Goal: Task Accomplishment & Management: Manage account settings

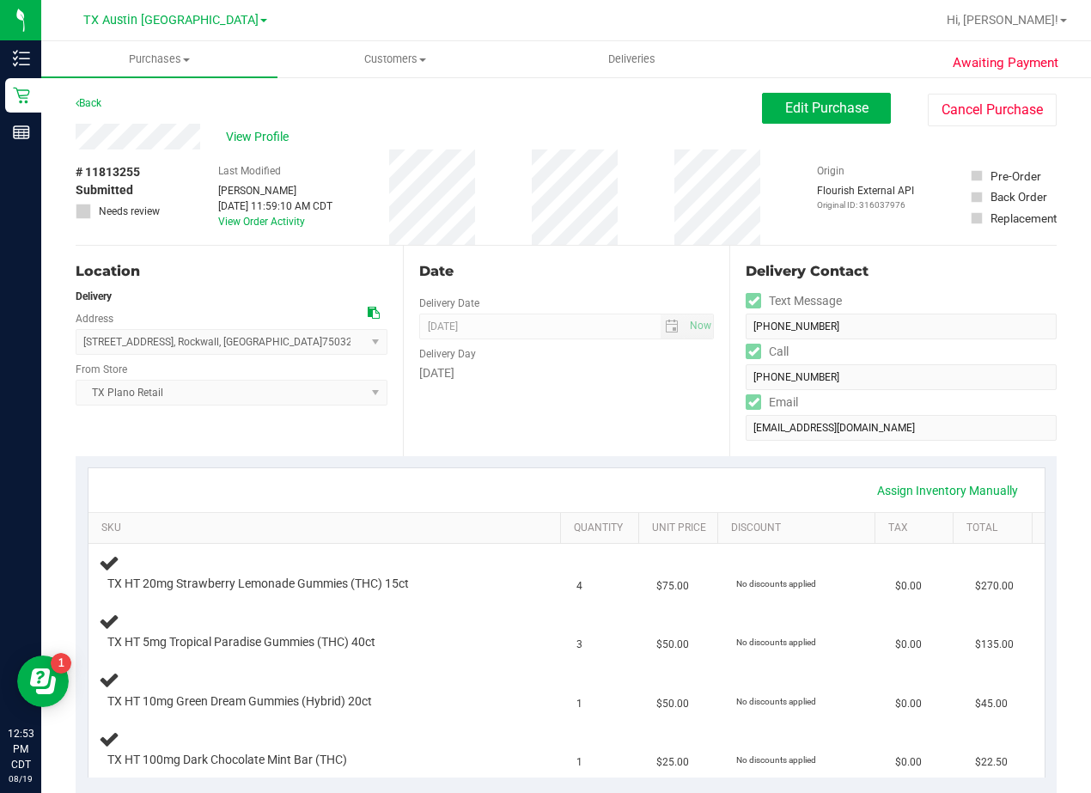
click at [620, 302] on div "Date Delivery Date 08/25/2025 Now 08/25/2025 08:00 AM Now Delivery Day Monday" at bounding box center [566, 351] width 327 height 211
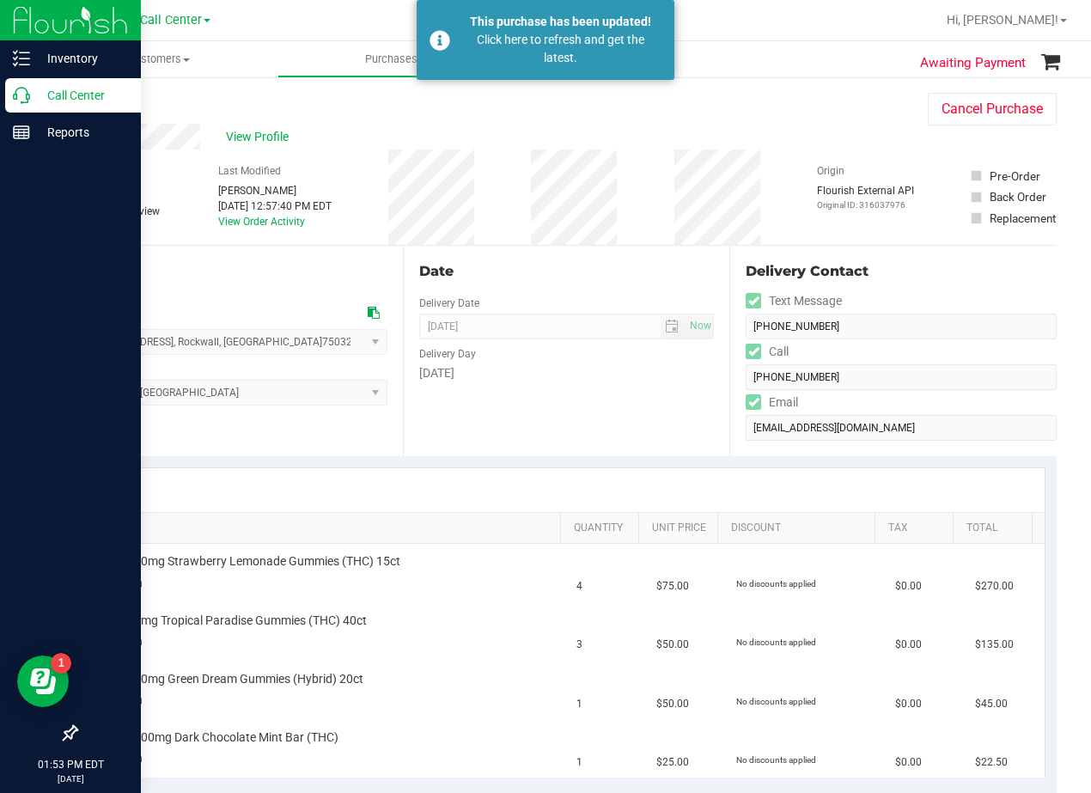
click at [21, 101] on icon at bounding box center [21, 95] width 17 height 17
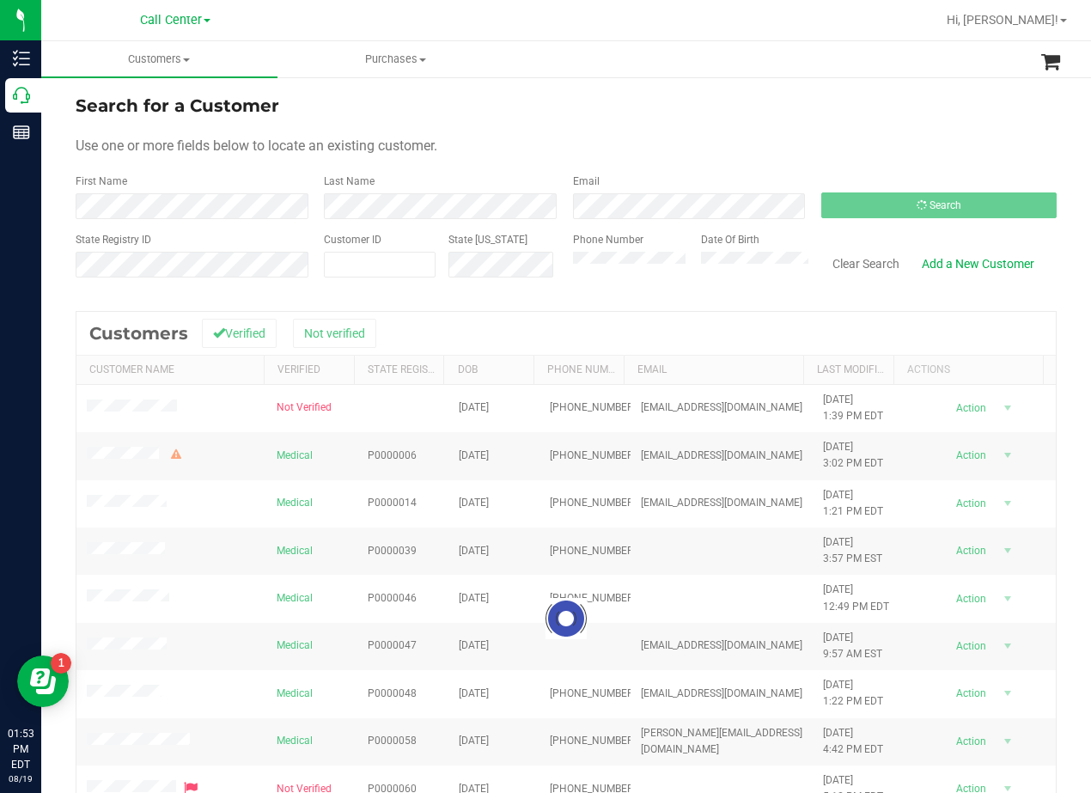
click at [805, 145] on div "Use one or more fields below to locate an existing customer." at bounding box center [566, 146] width 981 height 21
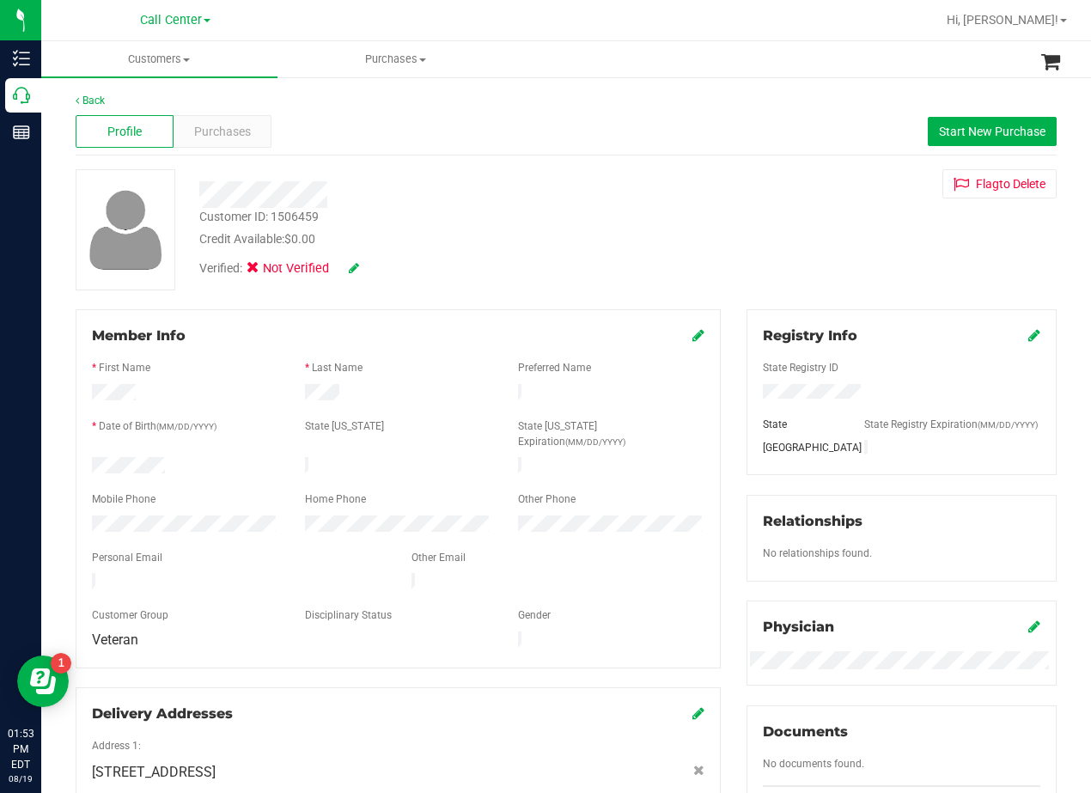
click at [622, 134] on div "Profile Purchases Start New Purchase" at bounding box center [566, 131] width 981 height 47
click at [707, 192] on div "Customer ID: 1506459 Credit Available: $0.00 Verified: Not Verified Flag to Del…" at bounding box center [566, 229] width 1007 height 121
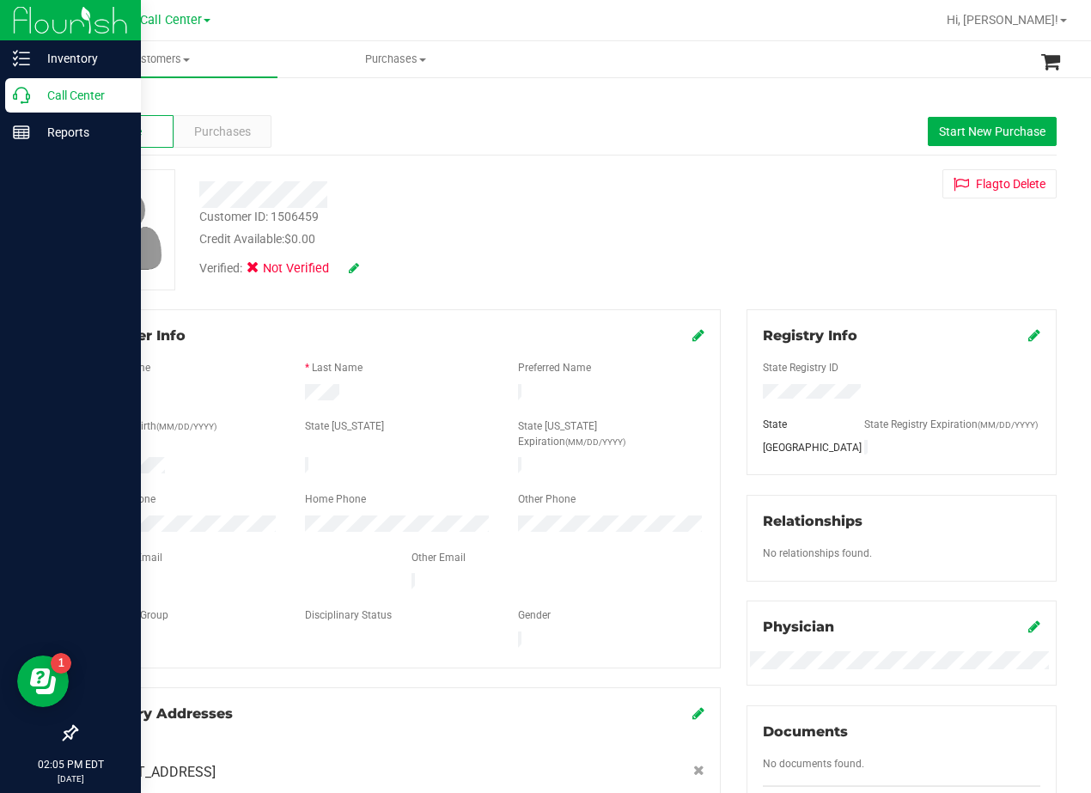
click at [37, 93] on p "Call Center" at bounding box center [81, 95] width 103 height 21
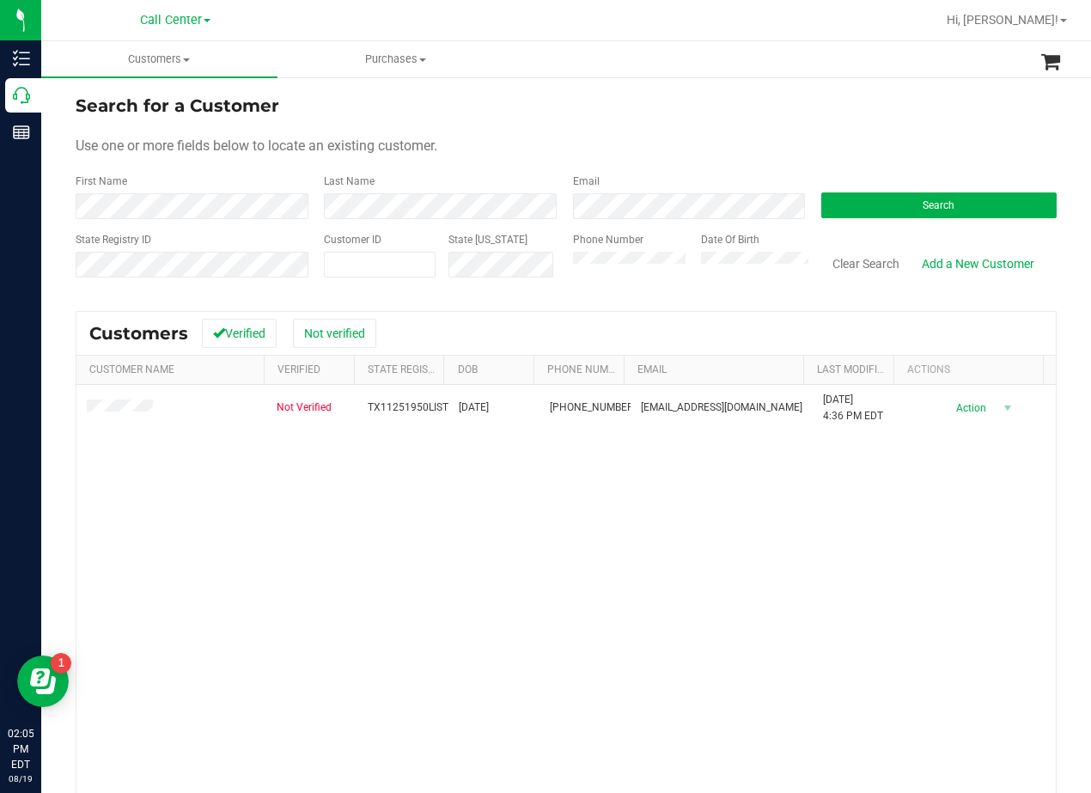
click at [742, 131] on form "Search for a Customer Use one or more fields below to locate an existing custom…" at bounding box center [566, 193] width 981 height 200
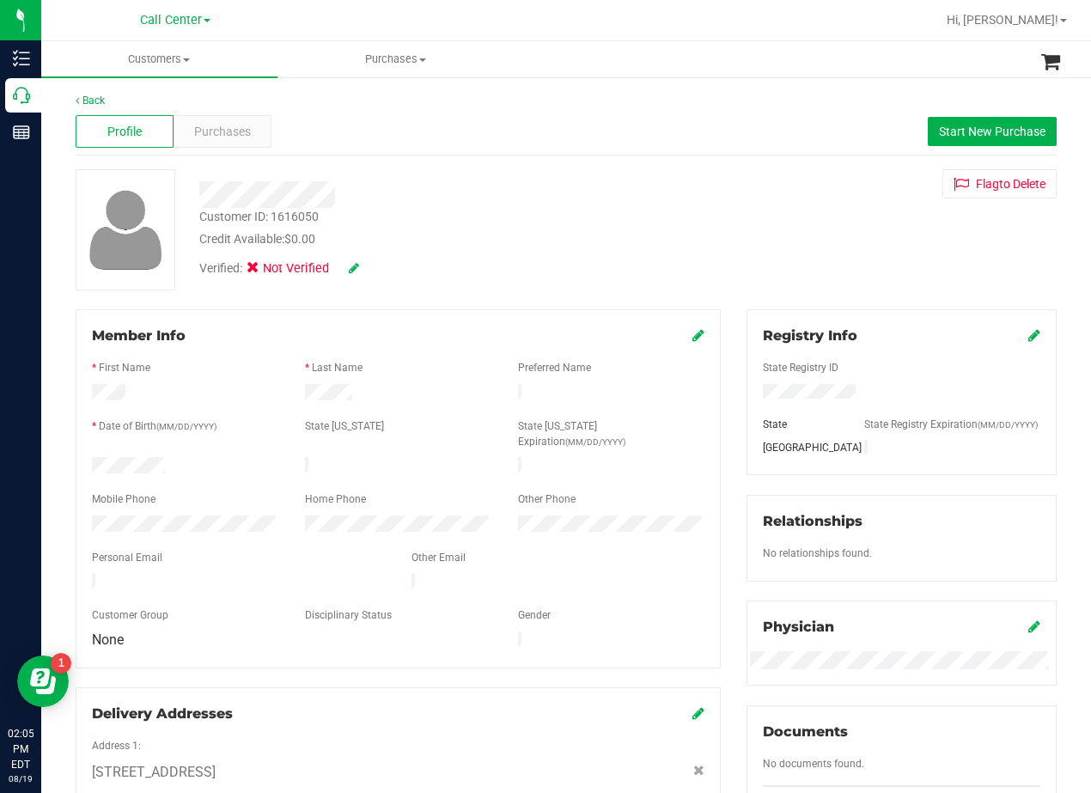
drag, startPoint x: 650, startPoint y: 141, endPoint x: 658, endPoint y: 143, distance: 9.0
click at [651, 141] on div "Profile Purchases Start New Purchase" at bounding box center [566, 131] width 981 height 47
click at [260, 123] on div "Purchases" at bounding box center [223, 131] width 98 height 33
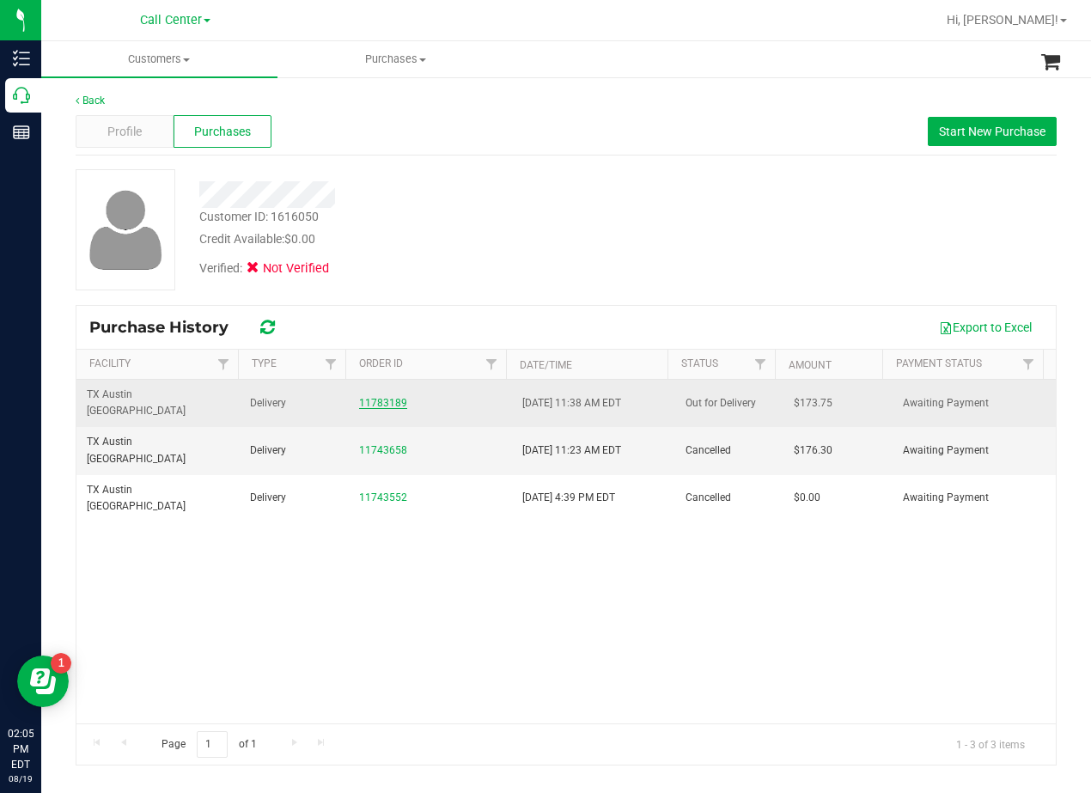
click at [395, 397] on link "11783189" at bounding box center [383, 403] width 48 height 12
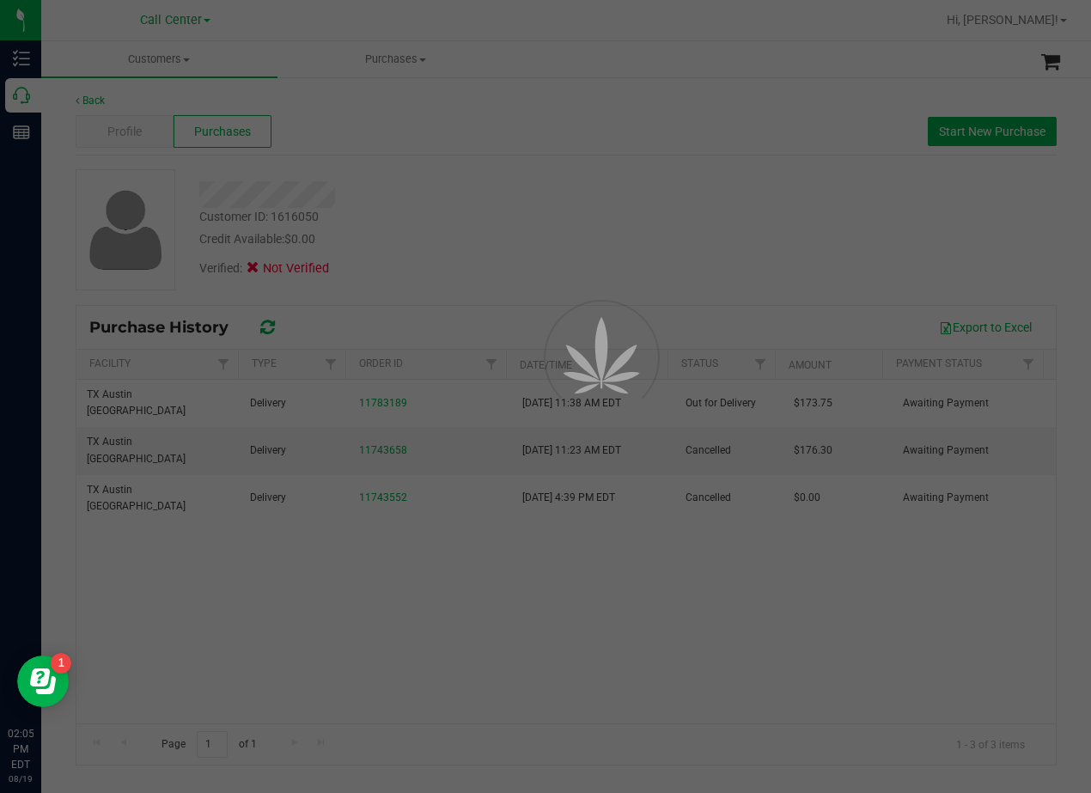
click at [497, 213] on div at bounding box center [545, 396] width 1091 height 793
click at [580, 230] on div at bounding box center [545, 396] width 1091 height 793
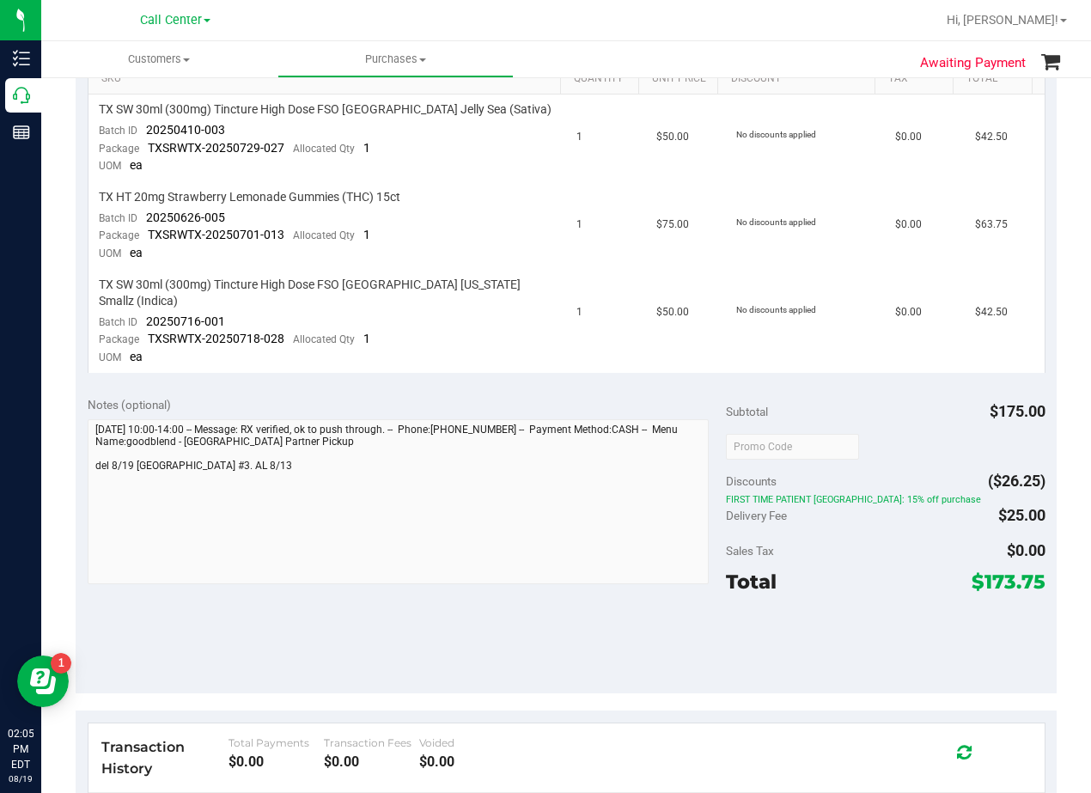
scroll to position [172, 0]
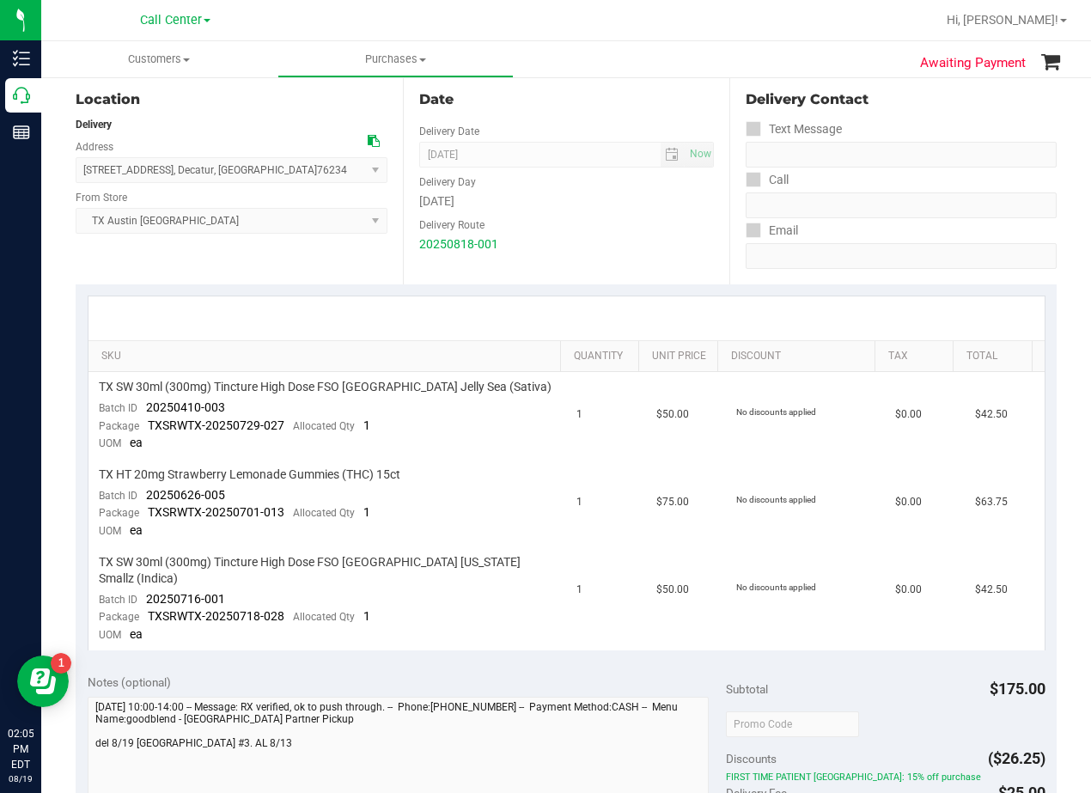
click at [608, 247] on div "20250818-001" at bounding box center [567, 244] width 296 height 18
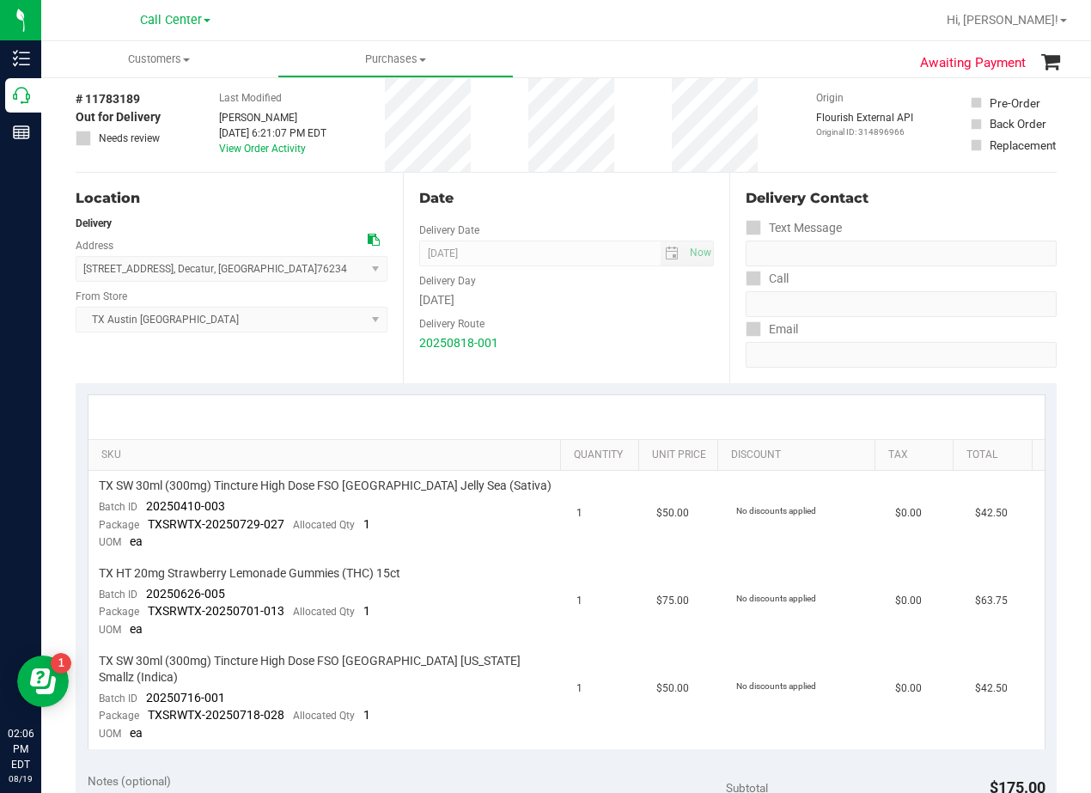
scroll to position [0, 0]
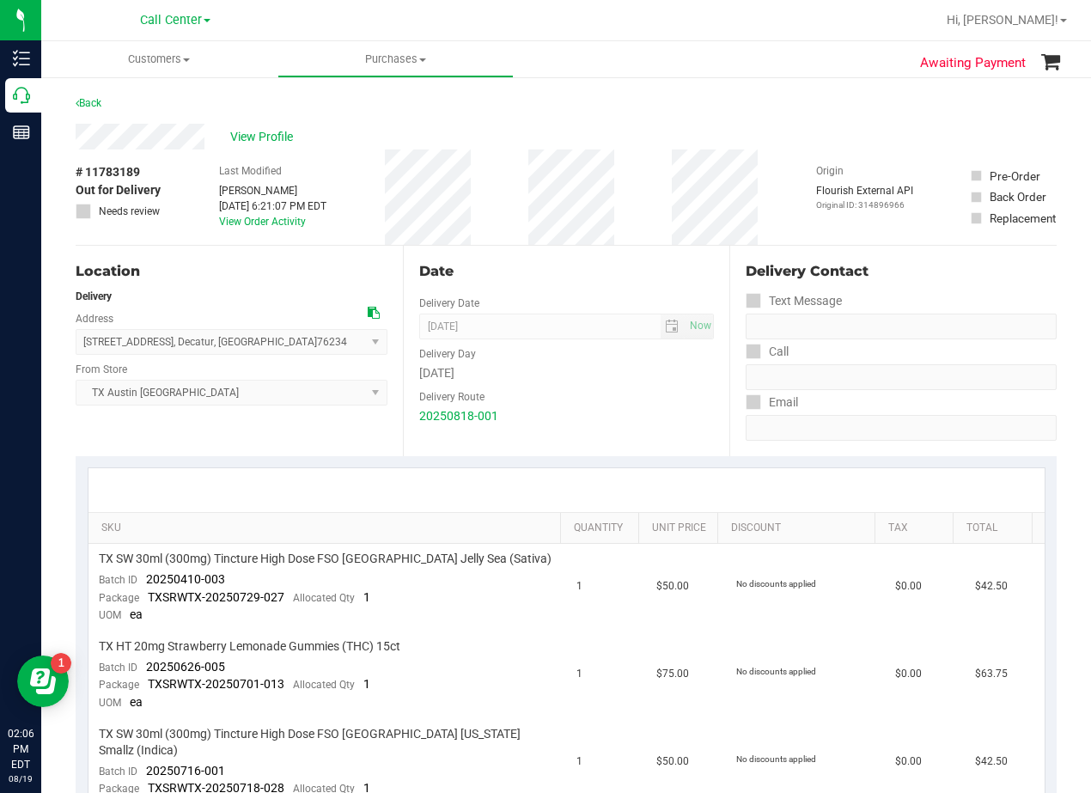
click at [577, 252] on div "Date Delivery Date 08/19/2025 Now 08/19/2025 08:00 AM Now Delivery Day Tuesday …" at bounding box center [566, 351] width 327 height 211
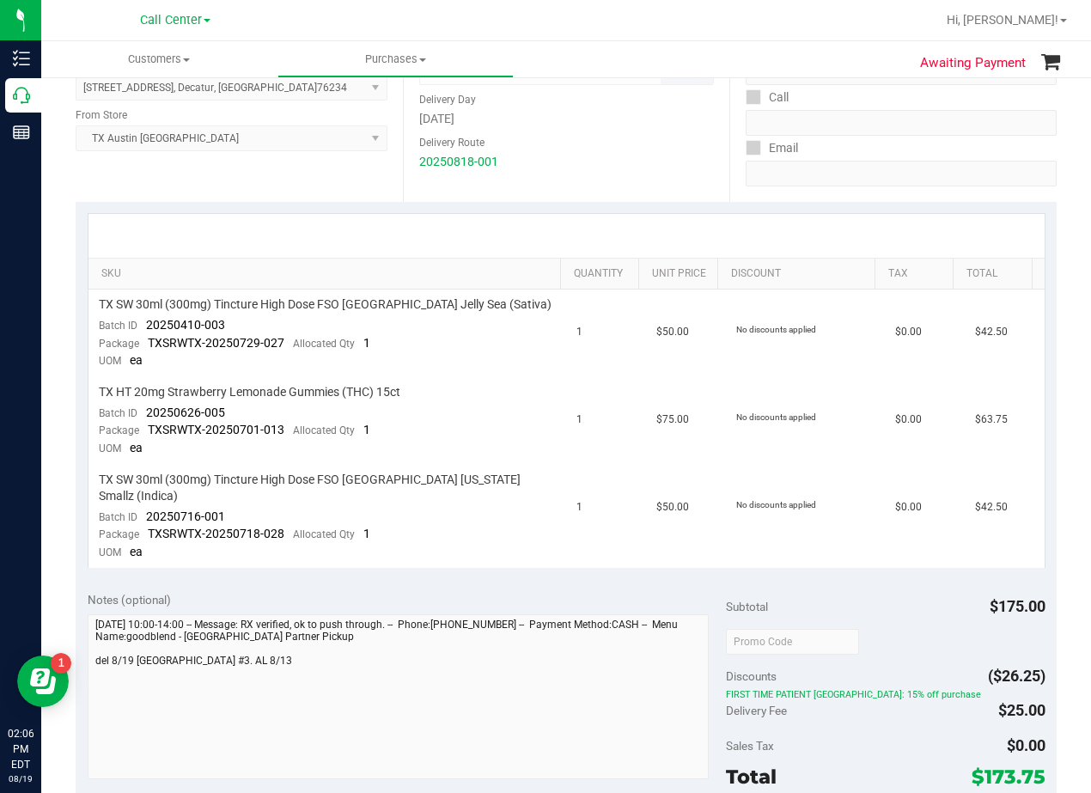
scroll to position [258, 0]
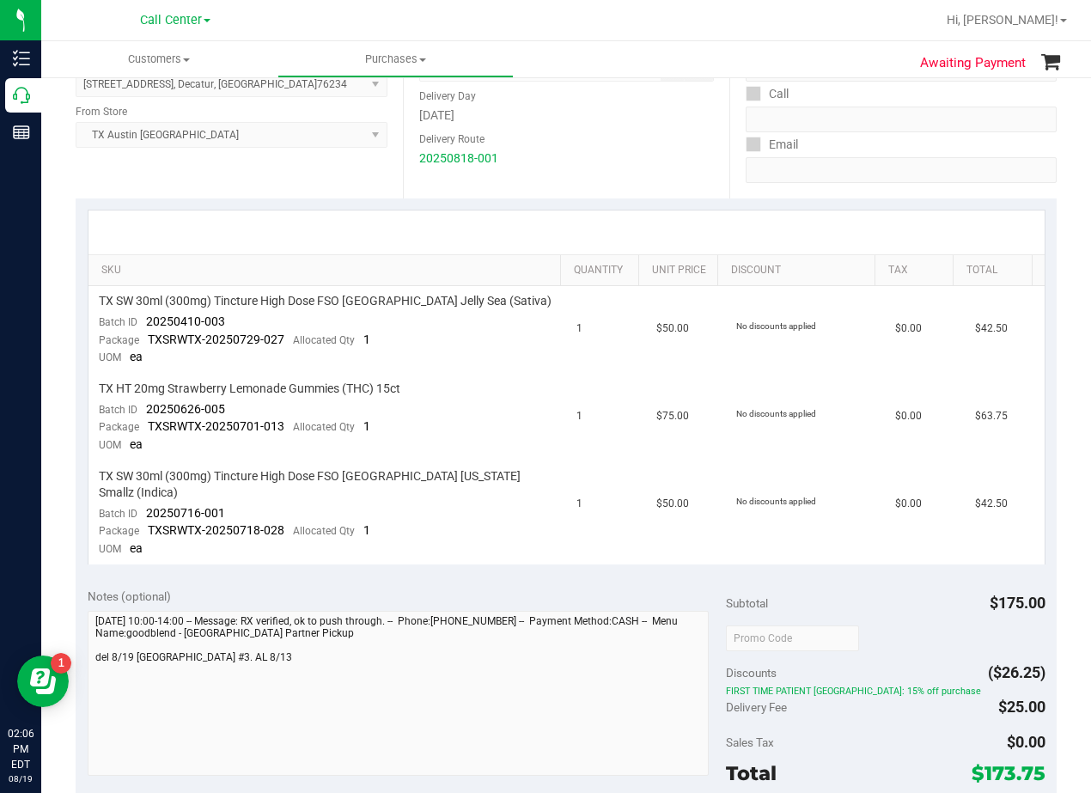
click at [605, 221] on div at bounding box center [566, 233] width 956 height 44
click at [593, 226] on div at bounding box center [566, 233] width 956 height 44
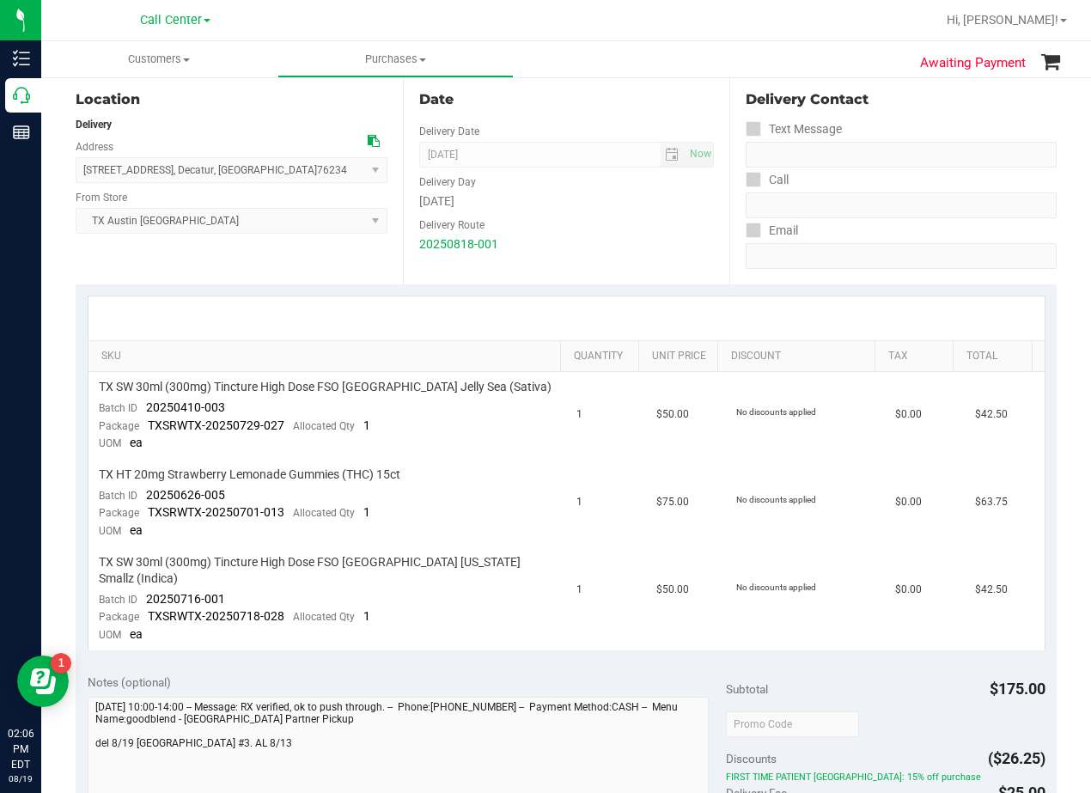
click at [593, 226] on div "Delivery Route" at bounding box center [567, 223] width 296 height 25
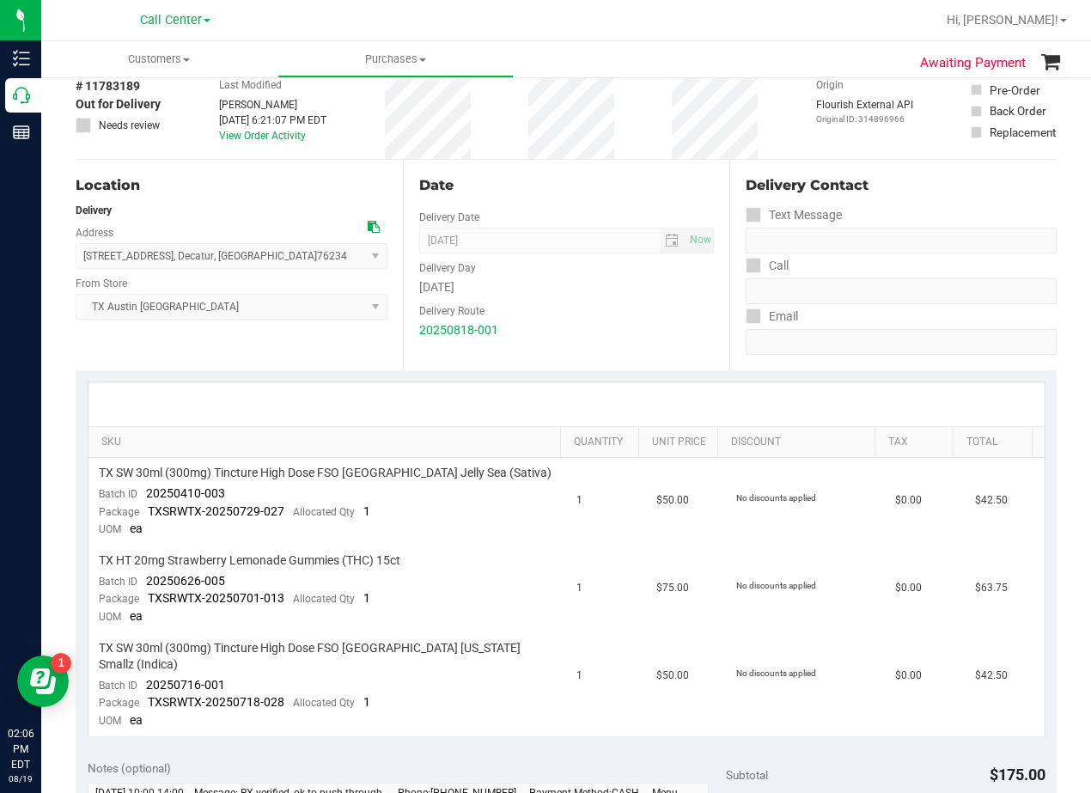
scroll to position [0, 0]
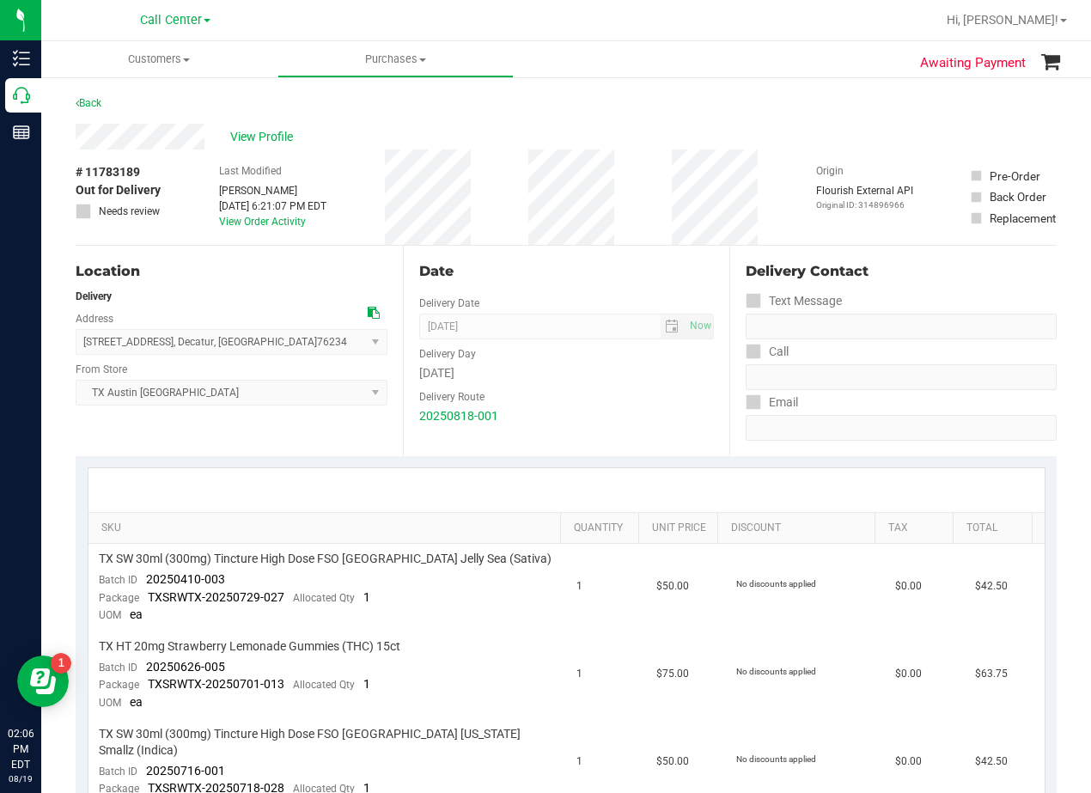
click at [597, 126] on div "View Profile" at bounding box center [566, 137] width 981 height 26
click at [594, 128] on div "View Profile" at bounding box center [566, 137] width 981 height 26
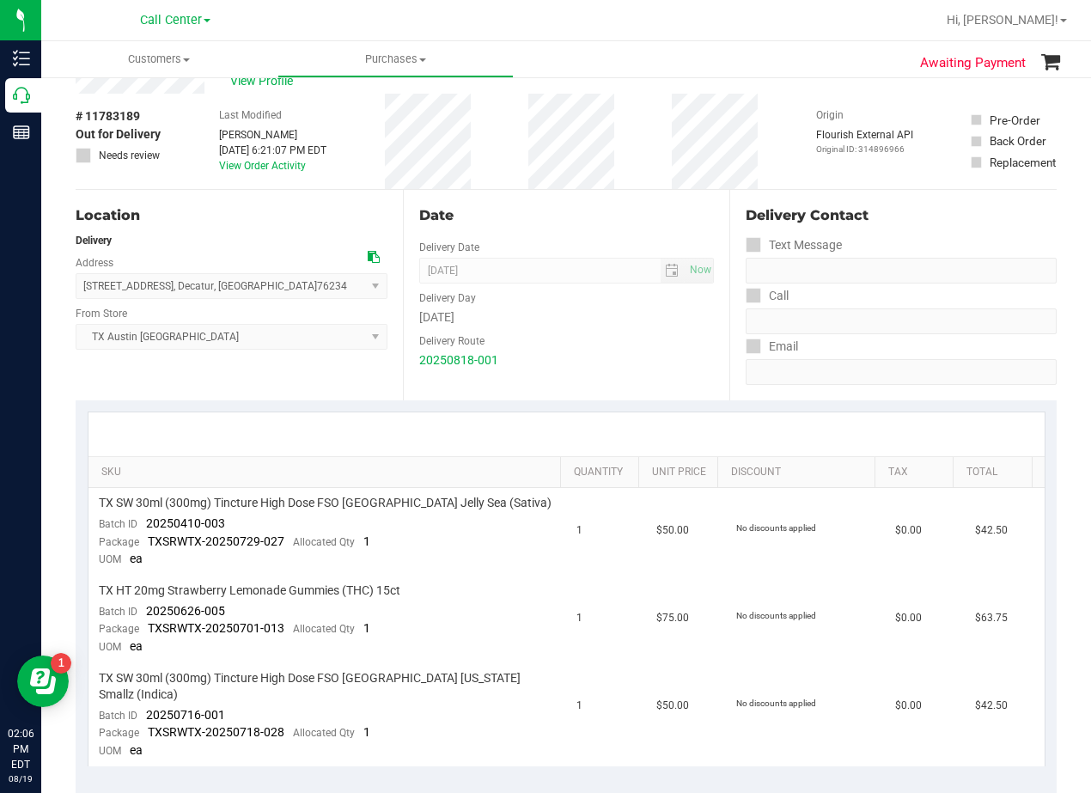
scroll to position [86, 0]
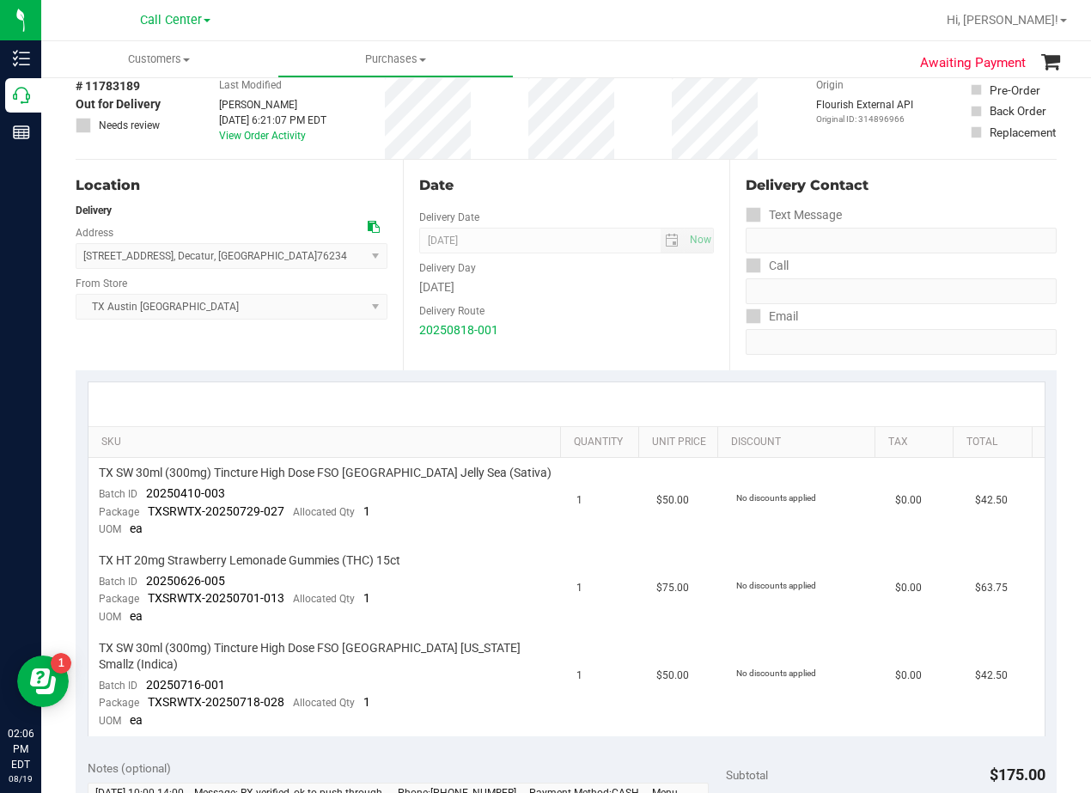
click at [583, 198] on div "Date Delivery Date 08/19/2025 Now 08/19/2025 08:00 AM Now Delivery Day Tuesday …" at bounding box center [566, 265] width 327 height 211
click at [583, 238] on span "08/19/2025 Now" at bounding box center [567, 241] width 296 height 26
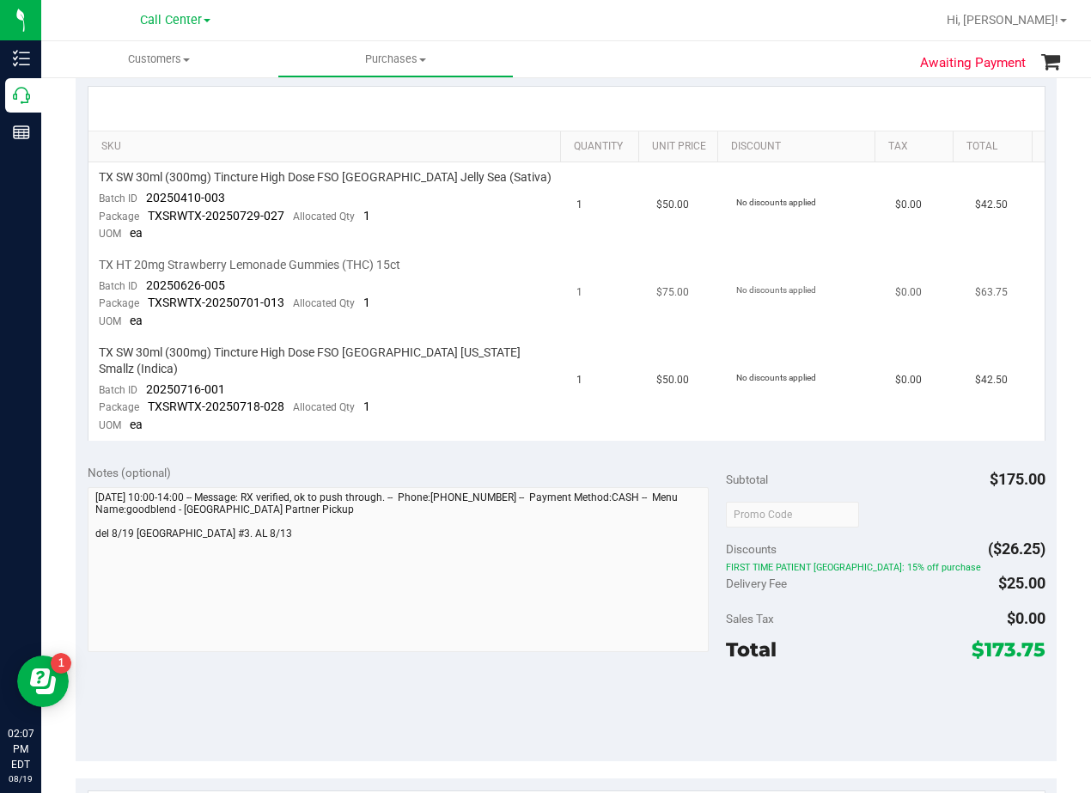
scroll to position [516, 0]
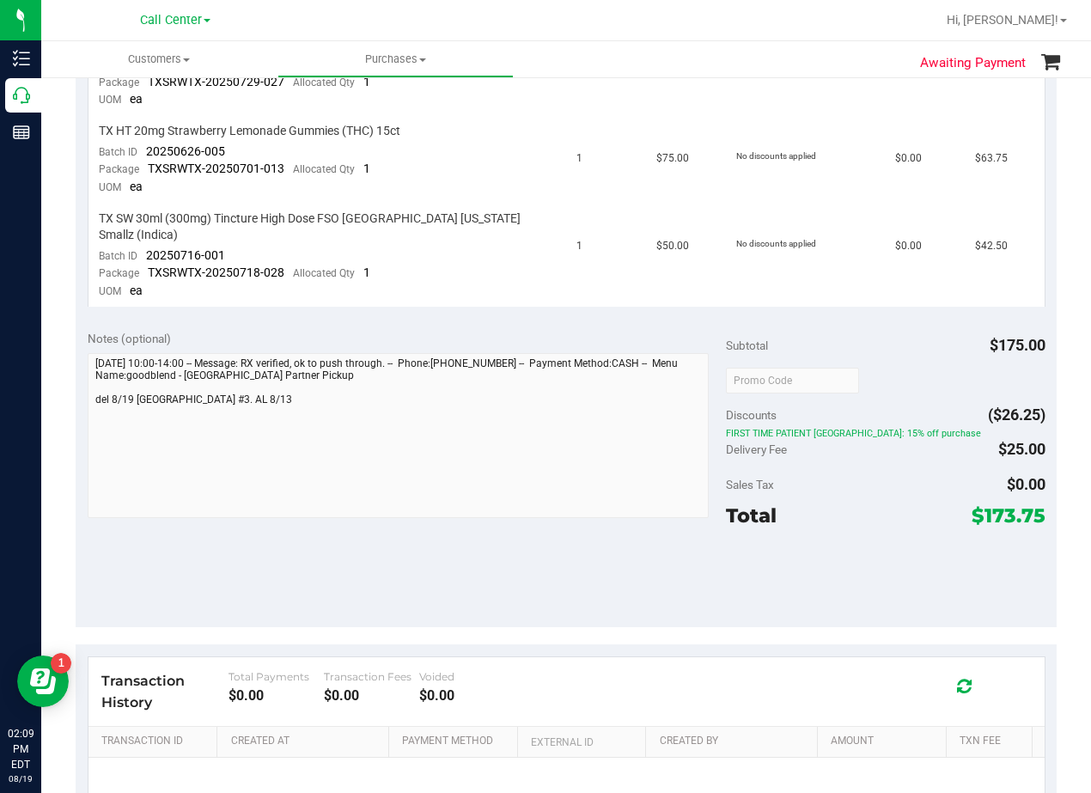
click at [619, 299] on div "SKU Quantity Unit Price Discount Tax Total TX SW 30ml (300mg) Tincture High Dos…" at bounding box center [566, 129] width 981 height 377
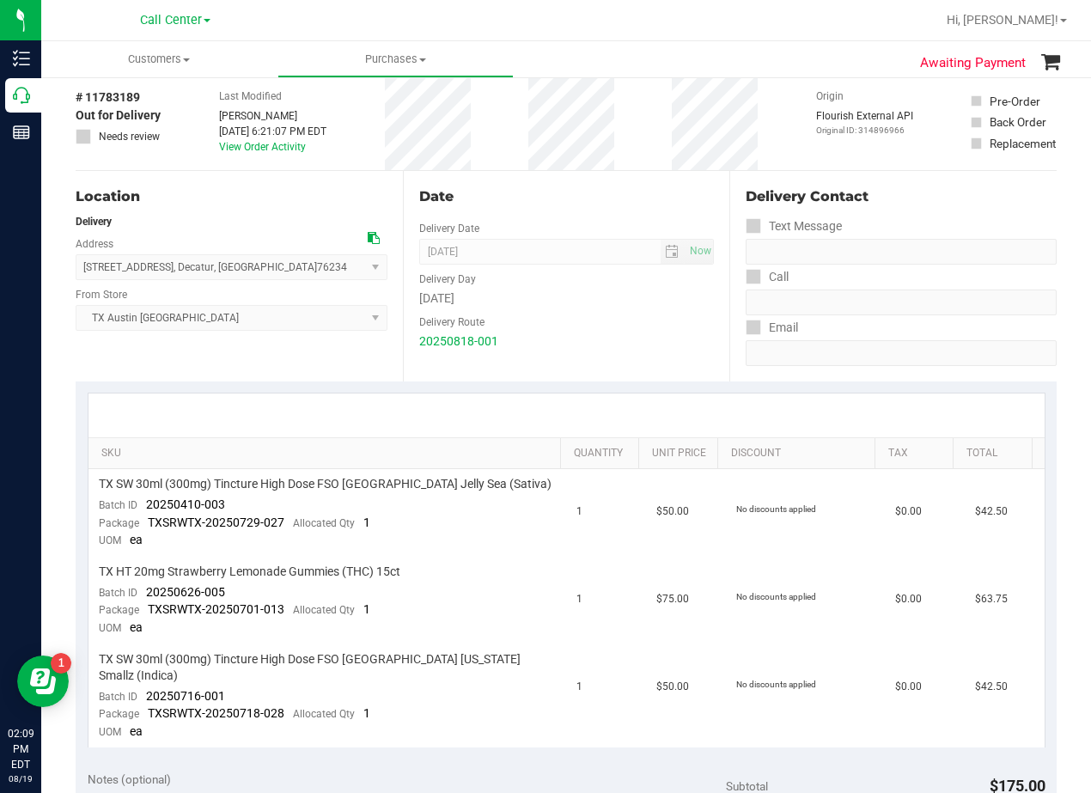
scroll to position [0, 0]
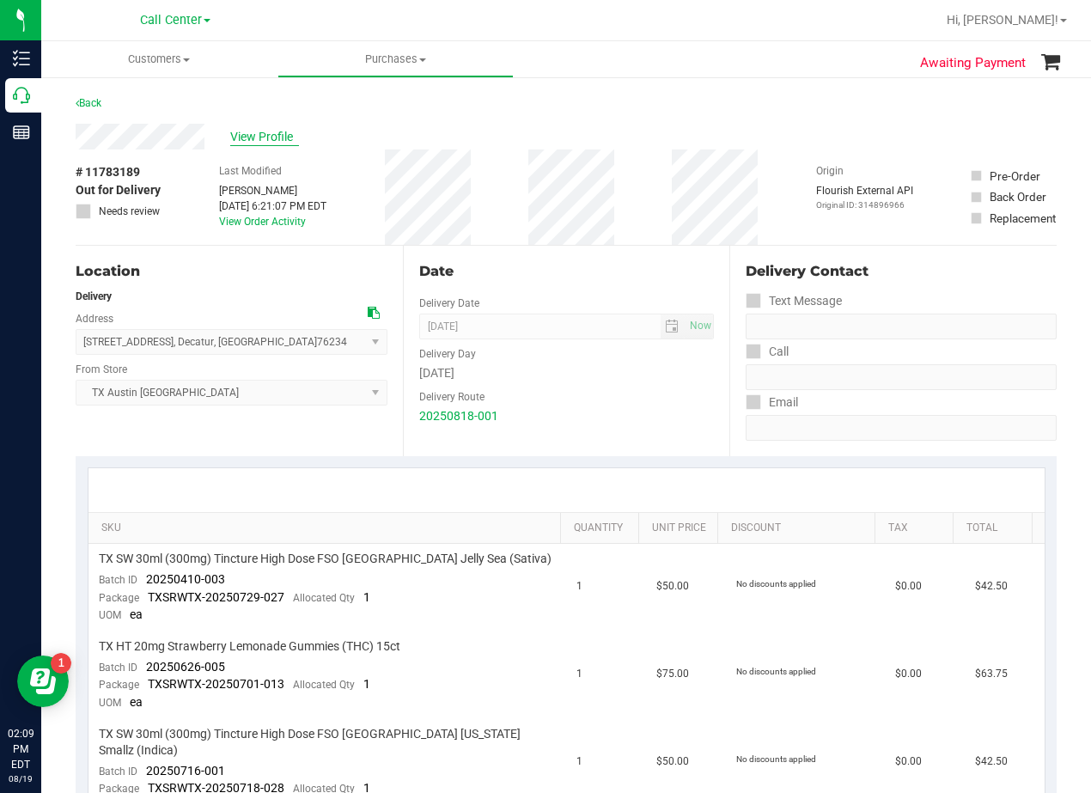
click at [276, 138] on span "View Profile" at bounding box center [264, 137] width 69 height 18
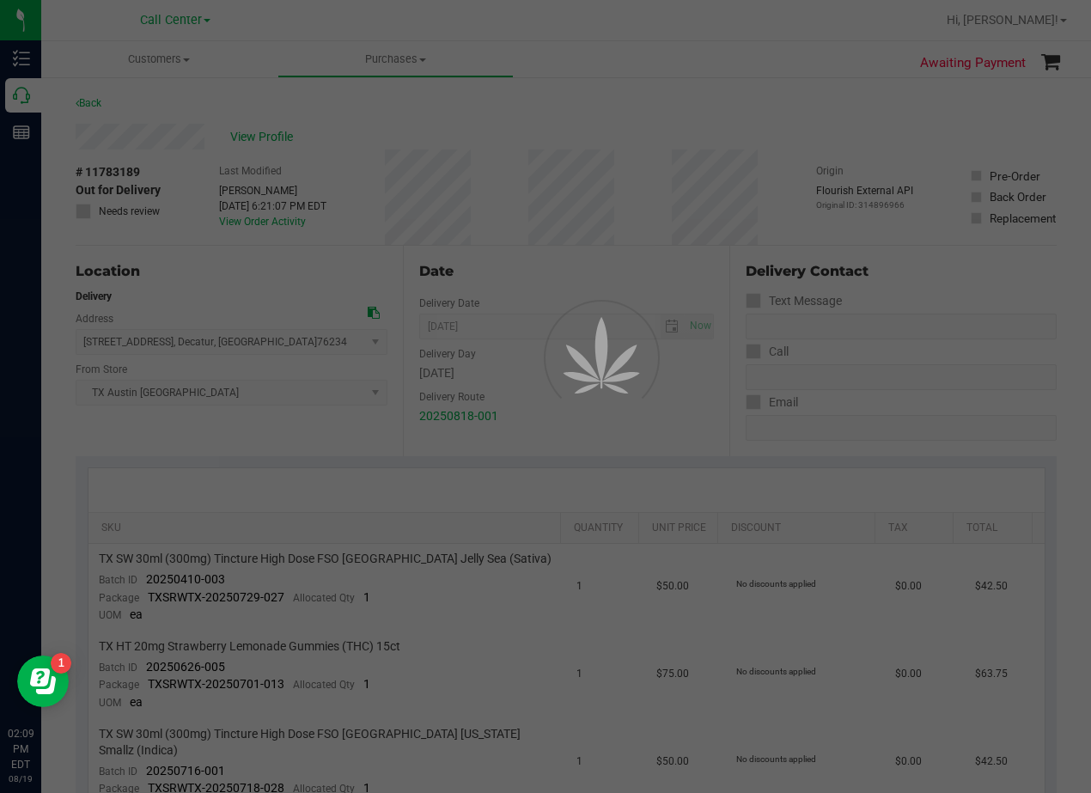
drag, startPoint x: 394, startPoint y: 162, endPoint x: 403, endPoint y: 166, distance: 10.4
click at [395, 162] on div at bounding box center [545, 396] width 1091 height 793
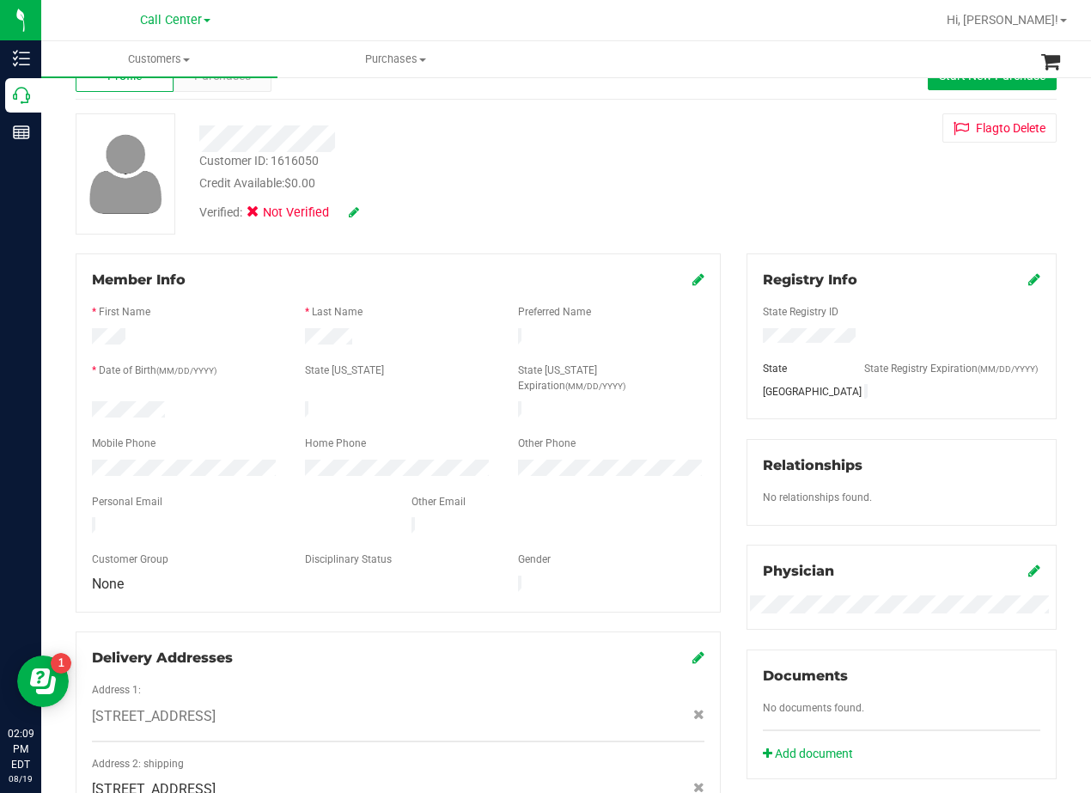
scroll to position [86, 0]
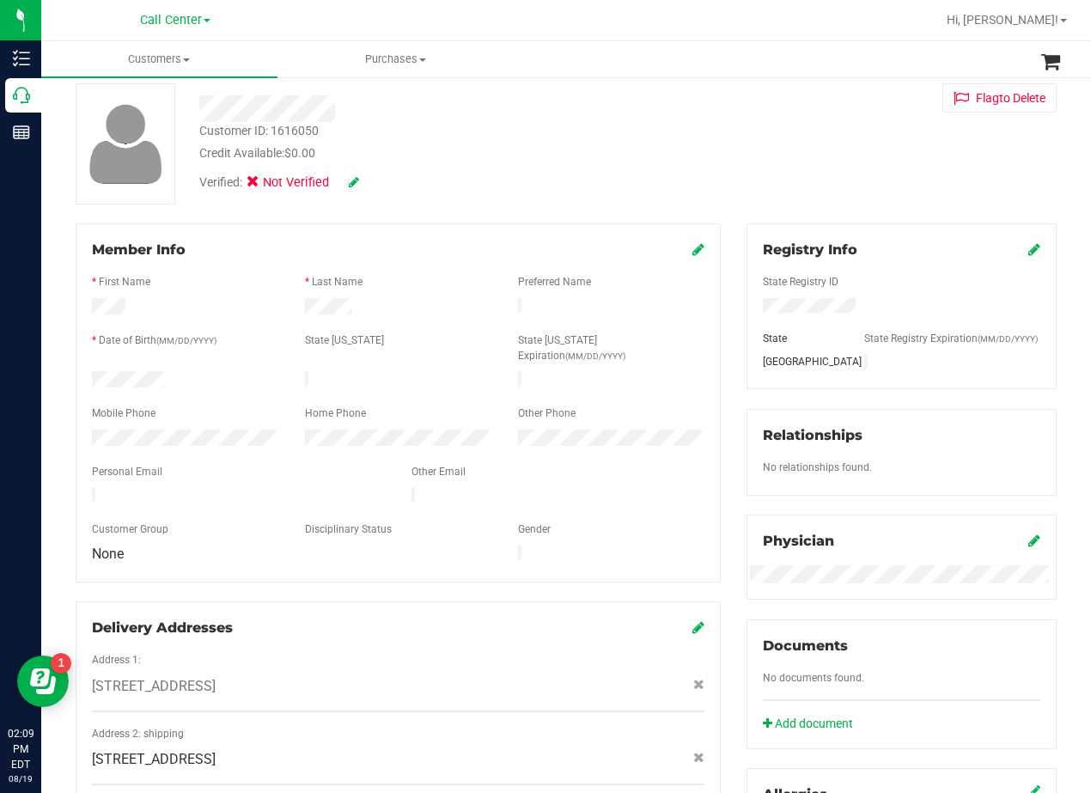
click at [693, 242] on icon at bounding box center [699, 249] width 12 height 14
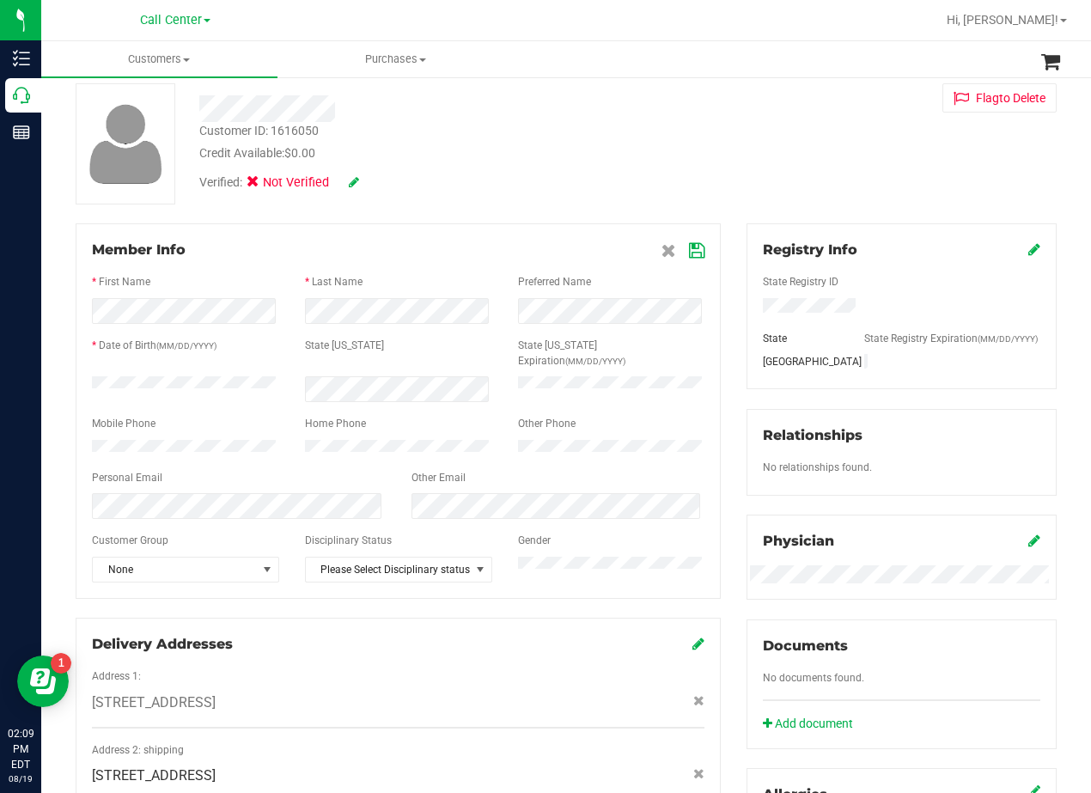
click at [638, 150] on div "Credit Available: $0.00" at bounding box center [438, 153] width 478 height 18
click at [690, 247] on icon at bounding box center [696, 251] width 15 height 14
click at [666, 168] on div "Customer ID: 1616050 Credit Available: $0.00 Verified: Not Verified Flag to Del…" at bounding box center [566, 143] width 1007 height 121
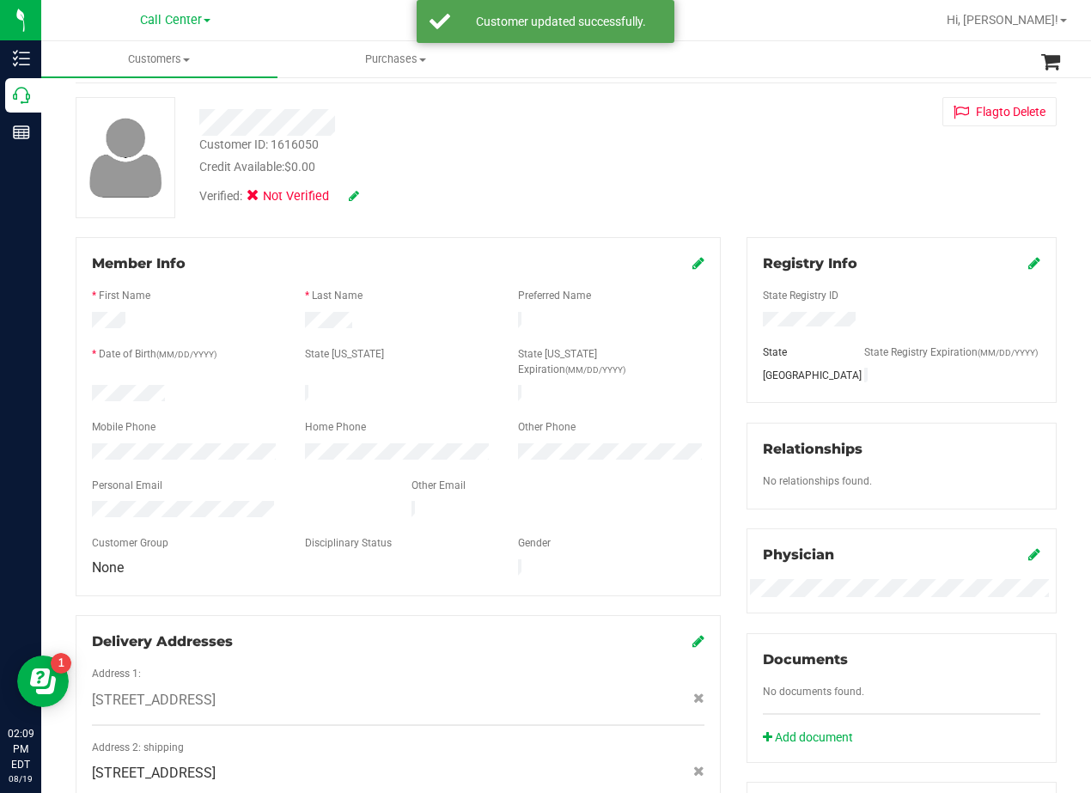
scroll to position [0, 0]
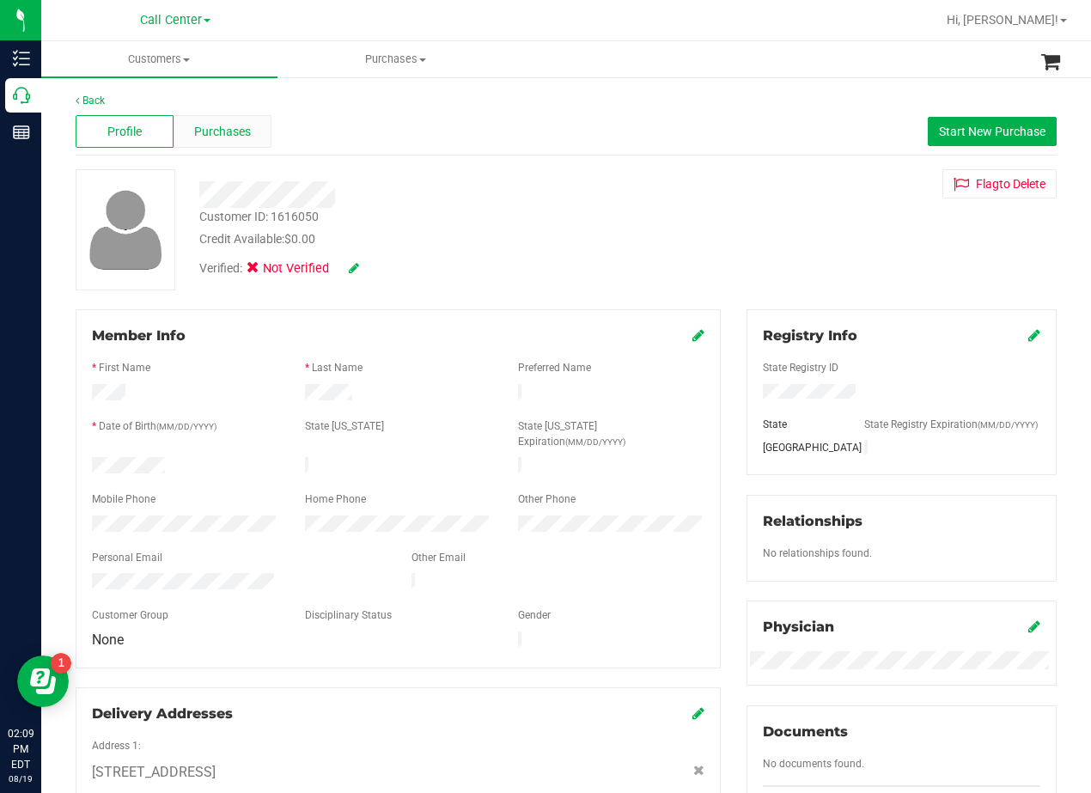
click at [241, 143] on div "Purchases" at bounding box center [223, 131] width 98 height 33
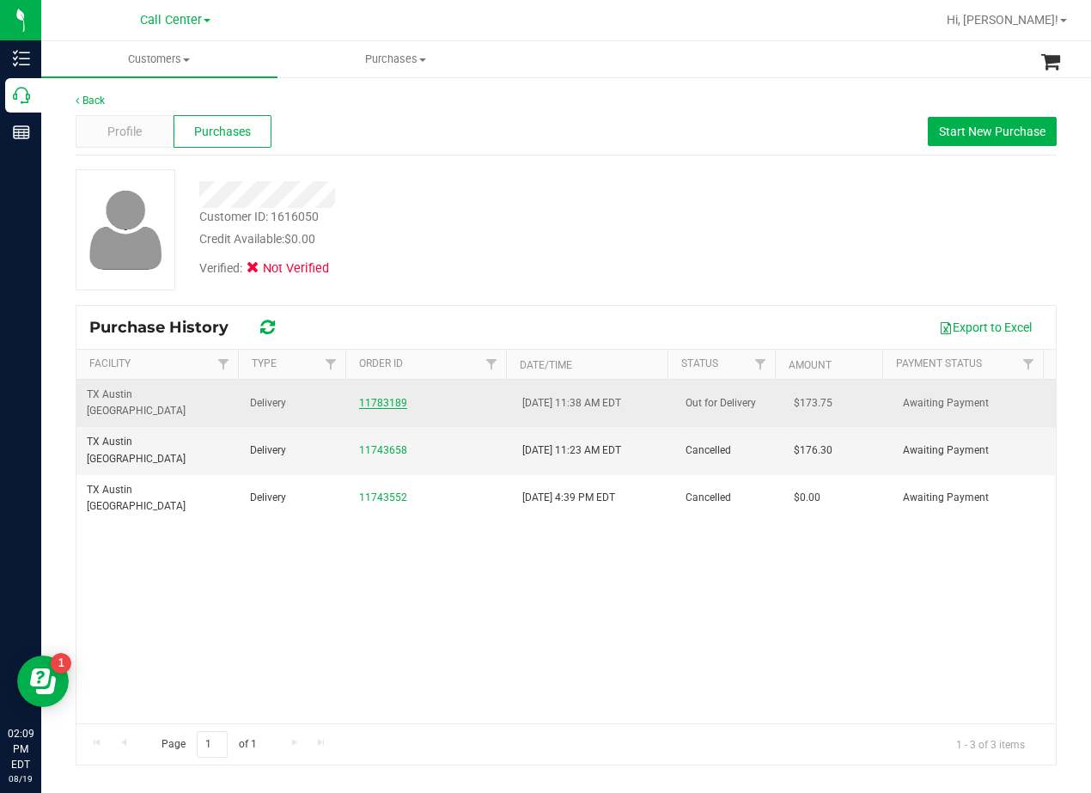
click at [389, 397] on link "11783189" at bounding box center [383, 403] width 48 height 12
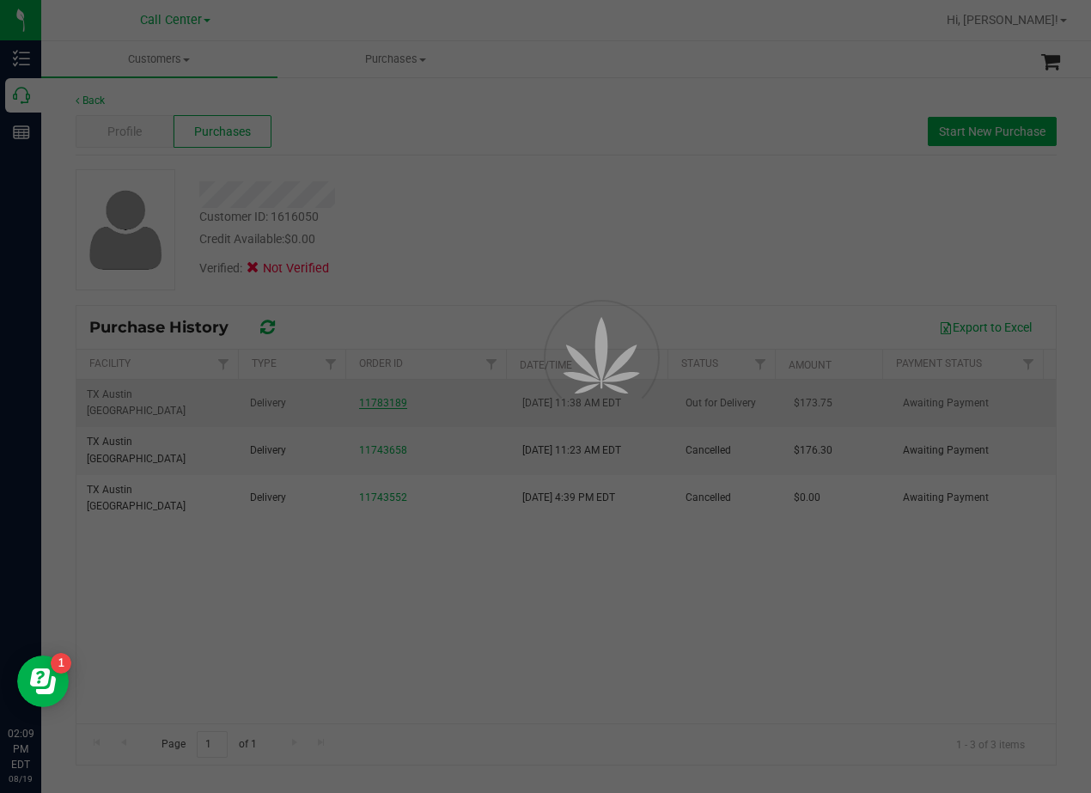
click at [459, 265] on div at bounding box center [545, 396] width 1091 height 793
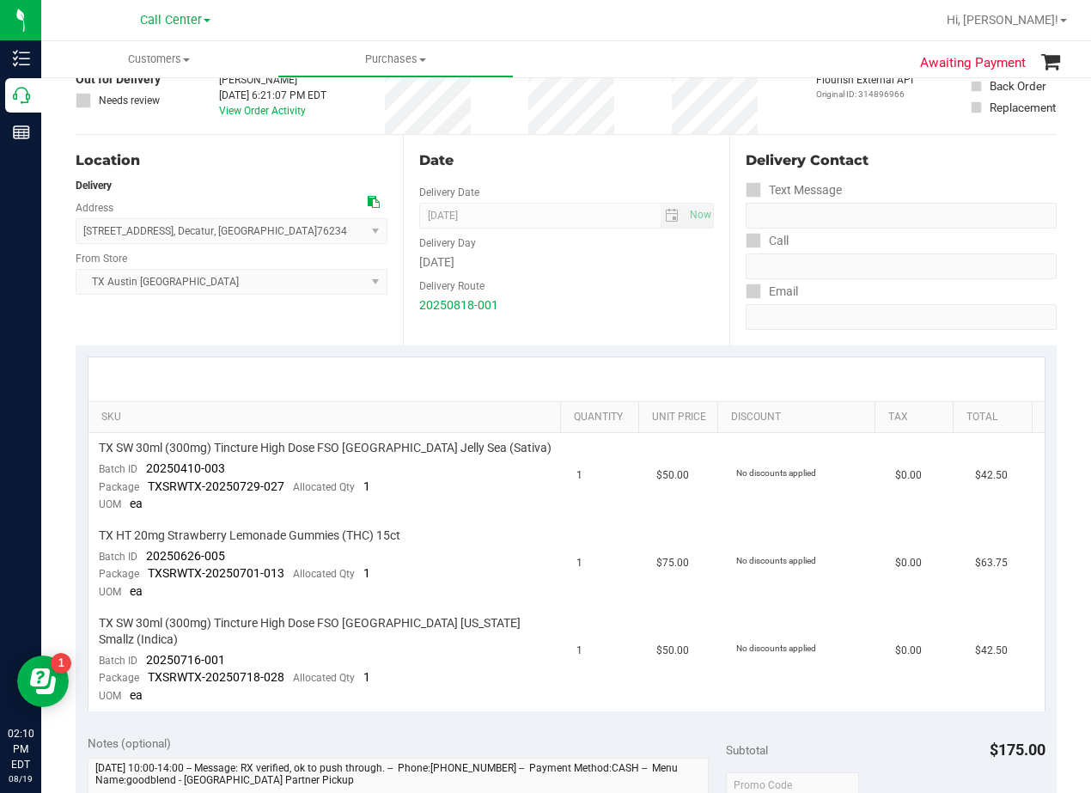
scroll to position [86, 0]
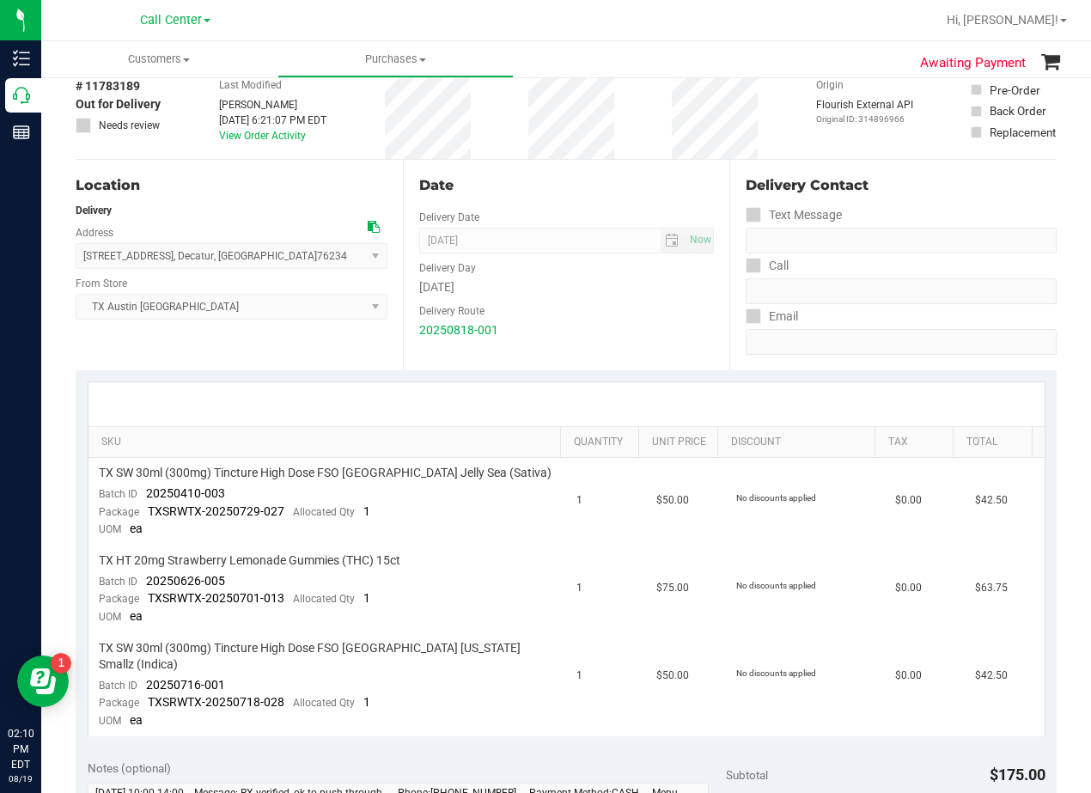
click at [596, 213] on div "Date Delivery Date 08/19/2025 Now 08/19/2025 08:00 AM Now Delivery Day Tuesday …" at bounding box center [566, 265] width 327 height 211
click at [650, 174] on div "Date Delivery Date 08/19/2025 Now 08/19/2025 08:00 AM Now Delivery Day Tuesday …" at bounding box center [566, 265] width 327 height 211
click at [669, 311] on div "Delivery Route" at bounding box center [567, 308] width 296 height 25
click at [599, 184] on div "Date" at bounding box center [567, 185] width 296 height 21
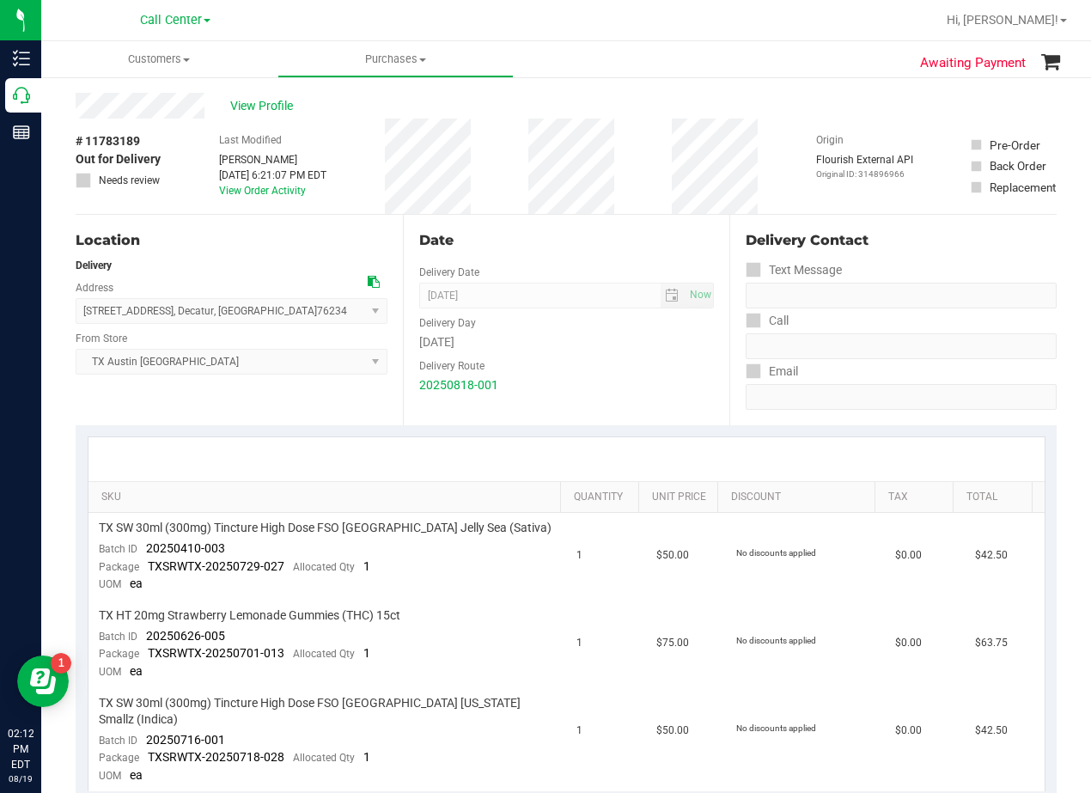
scroll to position [0, 0]
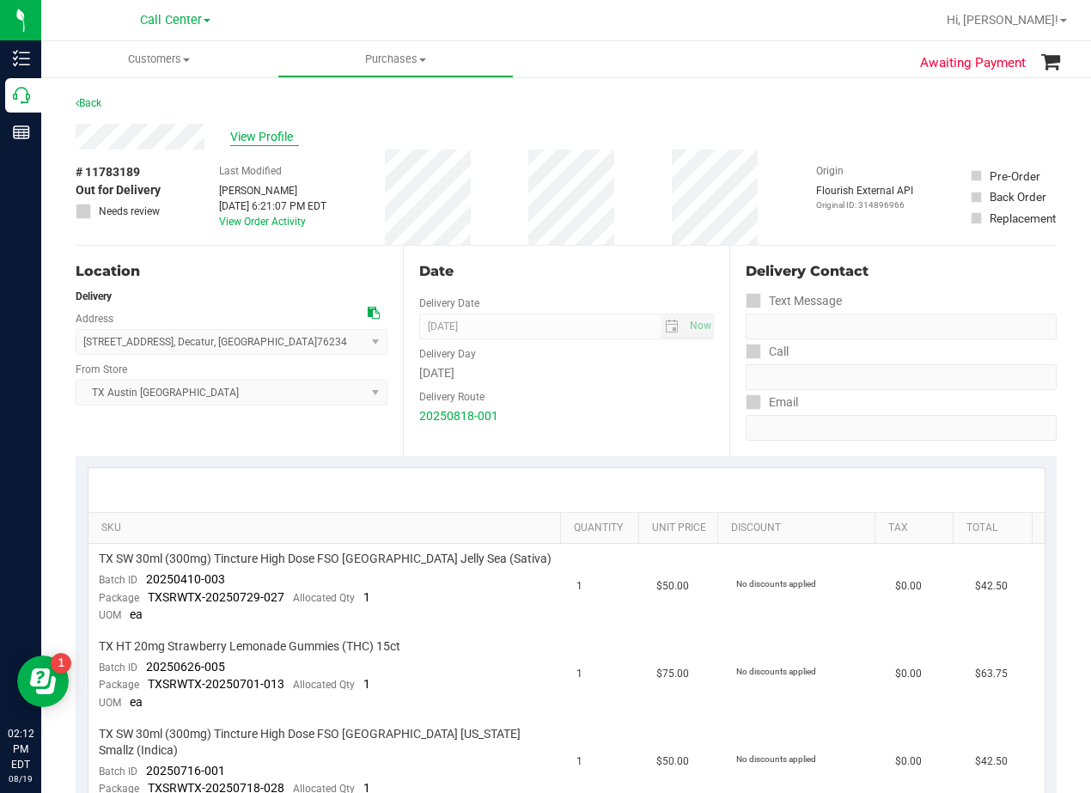
click at [265, 141] on span "View Profile" at bounding box center [264, 137] width 69 height 18
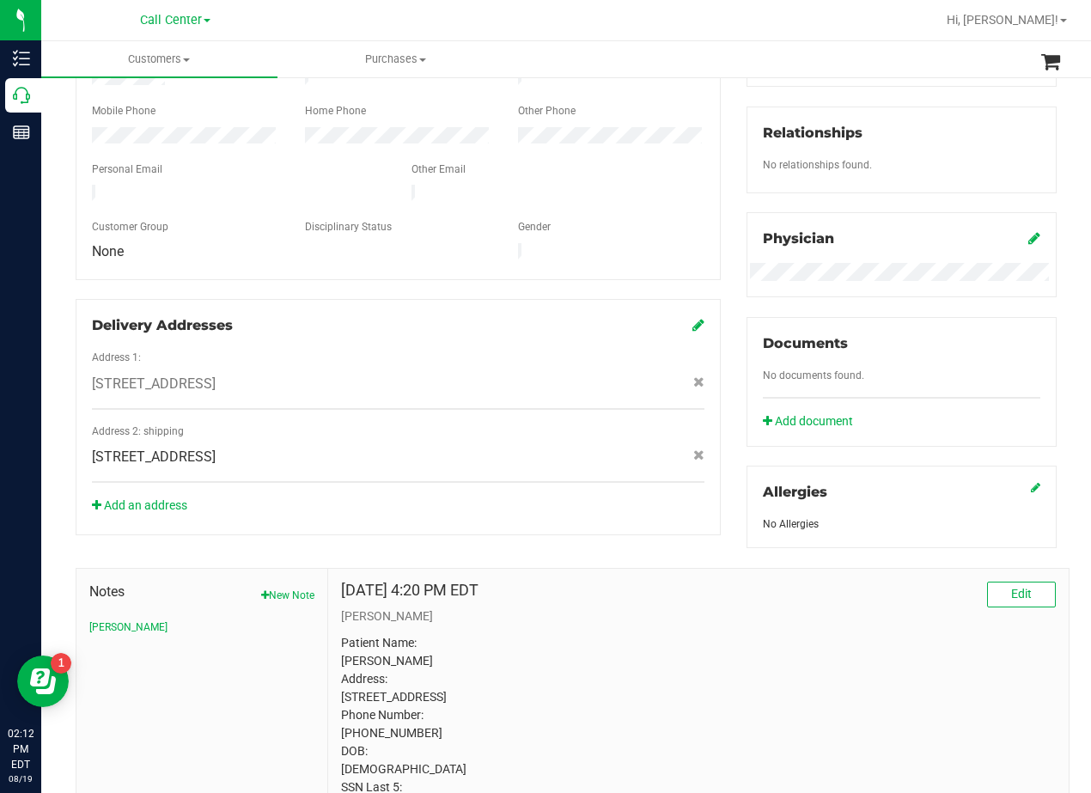
scroll to position [430, 0]
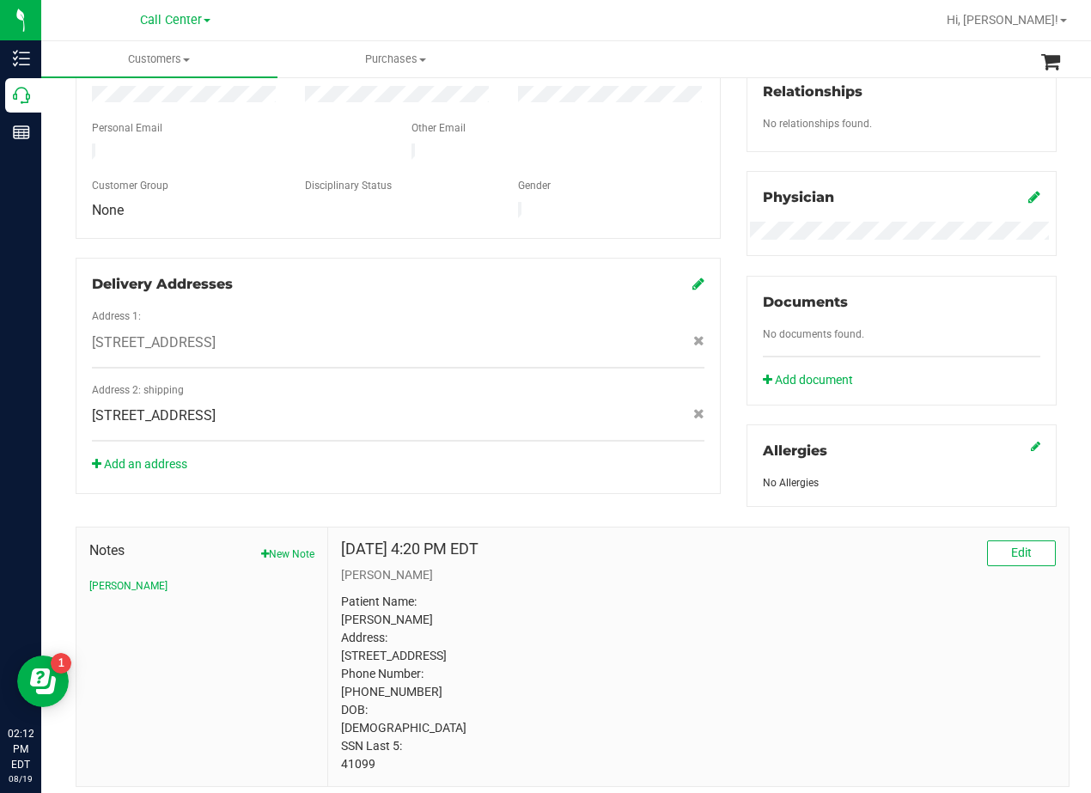
click at [718, 244] on div "Member Info * First Name * Last Name Preferred Name * Date of Birth (MM/DD/YYYY…" at bounding box center [398, 187] width 671 height 614
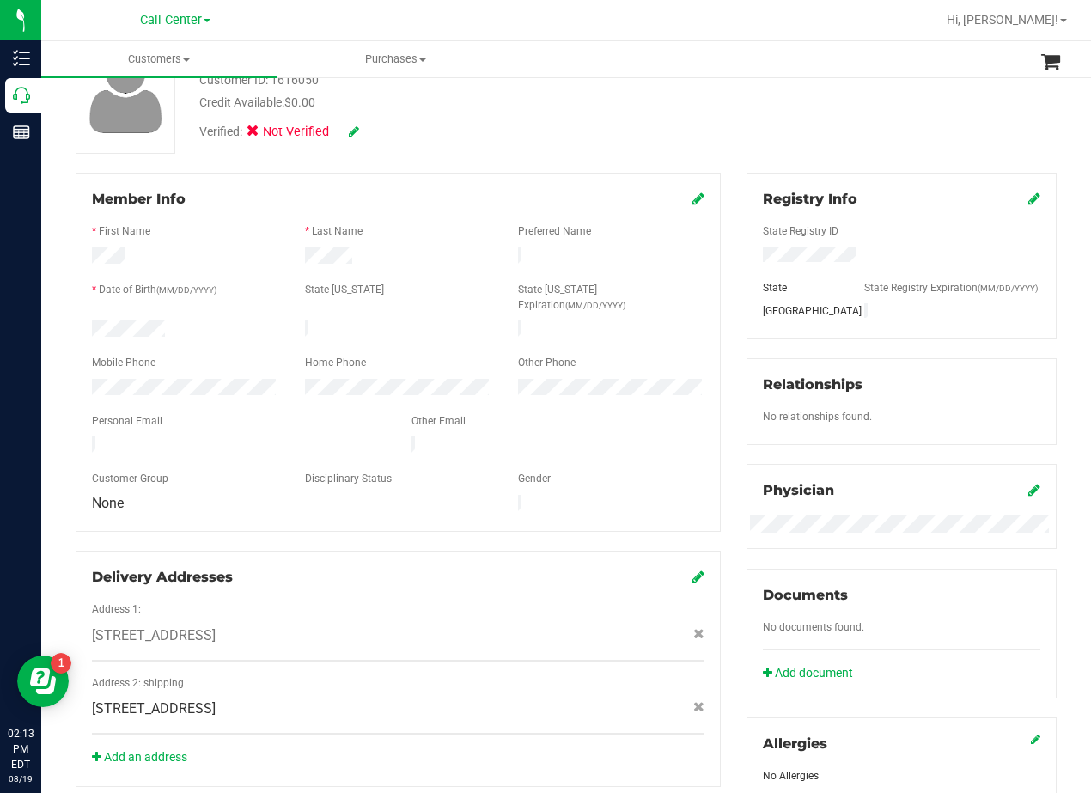
scroll to position [344, 0]
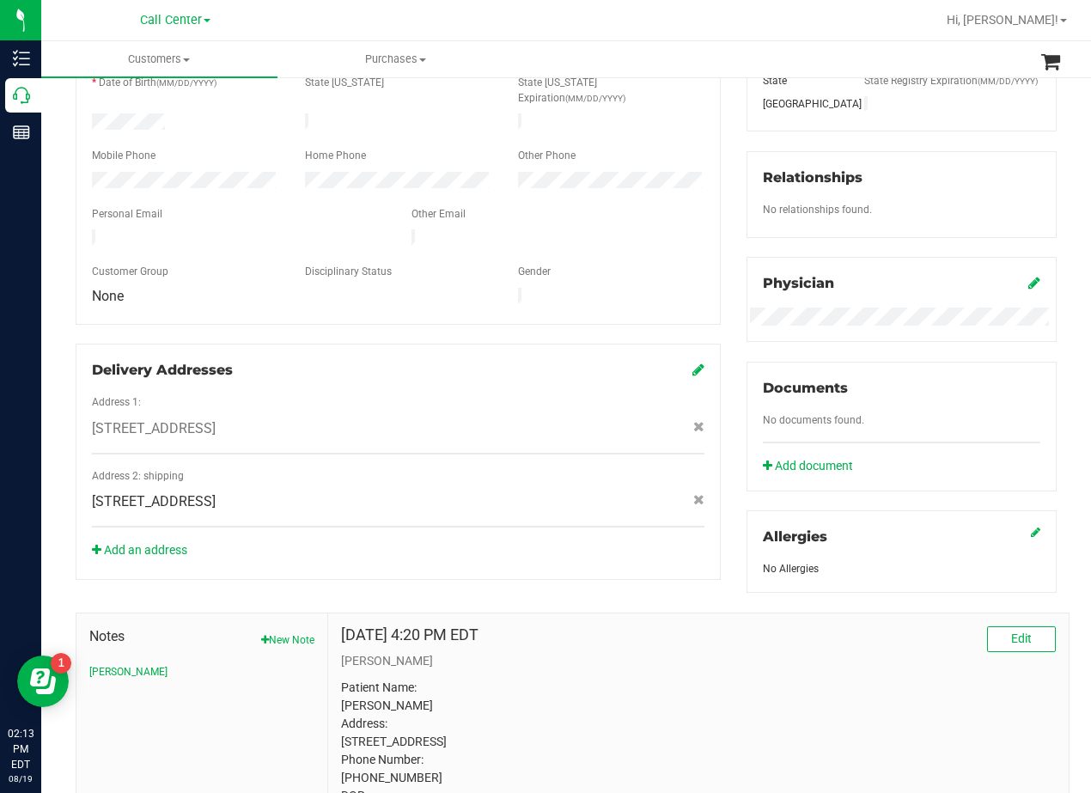
click at [719, 222] on div "Member Info * First Name * Last Name Preferred Name * Date of Birth (MM/DD/YYYY…" at bounding box center [398, 273] width 671 height 614
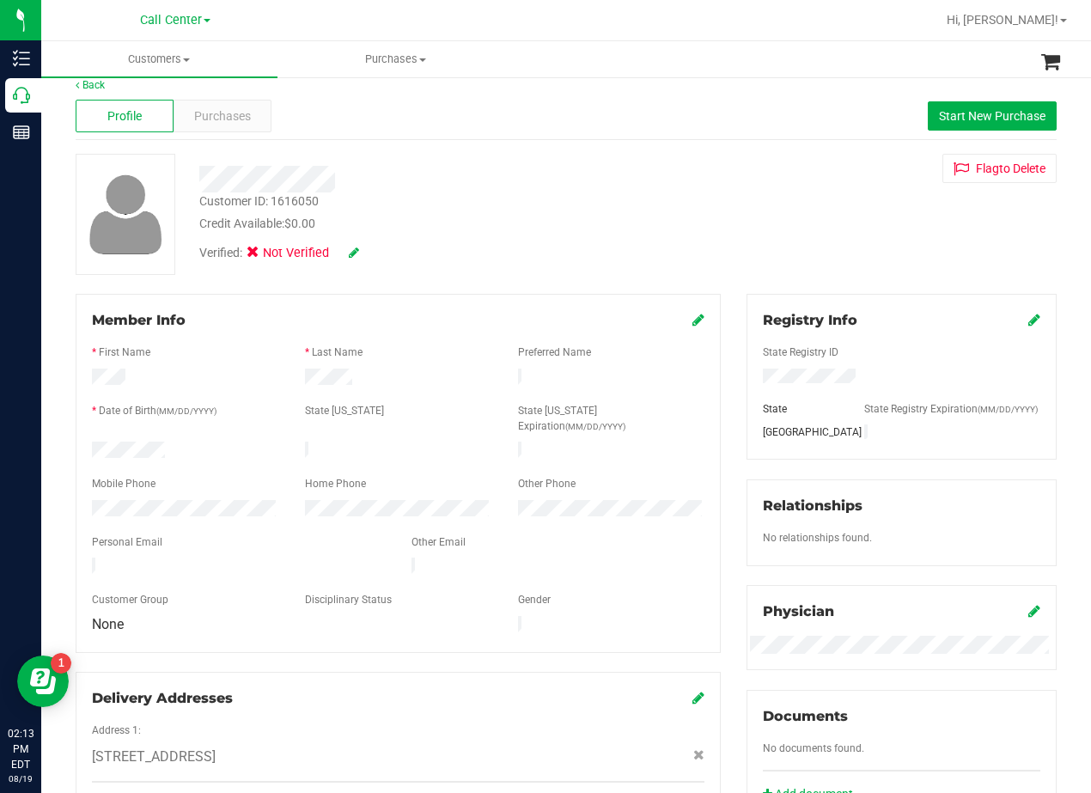
scroll to position [0, 0]
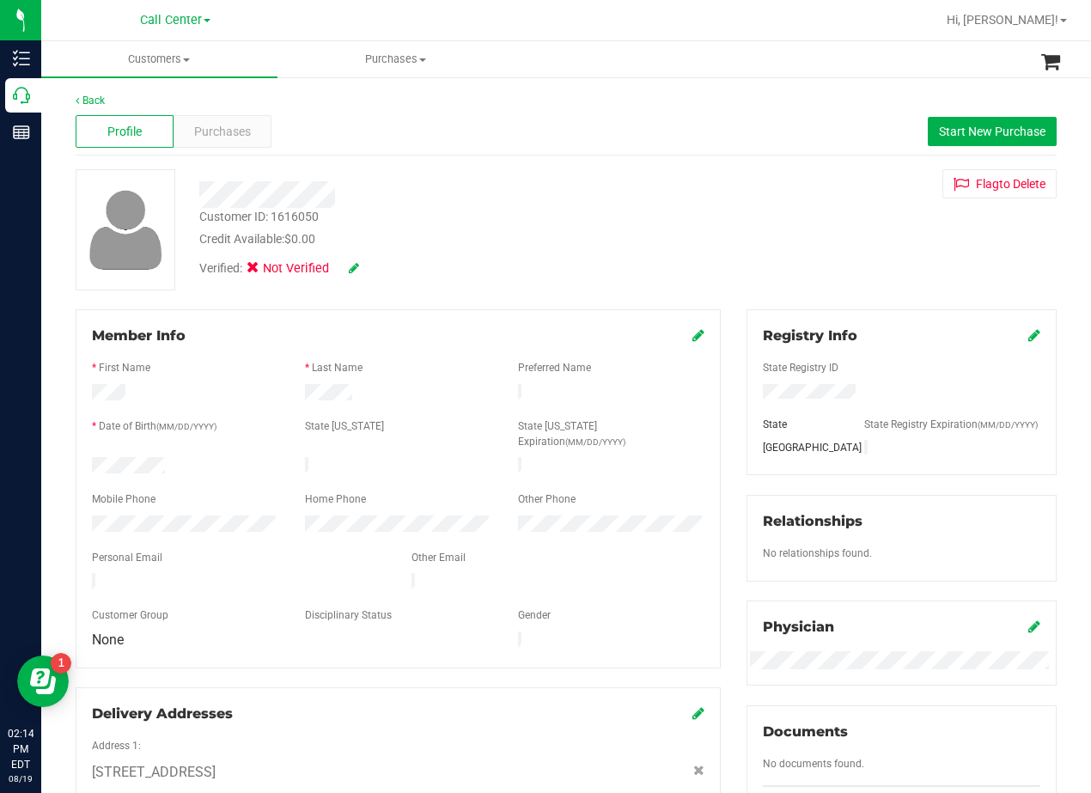
click at [733, 259] on div "Customer ID: 1616050 Credit Available: $0.00 Verified: Not Verified Flag to Del…" at bounding box center [566, 229] width 1007 height 121
click at [718, 242] on div "Customer ID: 1616050 Credit Available: $0.00 Verified: Not Verified Flag to Del…" at bounding box center [566, 229] width 1007 height 121
click at [650, 149] on div "Profile Purchases Start New Purchase" at bounding box center [566, 131] width 981 height 47
click at [721, 230] on div "Customer ID: 1616050 Credit Available: $0.00 Verified: Not Verified Flag to Del…" at bounding box center [566, 229] width 1007 height 121
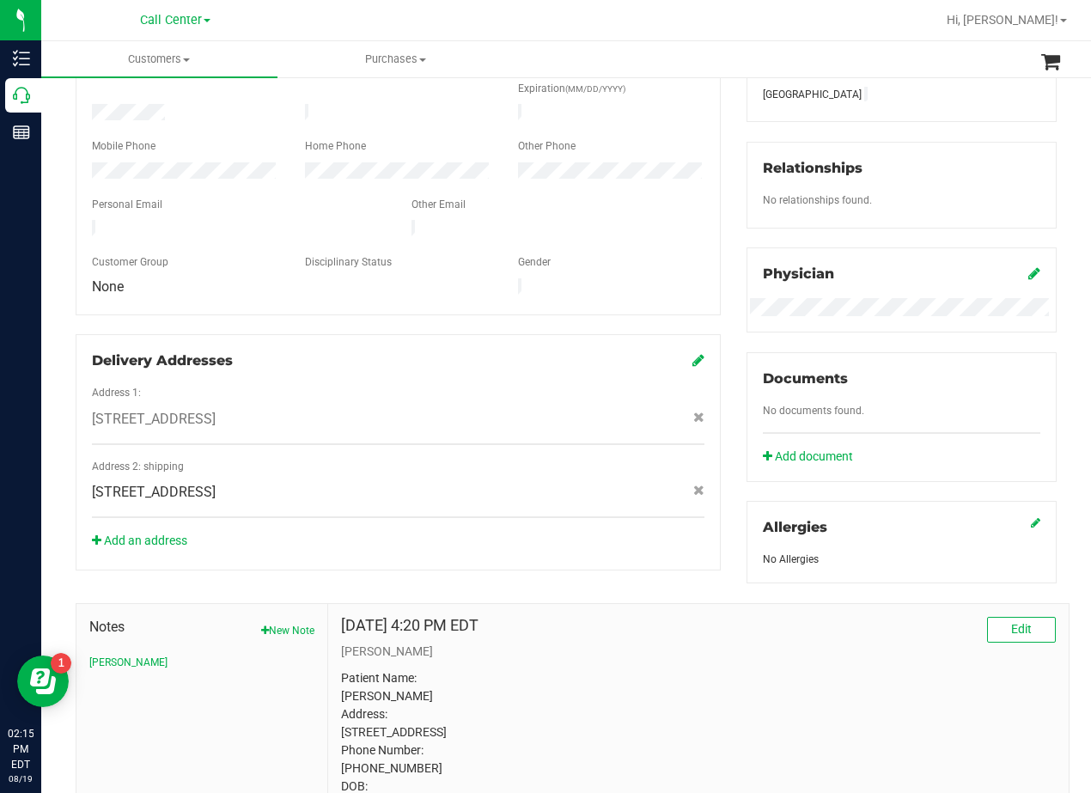
scroll to position [511, 0]
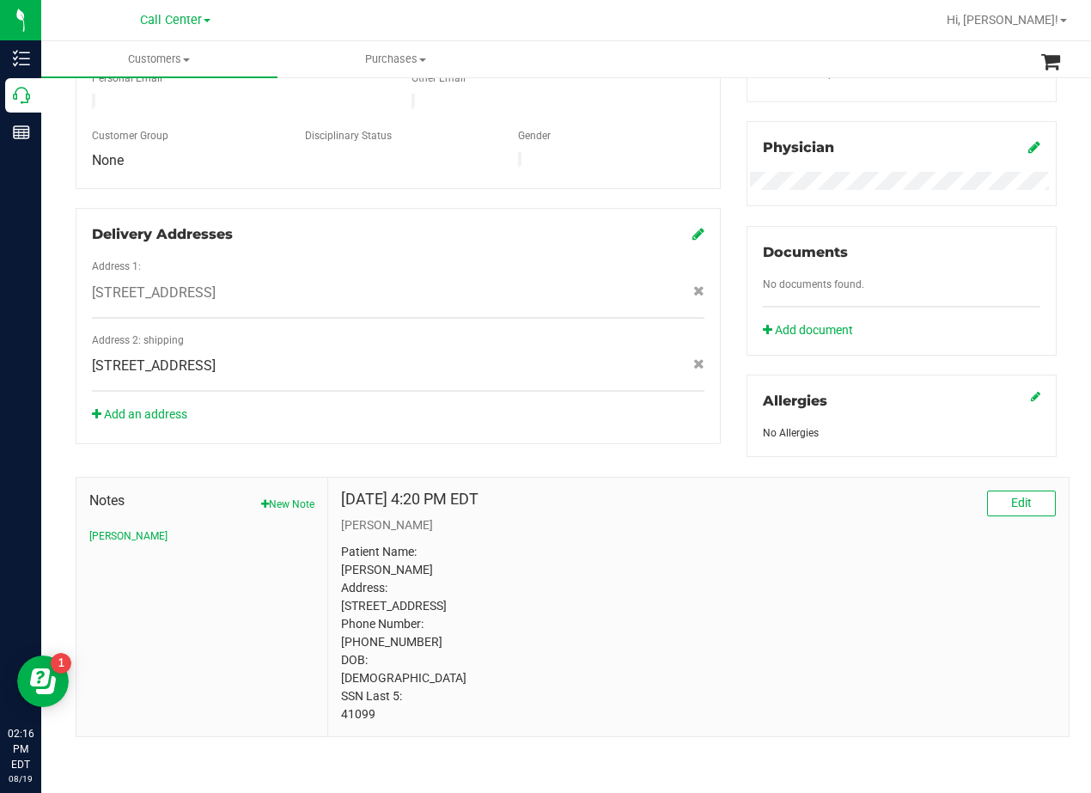
click at [720, 259] on div "Member Info * First Name * Last Name Preferred Name * Date of Birth (MM/DD/YYYY…" at bounding box center [398, 137] width 671 height 614
click at [729, 586] on p "Patient Name: Linda Stogner Address: 1819 County Rd 4380 Decatur , TX, 76234 Ph…" at bounding box center [698, 633] width 715 height 180
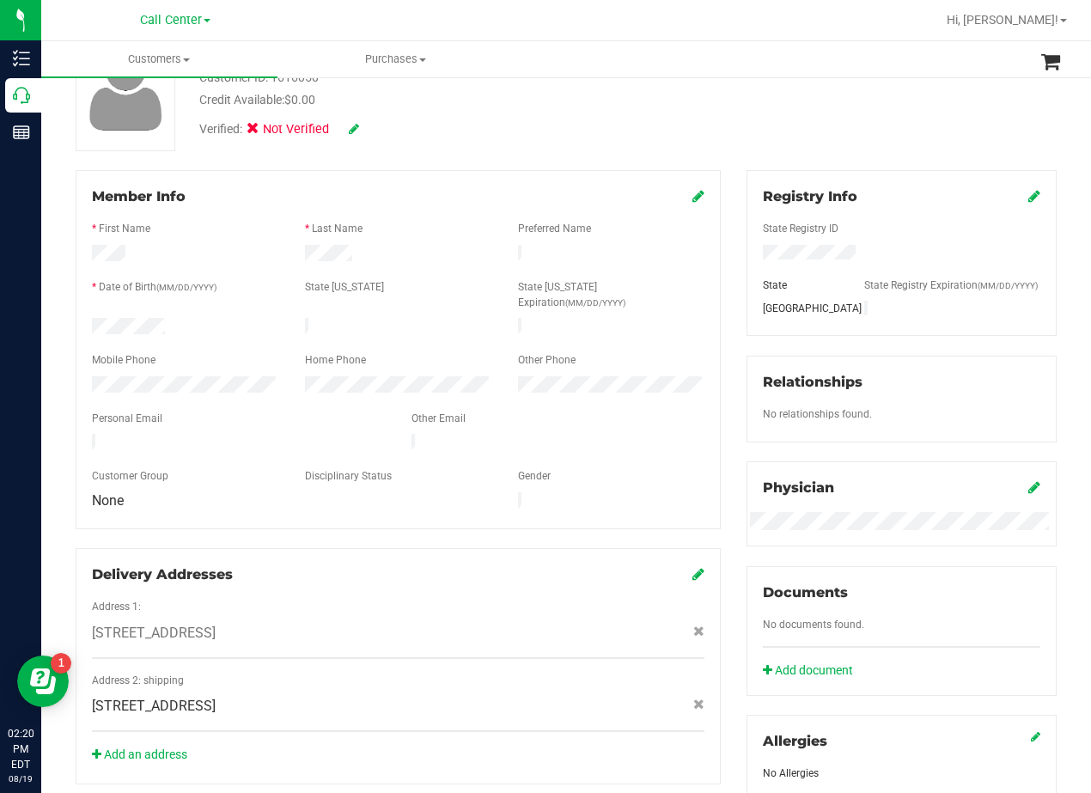
scroll to position [0, 0]
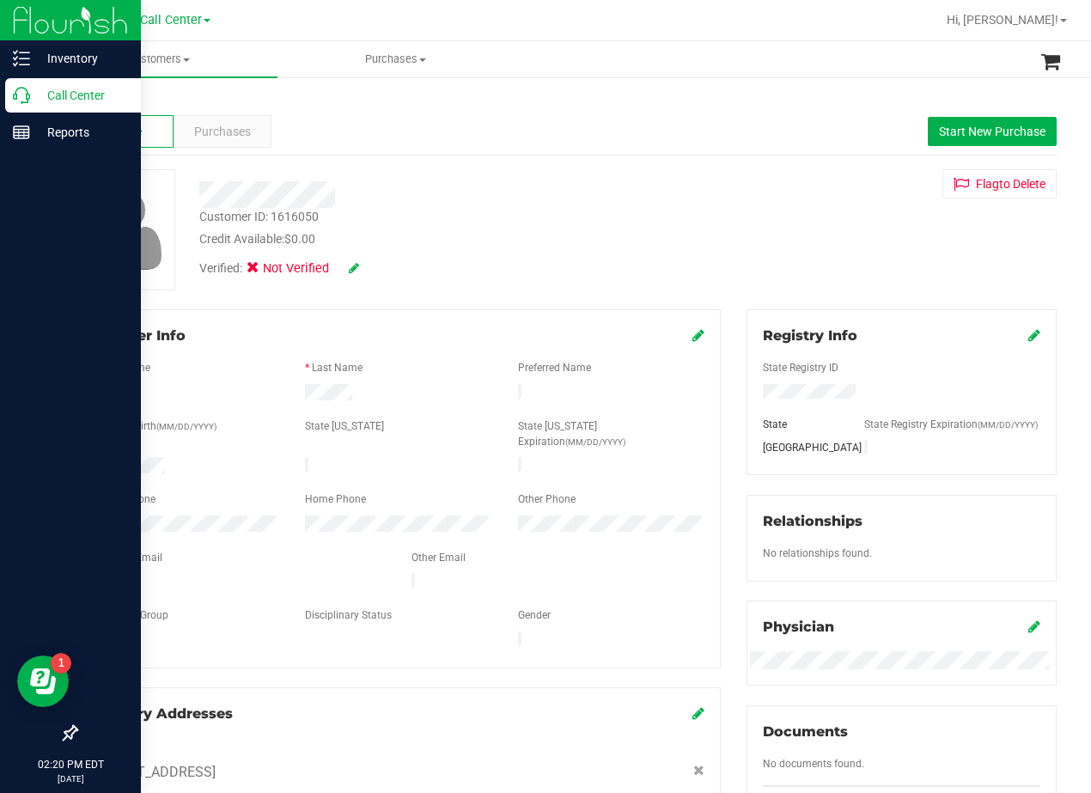
click at [27, 95] on icon at bounding box center [21, 95] width 17 height 17
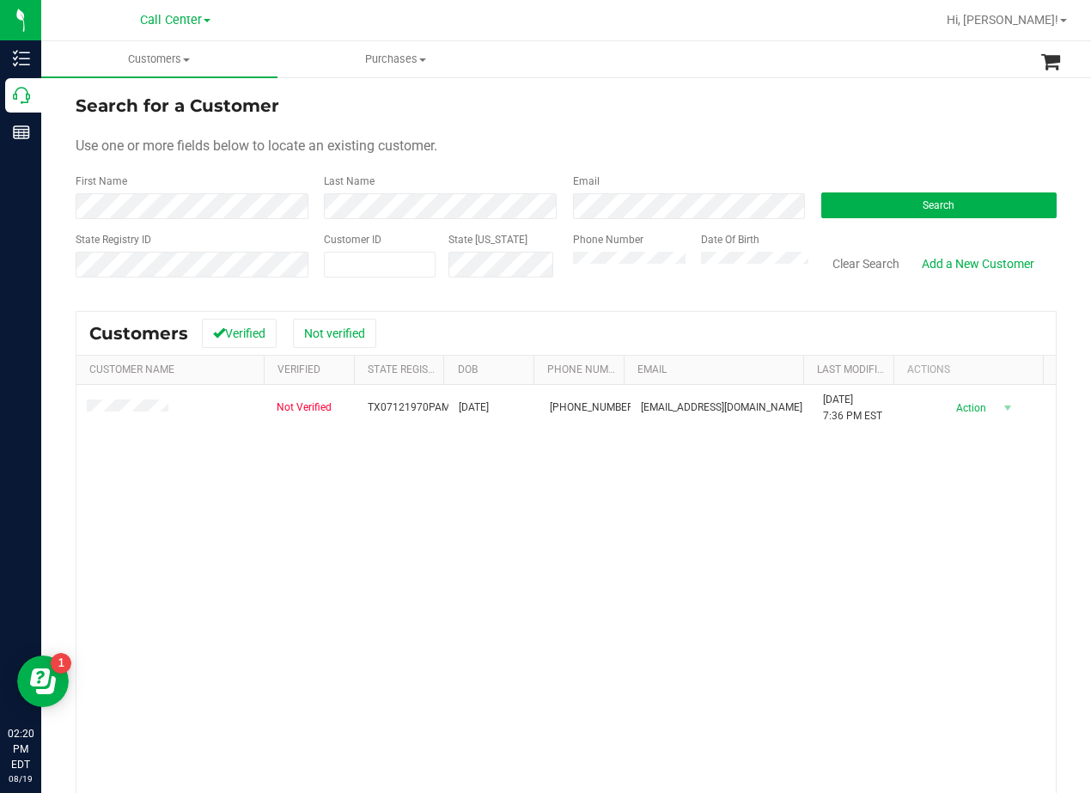
click at [763, 155] on div "Use one or more fields below to locate an existing customer." at bounding box center [566, 146] width 981 height 21
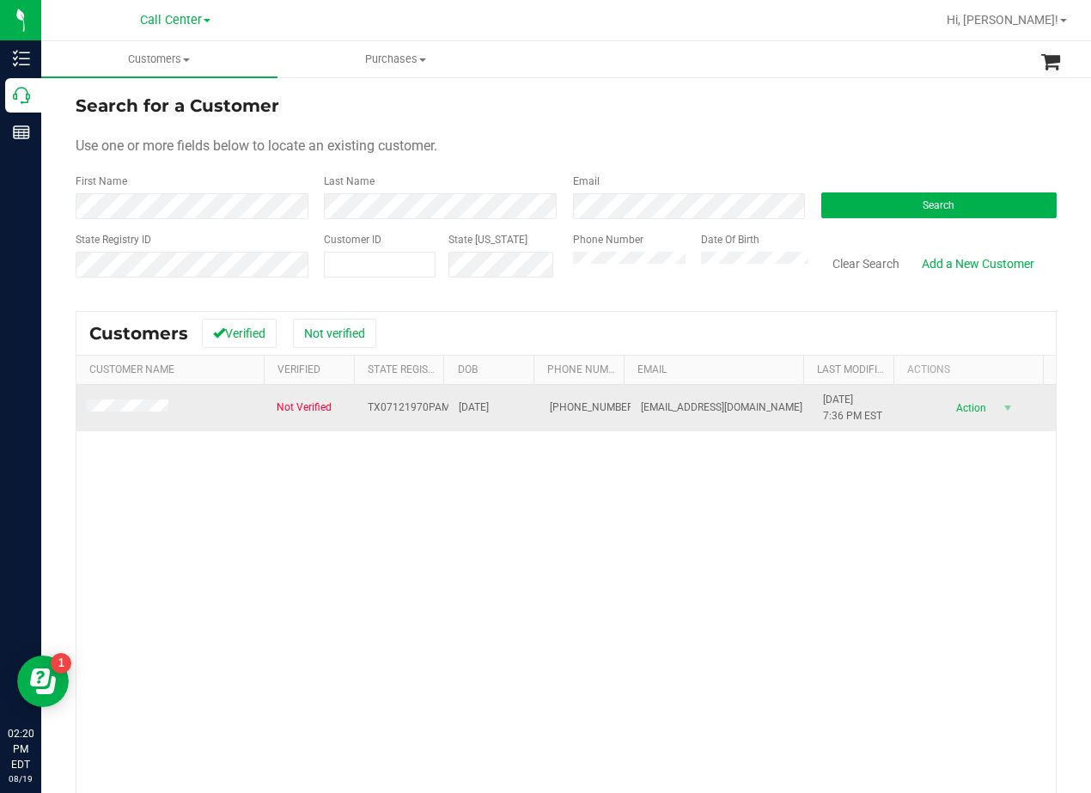
click at [157, 399] on td at bounding box center [171, 408] width 190 height 46
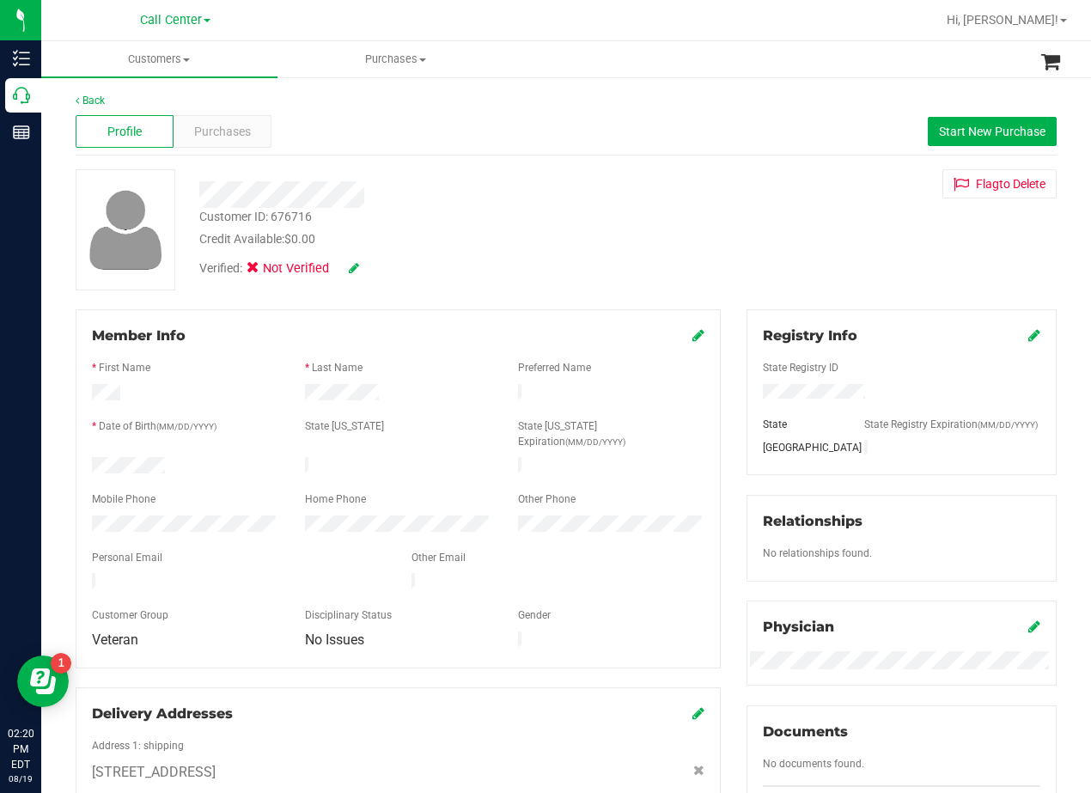
click at [670, 178] on div at bounding box center [438, 188] width 504 height 39
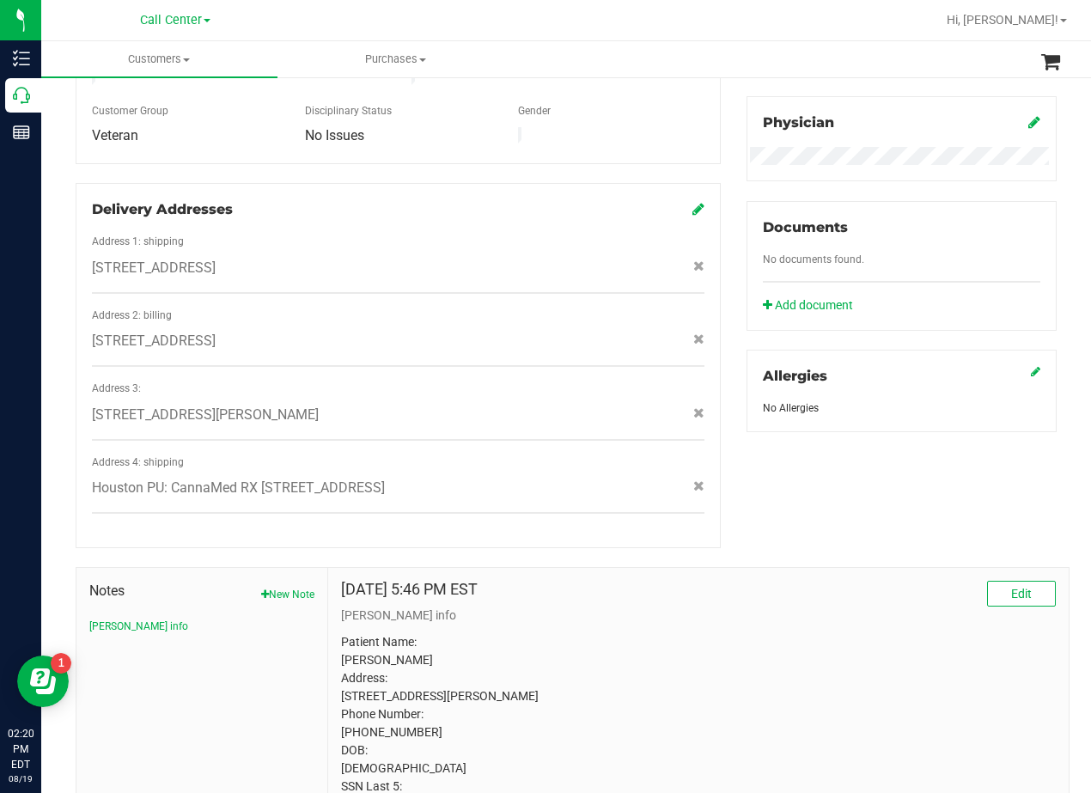
scroll to position [581, 0]
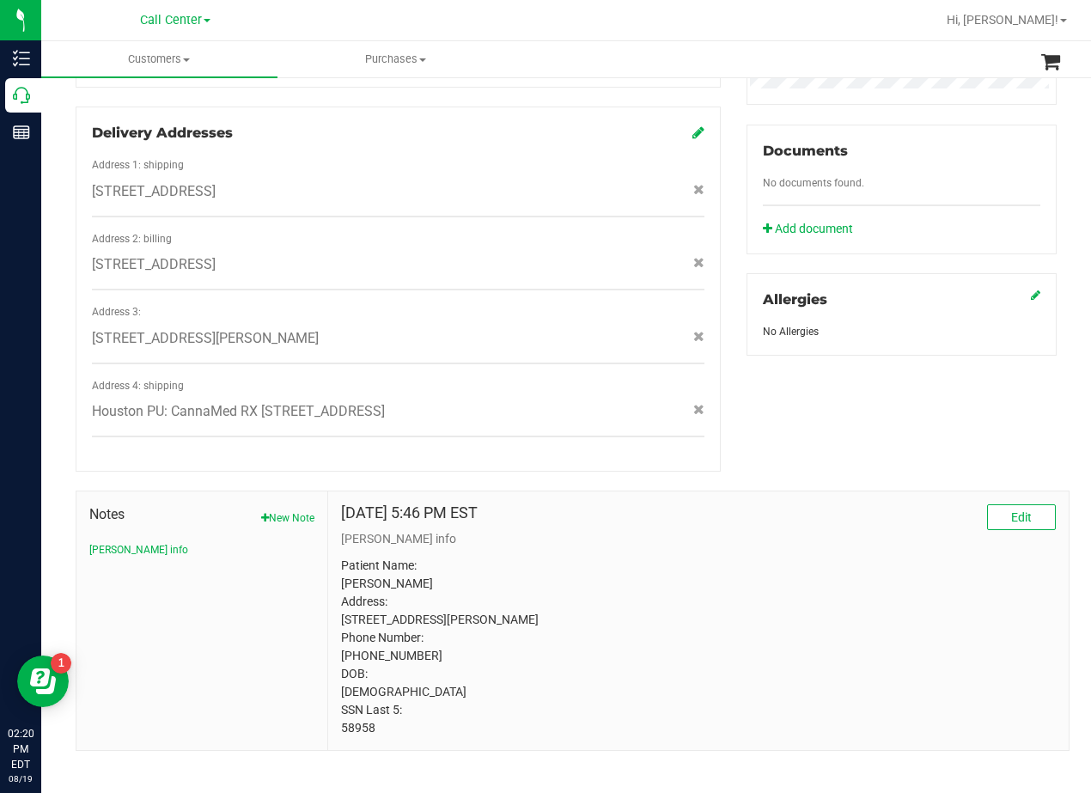
click at [358, 711] on p "Patient Name: Pam McDonough Address: 156 ARBORCREST DR brookeland, TX, 75931 Ph…" at bounding box center [698, 647] width 715 height 180
click at [359, 711] on p "Patient Name: Pam McDonough Address: 156 ARBORCREST DR brookeland, TX, 75931 Ph…" at bounding box center [698, 647] width 715 height 180
copy p "58958"
click at [760, 628] on p "Patient Name: Pam McDonough Address: 156 ARBORCREST DR brookeland, TX, 75931 Ph…" at bounding box center [698, 647] width 715 height 180
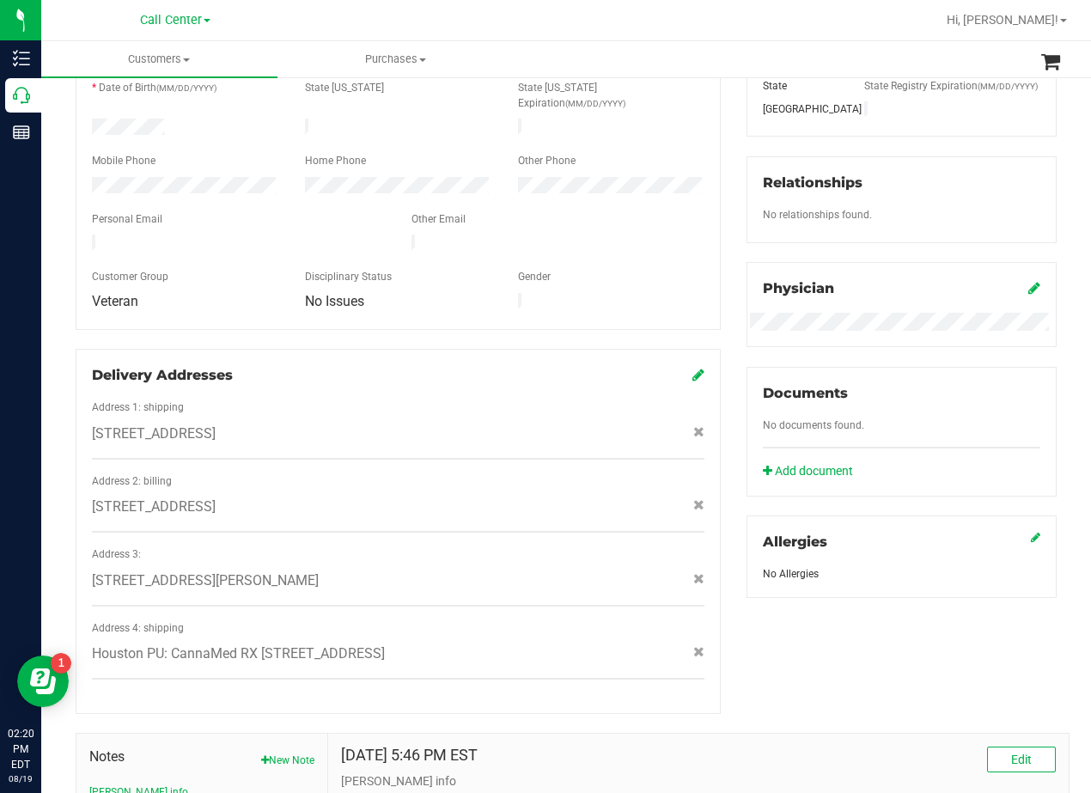
scroll to position [0, 0]
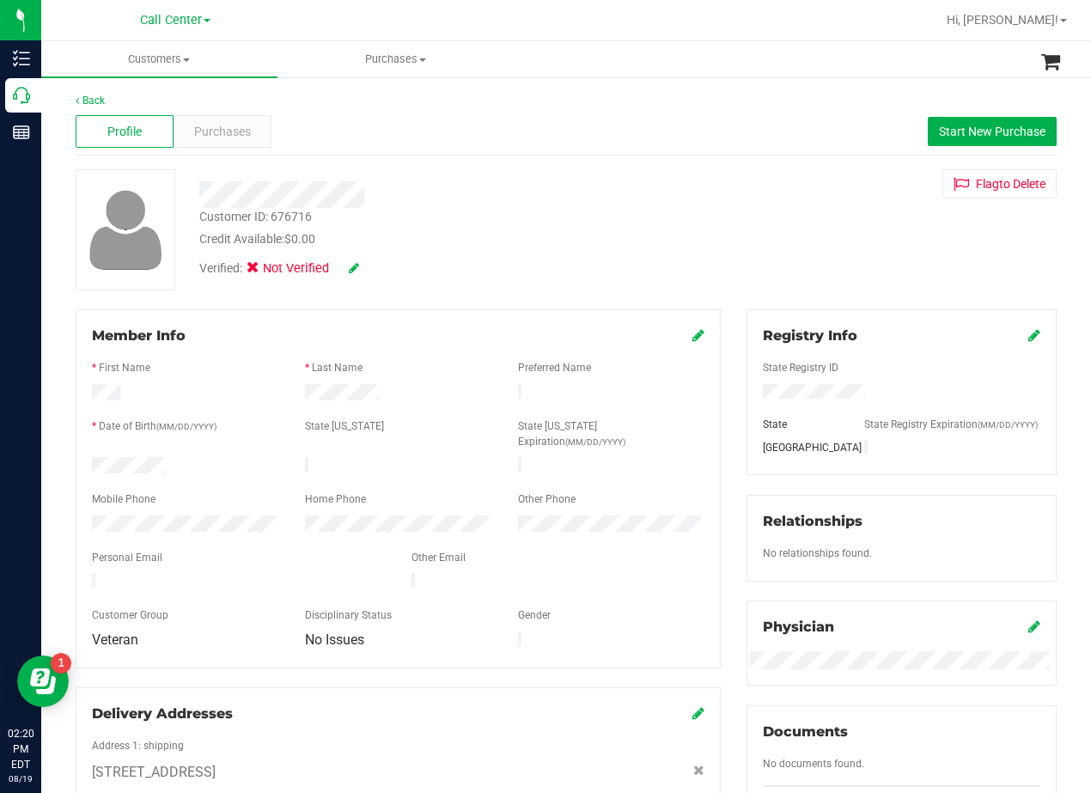
click at [589, 205] on div at bounding box center [438, 194] width 504 height 27
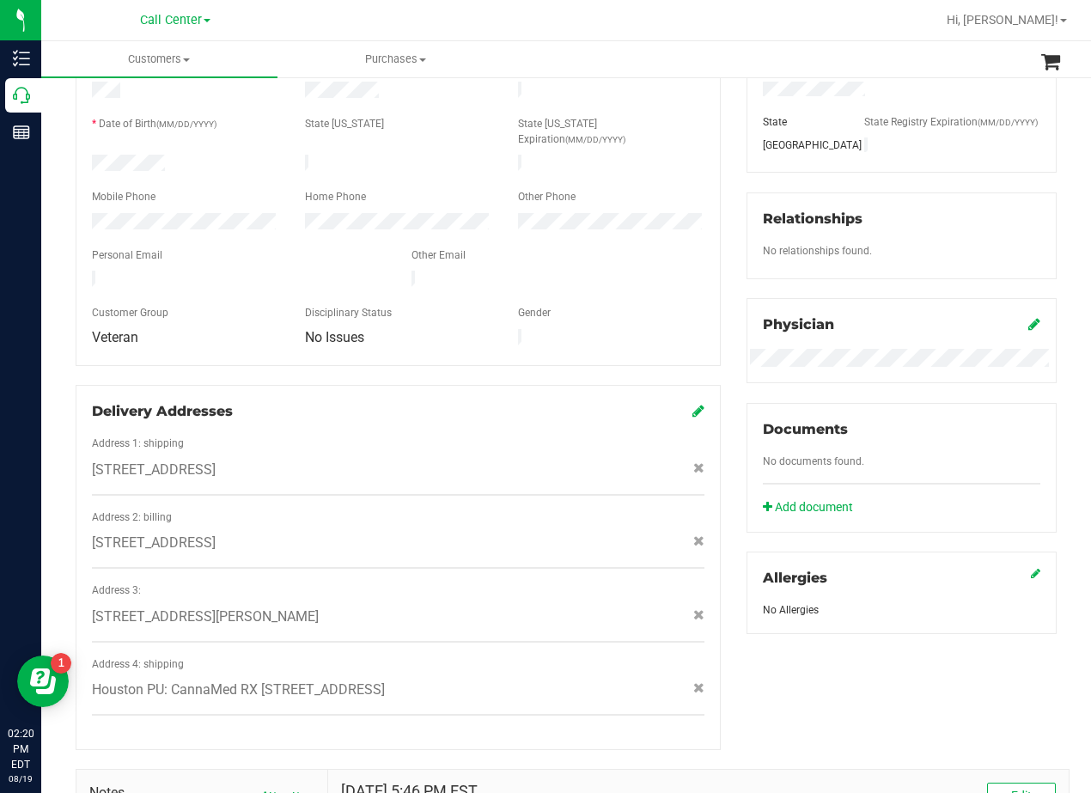
scroll to position [581, 0]
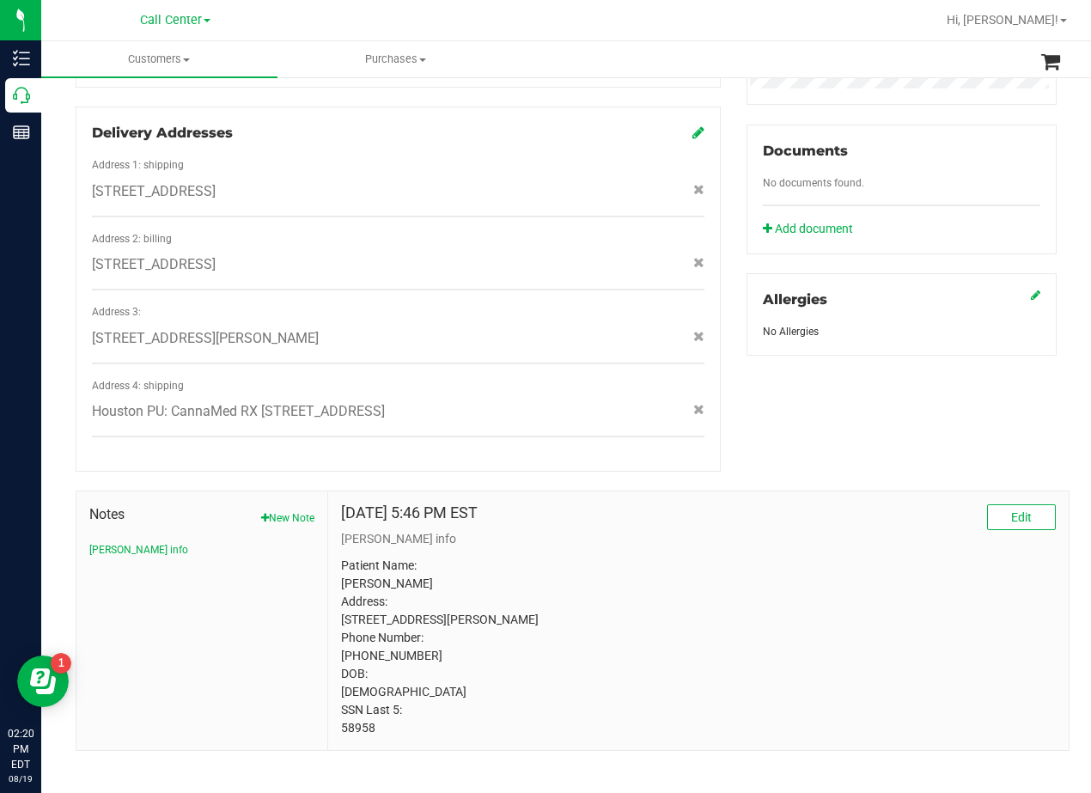
click at [436, 601] on p "Patient Name: Pam McDonough Address: 156 ARBORCREST DR brookeland, TX, 75931 Ph…" at bounding box center [698, 647] width 715 height 180
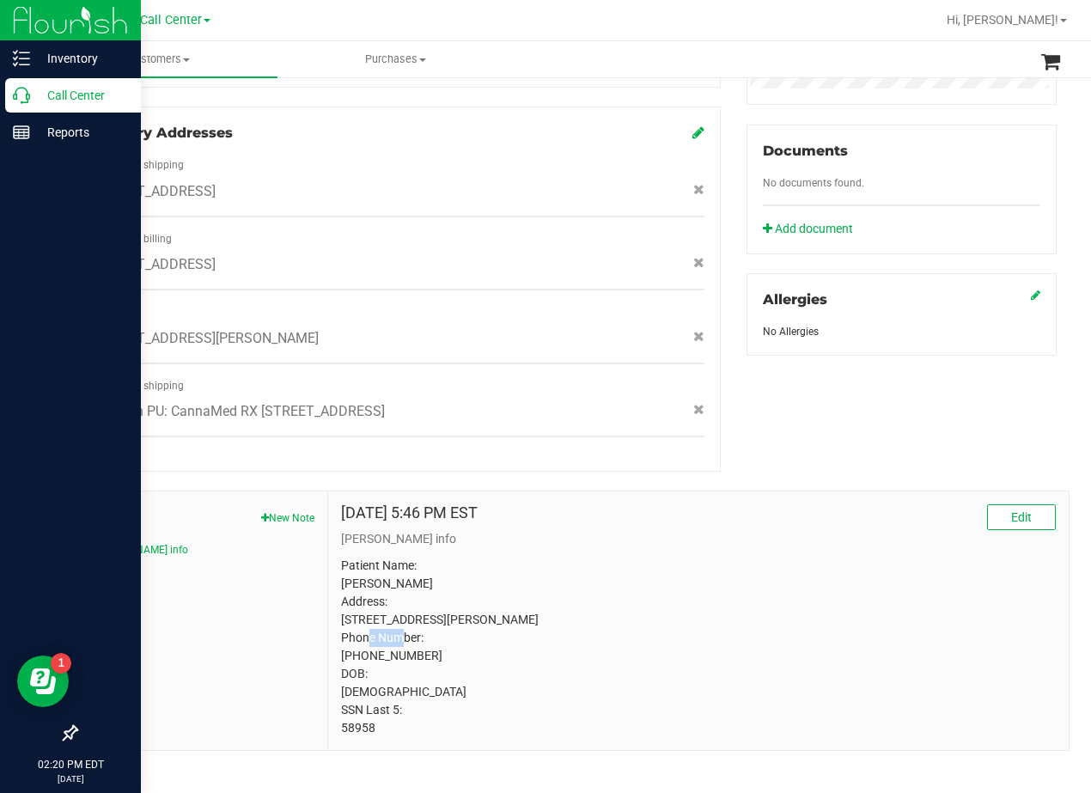
copy p "75931"
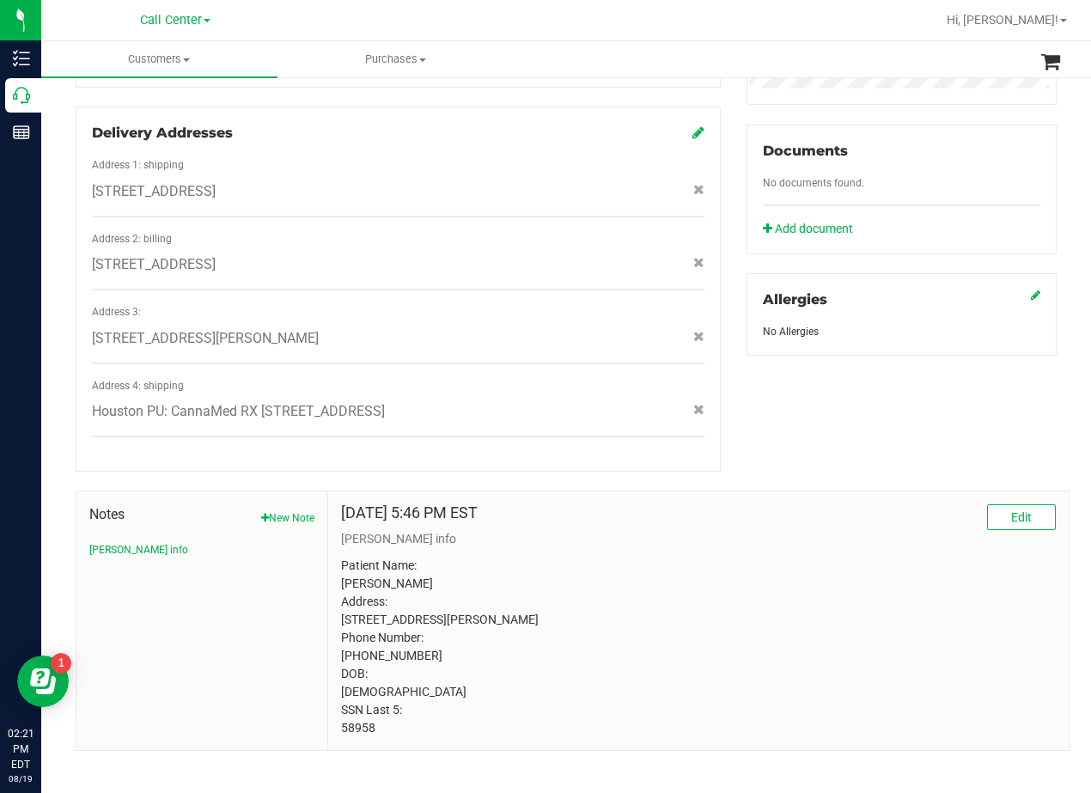
click at [778, 530] on p "[PERSON_NAME] info" at bounding box center [698, 539] width 715 height 18
click at [701, 504] on div "Jan 9, 2023 5:46 PM EST Edit" at bounding box center [698, 517] width 715 height 26
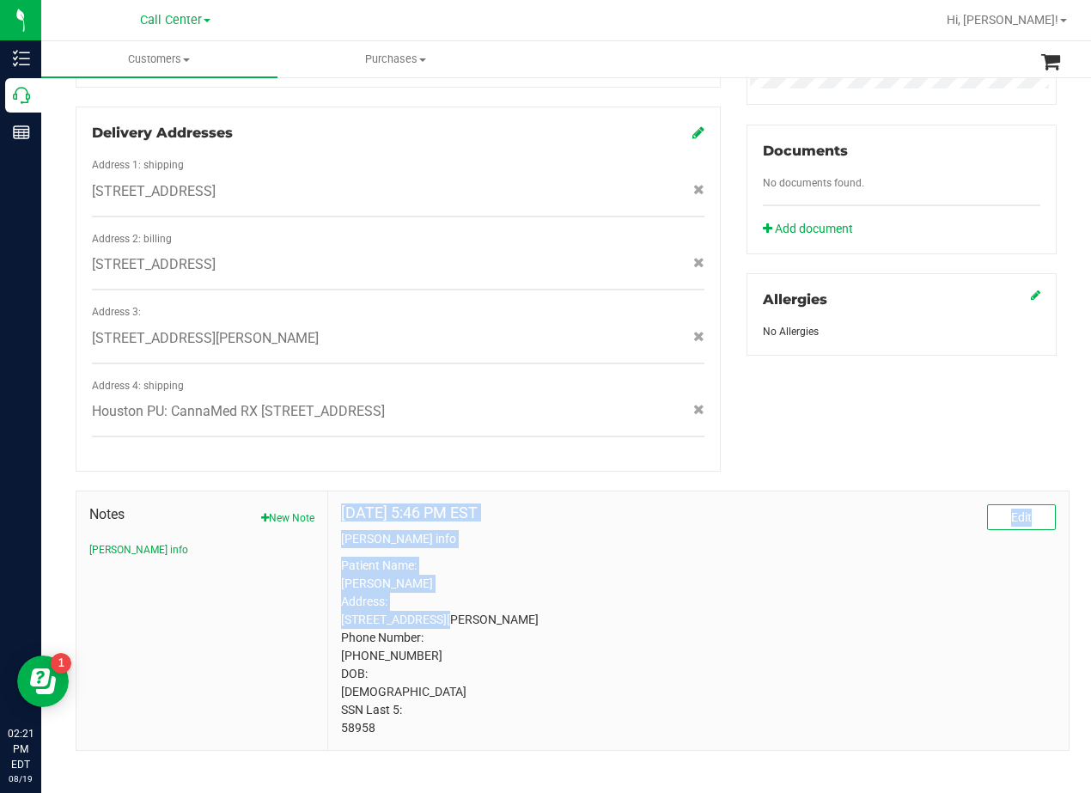
drag, startPoint x: 425, startPoint y: 589, endPoint x: 314, endPoint y: 588, distance: 110.9
click at [314, 588] on div "Notes New Note CURT info Jan 9, 2023 5:46 PM EST Edit CURT info Patient Name: P…" at bounding box center [573, 621] width 994 height 260
click at [364, 588] on p "Patient Name: Pam McDonough Address: 156 ARBORCREST DR brookeland, TX, 75931 Ph…" at bounding box center [698, 647] width 715 height 180
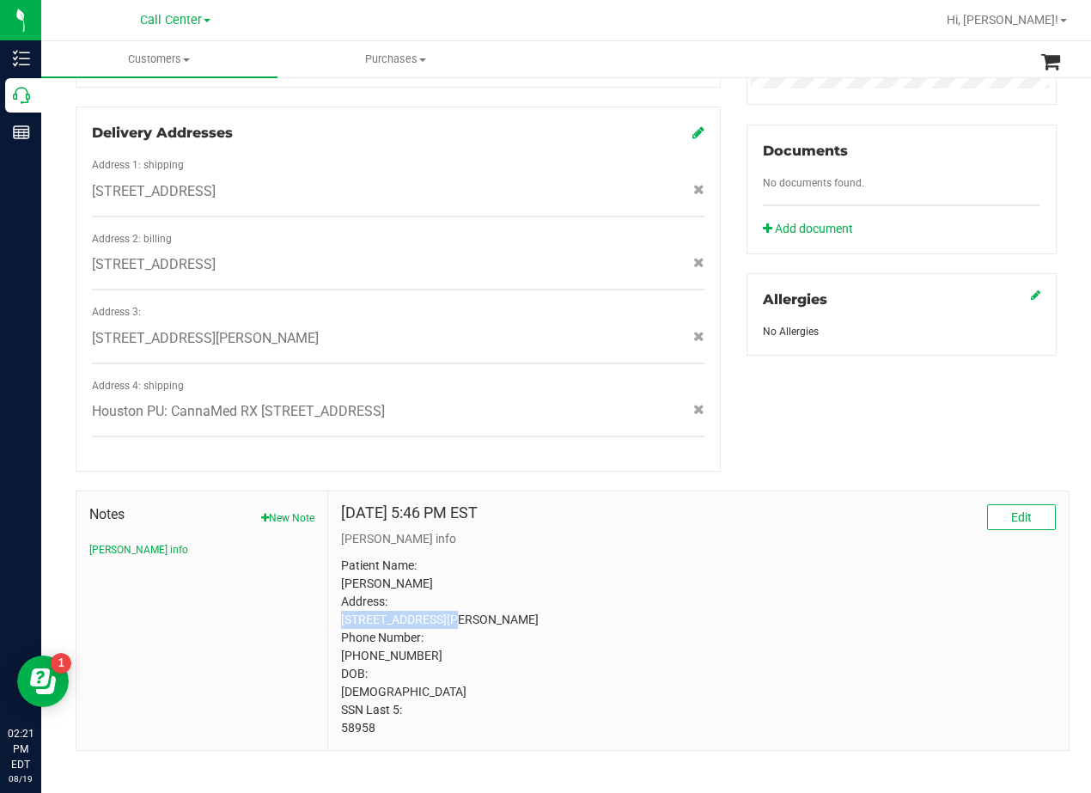
click at [364, 588] on p "Patient Name: Pam McDonough Address: 156 ARBORCREST DR brookeland, TX, 75931 Ph…" at bounding box center [698, 647] width 715 height 180
copy p "156 ARBORCREST DR"
click at [568, 609] on p "Patient Name: Pam McDonough Address: 156 ARBORCREST DR brookeland, TX, 75931 Ph…" at bounding box center [698, 647] width 715 height 180
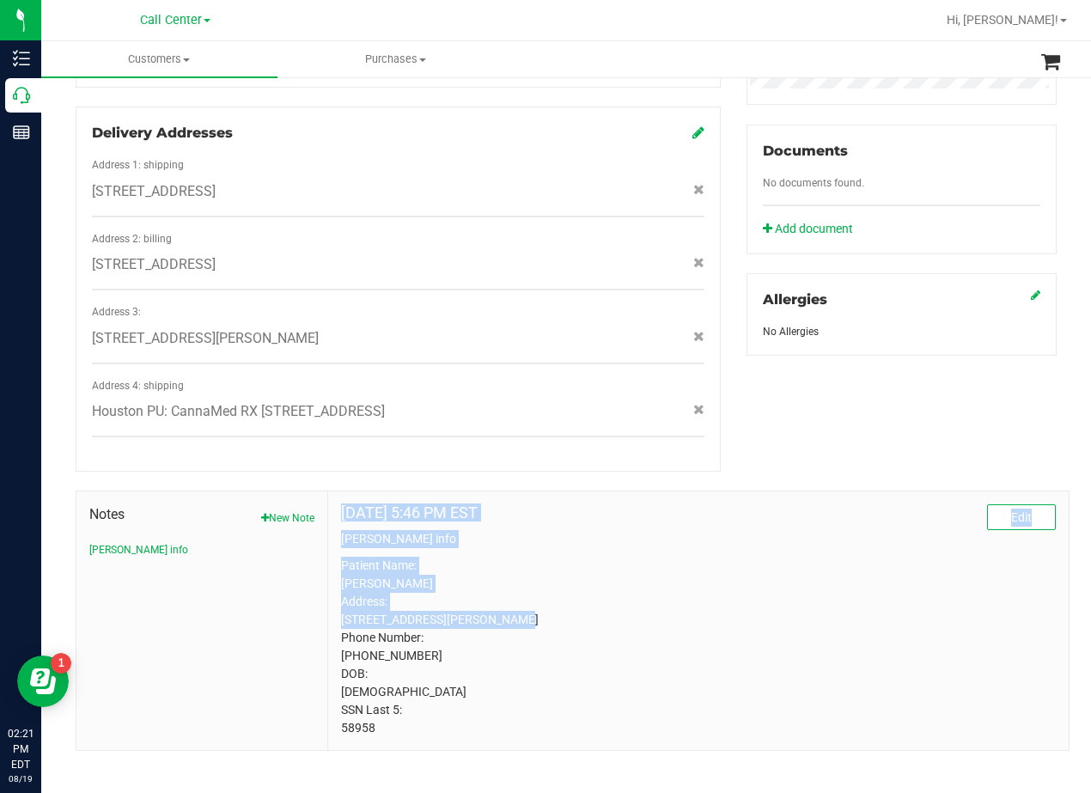
drag, startPoint x: 396, startPoint y: 605, endPoint x: 304, endPoint y: 607, distance: 92.0
click at [304, 607] on div "Notes New Note CURT info Jan 9, 2023 5:46 PM EST Edit CURT info Patient Name: P…" at bounding box center [573, 621] width 994 height 260
click at [353, 605] on p "Patient Name: Pam McDonough Address: 156 ARBORCREST DR brookeland, TX, 75931 Ph…" at bounding box center [698, 647] width 715 height 180
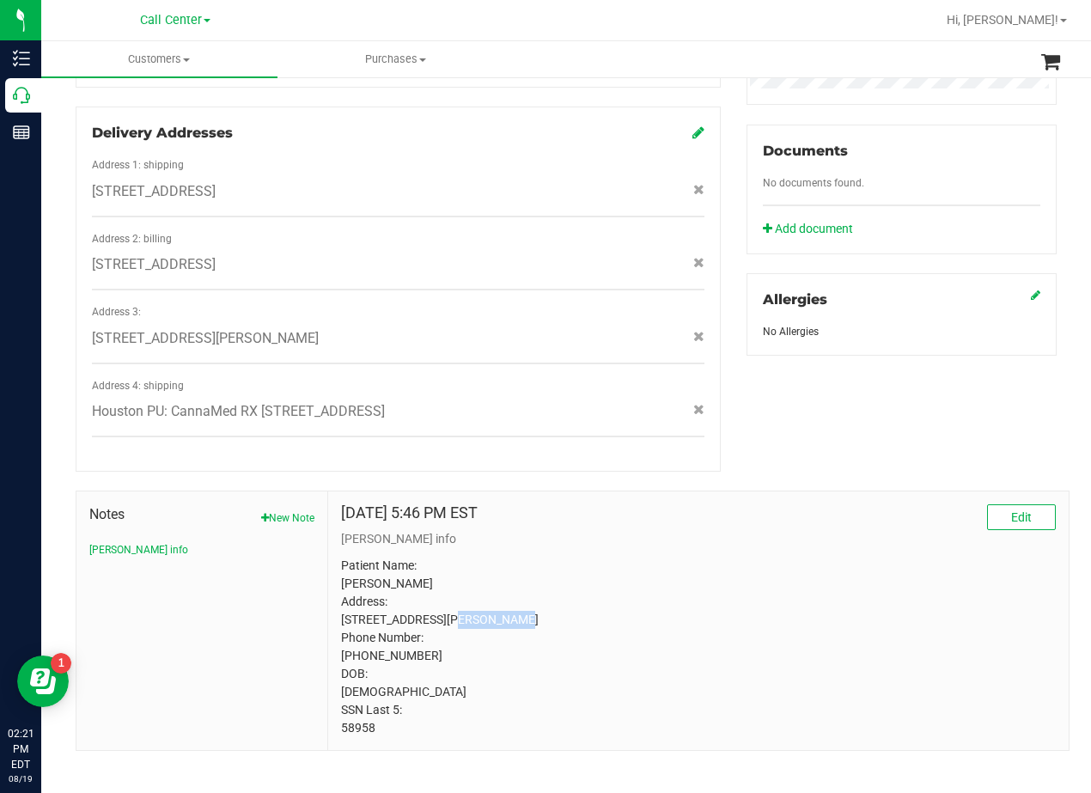
click at [353, 605] on p "Patient Name: Pam McDonough Address: 156 ARBORCREST DR brookeland, TX, 75931 Ph…" at bounding box center [698, 647] width 715 height 180
drag, startPoint x: 693, startPoint y: 662, endPoint x: 637, endPoint y: 644, distance: 58.7
click at [693, 662] on p "Patient Name: Pam McDonough Address: 156 ARBORCREST DR brookeland, TX, 75931 Ph…" at bounding box center [698, 647] width 715 height 180
click at [438, 601] on p "Patient Name: Pam McDonough Address: 156 ARBORCREST DR brookeland, TX, 75931 Ph…" at bounding box center [698, 647] width 715 height 180
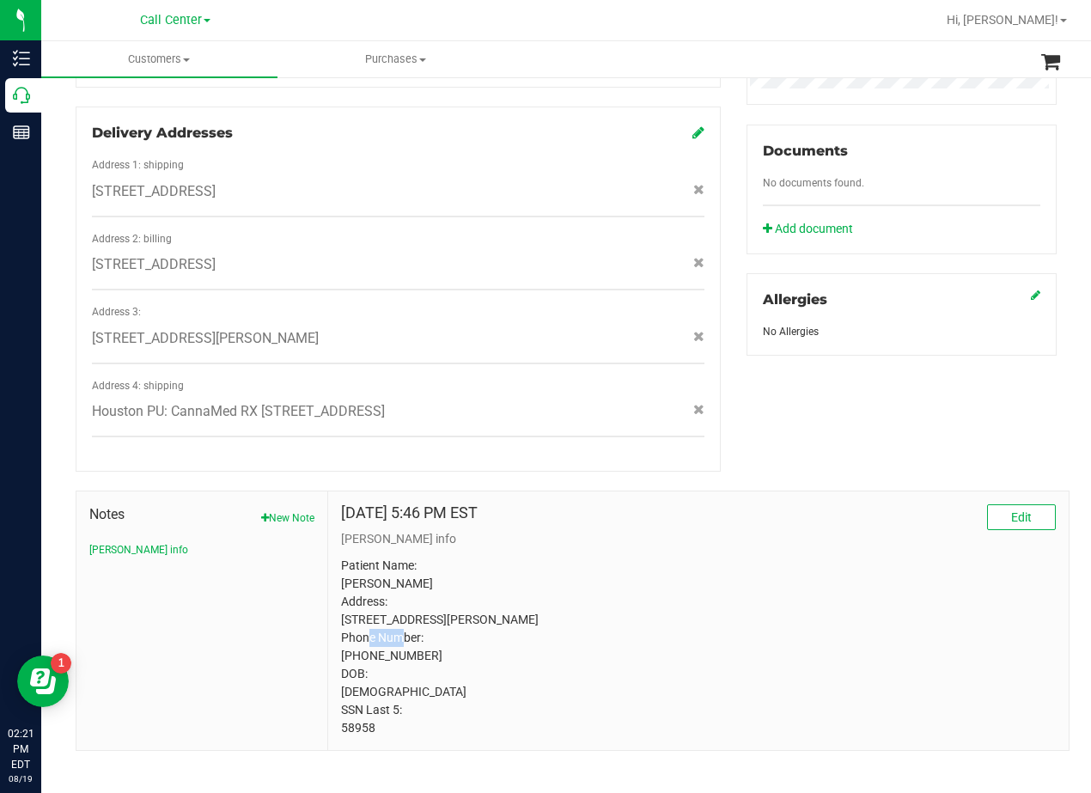
copy p "75931"
click at [669, 589] on p "Patient Name: Pam McDonough Address: 156 ARBORCREST DR brookeland, TX, 75931 Ph…" at bounding box center [698, 647] width 715 height 180
click at [387, 635] on p "Patient Name: Pam McDonough Address: 156 ARBORCREST DR brookeland, TX, 75931 Ph…" at bounding box center [698, 647] width 715 height 180
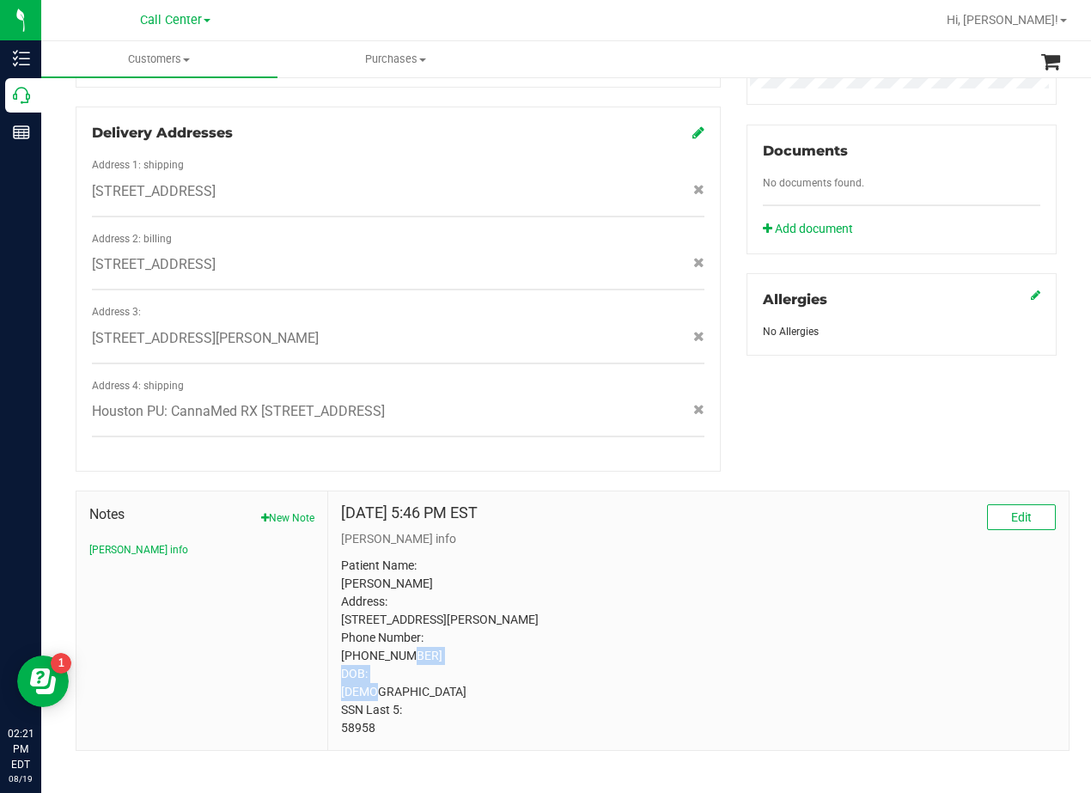
copy p "(281) 978-0910"
click at [875, 504] on div "Jan 9, 2023 5:46 PM EST Edit" at bounding box center [698, 517] width 715 height 26
click at [553, 566] on p "Patient Name: Pam McDonough Address: 156 ARBORCREST DR brookeland, TX, 75931 Ph…" at bounding box center [698, 647] width 715 height 180
click at [605, 557] on p "Patient Name: Pam McDonough Address: 156 ARBORCREST DR brookeland, TX, 75931 Ph…" at bounding box center [698, 647] width 715 height 180
click at [362, 711] on p "Patient Name: Pam McDonough Address: 156 ARBORCREST DR brookeland, TX, 75931 Ph…" at bounding box center [698, 647] width 715 height 180
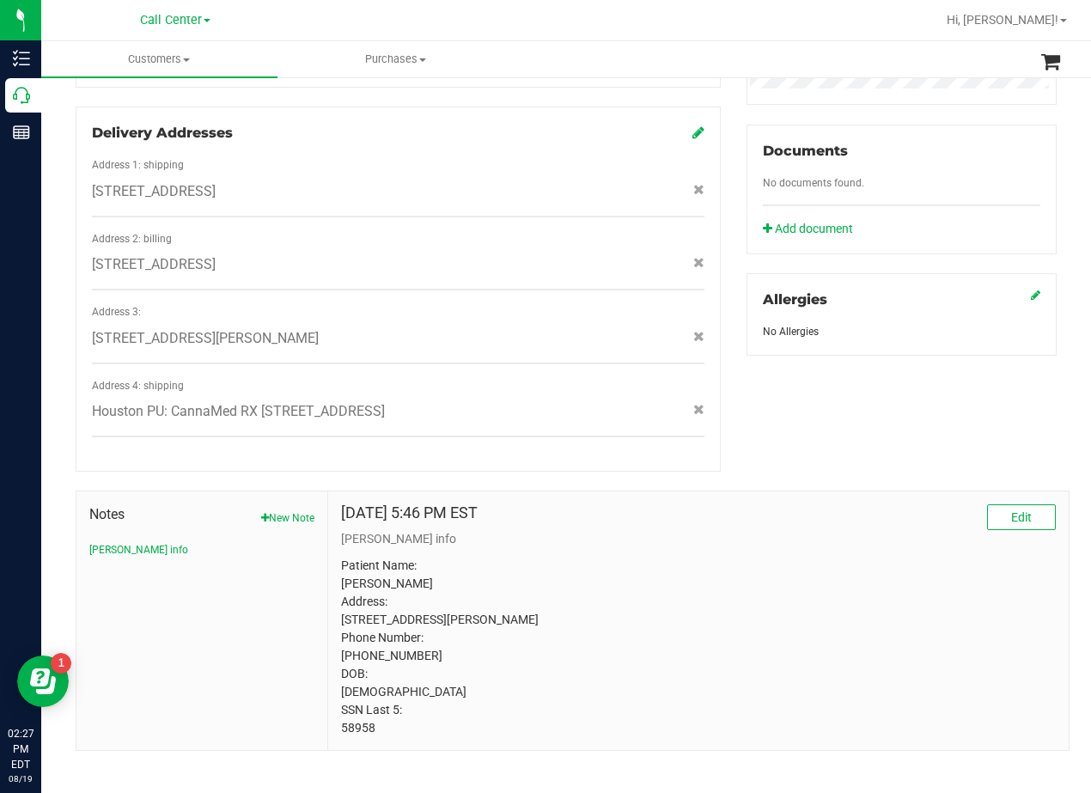
click at [362, 711] on p "Patient Name: Pam McDonough Address: 156 ARBORCREST DR brookeland, TX, 75931 Ph…" at bounding box center [698, 647] width 715 height 180
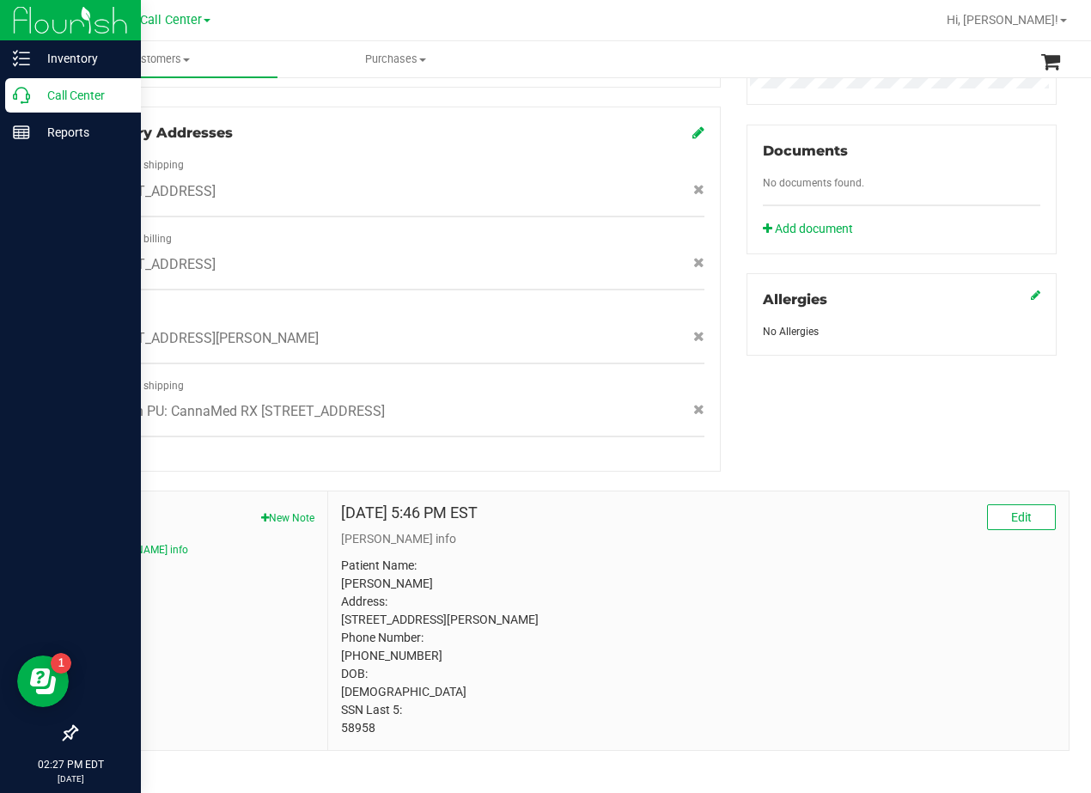
copy p "58958"
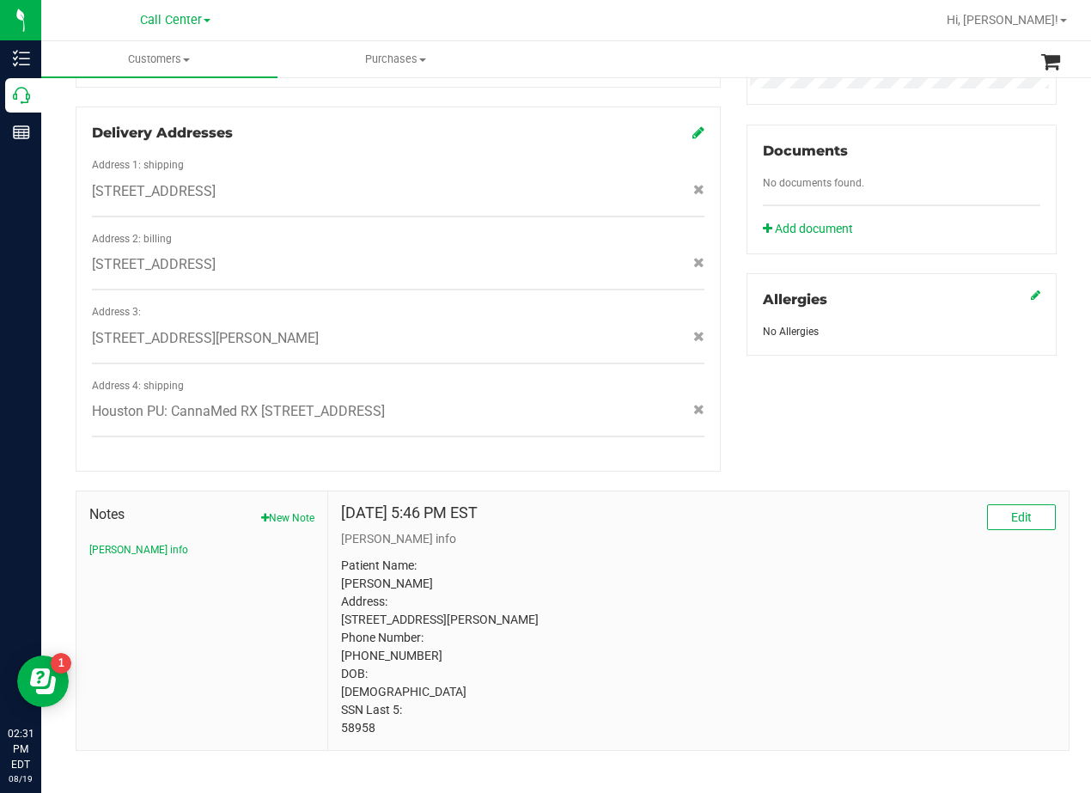
drag, startPoint x: 756, startPoint y: 534, endPoint x: 734, endPoint y: 534, distance: 22.3
click at [756, 557] on p "Patient Name: Pam McDonough Address: 156 ARBORCREST DR brookeland, TX, 75931 Ph…" at bounding box center [698, 647] width 715 height 180
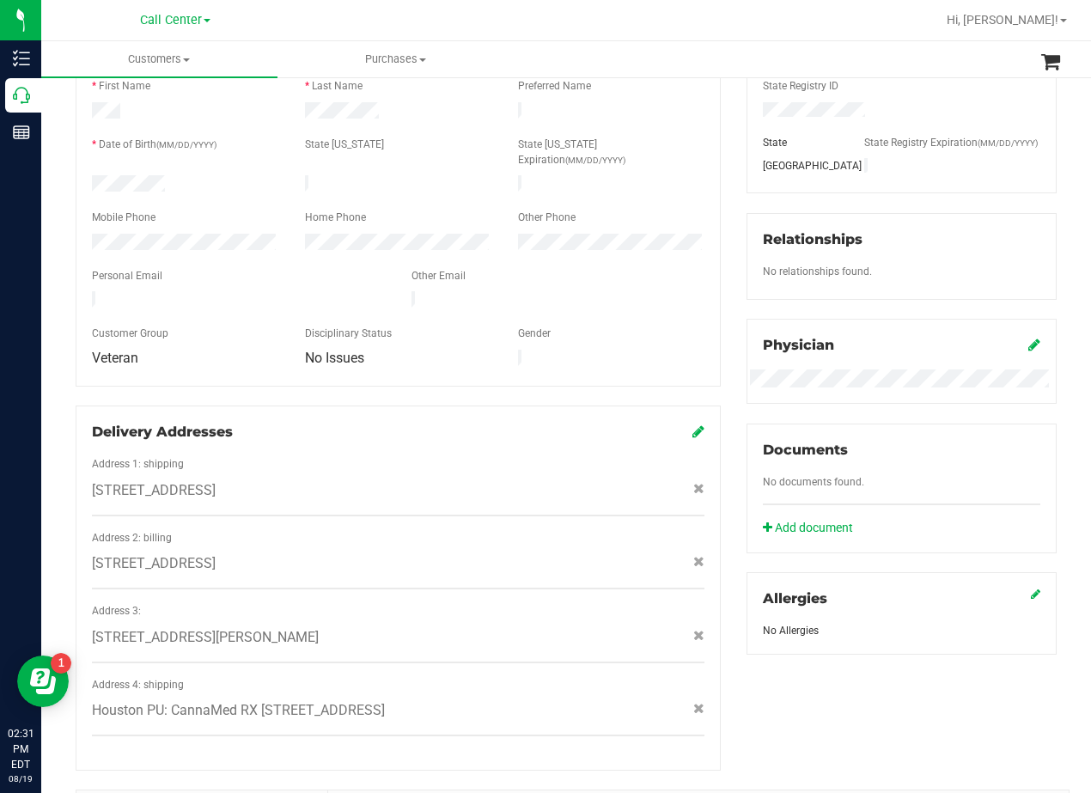
scroll to position [0, 0]
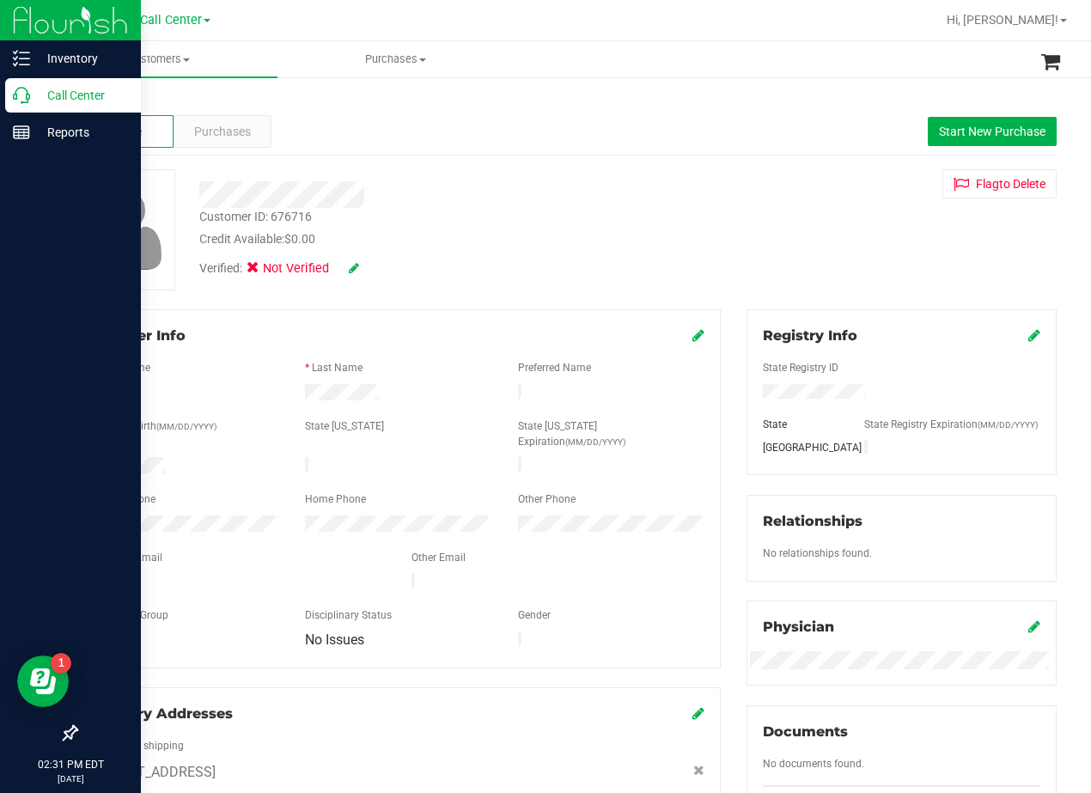
click at [31, 99] on p "Call Center" at bounding box center [81, 95] width 103 height 21
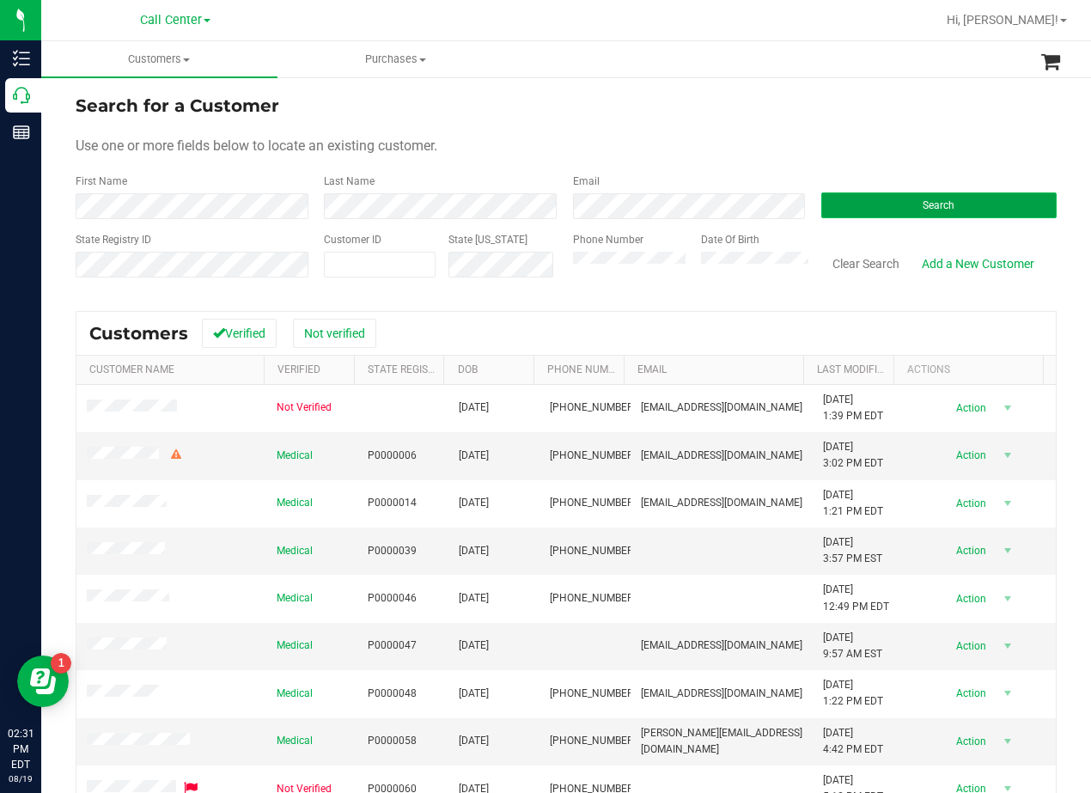
click at [869, 204] on button "Search" at bounding box center [938, 205] width 235 height 26
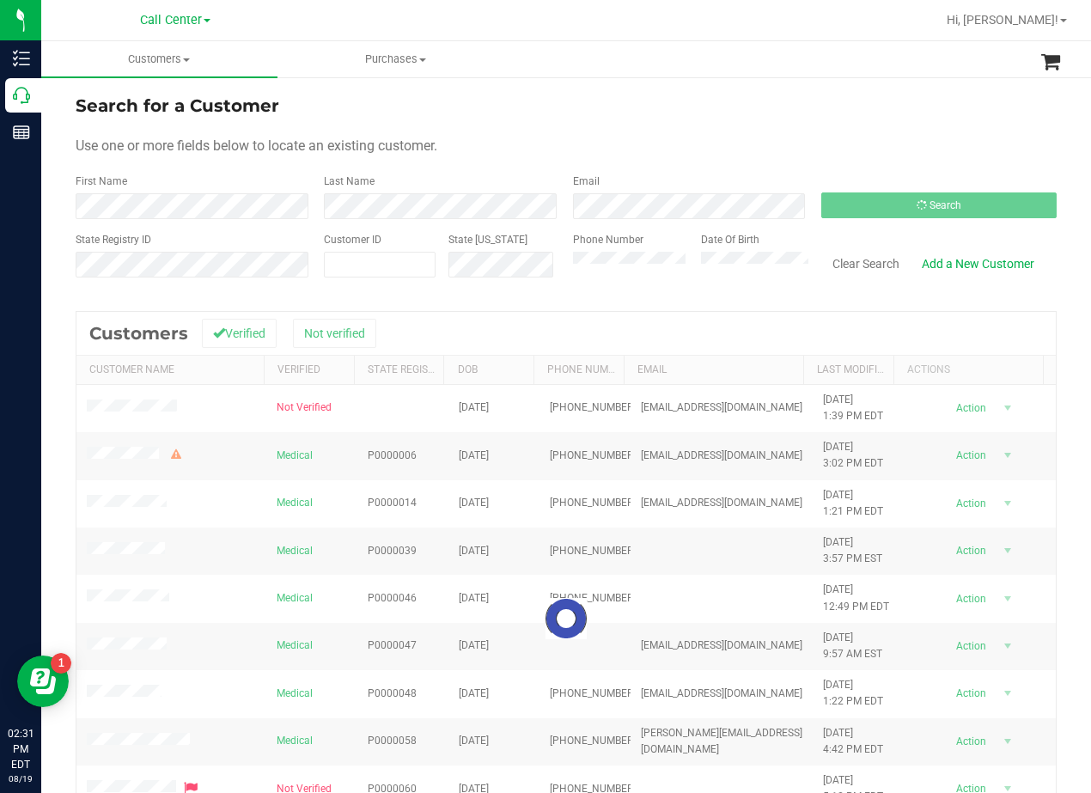
click at [668, 113] on div "Search for a Customer" at bounding box center [566, 106] width 981 height 26
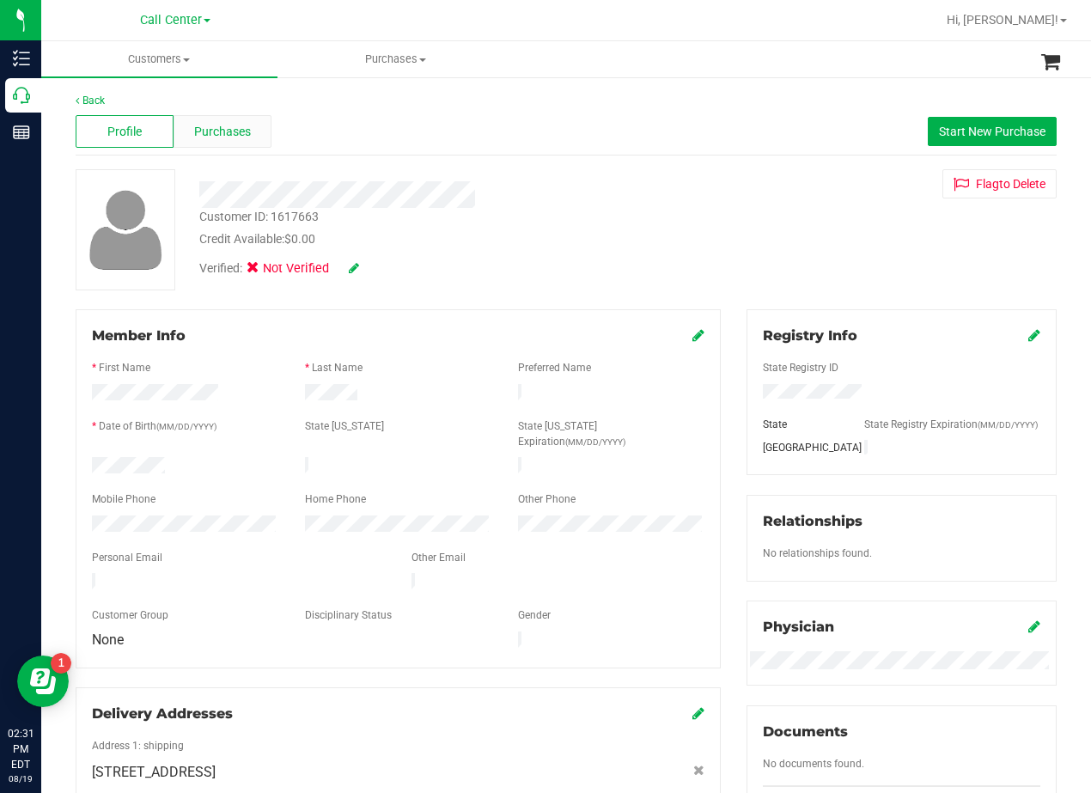
click at [242, 143] on div "Purchases" at bounding box center [223, 131] width 98 height 33
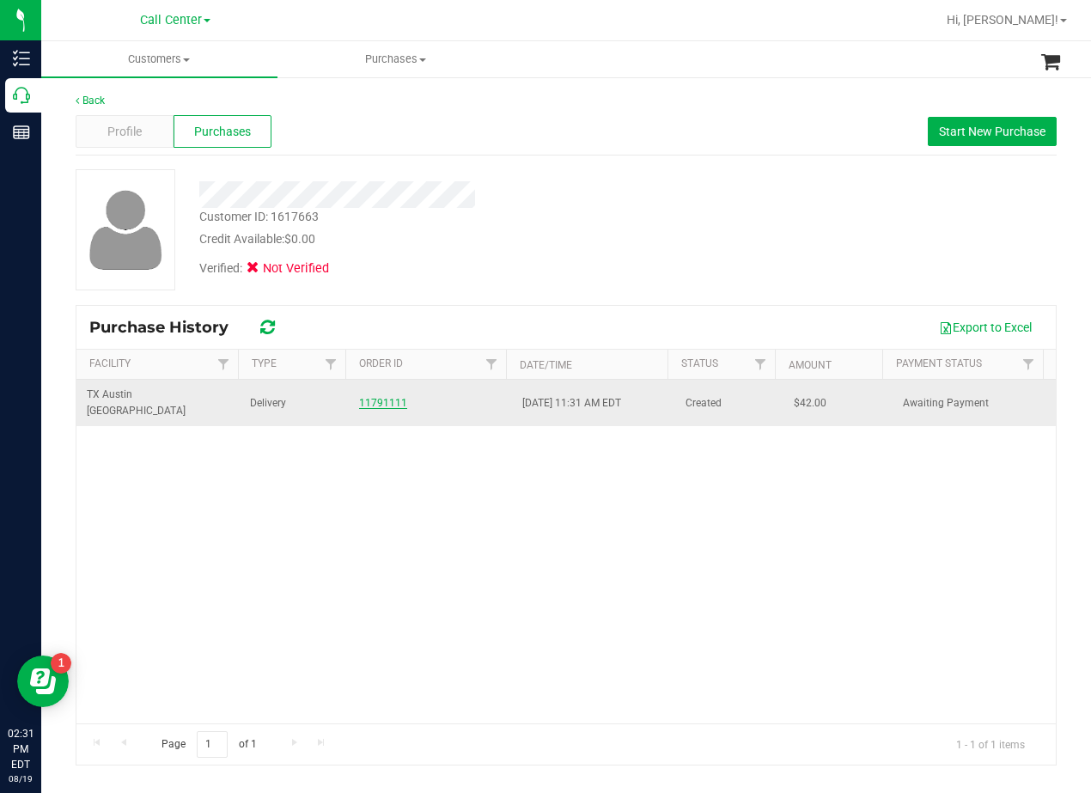
click at [369, 399] on link "11791111" at bounding box center [383, 403] width 48 height 12
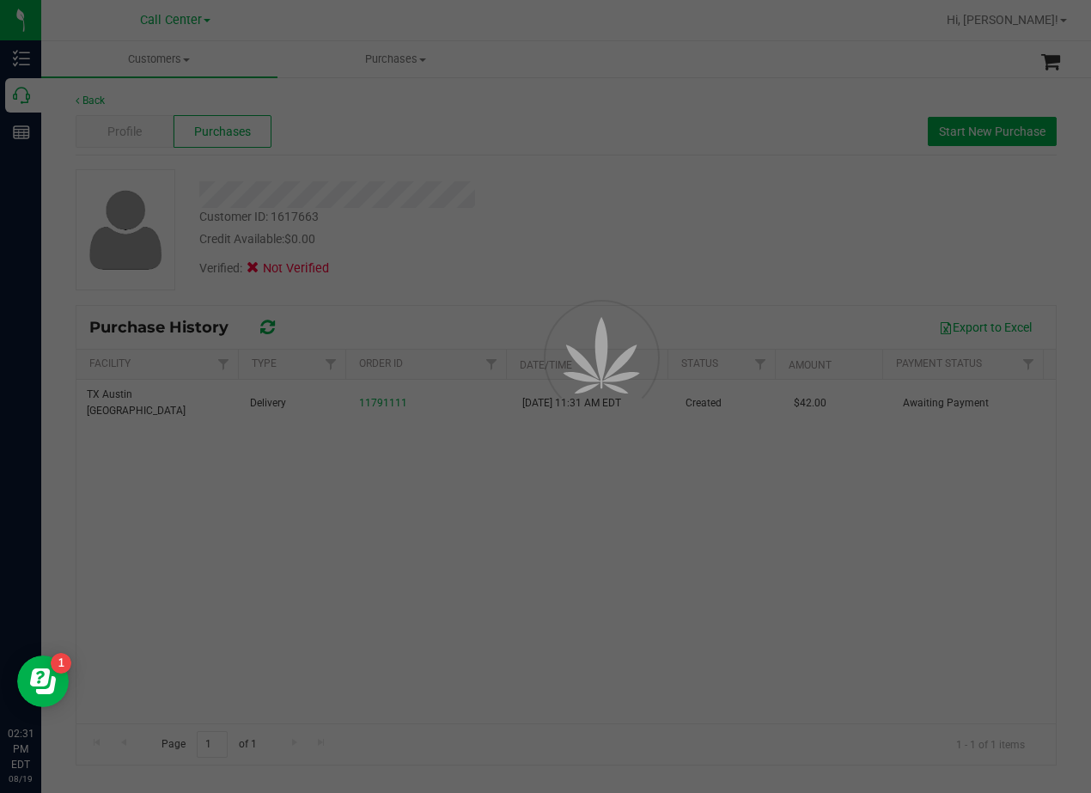
click at [523, 197] on div at bounding box center [545, 396] width 1091 height 793
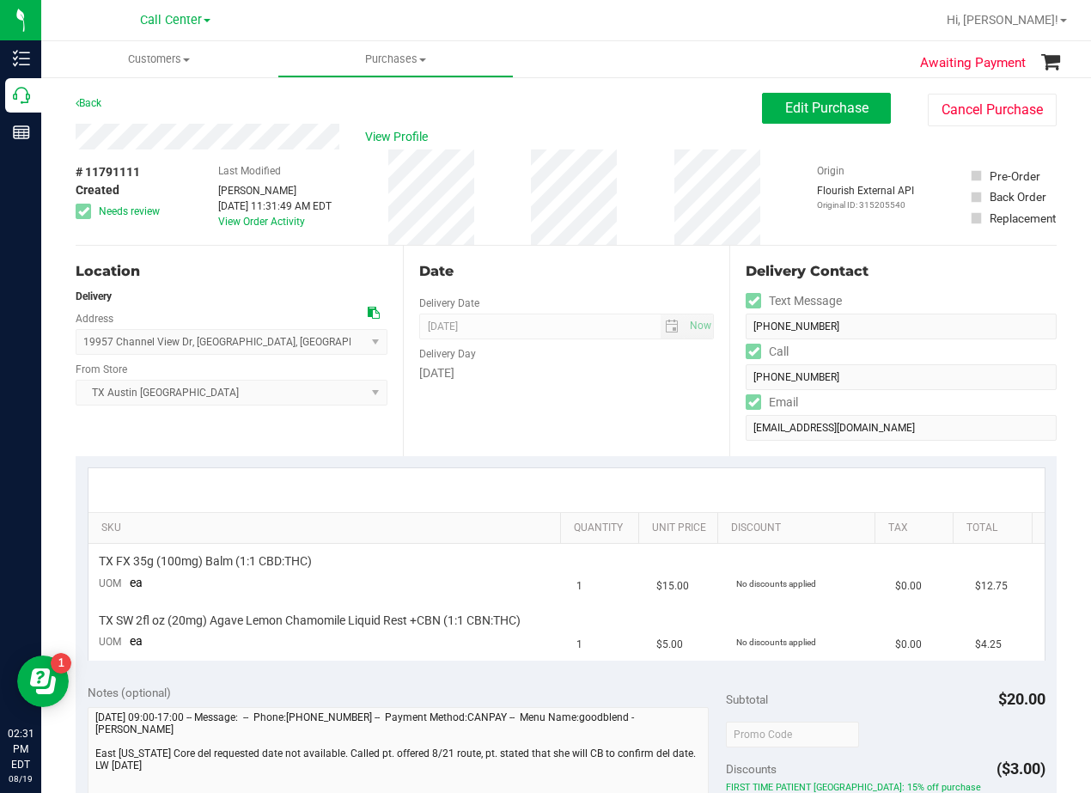
click at [581, 122] on div "Back Edit Purchase Cancel Purchase" at bounding box center [566, 108] width 981 height 31
click at [650, 248] on div "Date Delivery Date 08/21/2025 Now 08/21/2025 08:00 AM Now Delivery Day Thursday" at bounding box center [566, 351] width 327 height 211
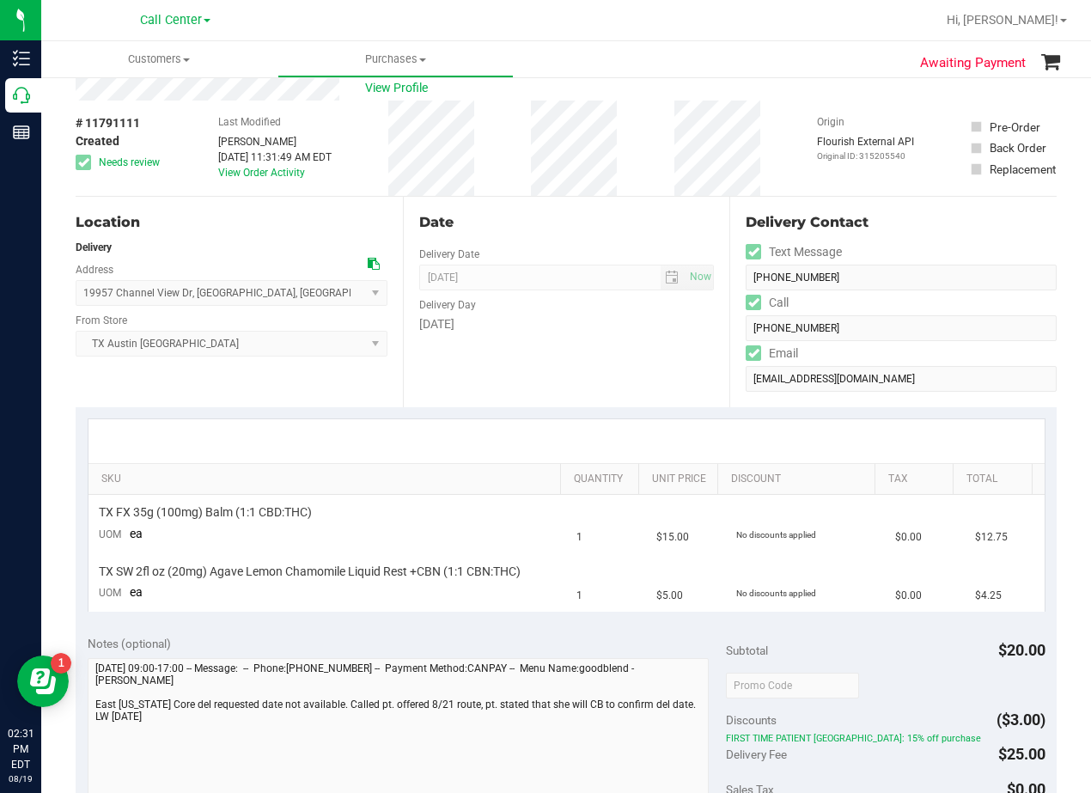
scroll to position [258, 0]
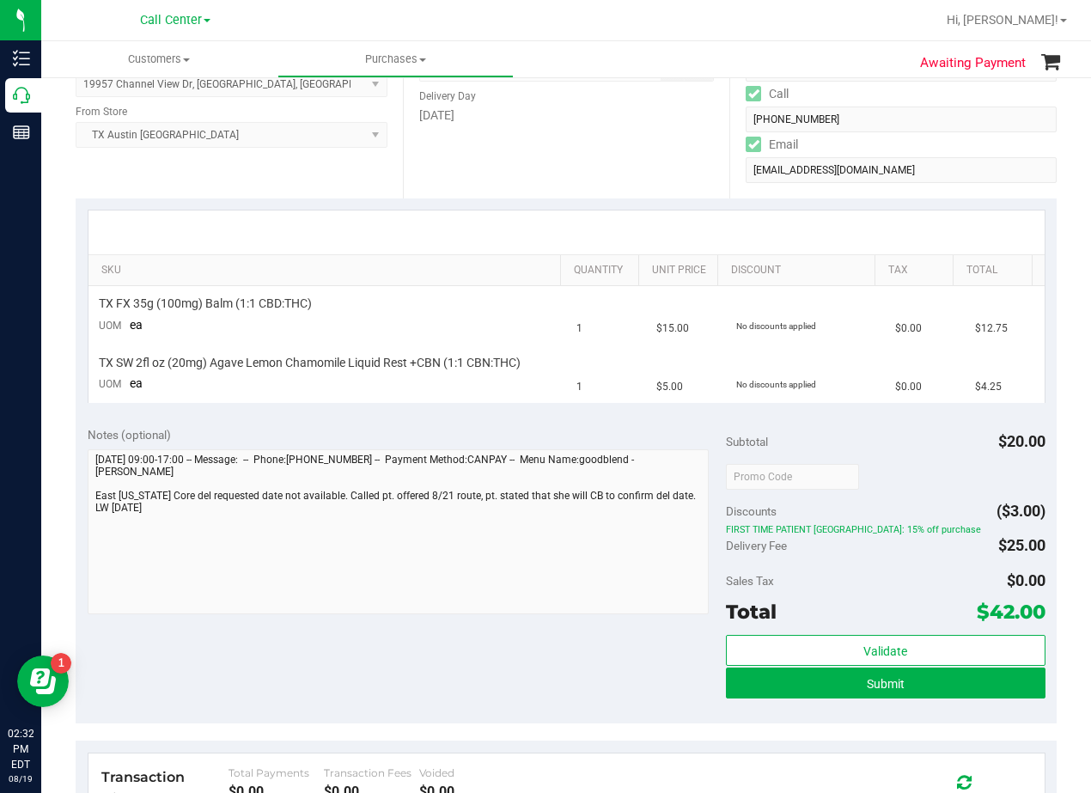
click at [436, 422] on div "Notes (optional) Subtotal $20.00 Discounts ($3.00) FIRST TIME PATIENT TX: 15% o…" at bounding box center [566, 568] width 981 height 309
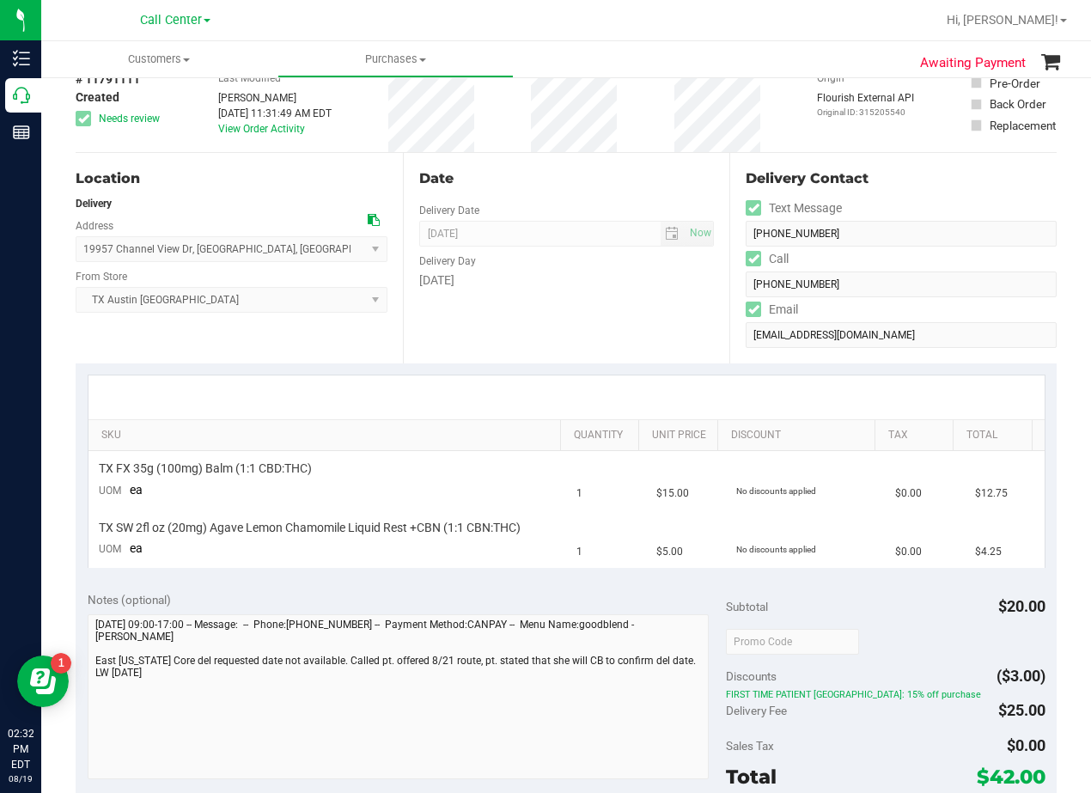
scroll to position [0, 0]
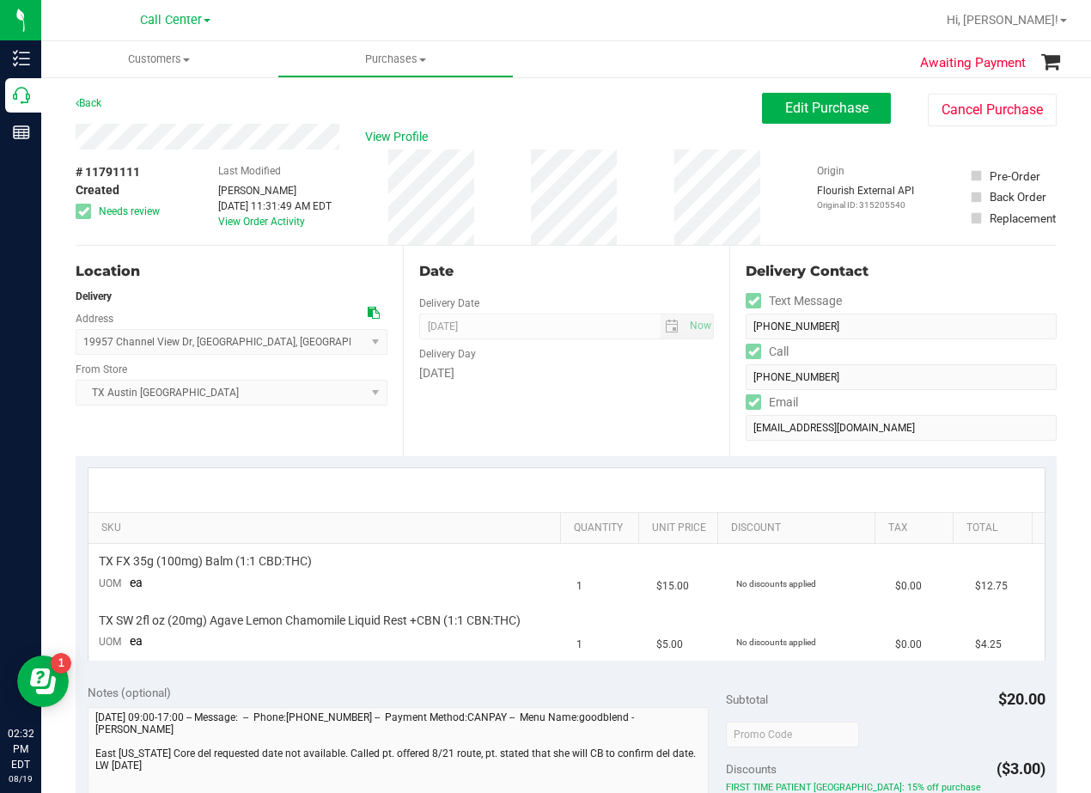
click at [571, 366] on div "Thursday" at bounding box center [567, 373] width 296 height 18
click at [790, 102] on span "Edit Purchase" at bounding box center [826, 108] width 83 height 16
click at [674, 119] on div "Back Edit Purchase Cancel Purchase" at bounding box center [566, 108] width 981 height 31
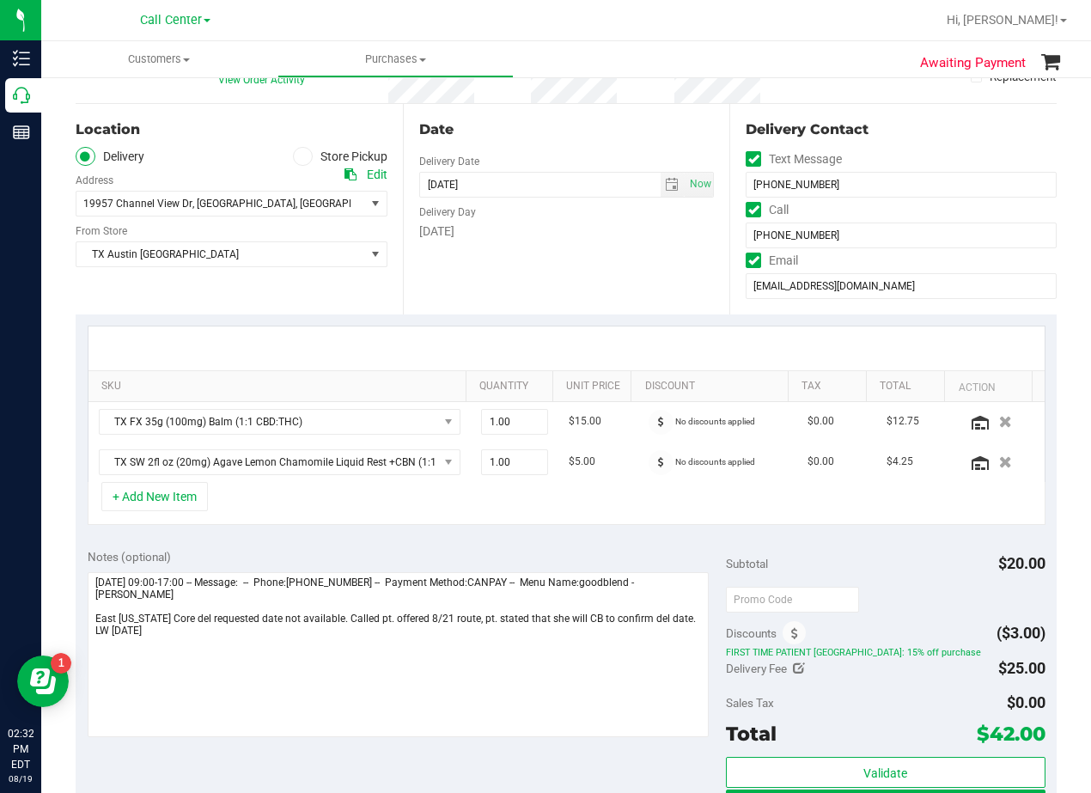
scroll to position [172, 0]
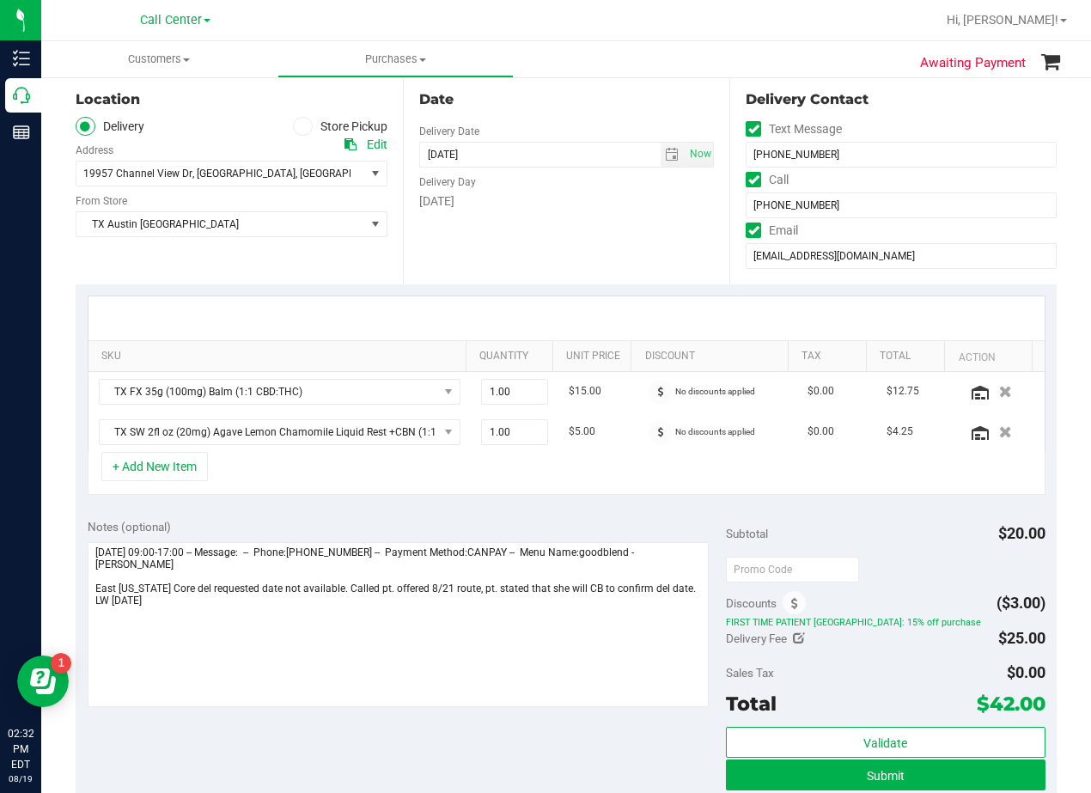
drag, startPoint x: 630, startPoint y: 227, endPoint x: 619, endPoint y: 229, distance: 11.3
click at [630, 227] on div "Date Delivery Date 08/21/2025 Now 08/21/2025 08:00 AM Now Delivery Day Thursday" at bounding box center [566, 179] width 327 height 211
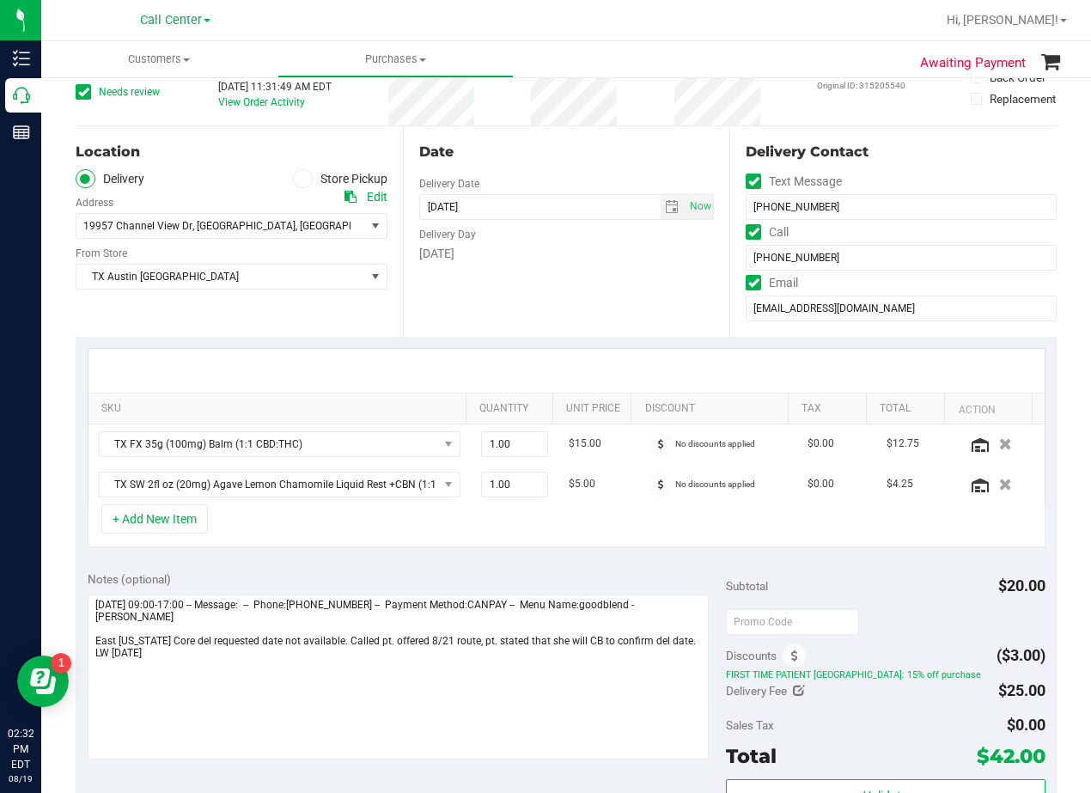
scroll to position [0, 0]
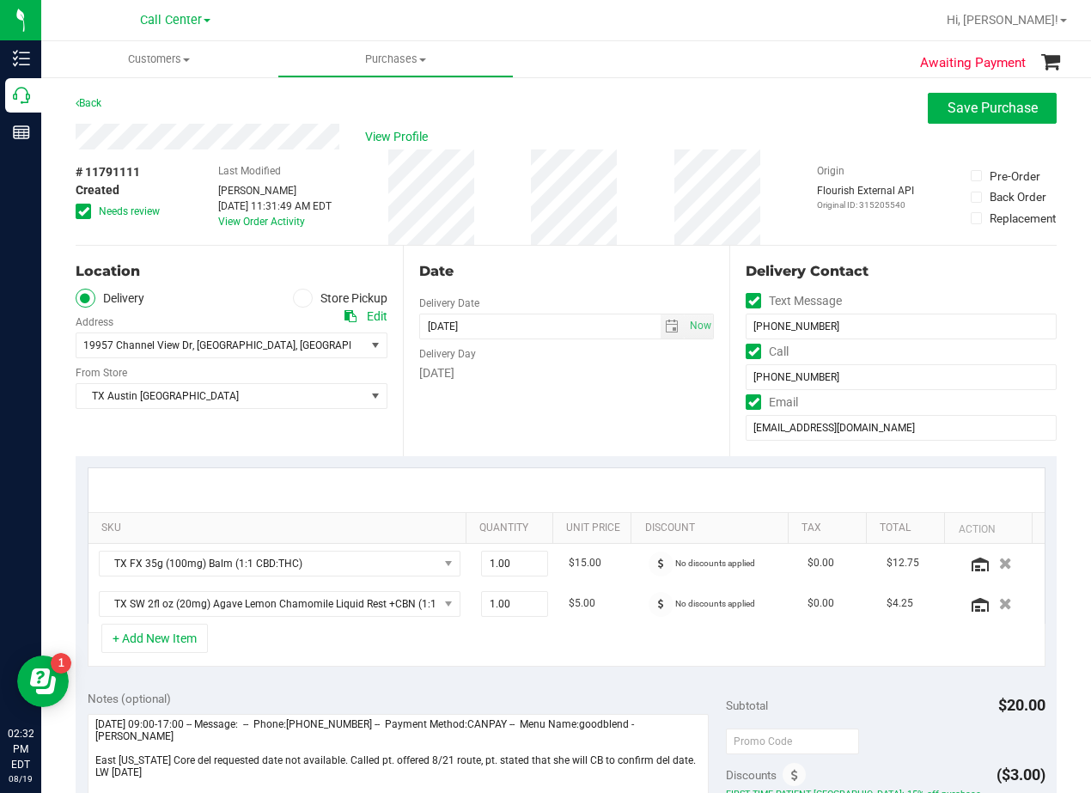
click at [587, 264] on div "Date" at bounding box center [567, 271] width 296 height 21
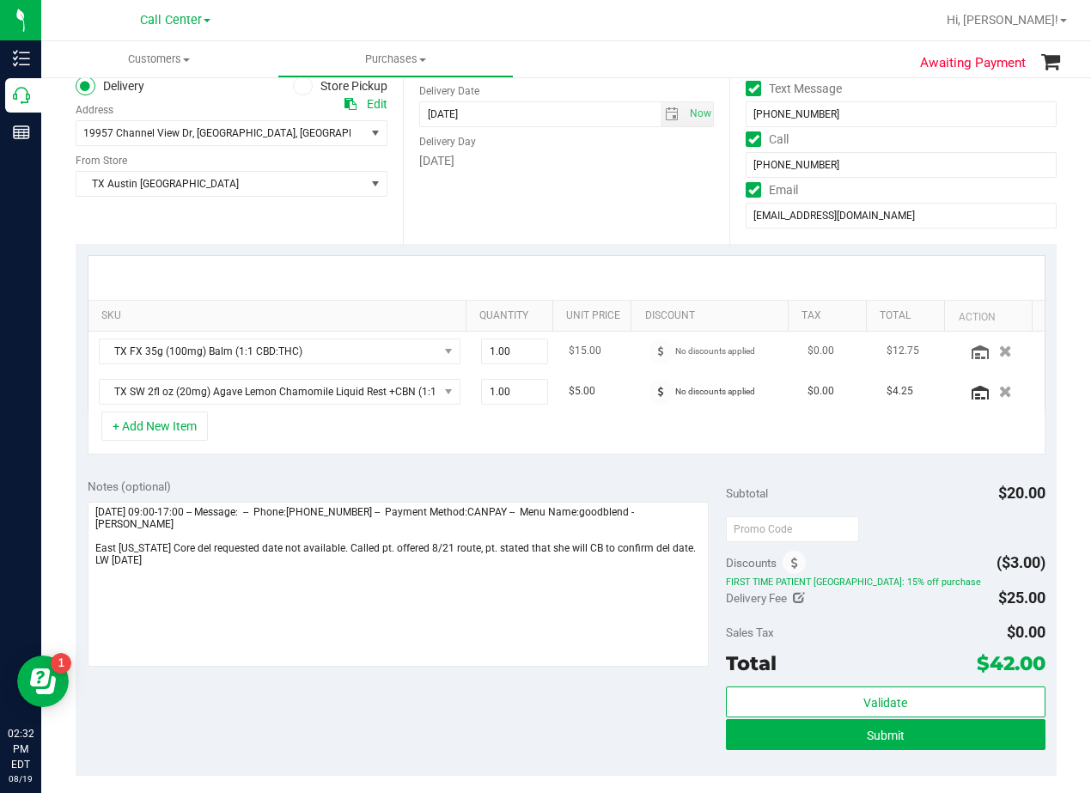
scroll to position [172, 0]
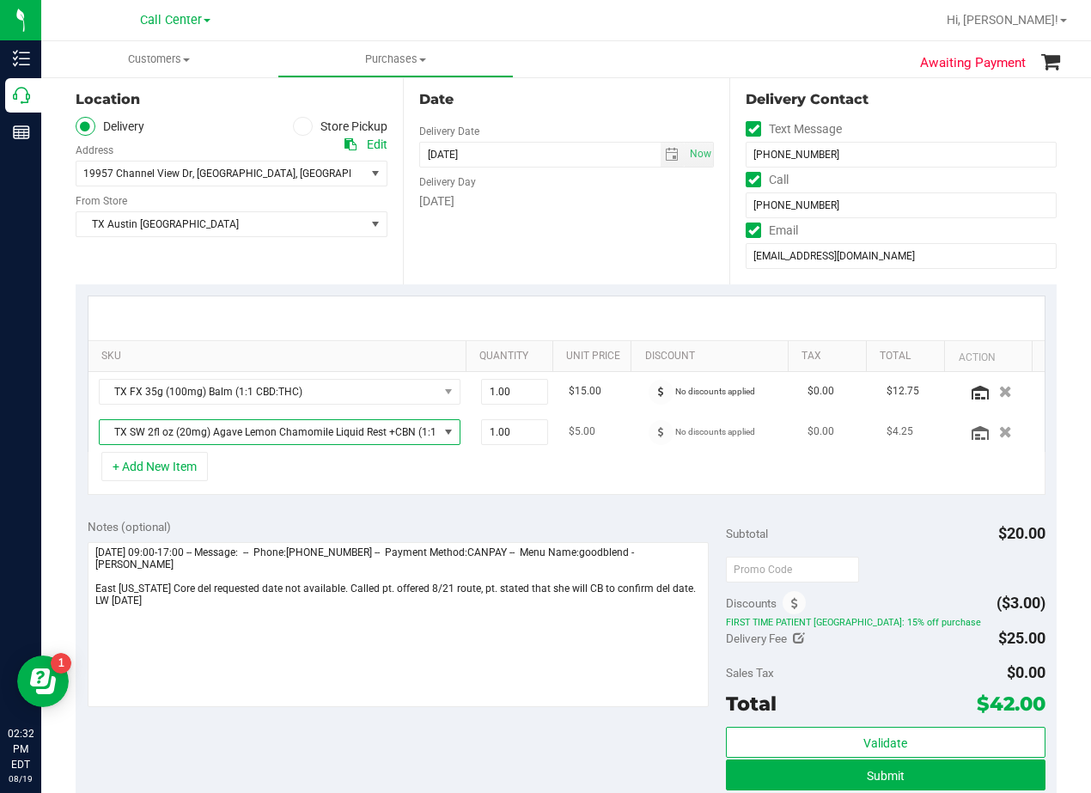
click at [376, 422] on span "TX SW 2fl oz (20mg) Agave Lemon Chamomile Liquid Rest +CBN (1:1 CBN:THC)" at bounding box center [269, 432] width 339 height 24
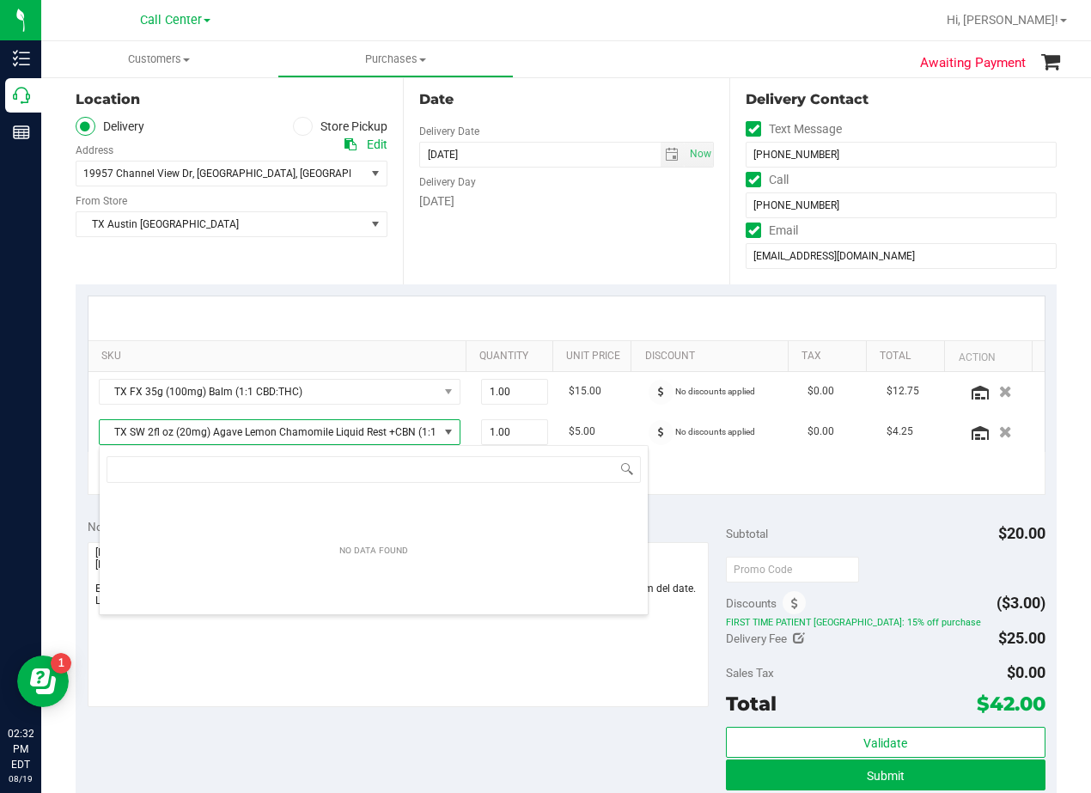
scroll to position [26, 351]
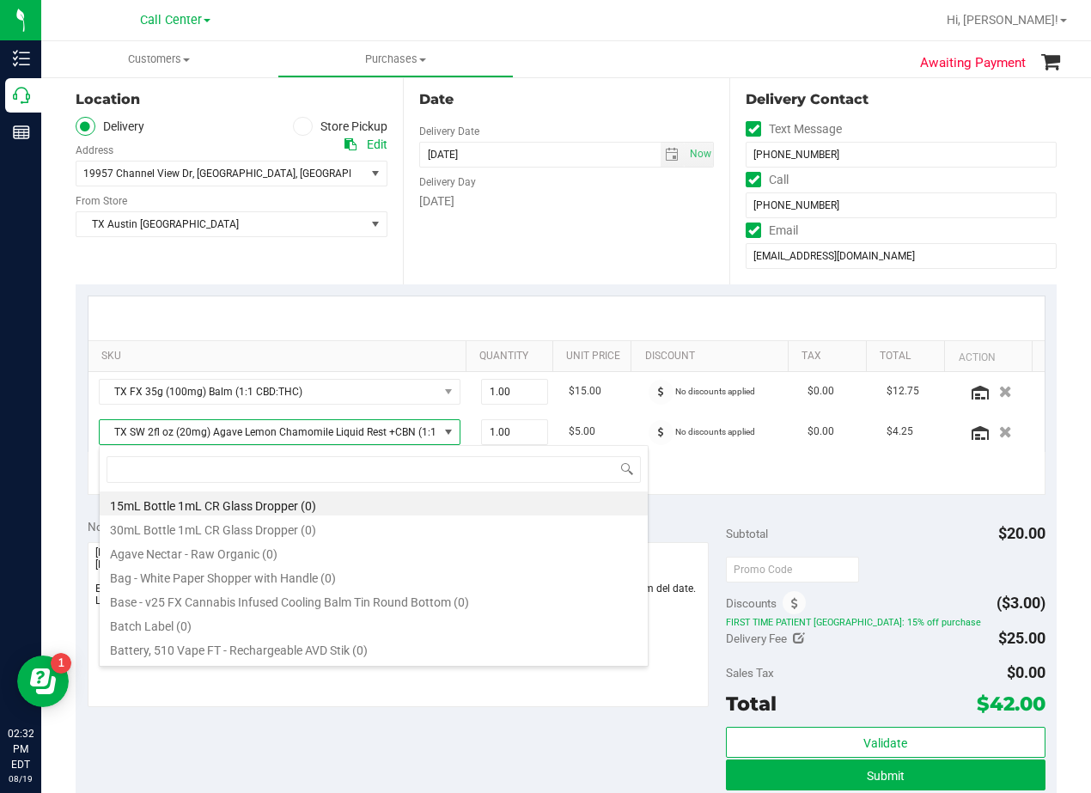
click at [521, 284] on div "SKU Quantity Unit Price Discount Tax Total Action TX FX 35g (100mg) Balm (1:1 C…" at bounding box center [566, 395] width 981 height 223
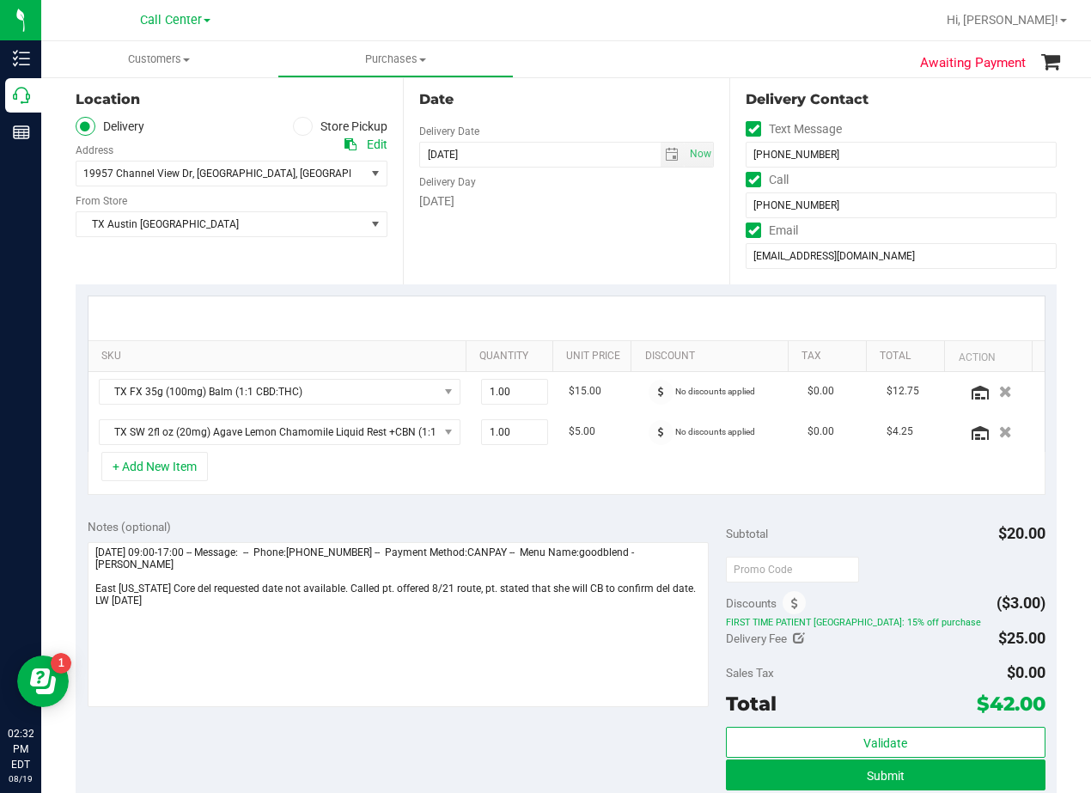
drag, startPoint x: 619, startPoint y: 282, endPoint x: 493, endPoint y: 370, distance: 154.2
click at [619, 282] on div "Date Delivery Date [DATE] Now [DATE] 08:00 AM Now Delivery Day [DATE]" at bounding box center [566, 179] width 327 height 211
click at [333, 430] on span "TX SW 2fl oz (20mg) Agave Lemon Chamomile Liquid Rest +CBN (1:1 CBN:THC)" at bounding box center [269, 432] width 339 height 24
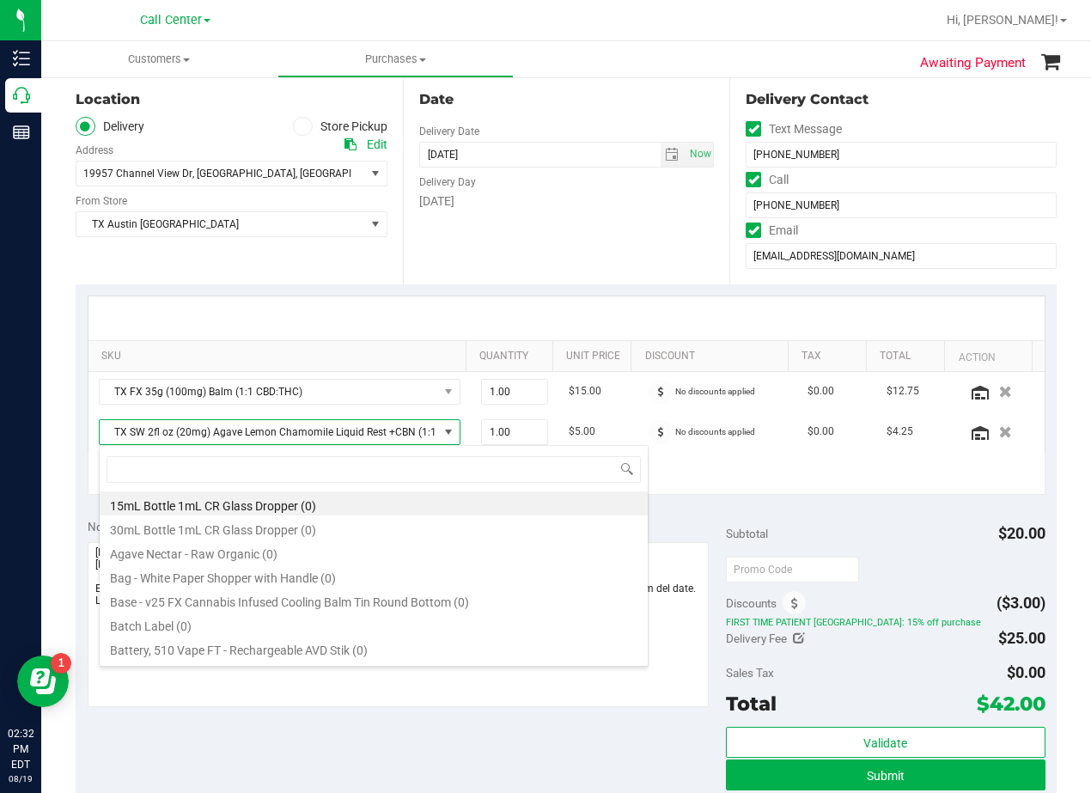
click at [575, 267] on div "Date Delivery Date [DATE] Now [DATE] 08:00 AM Now Delivery Day [DATE]" at bounding box center [566, 179] width 327 height 211
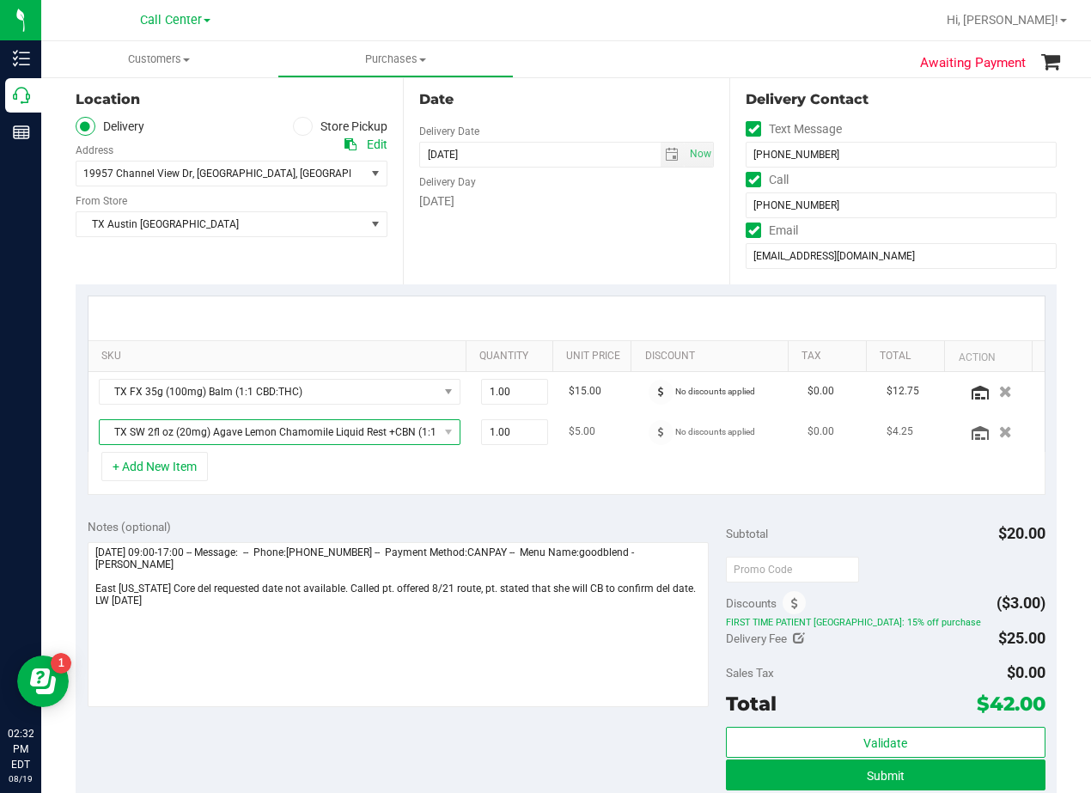
click at [317, 436] on span "TX SW 2fl oz (20mg) Agave Lemon Chamomile Liquid Rest +CBN (1:1 CBN:THC)" at bounding box center [269, 432] width 339 height 24
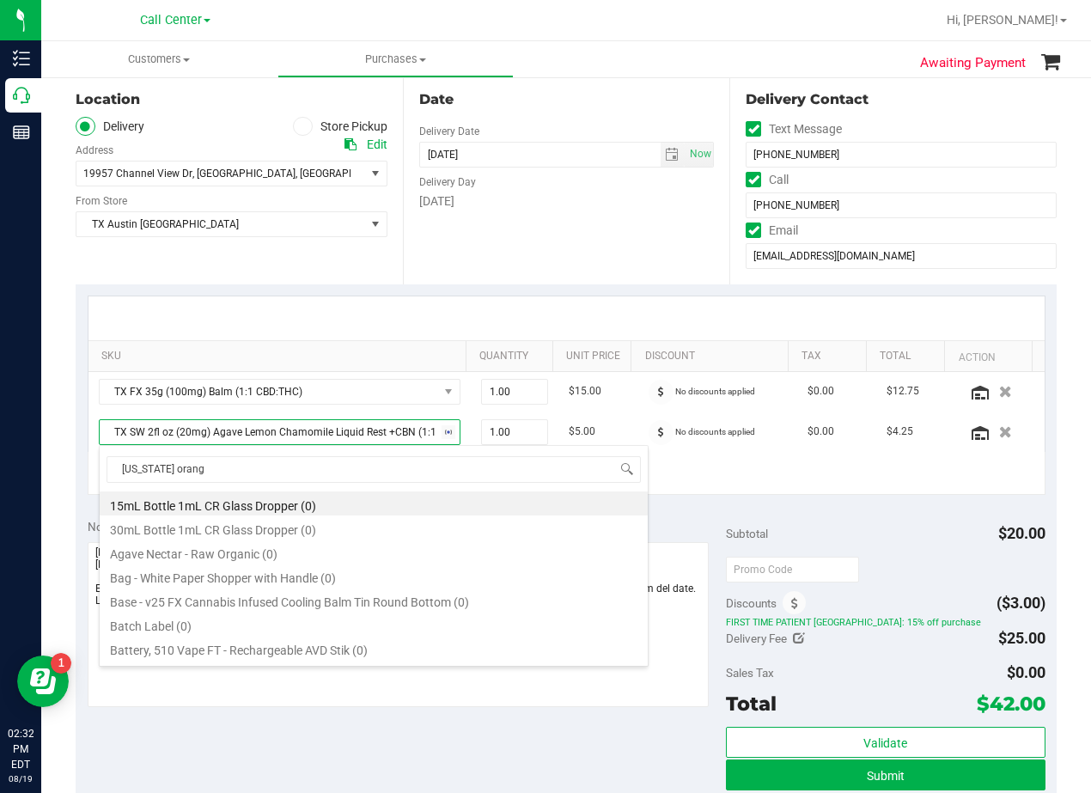
type input "texas orange"
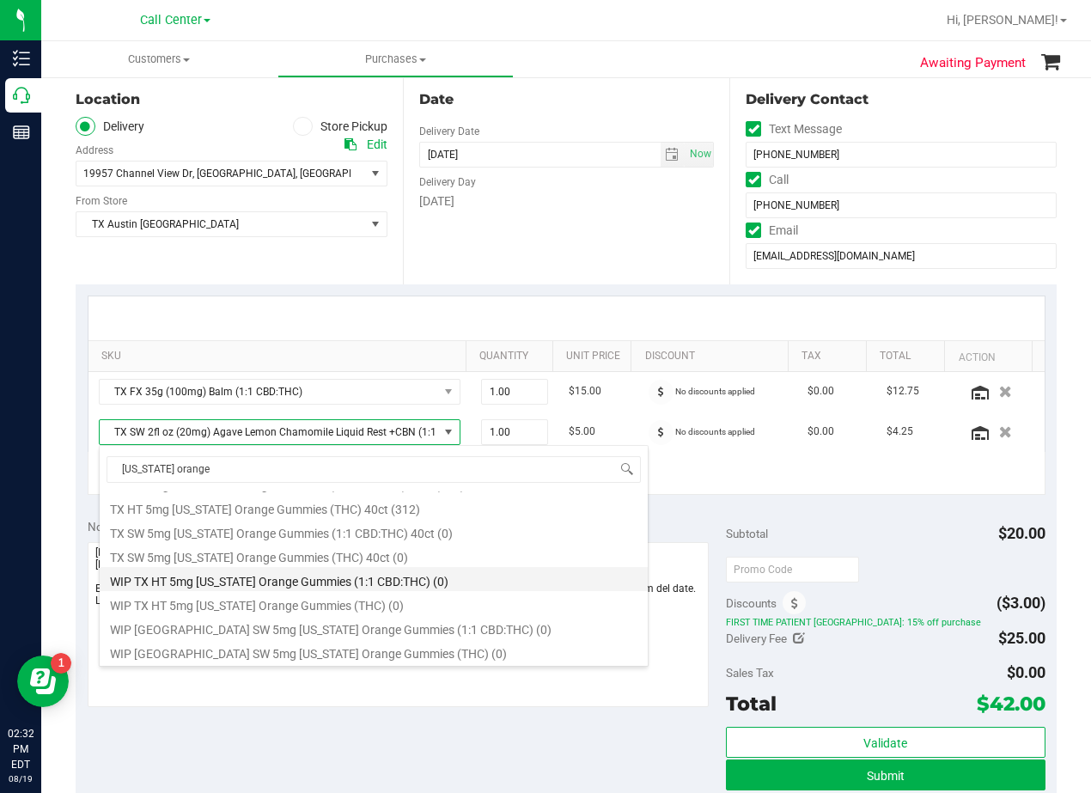
scroll to position [199, 0]
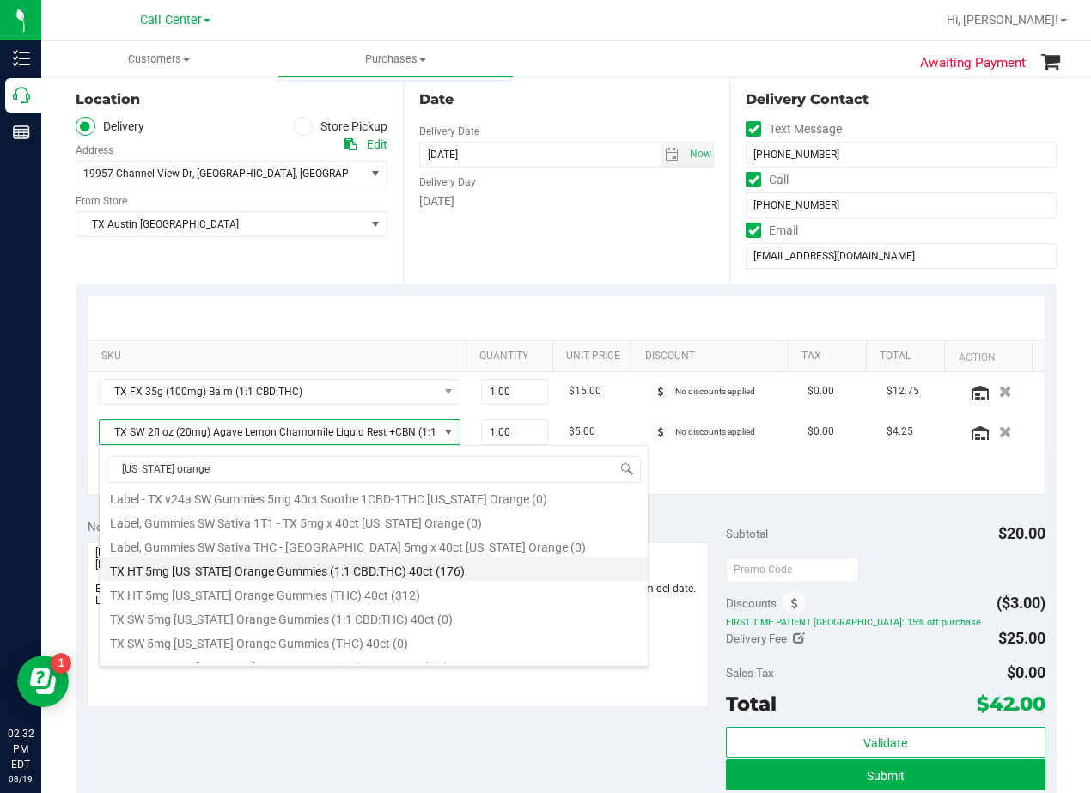
click at [335, 571] on li "TX HT 5mg Texas Orange Gummies (1:1 CBD:THC) 40ct (176)" at bounding box center [374, 569] width 548 height 24
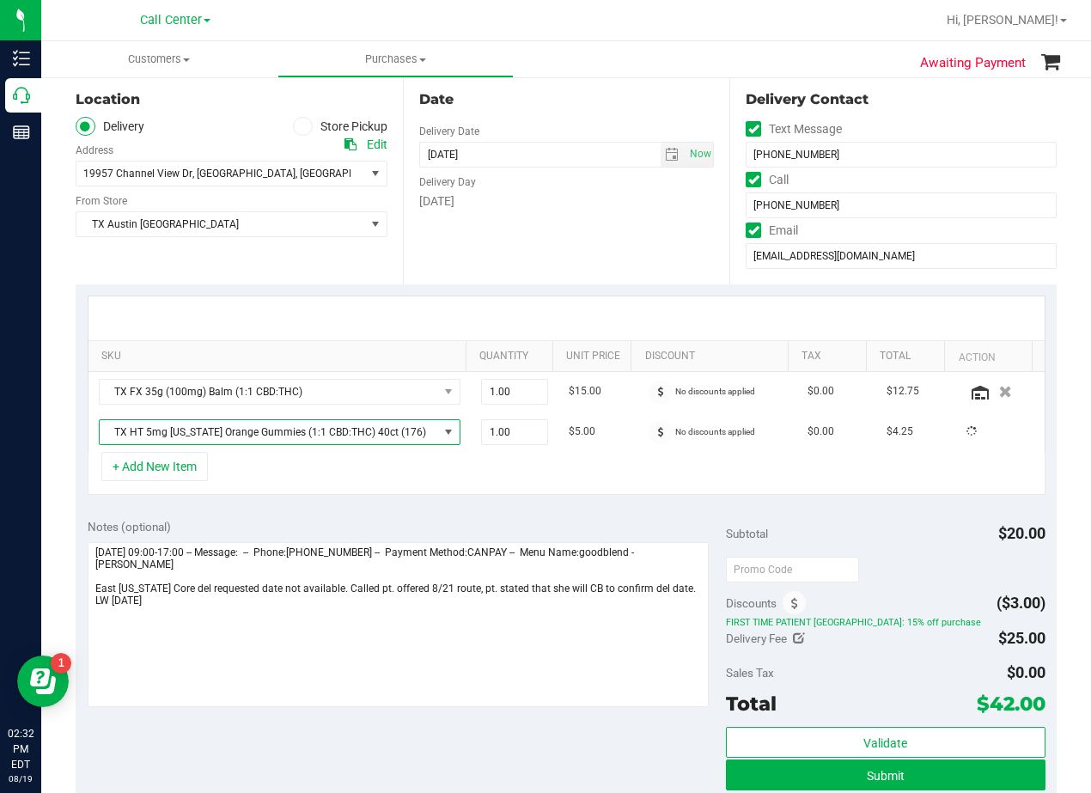
click at [333, 534] on div "Notes (optional)" at bounding box center [407, 526] width 638 height 17
click at [560, 319] on div at bounding box center [566, 318] width 925 height 1
click at [581, 308] on div at bounding box center [566, 318] width 956 height 44
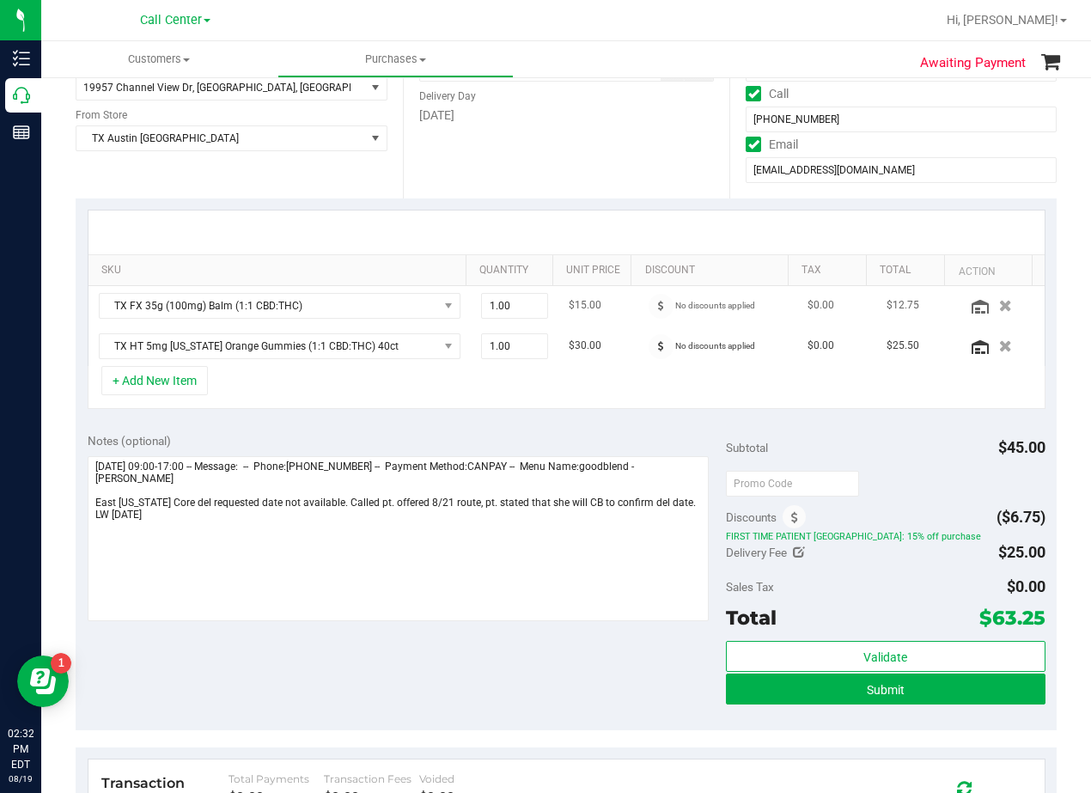
click at [600, 311] on td "$15.00" at bounding box center [597, 306] width 79 height 40
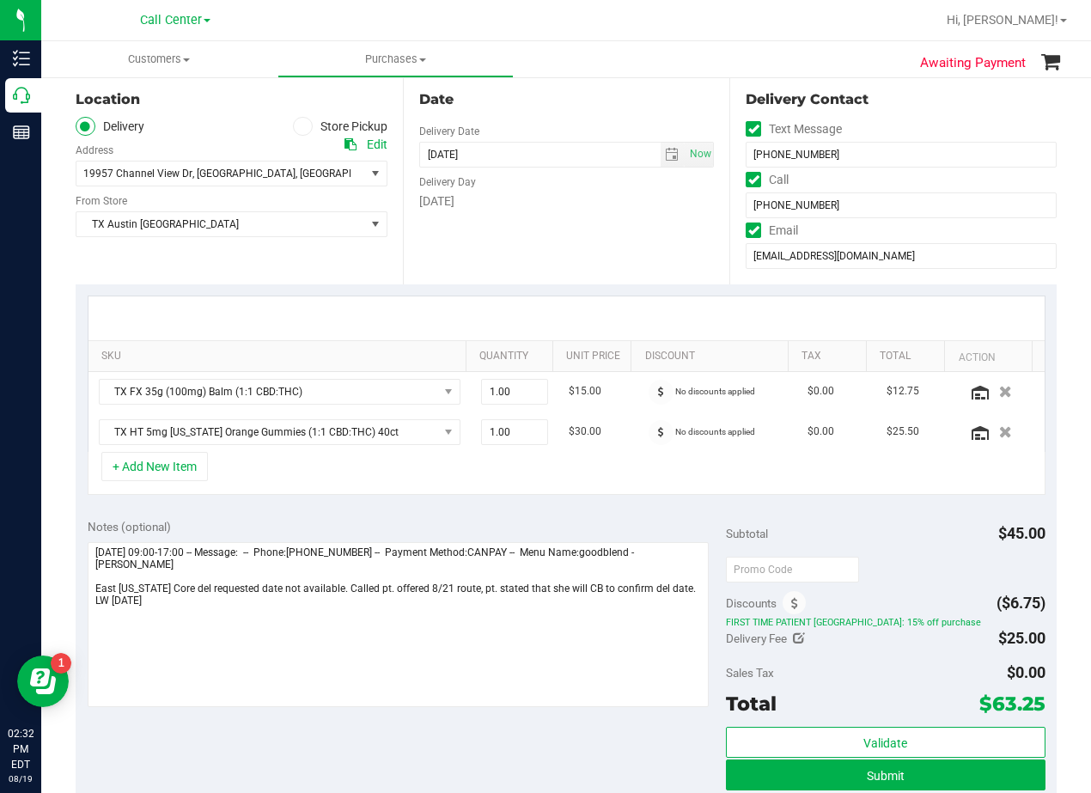
click at [607, 307] on div at bounding box center [566, 318] width 956 height 44
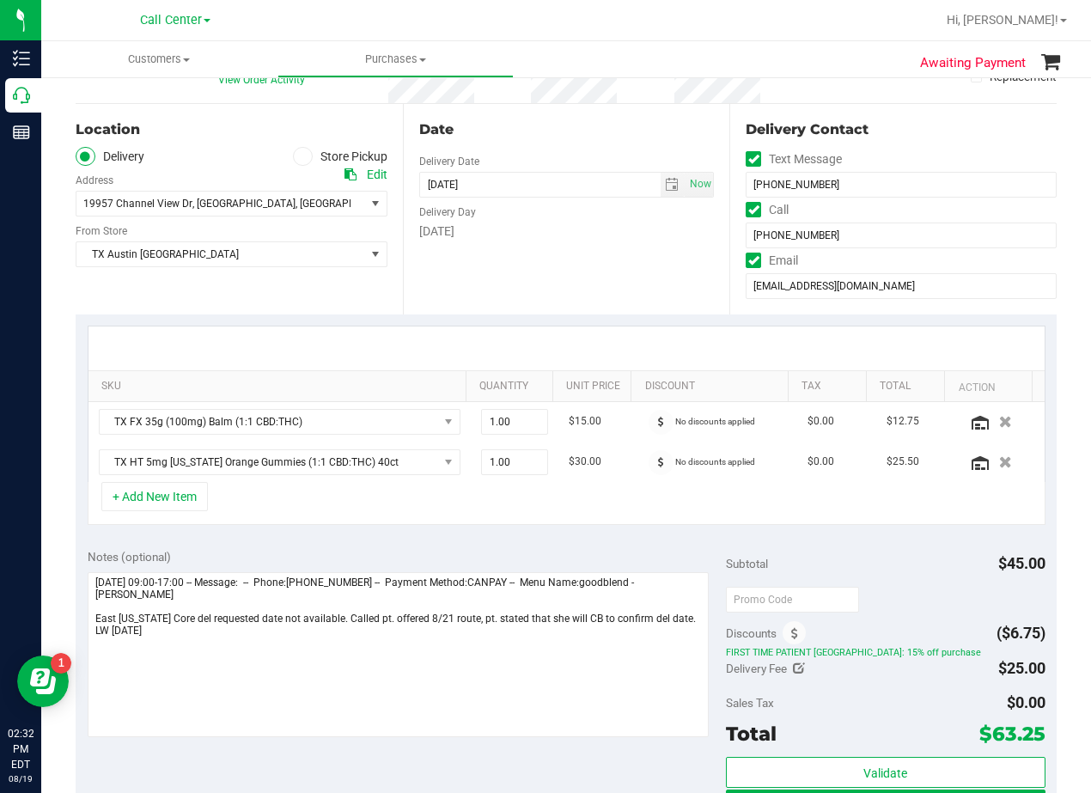
scroll to position [172, 0]
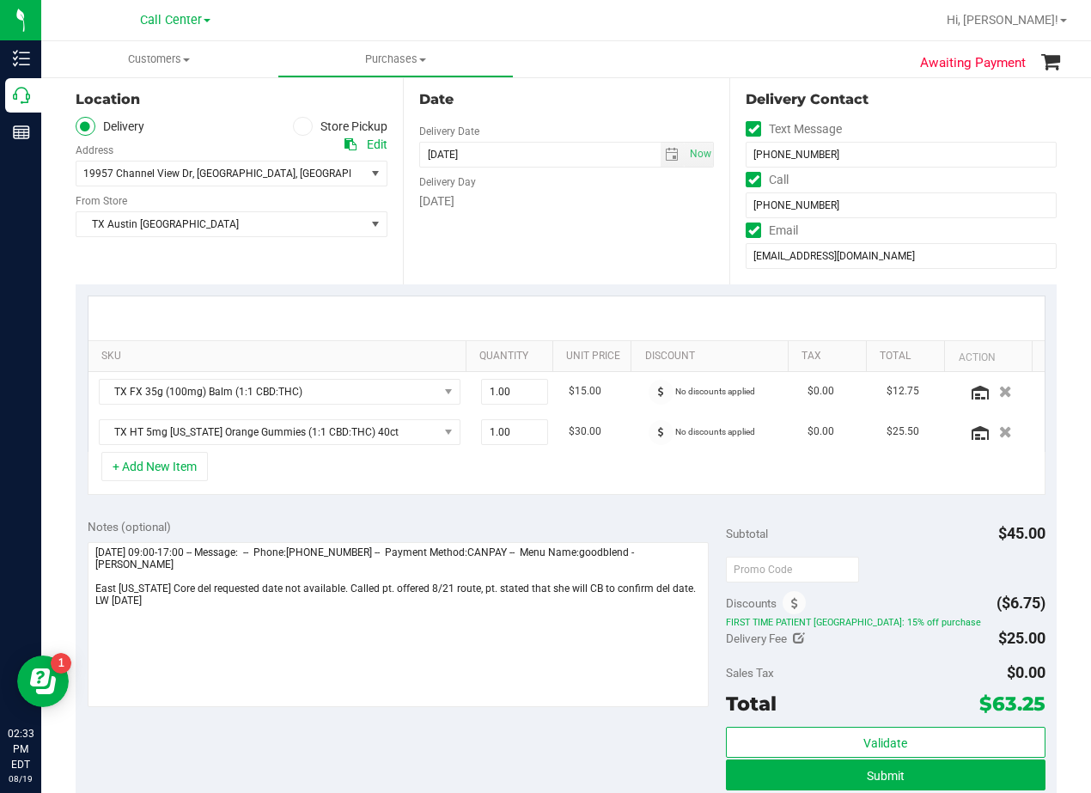
click at [607, 307] on div at bounding box center [566, 318] width 956 height 44
click at [680, 237] on div "Date Delivery Date [DATE] Now [DATE] 08:00 AM Now Delivery Day [DATE]" at bounding box center [566, 179] width 327 height 211
click at [669, 239] on div "Date Delivery Date [DATE] Now [DATE] 08:00 AM Now Delivery Day [DATE]" at bounding box center [566, 179] width 327 height 211
click at [661, 157] on span "select" at bounding box center [673, 155] width 25 height 24
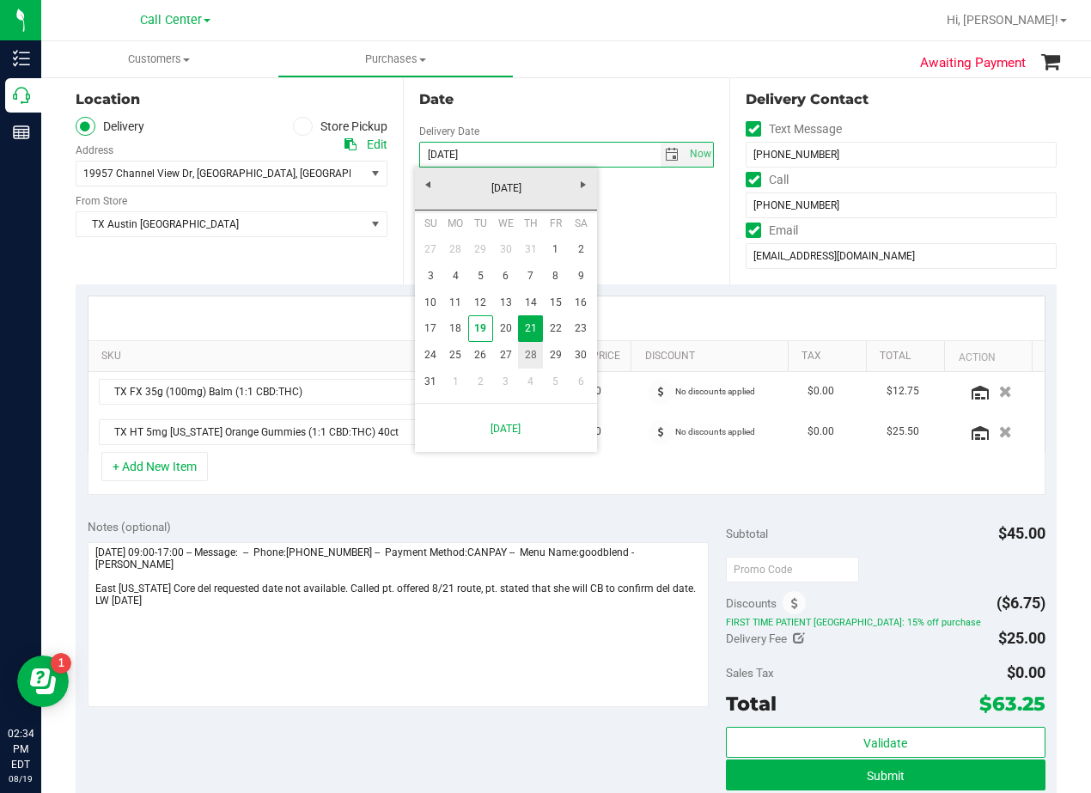
click at [531, 363] on link "28" at bounding box center [530, 355] width 25 height 27
type input "08/28/2025"
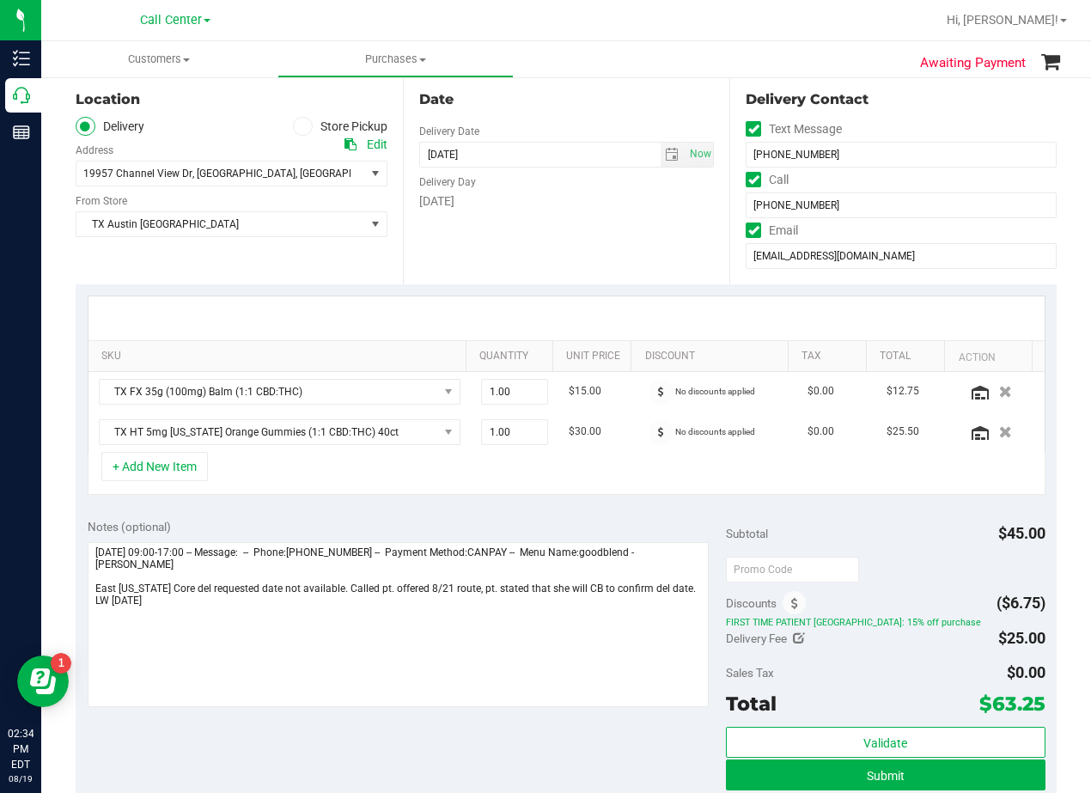
click at [554, 231] on div "Date Delivery Date 08/28/2025 Now 08/28/2025 08:00 AM Now Delivery Day Thursday" at bounding box center [566, 179] width 327 height 211
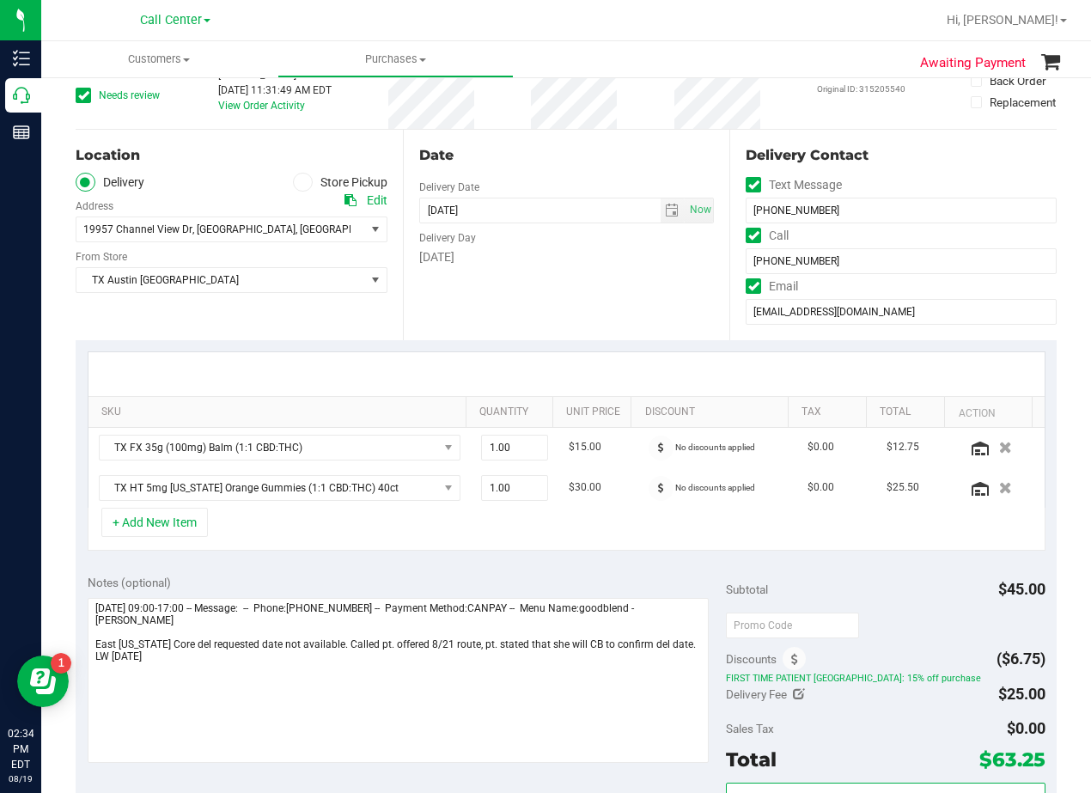
scroll to position [86, 0]
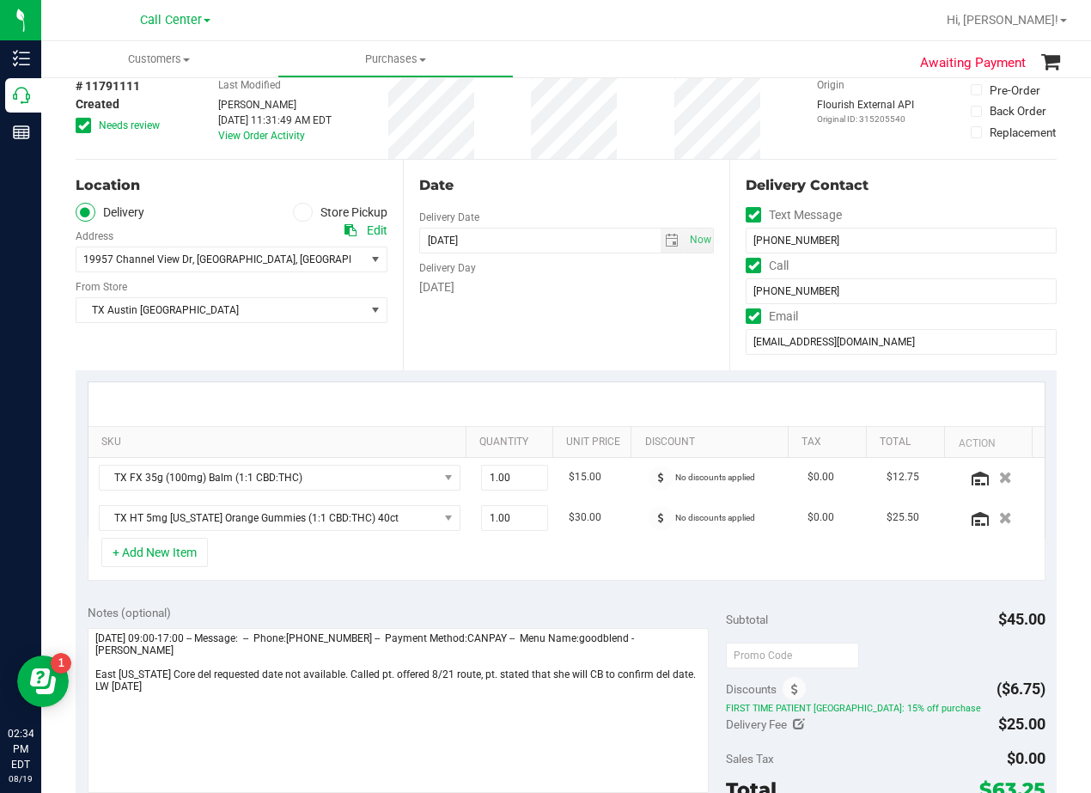
click at [558, 187] on div "Date" at bounding box center [567, 185] width 296 height 21
click at [597, 309] on div "Date Delivery Date 08/28/2025 Now 08/28/2025 08:00 AM Now Delivery Day Thursday" at bounding box center [566, 265] width 327 height 211
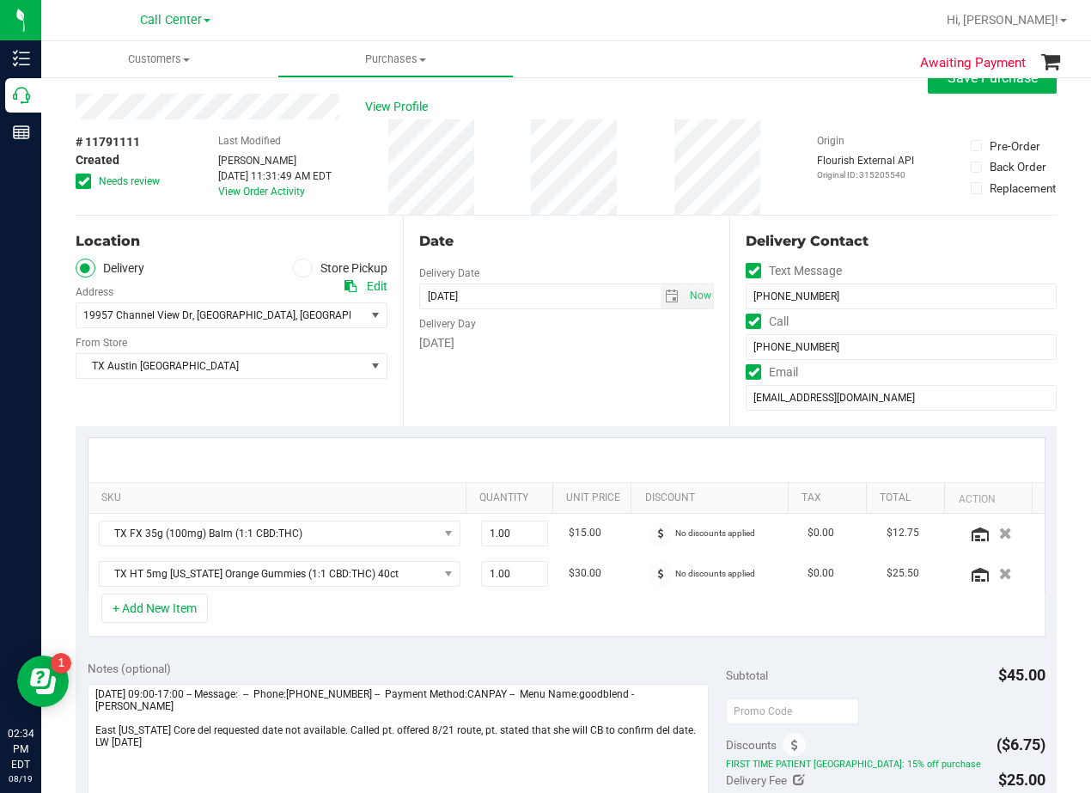
scroll to position [0, 0]
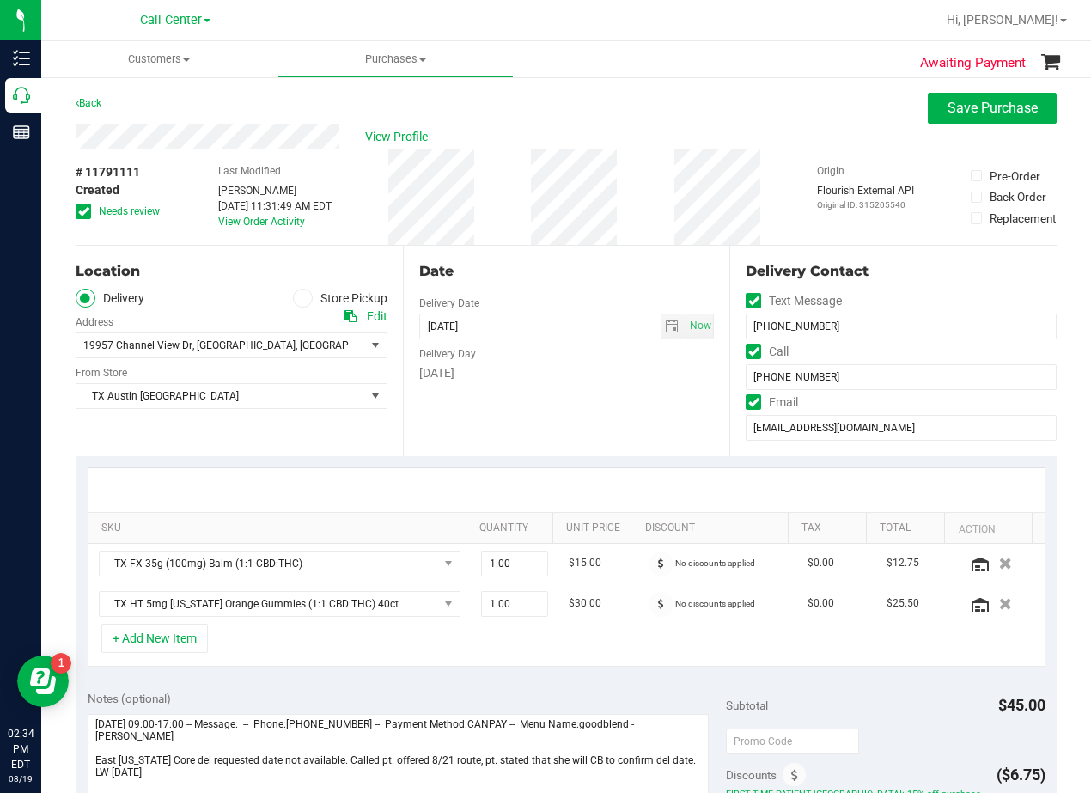
click at [576, 272] on div "Date" at bounding box center [567, 271] width 296 height 21
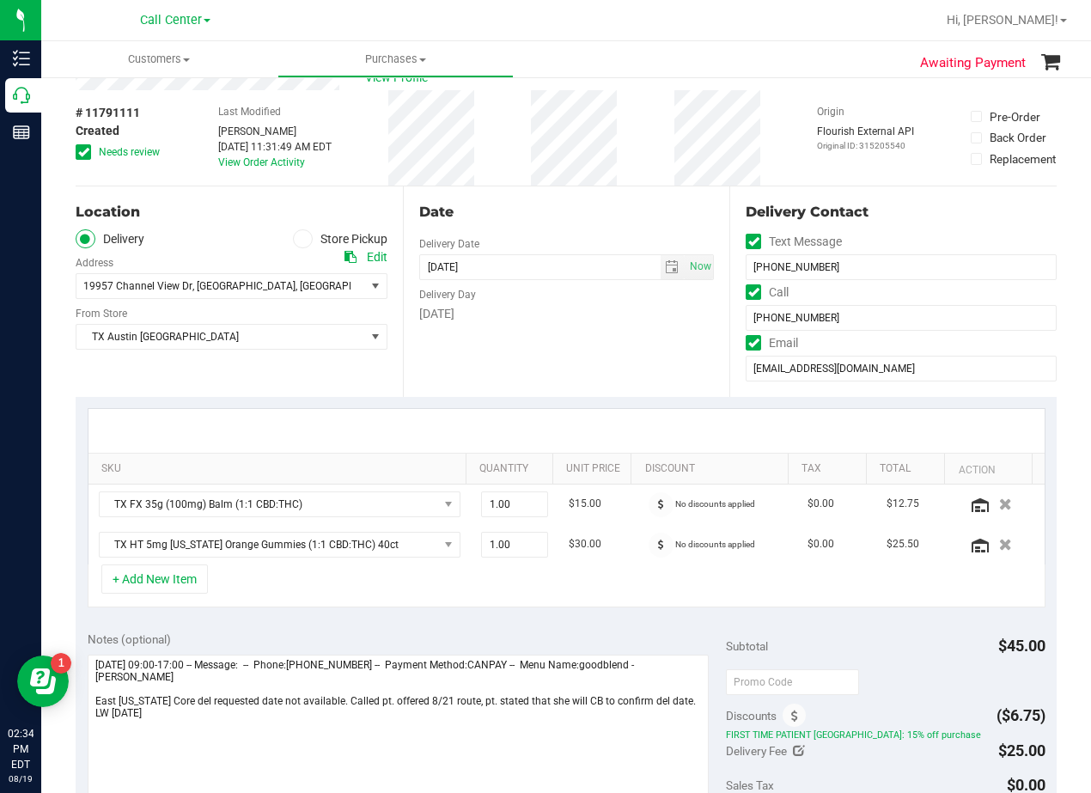
scroll to position [86, 0]
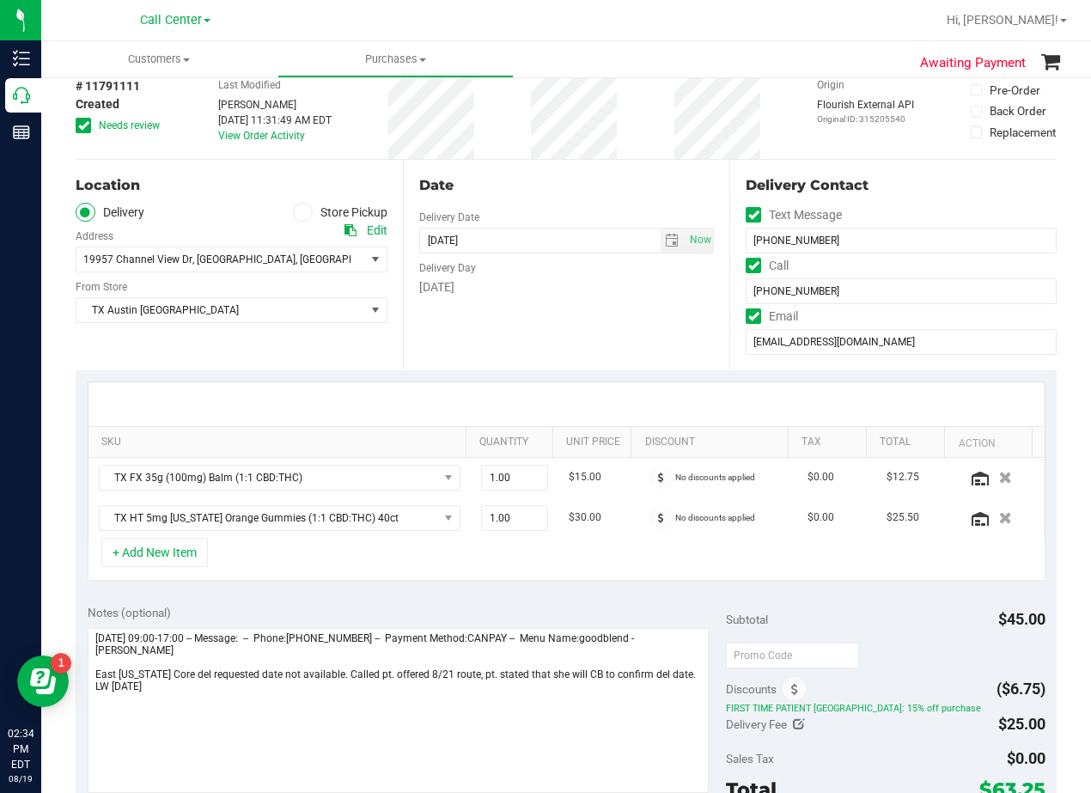
click at [562, 290] on div "[DATE]" at bounding box center [567, 287] width 296 height 18
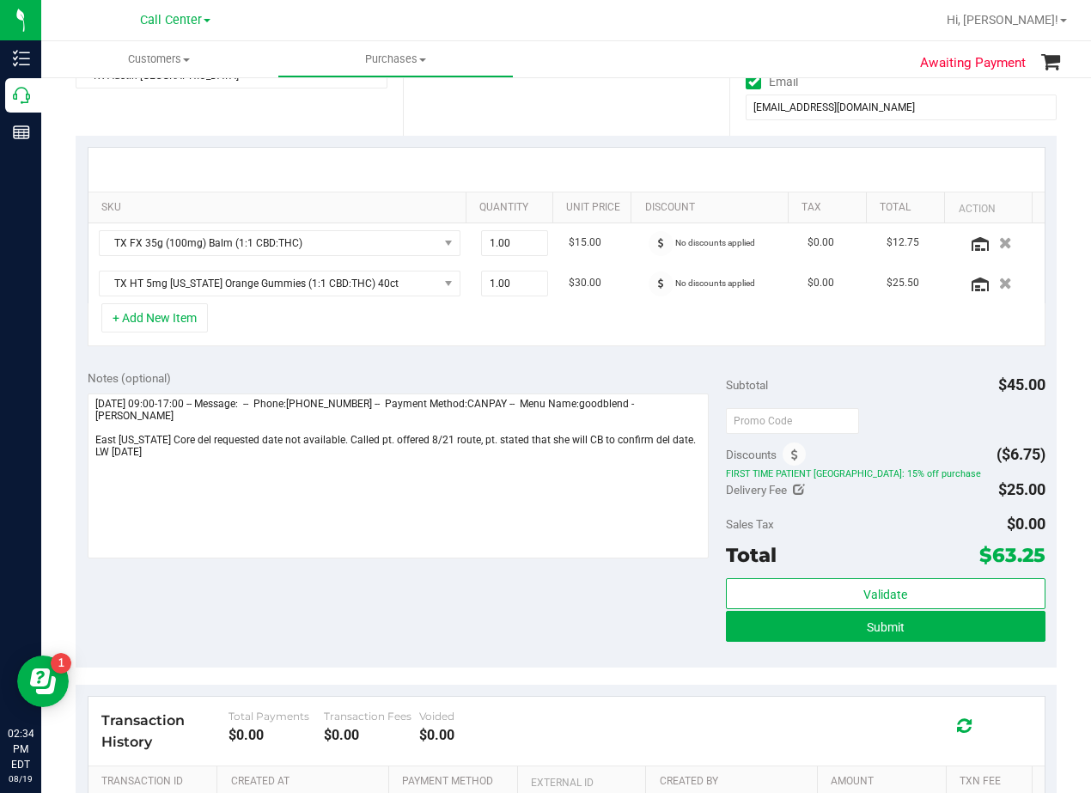
scroll to position [344, 0]
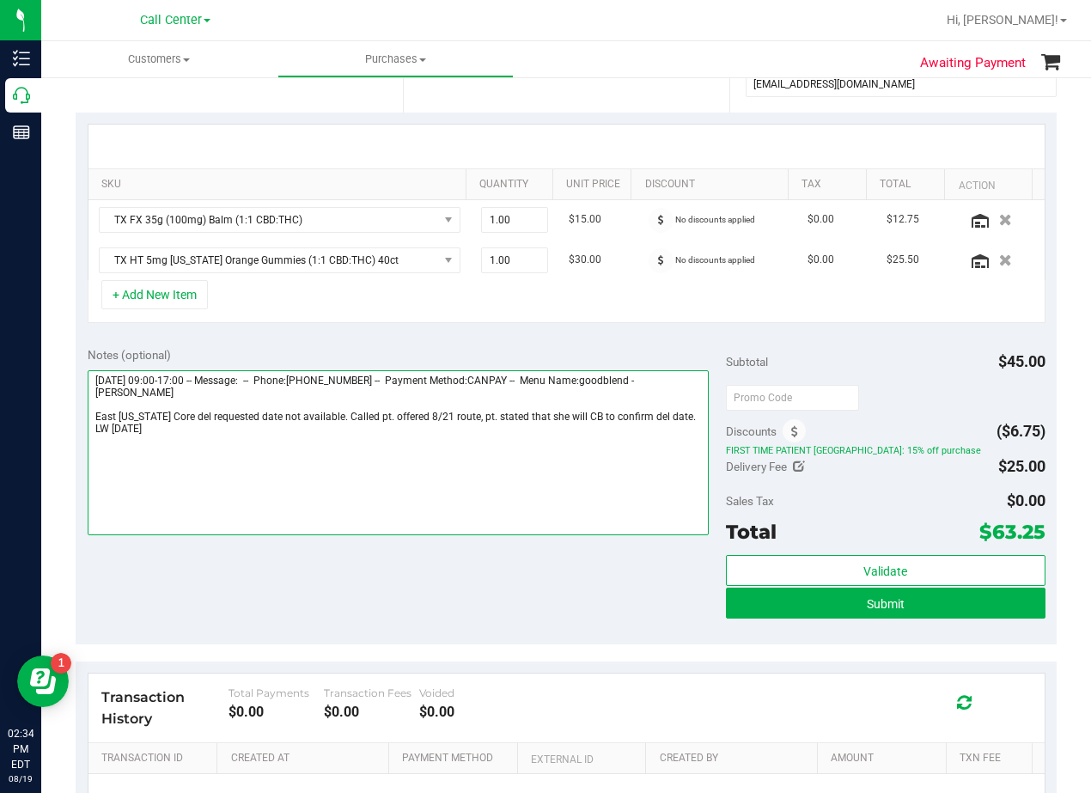
click at [320, 436] on textarea at bounding box center [398, 452] width 621 height 165
click at [639, 484] on textarea at bounding box center [398, 452] width 621 height 165
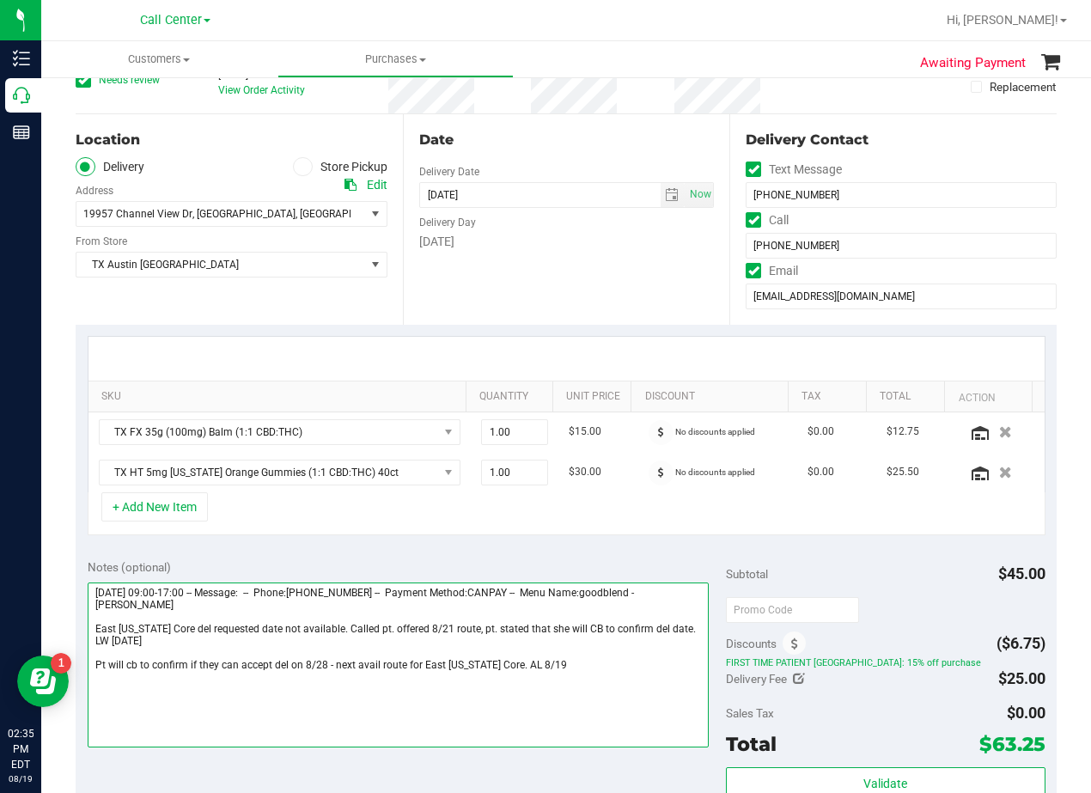
scroll to position [0, 0]
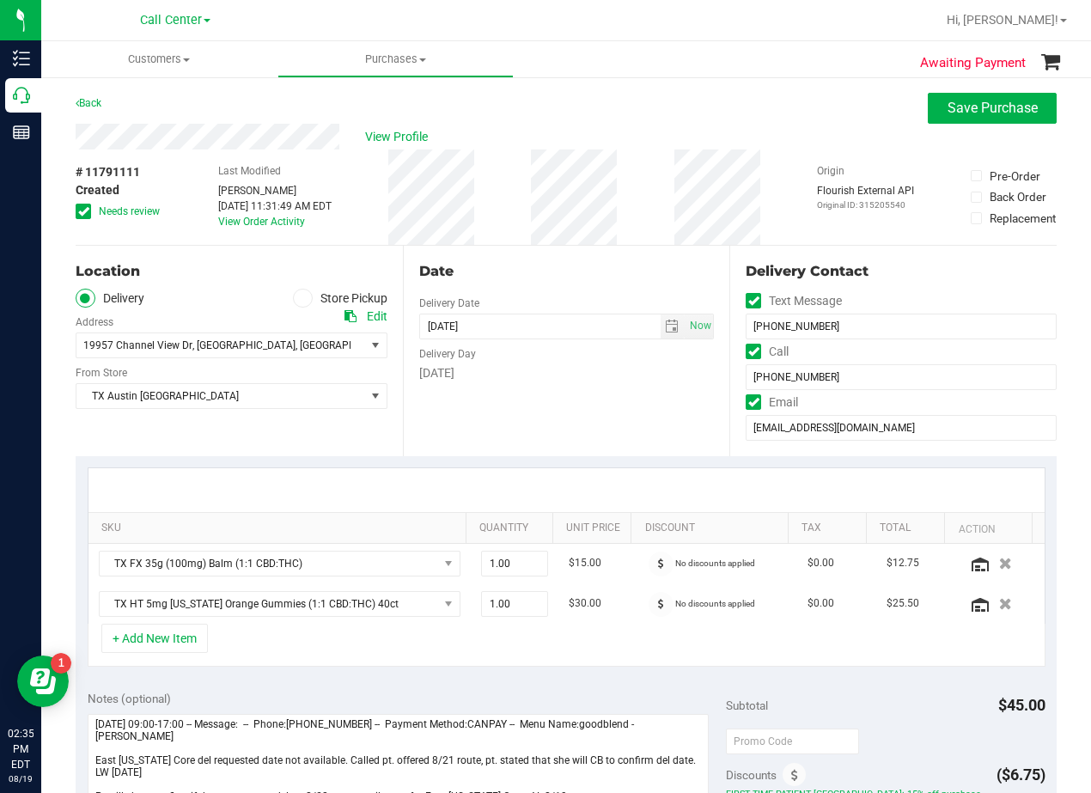
click at [597, 262] on div "Date" at bounding box center [567, 271] width 296 height 21
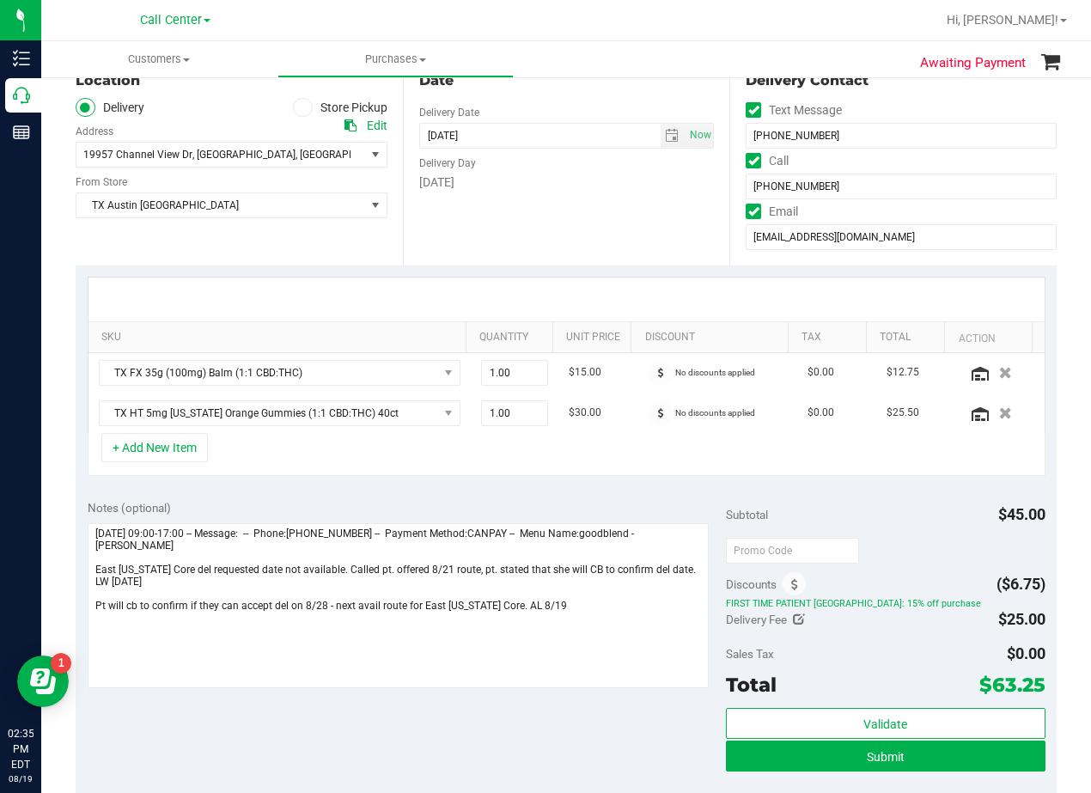
scroll to position [86, 0]
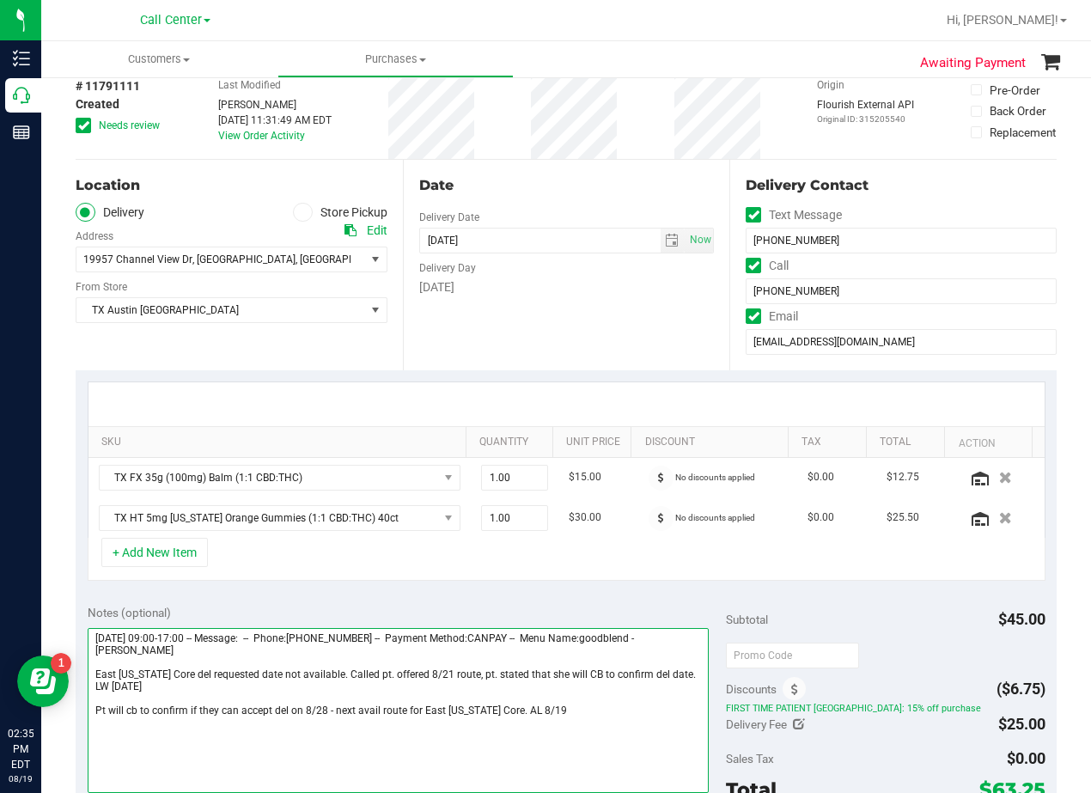
click at [95, 712] on textarea at bounding box center [398, 710] width 621 height 165
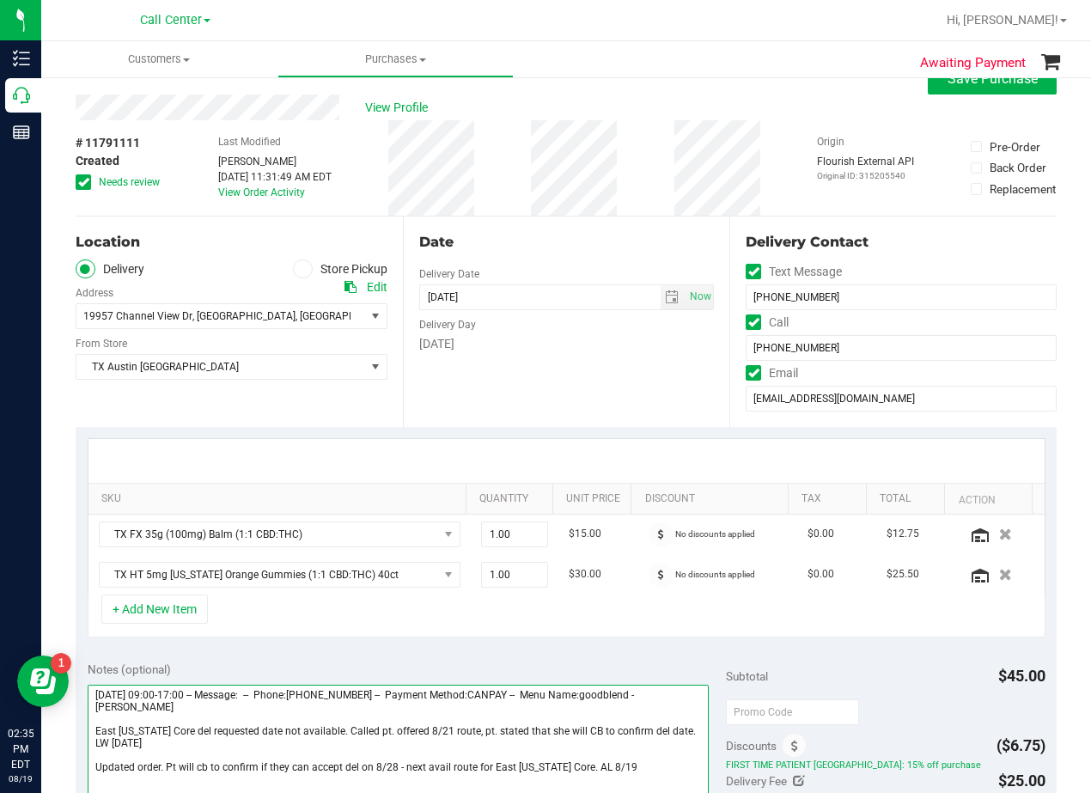
scroll to position [0, 0]
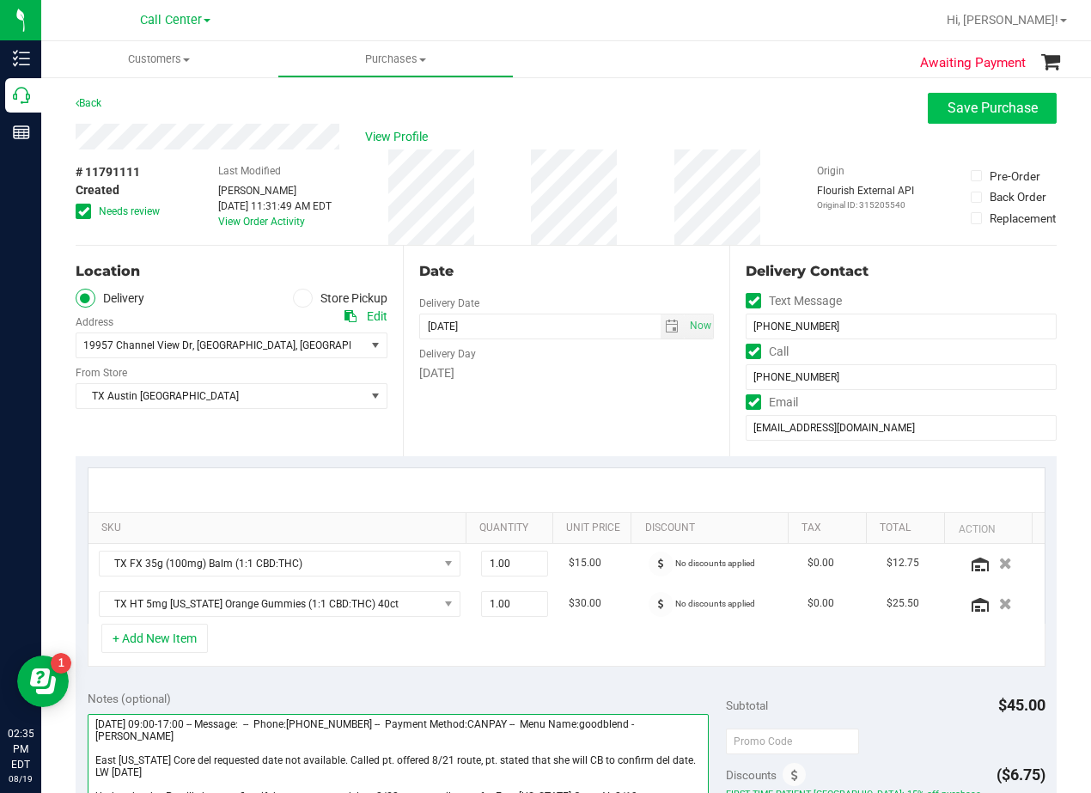
type textarea "Saturday 08/16/2025 09:00-17:00 -- Message: -- Phone:3233263266 -- Payment Meth…"
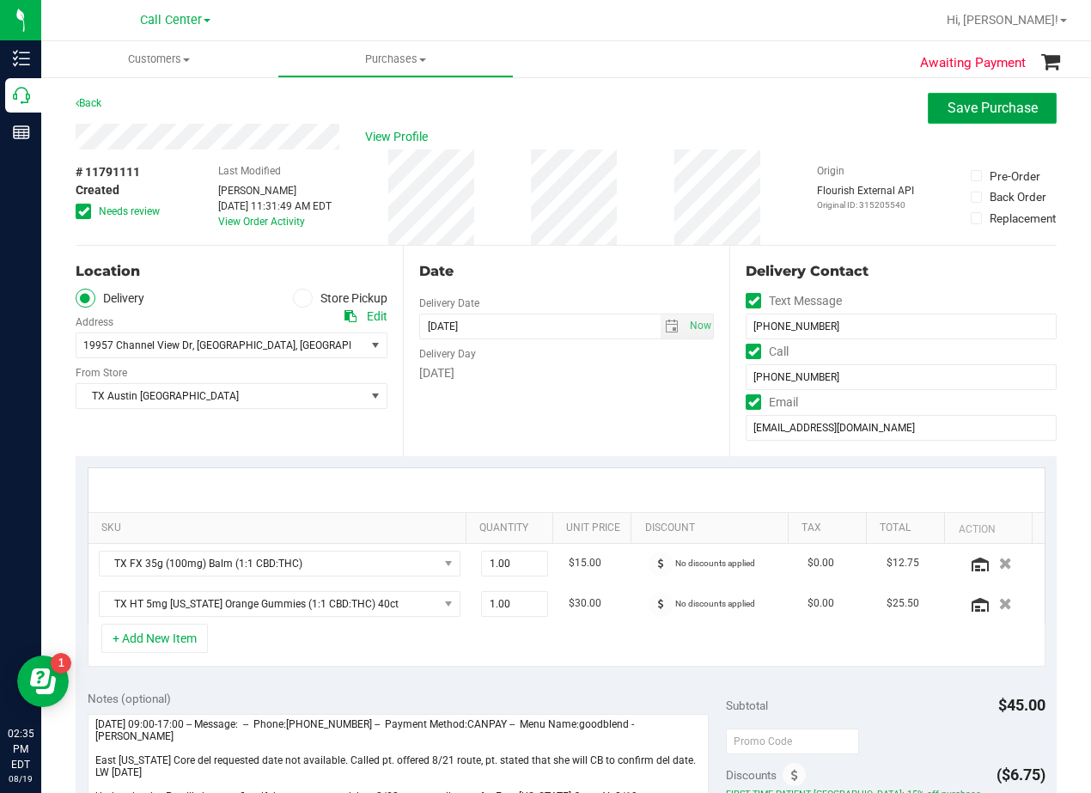
click at [952, 103] on span "Save Purchase" at bounding box center [993, 108] width 90 height 16
click at [672, 119] on div "Back Save Purchase" at bounding box center [566, 108] width 981 height 31
click at [706, 121] on div "Customers All customers Add a new customer All physicians Purchases All purchas…" at bounding box center [566, 417] width 1050 height 752
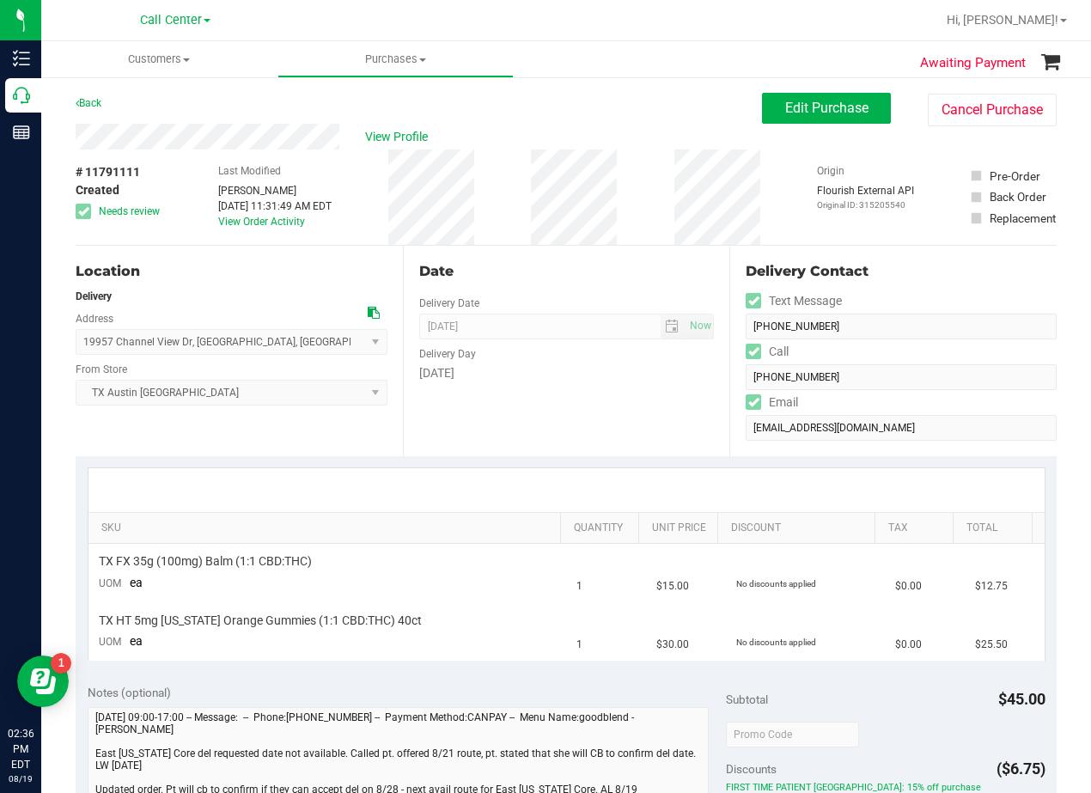
click at [558, 409] on div "Date Delivery Date 08/28/2025 Now 08/28/2025 08:00 AM Now Delivery Day Thursday" at bounding box center [566, 351] width 327 height 211
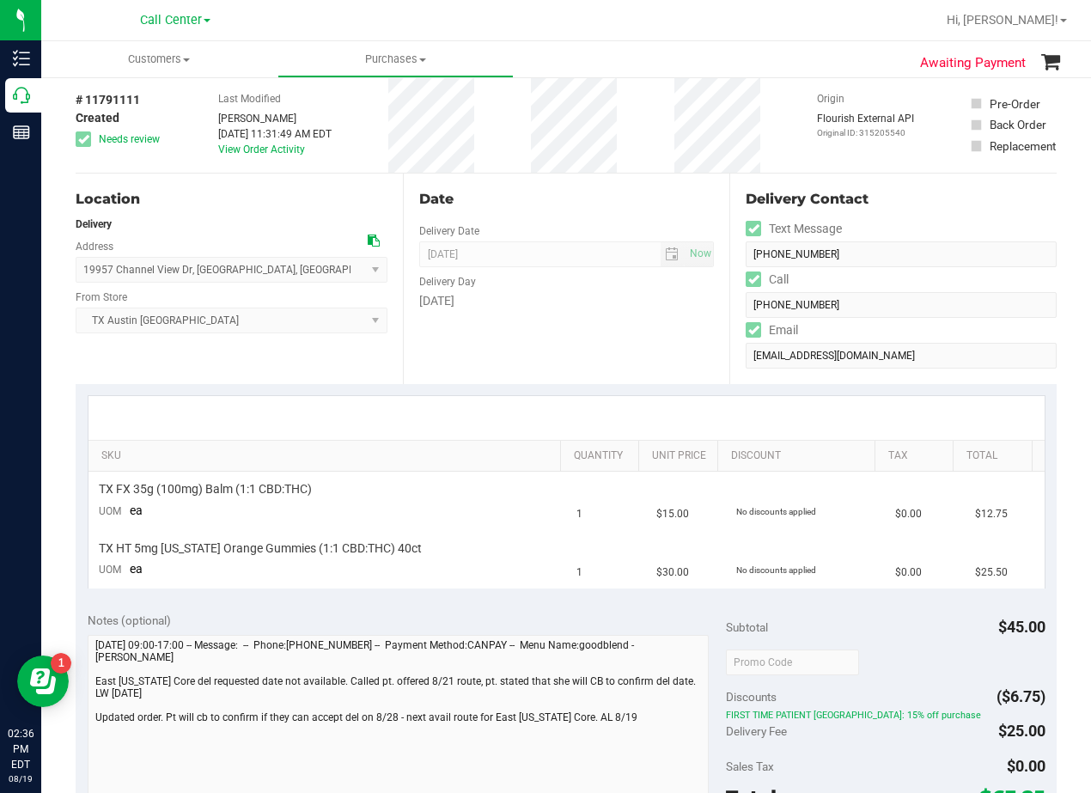
scroll to position [172, 0]
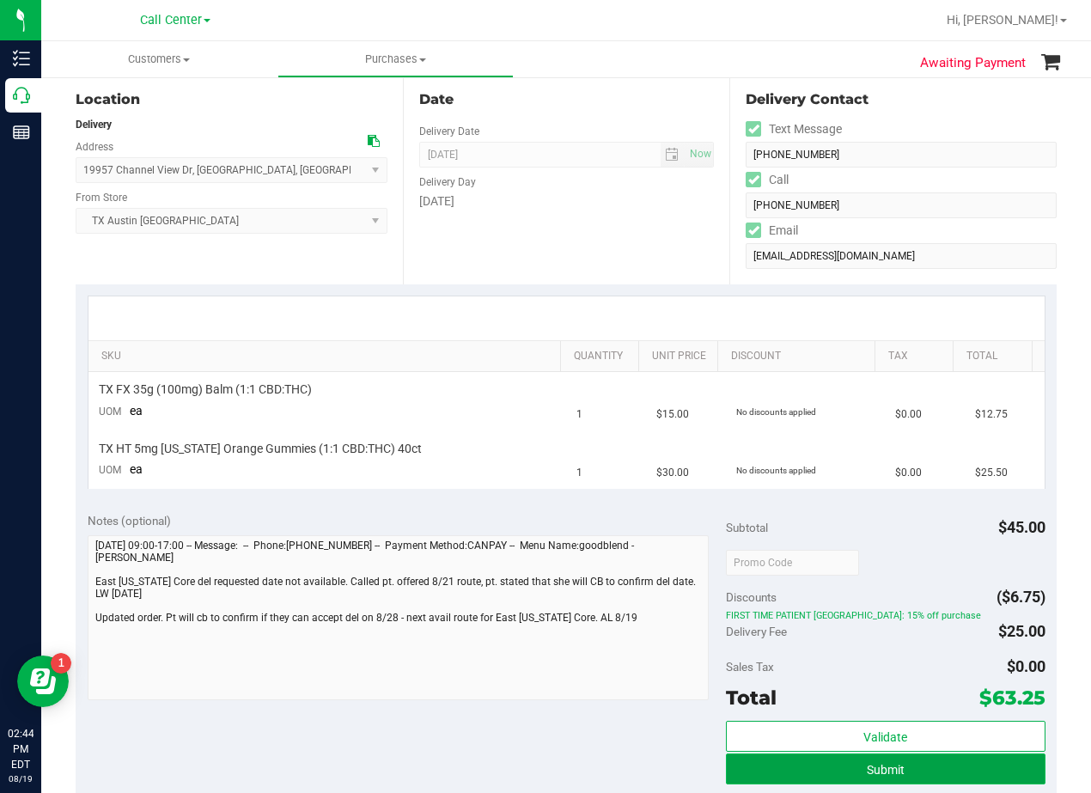
click at [938, 772] on button "Submit" at bounding box center [886, 769] width 320 height 31
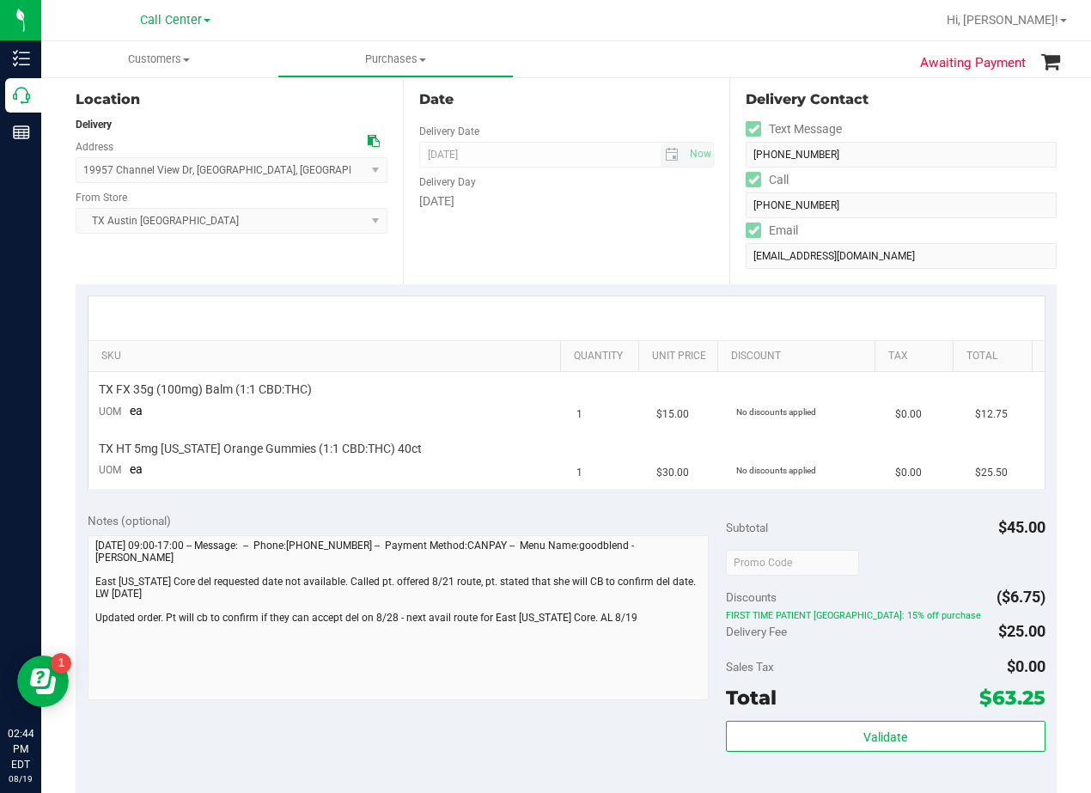
click at [619, 157] on span "08/28/2025 Now" at bounding box center [567, 155] width 296 height 26
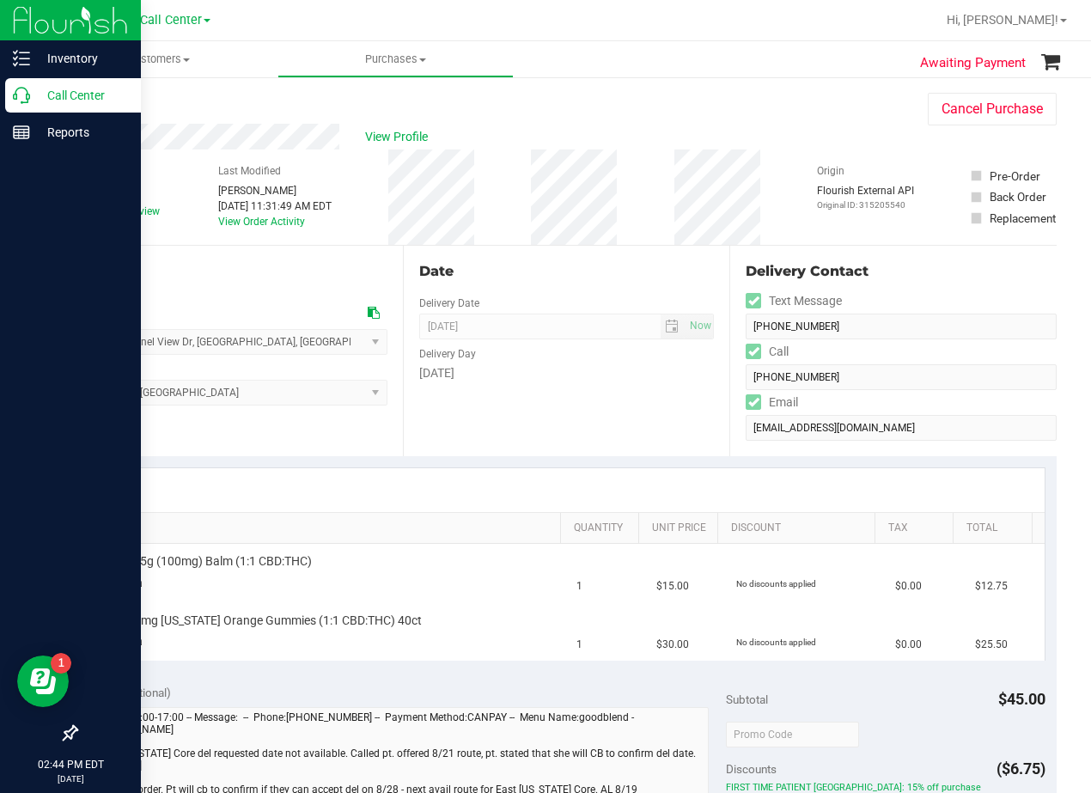
click at [17, 100] on icon at bounding box center [21, 95] width 17 height 17
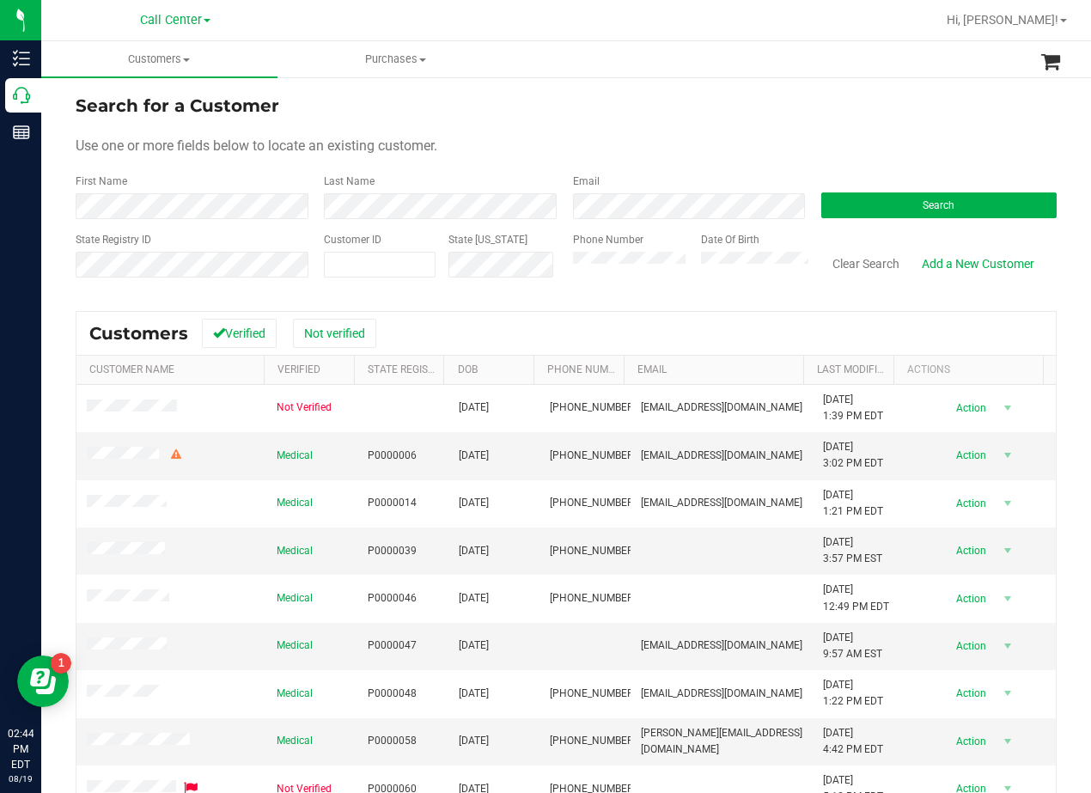
click at [680, 107] on div "Search for a Customer" at bounding box center [566, 106] width 981 height 26
click at [918, 188] on div "Search" at bounding box center [933, 197] width 248 height 46
click at [926, 205] on span "Search" at bounding box center [939, 205] width 32 height 12
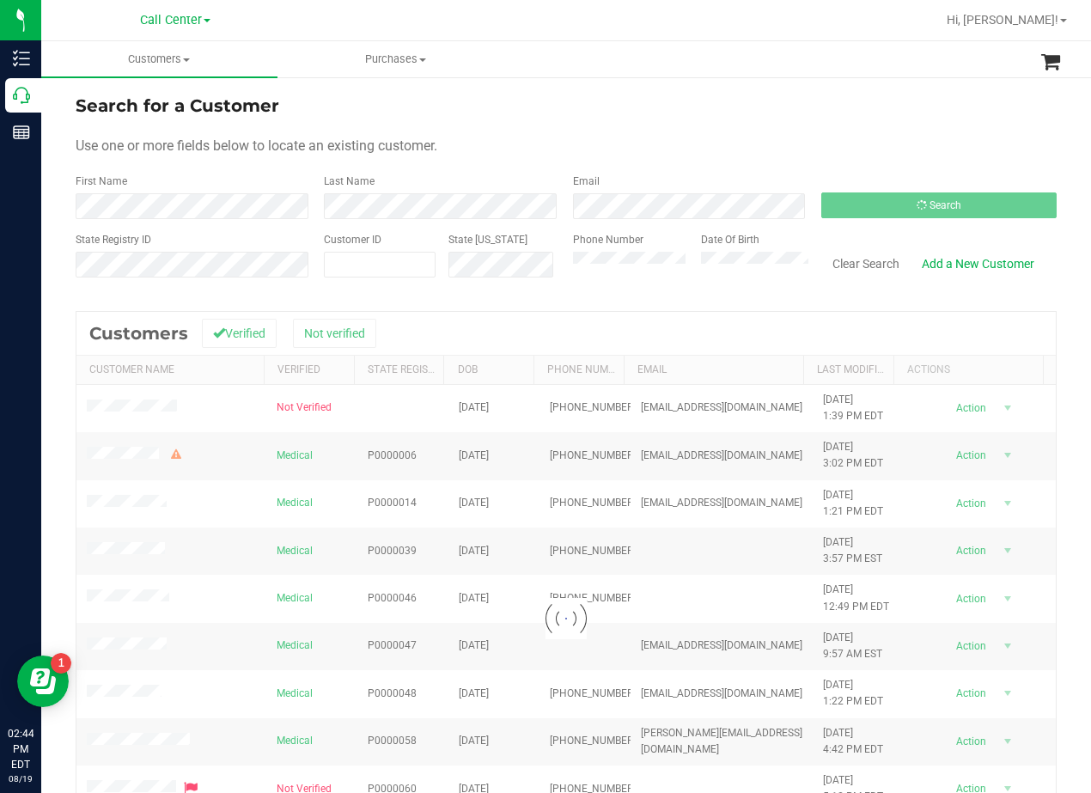
click at [766, 122] on form "Search for a Customer Use one or more fields below to locate an existing custom…" at bounding box center [566, 193] width 981 height 200
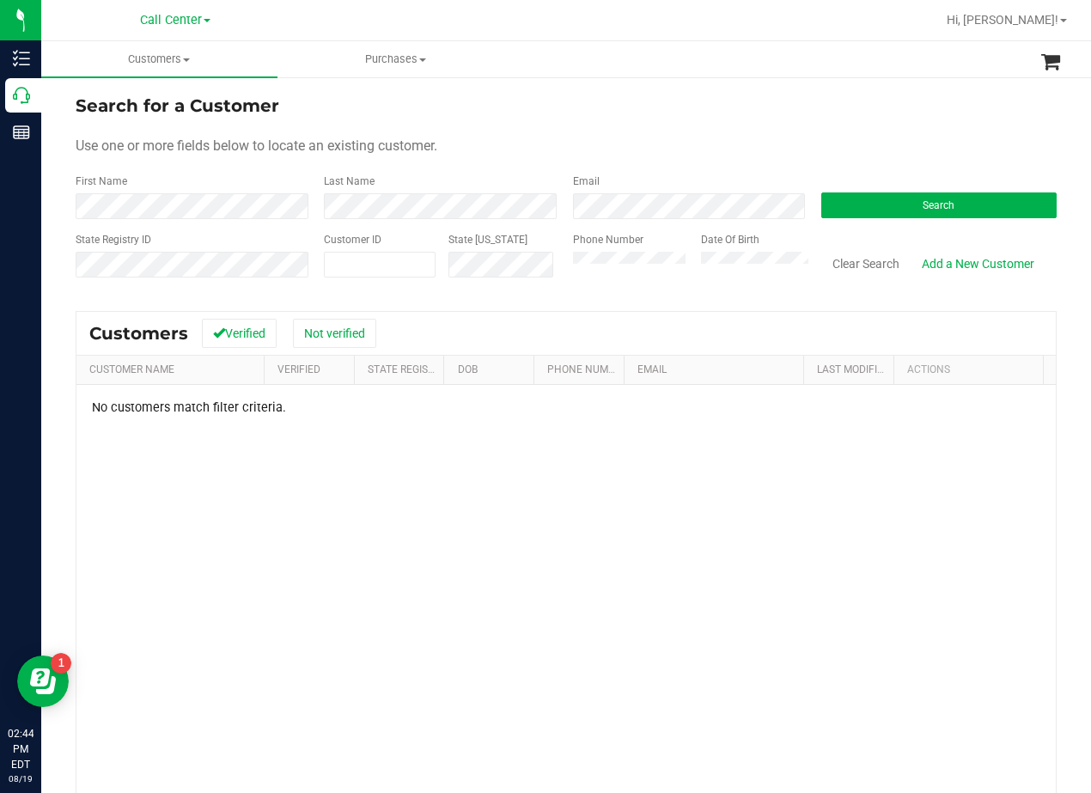
click at [582, 126] on form "Search for a Customer Use one or more fields below to locate an existing custom…" at bounding box center [566, 193] width 981 height 200
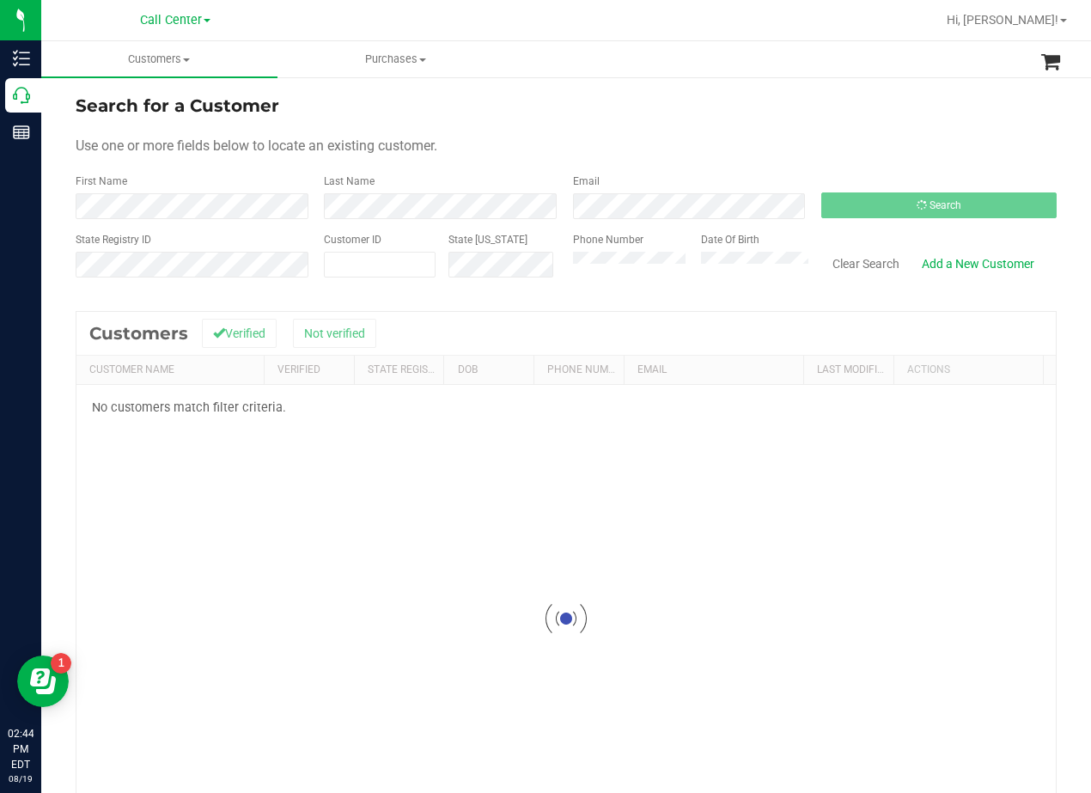
click at [670, 174] on div "Email" at bounding box center [684, 197] width 248 height 46
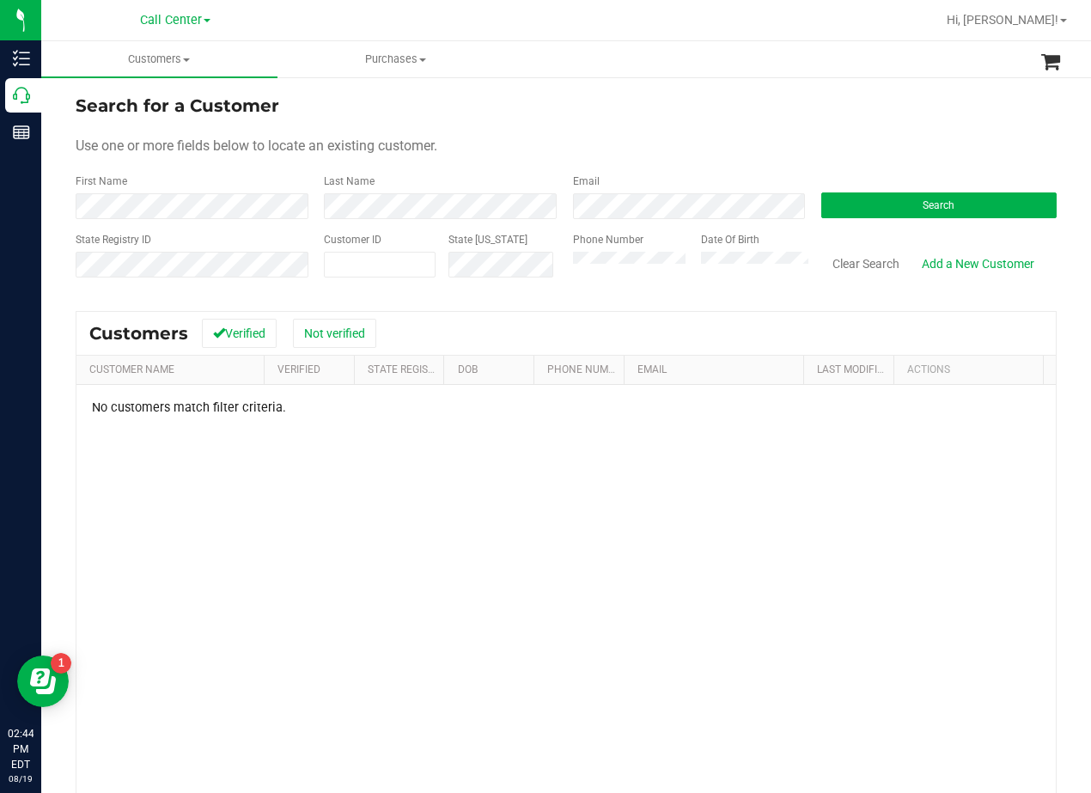
click at [526, 143] on div "Use one or more fields below to locate an existing customer." at bounding box center [566, 146] width 981 height 21
drag, startPoint x: 725, startPoint y: 135, endPoint x: 607, endPoint y: 183, distance: 127.2
click at [721, 135] on form "Search for a Customer Use one or more fields below to locate an existing custom…" at bounding box center [566, 193] width 981 height 200
click at [550, 143] on div "Use one or more fields below to locate an existing customer." at bounding box center [566, 146] width 981 height 21
click at [539, 142] on div "Use one or more fields below to locate an existing customer." at bounding box center [566, 146] width 981 height 21
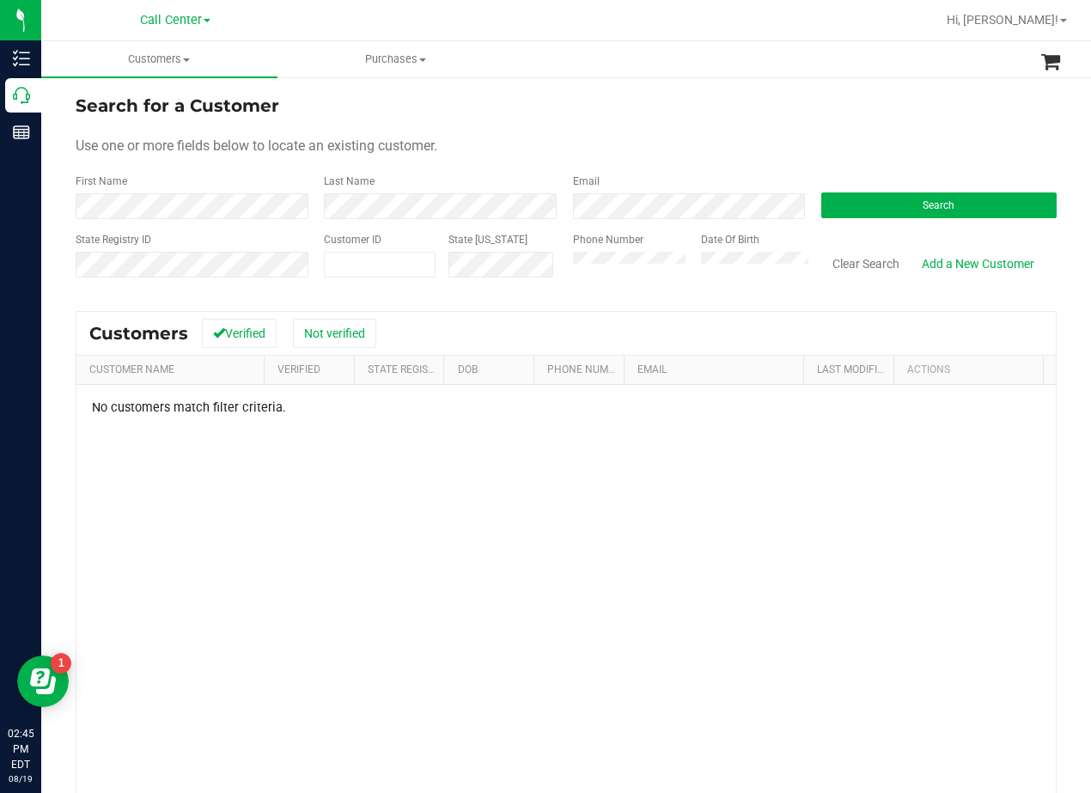
click at [565, 145] on div "Use one or more fields below to locate an existing customer." at bounding box center [566, 146] width 981 height 21
click at [642, 140] on div "Use one or more fields below to locate an existing customer." at bounding box center [566, 146] width 981 height 21
click at [788, 51] on ul "Customers All customers Add a new customer All physicians Purchases All purchas…" at bounding box center [586, 59] width 1091 height 37
click at [700, 138] on div "Use one or more fields below to locate an existing customer." at bounding box center [566, 146] width 981 height 21
click at [912, 132] on form "Search for a Customer Use one or more fields below to locate an existing custom…" at bounding box center [566, 193] width 981 height 200
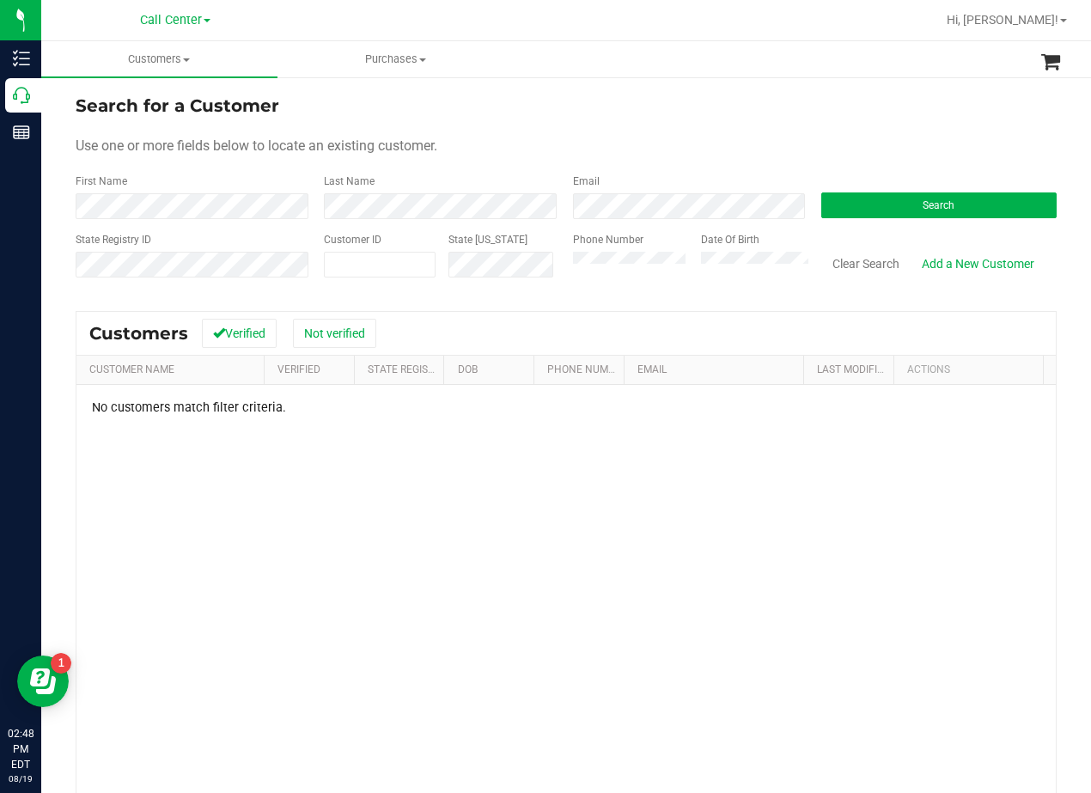
drag, startPoint x: 1012, startPoint y: 123, endPoint x: 1022, endPoint y: 123, distance: 10.3
click at [1012, 123] on form "Search for a Customer Use one or more fields below to locate an existing custom…" at bounding box center [566, 193] width 981 height 200
click at [1029, 119] on form "Search for a Customer Use one or more fields below to locate an existing custom…" at bounding box center [566, 193] width 981 height 200
click at [635, 155] on div "Use one or more fields below to locate an existing customer." at bounding box center [566, 146] width 981 height 21
click at [794, 151] on div "Use one or more fields below to locate an existing customer." at bounding box center [566, 146] width 981 height 21
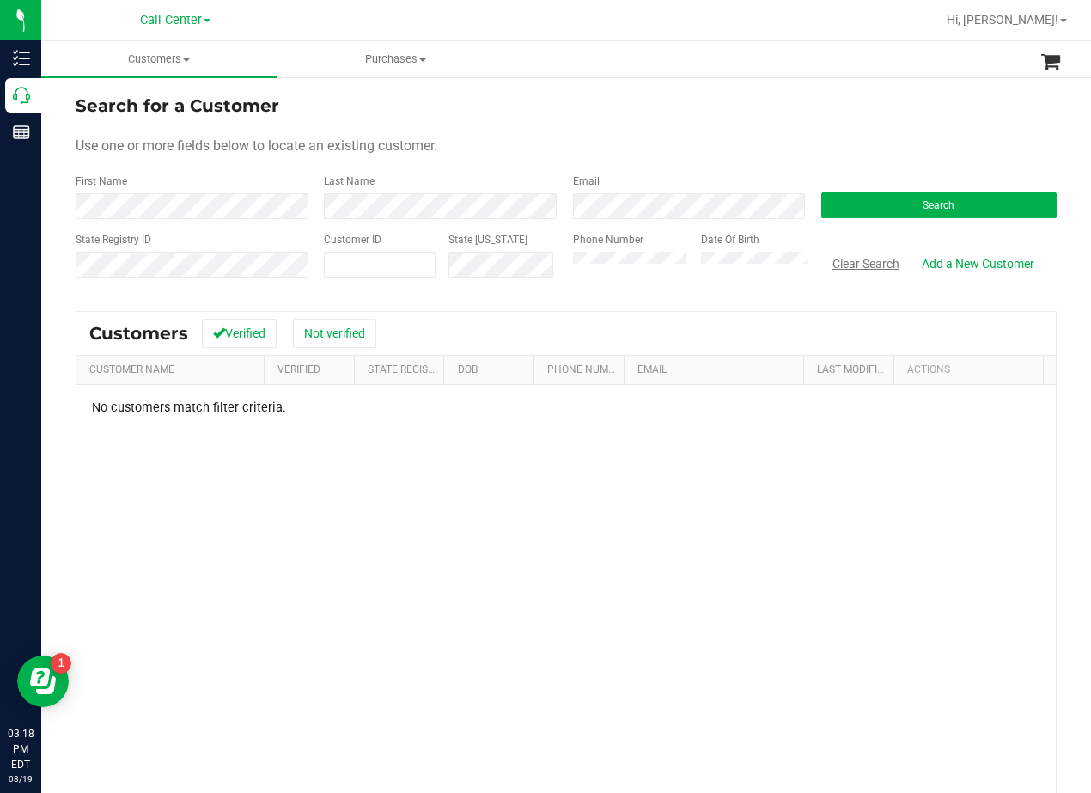
click at [851, 255] on button "Clear Search" at bounding box center [865, 263] width 89 height 29
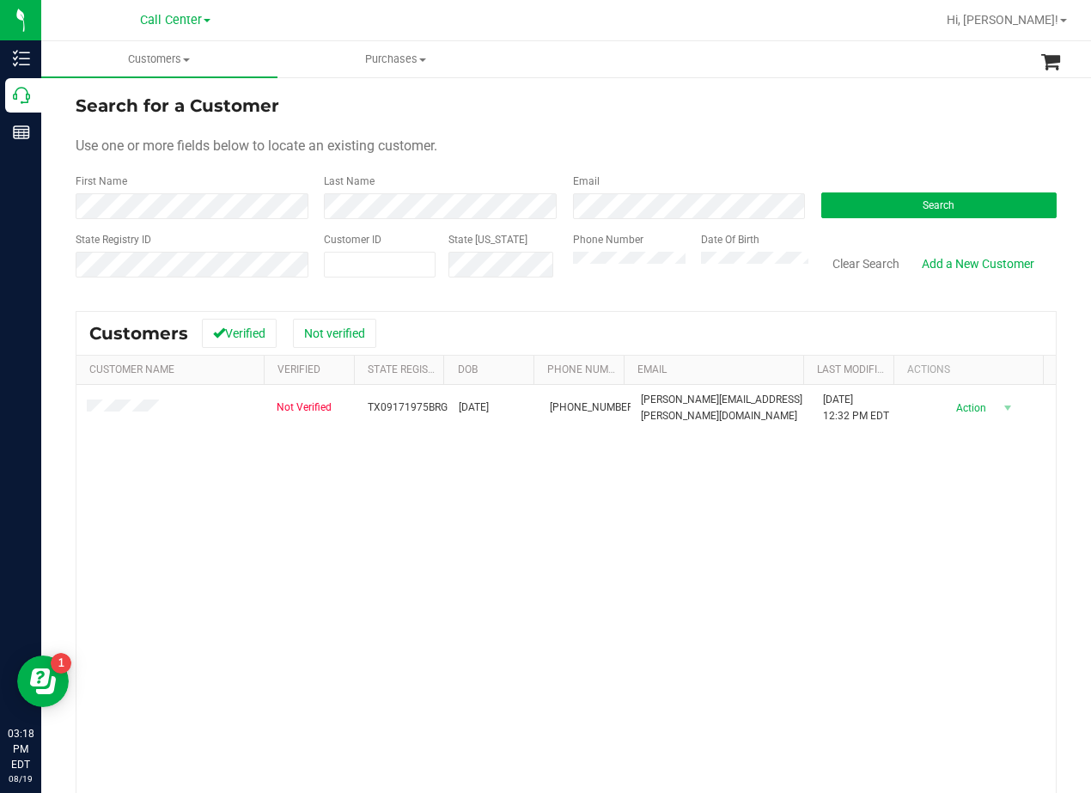
click at [594, 92] on div "Search for a Customer Use one or more fields below to locate an existing custom…" at bounding box center [566, 510] width 1050 height 868
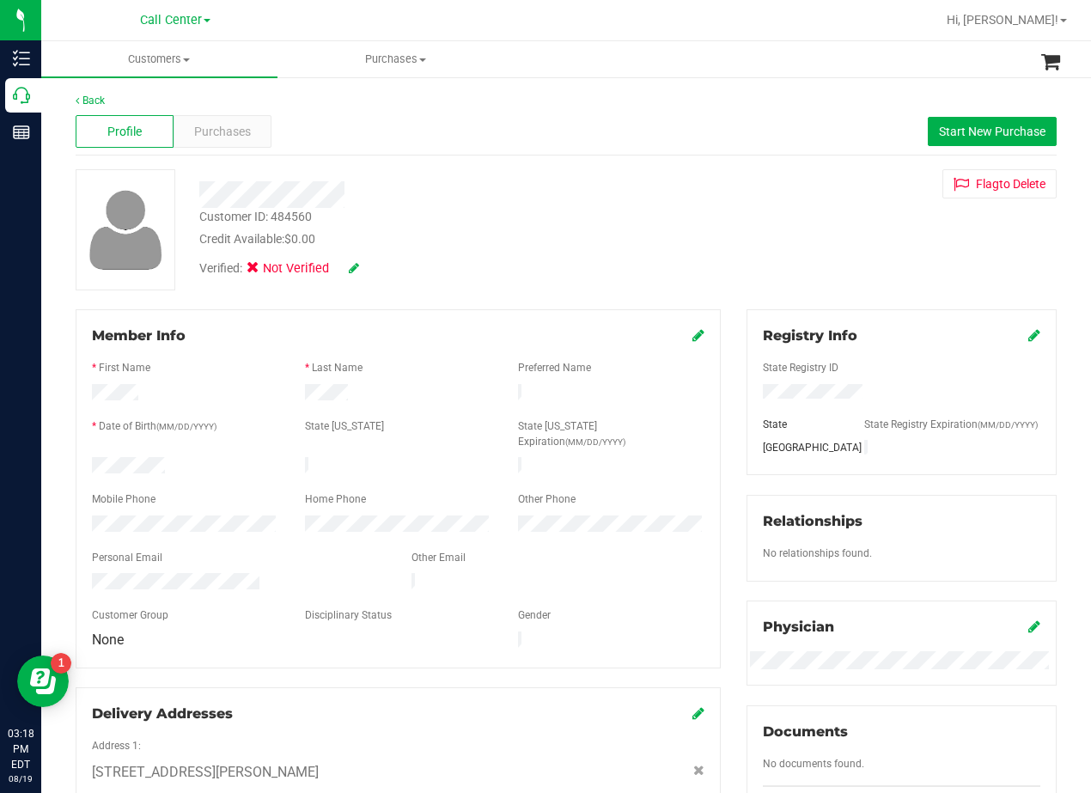
drag, startPoint x: 714, startPoint y: 151, endPoint x: 607, endPoint y: 396, distance: 267.4
click at [714, 151] on div "Profile Purchases Start New Purchase" at bounding box center [566, 131] width 981 height 47
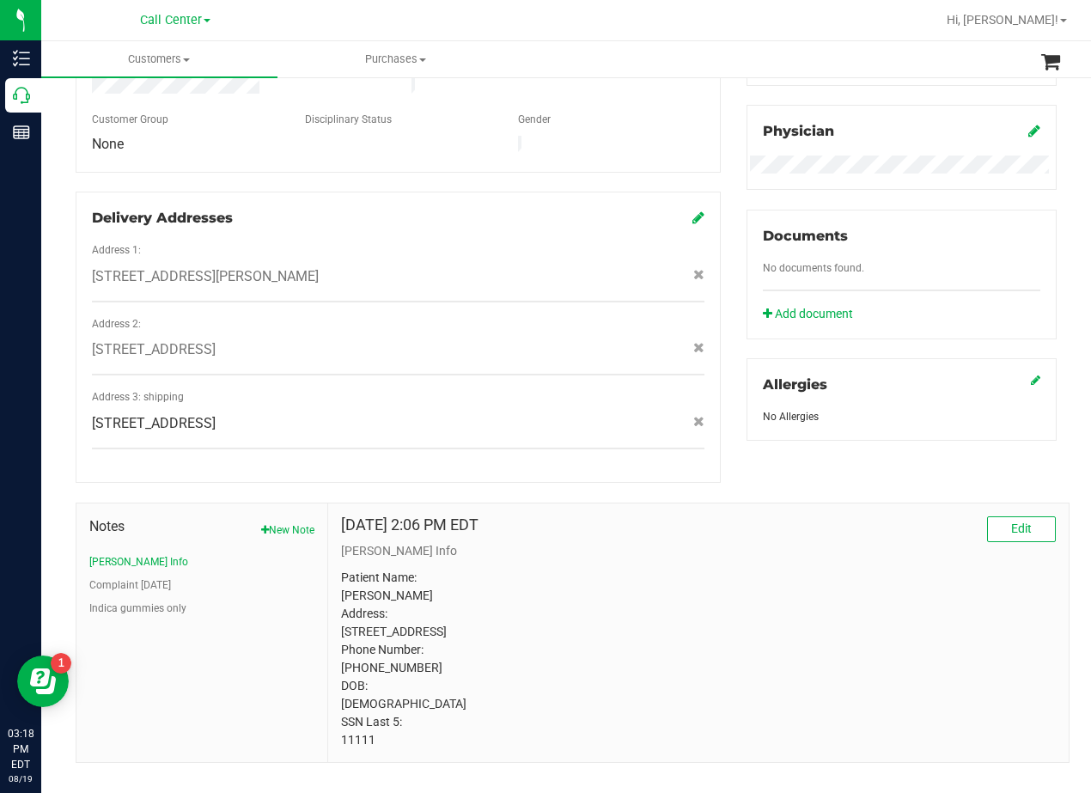
scroll to position [511, 0]
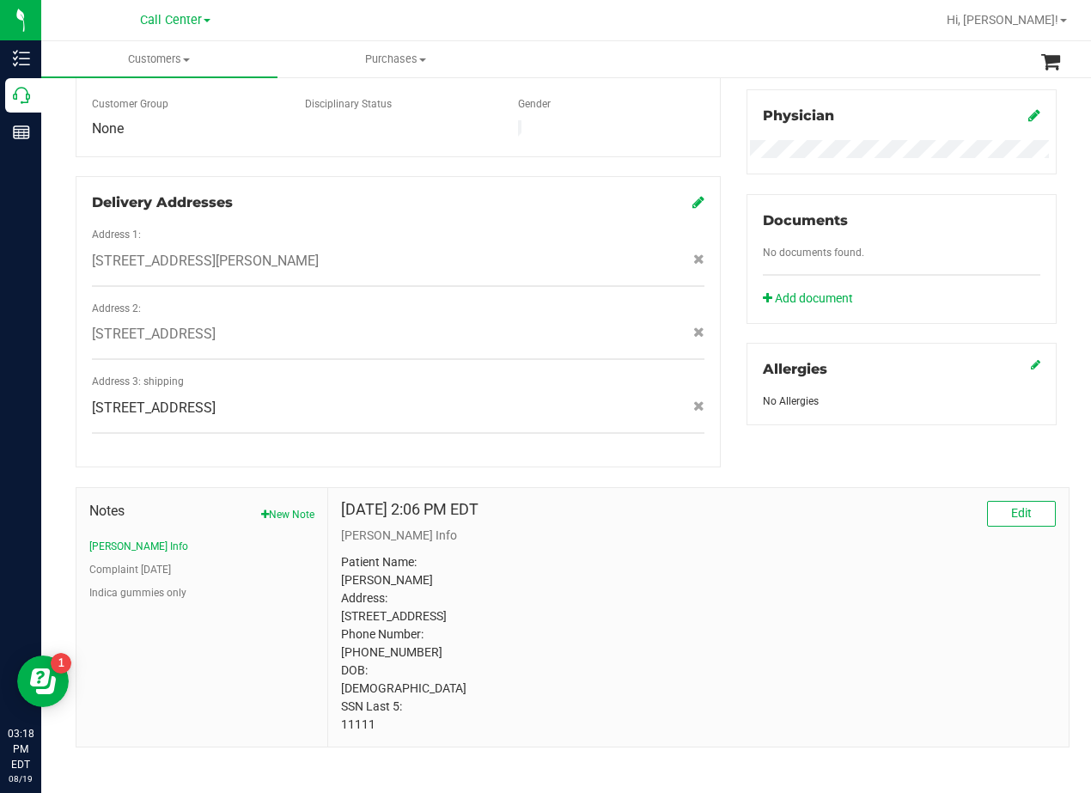
click at [706, 649] on p "Patient Name: BRANDIE GRASSO Address: 910 91ST STREET GALVESTON, TX, 77554 Phon…" at bounding box center [698, 643] width 715 height 180
click at [594, 527] on p "CURT Info" at bounding box center [698, 536] width 715 height 18
click at [216, 324] on span "910 91st Street , Galveston , TX 77554" at bounding box center [154, 334] width 124 height 21
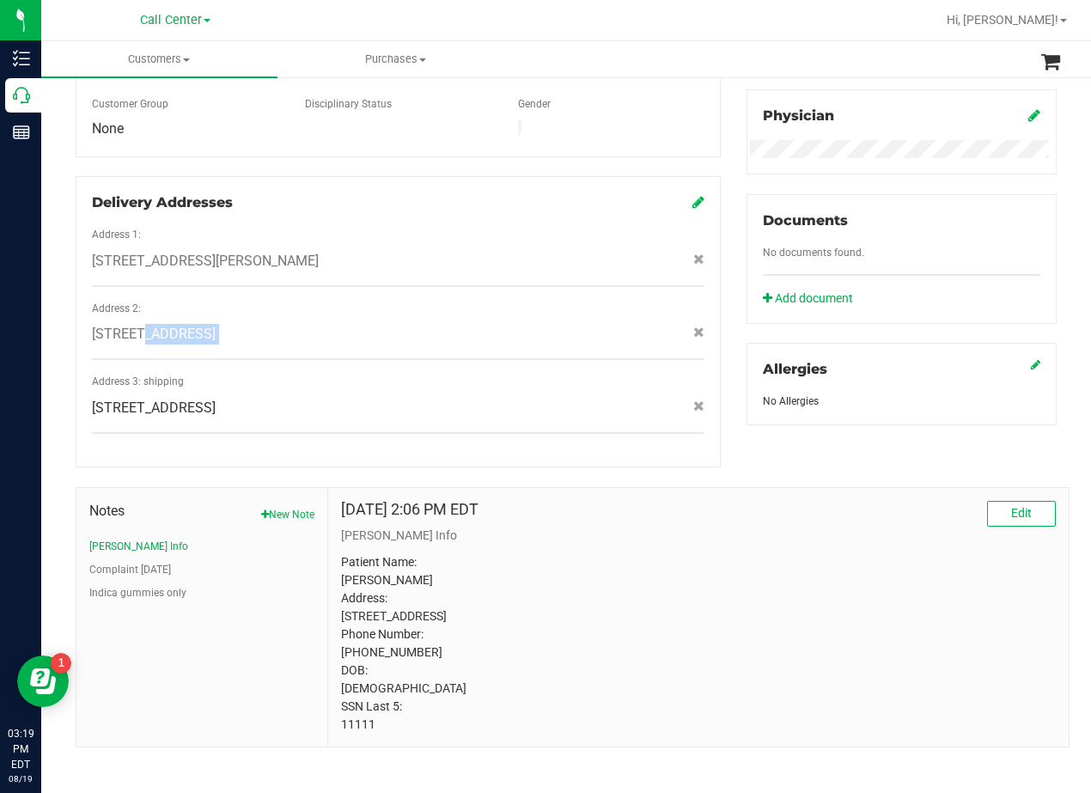
copy div "910 91st Street , Galveston , TX 77554"
click at [668, 501] on div "Apr 18, 2023 2:06 PM EDT Edit" at bounding box center [698, 514] width 715 height 26
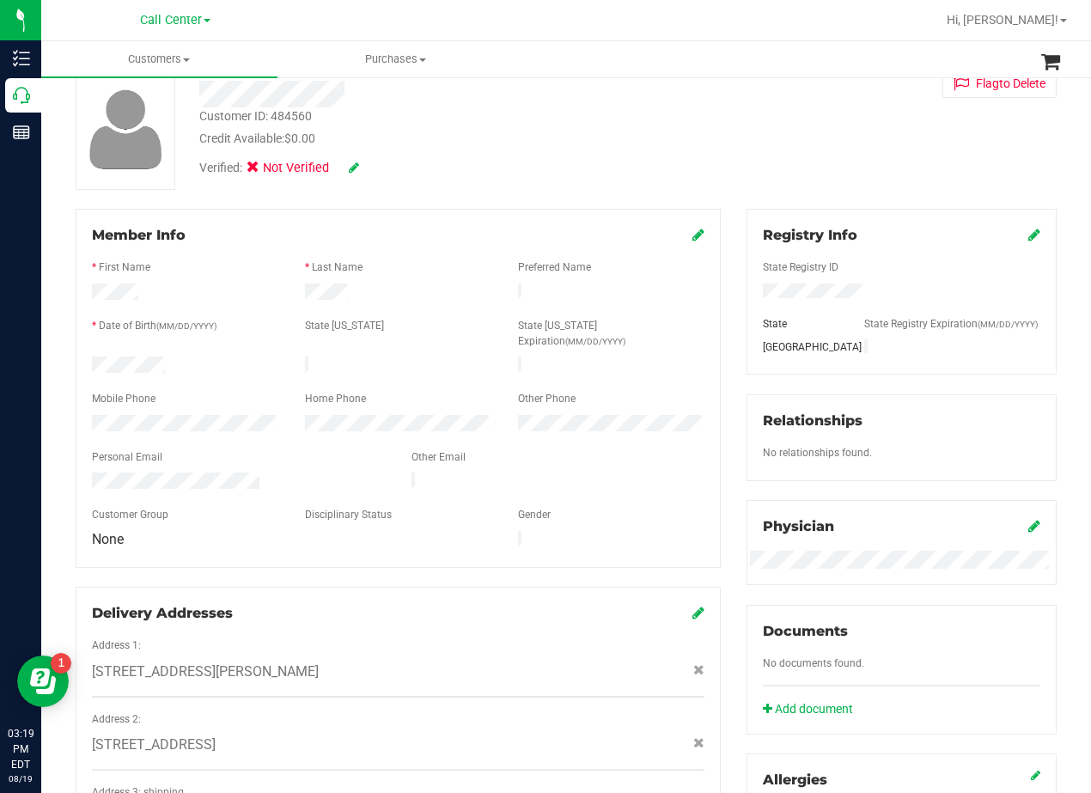
scroll to position [0, 0]
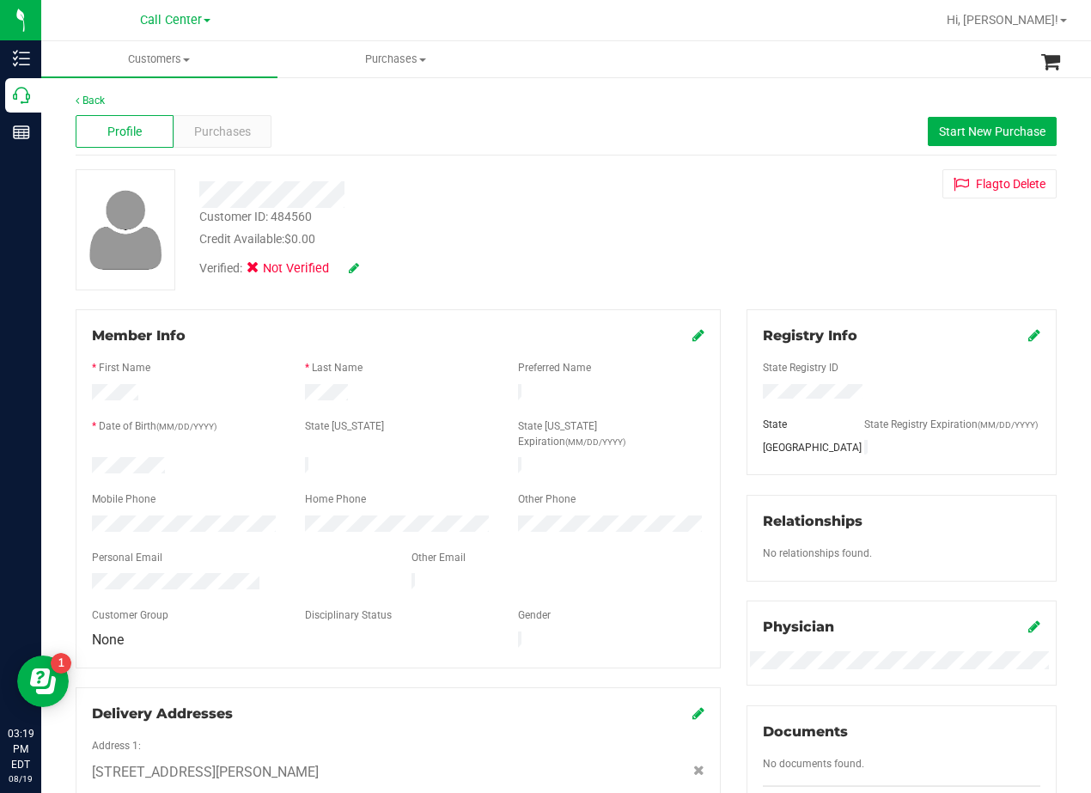
click at [546, 256] on div "Verified: Not Verified" at bounding box center [438, 267] width 504 height 38
click at [928, 131] on button "Start New Purchase" at bounding box center [992, 131] width 129 height 29
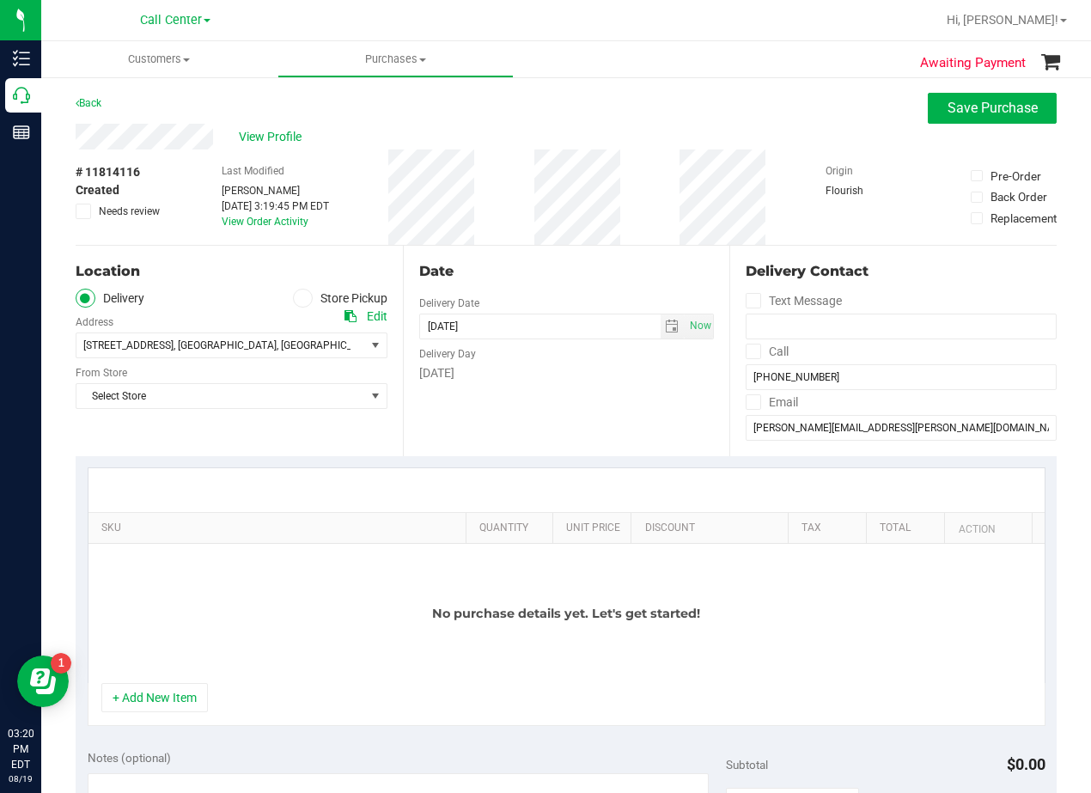
click at [766, 149] on div "View Profile" at bounding box center [566, 137] width 981 height 26
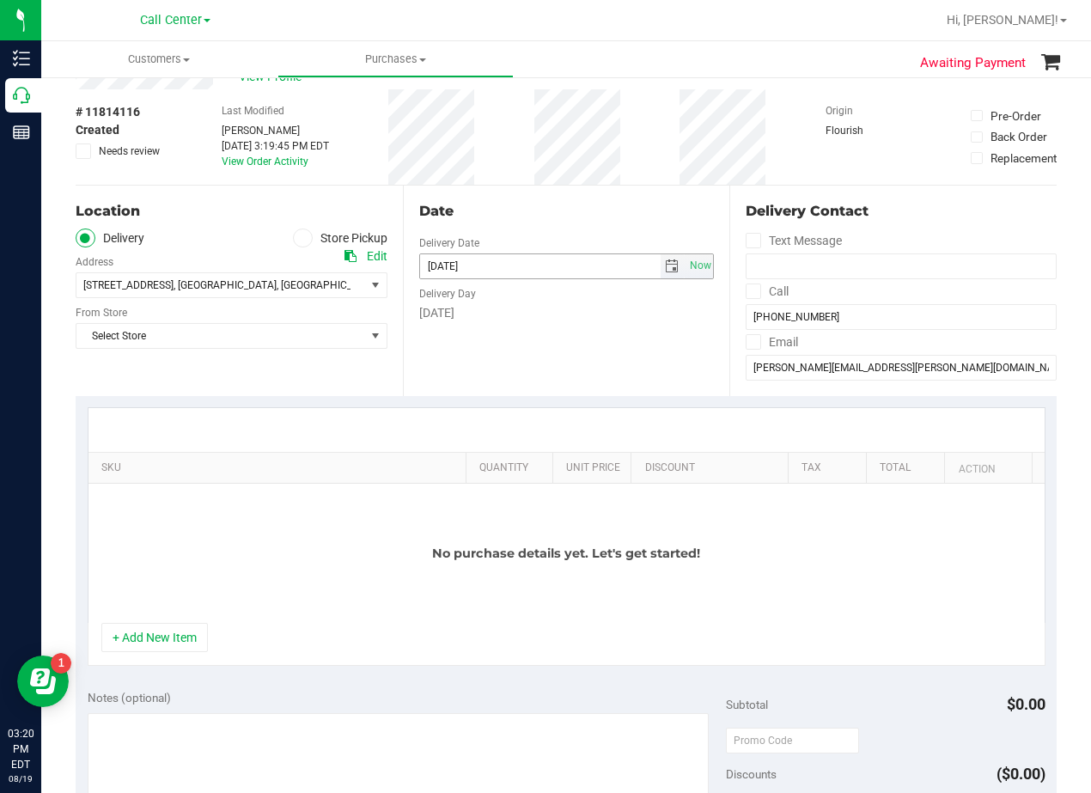
scroll to position [86, 0]
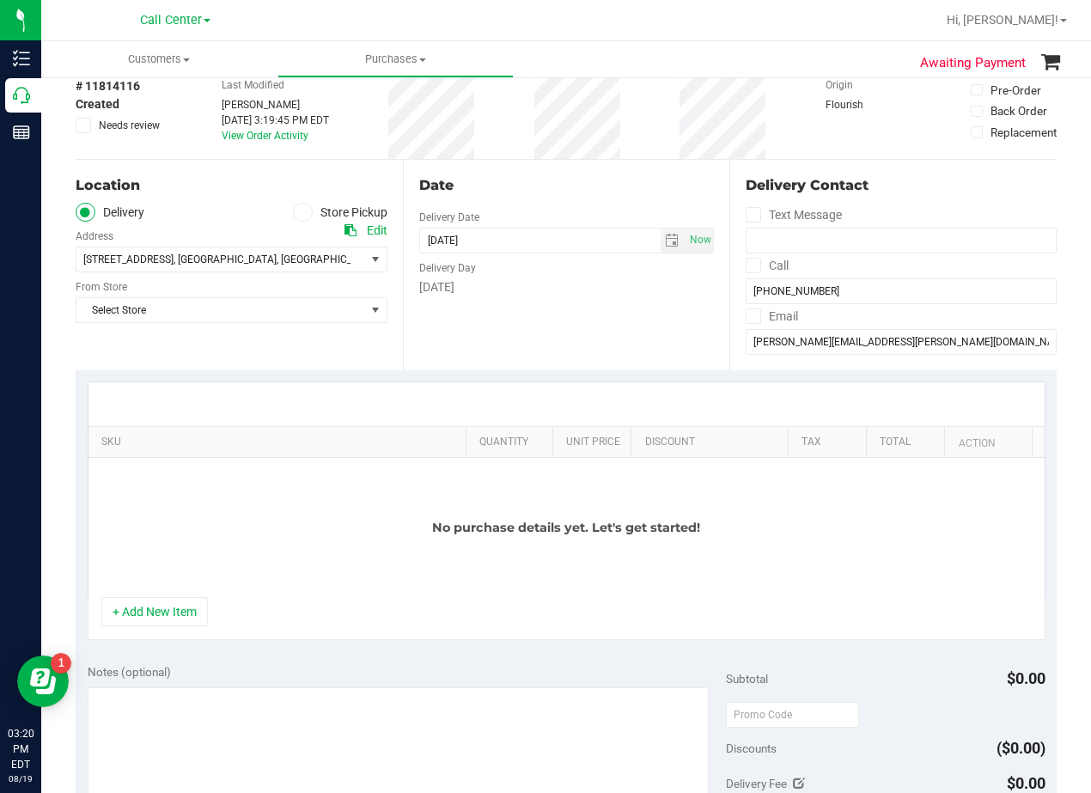
click at [258, 283] on div "Select Store Select Store Bonita Springs WC Boynton Beach WC Bradenton WC Brand…" at bounding box center [232, 297] width 312 height 51
click at [262, 272] on span "910 91st Street , Galveston , TX 77554" at bounding box center [232, 260] width 312 height 26
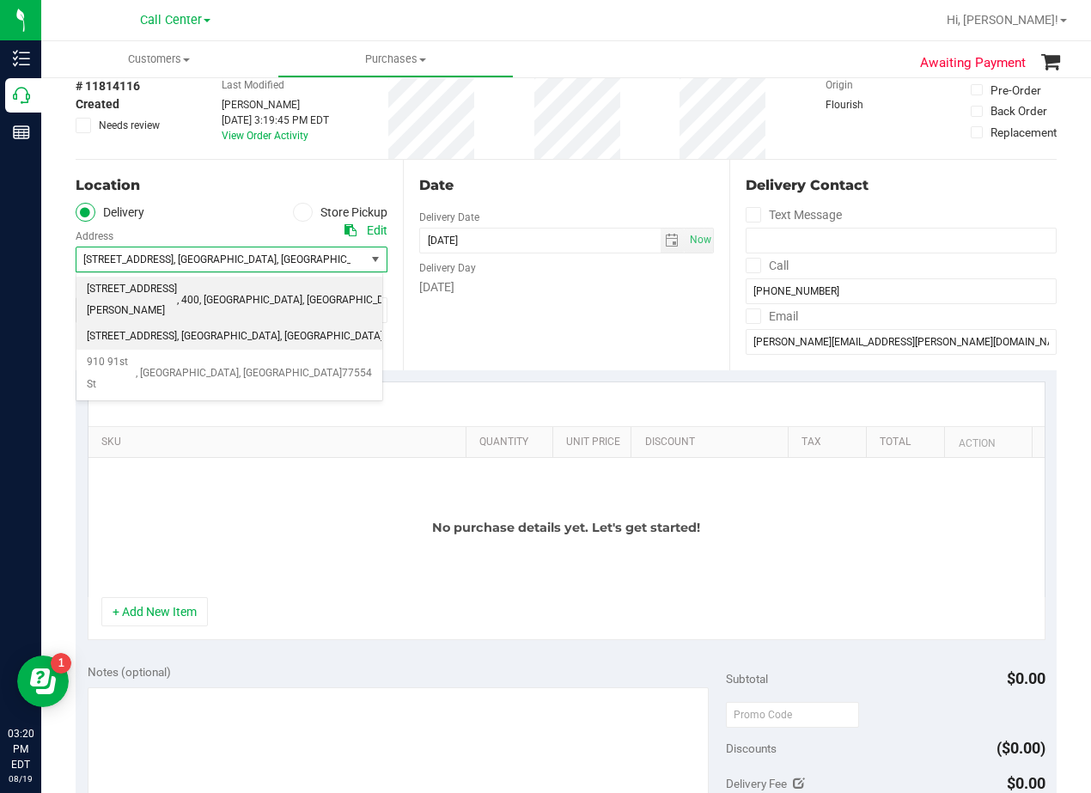
click at [210, 298] on span ", [GEOGRAPHIC_DATA]" at bounding box center [250, 301] width 103 height 22
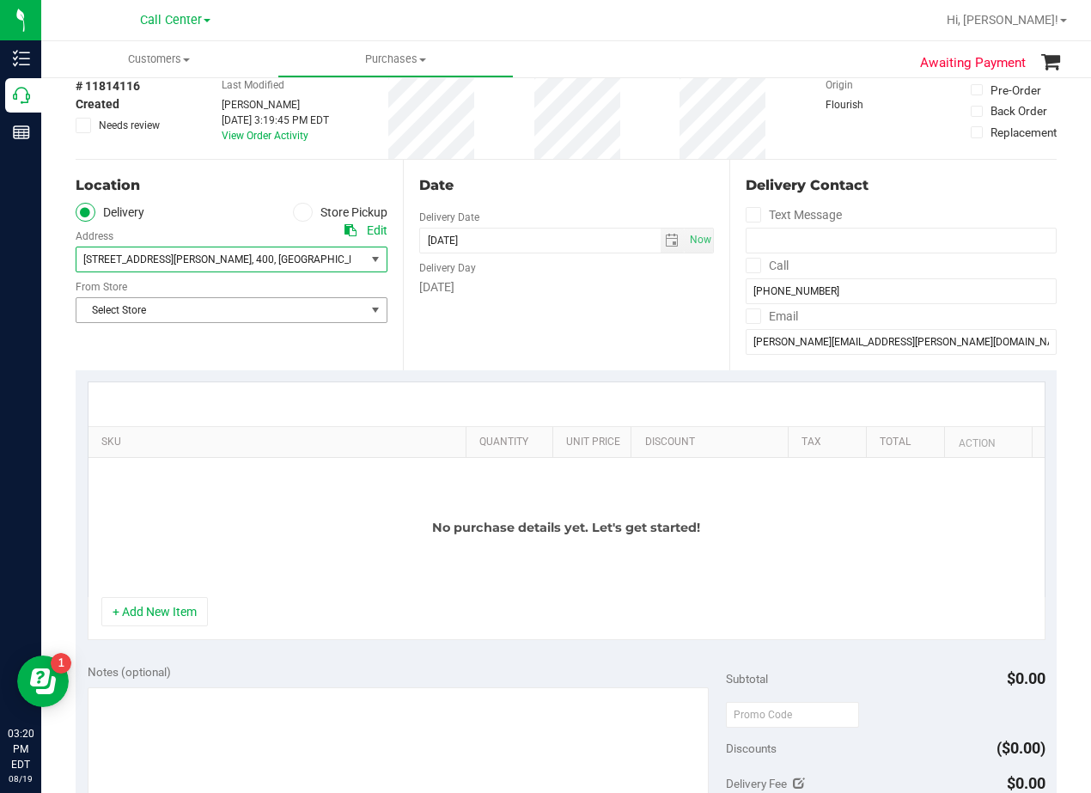
click at [268, 310] on span "Select Store" at bounding box center [220, 310] width 289 height 24
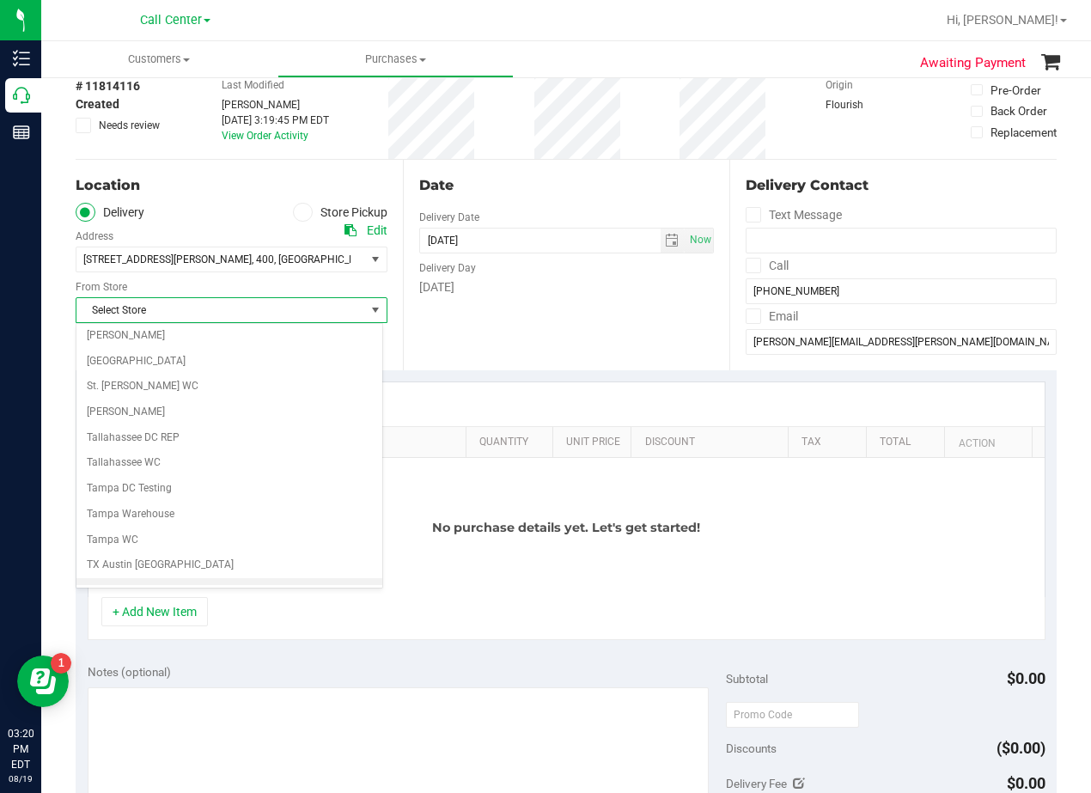
scroll to position [1248, 0]
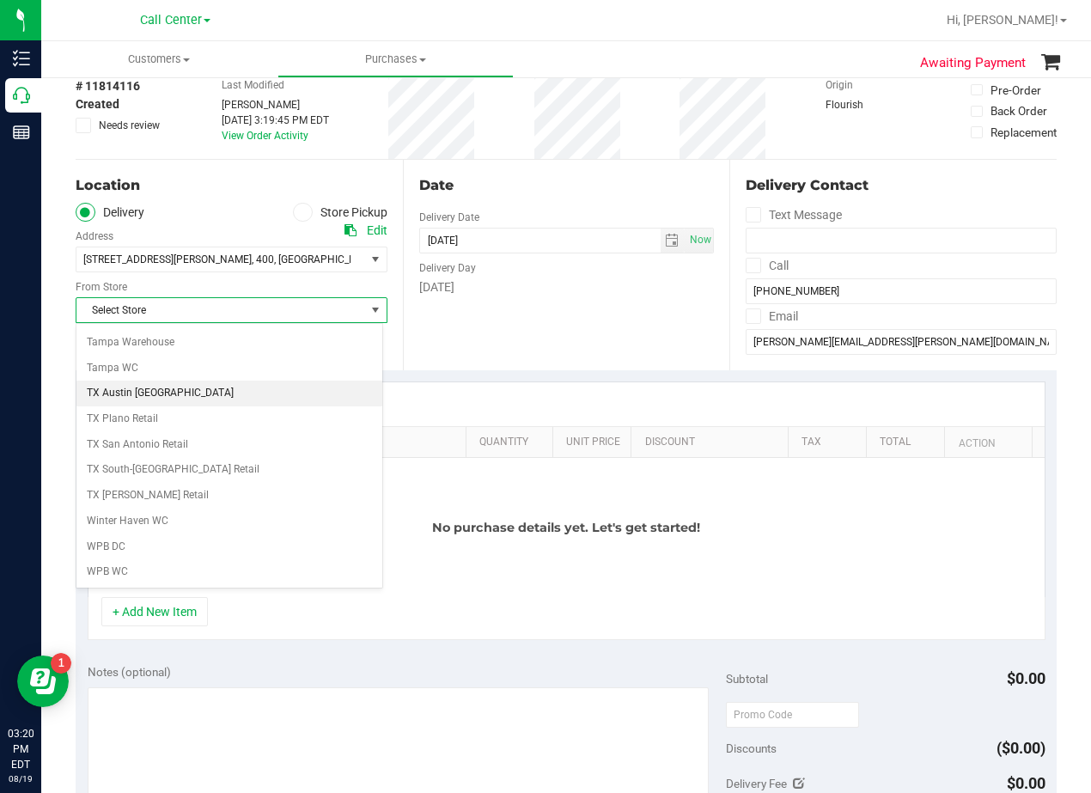
click at [225, 399] on li "TX Austin [GEOGRAPHIC_DATA]" at bounding box center [229, 394] width 306 height 26
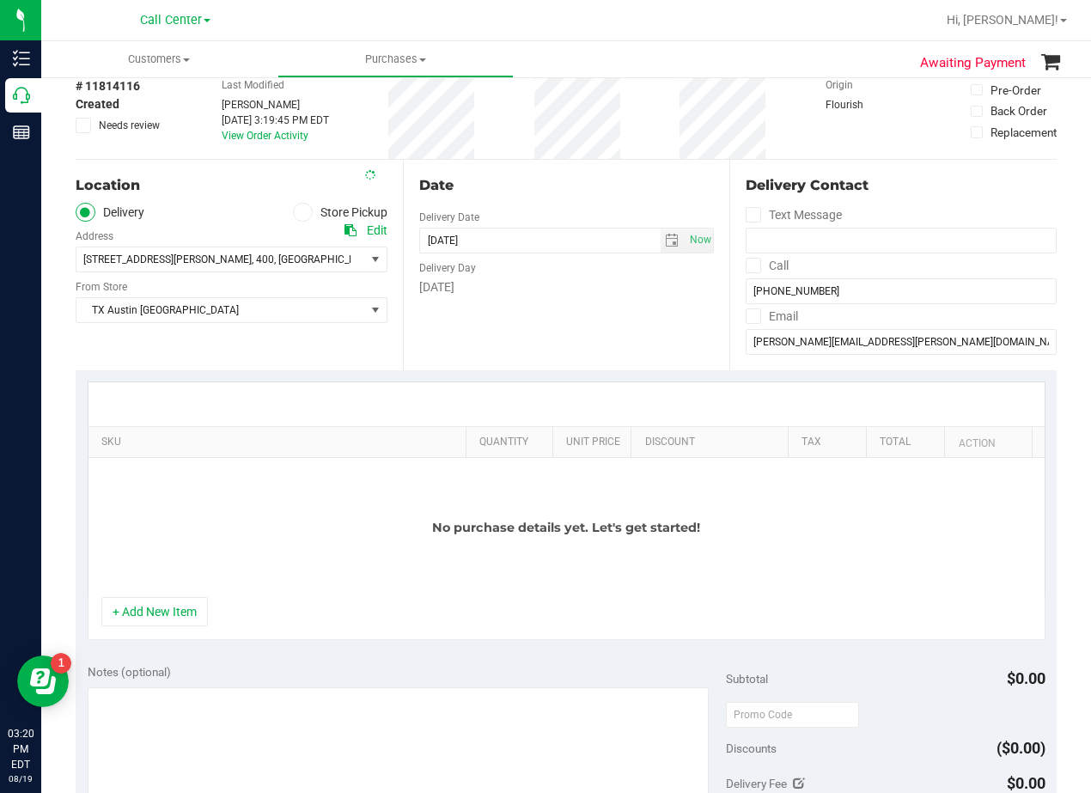
click at [481, 309] on div "Date Delivery Date 08/19/2025 Now 08/19/2025 03:19 PM Now Delivery Day Tuesday" at bounding box center [566, 265] width 327 height 211
click at [661, 238] on span "select" at bounding box center [673, 241] width 25 height 24
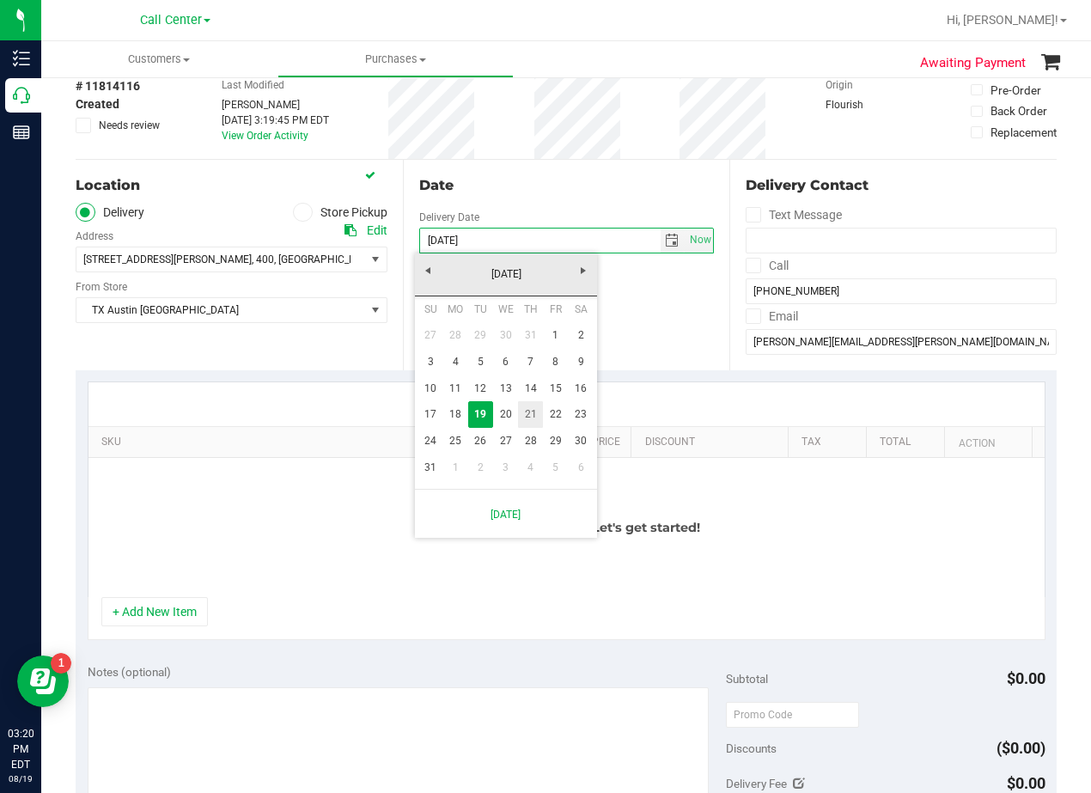
click at [537, 416] on link "21" at bounding box center [530, 414] width 25 height 27
type input "08/21/2025"
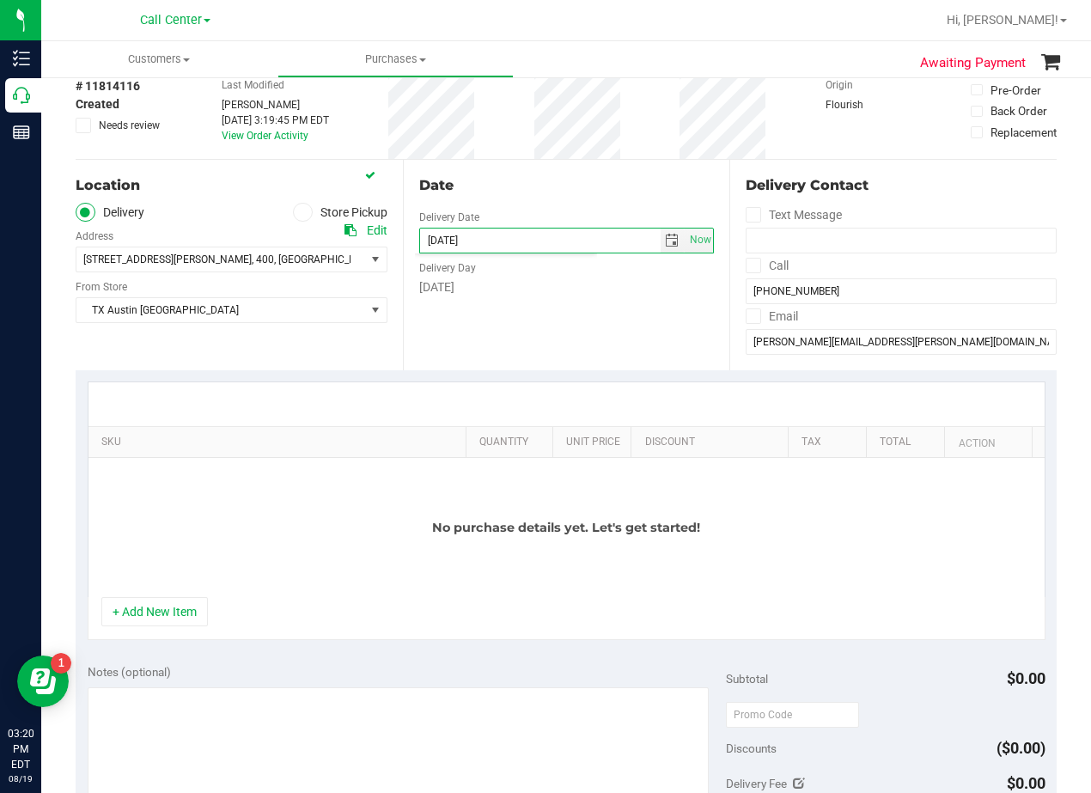
click at [532, 361] on div "Date Delivery Date 08/21/2025 Now 08/21/2025 03:19 PM Now Delivery Day Thursday" at bounding box center [566, 265] width 327 height 211
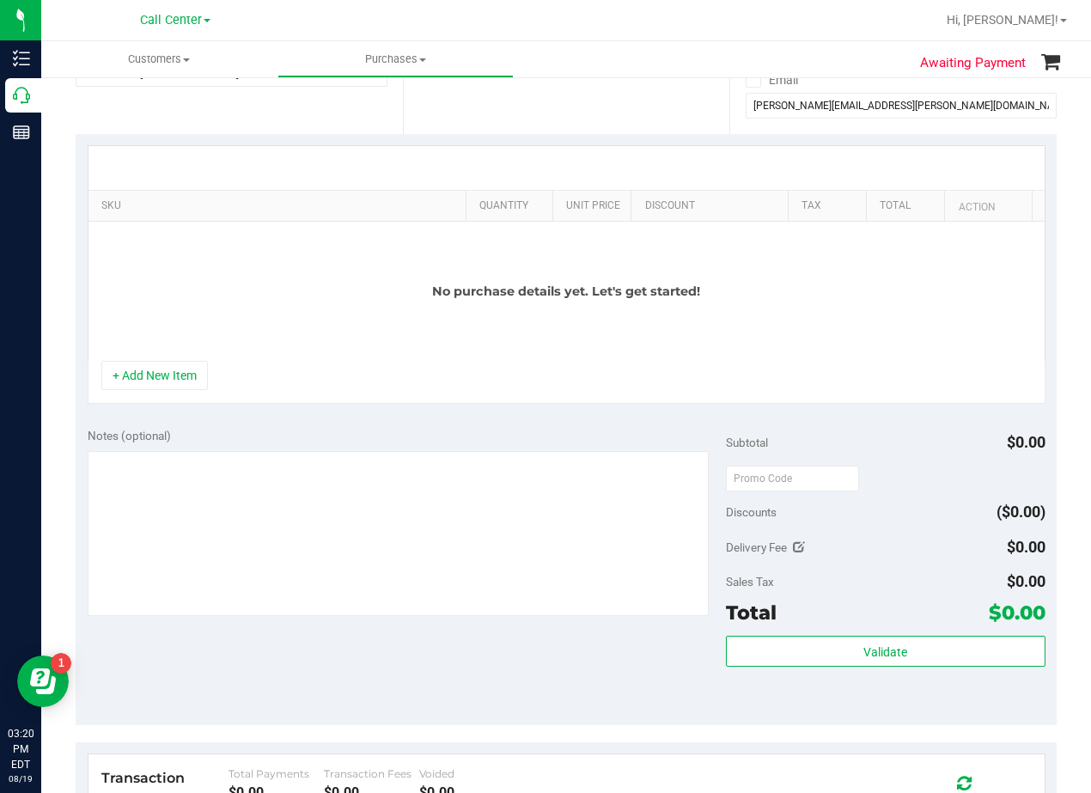
scroll to position [344, 0]
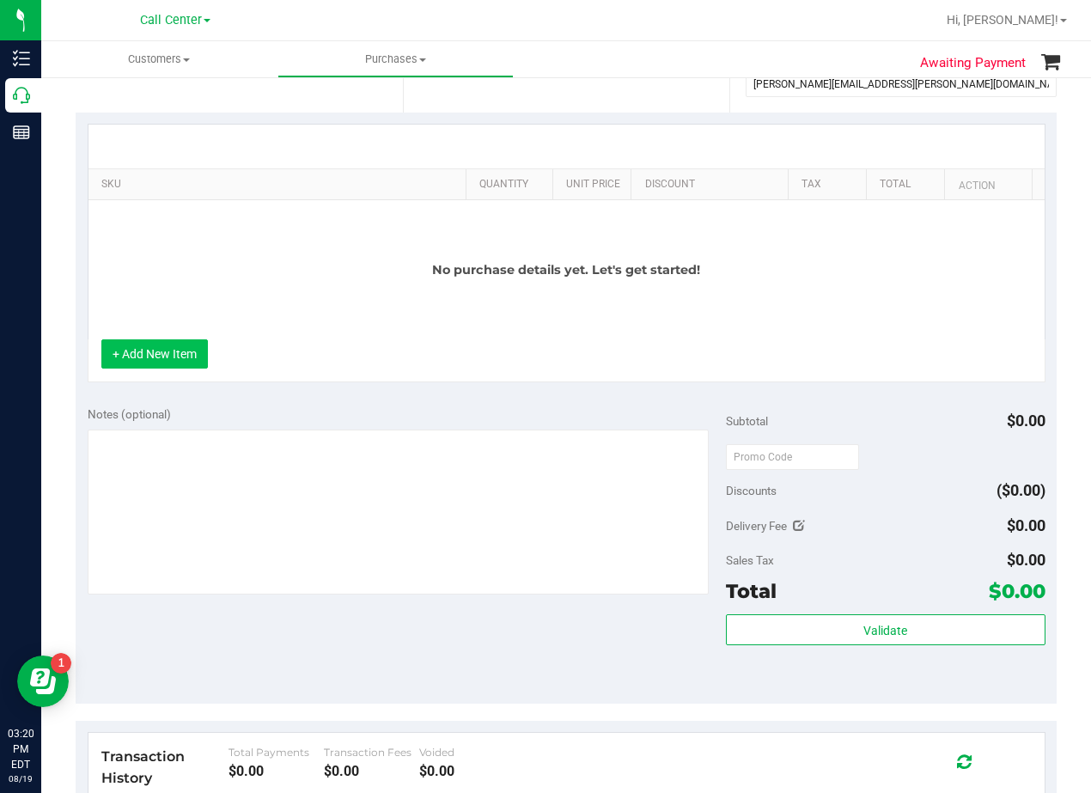
click at [162, 363] on button "+ Add New Item" at bounding box center [154, 353] width 107 height 29
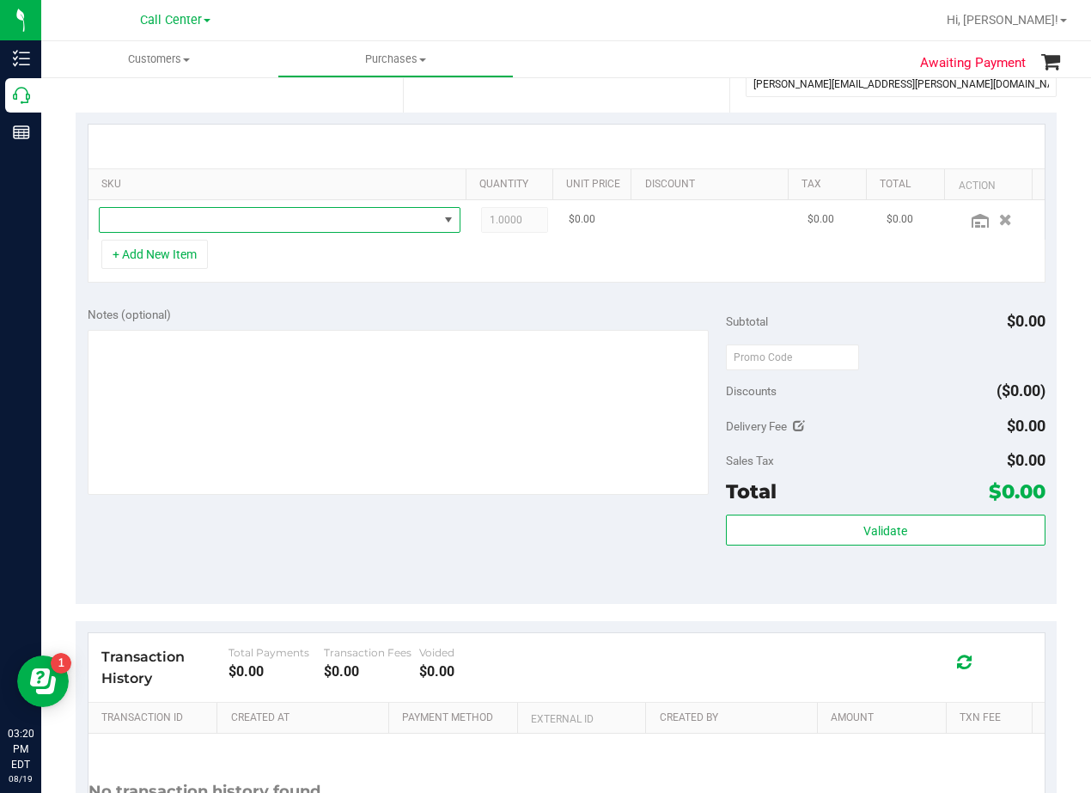
click at [223, 233] on span "NO DATA FOUND" at bounding box center [280, 220] width 362 height 26
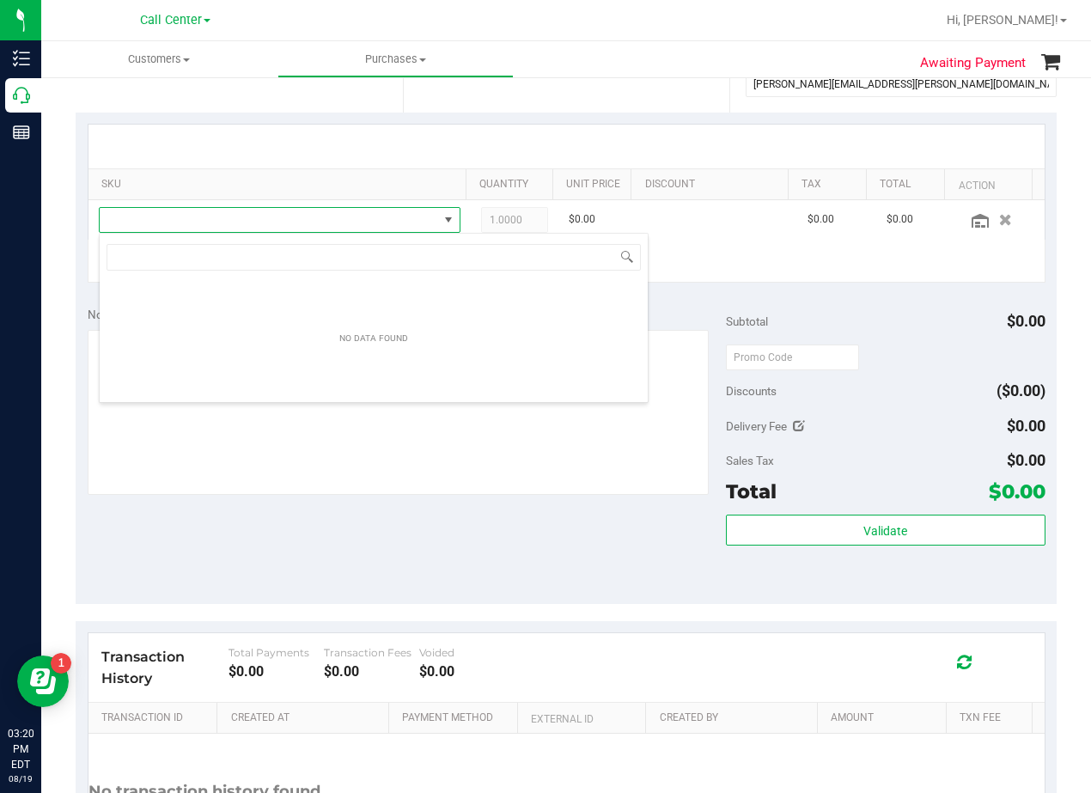
scroll to position [26, 351]
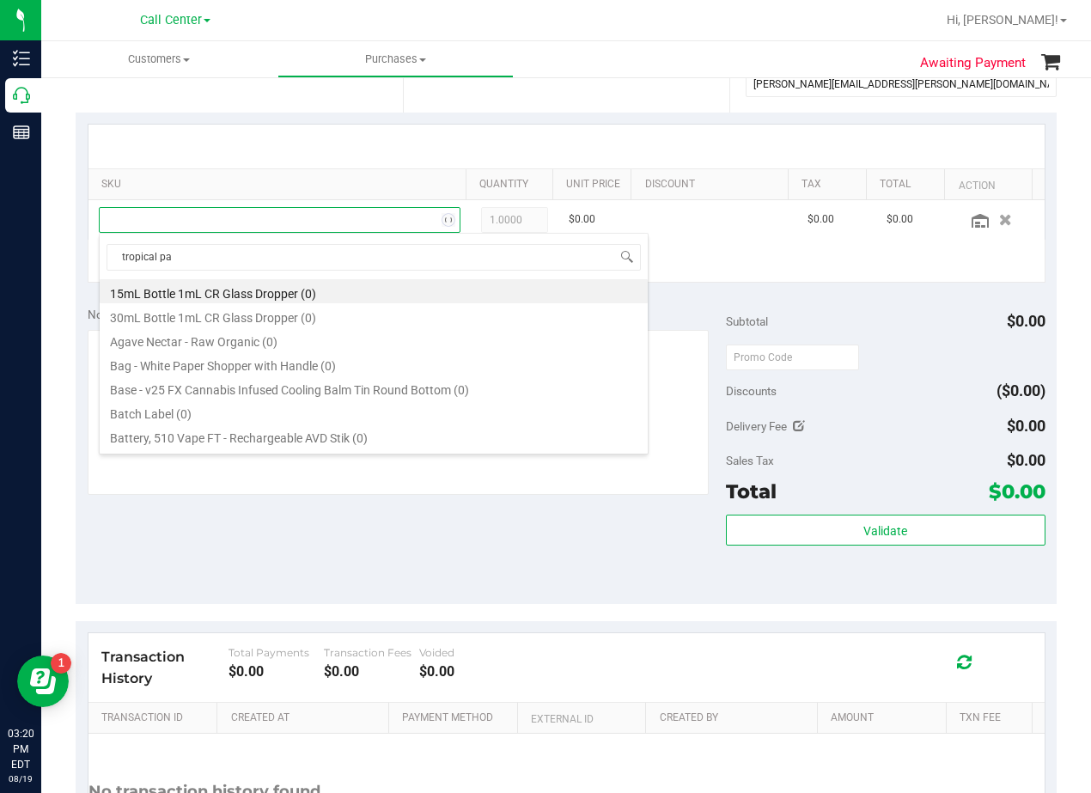
type input "tropical par"
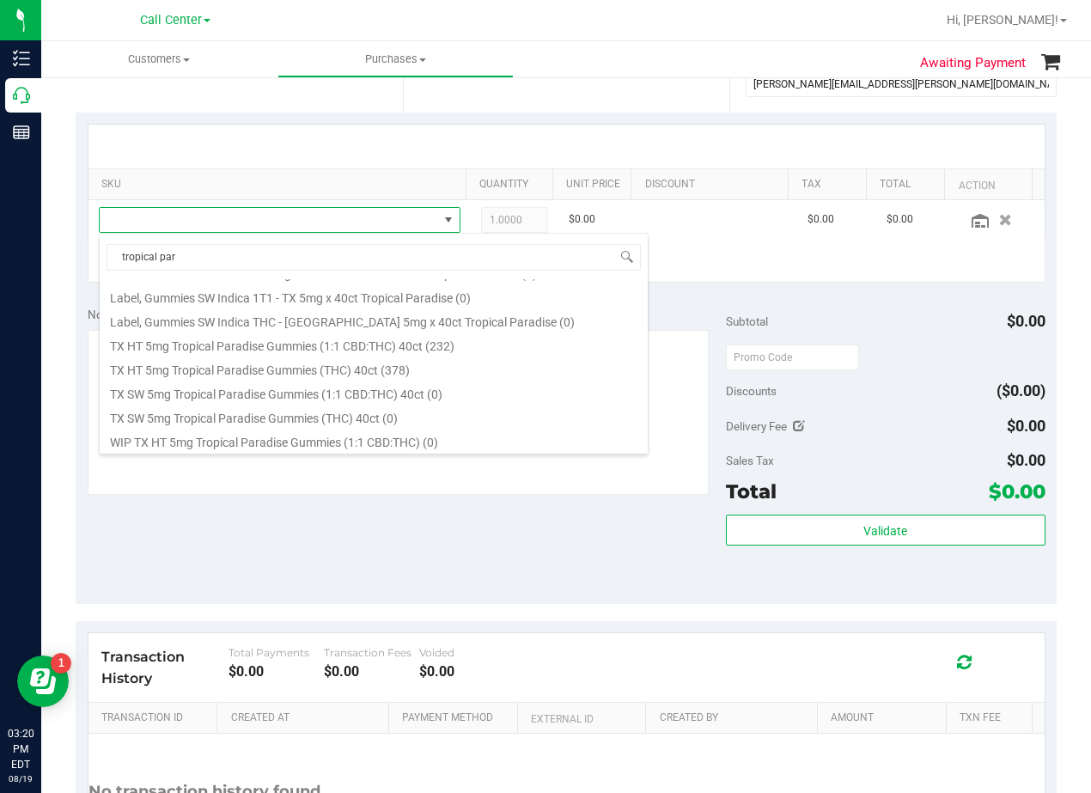
scroll to position [309, 0]
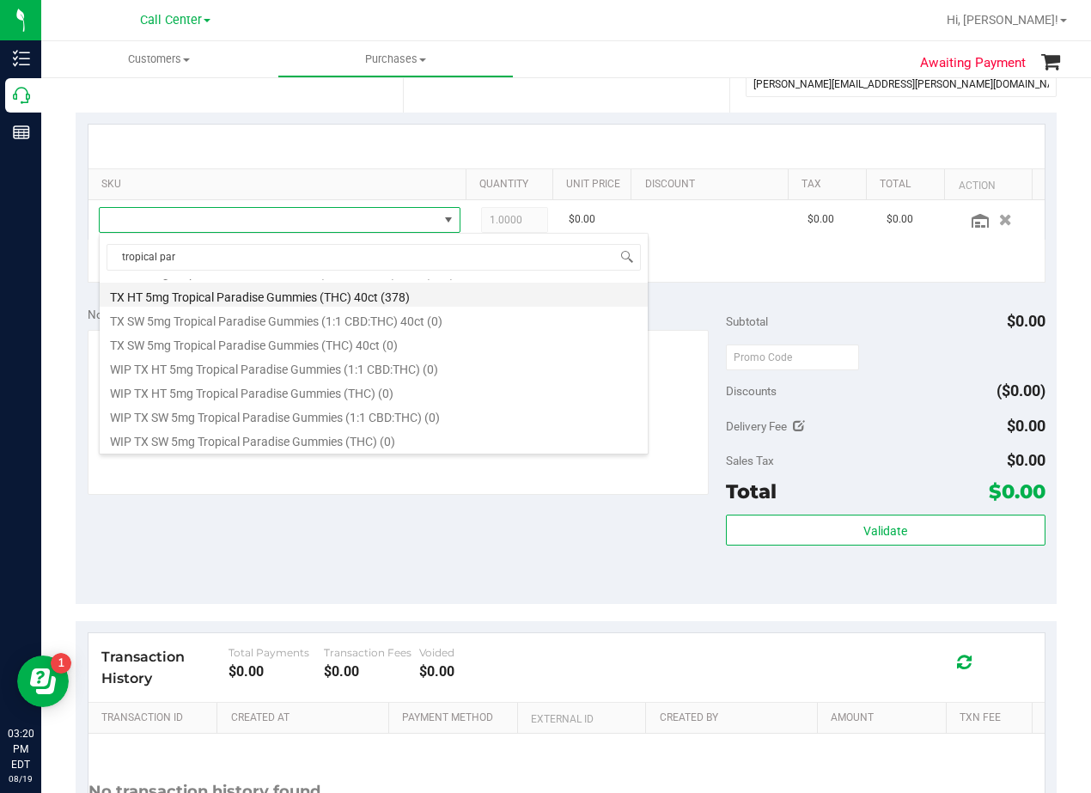
click at [413, 302] on li "TX HT 5mg Tropical Paradise Gummies (THC) 40ct (378)" at bounding box center [374, 295] width 548 height 24
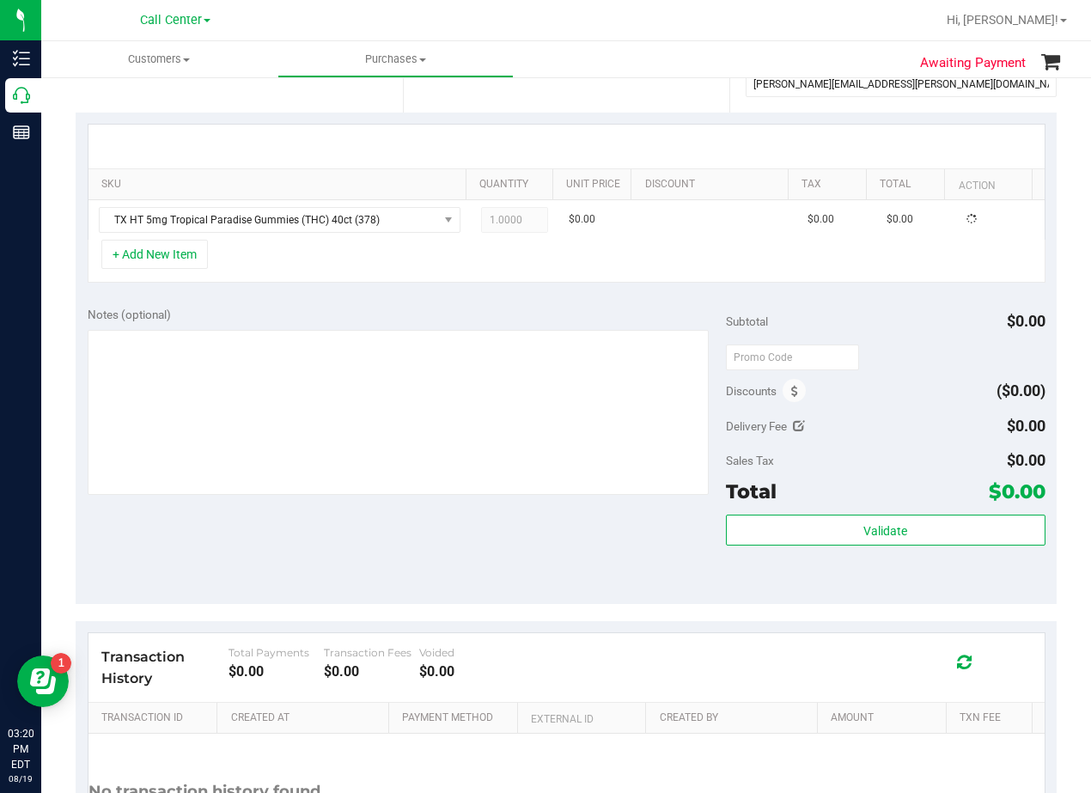
click at [413, 299] on div "Notes (optional) Subtotal $0.00 Discounts ($0.00) Delivery Fee $0.00 Sales Tax …" at bounding box center [566, 449] width 981 height 309
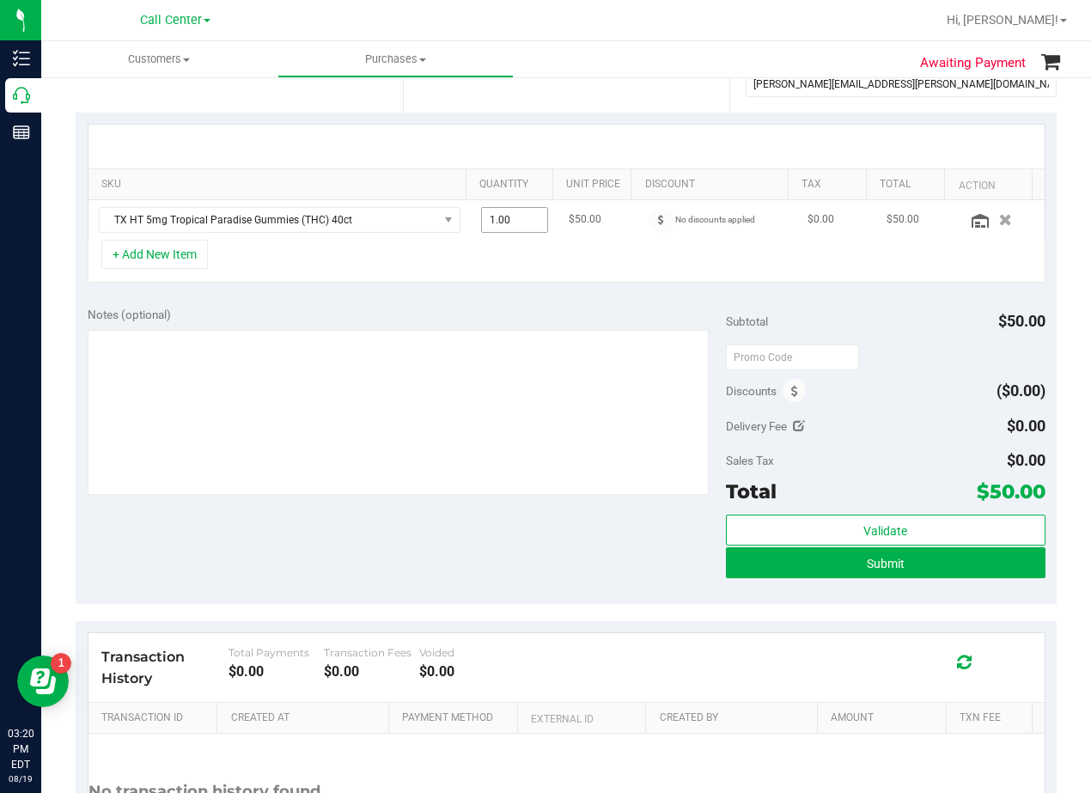
click at [522, 211] on span "1.00 1" at bounding box center [515, 220] width 68 height 26
click at [522, 211] on input "1" at bounding box center [515, 220] width 66 height 24
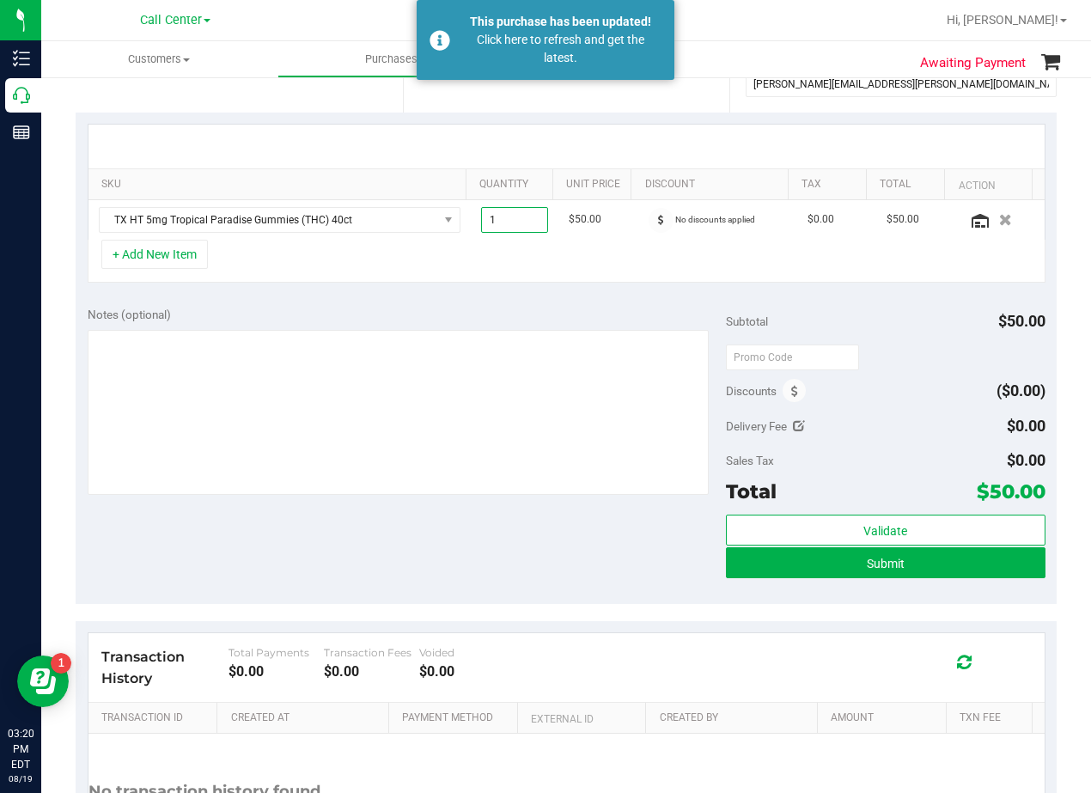
type input "3"
type input "3.00"
click at [565, 113] on div "SKU Quantity Unit Price Discount Tax Total Action TX HT 5mg Tropical Paradise G…" at bounding box center [566, 204] width 981 height 182
drag, startPoint x: 652, startPoint y: 316, endPoint x: 436, endPoint y: 313, distance: 216.5
click at [647, 317] on div "Notes (optional)" at bounding box center [407, 314] width 638 height 17
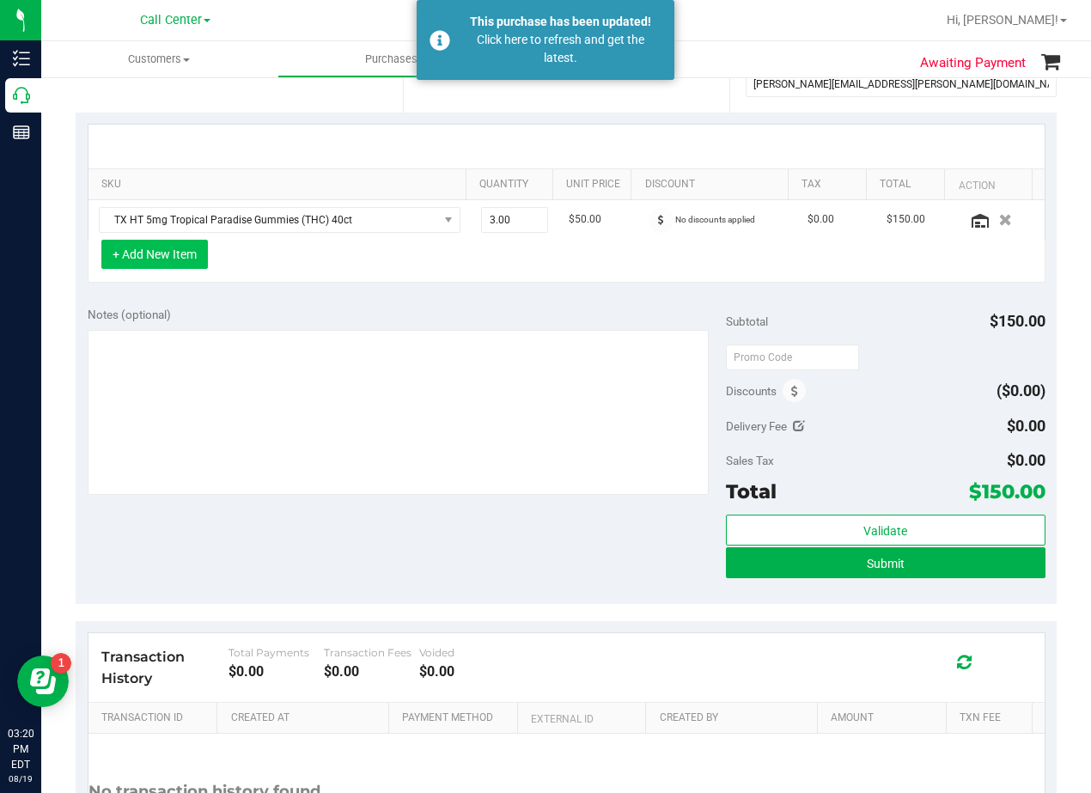
click at [124, 265] on button "+ Add New Item" at bounding box center [154, 254] width 107 height 29
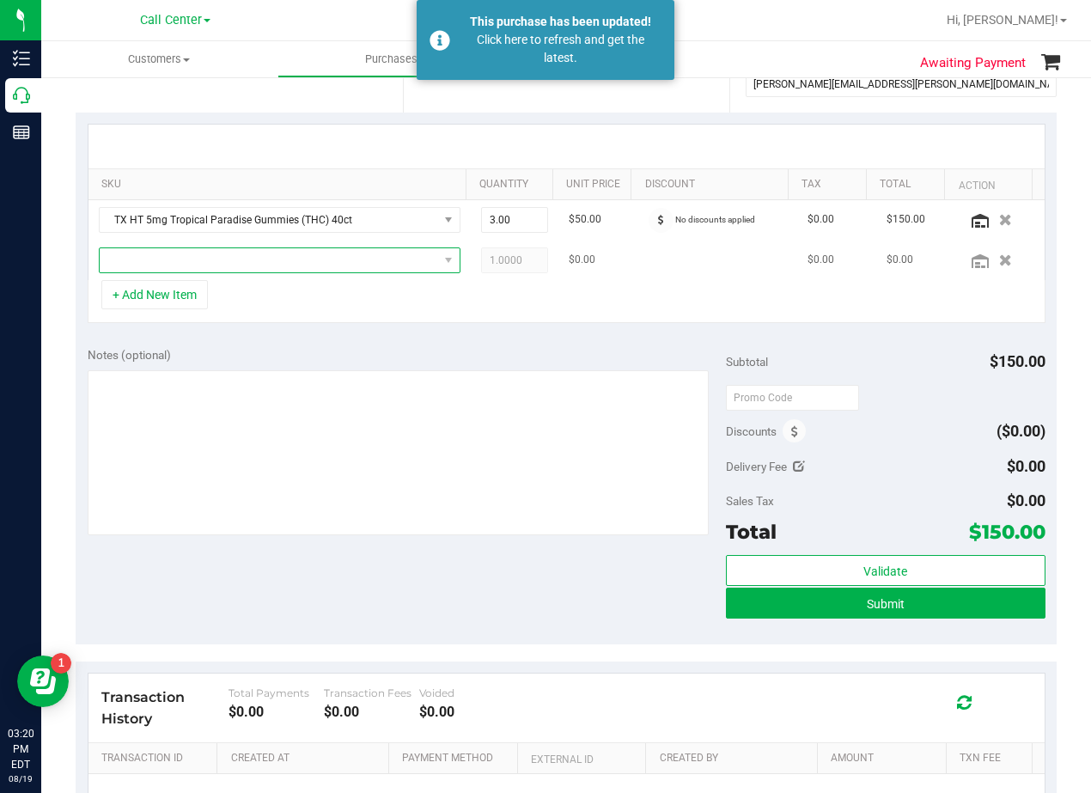
click at [168, 265] on span "NO DATA FOUND" at bounding box center [269, 260] width 339 height 24
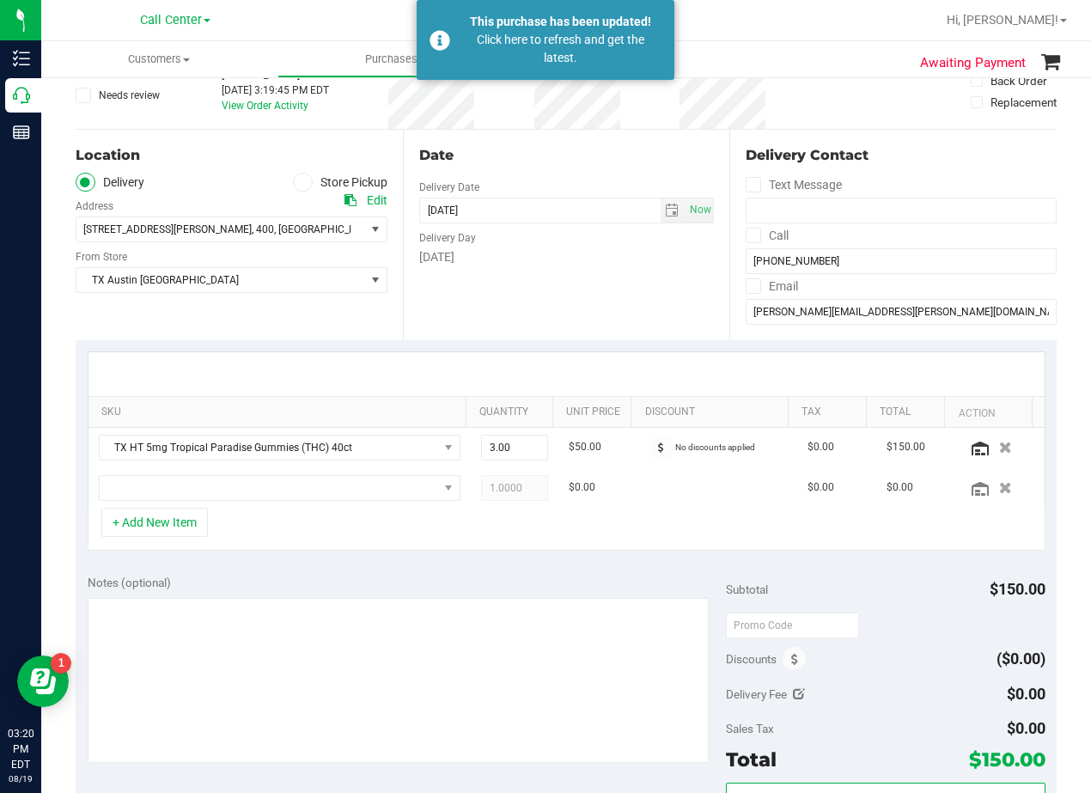
scroll to position [0, 0]
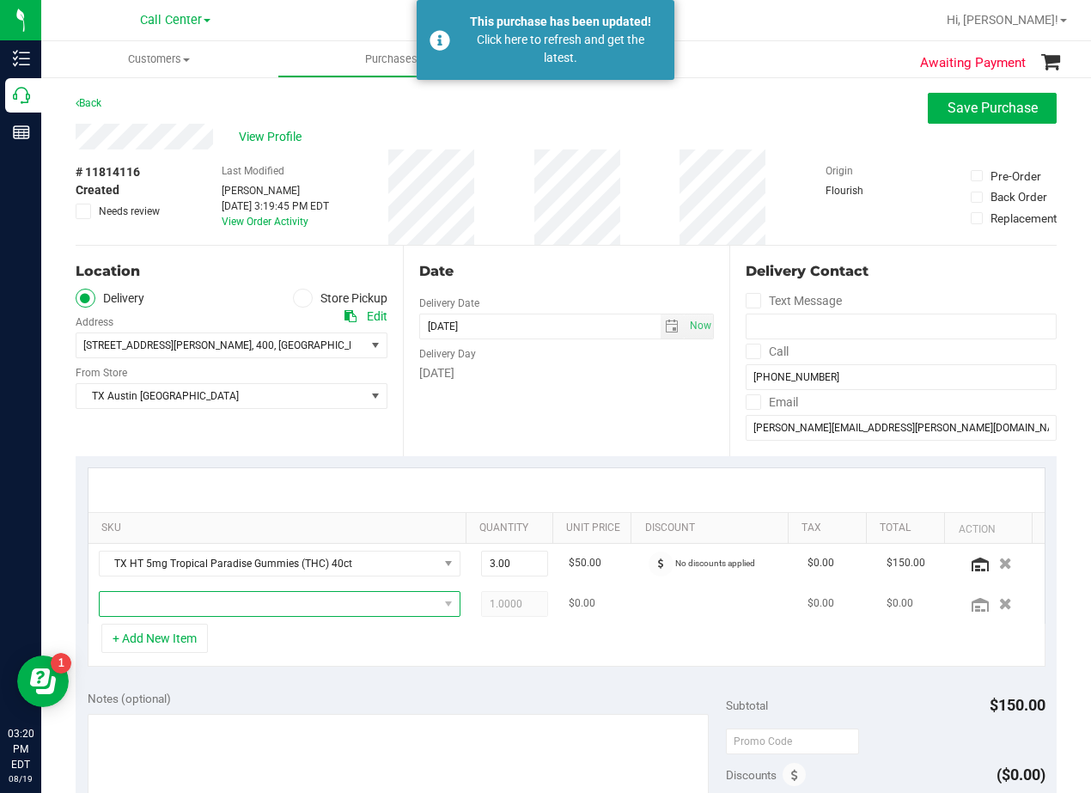
click at [212, 609] on span "NO DATA FOUND" at bounding box center [269, 604] width 339 height 24
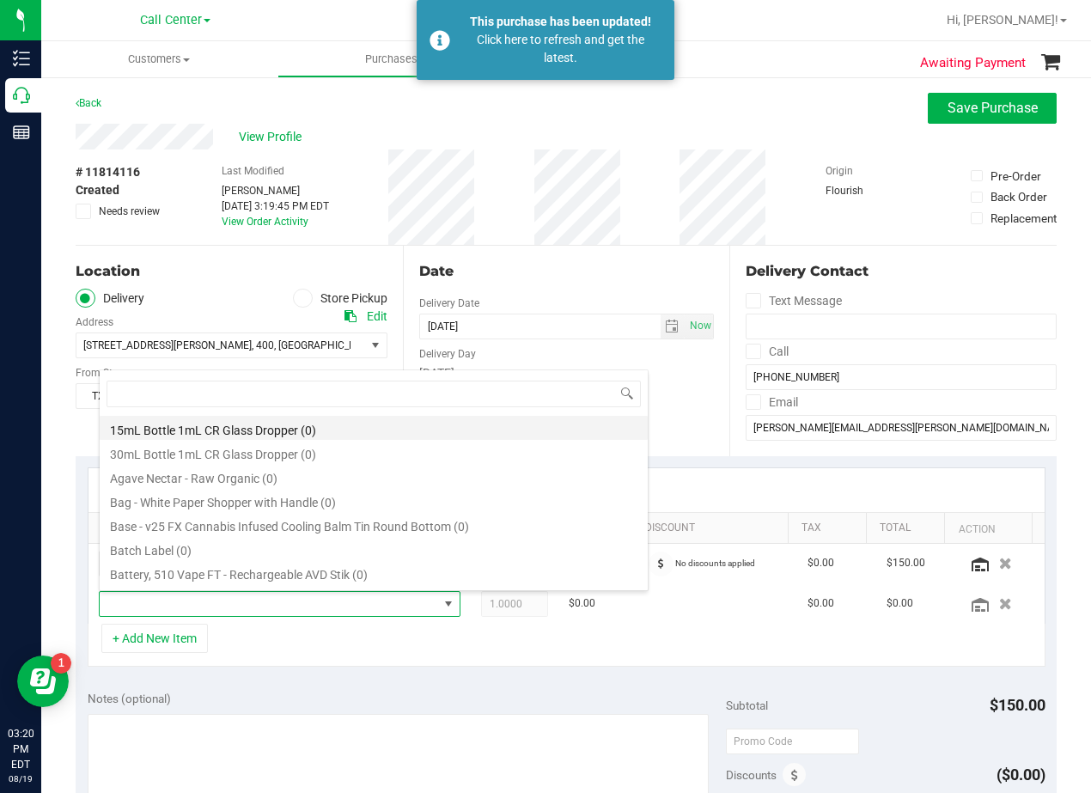
scroll to position [26, 339]
type input "high dose"
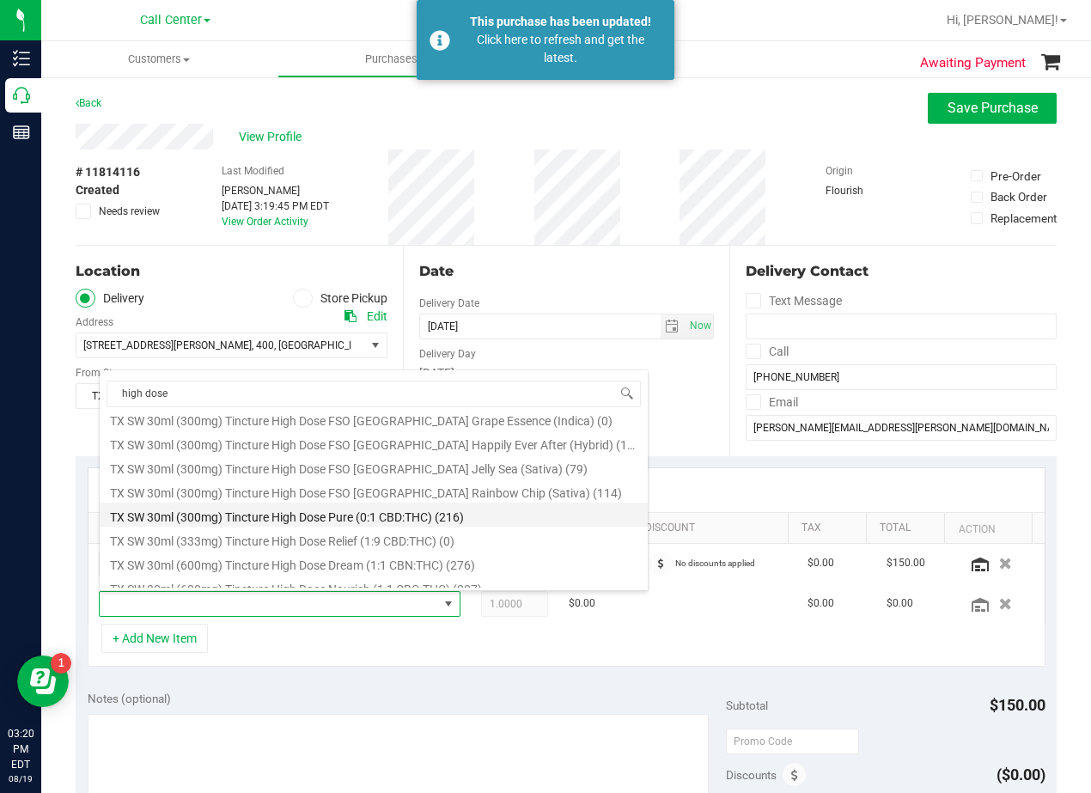
scroll to position [357, 0]
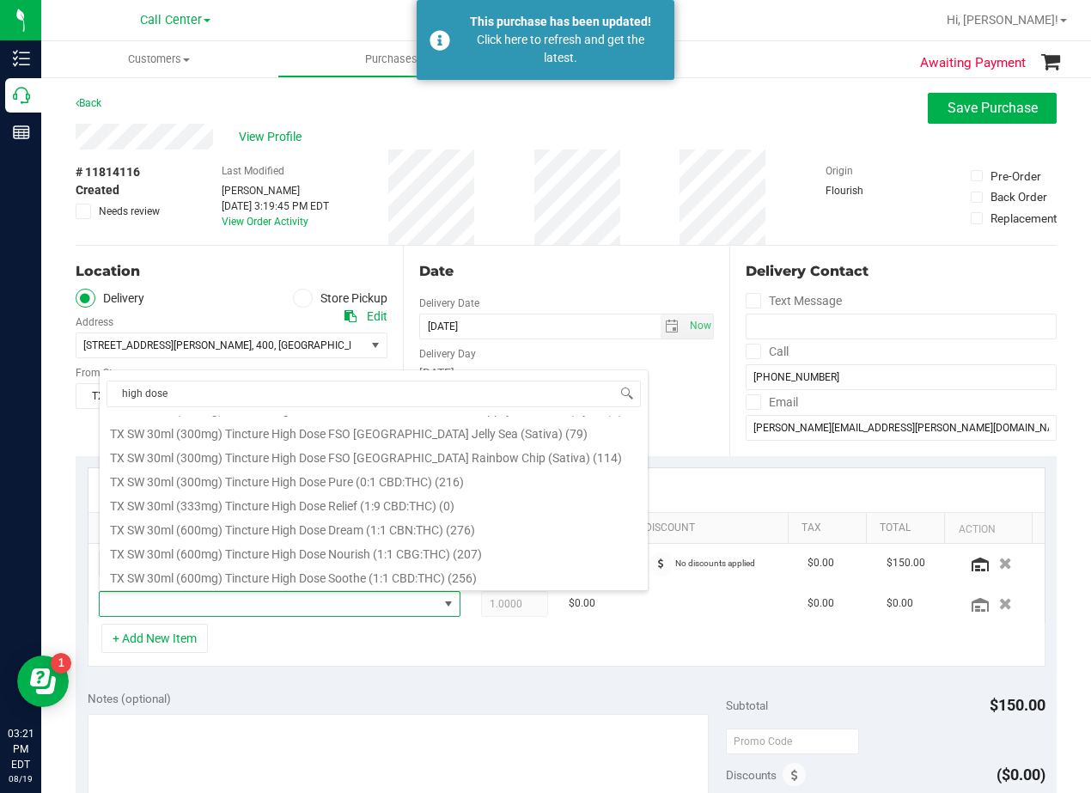
drag, startPoint x: 390, startPoint y: 435, endPoint x: 441, endPoint y: 421, distance: 52.5
click at [390, 434] on li "TX SW 30ml (300mg) Tincture High Dose FSO TX Jelly Sea (Sativa) (79)" at bounding box center [374, 431] width 548 height 24
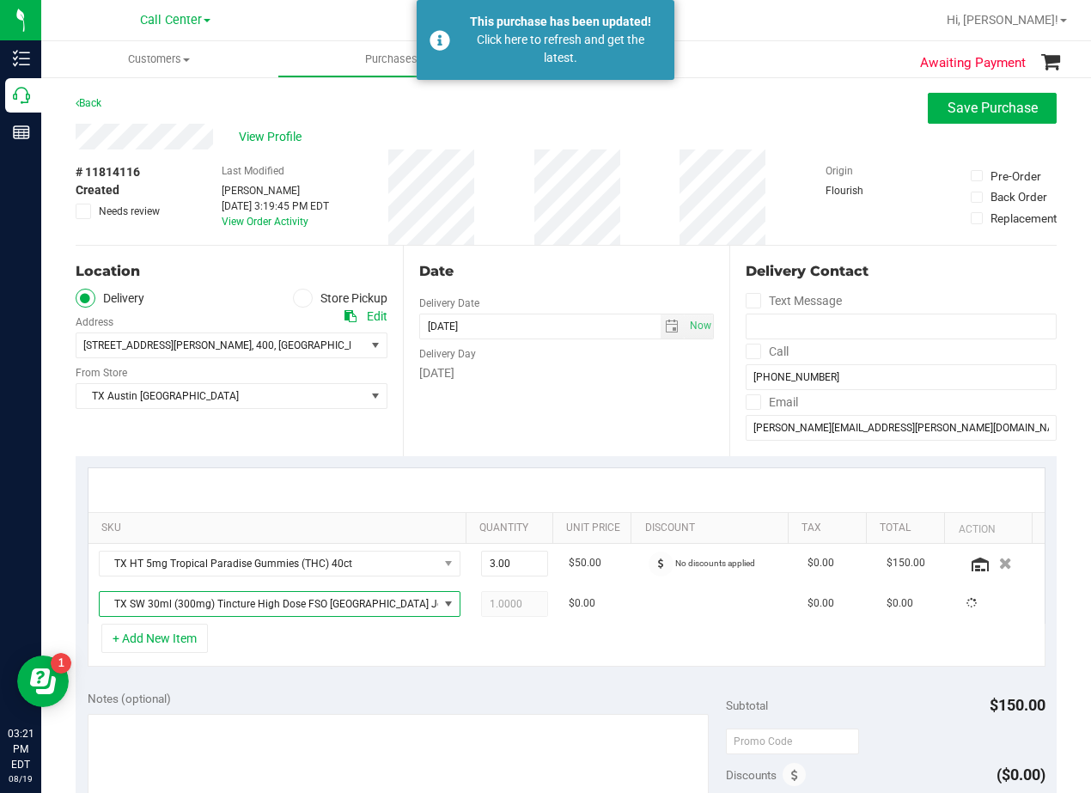
click at [504, 409] on div "Date Delivery Date 08/21/2025 Now 08/21/2025 08:00 AM Now Delivery Day Thursday" at bounding box center [566, 351] width 327 height 211
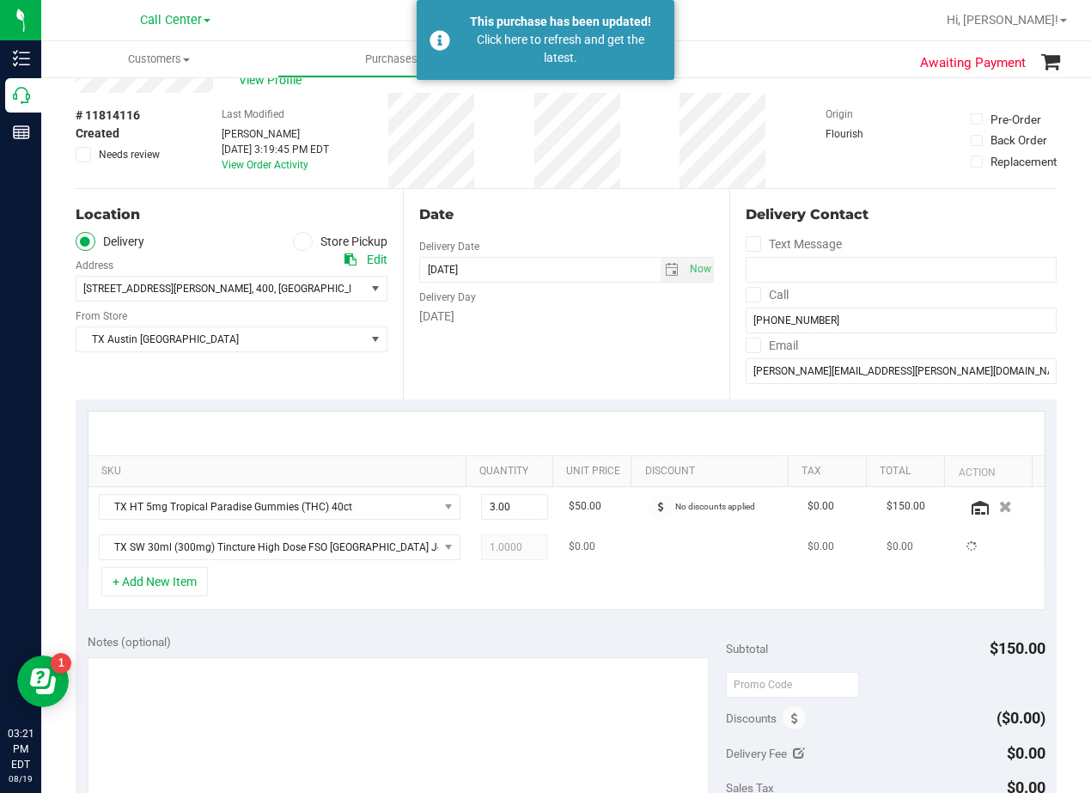
scroll to position [172, 0]
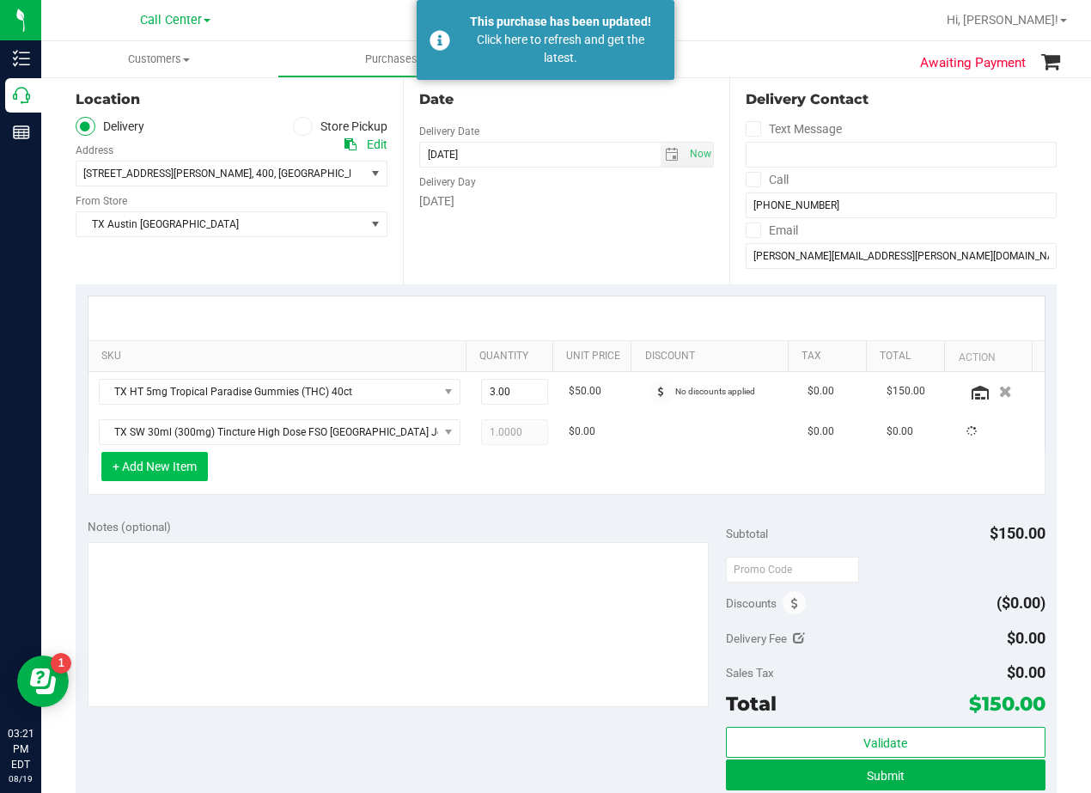
click at [188, 458] on button "+ Add New Item" at bounding box center [154, 466] width 107 height 29
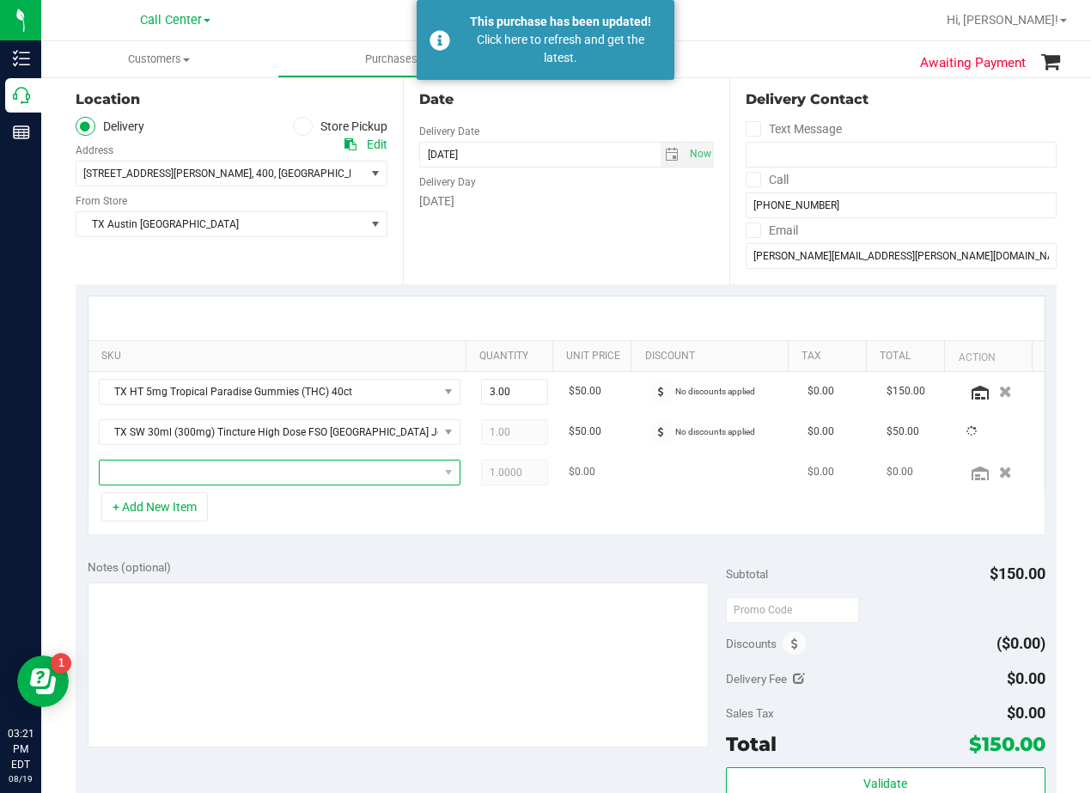
click at [253, 462] on span "NO DATA FOUND" at bounding box center [269, 473] width 339 height 24
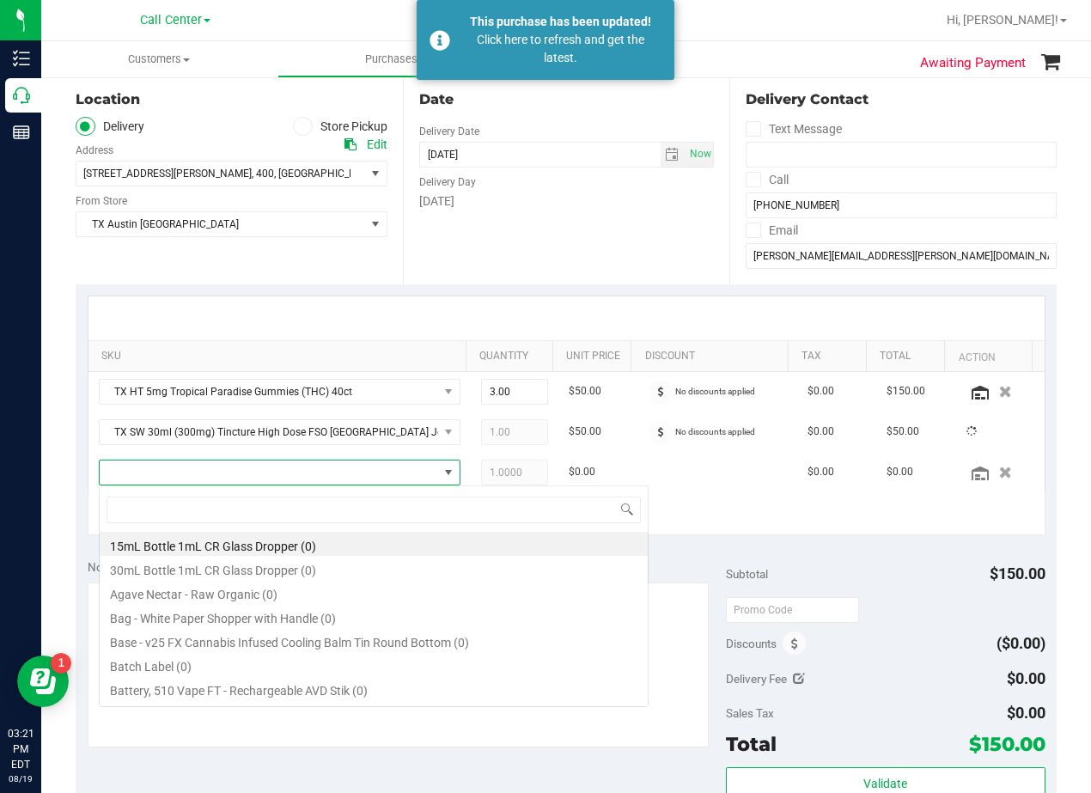
scroll to position [26, 339]
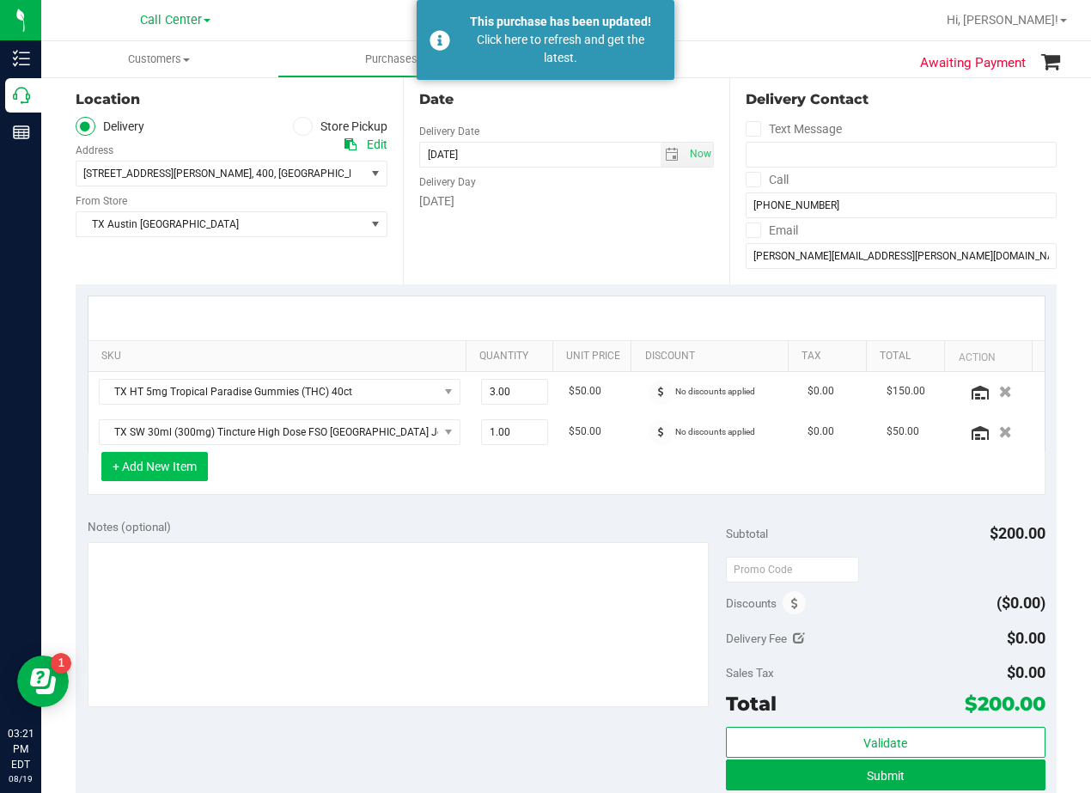
click at [176, 461] on button "+ Add New Item" at bounding box center [154, 466] width 107 height 29
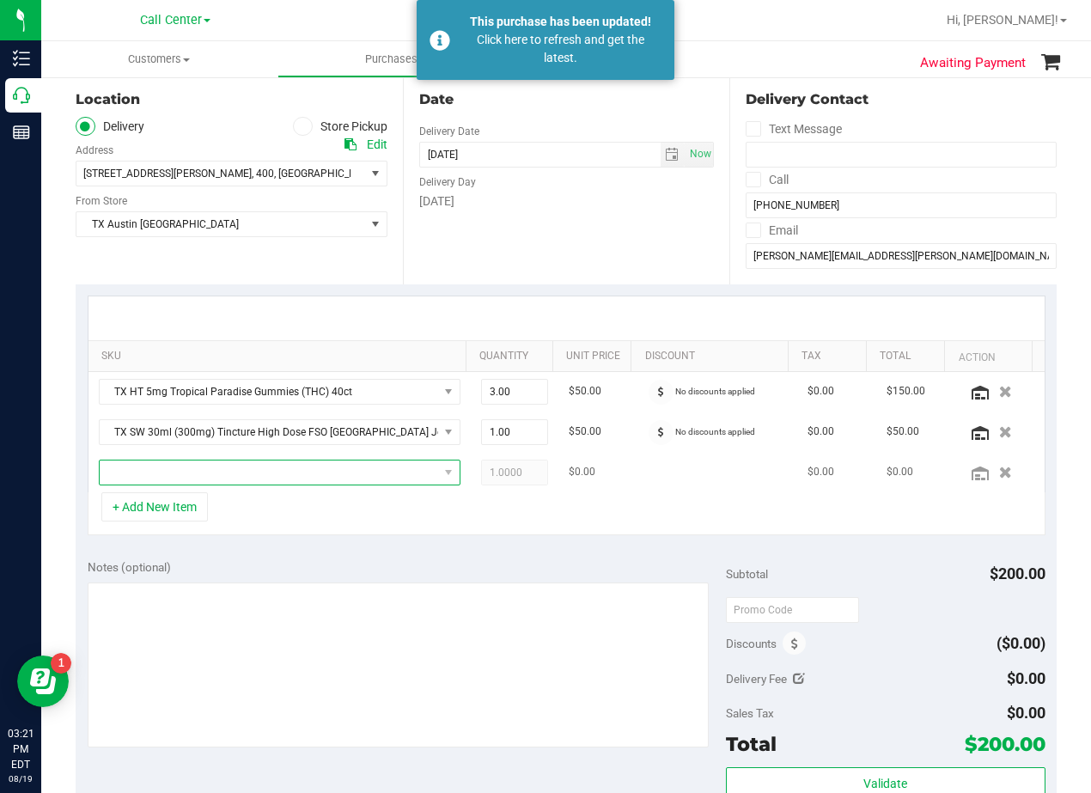
click at [205, 466] on span "NO DATA FOUND" at bounding box center [269, 473] width 339 height 24
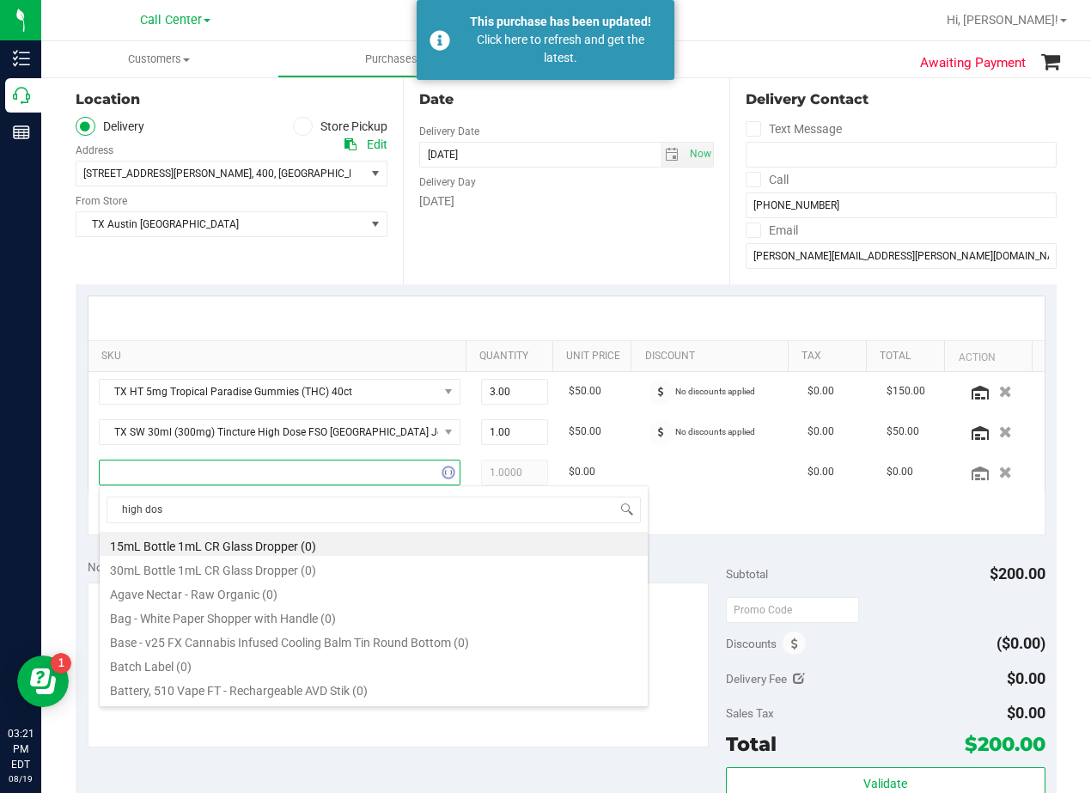
type input "high dose"
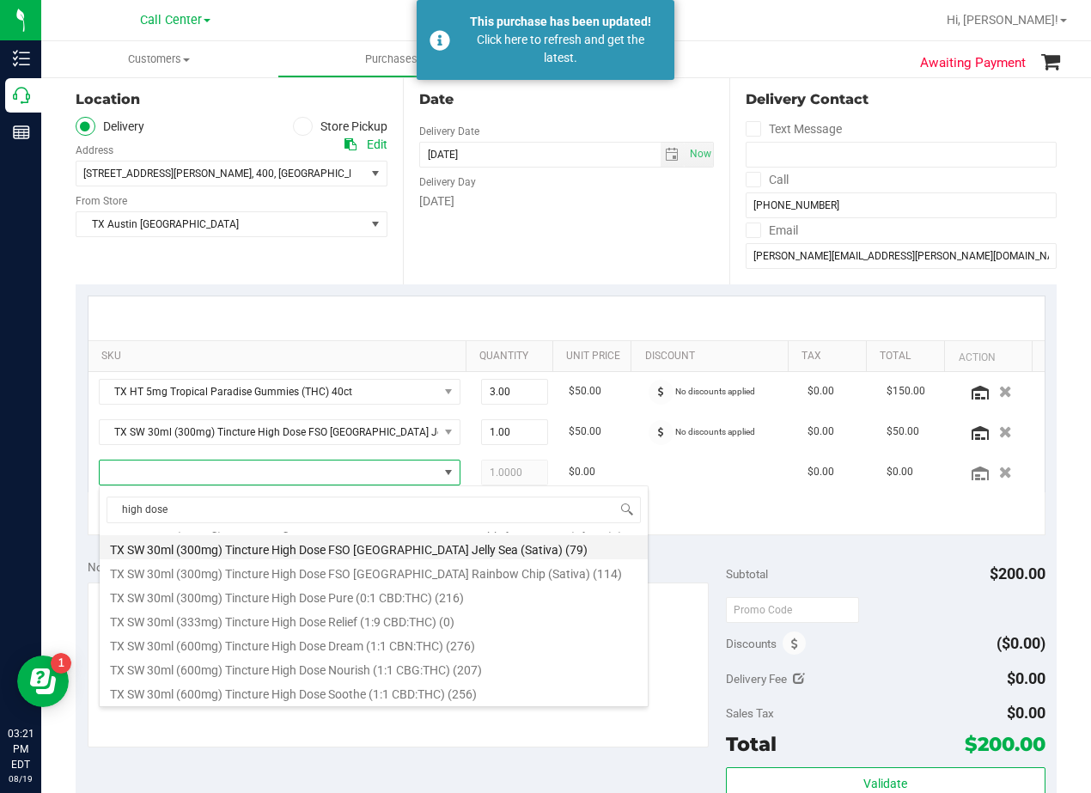
scroll to position [272, 0]
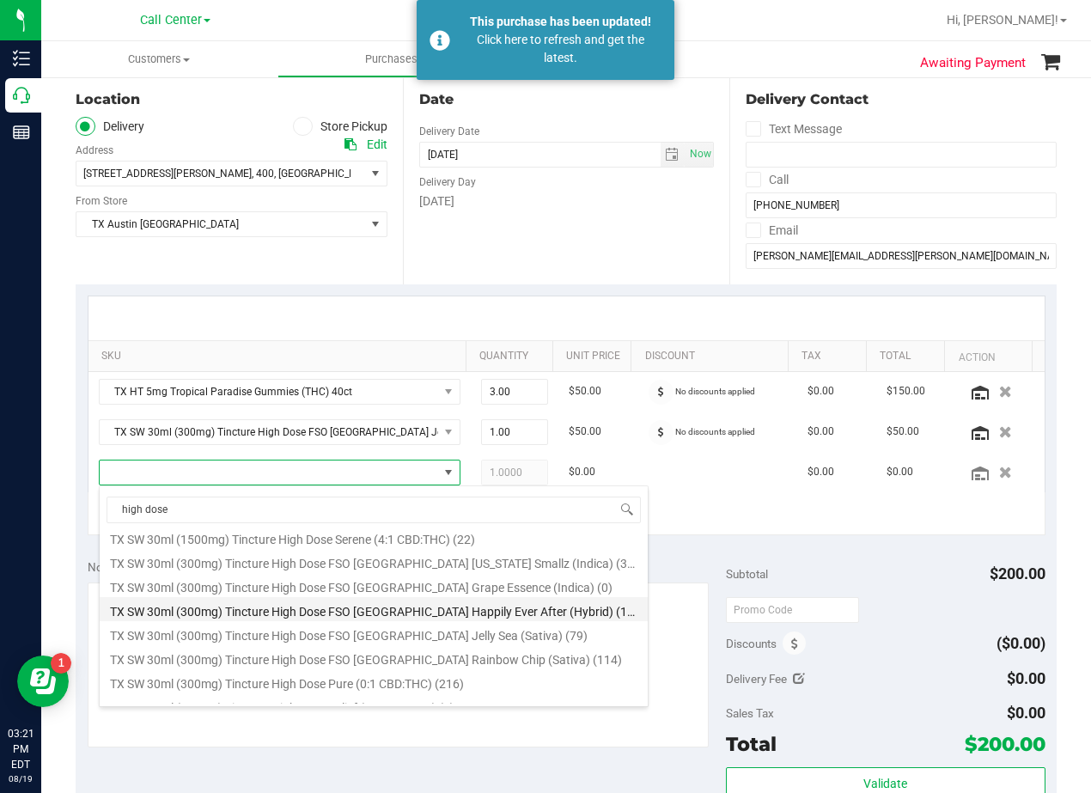
click at [479, 613] on li "TX SW 30ml (300mg) Tincture High Dose FSO TX Happily Ever After (Hybrid) (118)" at bounding box center [374, 609] width 548 height 24
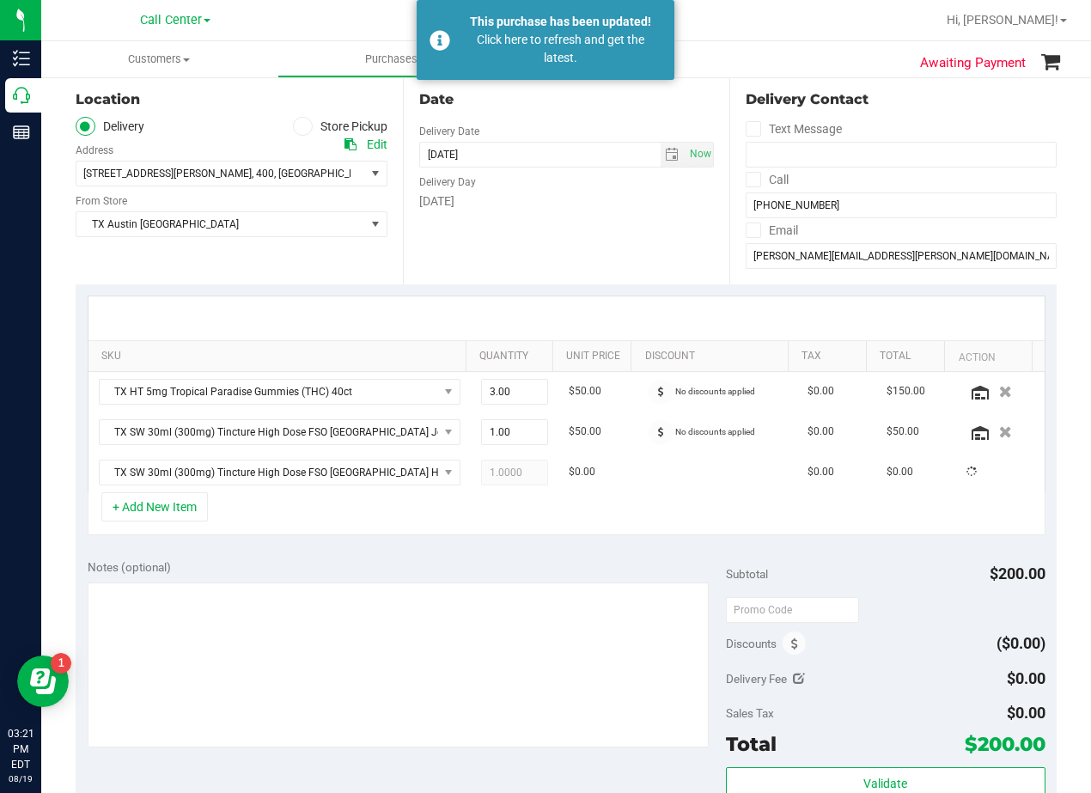
click at [404, 533] on div "+ Add New Item" at bounding box center [567, 513] width 958 height 43
click at [161, 510] on button "+ Add New Item" at bounding box center [154, 506] width 107 height 29
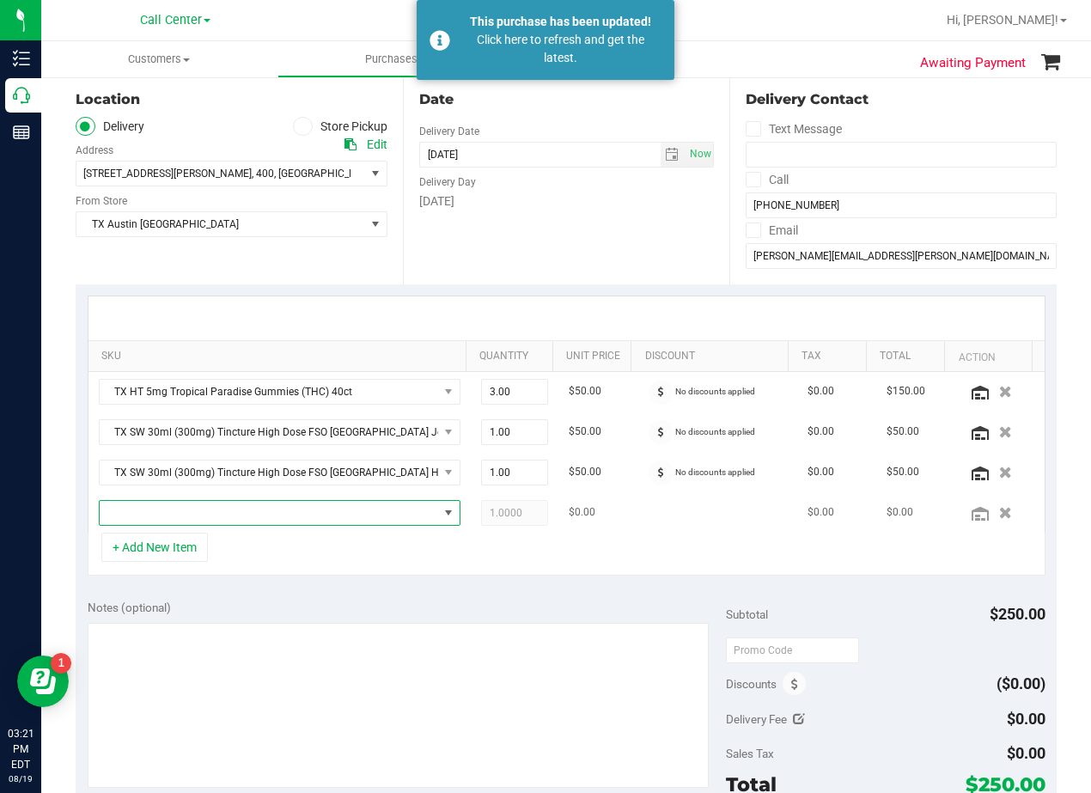
click at [170, 510] on span "NO DATA FOUND" at bounding box center [269, 513] width 339 height 24
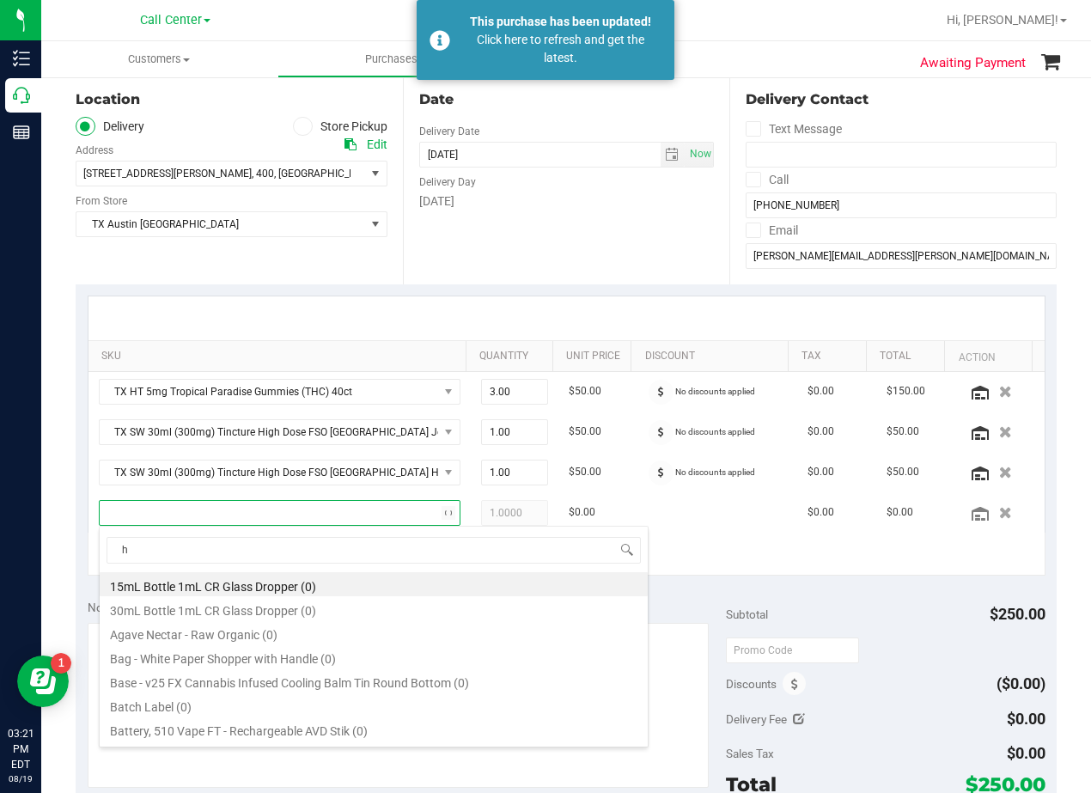
scroll to position [26, 339]
type input "high dose"
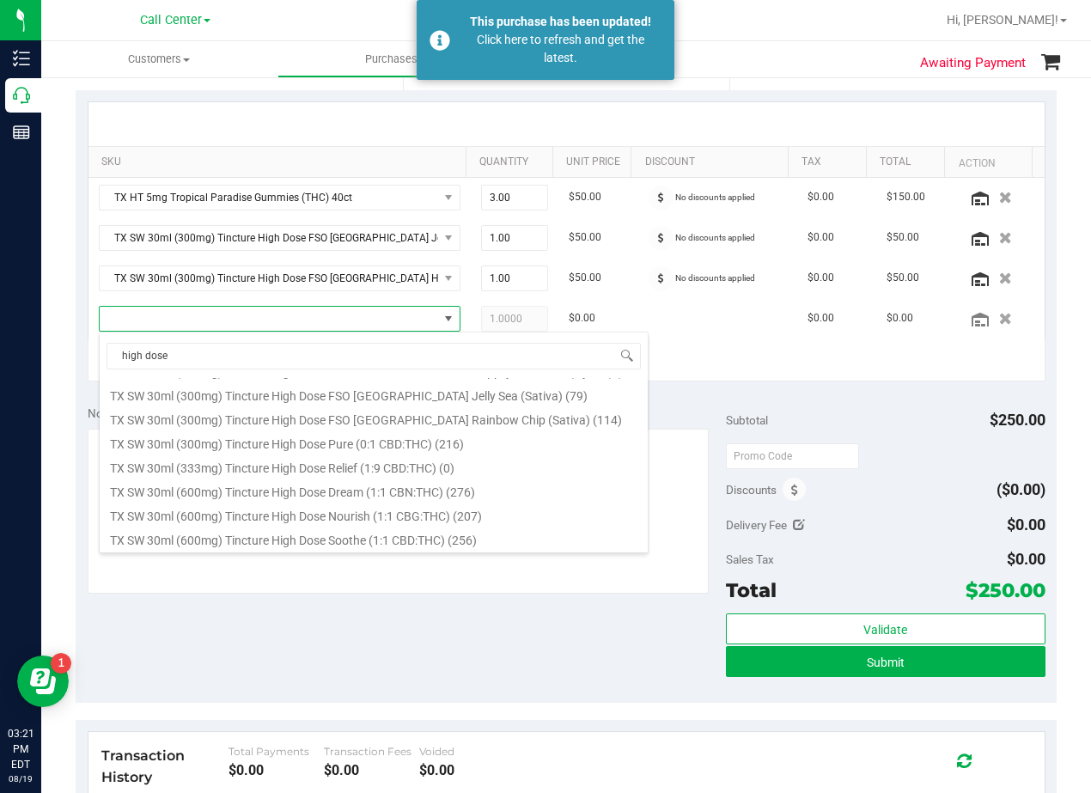
scroll to position [272, 0]
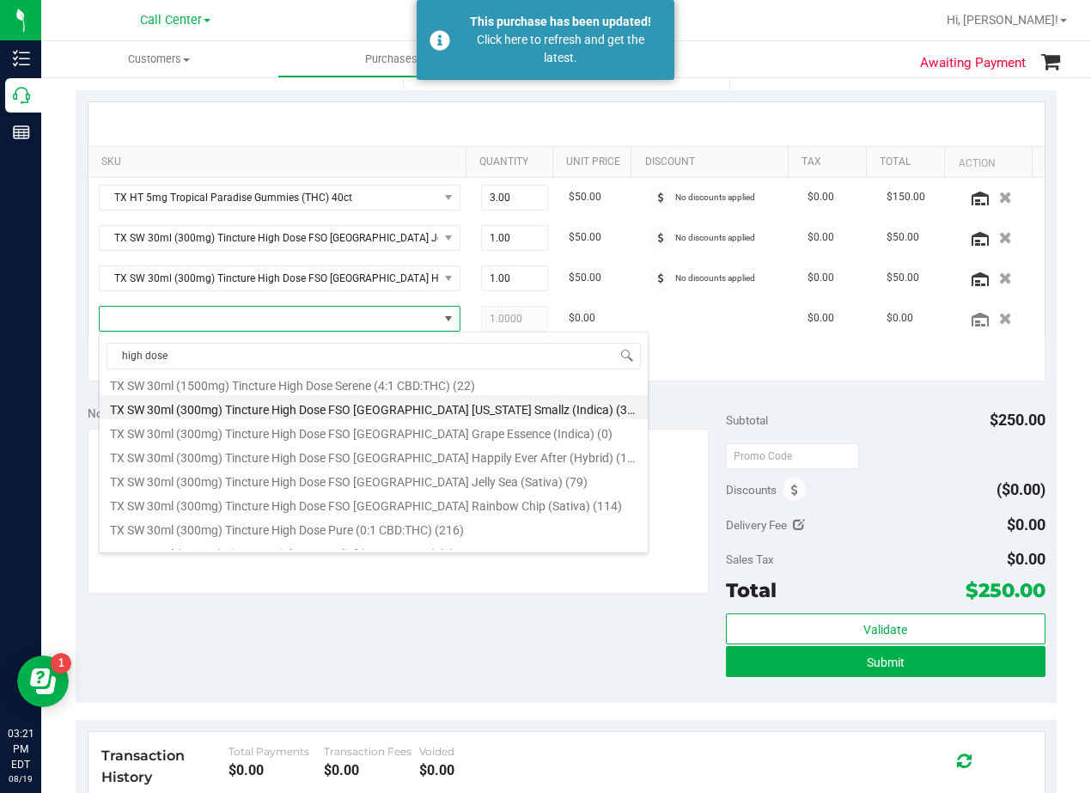
drag, startPoint x: 403, startPoint y: 452, endPoint x: 411, endPoint y: 412, distance: 41.1
click at [411, 107] on ul "FORMULA TX SW 10mg Tincture High Dose FSO TX Georiga Smallz (Indica) (0) FORMUL…" at bounding box center [374, 107] width 548 height 0
click at [411, 412] on li "TX SW 30ml (300mg) Tincture High Dose FSO TX Georgia Smallz (Indica) (320)" at bounding box center [374, 407] width 548 height 24
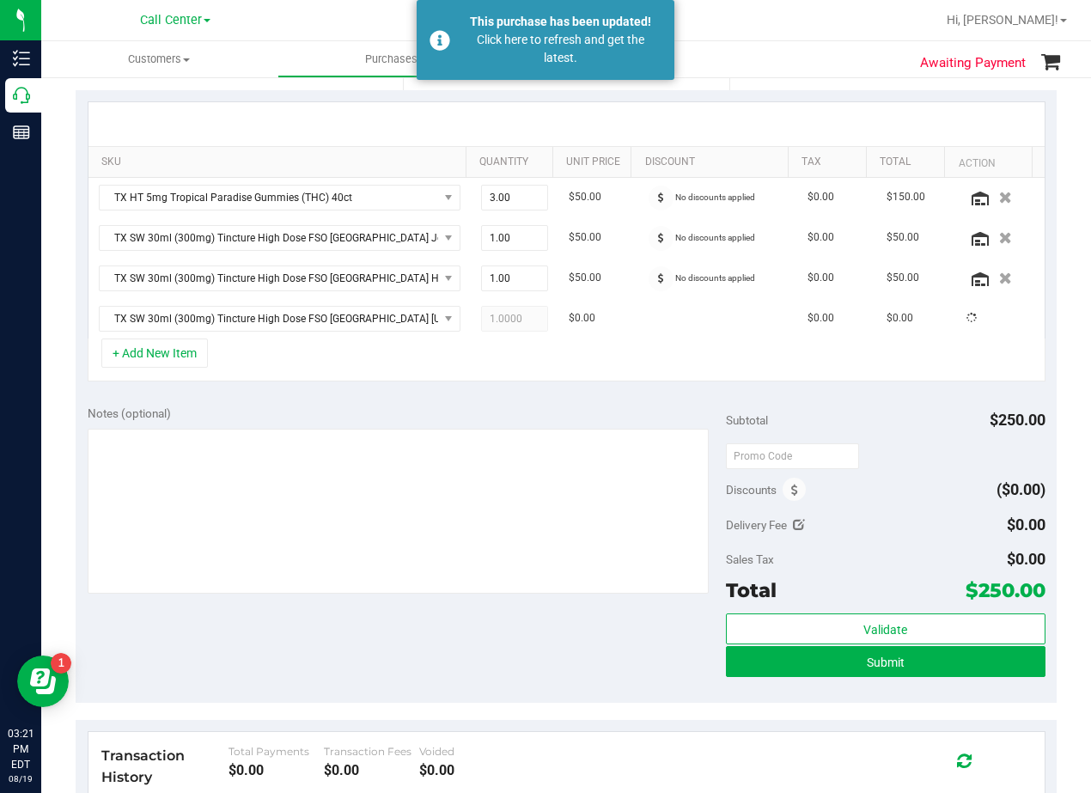
click at [415, 394] on div "Notes (optional) Subtotal $250.00 Discounts ($0.00) Delivery Fee $0.00 Sales Ta…" at bounding box center [566, 548] width 981 height 309
click at [998, 276] on icon "button" at bounding box center [1005, 278] width 15 height 13
click at [603, 396] on div "Notes (optional) Subtotal $300.00 Discounts ($0.00) Delivery Fee $0.00 Sales Ta…" at bounding box center [566, 548] width 981 height 309
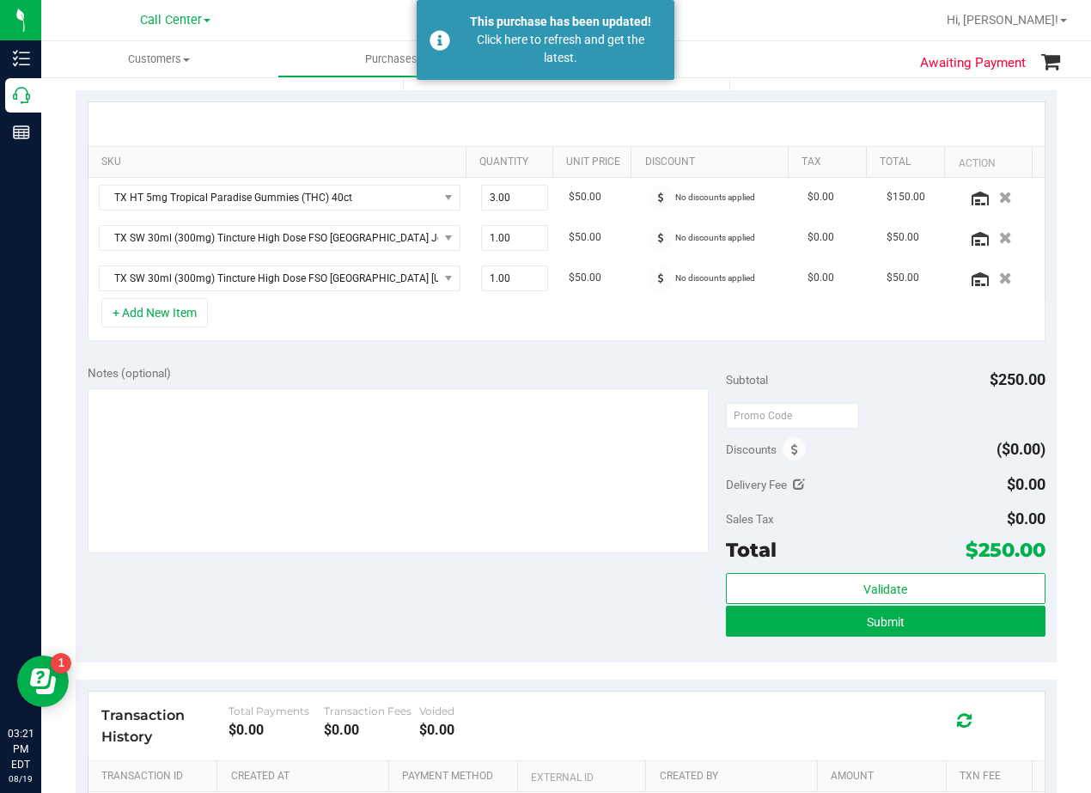
click at [594, 385] on div "Notes (optional)" at bounding box center [407, 460] width 638 height 192
click at [603, 357] on div "Notes (optional) Subtotal $250.00 Discounts ($0.00) Delivery Fee $0.00 Sales Ta…" at bounding box center [566, 507] width 981 height 309
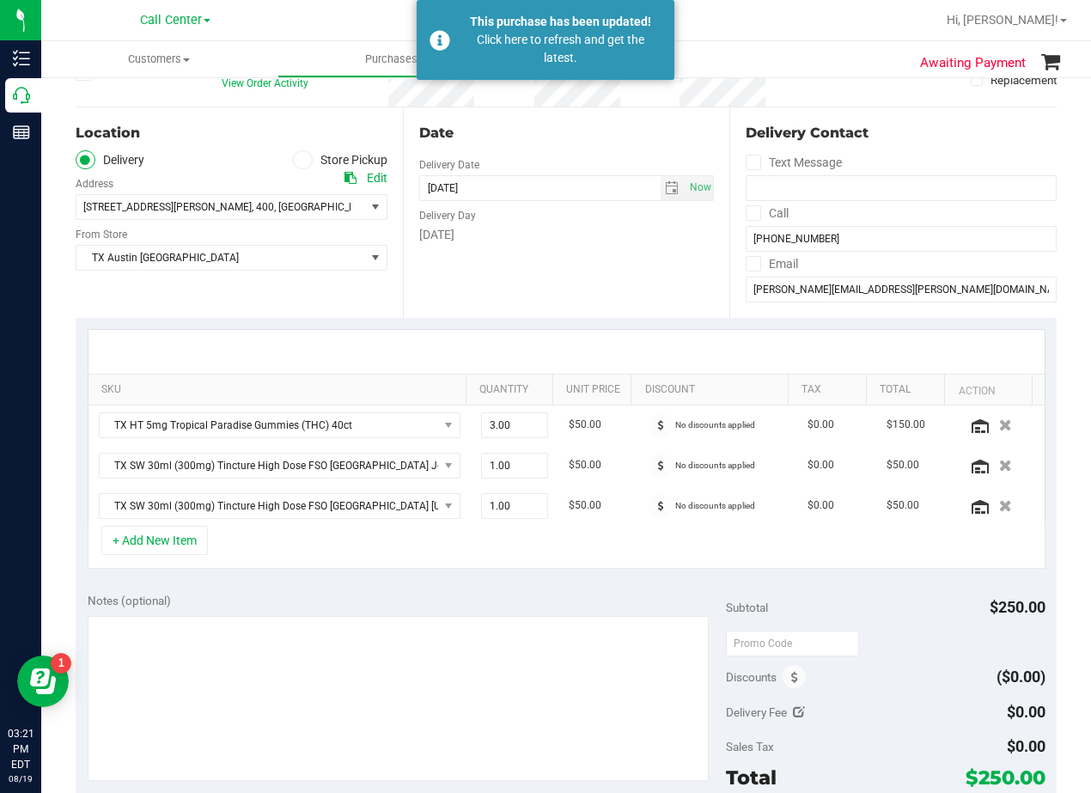
scroll to position [108, 0]
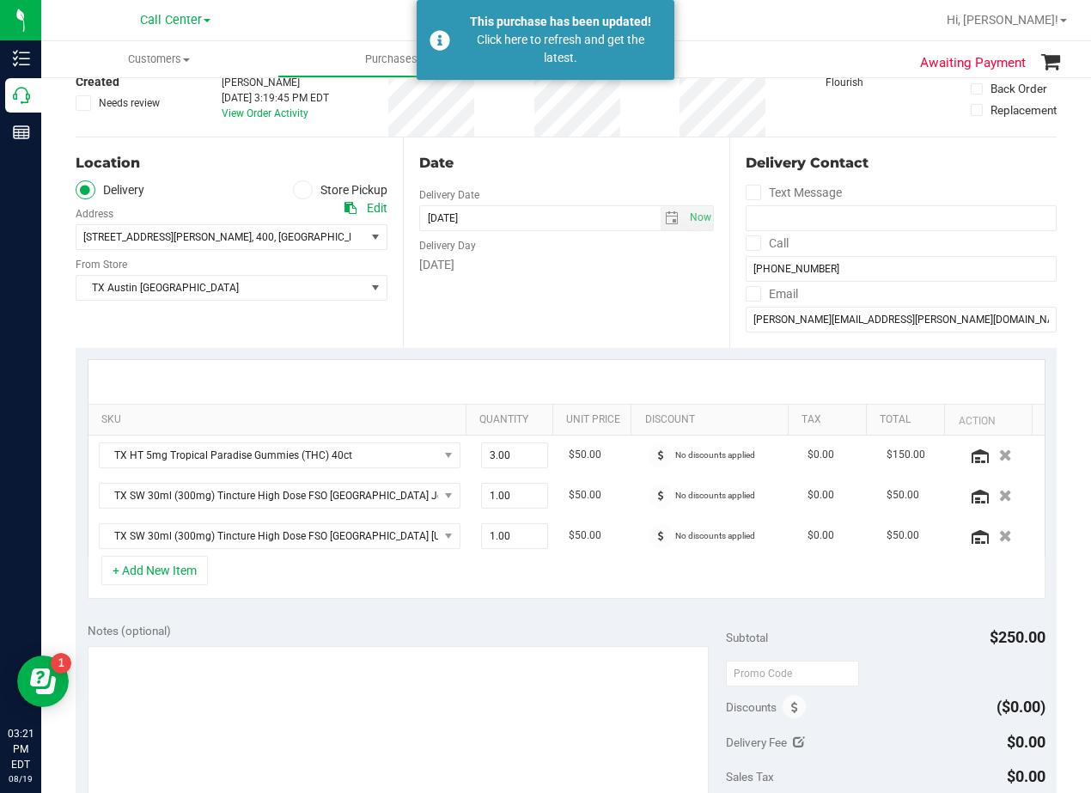
click at [601, 333] on div "Date Delivery Date 08/21/2025 Now 08/21/2025 08:00 AM Now Delivery Day Thursday" at bounding box center [566, 242] width 327 height 211
click at [822, 333] on div "Delivery Contact Text Message Call (512) 797-1320 Email grasso.brandie@gmail.com" at bounding box center [892, 242] width 327 height 211
click at [822, 327] on input "grasso.brandie@gmail.com" at bounding box center [901, 320] width 311 height 26
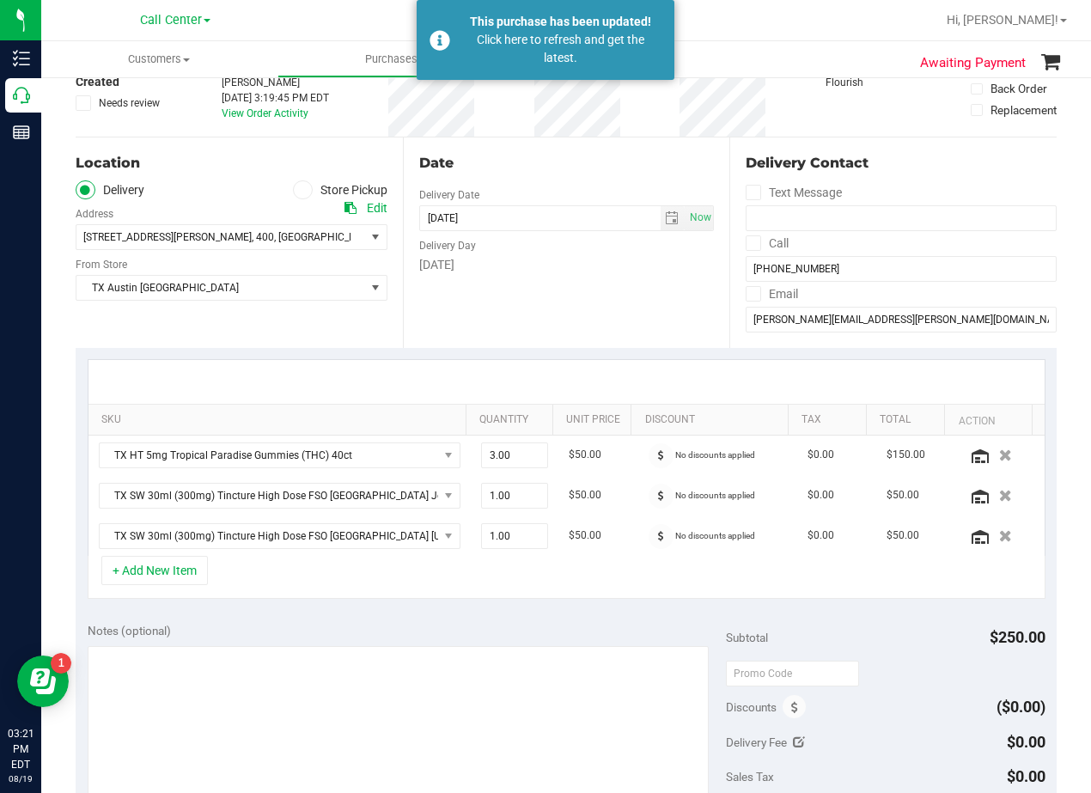
drag, startPoint x: 577, startPoint y: 247, endPoint x: 570, endPoint y: 148, distance: 99.1
click at [578, 249] on div "Delivery Day" at bounding box center [567, 243] width 296 height 25
click at [569, 145] on div "Date Delivery Date 08/21/2025 Now 08/21/2025 08:00 AM Now Delivery Day Thursday" at bounding box center [566, 242] width 327 height 211
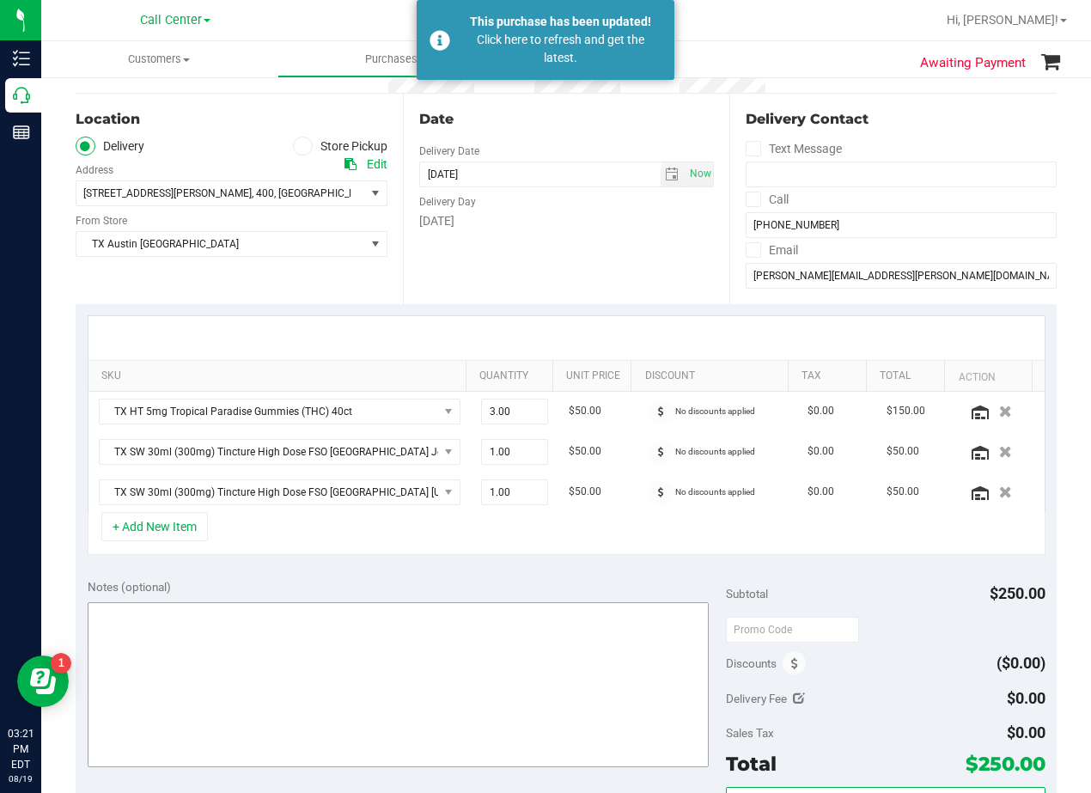
scroll to position [194, 0]
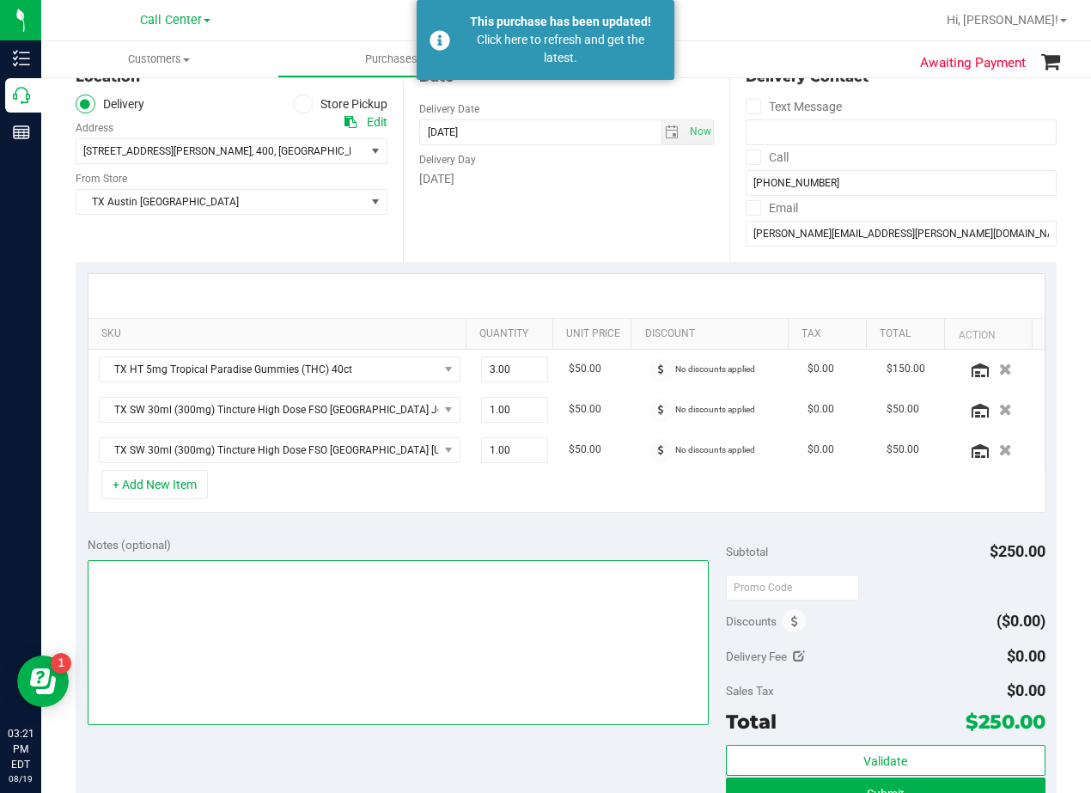
click at [485, 622] on textarea at bounding box center [398, 642] width 621 height 165
type textarea "pu 8/21 Houston. AL 8/19"
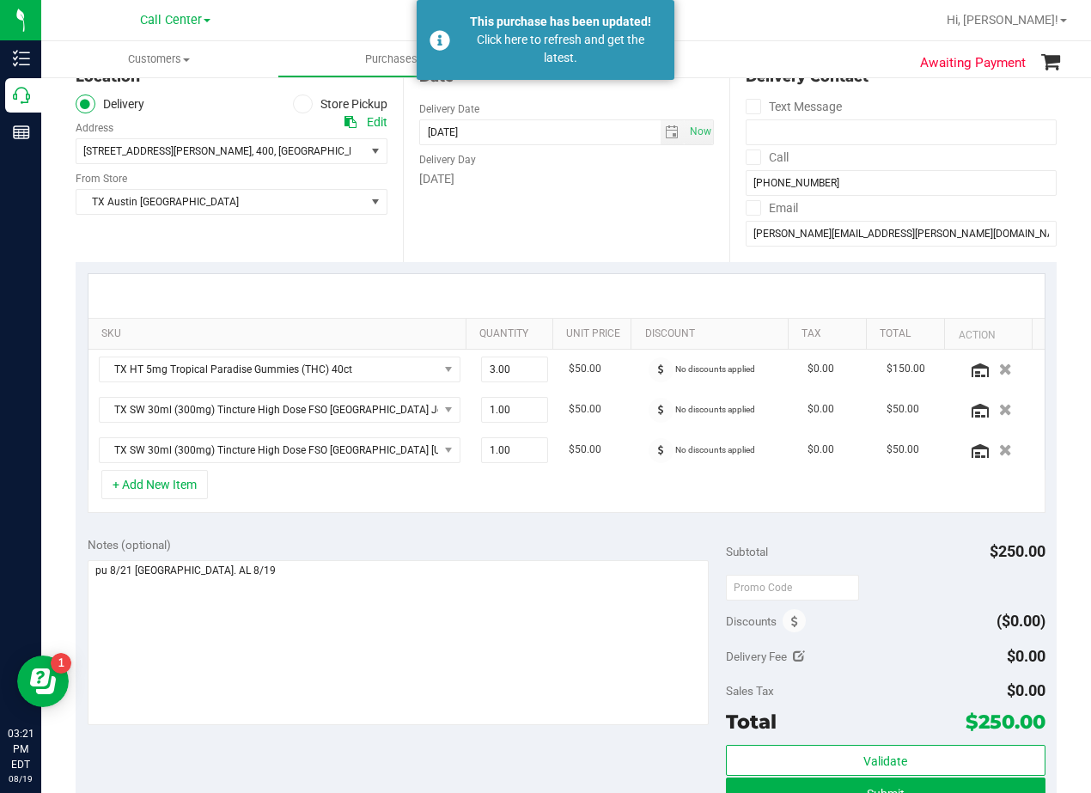
click at [599, 179] on div "[DATE]" at bounding box center [567, 179] width 296 height 18
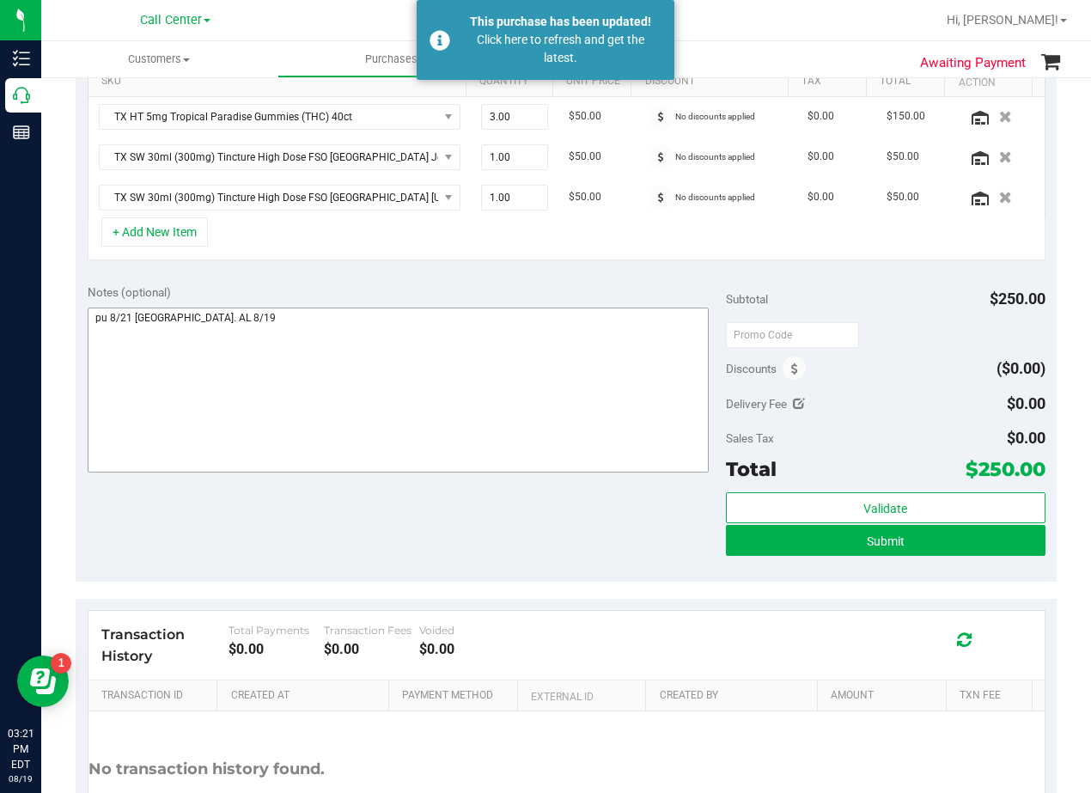
scroll to position [452, 0]
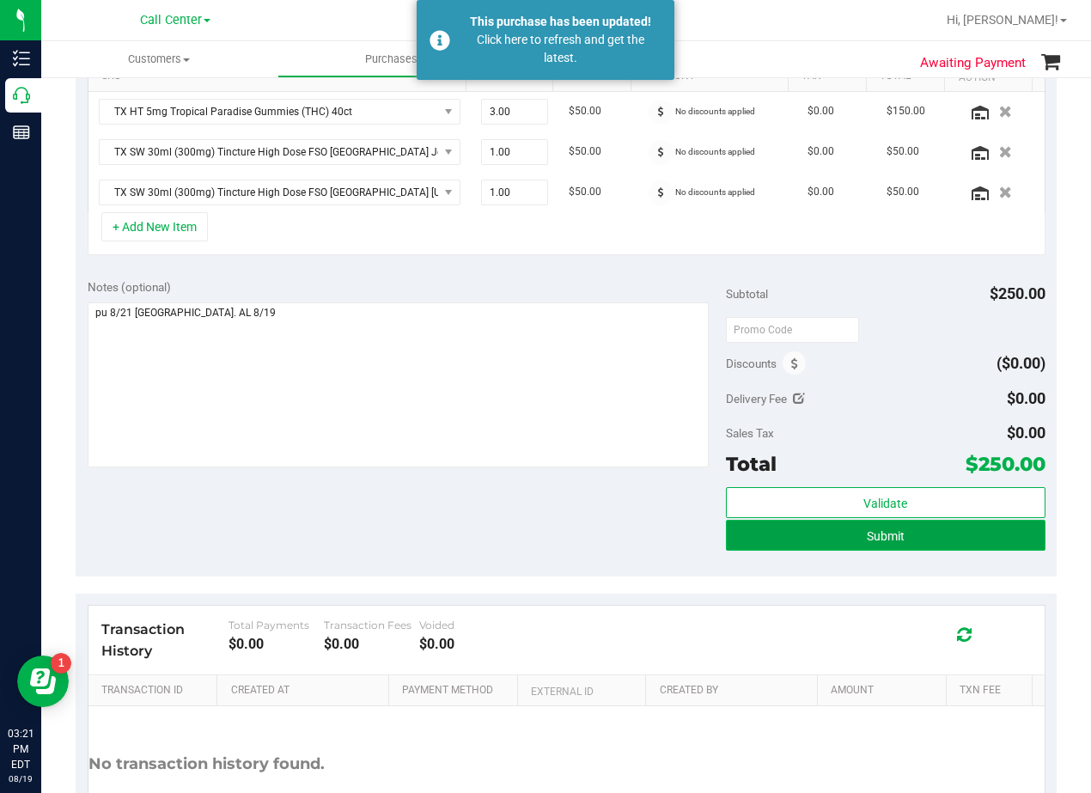
click at [726, 537] on button "Submit" at bounding box center [886, 535] width 320 height 31
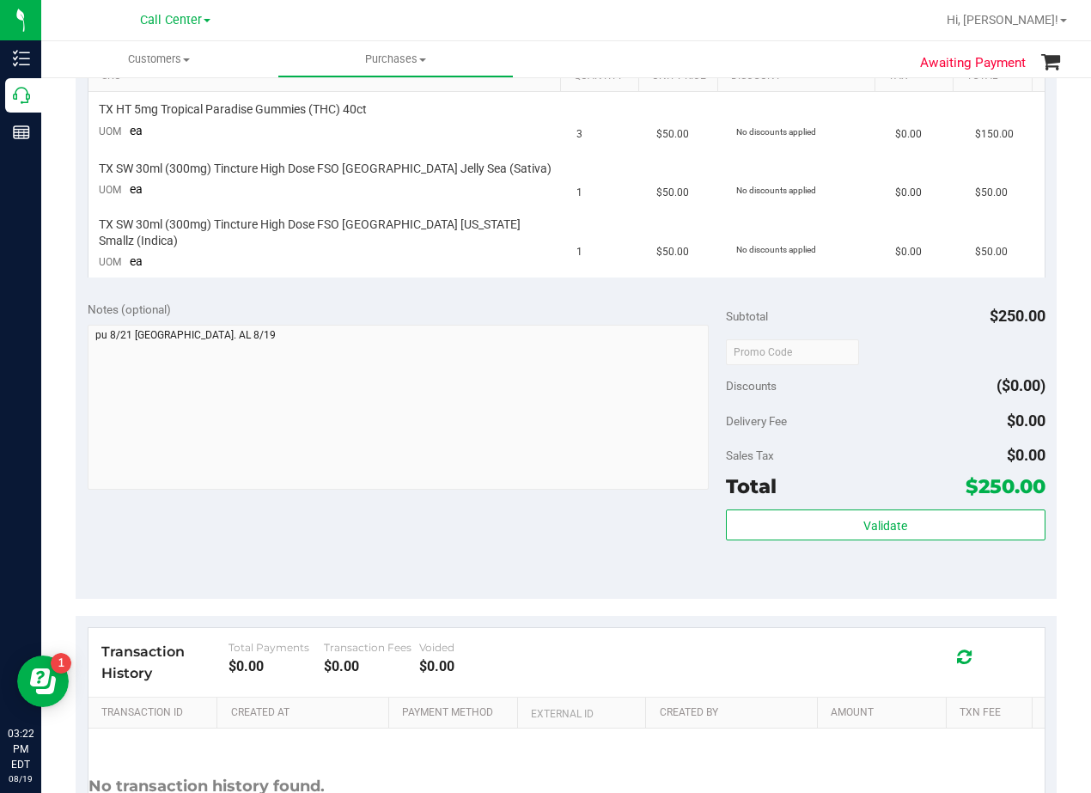
click at [590, 581] on div "Notes (optional) Subtotal $250.00 Discounts ($0.00) Delivery Fee $0.00 Sales Ta…" at bounding box center [566, 444] width 981 height 309
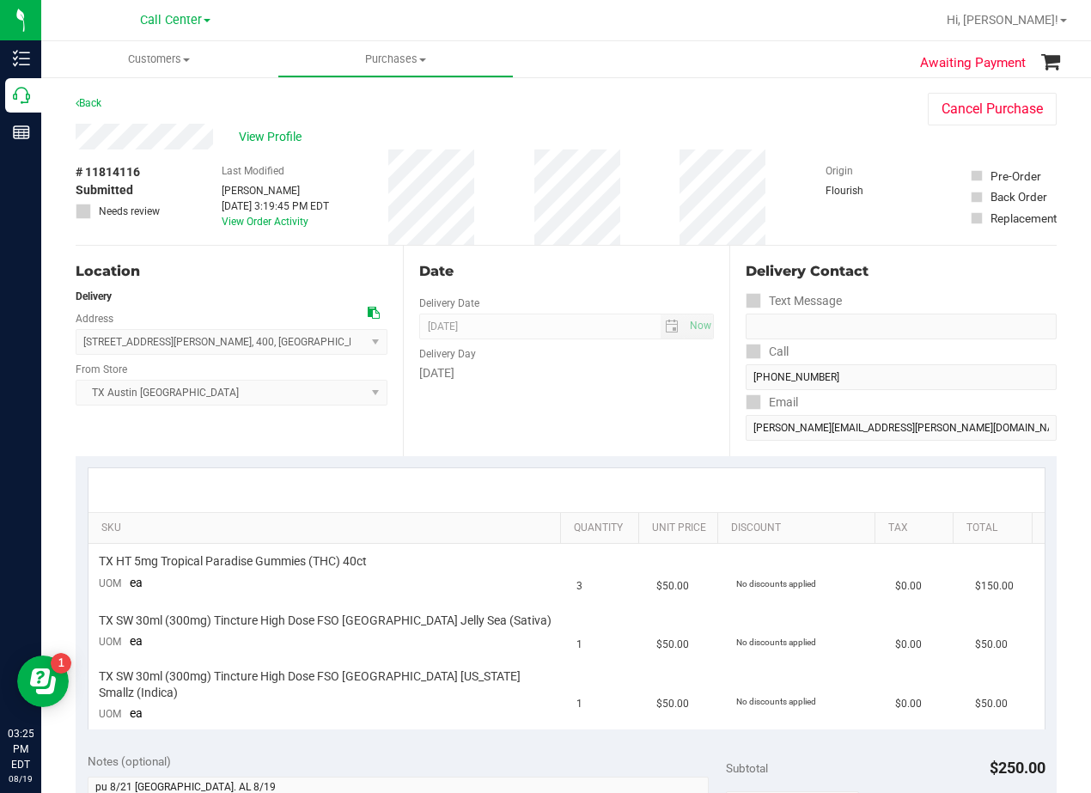
click at [611, 365] on div "[DATE]" at bounding box center [567, 373] width 296 height 18
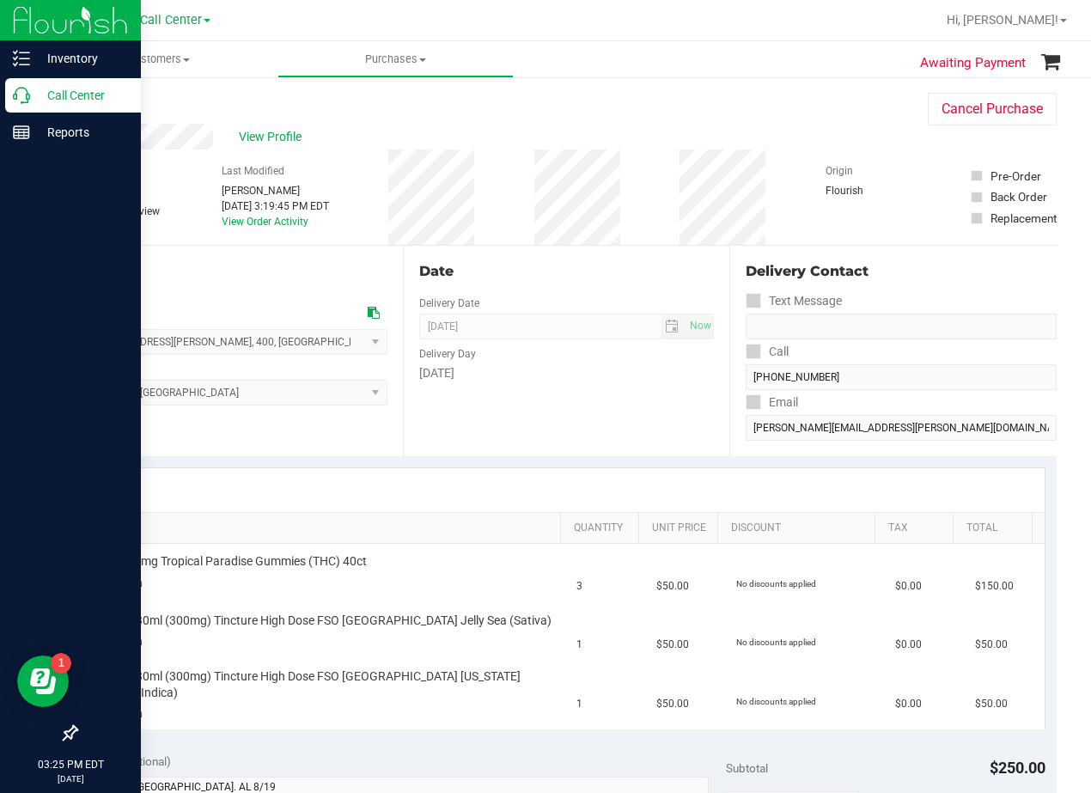
click at [38, 99] on p "Call Center" at bounding box center [81, 95] width 103 height 21
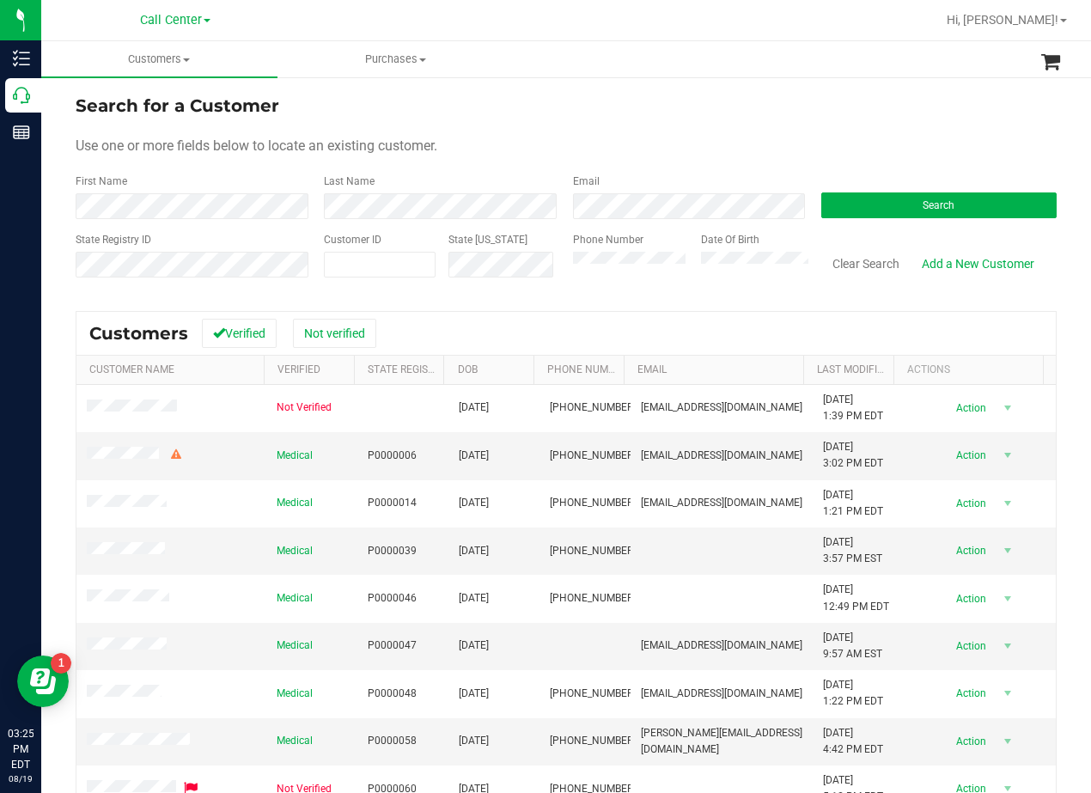
click at [649, 103] on div "Search for a Customer" at bounding box center [566, 106] width 981 height 26
click at [898, 219] on form "Search for a Customer Use one or more fields below to locate an existing custom…" at bounding box center [566, 193] width 981 height 200
click at [901, 210] on button "Search" at bounding box center [938, 205] width 235 height 26
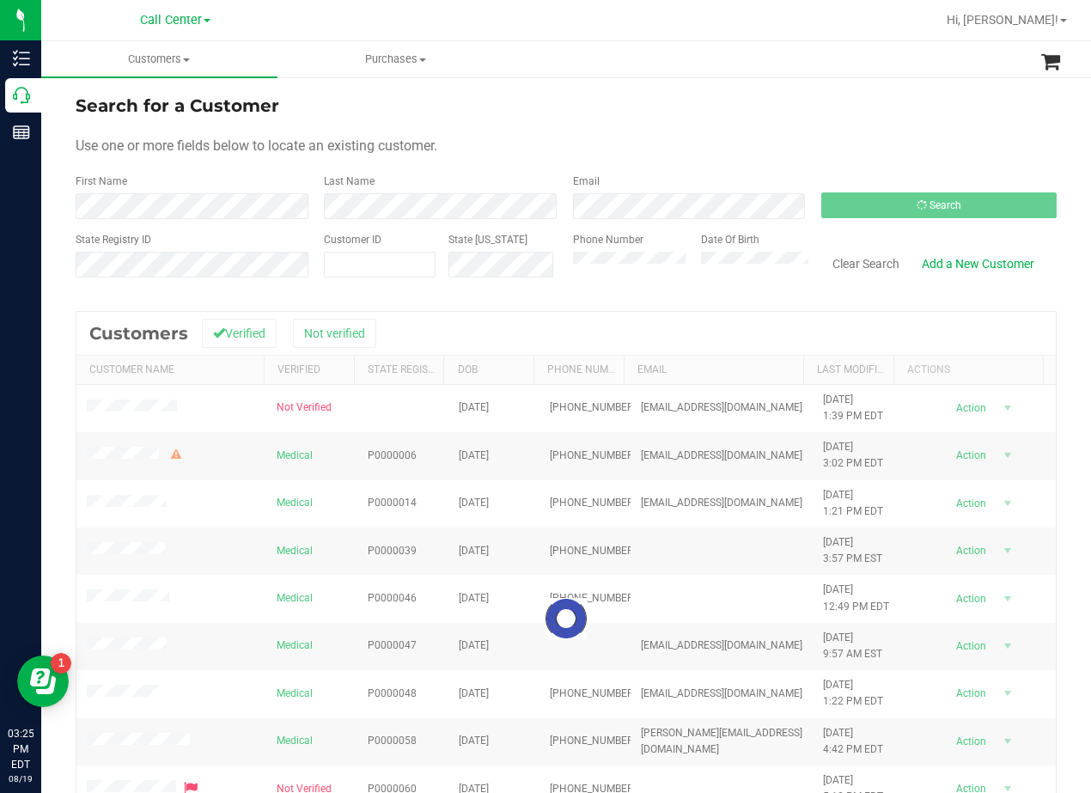
click at [696, 97] on div "Search for a Customer" at bounding box center [566, 106] width 981 height 26
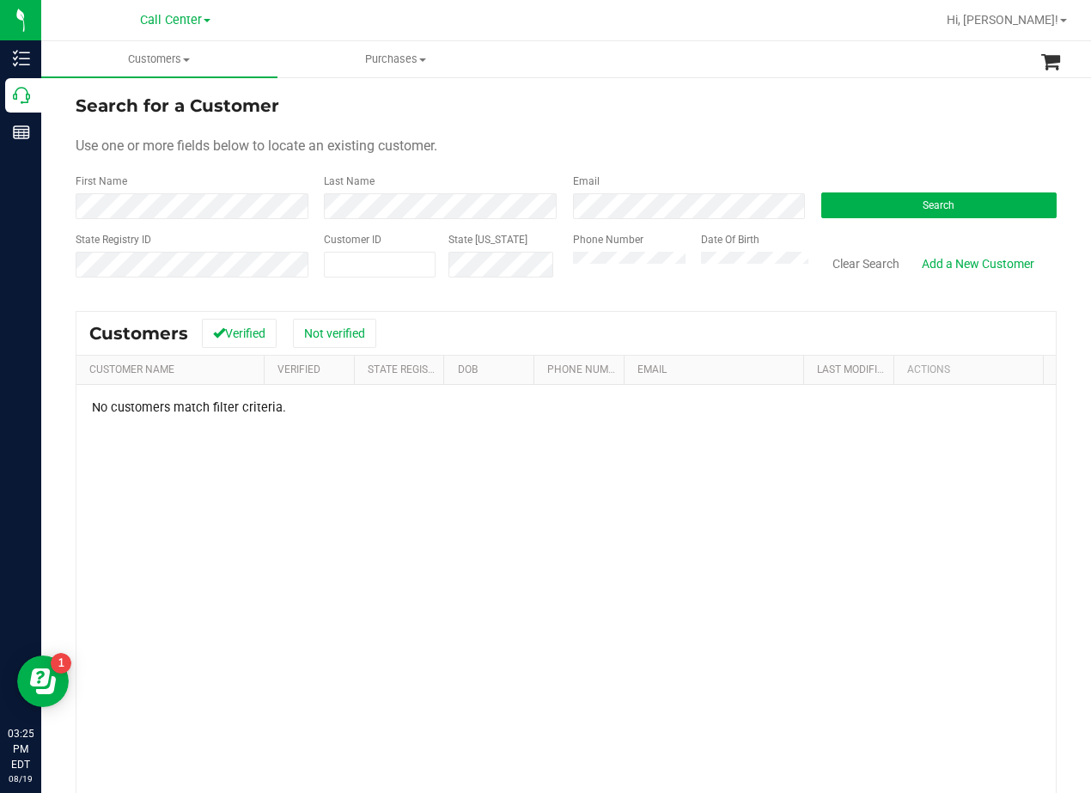
drag, startPoint x: 695, startPoint y: 119, endPoint x: 673, endPoint y: 128, distance: 24.3
click at [694, 119] on form "Search for a Customer Use one or more fields below to locate an existing custom…" at bounding box center [566, 193] width 981 height 200
click at [583, 455] on div "No customers match filter criteria." at bounding box center [566, 642] width 980 height 515
click at [992, 263] on link "Add a New Customer" at bounding box center [978, 263] width 135 height 29
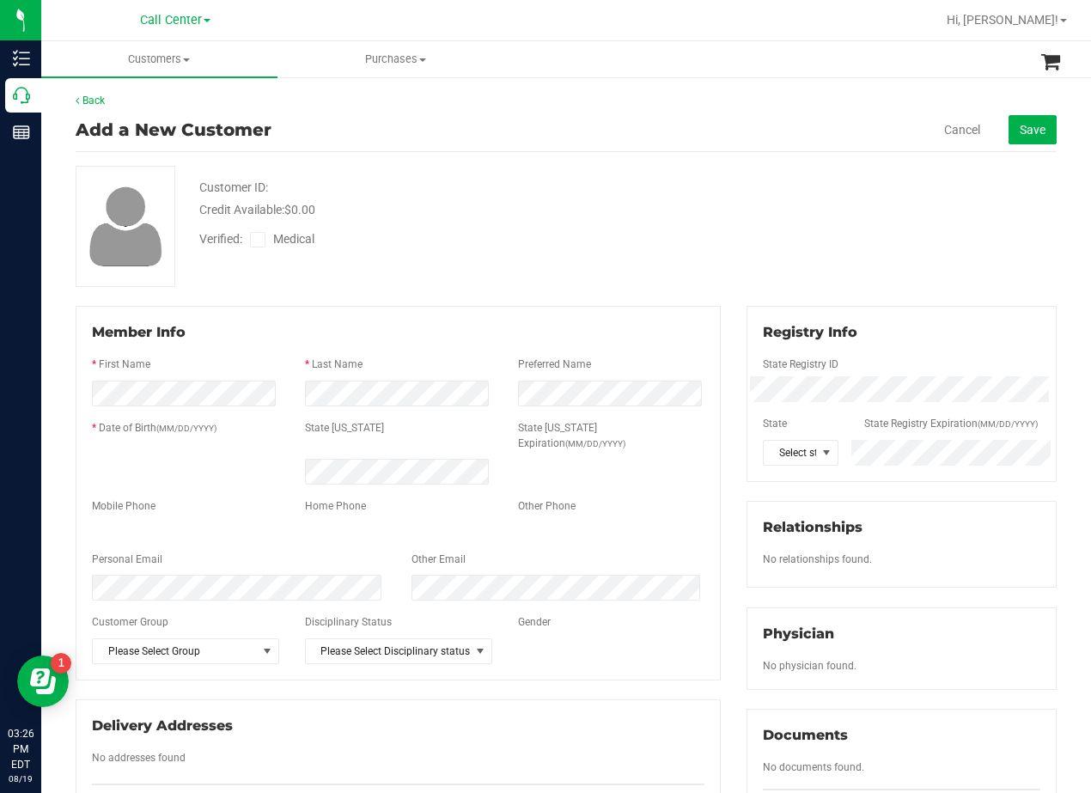
click at [664, 82] on div "Back Add a New Customer Cancel Save Customer ID: Credit Available: $0.00 Verifi…" at bounding box center [566, 653] width 1050 height 1154
click at [772, 201] on div "Customer ID: Credit Available: $0.00 Verified: Medical" at bounding box center [566, 226] width 1007 height 121
click at [255, 227] on div "Verified: Medical" at bounding box center [438, 238] width 504 height 38
click at [270, 238] on label "Medical" at bounding box center [286, 239] width 72 height 18
click at [606, 150] on div "Add a New Customer Cancel Save" at bounding box center [566, 130] width 981 height 44
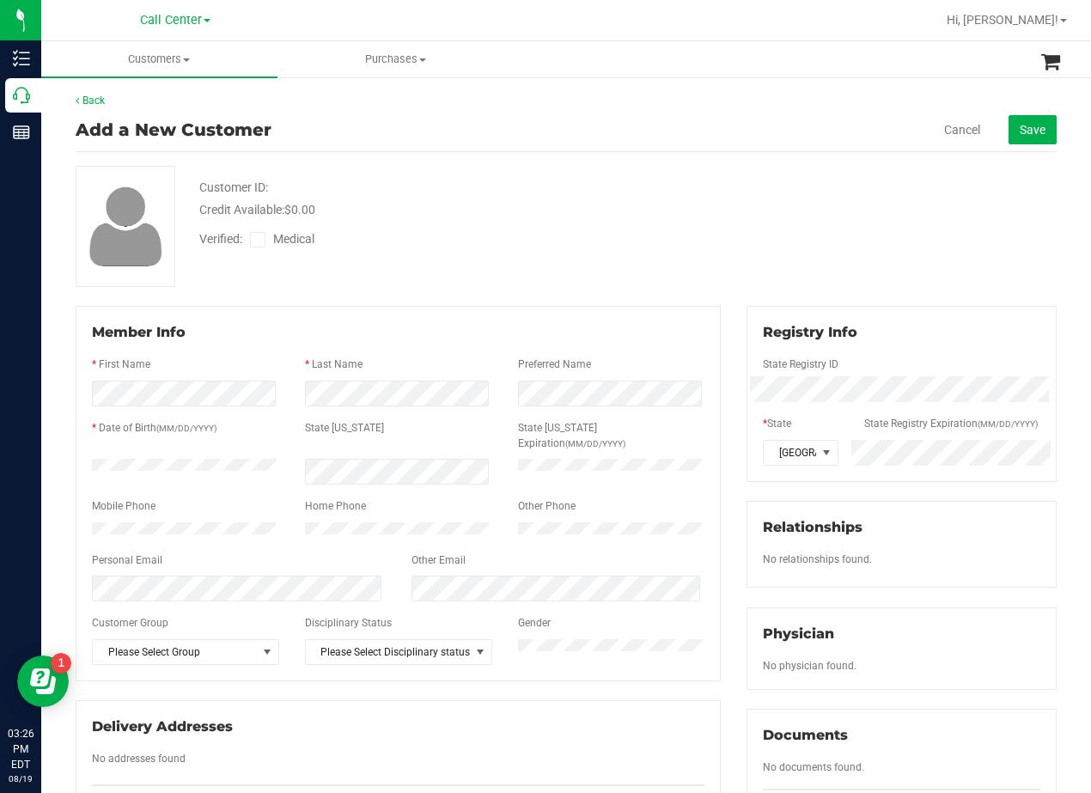
click at [270, 240] on label "Medical" at bounding box center [286, 239] width 72 height 18
click at [0, 0] on input "Medical" at bounding box center [0, 0] width 0 height 0
click at [267, 240] on label "Medical" at bounding box center [286, 239] width 72 height 18
click at [0, 0] on input "Medical" at bounding box center [0, 0] width 0 height 0
click at [261, 246] on span at bounding box center [257, 239] width 15 height 15
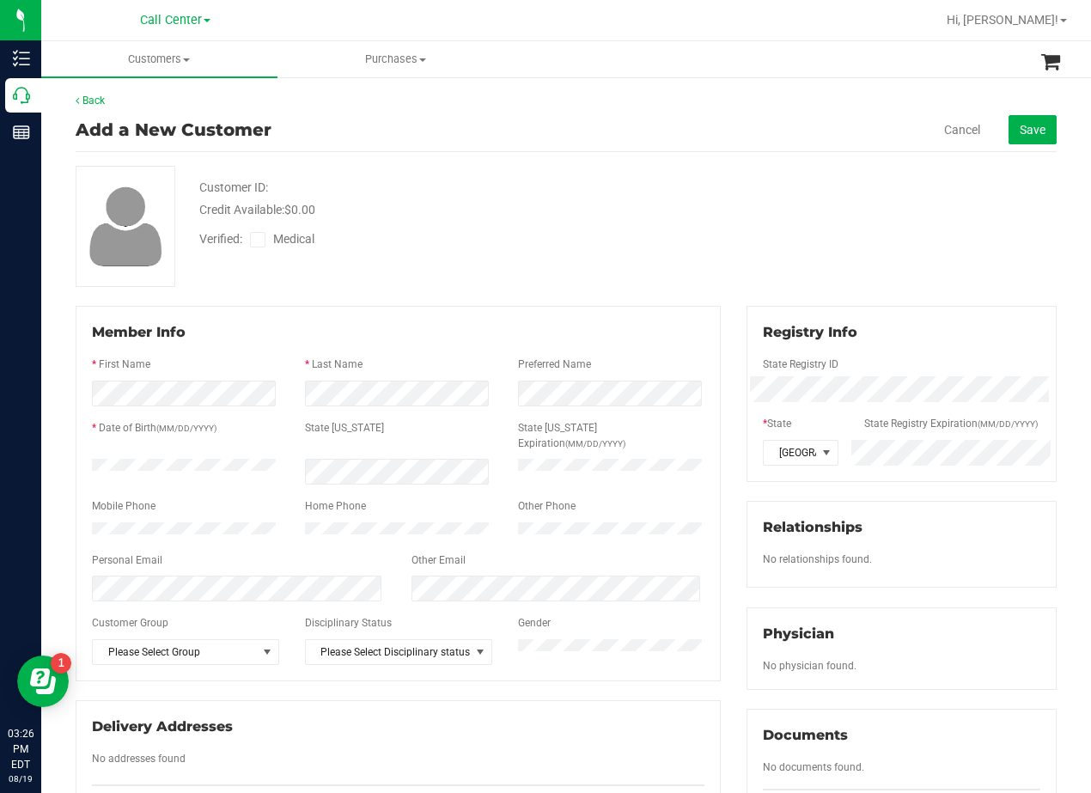
click at [0, 0] on input "Medical" at bounding box center [0, 0] width 0 height 0
click at [408, 189] on div "Customer ID: Credit Available: $0.00" at bounding box center [438, 199] width 504 height 40
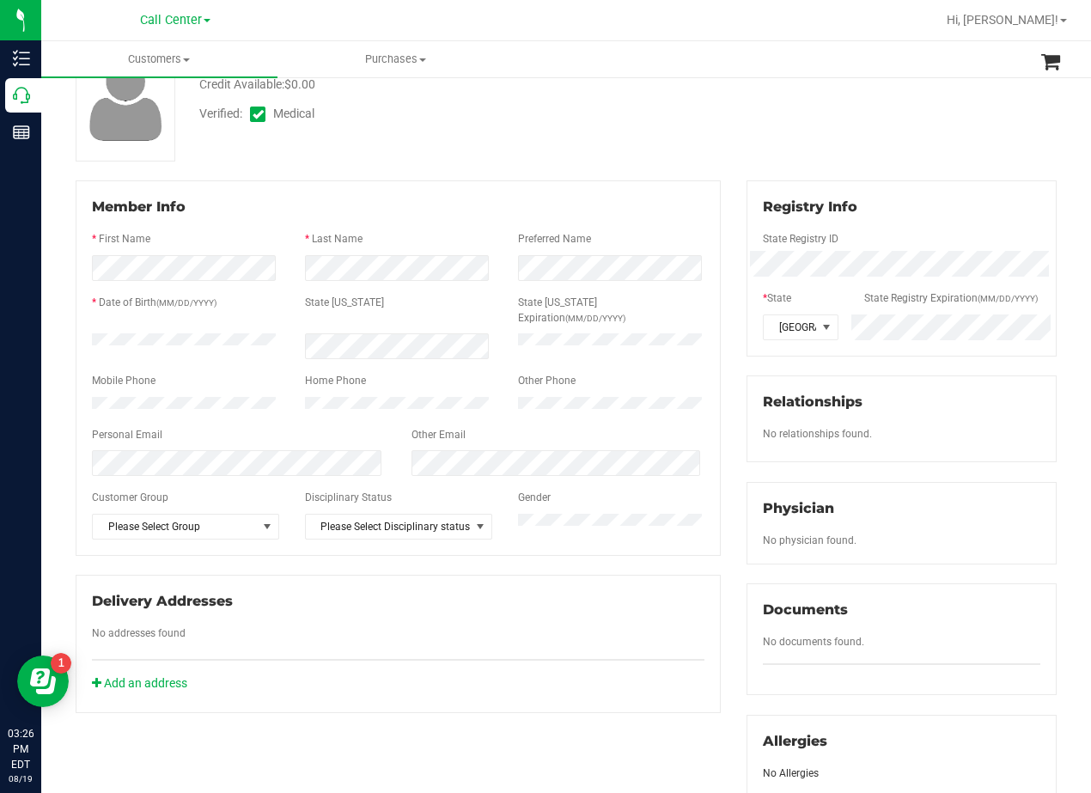
scroll to position [172, 0]
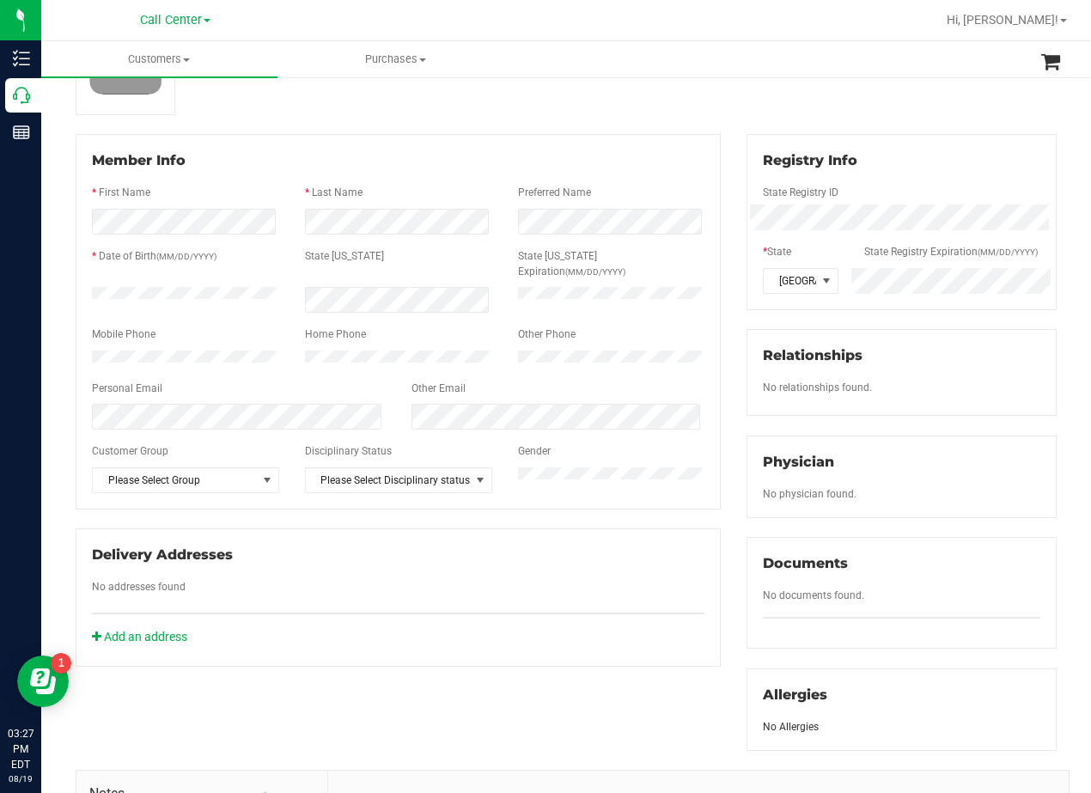
click at [641, 632] on div "Add an address" at bounding box center [398, 637] width 638 height 18
click at [735, 641] on div "Registry Info State Registry ID * State State Registry Expiration (MM/DD/YYYY) …" at bounding box center [902, 442] width 336 height 617
click at [735, 400] on div "Registry Info State Registry ID * State State Registry Expiration (MM/DD/YYYY) …" at bounding box center [902, 442] width 336 height 617
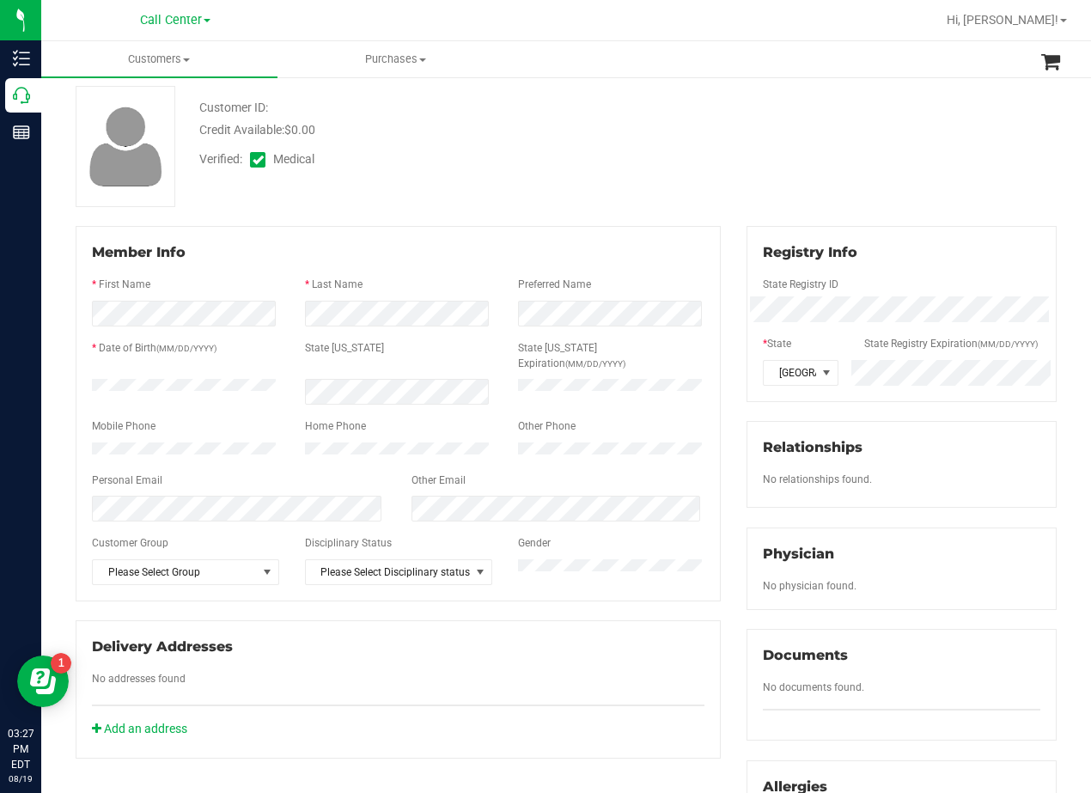
scroll to position [0, 0]
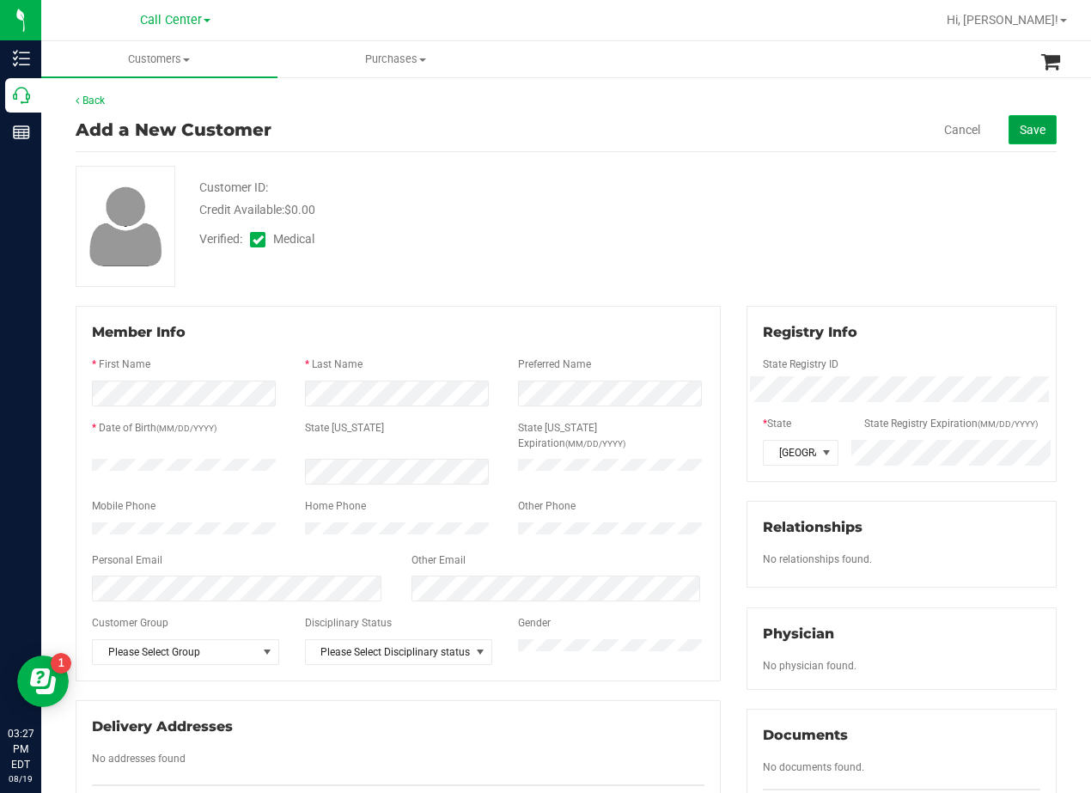
click at [1020, 135] on span "Save" at bounding box center [1033, 130] width 26 height 14
click at [813, 222] on div "Customer ID: Credit Available: $0.00 Verified: Medical" at bounding box center [566, 226] width 1007 height 121
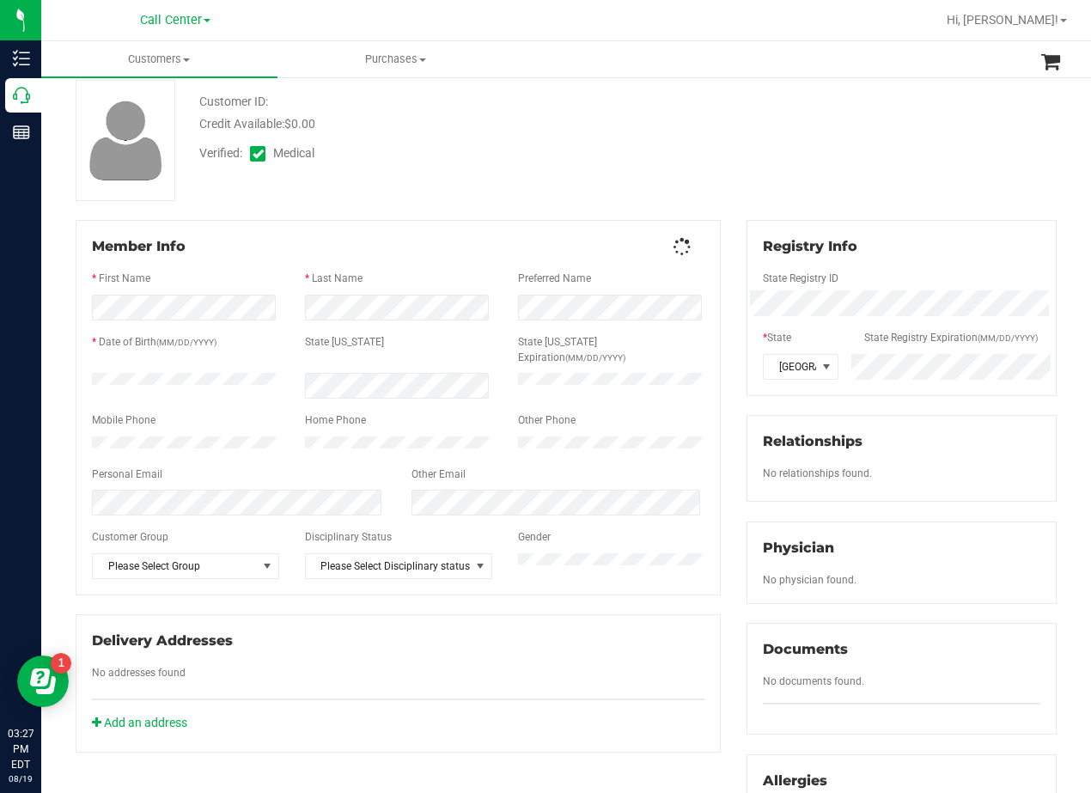
scroll to position [88, 0]
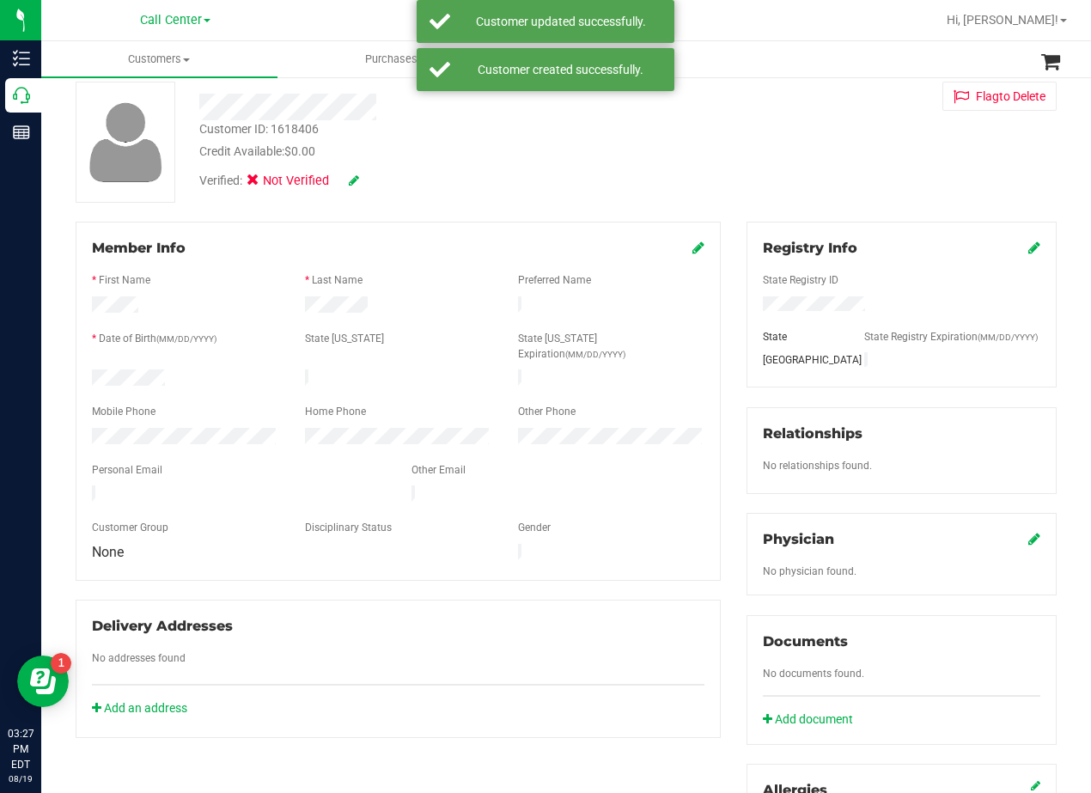
click at [1028, 546] on icon at bounding box center [1034, 539] width 12 height 14
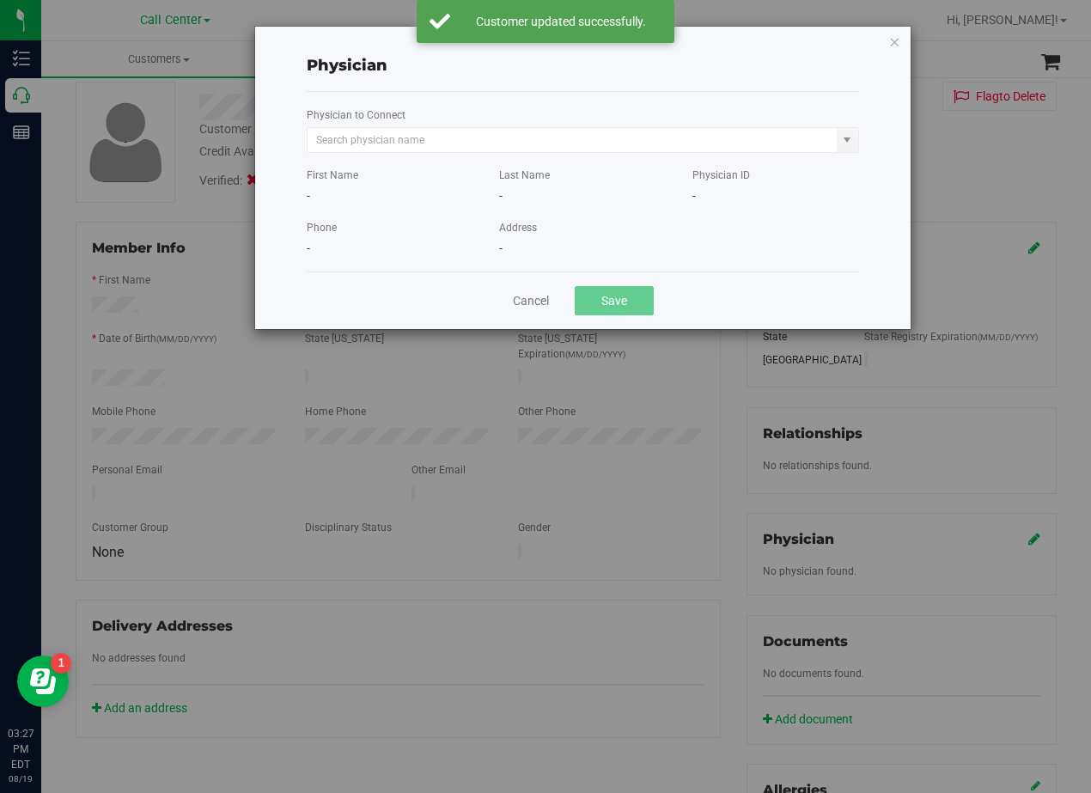
click at [436, 154] on div "First Name - Last Name - Physician ID -" at bounding box center [583, 179] width 578 height 52
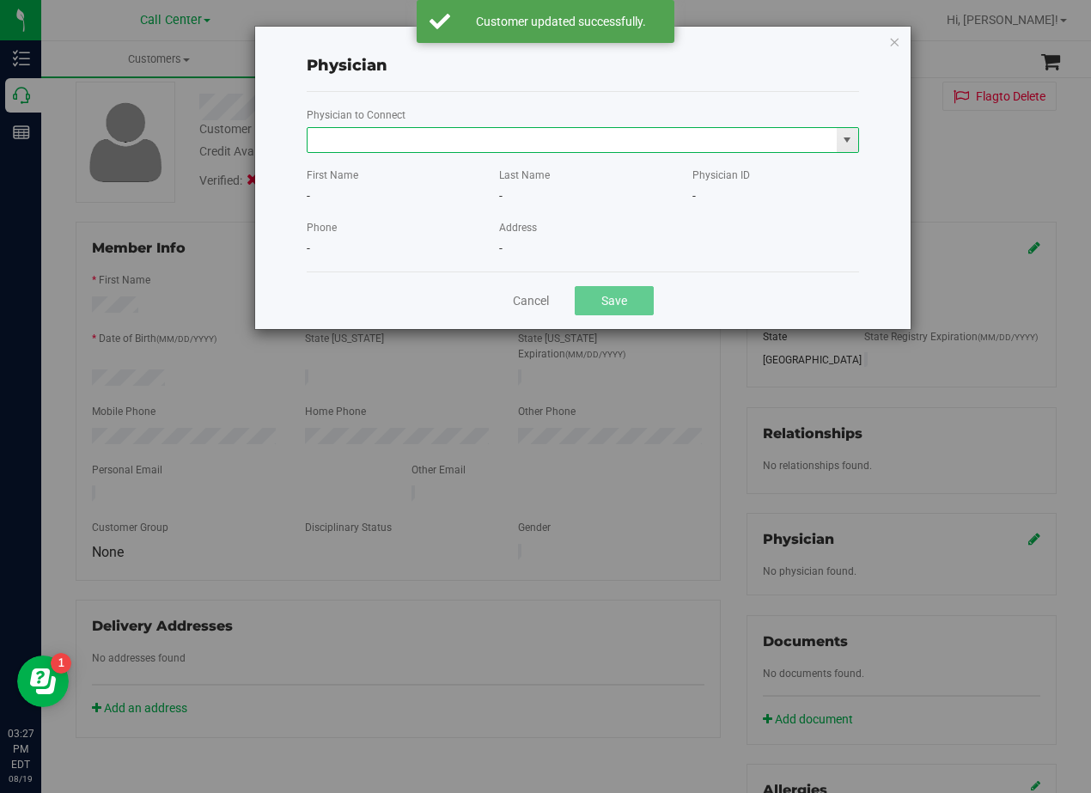
click at [436, 143] on input "text" at bounding box center [572, 140] width 529 height 24
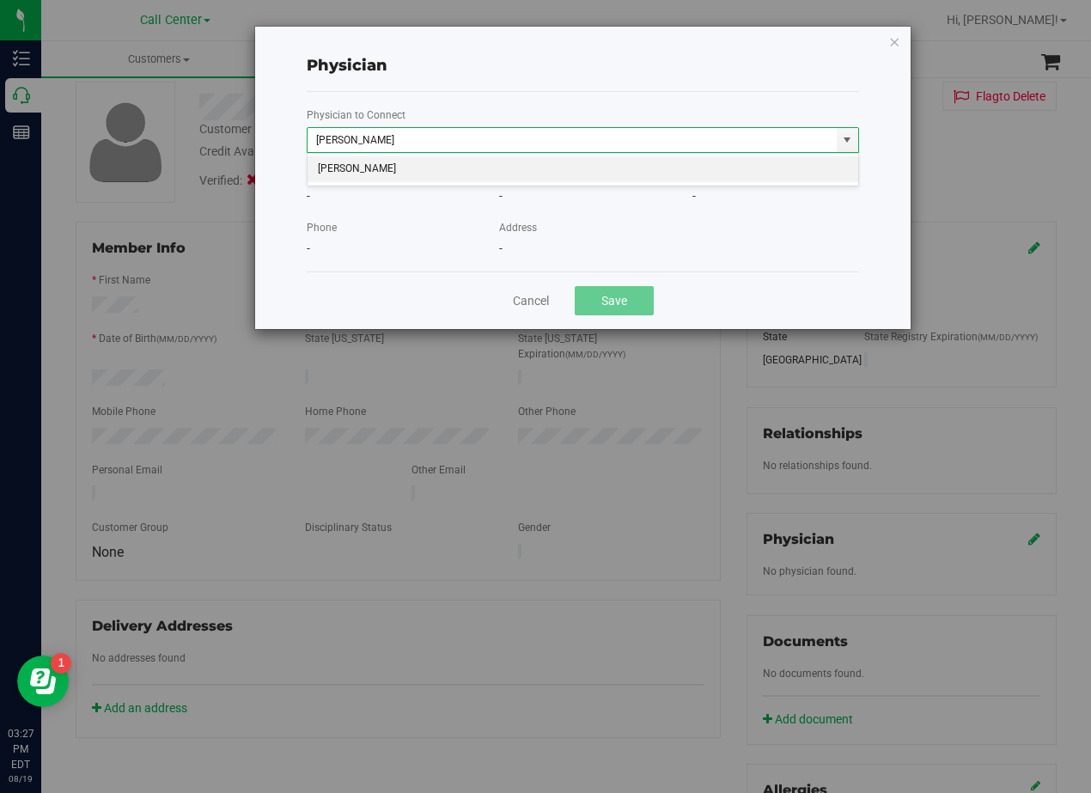
click at [441, 168] on li "Sauman Rafii" at bounding box center [583, 169] width 551 height 26
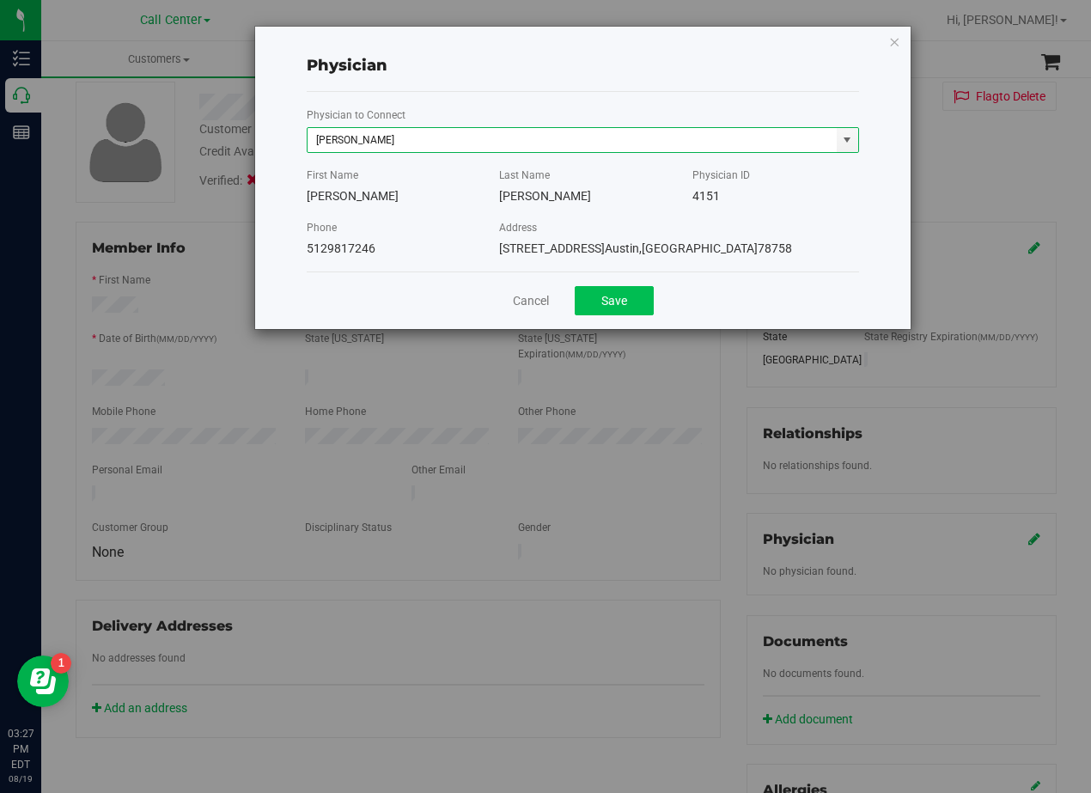
type input "Sauman Rafii"
click at [627, 310] on button "Save" at bounding box center [614, 300] width 79 height 29
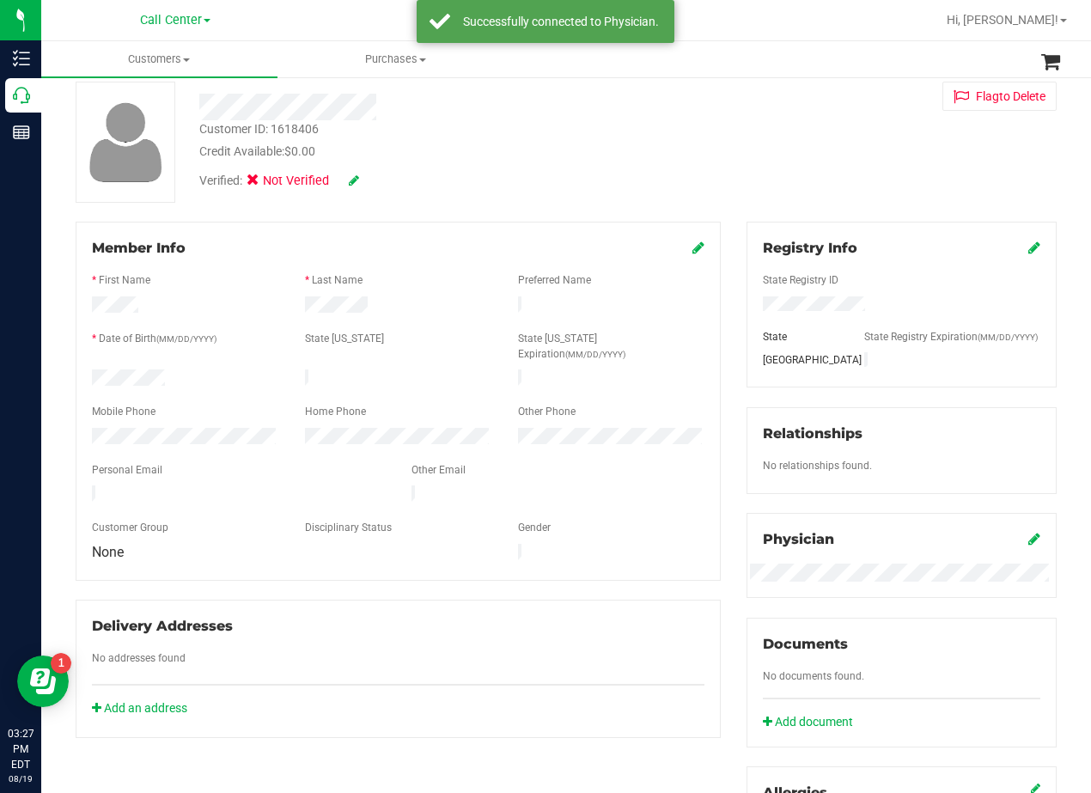
click at [734, 277] on div "Registry Info State Registry ID State State Registry Expiration (MM/DD/YYYY) TX…" at bounding box center [902, 535] width 336 height 627
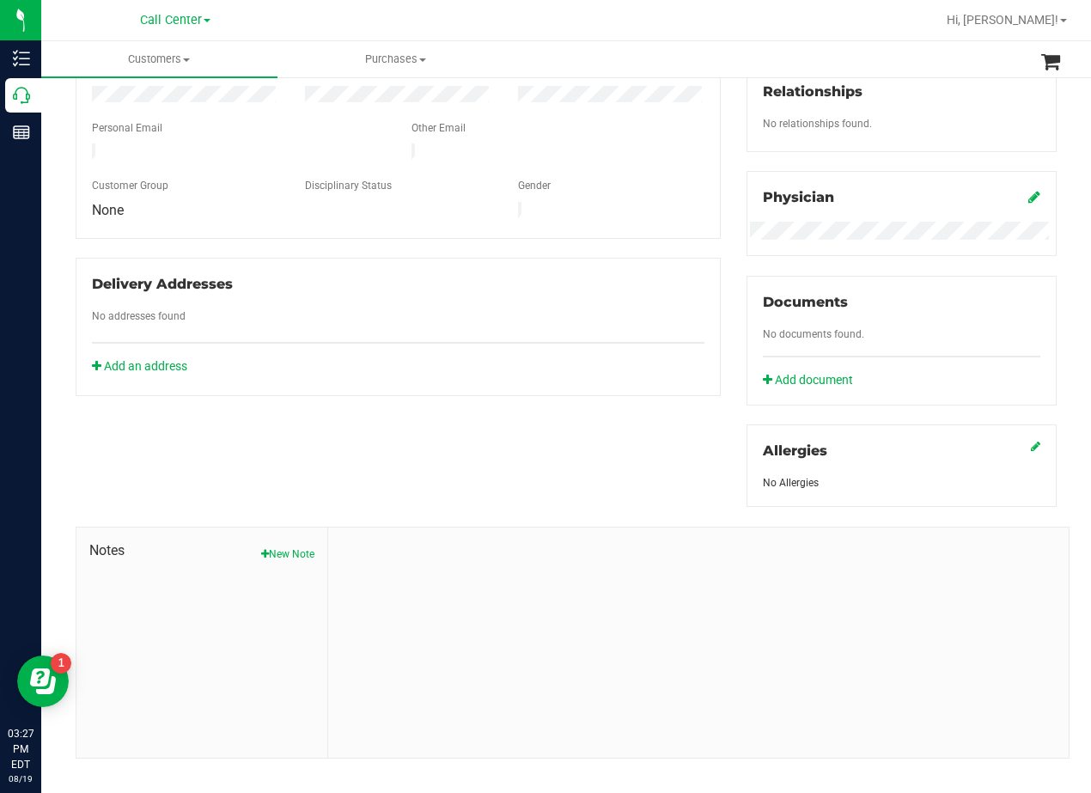
scroll to position [465, 0]
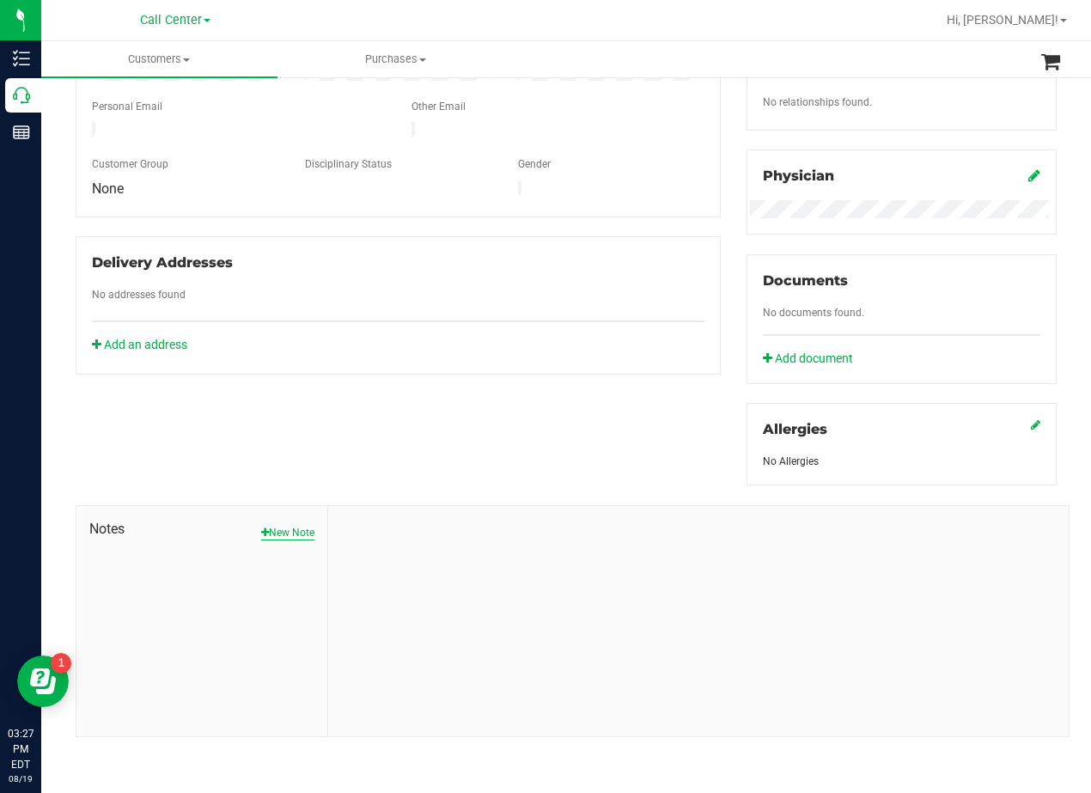
click at [272, 533] on button "New Note" at bounding box center [287, 532] width 53 height 15
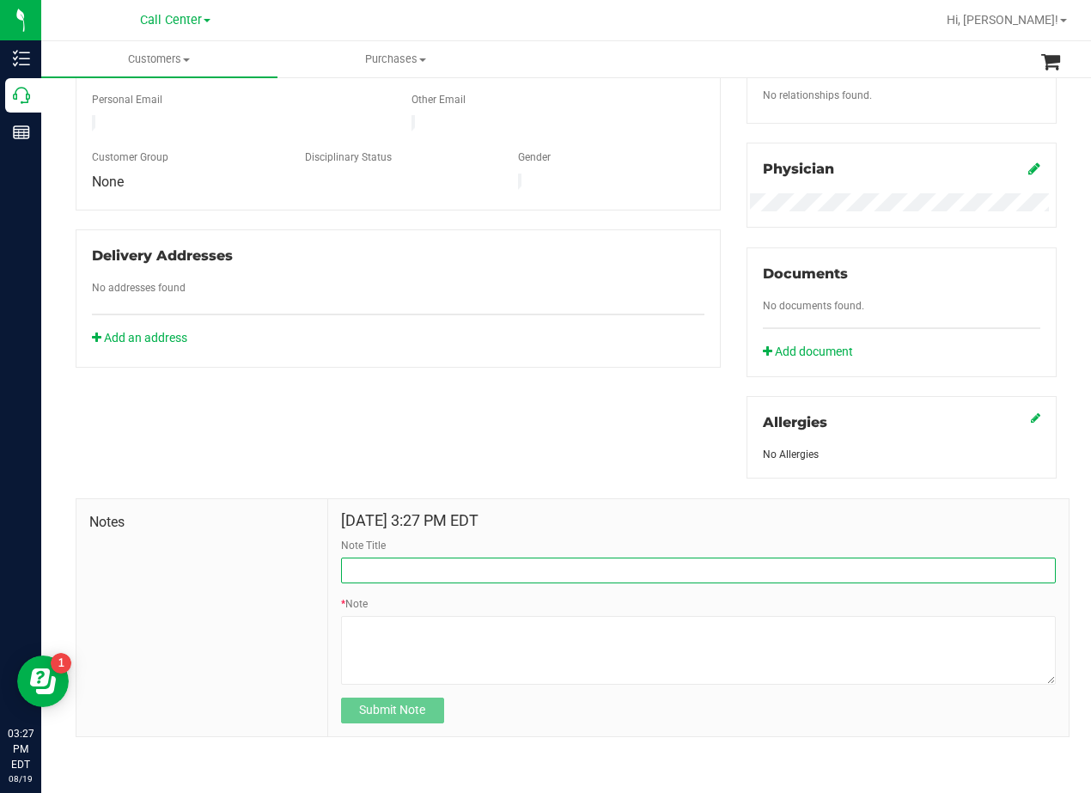
drag, startPoint x: 398, startPoint y: 571, endPoint x: 427, endPoint y: 589, distance: 34.8
click at [401, 573] on input "Note Title" at bounding box center [698, 571] width 715 height 26
type input "CURT"
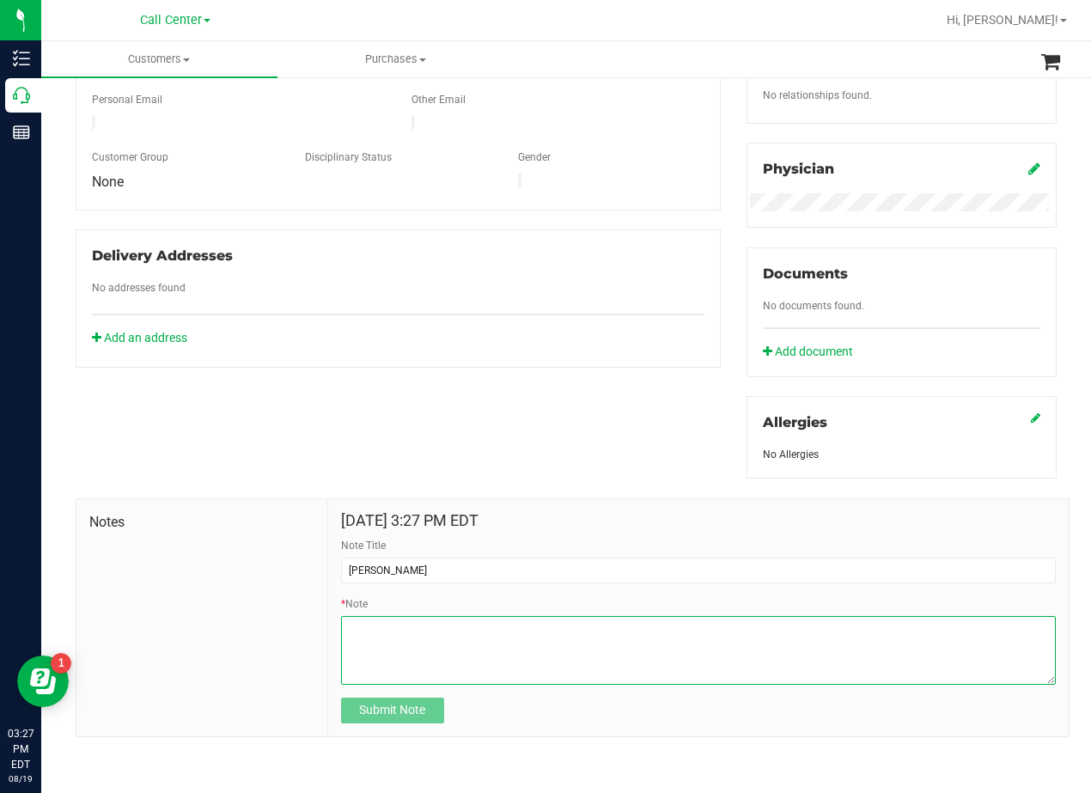
click at [601, 655] on textarea "* Note" at bounding box center [698, 650] width 715 height 69
paste textarea "Patient Name: Charles Cheatham Address: 1609 Burr Parkway Leander, TX, 78641 Ph…"
type textarea "Patient Name: Charles Cheatham Address: 1609 Burr Parkway Leander, TX, 78641 Ph…"
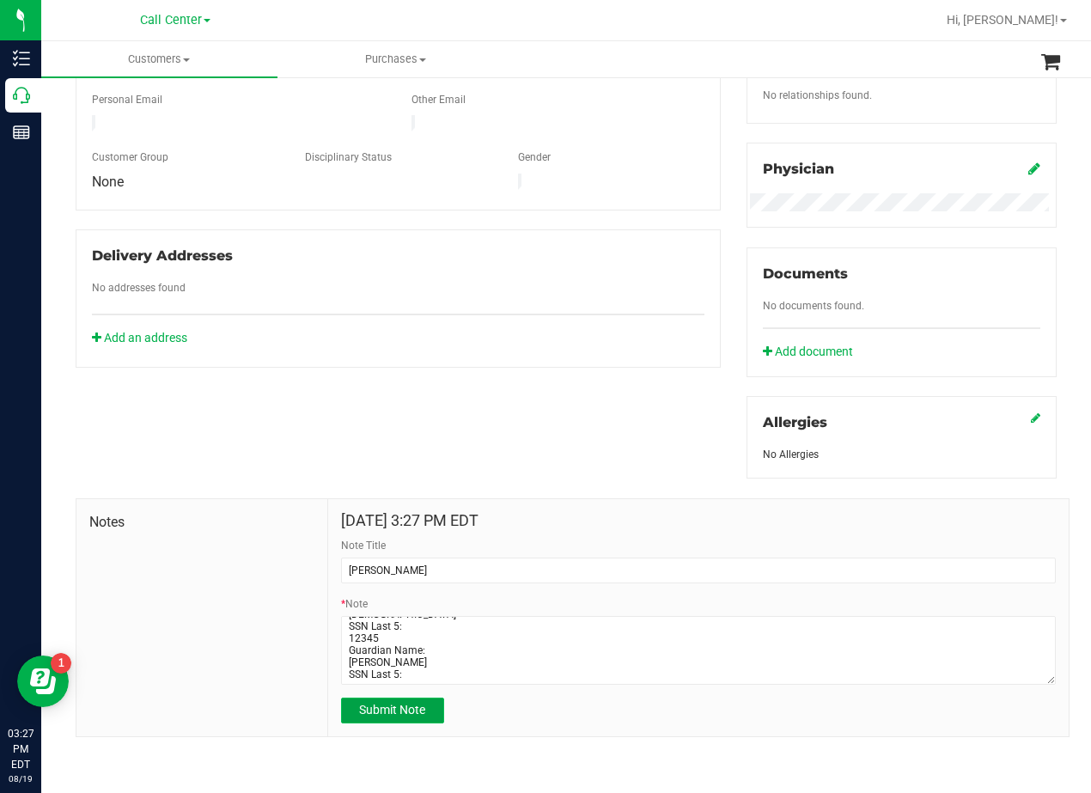
click at [404, 717] on span "Submit Note" at bounding box center [392, 710] width 66 height 14
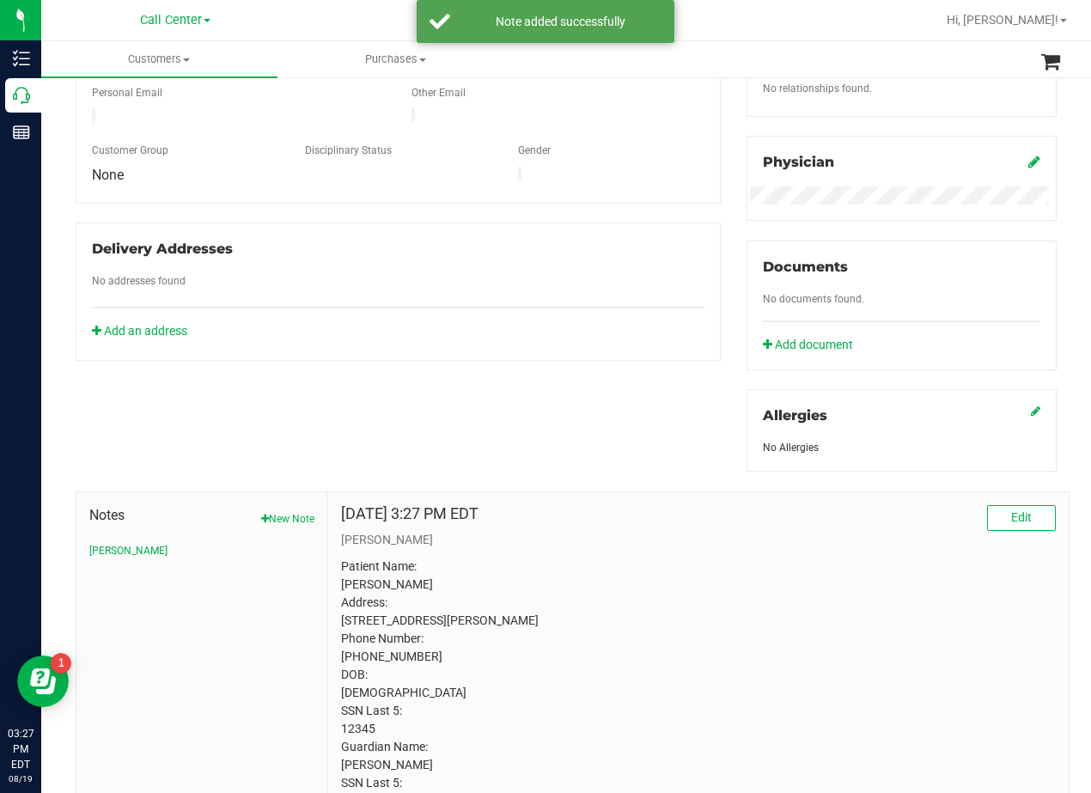
click at [711, 430] on div "Member Info * First Name * Last Name Preferred Name * Date of Birth (MM/DD/YYYY…" at bounding box center [566, 324] width 1007 height 961
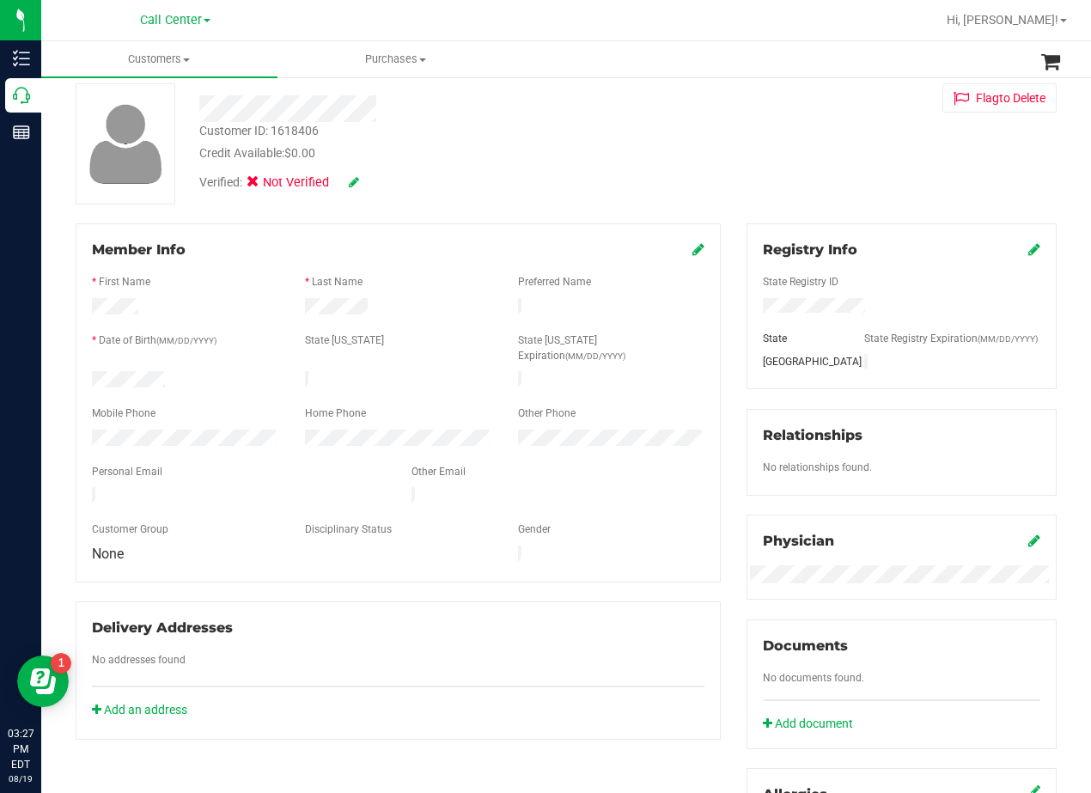
scroll to position [0, 0]
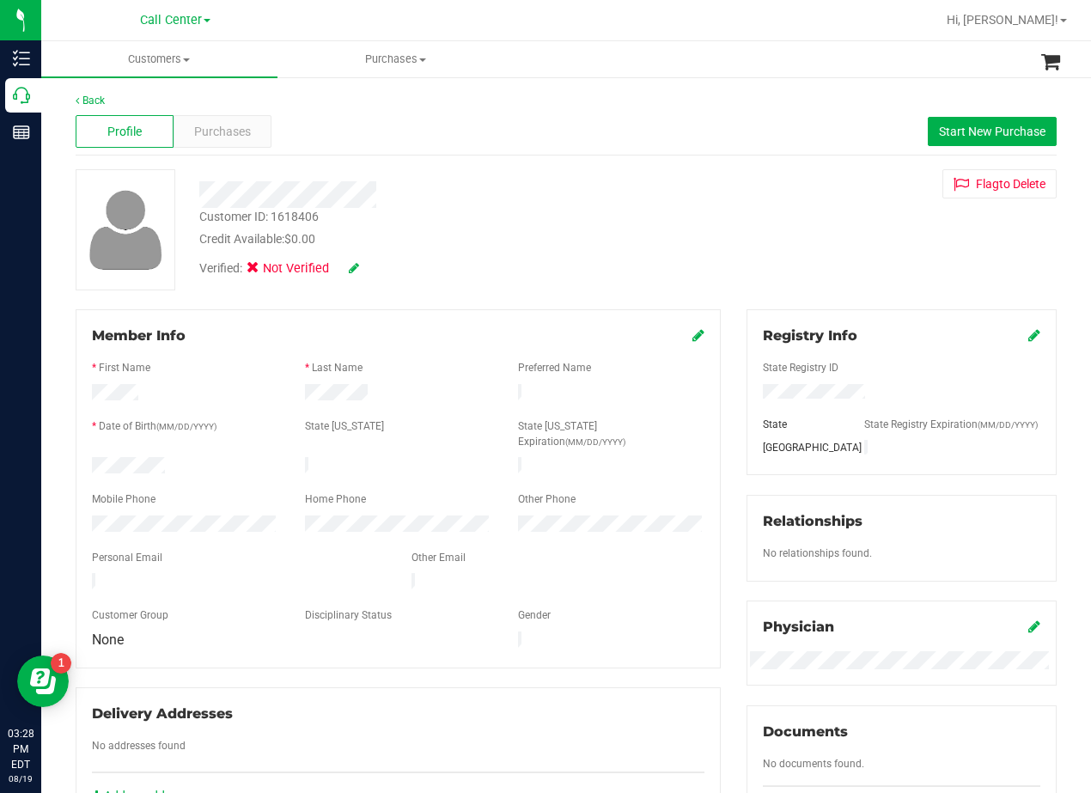
click at [721, 433] on div "Member Info * First Name * Last Name Preferred Name * Date of Birth (MM/DD/YYYY…" at bounding box center [398, 567] width 671 height 516
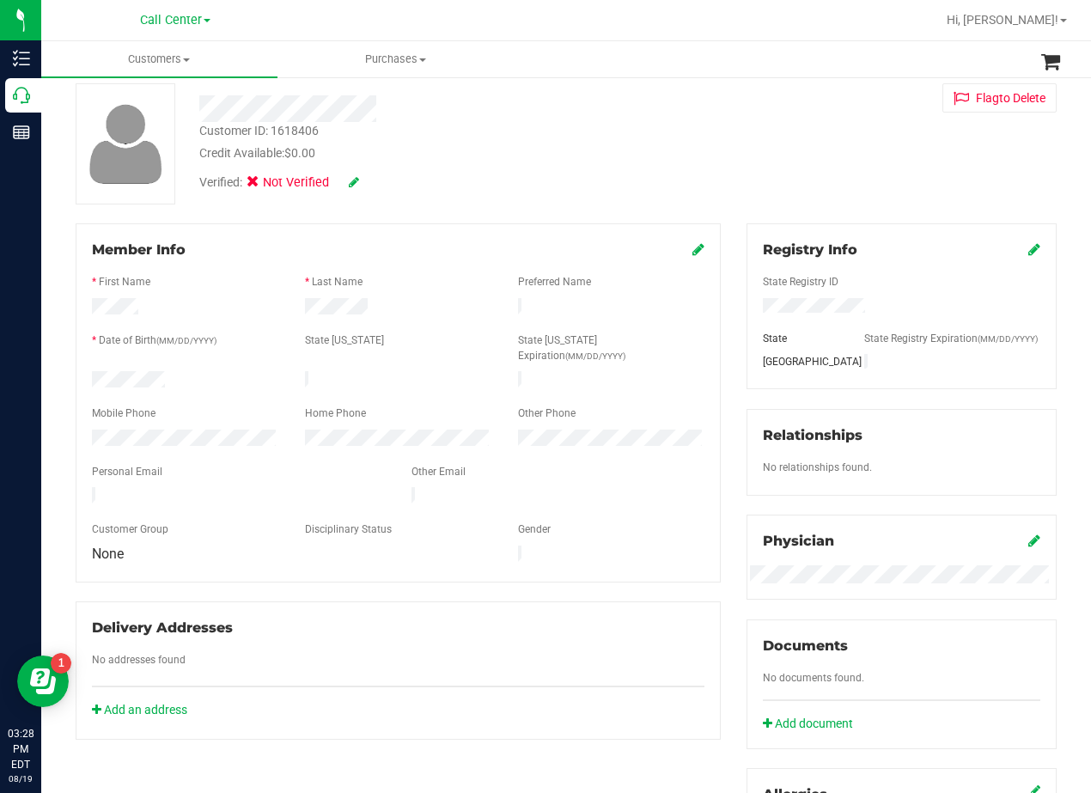
click at [719, 469] on div "Member Info * First Name * Last Name Preferred Name * Date of Birth (MM/DD/YYYY…" at bounding box center [398, 481] width 671 height 516
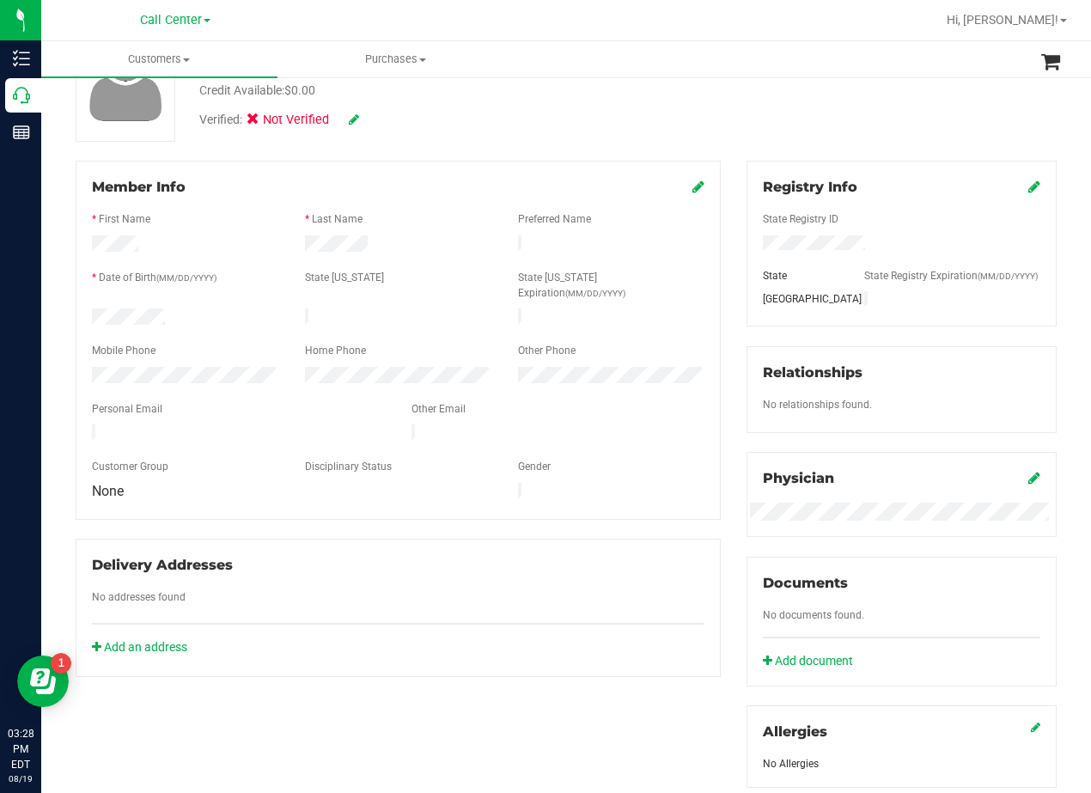
scroll to position [172, 0]
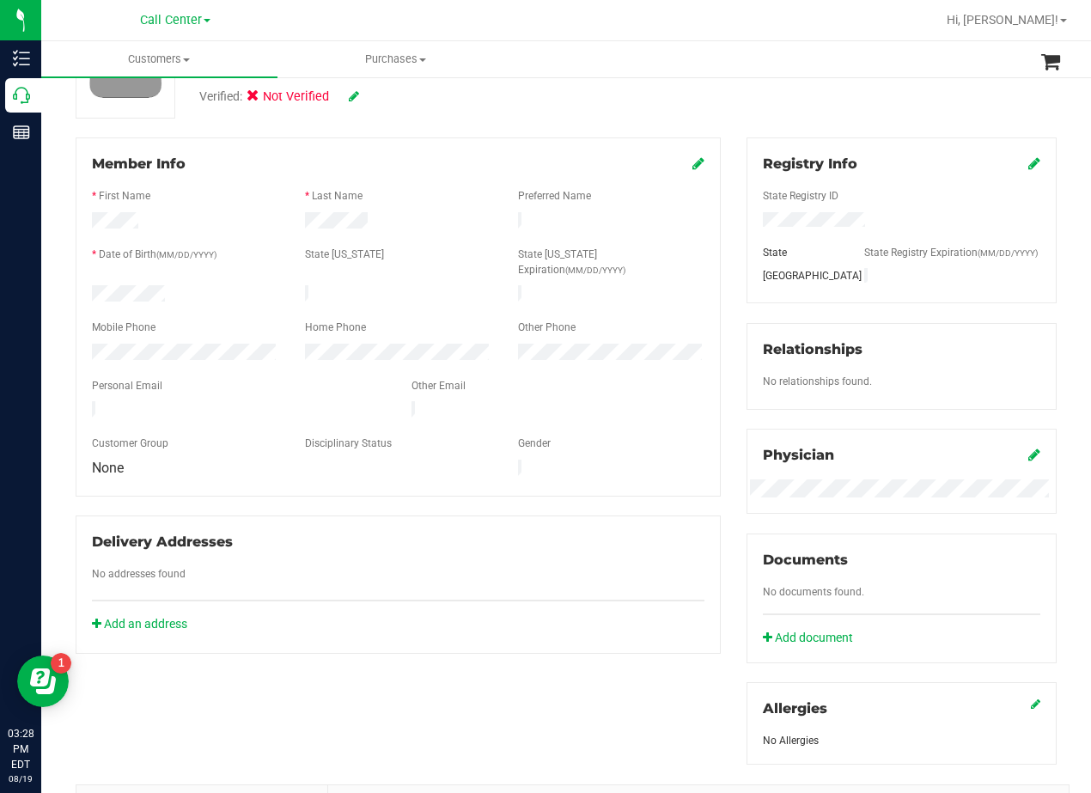
click at [705, 378] on div "Other Email" at bounding box center [559, 388] width 320 height 20
click at [723, 376] on div "Member Info * First Name * Last Name Preferred Name * Date of Birth (MM/DD/YYYY…" at bounding box center [398, 395] width 671 height 516
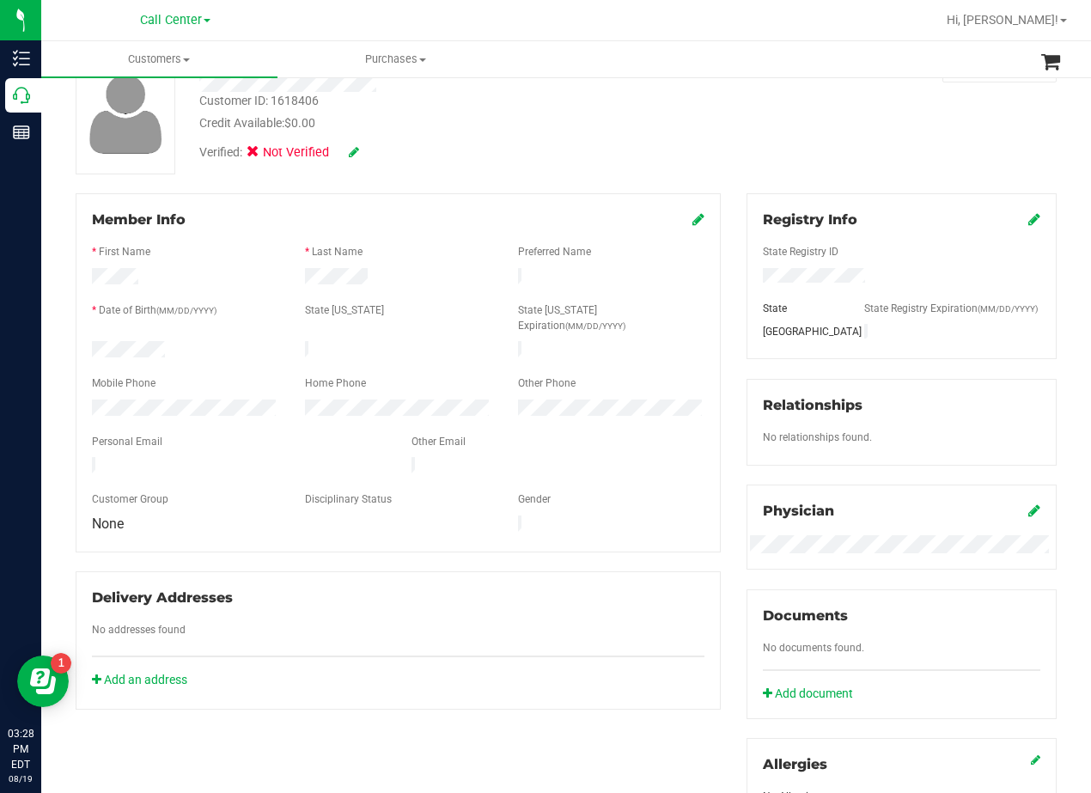
scroll to position [86, 0]
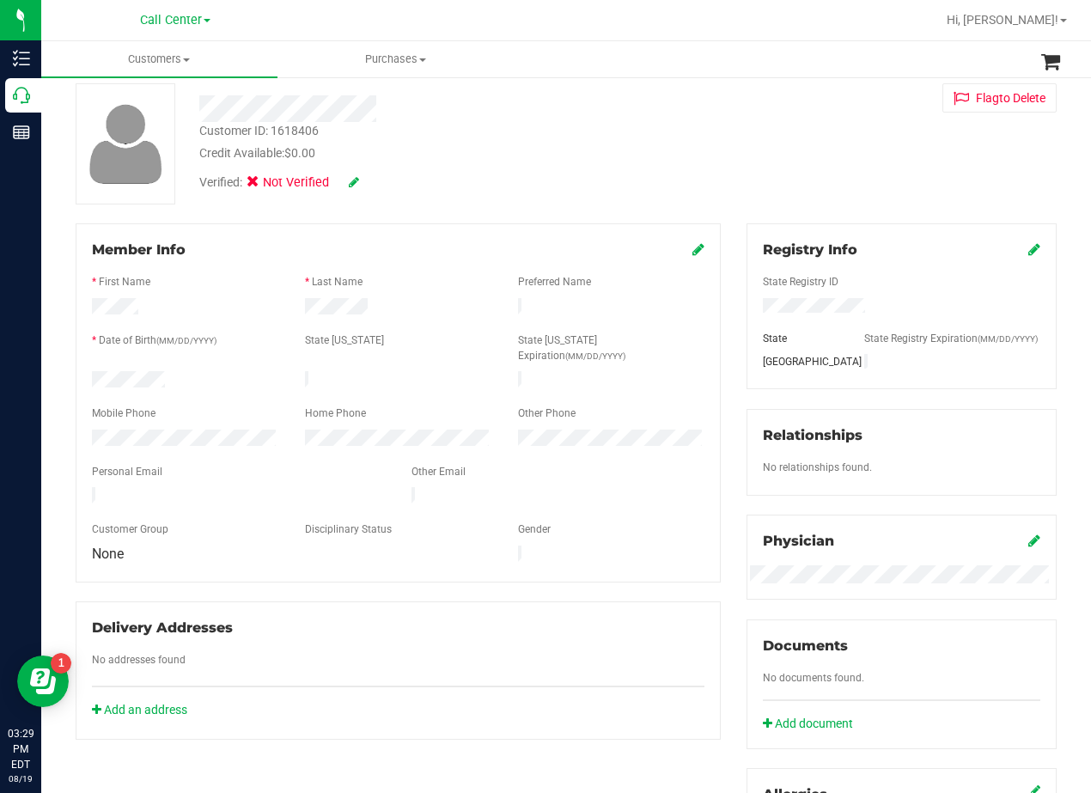
click at [717, 368] on div "Member Info * First Name * Last Name Preferred Name * Date of Birth (MM/DD/YYYY…" at bounding box center [398, 481] width 671 height 516
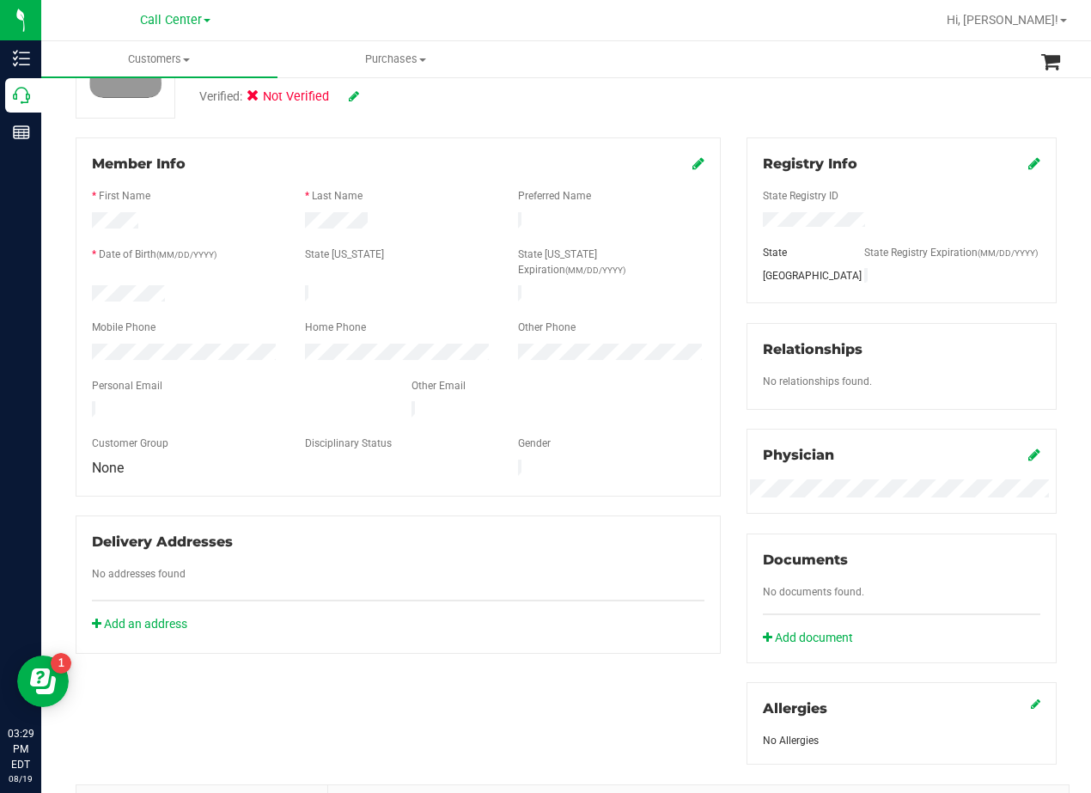
click at [724, 361] on div "Member Info * First Name * Last Name Preferred Name * Date of Birth (MM/DD/YYYY…" at bounding box center [566, 617] width 1007 height 961
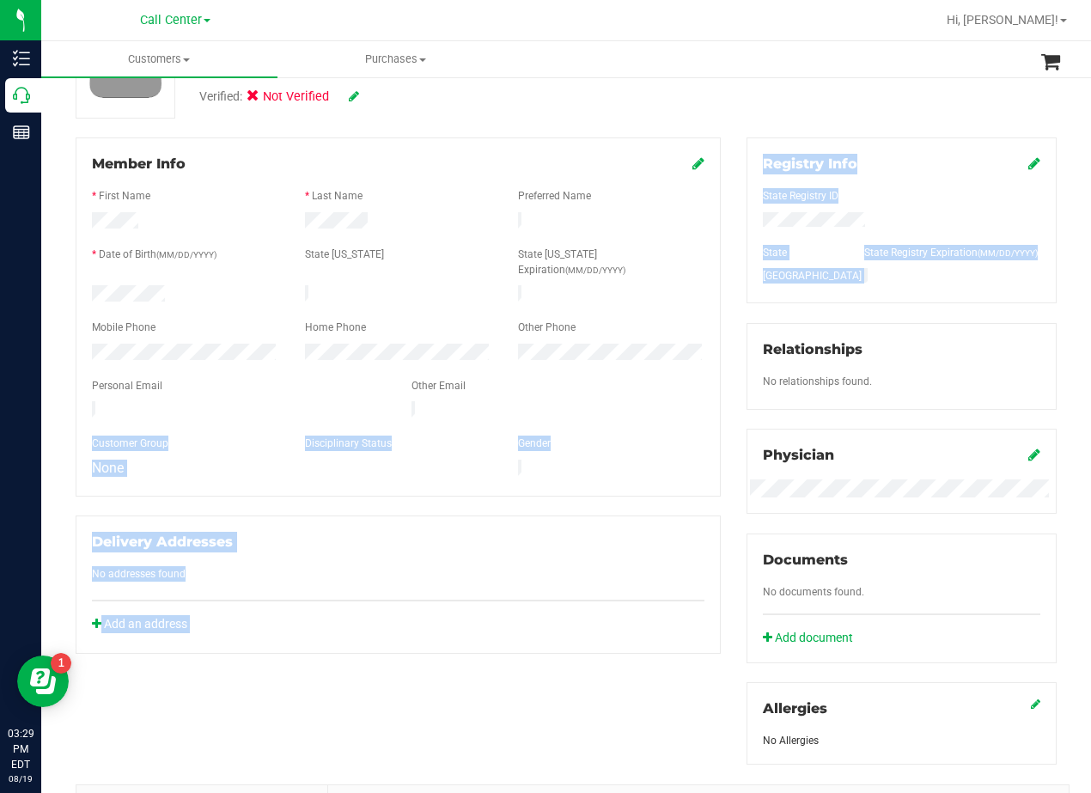
click at [719, 362] on div "Member Info * First Name * Last Name Preferred Name * Date of Birth (MM/DD/YYYY…" at bounding box center [398, 395] width 671 height 516
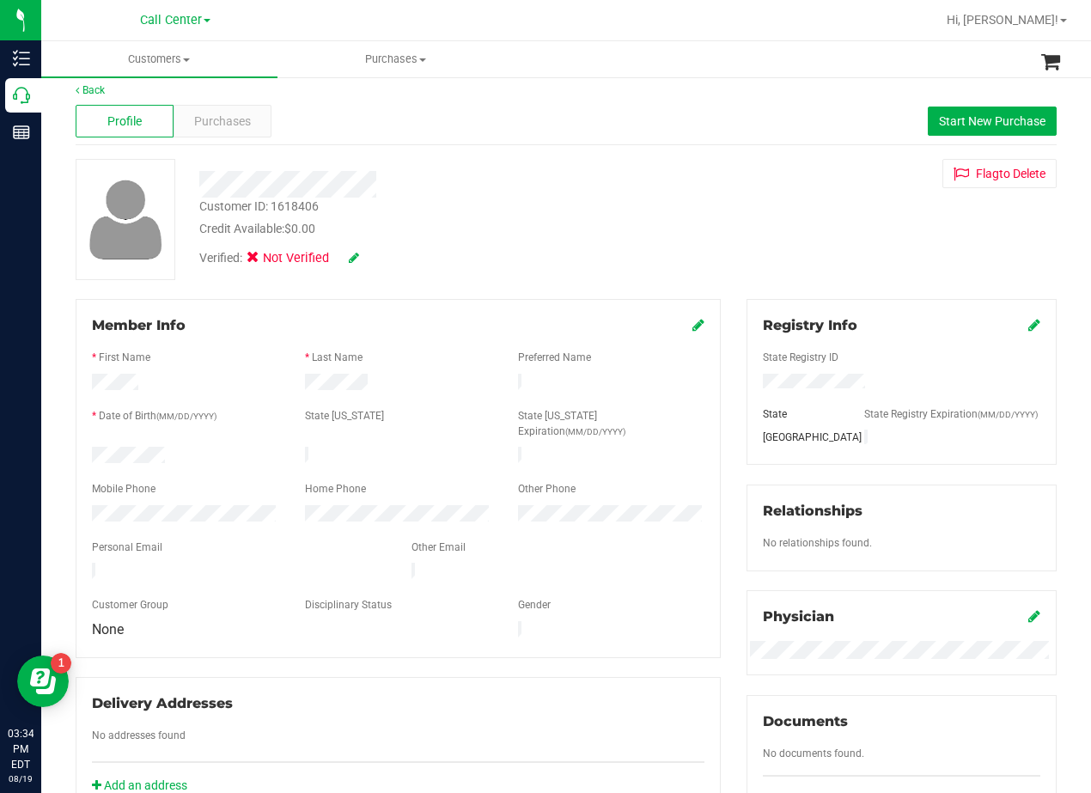
scroll to position [0, 0]
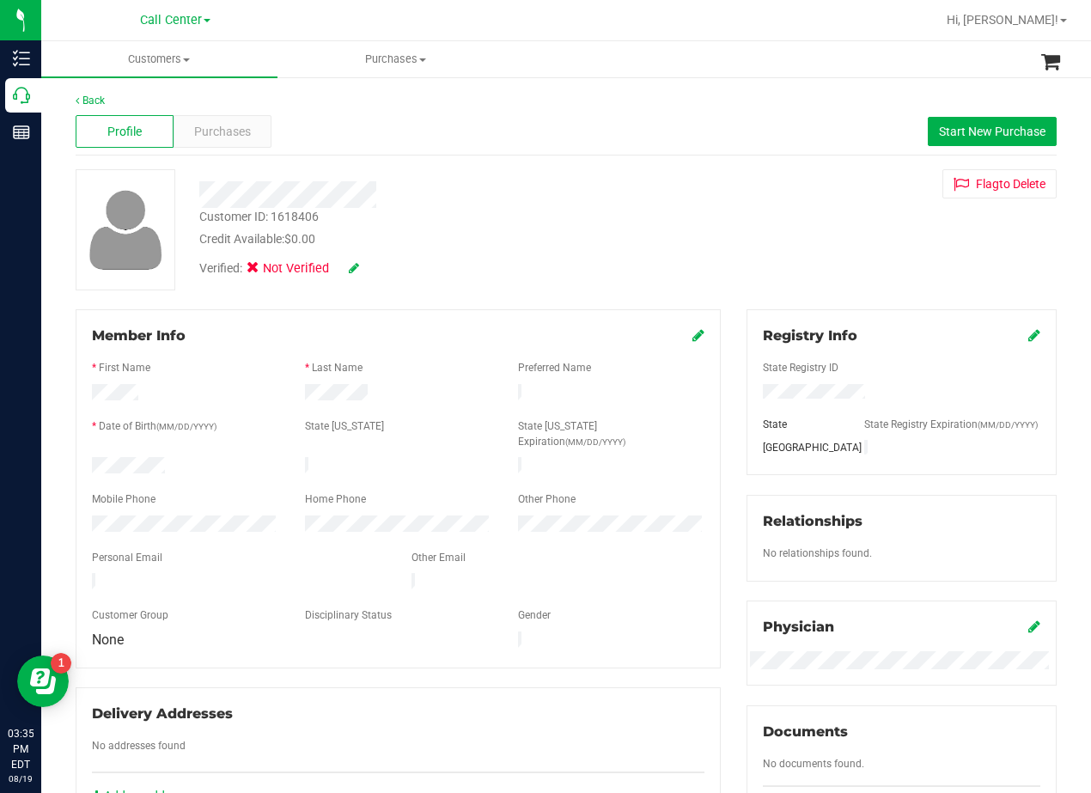
click at [502, 189] on div at bounding box center [438, 194] width 504 height 27
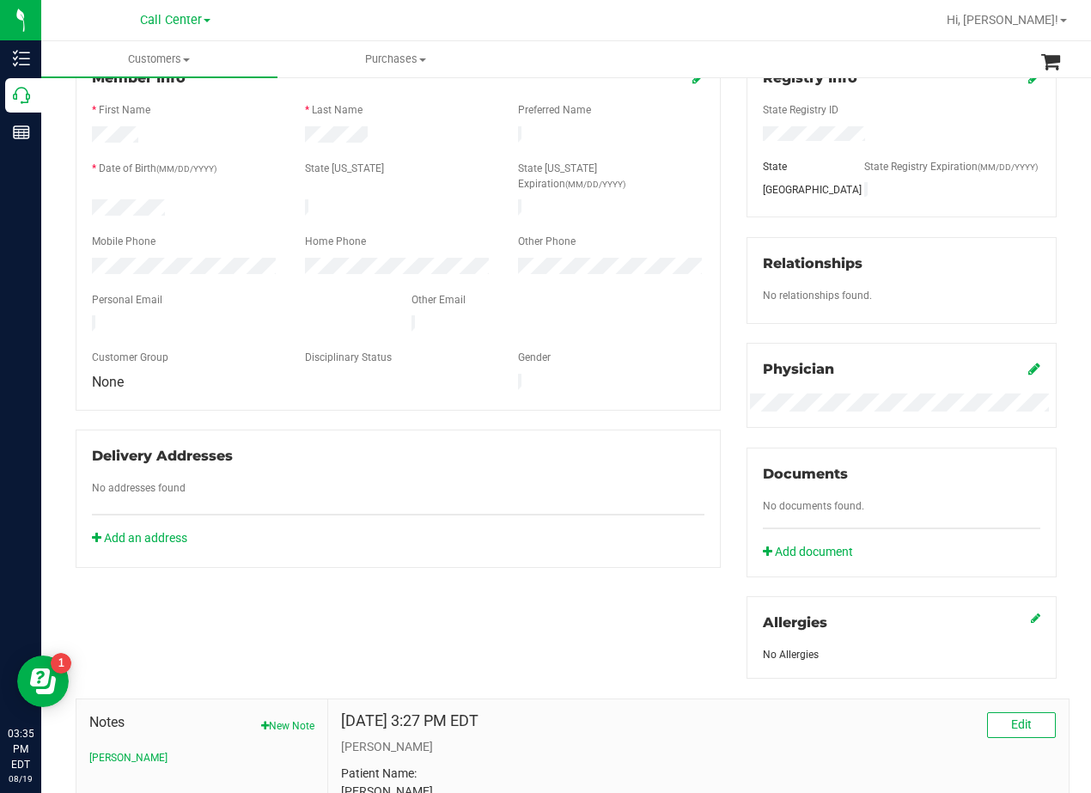
scroll to position [172, 0]
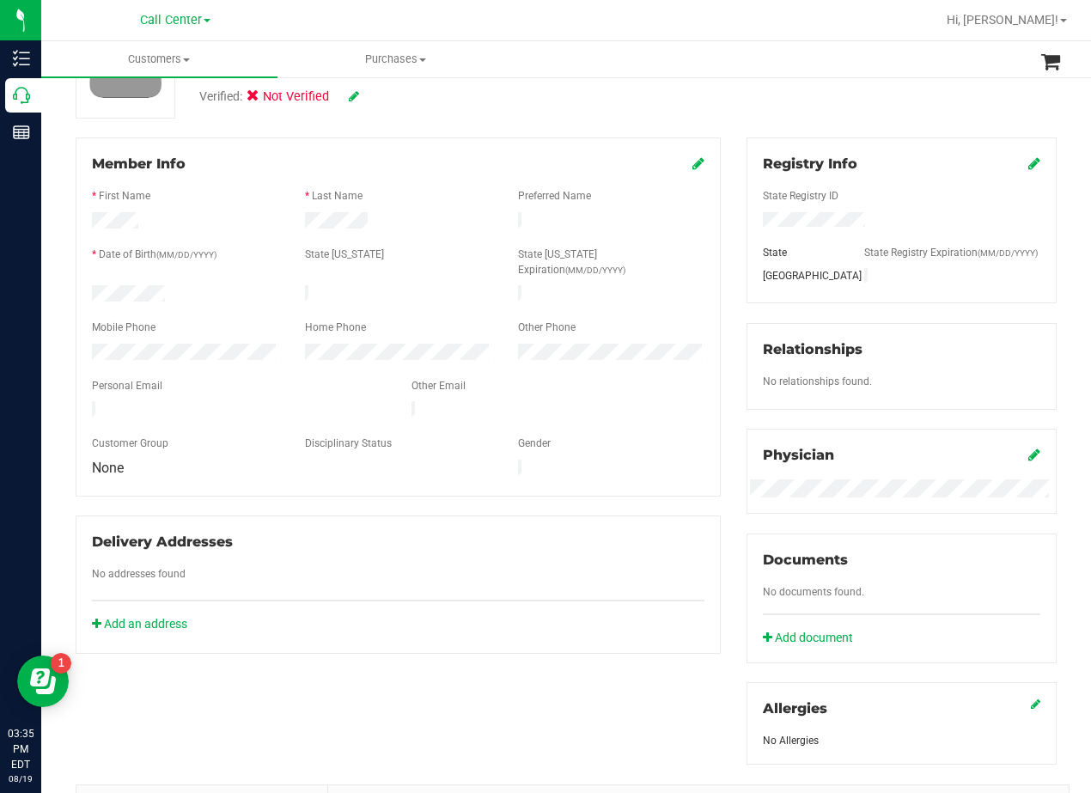
click at [680, 163] on div "Member Info" at bounding box center [398, 164] width 613 height 21
click at [693, 163] on icon at bounding box center [699, 163] width 12 height 14
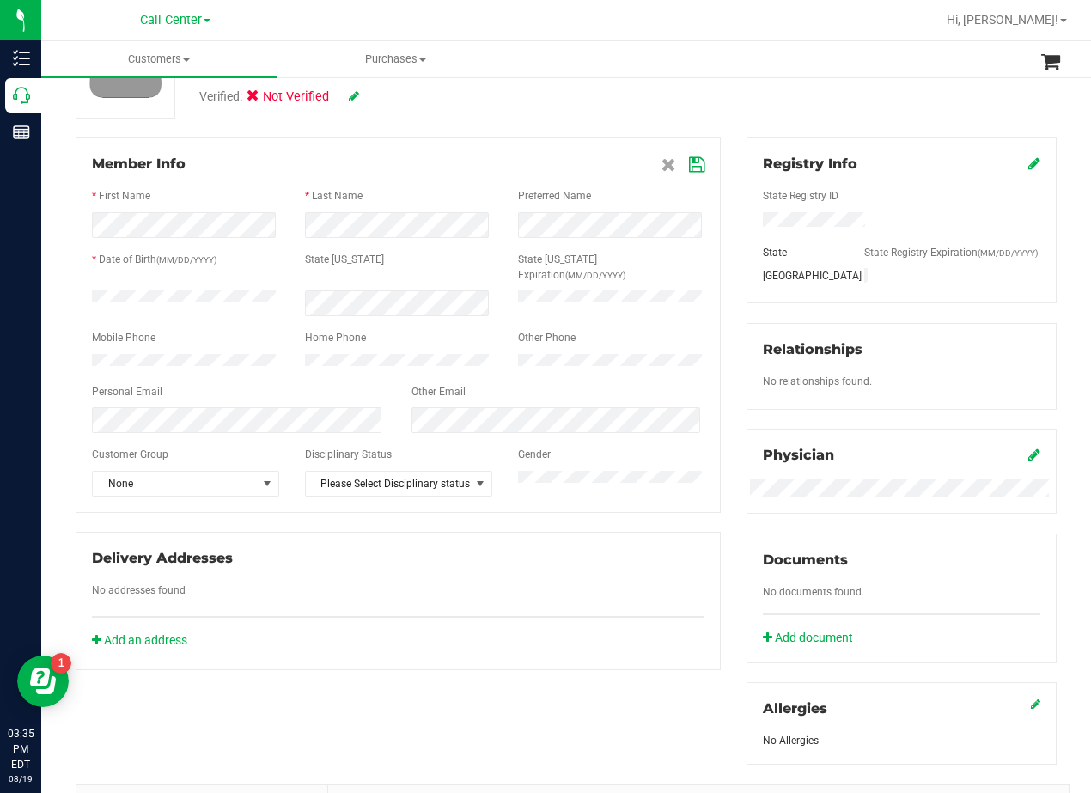
click at [689, 169] on icon at bounding box center [696, 165] width 15 height 14
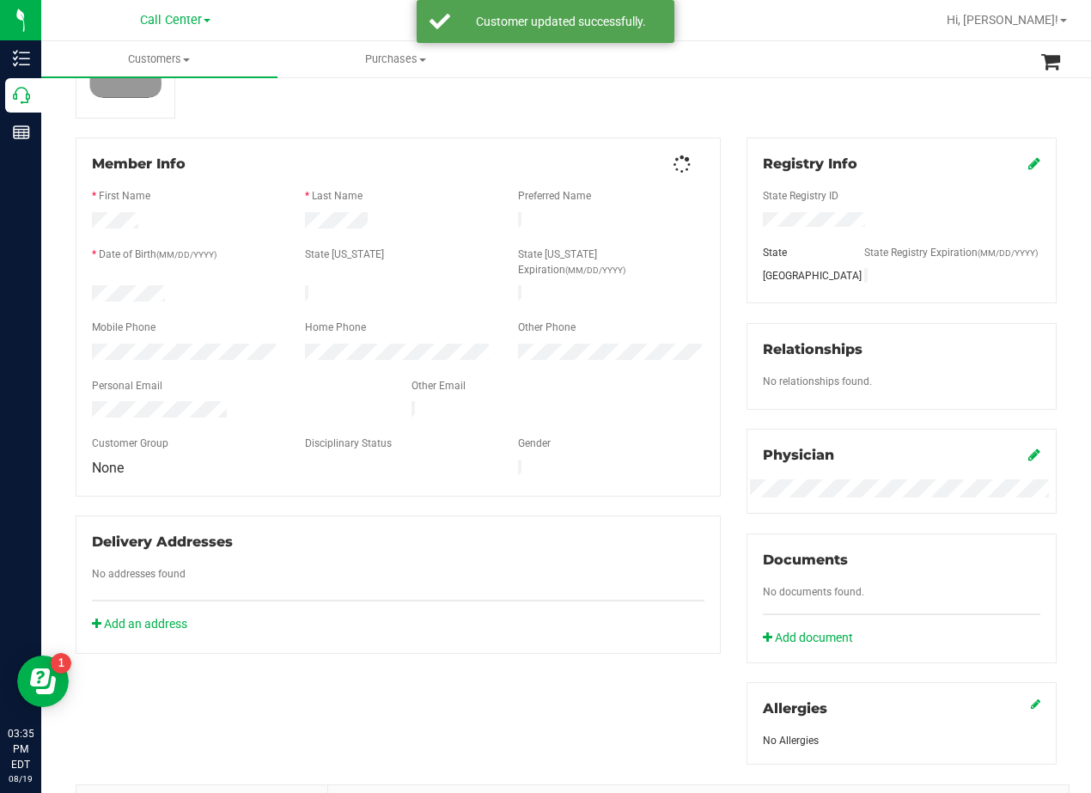
click at [719, 177] on div "Member Info * First Name * Last Name Preferred Name * Date of Birth (MM/DD/YYYY…" at bounding box center [398, 395] width 671 height 516
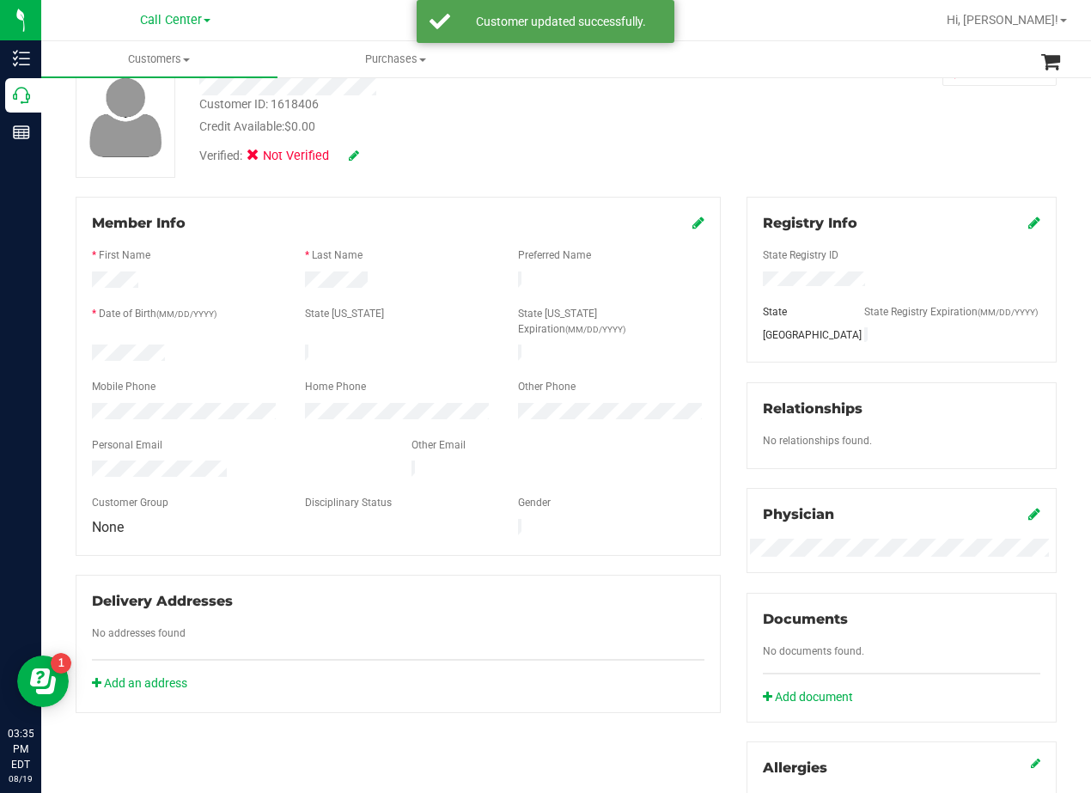
scroll to position [0, 0]
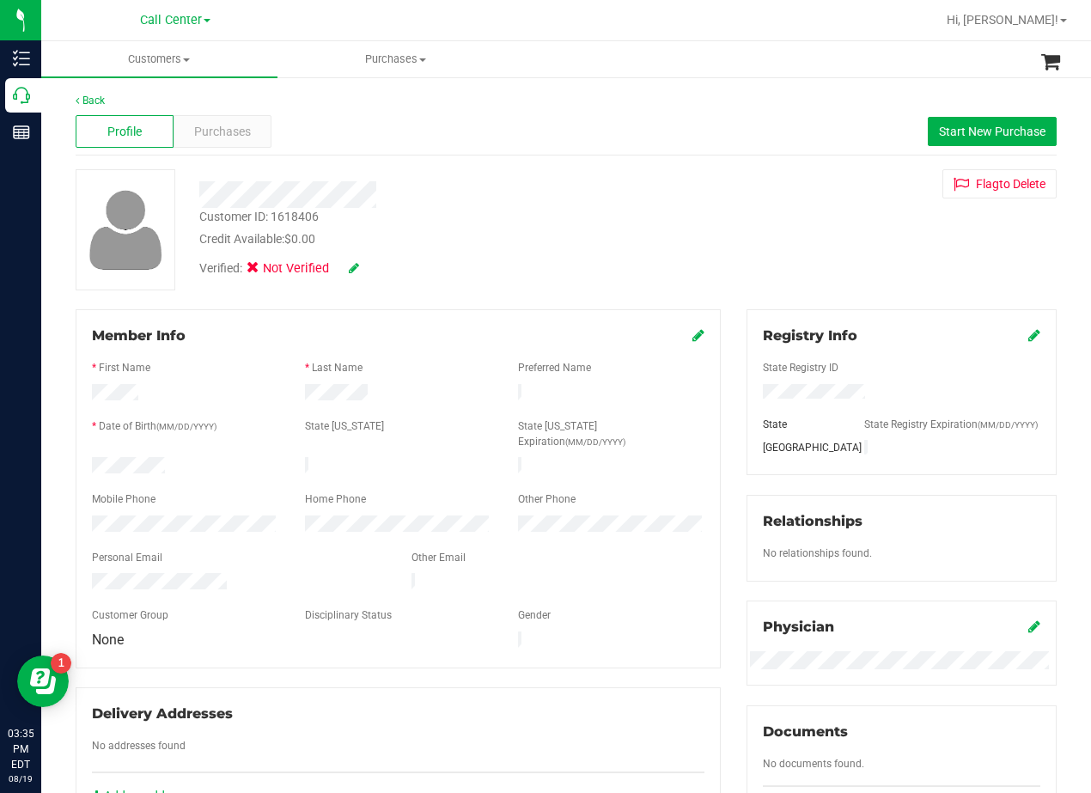
click at [717, 199] on div "Customer ID: 1618406 Credit Available: $0.00 Verified: Not Verified Flag to Del…" at bounding box center [566, 229] width 1007 height 121
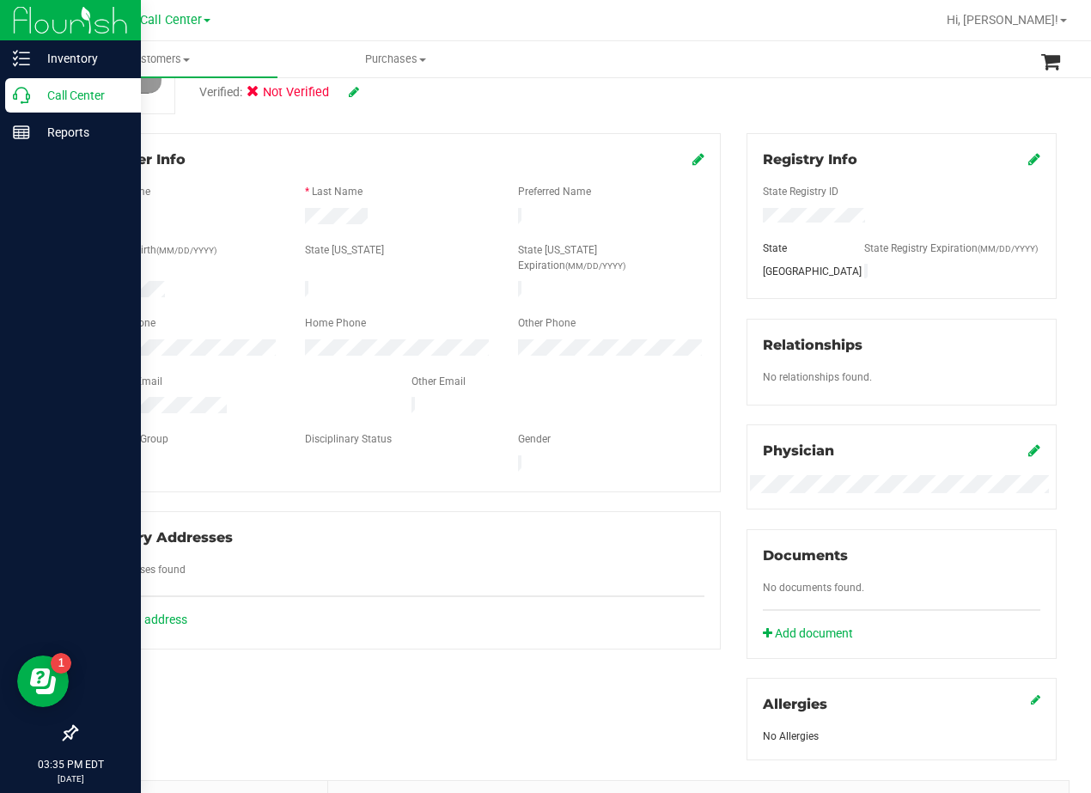
scroll to position [172, 0]
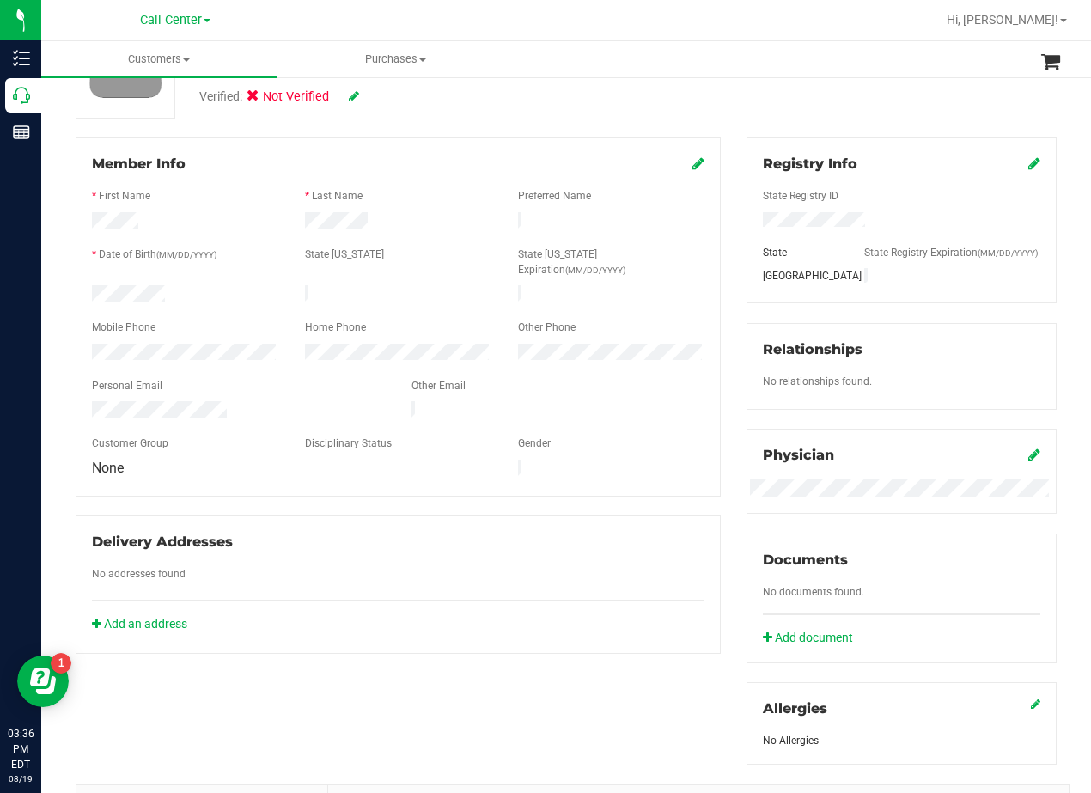
click at [723, 256] on div "Member Info * First Name * Last Name Preferred Name * Date of Birth (MM/DD/YYYY…" at bounding box center [398, 395] width 671 height 516
click at [702, 285] on div at bounding box center [611, 295] width 213 height 21
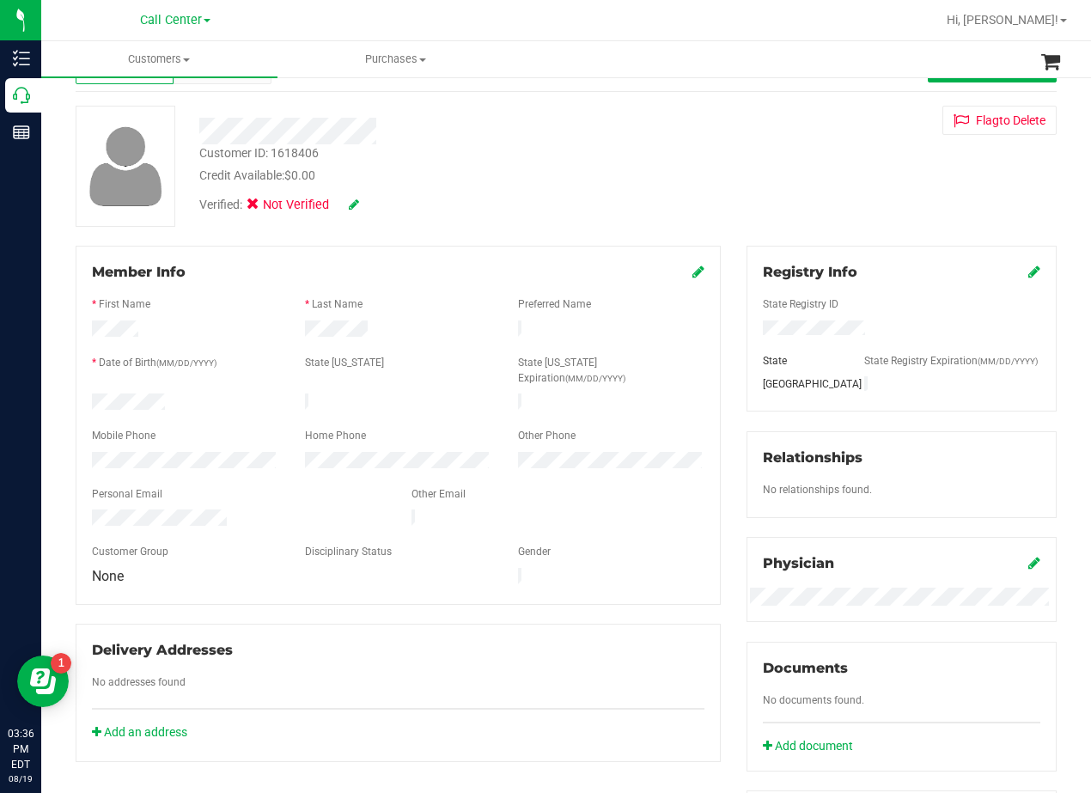
scroll to position [0, 0]
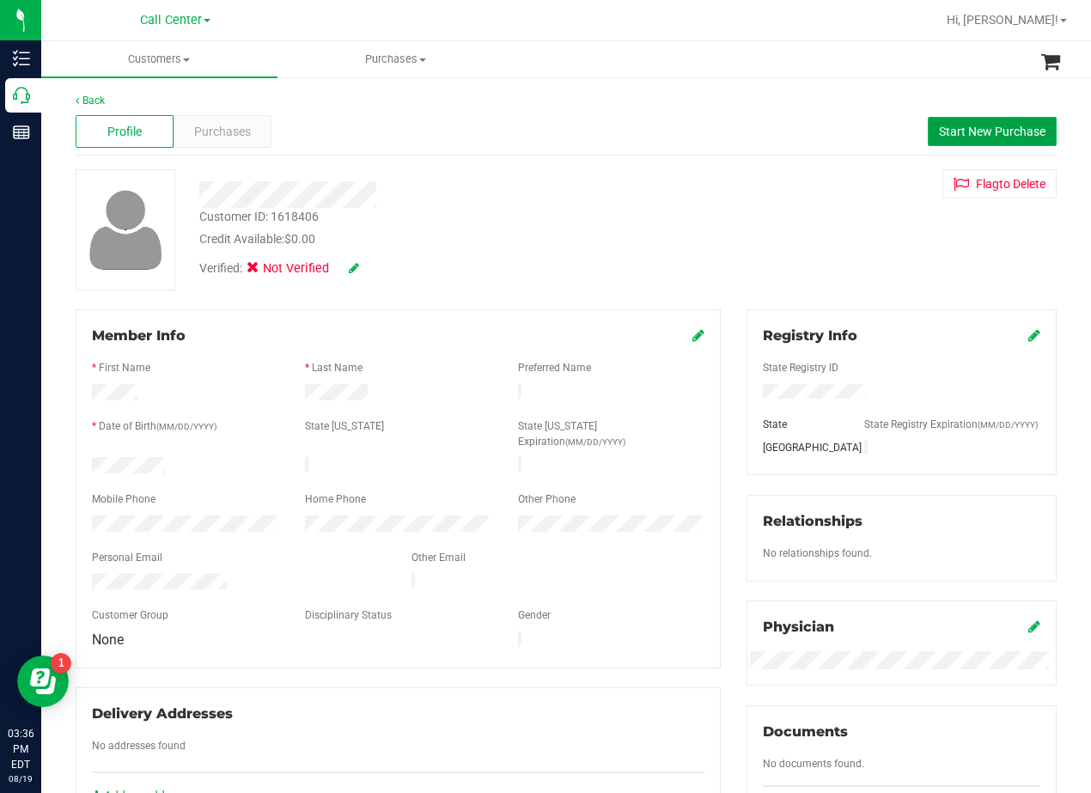
click at [939, 137] on span "Start New Purchase" at bounding box center [992, 132] width 107 height 14
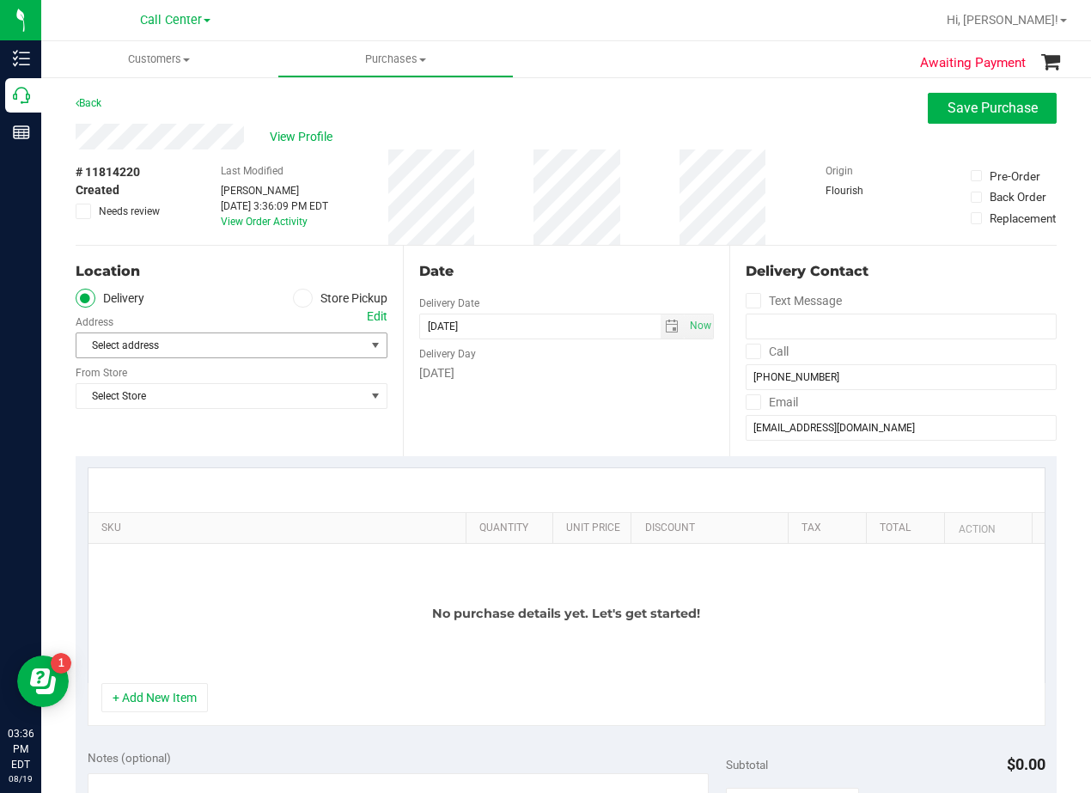
click at [324, 347] on span "Select address" at bounding box center [213, 345] width 274 height 24
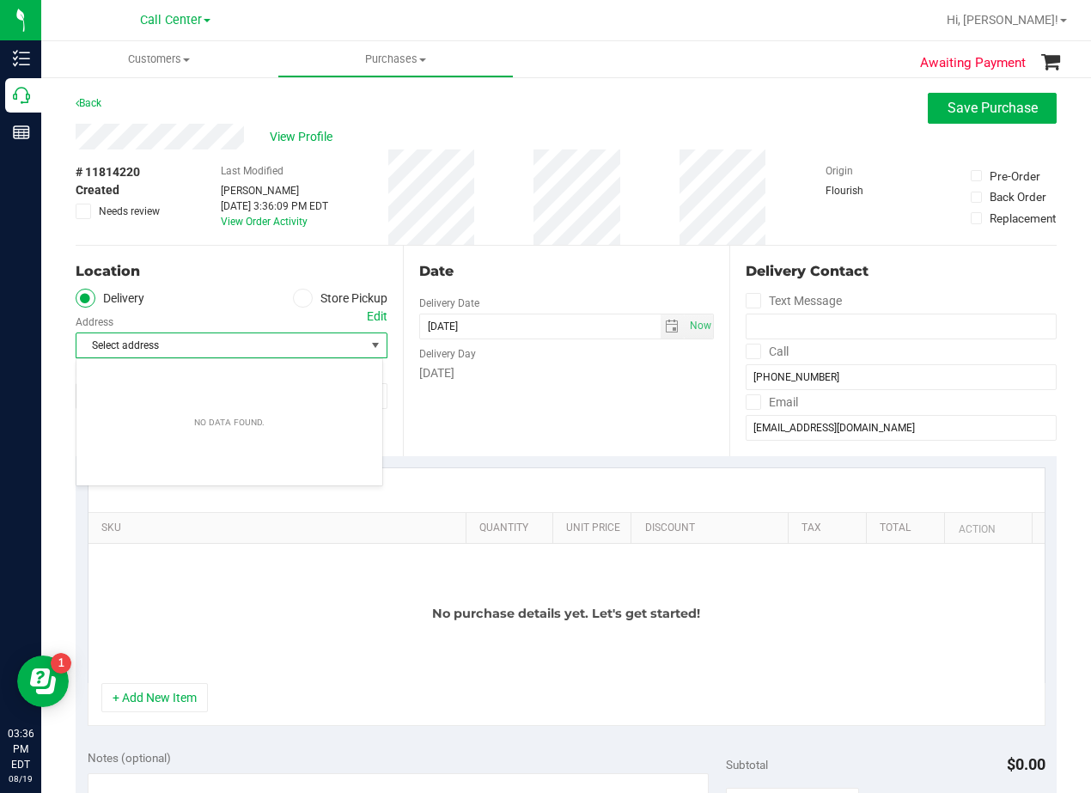
drag, startPoint x: 493, startPoint y: 401, endPoint x: 449, endPoint y: 401, distance: 43.8
click at [491, 403] on div "Date Delivery Date 08/19/2025 Now 08/19/2025 03:36 PM Now Delivery Day Tuesday" at bounding box center [566, 351] width 327 height 211
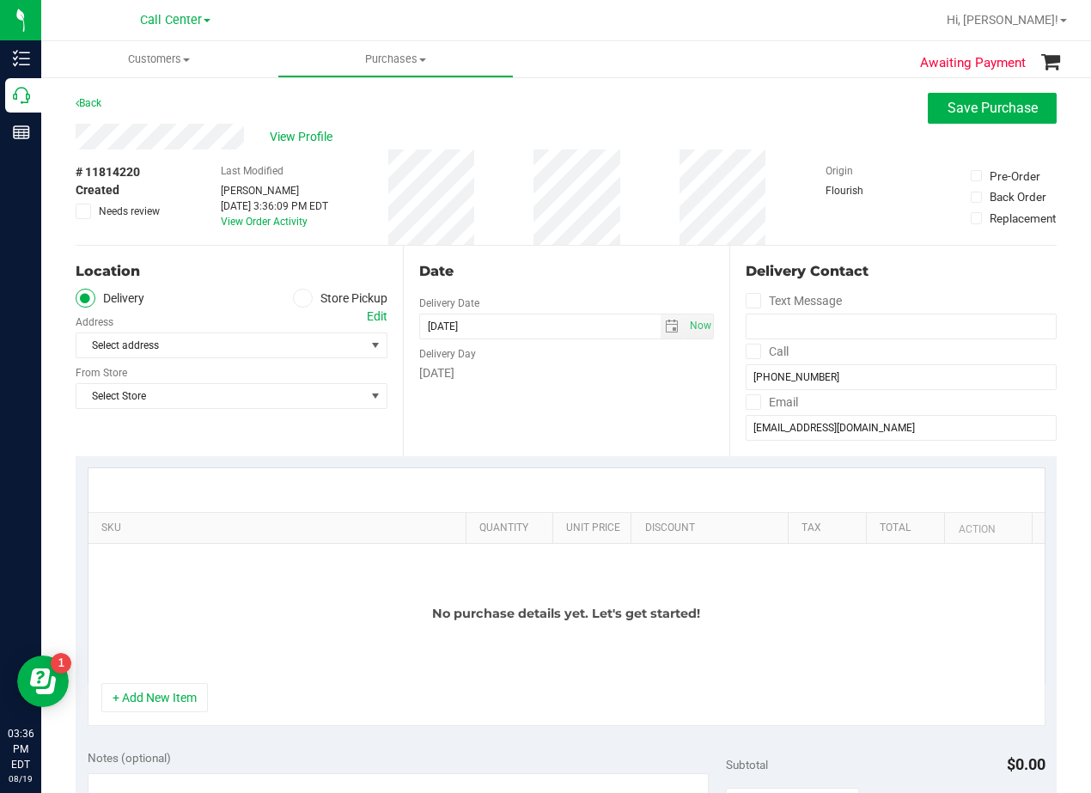
click at [278, 378] on div "Select Store Select Store Bonita Springs WC Boynton Beach WC Bradenton WC Brand…" at bounding box center [232, 383] width 312 height 51
click at [281, 401] on span "Select Store" at bounding box center [220, 396] width 289 height 24
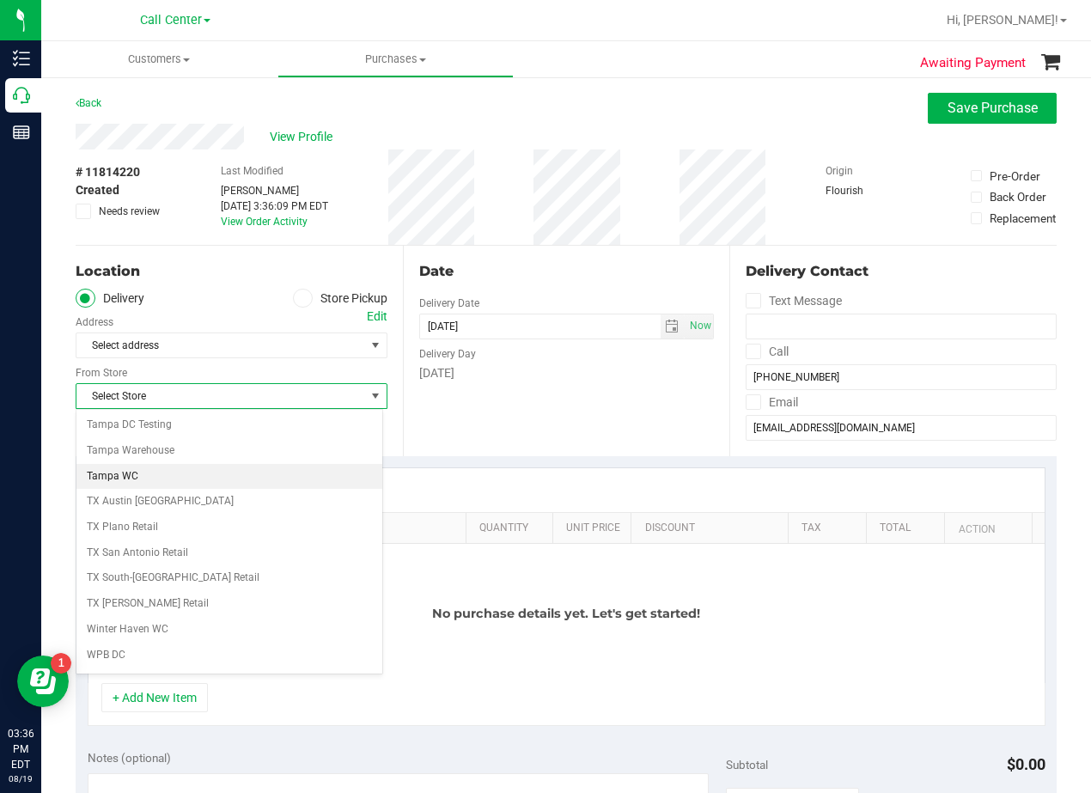
scroll to position [1248, 0]
click at [220, 486] on li "TX Austin [GEOGRAPHIC_DATA]" at bounding box center [229, 480] width 306 height 26
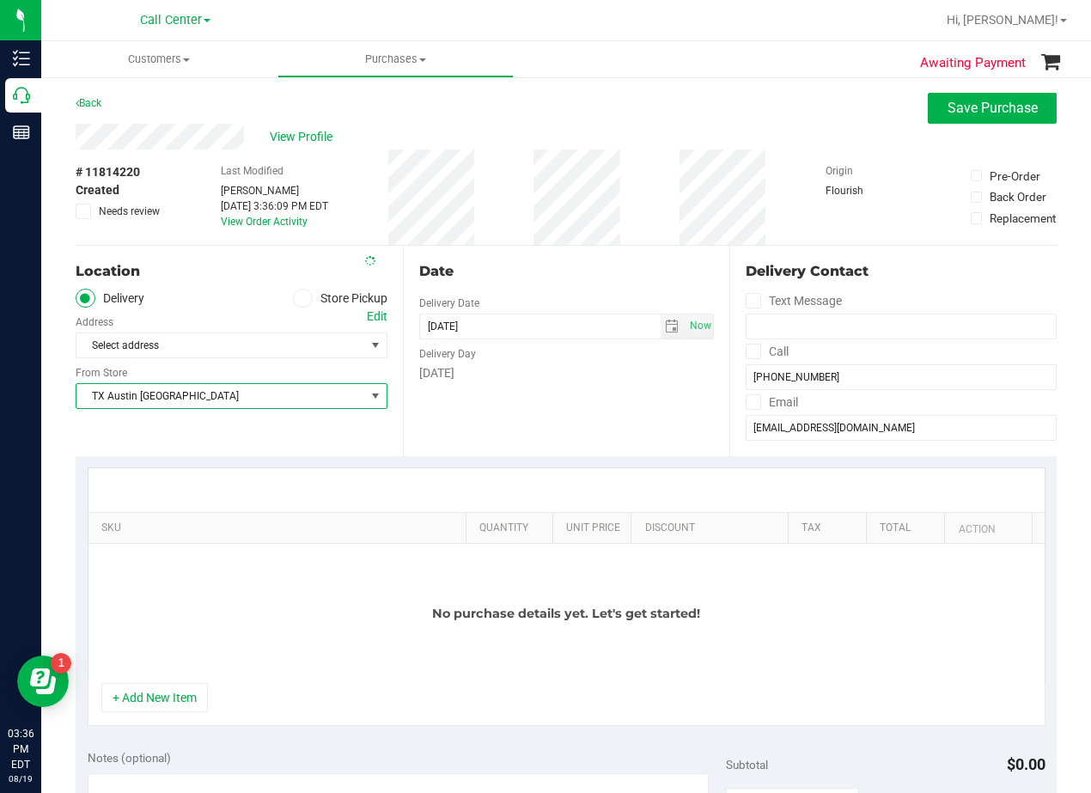
drag, startPoint x: 460, startPoint y: 422, endPoint x: 540, endPoint y: 344, distance: 111.8
click at [462, 422] on div "Date Delivery Date 08/19/2025 Now 08/19/2025 03:36 PM Now Delivery Day Tuesday" at bounding box center [566, 351] width 327 height 211
click at [547, 267] on div "Date" at bounding box center [567, 271] width 296 height 21
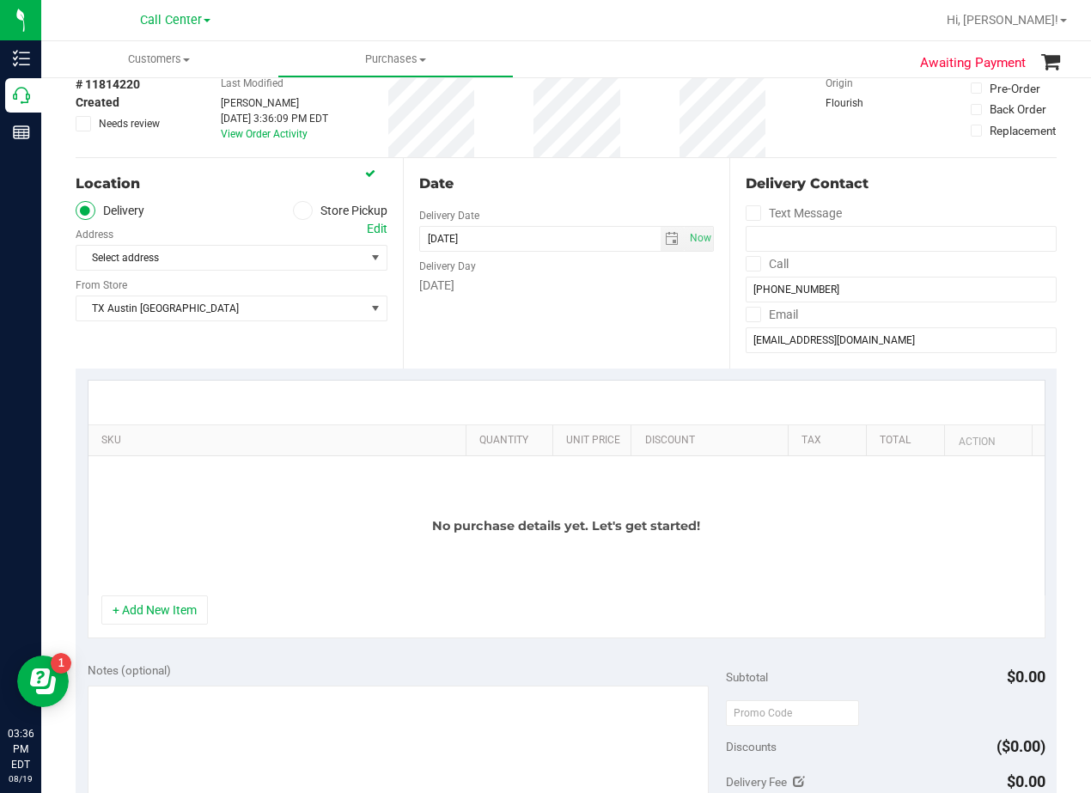
scroll to position [86, 0]
drag, startPoint x: 156, startPoint y: 604, endPoint x: 176, endPoint y: 580, distance: 31.1
click at [156, 605] on button "+ Add New Item" at bounding box center [154, 611] width 107 height 29
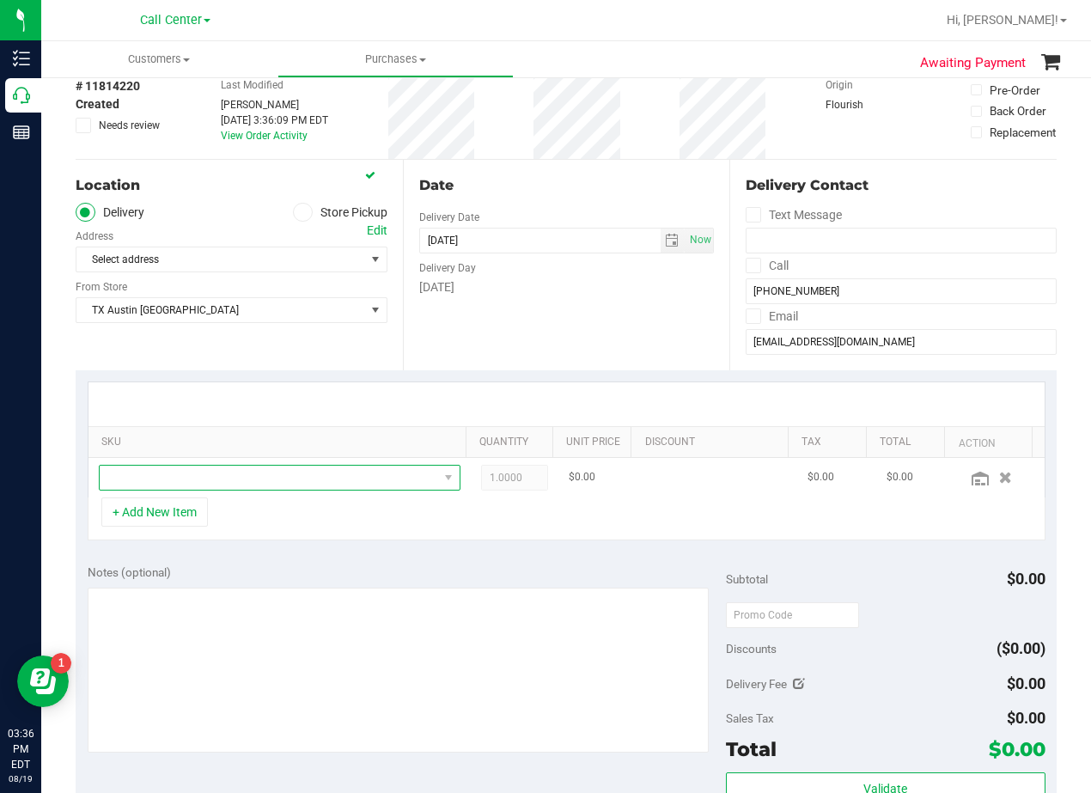
click at [212, 487] on span "NO DATA FOUND" at bounding box center [269, 478] width 339 height 24
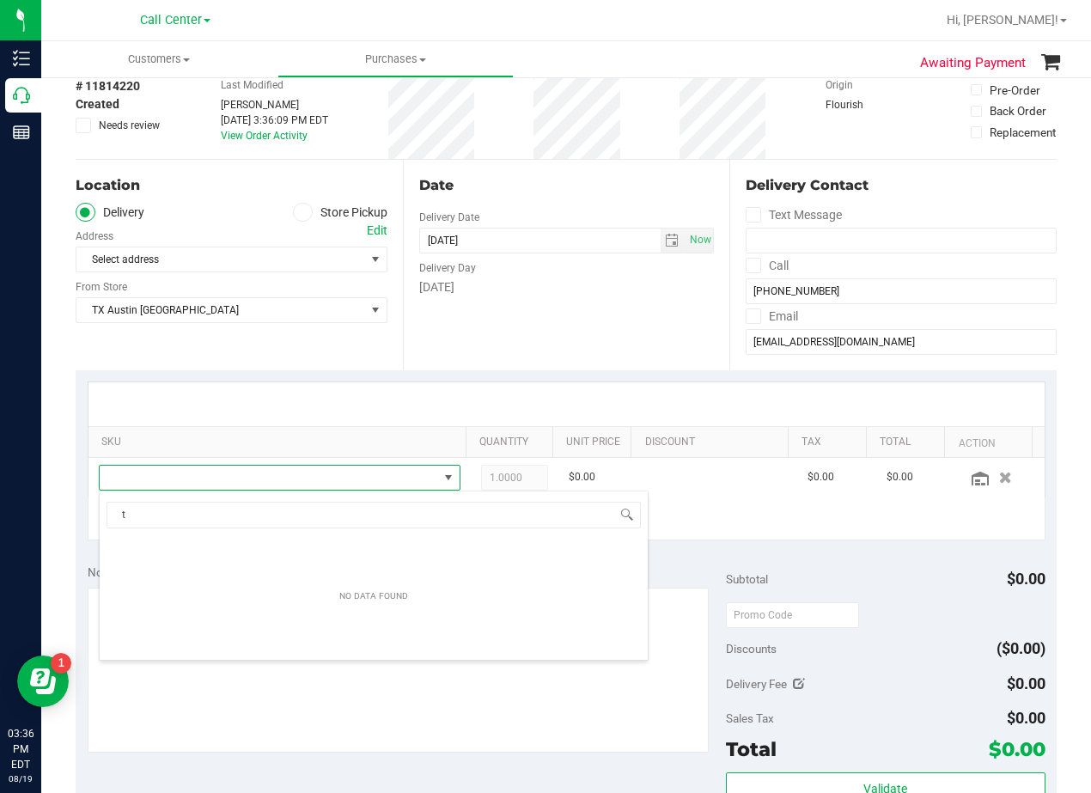
scroll to position [26, 339]
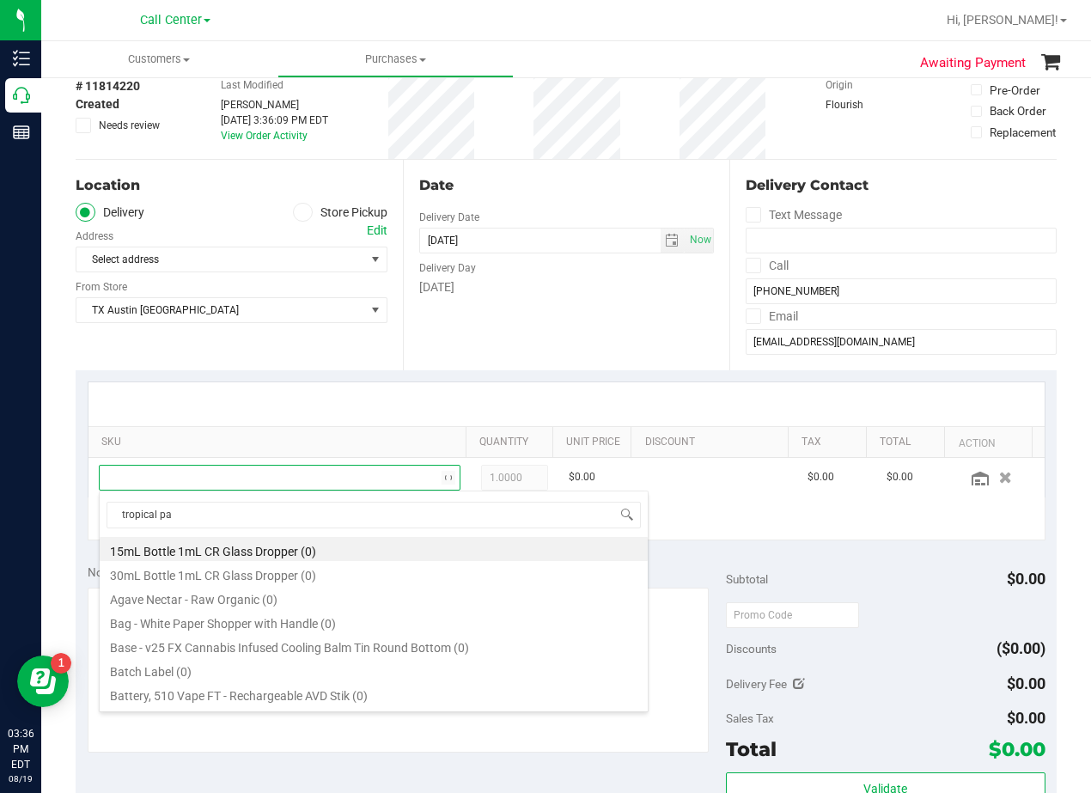
type input "tropical par"
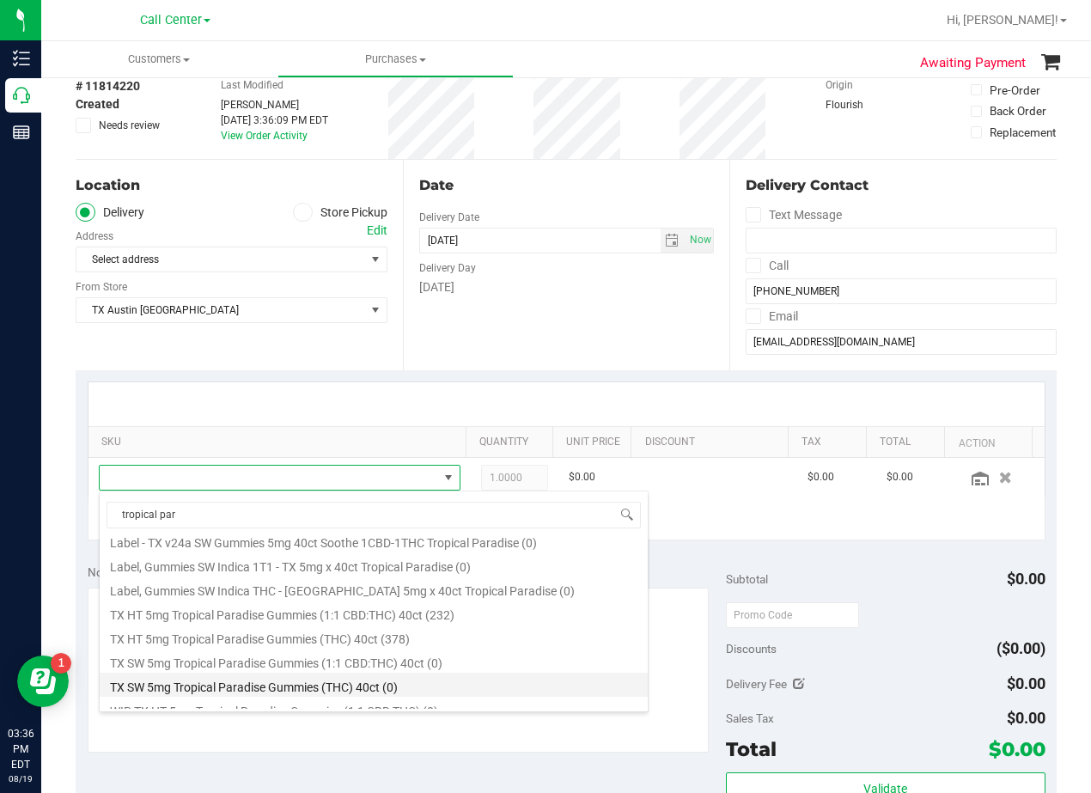
scroll to position [309, 0]
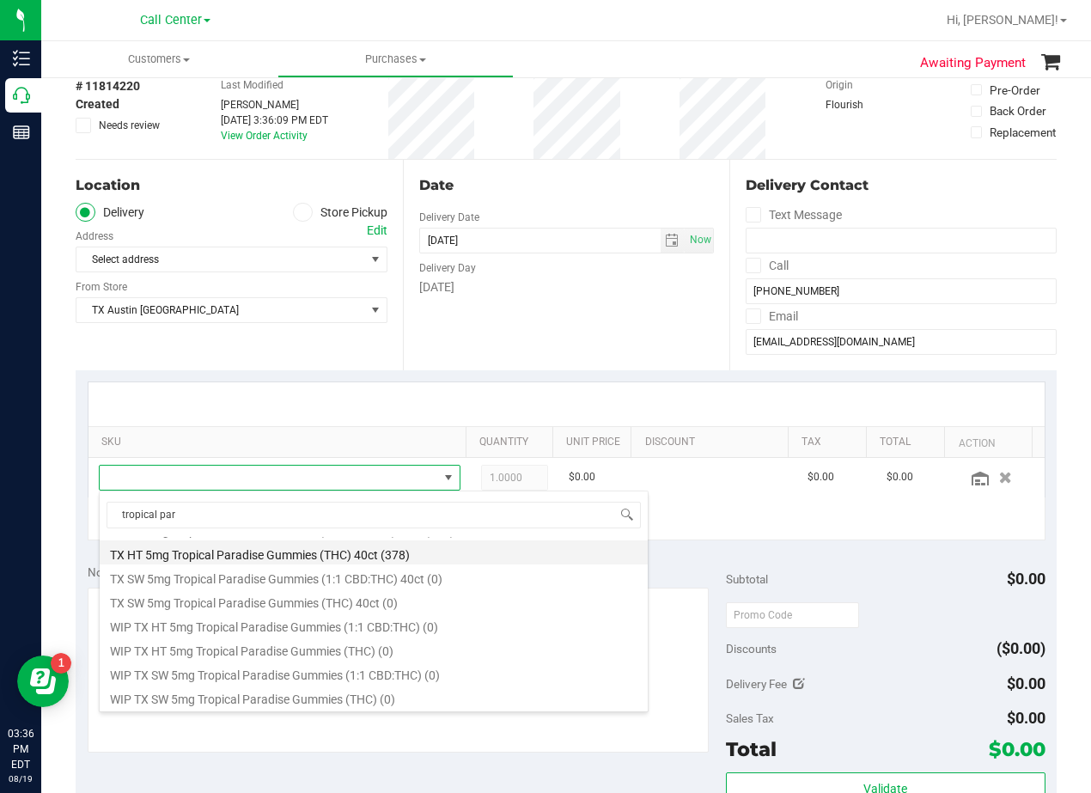
click at [409, 551] on li "TX HT 5mg Tropical Paradise Gummies (THC) 40ct (378)" at bounding box center [374, 552] width 548 height 24
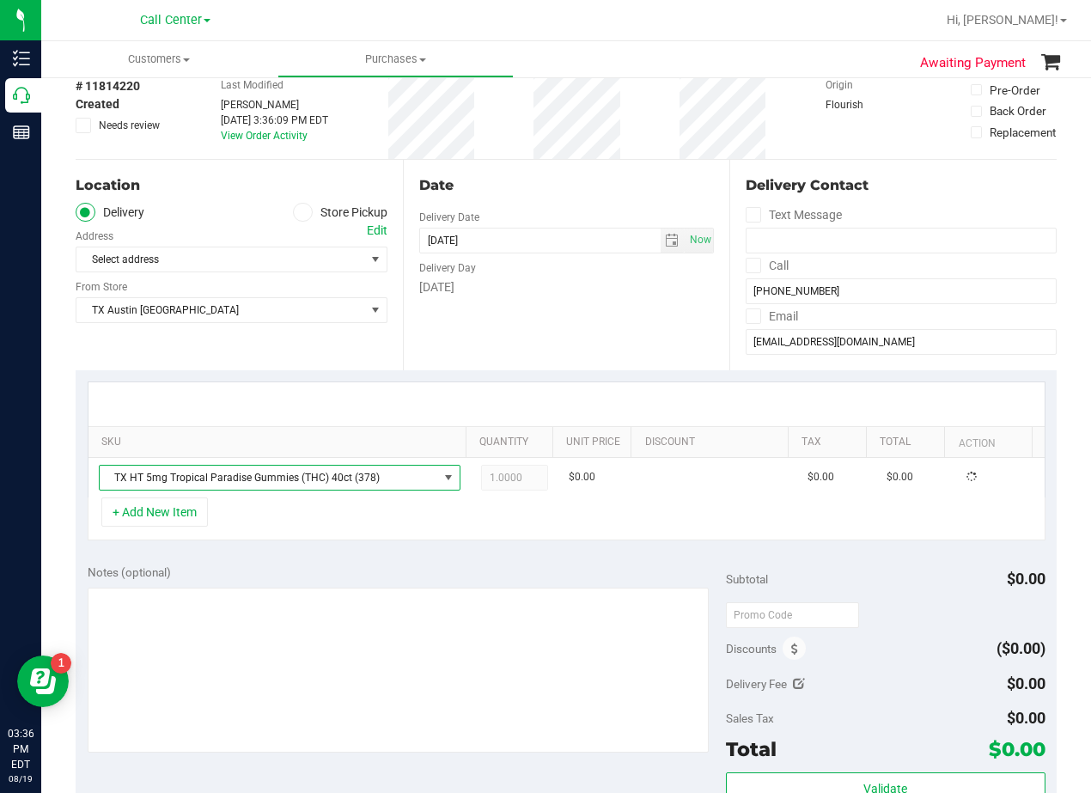
drag, startPoint x: 429, startPoint y: 546, endPoint x: 543, endPoint y: 446, distance: 152.2
click at [438, 545] on div "SKU Quantity Unit Price Discount Tax Total Action TX HT 5mg Tropical Paradise G…" at bounding box center [566, 461] width 981 height 182
click at [589, 388] on div at bounding box center [566, 404] width 956 height 44
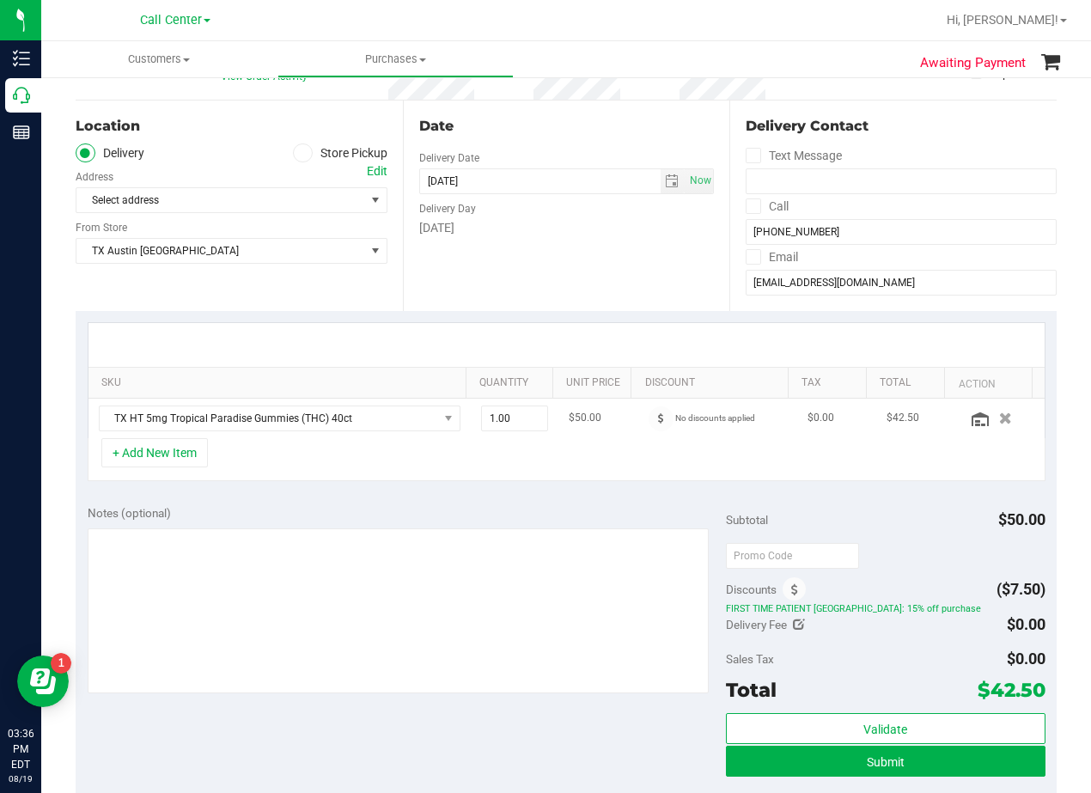
scroll to position [172, 0]
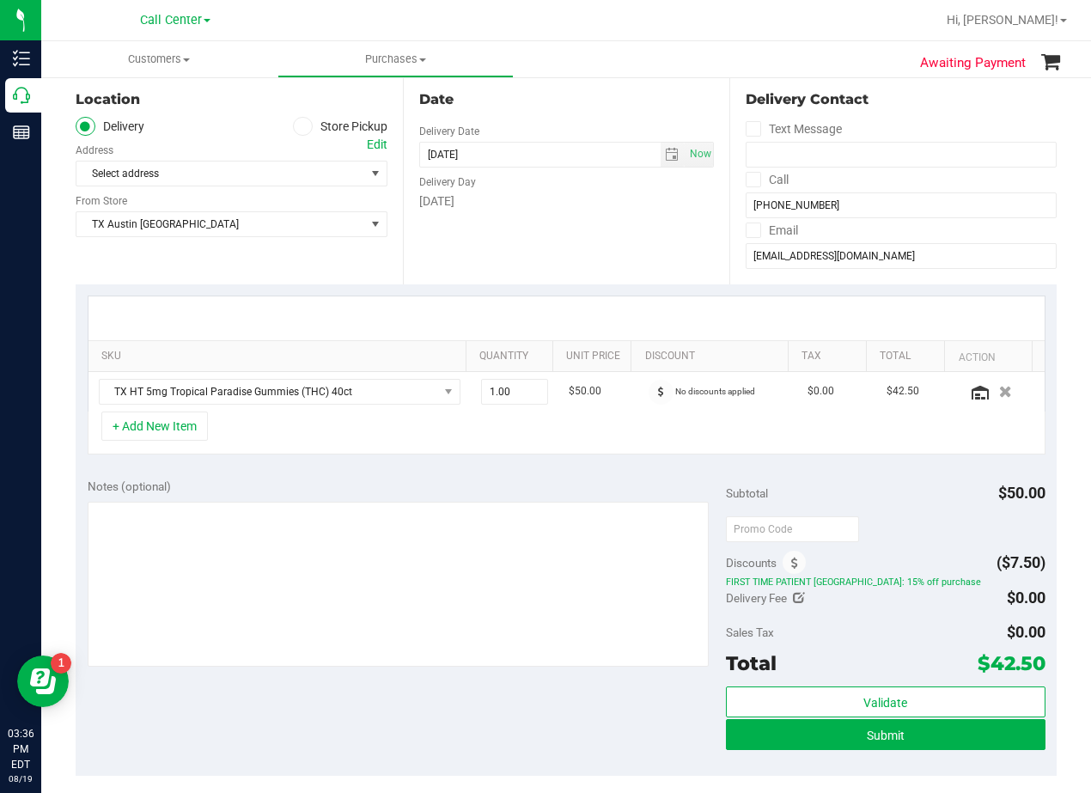
click at [601, 316] on div at bounding box center [566, 318] width 956 height 44
click at [650, 385] on span at bounding box center [661, 392] width 25 height 25
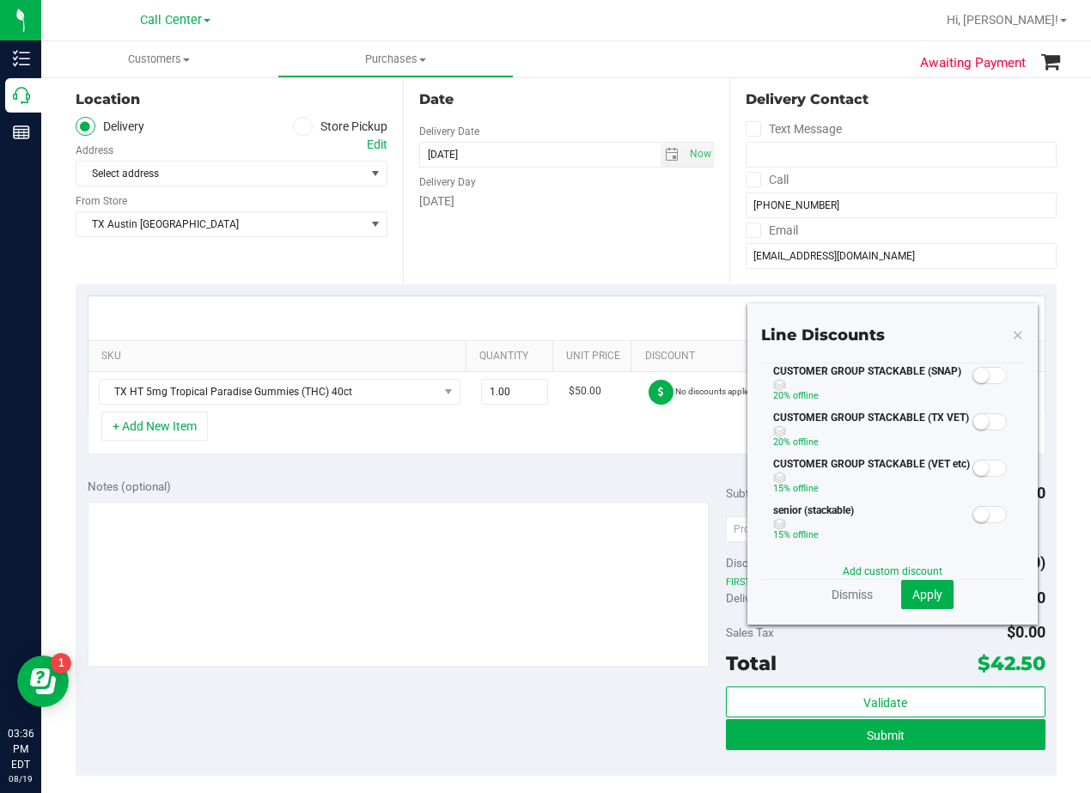
click at [973, 426] on small at bounding box center [980, 421] width 15 height 15
click at [914, 599] on span "Apply" at bounding box center [927, 595] width 30 height 14
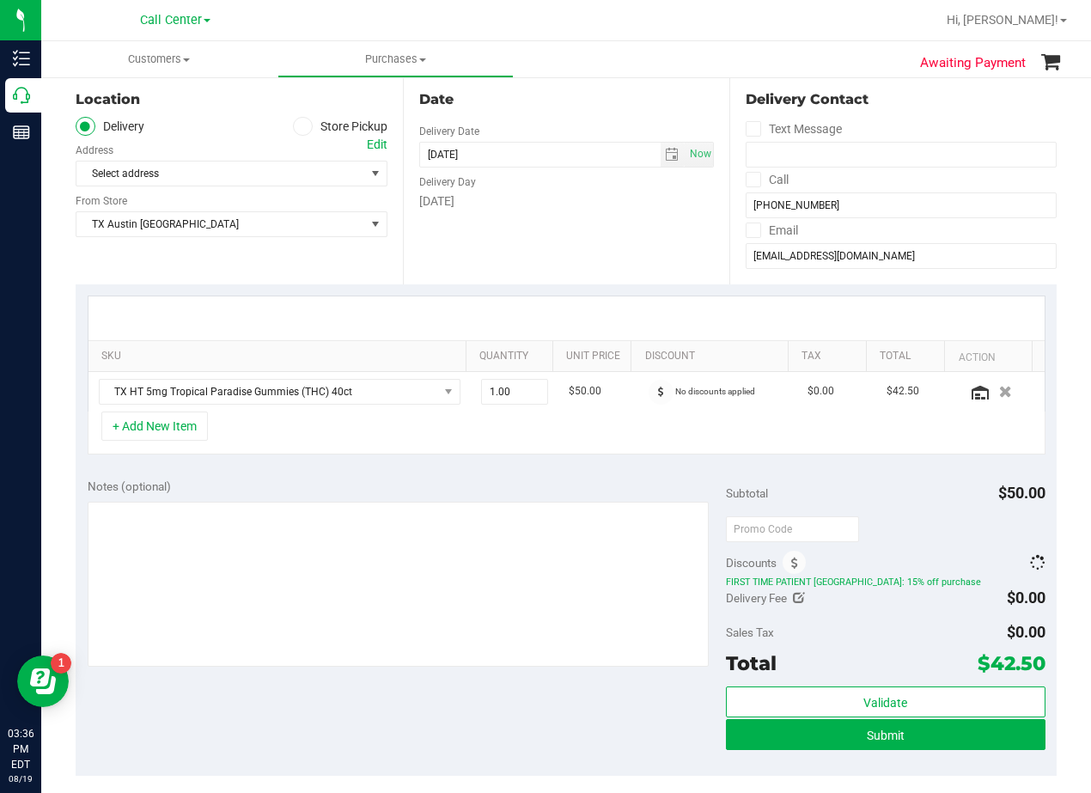
drag, startPoint x: 714, startPoint y: 260, endPoint x: 641, endPoint y: 250, distance: 73.8
click at [680, 255] on div "Date Delivery Date 08/19/2025 Now 08/19/2025 08:00 AM Now Delivery Day Tuesday" at bounding box center [566, 179] width 327 height 211
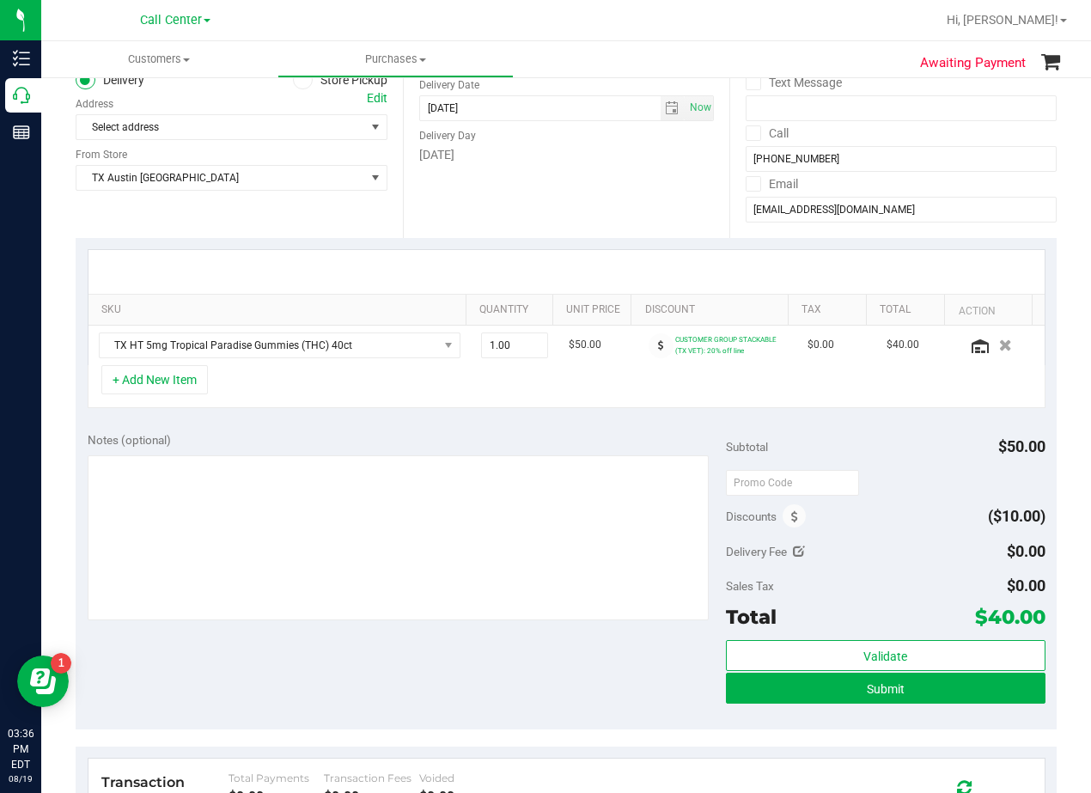
scroll to position [258, 0]
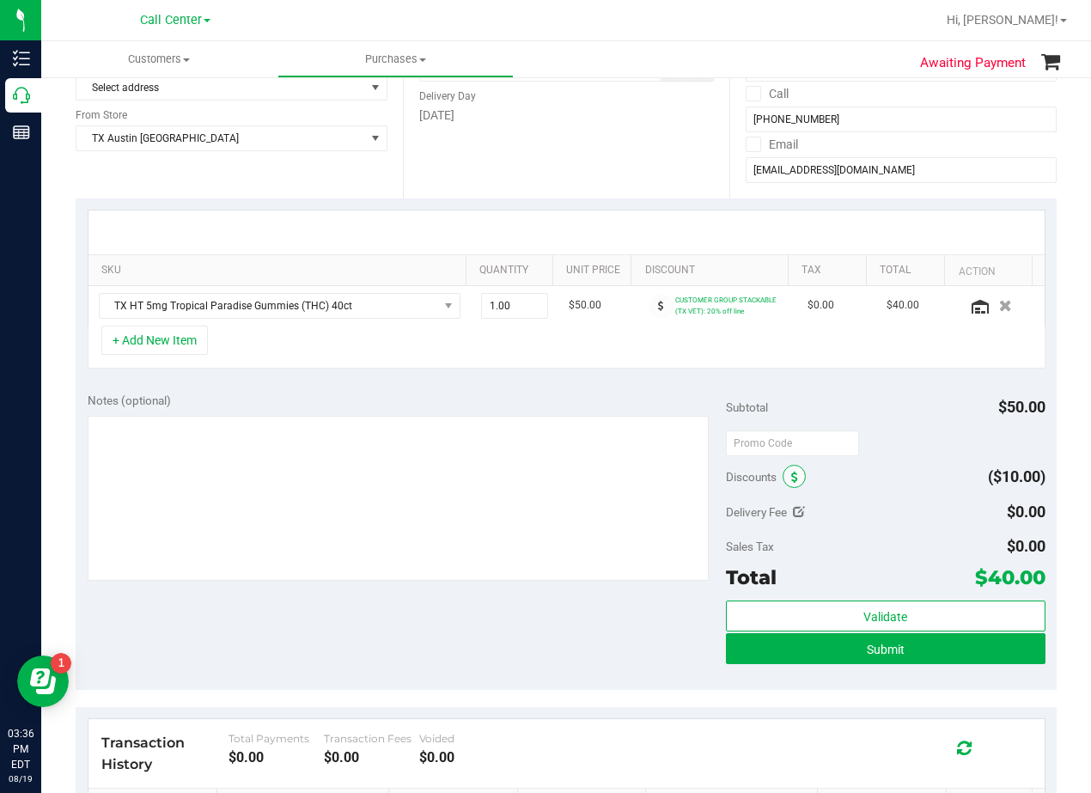
click at [791, 480] on icon at bounding box center [794, 478] width 7 height 12
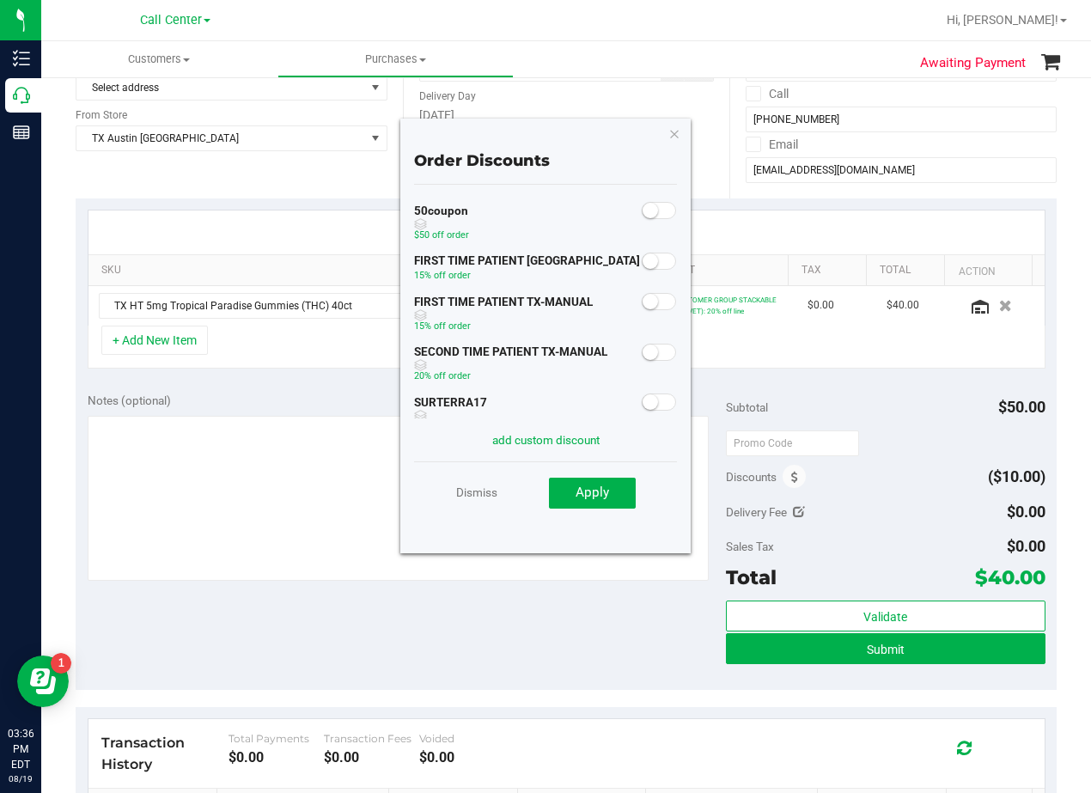
click at [651, 302] on span at bounding box center [659, 301] width 34 height 17
click at [626, 493] on button "Apply" at bounding box center [592, 493] width 87 height 31
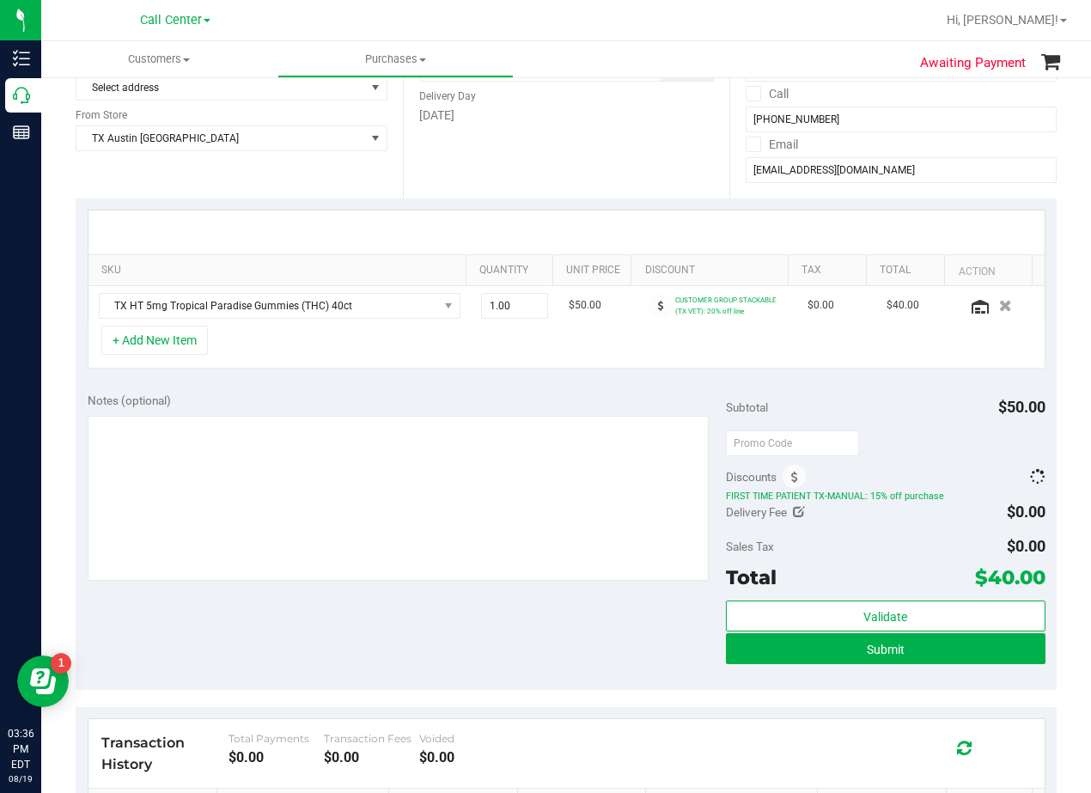
click at [601, 345] on div "+ Add New Item" at bounding box center [567, 347] width 958 height 43
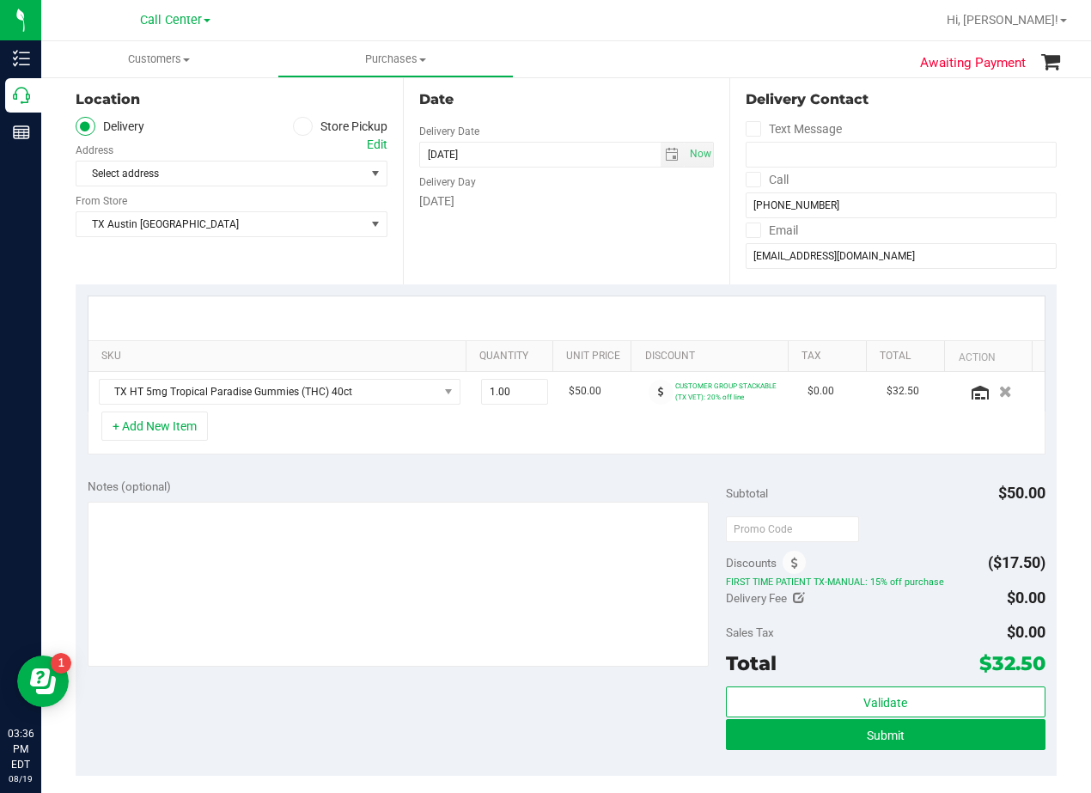
click at [611, 310] on div at bounding box center [566, 318] width 956 height 44
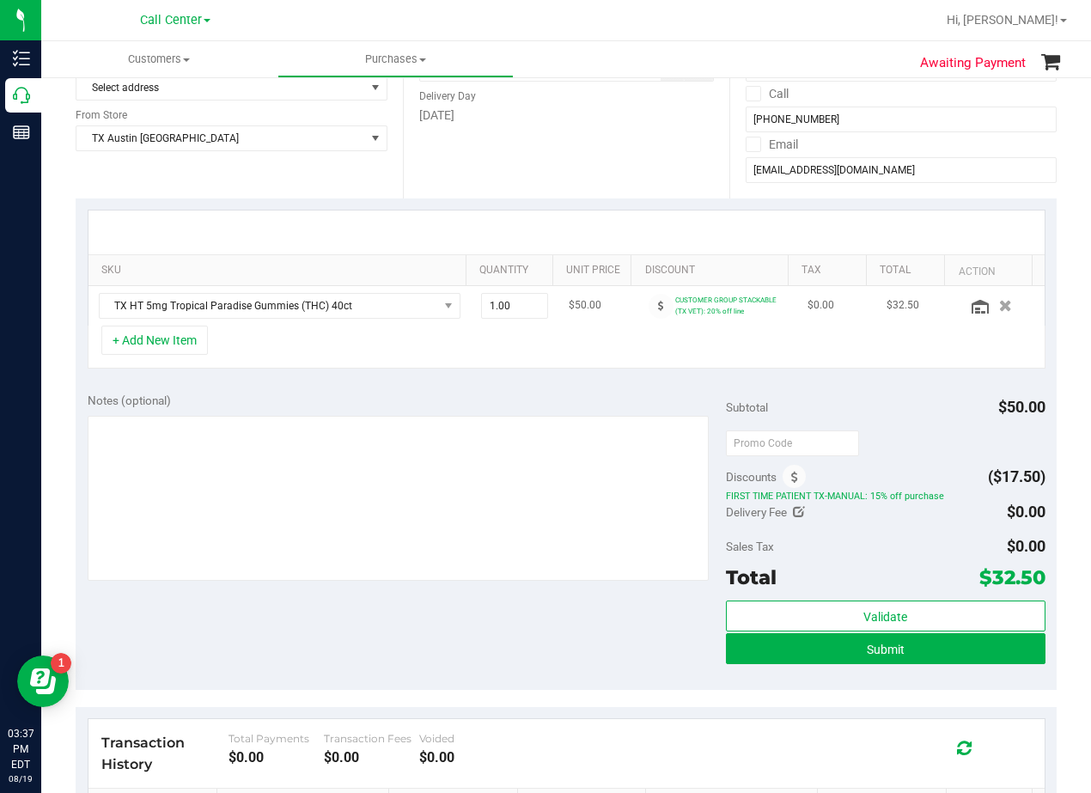
click at [607, 312] on td "$50.00" at bounding box center [597, 306] width 79 height 40
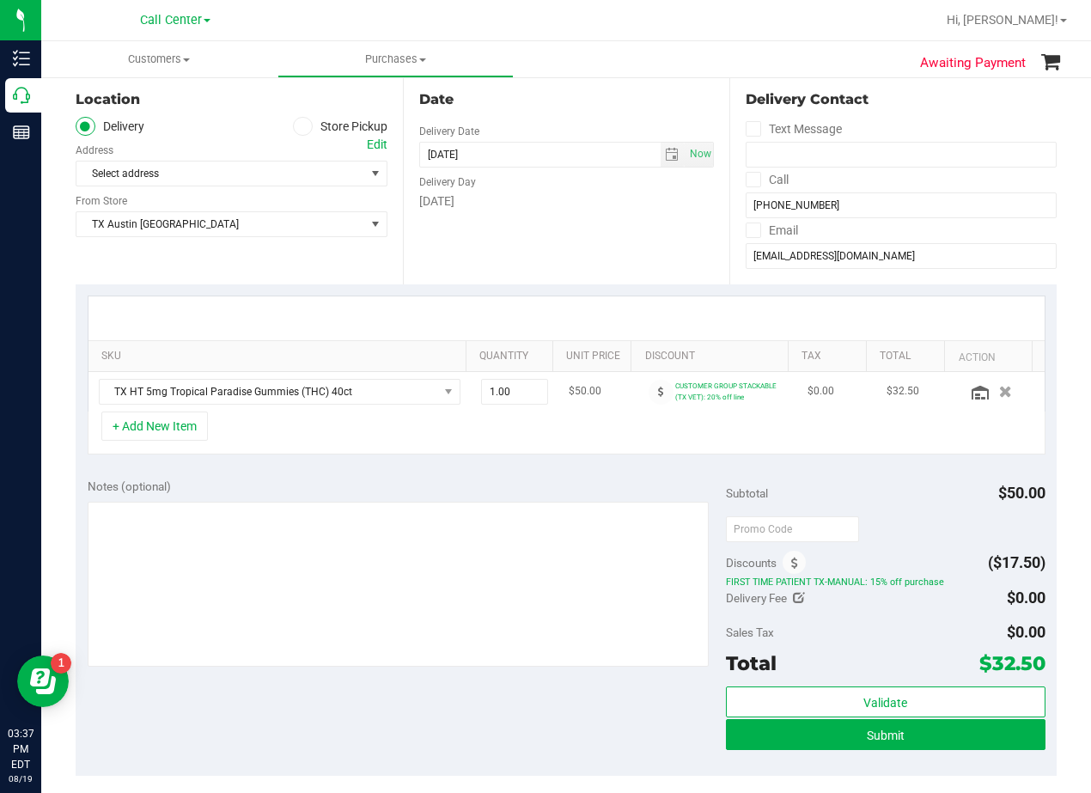
click at [607, 312] on div at bounding box center [566, 318] width 956 height 44
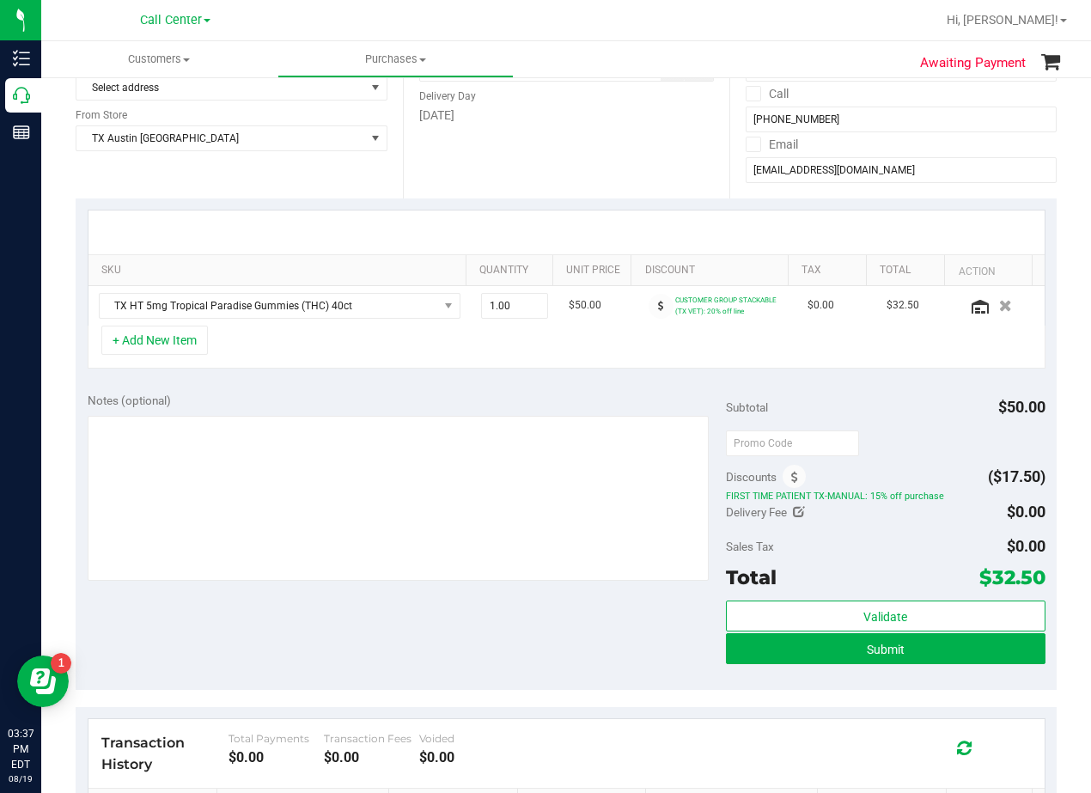
click at [793, 513] on icon at bounding box center [799, 512] width 12 height 12
type input "$0.00"
click at [980, 516] on span at bounding box center [982, 515] width 128 height 30
click at [980, 516] on input "text" at bounding box center [982, 517] width 126 height 24
type input "25"
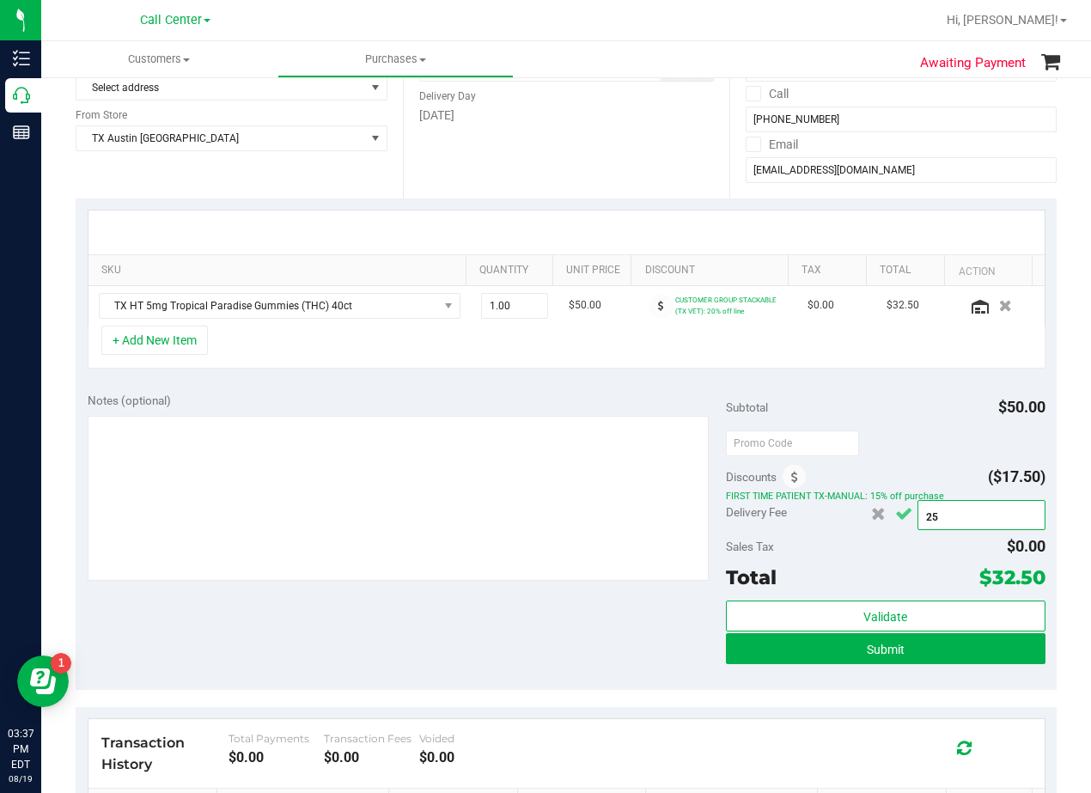
type input "$25.00"
click at [895, 517] on icon "Cancel button" at bounding box center [903, 514] width 17 height 13
click at [571, 369] on div "+ Add New Item" at bounding box center [567, 347] width 958 height 43
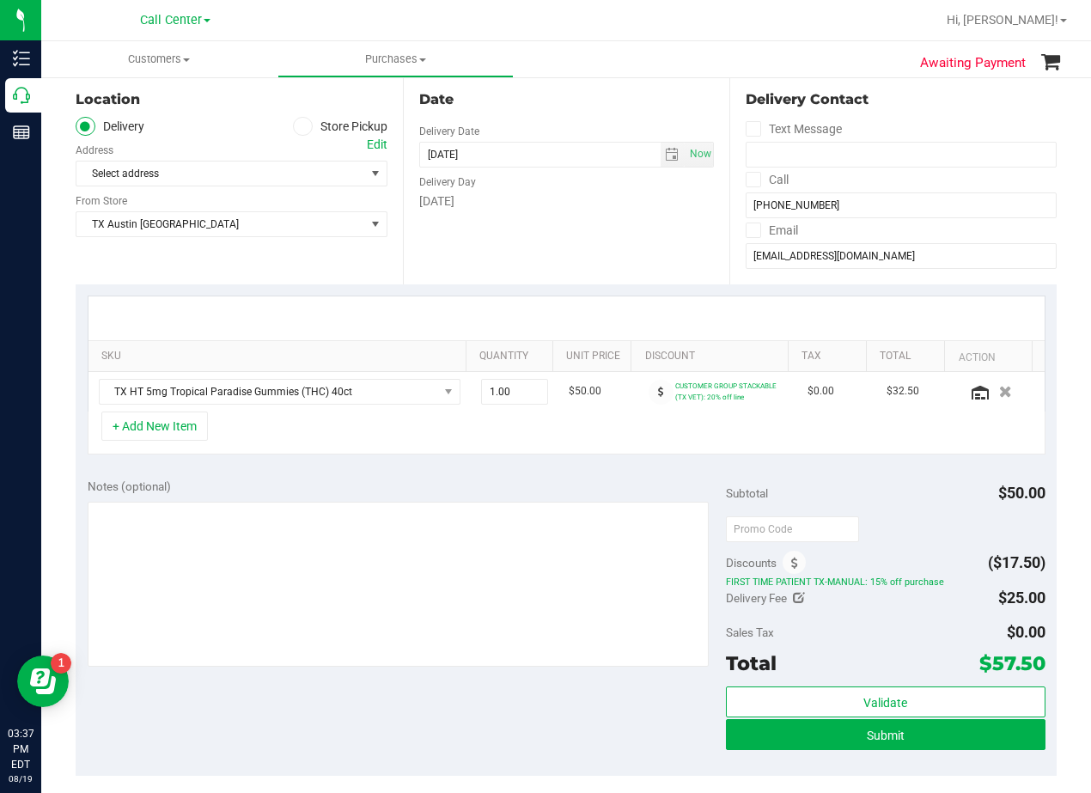
click at [616, 302] on div at bounding box center [566, 318] width 956 height 44
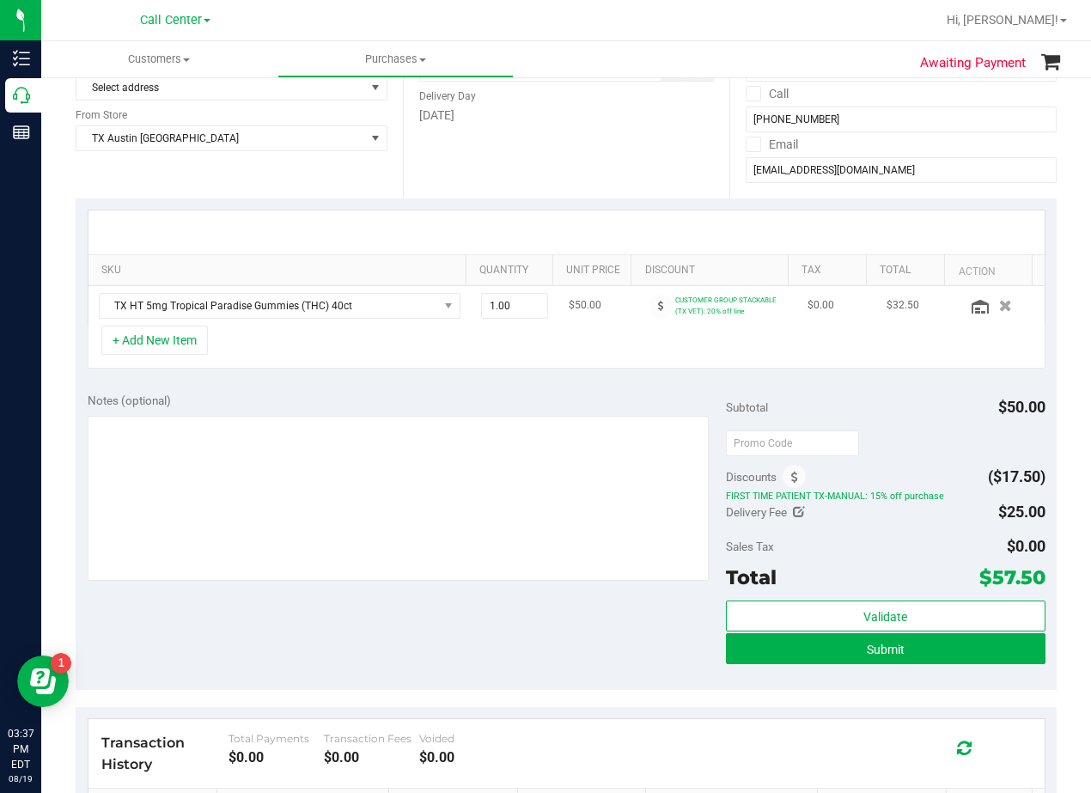
scroll to position [172, 0]
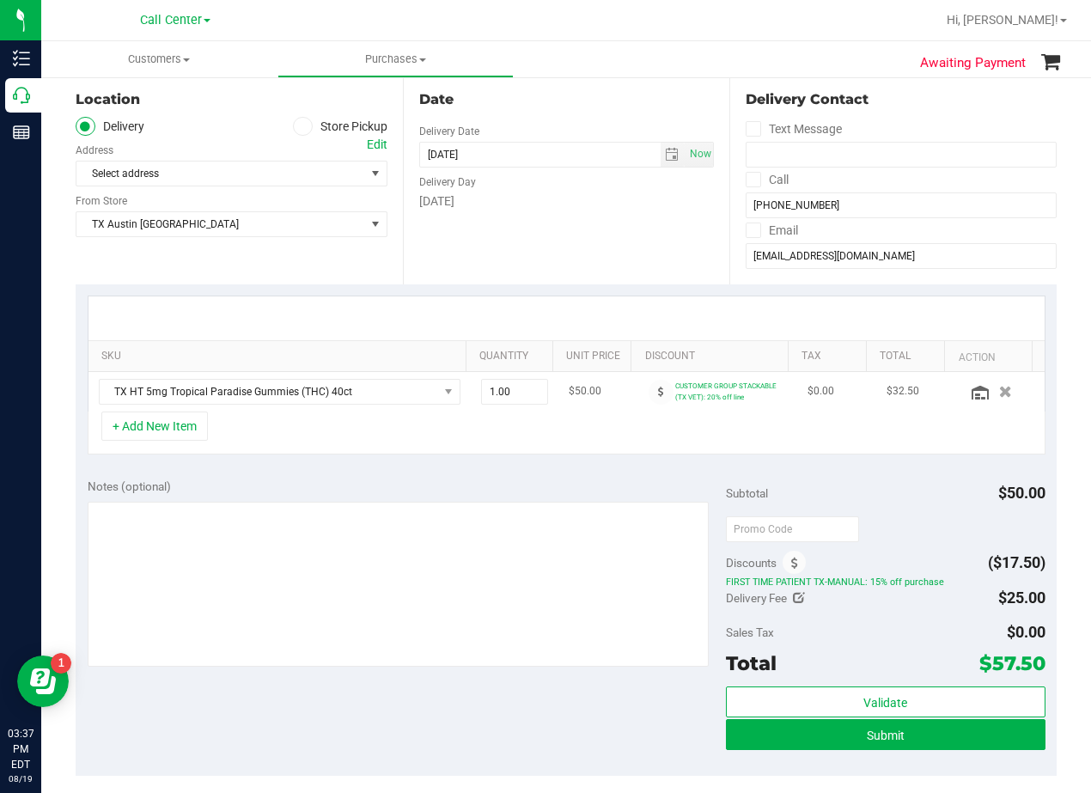
click at [604, 320] on div at bounding box center [566, 318] width 956 height 44
click at [575, 198] on div "Tuesday" at bounding box center [567, 201] width 296 height 18
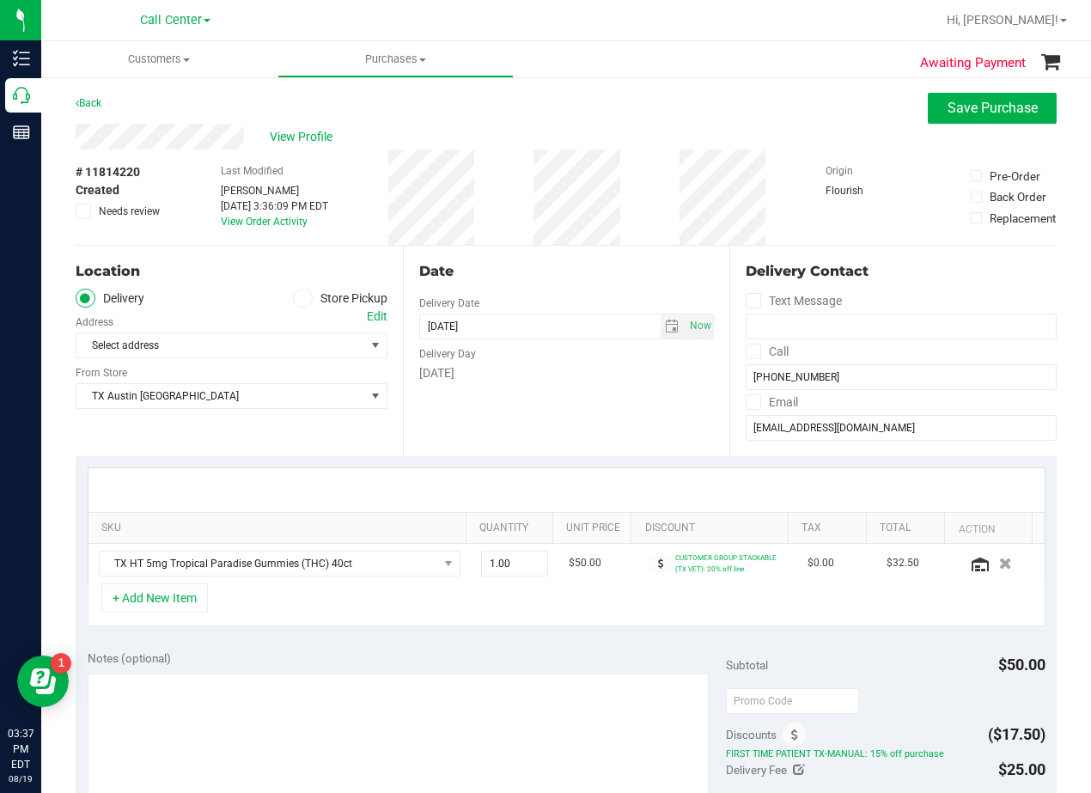
click at [535, 302] on div "Date Delivery Date 08/19/2025 Now 08/19/2025 08:00 AM Now Delivery Day Tuesday" at bounding box center [566, 351] width 327 height 211
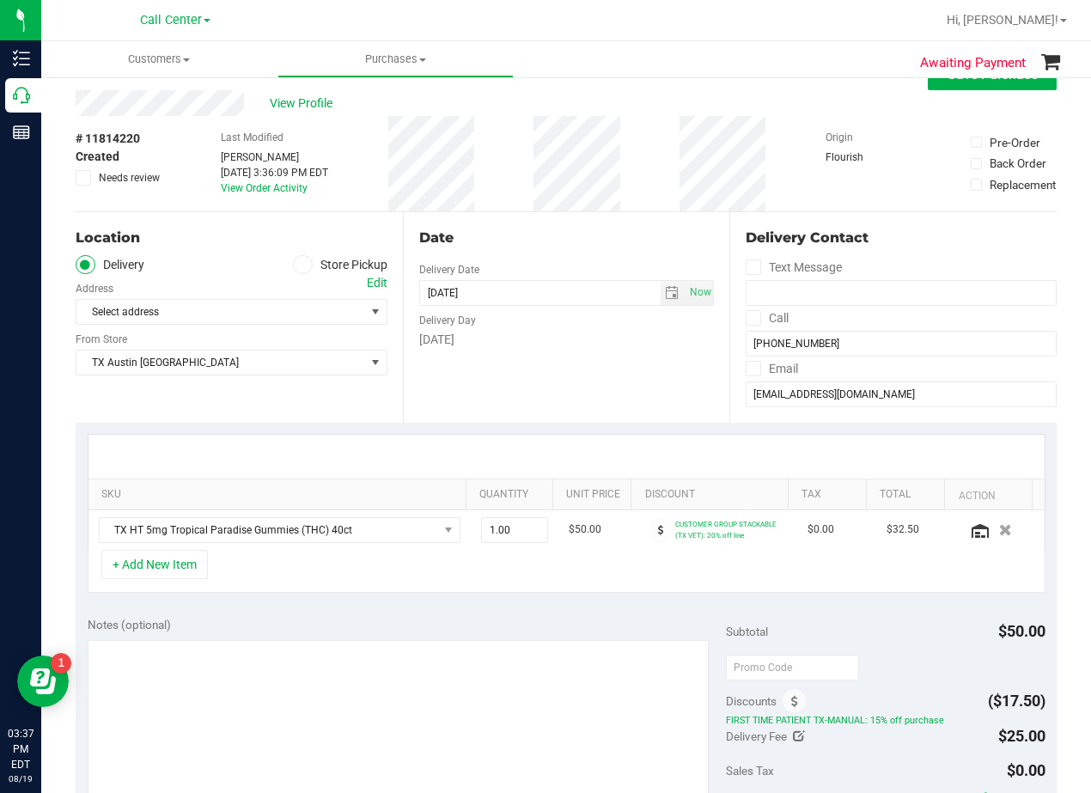
scroll to position [86, 0]
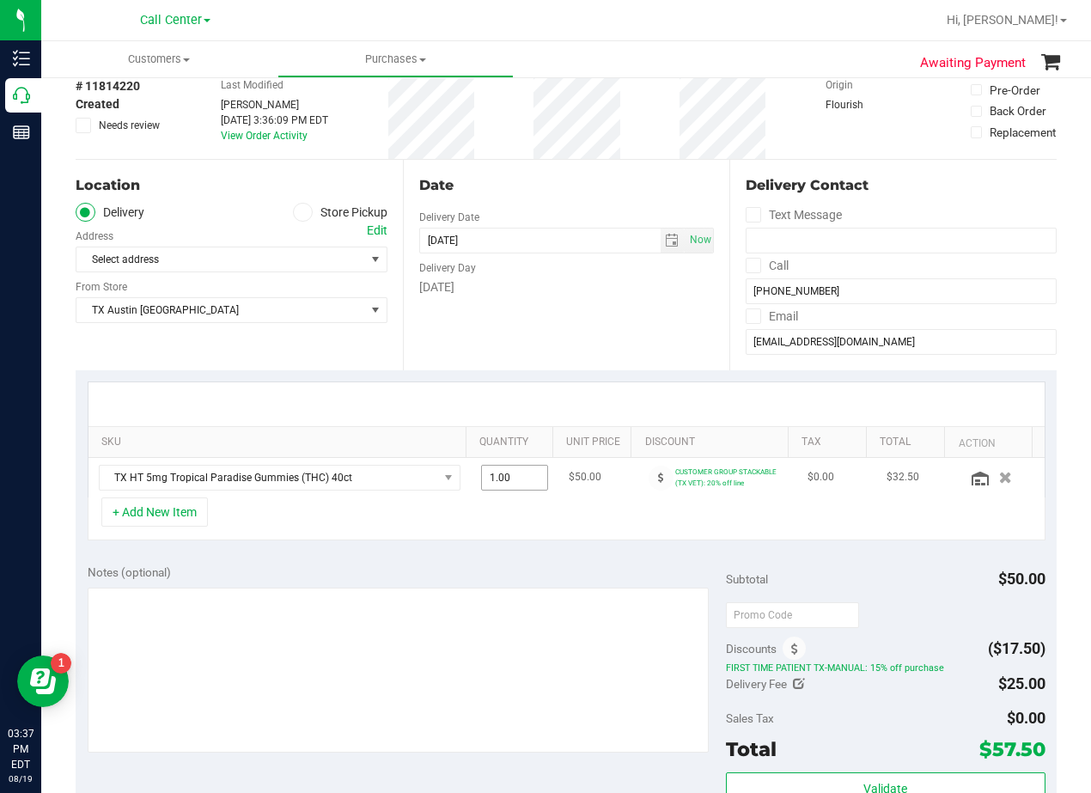
click at [507, 473] on span "1.00 1" at bounding box center [515, 478] width 68 height 26
click at [507, 475] on input "1" at bounding box center [515, 478] width 66 height 24
type input "2"
type input "2.00"
click at [554, 310] on div "Date Delivery Date 08/19/2025 Now 08/19/2025 08:00 AM Now Delivery Day Tuesday" at bounding box center [566, 265] width 327 height 211
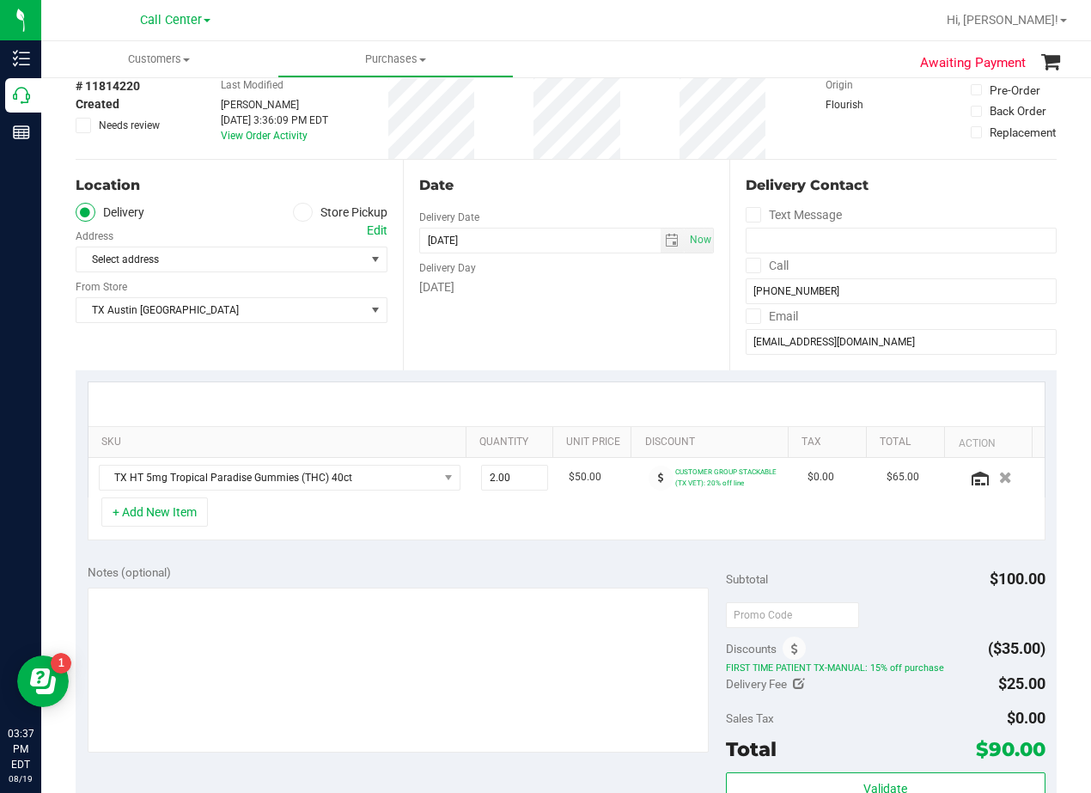
click at [381, 228] on div "Edit" at bounding box center [377, 231] width 21 height 18
click at [516, 483] on span "2.00 2" at bounding box center [515, 478] width 68 height 26
click at [516, 483] on input "2" at bounding box center [515, 478] width 66 height 24
type input "1"
type input "1.00"
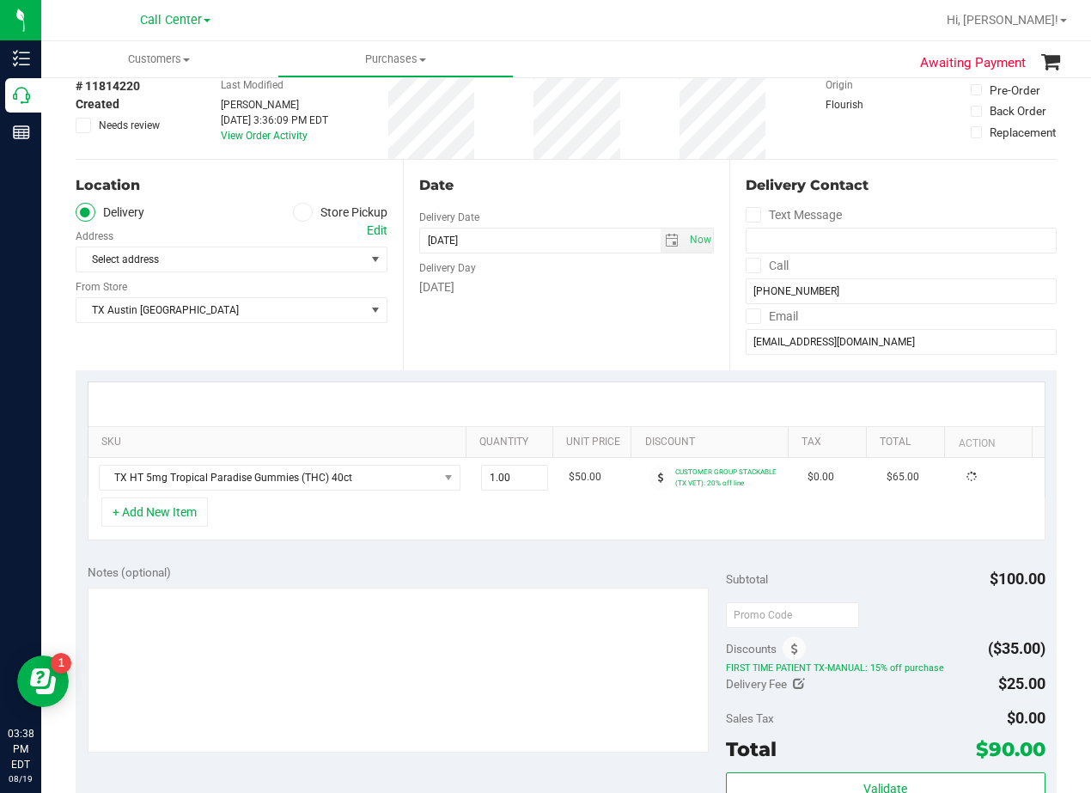
click at [587, 351] on div "Date Delivery Date 08/19/2025 Now 08/19/2025 08:00 AM Now Delivery Day Tuesday" at bounding box center [566, 265] width 327 height 211
click at [510, 308] on div "Date Delivery Date 08/19/2025 Now 08/19/2025 08:00 AM Now Delivery Day Tuesday" at bounding box center [566, 265] width 327 height 211
click at [372, 231] on div "Edit" at bounding box center [377, 231] width 21 height 18
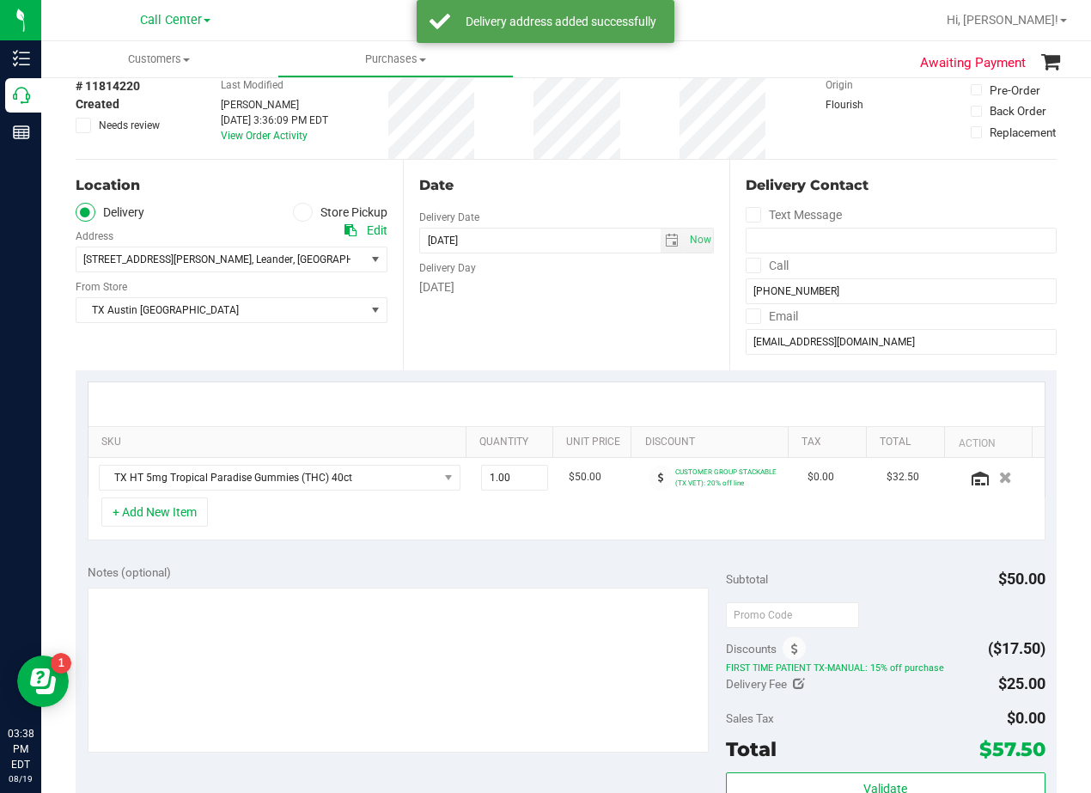
click at [606, 331] on div "Date Delivery Date 08/19/2025 Now 08/19/2025 08:00 AM Now Delivery Day Tuesday" at bounding box center [566, 265] width 327 height 211
click at [552, 283] on div "Tuesday" at bounding box center [567, 287] width 296 height 18
click at [572, 185] on div "Date" at bounding box center [567, 185] width 296 height 21
click at [670, 243] on span "select" at bounding box center [672, 241] width 14 height 14
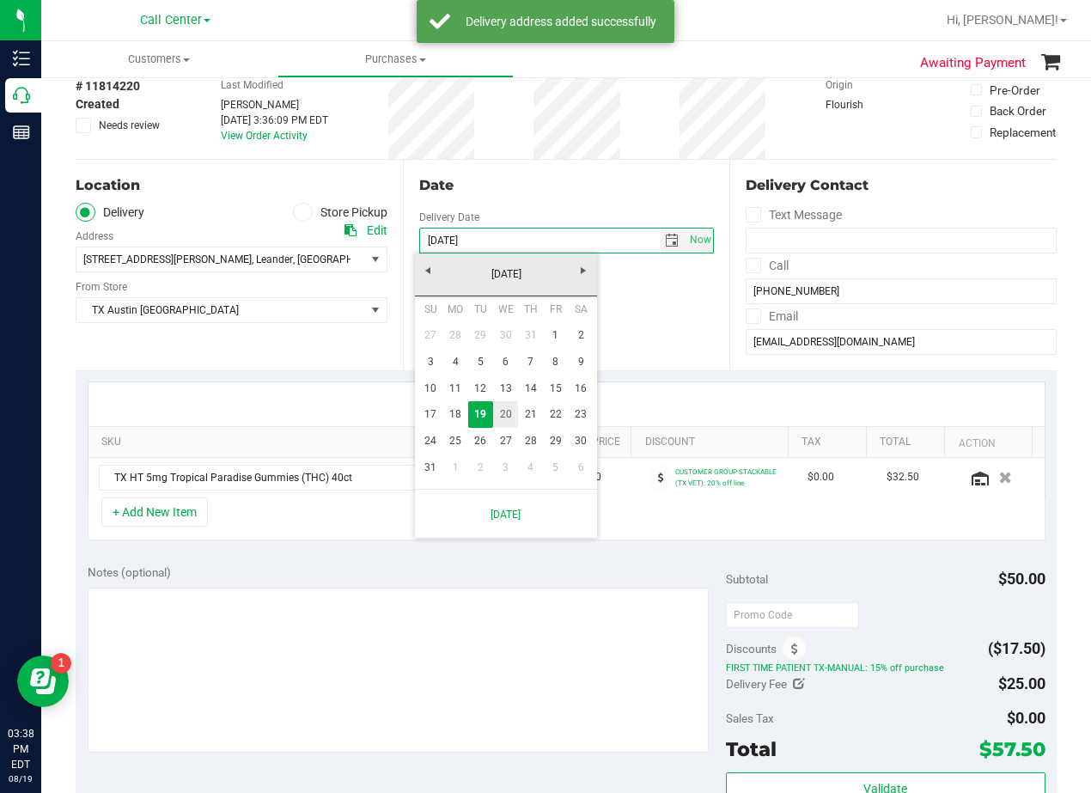
click at [513, 414] on link "20" at bounding box center [505, 414] width 25 height 27
type input "08/20/2025"
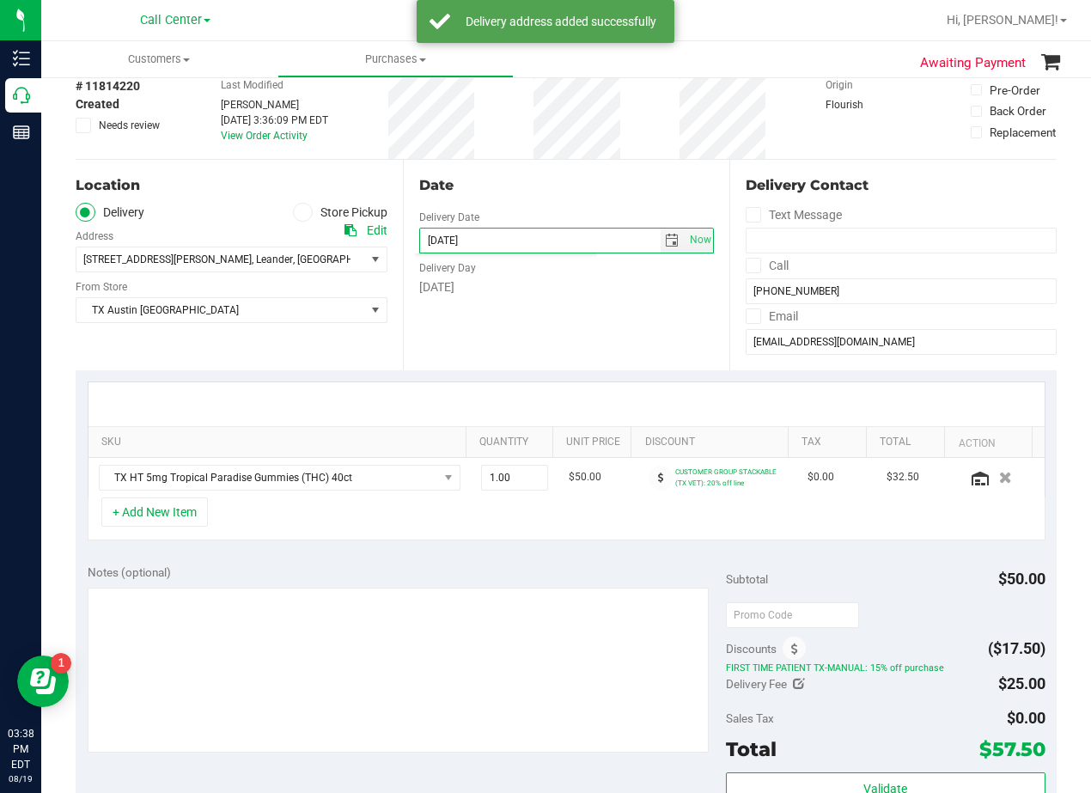
click at [516, 336] on div "Date Delivery Date 08/20/2025 Now 08/20/2025 08:00 AM Now Delivery Day Wednesday" at bounding box center [566, 265] width 327 height 211
click at [598, 187] on div "Date" at bounding box center [567, 185] width 296 height 21
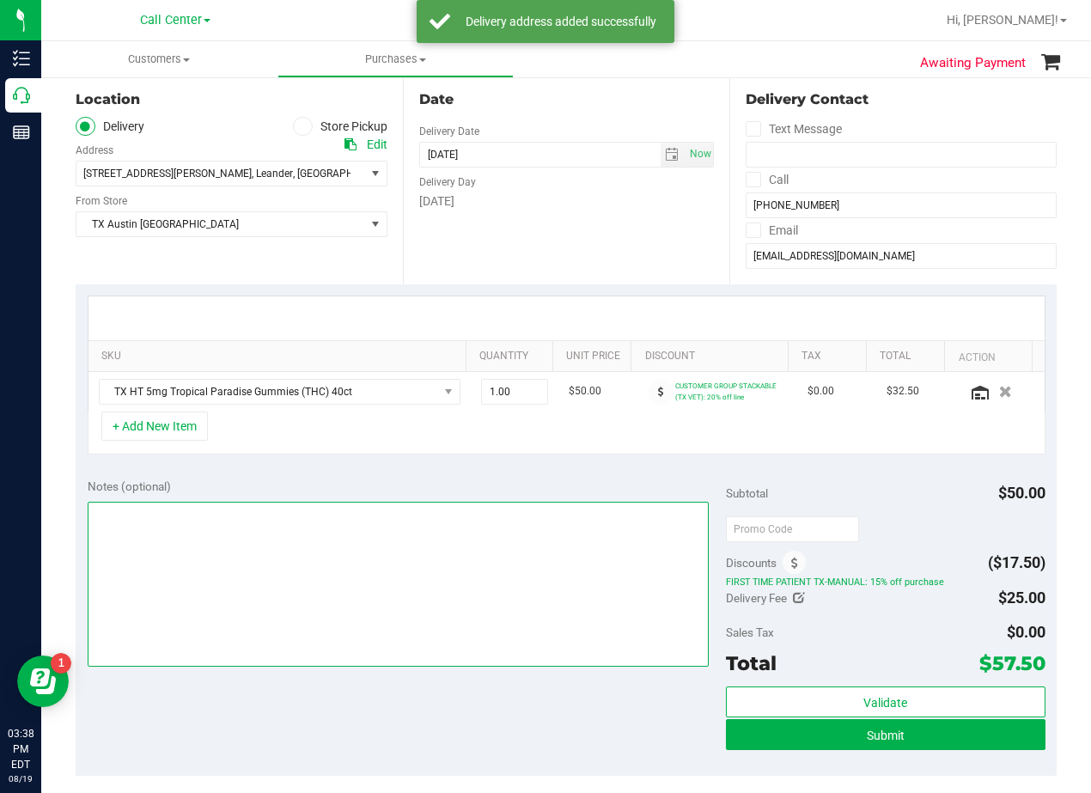
click at [422, 617] on textarea at bounding box center [398, 584] width 621 height 165
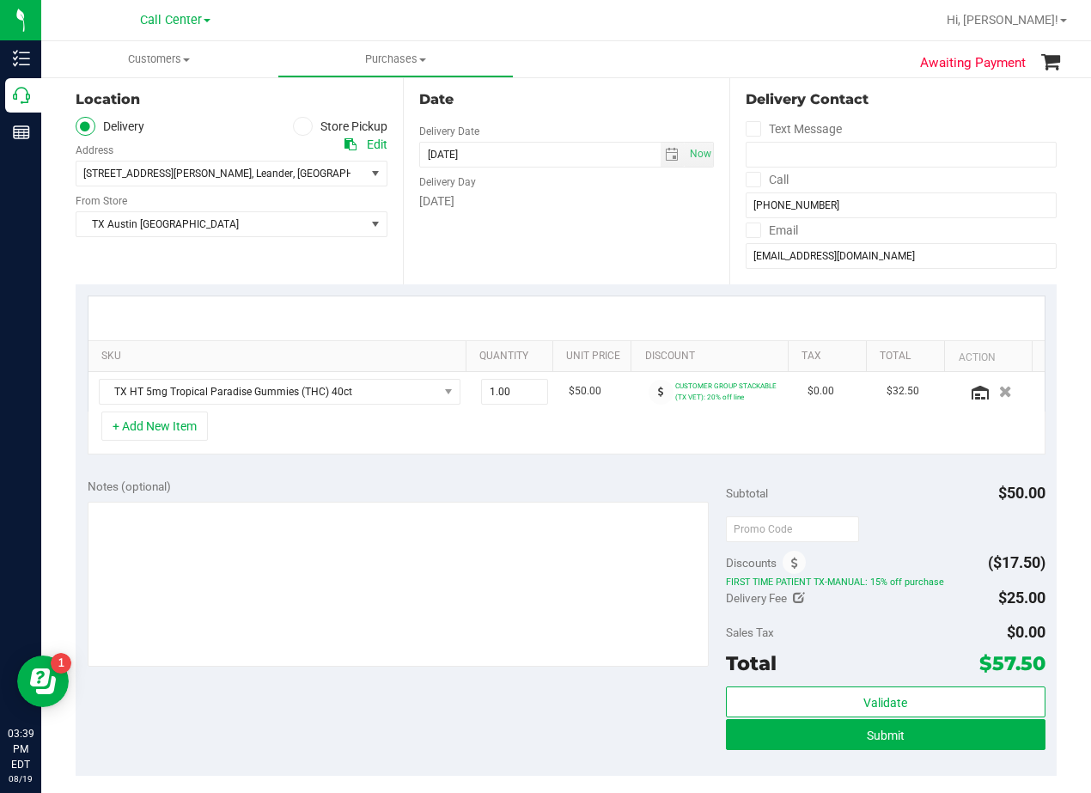
click at [633, 222] on div "Date Delivery Date 08/20/2025 Now 08/20/2025 08:00 AM Now Delivery Day Wednesday" at bounding box center [566, 179] width 327 height 211
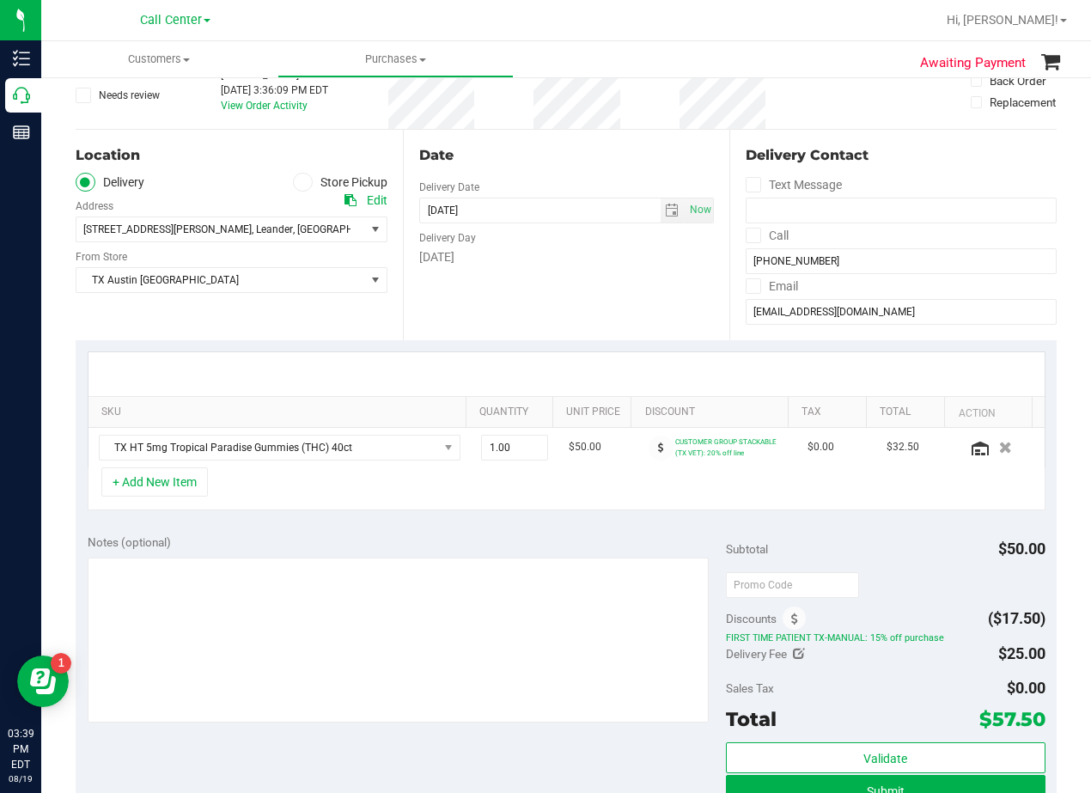
scroll to position [86, 0]
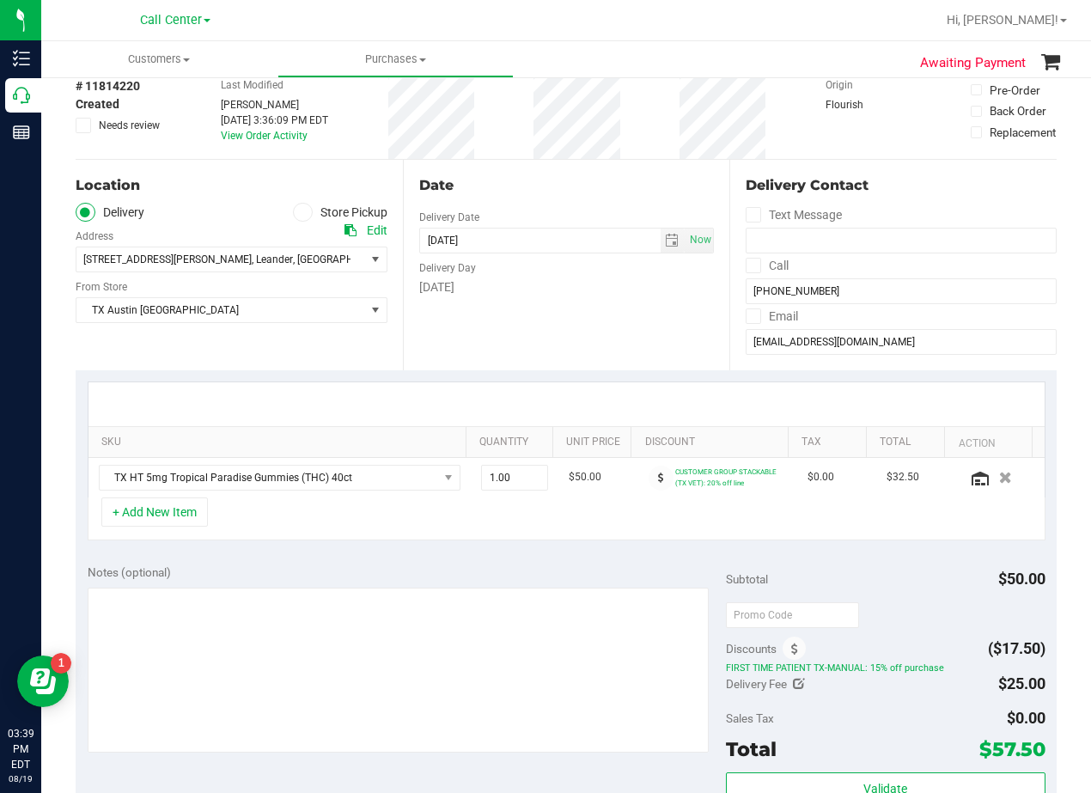
click at [553, 191] on div "Date" at bounding box center [567, 185] width 296 height 21
click at [635, 308] on div "Date Delivery Date 08/20/2025 Now 08/20/2025 08:00 AM Now Delivery Day Wednesday" at bounding box center [566, 265] width 327 height 211
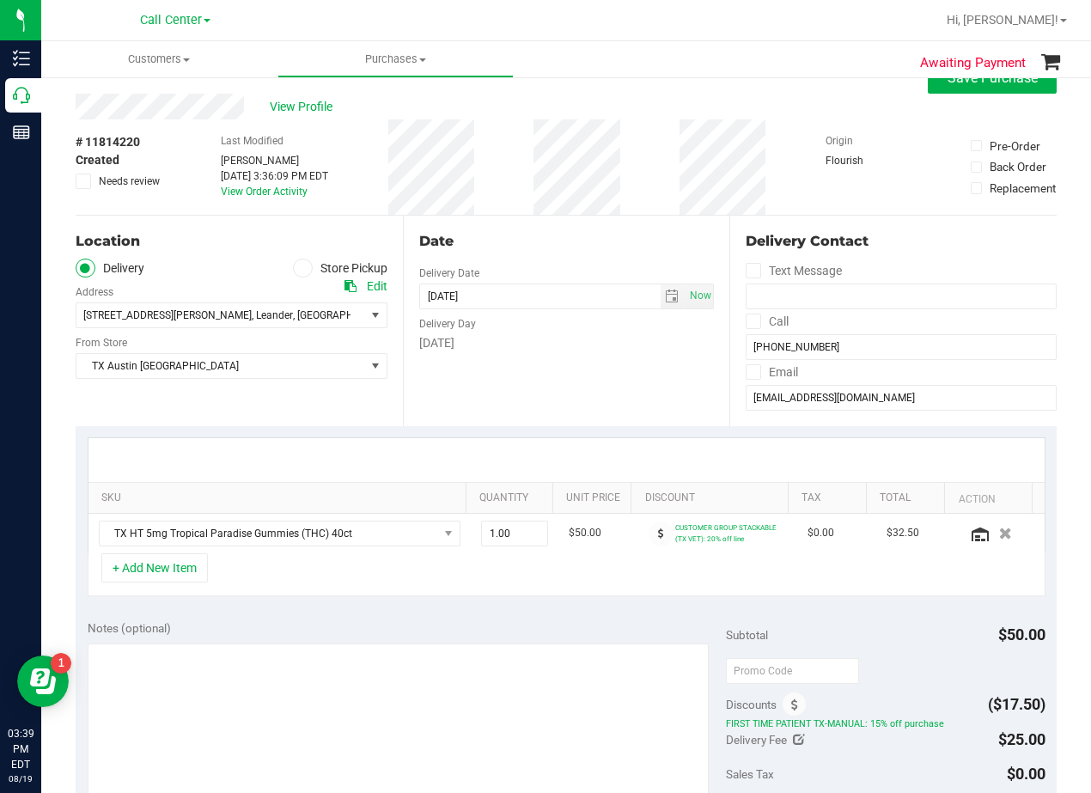
scroll to position [0, 0]
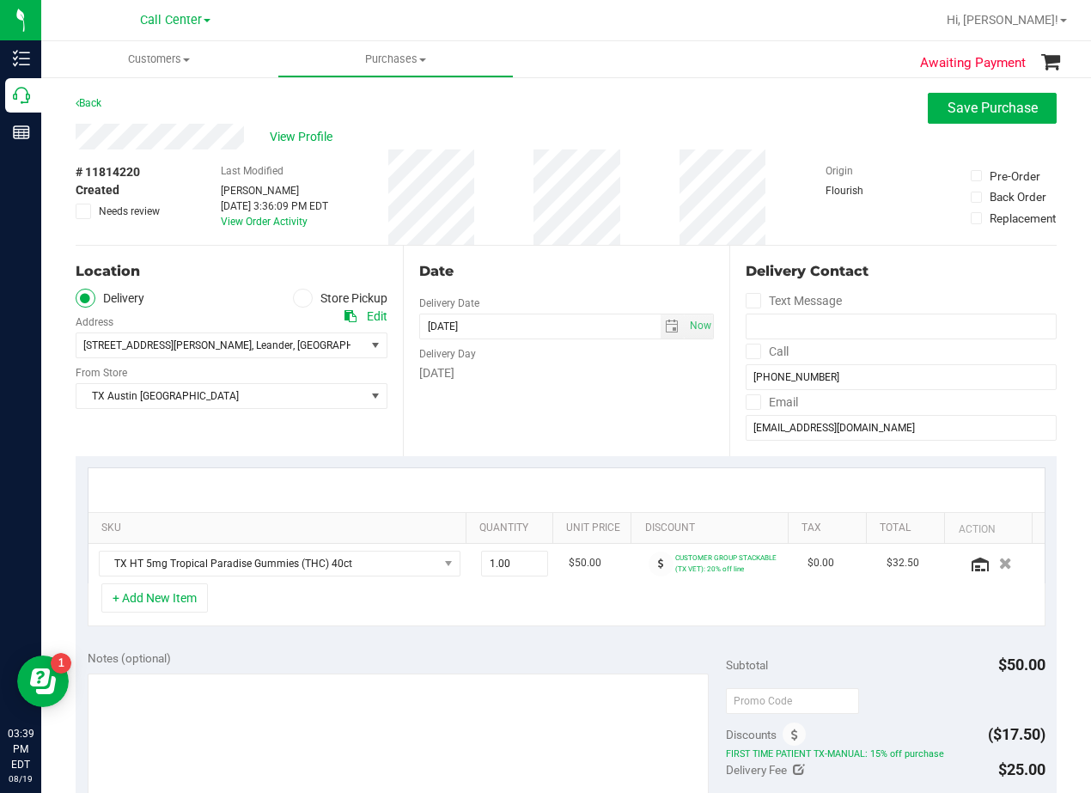
click at [554, 258] on div "Date Delivery Date 08/20/2025 Now 08/20/2025 08:00 AM Now Delivery Day Wednesday" at bounding box center [566, 351] width 327 height 211
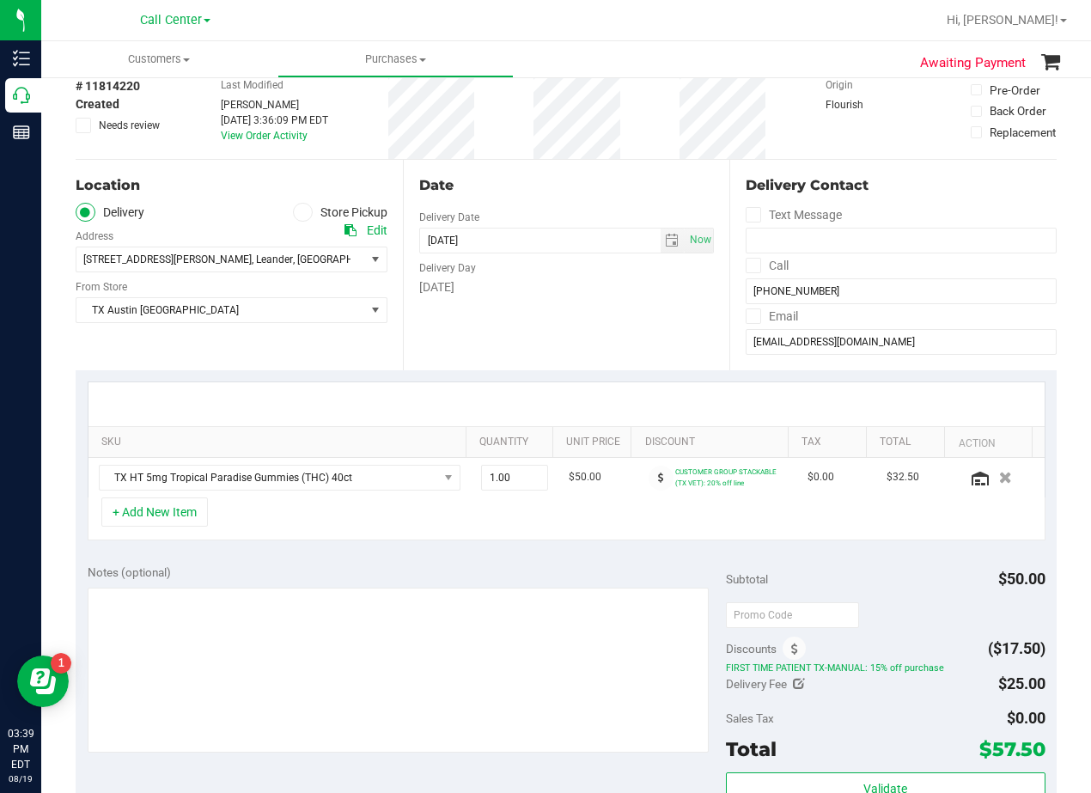
click at [552, 309] on div "Date Delivery Date 08/20/2025 Now 08/20/2025 08:00 AM Now Delivery Day Wednesday" at bounding box center [566, 265] width 327 height 211
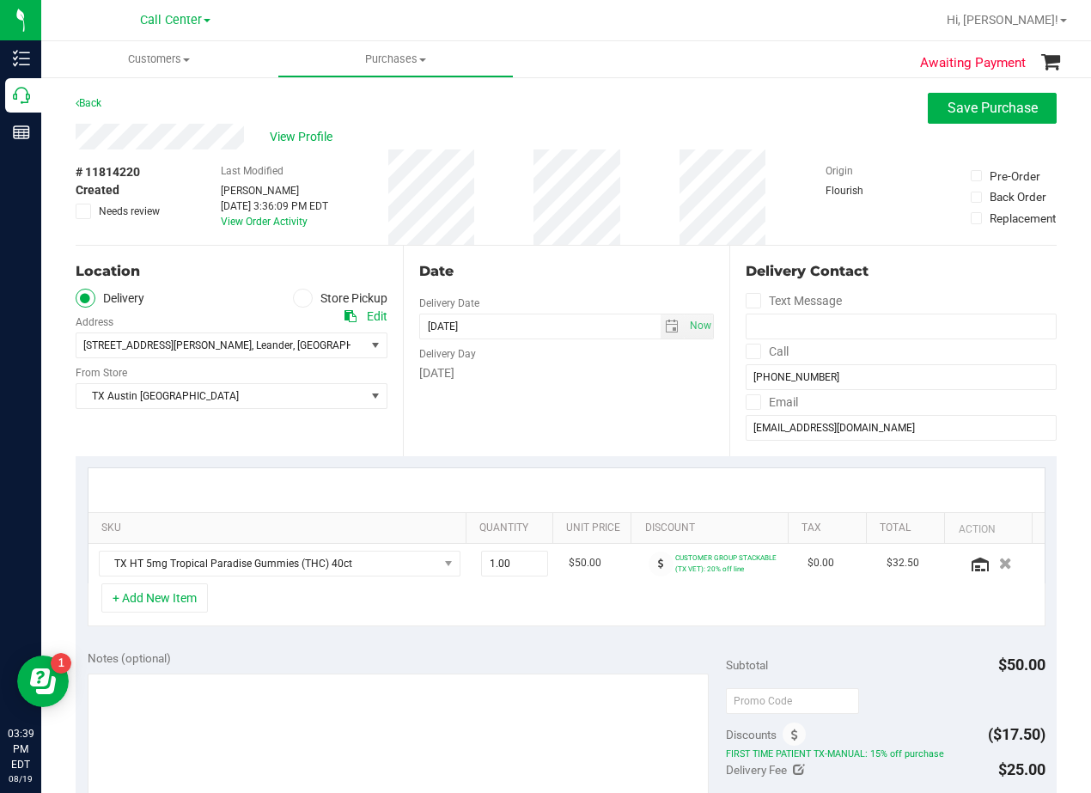
click at [561, 282] on div "Date Delivery Date 08/20/2025 Now 08/20/2025 08:00 AM Now Delivery Day Wednesday" at bounding box center [566, 351] width 327 height 211
click at [580, 276] on div "Date" at bounding box center [567, 271] width 296 height 21
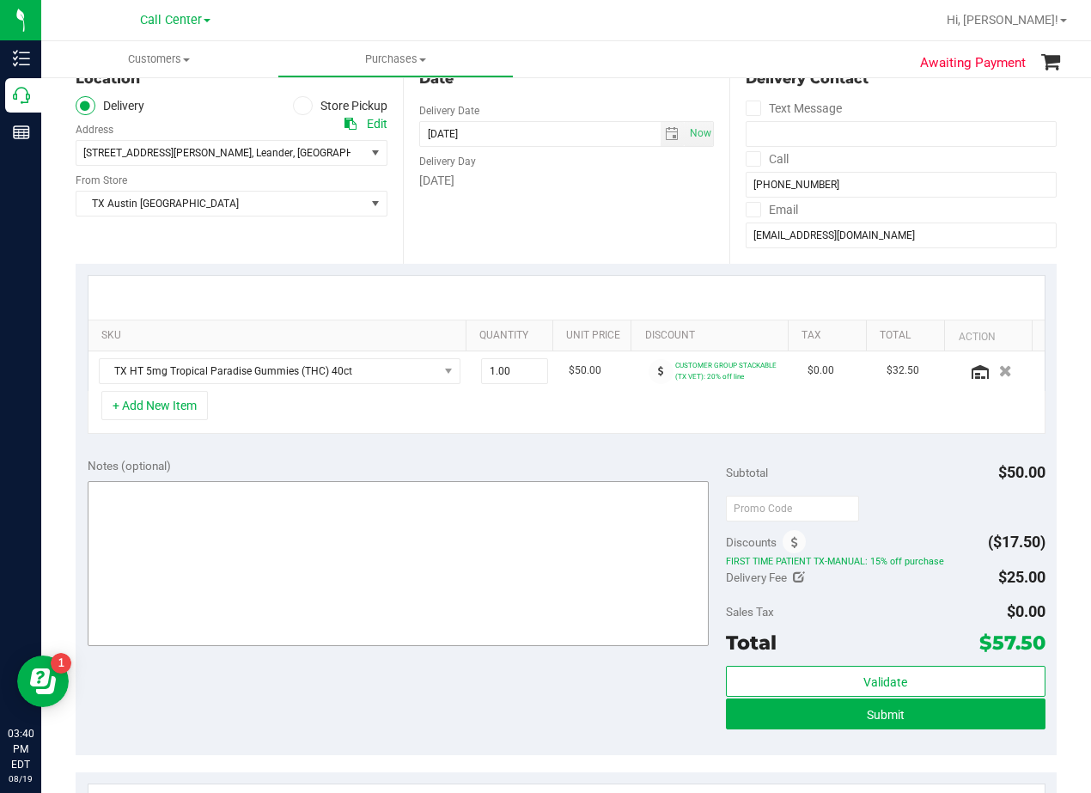
scroll to position [258, 0]
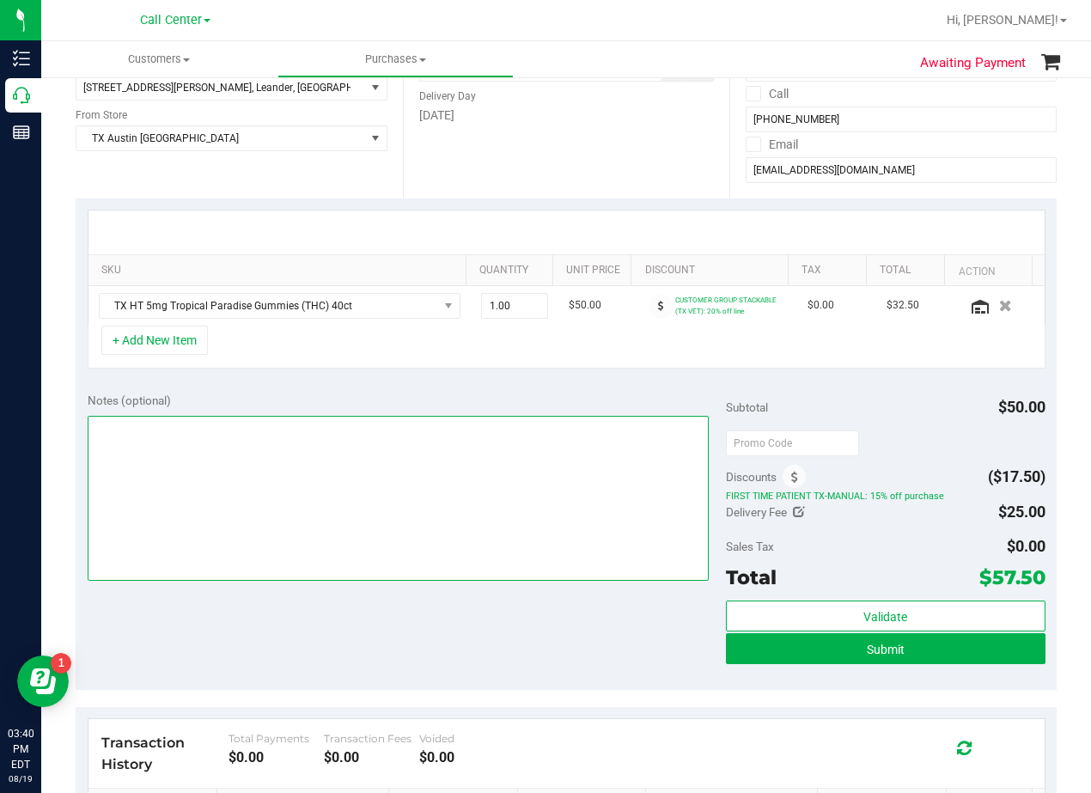
click at [550, 430] on textarea at bounding box center [398, 498] width 621 height 165
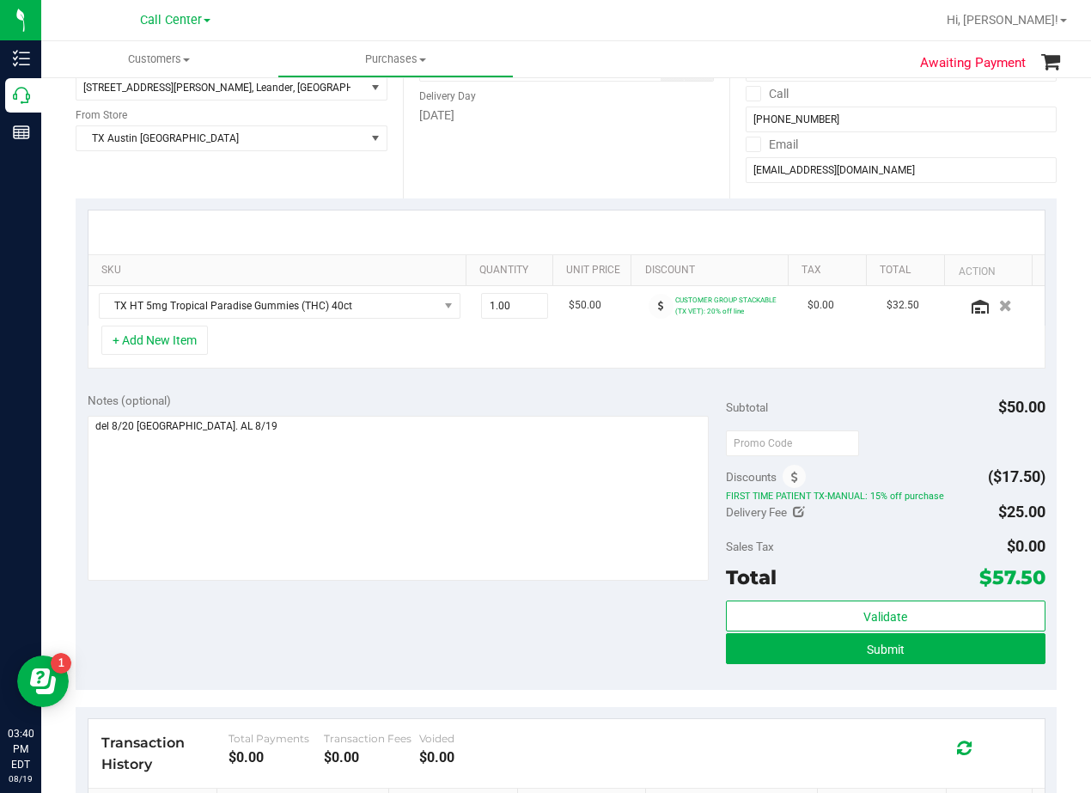
click at [566, 371] on div "SKU Quantity Unit Price Discount Tax Total Action TX HT 5mg Tropical Paradise G…" at bounding box center [566, 289] width 981 height 182
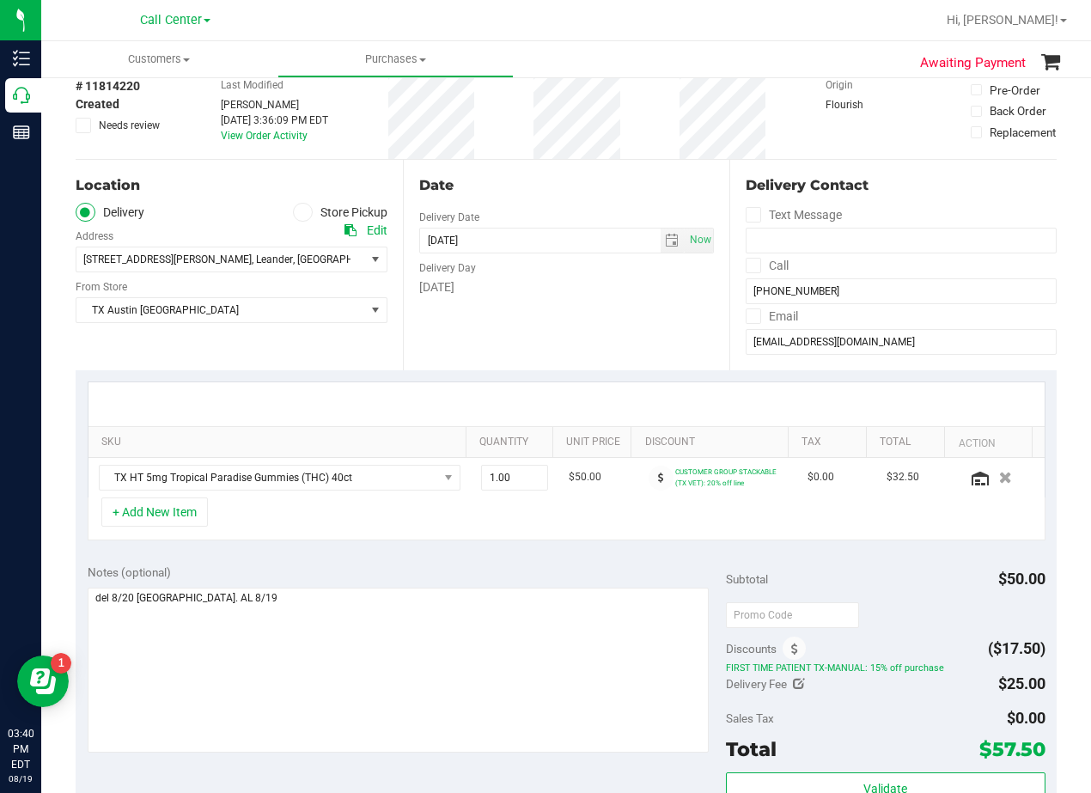
scroll to position [172, 0]
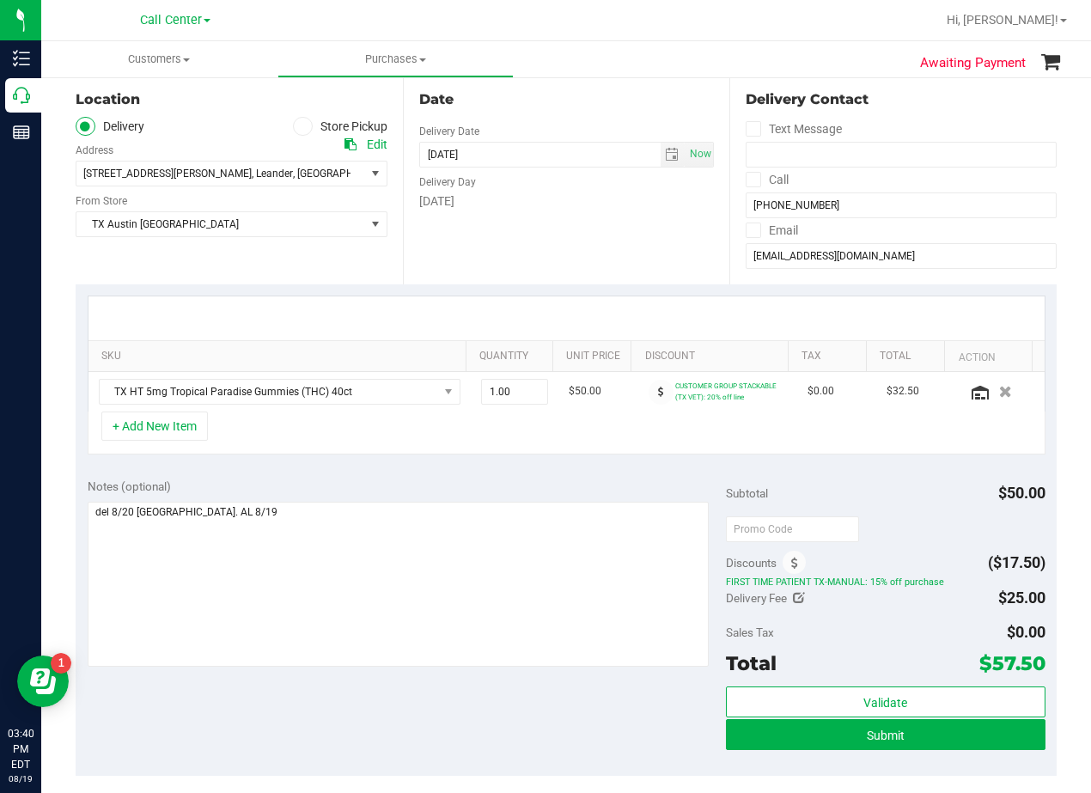
click at [598, 308] on div at bounding box center [566, 318] width 956 height 44
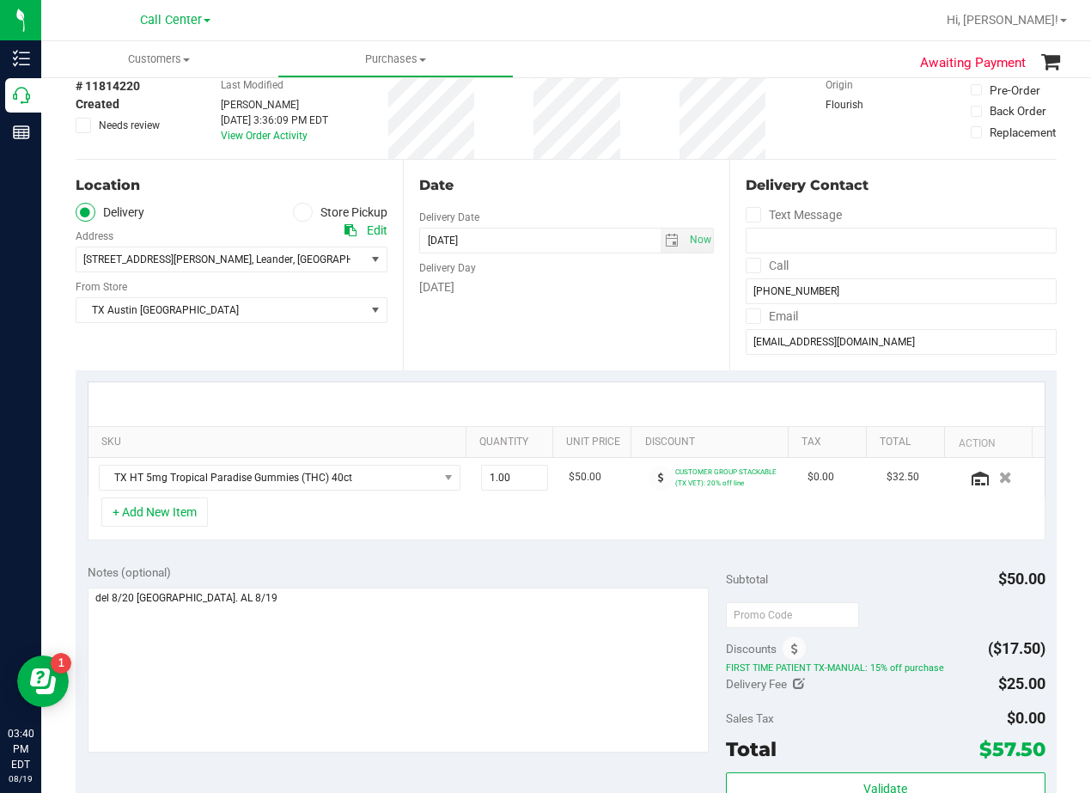
click at [597, 308] on div "Date Delivery Date 08/20/2025 Now 08/20/2025 08:00 AM Now Delivery Day Wednesday" at bounding box center [566, 265] width 327 height 211
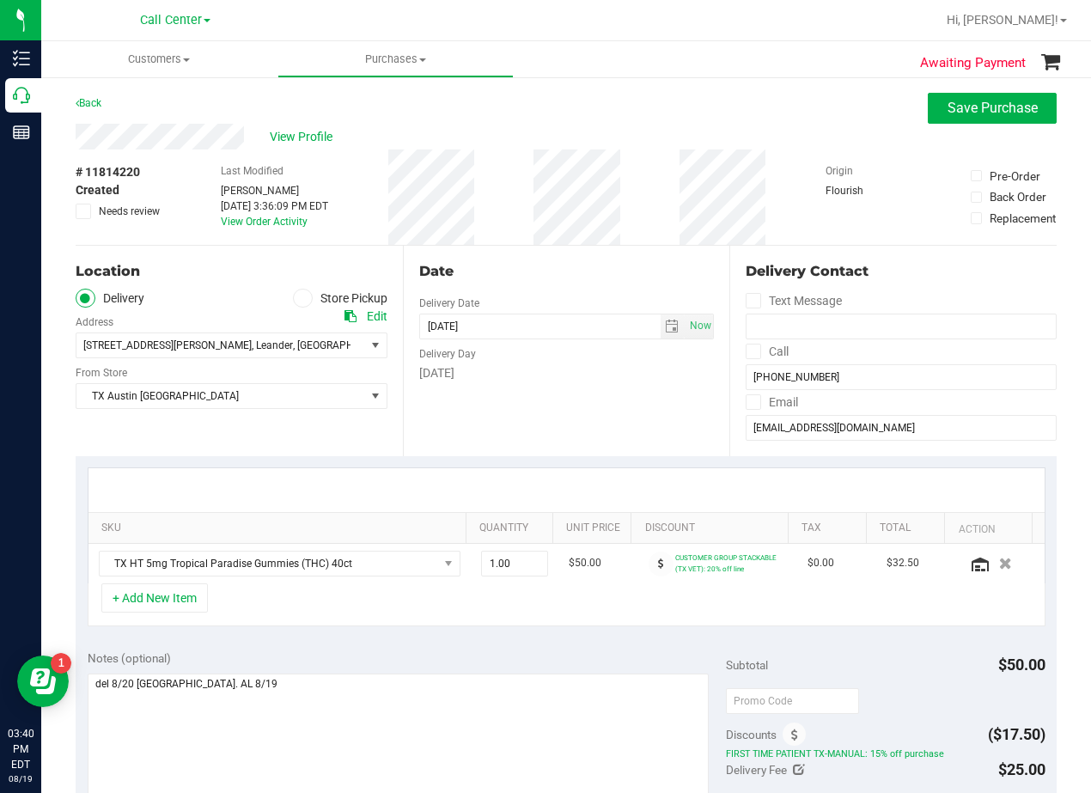
click at [575, 281] on div "Date" at bounding box center [567, 271] width 296 height 21
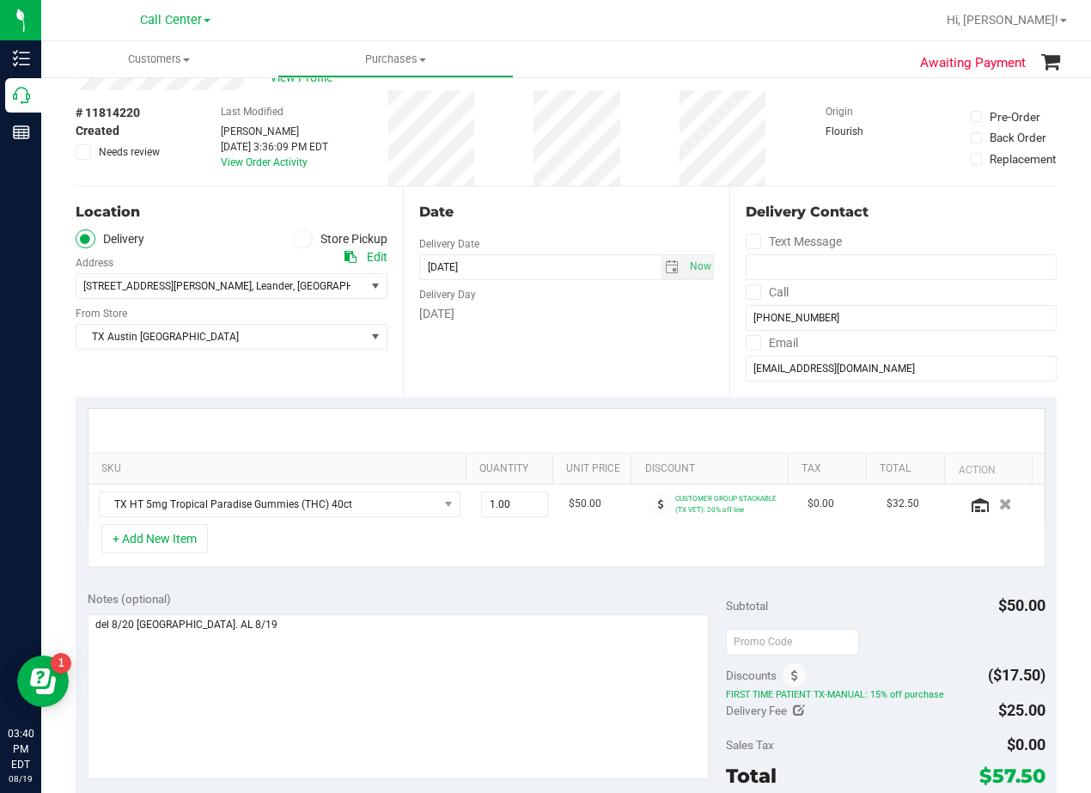
scroll to position [86, 0]
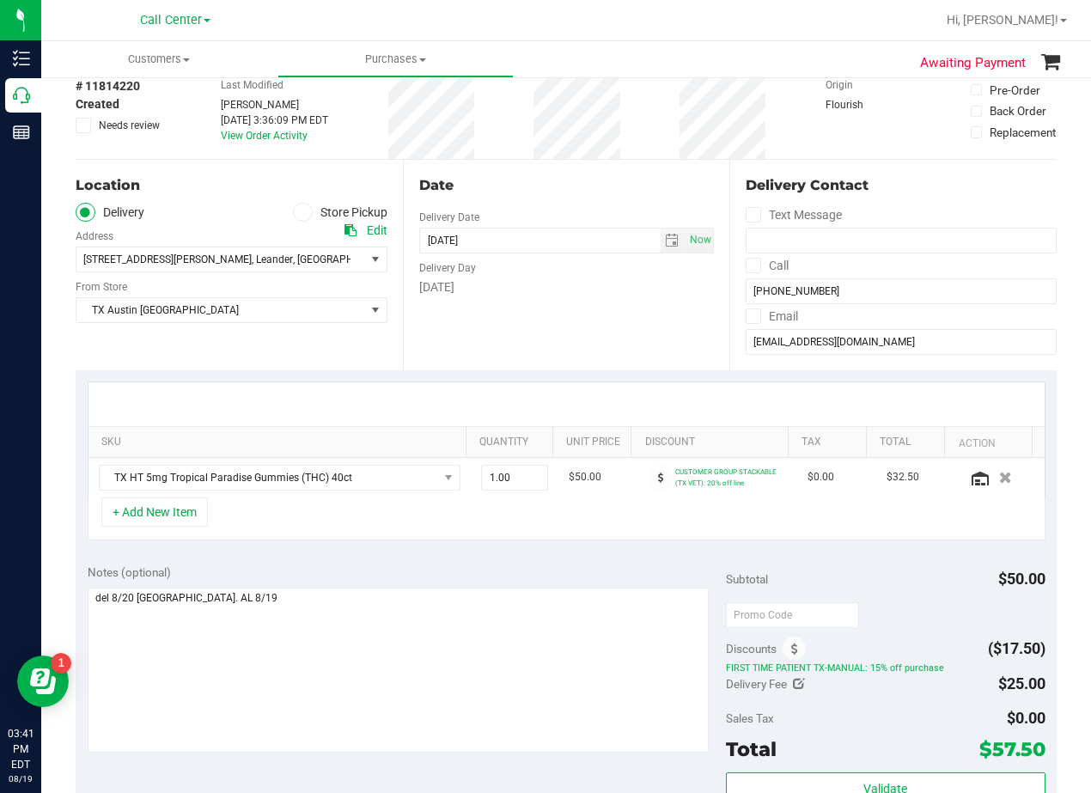
drag, startPoint x: 524, startPoint y: 392, endPoint x: 545, endPoint y: 396, distance: 21.1
click at [525, 392] on div at bounding box center [566, 404] width 956 height 44
click at [606, 396] on div at bounding box center [566, 404] width 956 height 44
click at [612, 321] on div "Date Delivery Date 08/20/2025 Now 08/20/2025 08:00 AM Now Delivery Day Wednesday" at bounding box center [566, 265] width 327 height 211
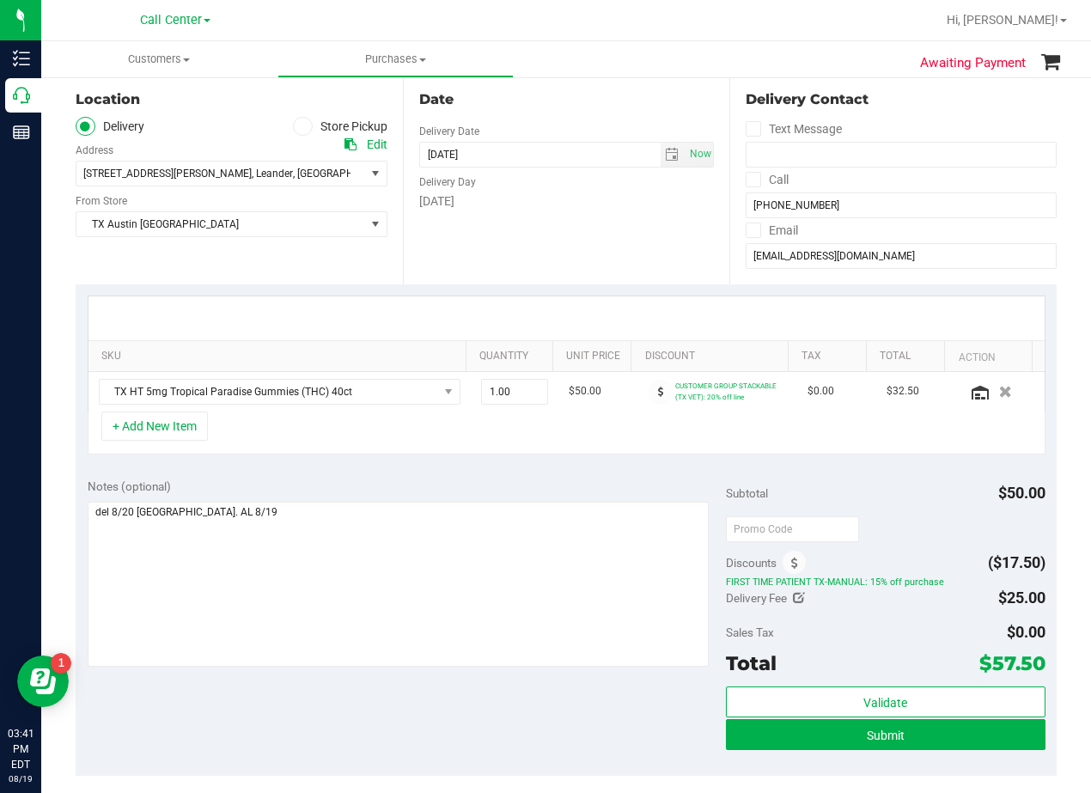
click at [603, 308] on div at bounding box center [566, 318] width 956 height 44
click at [597, 310] on div at bounding box center [566, 318] width 956 height 44
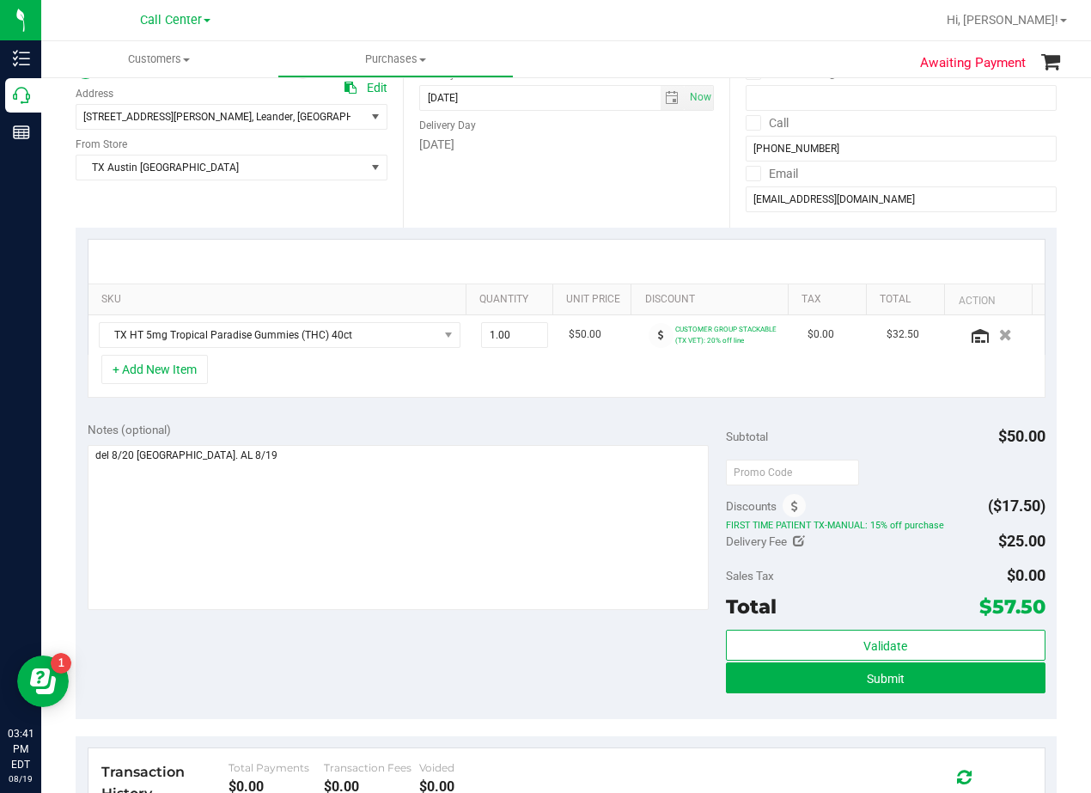
scroll to position [258, 0]
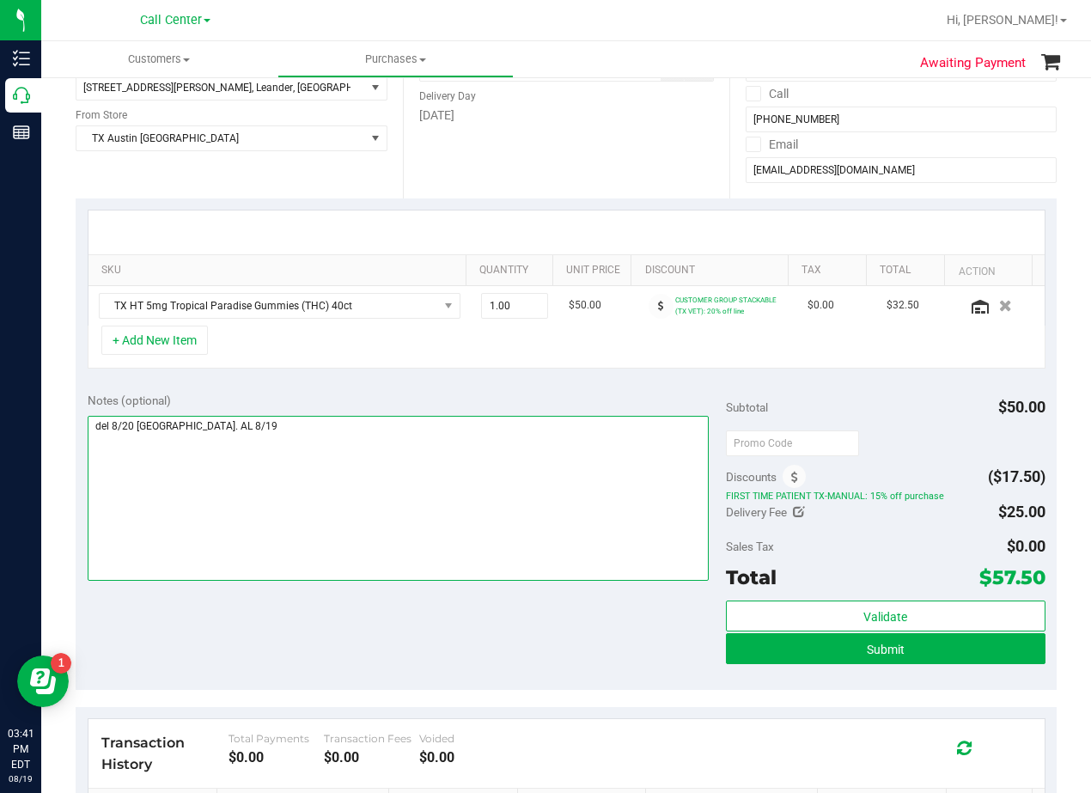
click at [164, 430] on textarea at bounding box center [398, 498] width 621 height 165
type textarea "del 8/20 Austin #10. AL 8/19"
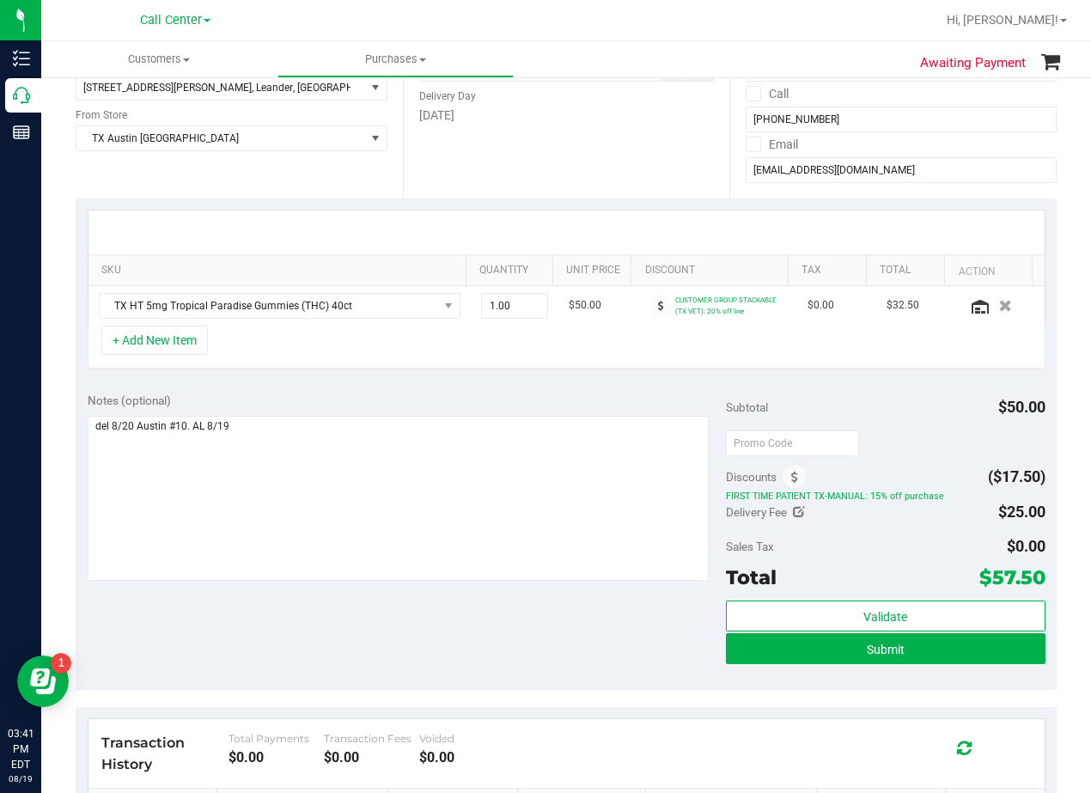
click at [432, 399] on div "Notes (optional)" at bounding box center [407, 400] width 638 height 17
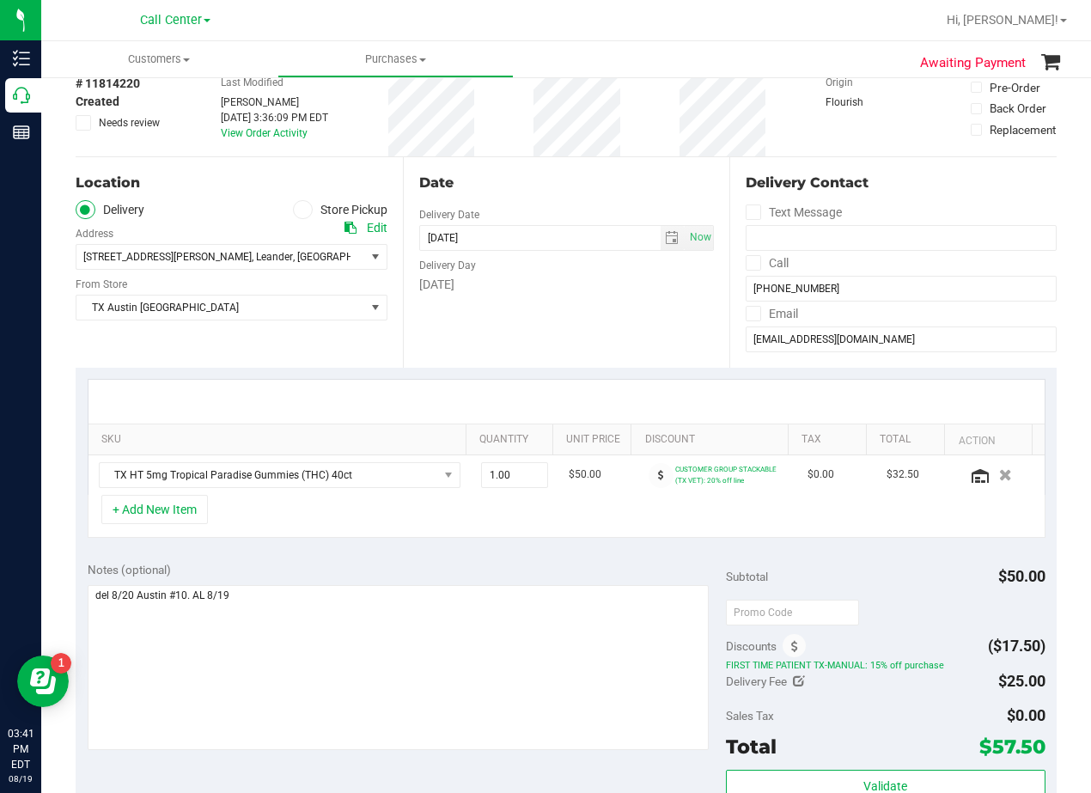
scroll to position [86, 0]
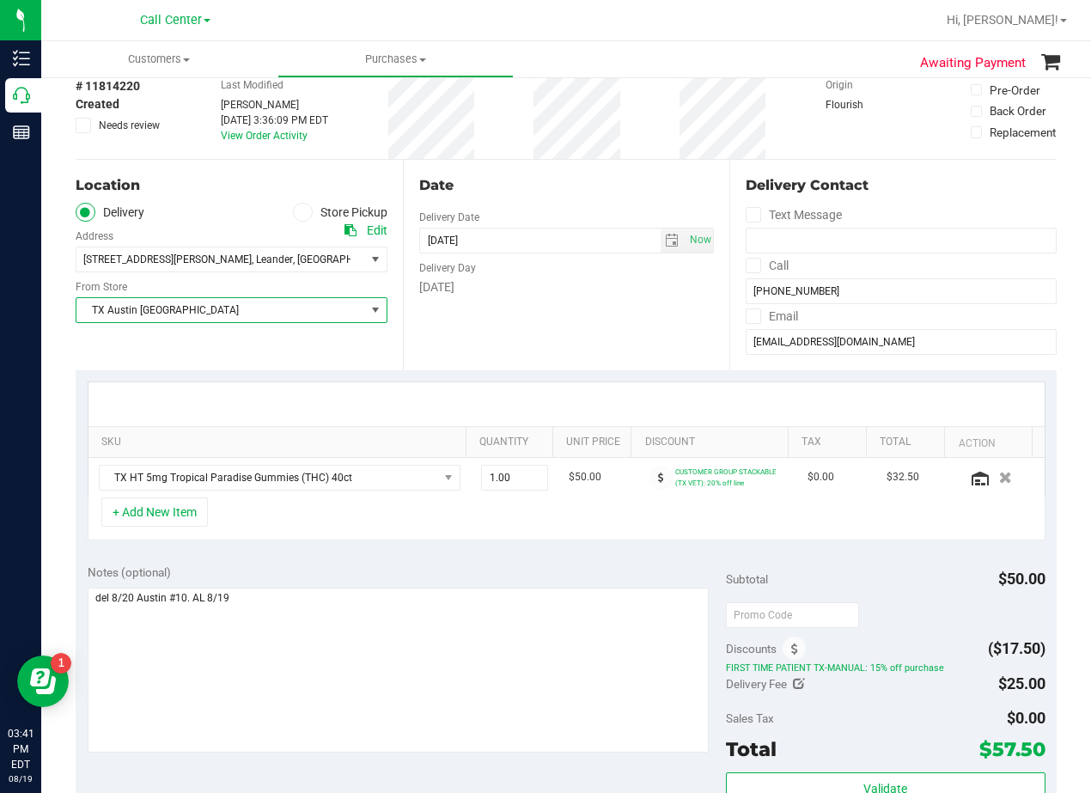
click at [265, 302] on span "TX Austin [GEOGRAPHIC_DATA]" at bounding box center [220, 310] width 289 height 24
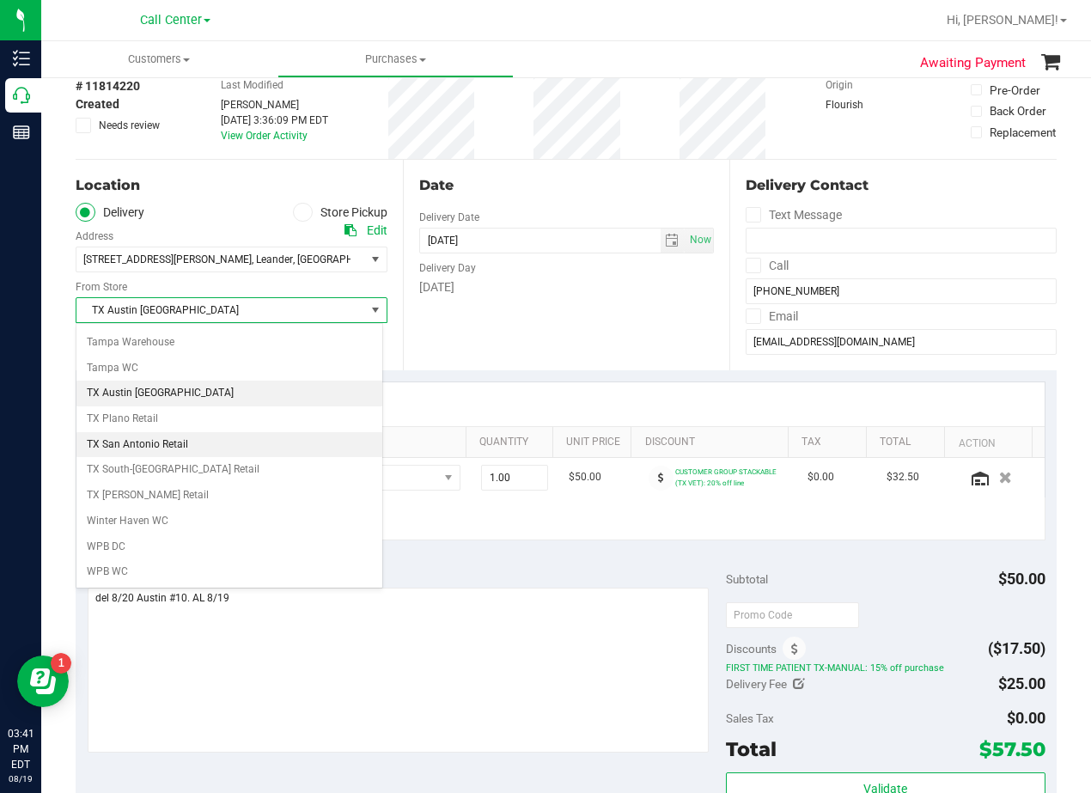
click at [250, 447] on li "TX San Antonio Retail" at bounding box center [229, 445] width 306 height 26
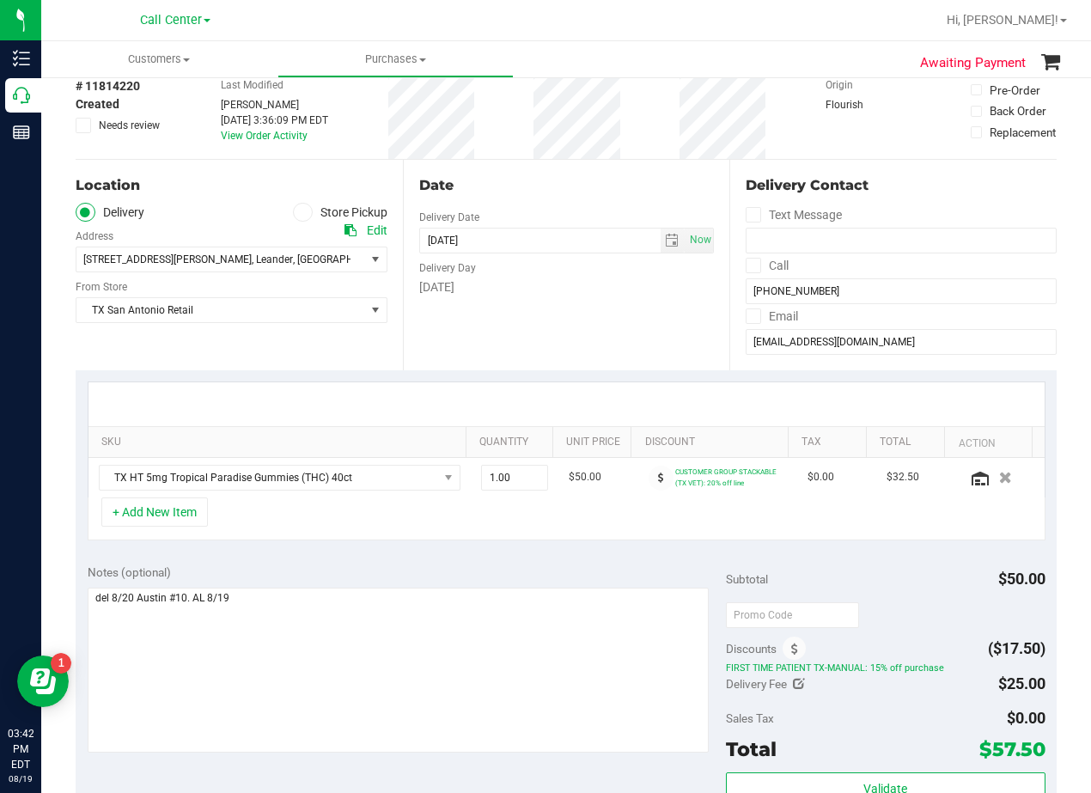
click at [512, 338] on div "Date Delivery Date 08/20/2025 Now 08/20/2025 08:00 AM Now Delivery Day Wednesday" at bounding box center [566, 265] width 327 height 211
click at [541, 323] on div "Date Delivery Date 08/20/2025 Now 08/20/2025 08:00 AM Now Delivery Day Wednesday" at bounding box center [566, 265] width 327 height 211
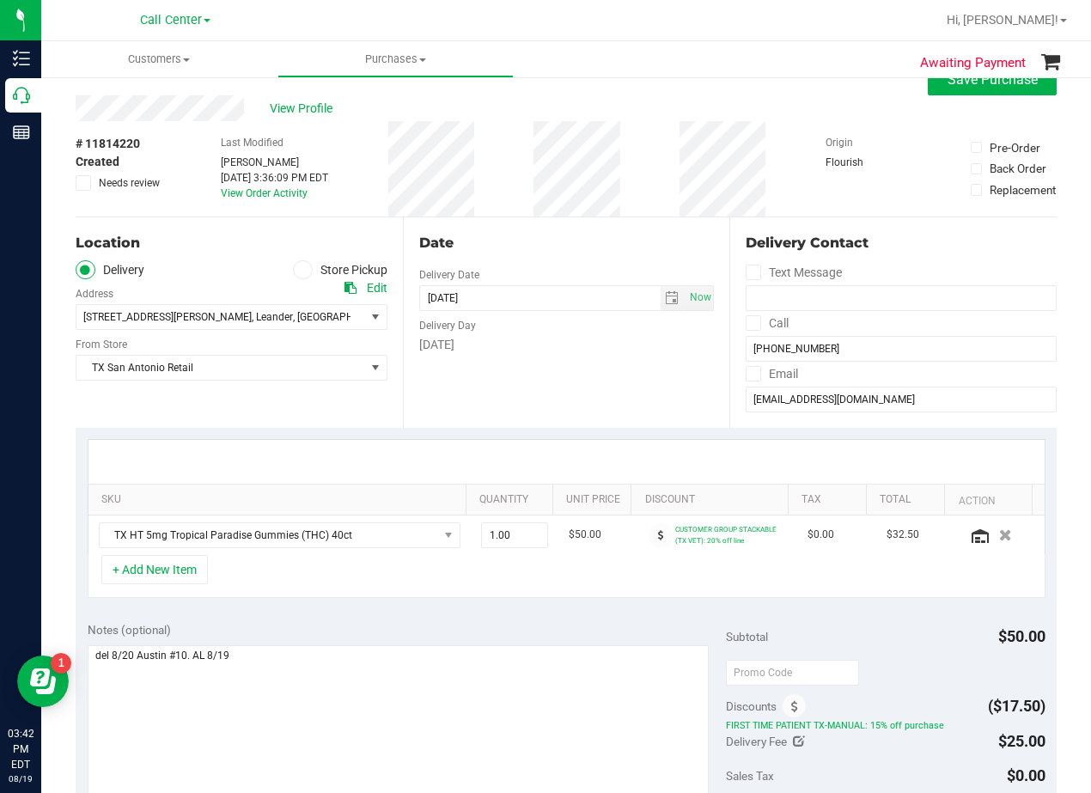
scroll to position [0, 0]
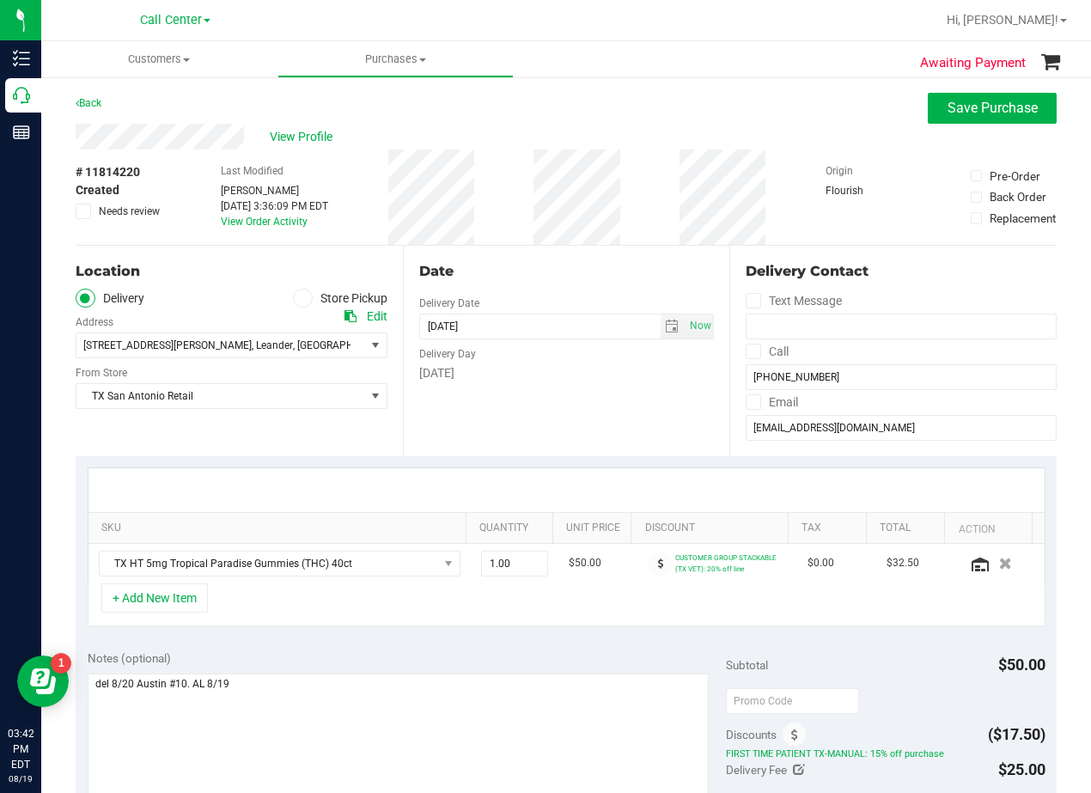
click at [560, 282] on div "Date Delivery Date 08/20/2025 Now 08/20/2025 08:00 AM Now Delivery Day Wednesday" at bounding box center [566, 351] width 327 height 211
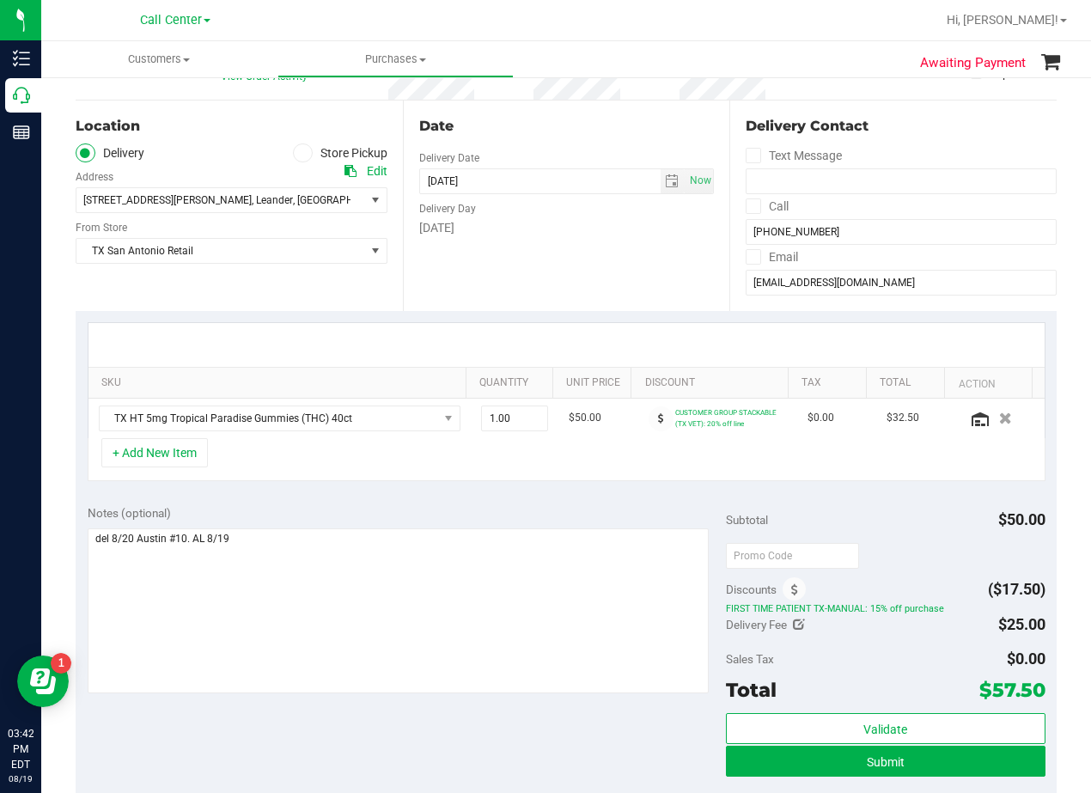
scroll to position [172, 0]
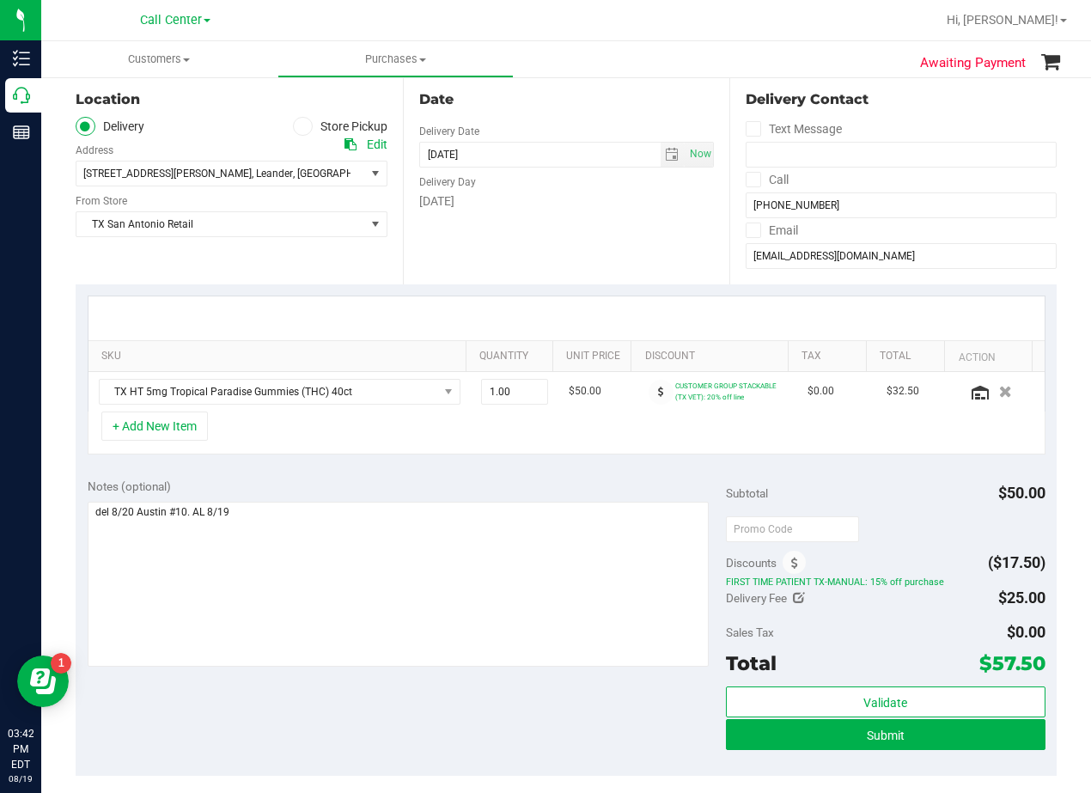
click at [602, 302] on div at bounding box center [566, 318] width 956 height 44
click at [595, 298] on div at bounding box center [566, 318] width 956 height 44
click at [603, 313] on div at bounding box center [566, 318] width 956 height 44
click at [605, 234] on div "Date Delivery Date 08/20/2025 Now 08/20/2025 08:00 AM Now Delivery Day Wednesday" at bounding box center [566, 179] width 327 height 211
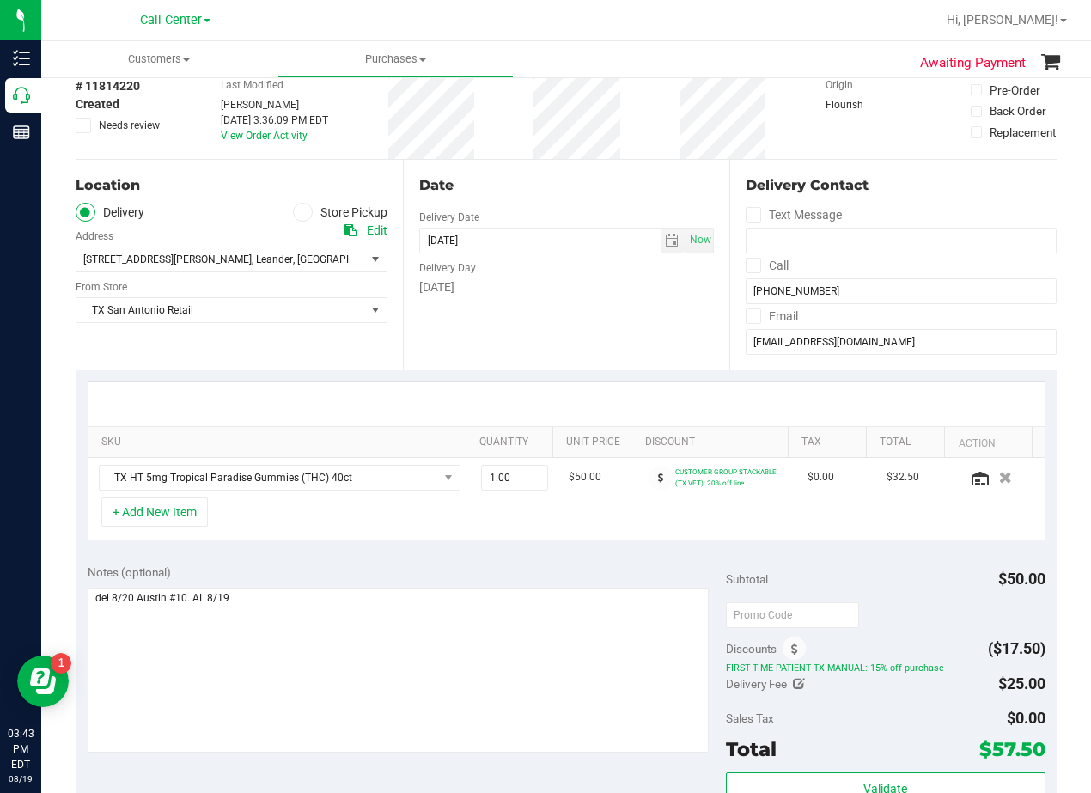
drag, startPoint x: 579, startPoint y: 331, endPoint x: 546, endPoint y: 330, distance: 33.5
click at [579, 331] on div "Date Delivery Date 08/20/2025 Now 08/20/2025 08:00 AM Now Delivery Day Wednesday" at bounding box center [566, 265] width 327 height 211
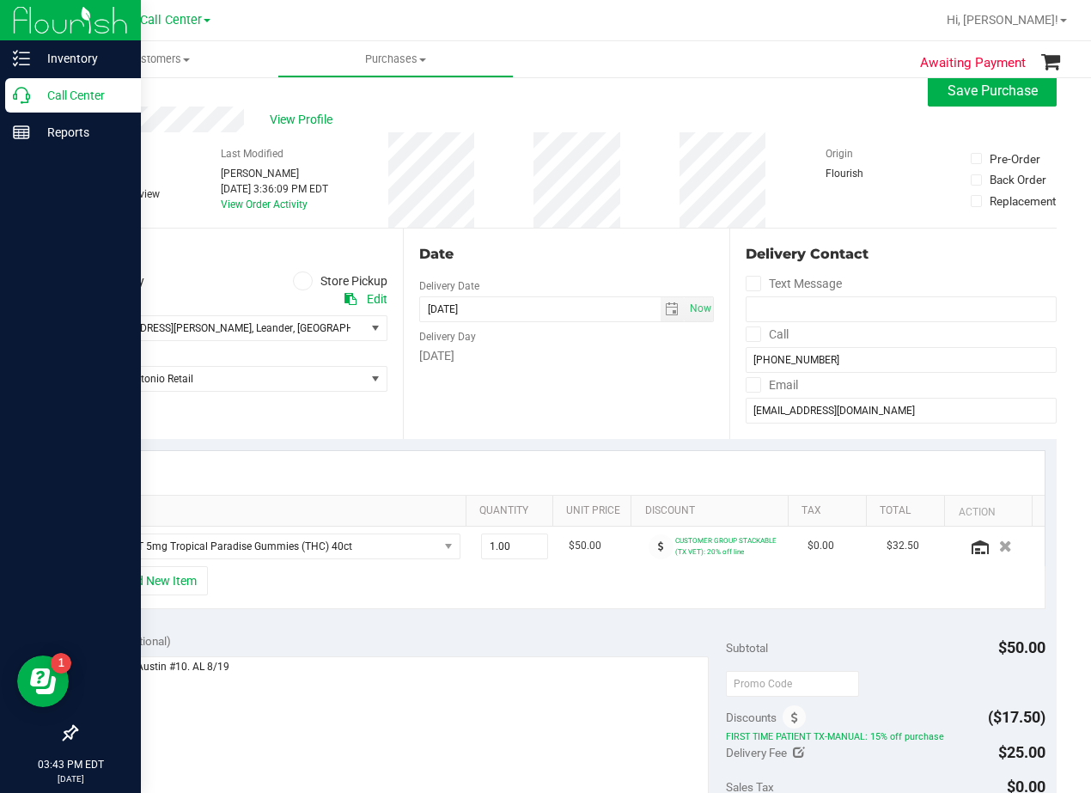
scroll to position [0, 0]
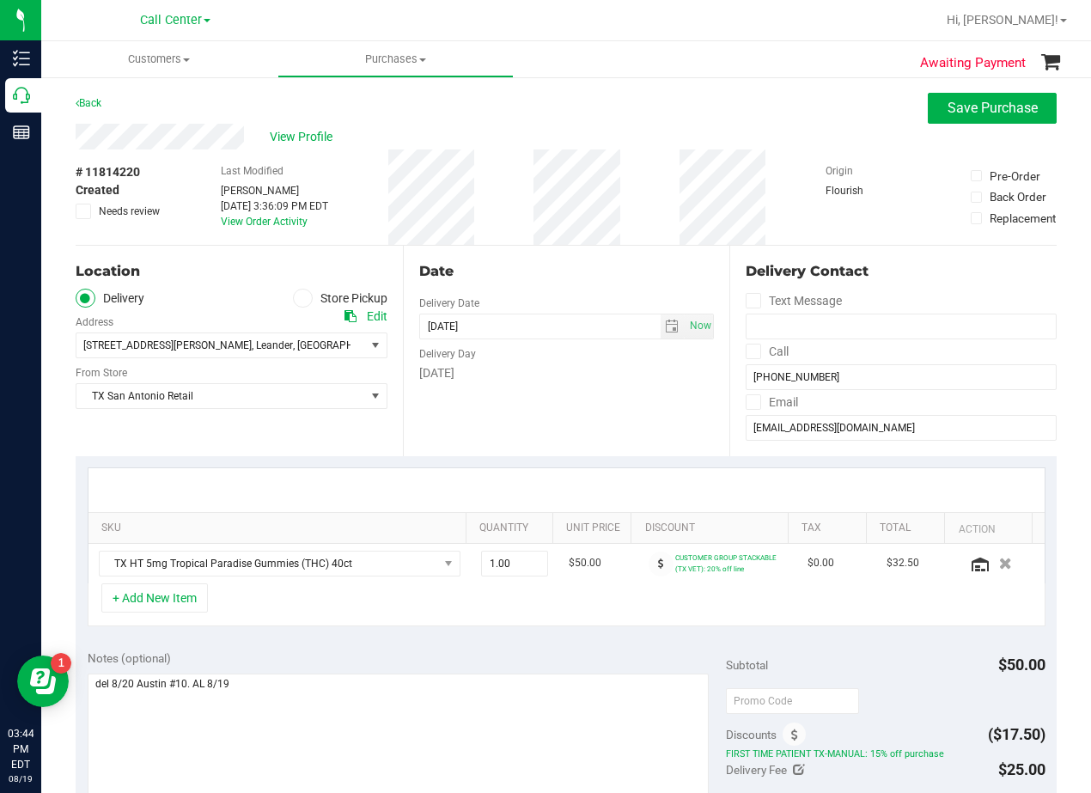
click at [650, 152] on div "# 11814220 Created Needs review Last Modified Alexander Lawson Aug 19, 2025 3:3…" at bounding box center [566, 197] width 981 height 95
click at [855, 421] on input "txc1mom@gmail.com" at bounding box center [901, 428] width 311 height 26
click at [588, 416] on div "Date Delivery Date 08/20/2025 Now 08/20/2025 08:00 AM Now Delivery Day Wednesday" at bounding box center [566, 351] width 327 height 211
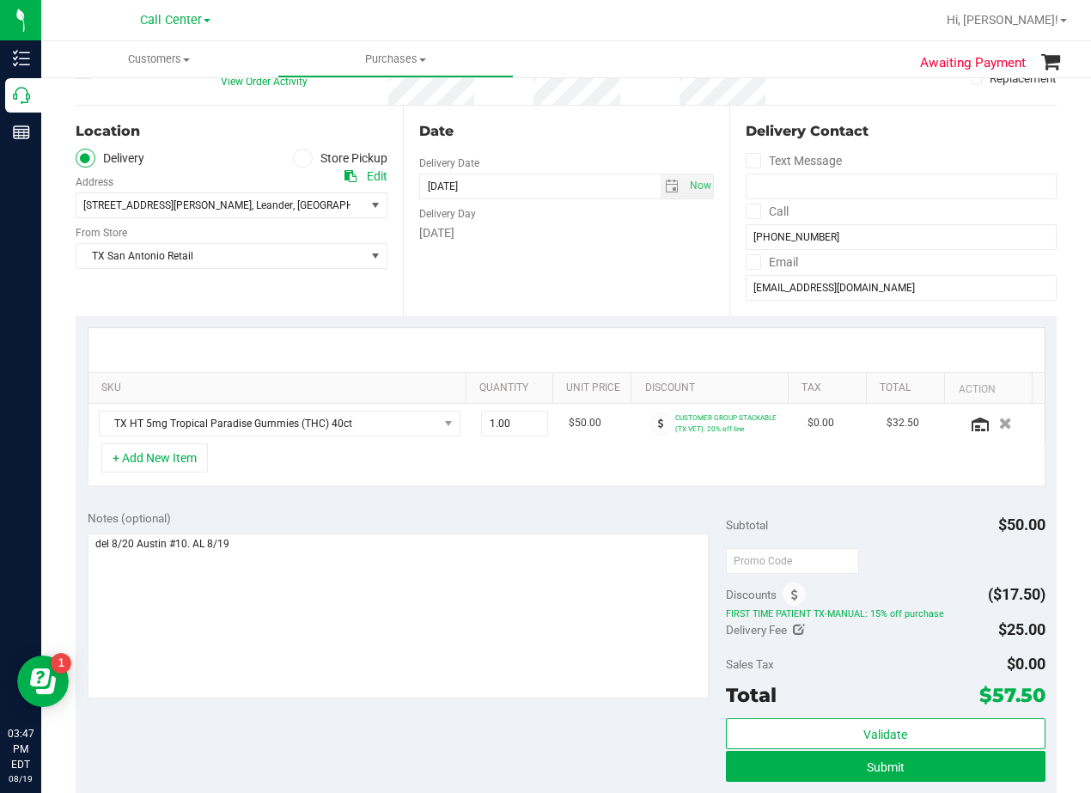
scroll to position [172, 0]
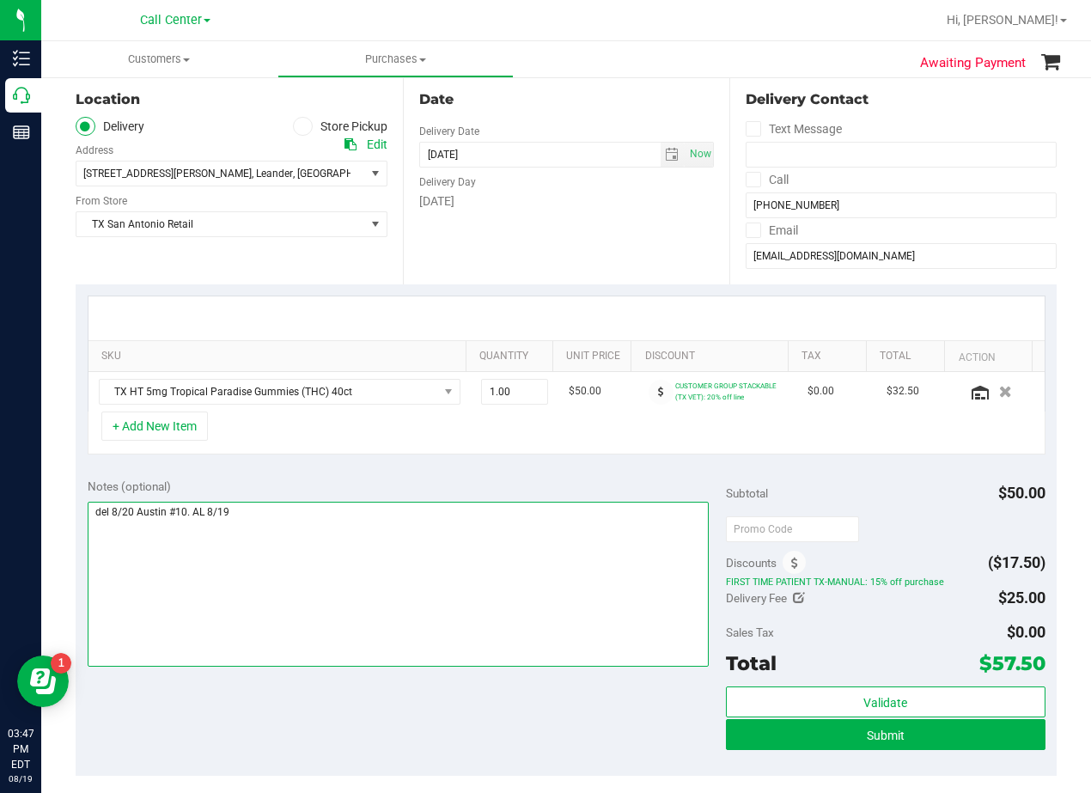
click at [381, 518] on textarea at bounding box center [398, 584] width 621 height 165
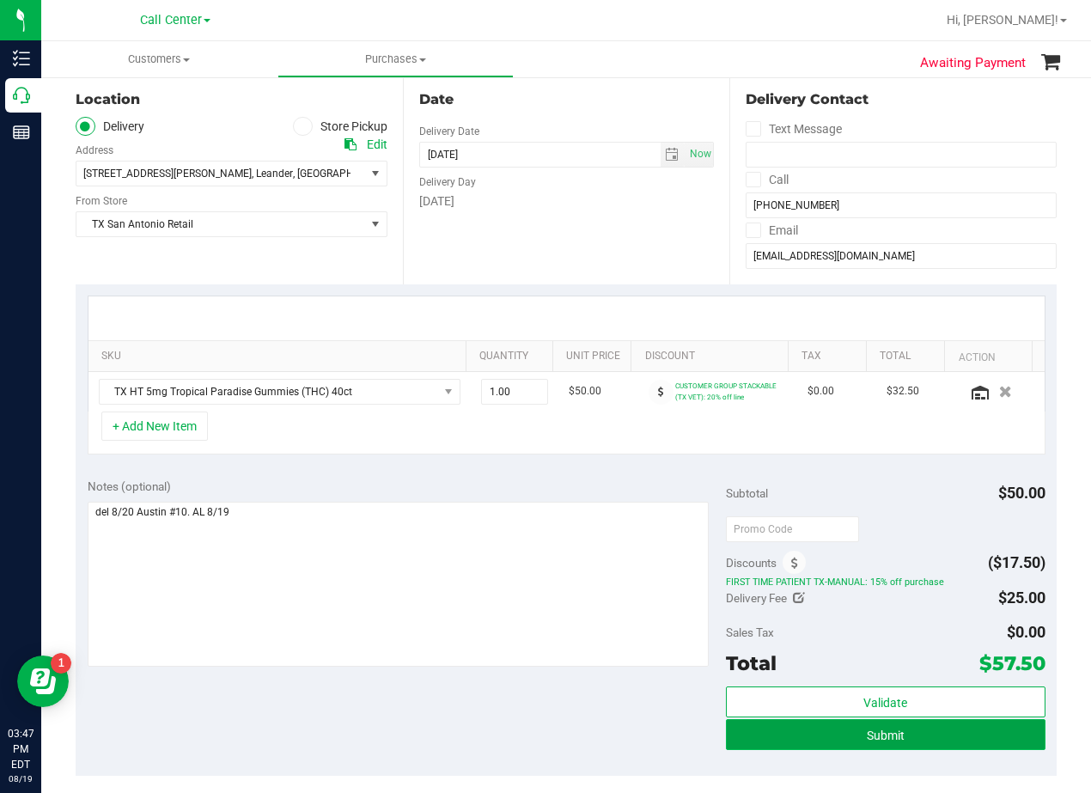
click at [730, 735] on button "Submit" at bounding box center [886, 734] width 320 height 31
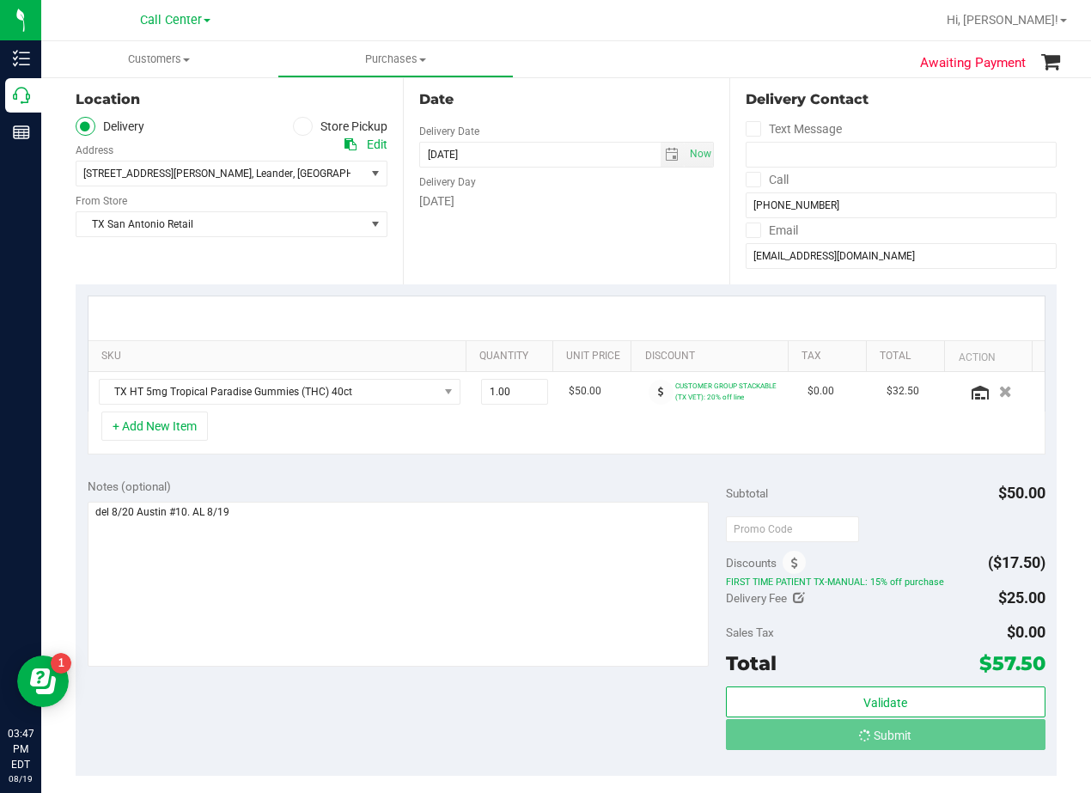
scroll to position [0, 0]
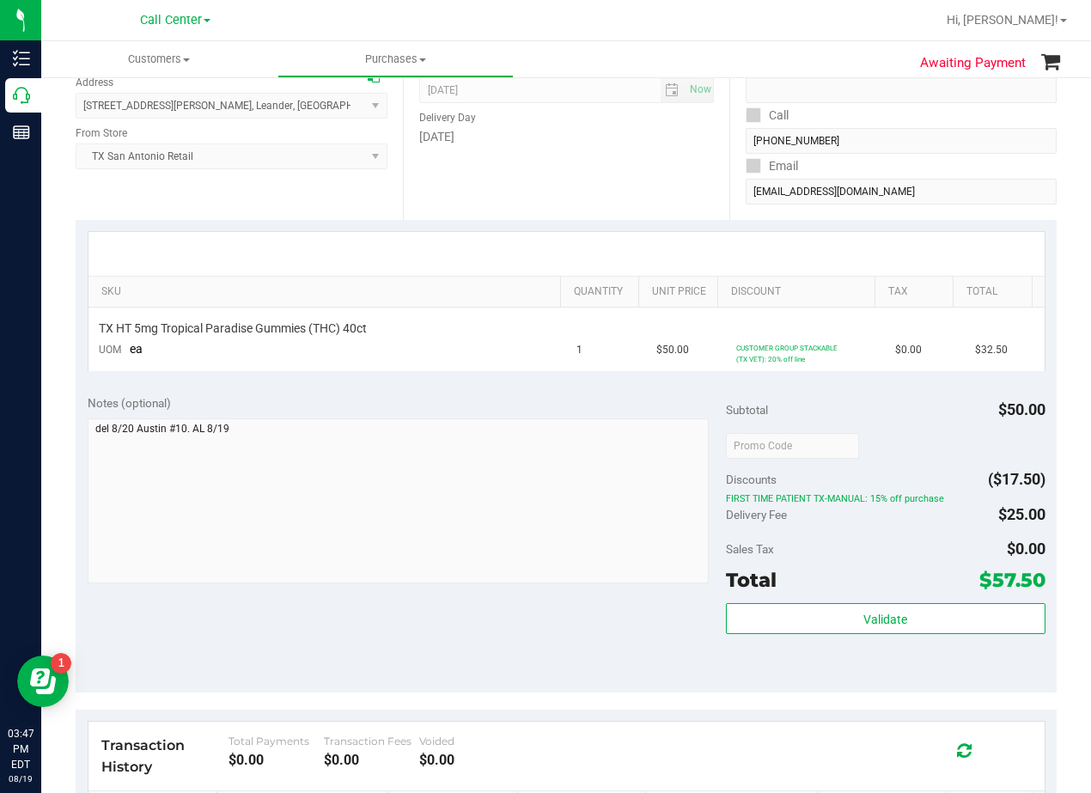
scroll to position [258, 0]
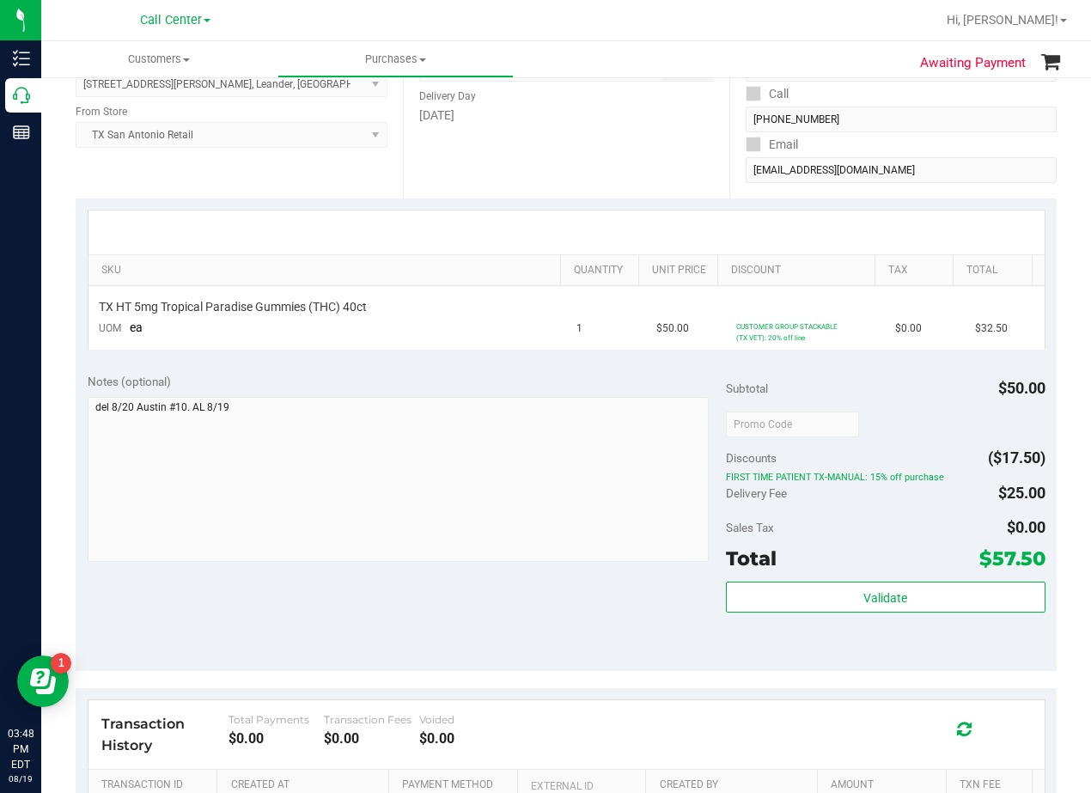
click at [600, 203] on div "SKU Quantity Unit Price Discount Tax Total TX HT 5mg Tropical Paradise Gummies …" at bounding box center [566, 279] width 981 height 163
click at [593, 153] on div "Date Delivery Date 08/20/2025 Now 08/20/2025 08:00 AM Now Delivery Day Wednesday" at bounding box center [566, 93] width 327 height 211
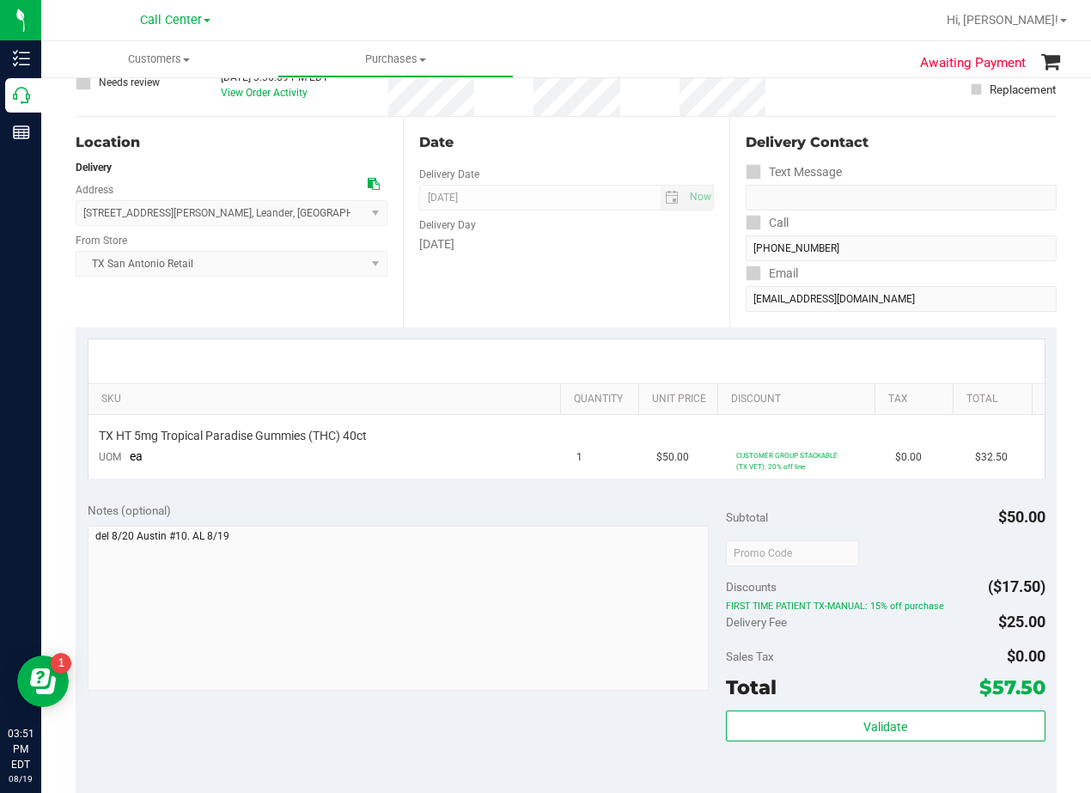
scroll to position [0, 0]
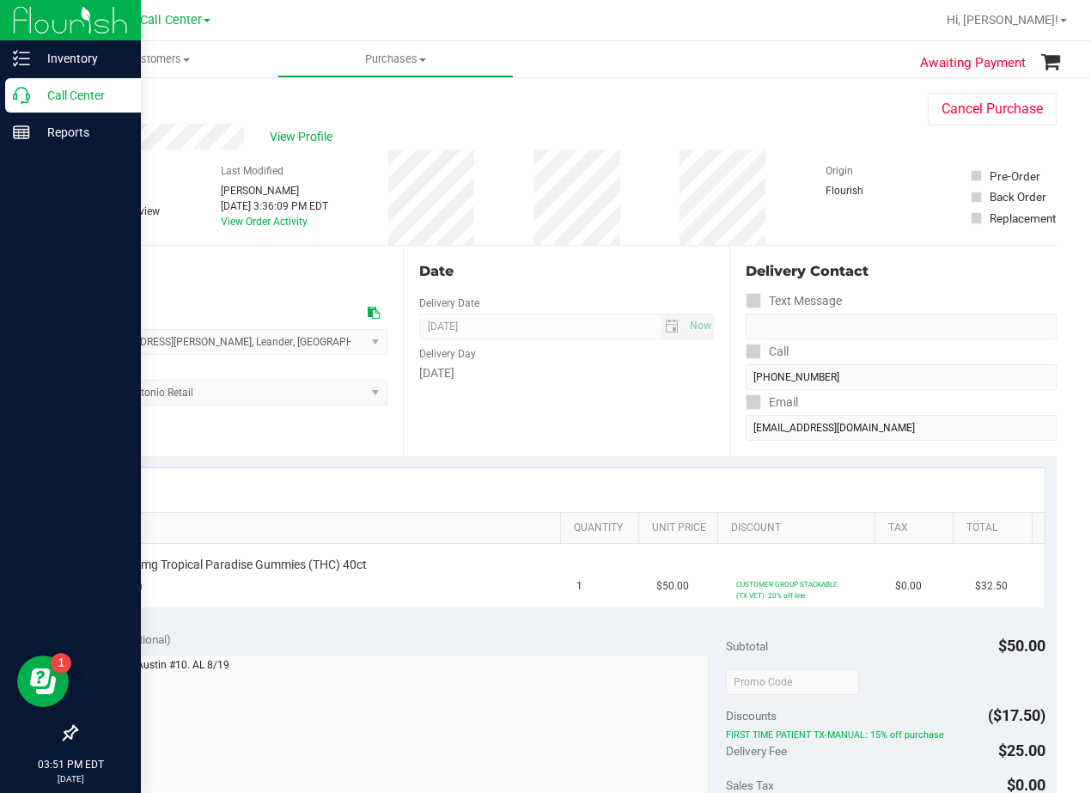
click at [22, 88] on icon at bounding box center [21, 95] width 17 height 17
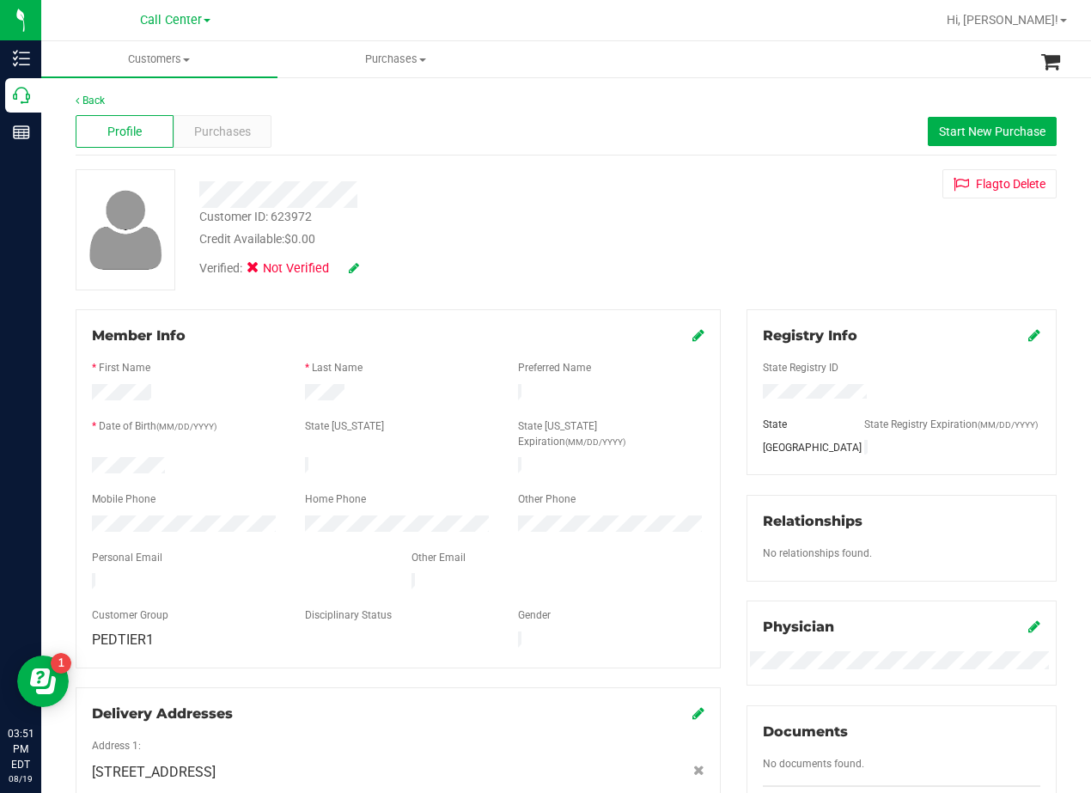
click at [654, 204] on div at bounding box center [438, 194] width 504 height 27
click at [622, 188] on div at bounding box center [438, 194] width 504 height 27
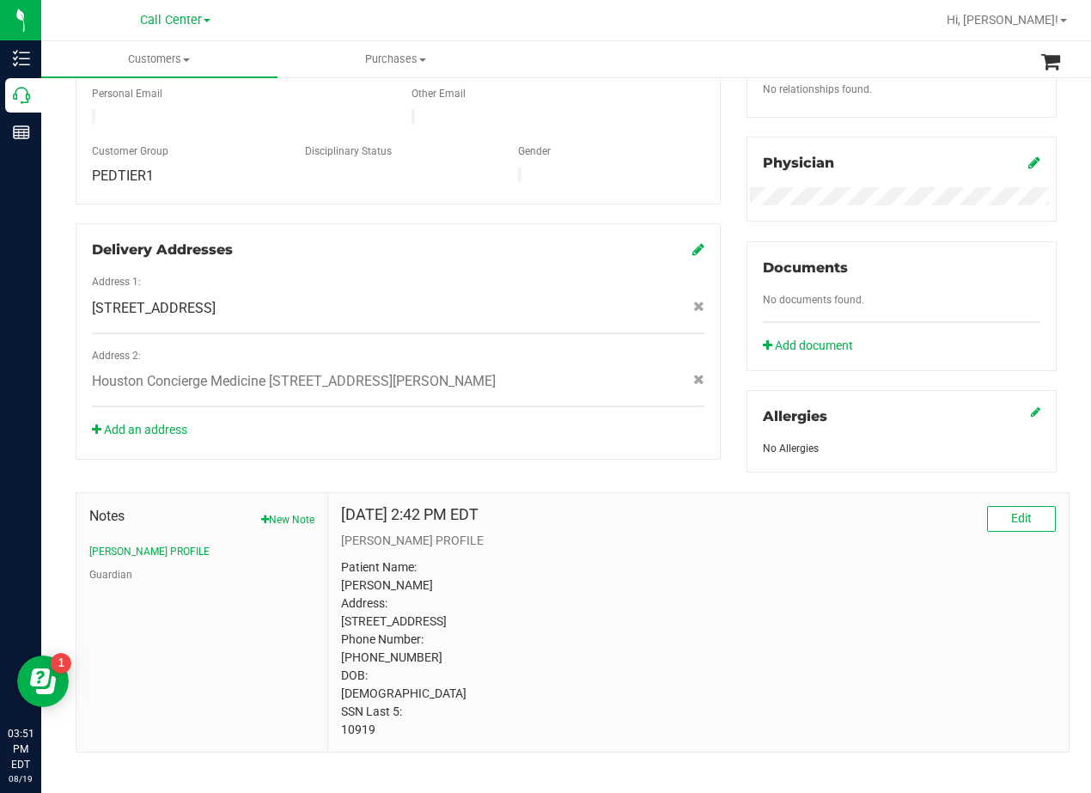
scroll to position [511, 0]
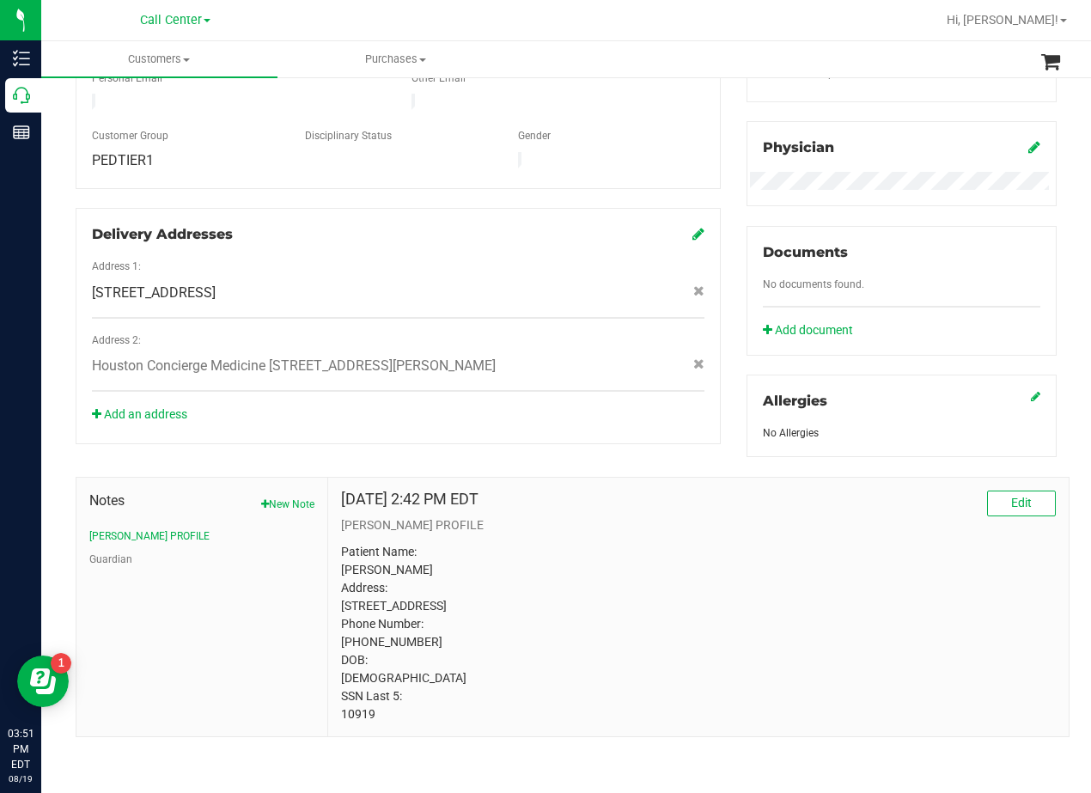
click at [363, 718] on p "Patient Name: CHARLES WANG Address: 12519 QUEENSBURY LANE HOUSTON, TX, 77024 Ph…" at bounding box center [698, 633] width 715 height 180
copy p "10919"
click at [669, 576] on p "Patient Name: CHARLES WANG Address: 12519 QUEENSBURY LANE HOUSTON, TX, 77024 Ph…" at bounding box center [698, 633] width 715 height 180
click at [128, 552] on button "Guardian" at bounding box center [110, 559] width 43 height 15
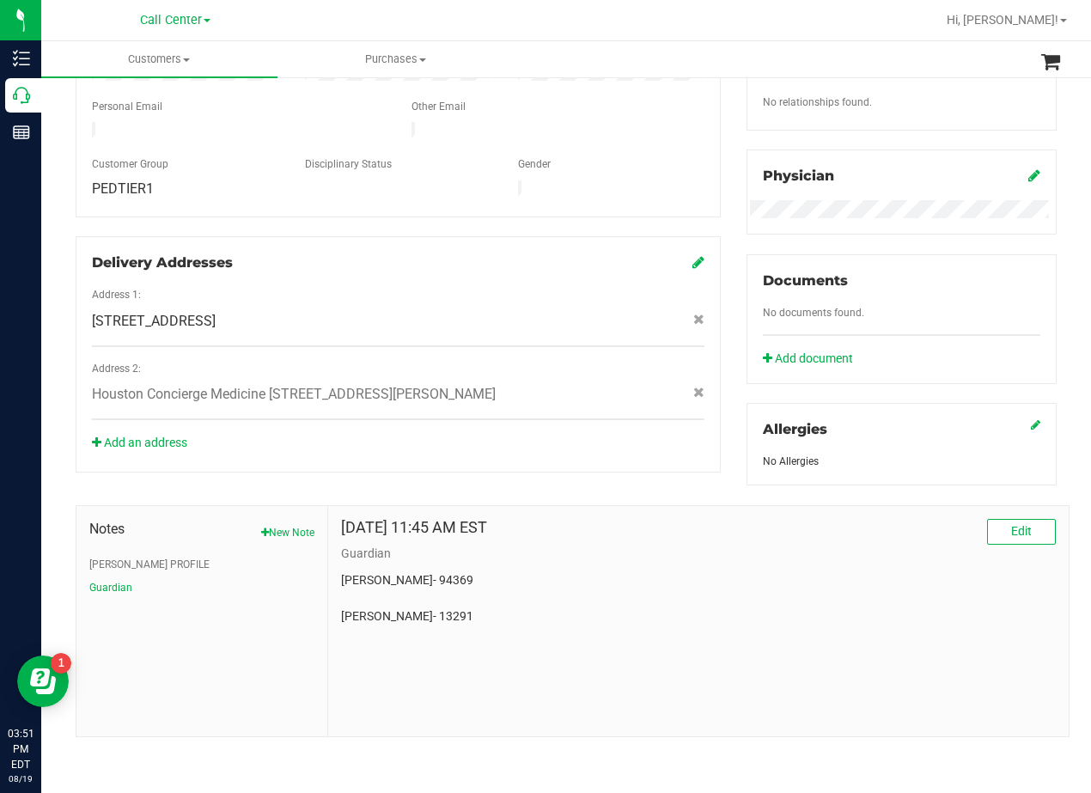
scroll to position [465, 0]
click at [143, 565] on button "CURT PROFILE" at bounding box center [149, 564] width 120 height 15
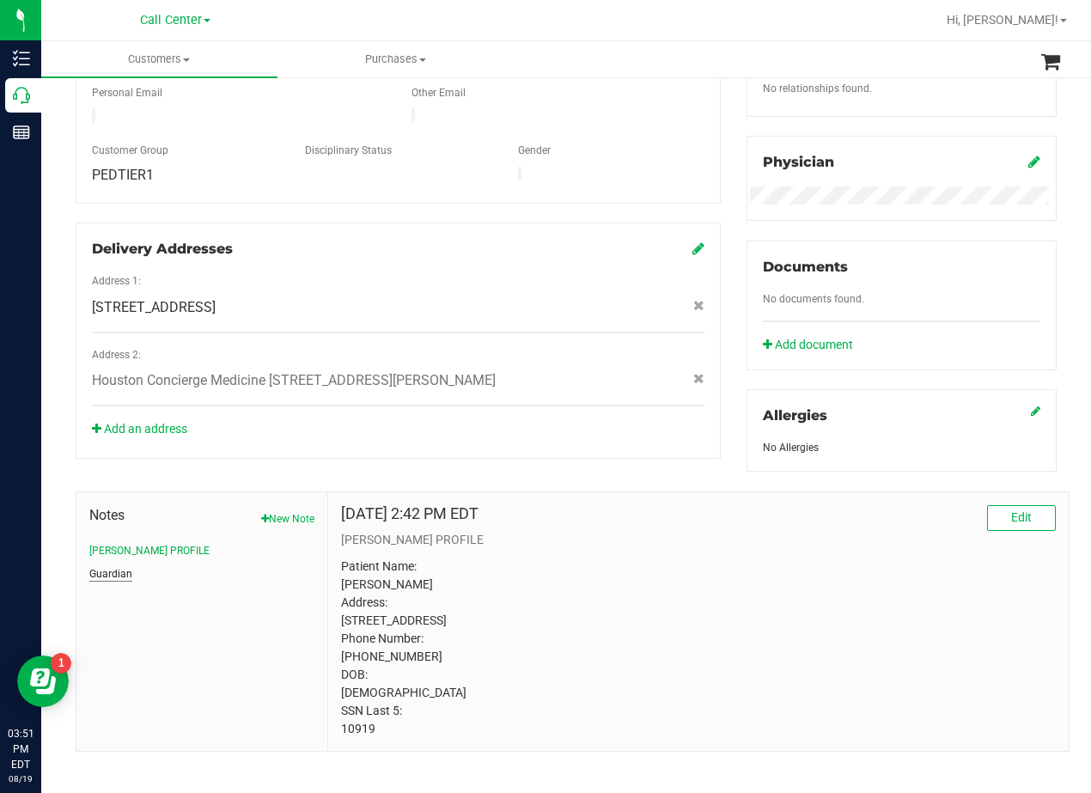
click at [119, 582] on button "Guardian" at bounding box center [110, 573] width 43 height 15
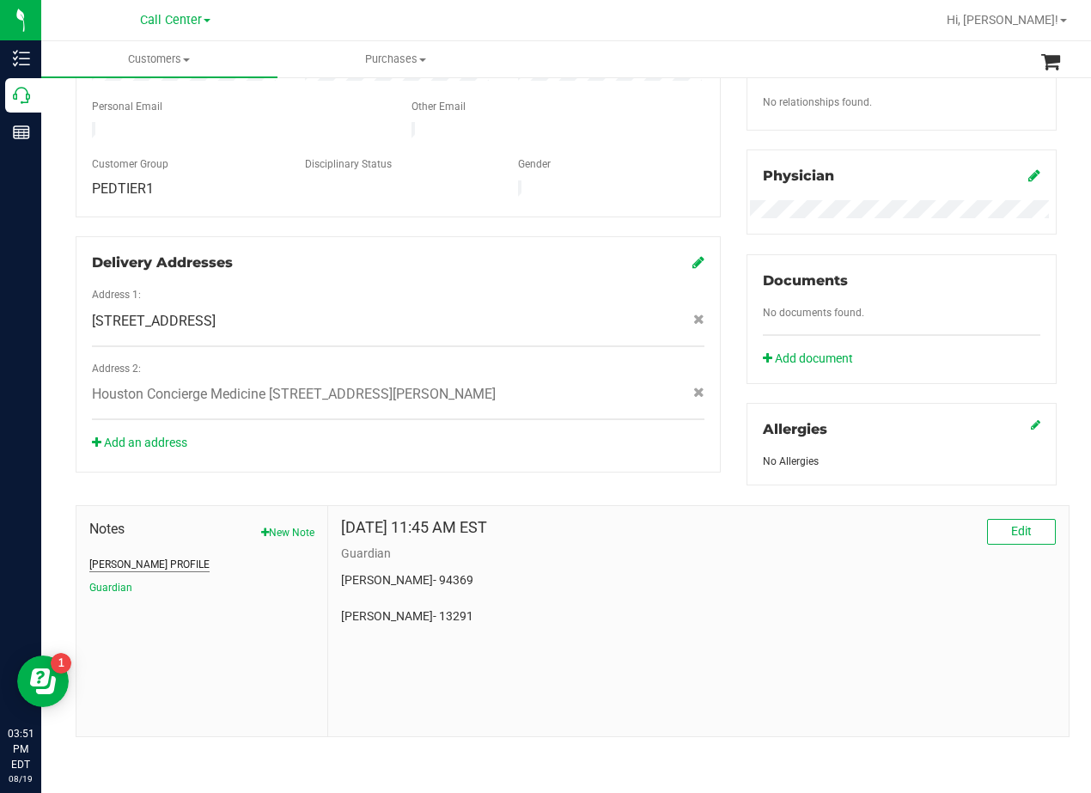
click at [125, 562] on button "CURT PROFILE" at bounding box center [149, 564] width 120 height 15
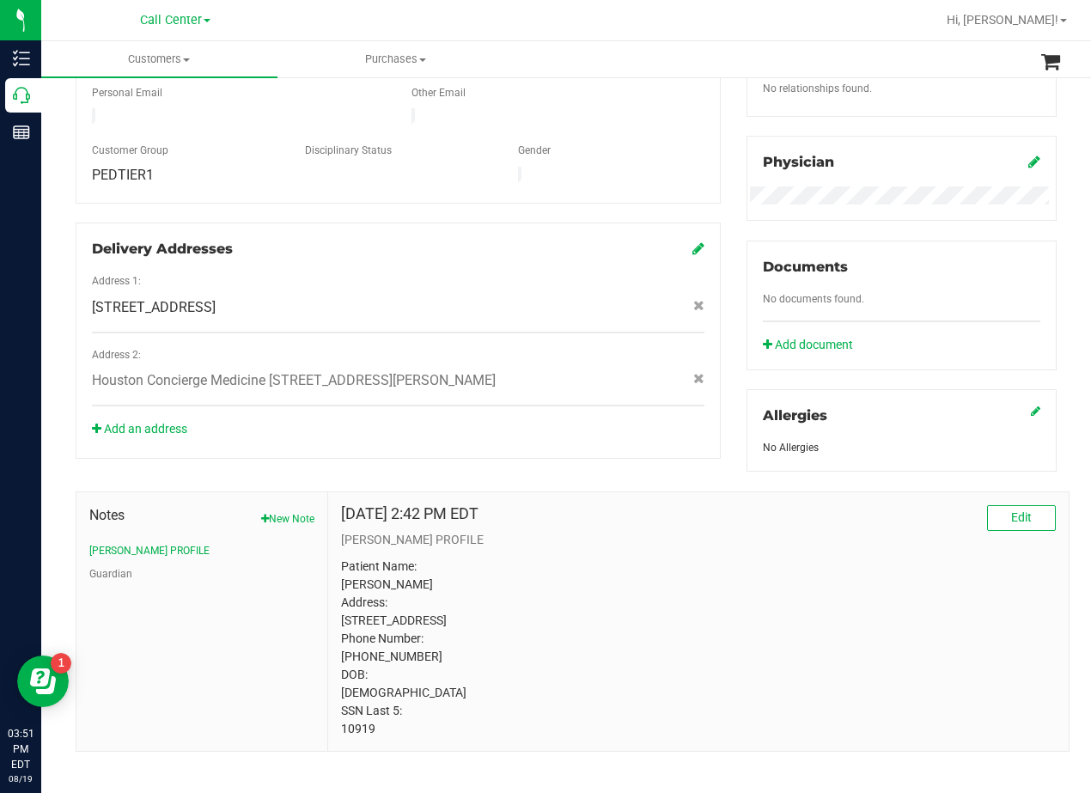
click at [534, 450] on div "Member Info * First Name * Last Name Preferred Name * Date of Birth (MM/DD/YYYY…" at bounding box center [566, 297] width 1007 height 907
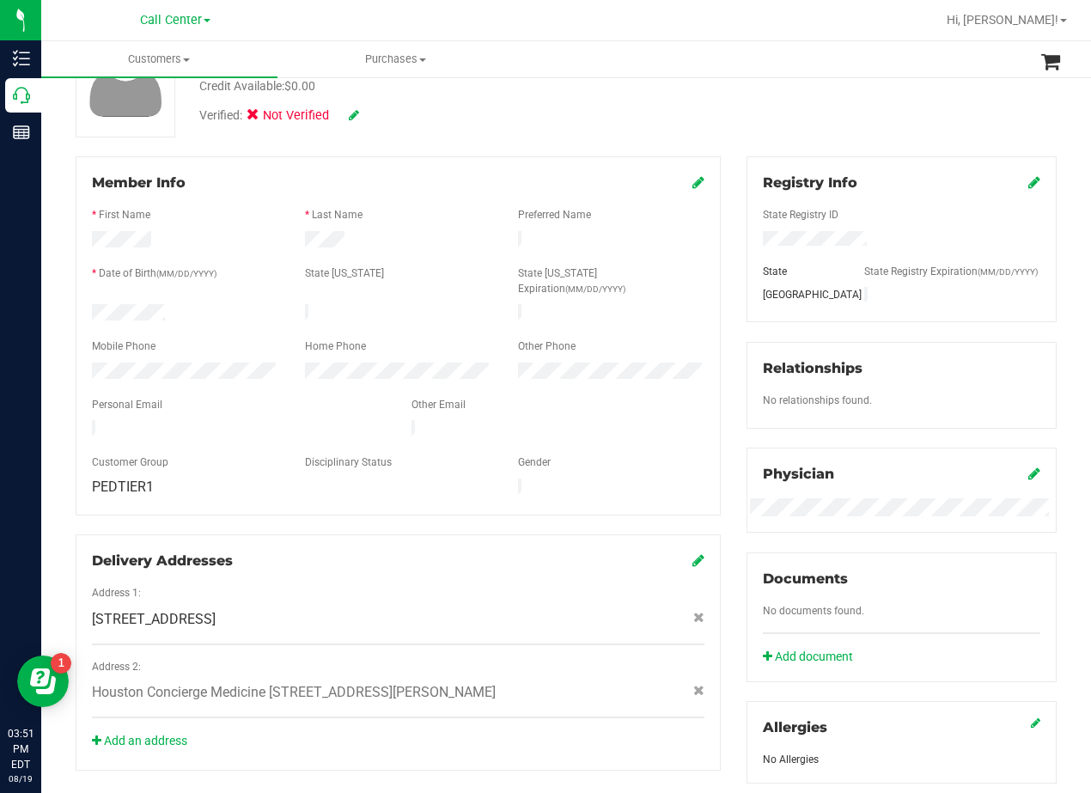
scroll to position [0, 0]
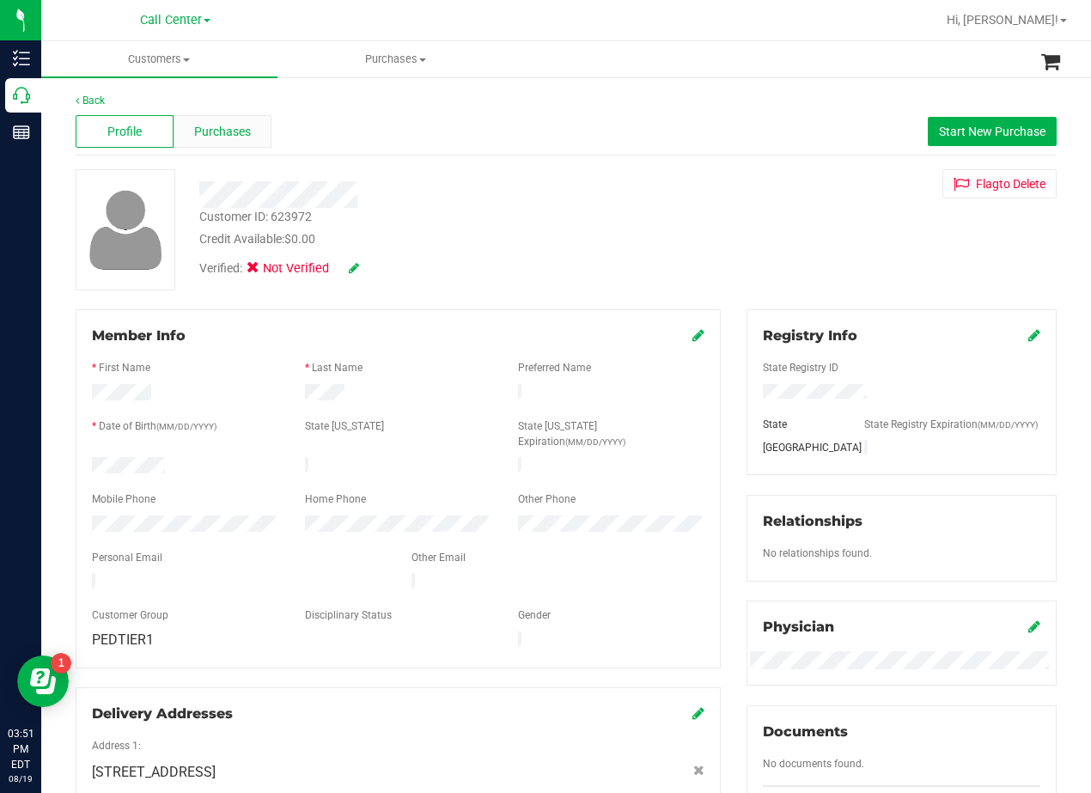
click at [260, 147] on div "Purchases" at bounding box center [223, 131] width 98 height 33
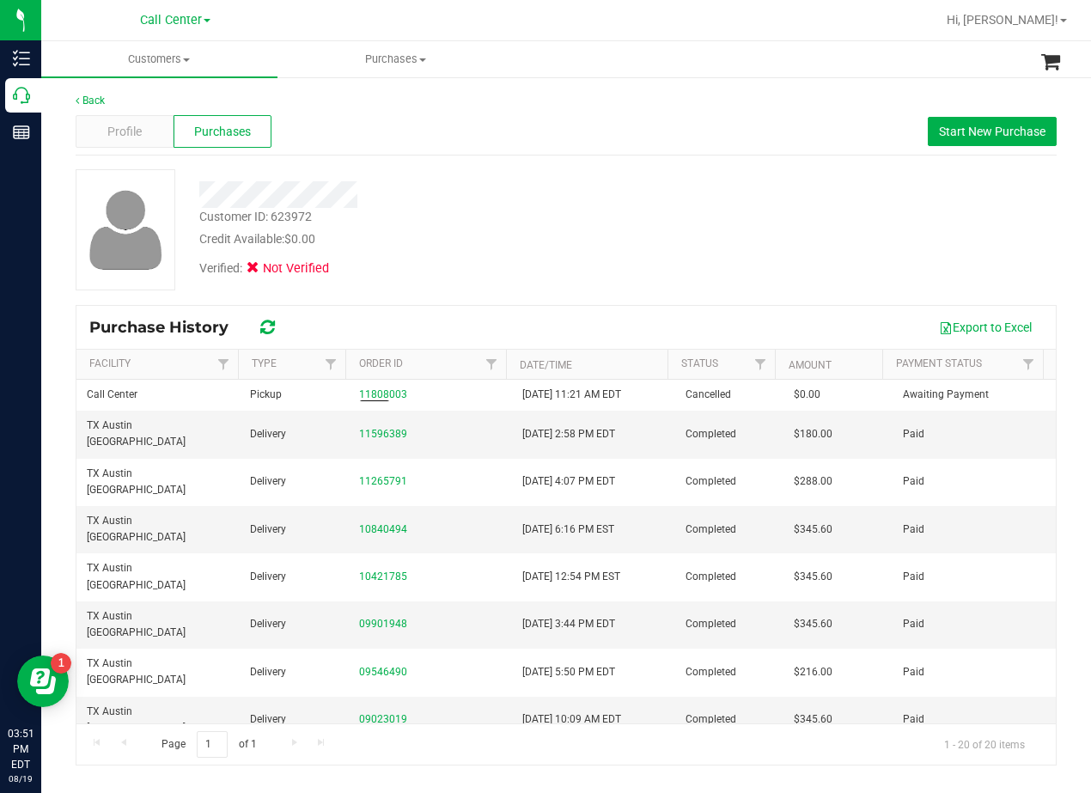
click at [456, 271] on div "Verified: Not Verified" at bounding box center [438, 267] width 504 height 38
click at [478, 197] on div at bounding box center [438, 194] width 504 height 27
click at [650, 246] on div "Credit Available: $0.00" at bounding box center [438, 239] width 478 height 18
click at [108, 129] on span "Profile" at bounding box center [124, 132] width 34 height 18
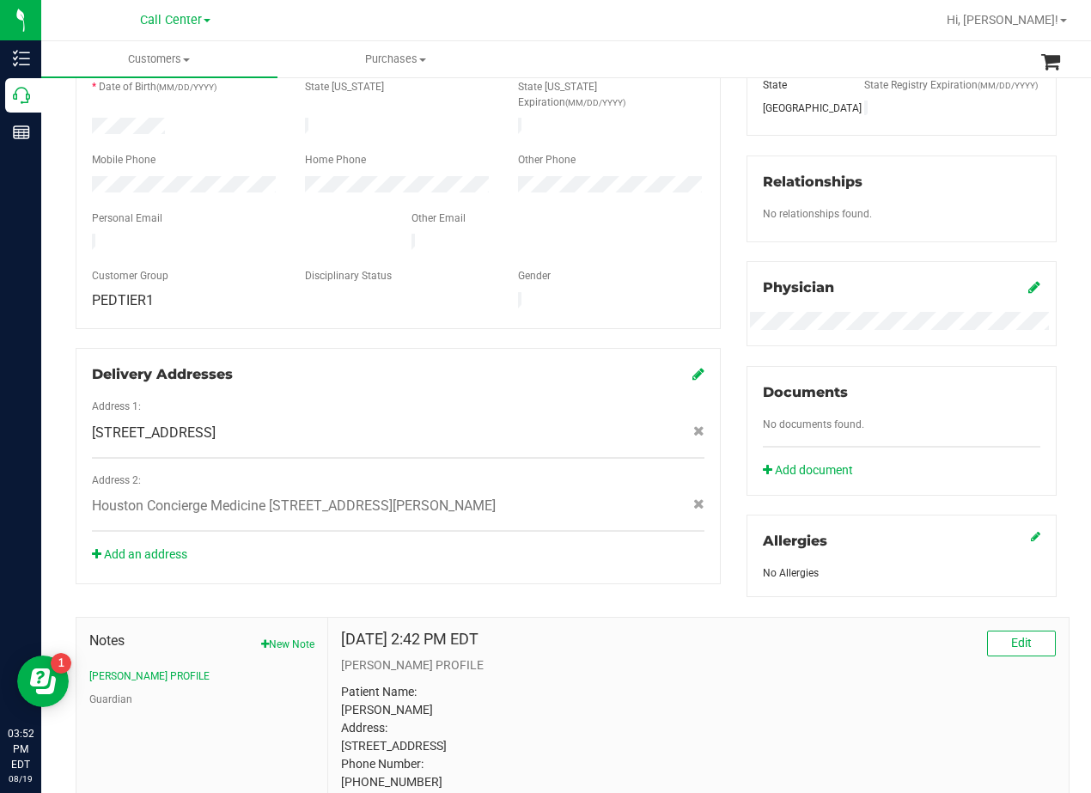
scroll to position [344, 0]
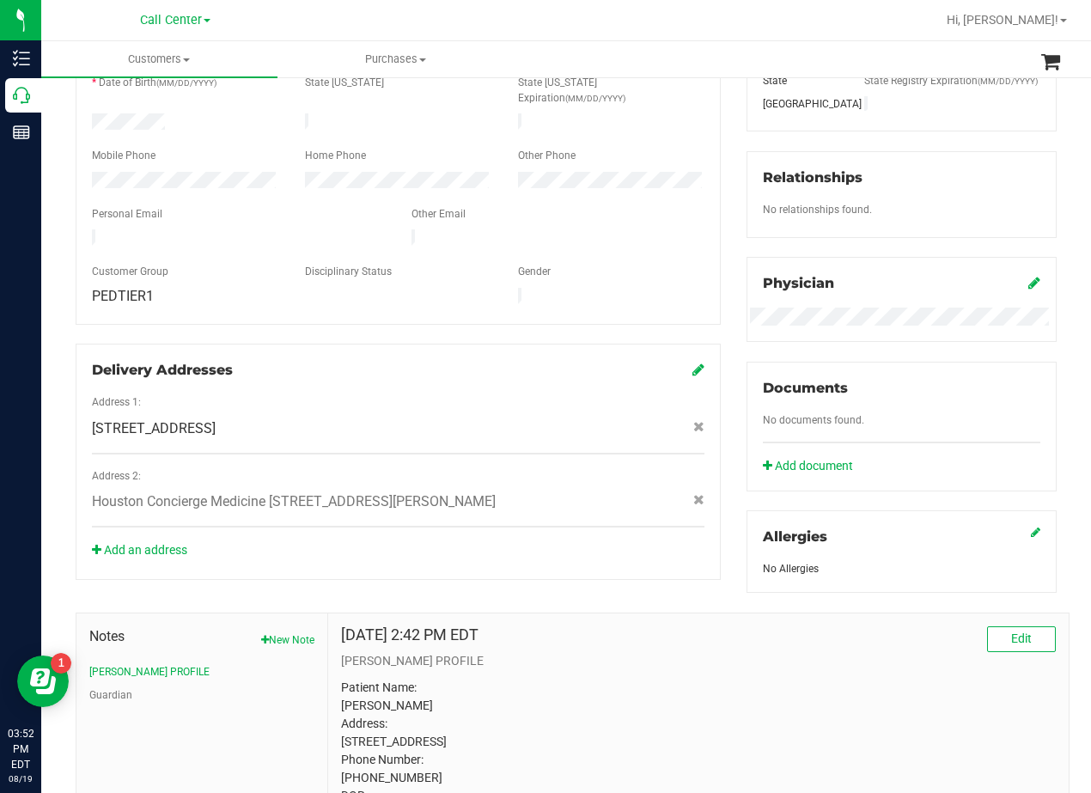
click at [722, 430] on div "Member Info * First Name * Last Name Preferred Name * Date of Birth (MM/DD/YYYY…" at bounding box center [398, 273] width 671 height 614
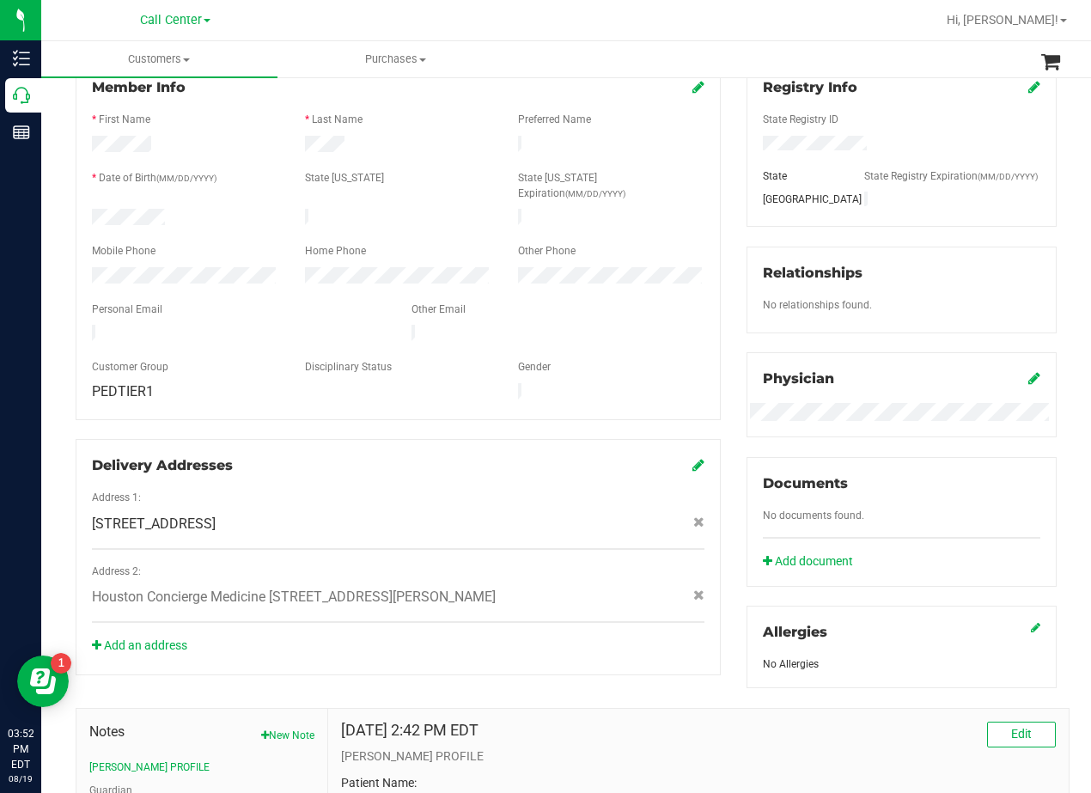
scroll to position [258, 0]
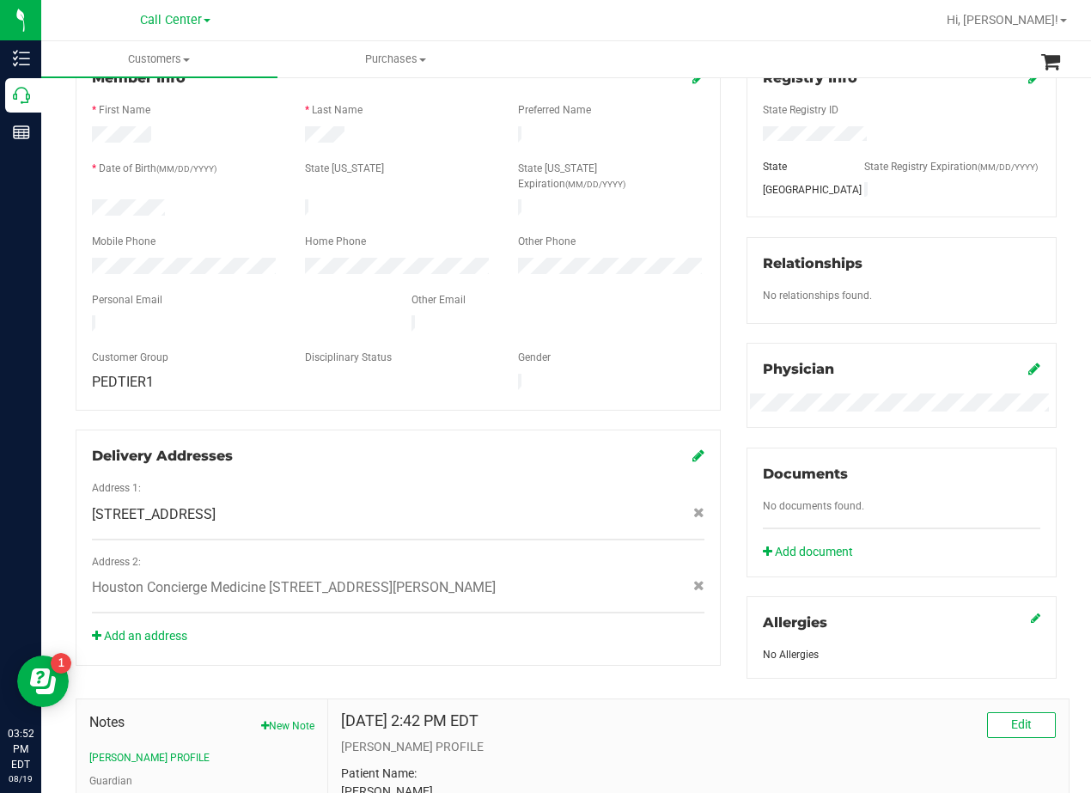
click at [216, 504] on span "12519 QUEENSBURY LANE , HOUSTON , TX 77024" at bounding box center [154, 514] width 124 height 21
click at [734, 292] on div "Registry Info State Registry ID State State Registry Expiration (MM/DD/YYYY) TX…" at bounding box center [902, 365] width 336 height 627
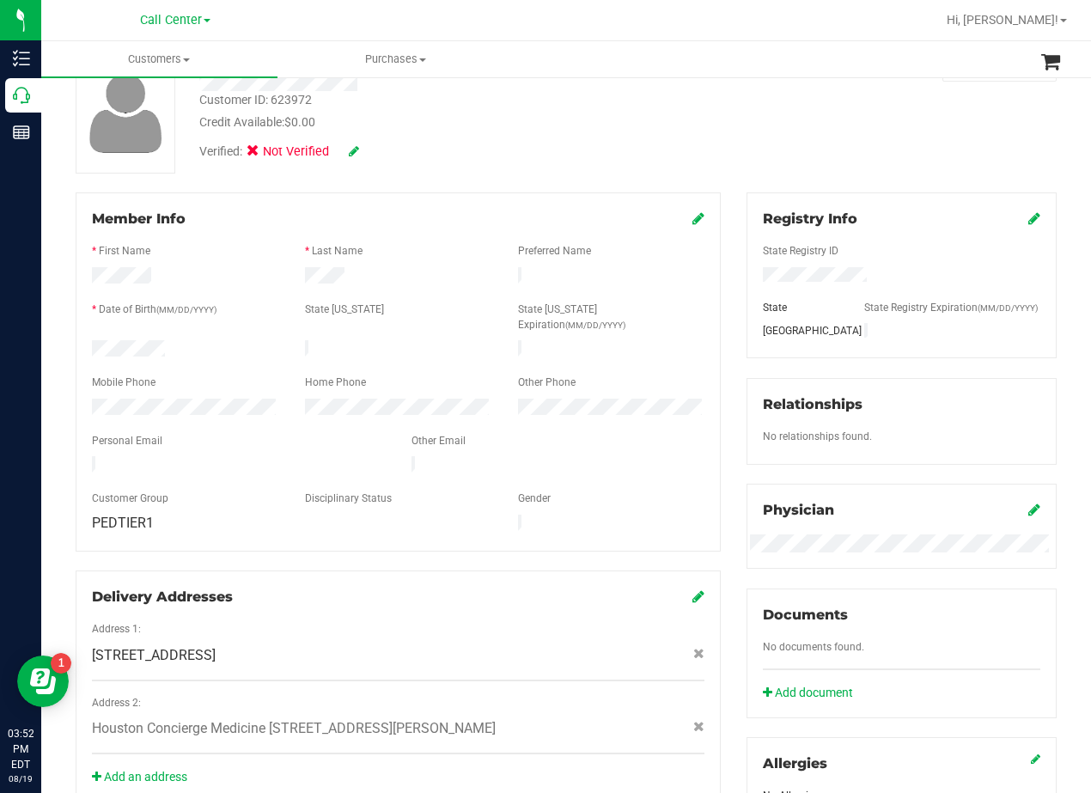
scroll to position [0, 0]
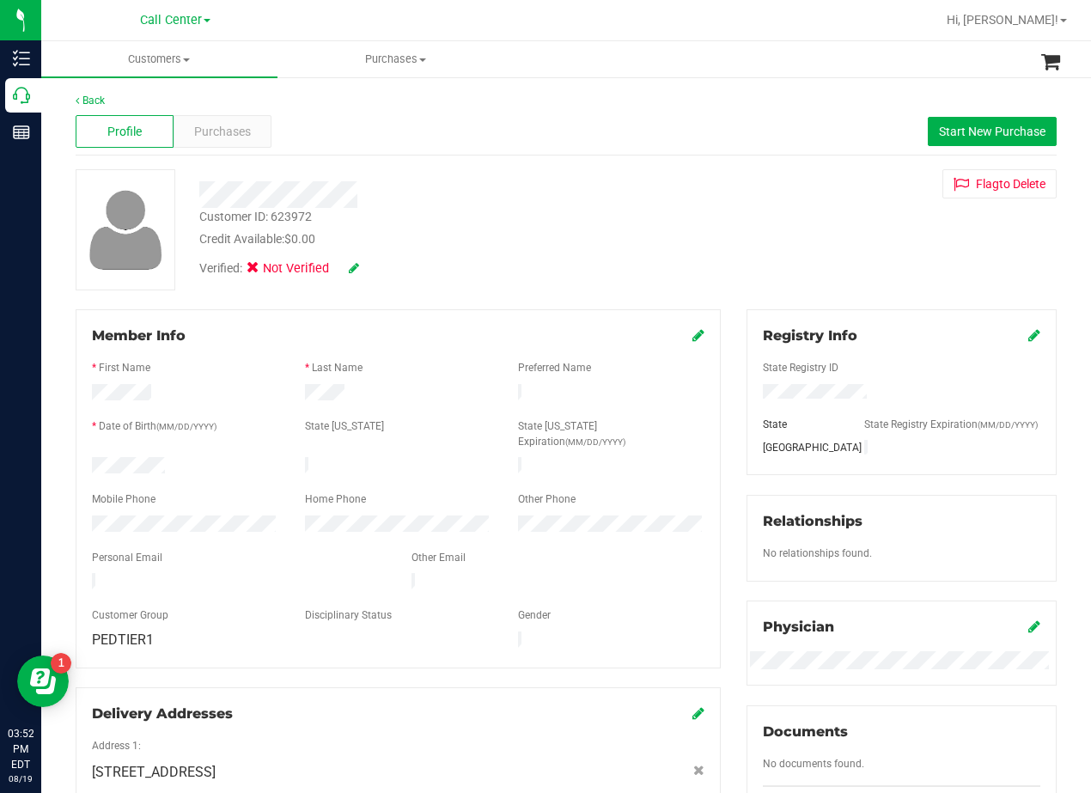
click at [735, 223] on div "Customer ID: 623972 Credit Available: $0.00 Verified: Not Verified Flag to Dele…" at bounding box center [566, 229] width 1007 height 121
click at [928, 133] on button "Start New Purchase" at bounding box center [992, 131] width 129 height 29
click at [613, 194] on div at bounding box center [438, 194] width 504 height 27
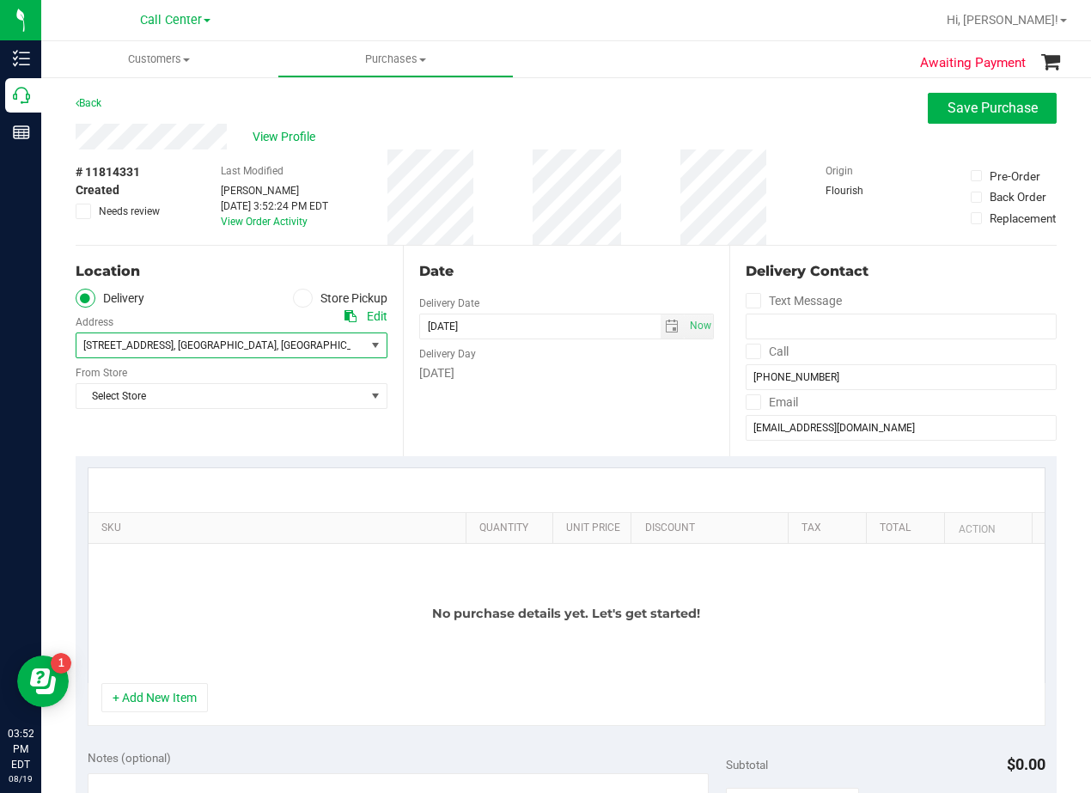
click at [380, 348] on span "77024" at bounding box center [395, 345] width 30 height 12
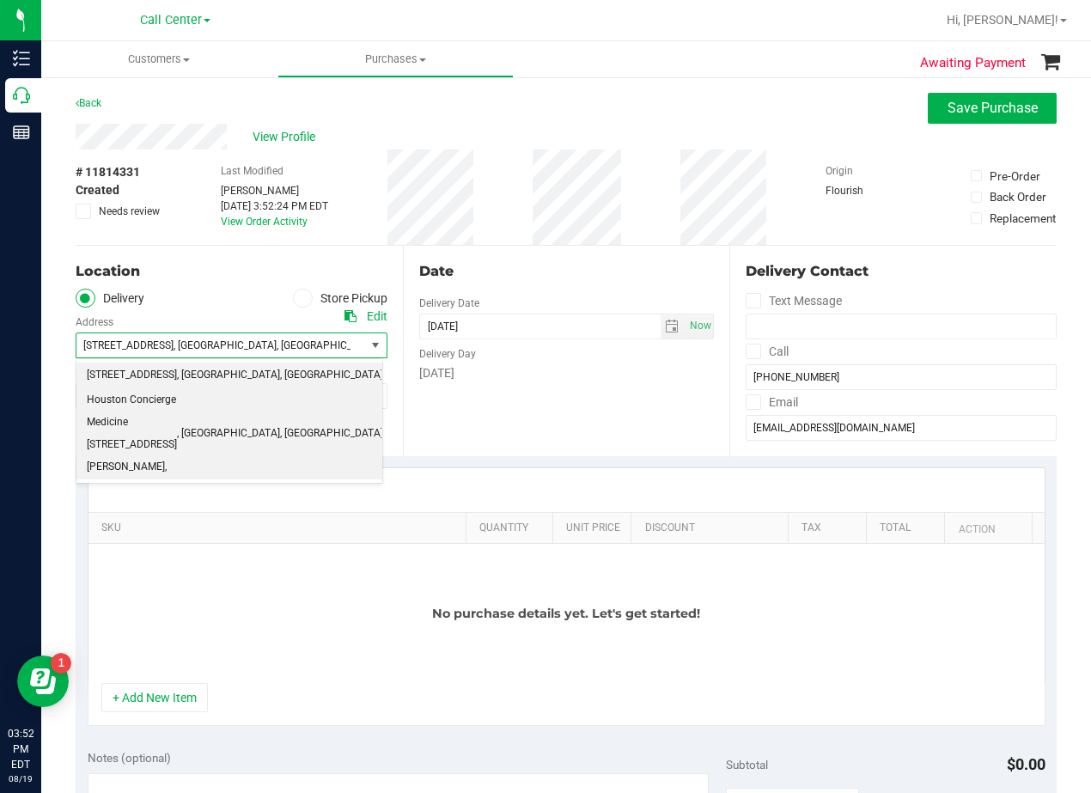
click at [280, 423] on span ", Houston" at bounding box center [228, 434] width 103 height 22
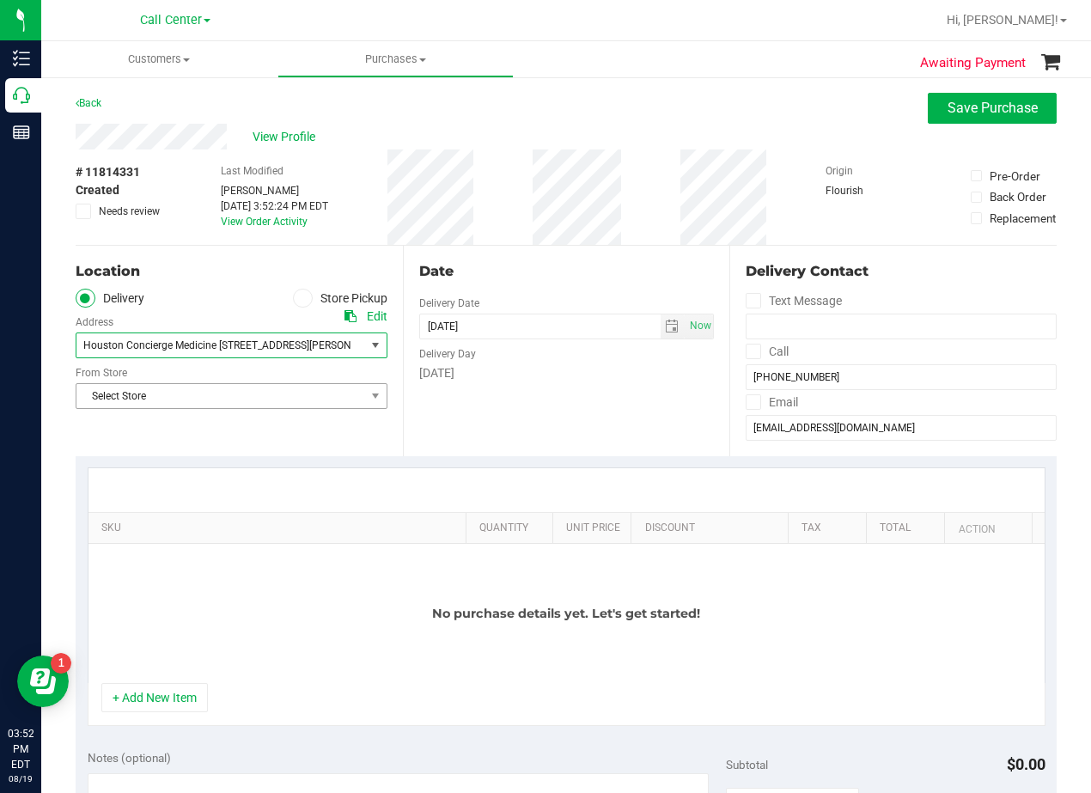
click at [284, 402] on span "Select Store" at bounding box center [220, 396] width 289 height 24
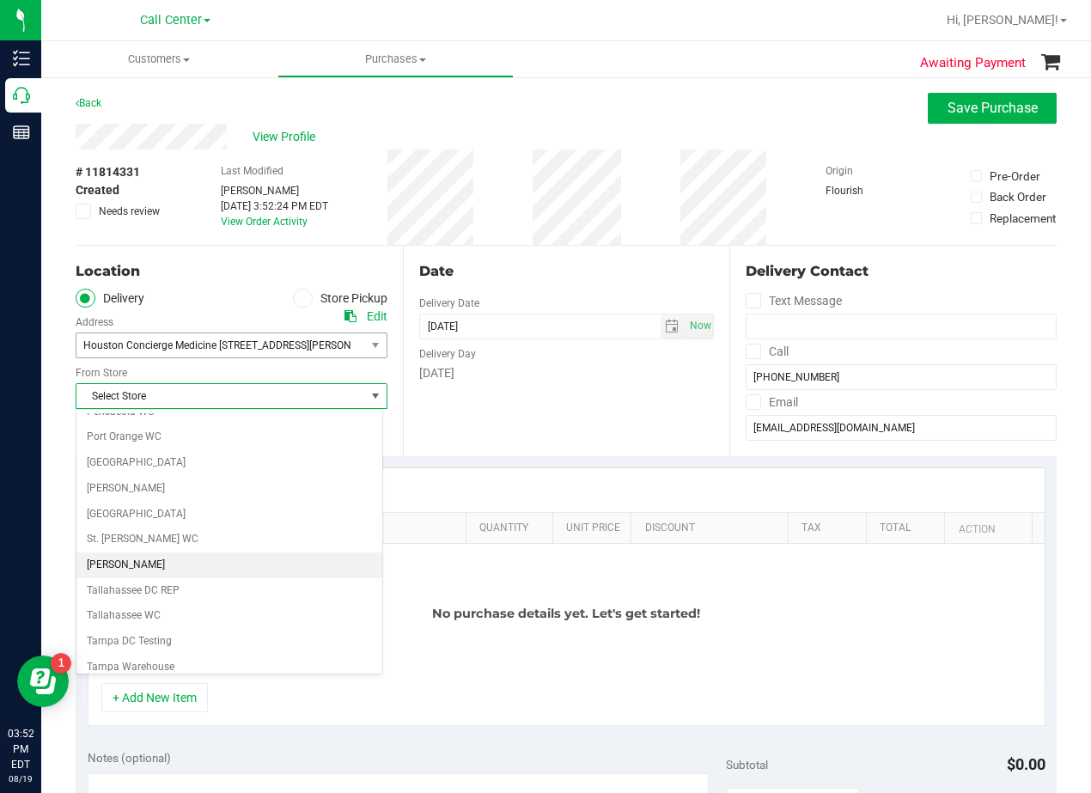
scroll to position [1248, 0]
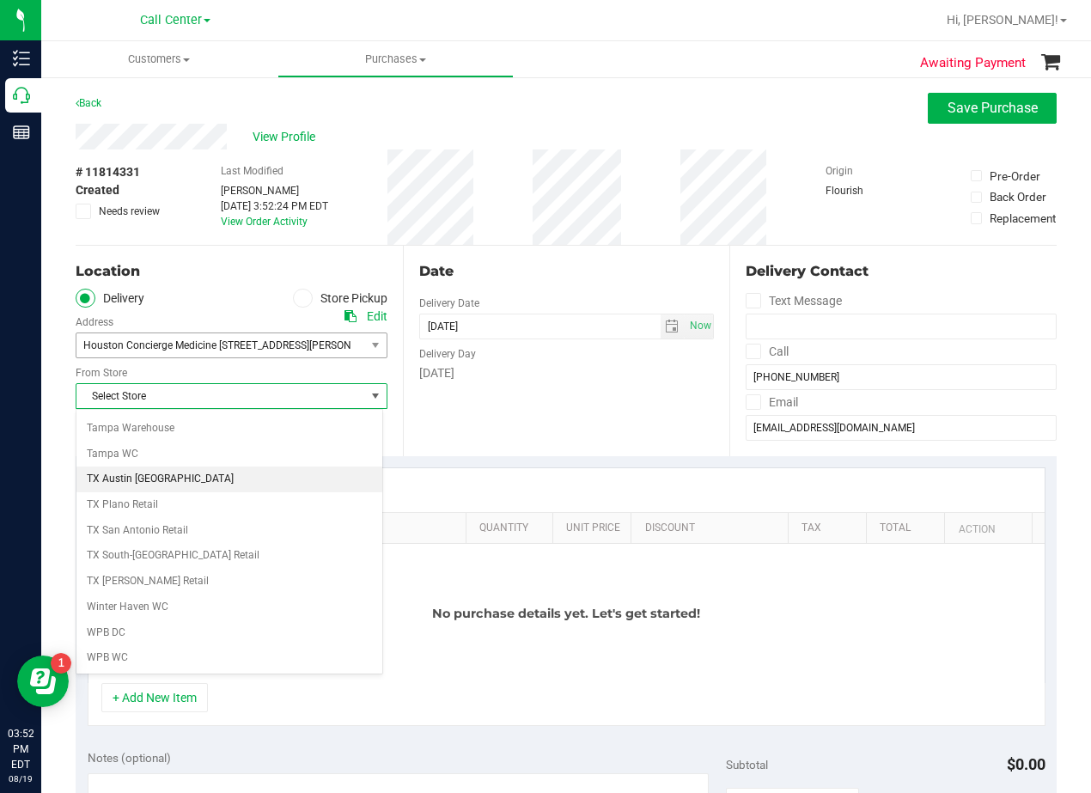
click at [300, 477] on li "TX Austin [GEOGRAPHIC_DATA]" at bounding box center [229, 480] width 306 height 26
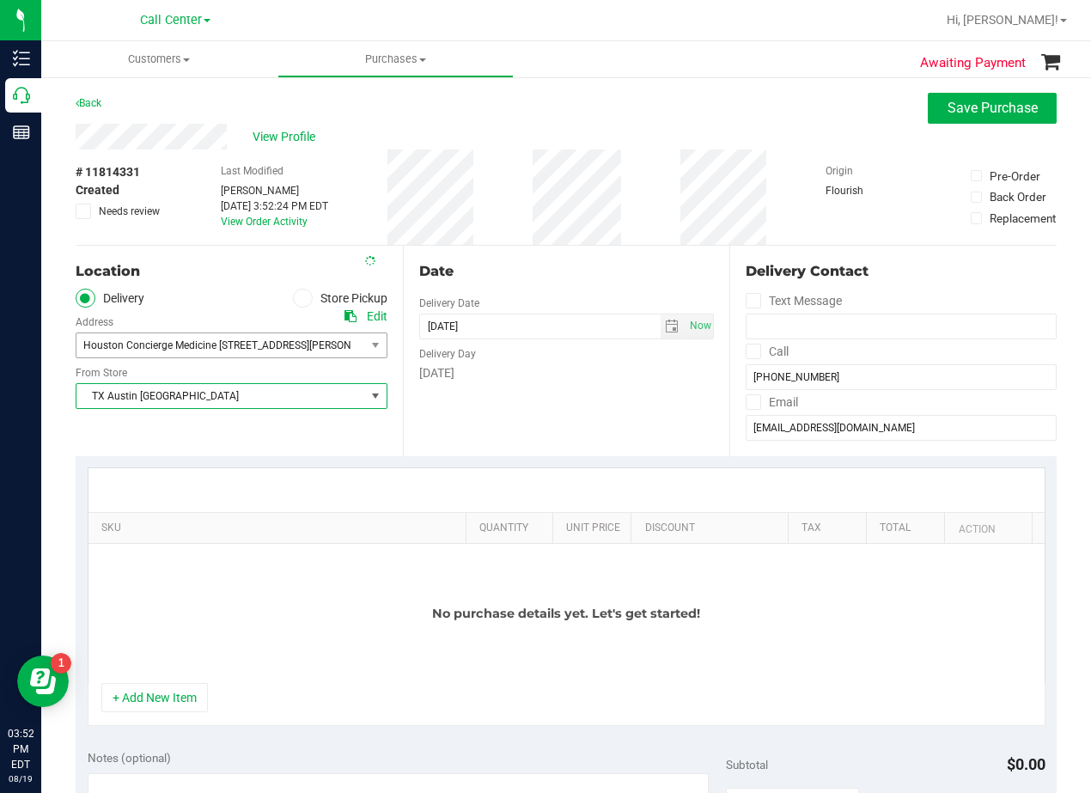
click at [698, 391] on div "Date Delivery Date 08/19/2025 Now 08/19/2025 03:52 PM Now Delivery Day Tuesday" at bounding box center [566, 351] width 327 height 211
click at [665, 322] on span "select" at bounding box center [672, 327] width 14 height 14
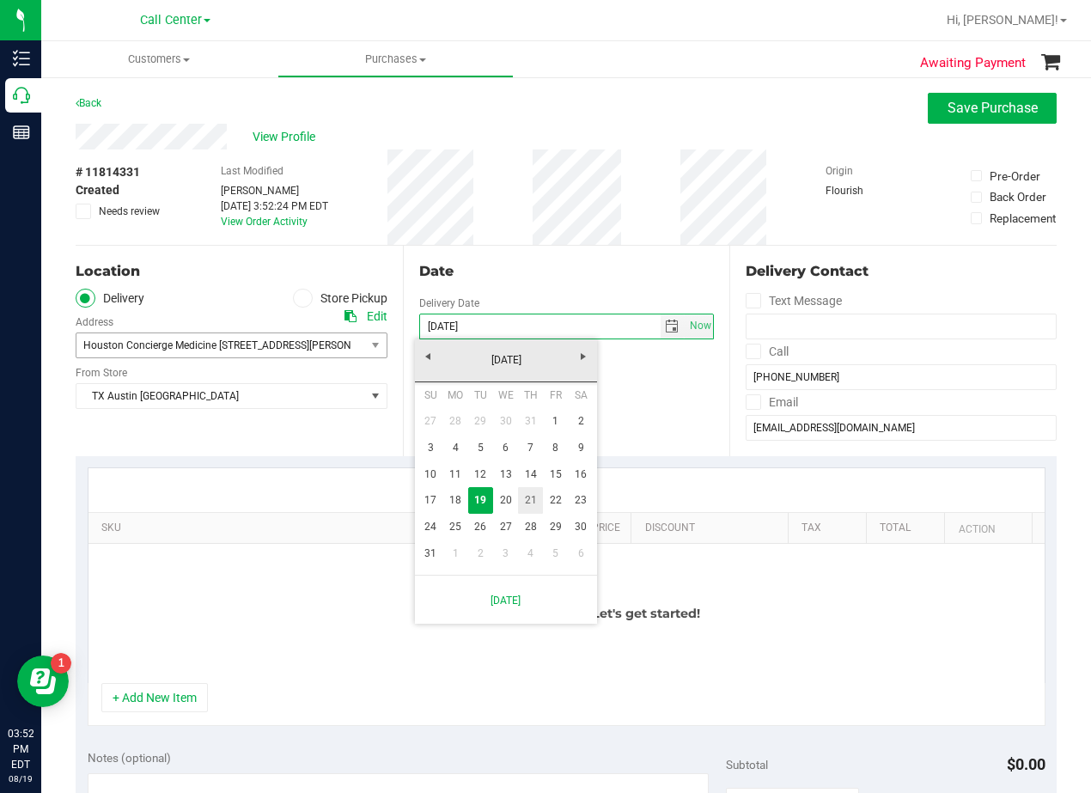
click at [528, 504] on link "21" at bounding box center [530, 500] width 25 height 27
type input "08/21/2025"
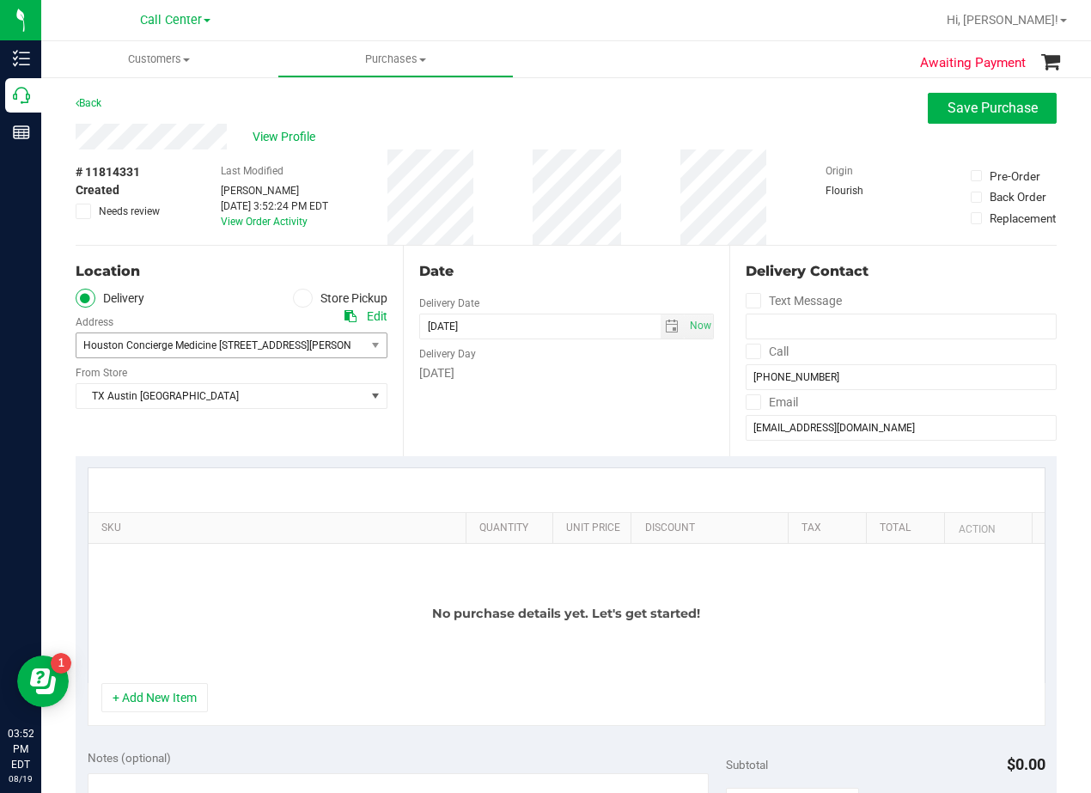
drag, startPoint x: 546, startPoint y: 424, endPoint x: 558, endPoint y: 290, distance: 134.6
click at [547, 424] on div "Date Delivery Date 08/21/2025 Now 08/21/2025 03:52 PM Now Delivery Day Thursday" at bounding box center [566, 351] width 327 height 211
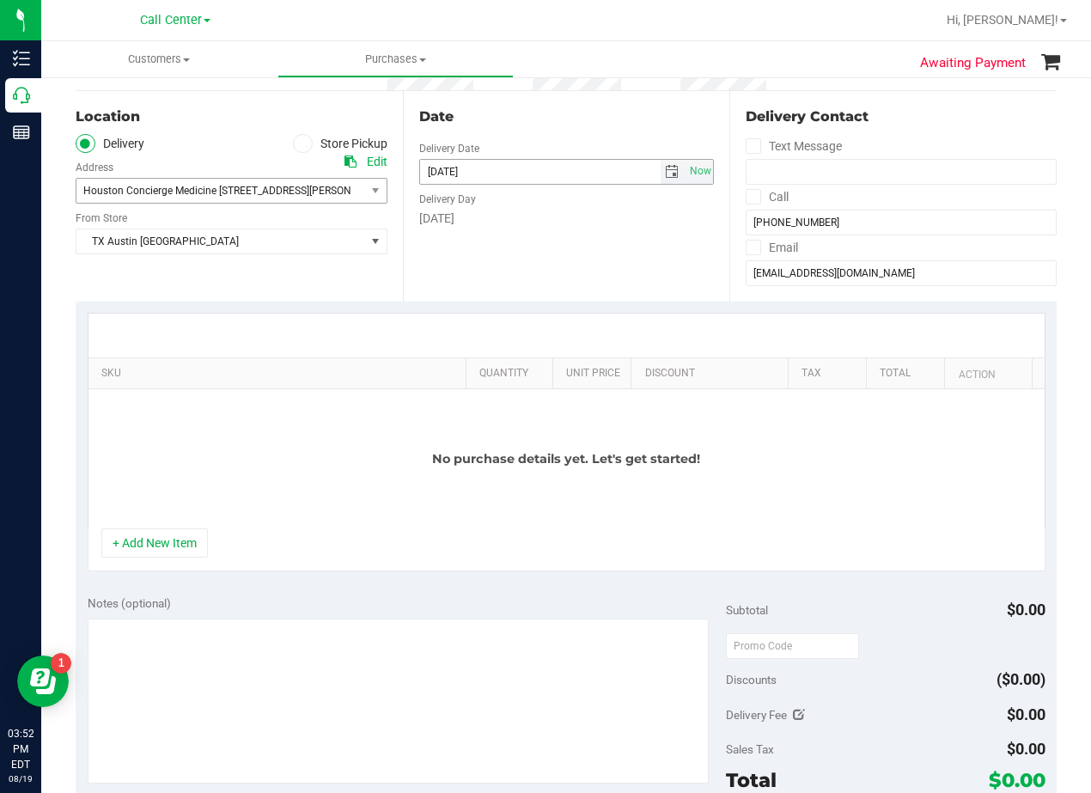
scroll to position [0, 0]
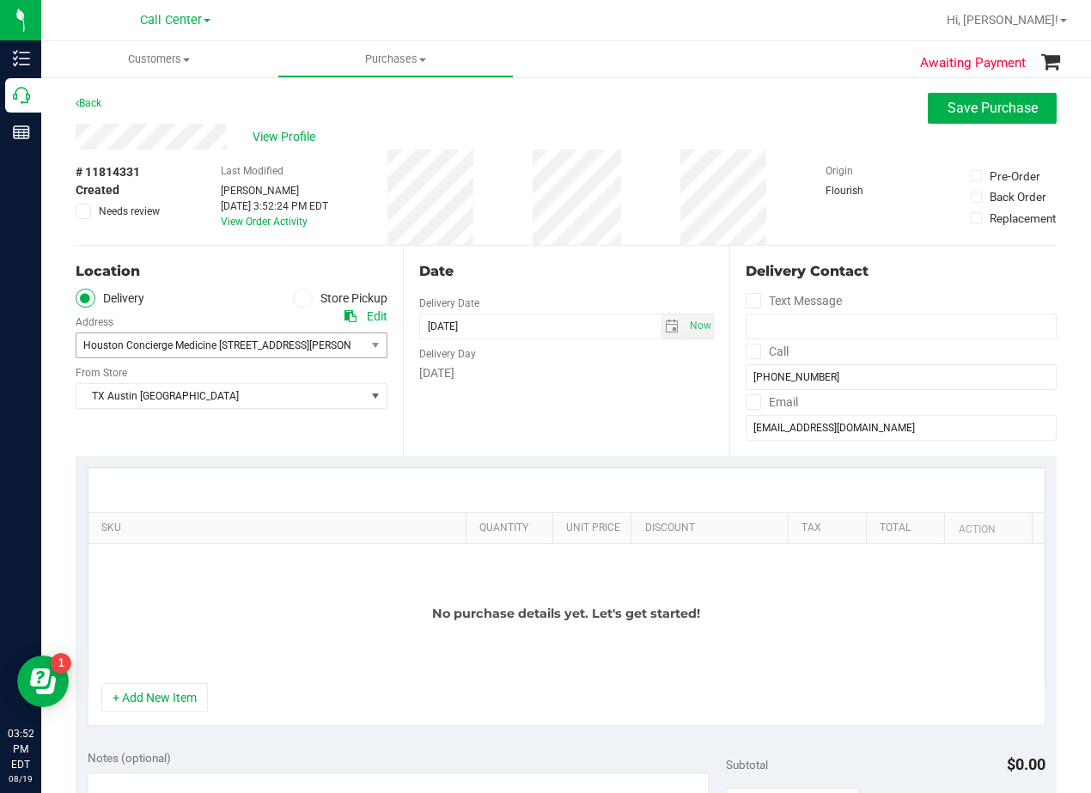
click at [572, 257] on div "Date Delivery Date 08/21/2025 Now 08/21/2025 03:52 PM Now Delivery Day Thursday" at bounding box center [566, 351] width 327 height 211
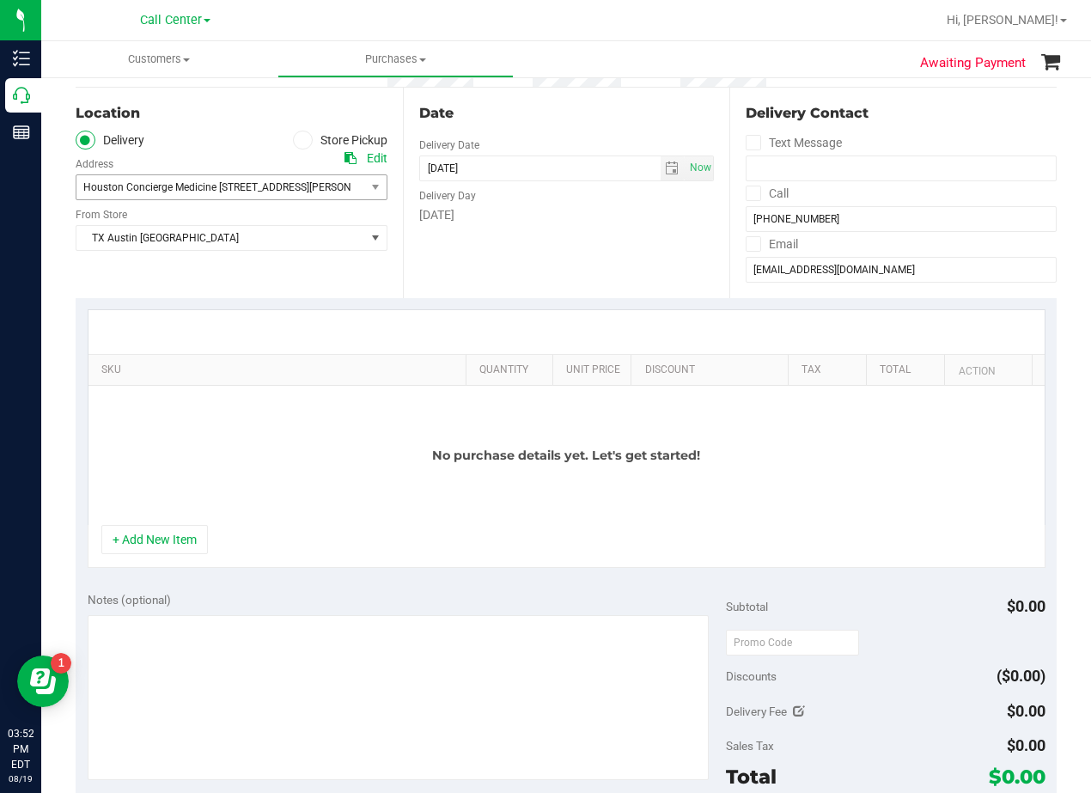
scroll to position [172, 0]
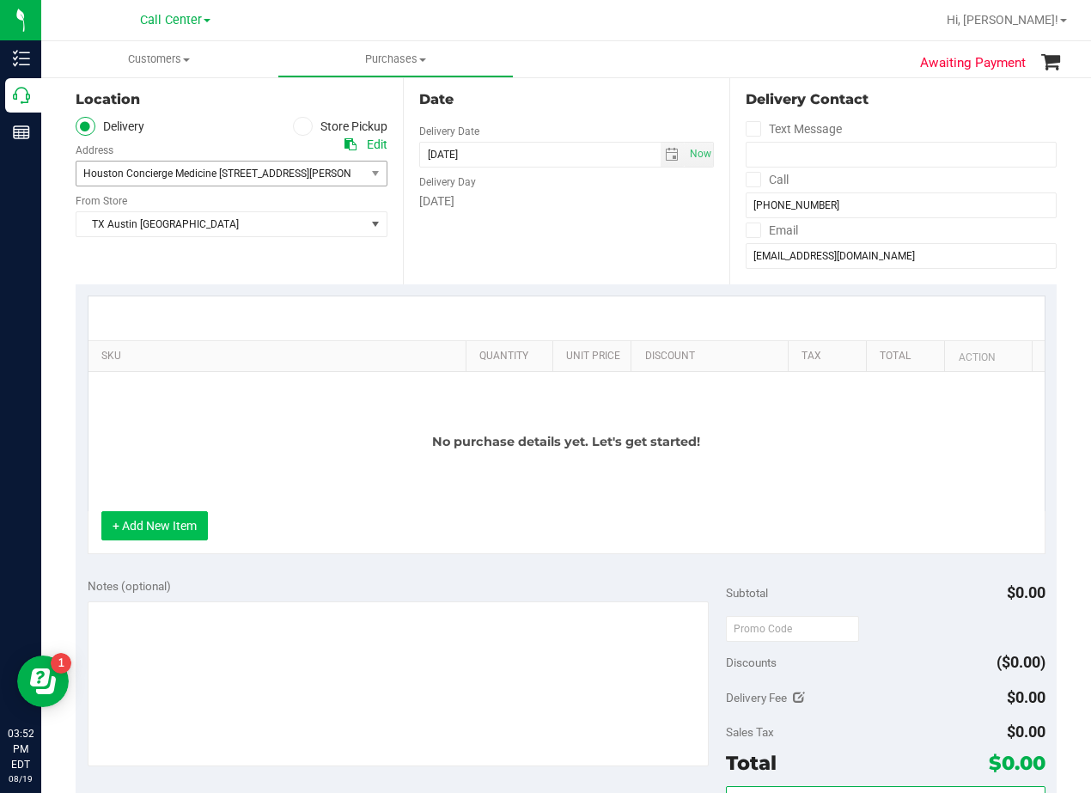
click at [174, 533] on button "+ Add New Item" at bounding box center [154, 525] width 107 height 29
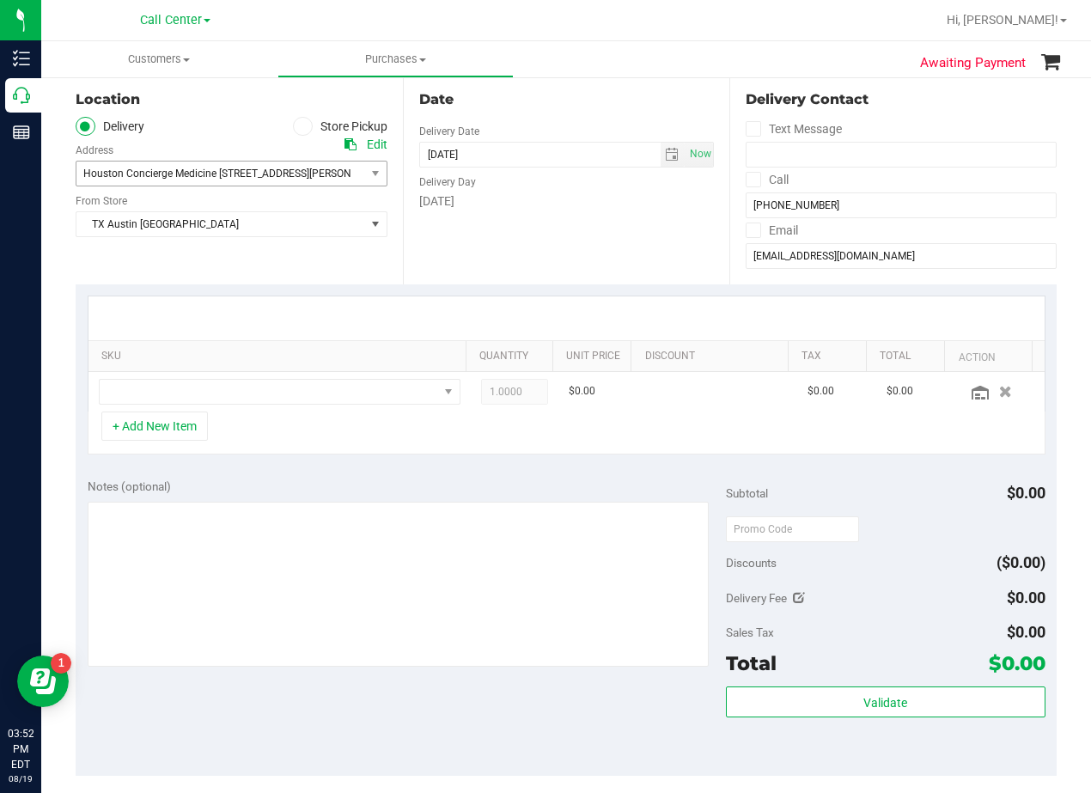
drag, startPoint x: 244, startPoint y: 344, endPoint x: 253, endPoint y: 369, distance: 26.4
click at [245, 344] on th "SKU" at bounding box center [276, 356] width 377 height 31
click at [201, 350] on link "SKU" at bounding box center [280, 357] width 358 height 14
click at [201, 351] on link "SKU" at bounding box center [280, 357] width 358 height 14
click at [222, 391] on span "NO DATA FOUND" at bounding box center [269, 392] width 339 height 24
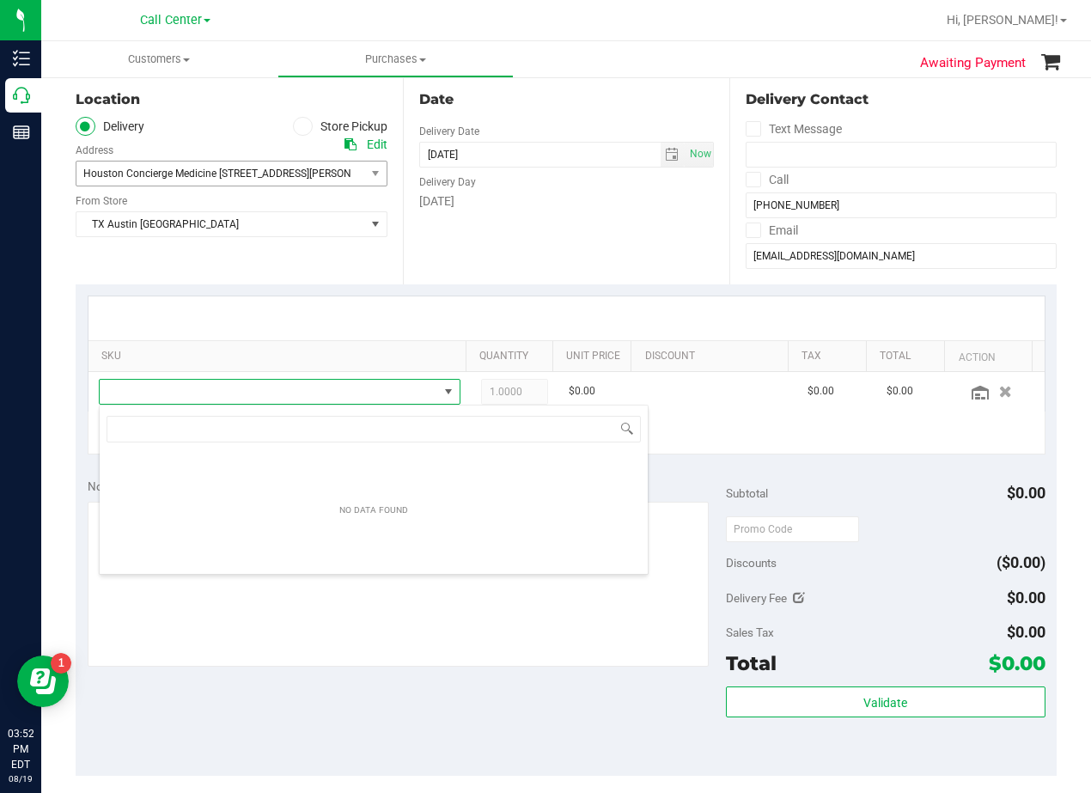
scroll to position [26, 351]
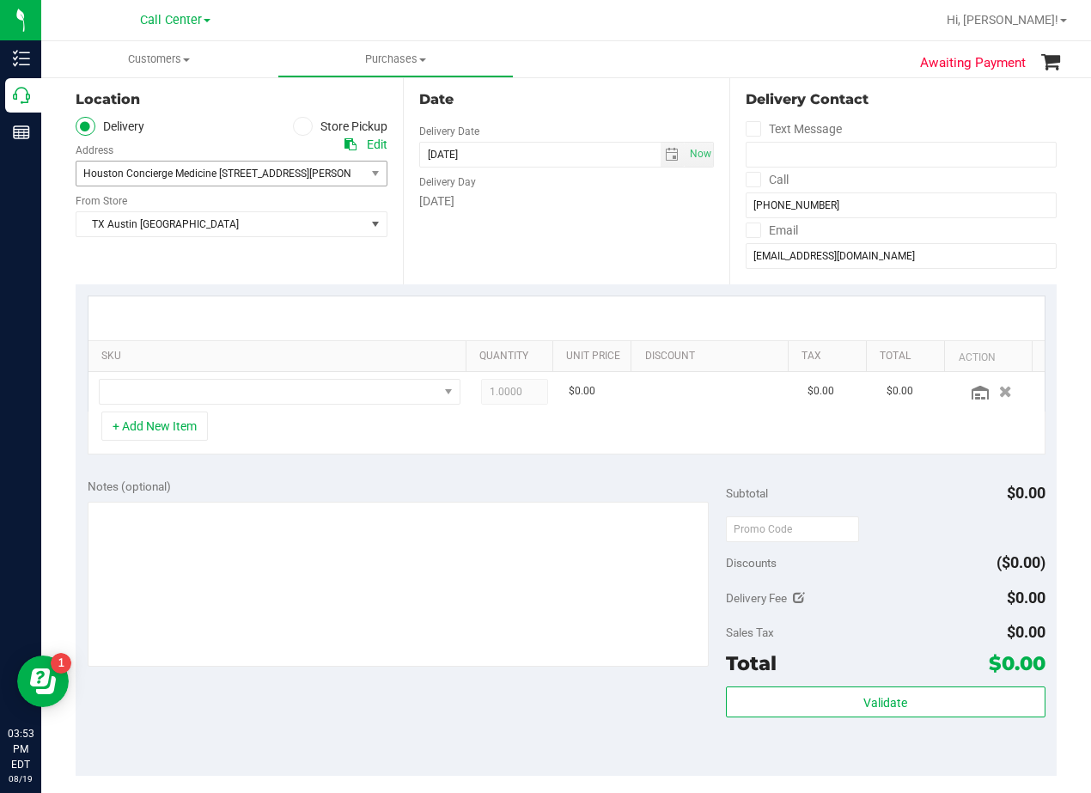
click at [201, 371] on th "SKU" at bounding box center [276, 356] width 377 height 31
click at [215, 383] on span "NO DATA FOUND" at bounding box center [269, 392] width 339 height 24
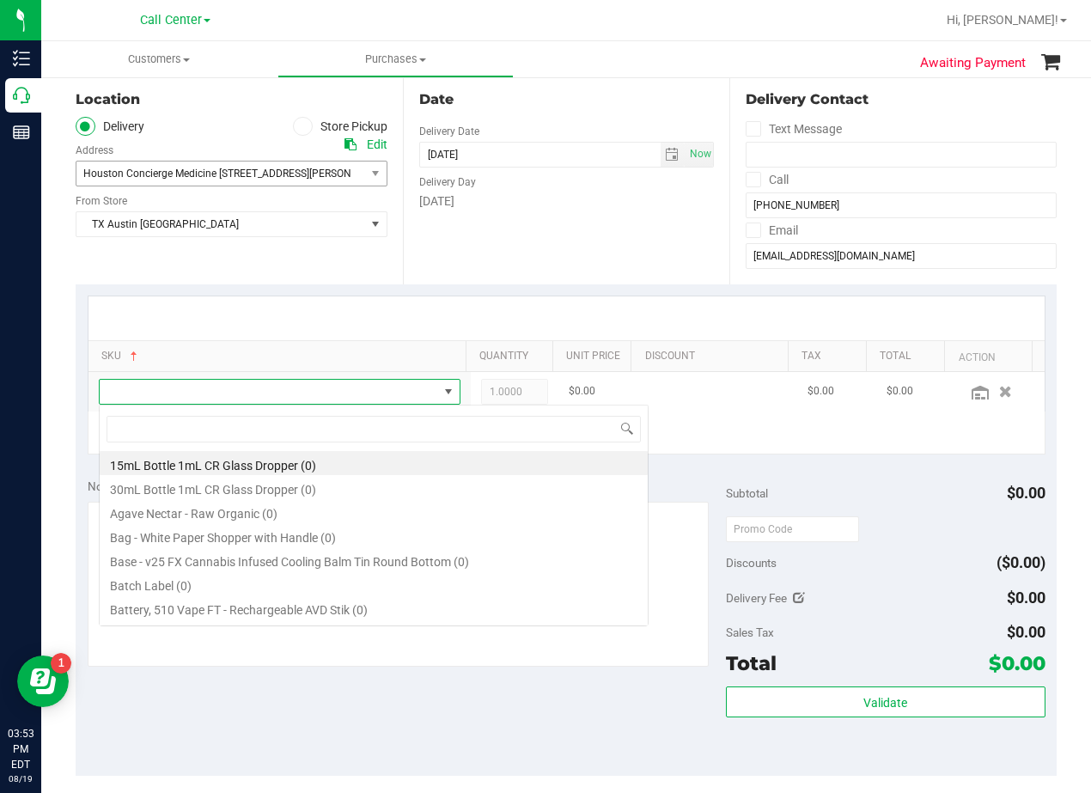
click at [227, 392] on span at bounding box center [269, 392] width 339 height 24
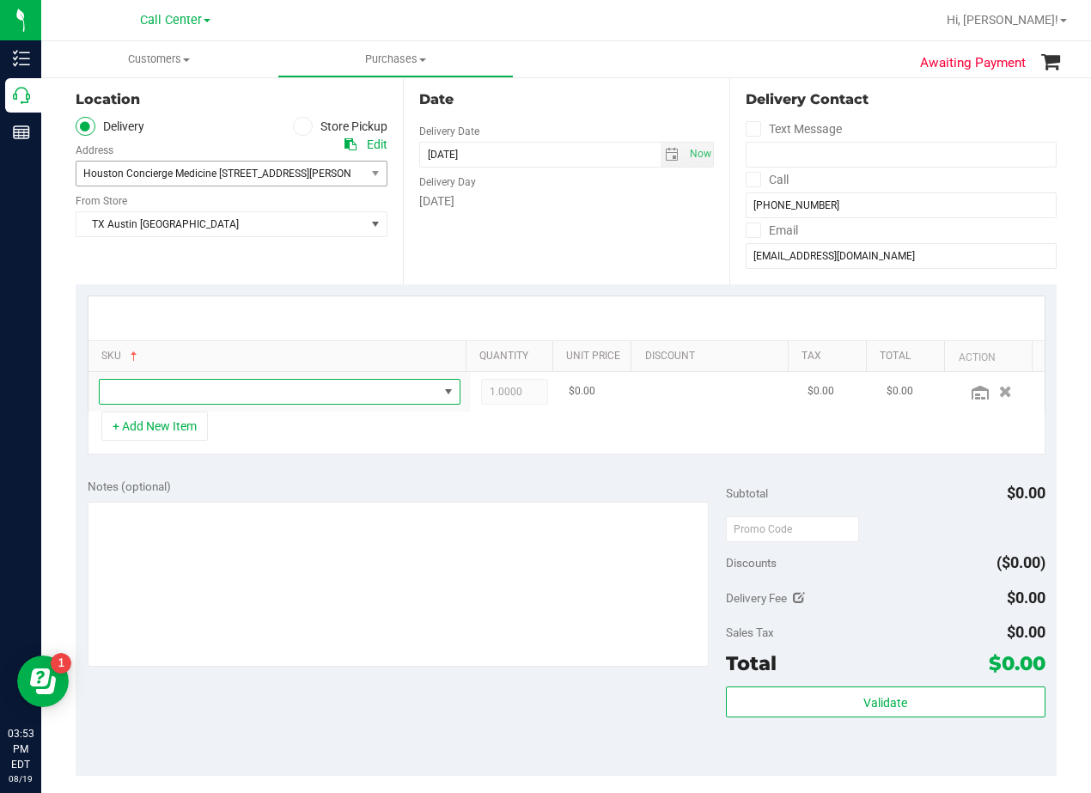
click at [234, 384] on span "NO DATA FOUND" at bounding box center [269, 392] width 339 height 24
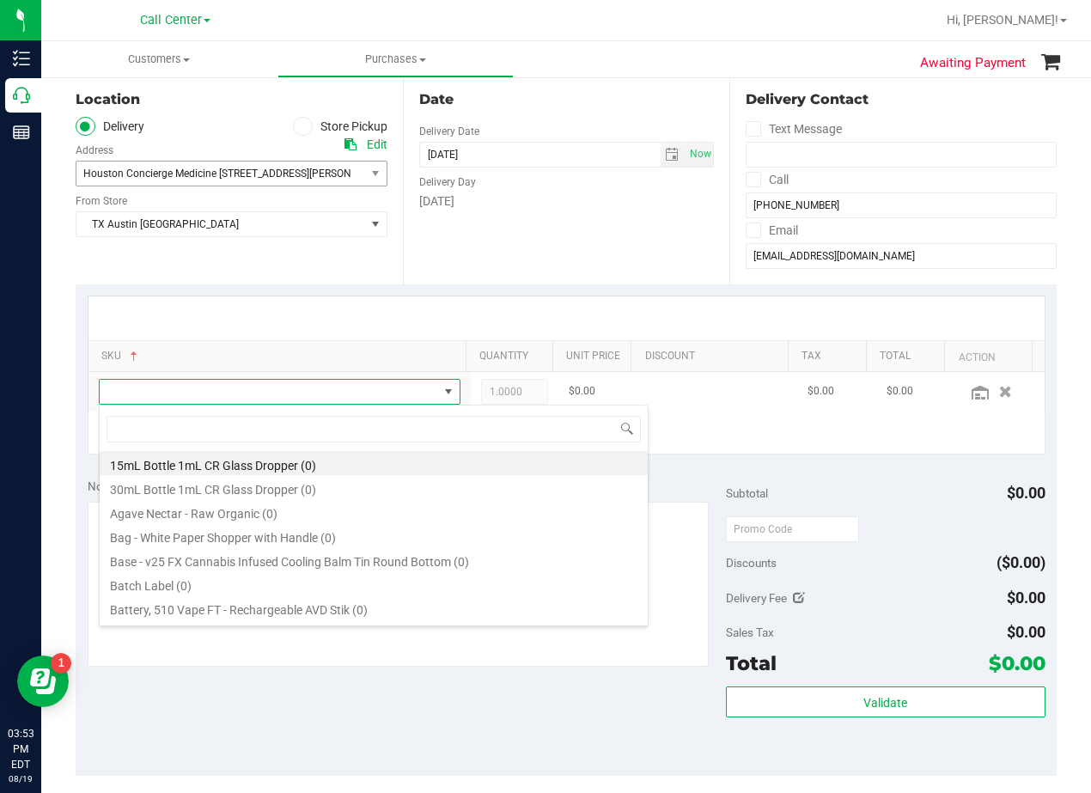
type input "TX SW 30ml (300mg) Tincture Soothe (1:1 CBD:THC)"
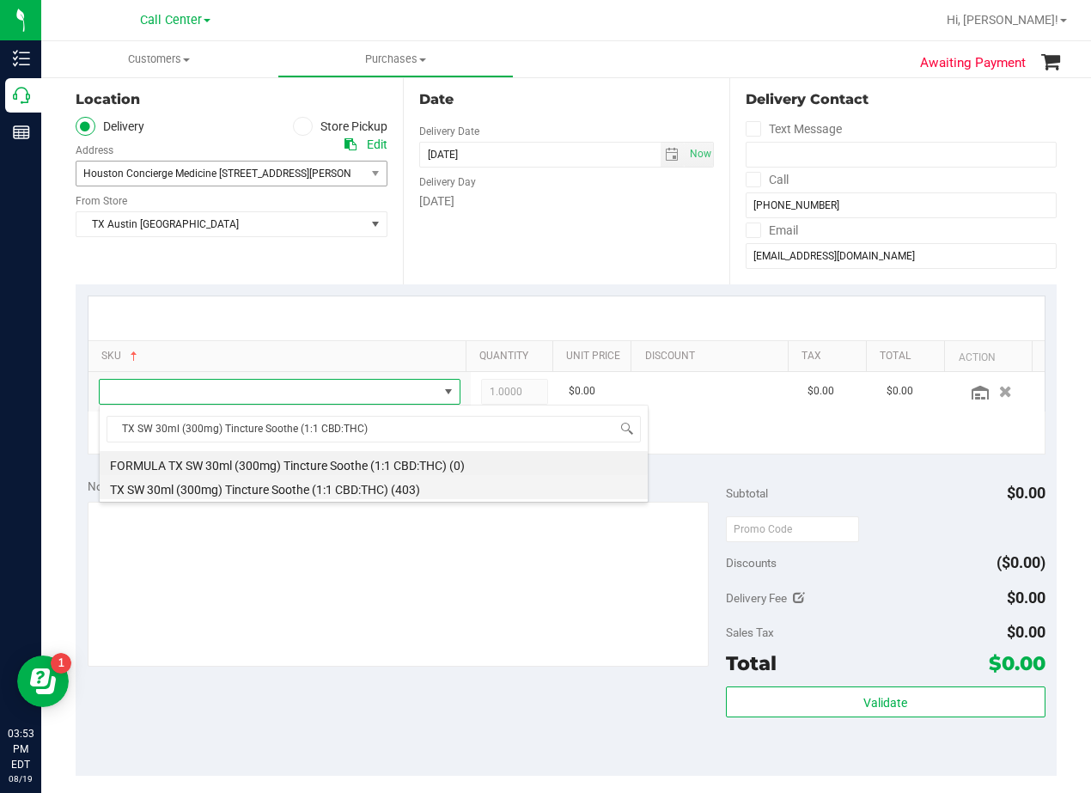
click at [313, 493] on li "TX SW 30ml (300mg) Tincture Soothe (1:1 CBD:THC) (403)" at bounding box center [374, 487] width 548 height 24
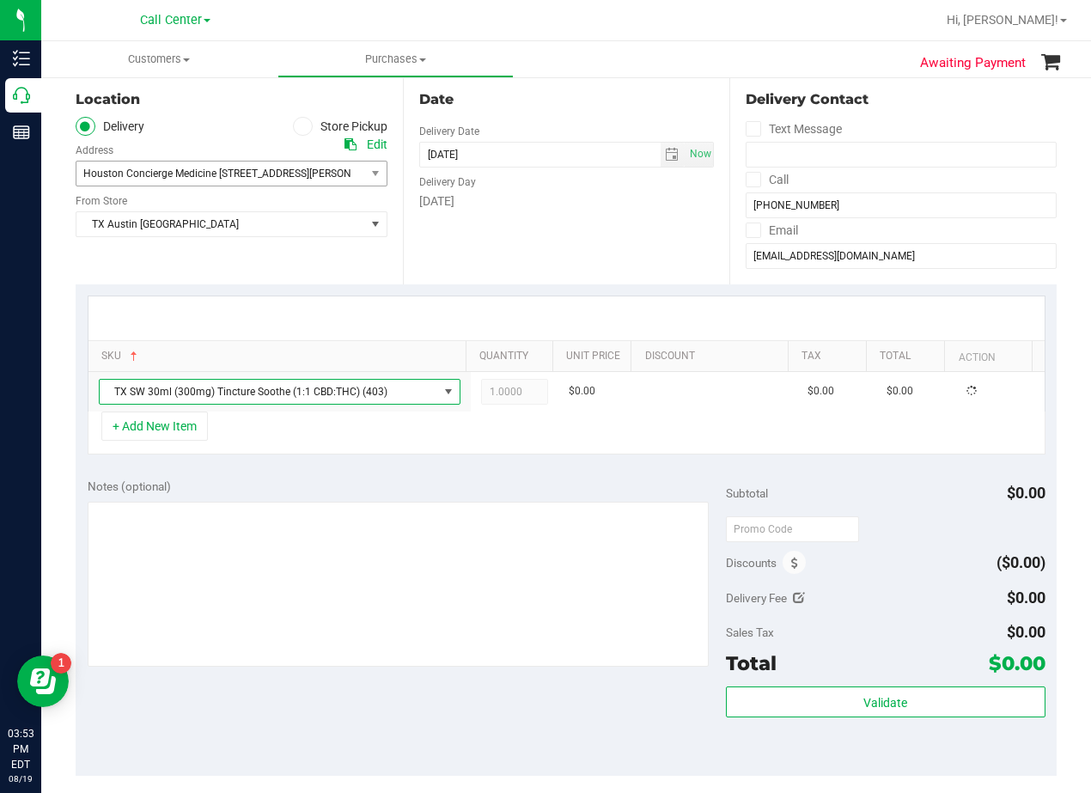
click at [315, 457] on div "SKU Quantity Unit Price Discount Tax Total Action TX SW 30ml (300mg) Tincture S…" at bounding box center [566, 375] width 981 height 182
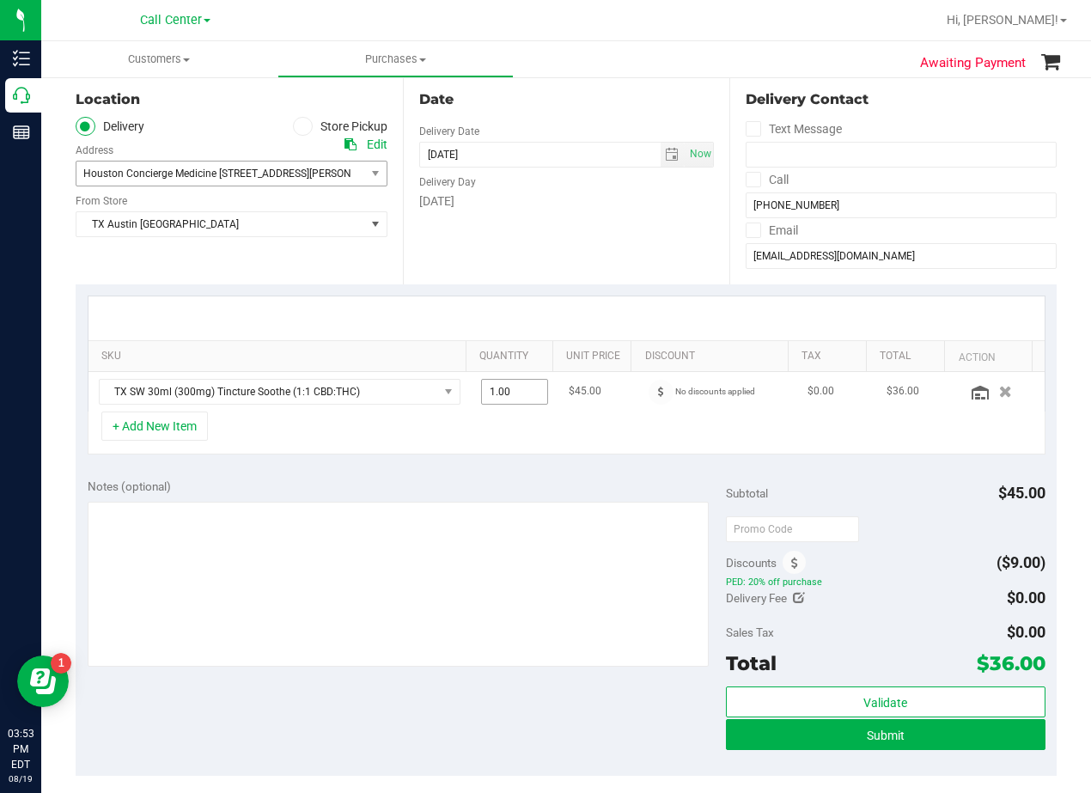
click at [495, 400] on span "1.00 1" at bounding box center [515, 392] width 68 height 26
click at [495, 400] on input "1" at bounding box center [515, 392] width 66 height 24
type input "8"
type input "8.00"
click at [515, 331] on div at bounding box center [566, 318] width 956 height 44
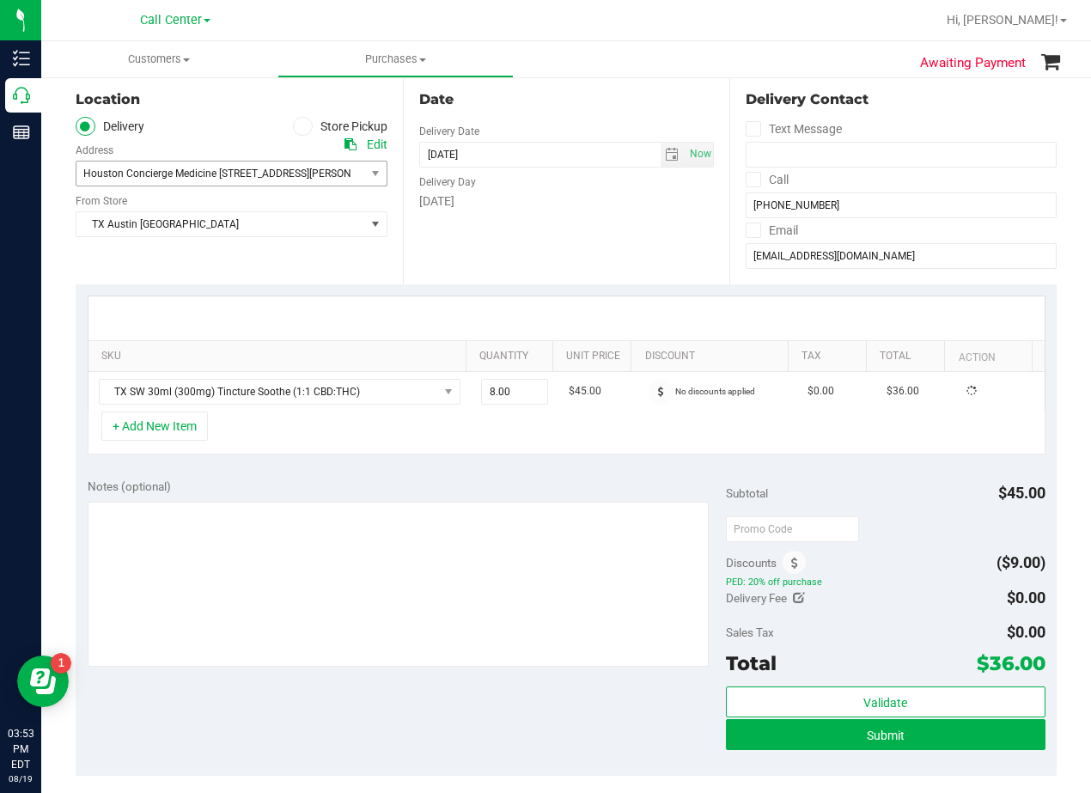
click at [567, 284] on div "SKU Quantity Unit Price Discount Tax Total Action TX SW 30ml (300mg) Tincture S…" at bounding box center [566, 375] width 981 height 182
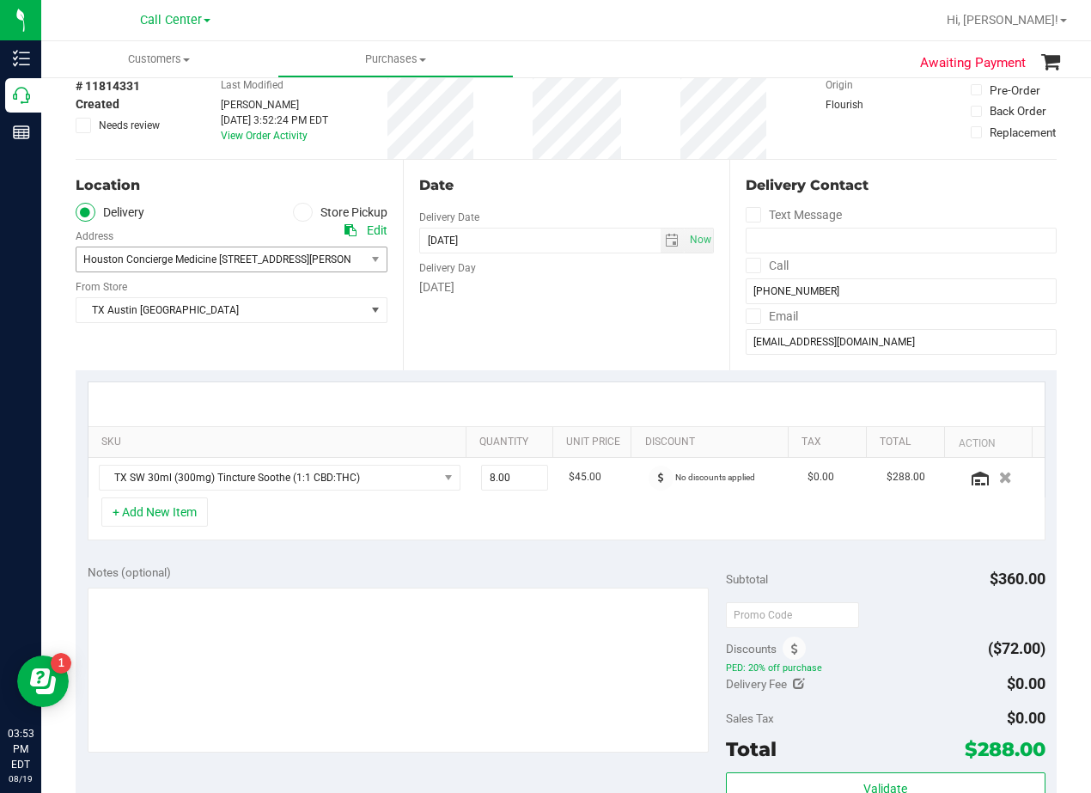
scroll to position [172, 0]
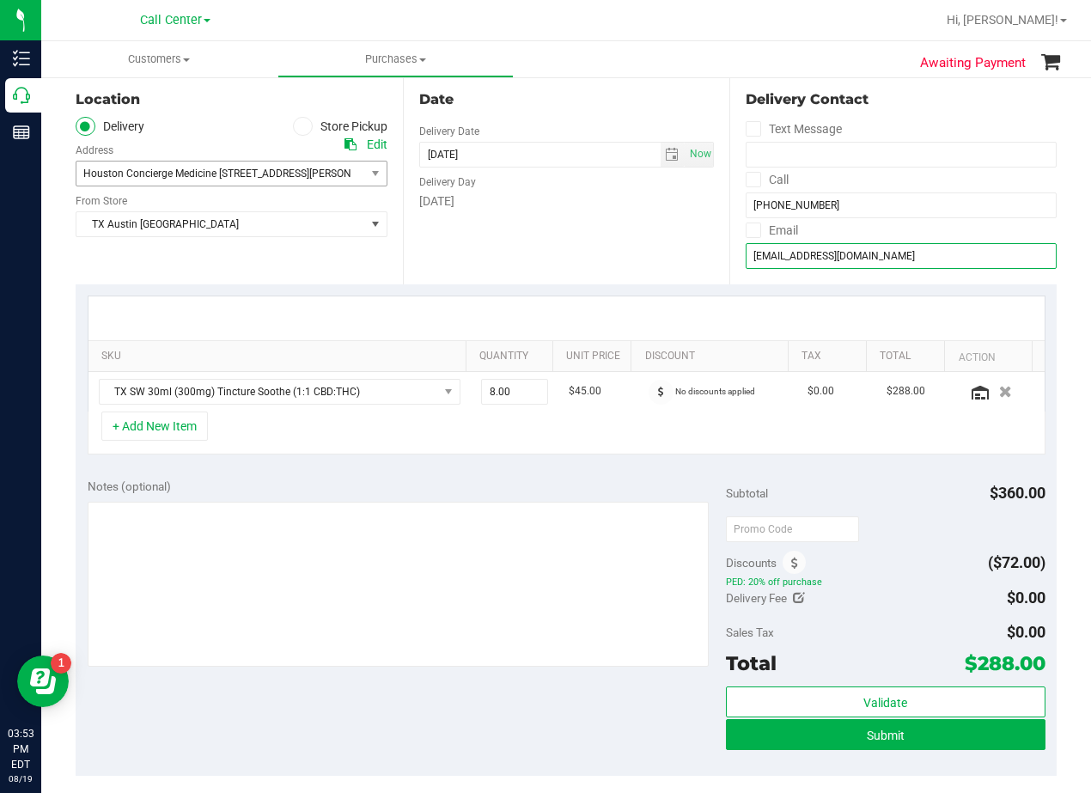
click at [808, 248] on input "wlsrich@hotmail.com" at bounding box center [901, 256] width 311 height 26
click at [568, 220] on div "Date Delivery Date 08/21/2025 Now 08/21/2025 08:00 AM Now Delivery Day Thursday" at bounding box center [566, 179] width 327 height 211
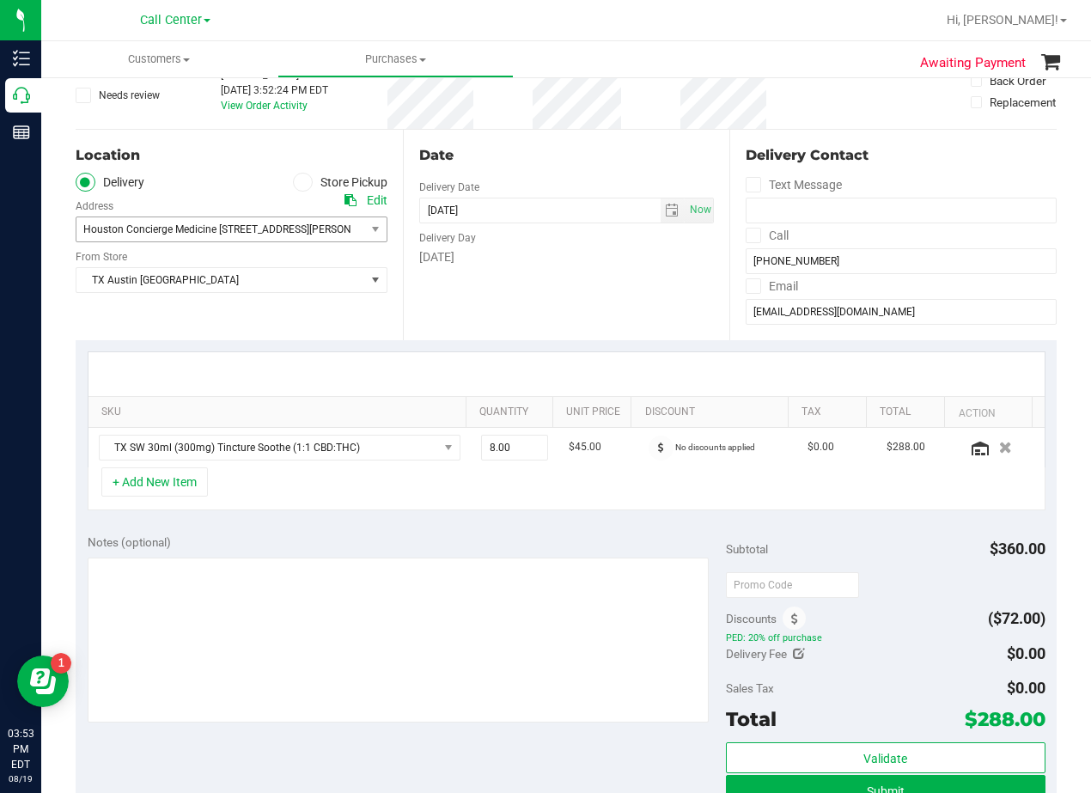
scroll to position [86, 0]
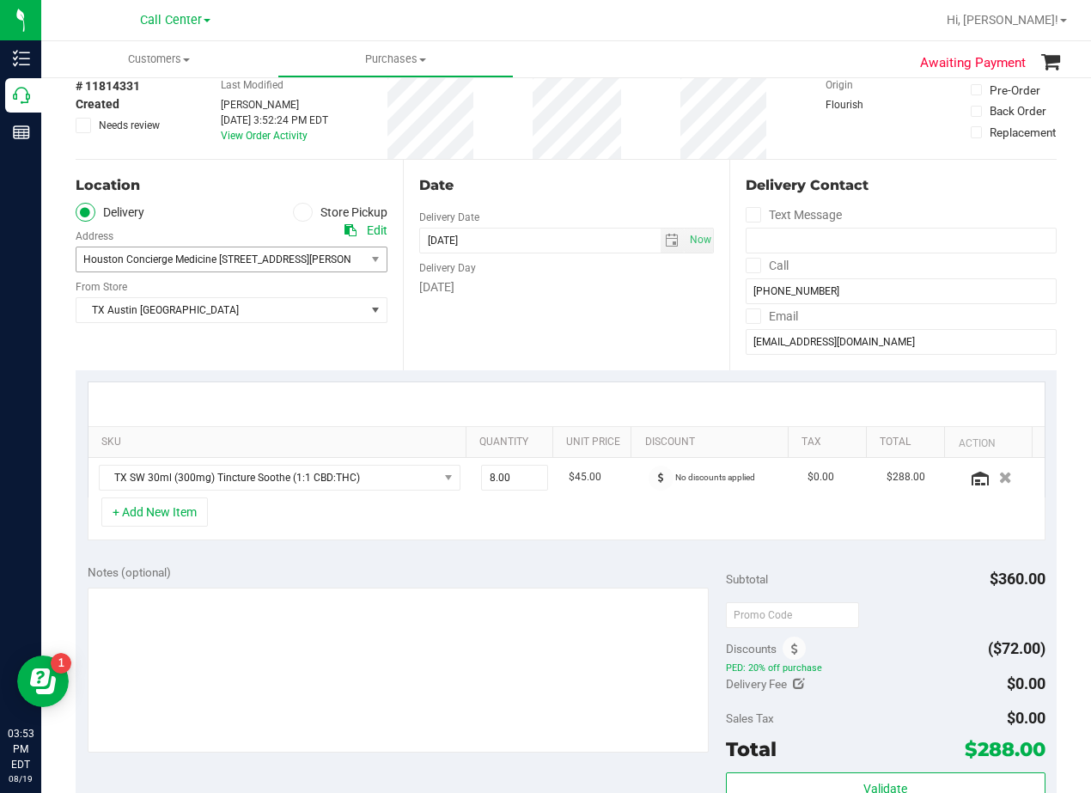
click at [559, 196] on div "Date Delivery Date 08/21/2025 Now 08/21/2025 08:00 AM Now Delivery Day Thursday" at bounding box center [566, 265] width 327 height 211
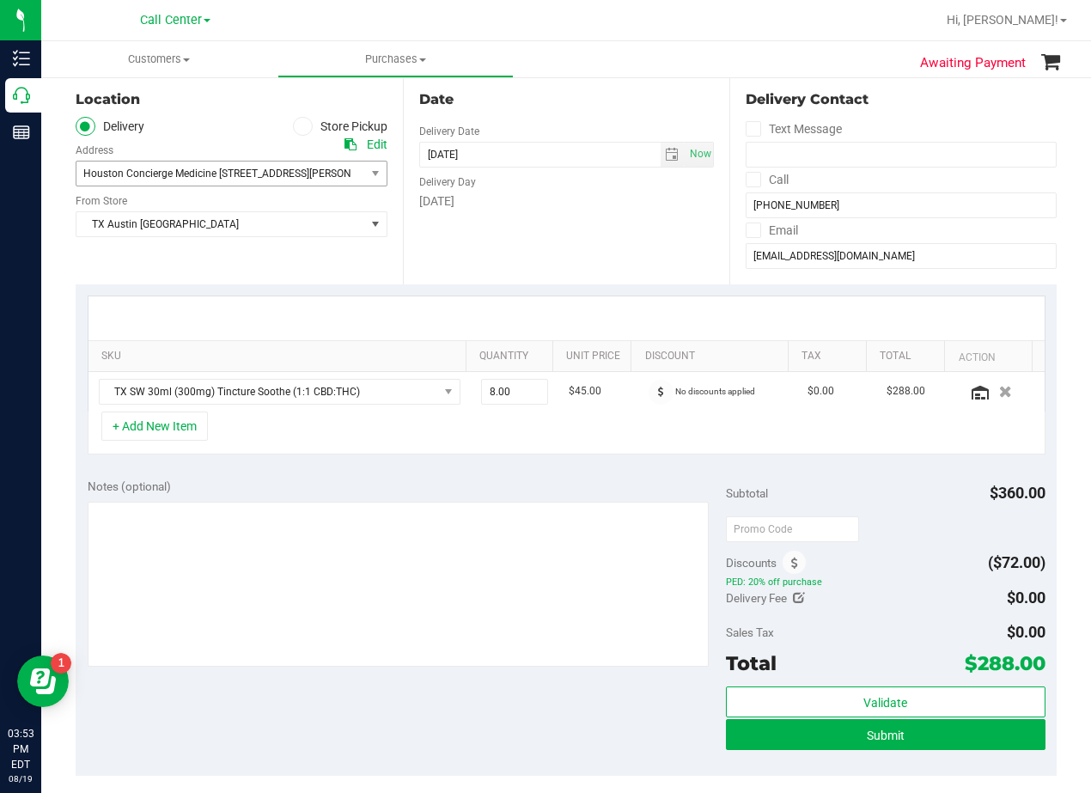
click at [550, 250] on div "Date Delivery Date 08/21/2025 Now 08/21/2025 08:00 AM Now Delivery Day Thursday" at bounding box center [566, 179] width 327 height 211
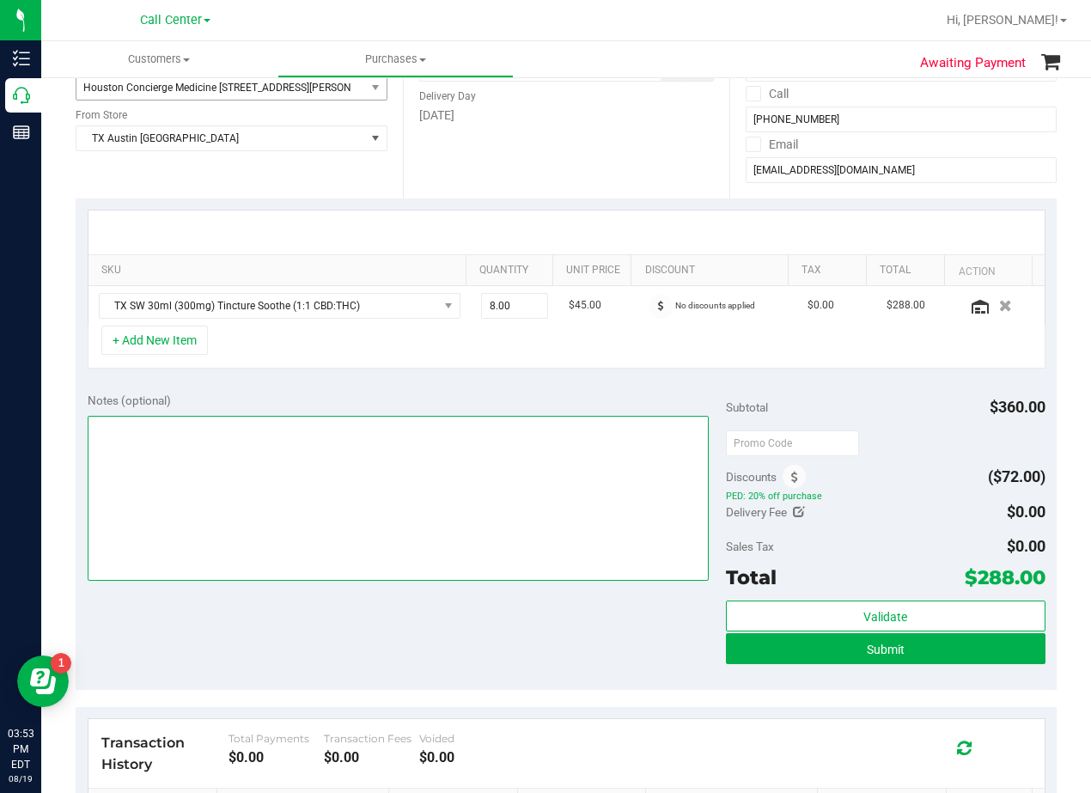
click at [563, 461] on textarea at bounding box center [398, 498] width 621 height 165
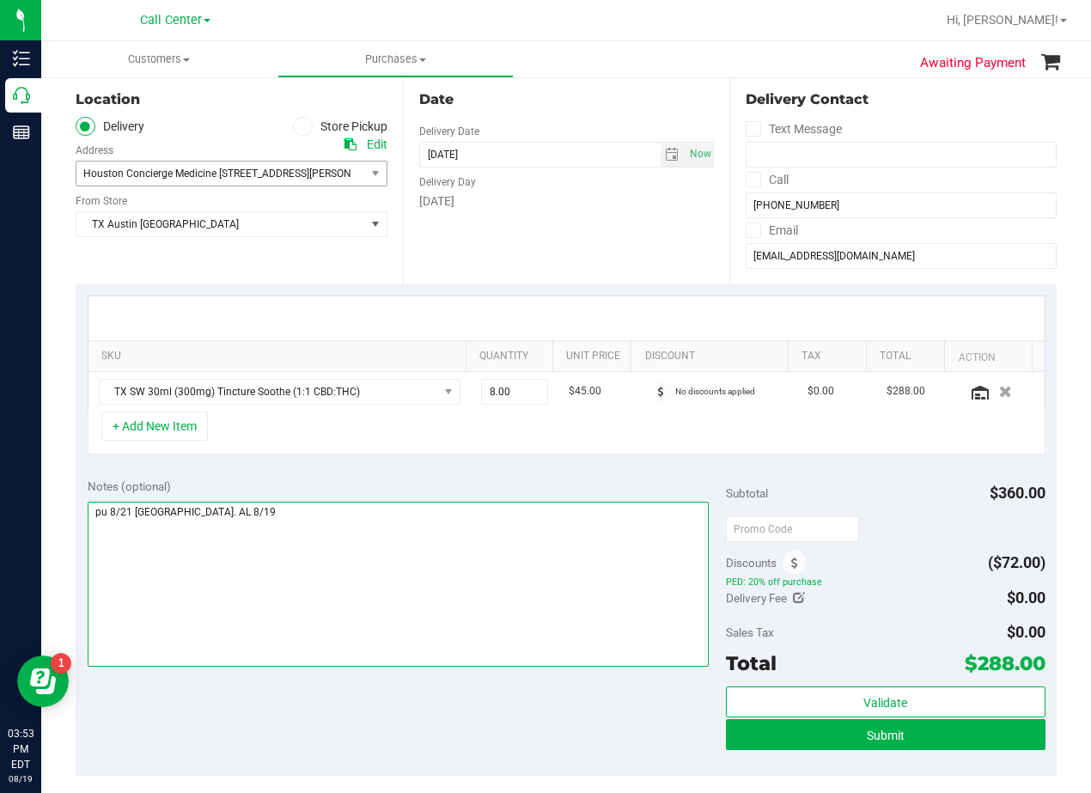
type textarea "pu 8/21 Houston. AL 8/19"
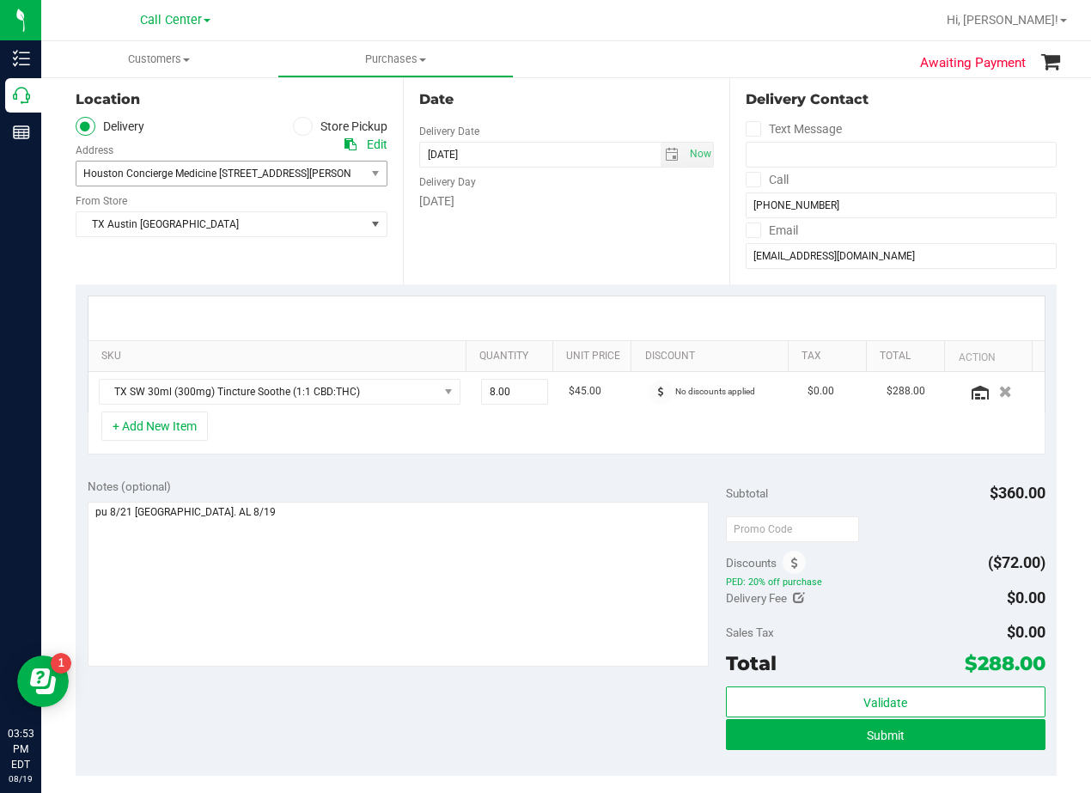
click at [647, 287] on div "SKU Quantity Unit Price Discount Tax Total Action TX SW 30ml (300mg) Tincture S…" at bounding box center [566, 375] width 981 height 182
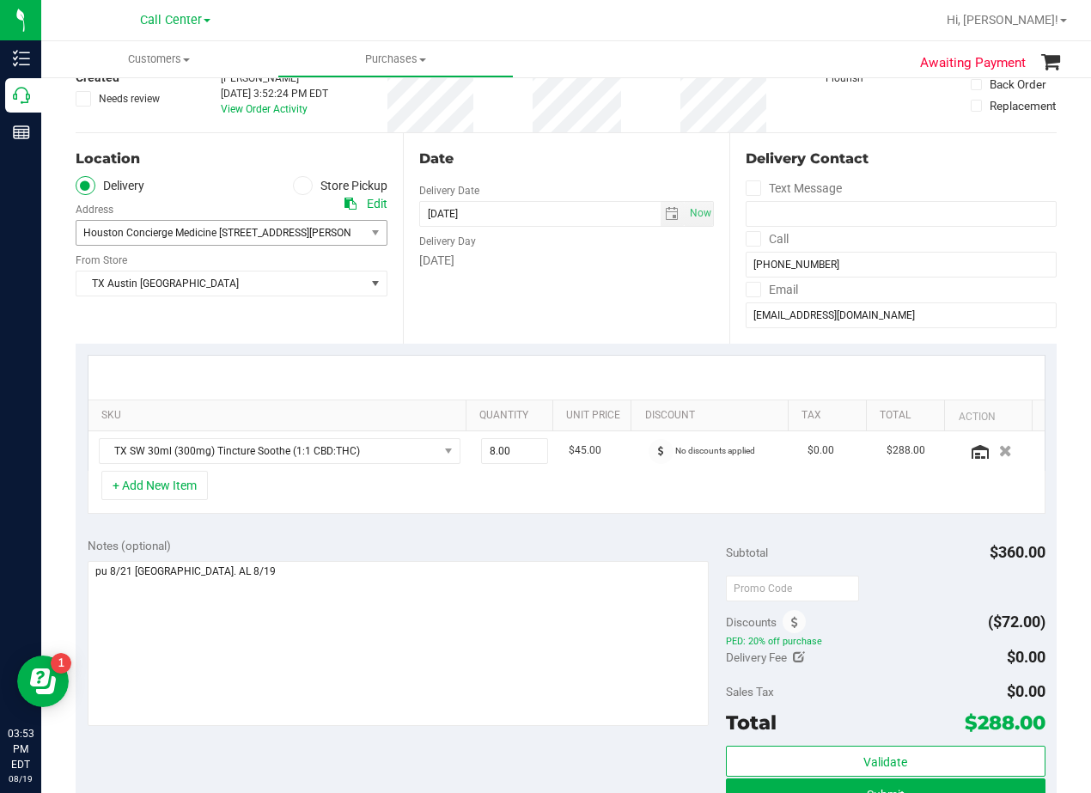
scroll to position [0, 0]
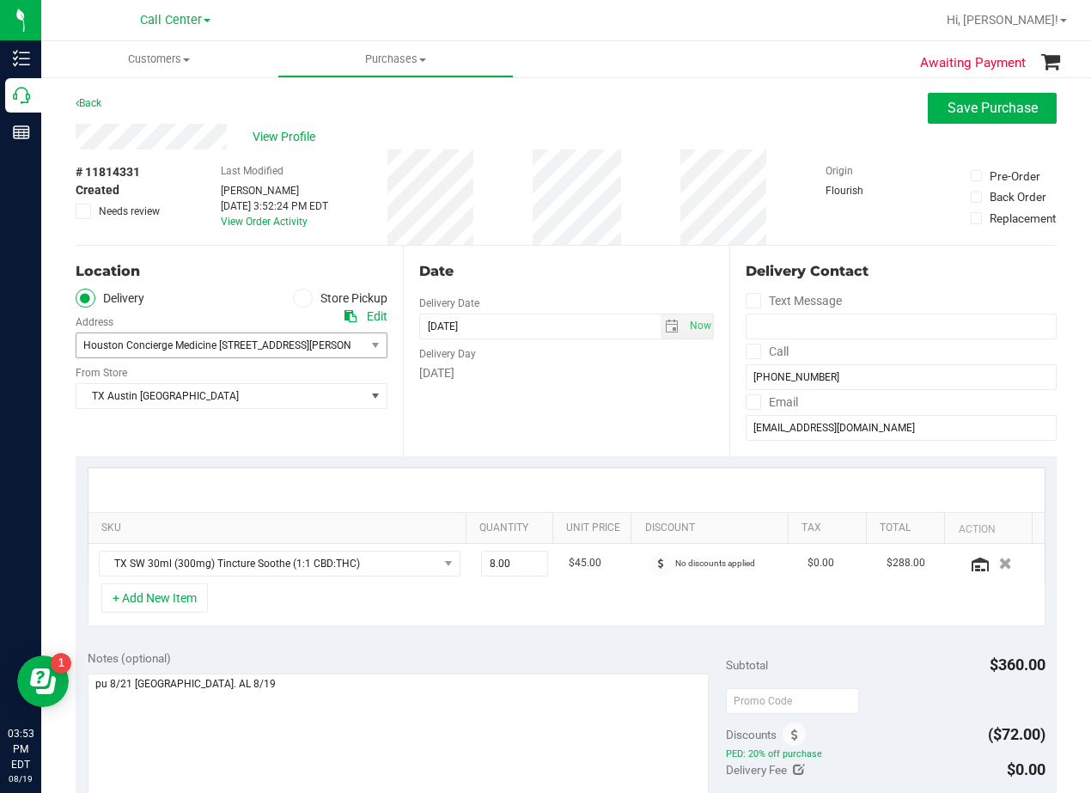
click at [609, 299] on div "Date Delivery Date 08/21/2025 Now 08/21/2025 08:00 AM Now Delivery Day Thursday" at bounding box center [566, 351] width 327 height 211
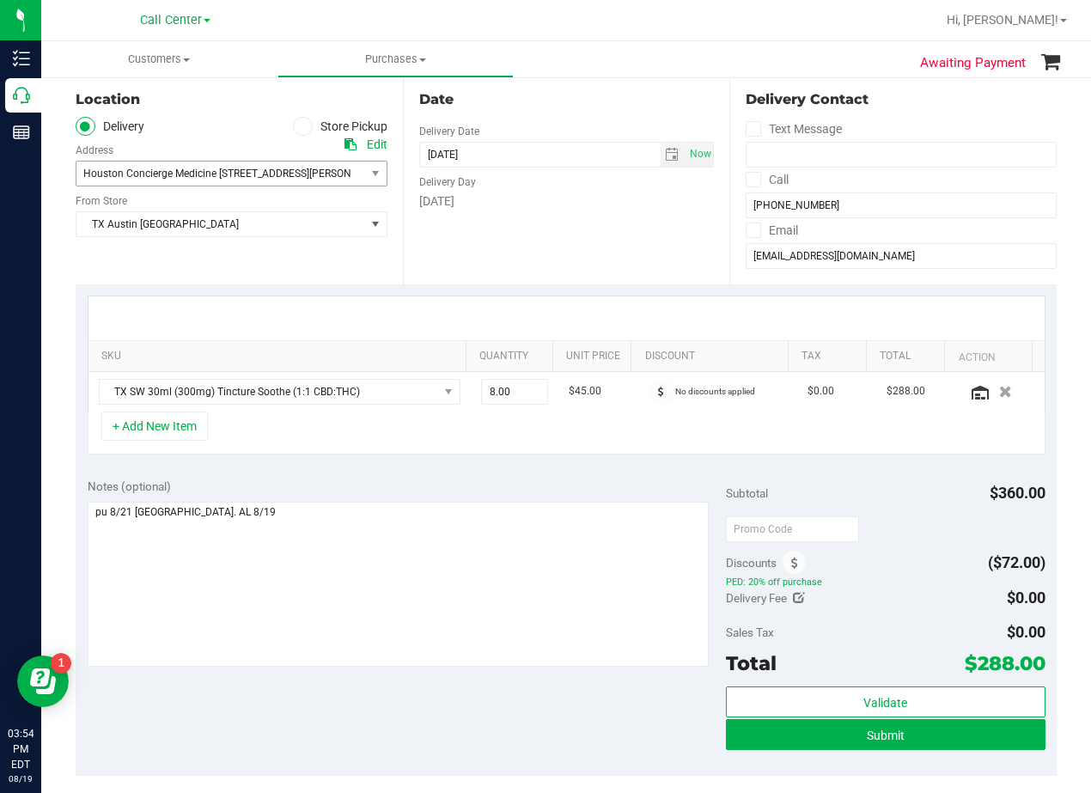
click at [545, 251] on div "Date Delivery Date 08/21/2025 Now 08/21/2025 08:00 AM Now Delivery Day Thursday" at bounding box center [566, 179] width 327 height 211
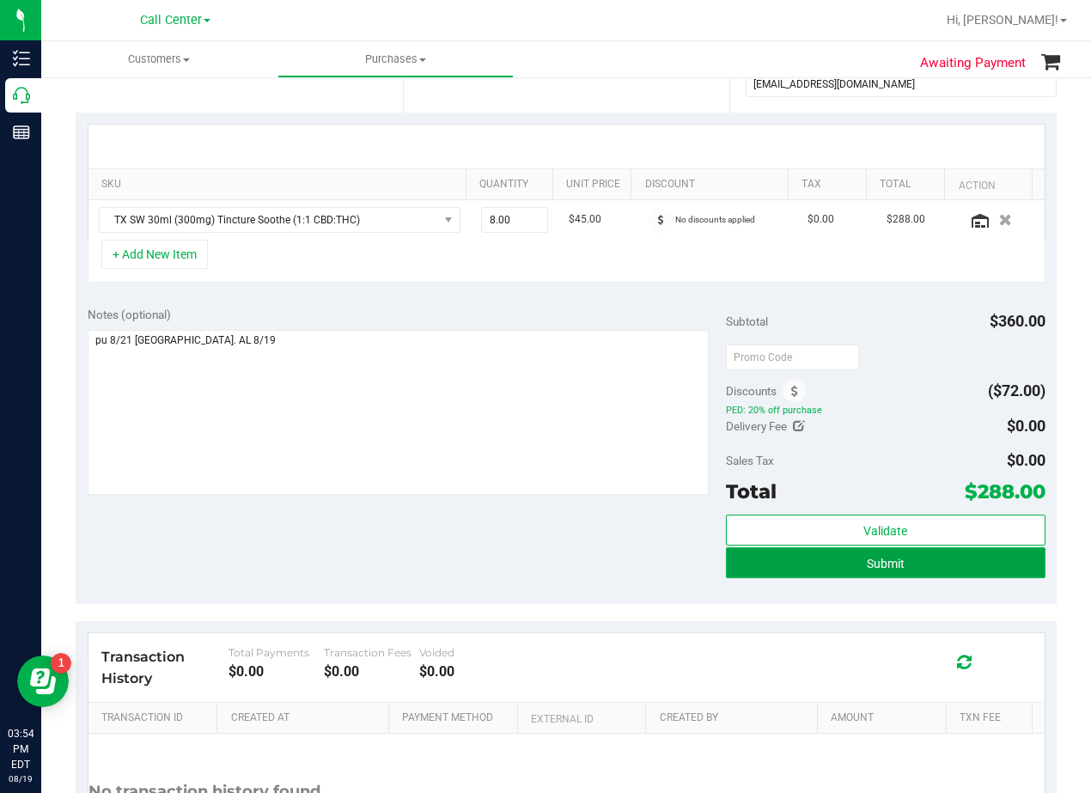
click at [732, 575] on button "Submit" at bounding box center [886, 562] width 320 height 31
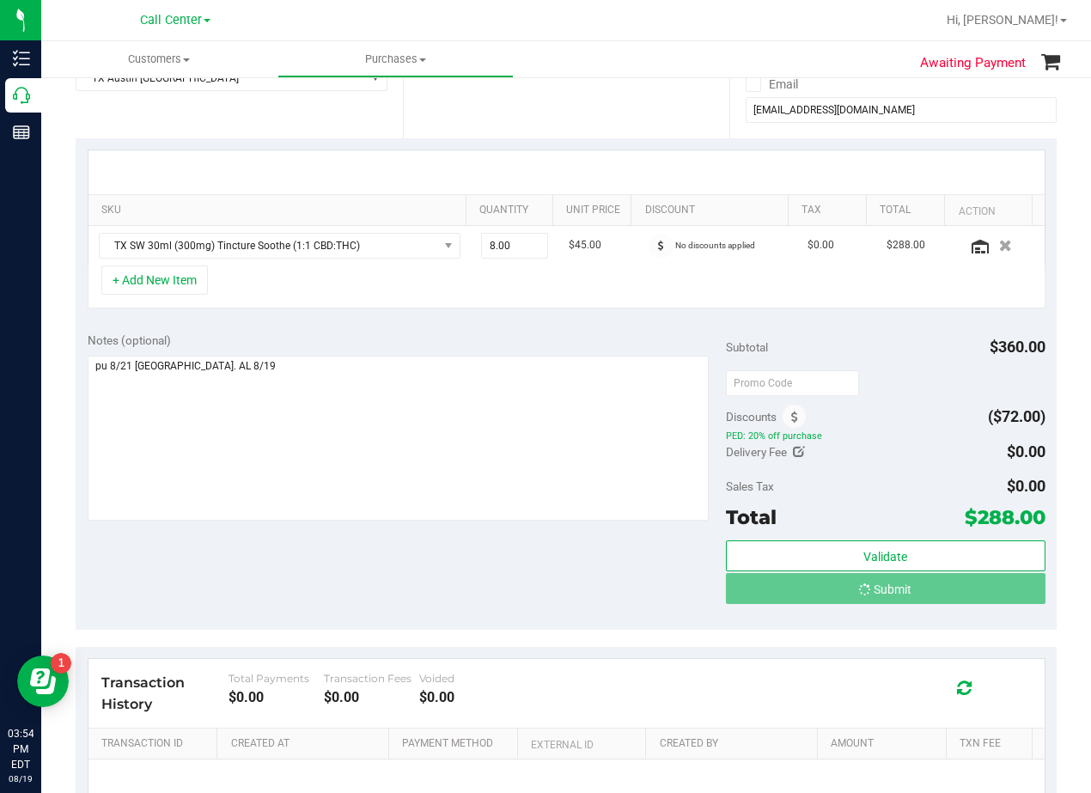
scroll to position [0, 0]
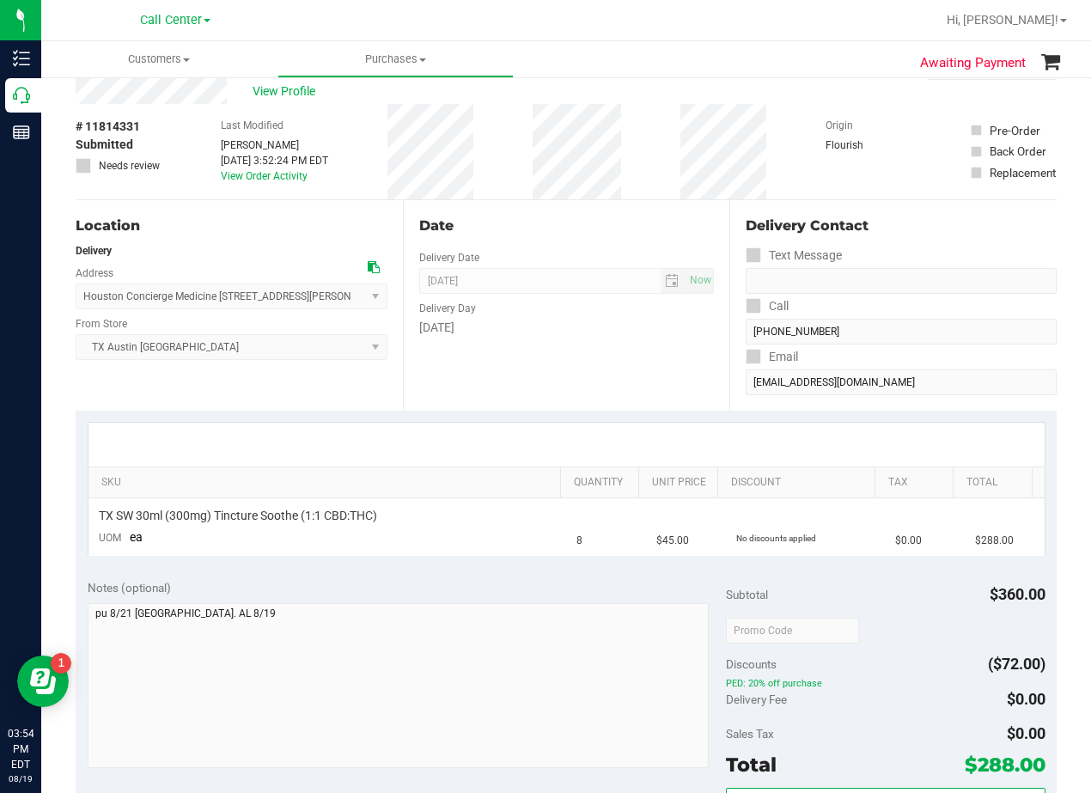
scroll to position [172, 0]
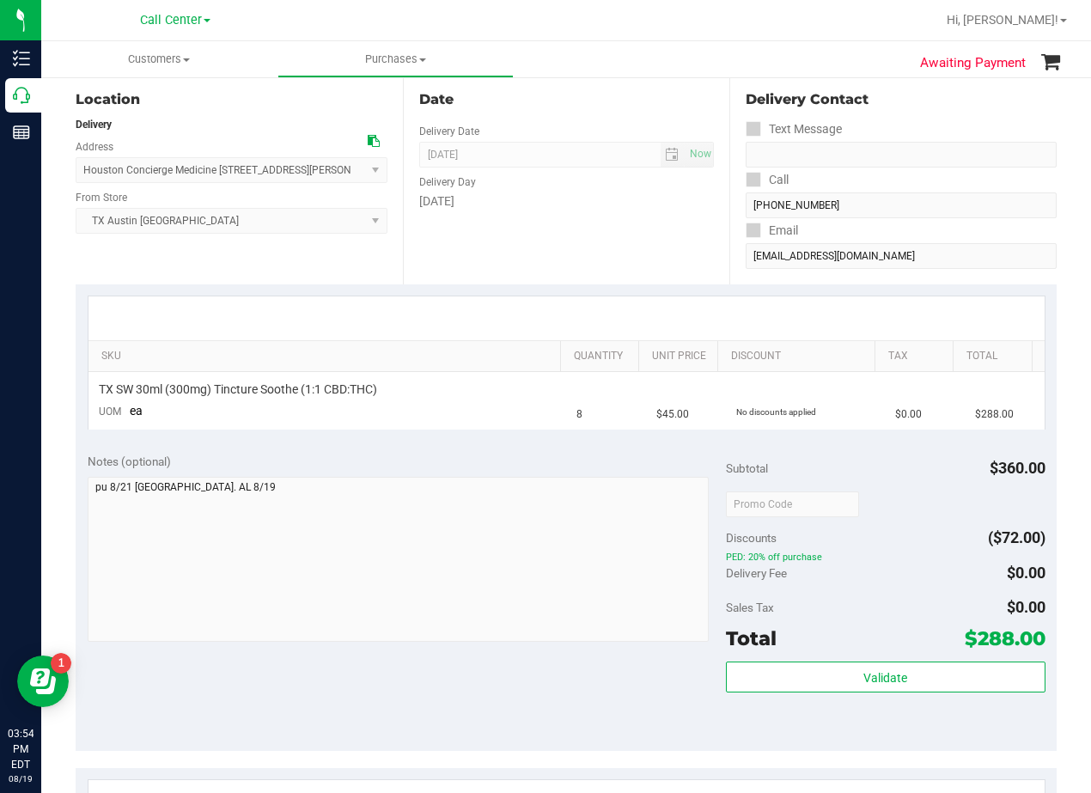
click at [602, 221] on div "Date Delivery Date 08/21/2025 Now 08/21/2025 08:00 AM Now Delivery Day Thursday" at bounding box center [566, 179] width 327 height 211
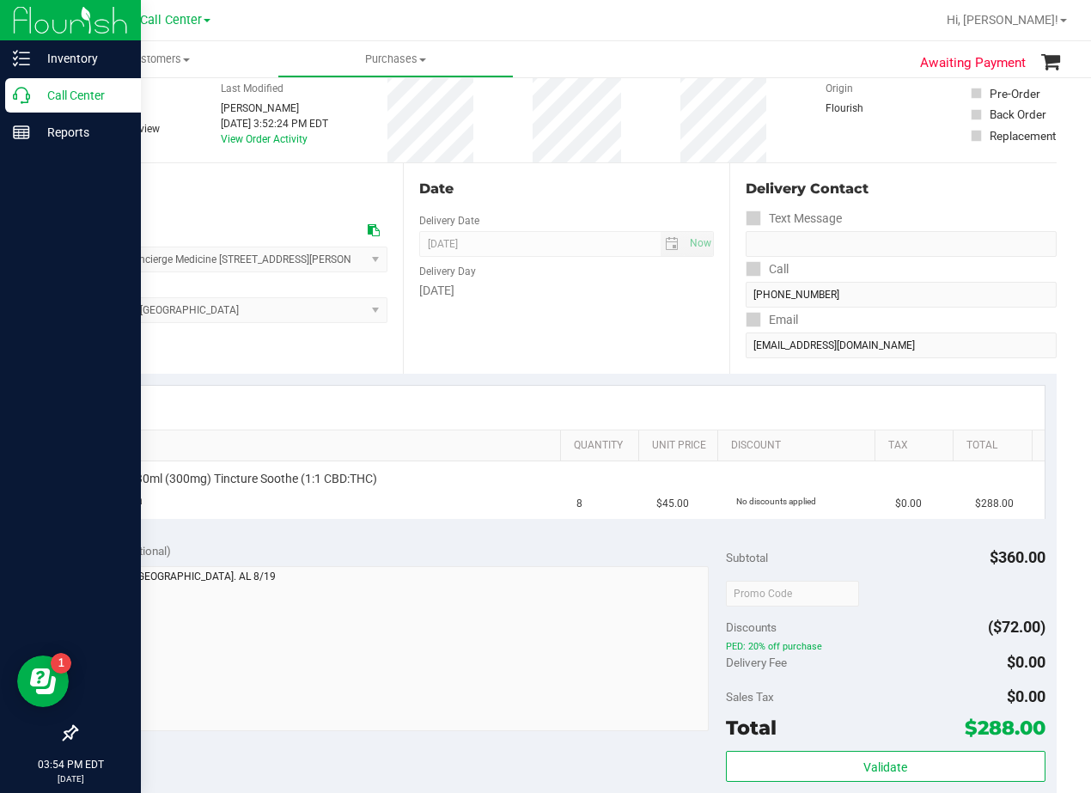
scroll to position [0, 0]
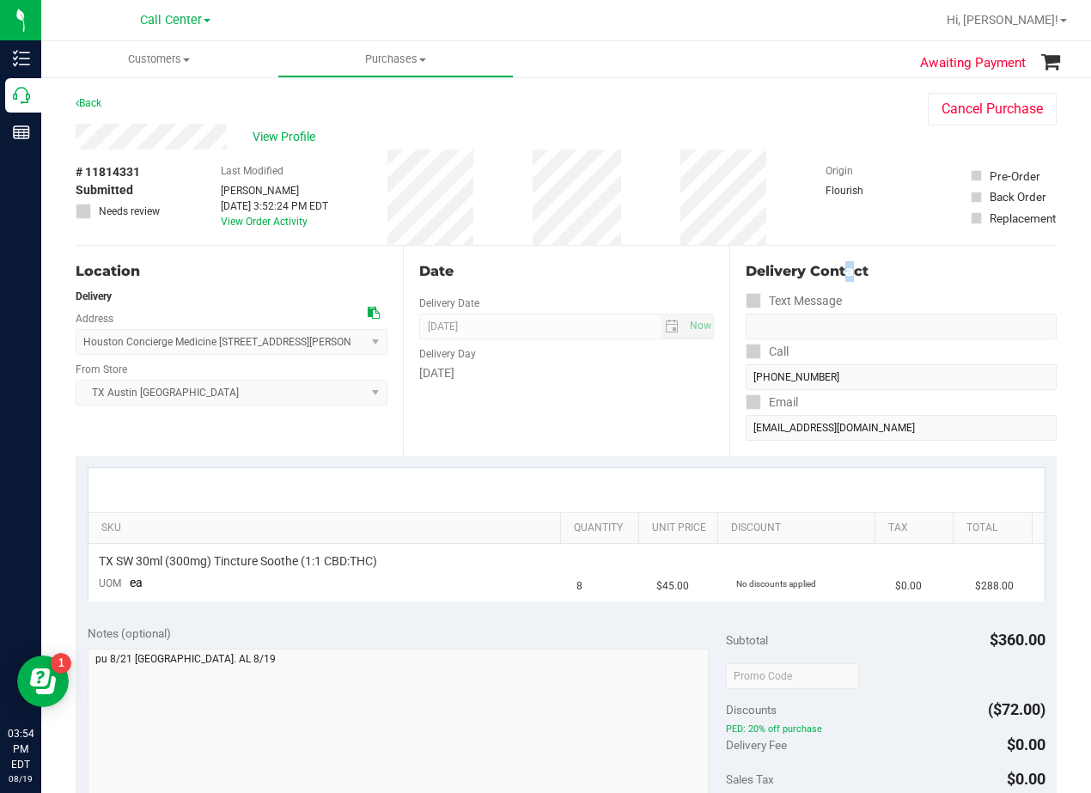
drag, startPoint x: 762, startPoint y: 262, endPoint x: 736, endPoint y: 246, distance: 30.5
click at [753, 256] on div "Delivery Contact Text Message Call (832) 652-0198 Email wlsrich@hotmail.com" at bounding box center [892, 351] width 327 height 211
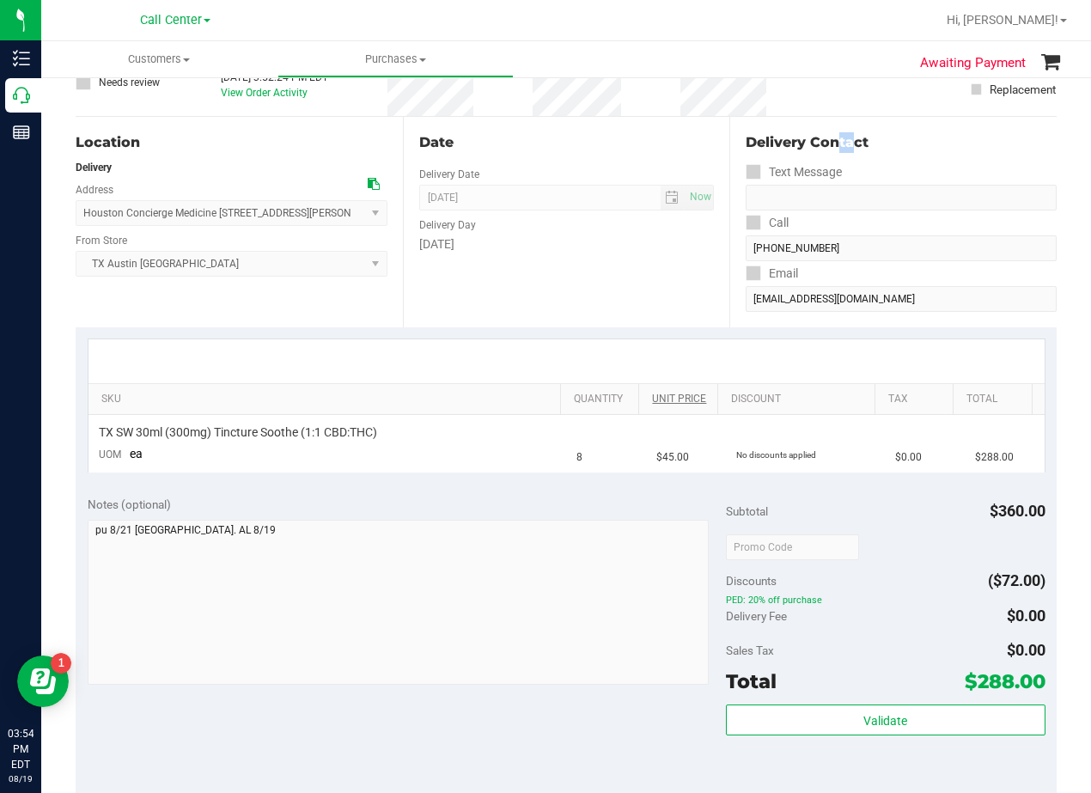
scroll to position [258, 0]
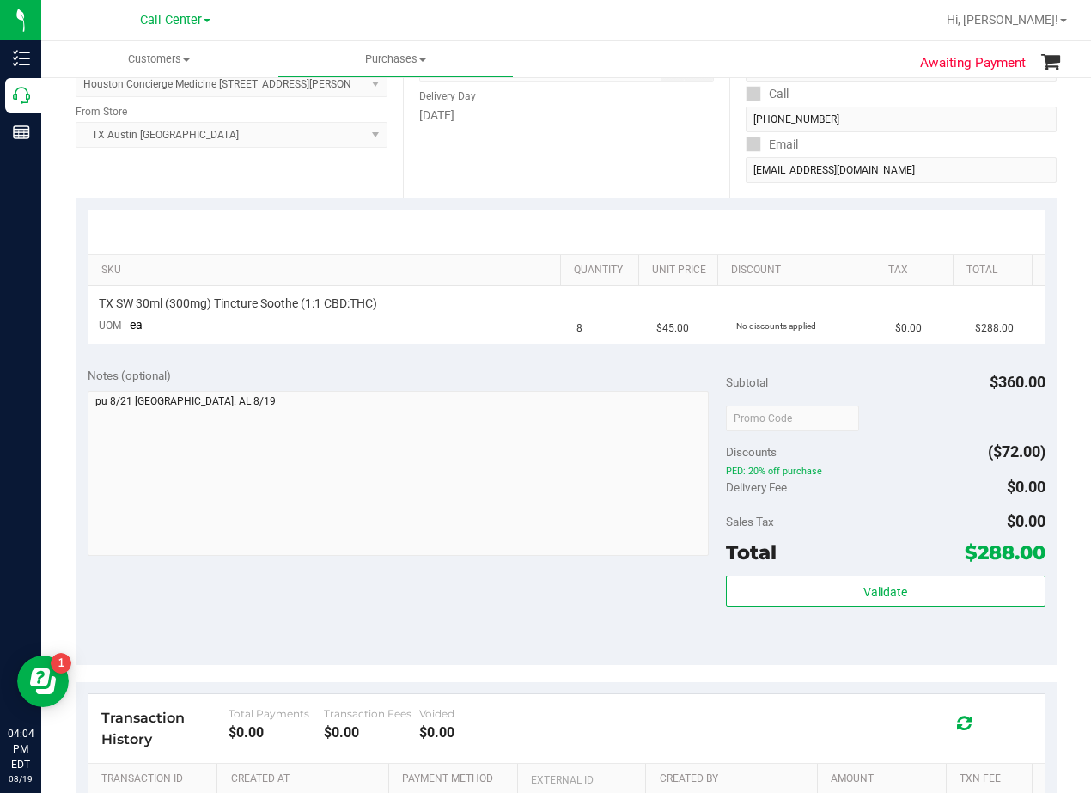
click at [633, 209] on div "SKU Quantity Unit Price Discount Tax Total TX SW 30ml (300mg) Tincture Soothe (…" at bounding box center [566, 276] width 981 height 157
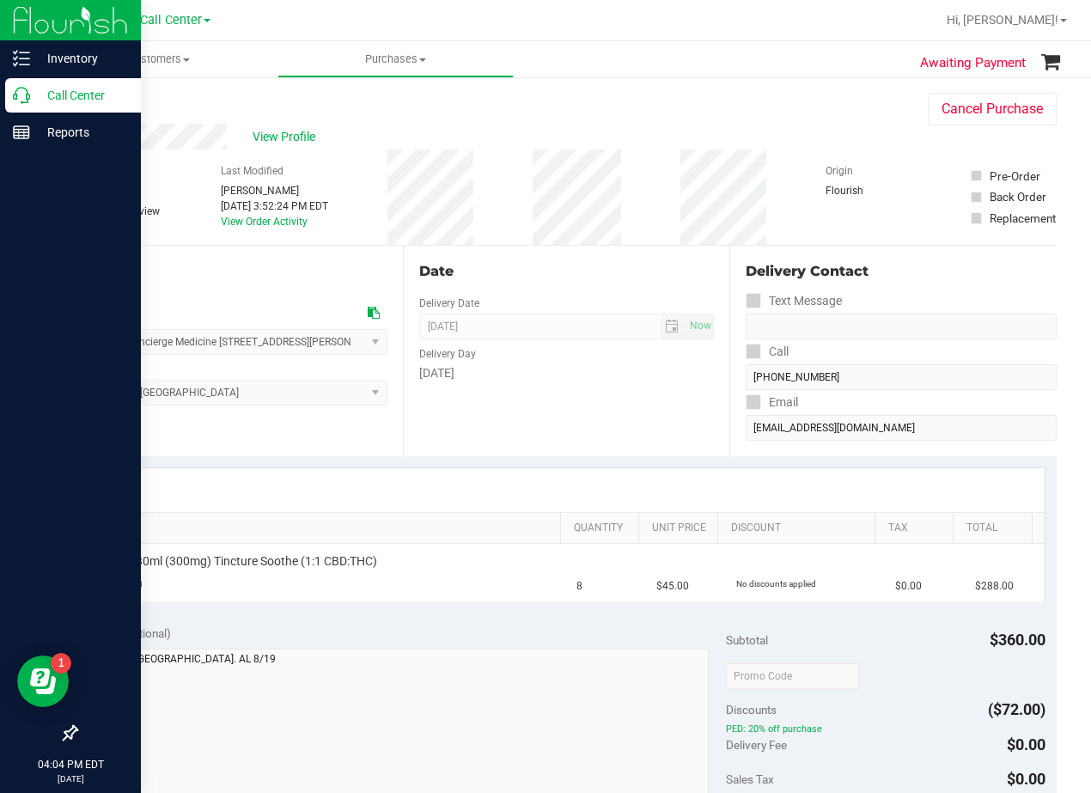
click at [31, 101] on p "Call Center" at bounding box center [81, 95] width 103 height 21
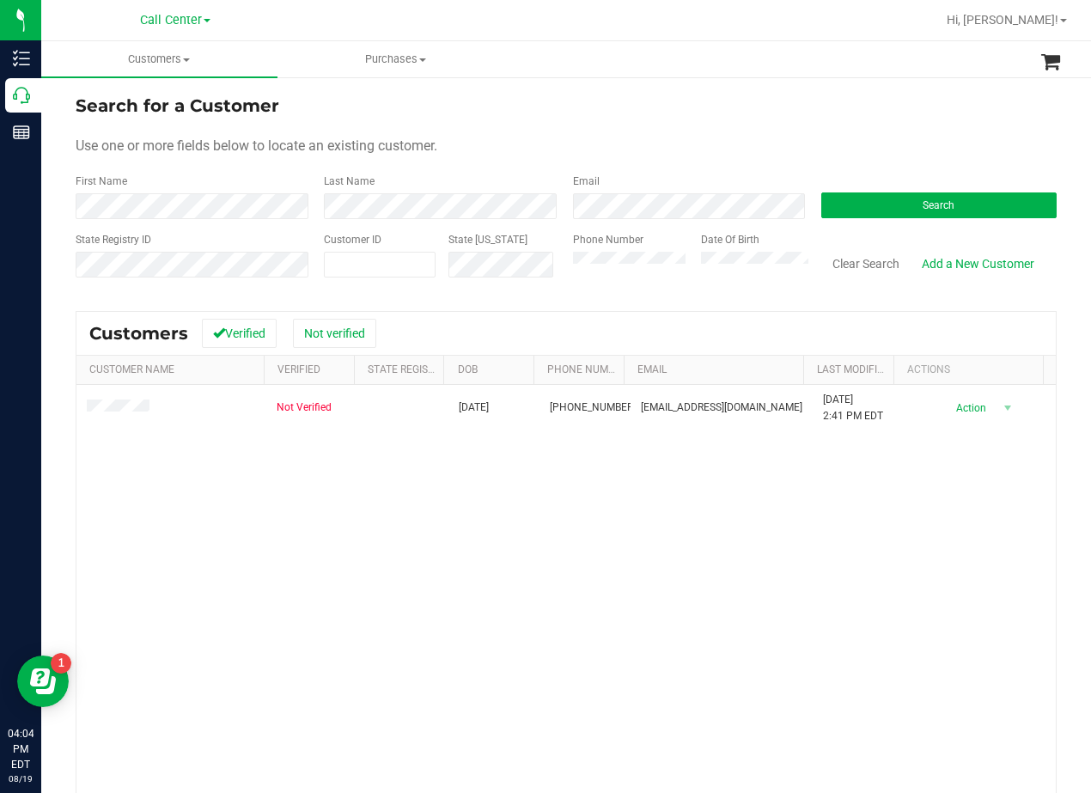
click at [665, 98] on div "Search for a Customer" at bounding box center [566, 106] width 981 height 26
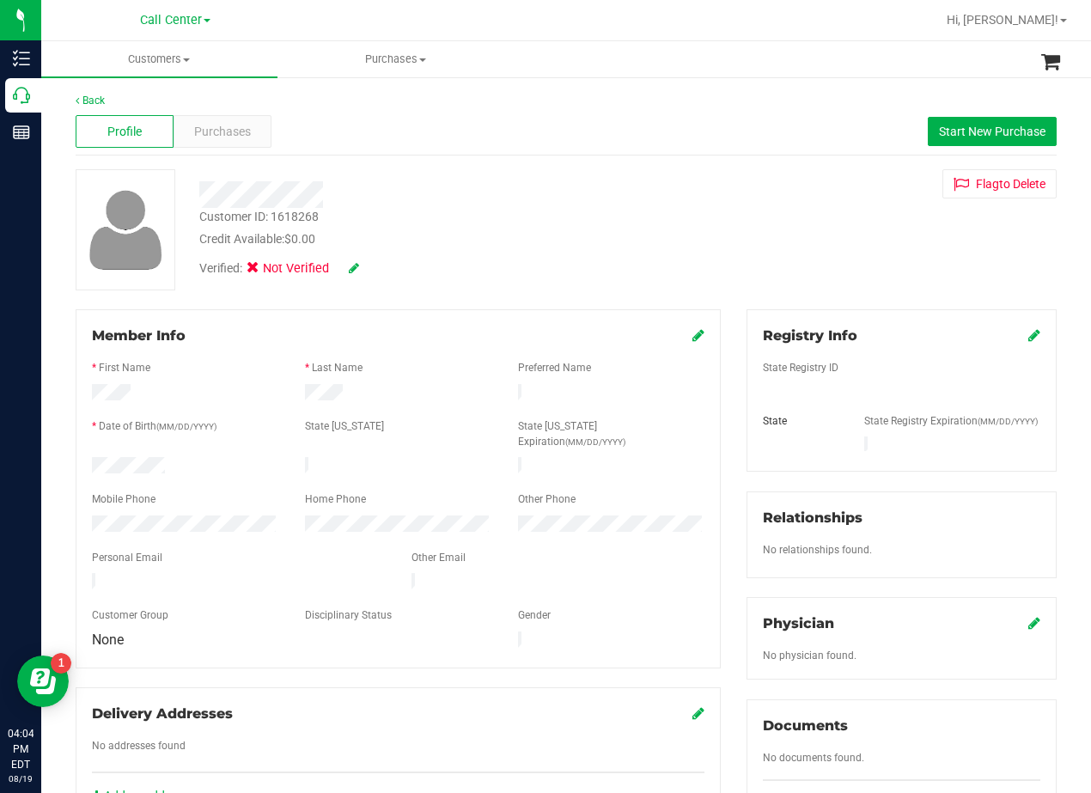
click at [664, 218] on div "Customer ID: 1618268 Credit Available: $0.00" at bounding box center [438, 228] width 504 height 40
click at [685, 218] on div "Customer ID: 1618268 Credit Available: $0.00 Verified: Not Verified Flag to Del…" at bounding box center [566, 229] width 1007 height 121
click at [707, 271] on div "Customer ID: 1618268 Credit Available: $0.00 Verified: Not Verified Flag to Del…" at bounding box center [566, 229] width 1007 height 121
click at [192, 137] on div "Purchases" at bounding box center [223, 131] width 98 height 33
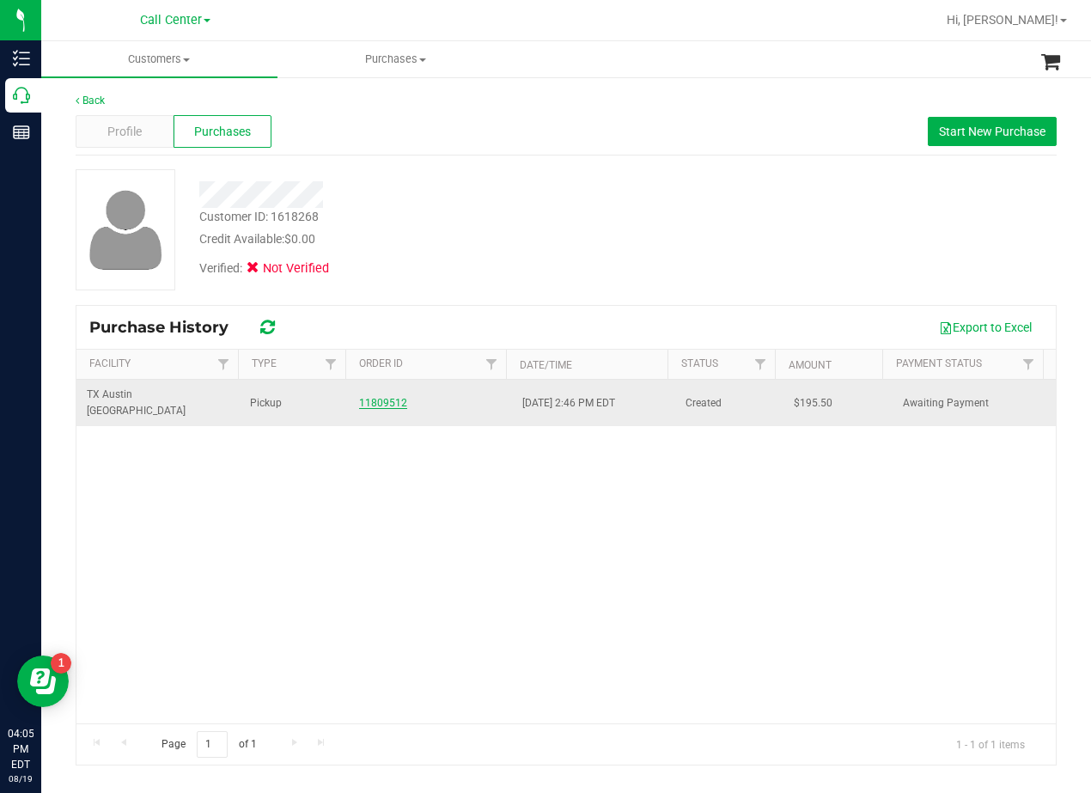
click at [380, 397] on link "11809512" at bounding box center [383, 403] width 48 height 12
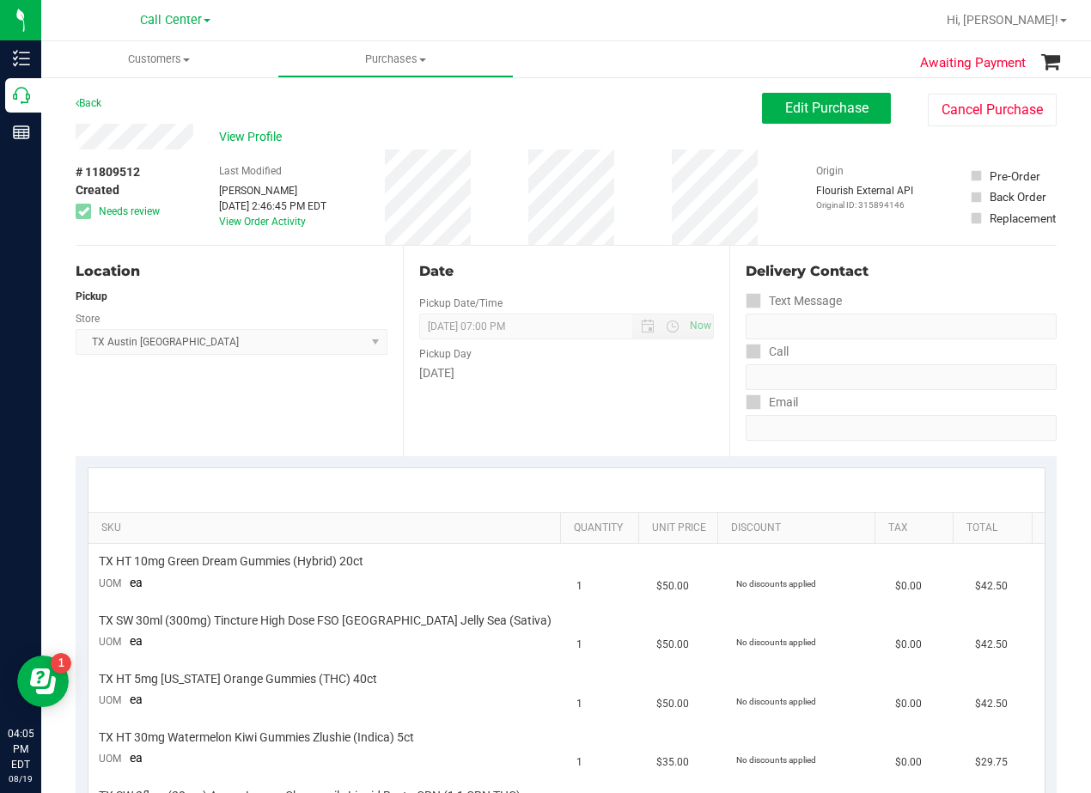
click at [516, 267] on div "Date" at bounding box center [567, 271] width 296 height 21
click at [535, 265] on div "Date" at bounding box center [567, 271] width 296 height 21
click at [528, 265] on div "Date" at bounding box center [567, 271] width 296 height 21
click at [583, 259] on div "Date Pickup Date/Time 08/19/2025 Now 08/19/2025 07:00 PM Now Pickup Day Tuesday" at bounding box center [566, 351] width 327 height 211
click at [560, 138] on div "View Profile" at bounding box center [419, 137] width 687 height 26
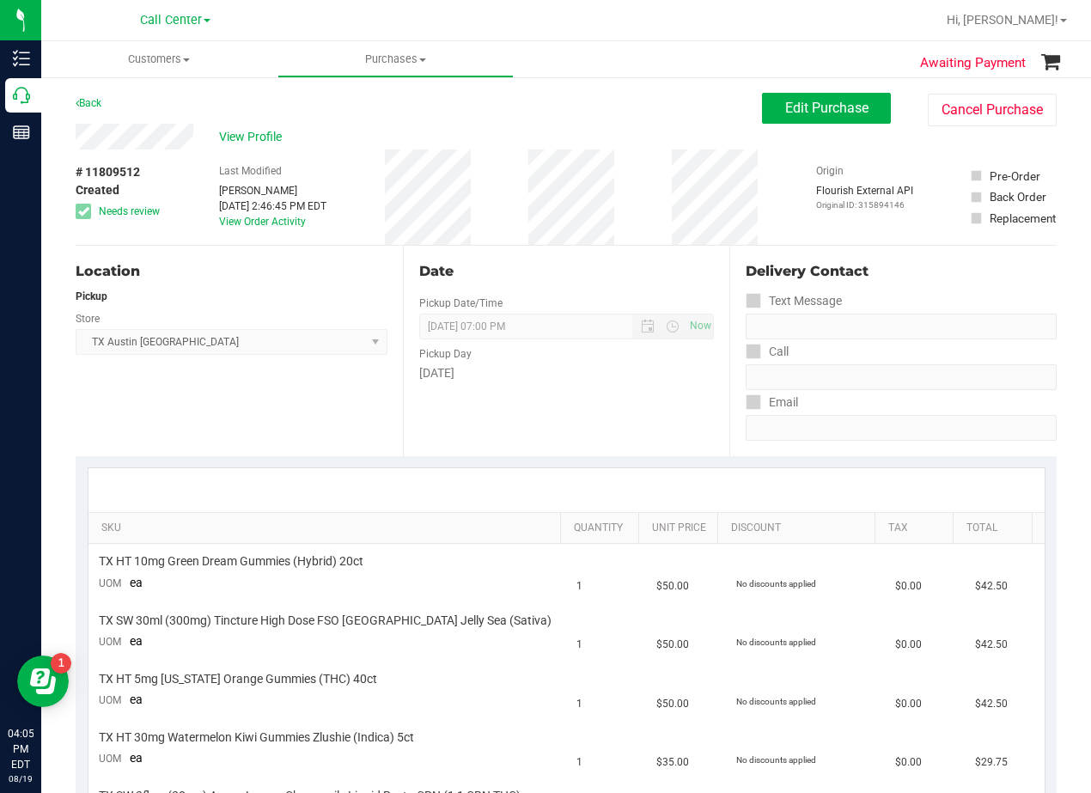
click at [457, 123] on div "Back Edit Purchase Cancel Purchase" at bounding box center [566, 108] width 981 height 31
click at [566, 131] on div "View Profile" at bounding box center [419, 137] width 687 height 26
click at [461, 129] on div "View Profile" at bounding box center [419, 137] width 687 height 26
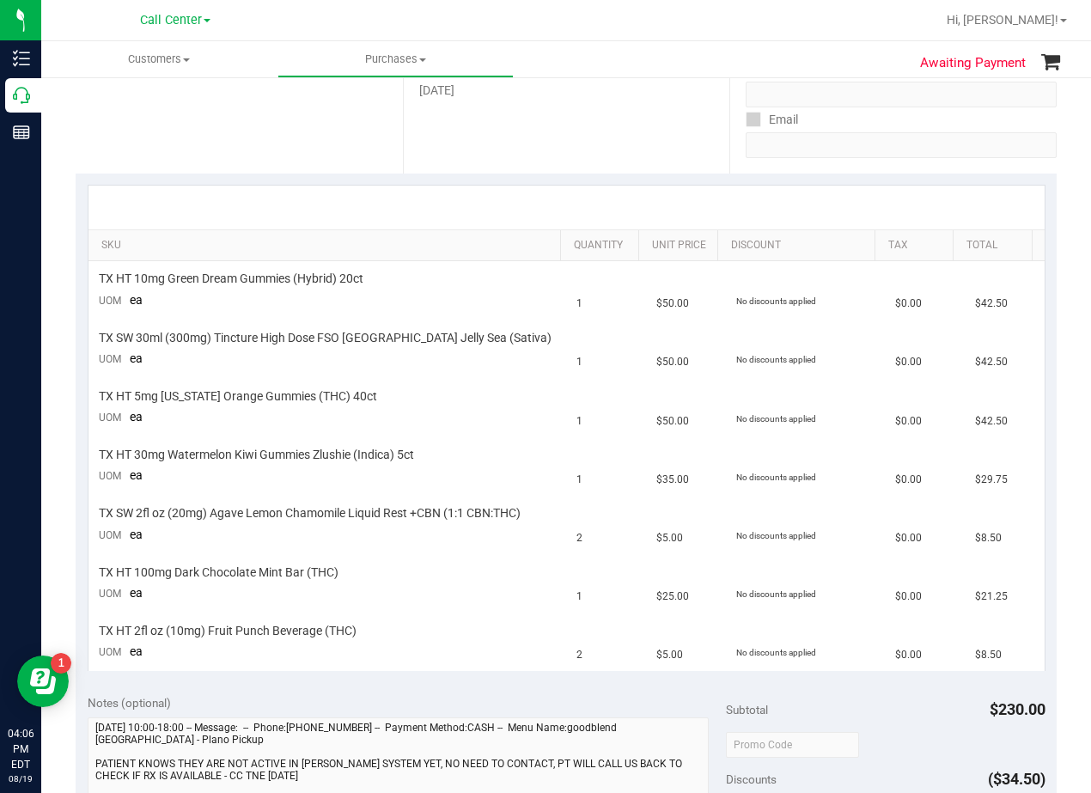
scroll to position [430, 0]
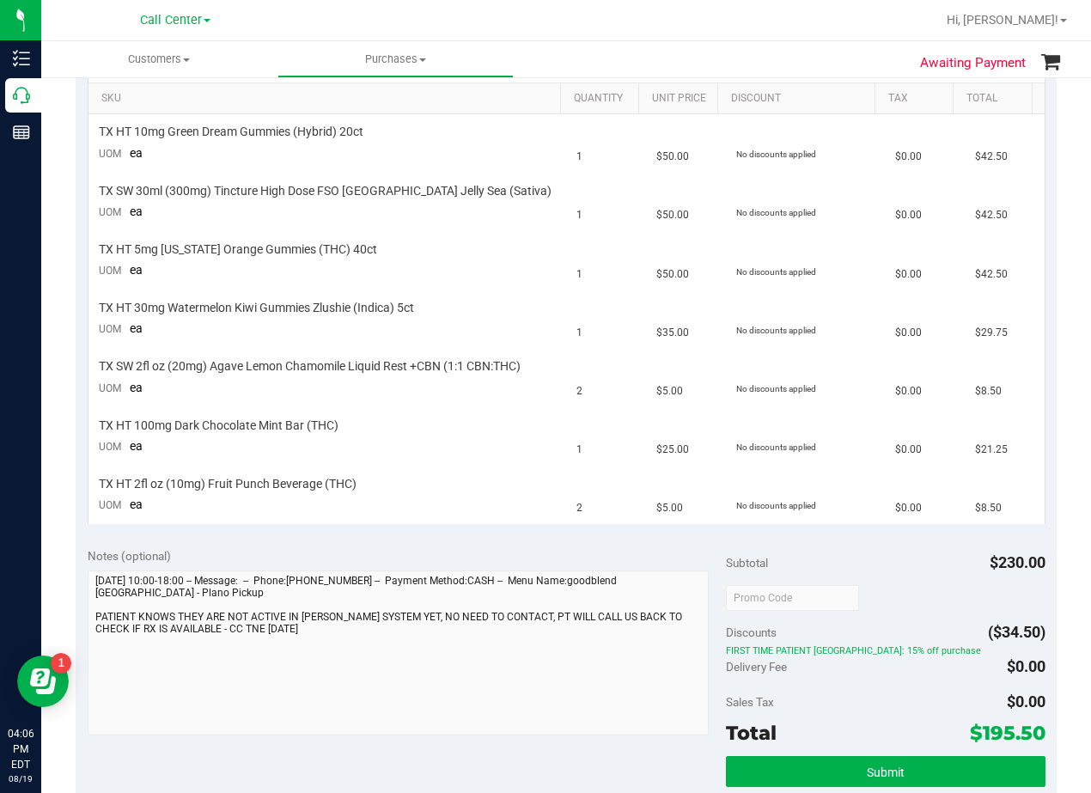
click at [544, 556] on div "Notes (optional)" at bounding box center [407, 555] width 638 height 17
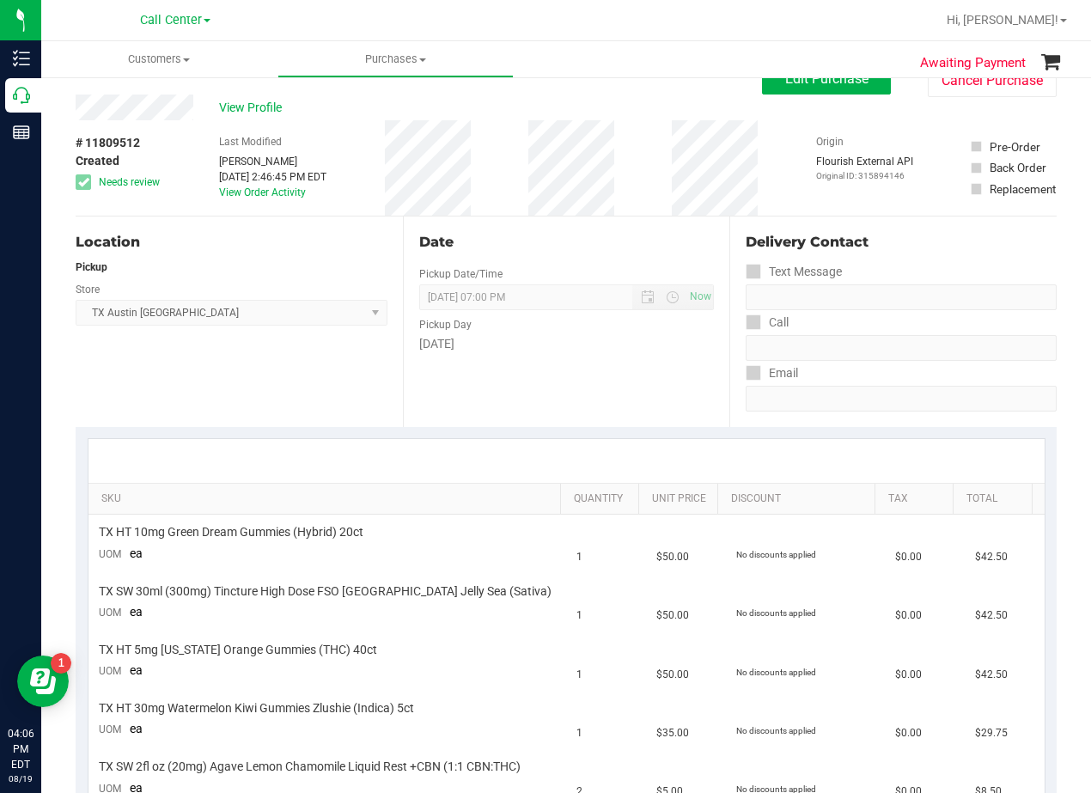
scroll to position [0, 0]
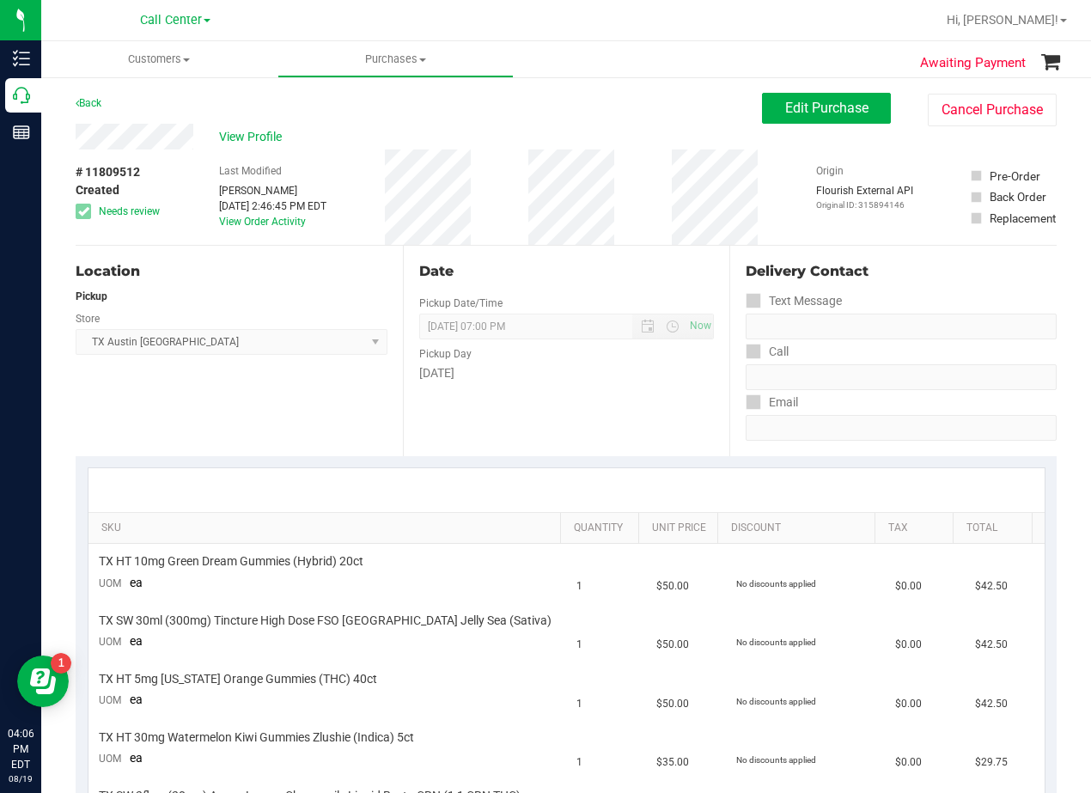
click at [566, 404] on div "Date Pickup Date/Time 08/19/2025 Now 08/19/2025 07:00 PM Now Pickup Day Tuesday" at bounding box center [566, 351] width 327 height 211
click at [556, 283] on div "Date Pickup Date/Time 08/19/2025 Now 08/19/2025 07:00 PM Now Pickup Day Tuesday" at bounding box center [566, 351] width 327 height 211
click at [558, 275] on div "Date" at bounding box center [567, 271] width 296 height 21
click at [563, 265] on div "Date" at bounding box center [567, 271] width 296 height 21
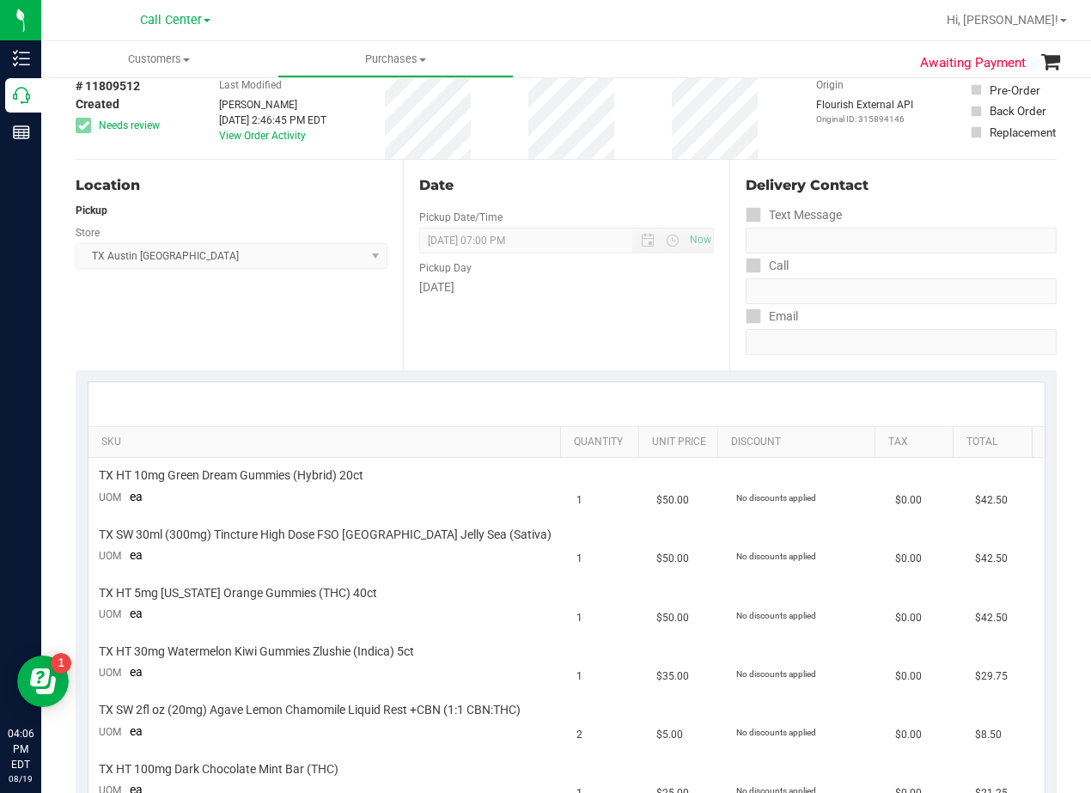
click at [563, 265] on div "Pickup Day" at bounding box center [567, 265] width 296 height 25
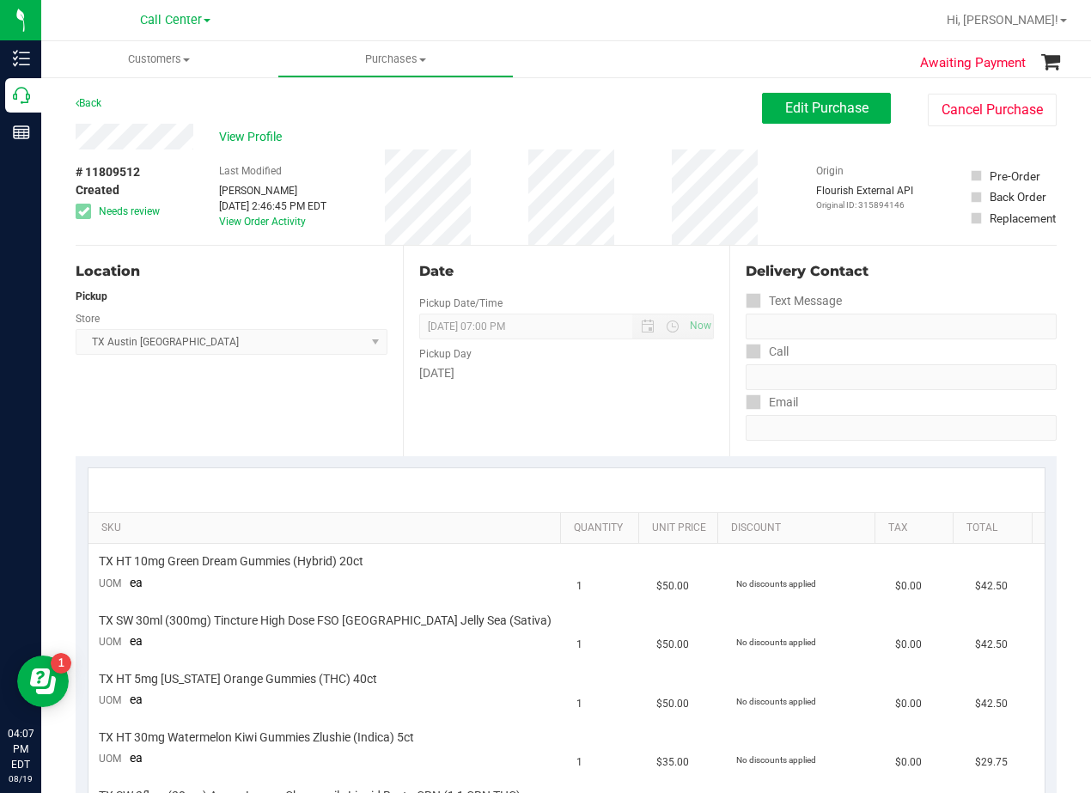
drag, startPoint x: 671, startPoint y: 269, endPoint x: 674, endPoint y: 256, distance: 13.1
click at [671, 269] on div "Date" at bounding box center [567, 271] width 296 height 21
click at [802, 98] on button "Edit Purchase" at bounding box center [826, 108] width 129 height 31
drag, startPoint x: 630, startPoint y: 107, endPoint x: 601, endPoint y: 123, distance: 32.7
click at [622, 106] on div "Back Edit Purchase Cancel Purchase" at bounding box center [566, 108] width 981 height 31
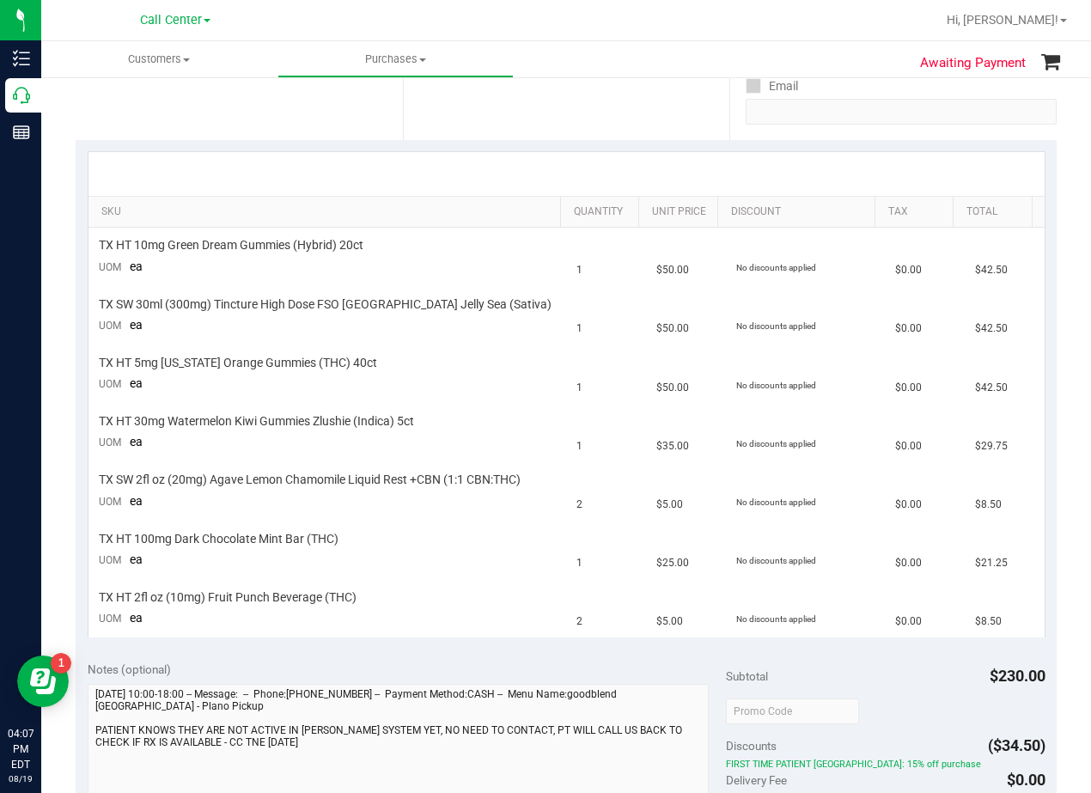
scroll to position [344, 0]
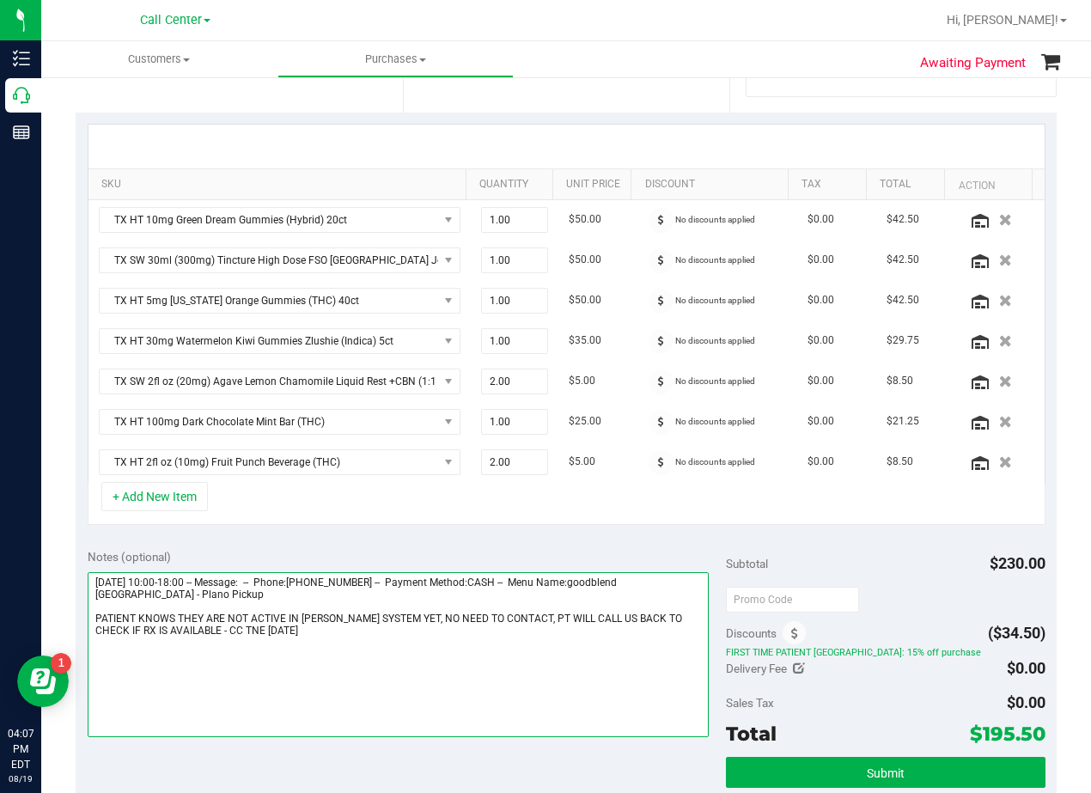
click at [310, 647] on textarea at bounding box center [398, 654] width 621 height 165
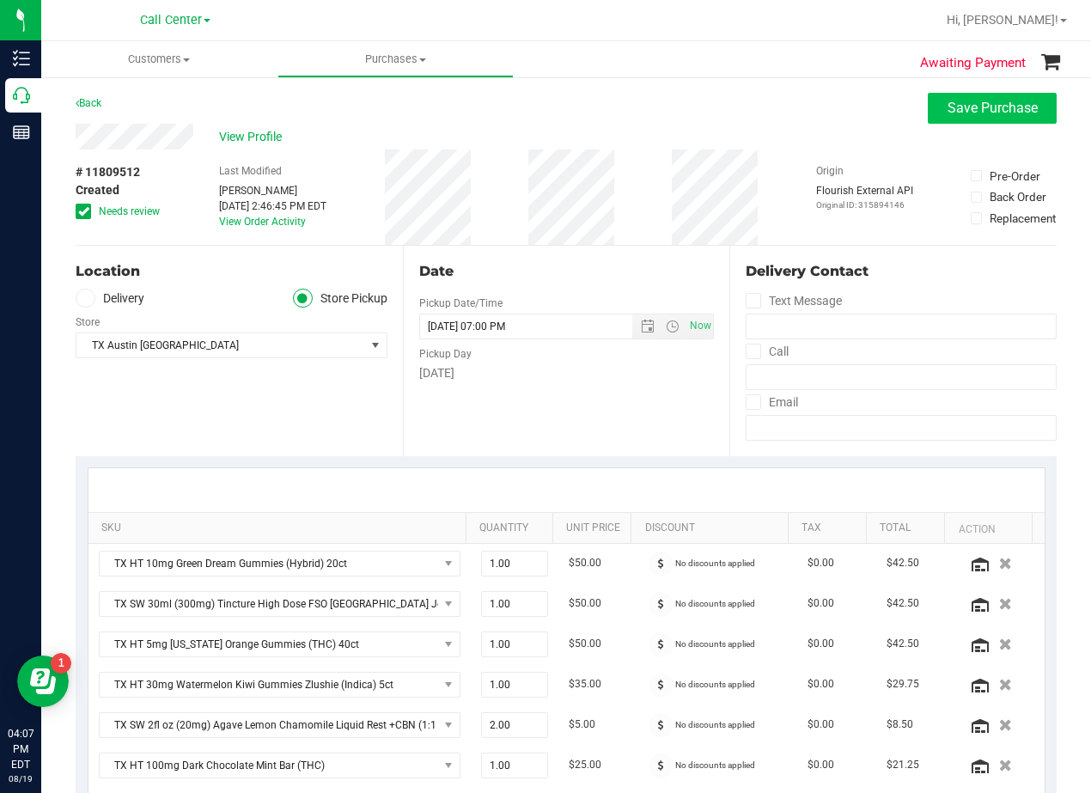
type textarea "Tuesday 08/19/2025 10:00-18:00 -- Message: -- Phone:6107309931 -- Payment Metho…"
click at [968, 99] on button "Save Purchase" at bounding box center [992, 108] width 129 height 31
click at [606, 127] on div "View Profile" at bounding box center [566, 137] width 981 height 26
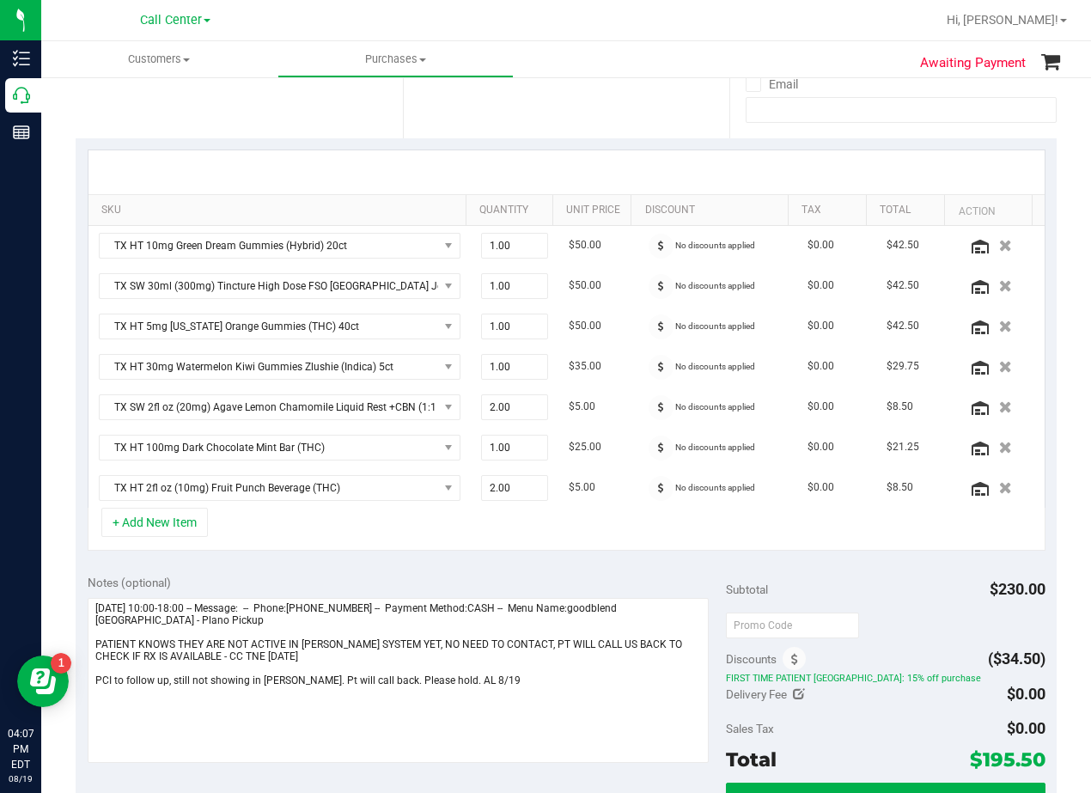
scroll to position [344, 0]
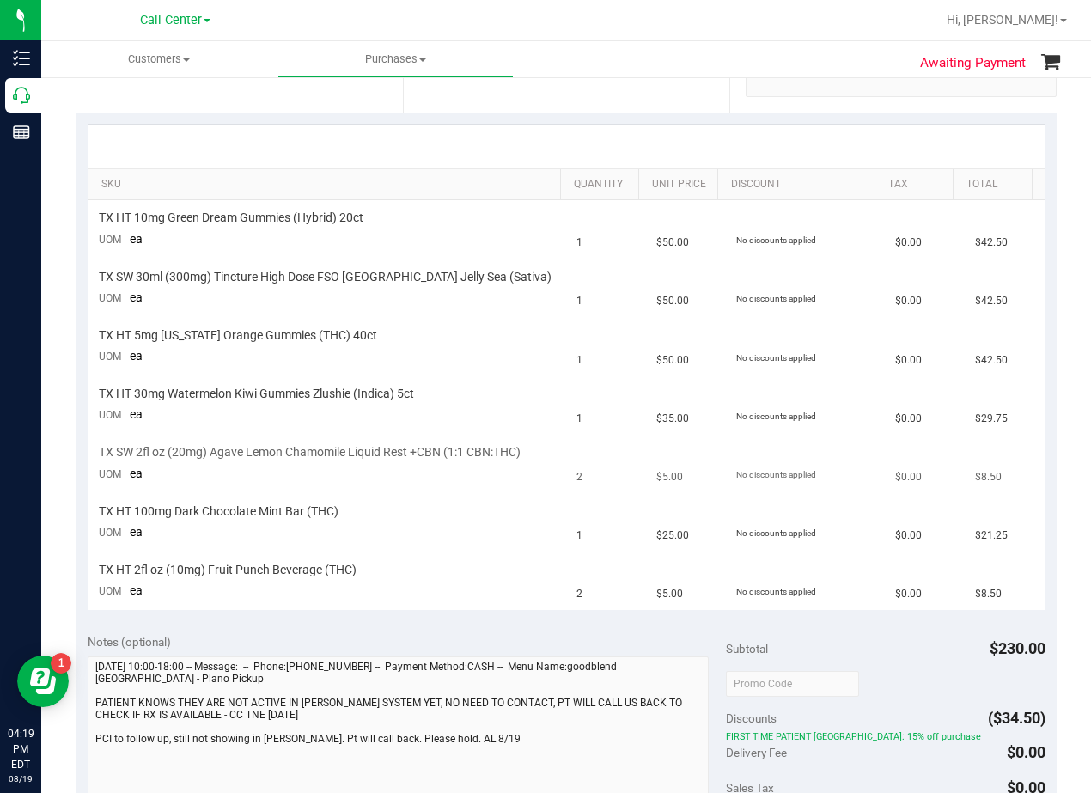
drag, startPoint x: 695, startPoint y: 467, endPoint x: 687, endPoint y: 463, distance: 9.6
click at [695, 467] on td "$5.00" at bounding box center [686, 464] width 80 height 58
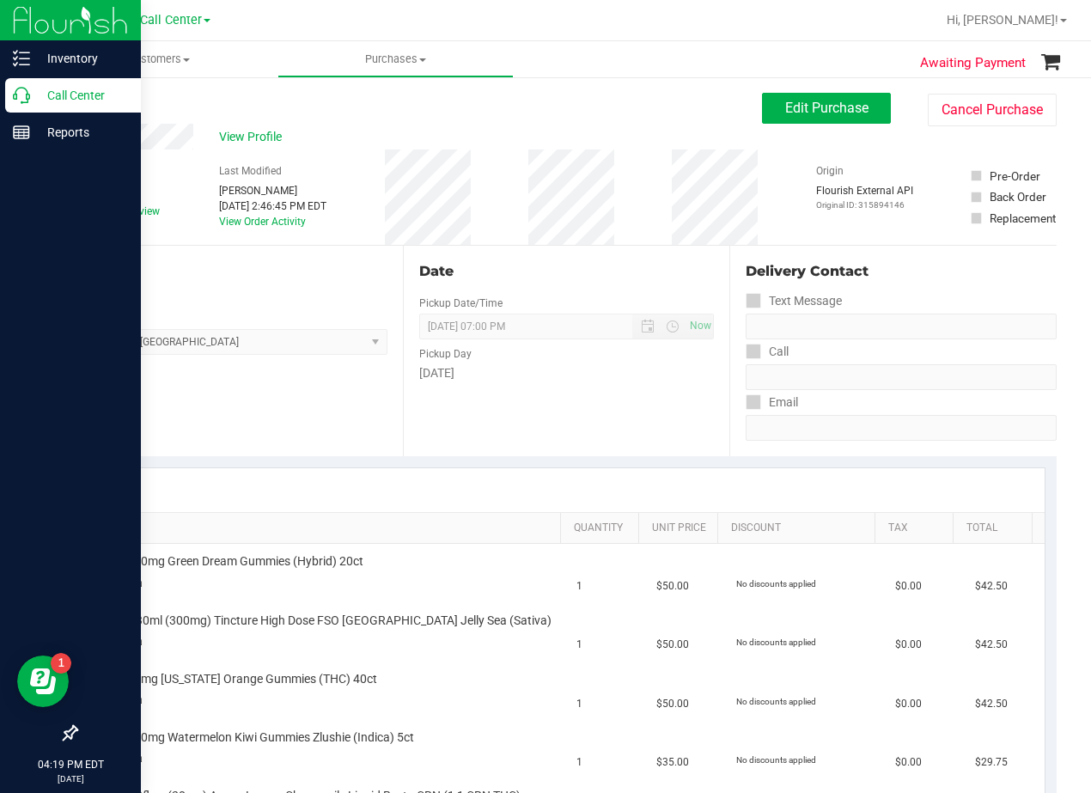
click at [34, 104] on p "Call Center" at bounding box center [81, 95] width 103 height 21
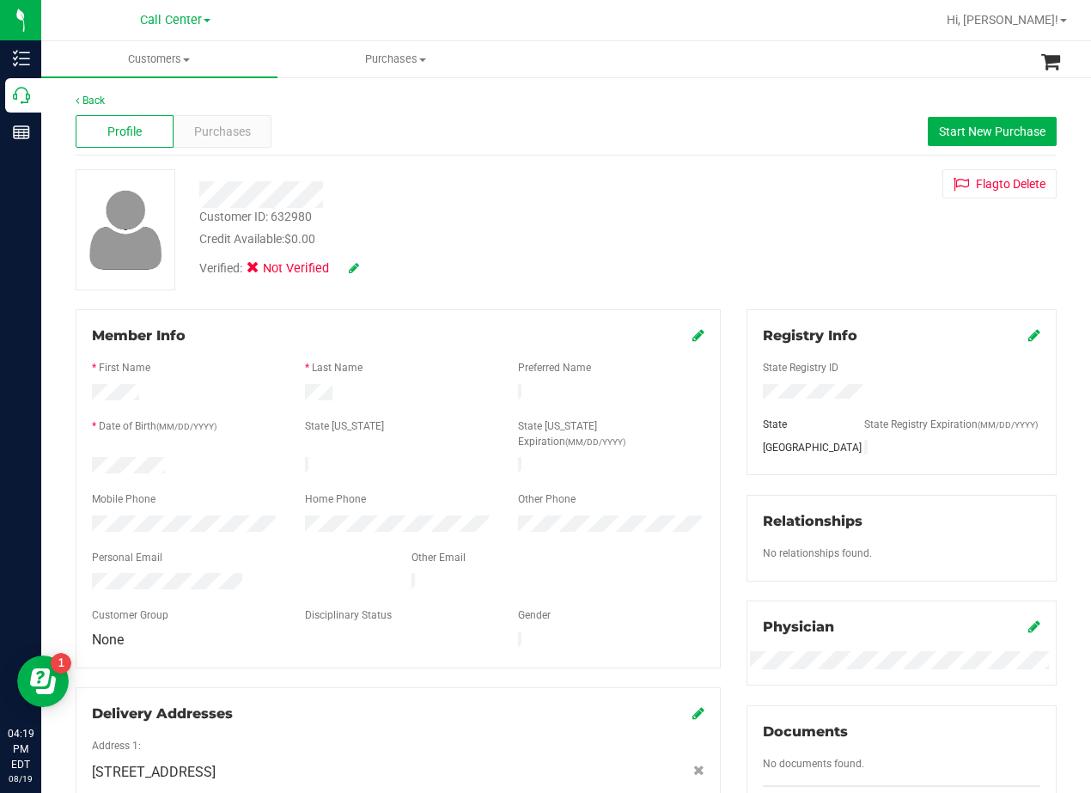
drag, startPoint x: 596, startPoint y: 231, endPoint x: 740, endPoint y: 248, distance: 144.5
click at [607, 233] on div "Credit Available: $0.00" at bounding box center [438, 239] width 478 height 18
click at [717, 260] on div "Customer ID: 632980 Credit Available: $0.00 Verified: Not Verified Flag to Dele…" at bounding box center [566, 229] width 1007 height 121
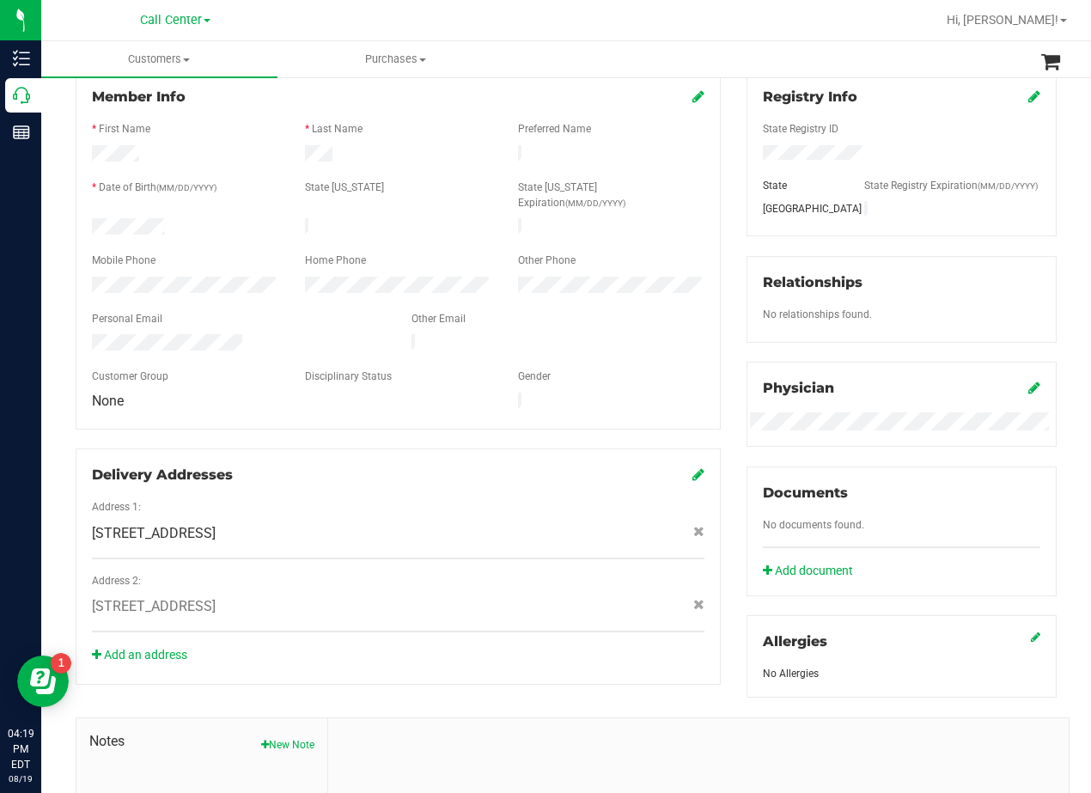
scroll to position [258, 0]
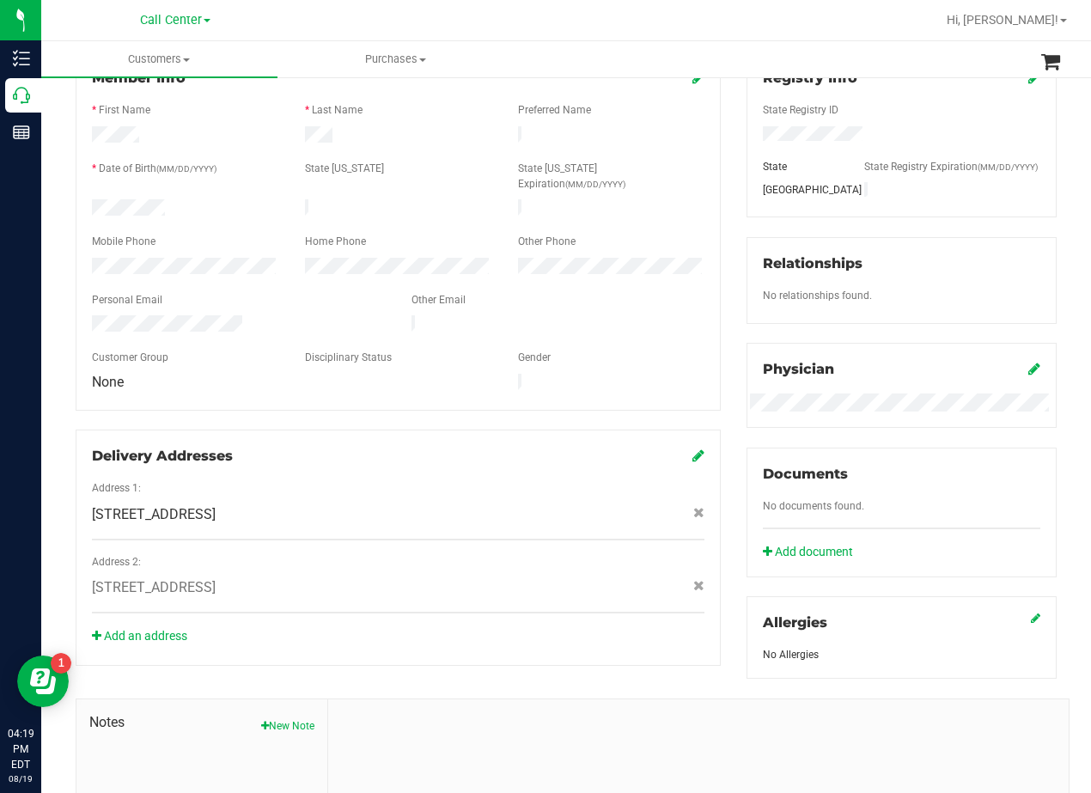
click at [646, 350] on div "Gender" at bounding box center [611, 360] width 213 height 20
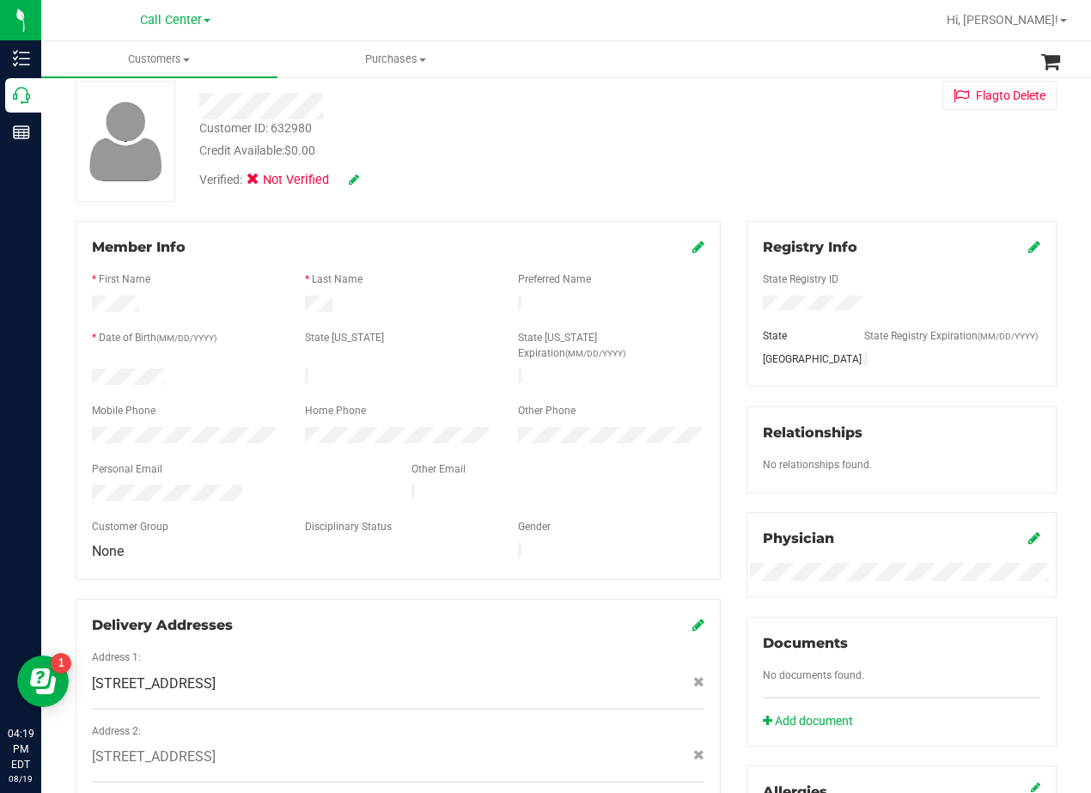
scroll to position [0, 0]
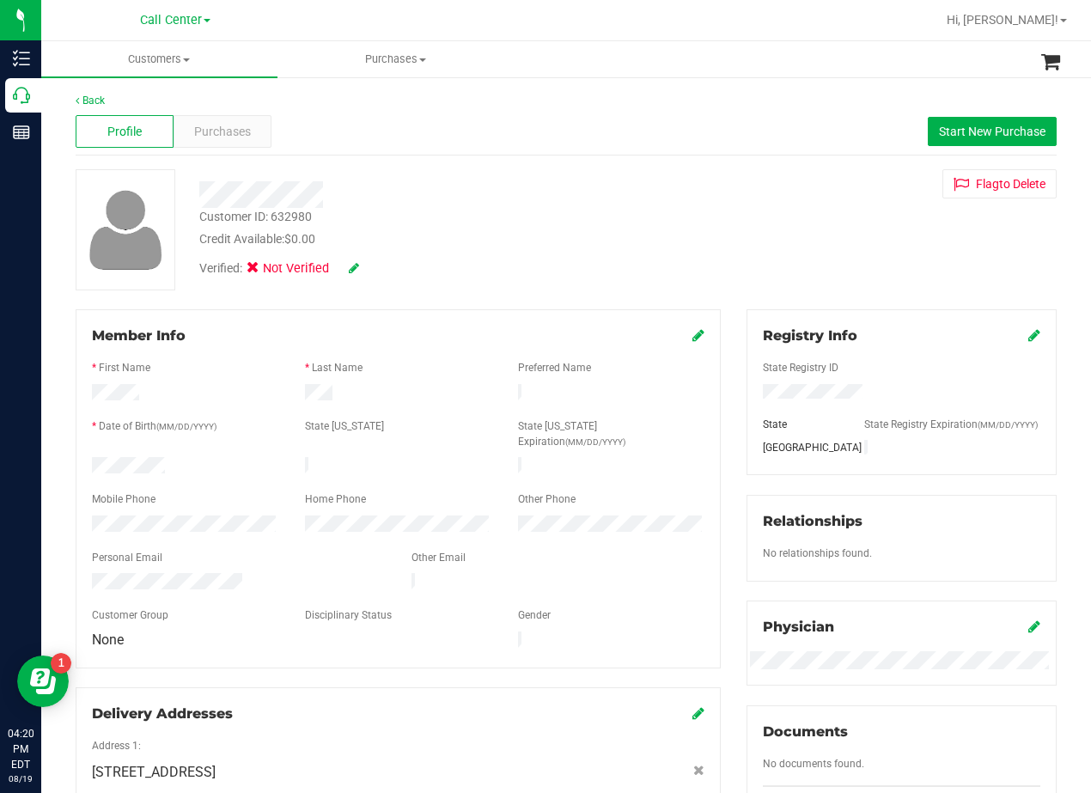
drag, startPoint x: 733, startPoint y: 204, endPoint x: 716, endPoint y: 236, distance: 36.1
click at [732, 205] on div "Customer ID: 632980 Credit Available: $0.00 Verified: Not Verified Flag to Dele…" at bounding box center [566, 229] width 1007 height 121
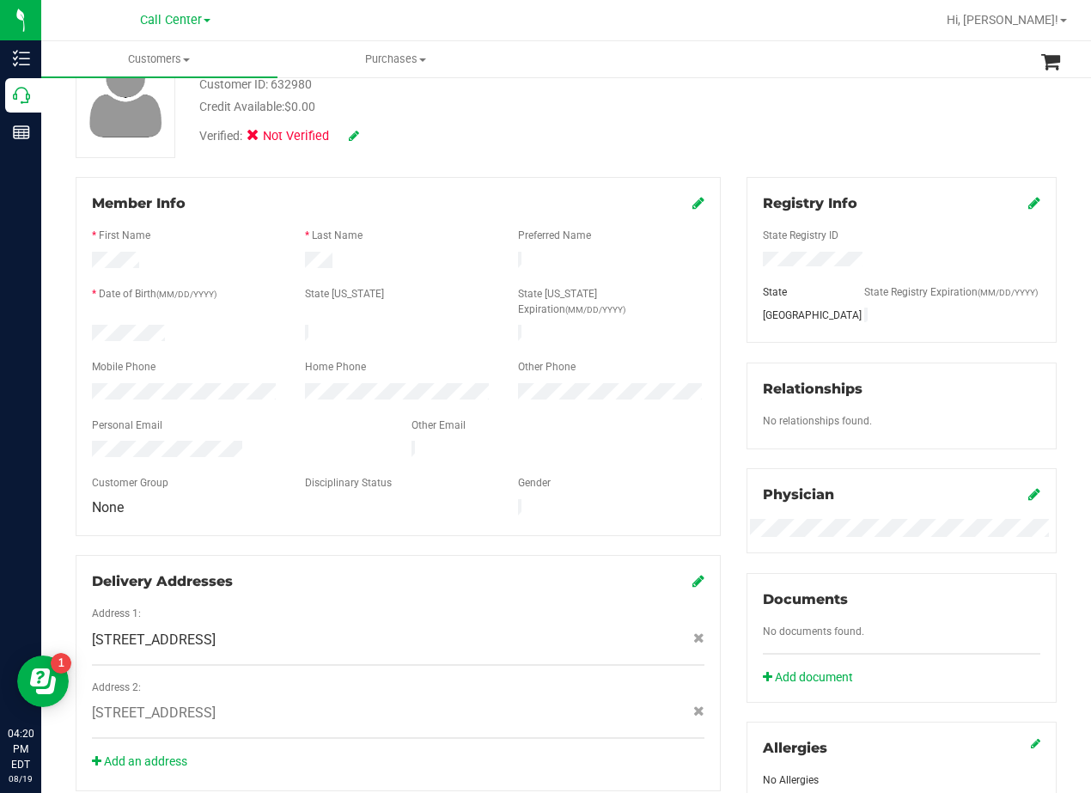
scroll to position [172, 0]
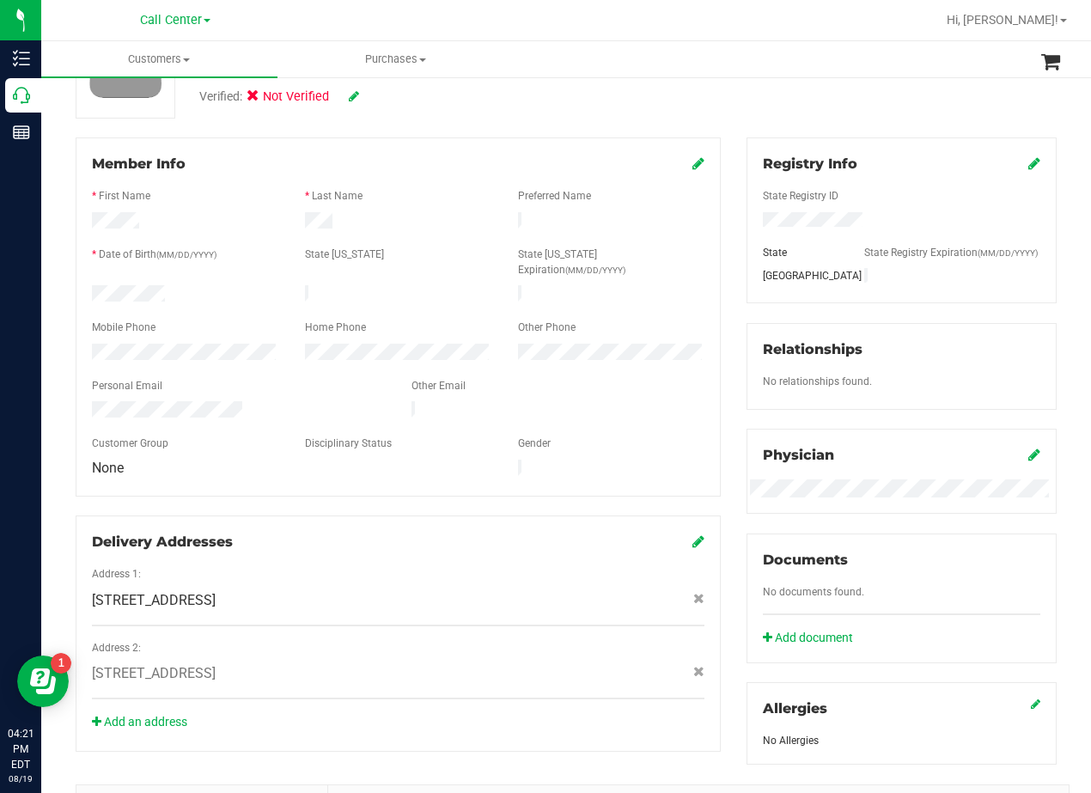
click at [734, 217] on div "Registry Info State Registry ID State State Registry Expiration (MM/DD/YYYY) TX…" at bounding box center [902, 450] width 336 height 627
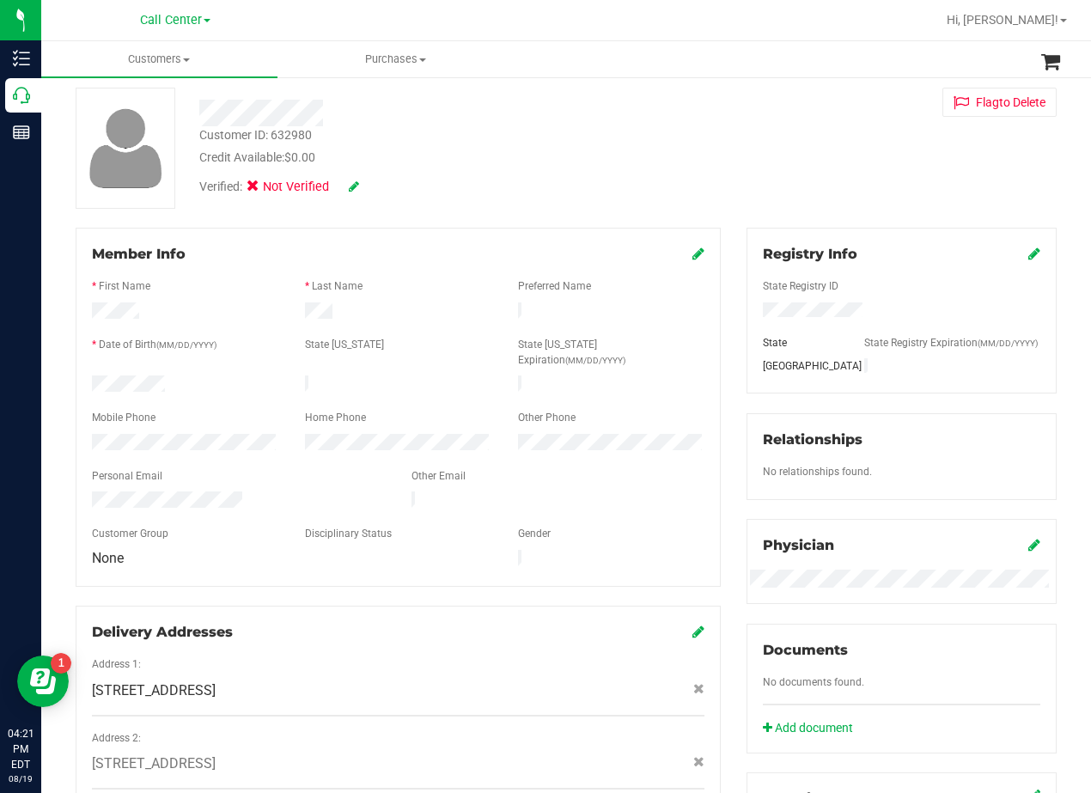
scroll to position [0, 0]
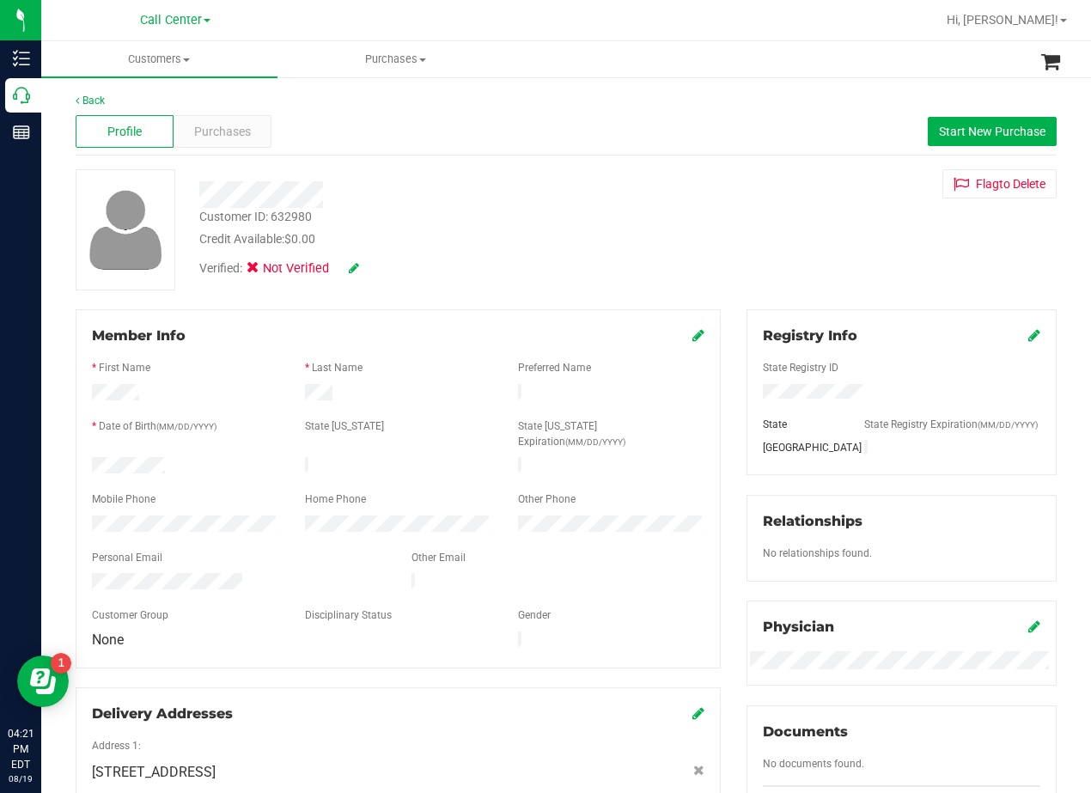
drag, startPoint x: 742, startPoint y: 160, endPoint x: 705, endPoint y: 166, distance: 37.4
click at [742, 160] on div "Back Profile Purchases Start New Purchase Customer ID: 632980 Credit Available:…" at bounding box center [566, 641] width 981 height 1096
click at [251, 134] on div "Purchases" at bounding box center [223, 131] width 98 height 33
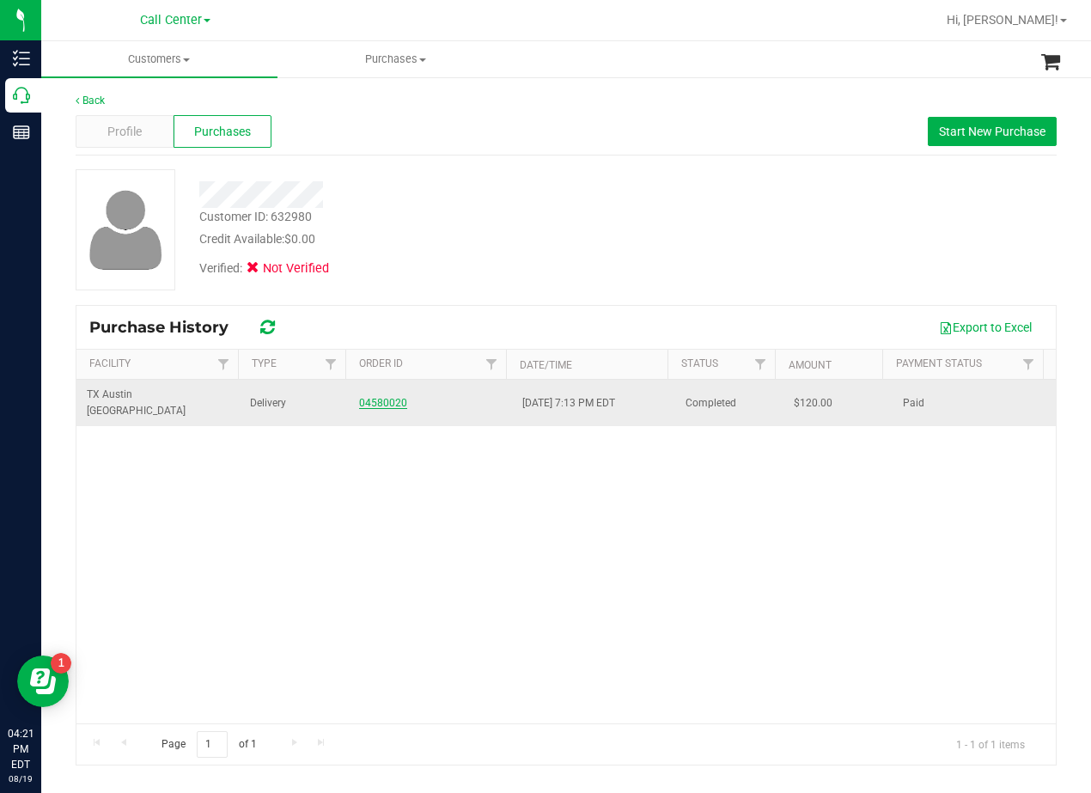
click at [377, 397] on link "04580020" at bounding box center [383, 403] width 48 height 12
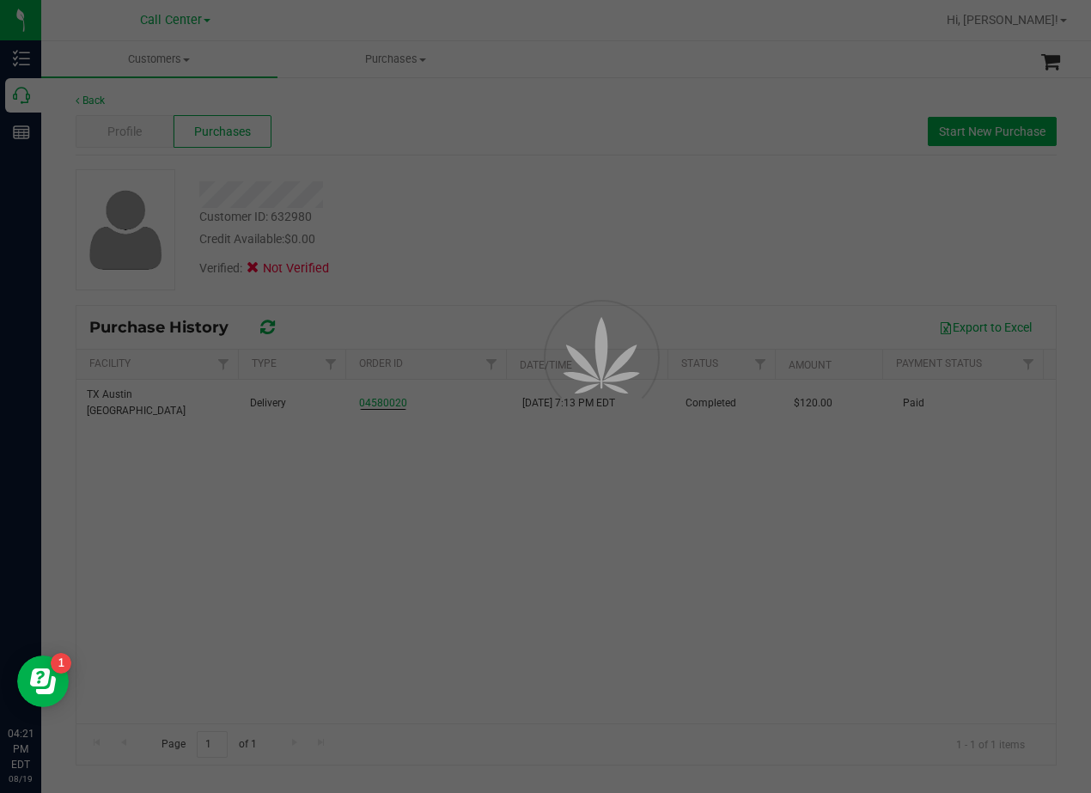
click at [454, 239] on div at bounding box center [545, 396] width 1091 height 793
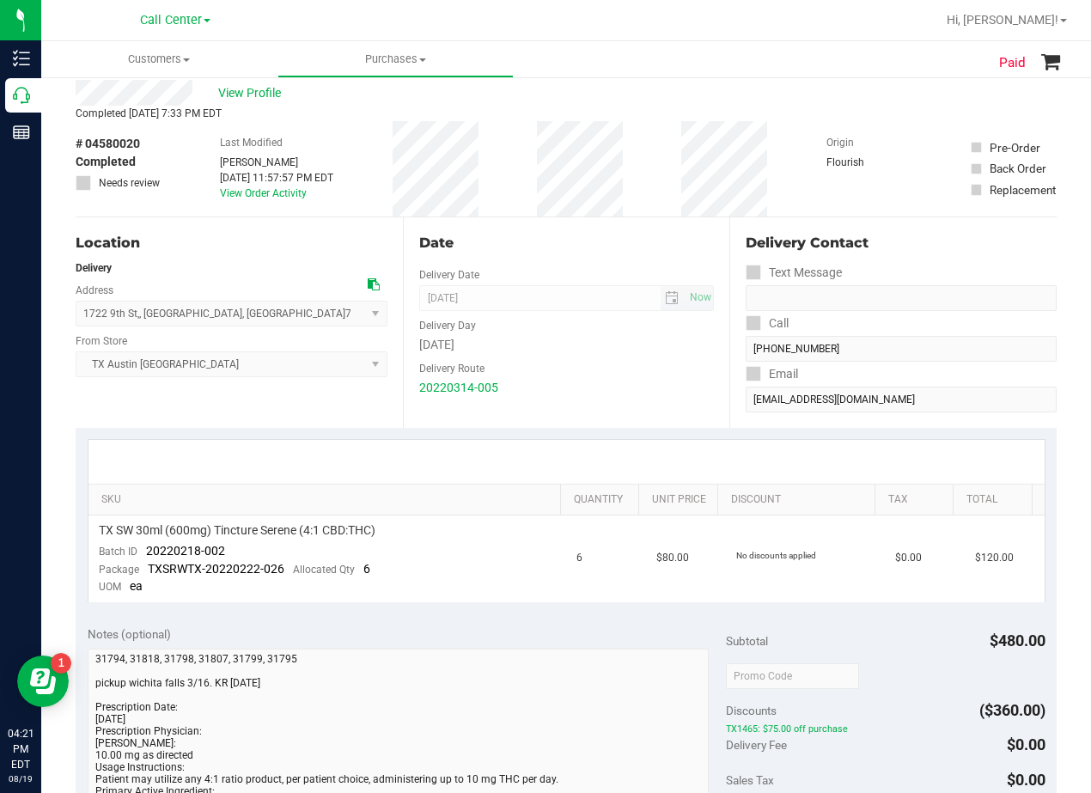
scroll to position [172, 0]
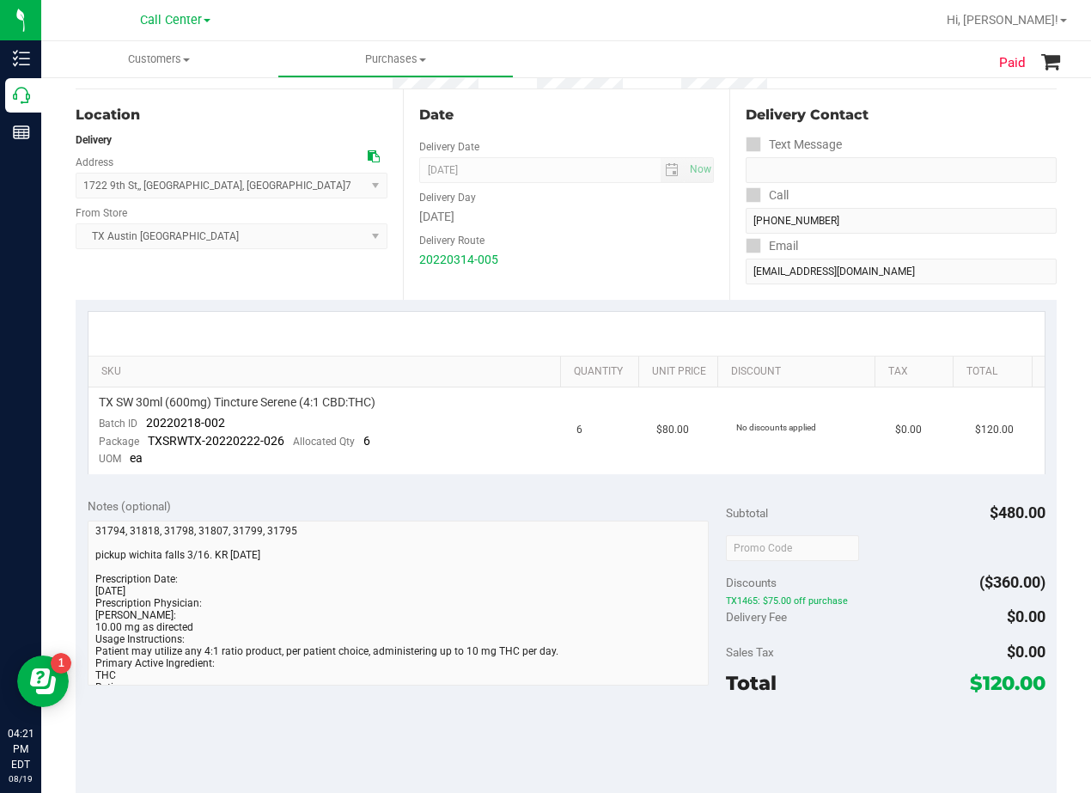
click at [601, 231] on div "Delivery Route" at bounding box center [567, 238] width 296 height 25
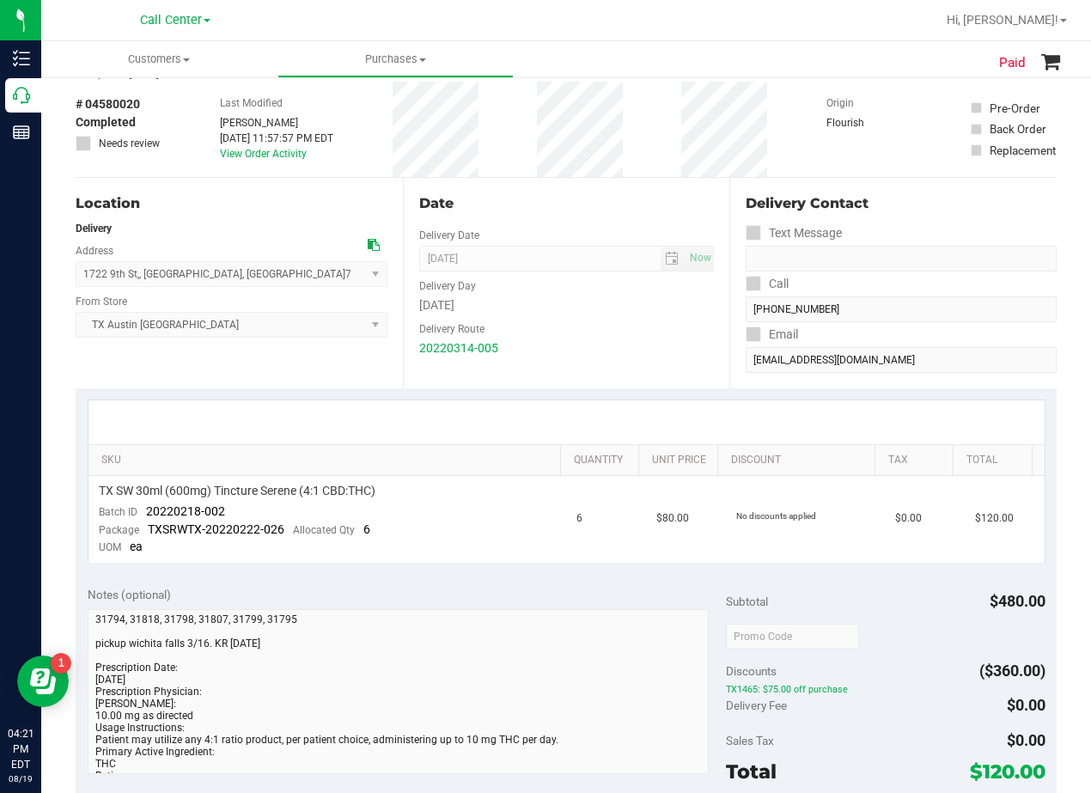
scroll to position [0, 0]
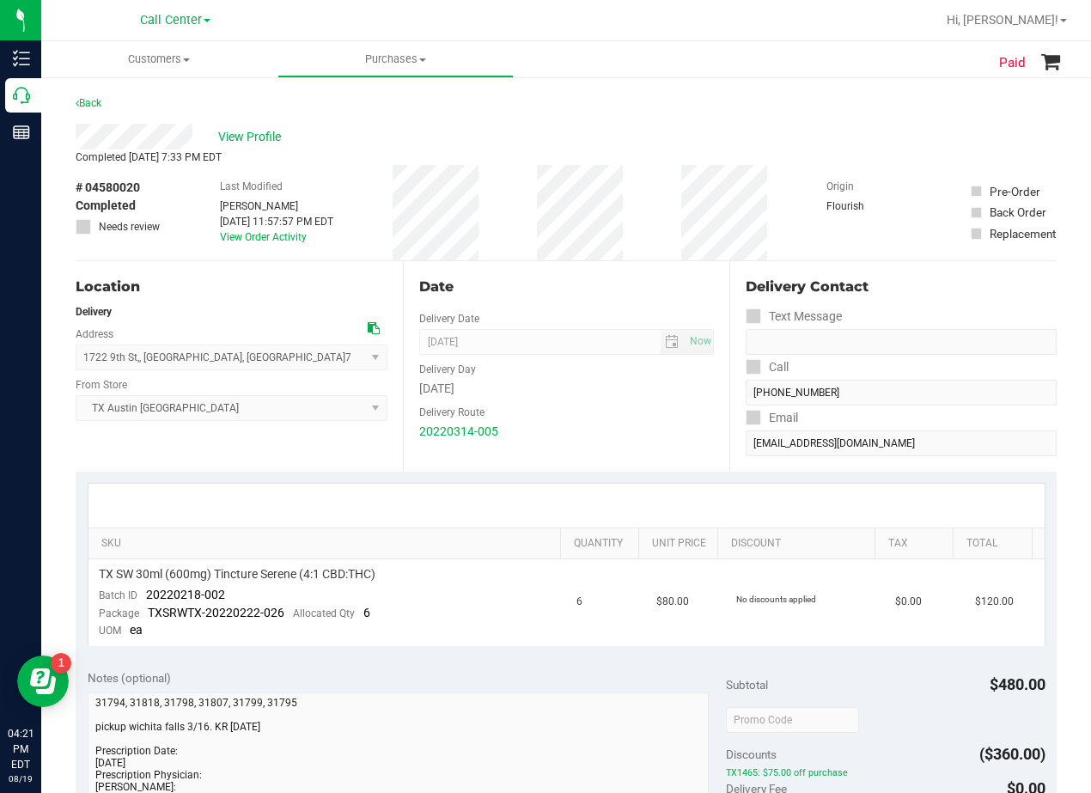
click at [647, 199] on div "# 04580020 Completed Needs review Last Modified Paul Holman Jul 25, 2022 11:57:…" at bounding box center [566, 212] width 981 height 95
click at [558, 142] on div "View Profile" at bounding box center [566, 137] width 981 height 26
drag, startPoint x: 658, startPoint y: 159, endPoint x: 598, endPoint y: 151, distance: 60.6
click at [657, 159] on div "Completed Mar 17, 2022 7:33 PM EDT" at bounding box center [566, 157] width 981 height 15
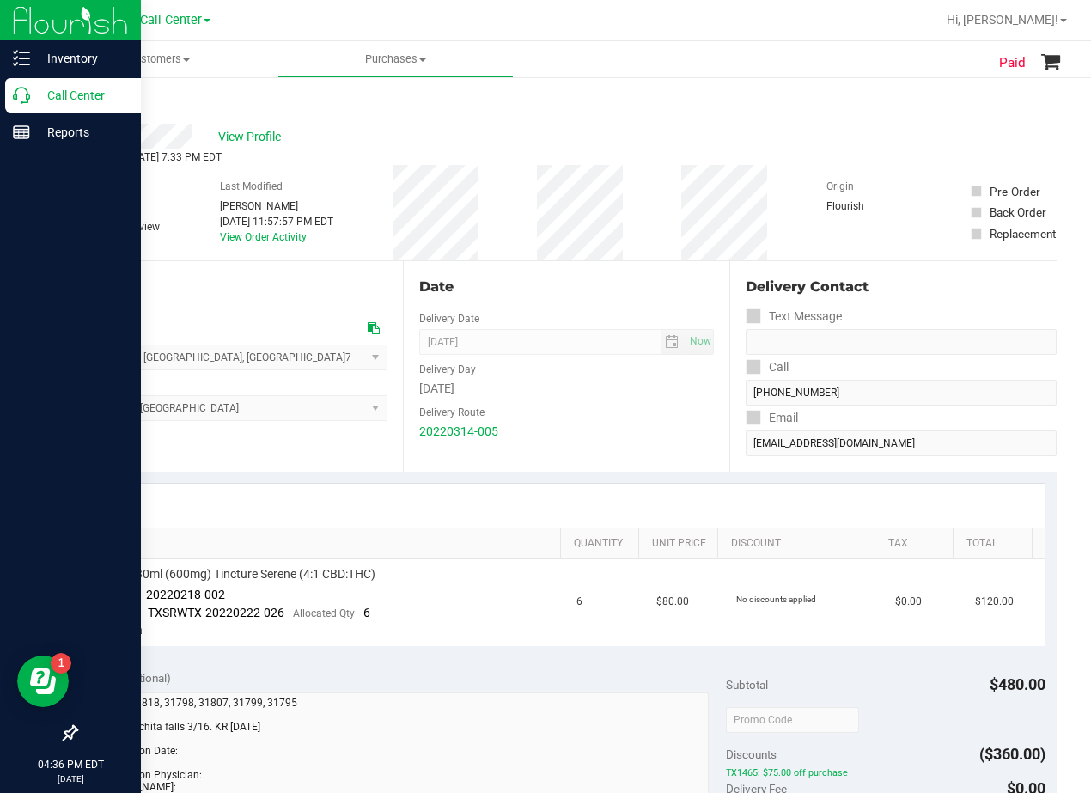
click at [40, 101] on p "Call Center" at bounding box center [81, 95] width 103 height 21
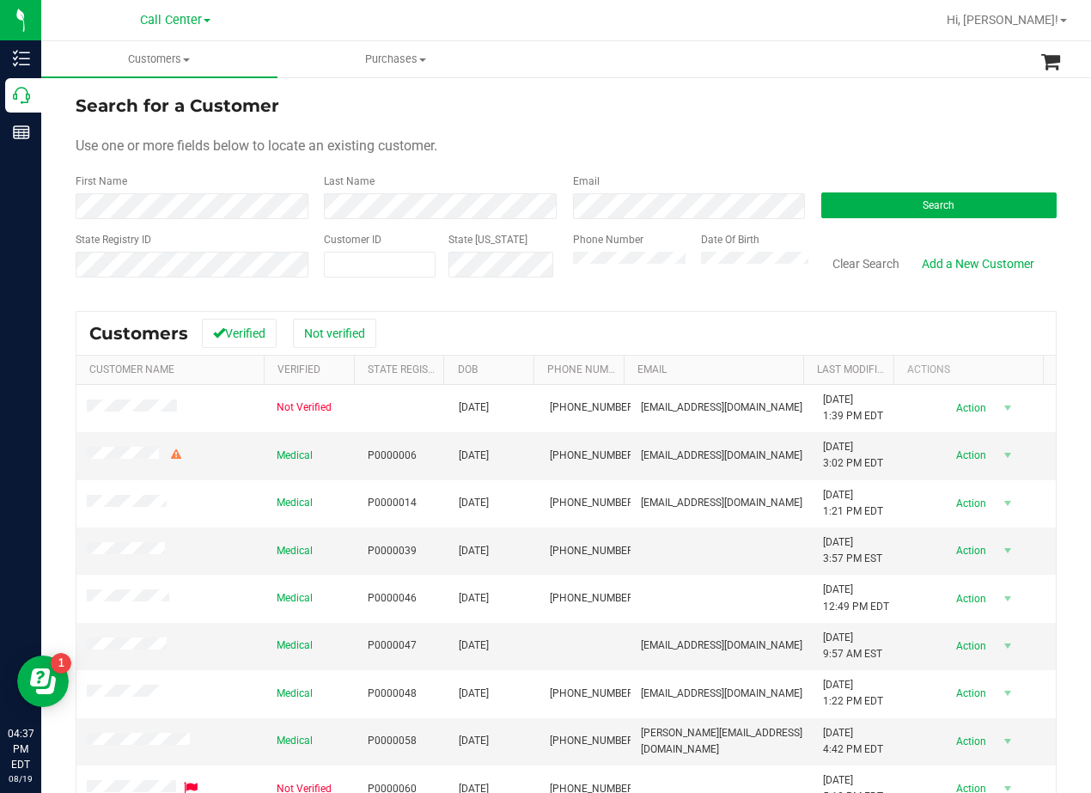
click at [665, 138] on div "Use one or more fields below to locate an existing customer." at bounding box center [566, 146] width 981 height 21
click at [192, 219] on form "Search for a Customer Use one or more fields below to locate an existing custom…" at bounding box center [566, 193] width 981 height 200
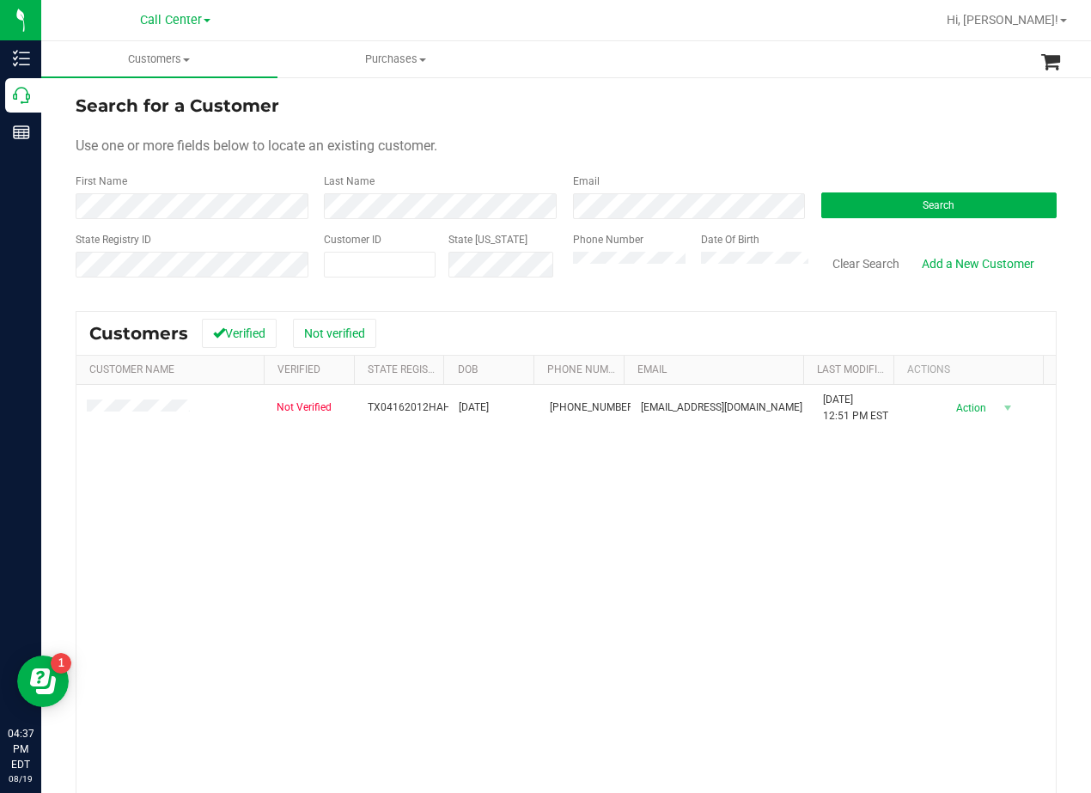
click at [751, 123] on form "Search for a Customer Use one or more fields below to locate an existing custom…" at bounding box center [566, 193] width 981 height 200
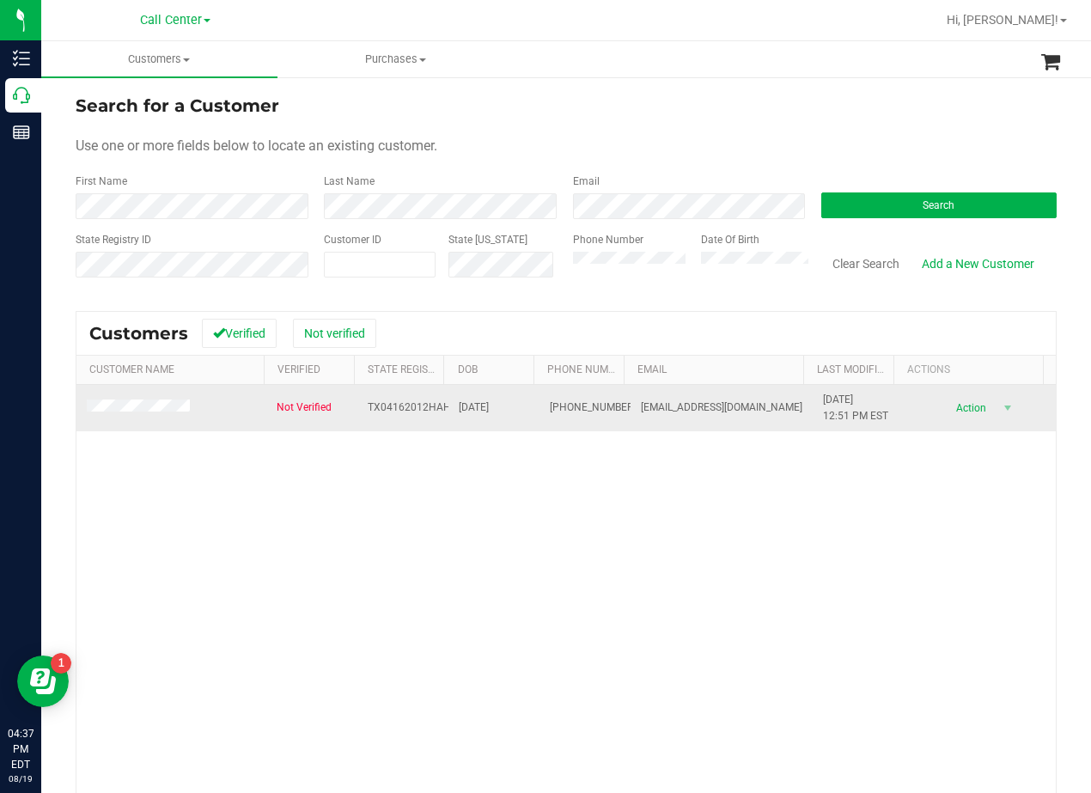
click at [153, 394] on td at bounding box center [171, 408] width 190 height 46
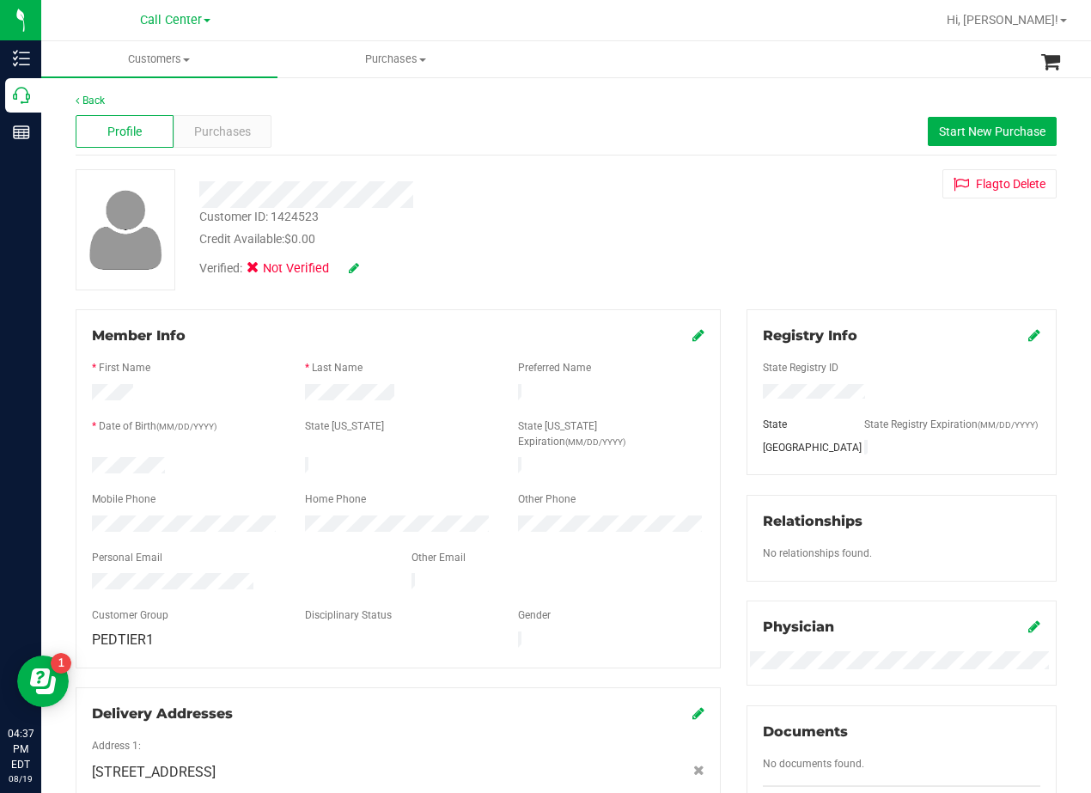
click at [424, 205] on div at bounding box center [438, 194] width 504 height 27
click at [687, 259] on div "Customer ID: 1424523 Credit Available: $0.00 Verified: Not Verified Flag to Del…" at bounding box center [566, 229] width 1007 height 121
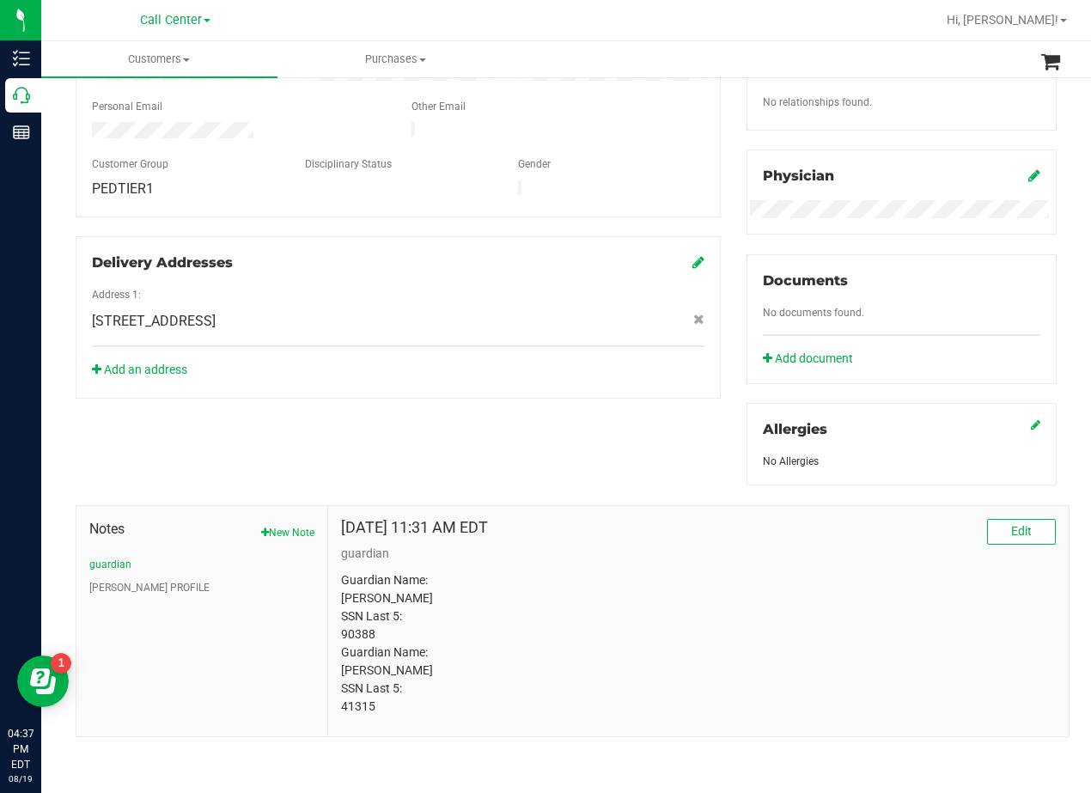
scroll to position [465, 0]
click at [721, 305] on div "Member Info * First Name * Last Name Preferred Name * Date of Birth (MM/DD/YYYY…" at bounding box center [398, 128] width 671 height 540
click at [694, 364] on div "Member Info * First Name * Last Name Preferred Name * Date of Birth (MM/DD/YYYY…" at bounding box center [566, 297] width 1007 height 879
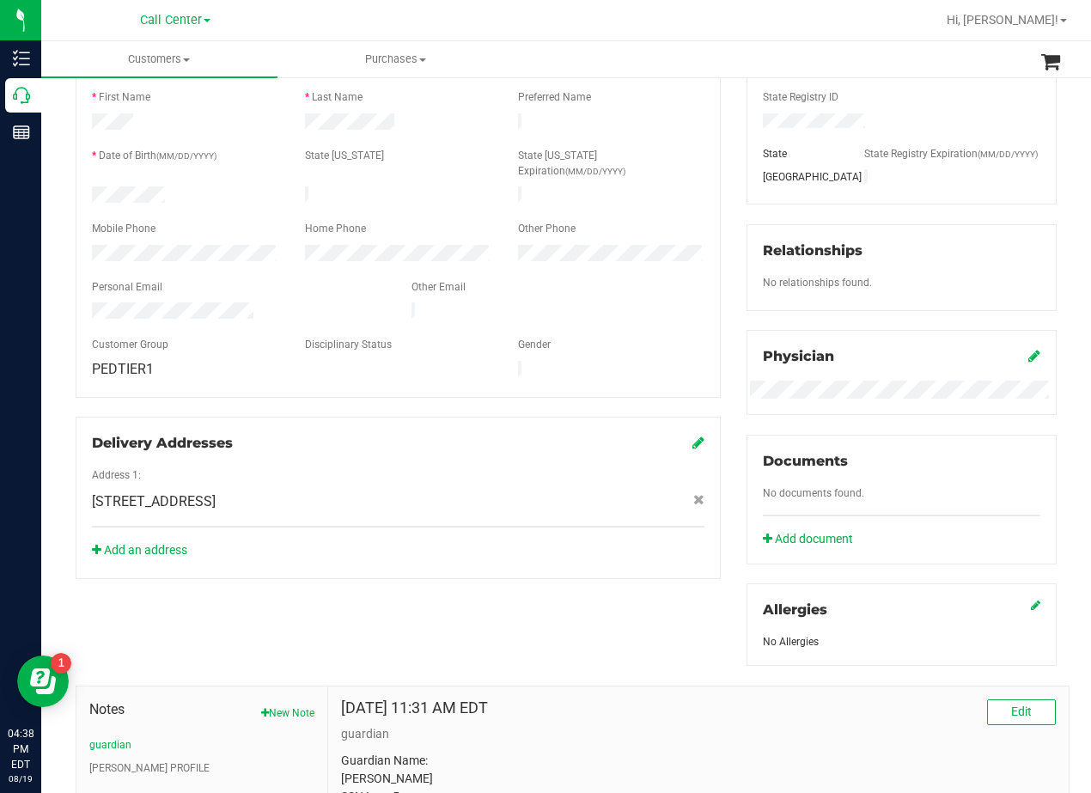
scroll to position [0, 0]
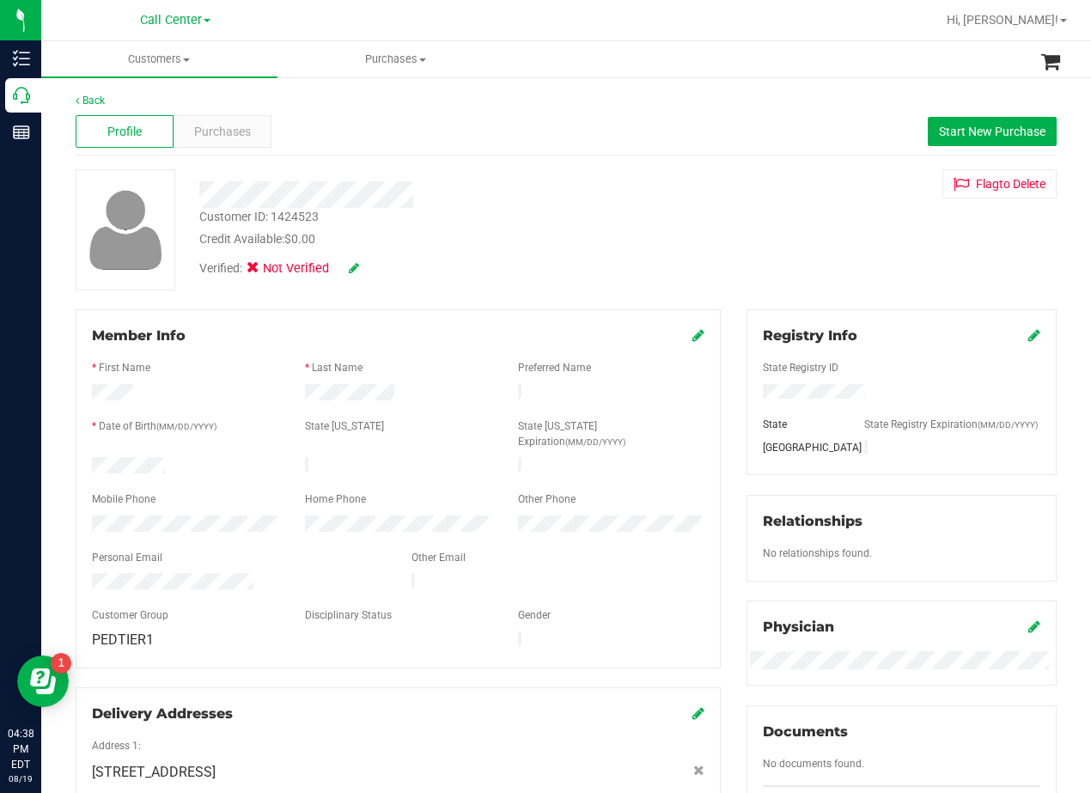
click at [734, 187] on div "Flag to Delete" at bounding box center [902, 183] width 336 height 29
click at [804, 107] on div "Back" at bounding box center [566, 100] width 981 height 15
click at [693, 219] on div "Customer ID: 1424523 Credit Available: $0.00 Verified: Not Verified Flag to Del…" at bounding box center [566, 229] width 1007 height 121
click at [652, 195] on div at bounding box center [438, 194] width 504 height 27
click at [943, 137] on span "Start New Purchase" at bounding box center [992, 132] width 107 height 14
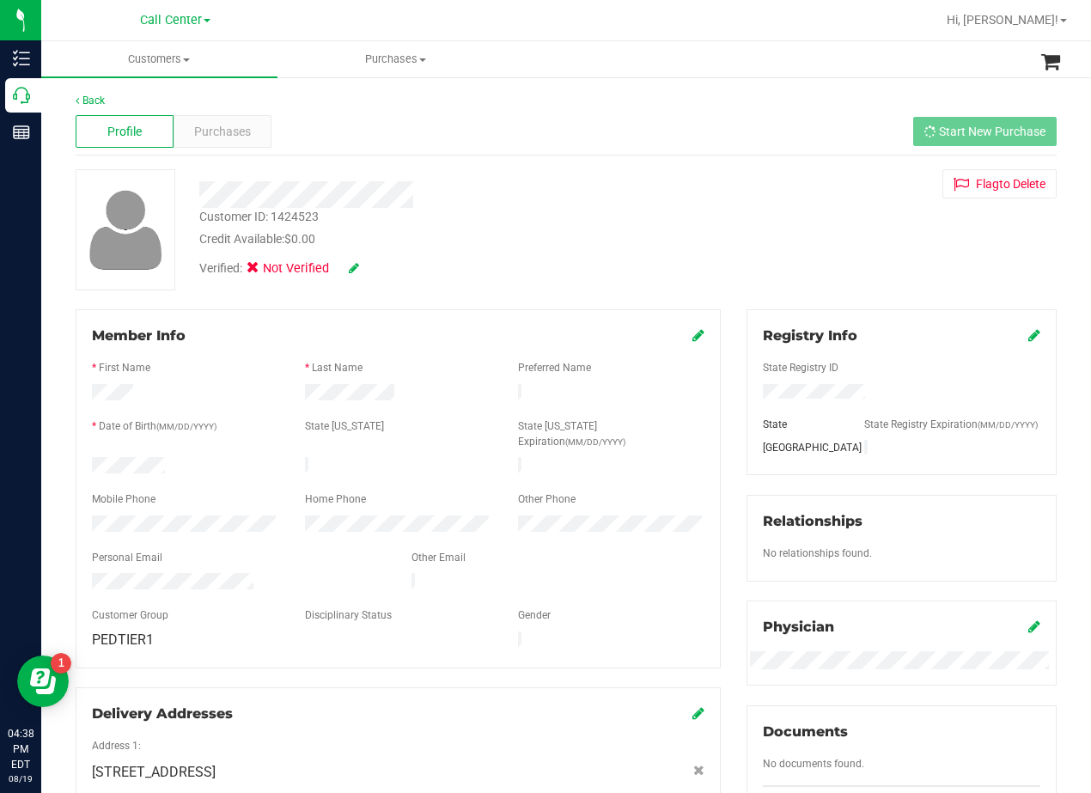
click at [745, 188] on div "Flag to Delete" at bounding box center [902, 183] width 336 height 29
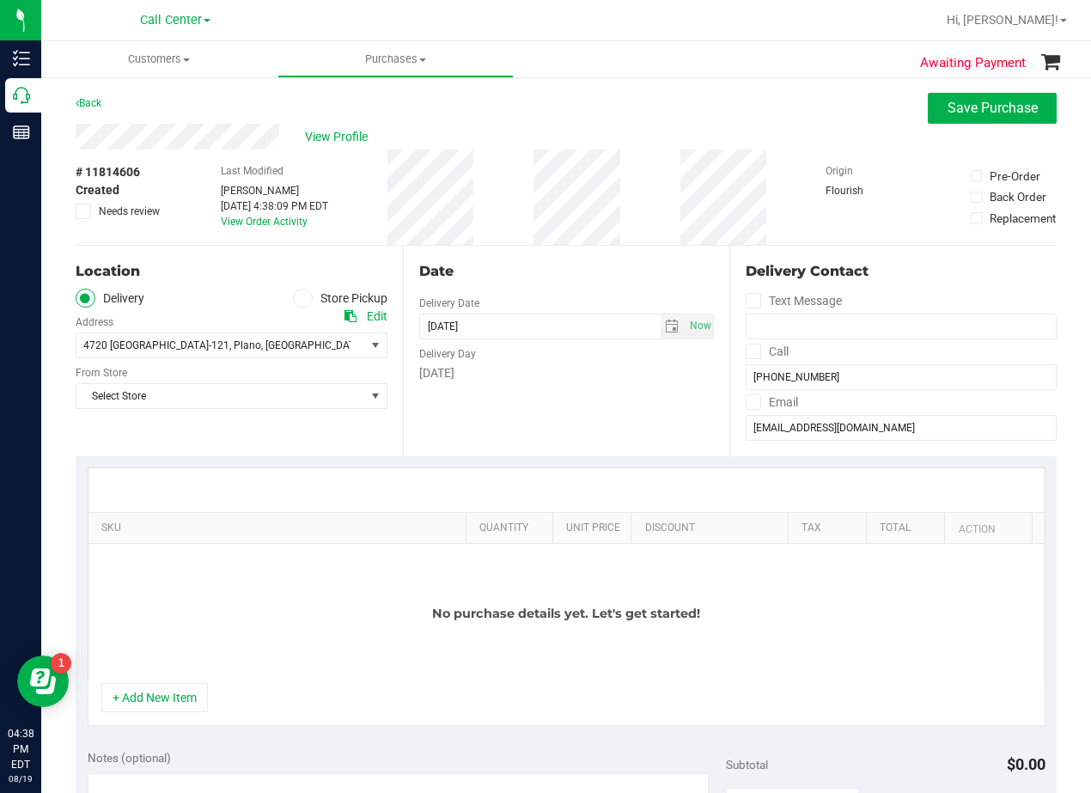
click at [674, 167] on div "# 11814606 Created Needs review Last Modified Alexander Lawson Aug 19, 2025 4:3…" at bounding box center [566, 197] width 981 height 95
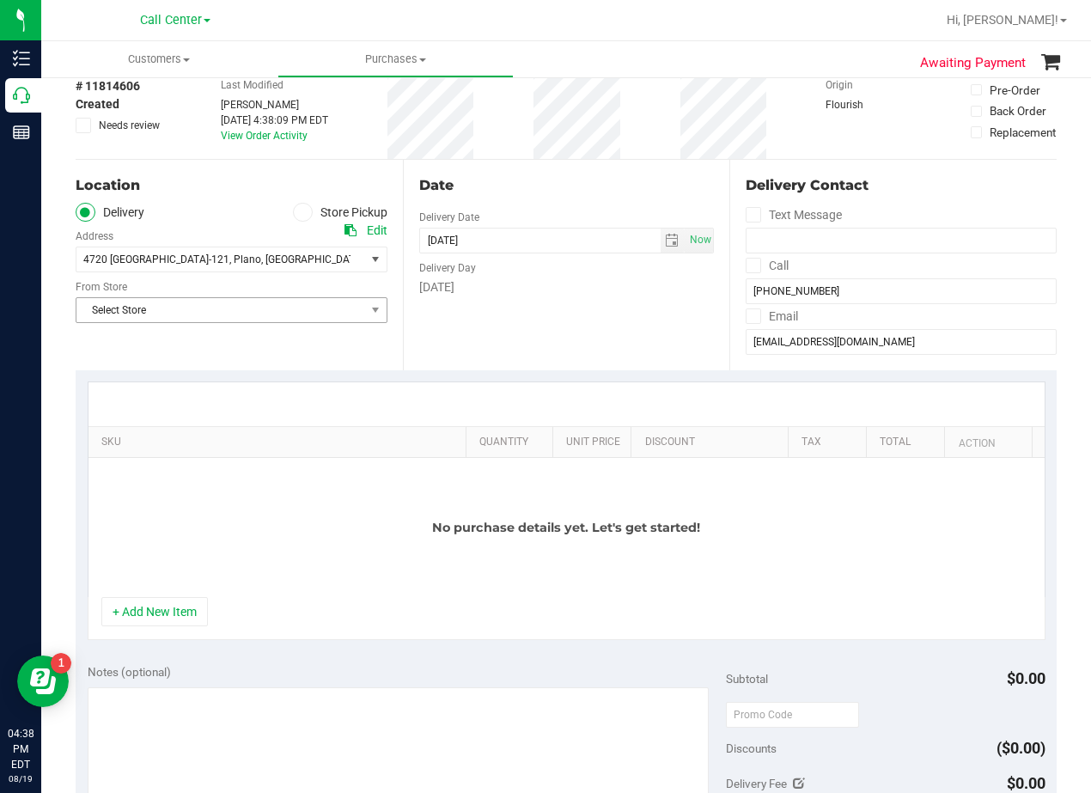
click at [318, 305] on span "Select Store" at bounding box center [220, 310] width 289 height 24
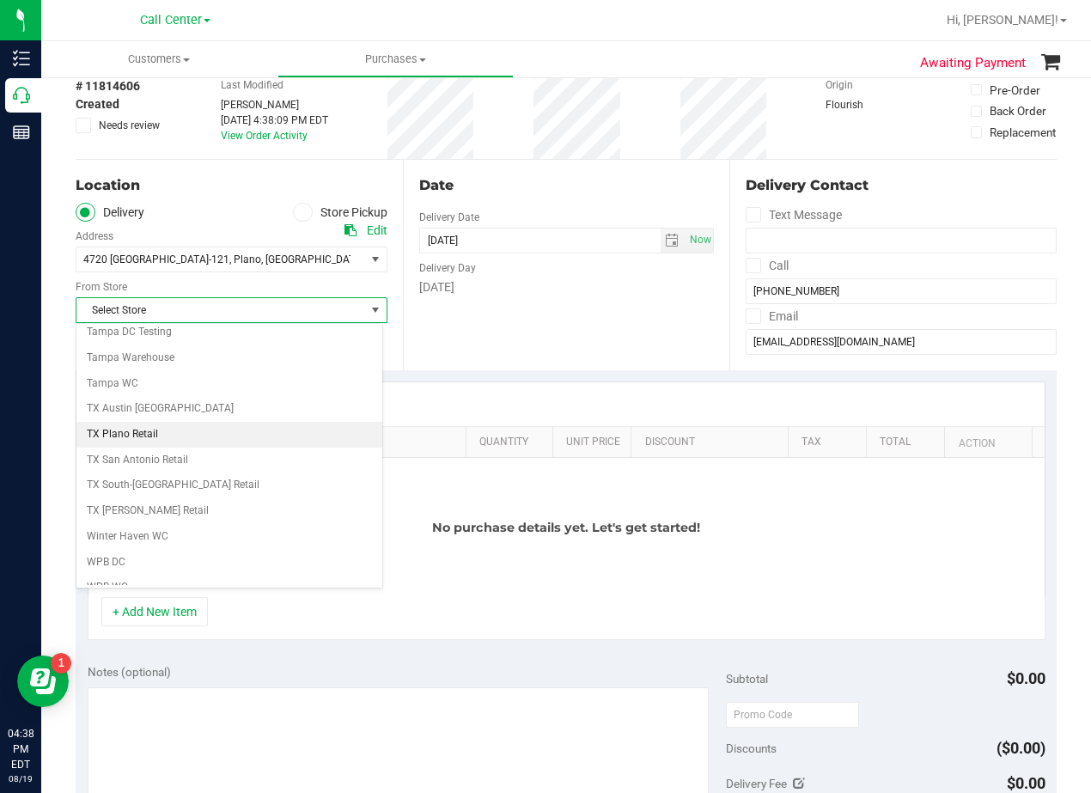
scroll to position [1248, 0]
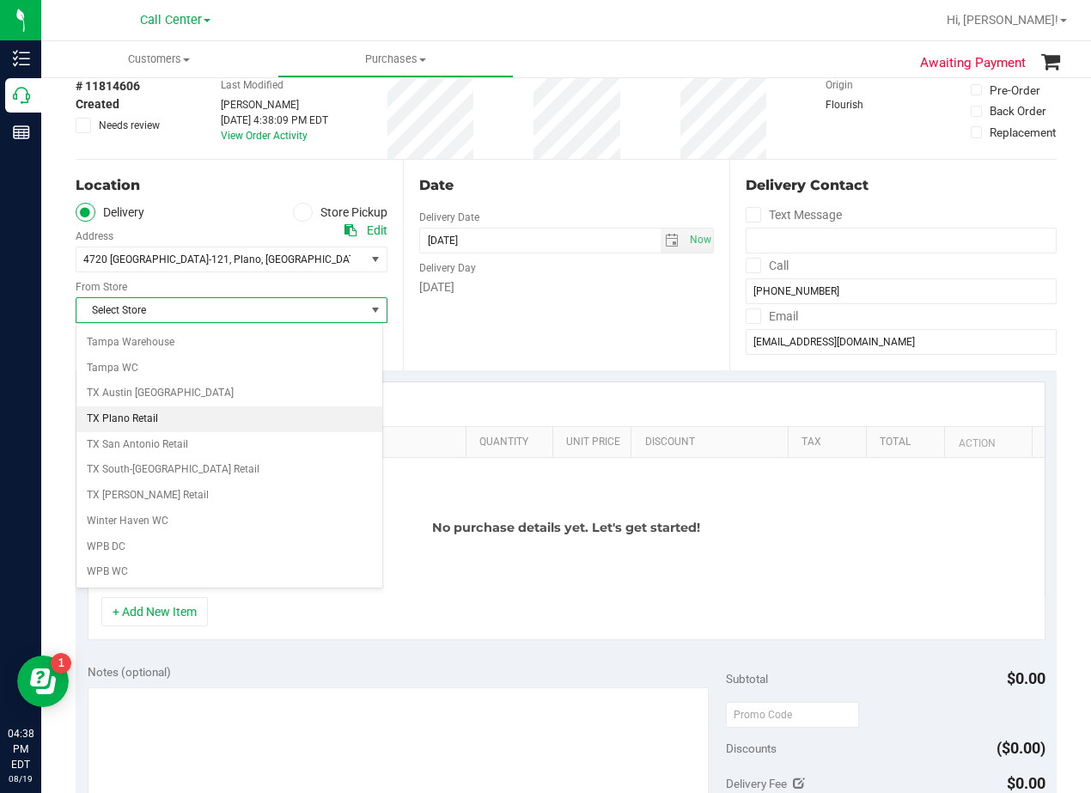
click at [215, 417] on li "TX Plano Retail" at bounding box center [229, 419] width 306 height 26
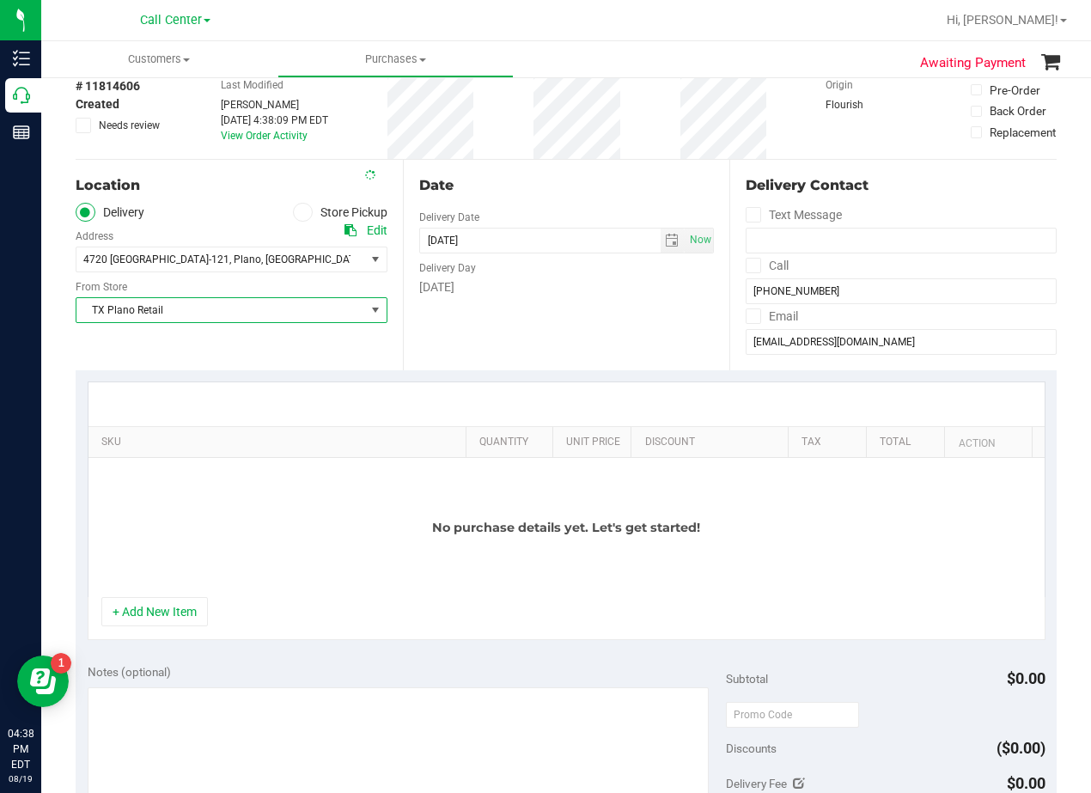
click at [510, 355] on div "Date Delivery Date 08/19/2025 Now 08/19/2025 04:38 PM Now Delivery Day Tuesday" at bounding box center [566, 265] width 327 height 211
click at [606, 363] on div "Date Delivery Date 08/19/2025 Now 08/19/2025 04:38 PM Now Delivery Day Tuesday" at bounding box center [566, 265] width 327 height 211
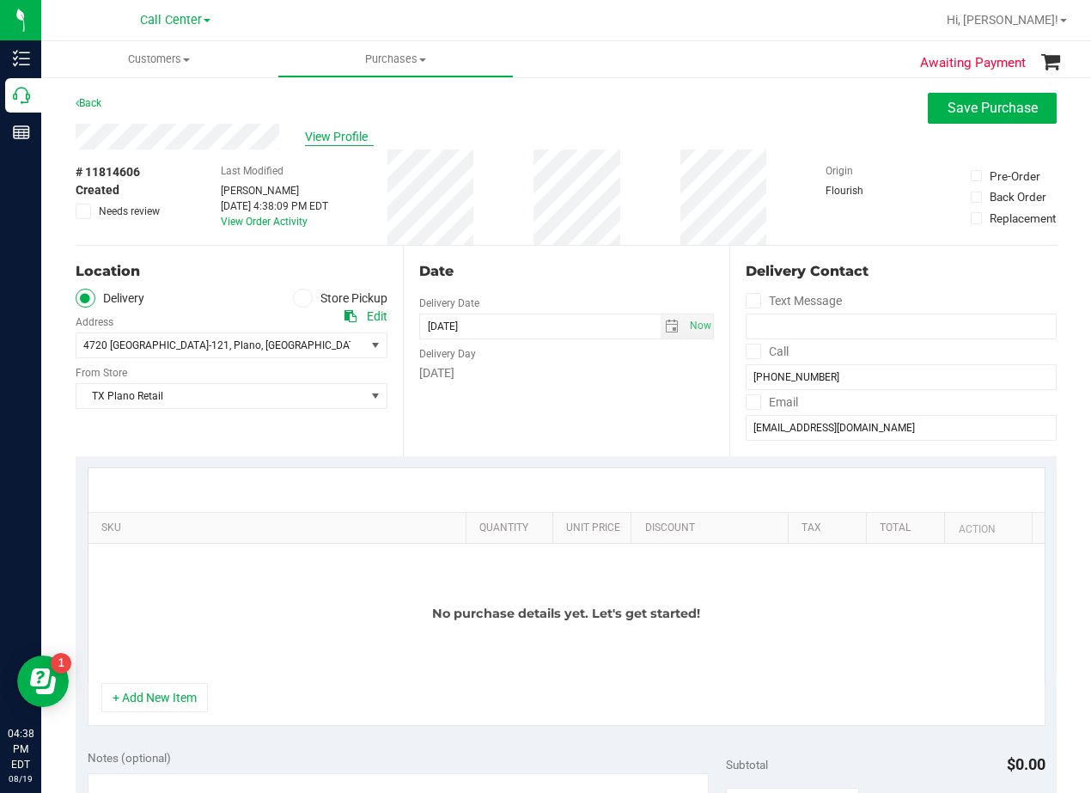
click at [355, 136] on span "View Profile" at bounding box center [339, 137] width 69 height 18
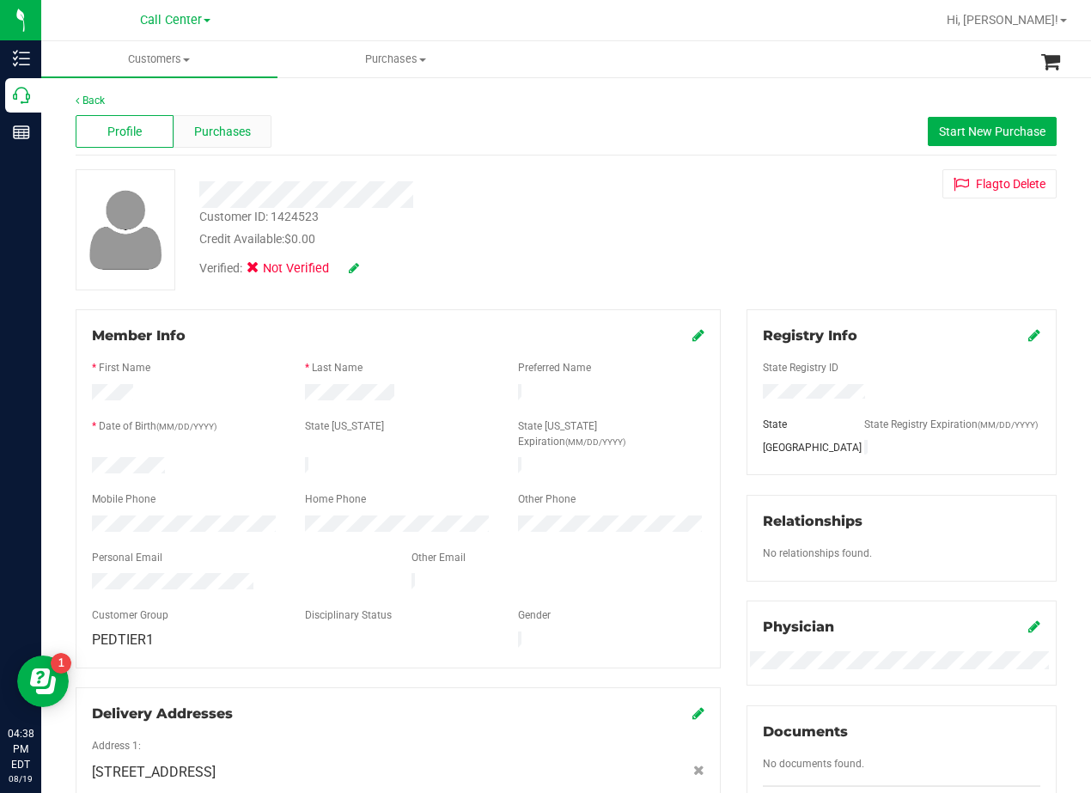
click at [223, 123] on span "Purchases" at bounding box center [222, 132] width 57 height 18
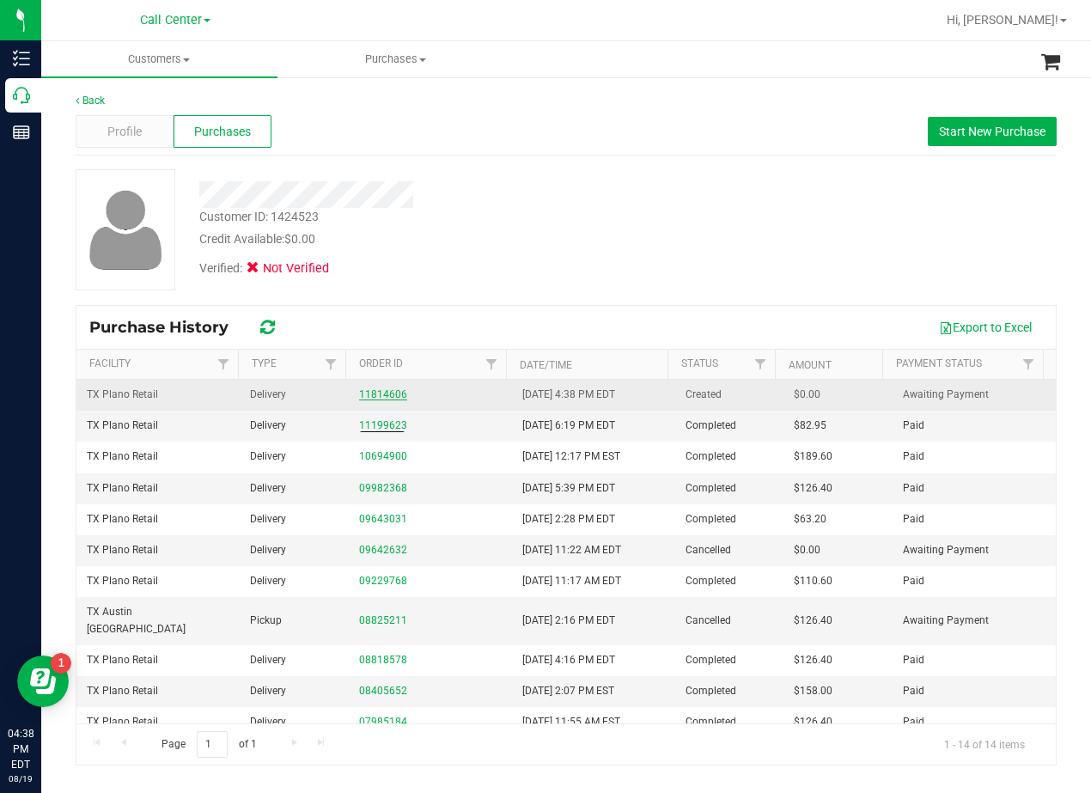
click at [378, 393] on link "11814606" at bounding box center [383, 394] width 48 height 12
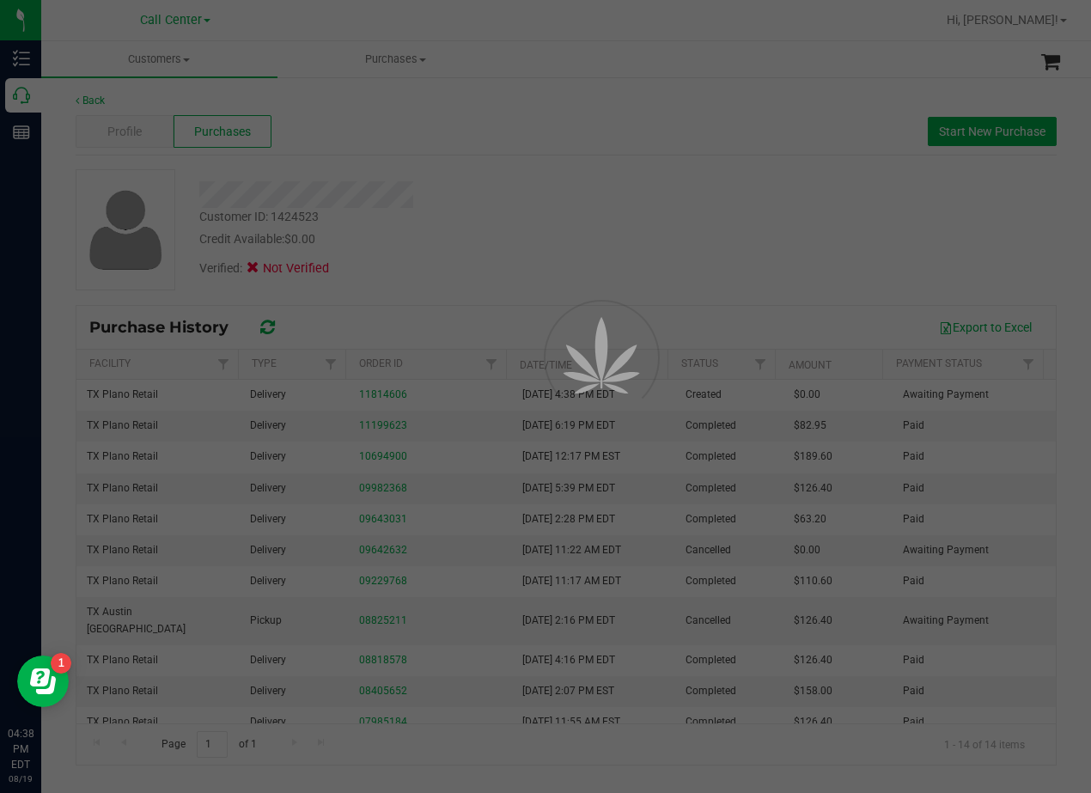
click at [466, 252] on div at bounding box center [545, 396] width 1091 height 793
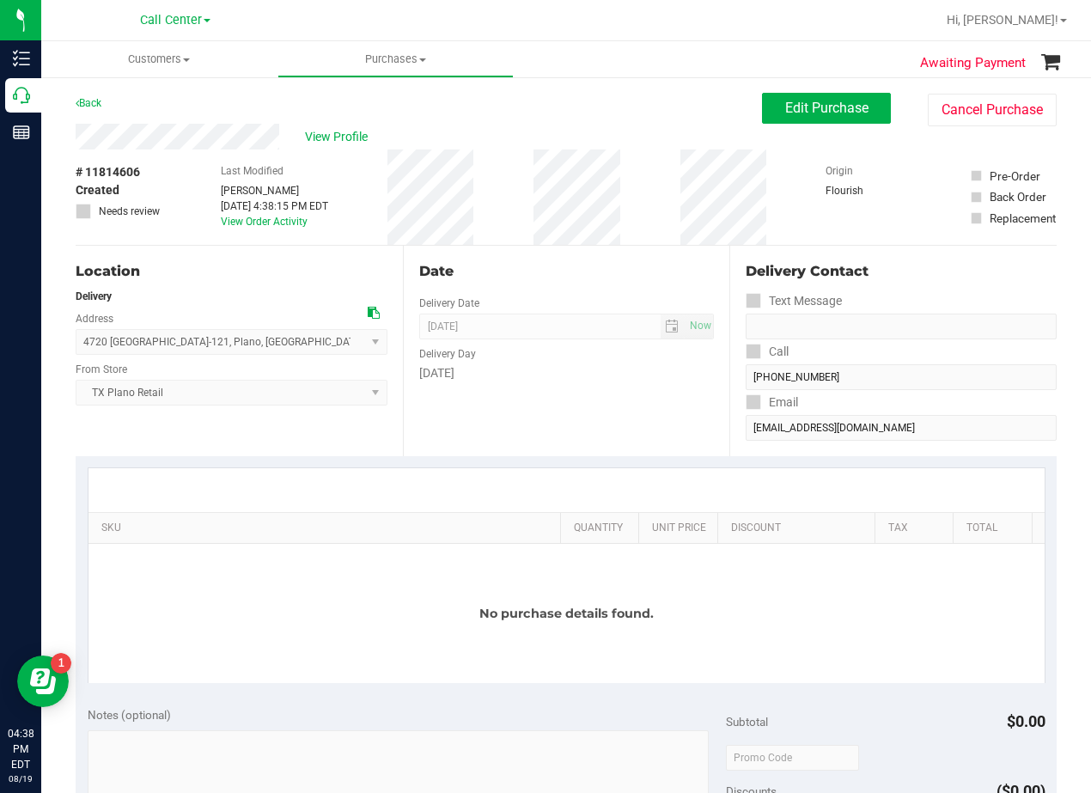
click at [559, 139] on div "View Profile" at bounding box center [419, 137] width 687 height 26
click at [785, 114] on span "Edit Purchase" at bounding box center [826, 108] width 83 height 16
click at [516, 101] on div "Back Edit Purchase Cancel Purchase" at bounding box center [566, 108] width 981 height 31
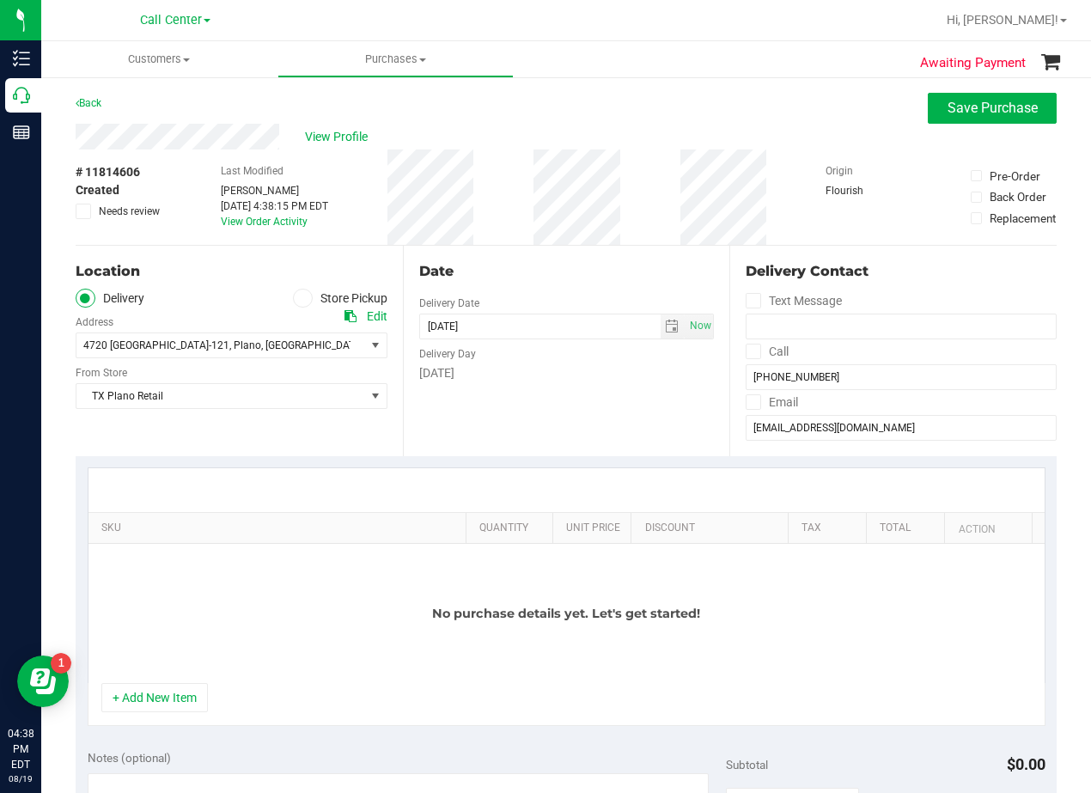
drag, startPoint x: 191, startPoint y: 700, endPoint x: 200, endPoint y: 658, distance: 43.1
click at [191, 701] on button "+ Add New Item" at bounding box center [154, 697] width 107 height 29
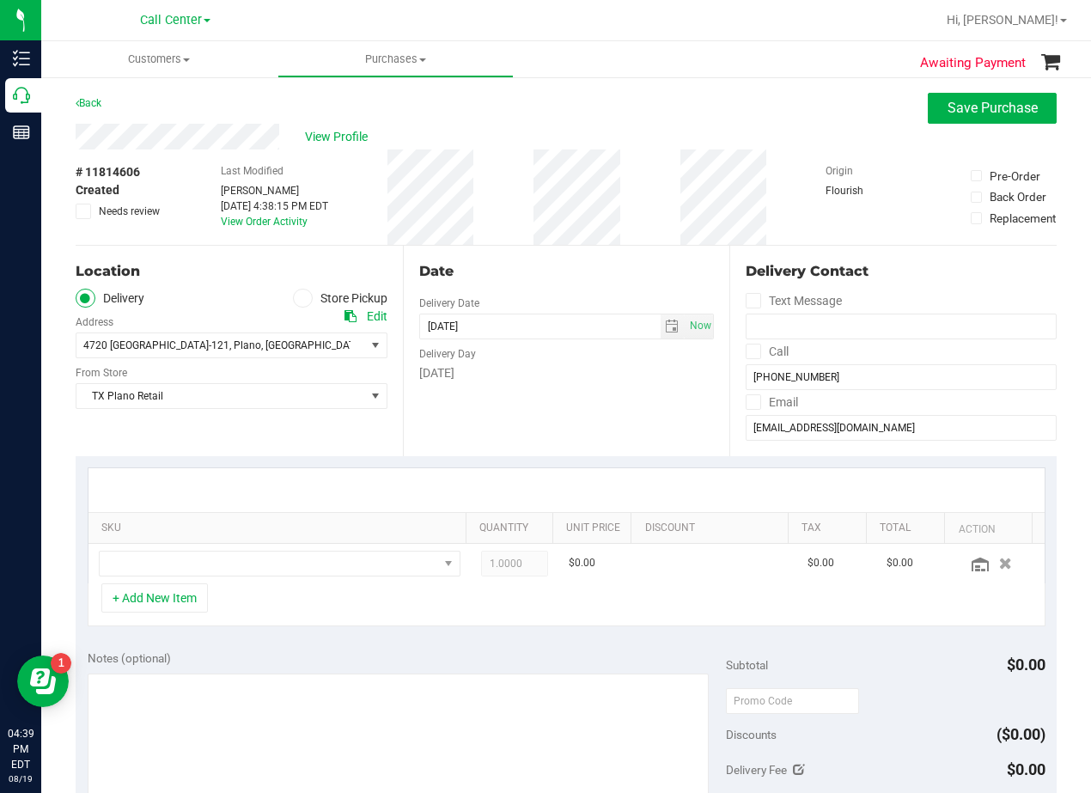
click at [215, 542] on th "SKU" at bounding box center [276, 528] width 377 height 31
click at [227, 564] on span "NO DATA FOUND" at bounding box center [269, 564] width 339 height 24
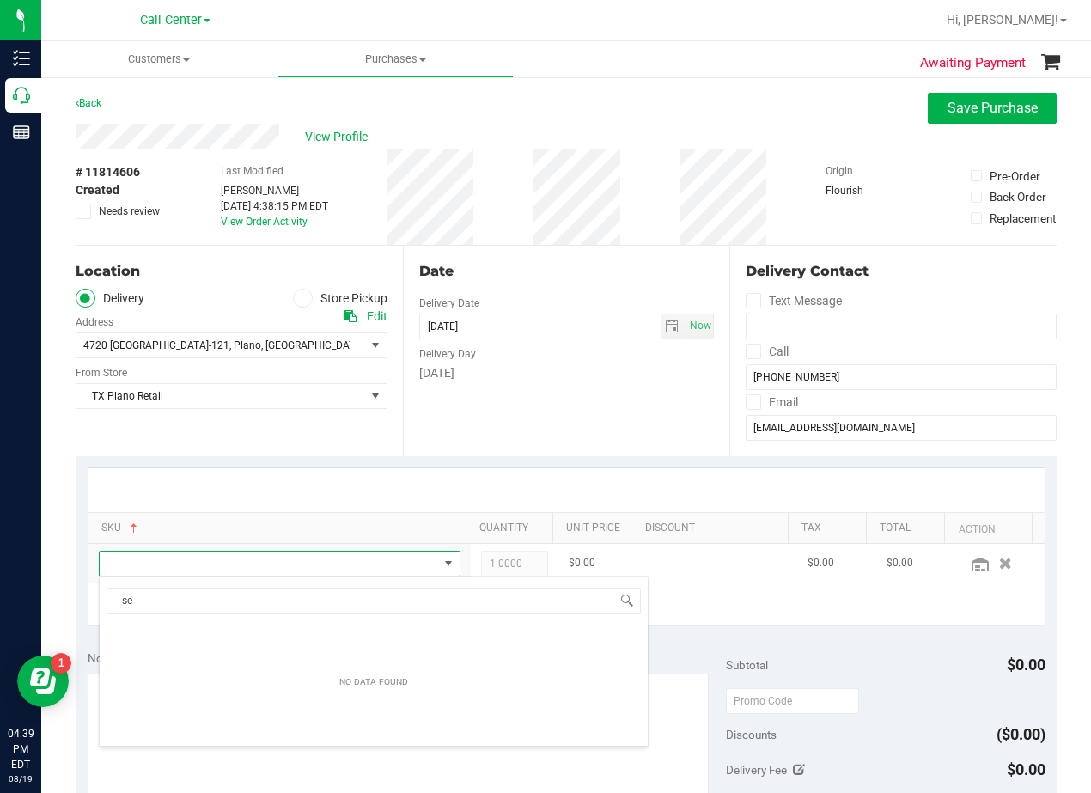
scroll to position [26, 339]
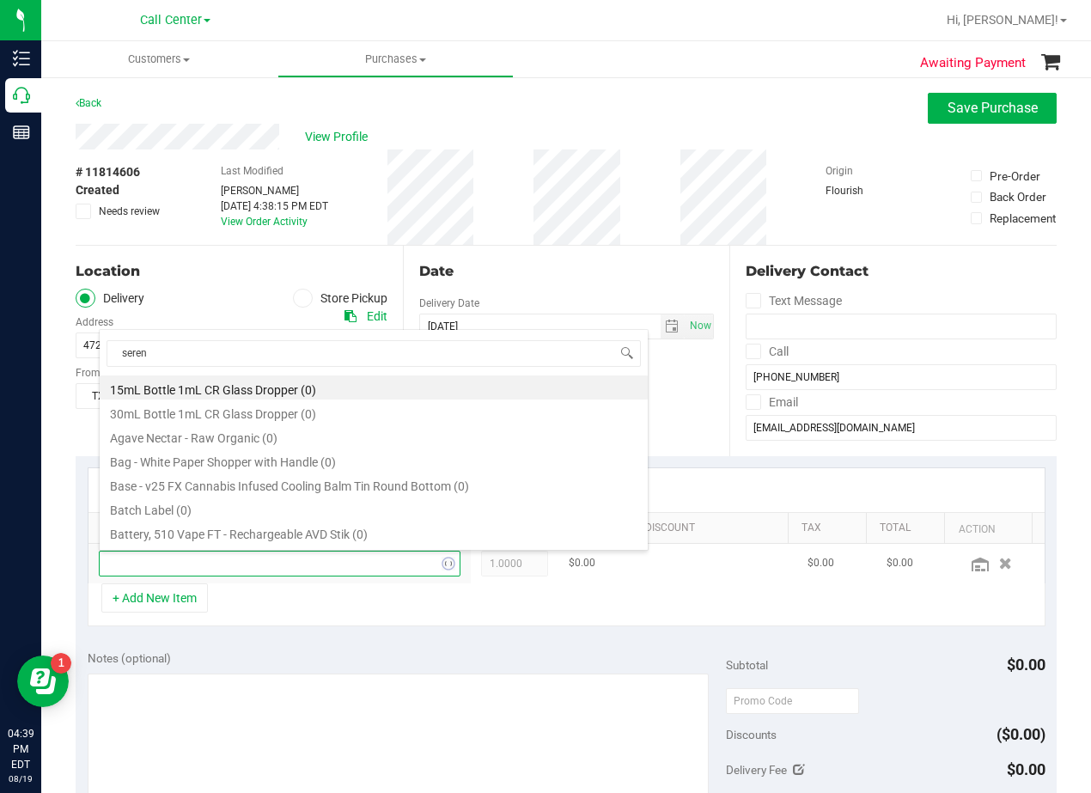
type input "serene"
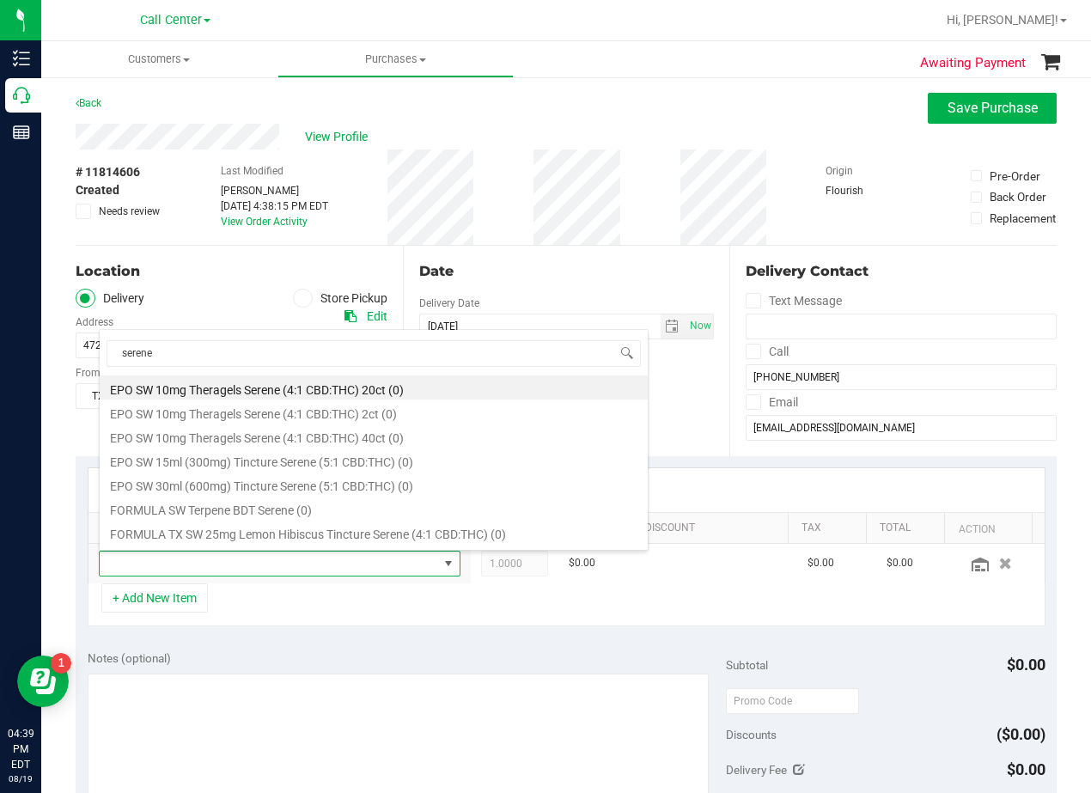
scroll to position [502, 0]
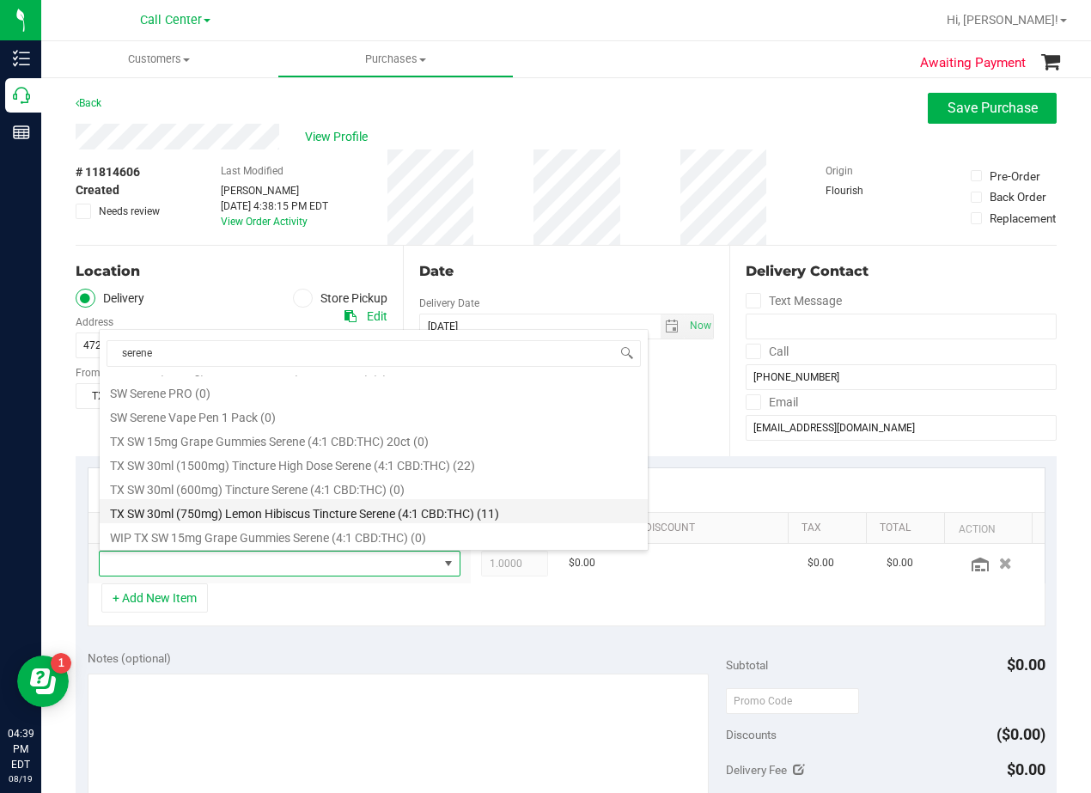
click at [350, 517] on li "TX SW 30ml (750mg) Lemon Hibiscus Tincture Serene (4:1 CBD:THC) (11)" at bounding box center [374, 511] width 548 height 24
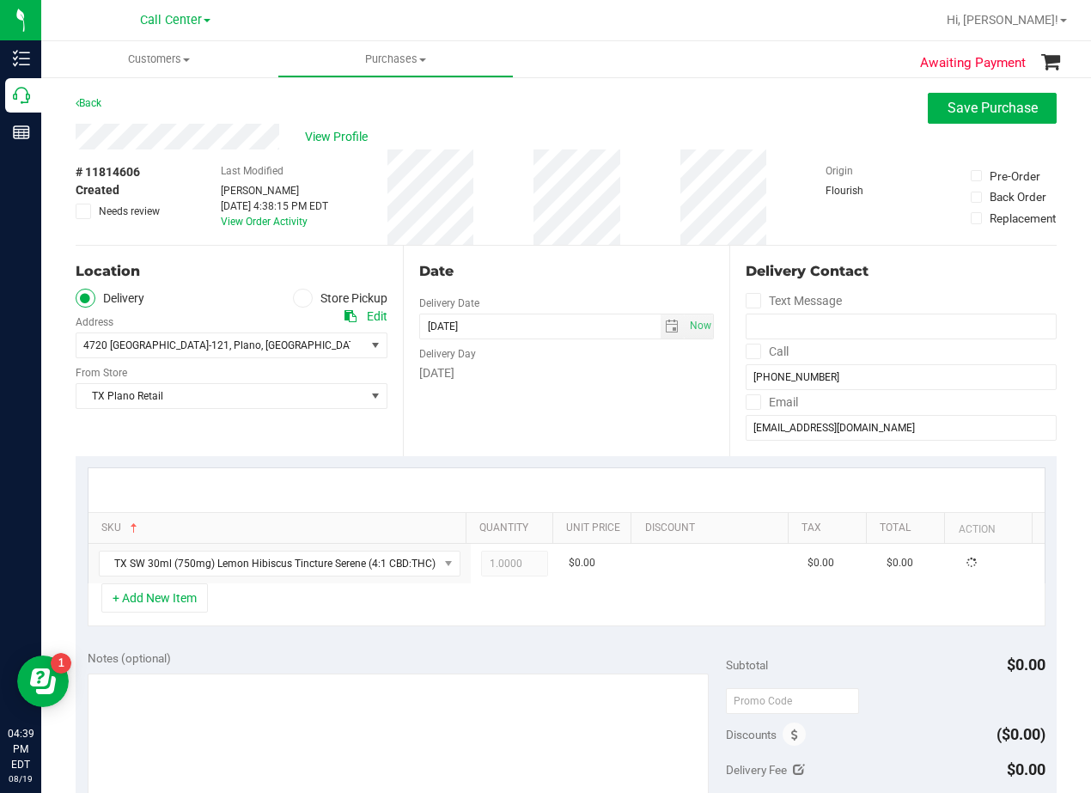
click at [523, 413] on div "Date Delivery Date 08/19/2025 Now 08/19/2025 08:00 AM Now Delivery Day Tuesday" at bounding box center [566, 351] width 327 height 211
click at [506, 555] on span "1.00 1" at bounding box center [515, 564] width 68 height 26
click at [0, 0] on input "1" at bounding box center [0, 0] width 0 height 0
type input "2"
type input "2.00"
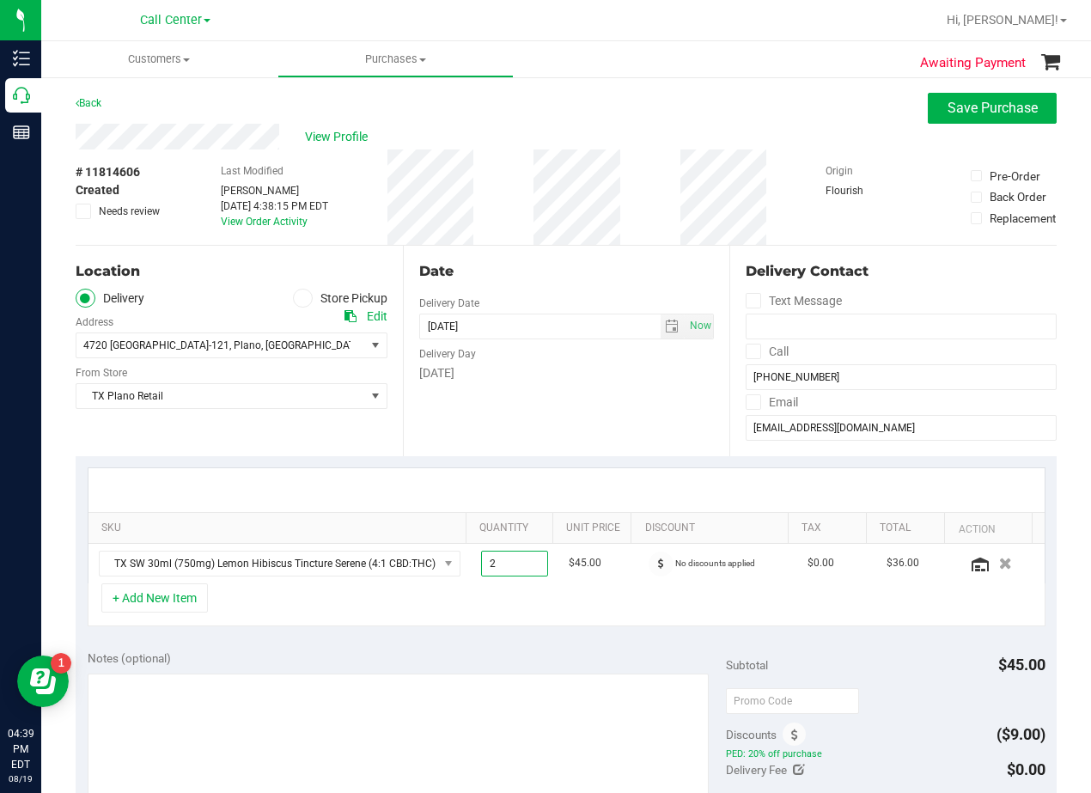
click at [498, 419] on div "Date Delivery Date 08/19/2025 Now 08/19/2025 08:00 AM Now Delivery Day Tuesday" at bounding box center [566, 351] width 327 height 211
click at [599, 279] on div "Date" at bounding box center [567, 271] width 296 height 21
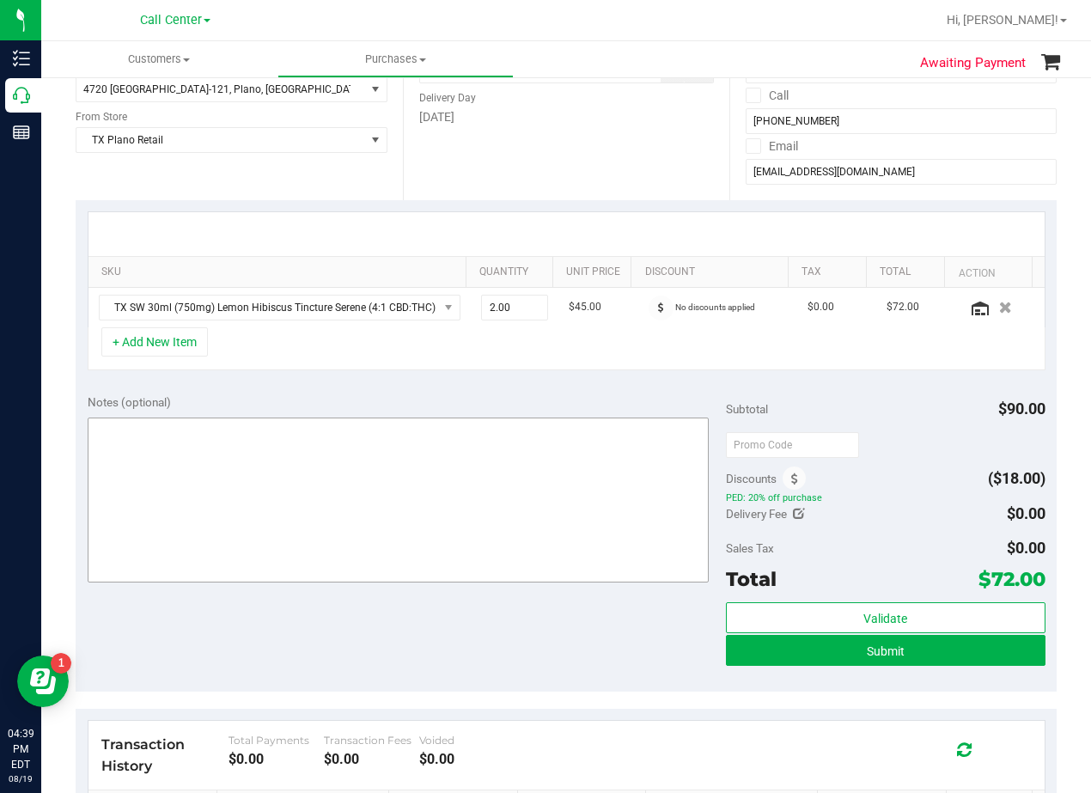
scroll to position [258, 0]
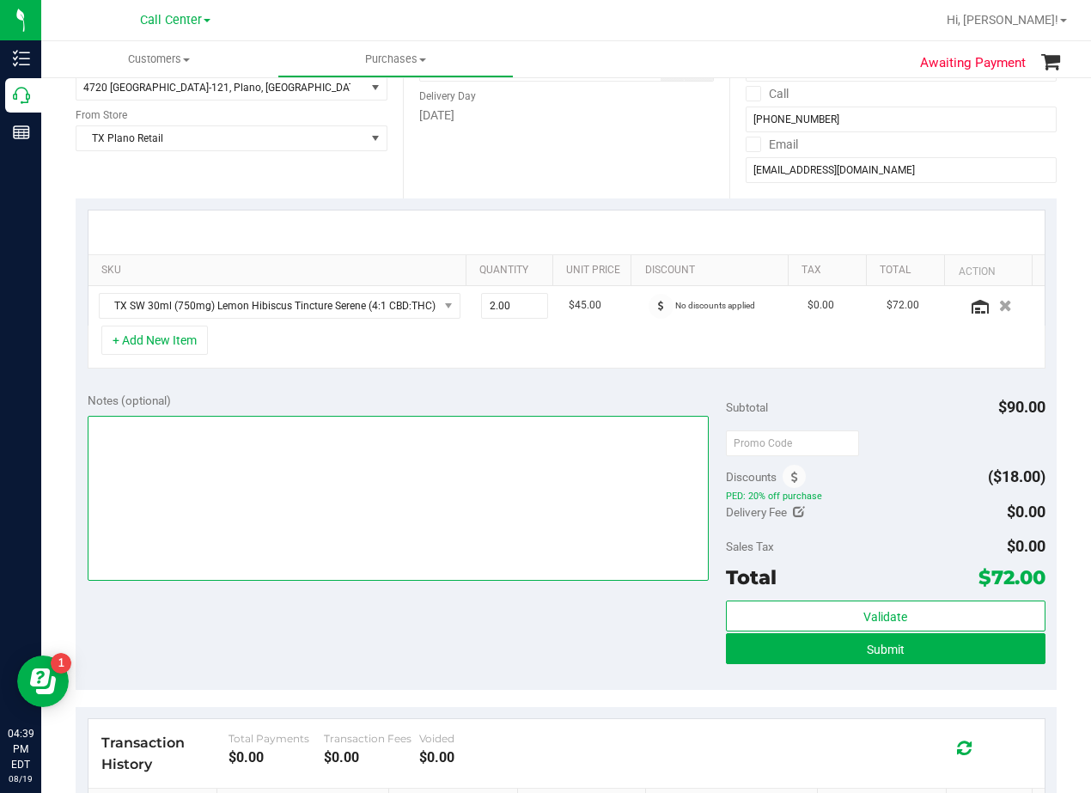
click at [467, 549] on textarea at bounding box center [398, 498] width 621 height 165
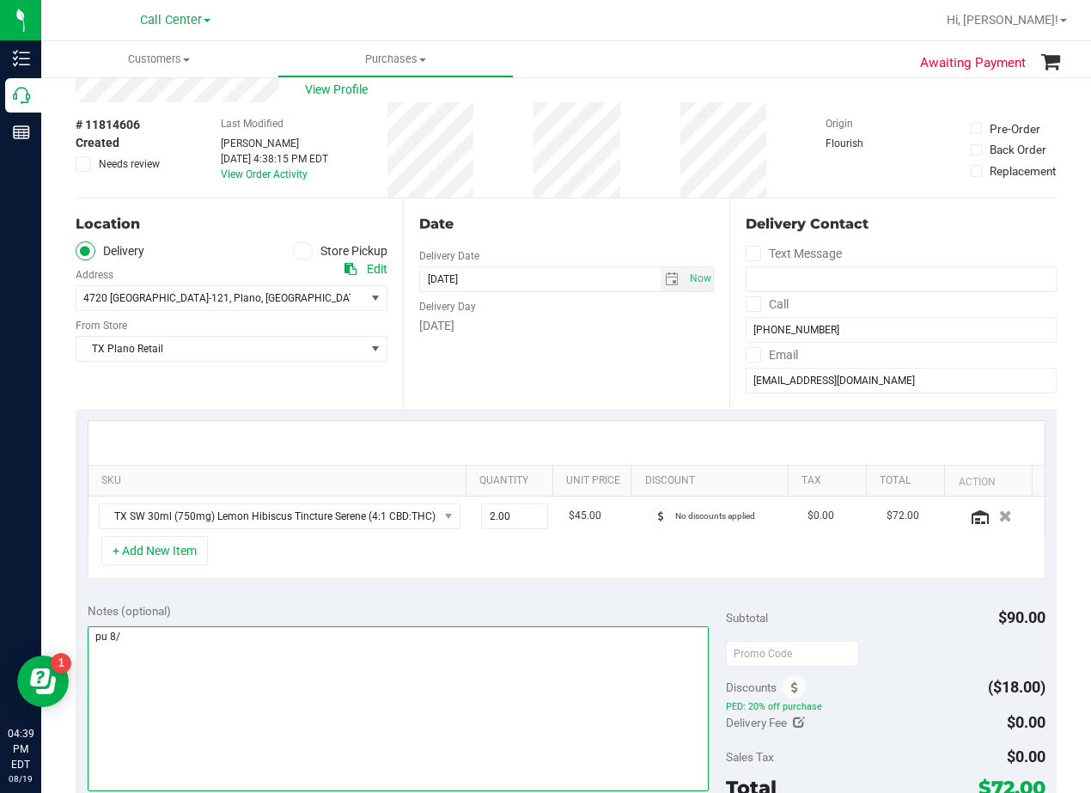
scroll to position [0, 0]
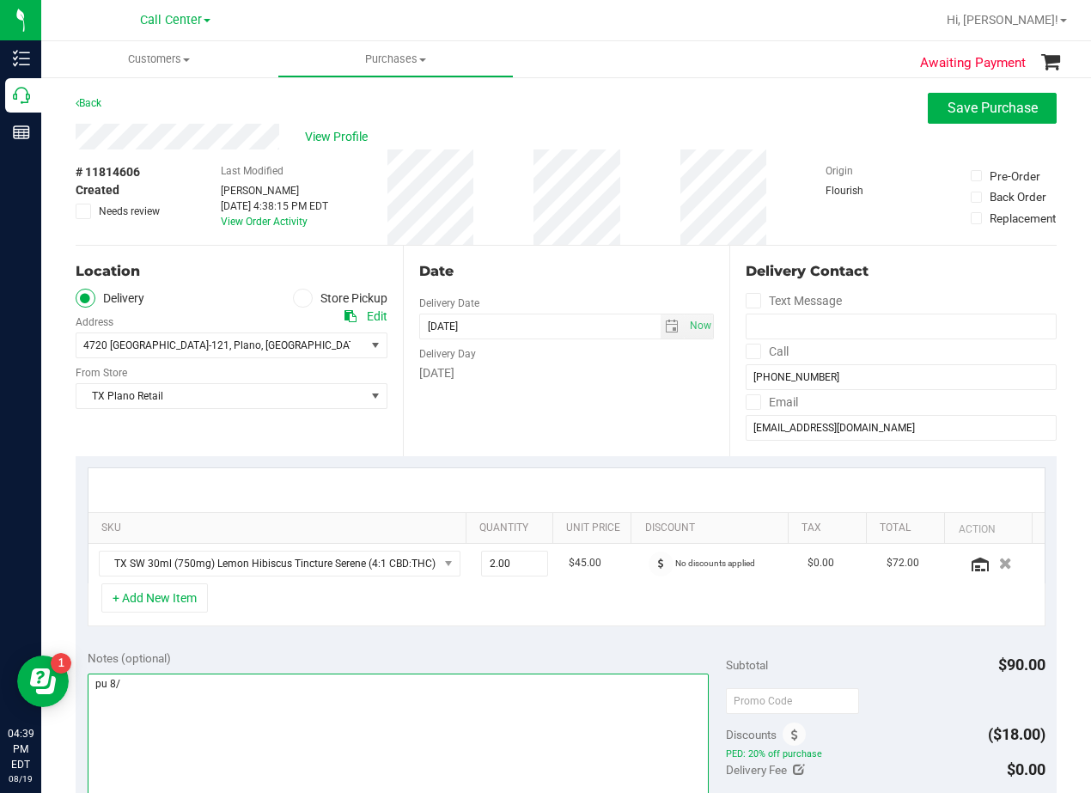
type textarea "pu 8/"
click at [606, 271] on div "Date" at bounding box center [567, 271] width 296 height 21
click at [661, 333] on span "select" at bounding box center [673, 326] width 25 height 24
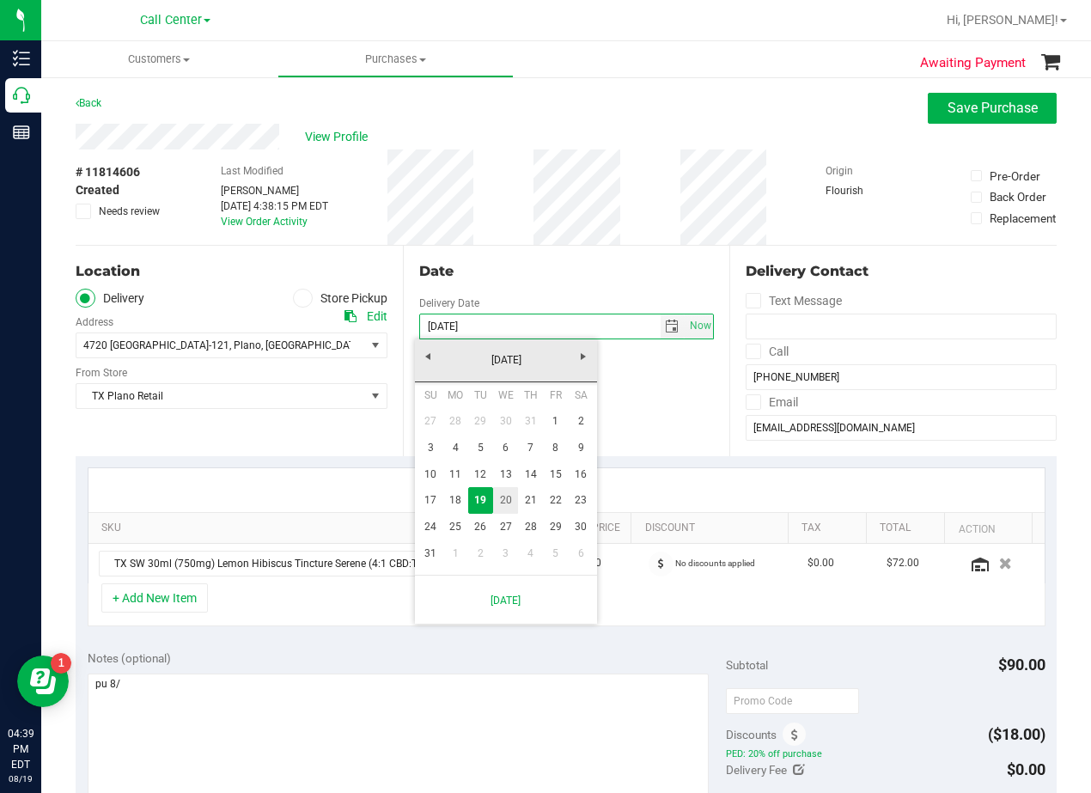
click at [505, 498] on link "20" at bounding box center [505, 500] width 25 height 27
type input "08/20/2025"
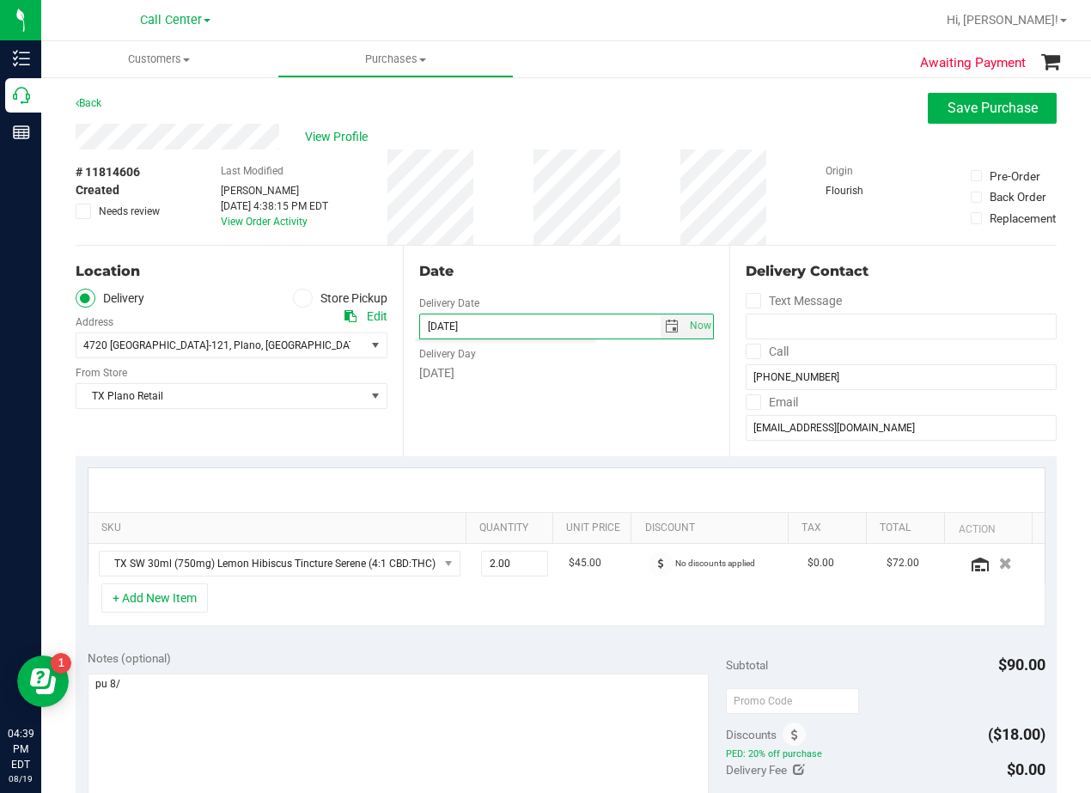
click at [523, 351] on div "Delivery Day" at bounding box center [567, 351] width 296 height 25
click at [531, 279] on div "Date" at bounding box center [567, 271] width 296 height 21
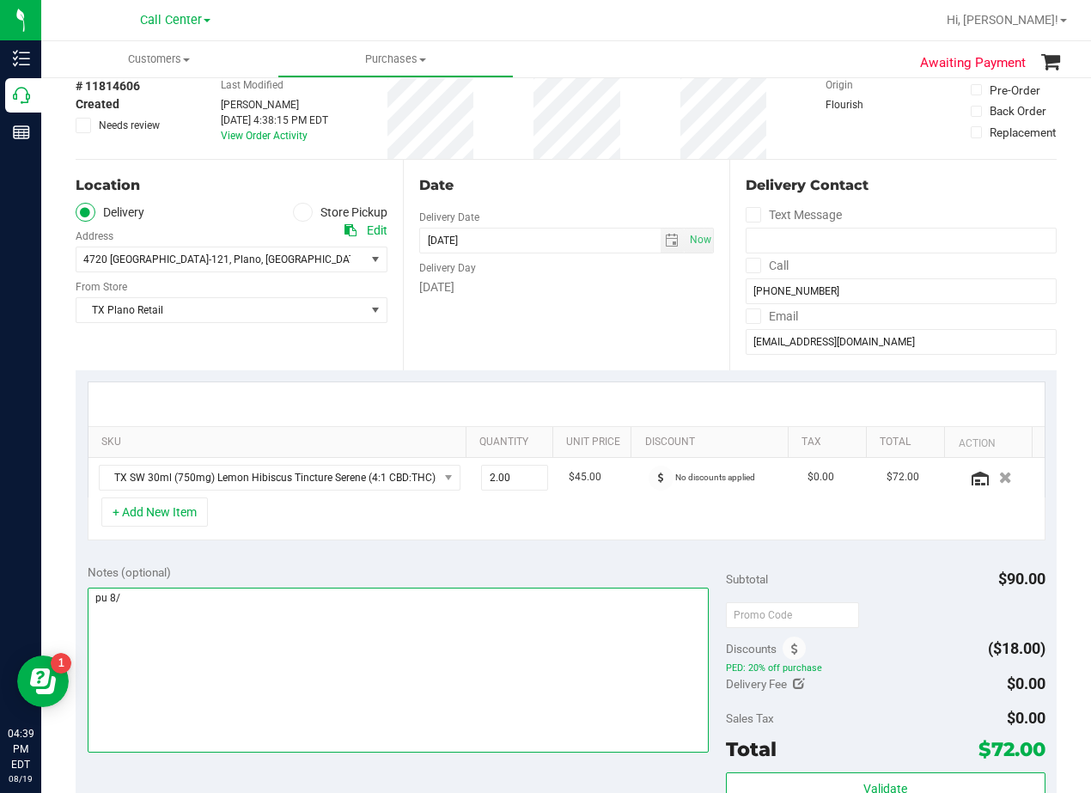
click at [479, 634] on textarea at bounding box center [398, 670] width 621 height 165
type textarea "pu 8/20 Plano. AL 8/19"
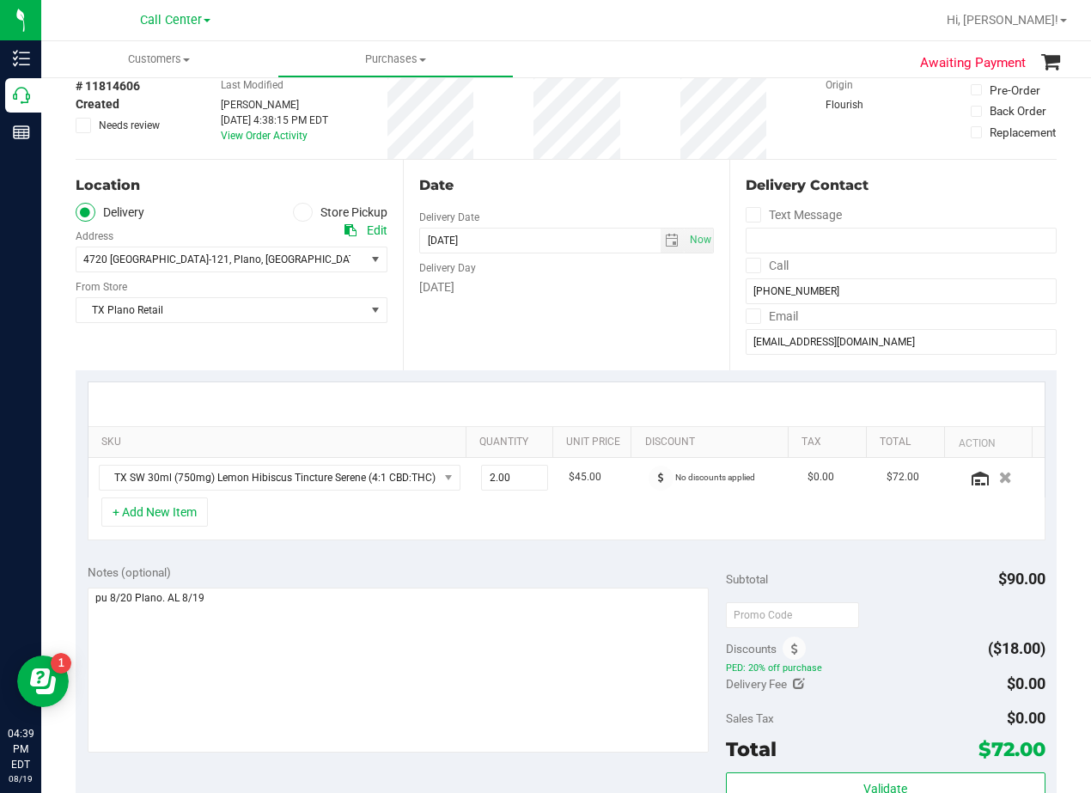
click at [602, 361] on div "Date Delivery Date 08/20/2025 Now 08/20/2025 08:00 AM Now Delivery Day Wednesday" at bounding box center [566, 265] width 327 height 211
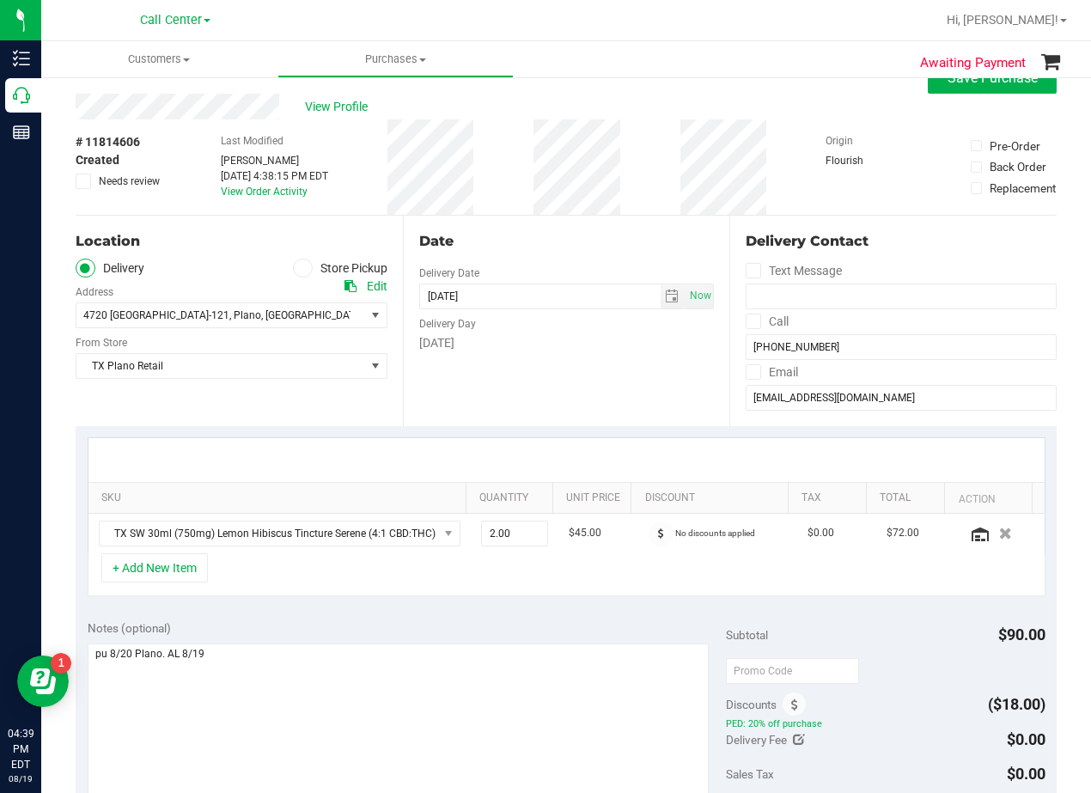
scroll to position [0, 0]
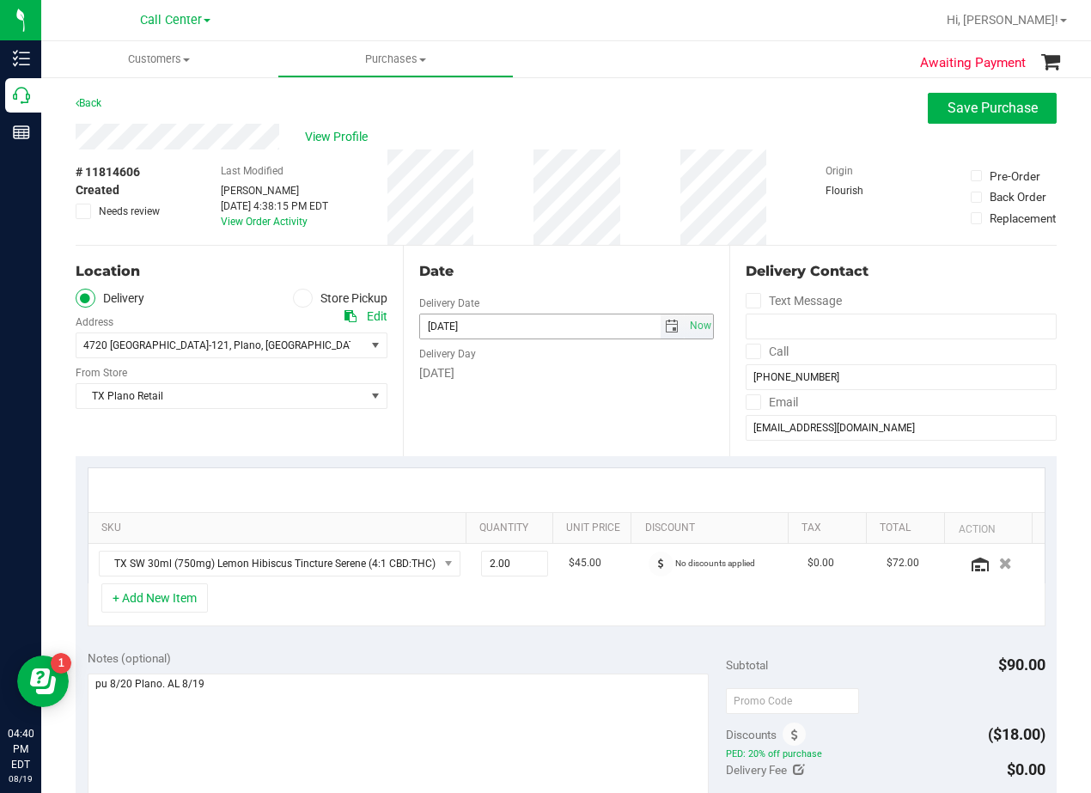
click at [665, 326] on span "select" at bounding box center [672, 327] width 14 height 14
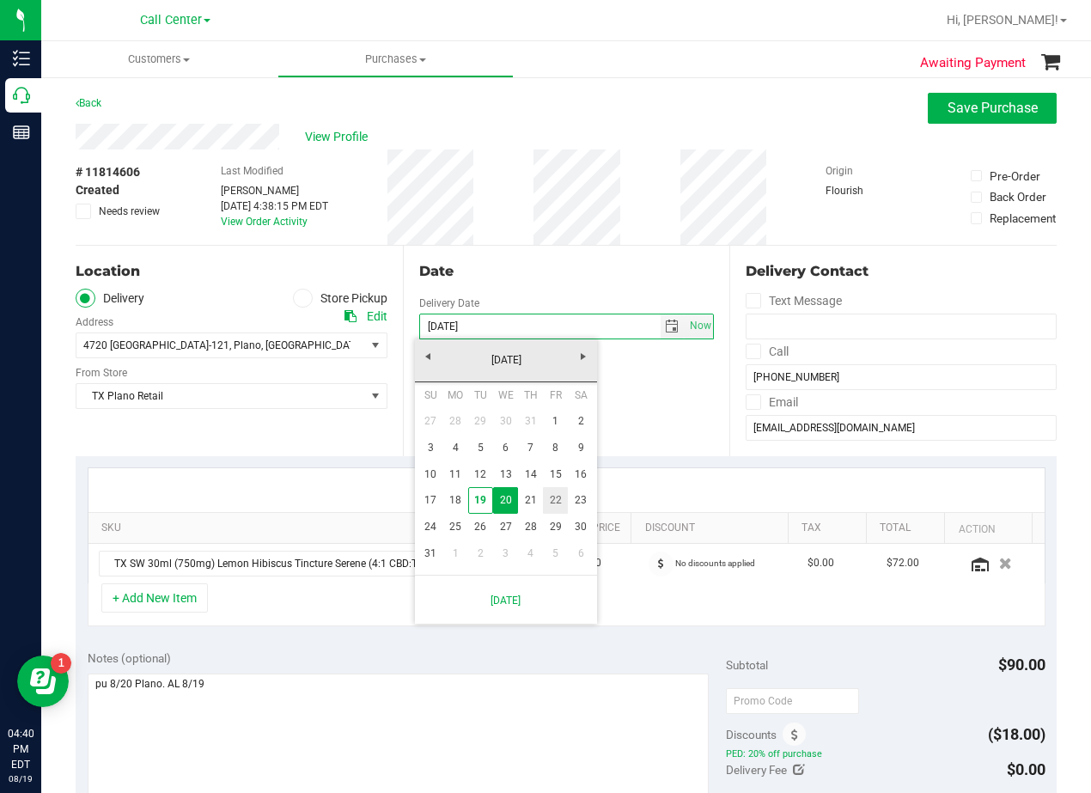
click at [556, 495] on link "22" at bounding box center [555, 500] width 25 height 27
type input "08/22/2025"
click at [574, 414] on div "Date Delivery Date 08/22/2025 Now 08/22/2025 08:00 AM Now Delivery Day Wednesday" at bounding box center [566, 351] width 327 height 211
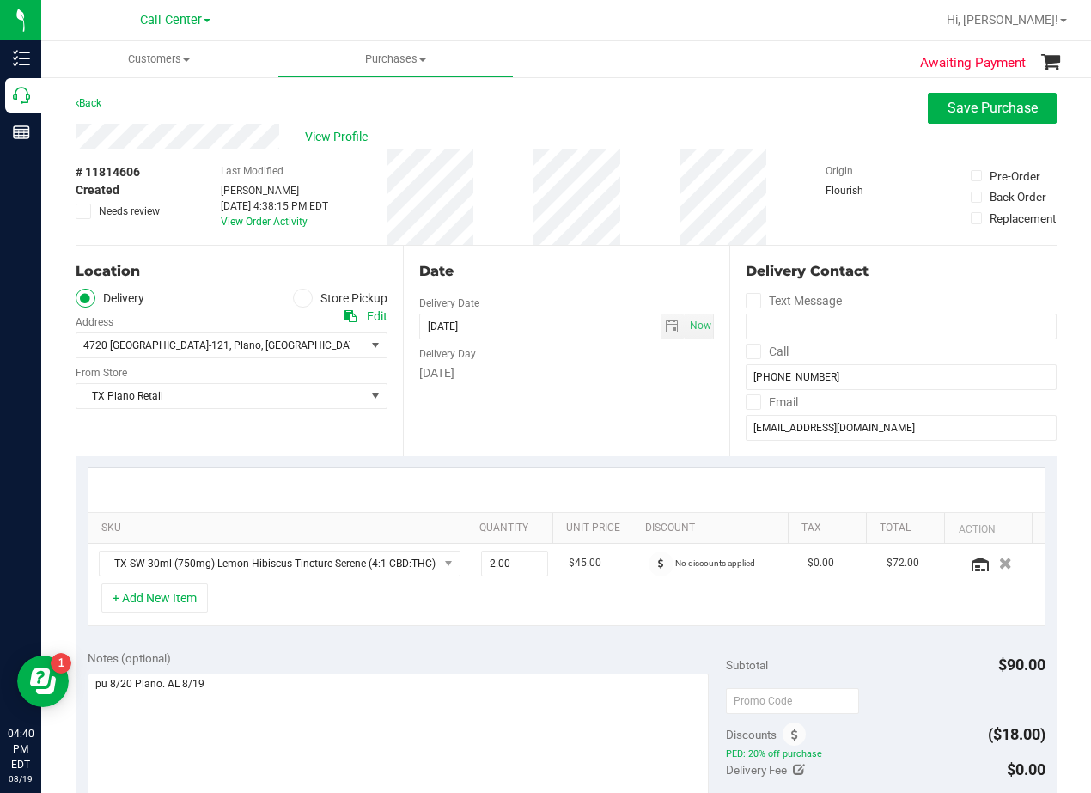
click at [554, 285] on div "Date Delivery Date 08/22/2025 Now 08/22/2025 08:00 AM Now Delivery Day Friday" at bounding box center [566, 351] width 327 height 211
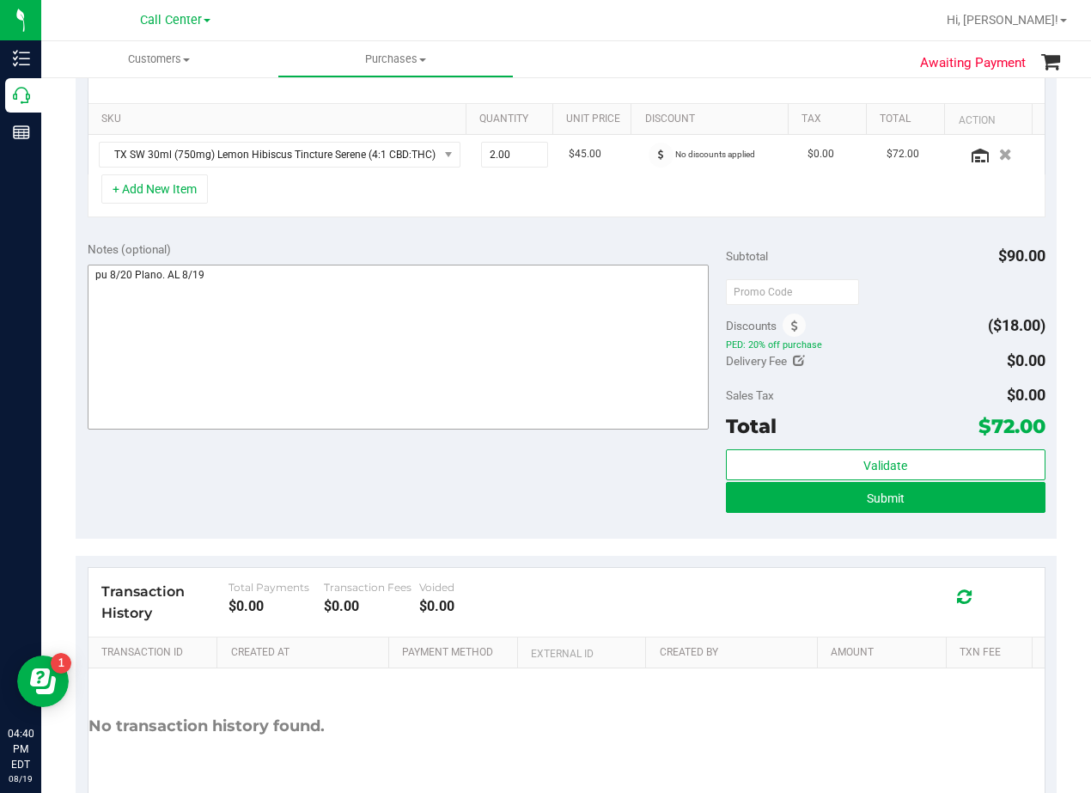
scroll to position [430, 0]
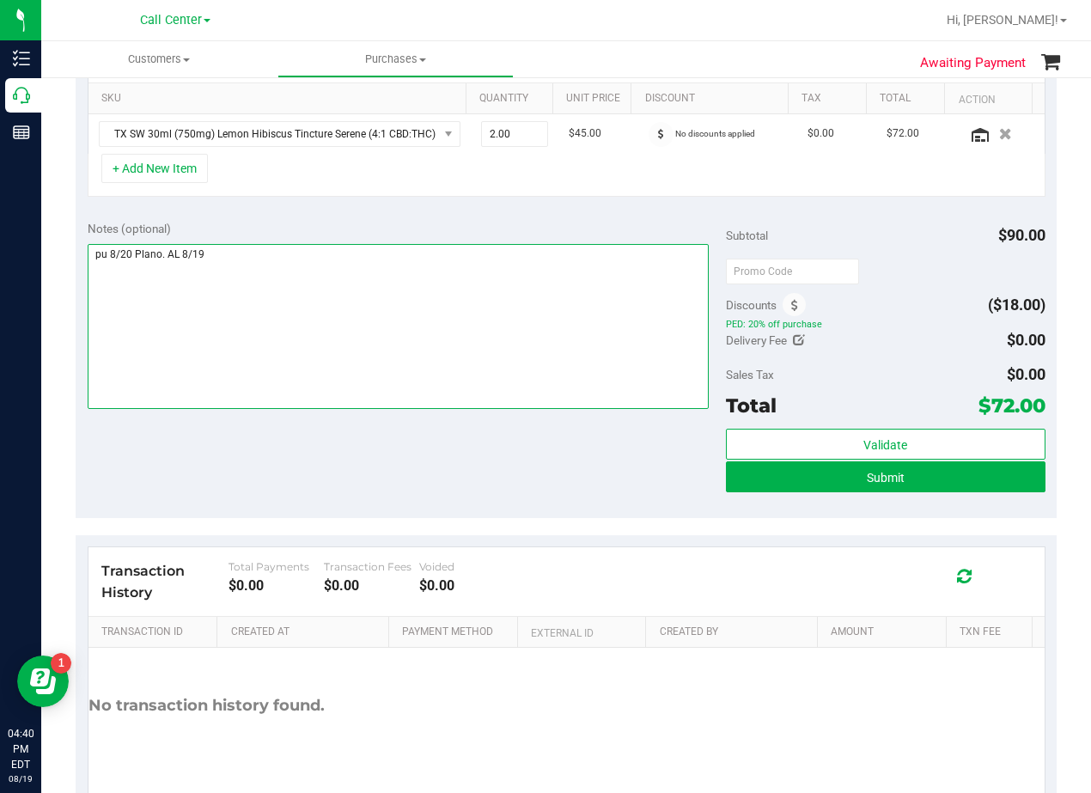
click at [129, 257] on textarea at bounding box center [398, 326] width 621 height 165
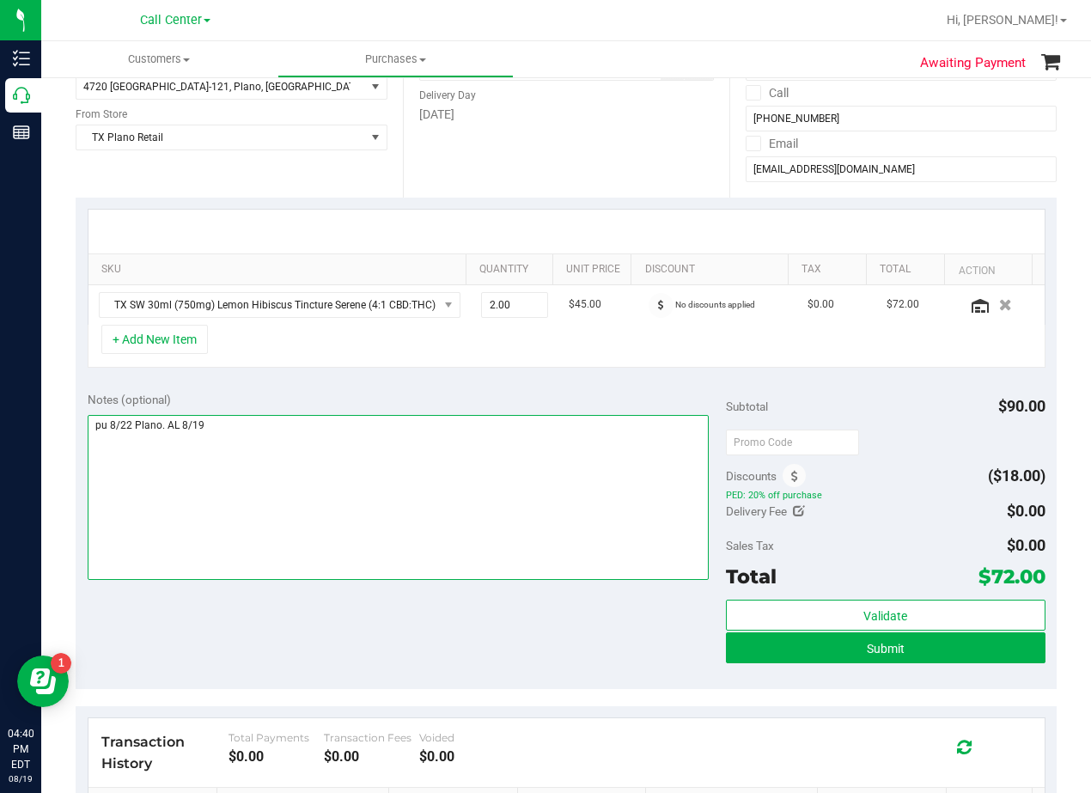
scroll to position [159, 0]
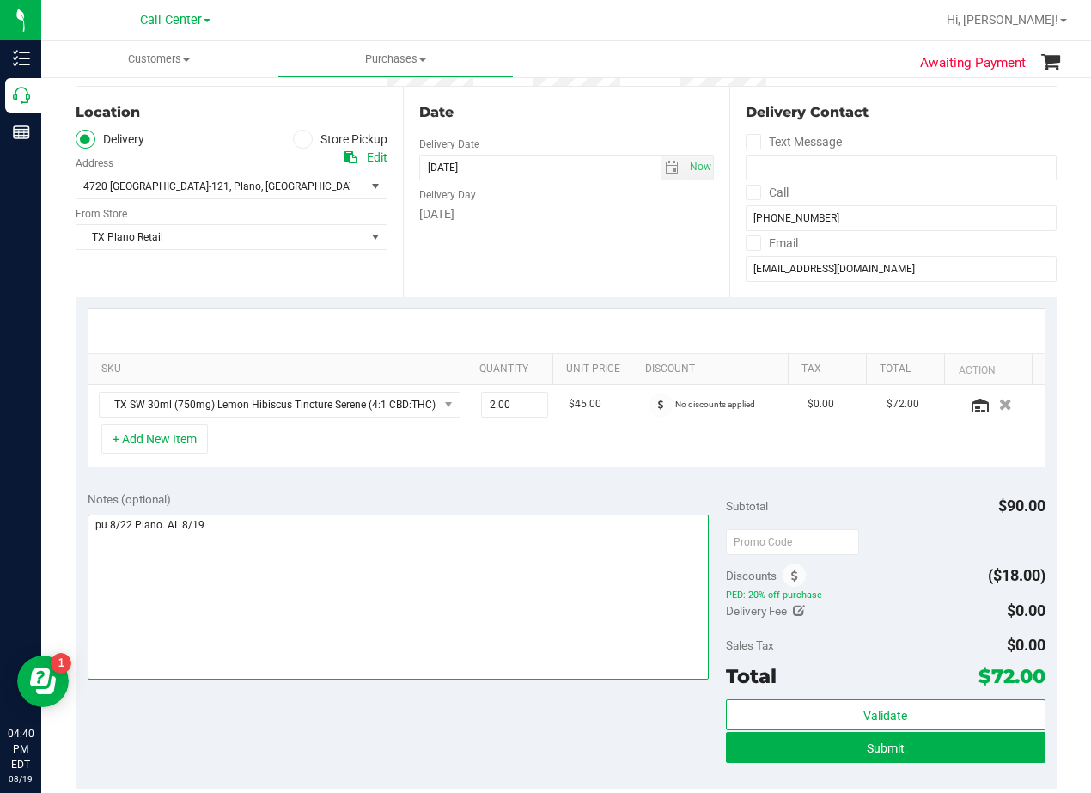
type textarea "pu 8/22 Plano. AL 8/19"
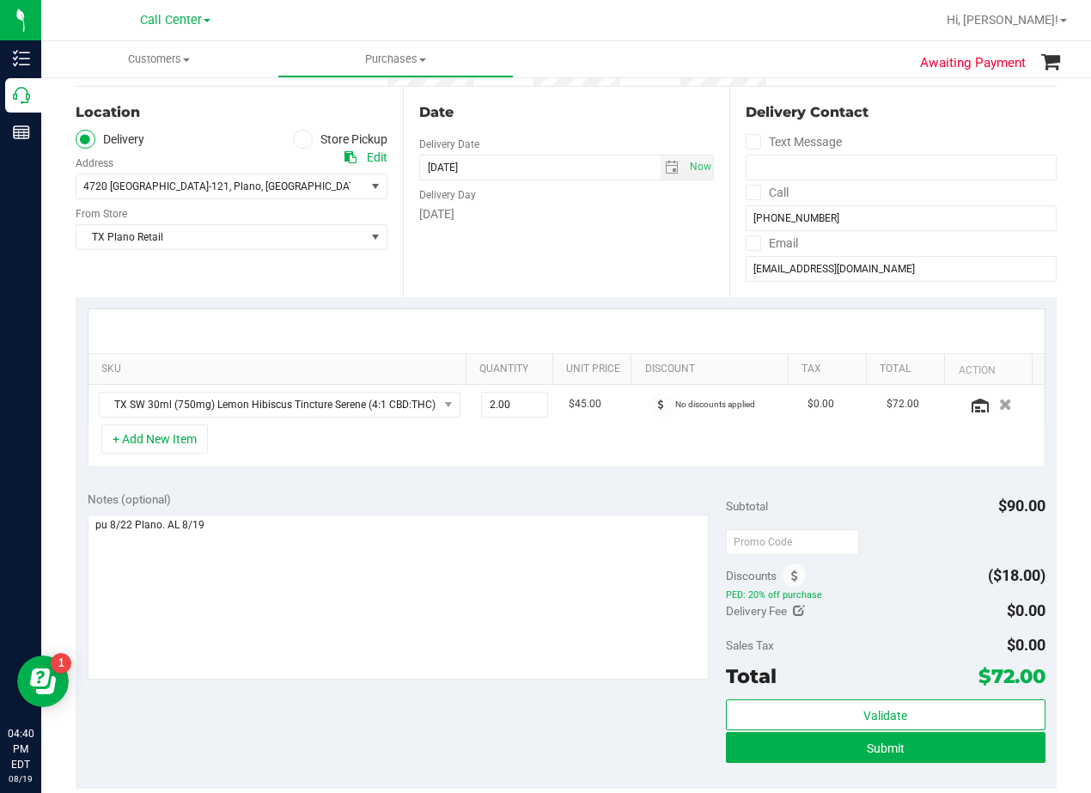
click at [607, 307] on div "SKU Quantity Unit Price Discount Tax Total Action TX SW 30ml (750mg) Lemon Hibi…" at bounding box center [566, 388] width 981 height 182
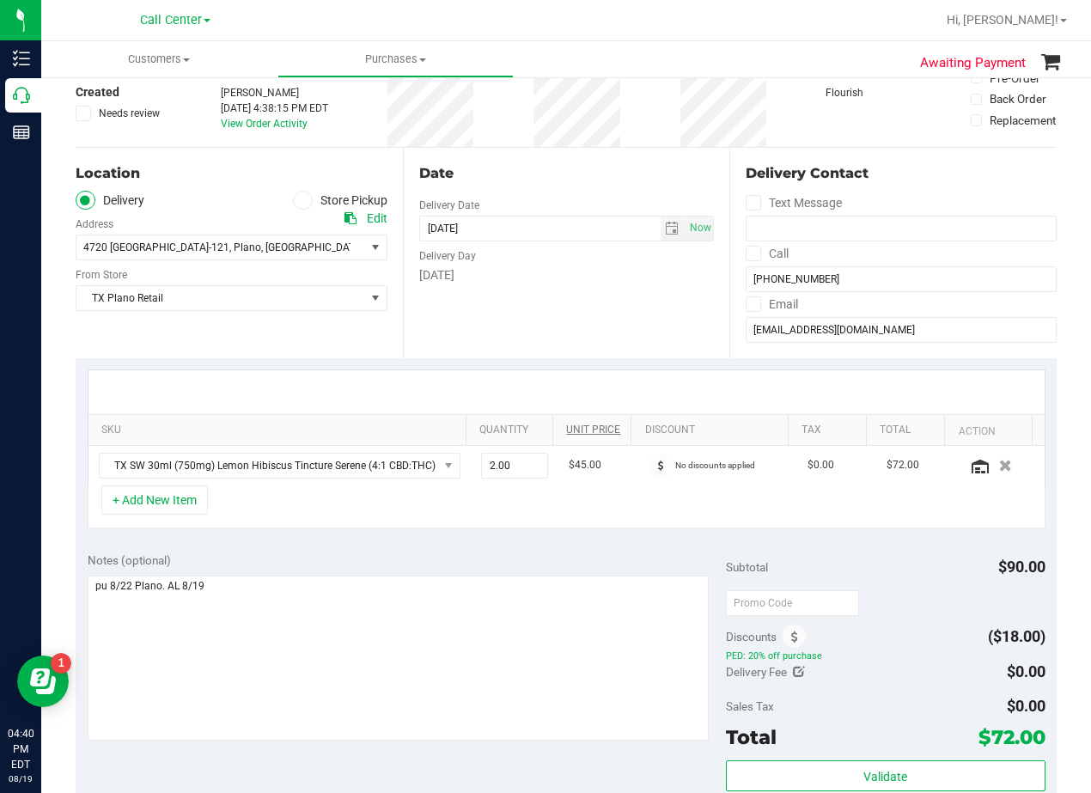
scroll to position [0, 0]
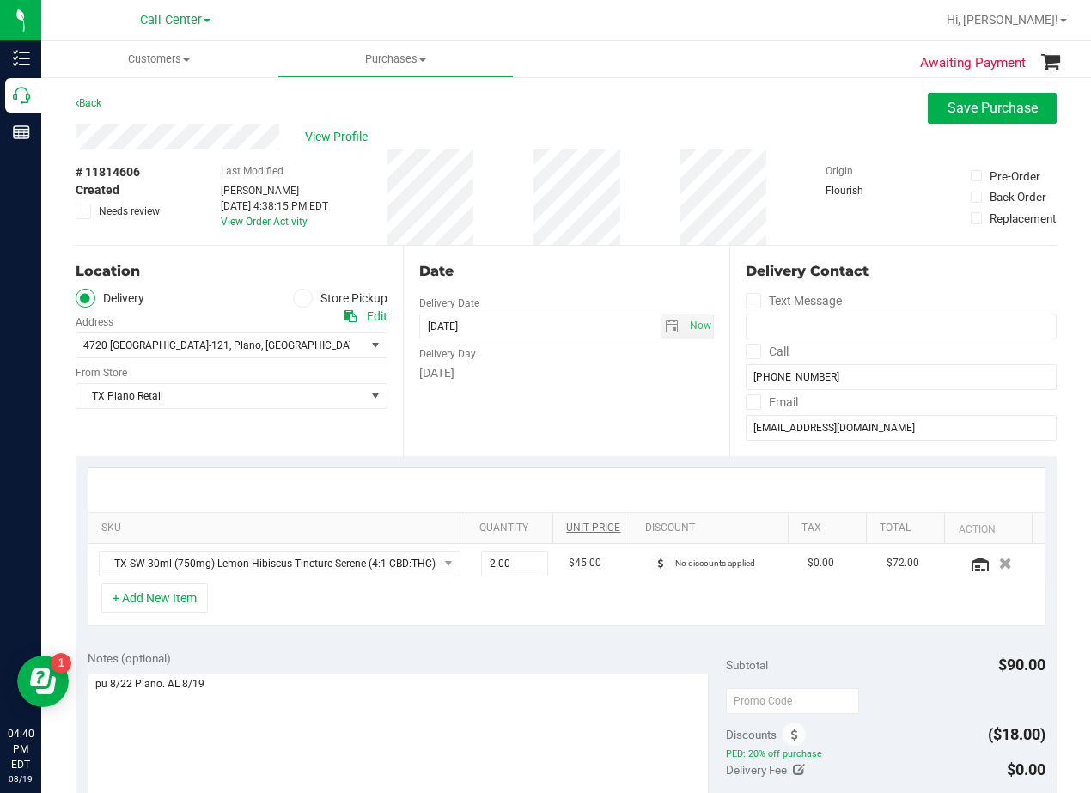
click at [563, 381] on div "Friday" at bounding box center [567, 373] width 296 height 18
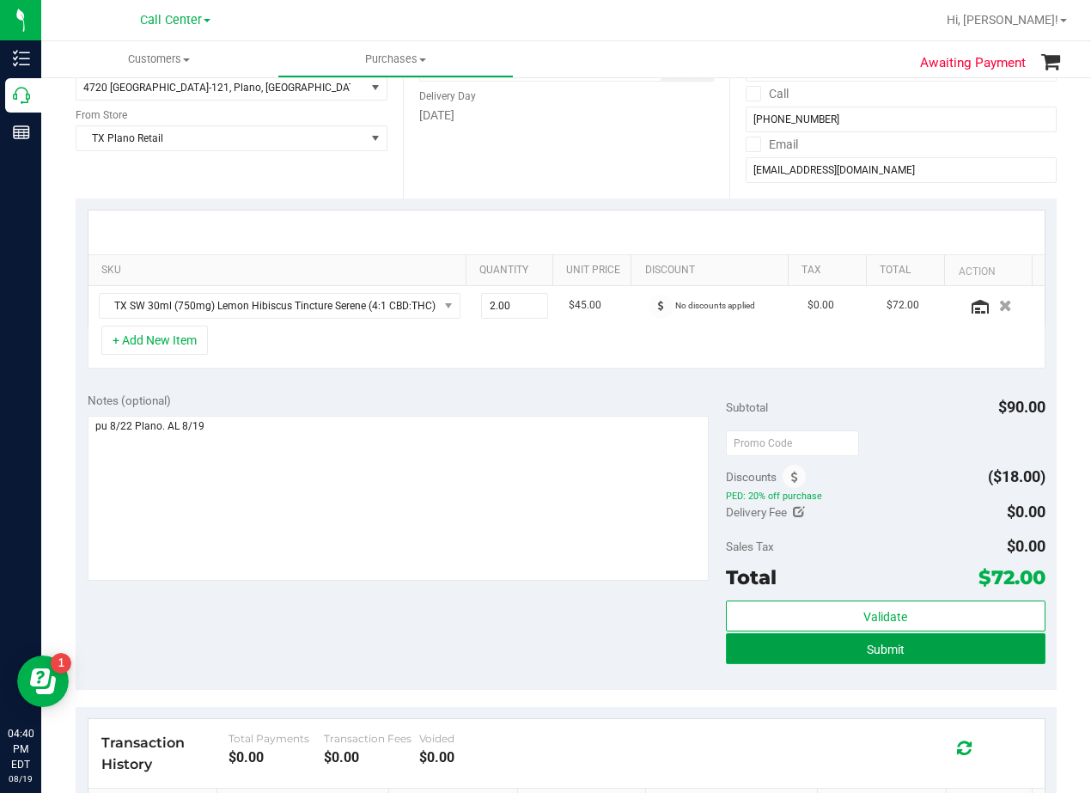
click at [731, 650] on button "Submit" at bounding box center [886, 648] width 320 height 31
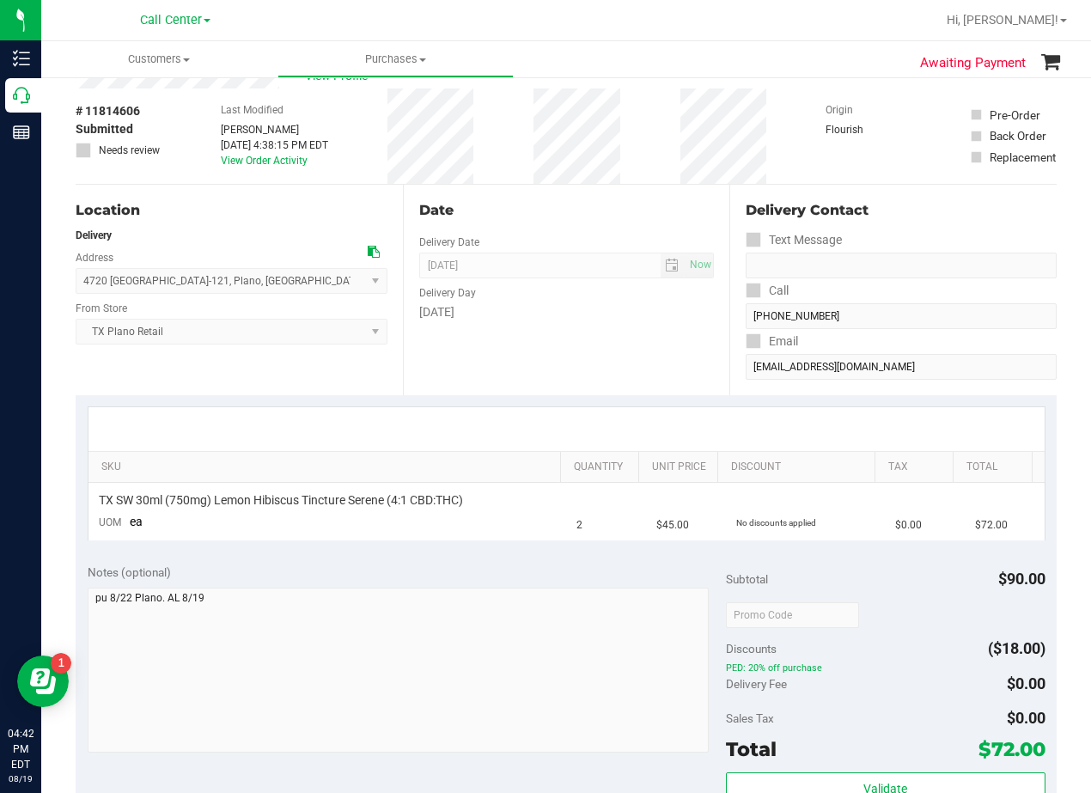
scroll to position [86, 0]
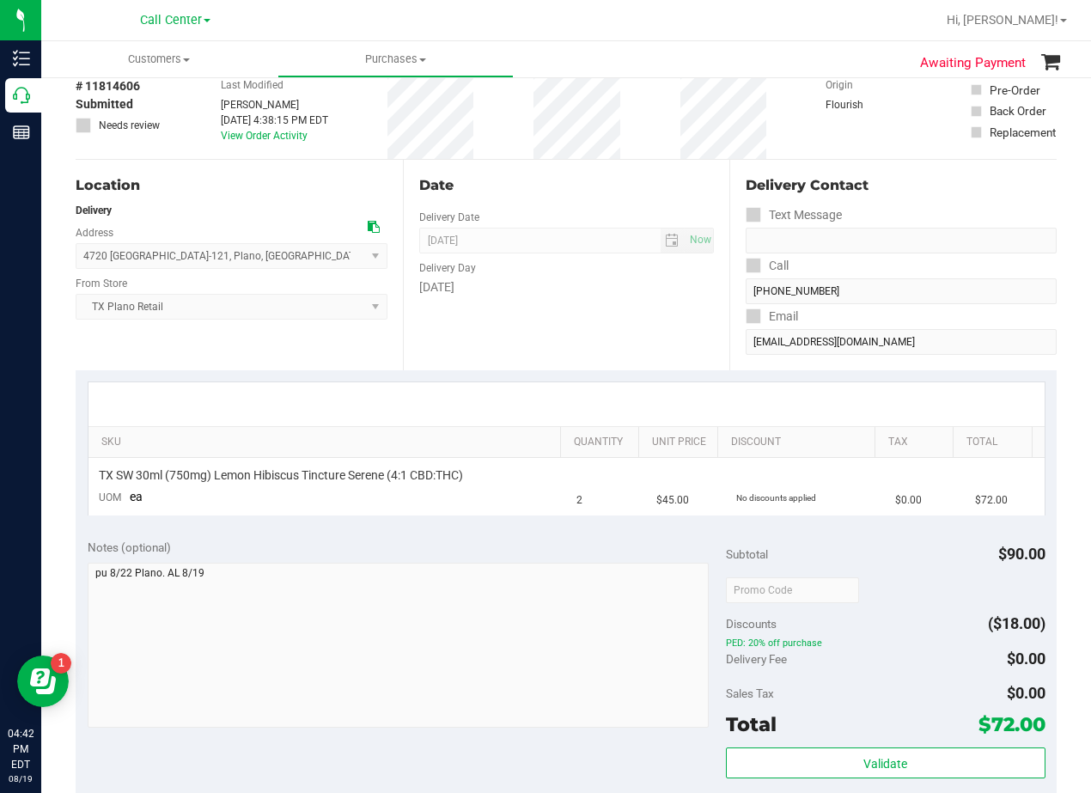
click at [639, 329] on div "Date Delivery Date 08/22/2025 Now 08/22/2025 08:00 AM Now Delivery Day Friday" at bounding box center [566, 265] width 327 height 211
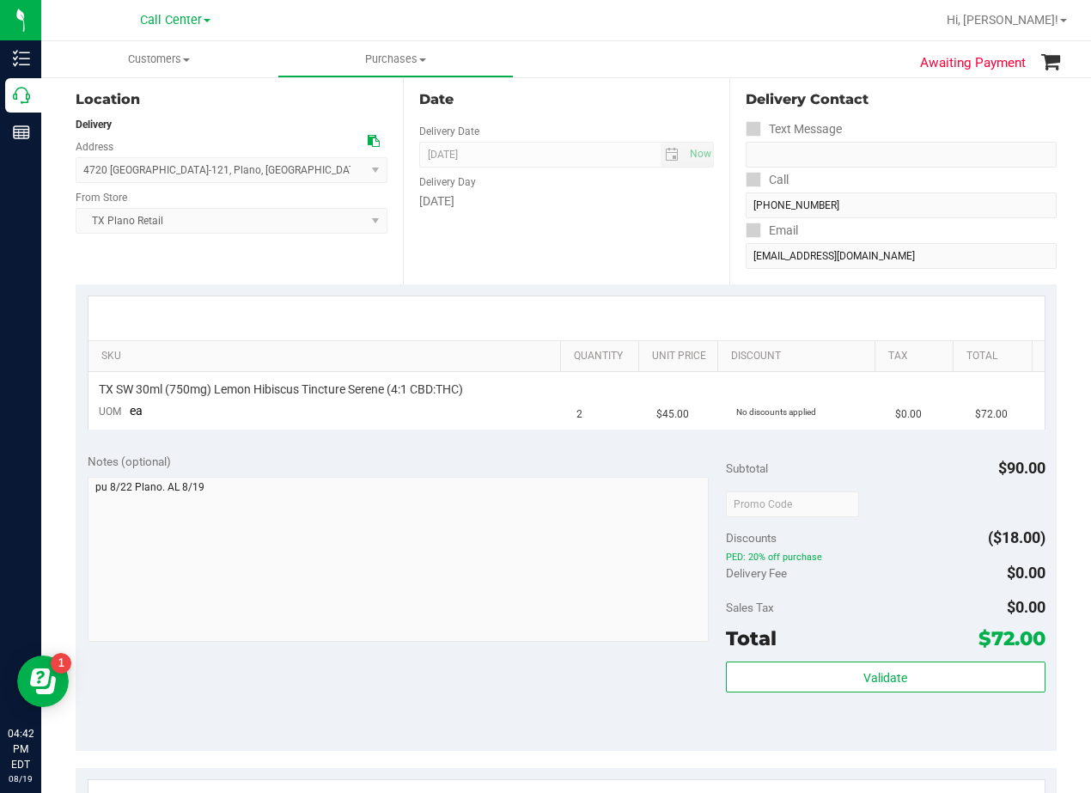
scroll to position [0, 0]
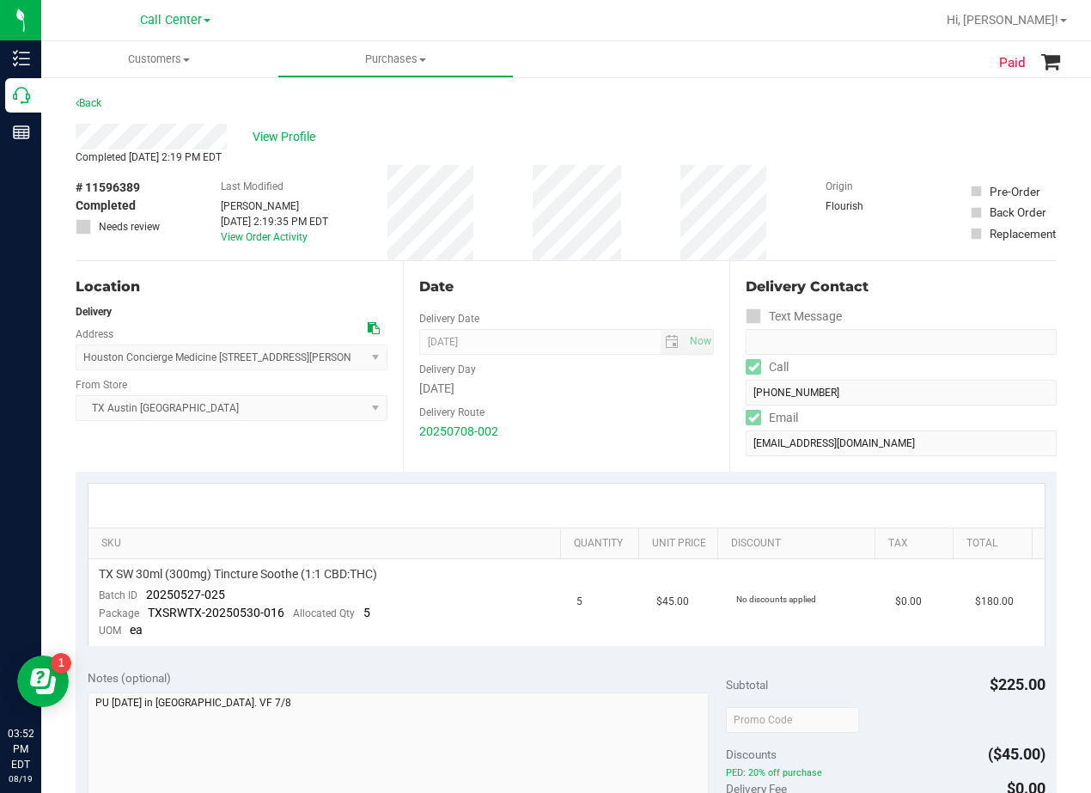
click at [667, 125] on div "View Profile" at bounding box center [566, 137] width 981 height 26
click at [328, 577] on span "TX SW 30ml (300mg) Tincture Soothe (1:1 CBD:THC)" at bounding box center [238, 574] width 278 height 16
copy div "TX SW 30ml (300mg) Tincture Soothe (1:1 CBD:THC)"
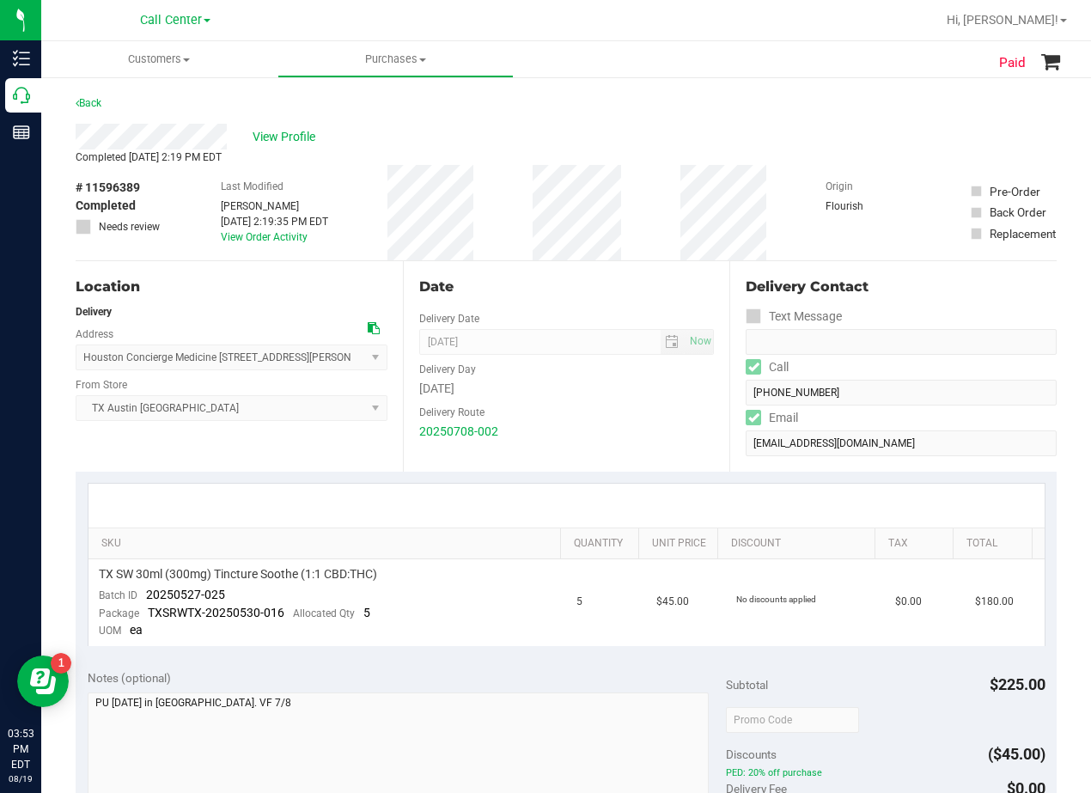
click at [663, 412] on div "Delivery Route" at bounding box center [567, 410] width 296 height 25
drag, startPoint x: 644, startPoint y: 268, endPoint x: 647, endPoint y: 257, distance: 11.7
click at [644, 267] on div "Date Delivery Date 07/10/2025 Now 07/10/2025 08:00 AM Now Delivery Day Thursday…" at bounding box center [566, 366] width 327 height 211
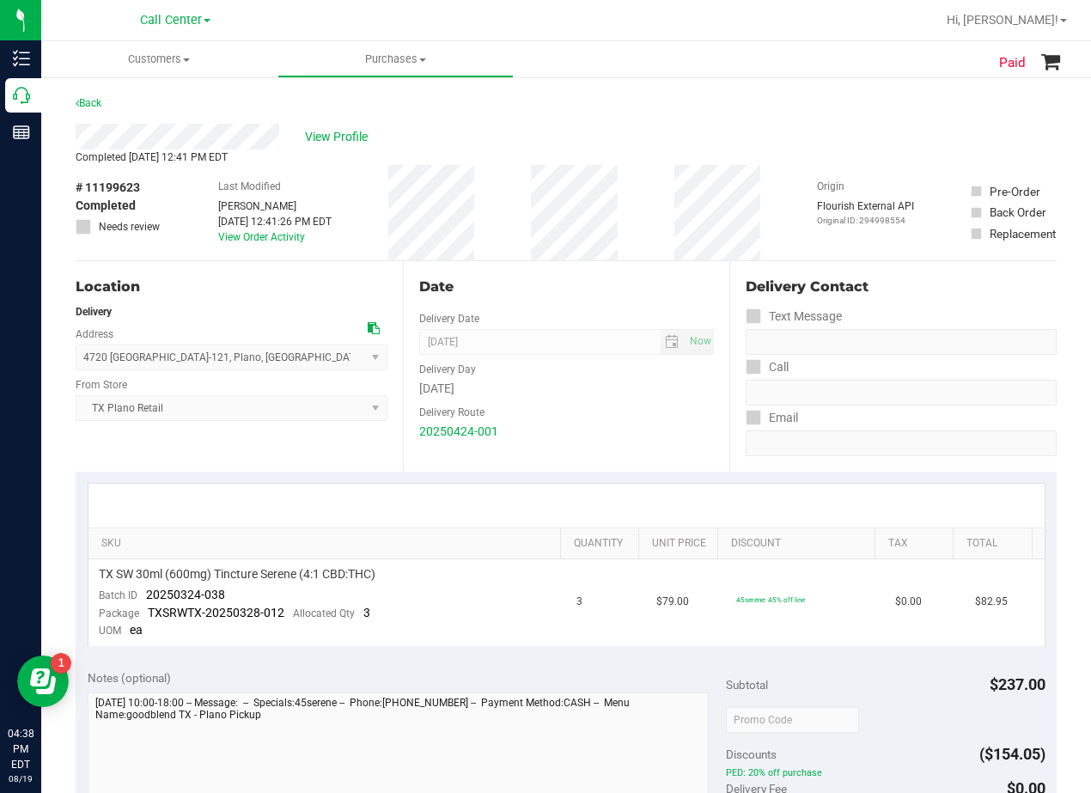
click at [595, 269] on div "Date Delivery Date 04/25/2025 Now 04/25/2025 08:00 AM Now Delivery Day Friday D…" at bounding box center [566, 366] width 327 height 211
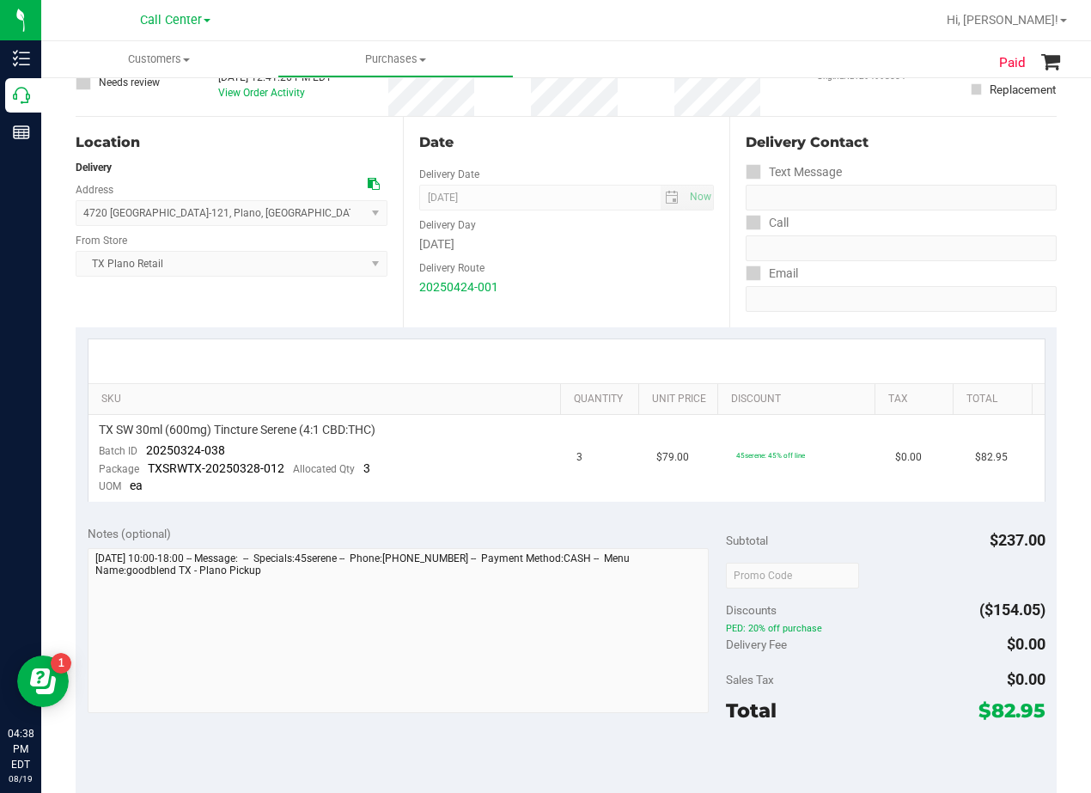
scroll to position [172, 0]
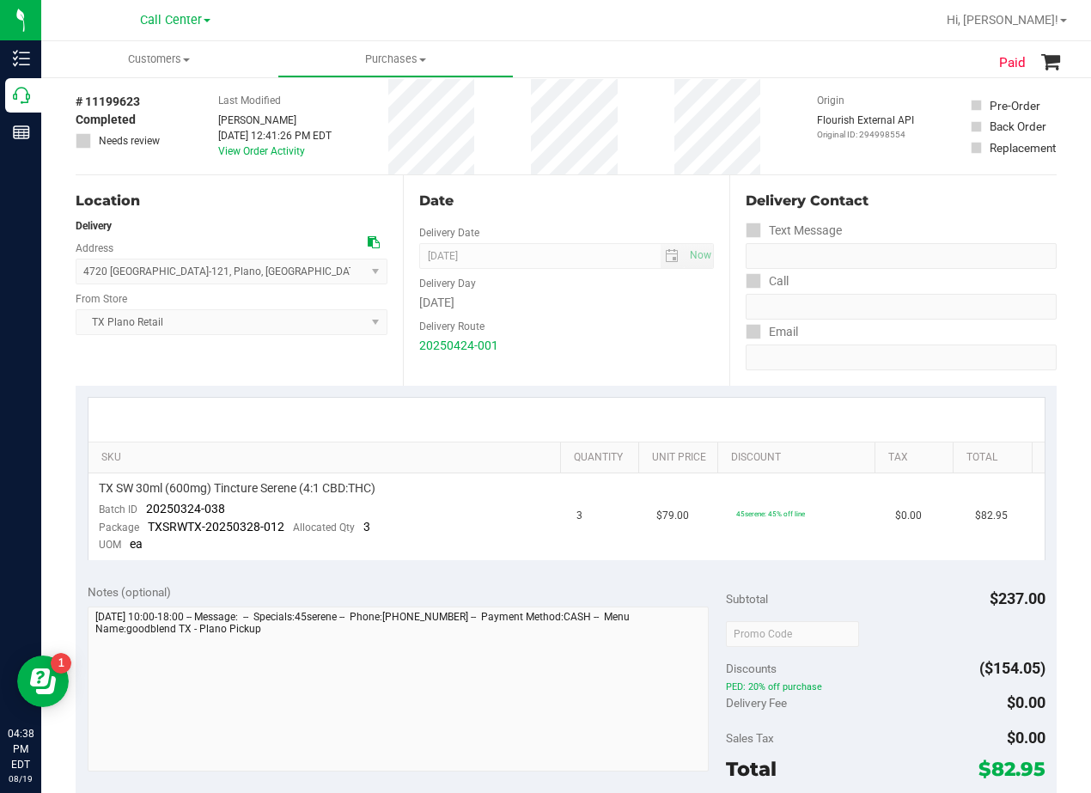
click at [577, 211] on div "Date" at bounding box center [567, 201] width 296 height 21
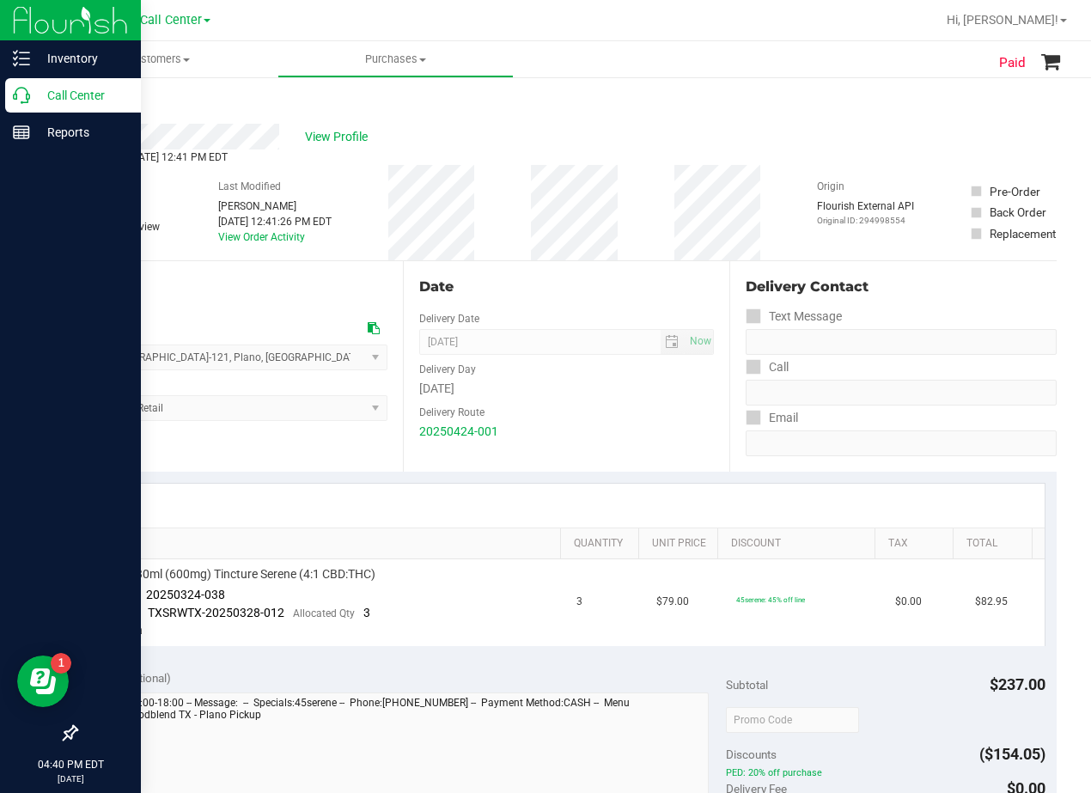
click at [27, 85] on div "Call Center" at bounding box center [73, 95] width 136 height 34
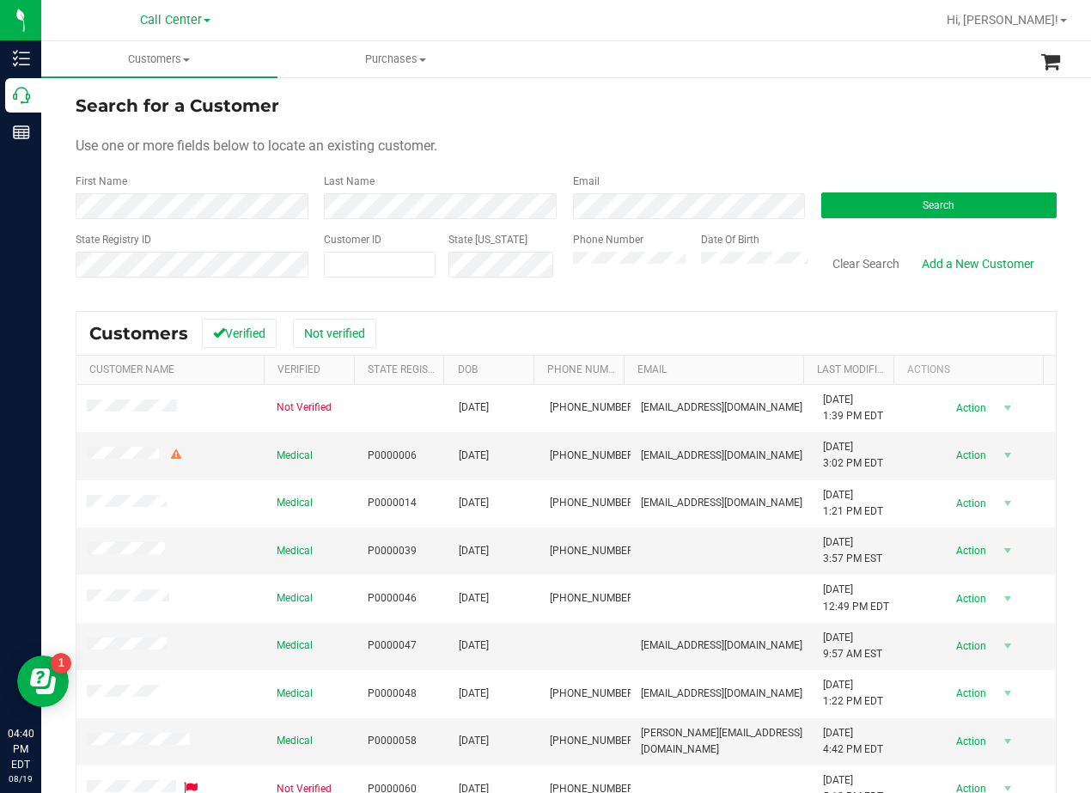
click at [693, 107] on div "Search for a Customer" at bounding box center [566, 106] width 981 height 26
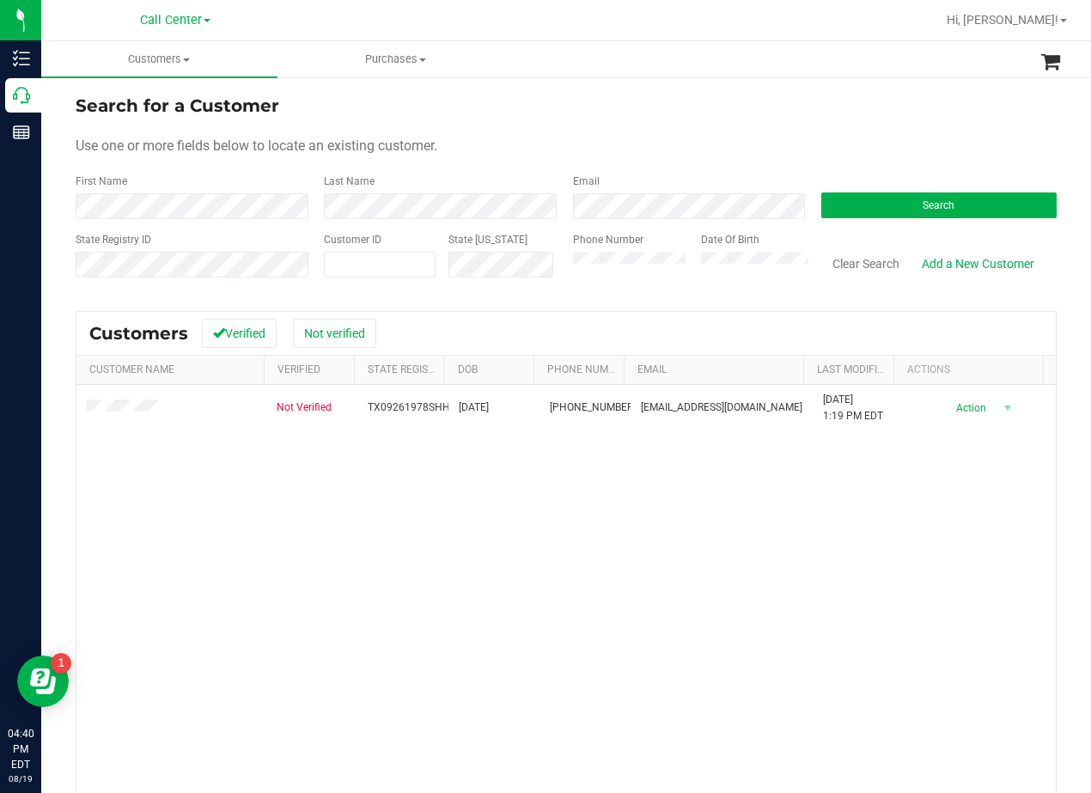
click at [790, 558] on div "Not Verified TX09261978SHHA 09/26/1978 (347) 957-1275 shelleyhampe@yahoo.com 6/…" at bounding box center [566, 634] width 980 height 499
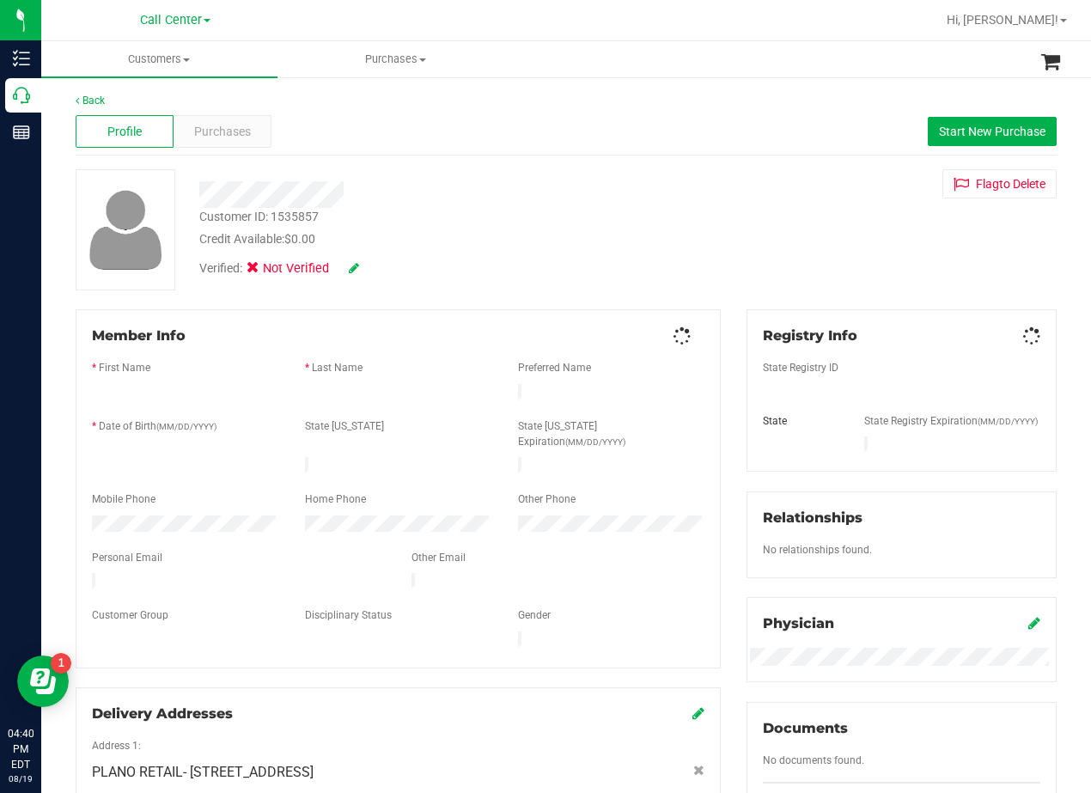
drag, startPoint x: 523, startPoint y: 149, endPoint x: 497, endPoint y: 326, distance: 178.9
click at [523, 150] on div "Profile Purchases Start New Purchase" at bounding box center [566, 131] width 981 height 47
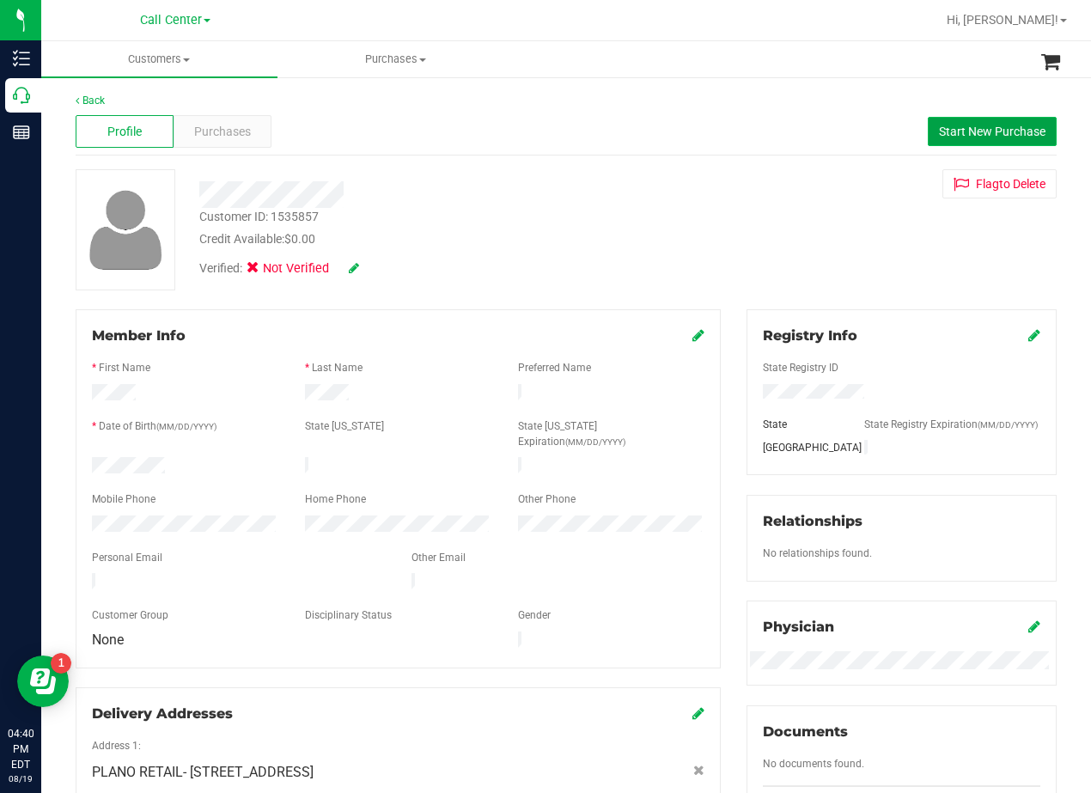
click at [1004, 123] on button "Start New Purchase" at bounding box center [992, 131] width 129 height 29
drag, startPoint x: 574, startPoint y: 155, endPoint x: 563, endPoint y: 195, distance: 41.9
click at [572, 155] on div "Profile Purchases Start New Purchase" at bounding box center [566, 131] width 981 height 47
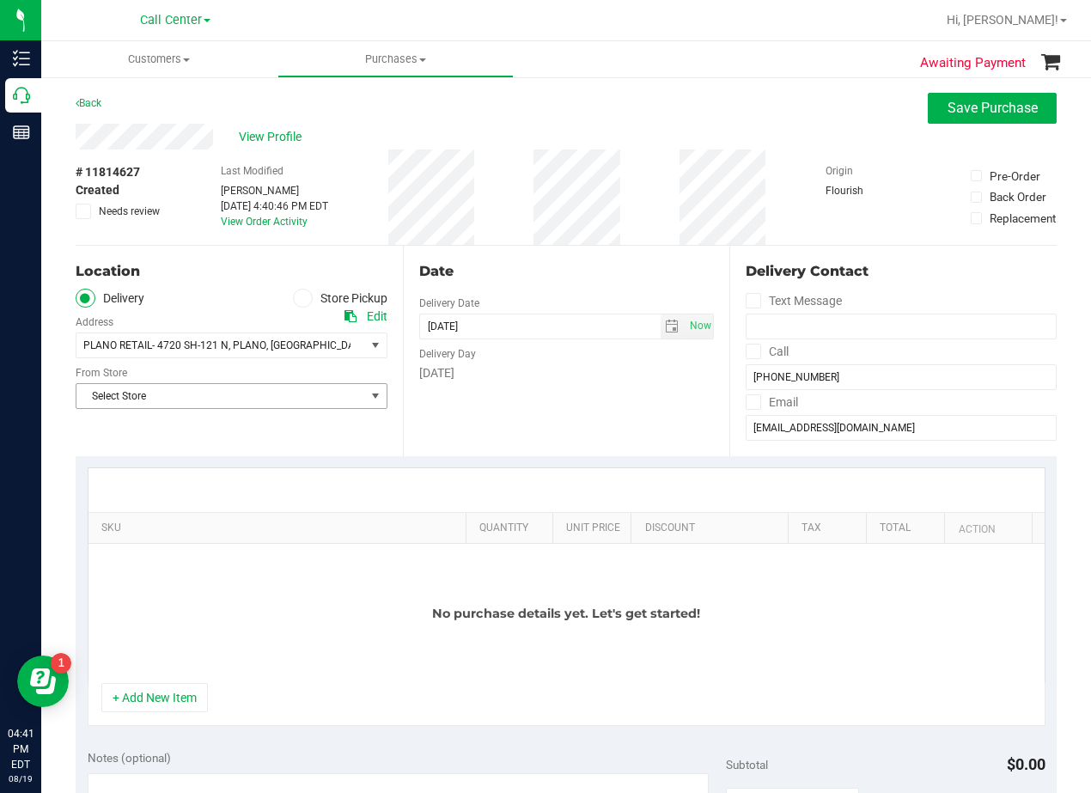
click at [309, 385] on span "Select Store" at bounding box center [220, 396] width 289 height 24
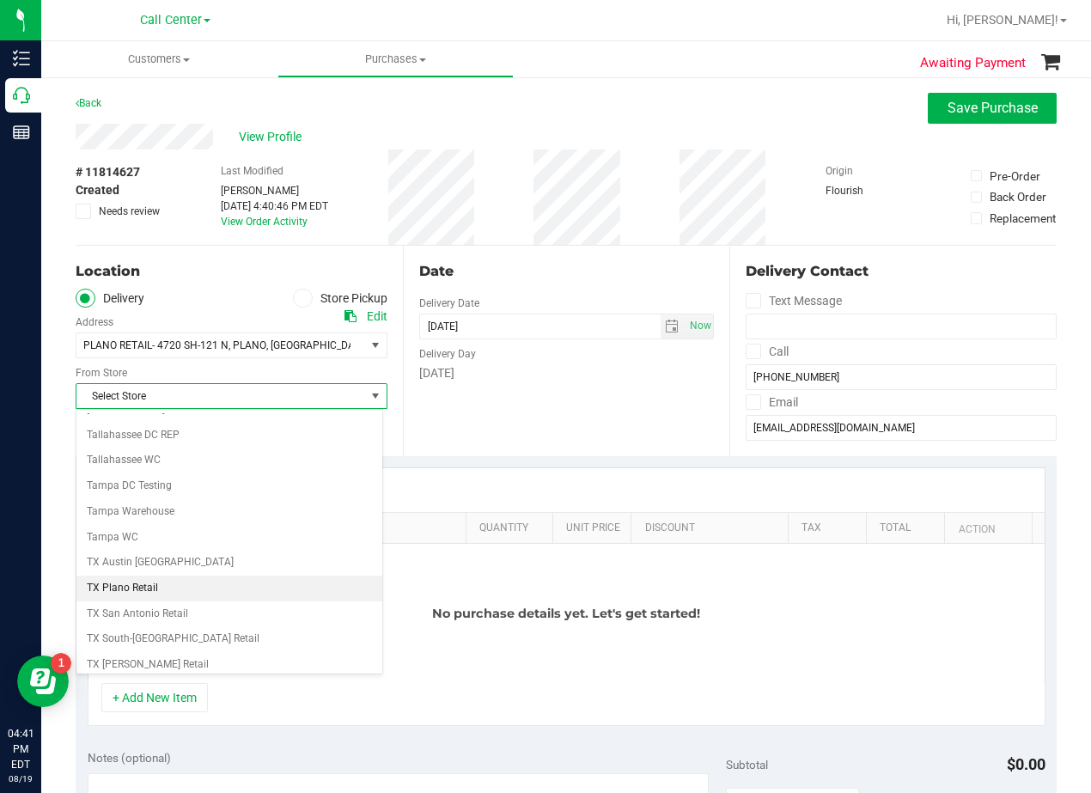
scroll to position [1248, 0]
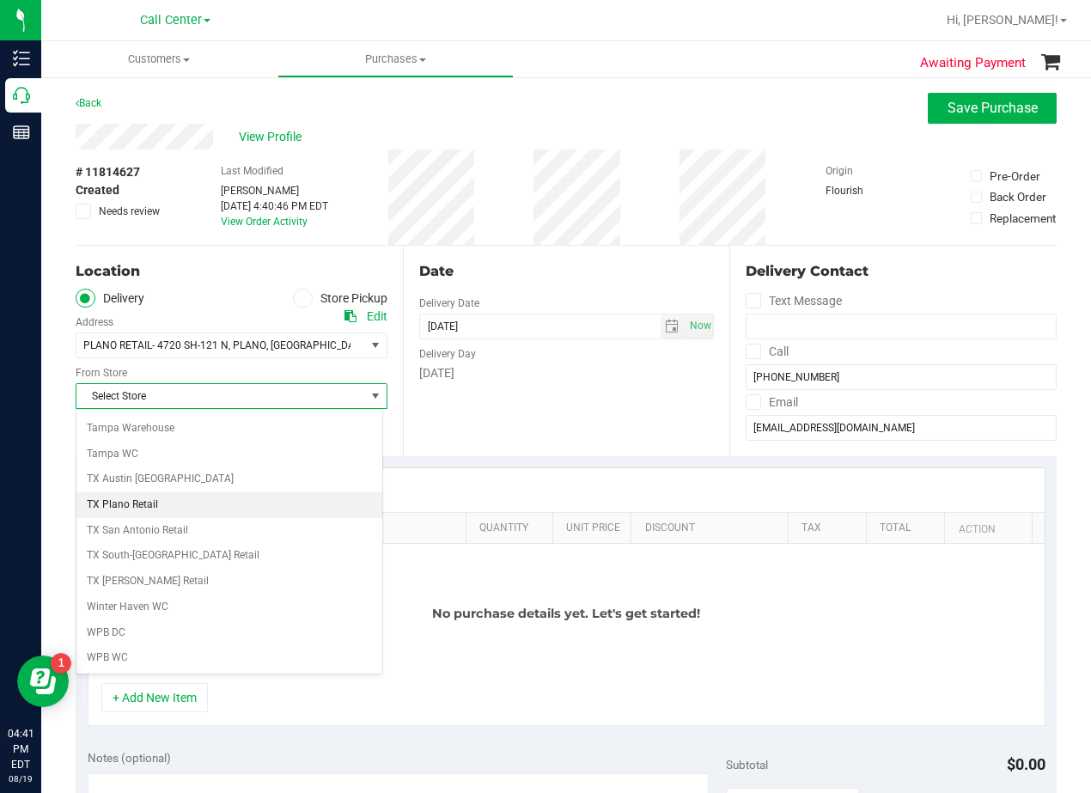
click at [291, 496] on li "TX Plano Retail" at bounding box center [229, 505] width 306 height 26
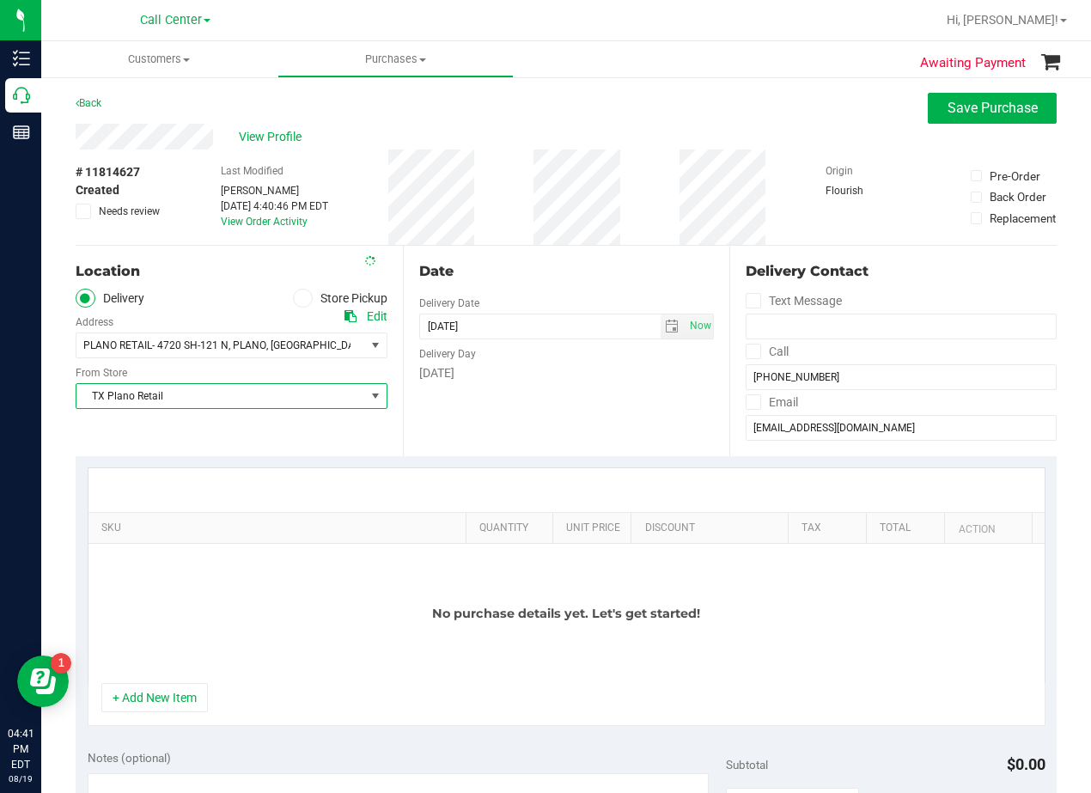
click at [447, 411] on div "Date Delivery Date 08/19/2025 Now 08/19/2025 04:40 PM Now Delivery Day Tuesday" at bounding box center [566, 351] width 327 height 211
click at [669, 326] on span "select" at bounding box center [672, 327] width 14 height 14
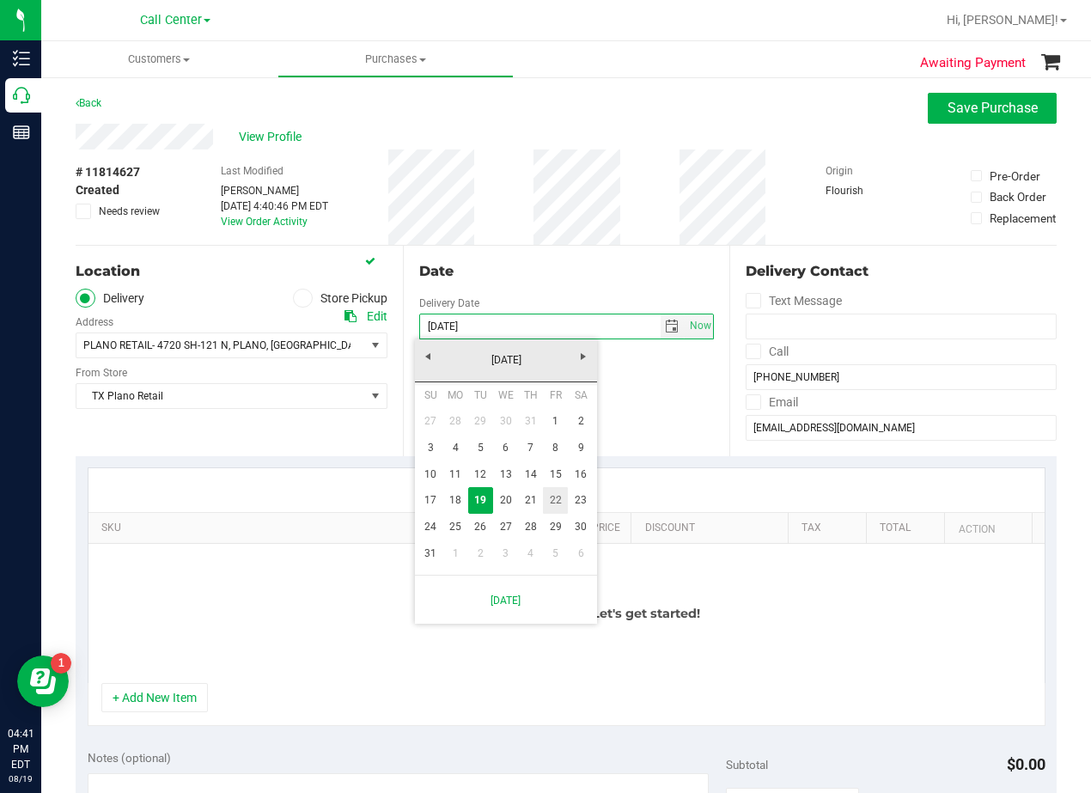
click at [550, 504] on link "22" at bounding box center [555, 500] width 25 height 27
type input "08/22/2025"
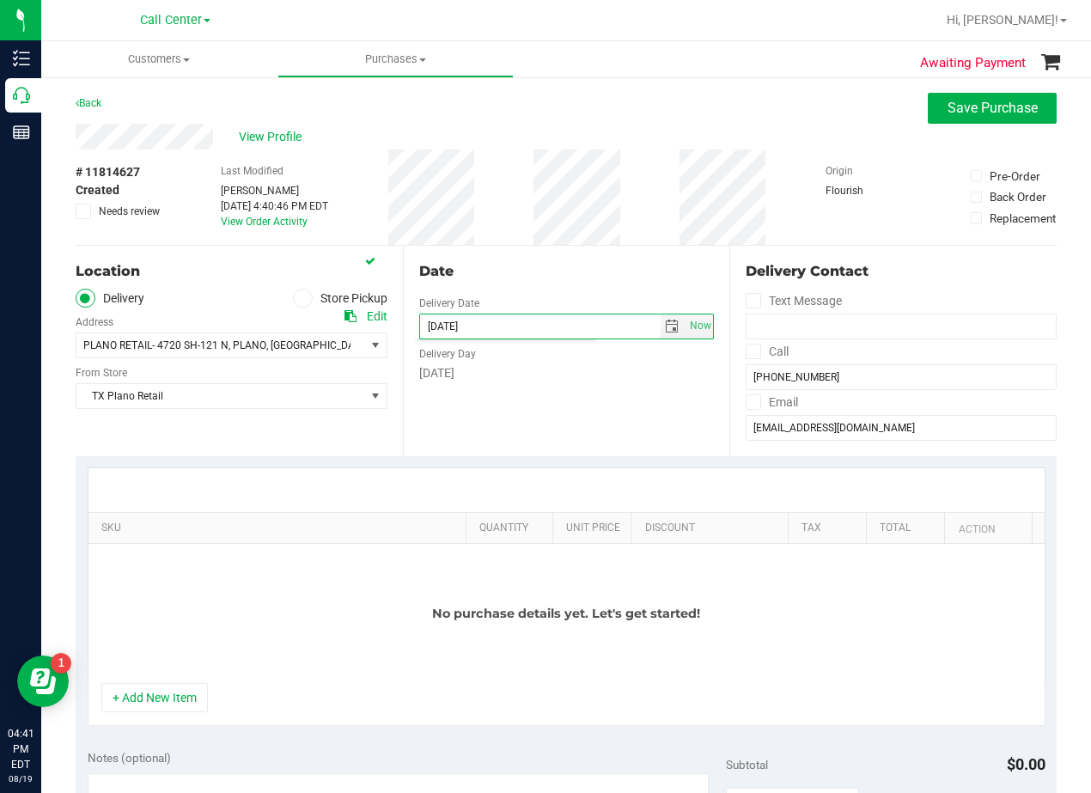
drag, startPoint x: 565, startPoint y: 423, endPoint x: 558, endPoint y: 277, distance: 146.2
click at [565, 419] on div "Date Delivery Date 08/22/2025 Now 08/22/2025 04:40 PM Now Delivery Day Friday" at bounding box center [566, 351] width 327 height 211
click at [558, 277] on div "Date" at bounding box center [567, 271] width 296 height 21
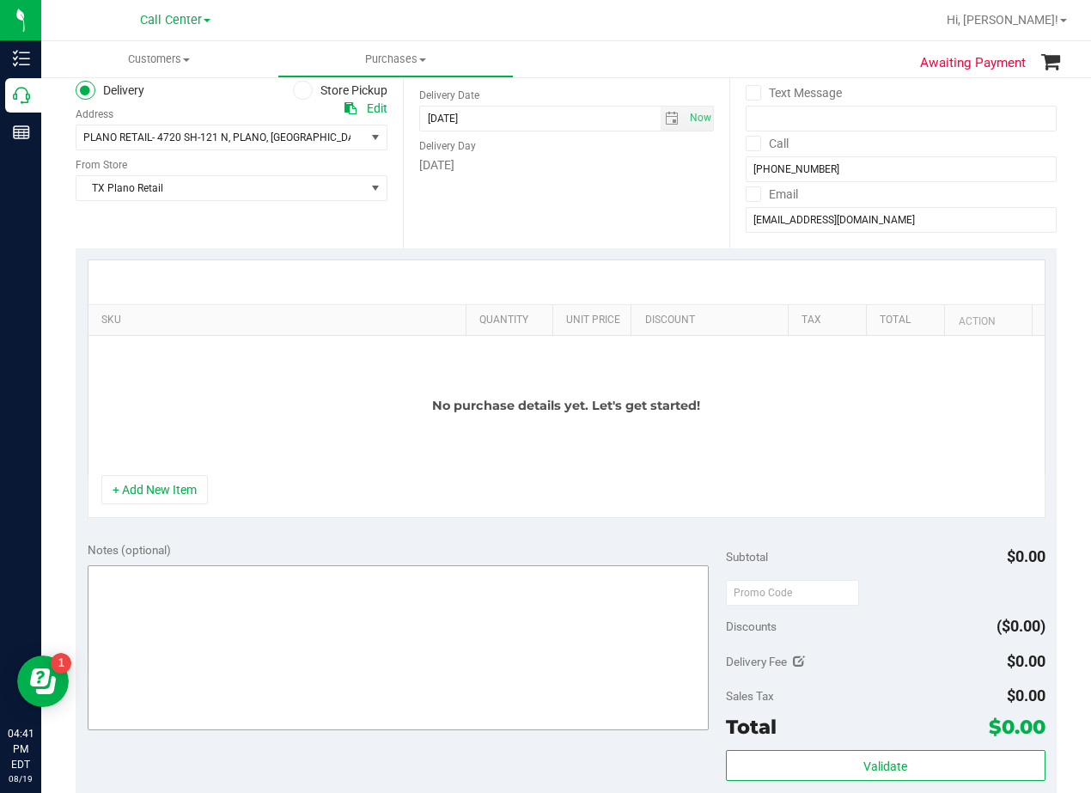
scroll to position [258, 0]
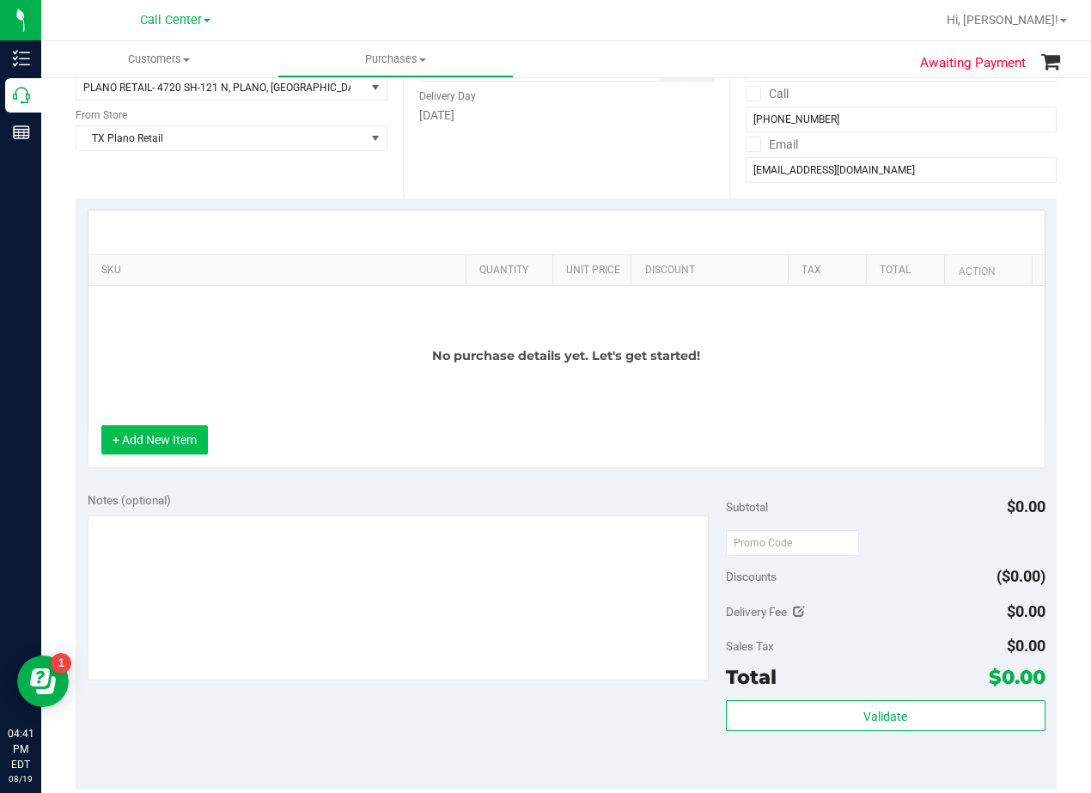
click at [163, 441] on button "+ Add New Item" at bounding box center [154, 439] width 107 height 29
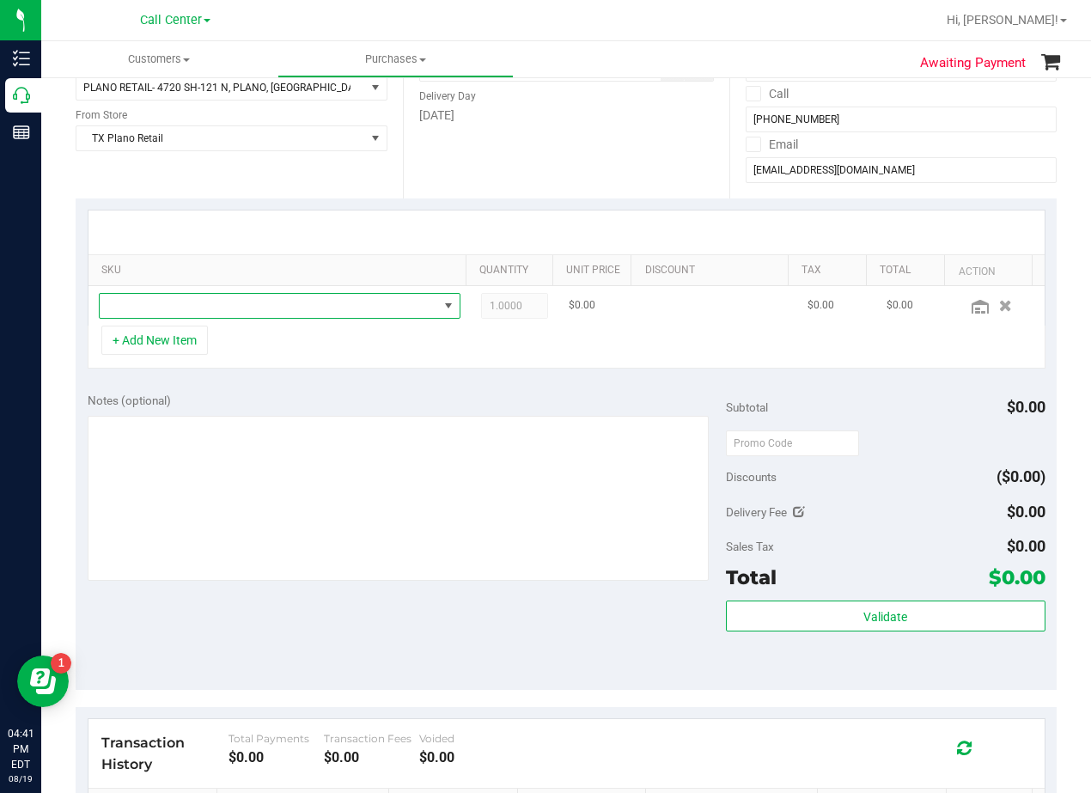
click at [242, 295] on span "NO DATA FOUND" at bounding box center [269, 306] width 339 height 24
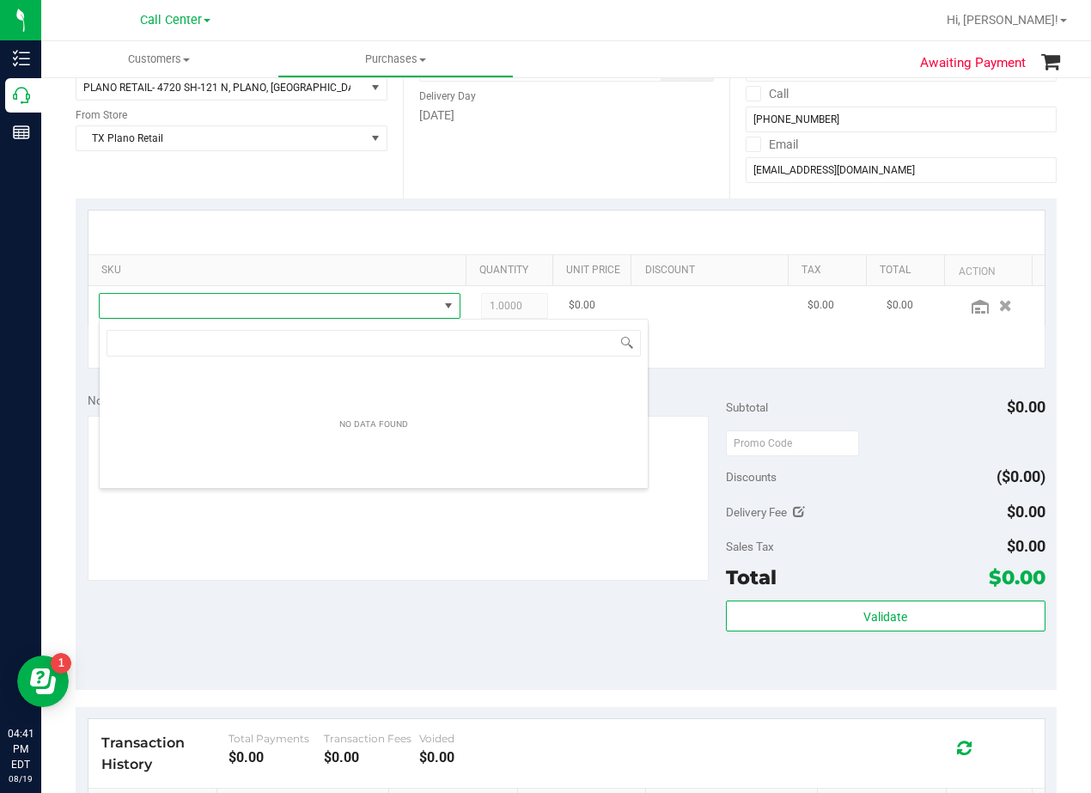
scroll to position [26, 351]
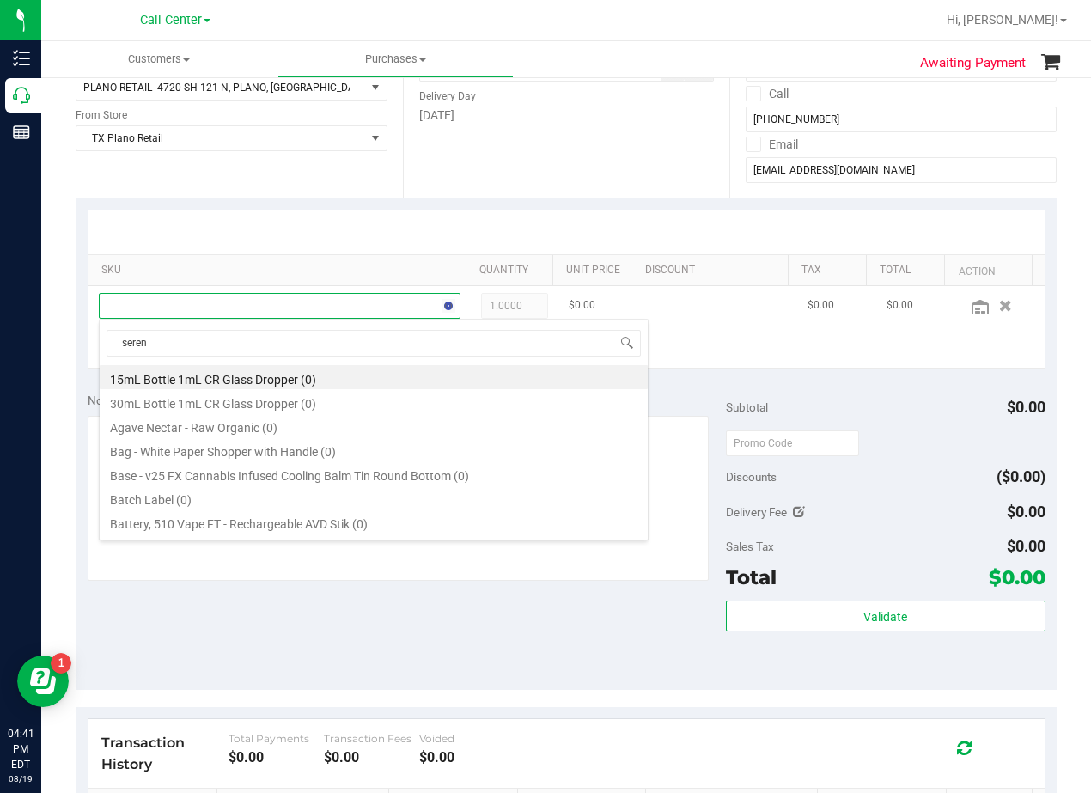
type input "serene"
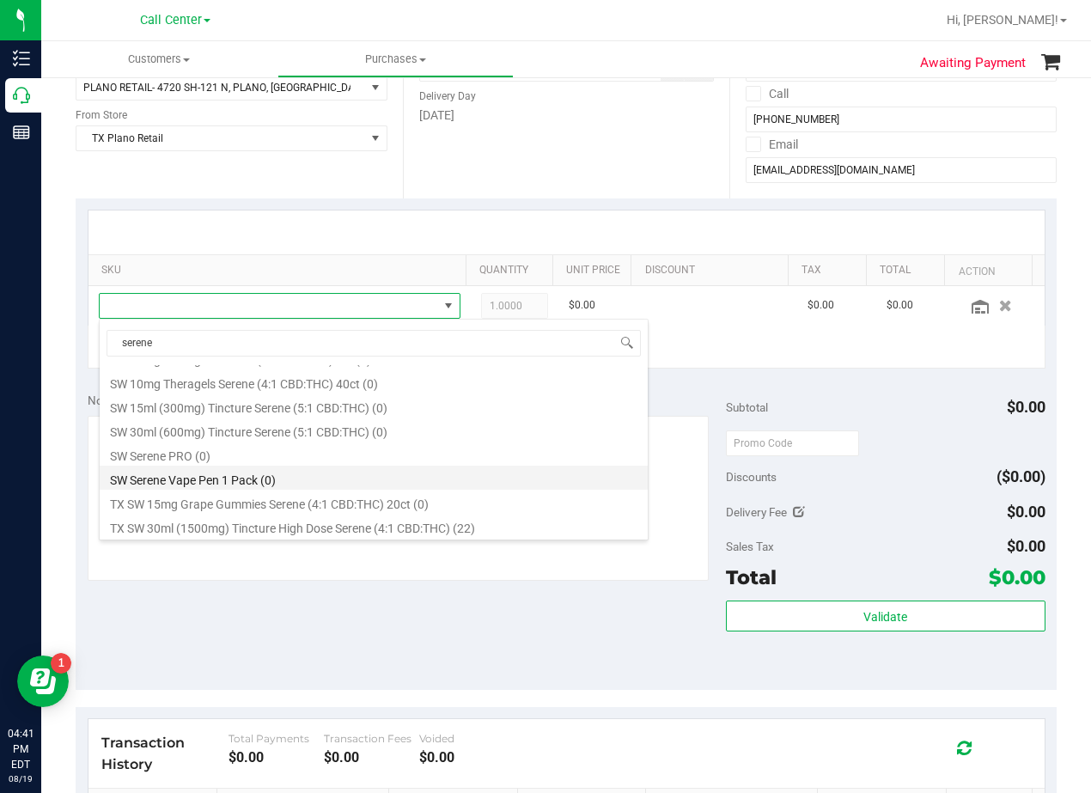
scroll to position [502, 0]
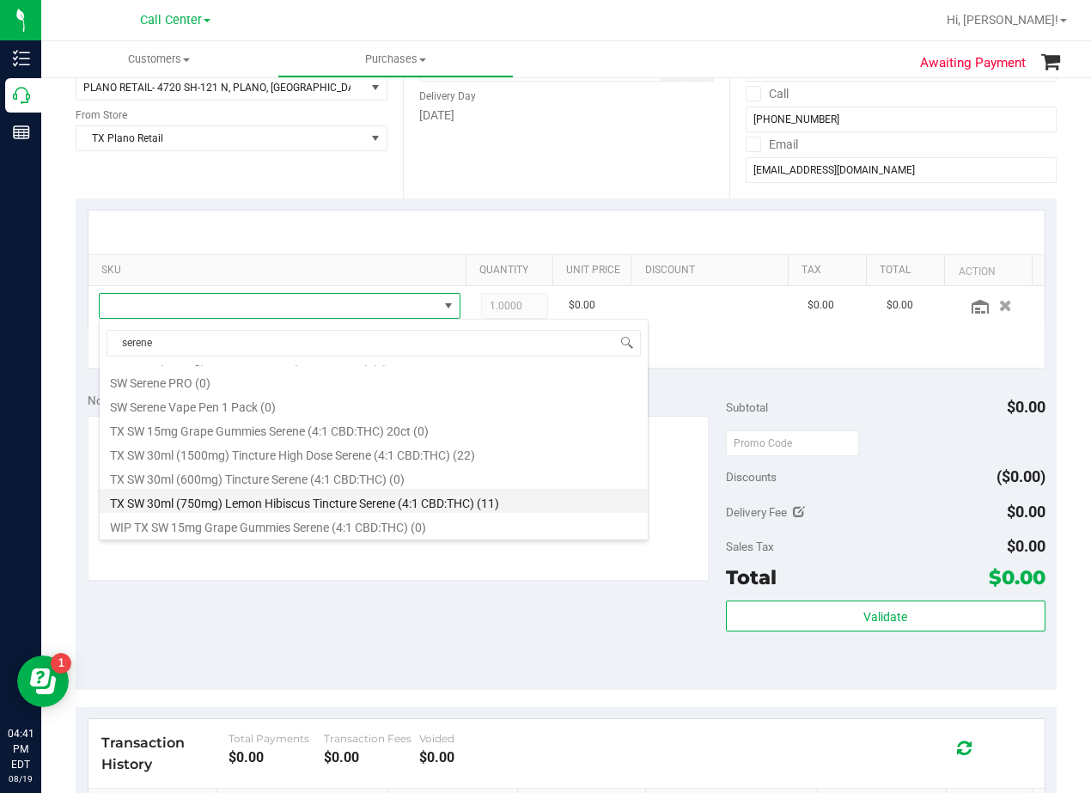
click at [365, 505] on li "TX SW 30ml (750mg) Lemon Hibiscus Tincture Serene (4:1 CBD:THC) (11)" at bounding box center [374, 501] width 548 height 24
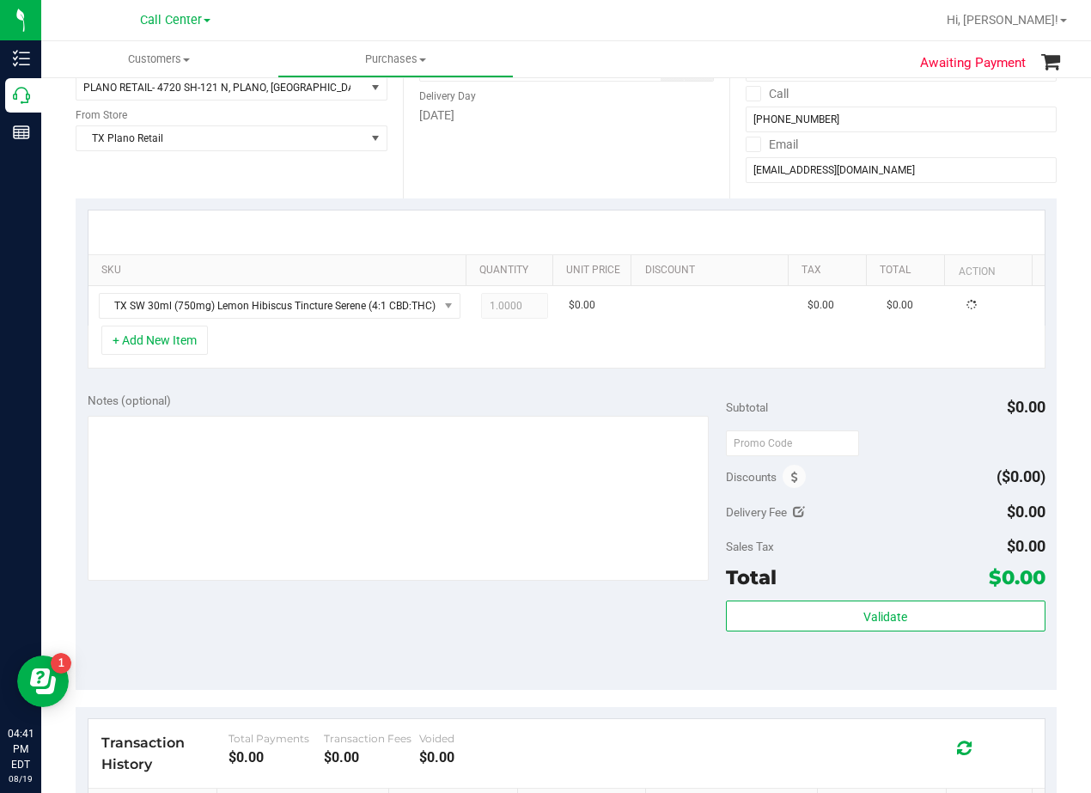
click at [437, 373] on div "SKU Quantity Unit Price Discount Tax Total Action TX SW 30ml (750mg) Lemon Hibi…" at bounding box center [566, 289] width 981 height 182
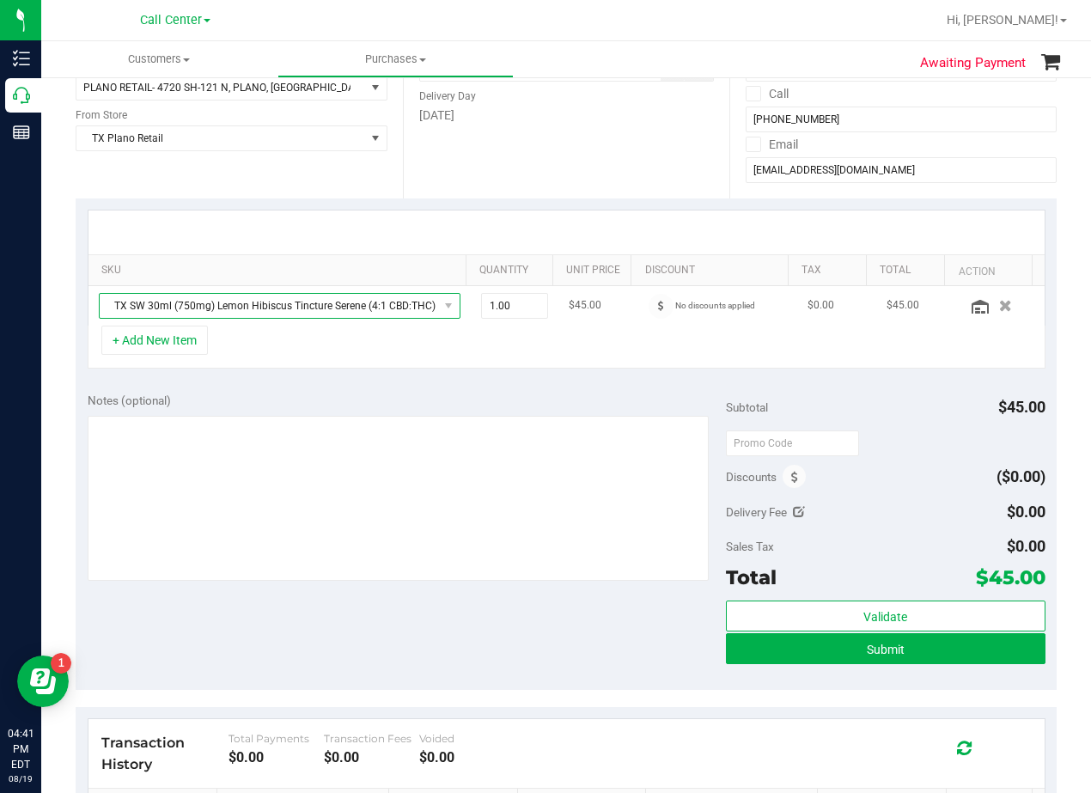
click at [355, 302] on span "TX SW 30ml (750mg) Lemon Hibiscus Tincture Serene (4:1 CBD:THC)" at bounding box center [269, 306] width 339 height 24
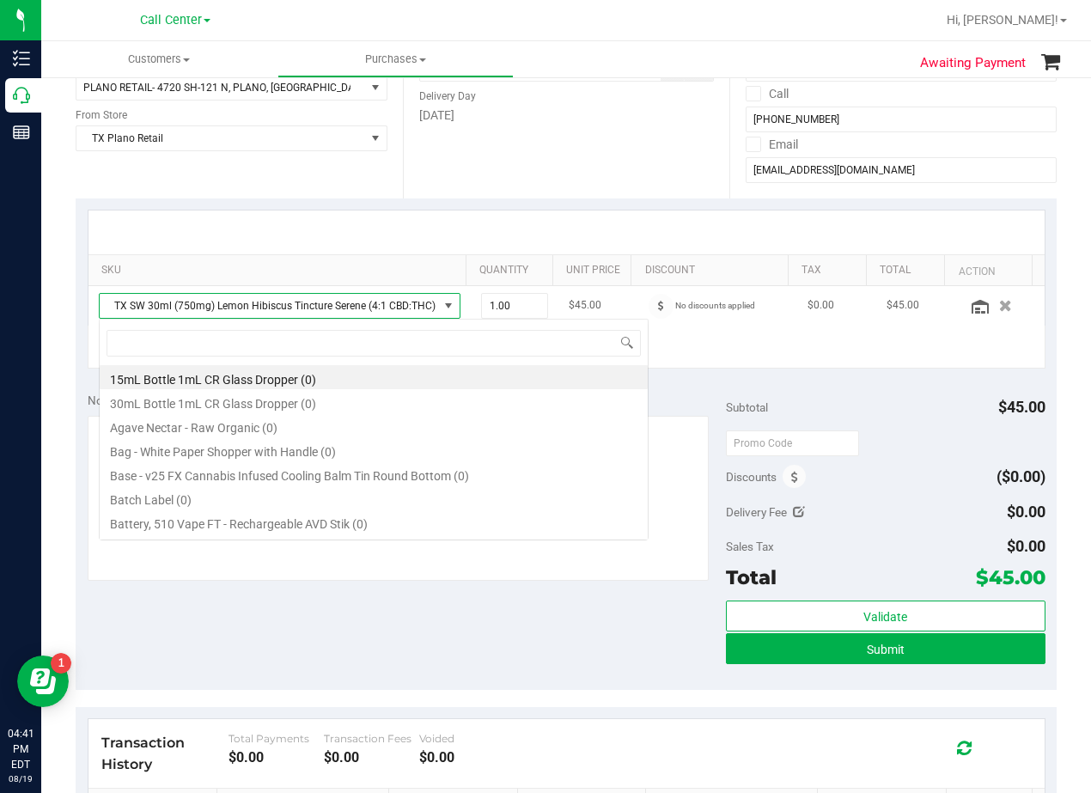
scroll to position [26, 351]
type input "serene"
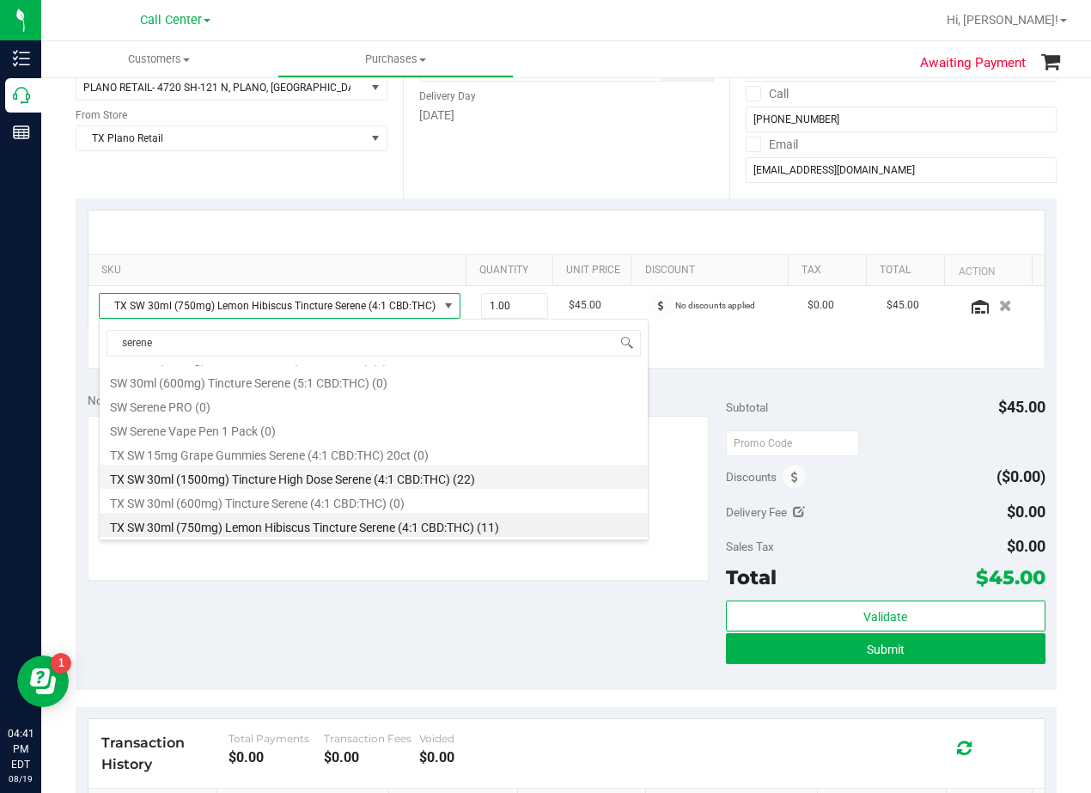
scroll to position [502, 0]
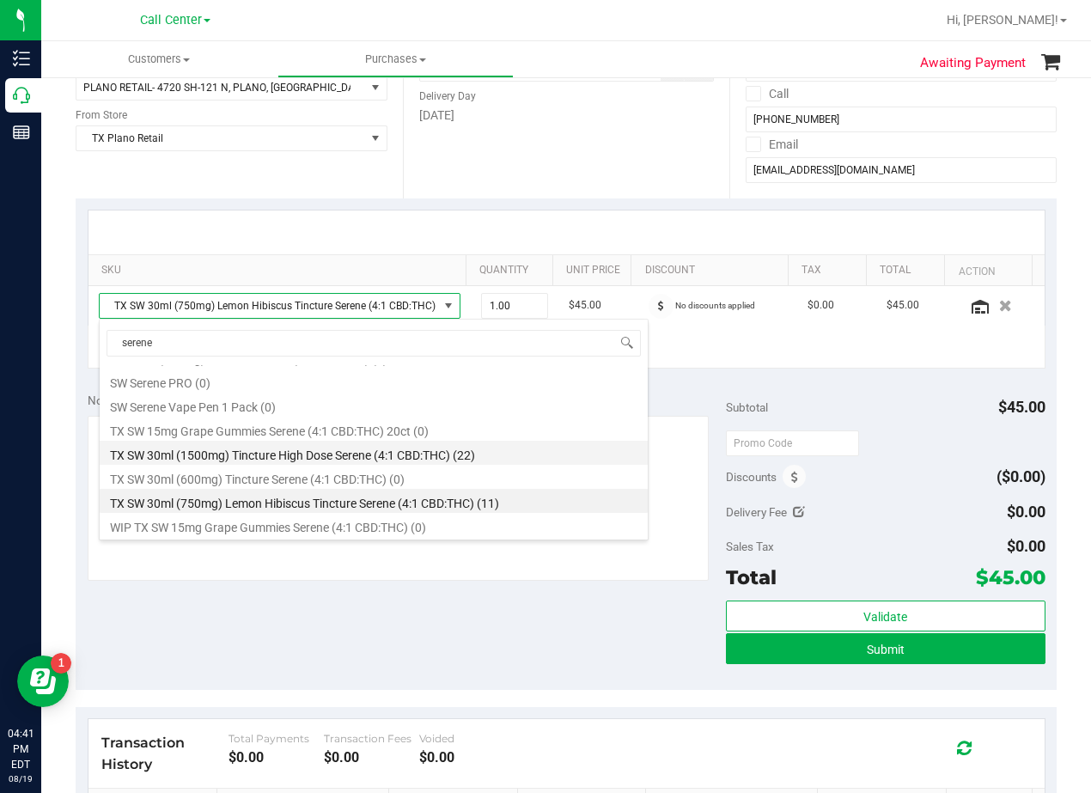
click at [336, 447] on li "TX SW 30ml (1500mg) Tincture High Dose Serene (4:1 CBD:THC) (22)" at bounding box center [374, 453] width 548 height 24
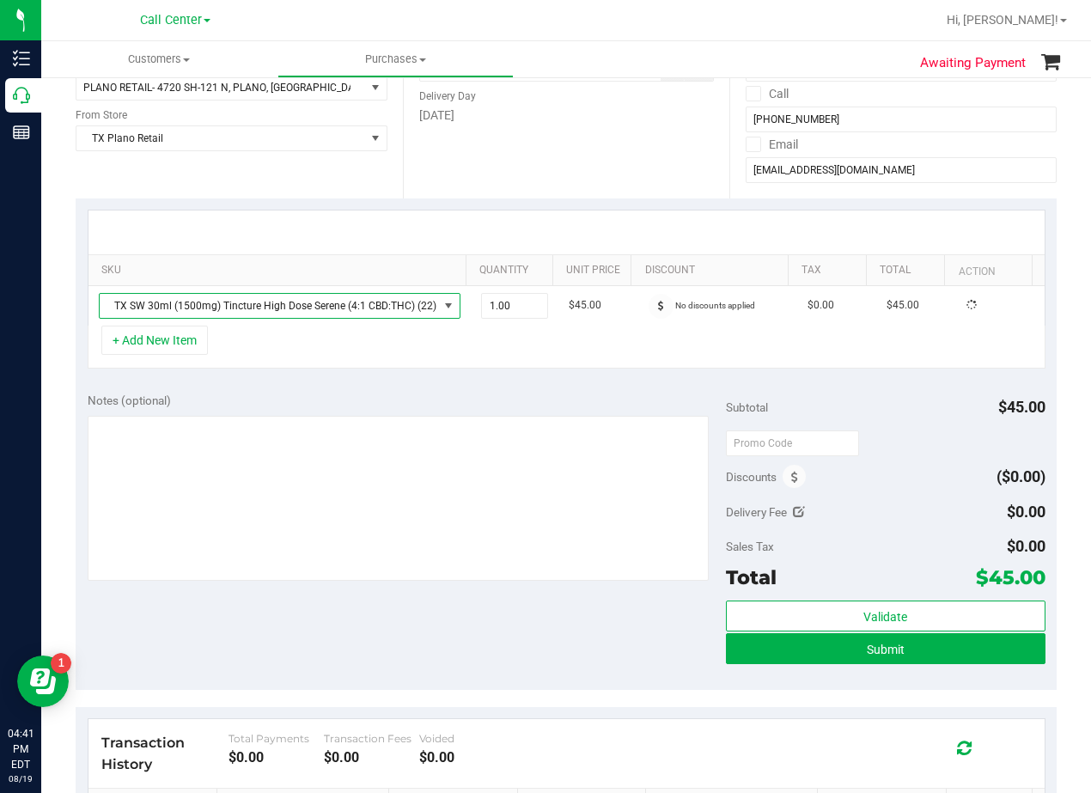
click at [367, 388] on div "Notes (optional) Subtotal $45.00 Discounts ($0.00) Delivery Fee $0.00 Sales Tax…" at bounding box center [566, 535] width 981 height 309
click at [301, 308] on span "TX SW 30ml (1500mg) Tincture High Dose Serene (4:1 CBD:THC)" at bounding box center [269, 306] width 339 height 24
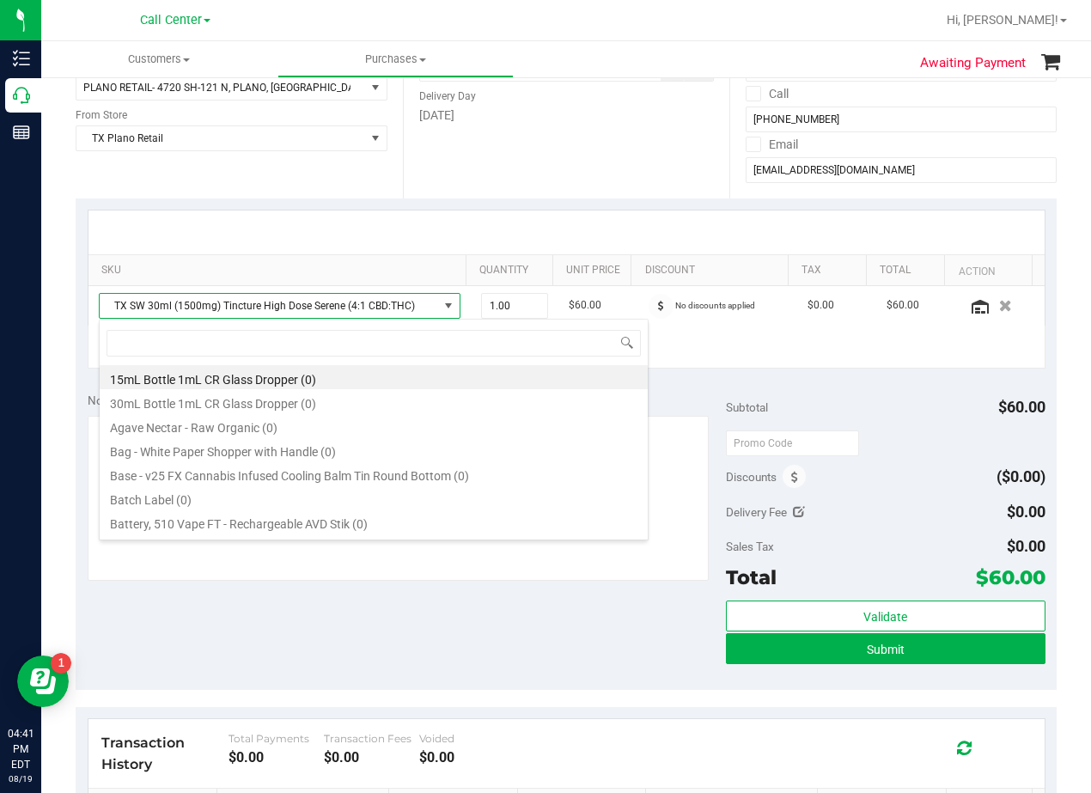
scroll to position [26, 351]
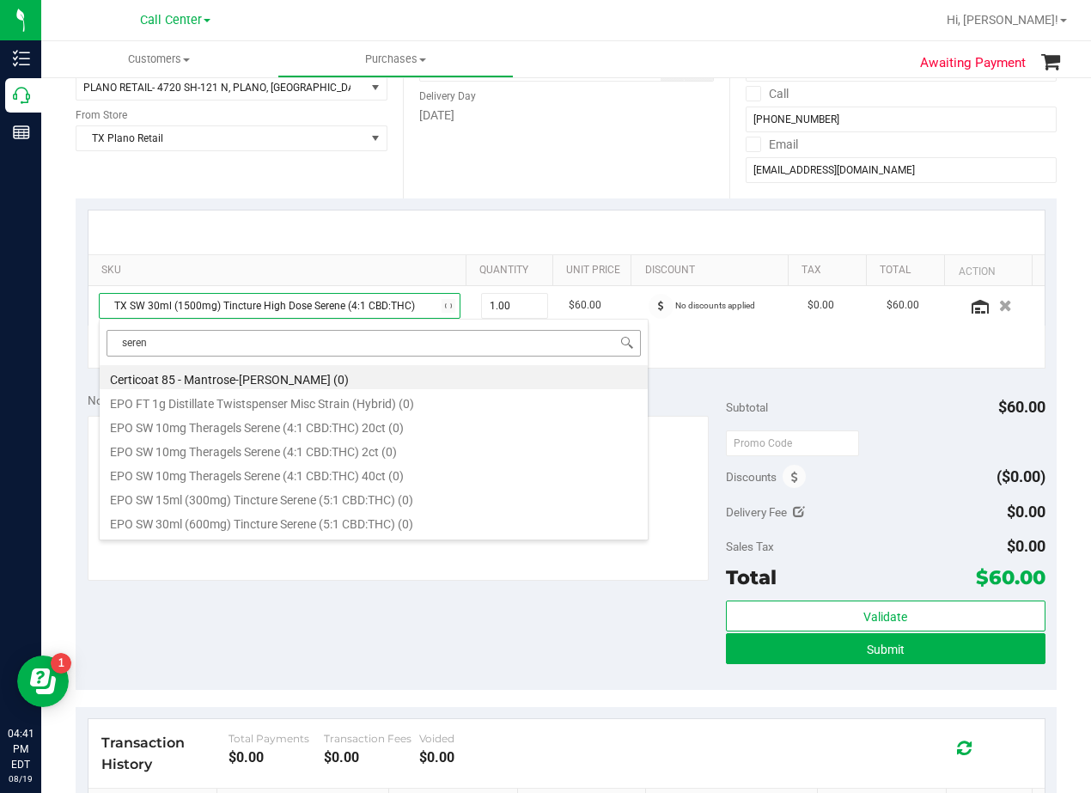
type input "serene"
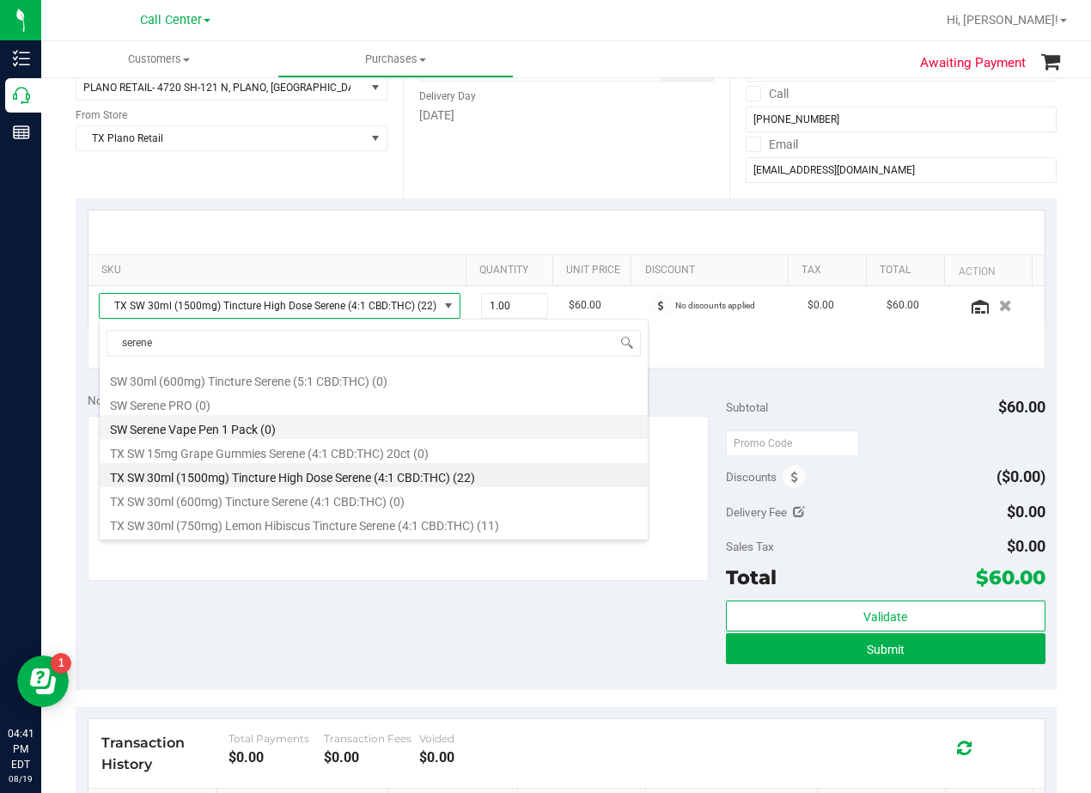
scroll to position [502, 0]
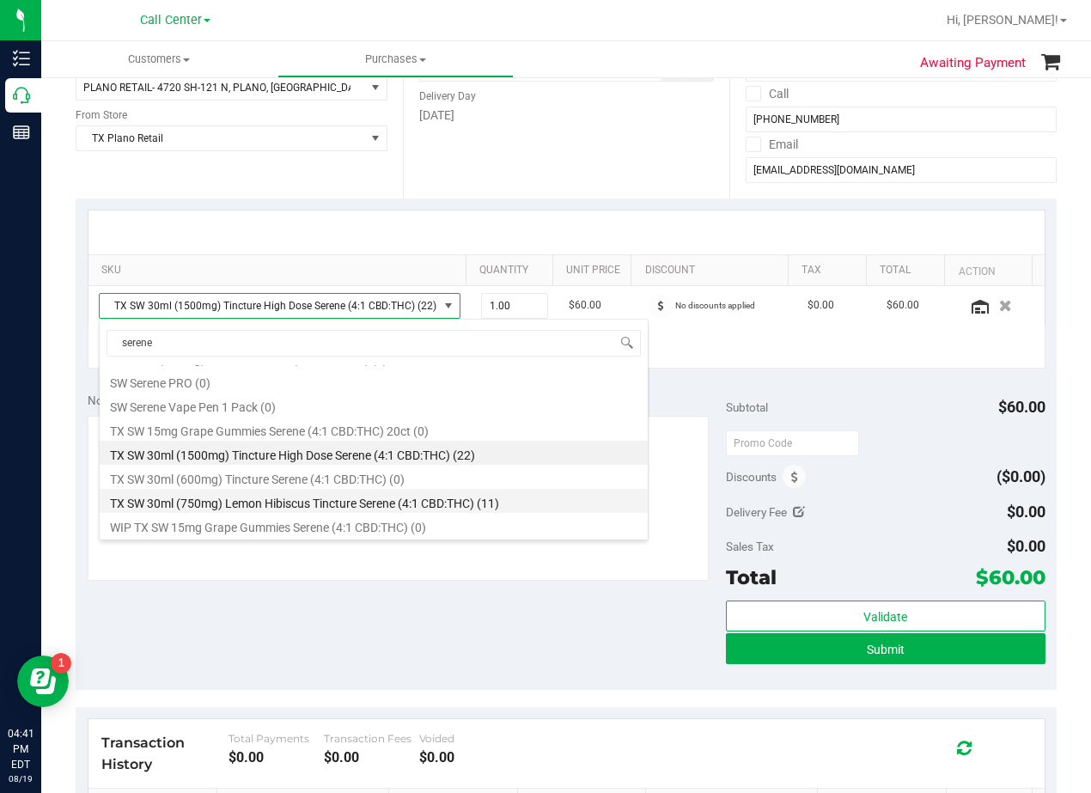
click at [386, 502] on li "TX SW 30ml (750mg) Lemon Hibiscus Tincture Serene (4:1 CBD:THC) (11)" at bounding box center [374, 501] width 548 height 24
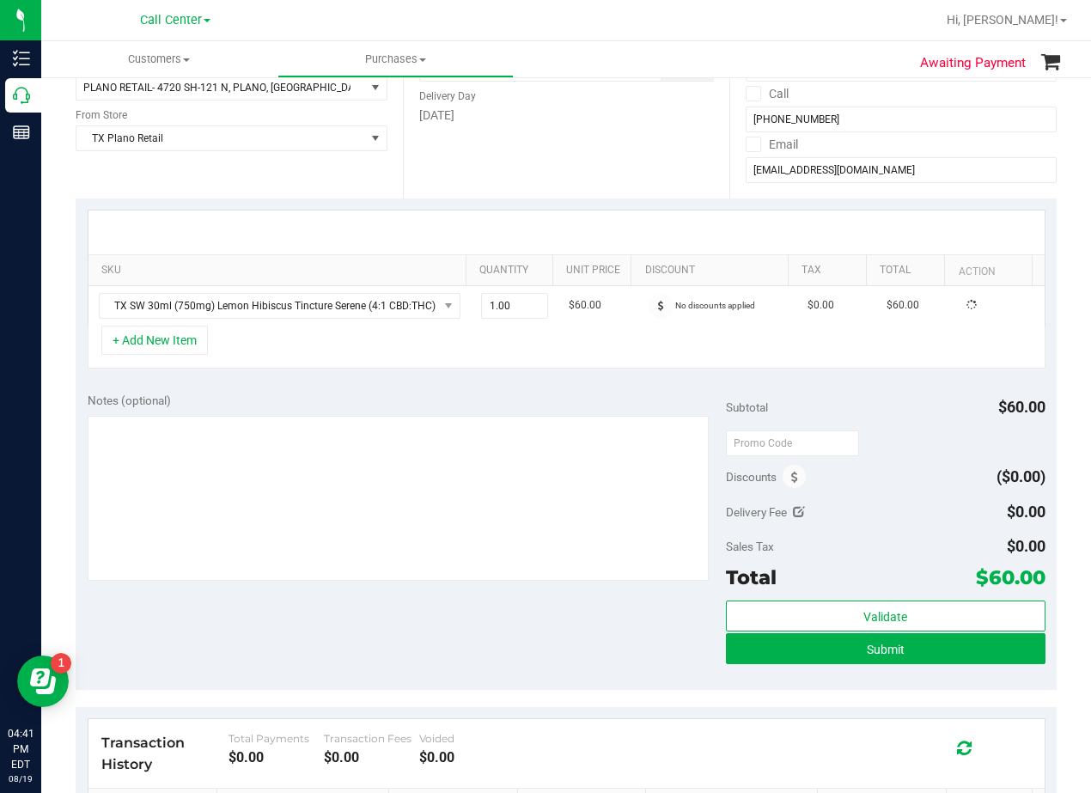
click at [410, 378] on div "SKU Quantity Unit Price Discount Tax Total Action TX SW 30ml (750mg) Lemon Hibi…" at bounding box center [566, 289] width 981 height 182
click at [597, 232] on div at bounding box center [566, 232] width 925 height 1
click at [598, 232] on div at bounding box center [566, 232] width 925 height 1
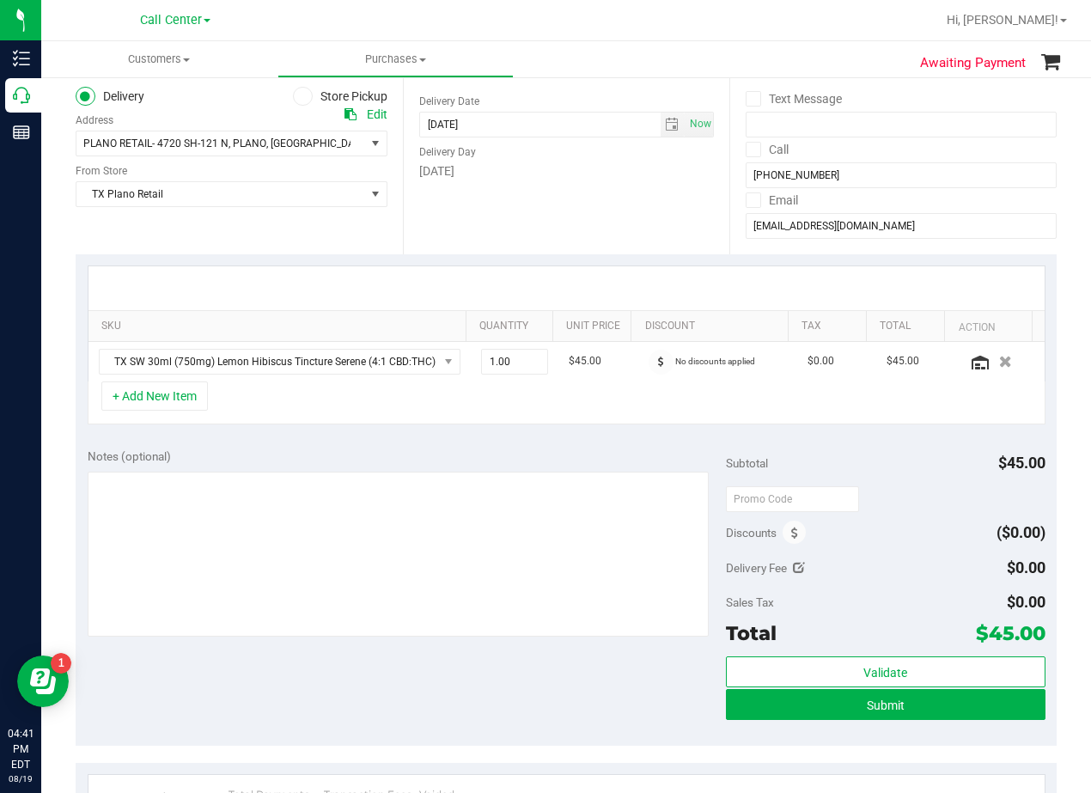
scroll to position [172, 0]
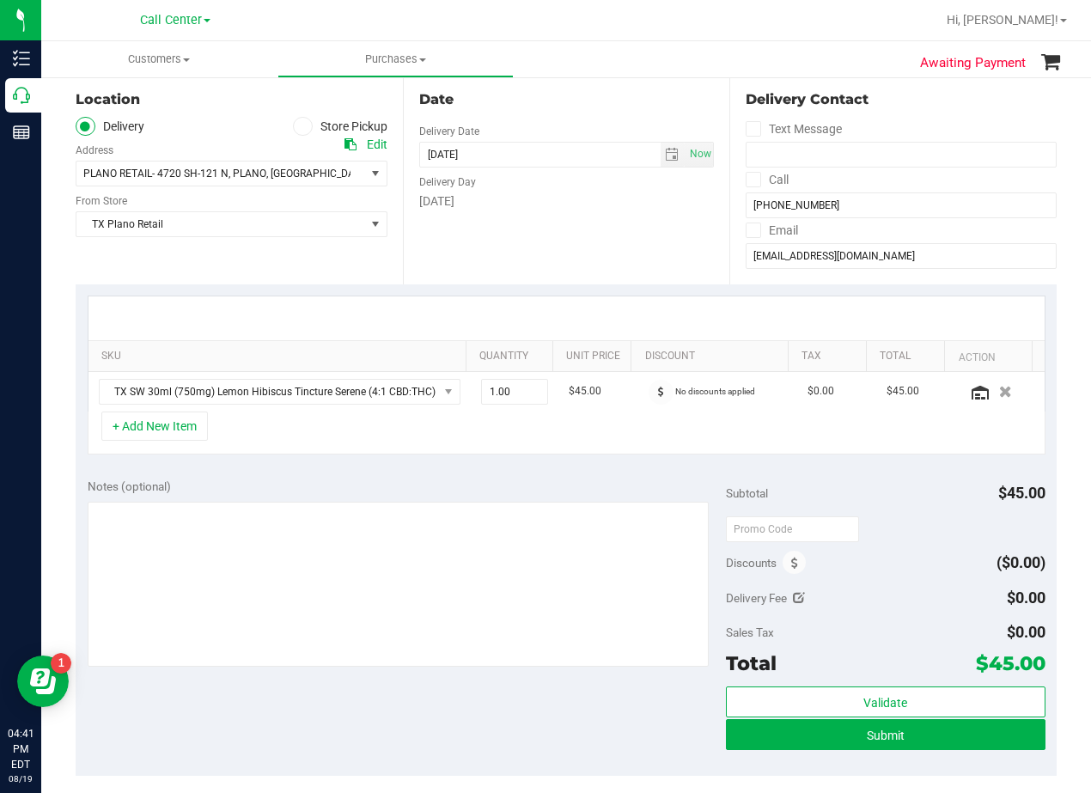
click at [598, 232] on div "Date Delivery Date 08/22/2025 Now 08/22/2025 08:00 AM Now Delivery Day Friday" at bounding box center [566, 179] width 327 height 211
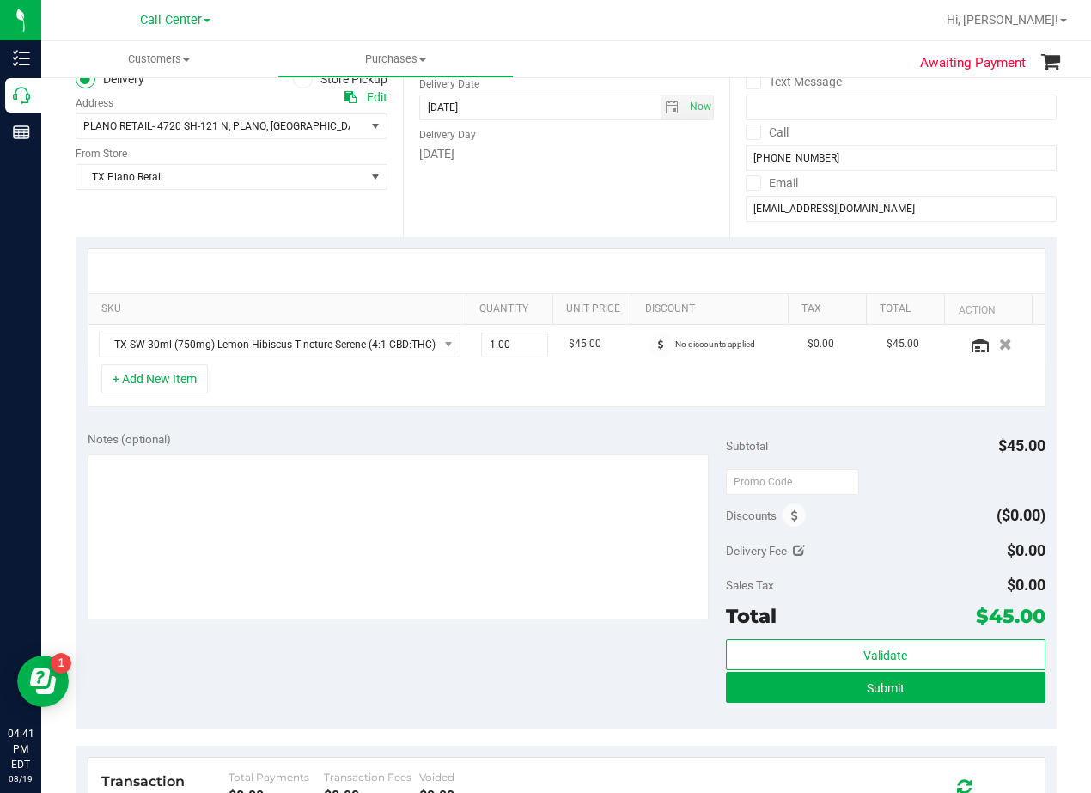
scroll to position [258, 0]
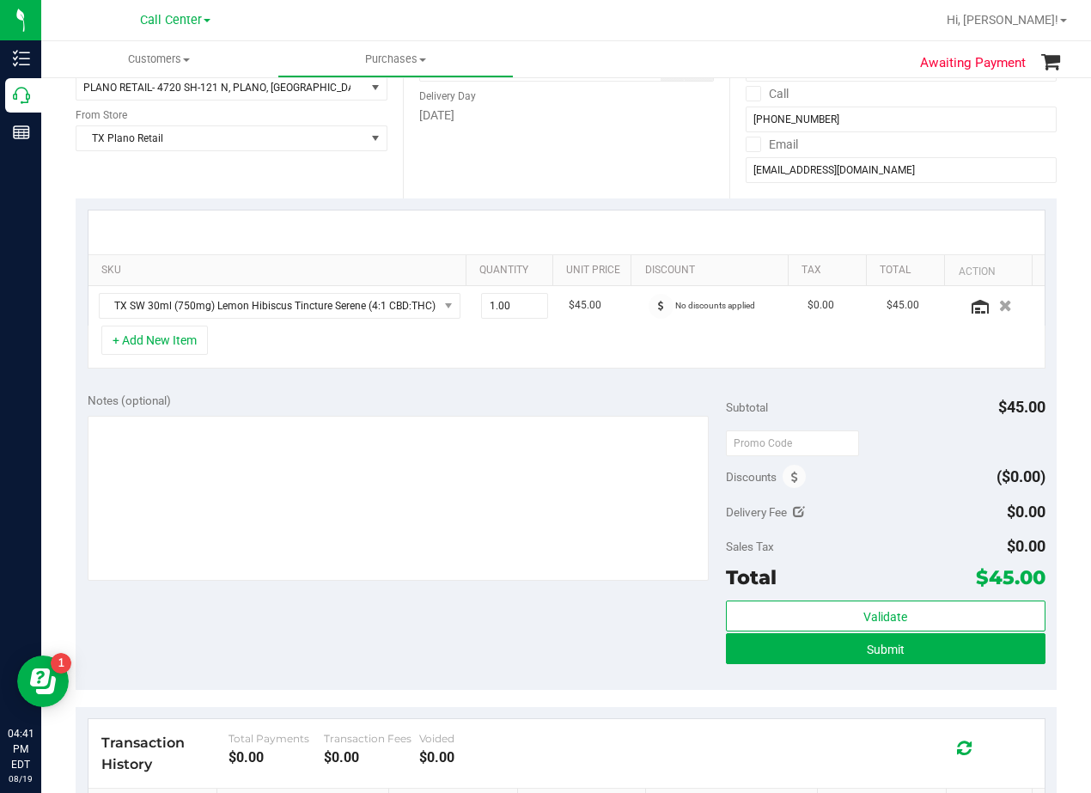
click at [607, 223] on div at bounding box center [566, 233] width 956 height 44
click at [330, 296] on span "TX SW 30ml (750mg) Lemon Hibiscus Tincture Serene (4:1 CBD:THC)" at bounding box center [269, 306] width 339 height 24
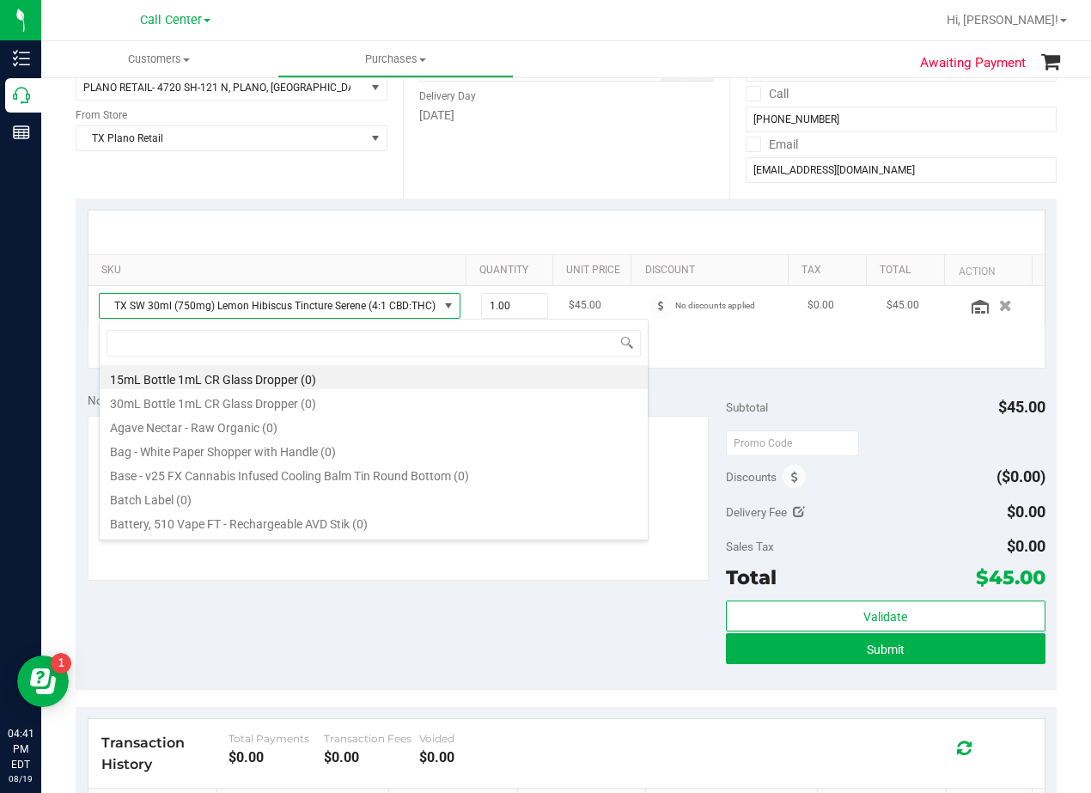
scroll to position [26, 351]
type input "serene"
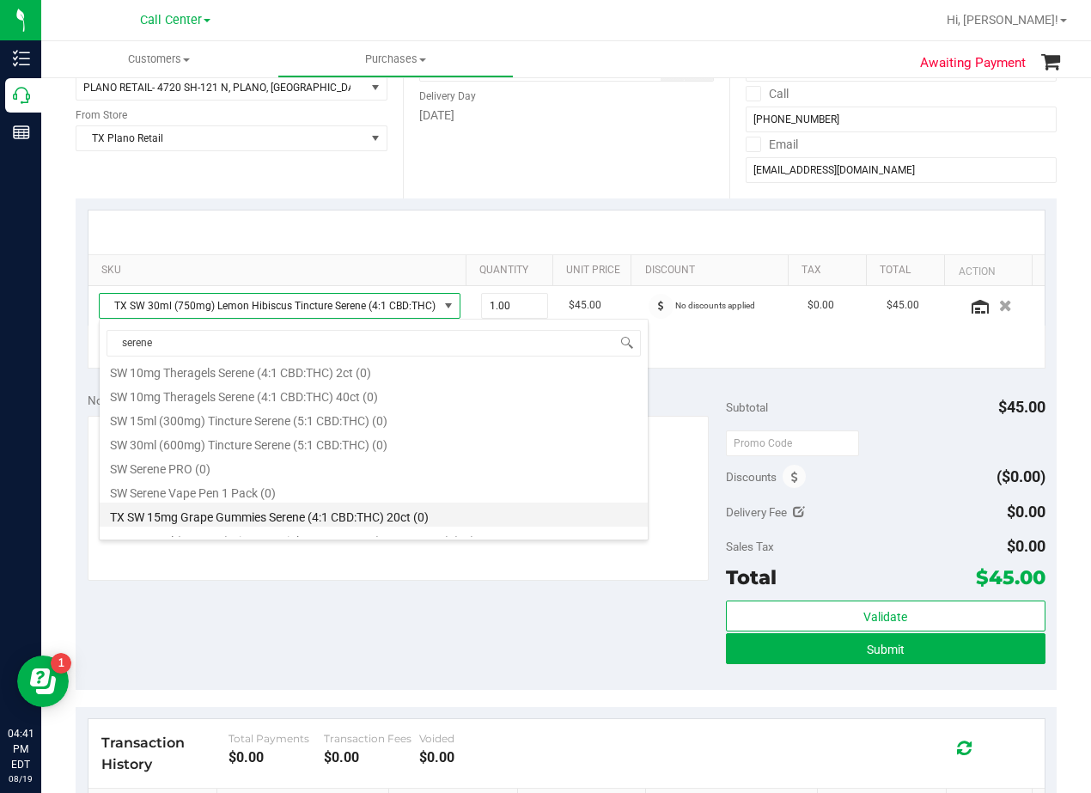
scroll to position [502, 0]
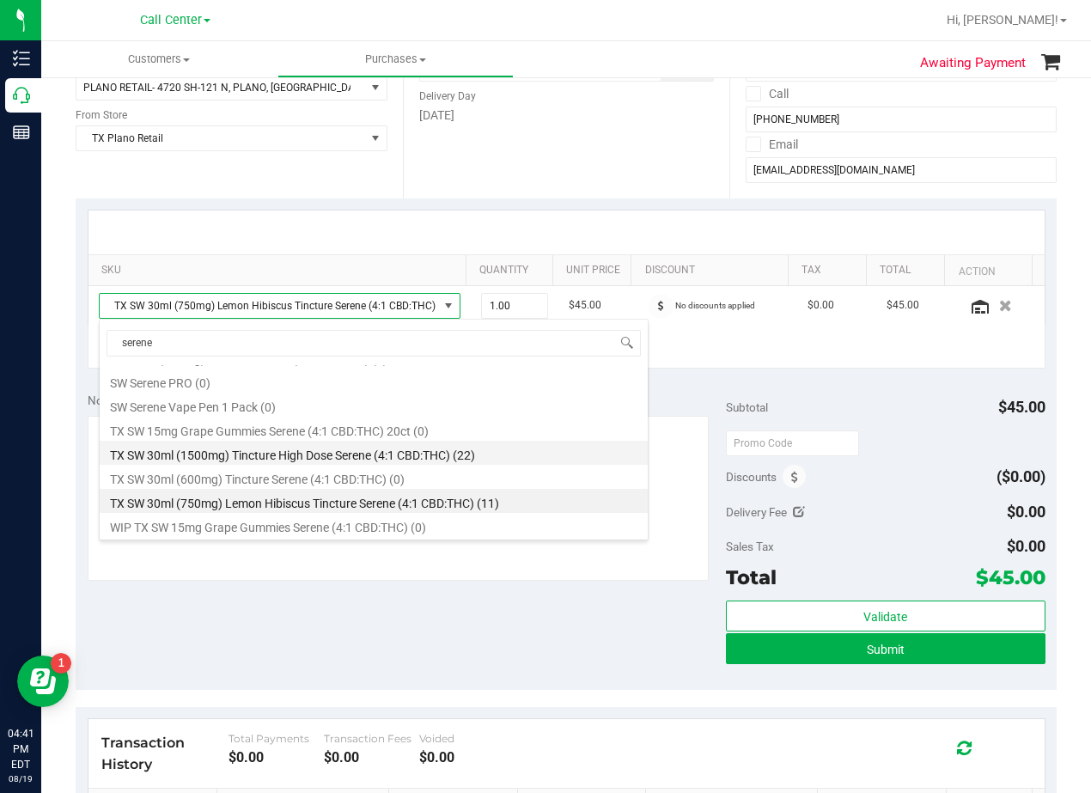
click at [455, 451] on li "TX SW 30ml (1500mg) Tincture High Dose Serene (4:1 CBD:THC) (22)" at bounding box center [374, 453] width 548 height 24
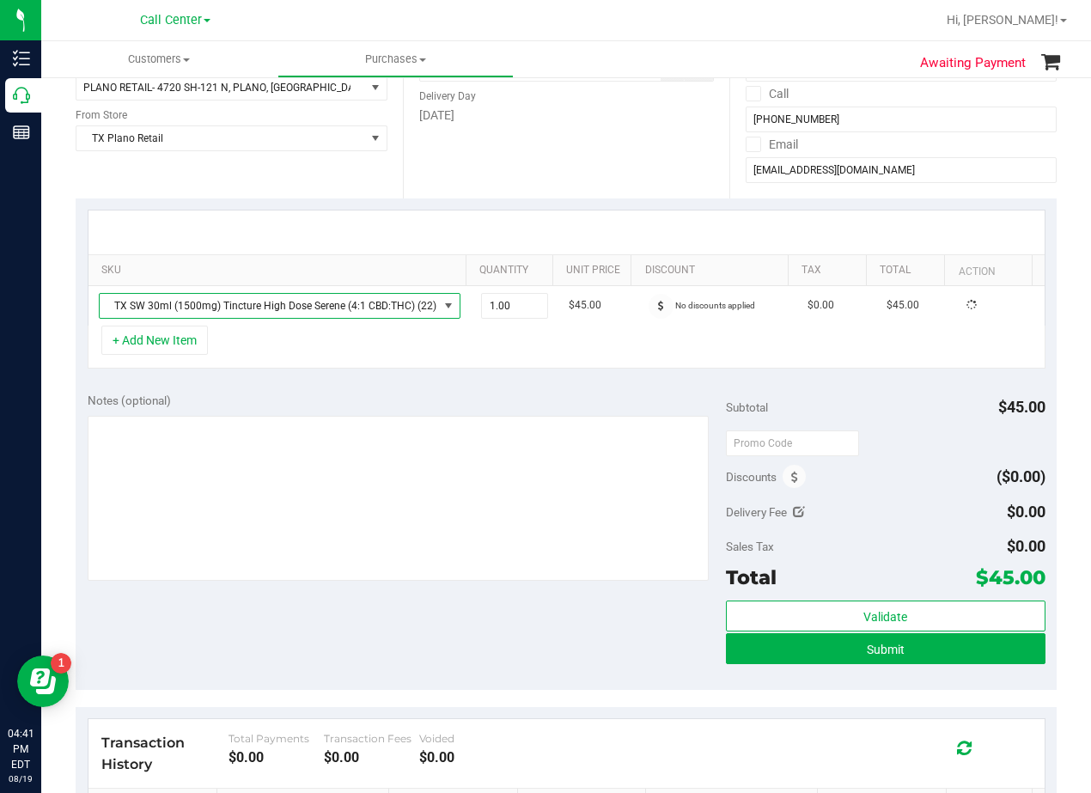
click at [461, 388] on div "Notes (optional) Subtotal $45.00 Discounts ($0.00) Delivery Fee $0.00 Sales Tax…" at bounding box center [566, 535] width 981 height 309
drag, startPoint x: 578, startPoint y: 229, endPoint x: 611, endPoint y: 226, distance: 32.8
click at [583, 229] on div at bounding box center [566, 233] width 956 height 44
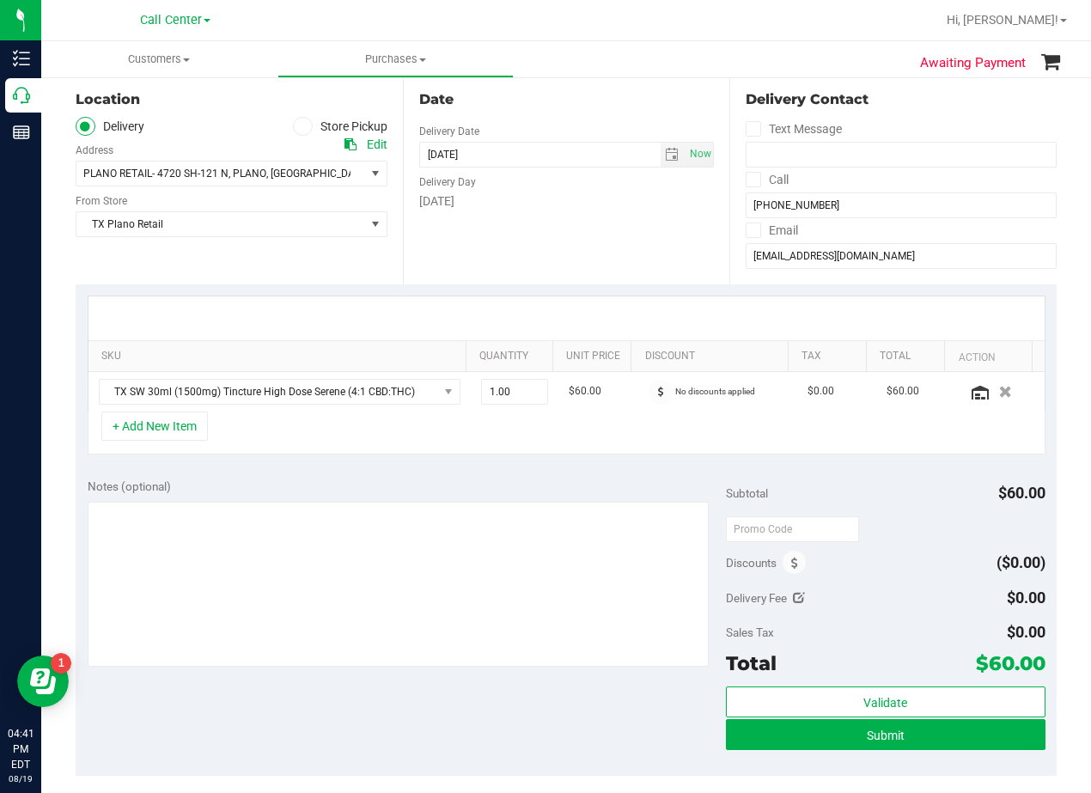
click at [598, 226] on div "Date Delivery Date 08/22/2025 Now 08/22/2025 08:00 AM Now Delivery Day Friday" at bounding box center [566, 179] width 327 height 211
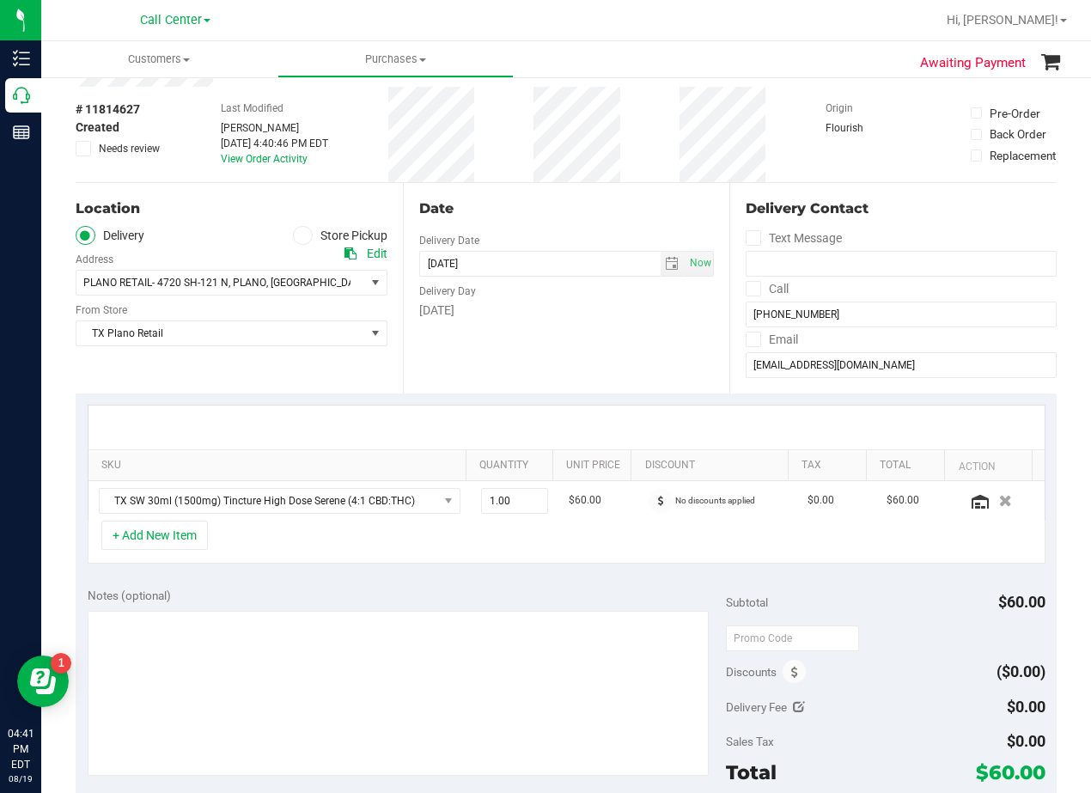
scroll to position [0, 0]
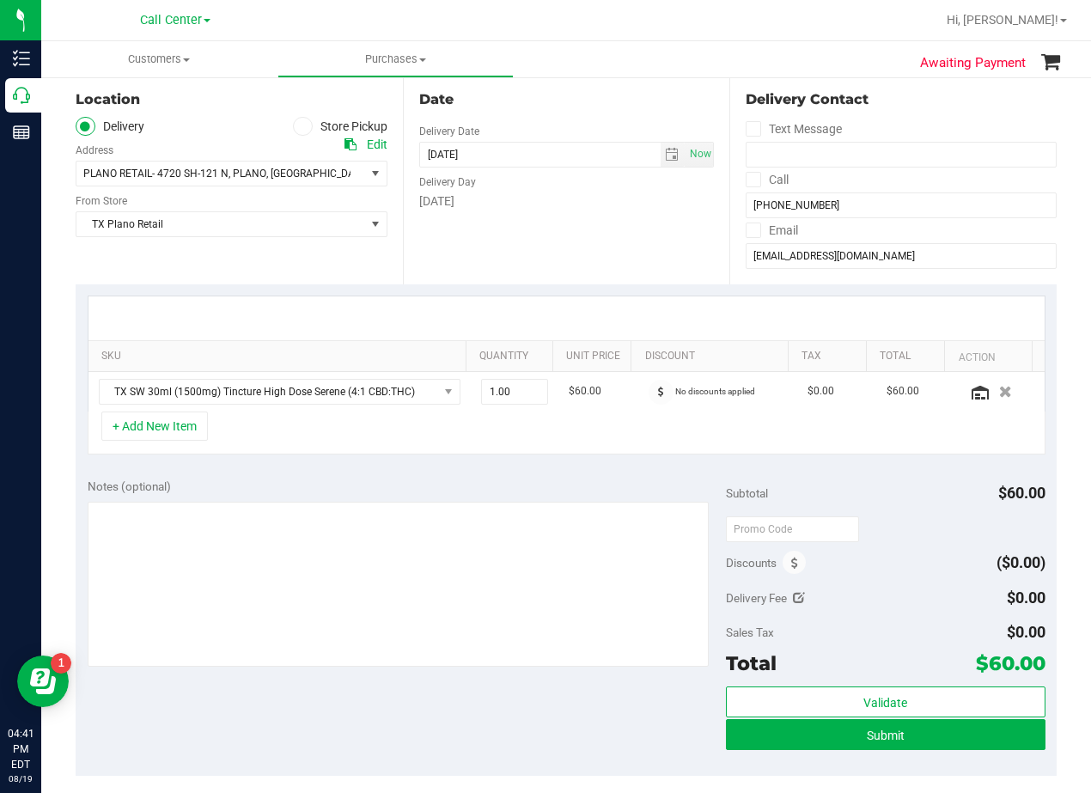
click at [590, 253] on div "Date Delivery Date 08/22/2025 Now 08/22/2025 08:00 AM Now Delivery Day Friday" at bounding box center [566, 179] width 327 height 211
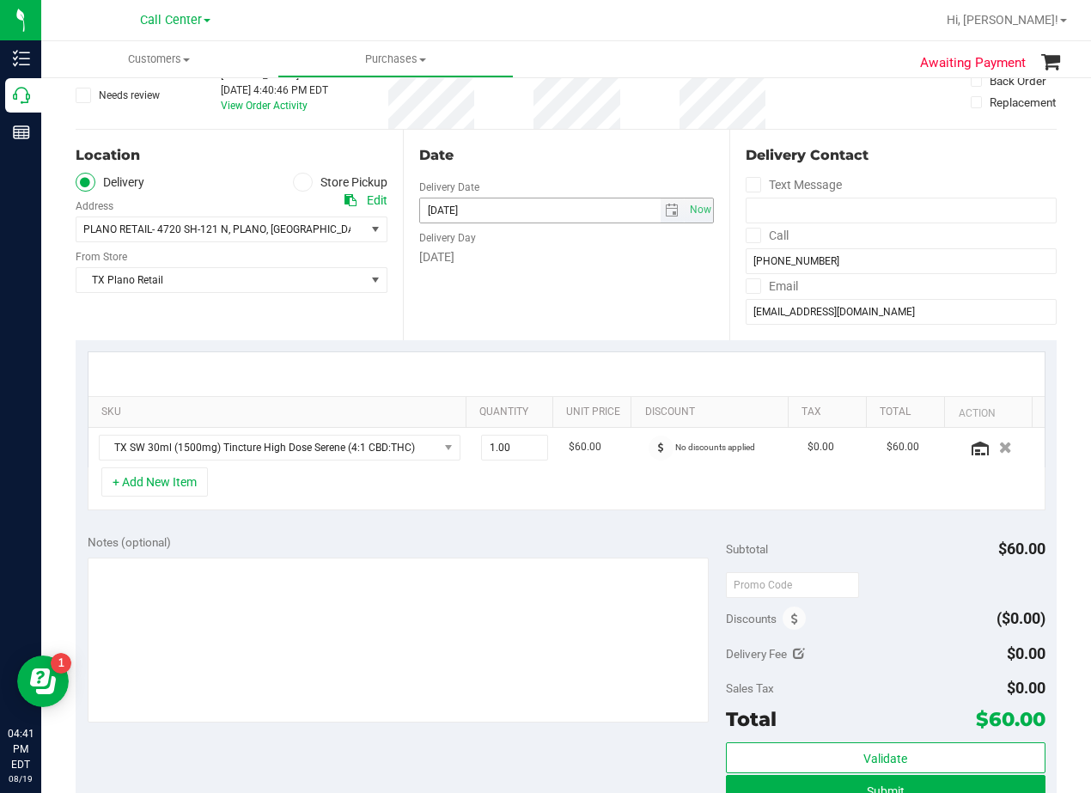
scroll to position [86, 0]
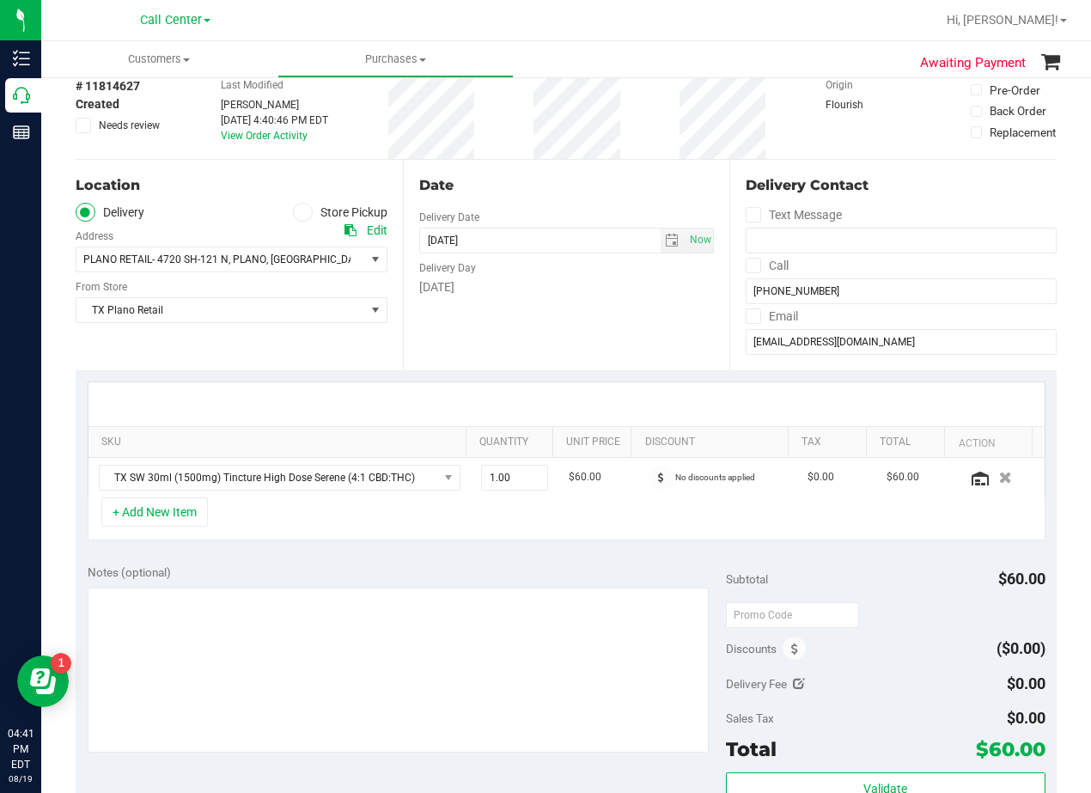
click at [580, 210] on div "Date Delivery Date 08/22/2025 Now 08/22/2025 08:00 AM Now Delivery Day Friday" at bounding box center [566, 265] width 327 height 211
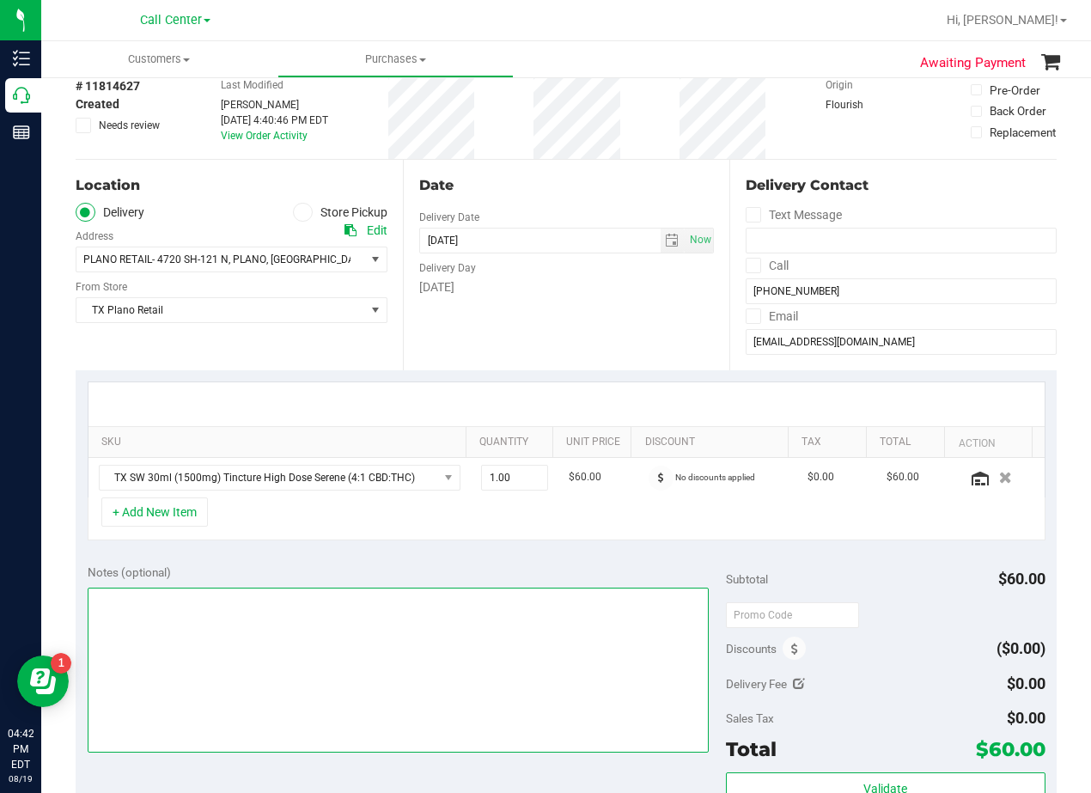
click at [572, 657] on textarea at bounding box center [398, 670] width 621 height 165
type textarea "pu 8/22 Plano. AL 8/19"
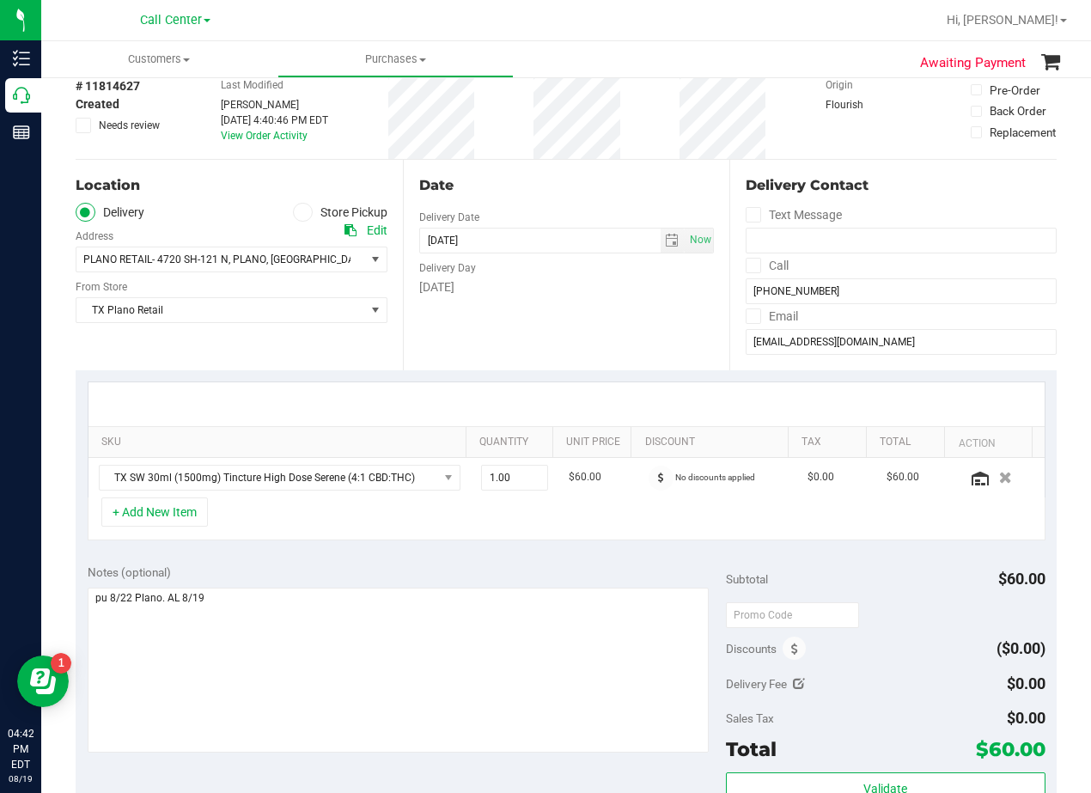
click at [566, 316] on div "Date Delivery Date 08/22/2025 Now 08/22/2025 08:00 AM Now Delivery Day Friday" at bounding box center [566, 265] width 327 height 211
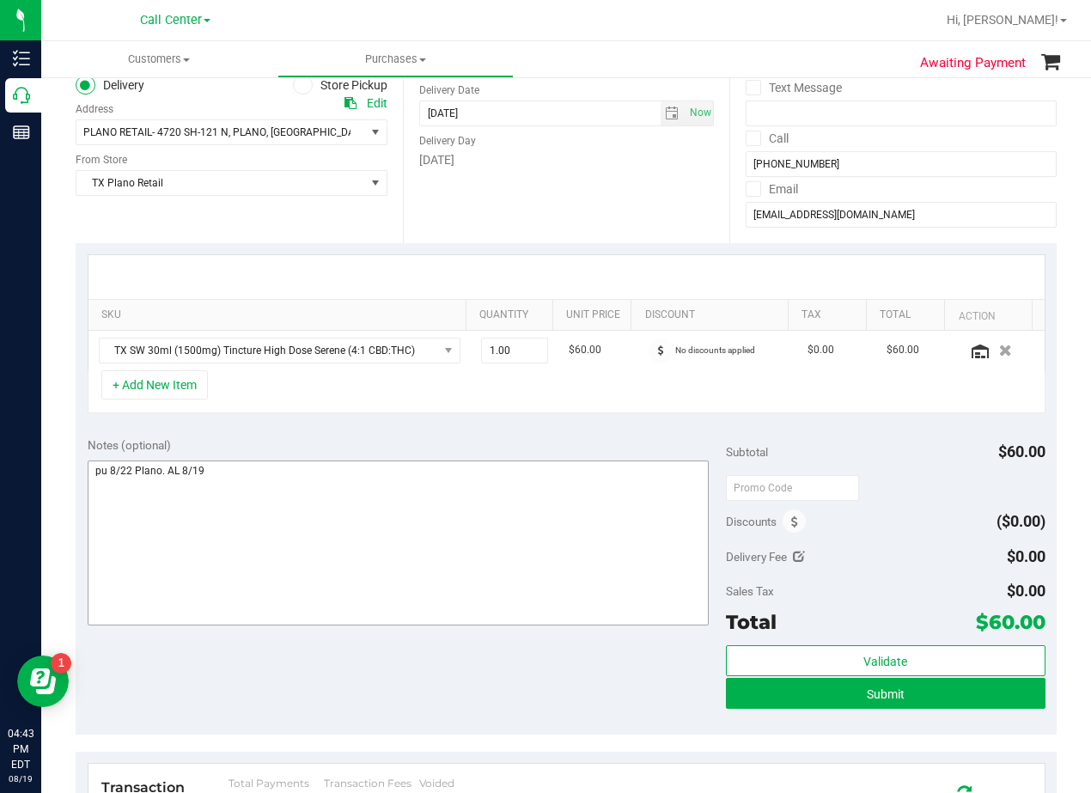
scroll to position [430, 0]
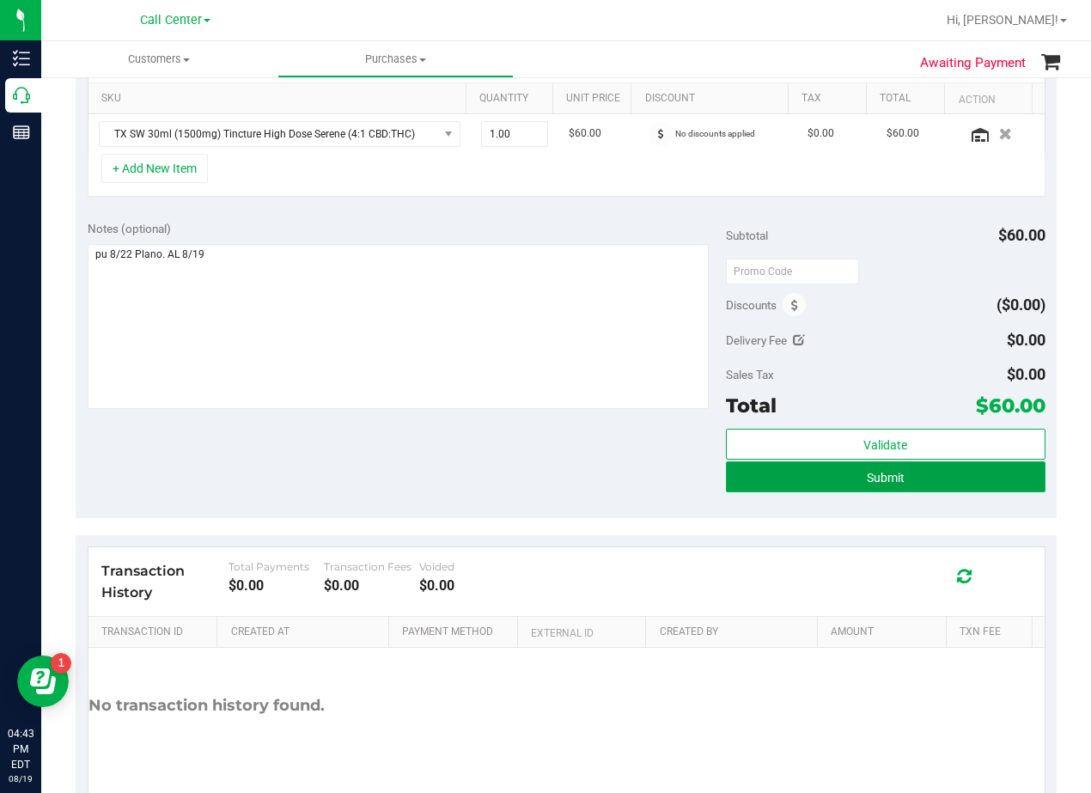
click at [726, 472] on button "Submit" at bounding box center [886, 476] width 320 height 31
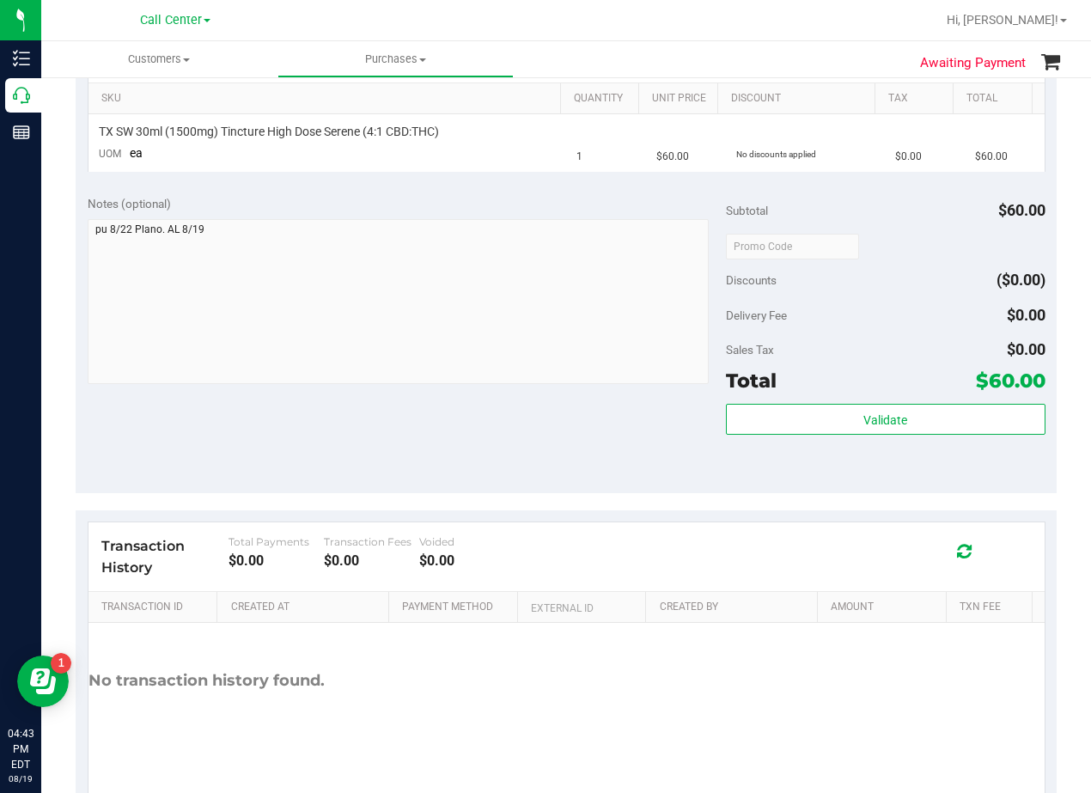
drag, startPoint x: 634, startPoint y: 606, endPoint x: 632, endPoint y: 590, distance: 15.7
click at [634, 606] on div at bounding box center [638, 607] width 8 height 31
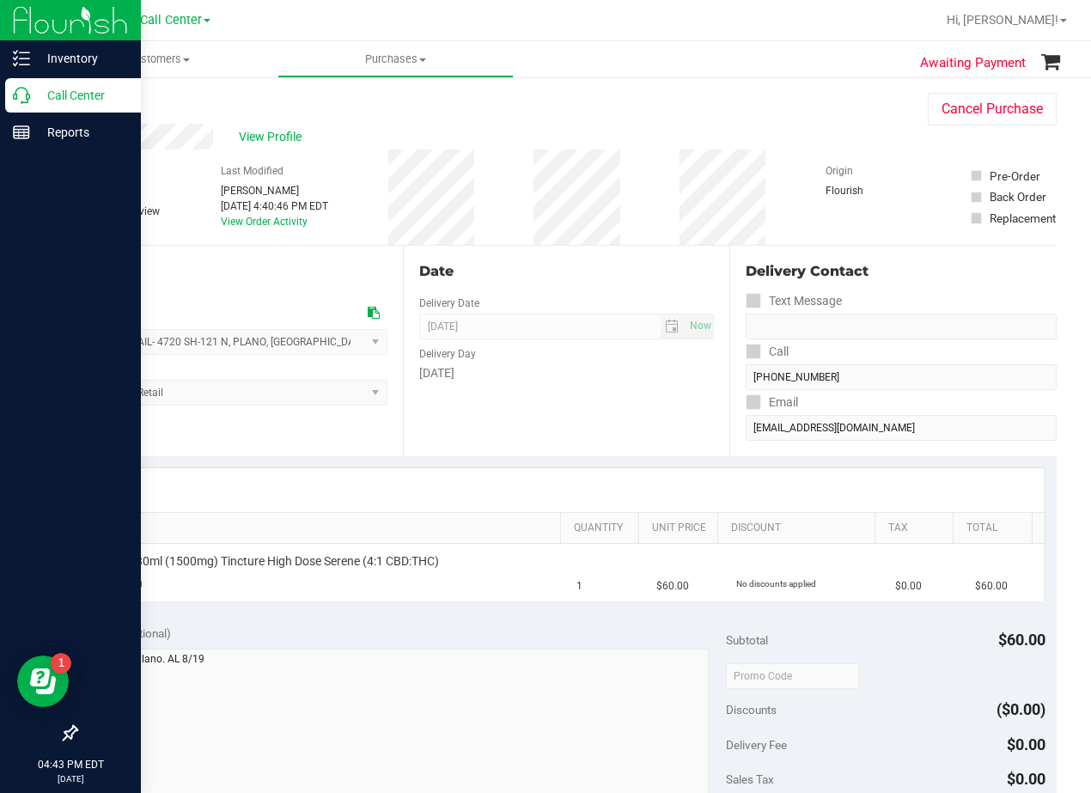
click at [41, 98] on p "Call Center" at bounding box center [81, 95] width 103 height 21
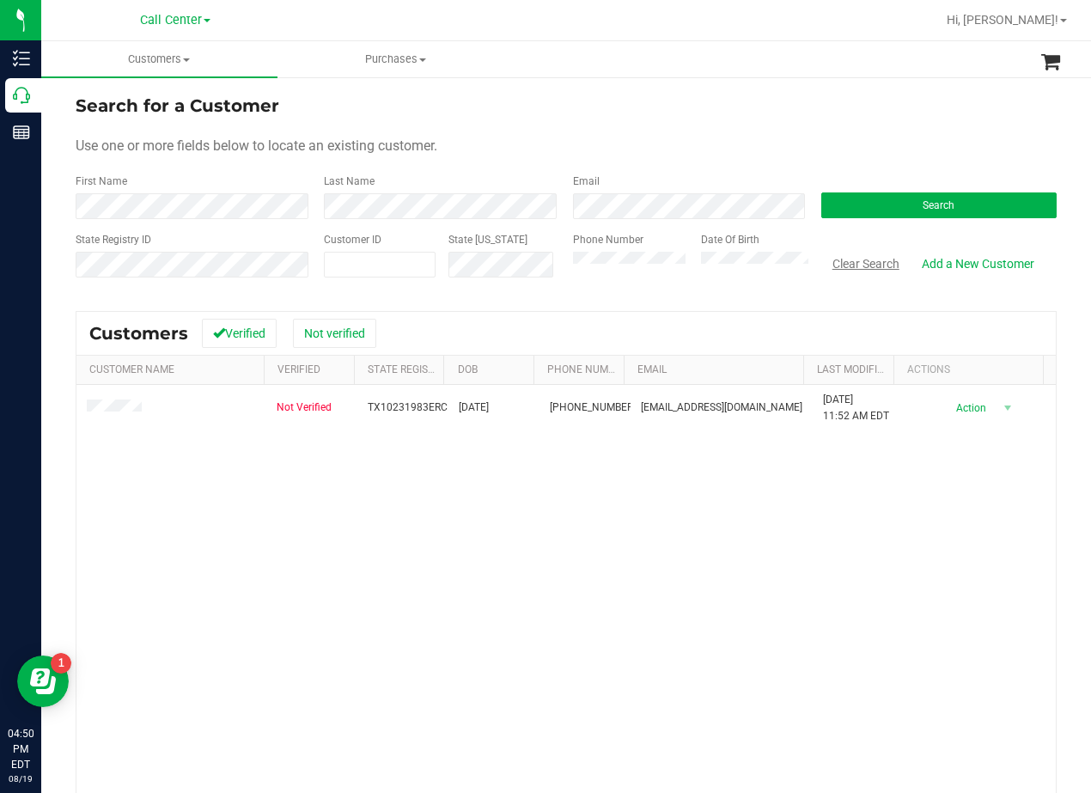
click at [833, 265] on button "Clear Search" at bounding box center [865, 263] width 89 height 29
click at [861, 262] on button "Clear Search" at bounding box center [865, 263] width 89 height 29
click at [827, 265] on button "Clear Search" at bounding box center [865, 263] width 89 height 29
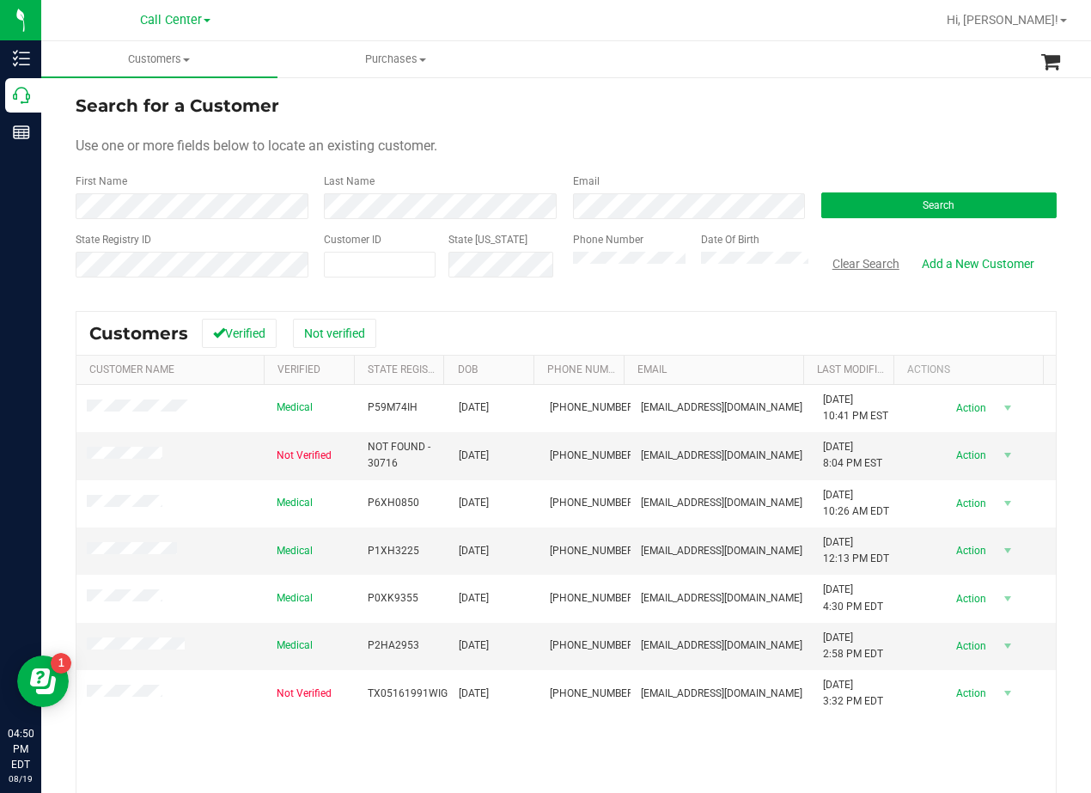
click at [842, 264] on button "Clear Search" at bounding box center [865, 263] width 89 height 29
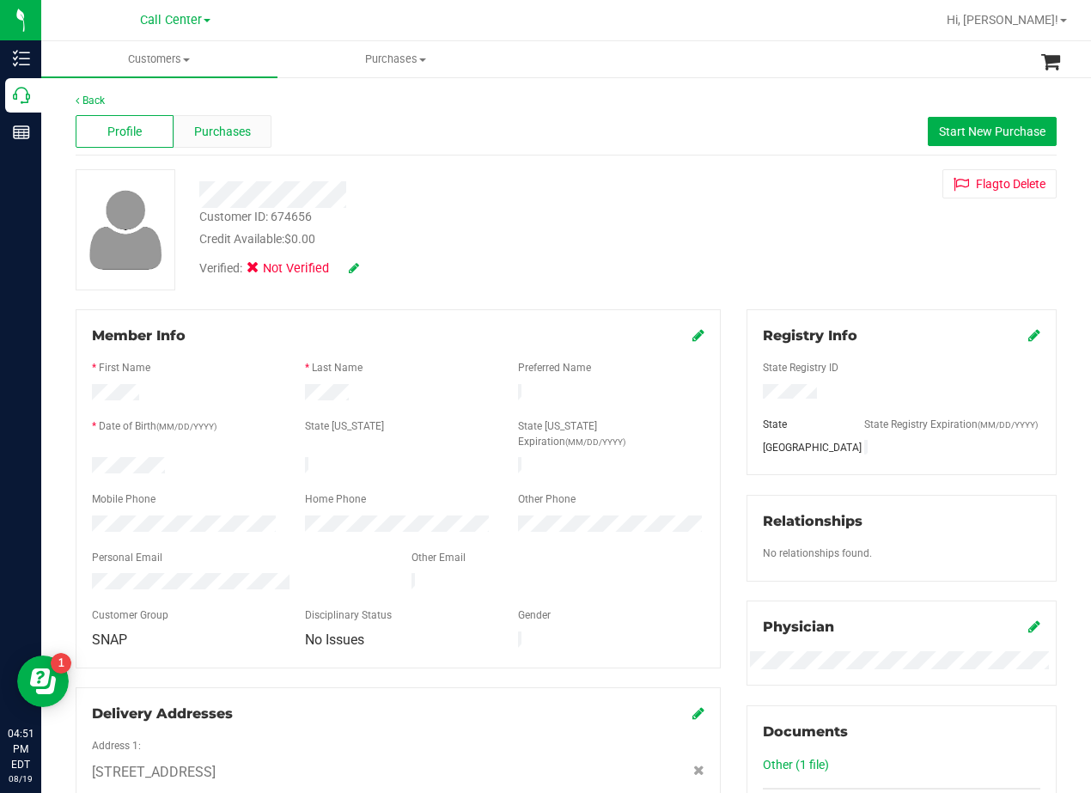
click at [234, 119] on div "Purchases" at bounding box center [223, 131] width 98 height 33
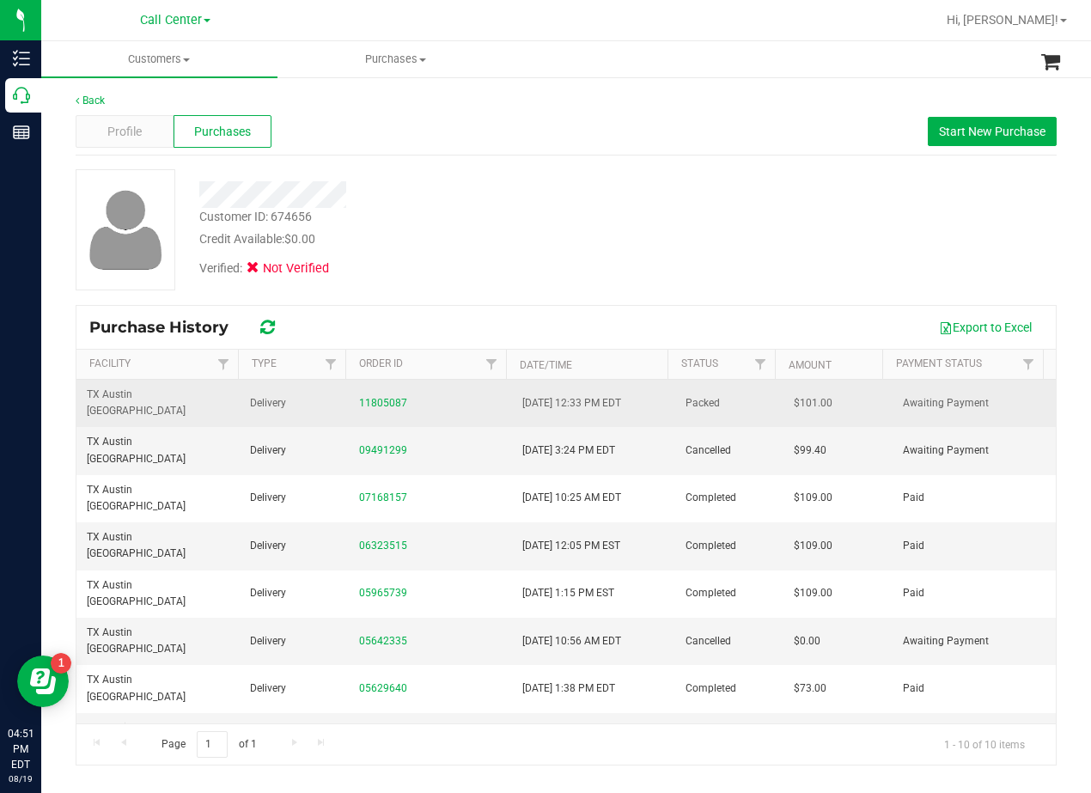
click at [378, 402] on div "11805087" at bounding box center [430, 403] width 143 height 16
click at [377, 399] on link "11805087" at bounding box center [383, 403] width 48 height 12
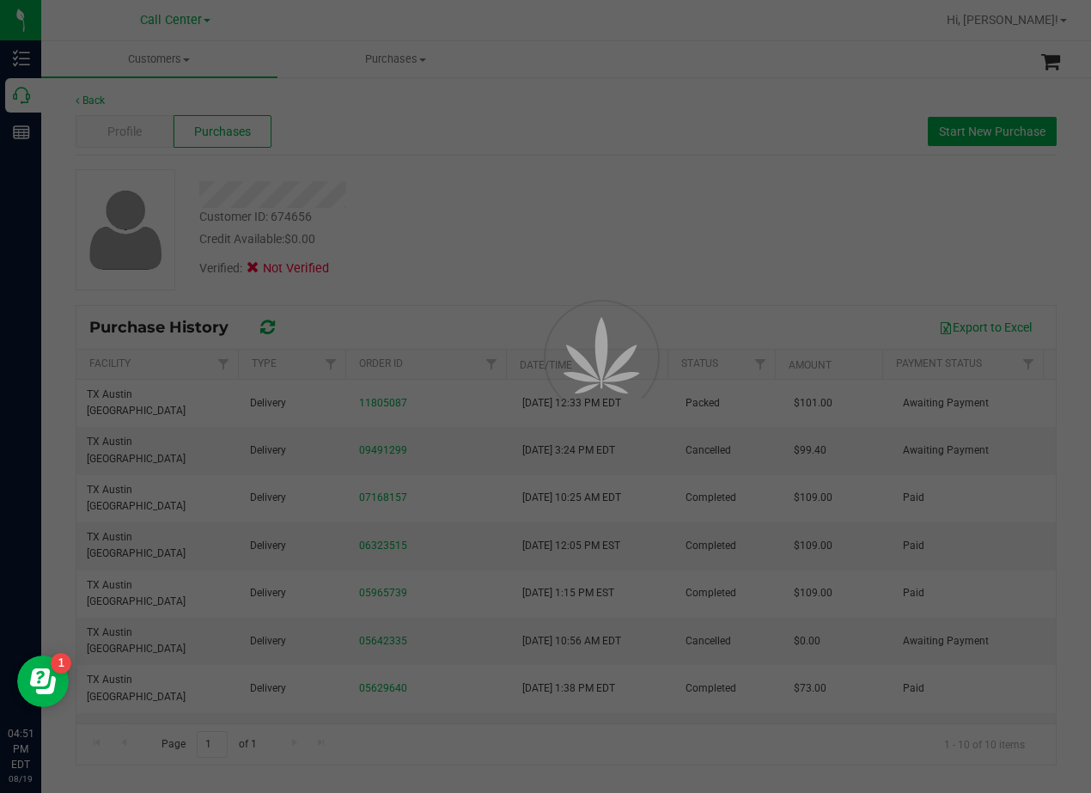
click at [430, 261] on div at bounding box center [545, 396] width 1091 height 793
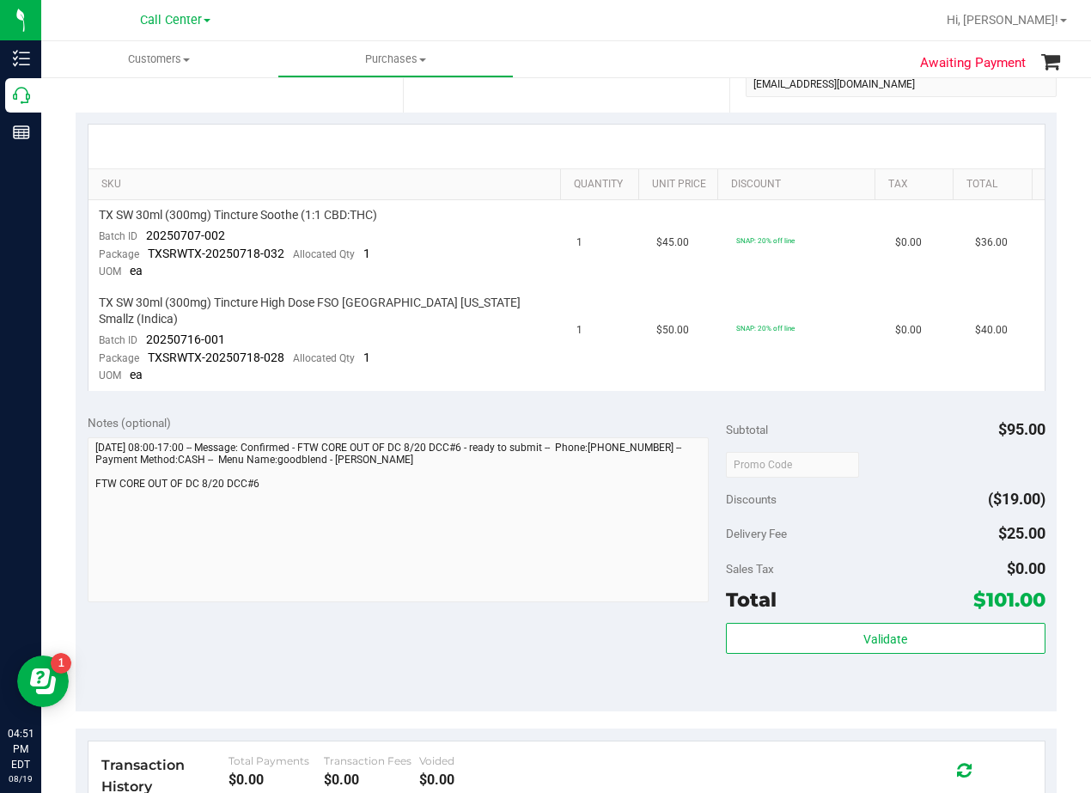
scroll to position [258, 0]
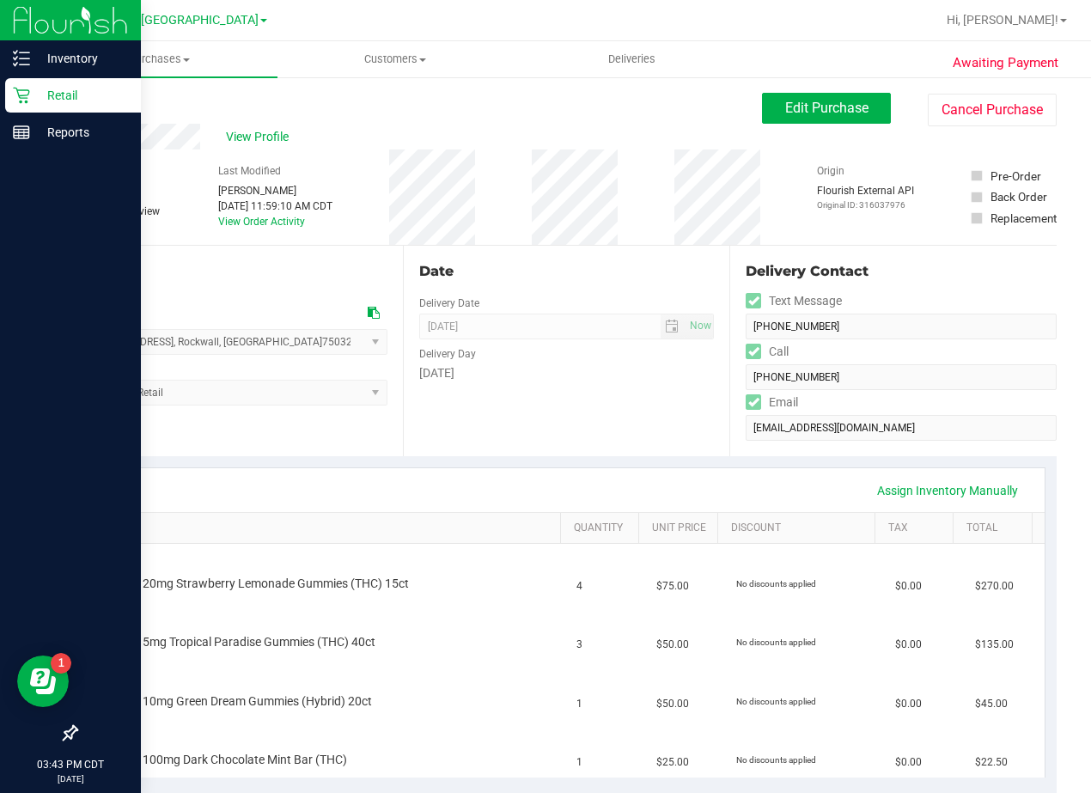
click at [31, 95] on p "Retail" at bounding box center [81, 95] width 103 height 21
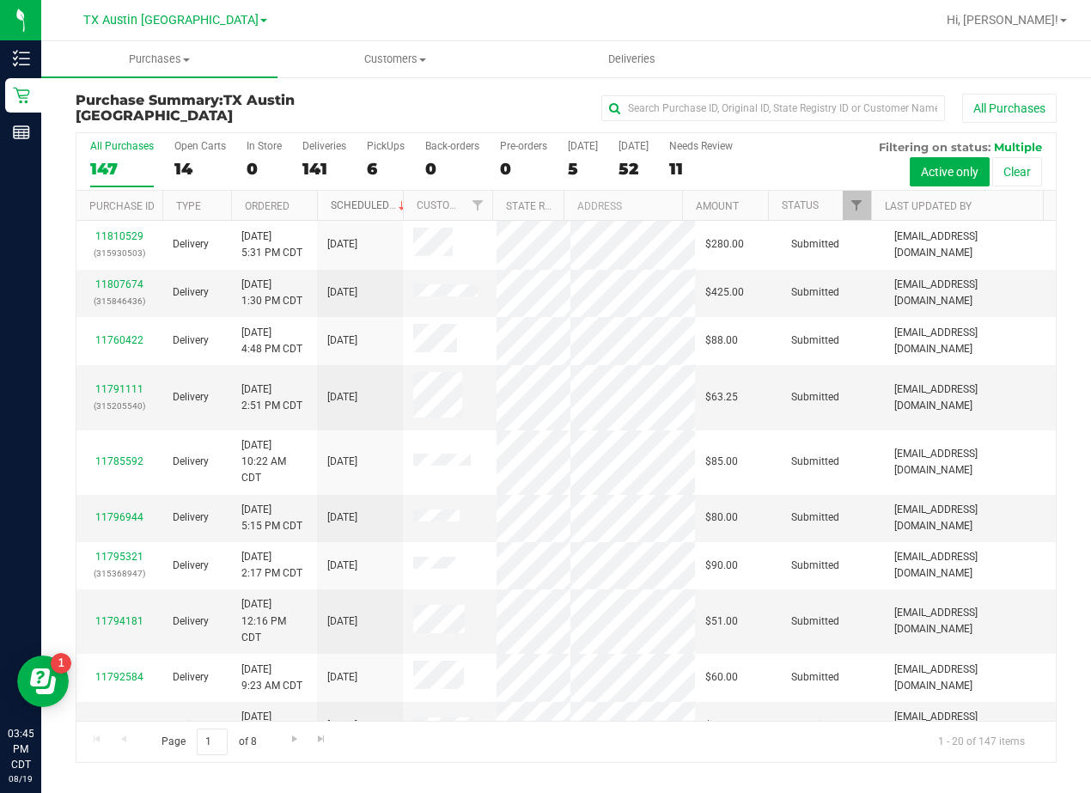
click at [363, 205] on link "Scheduled" at bounding box center [370, 205] width 78 height 12
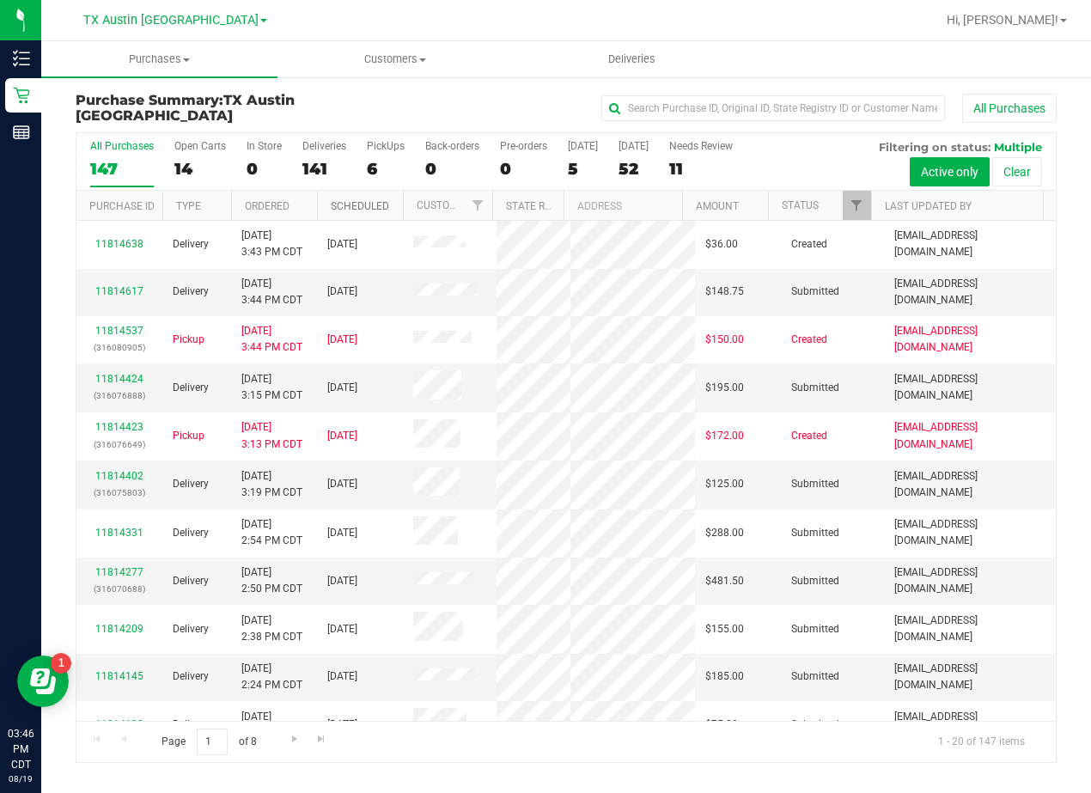
click at [370, 205] on link "Scheduled" at bounding box center [360, 206] width 58 height 12
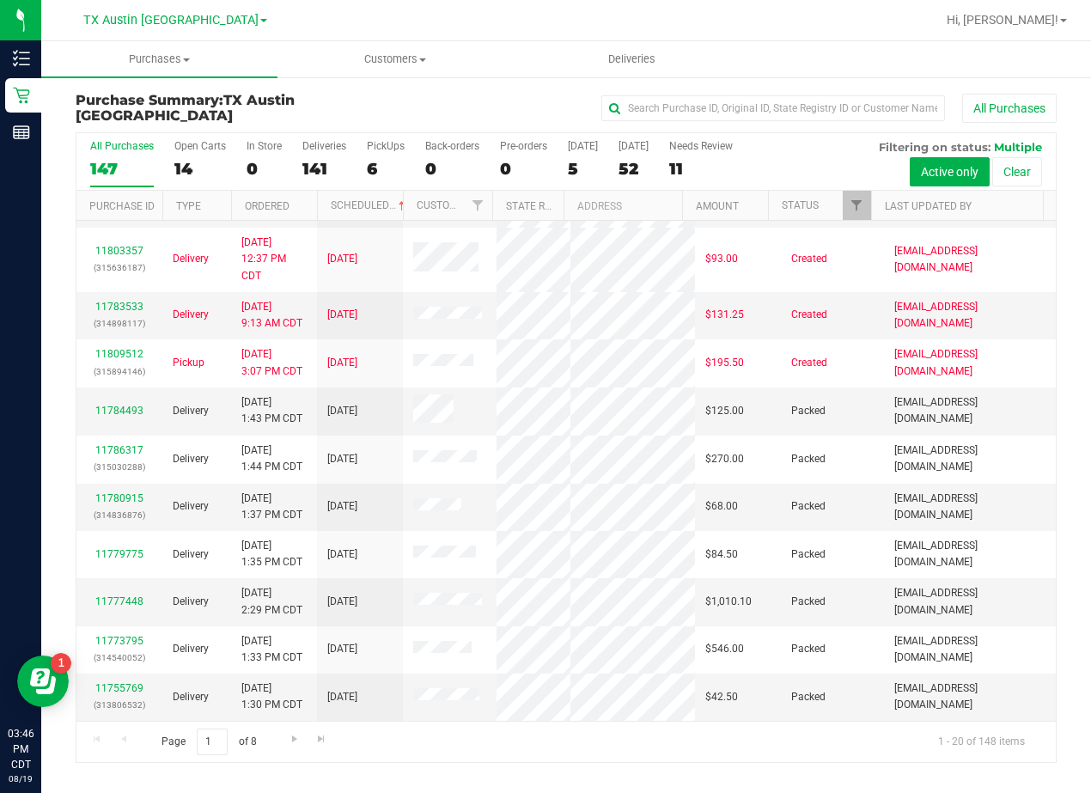
scroll to position [715, 0]
click at [295, 733] on span "Go to the next page" at bounding box center [295, 739] width 14 height 14
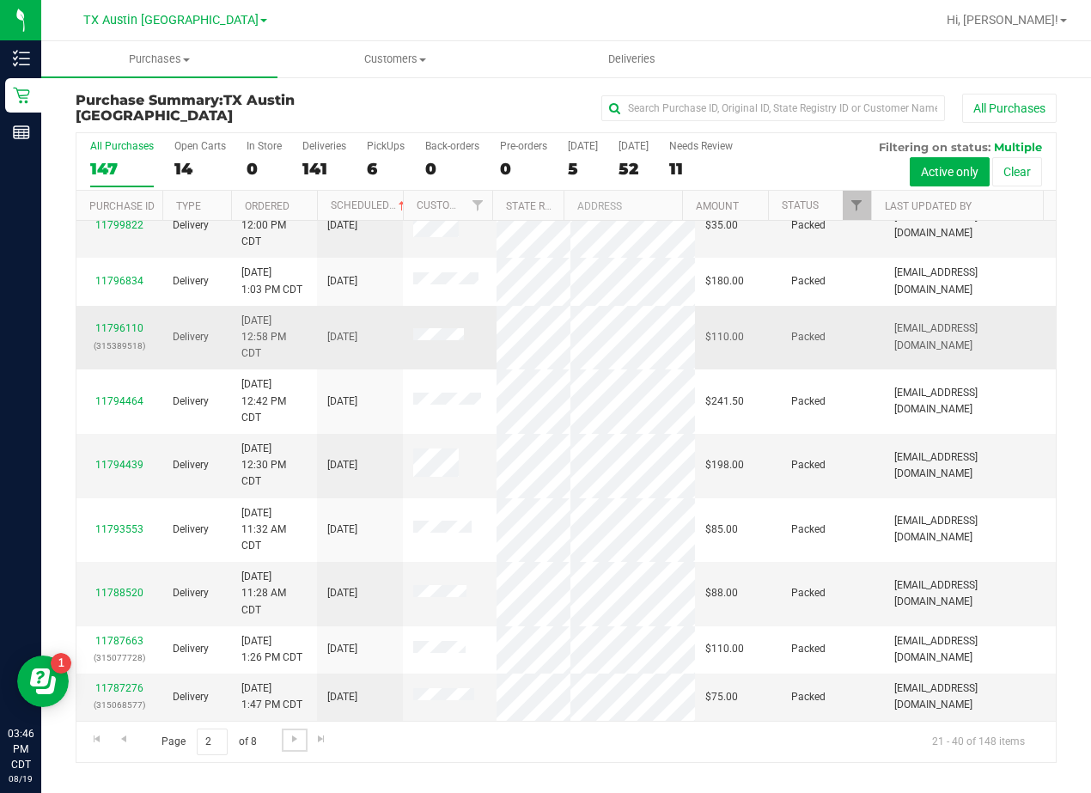
scroll to position [815, 0]
click at [292, 740] on span "Go to the next page" at bounding box center [295, 739] width 14 height 14
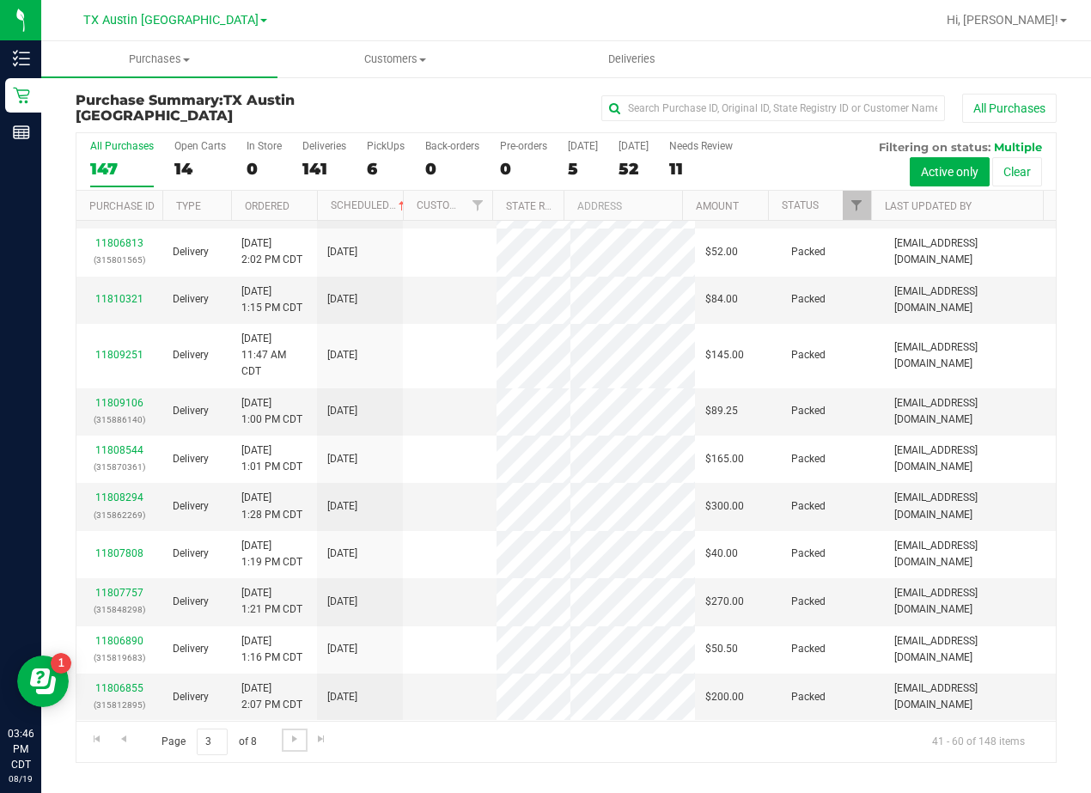
scroll to position [0, 0]
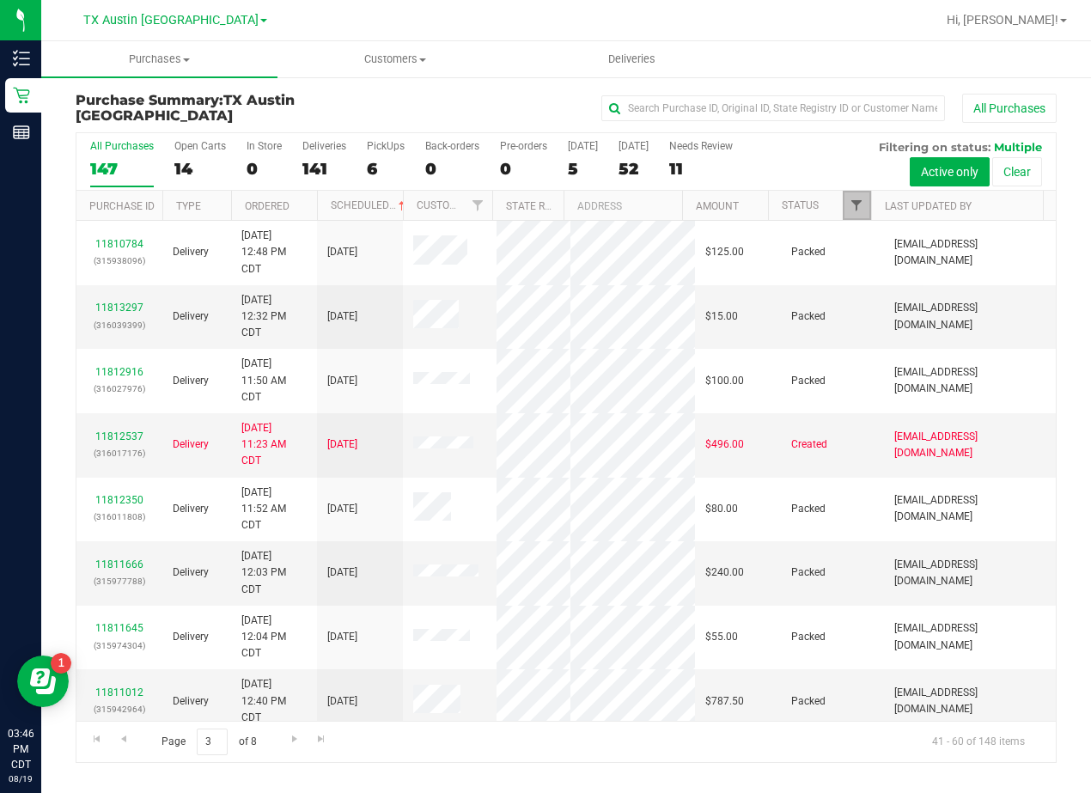
click at [861, 206] on span "Filter" at bounding box center [857, 205] width 14 height 14
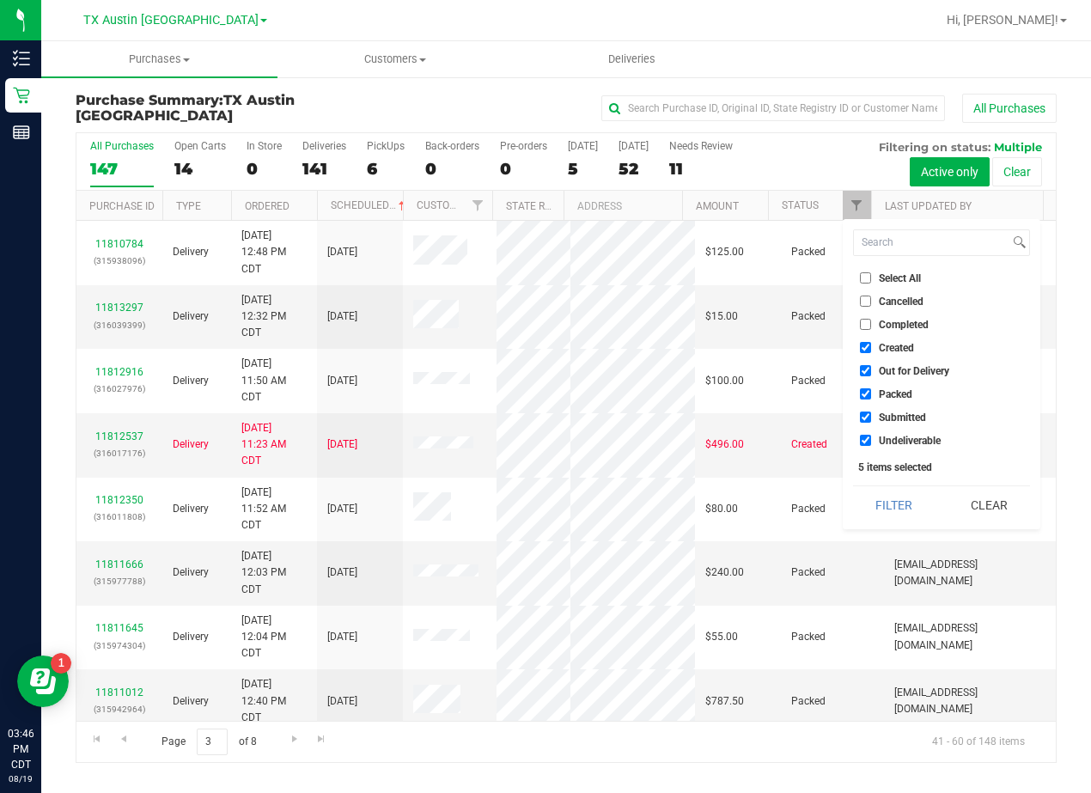
click at [893, 349] on span "Created" at bounding box center [896, 348] width 35 height 10
click at [871, 349] on input "Created" at bounding box center [865, 347] width 11 height 11
checkbox input "false"
click at [894, 368] on span "Out for Delivery" at bounding box center [914, 371] width 70 height 10
click at [871, 368] on input "Out for Delivery" at bounding box center [865, 370] width 11 height 11
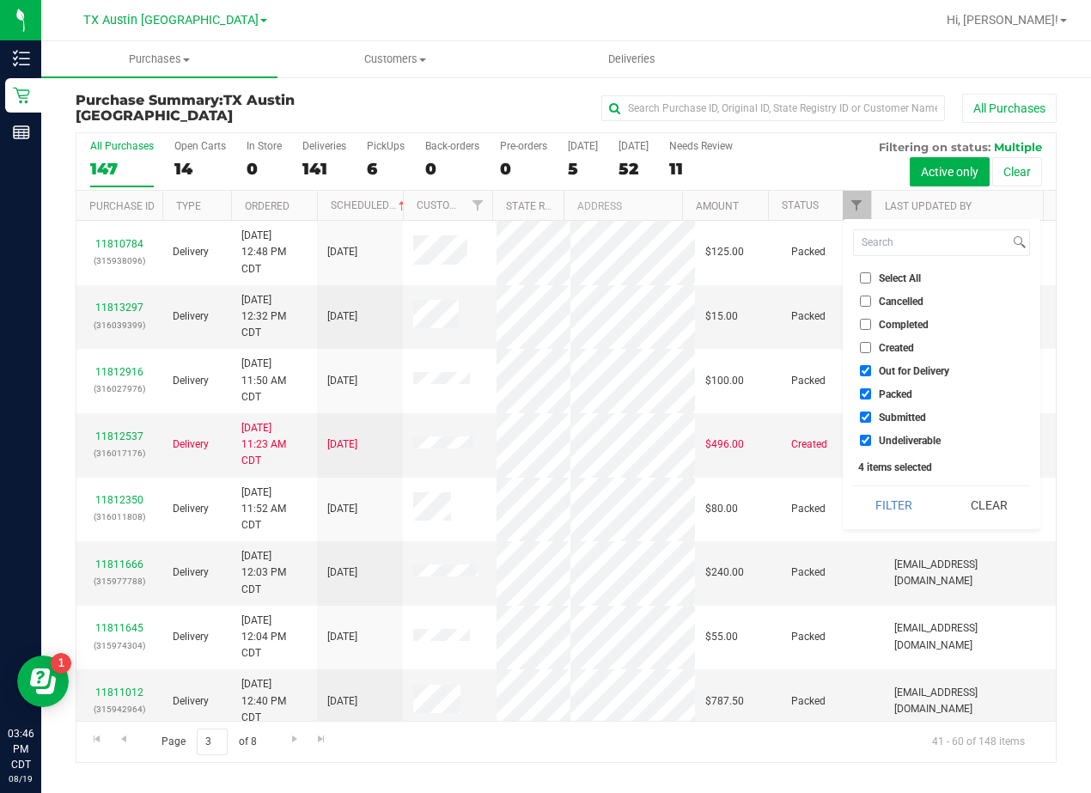
checkbox input "false"
click at [898, 389] on span "Packed" at bounding box center [896, 394] width 34 height 10
click at [871, 388] on input "Packed" at bounding box center [865, 393] width 11 height 11
checkbox input "false"
click at [904, 436] on span "Undeliverable" at bounding box center [910, 441] width 62 height 10
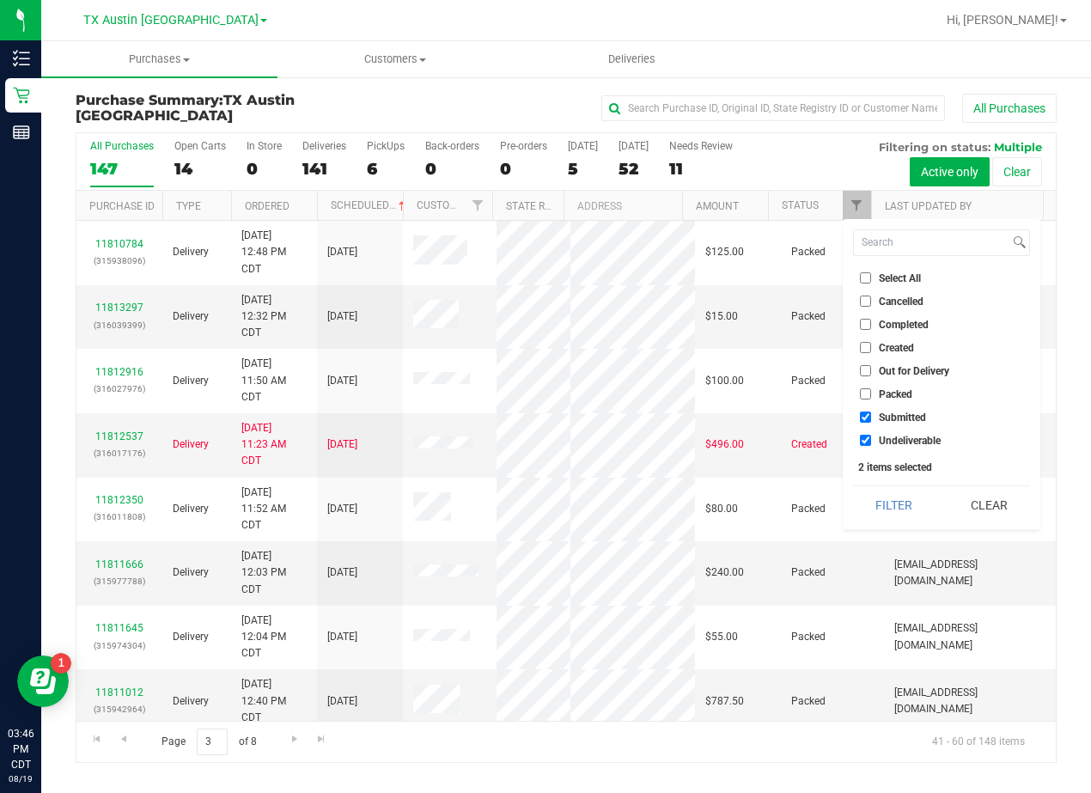
click at [871, 436] on input "Undeliverable" at bounding box center [865, 440] width 11 height 11
checkbox input "false"
click at [903, 350] on span "Created" at bounding box center [896, 348] width 35 height 10
click at [871, 350] on input "Created" at bounding box center [865, 347] width 11 height 11
checkbox input "true"
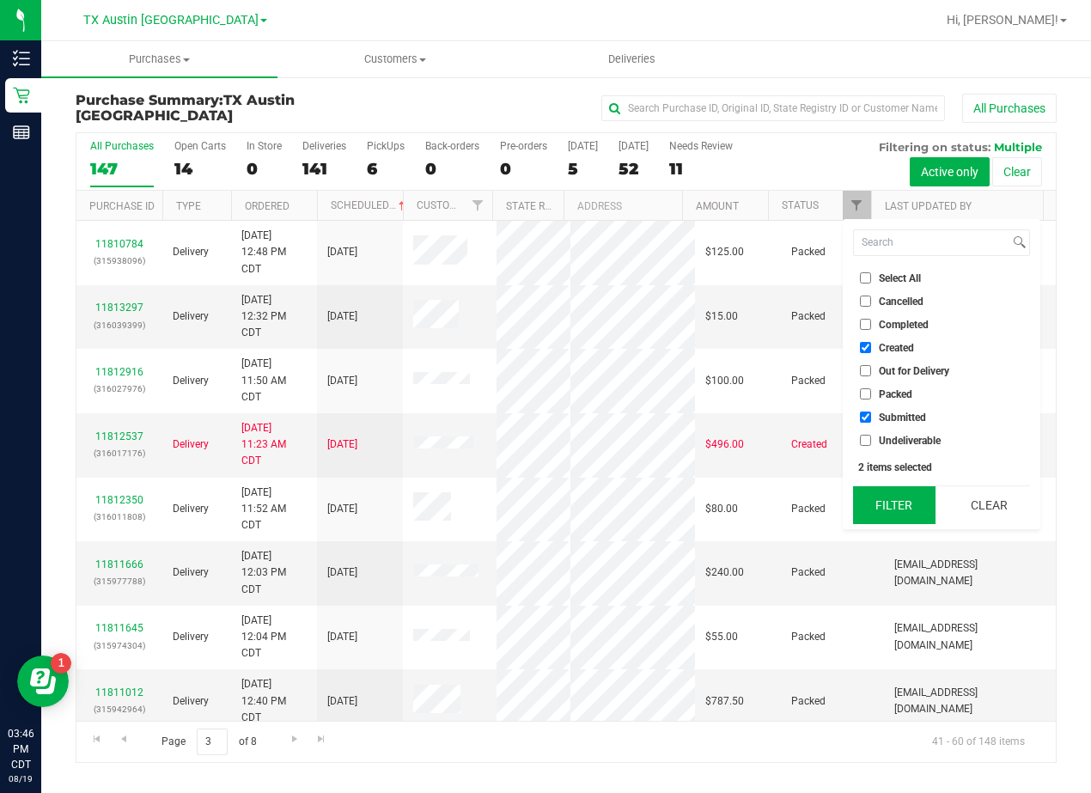
click at [899, 508] on button "Filter" at bounding box center [894, 505] width 82 height 38
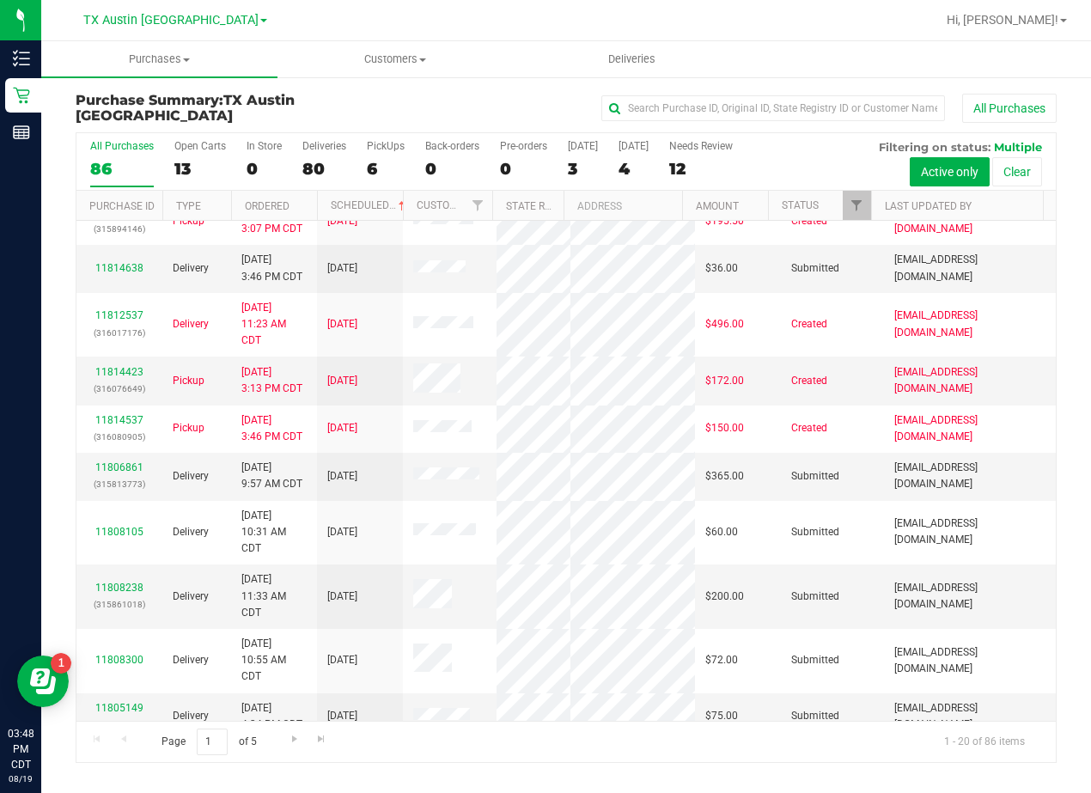
scroll to position [344, 0]
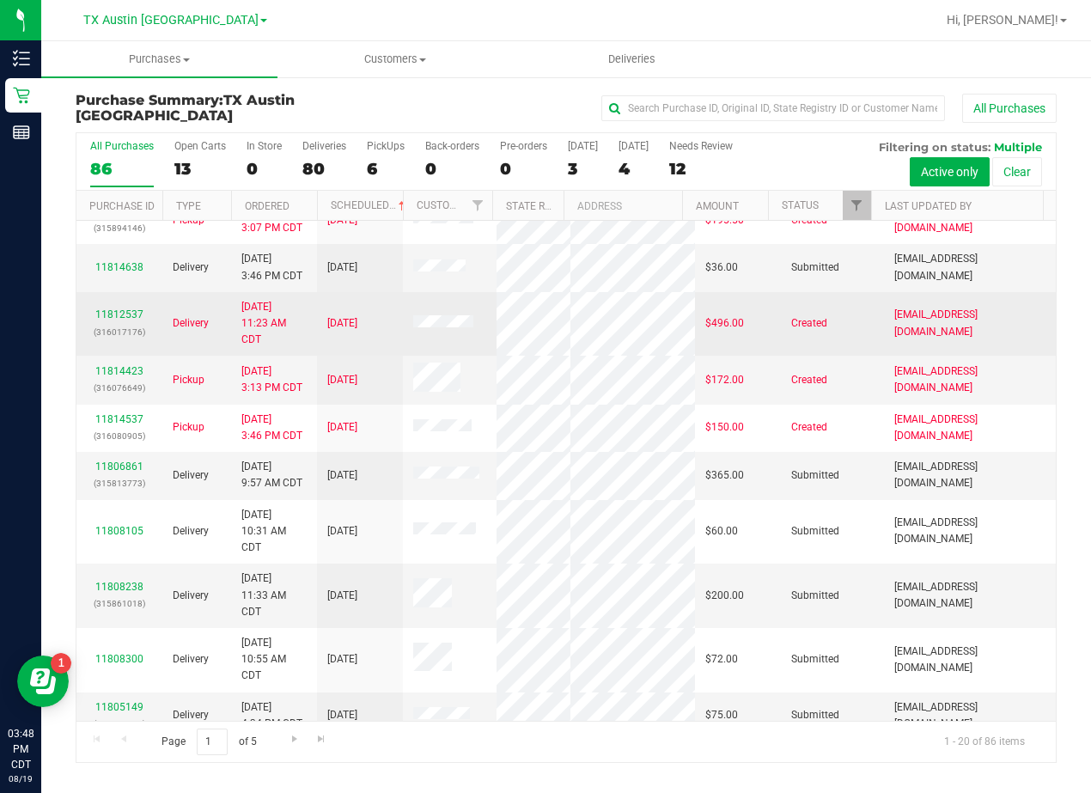
click at [571, 357] on tr "11812537 (316017176) Delivery 8/19/2025 11:23 AM CDT 8/20/2025 $496.00 Created …" at bounding box center [566, 324] width 980 height 64
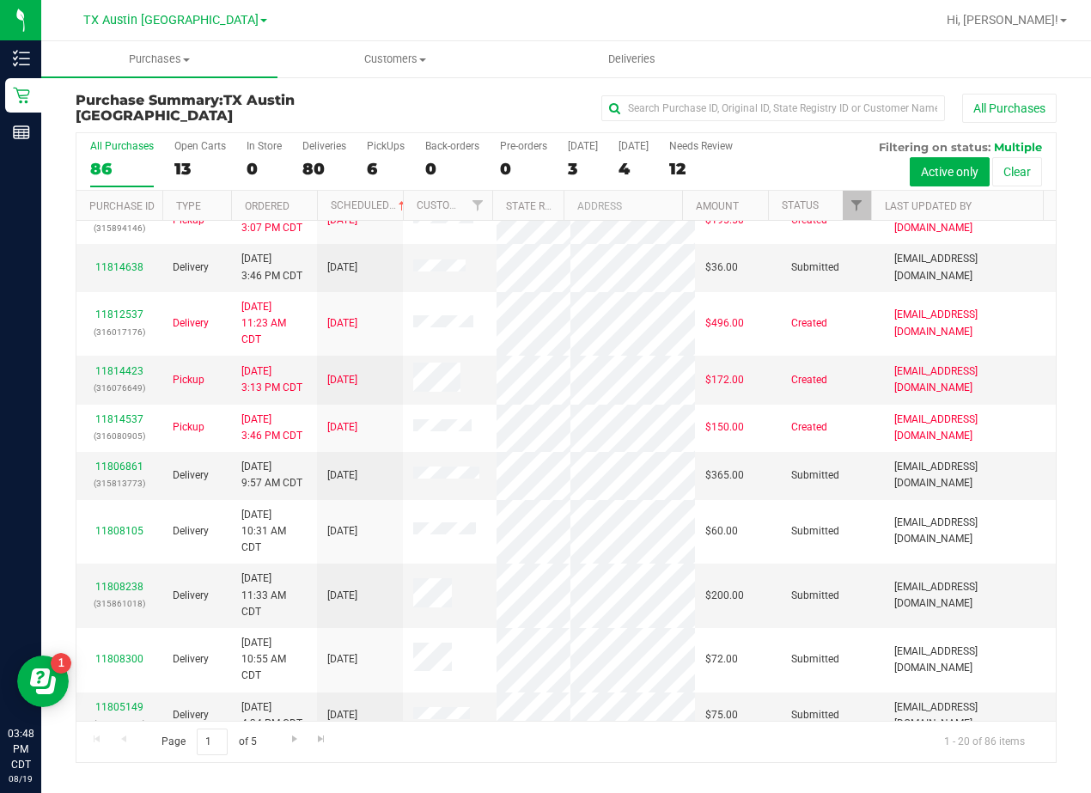
click at [569, 99] on div "All Purchases" at bounding box center [730, 108] width 654 height 29
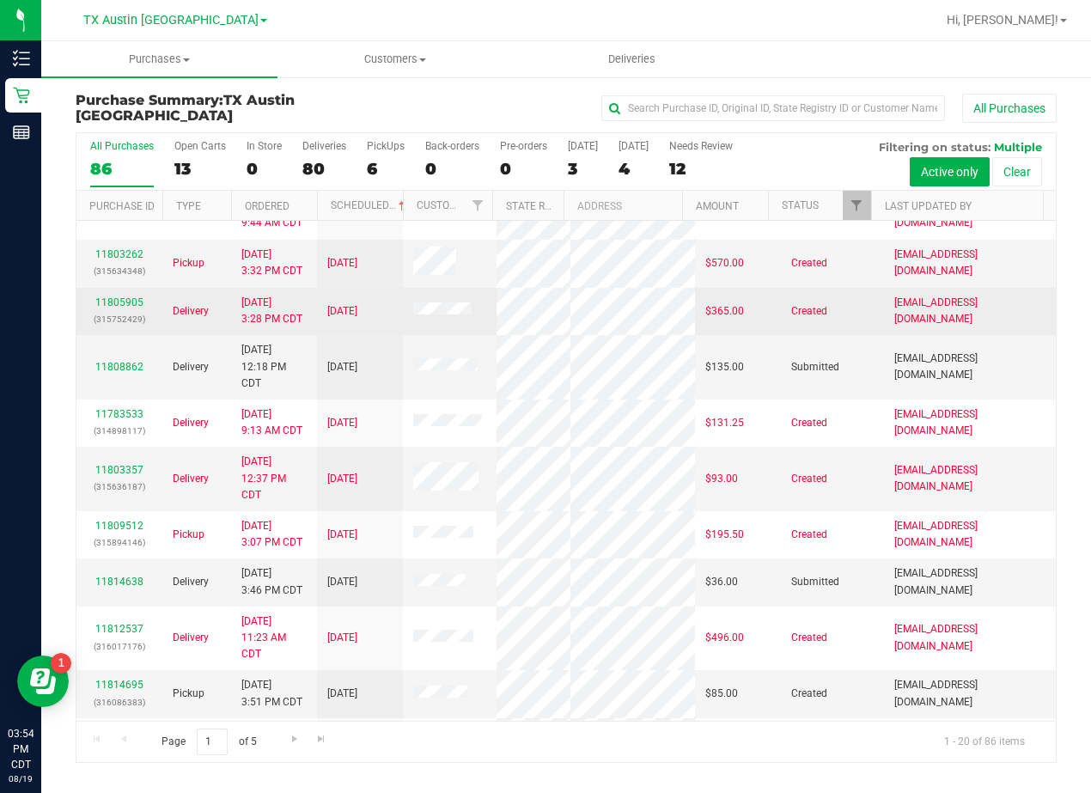
scroll to position [0, 0]
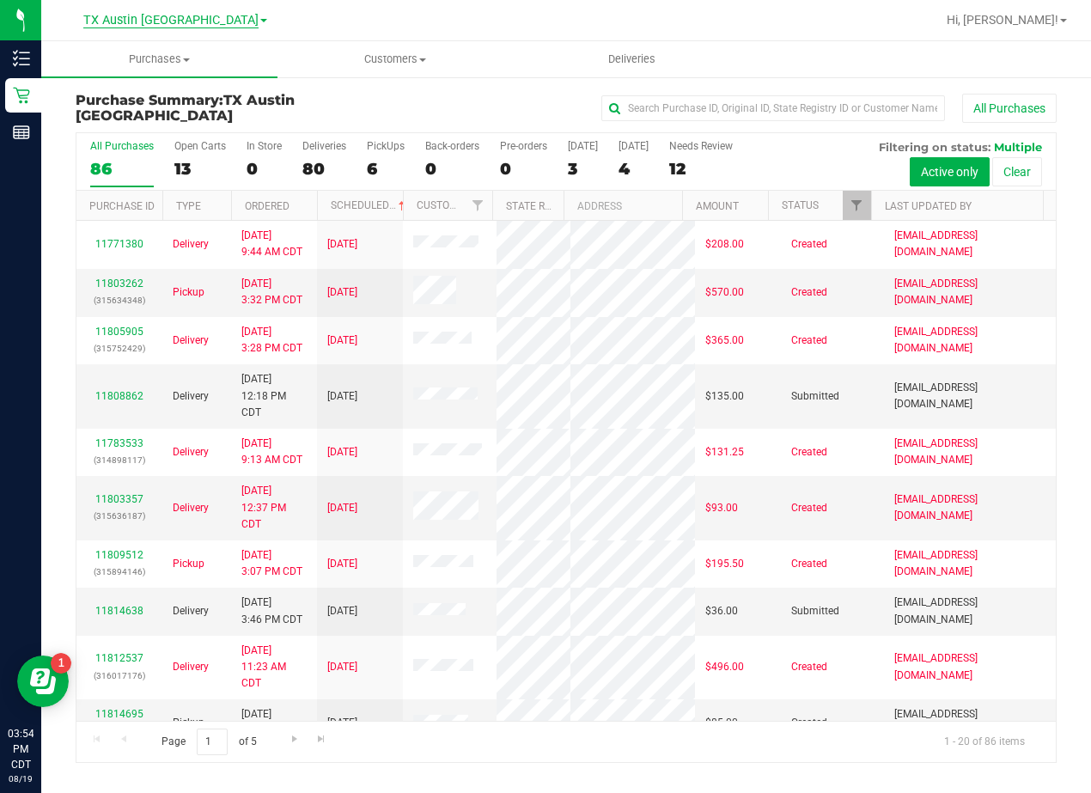
click at [182, 15] on span "TX Austin [GEOGRAPHIC_DATA]" at bounding box center [170, 20] width 175 height 15
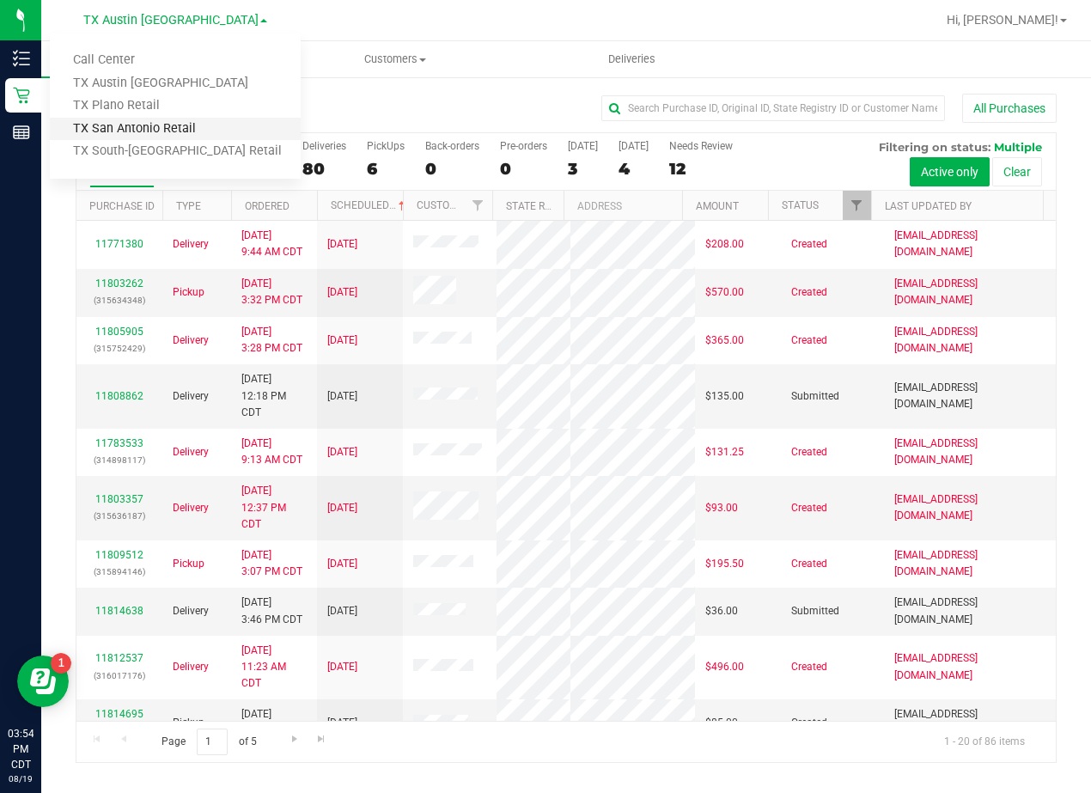
click at [178, 134] on link "TX San Antonio Retail" at bounding box center [175, 129] width 251 height 23
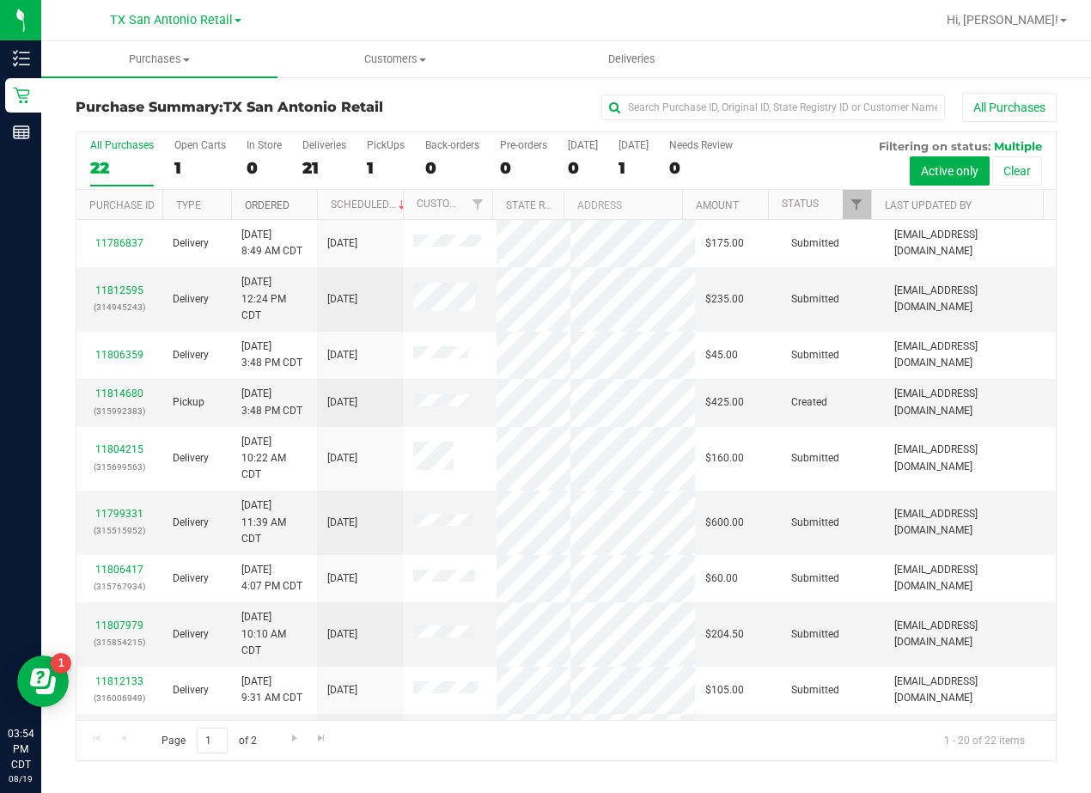
click at [278, 208] on link "Ordered" at bounding box center [267, 205] width 45 height 12
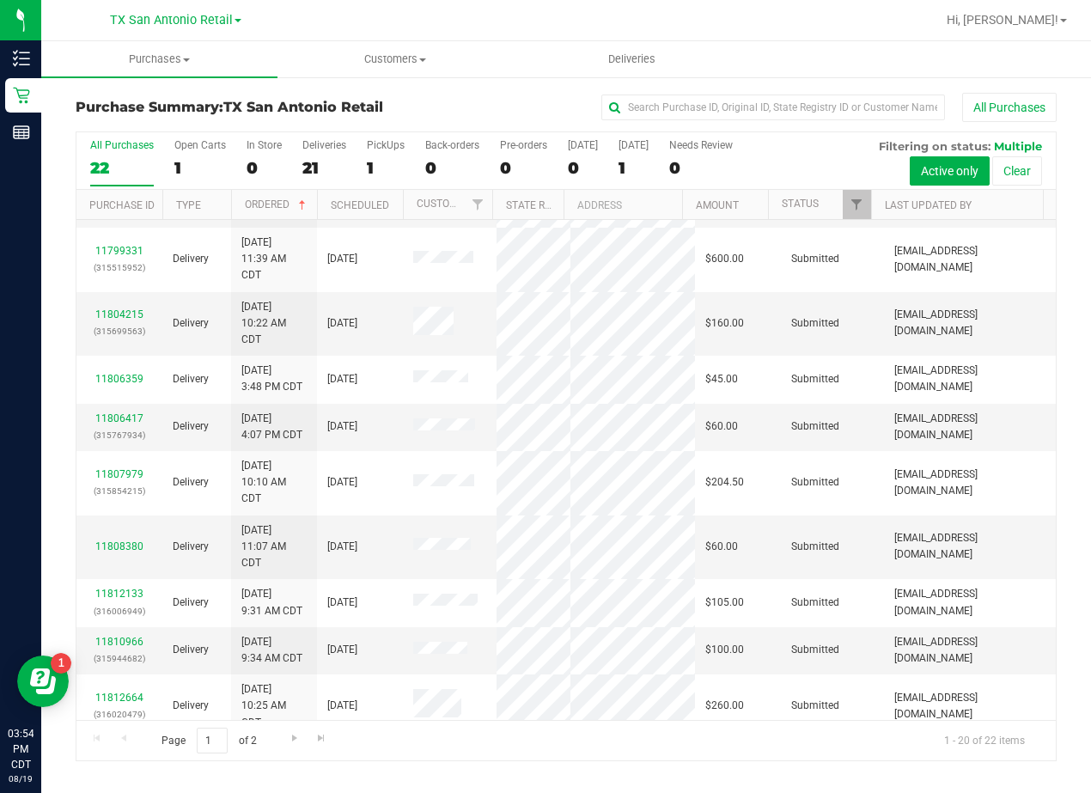
scroll to position [258, 0]
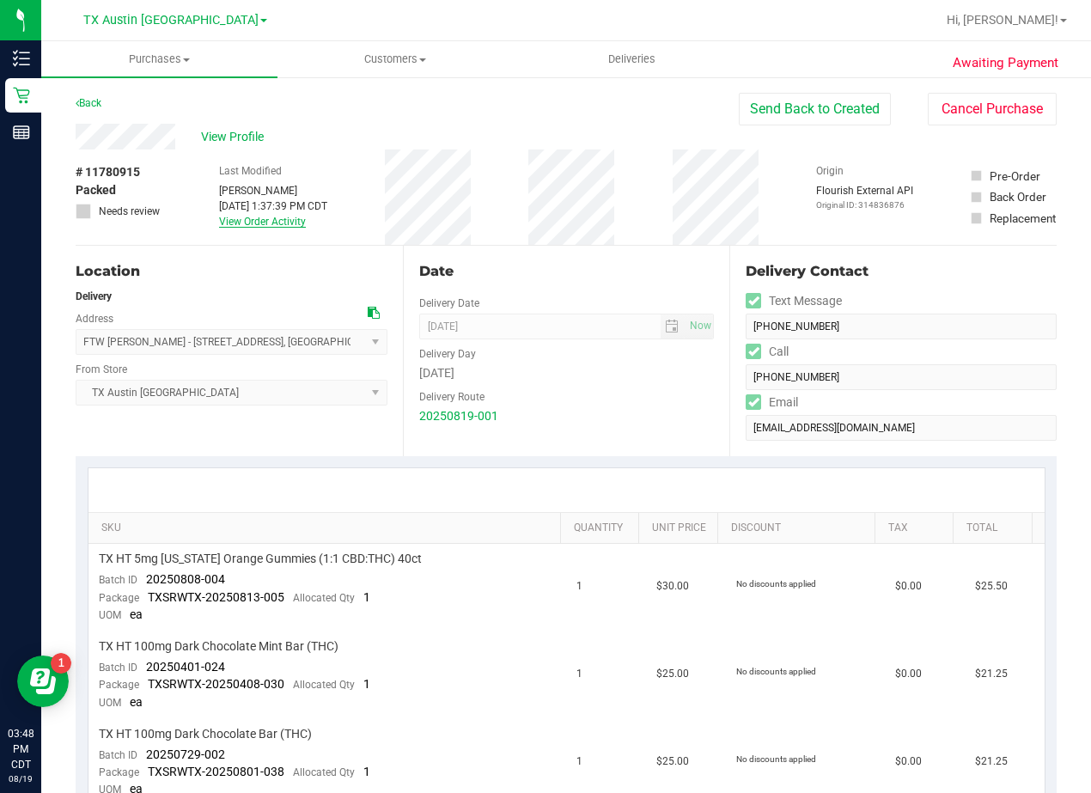
click at [267, 223] on link "View Order Activity" at bounding box center [262, 222] width 87 height 12
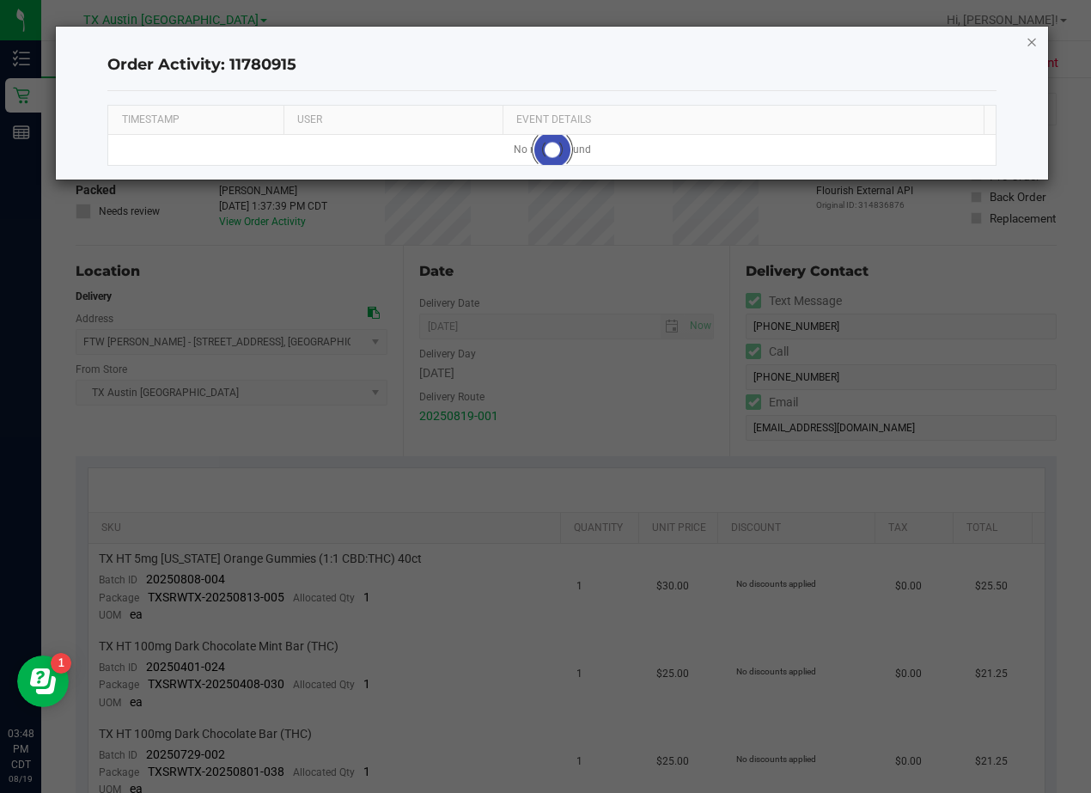
click at [1035, 43] on icon "button" at bounding box center [1032, 41] width 12 height 21
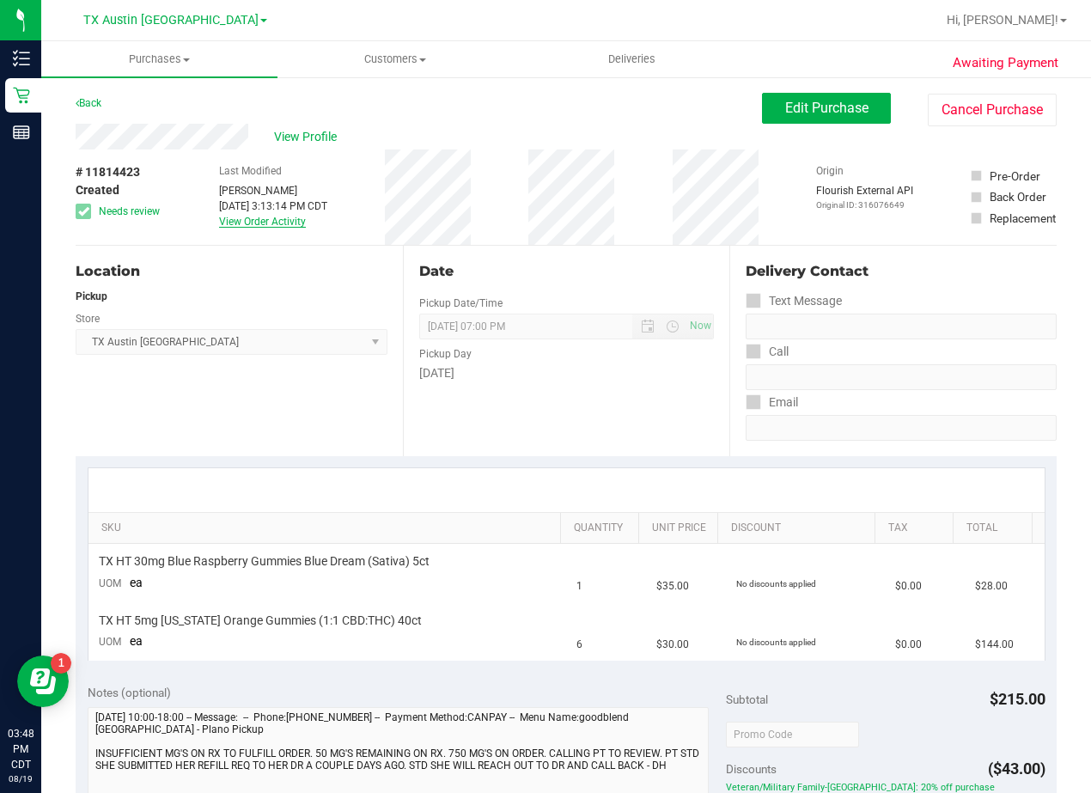
click at [285, 221] on link "View Order Activity" at bounding box center [262, 222] width 87 height 12
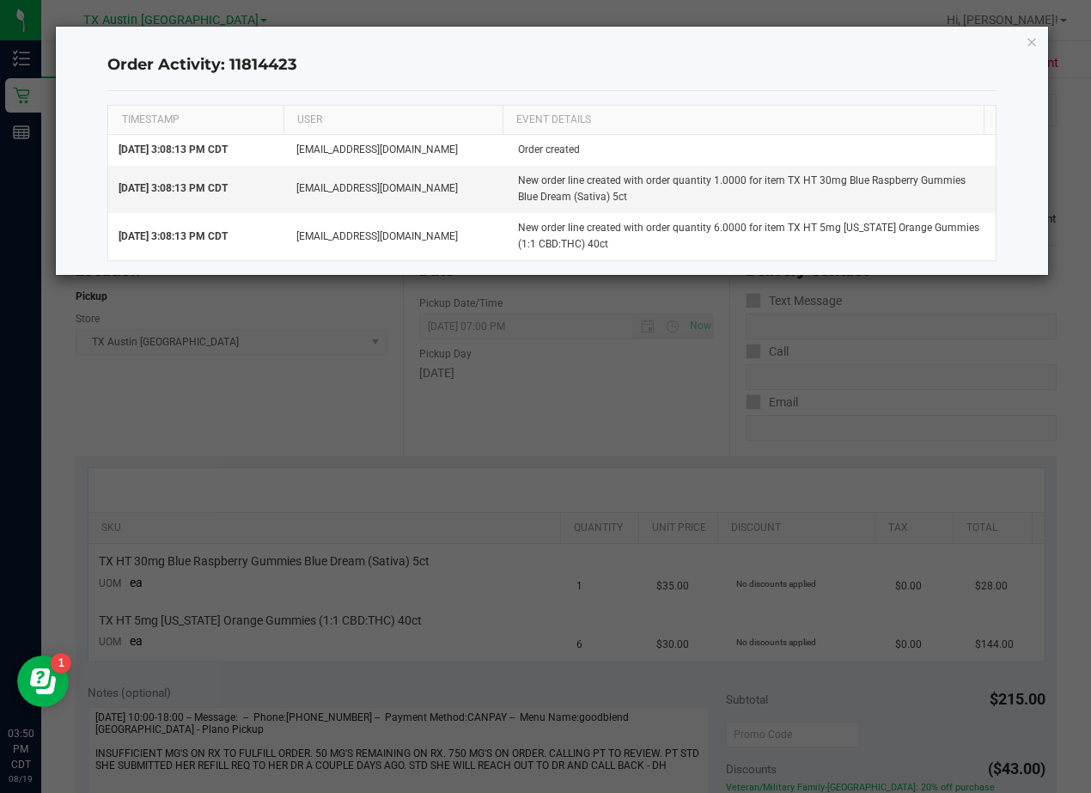
click at [425, 394] on ngb-modal-window "Order Activity: 11814423 TIMESTAMP USER EVENT DETAILS [DATE] 3:08:13 PM CDT [EM…" at bounding box center [552, 396] width 1104 height 793
click at [1034, 40] on icon "button" at bounding box center [1032, 41] width 12 height 21
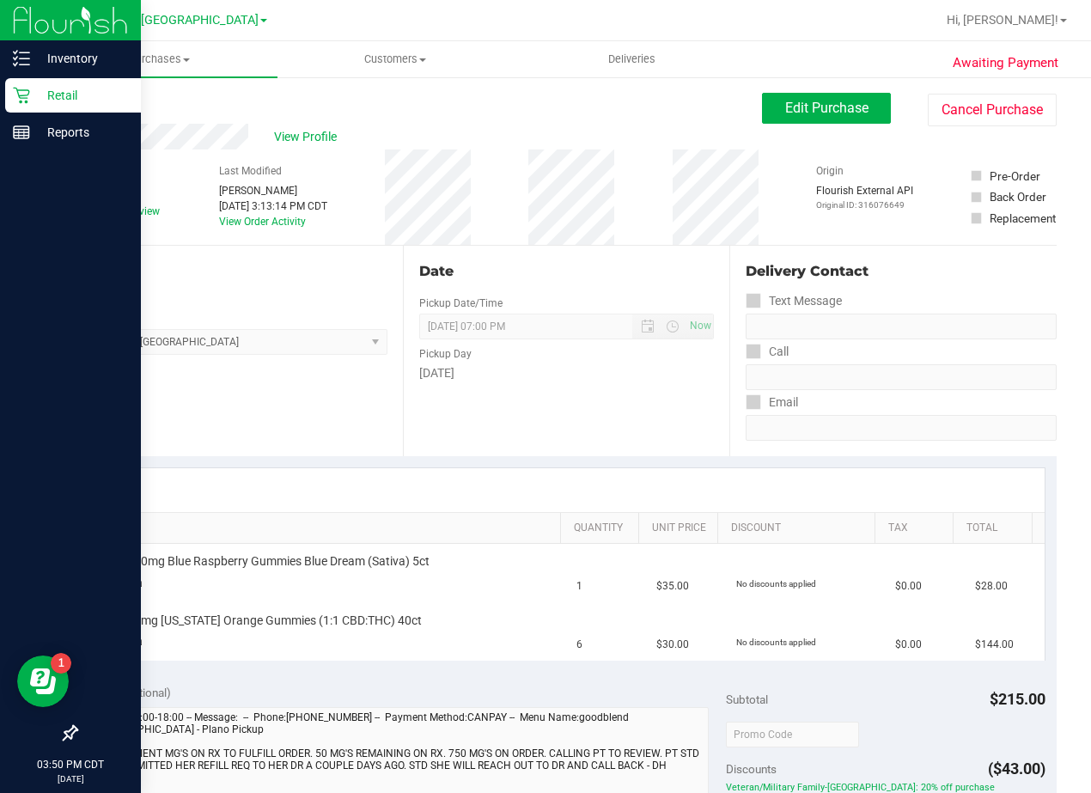
click at [29, 98] on icon at bounding box center [21, 95] width 17 height 17
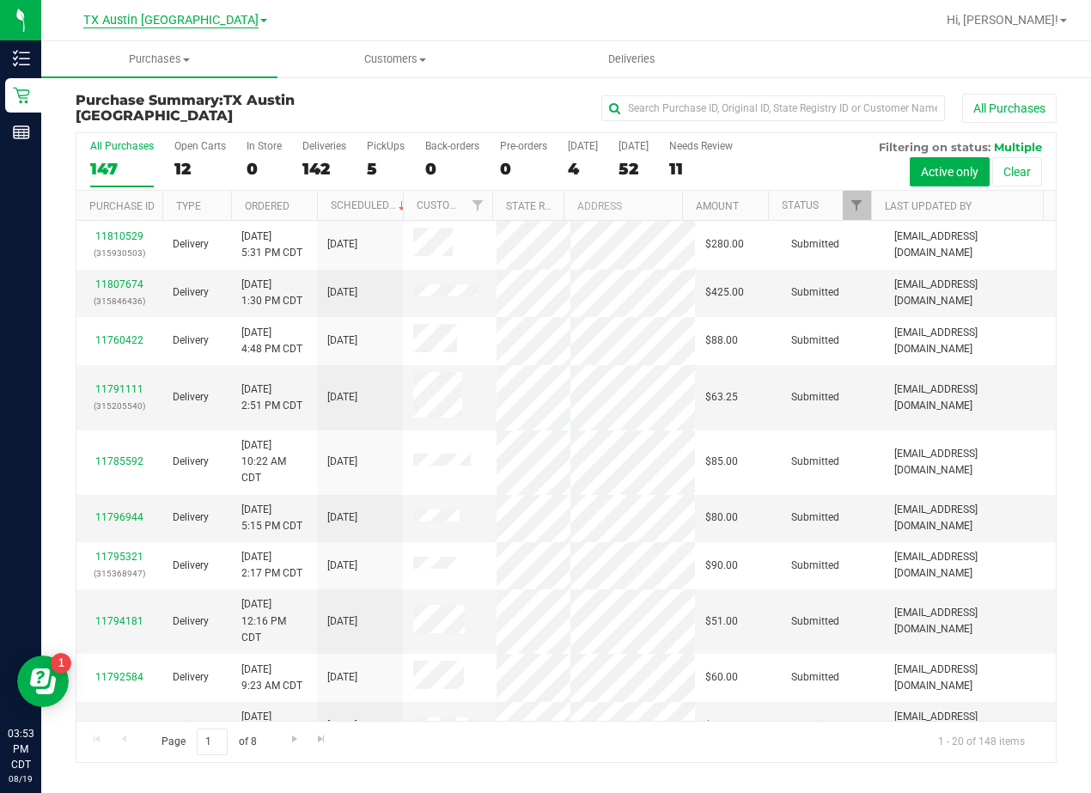
click at [165, 19] on span "TX Austin [GEOGRAPHIC_DATA]" at bounding box center [170, 20] width 175 height 15
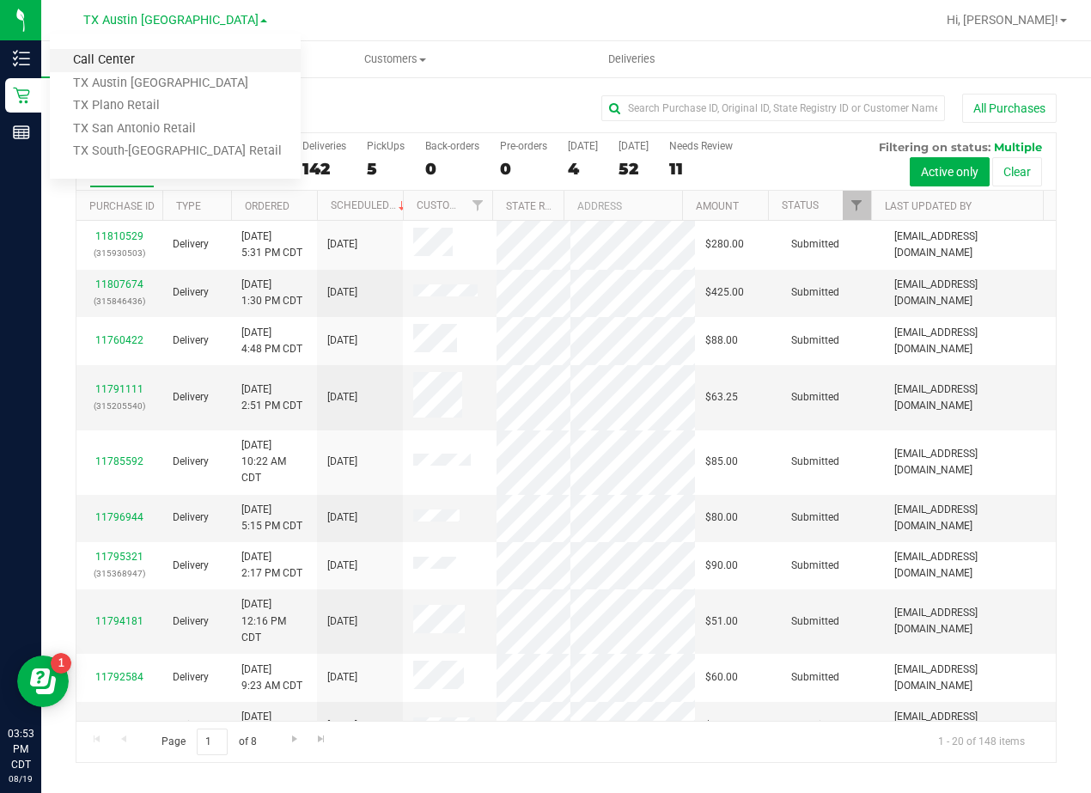
click at [157, 59] on link "Call Center" at bounding box center [175, 60] width 251 height 23
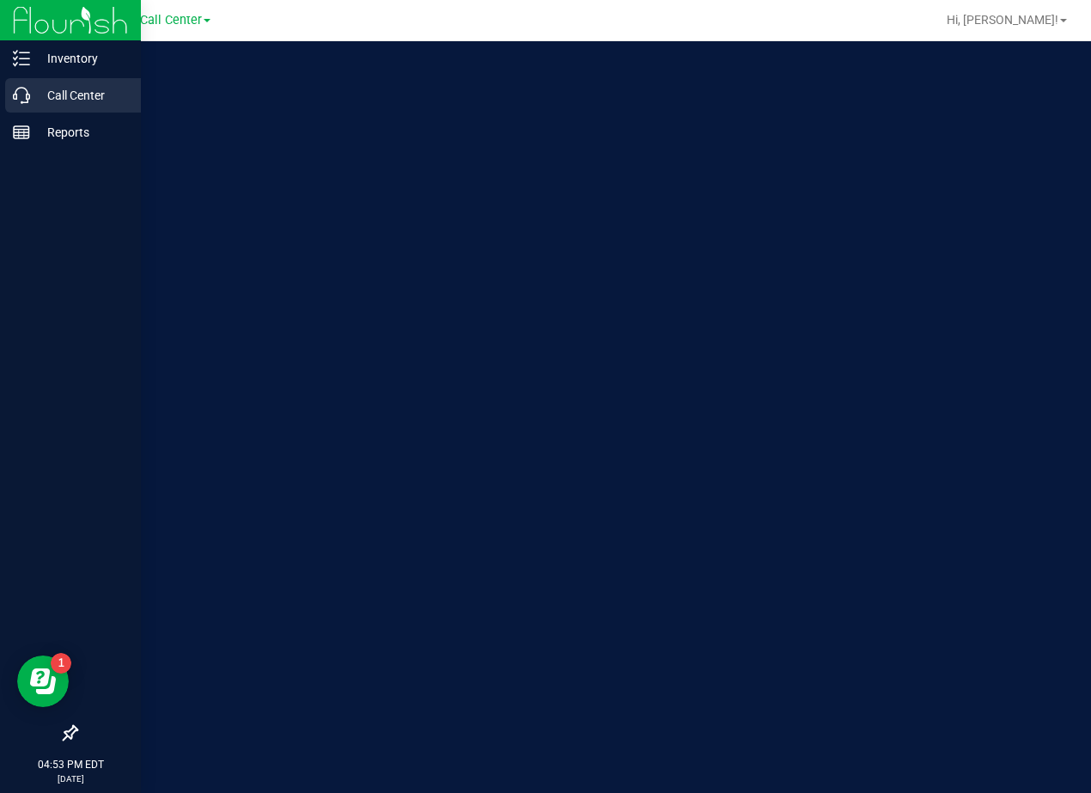
click at [28, 99] on icon at bounding box center [21, 95] width 17 height 17
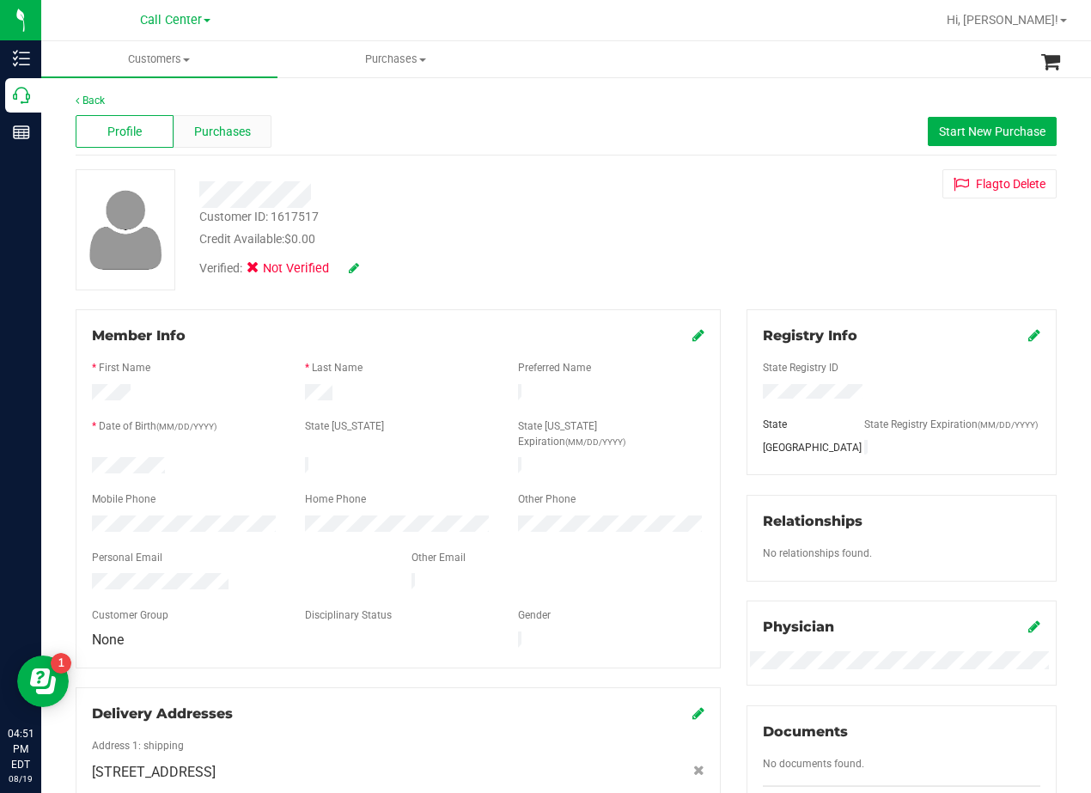
click at [238, 124] on span "Purchases" at bounding box center [222, 132] width 57 height 18
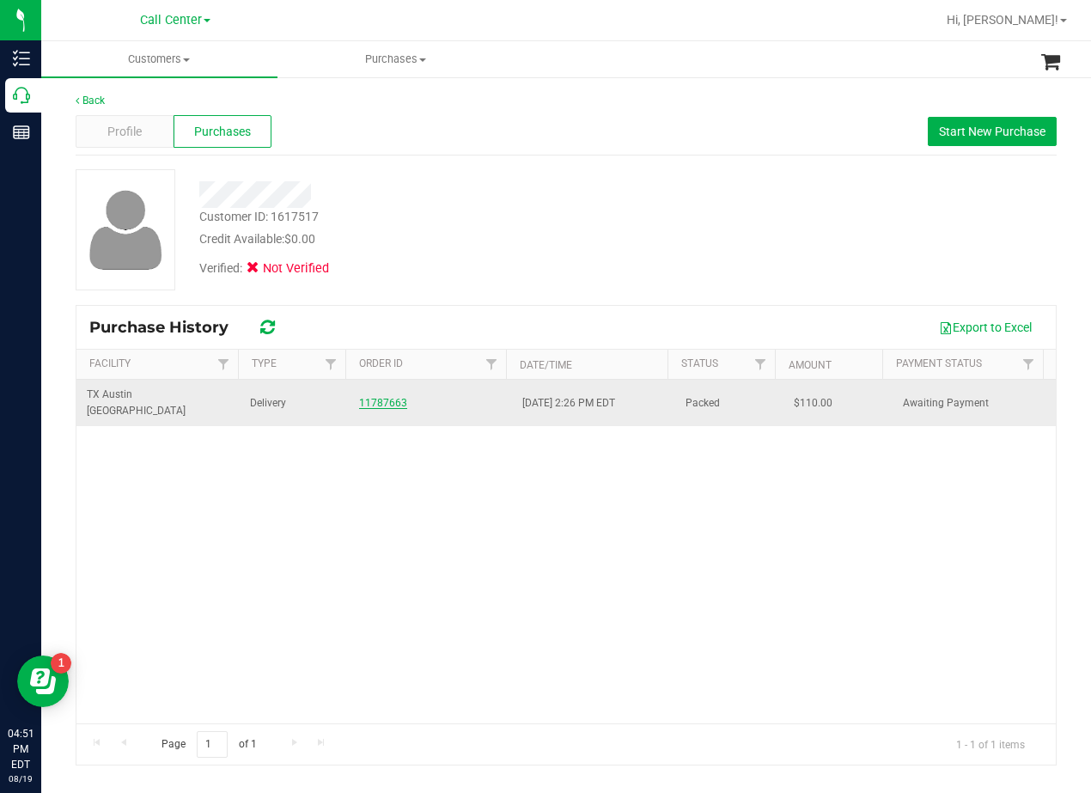
click at [355, 390] on td "11787663" at bounding box center [430, 403] width 163 height 46
click at [378, 397] on link "11787663" at bounding box center [383, 403] width 48 height 12
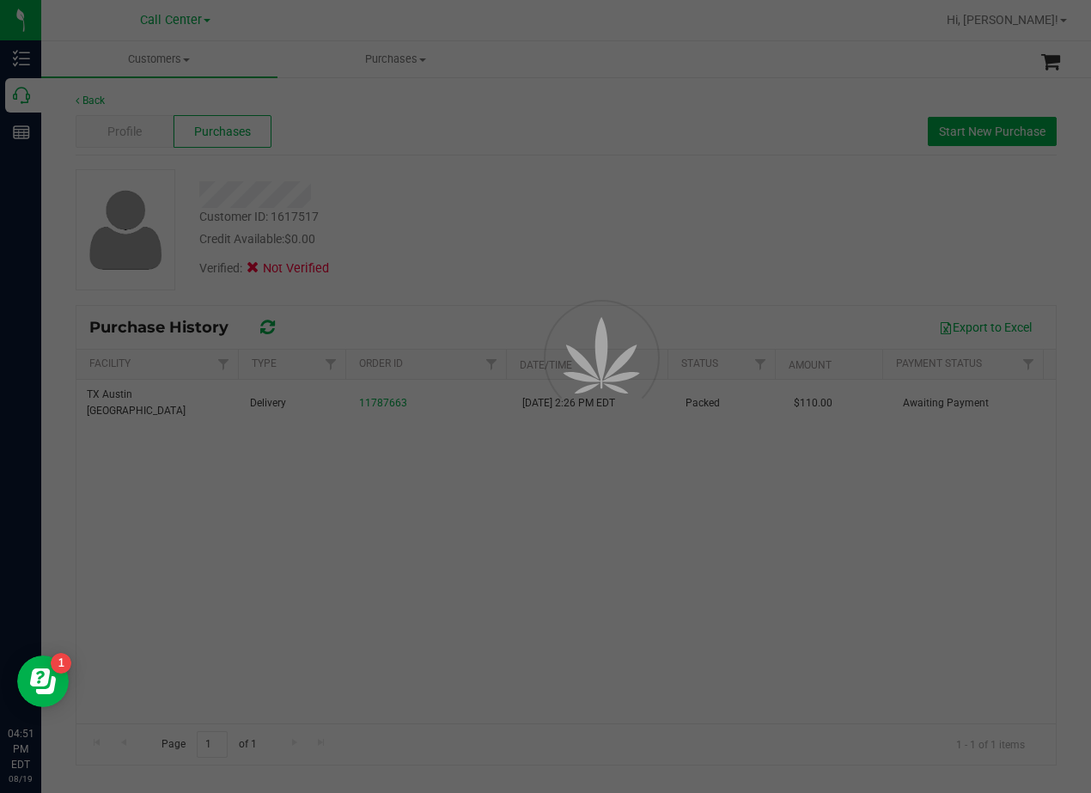
click at [416, 213] on div at bounding box center [545, 396] width 1091 height 793
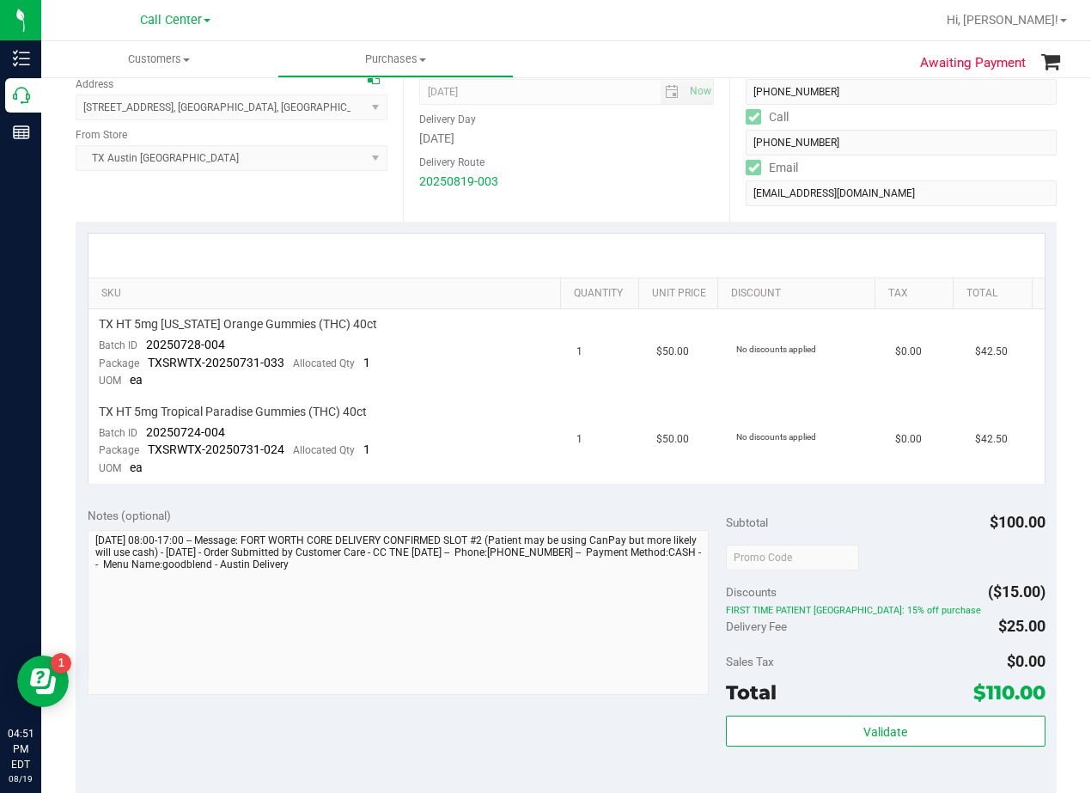
scroll to position [258, 0]
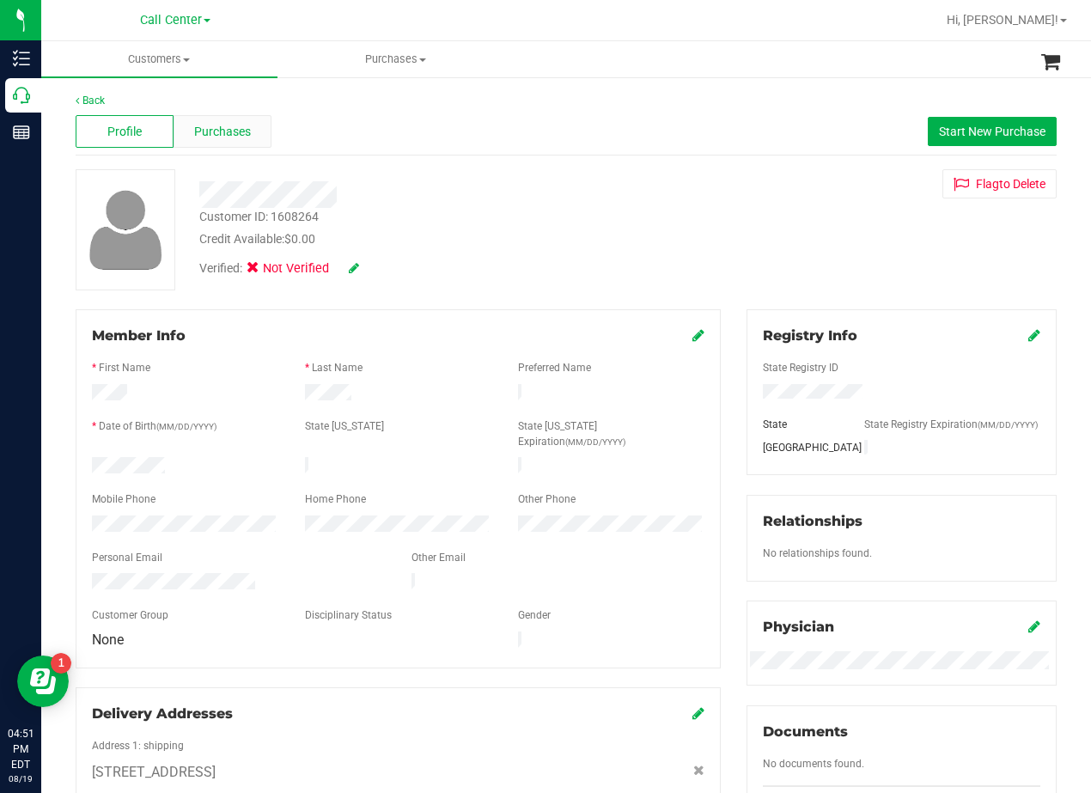
click at [235, 143] on div "Purchases" at bounding box center [223, 131] width 98 height 33
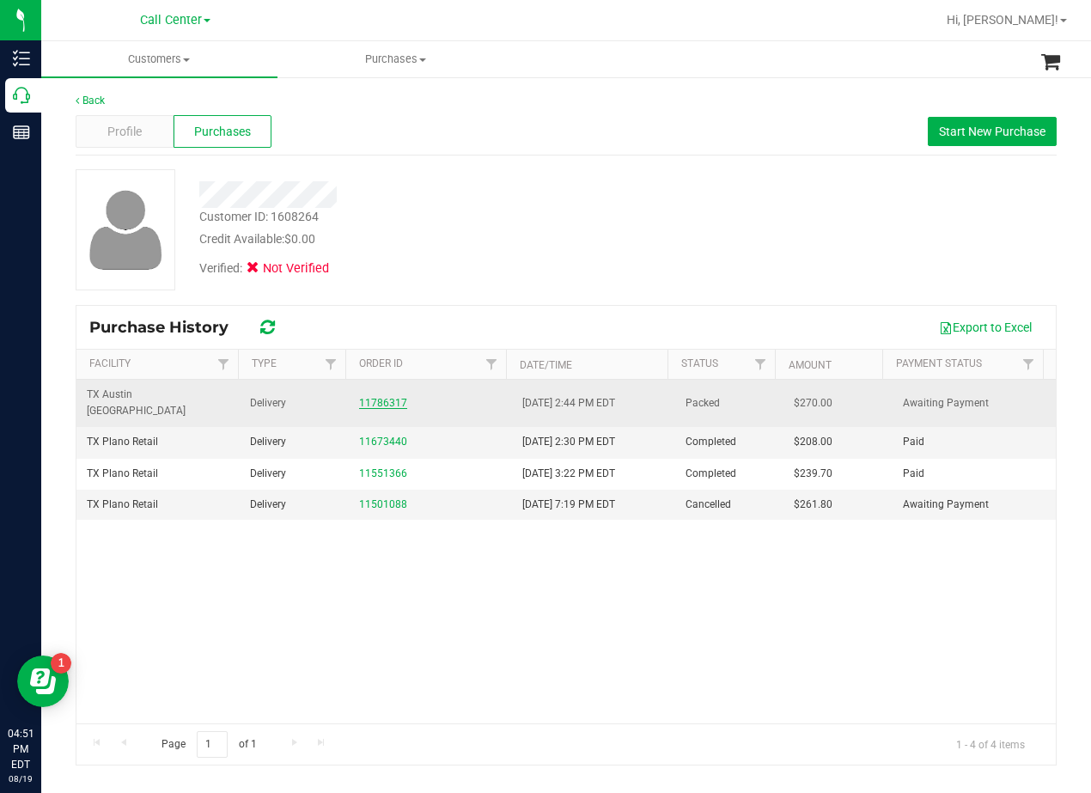
click at [387, 397] on link "11786317" at bounding box center [383, 403] width 48 height 12
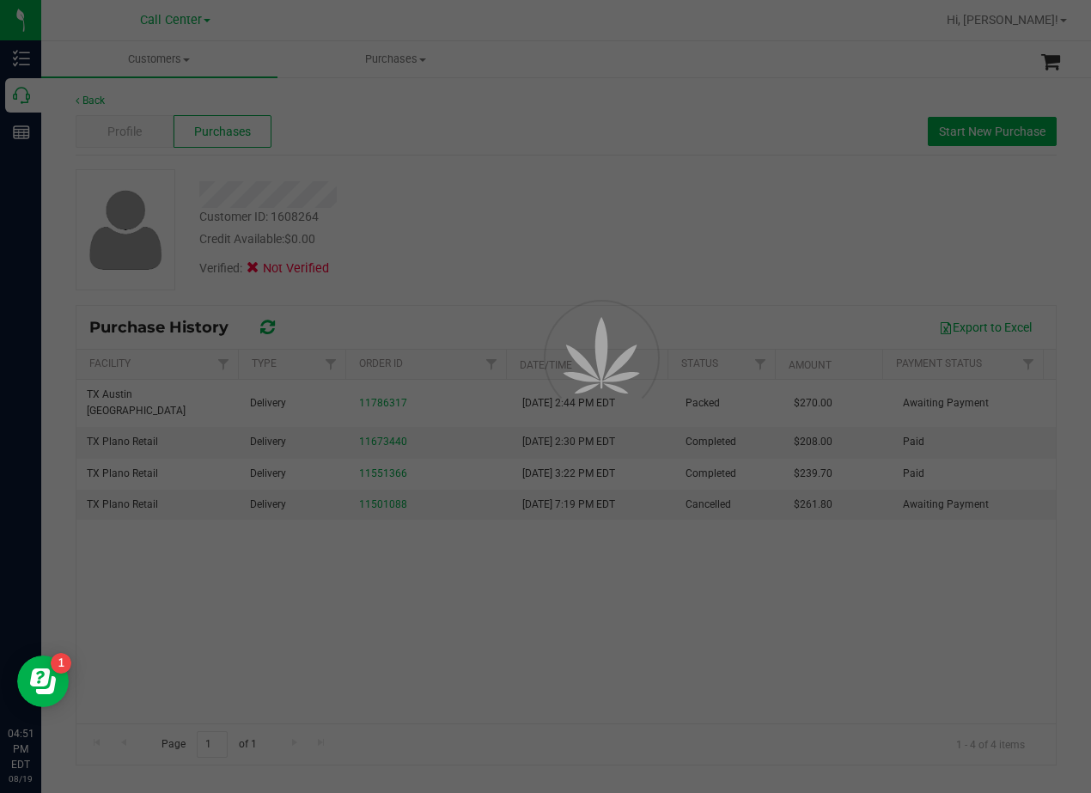
click at [383, 216] on div at bounding box center [545, 396] width 1091 height 793
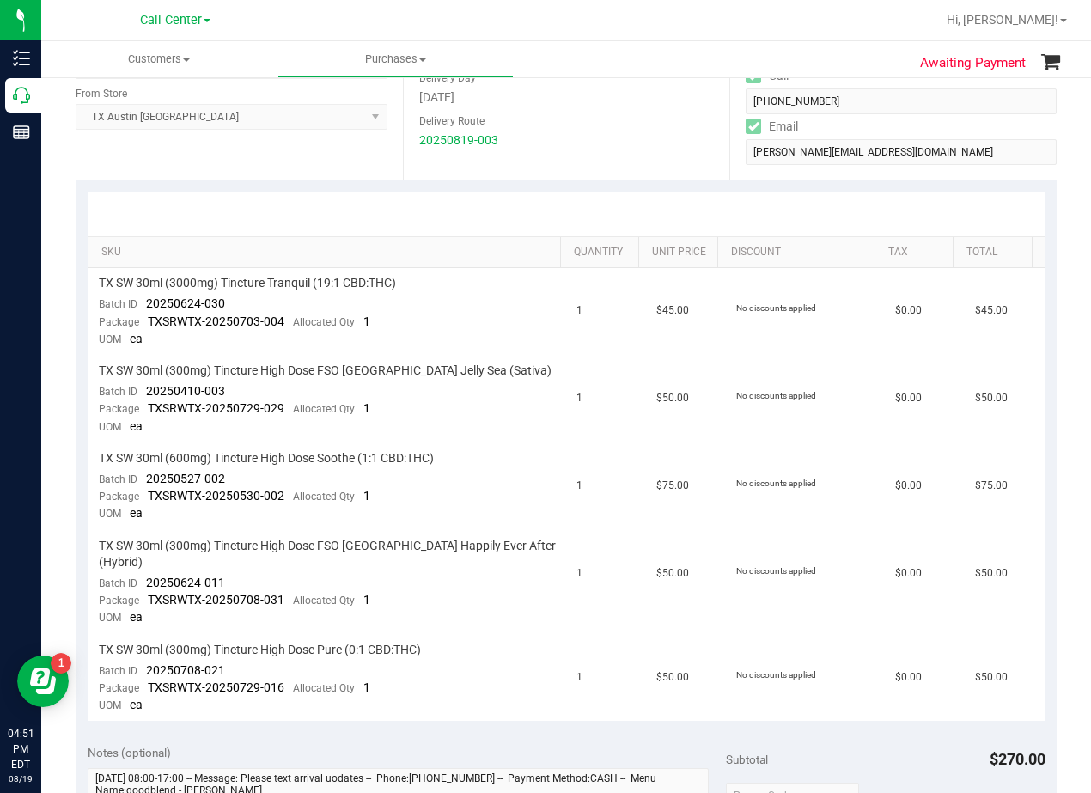
scroll to position [344, 0]
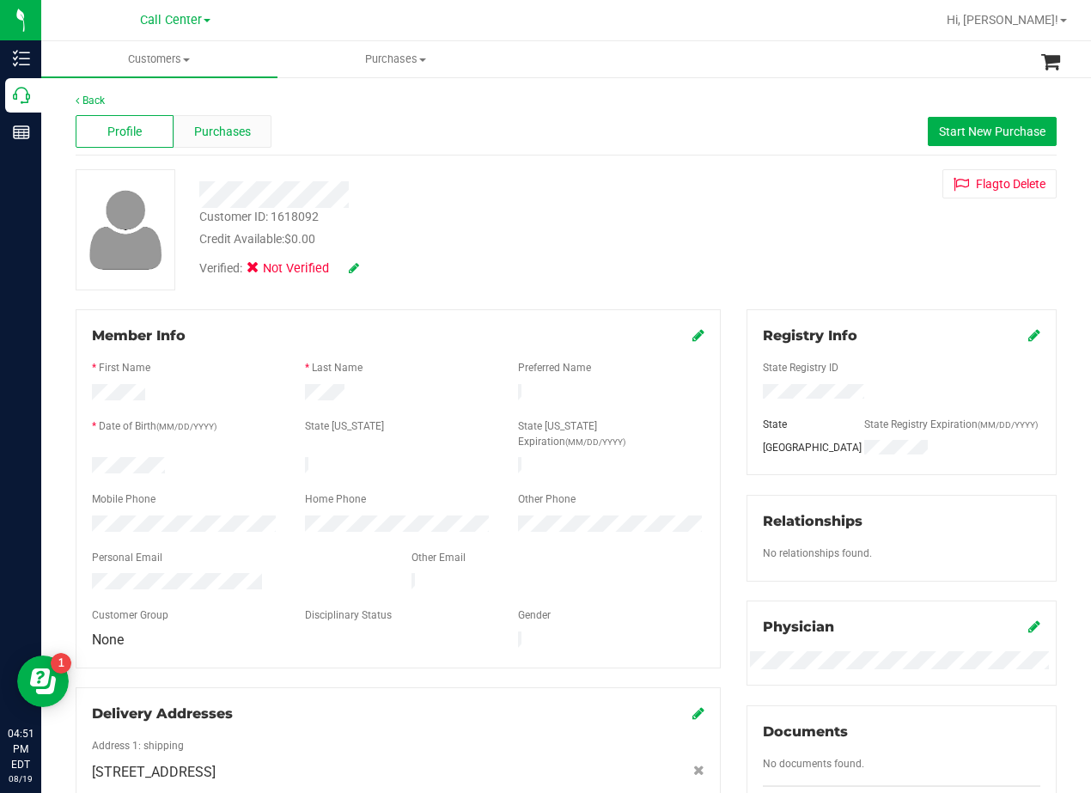
click at [244, 138] on span "Purchases" at bounding box center [222, 132] width 57 height 18
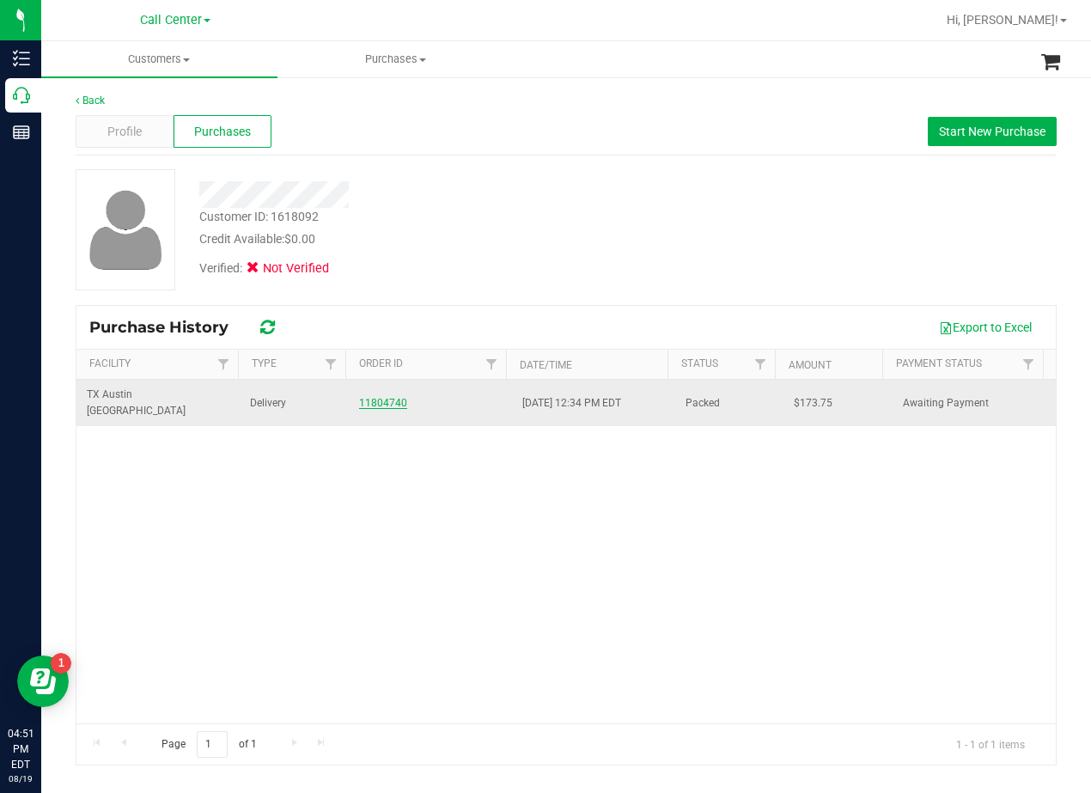
click at [375, 397] on link "11804740" at bounding box center [383, 403] width 48 height 12
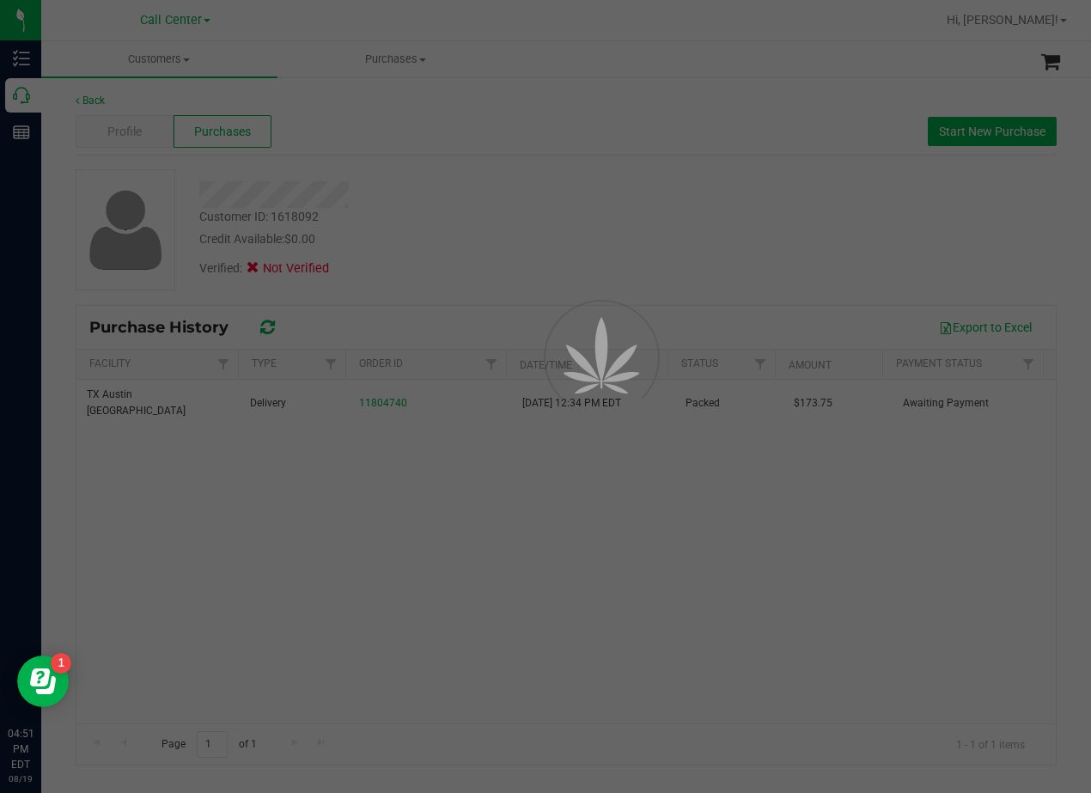
click at [384, 227] on div at bounding box center [545, 396] width 1091 height 793
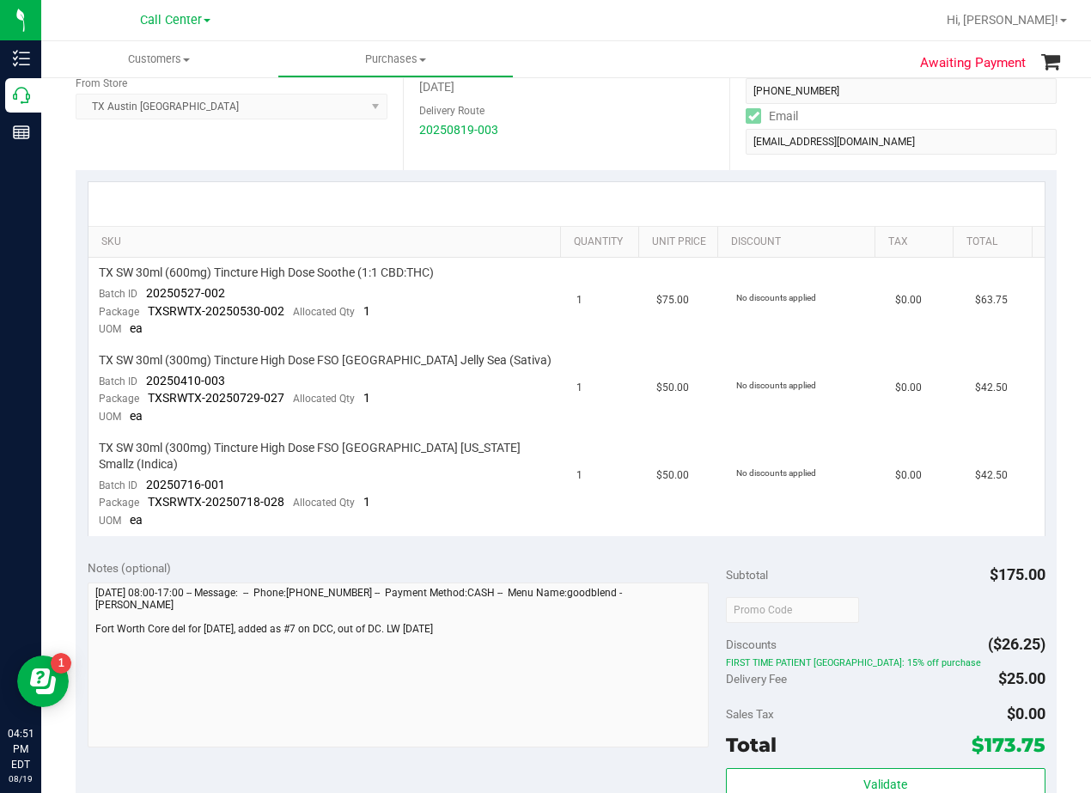
scroll to position [258, 0]
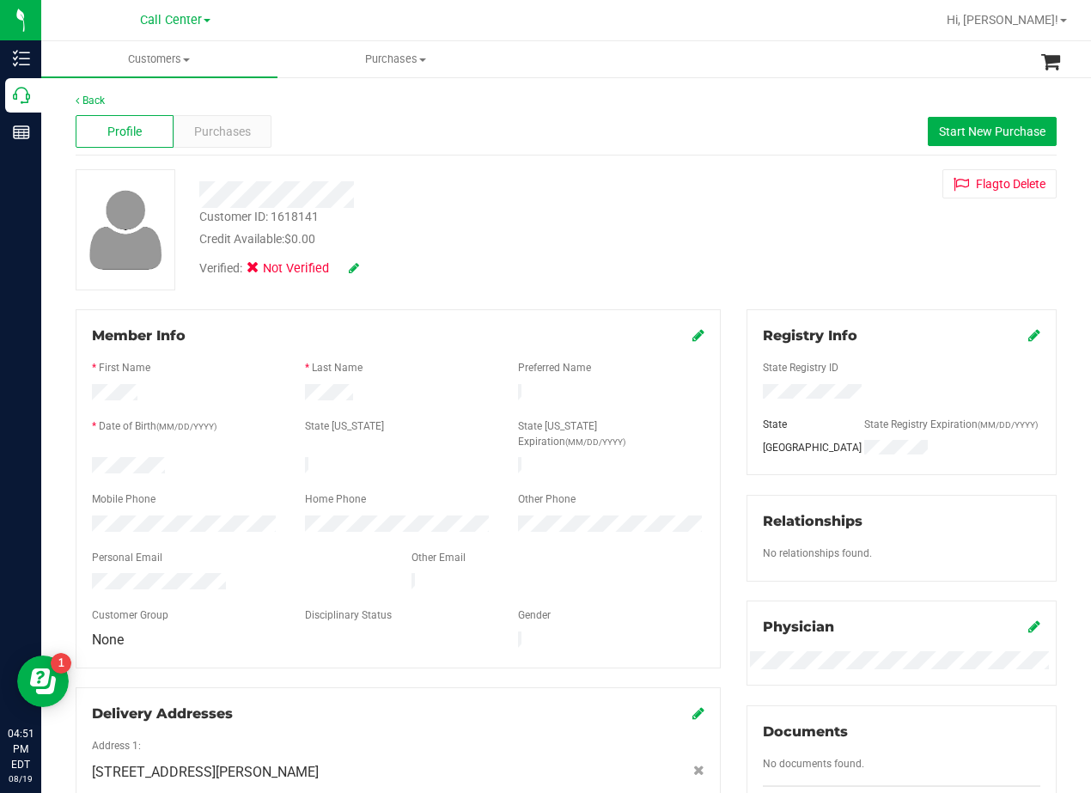
click at [252, 150] on div "Profile Purchases Start New Purchase" at bounding box center [566, 131] width 981 height 47
click at [230, 139] on span "Purchases" at bounding box center [222, 132] width 57 height 18
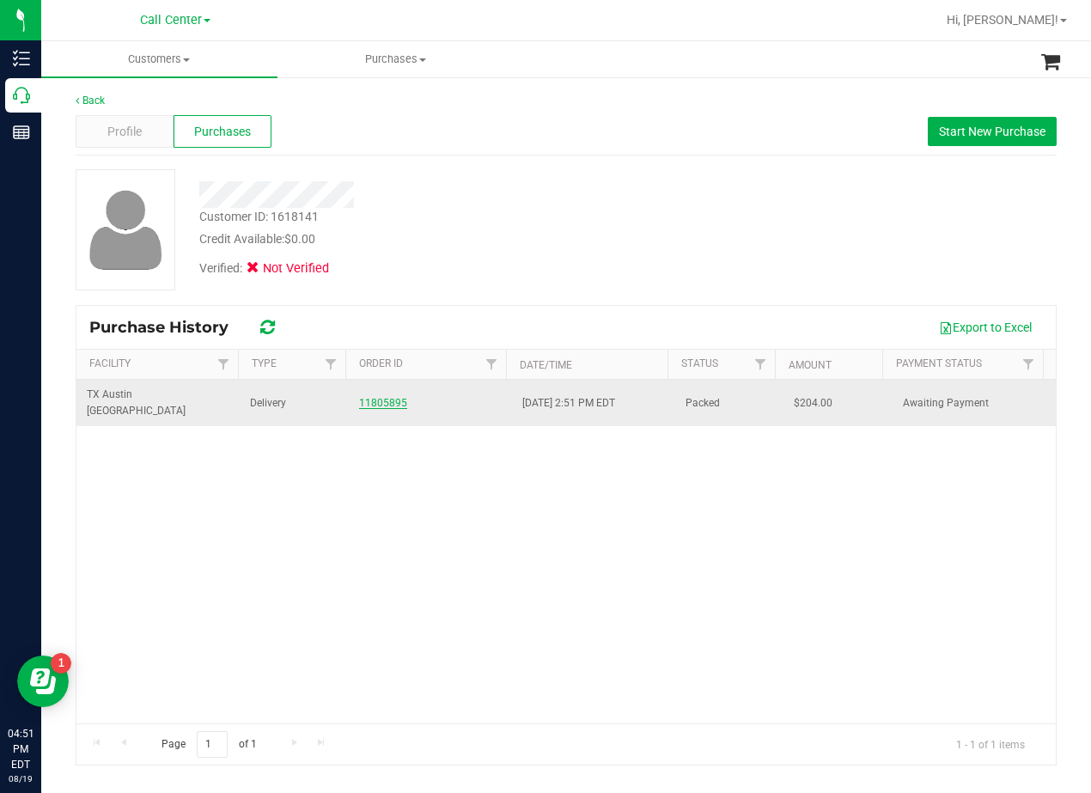
click at [375, 397] on link "11805895" at bounding box center [383, 403] width 48 height 12
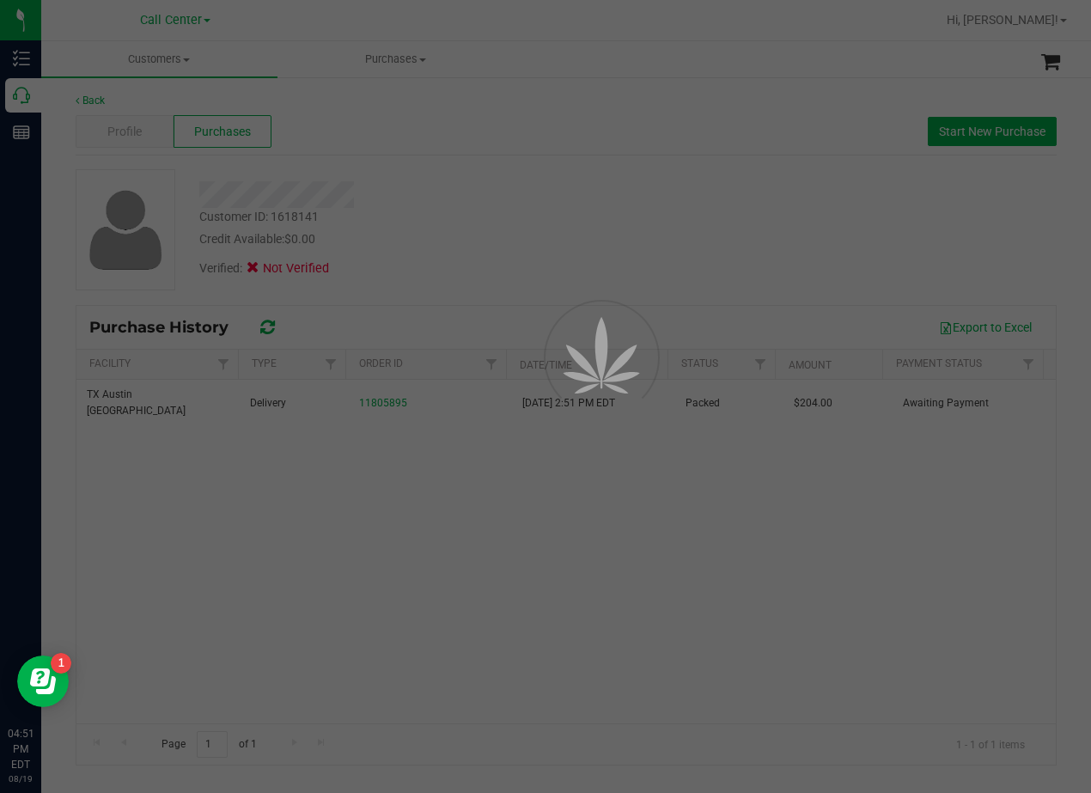
click at [448, 192] on div at bounding box center [545, 396] width 1091 height 793
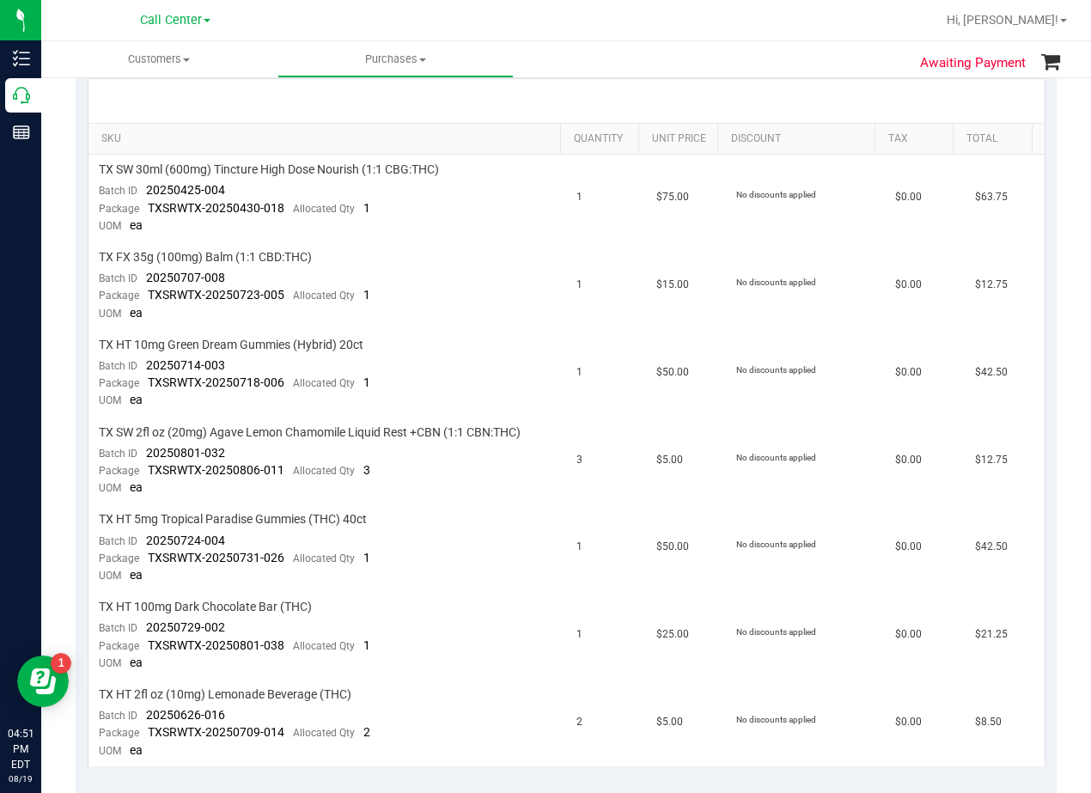
scroll to position [516, 0]
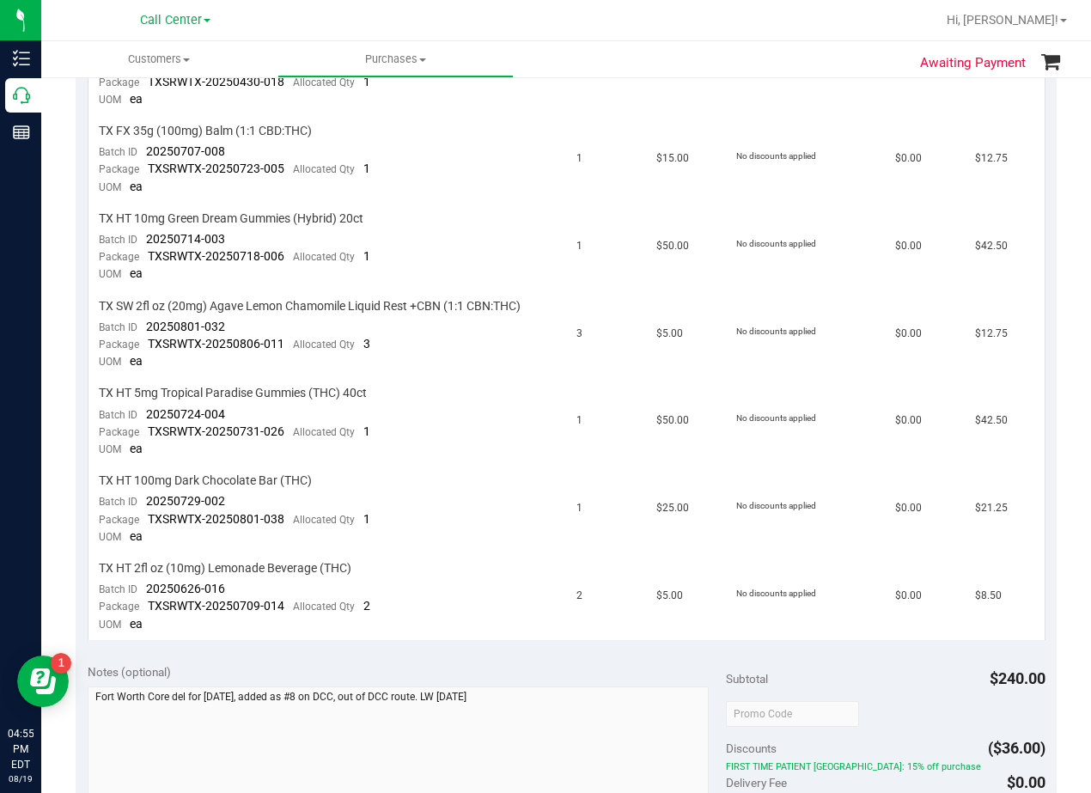
click at [632, 70] on ul "Customers All customers Add a new customer All physicians Purchases All purchas…" at bounding box center [586, 59] width 1091 height 37
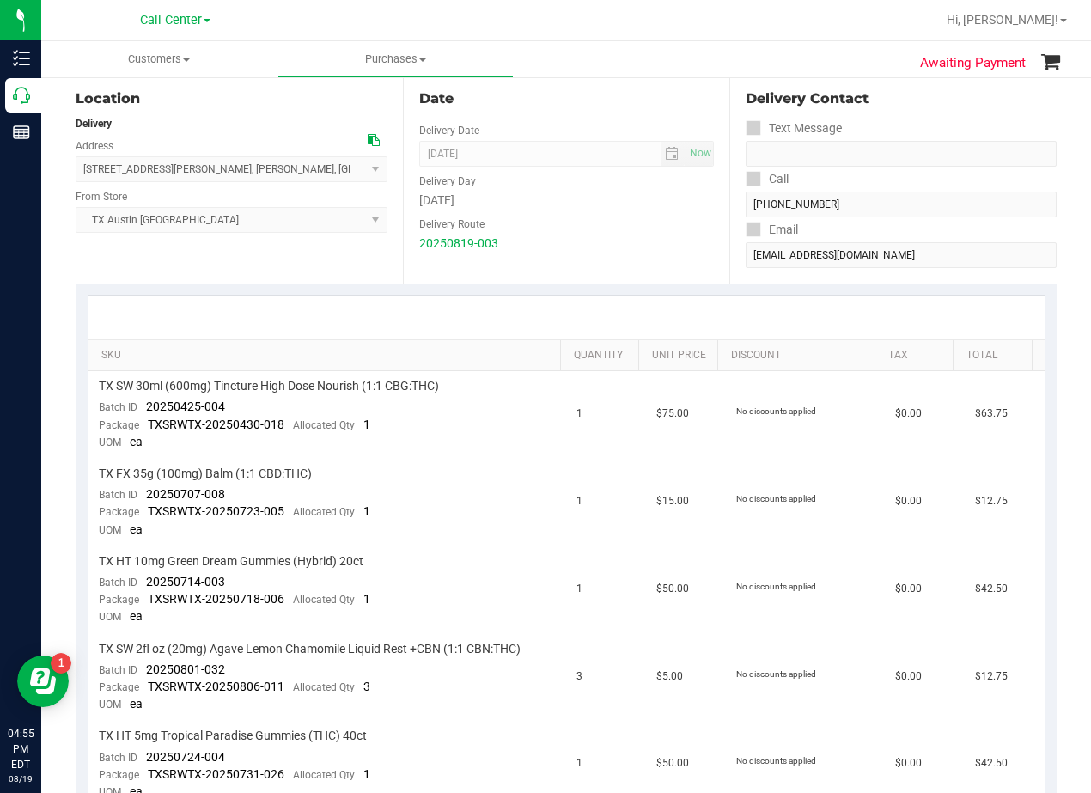
scroll to position [0, 0]
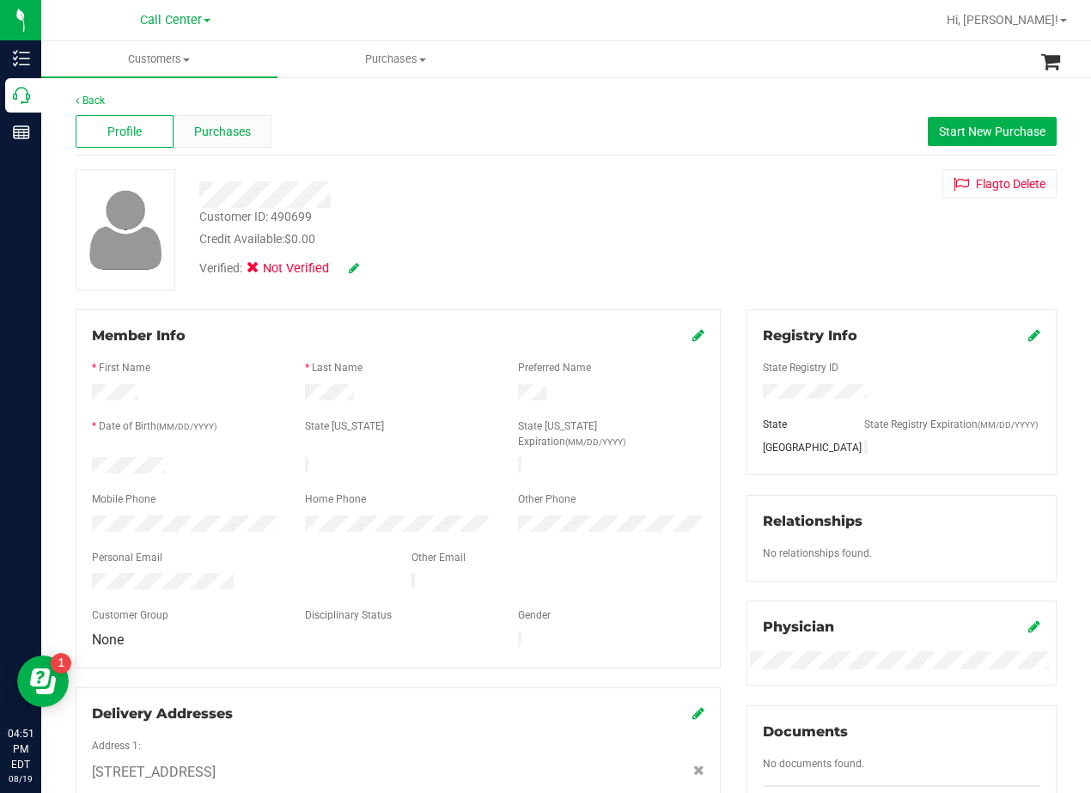
click at [241, 143] on div "Purchases" at bounding box center [223, 131] width 98 height 33
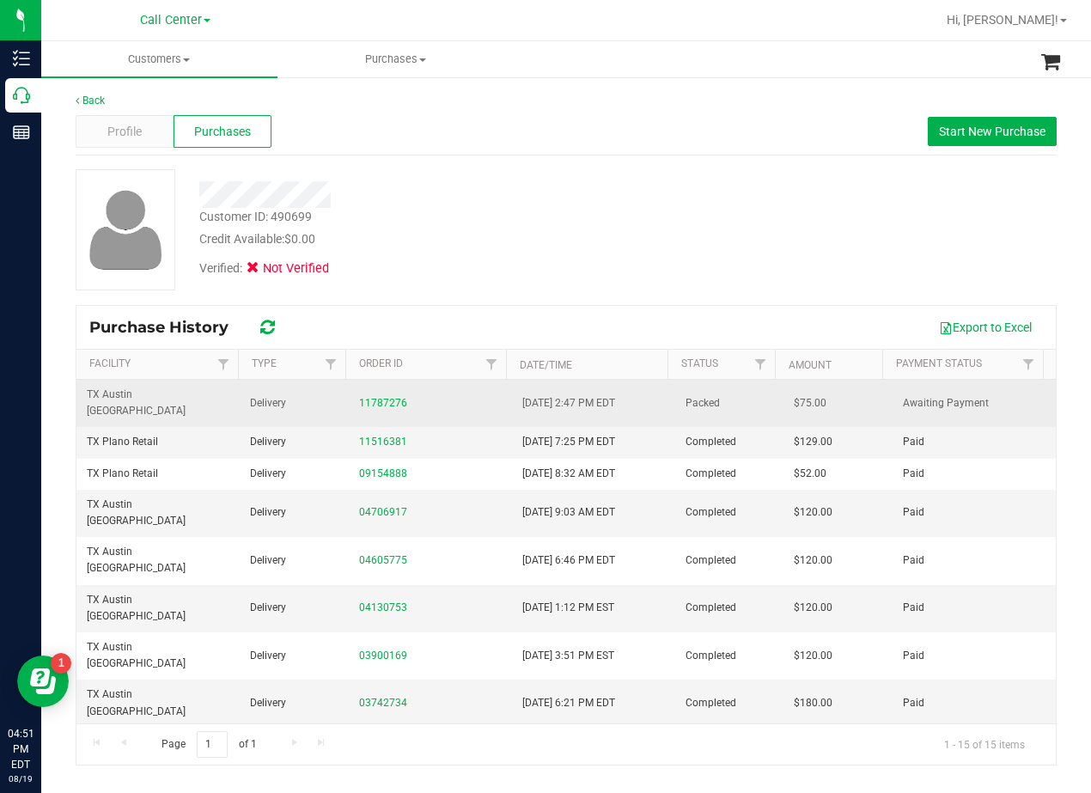
click at [375, 395] on div "11787276" at bounding box center [430, 403] width 143 height 16
click at [378, 397] on link "11787276" at bounding box center [383, 403] width 48 height 12
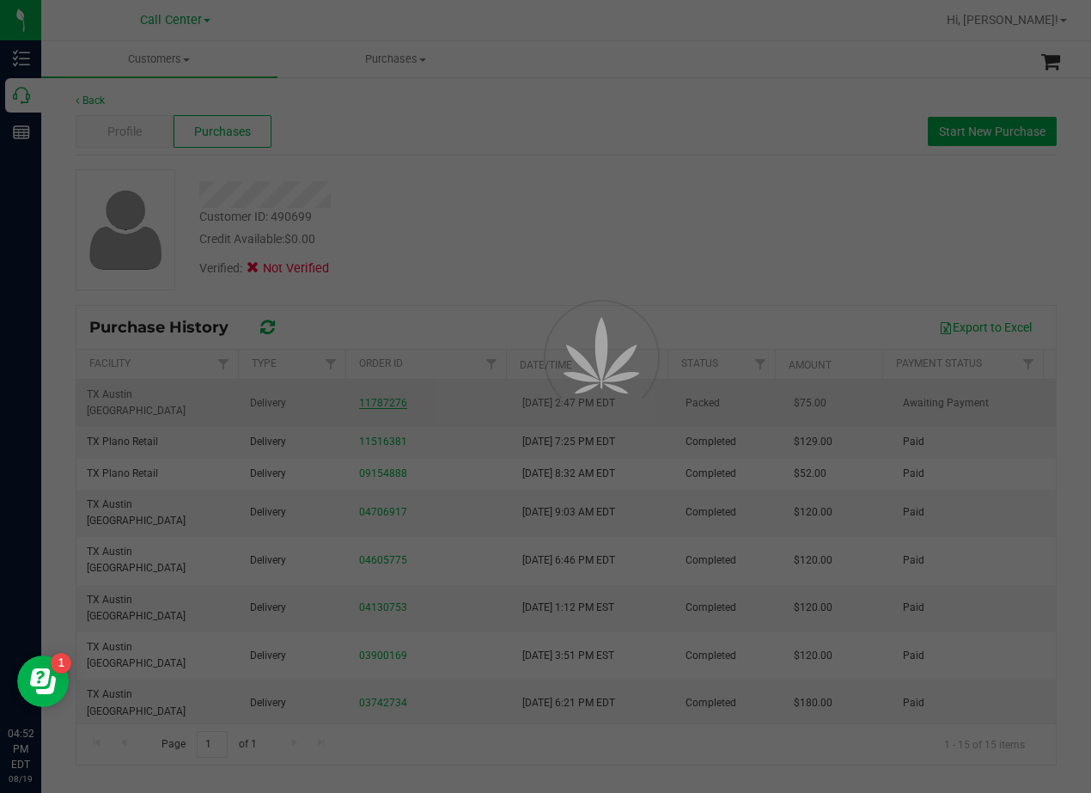
click at [417, 244] on div at bounding box center [545, 396] width 1091 height 793
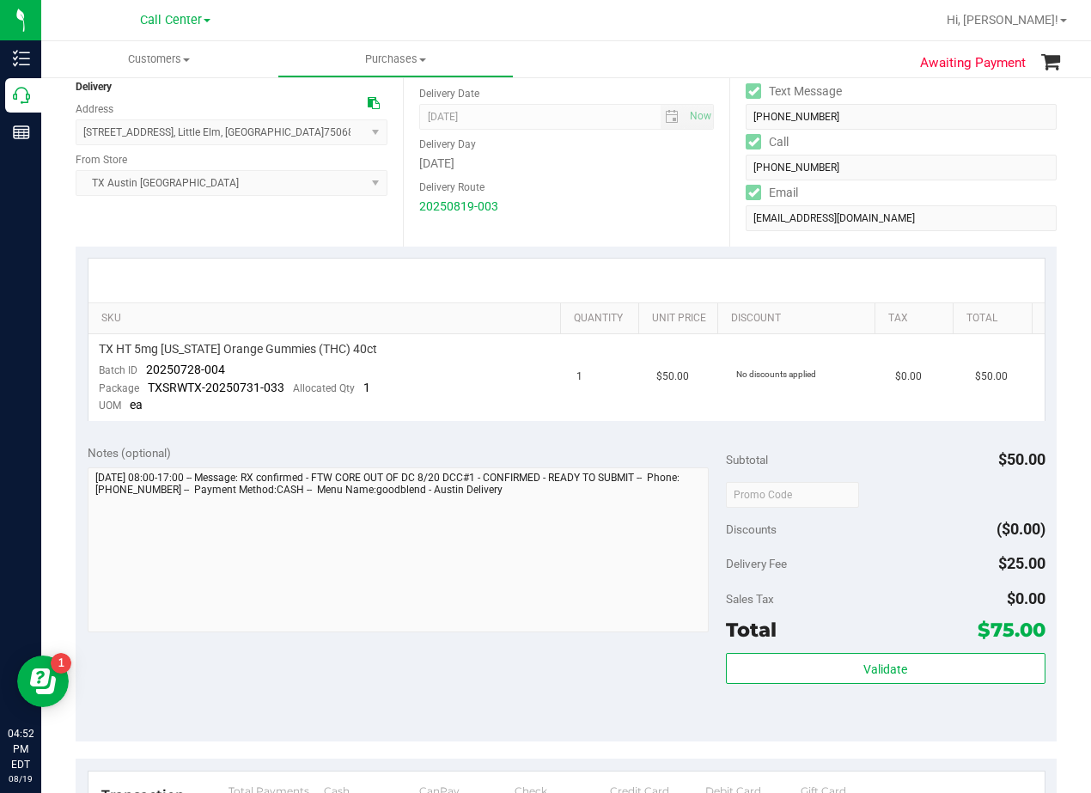
scroll to position [172, 0]
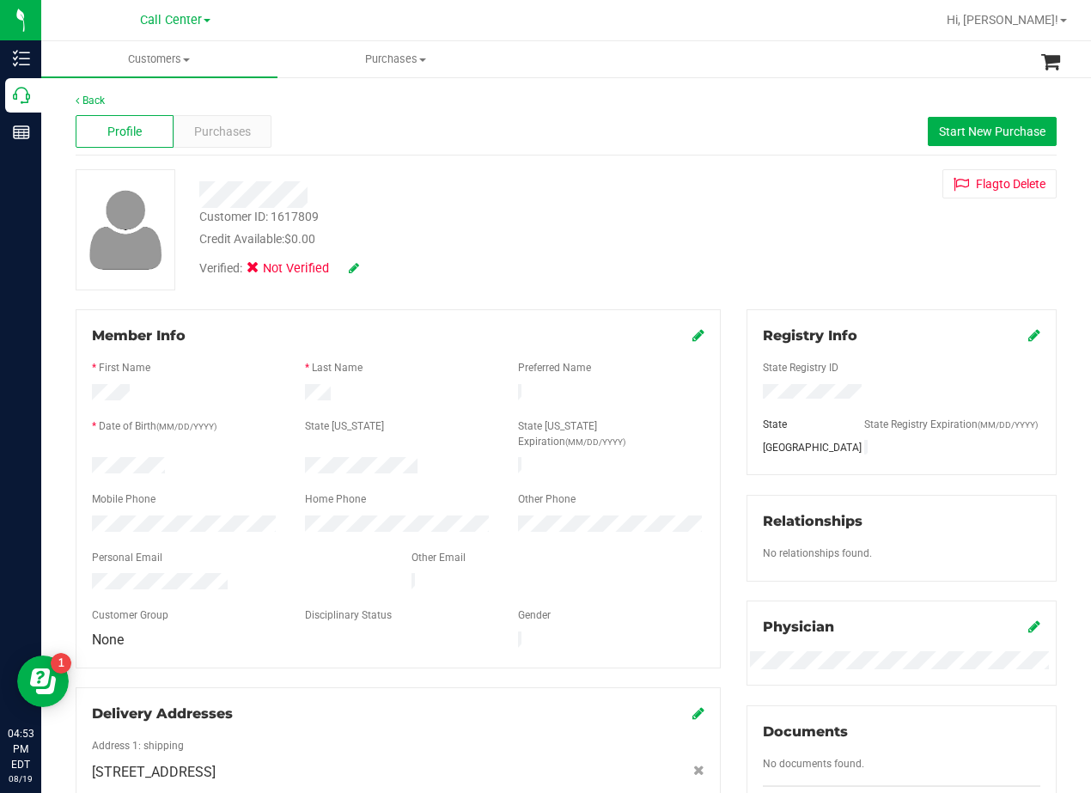
click at [203, 114] on div "Profile Purchases Start New Purchase" at bounding box center [566, 131] width 981 height 47
click at [213, 131] on span "Purchases" at bounding box center [222, 132] width 57 height 18
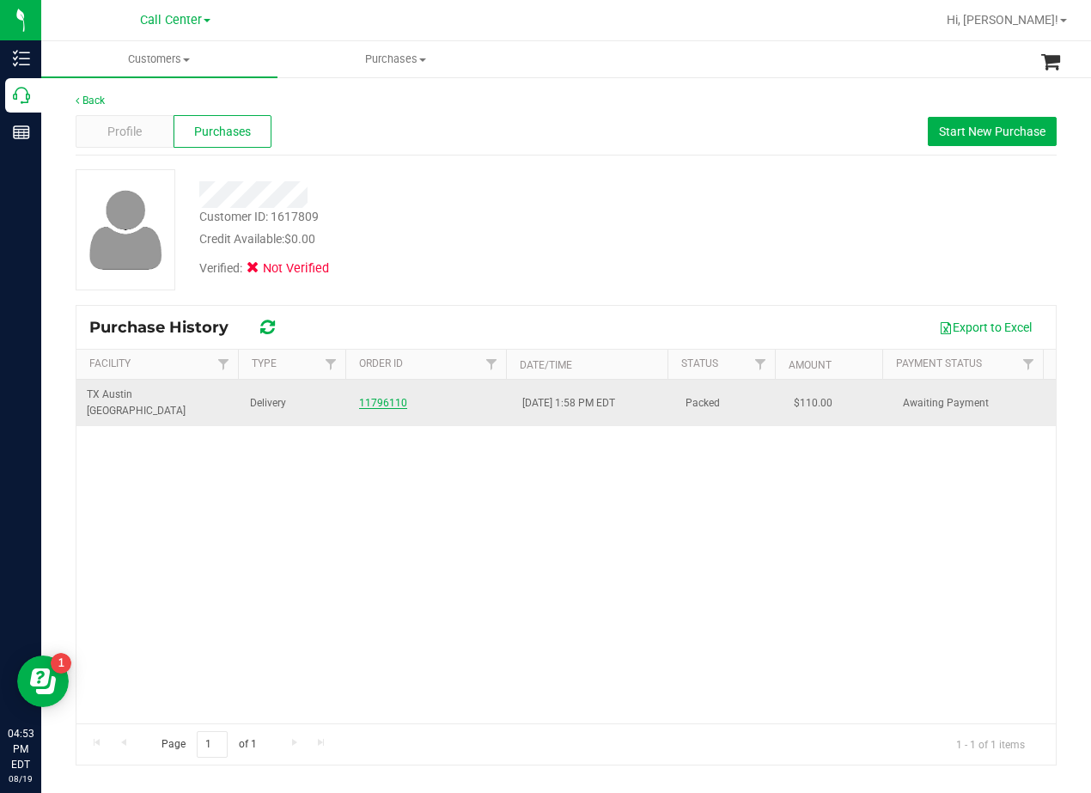
click at [382, 397] on link "11796110" at bounding box center [383, 403] width 48 height 12
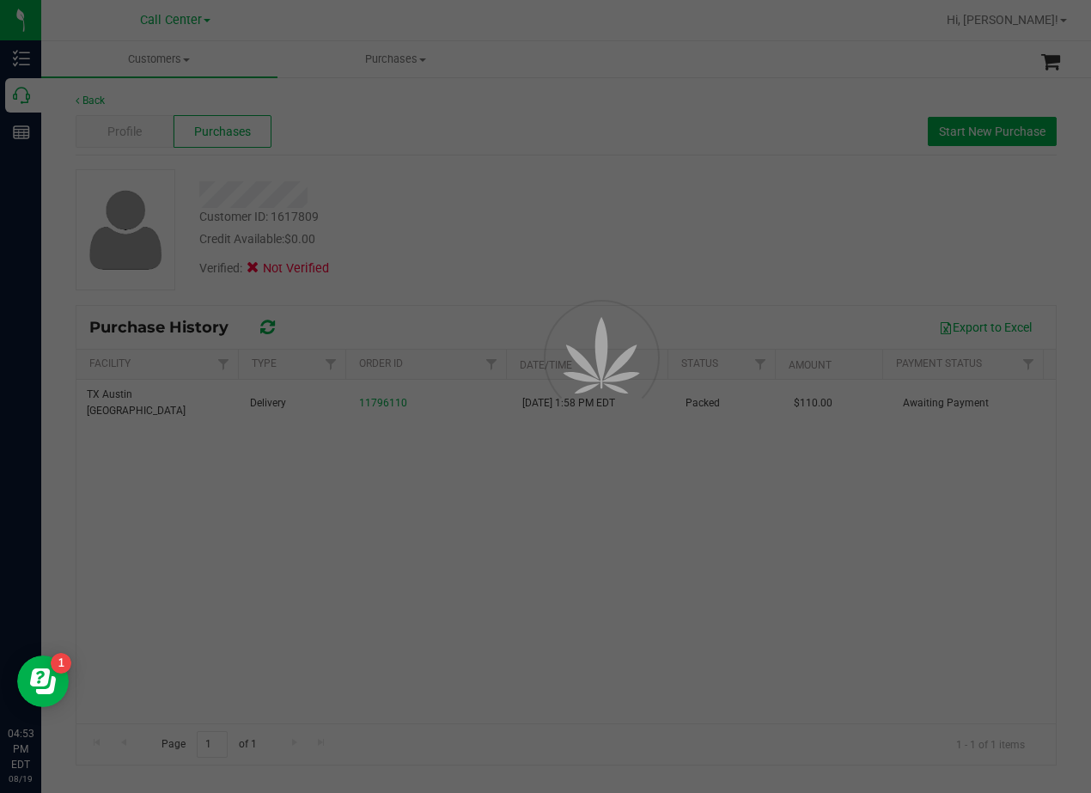
click at [439, 241] on div at bounding box center [545, 396] width 1091 height 793
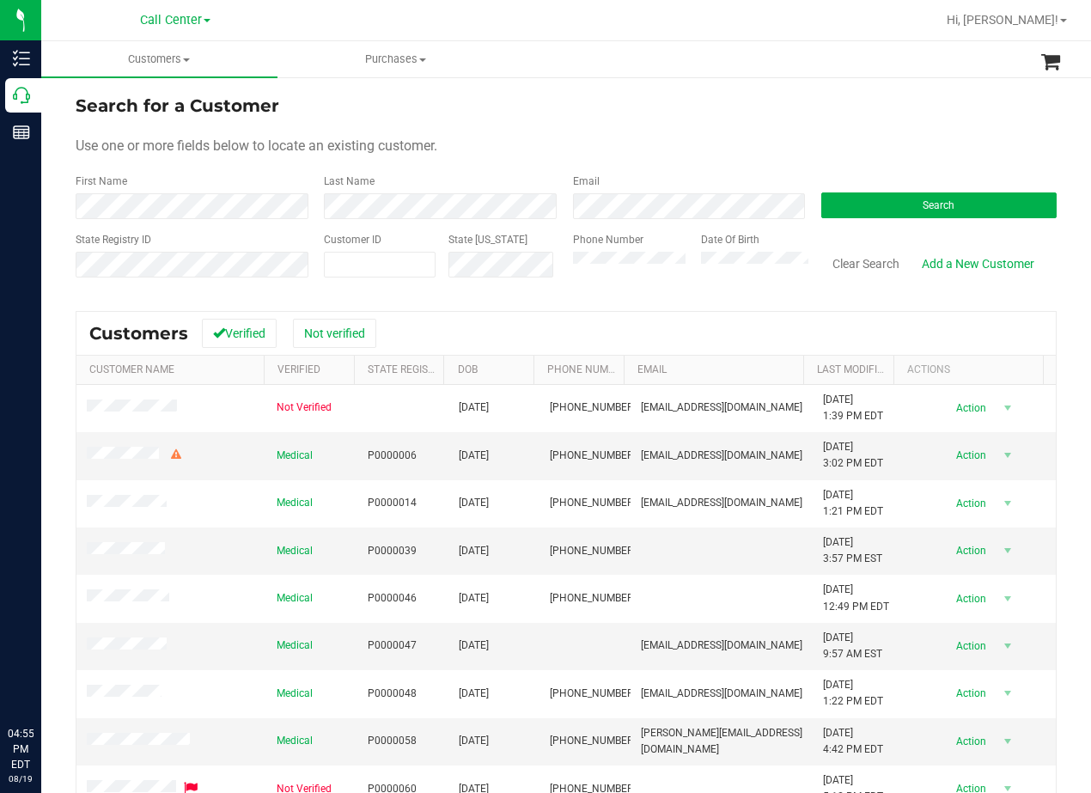
click at [199, 219] on form "Search for a Customer Use one or more fields below to locate an existing custom…" at bounding box center [566, 193] width 981 height 200
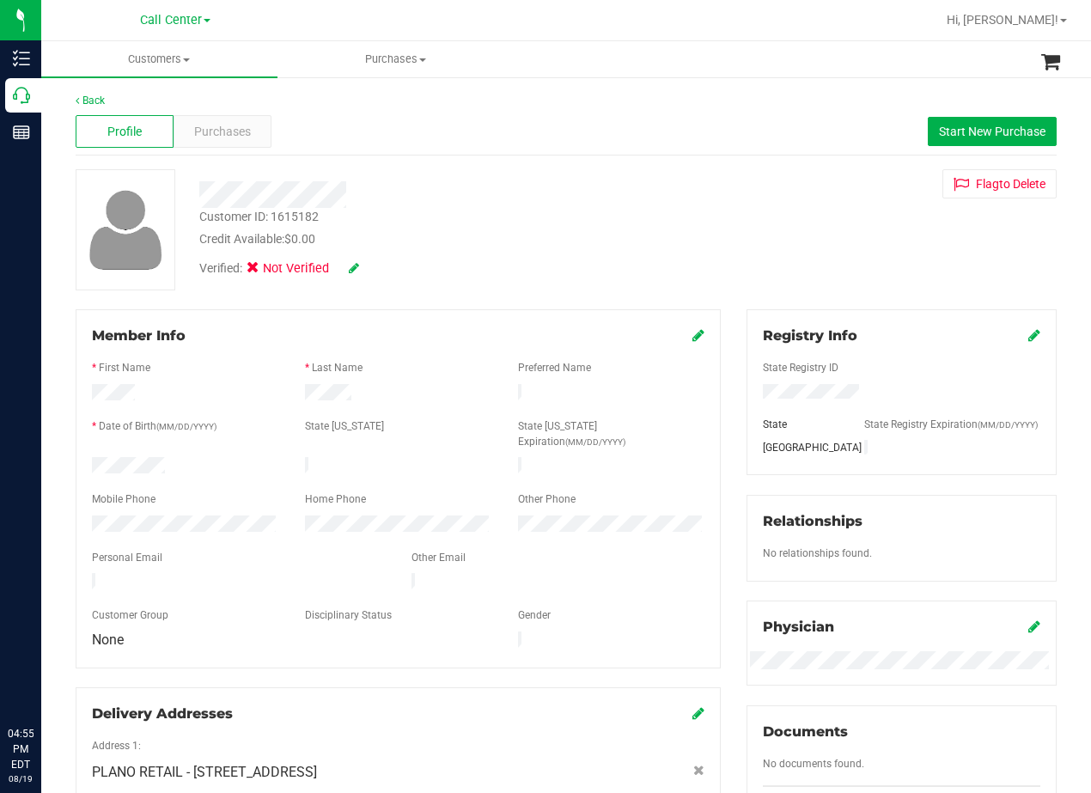
click at [660, 146] on div "Profile Purchases Start New Purchase" at bounding box center [566, 131] width 981 height 47
click at [272, 132] on div "Profile Purchases Start New Purchase" at bounding box center [566, 131] width 981 height 47
click at [260, 132] on div "Purchases" at bounding box center [223, 131] width 98 height 33
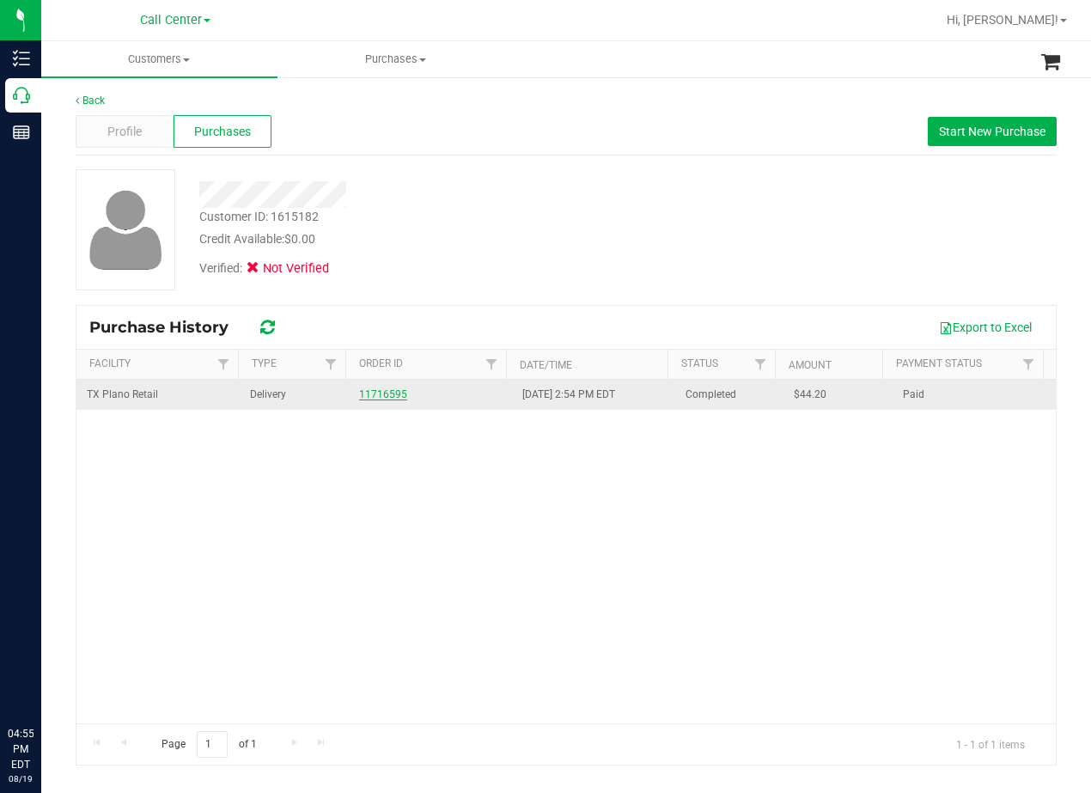
click at [376, 392] on link "11716595" at bounding box center [383, 394] width 48 height 12
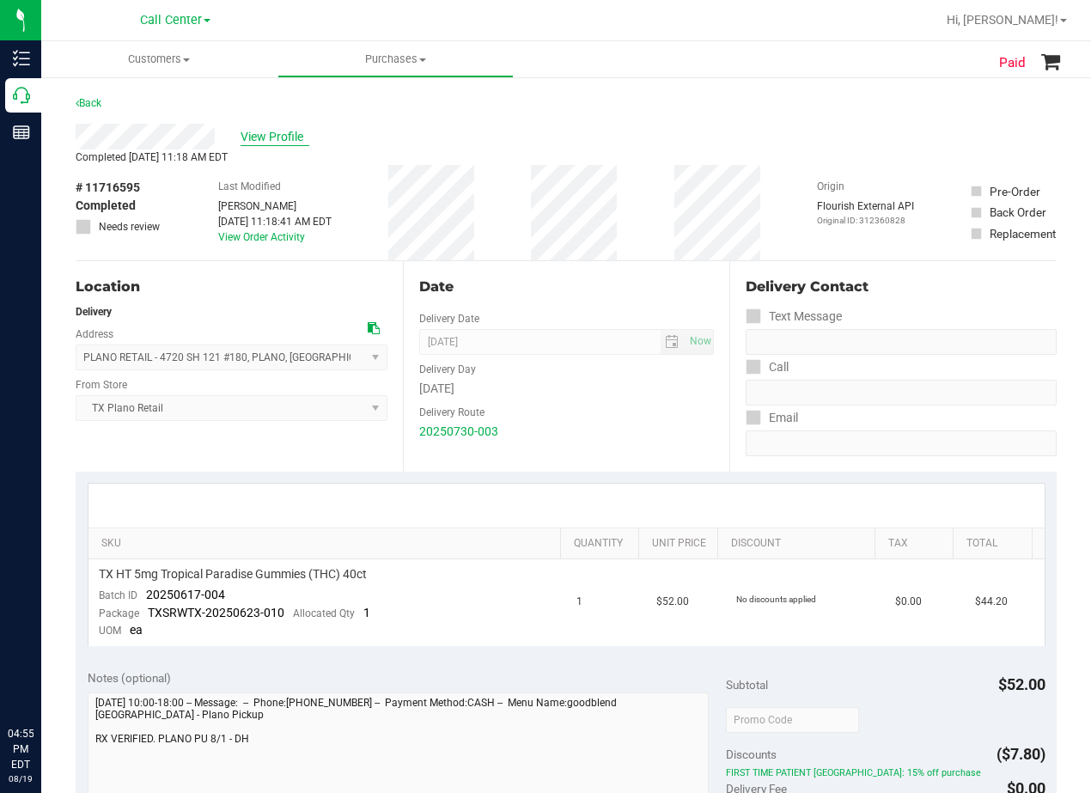
click at [287, 137] on span "View Profile" at bounding box center [275, 137] width 69 height 18
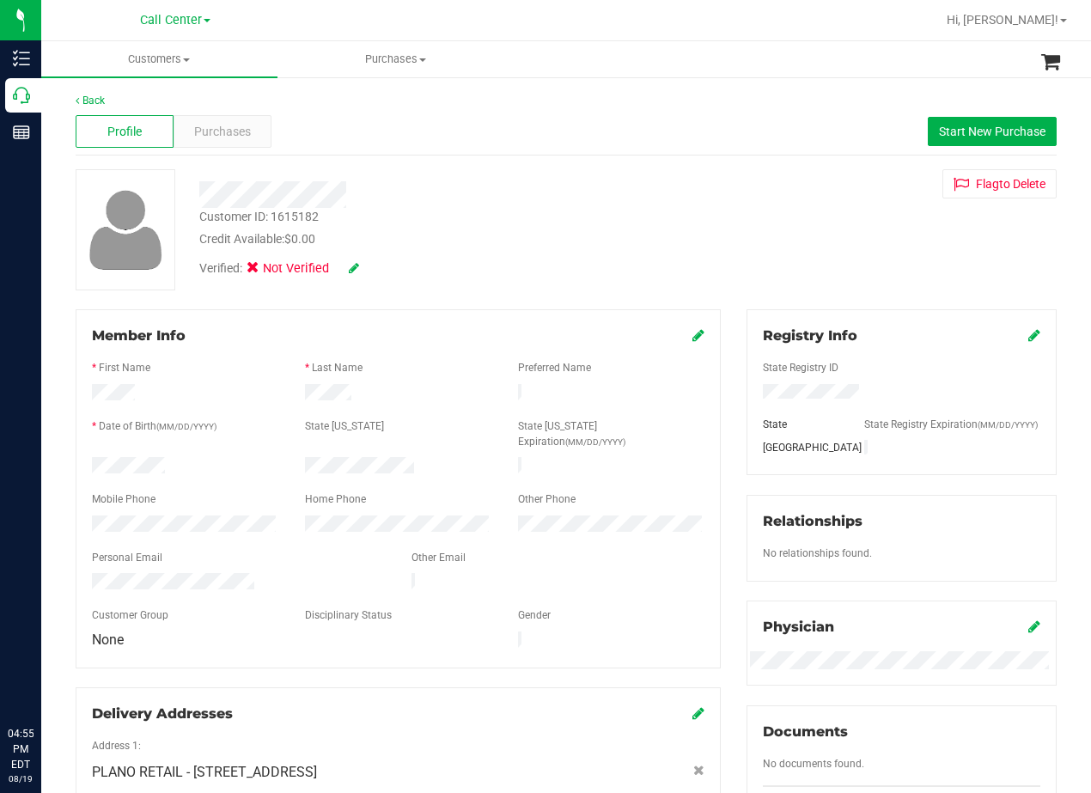
click at [729, 234] on div "Customer ID: 1615182 Credit Available: $0.00 Verified: Not Verified Flag to [GE…" at bounding box center [566, 229] width 1007 height 121
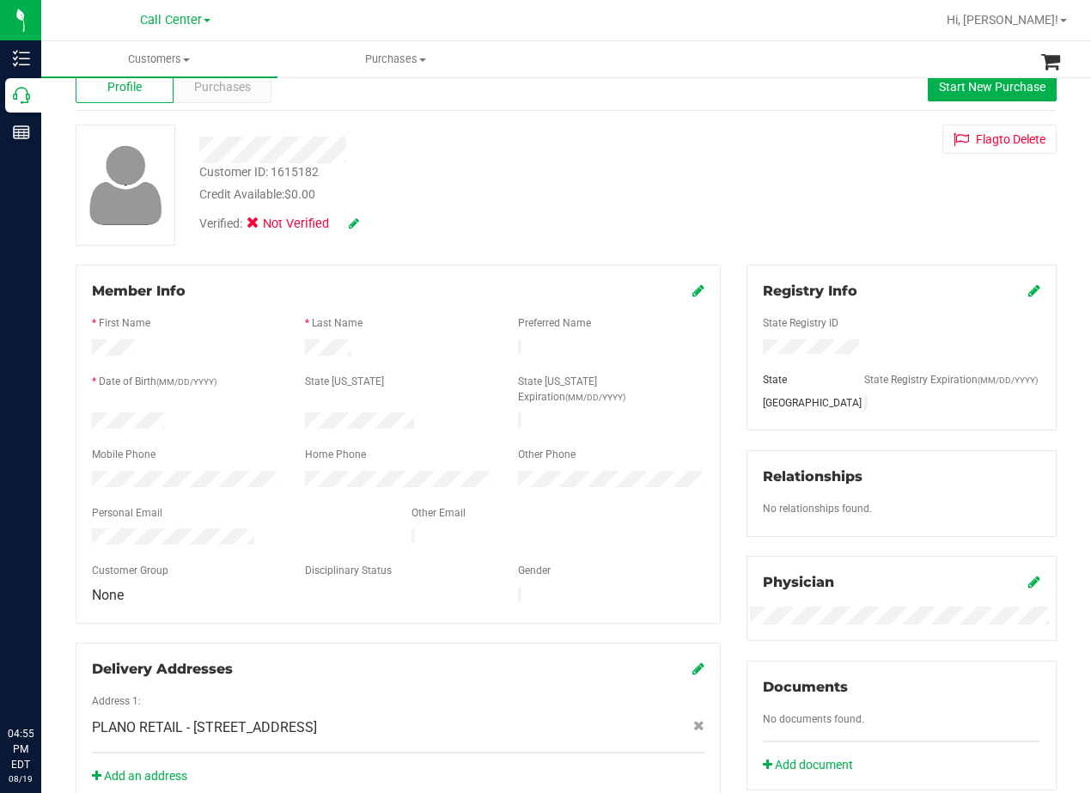
scroll to position [86, 0]
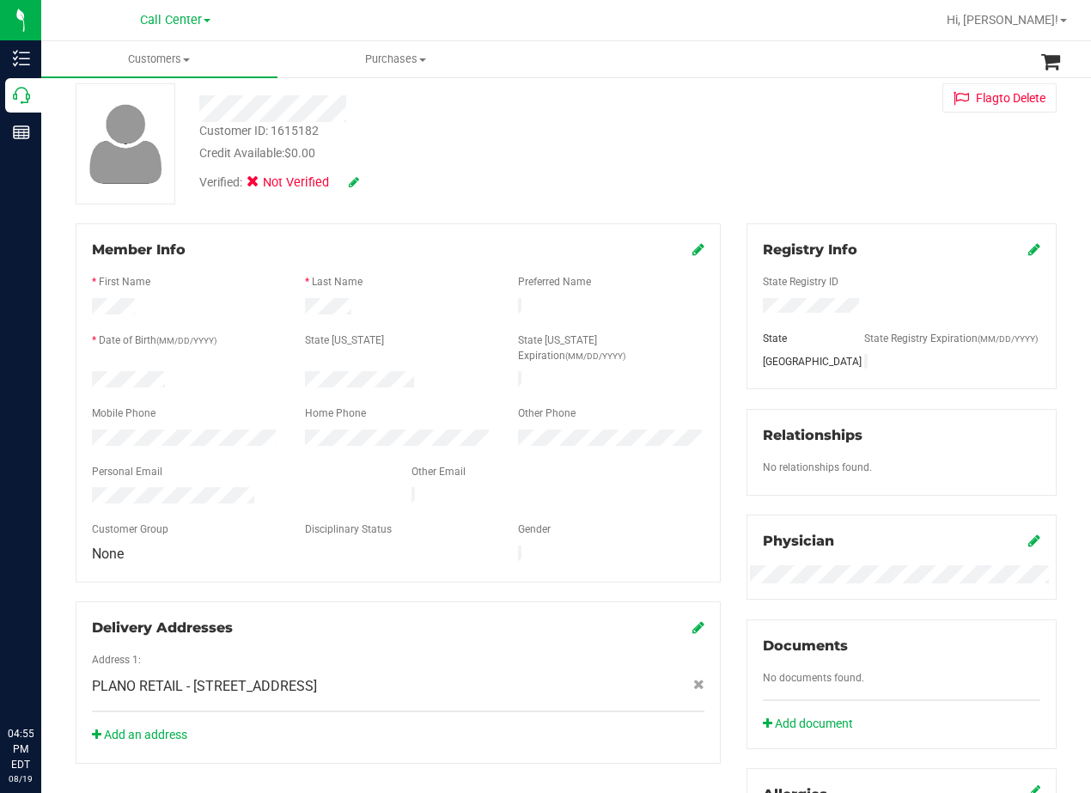
click at [718, 248] on div "Member Info * First Name * Last Name Preferred Name * Date of Birth (MM/DD/YYYY…" at bounding box center [398, 493] width 671 height 540
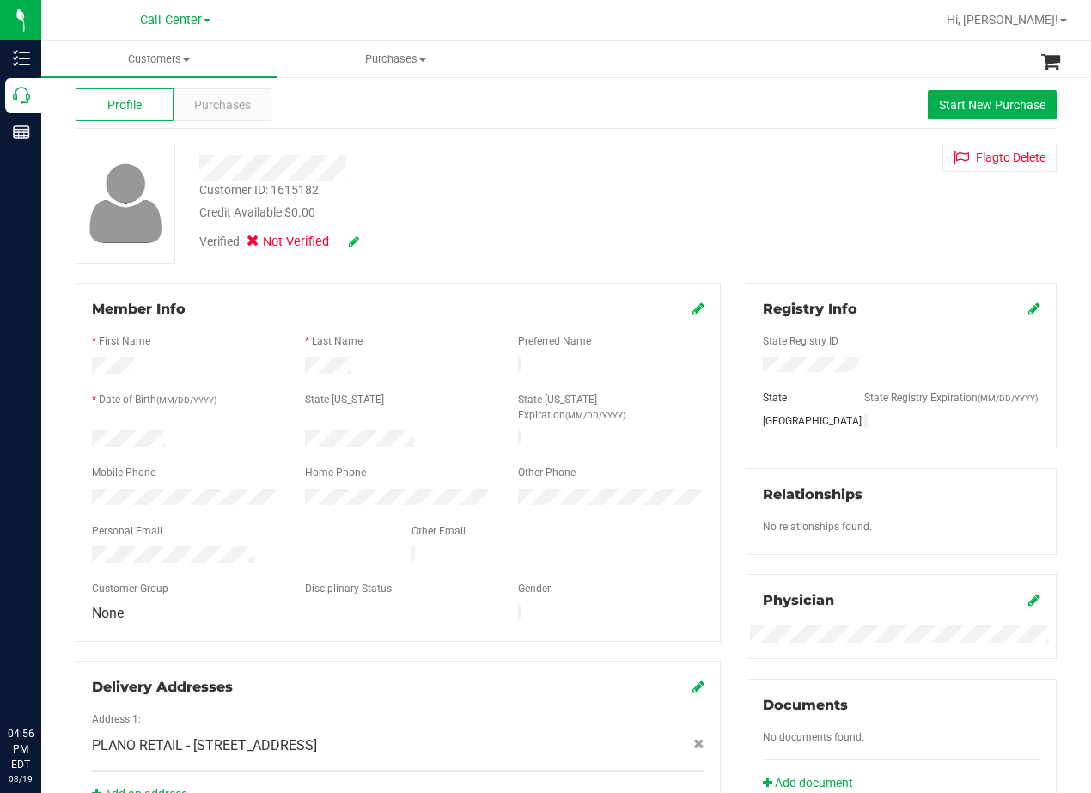
scroll to position [0, 0]
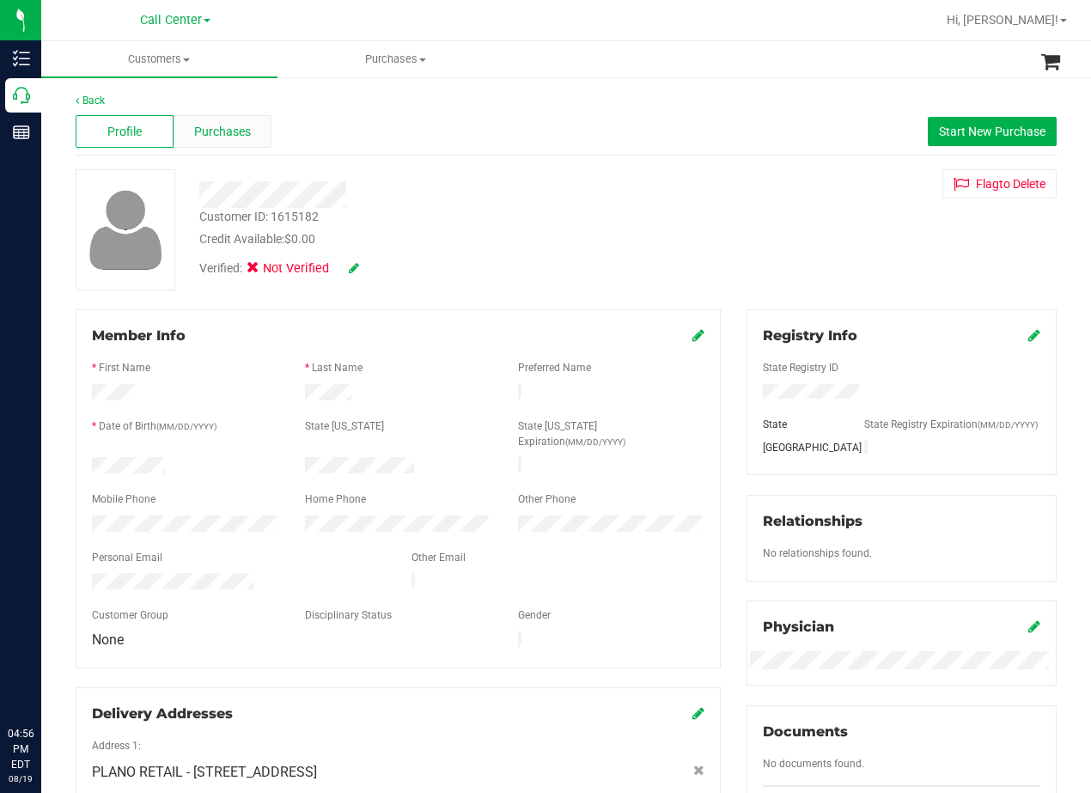
click at [230, 137] on span "Purchases" at bounding box center [222, 132] width 57 height 18
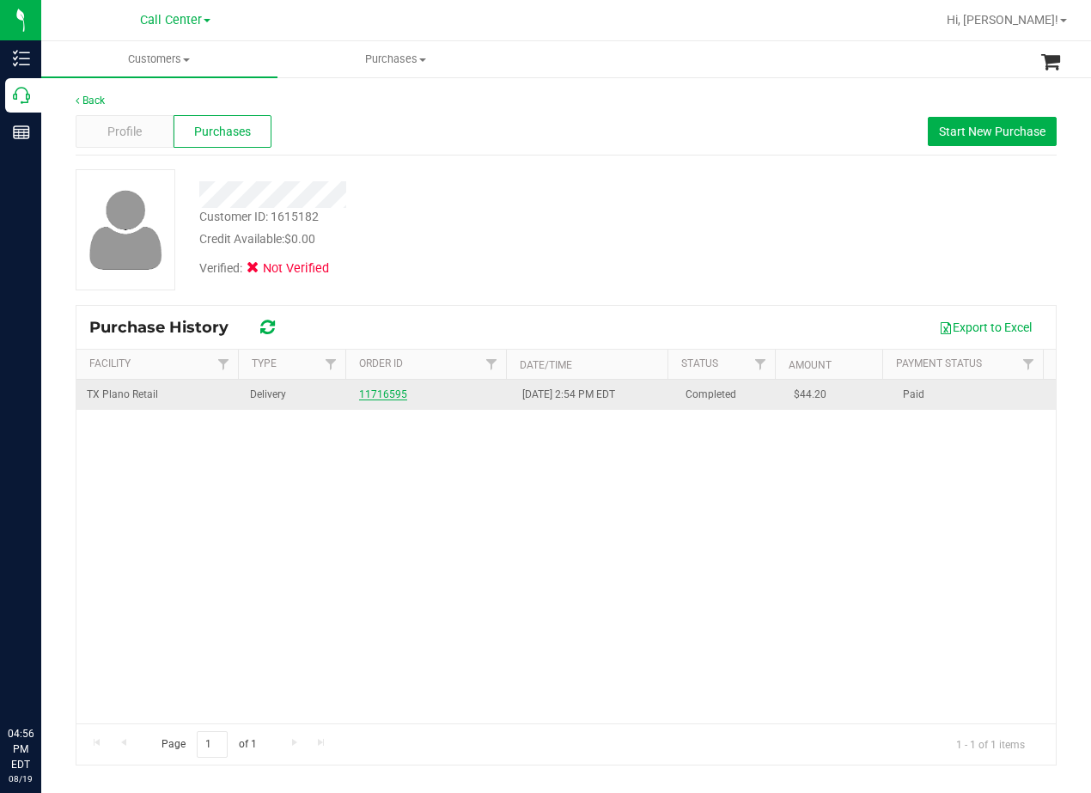
click at [399, 399] on link "11716595" at bounding box center [383, 394] width 48 height 12
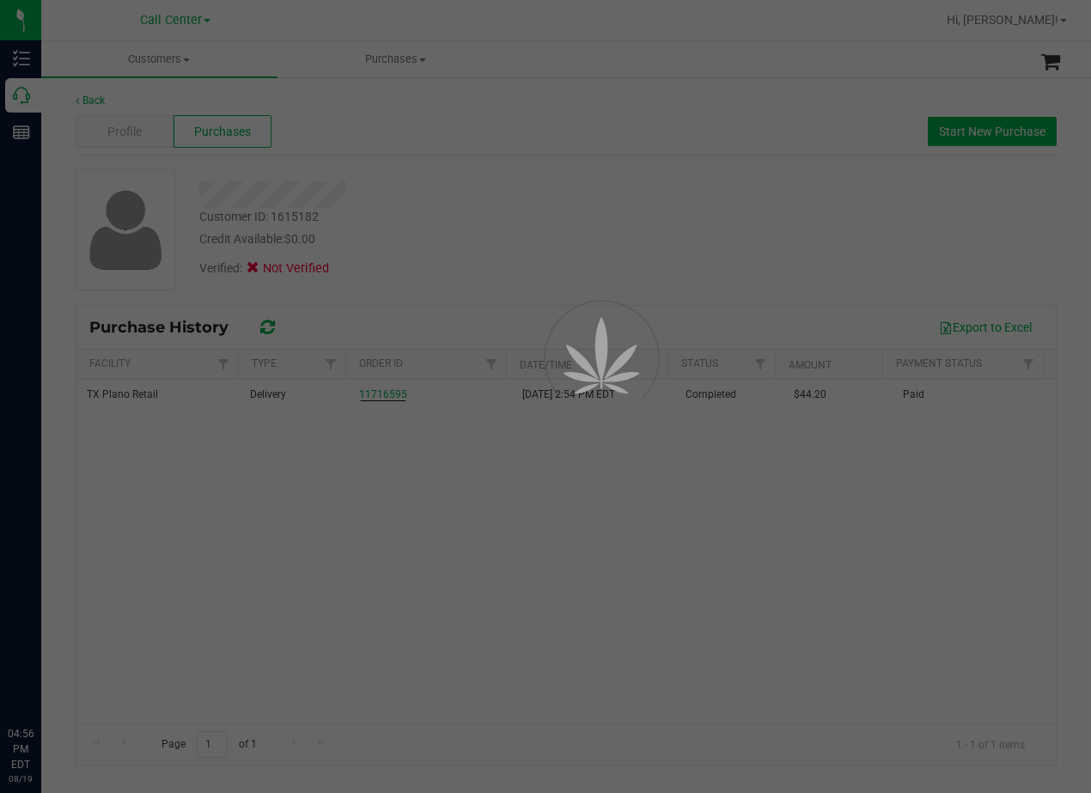
click at [500, 207] on div at bounding box center [545, 396] width 1091 height 793
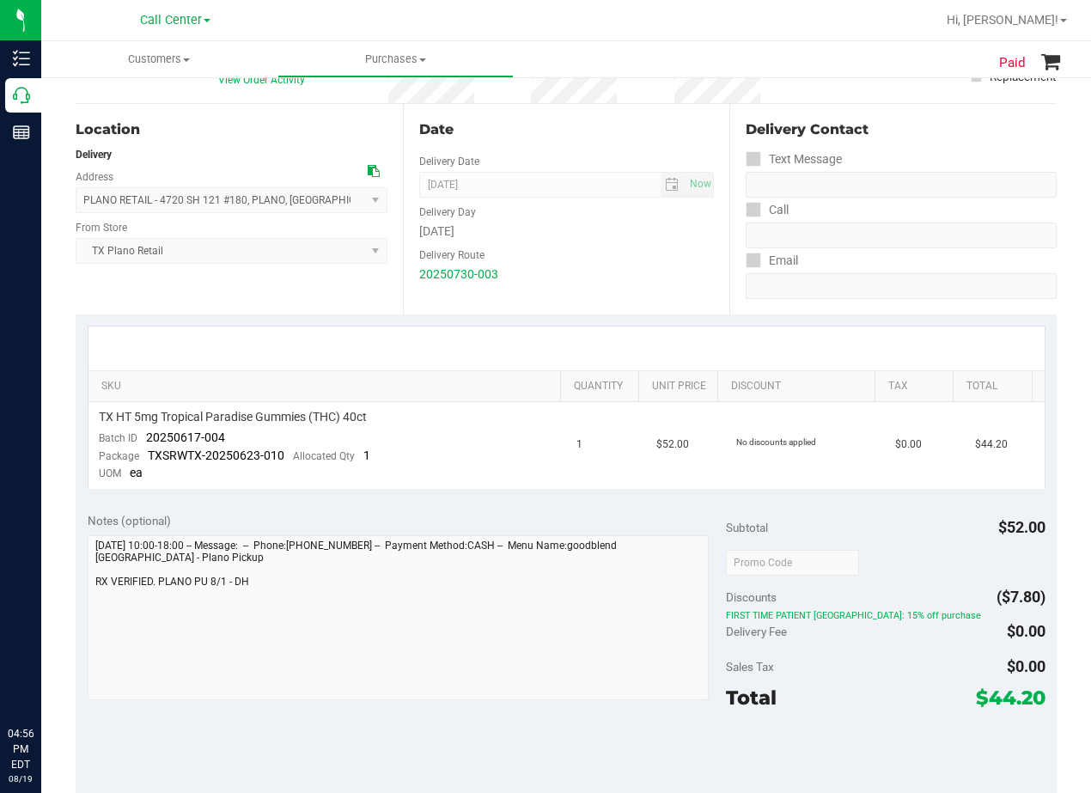
scroll to position [172, 0]
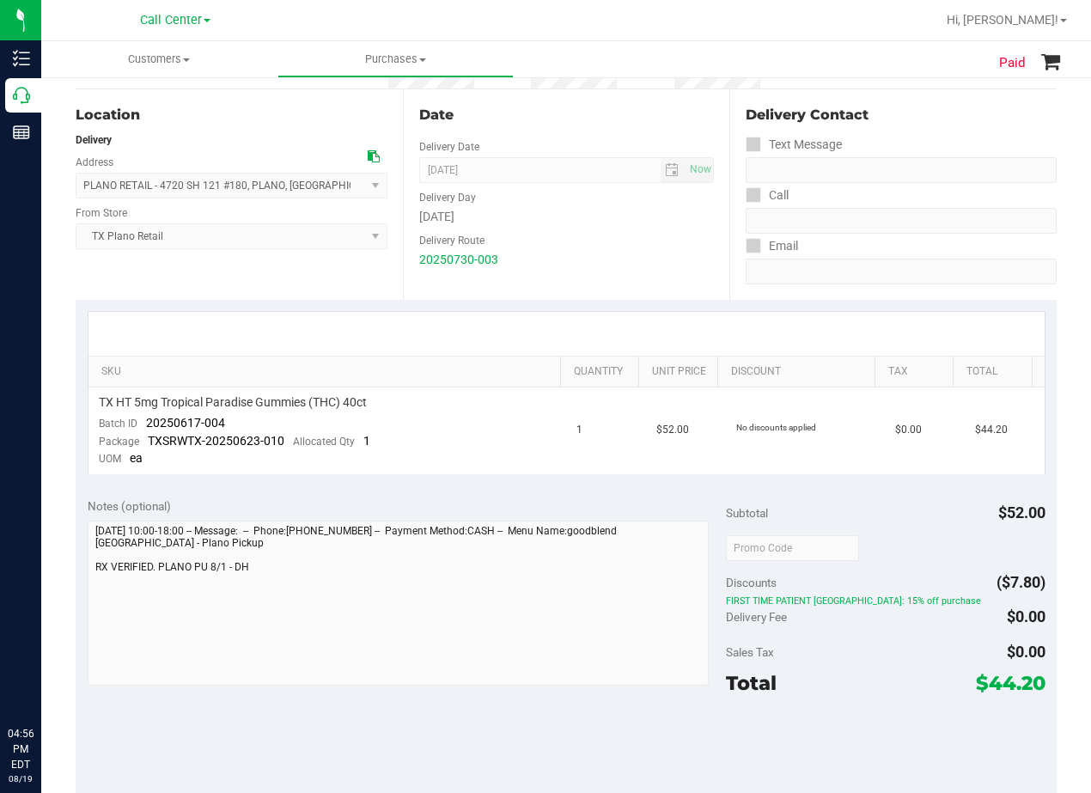
click at [607, 211] on div "[DATE]" at bounding box center [567, 217] width 296 height 18
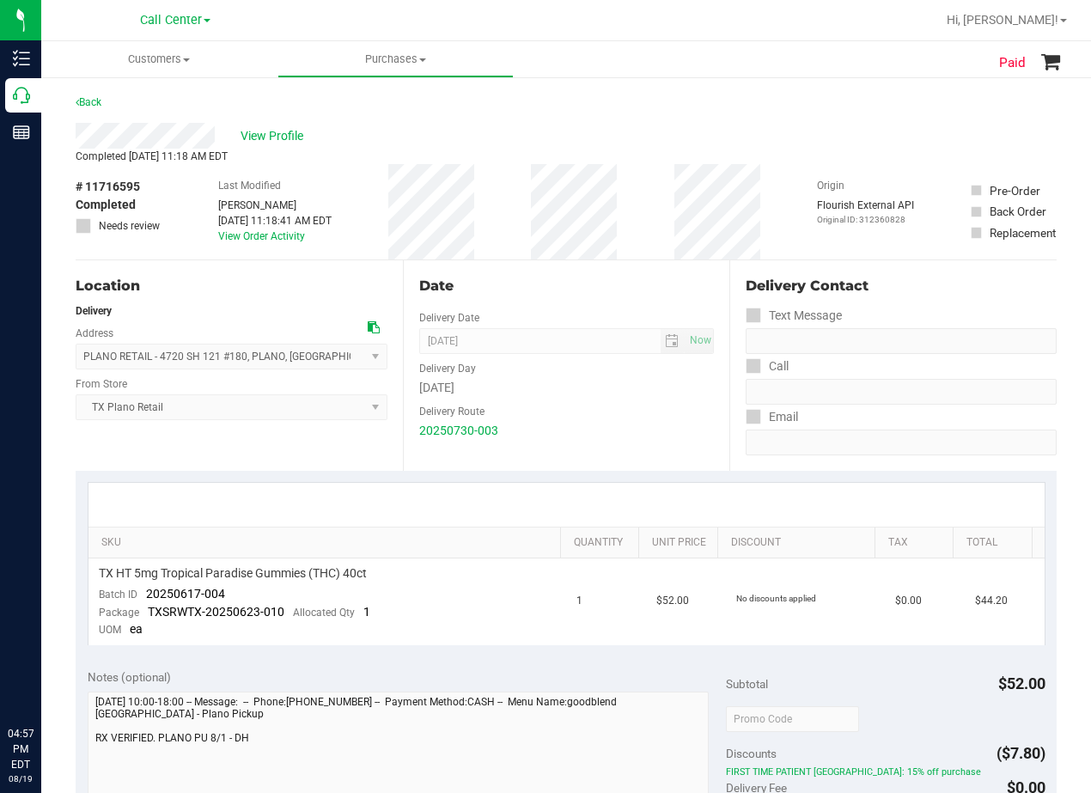
scroll to position [0, 0]
click at [778, 149] on div "View Profile" at bounding box center [566, 137] width 981 height 26
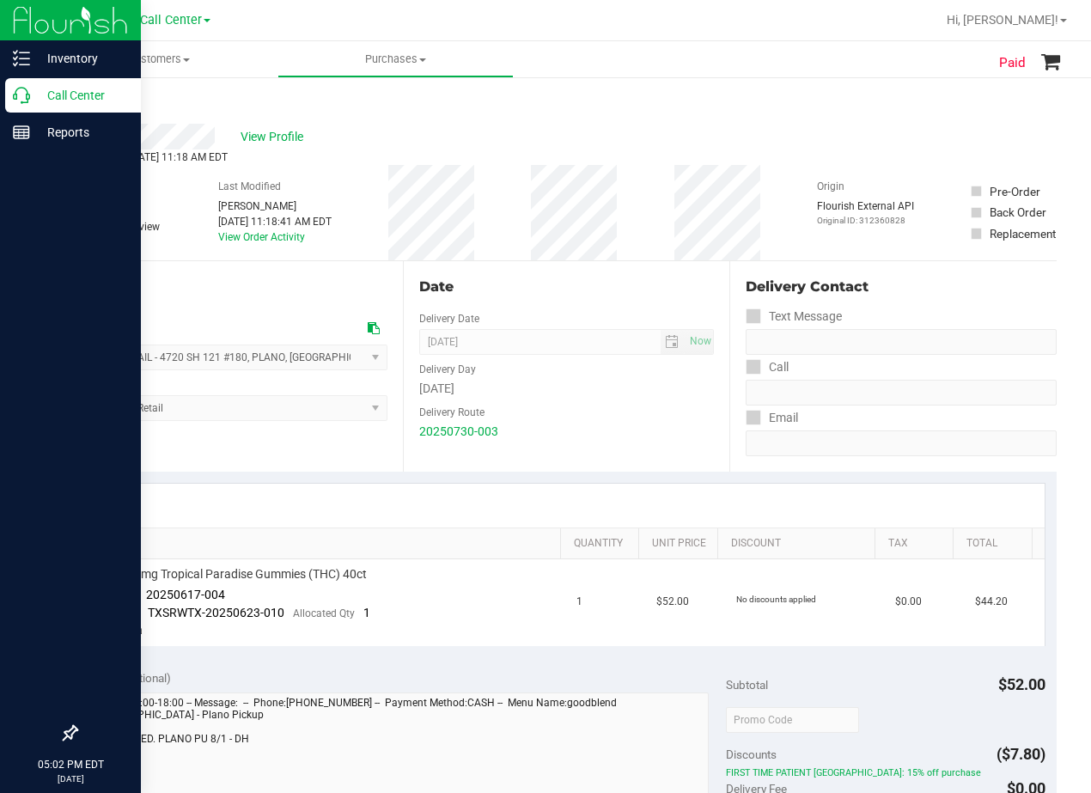
click at [40, 99] on p "Call Center" at bounding box center [81, 95] width 103 height 21
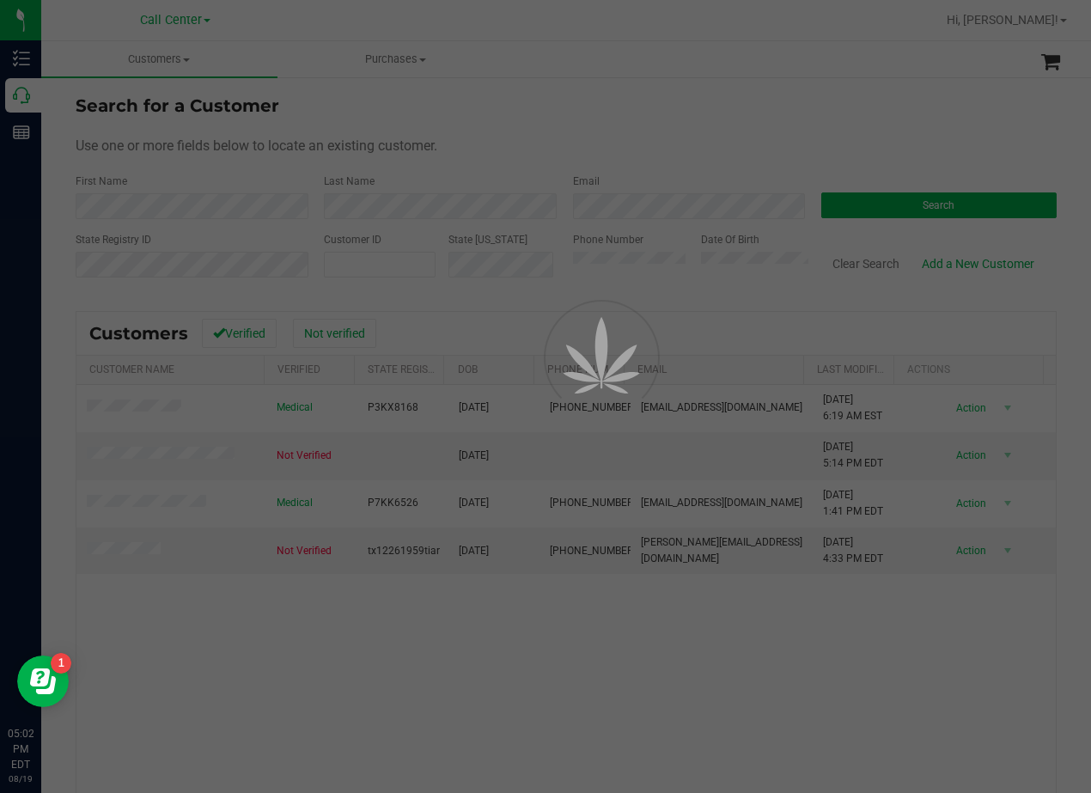
click at [332, 676] on div at bounding box center [545, 396] width 1091 height 793
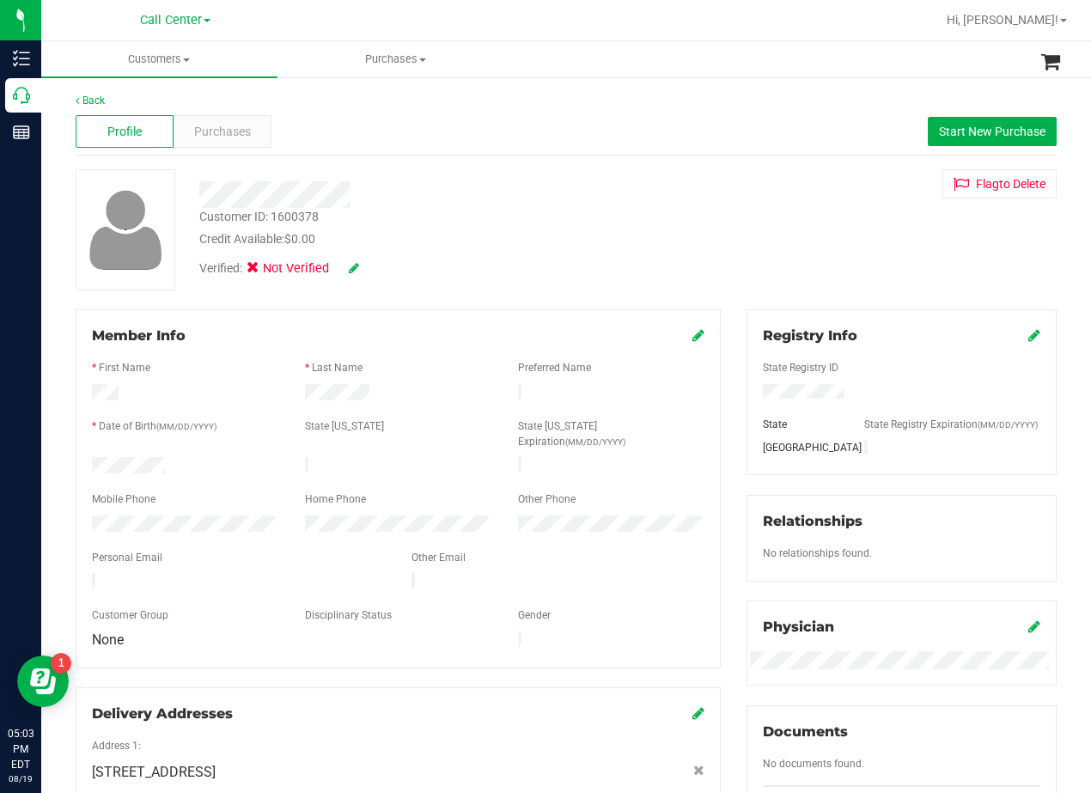
click at [607, 177] on div at bounding box center [438, 188] width 504 height 39
click at [753, 248] on div "Customer ID: 1600378 Credit Available: $0.00 Verified: Not Verified Flag to [GE…" at bounding box center [566, 229] width 1007 height 121
click at [750, 204] on div "Customer ID: 1600378 Credit Available: $0.00 Verified: Not Verified Flag to [GE…" at bounding box center [566, 229] width 1007 height 121
click at [939, 133] on span "Start New Purchase" at bounding box center [992, 132] width 107 height 14
click at [763, 171] on div "Flag to [GEOGRAPHIC_DATA]" at bounding box center [902, 183] width 336 height 29
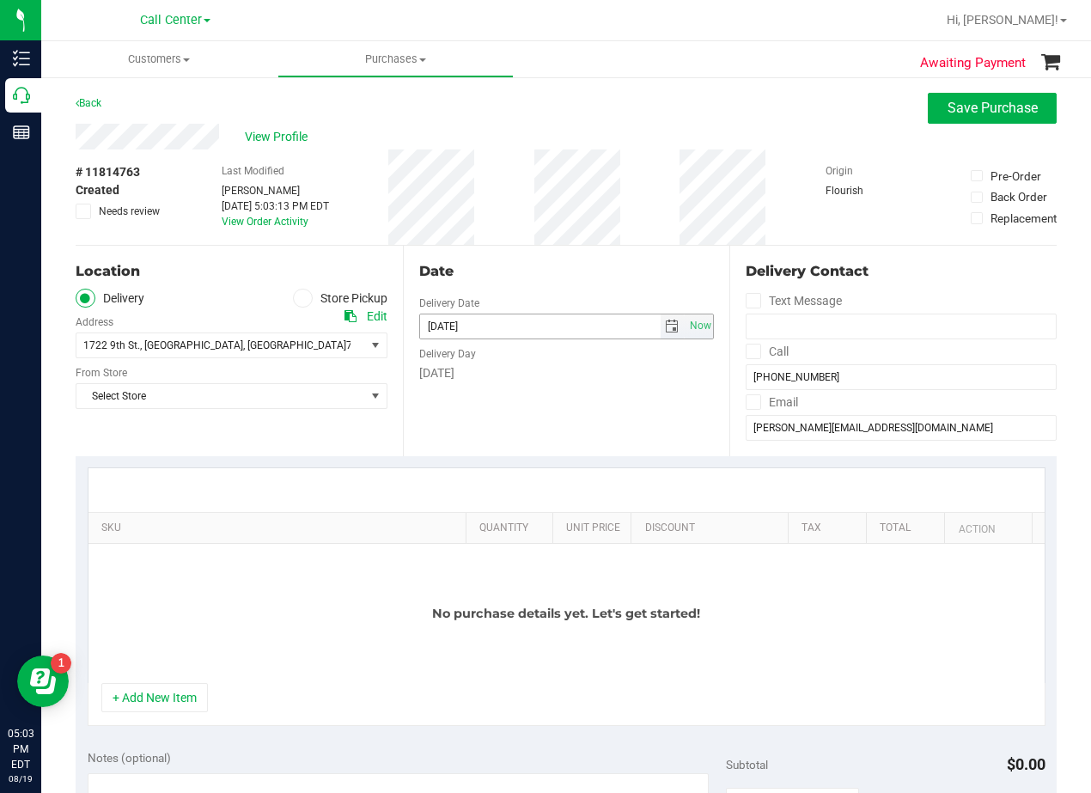
click at [665, 327] on span "select" at bounding box center [672, 327] width 14 height 14
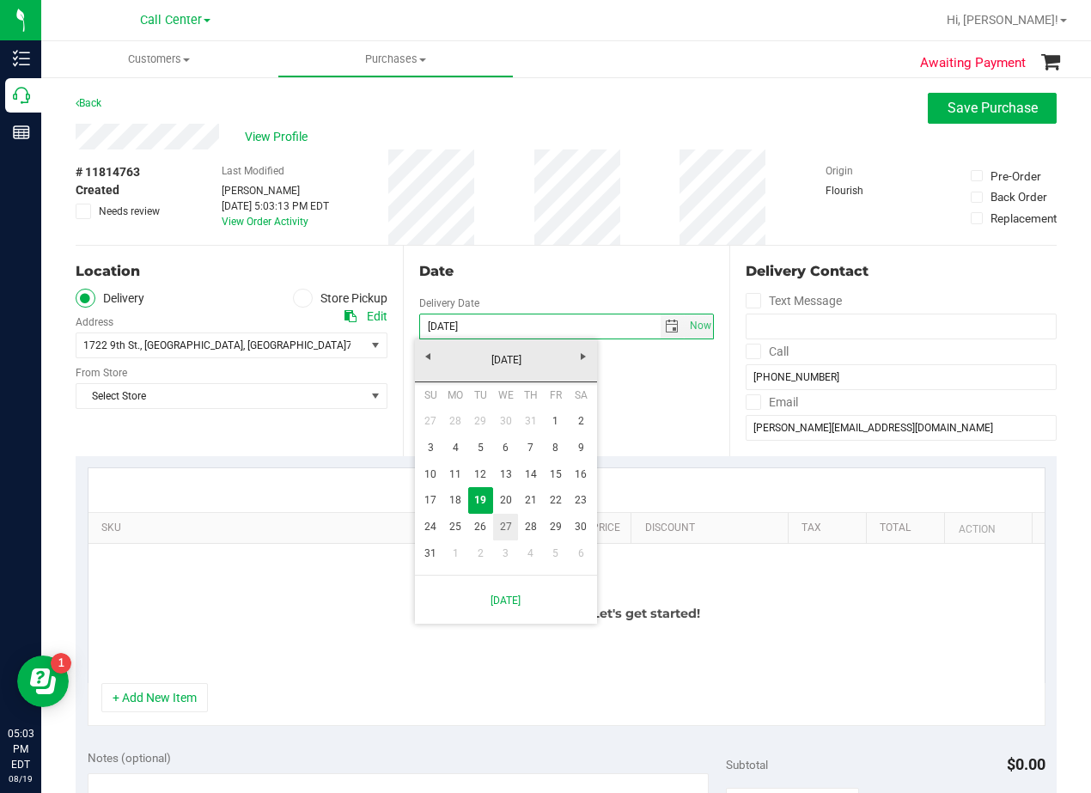
click at [504, 529] on link "27" at bounding box center [505, 527] width 25 height 27
type input "[DATE]"
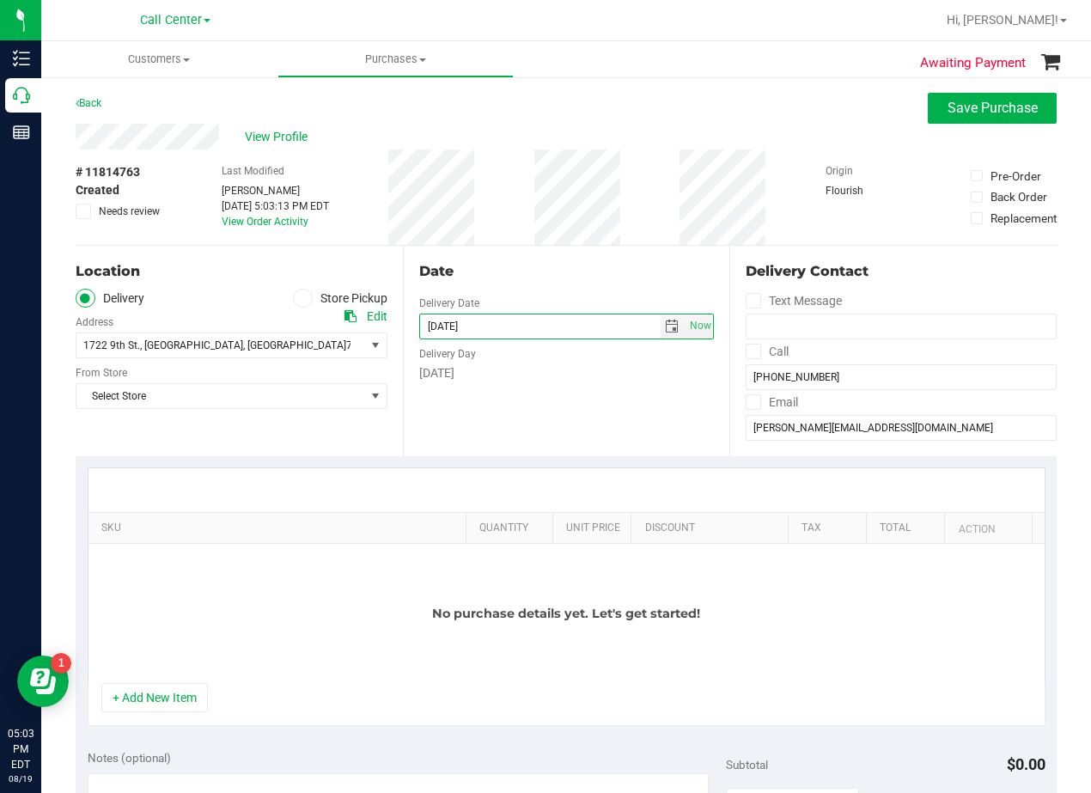
click at [530, 445] on div "Date Delivery Date [DATE] Now [DATE] 05:03 PM Now Delivery Day [DATE]" at bounding box center [566, 351] width 327 height 211
click at [532, 262] on div "Date" at bounding box center [567, 271] width 296 height 21
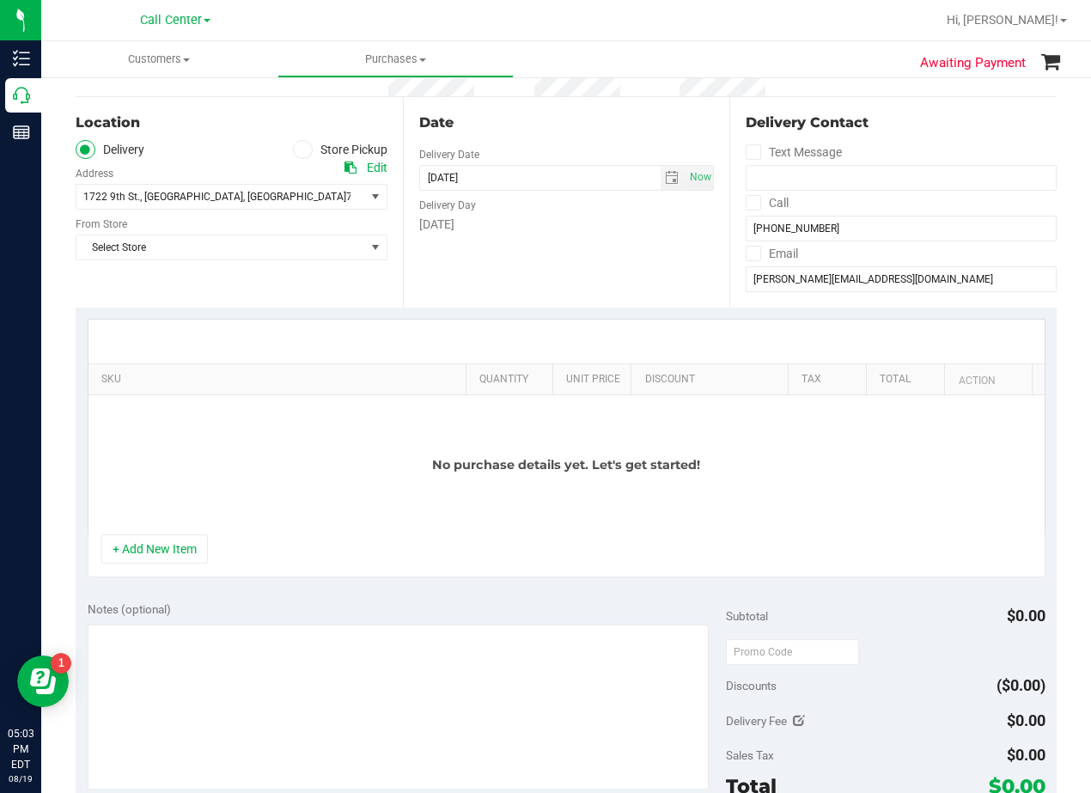
scroll to position [172, 0]
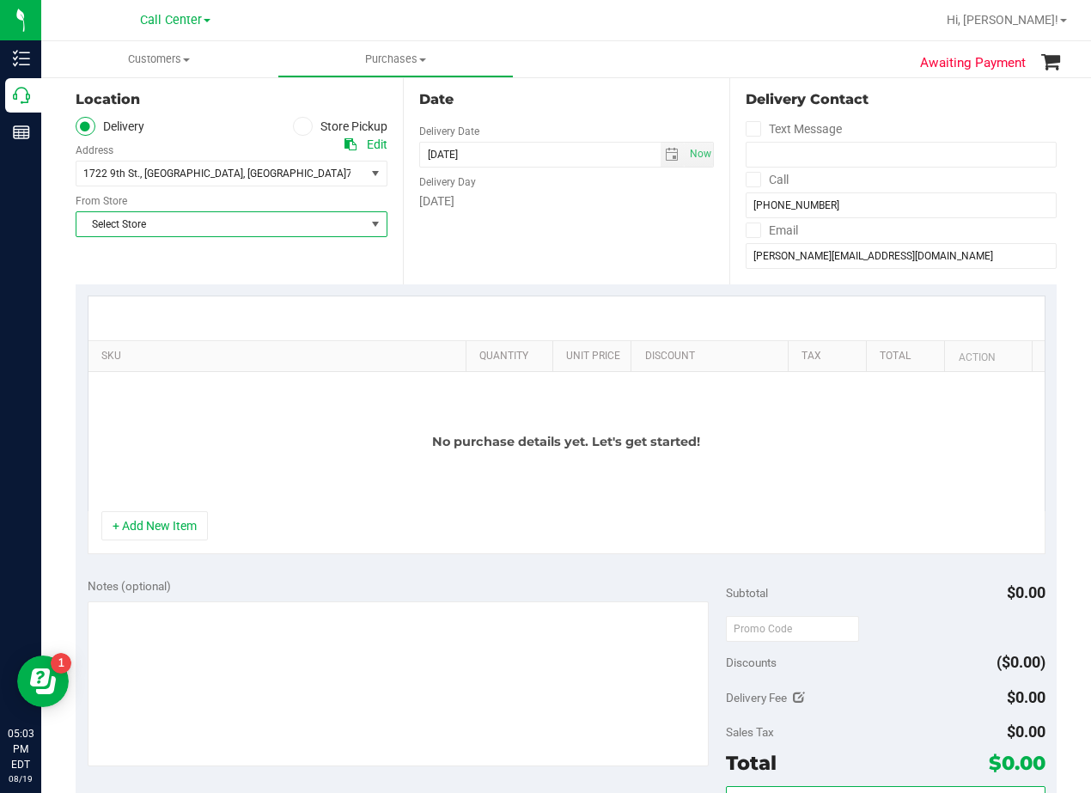
click at [272, 228] on span "Select Store" at bounding box center [220, 224] width 289 height 24
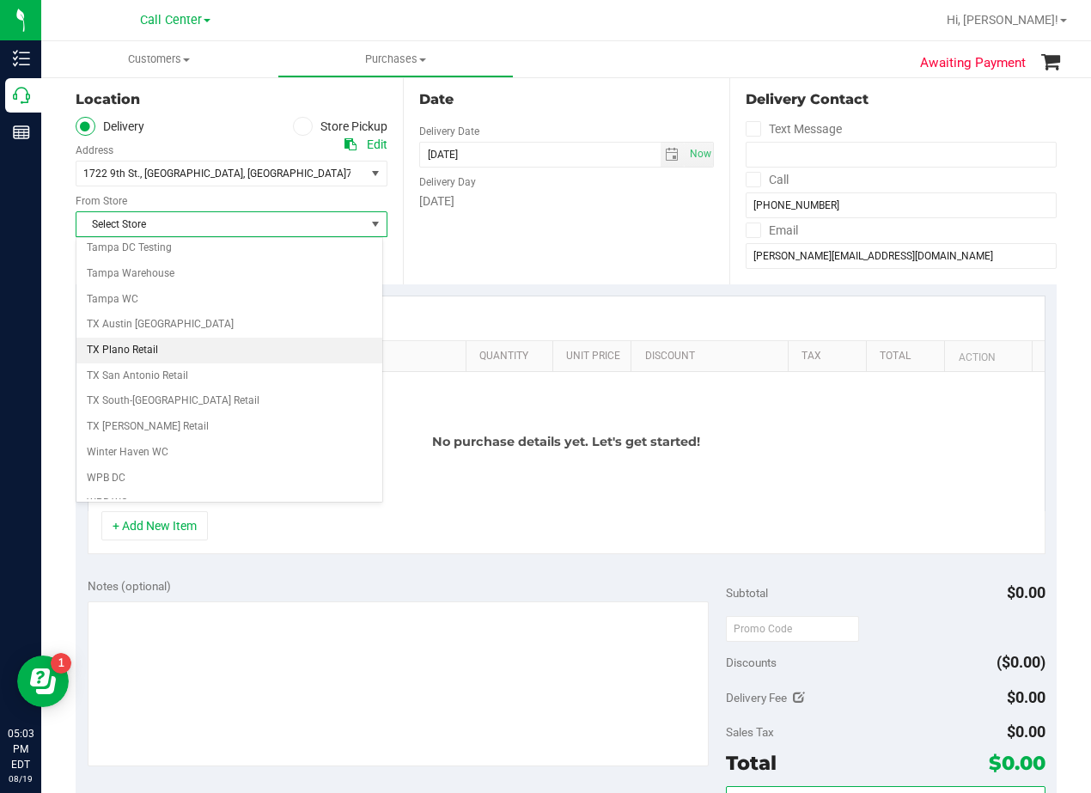
scroll to position [1248, 0]
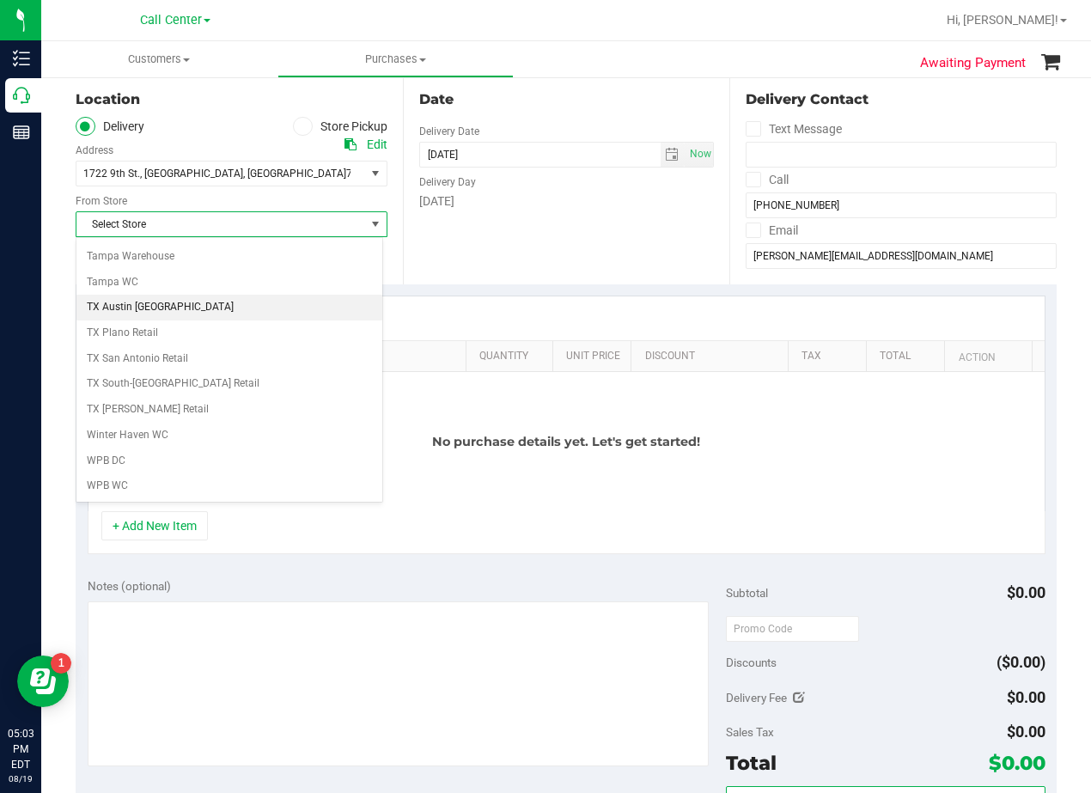
click at [209, 305] on li "TX Austin [GEOGRAPHIC_DATA]" at bounding box center [229, 308] width 306 height 26
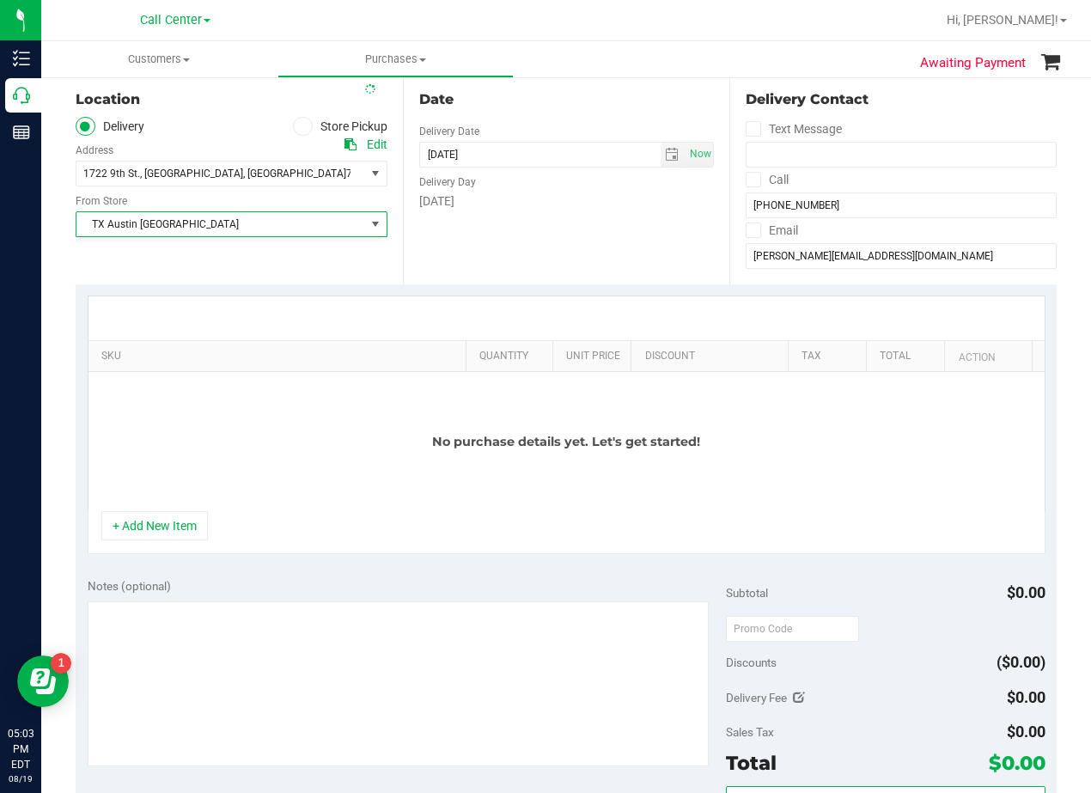
click at [592, 224] on div "Date Delivery Date 08/27/2025 Now 08/27/2025 05:03 PM Now Delivery Day Wednesday" at bounding box center [566, 179] width 327 height 211
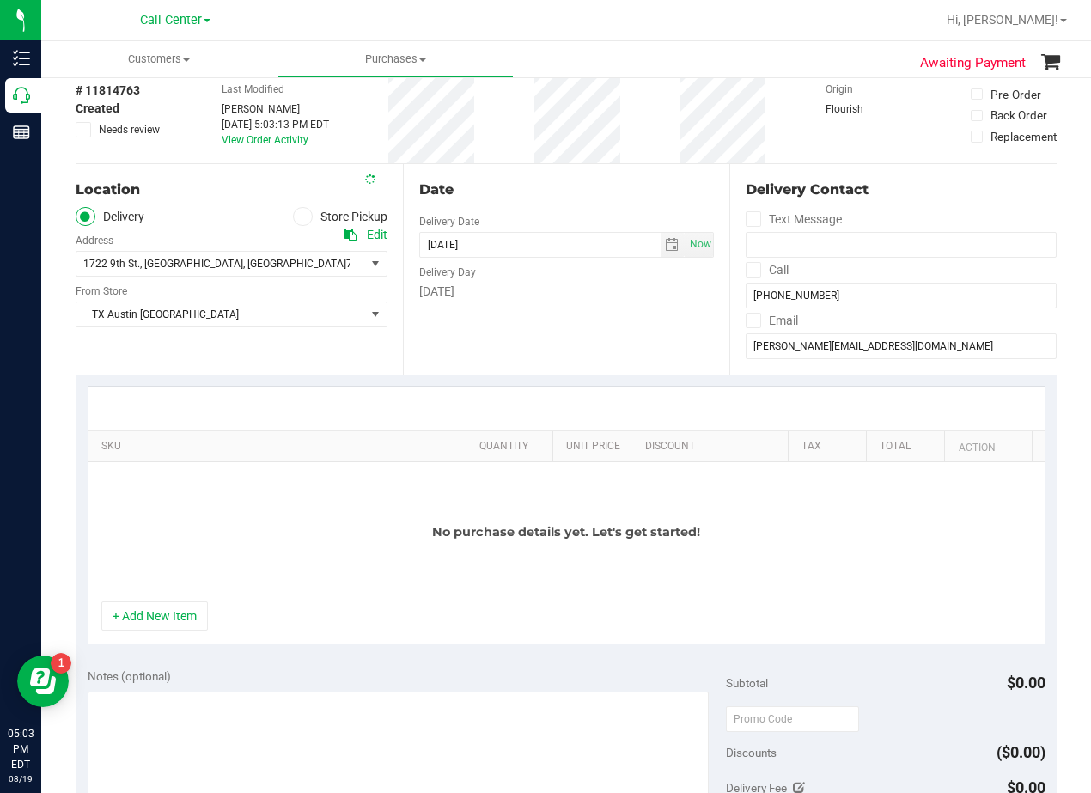
scroll to position [0, 0]
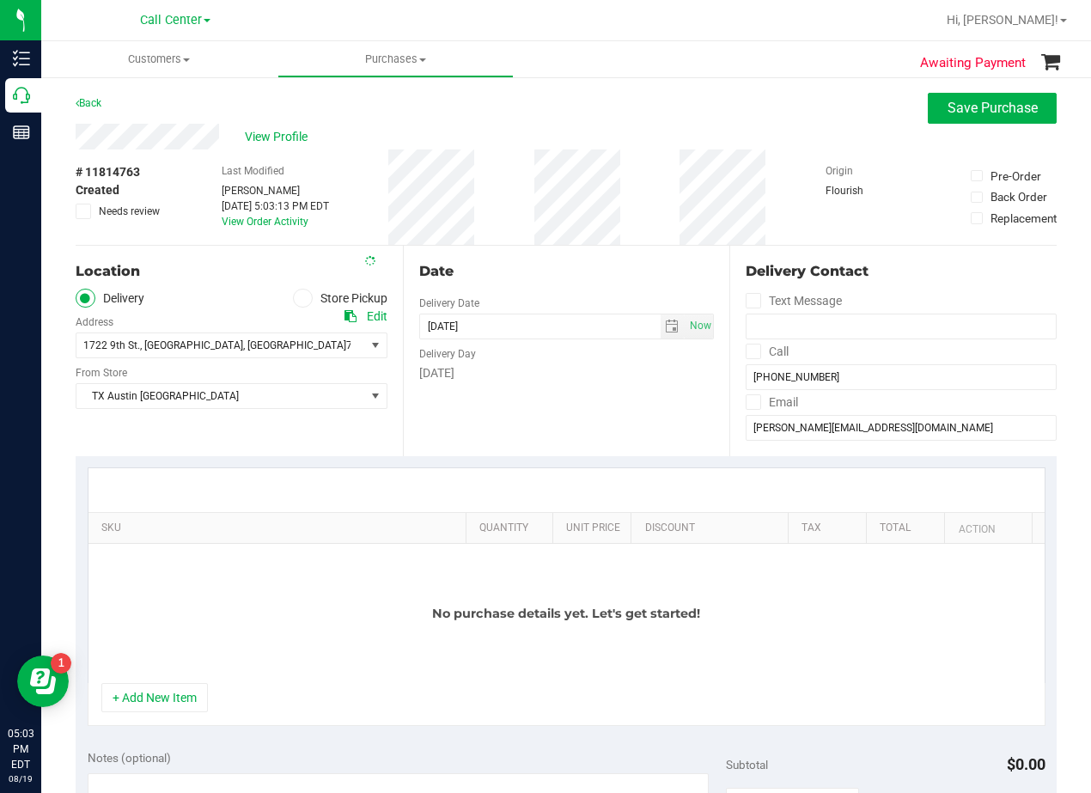
click at [531, 218] on div "# 11814763 Created Needs review Last Modified Alexander Lawson Aug 19, 2025 5:0…" at bounding box center [566, 197] width 981 height 95
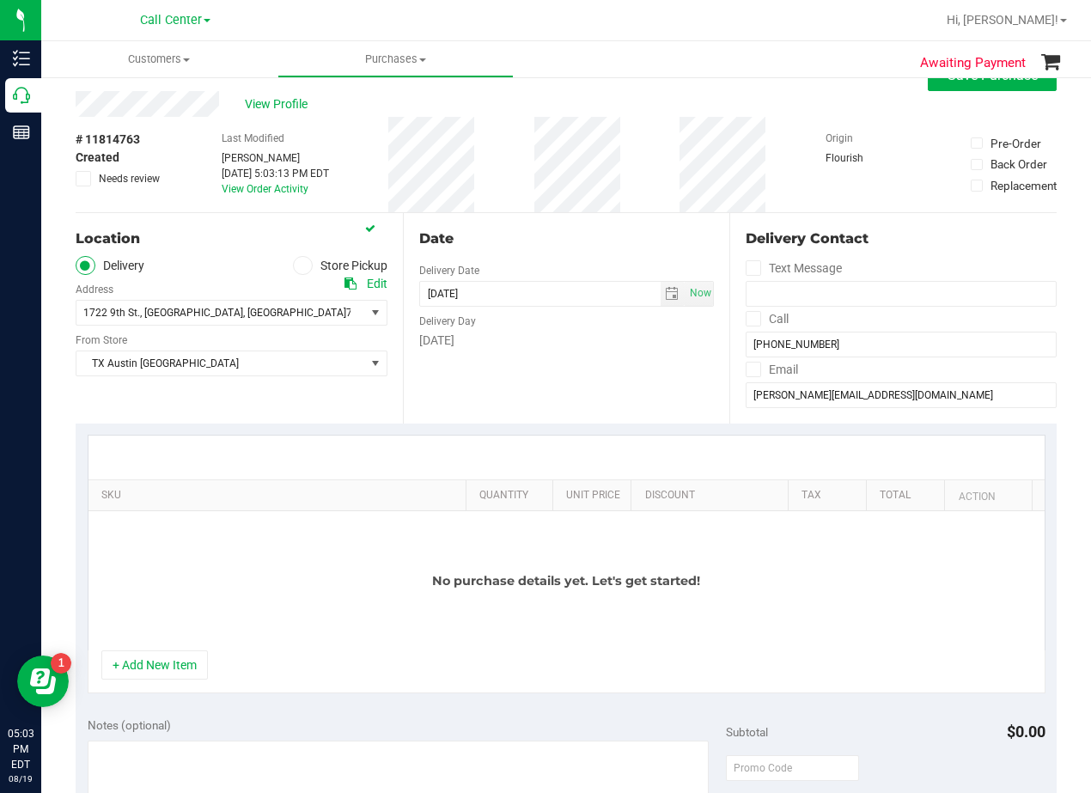
scroll to position [86, 0]
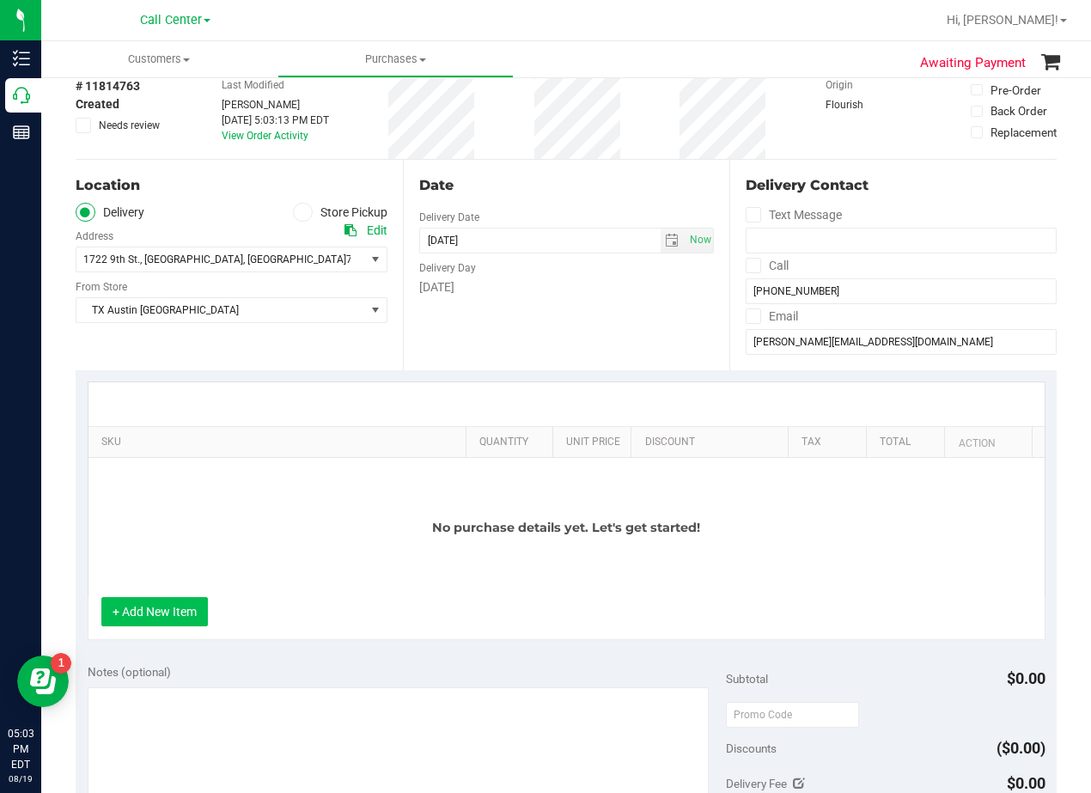
click at [168, 615] on button "+ Add New Item" at bounding box center [154, 611] width 107 height 29
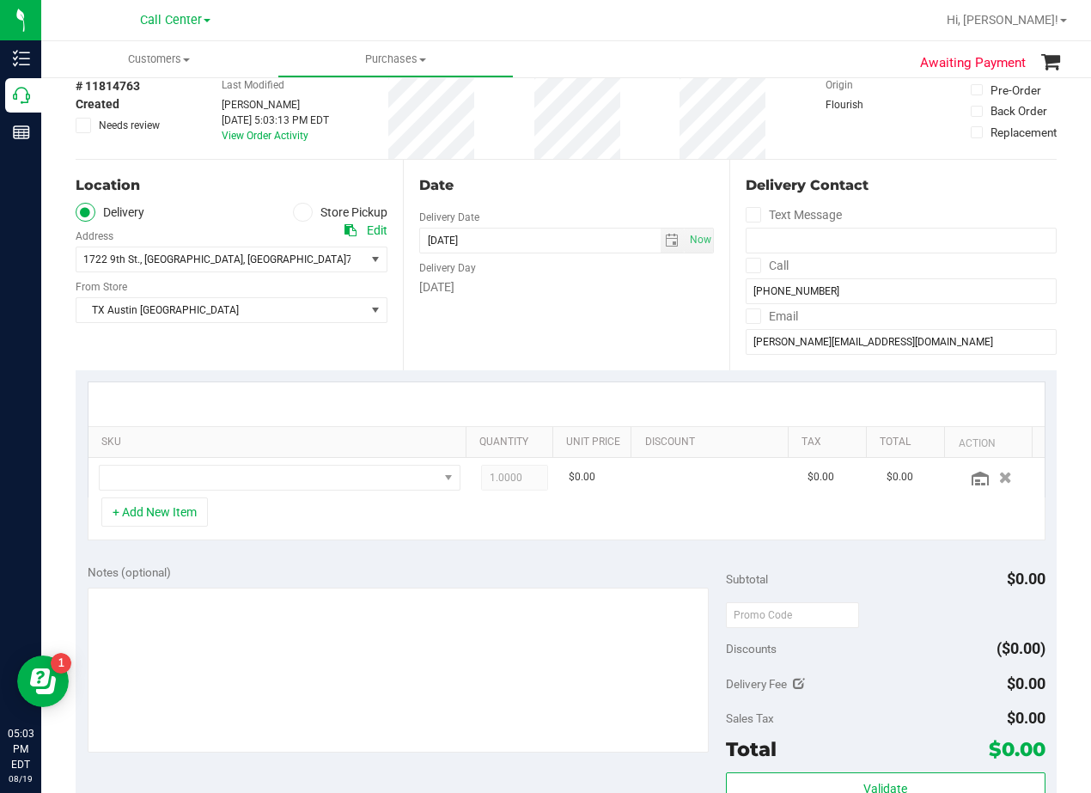
click at [373, 351] on div "Location Delivery Store Pickup Address Edit 1722 9th St. , Wichita falls , TX 7…" at bounding box center [239, 265] width 327 height 211
click at [271, 486] on span "NO DATA FOUND" at bounding box center [269, 478] width 339 height 24
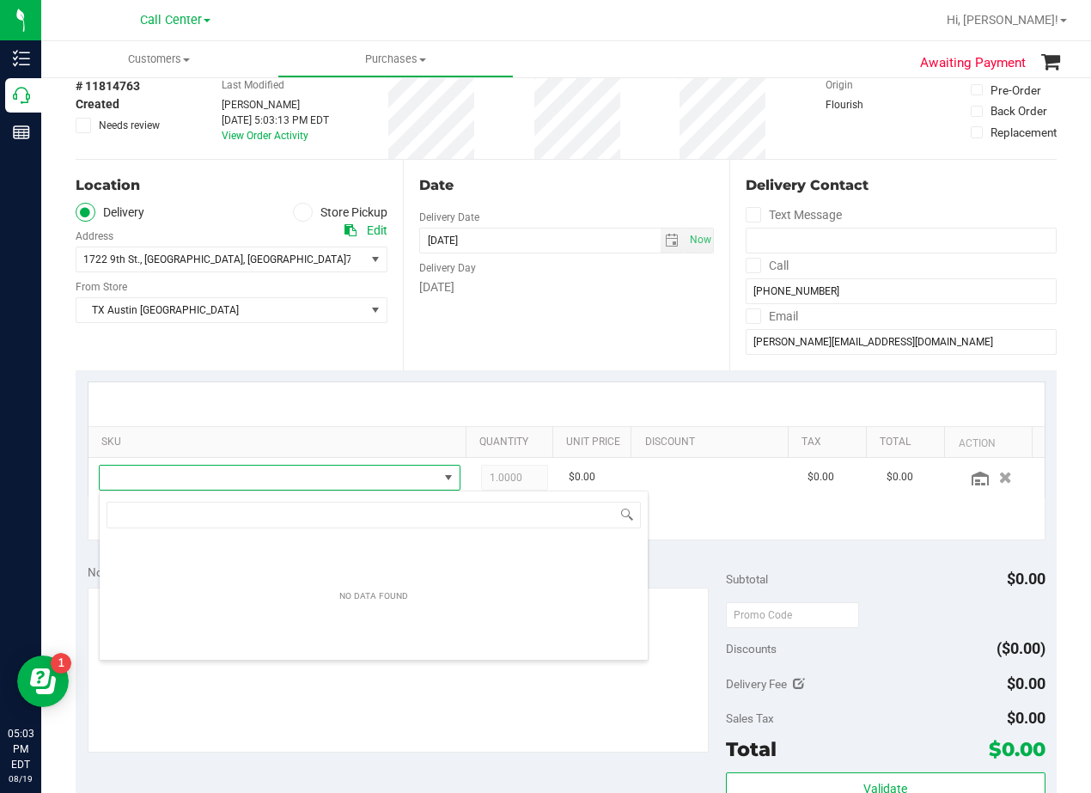
scroll to position [26, 339]
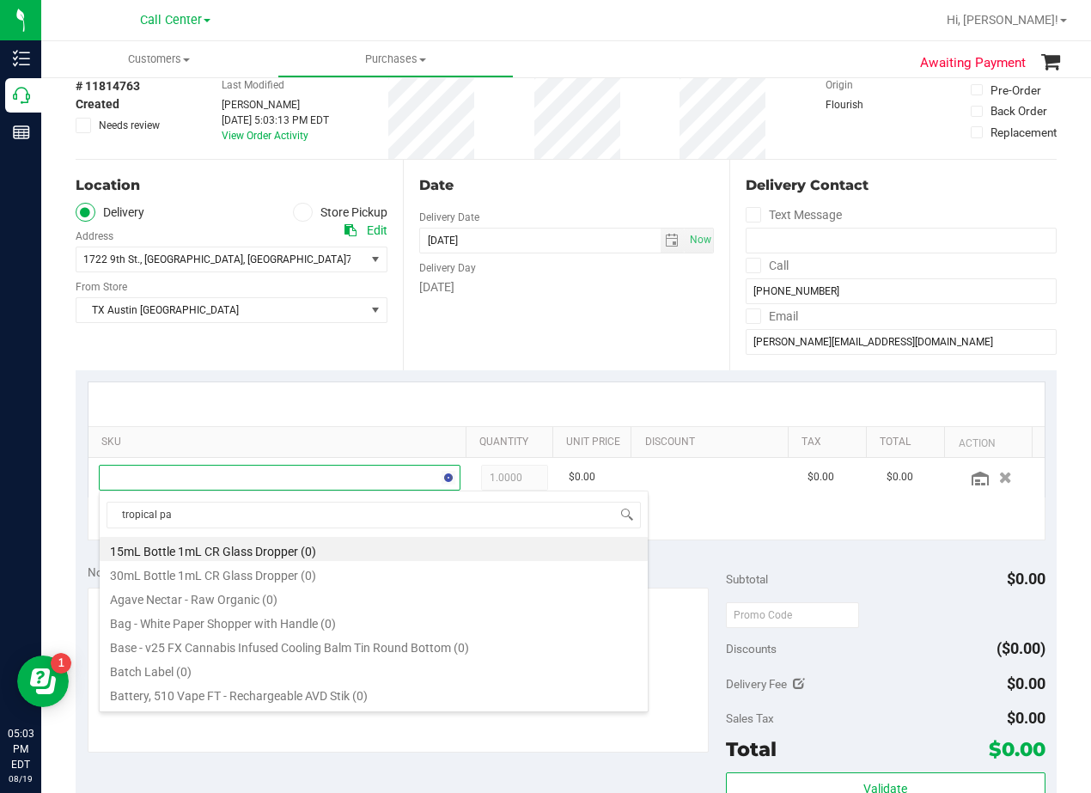
type input "tropical par"
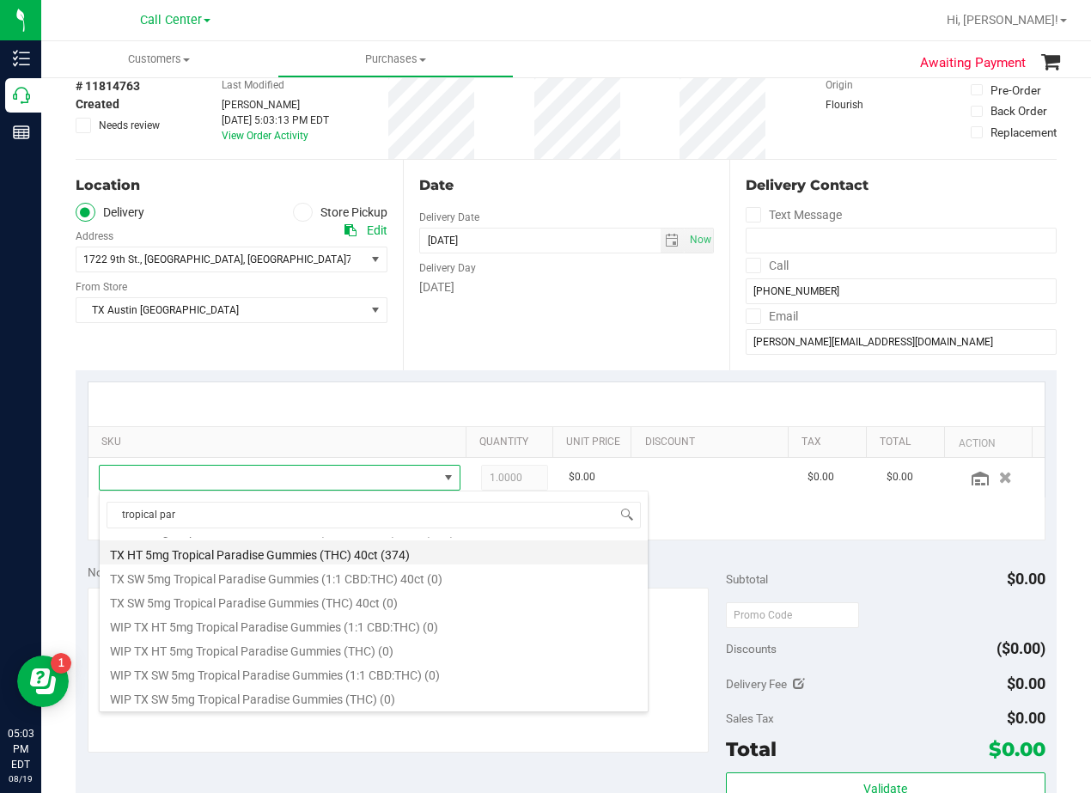
scroll to position [223, 0]
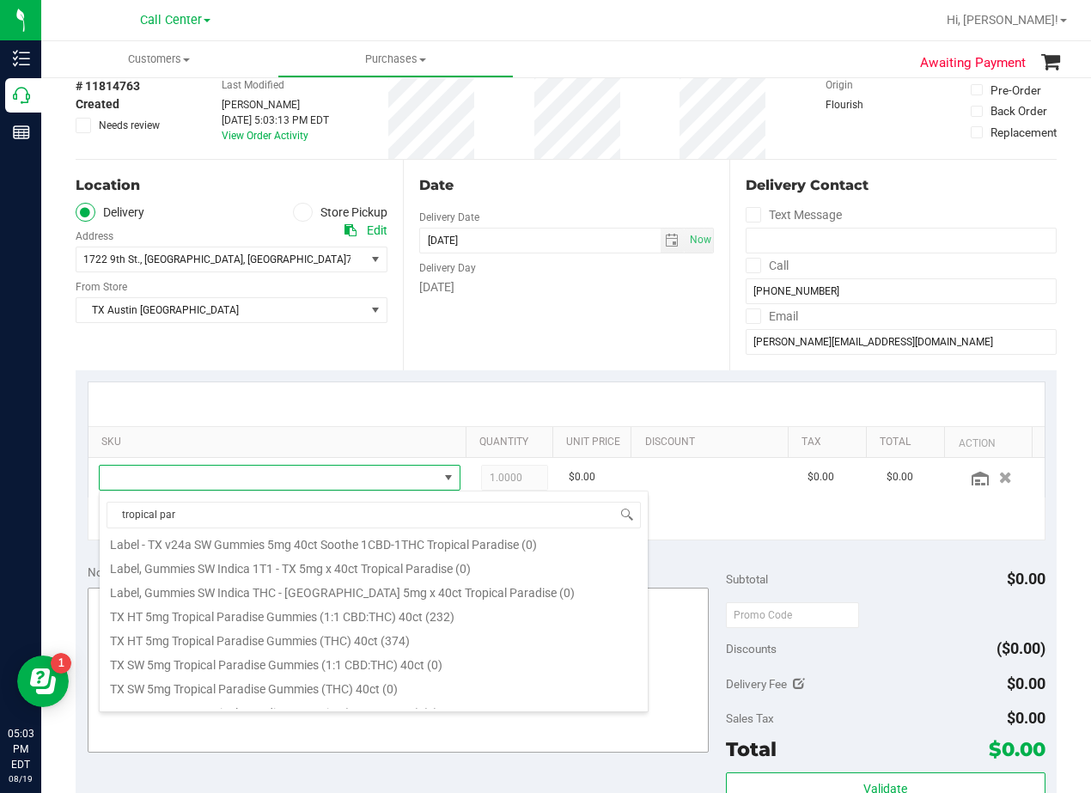
click at [381, 619] on li "TX HT 5mg Tropical Paradise Gummies (1:1 CBD:THC) 40ct (232)" at bounding box center [374, 614] width 548 height 24
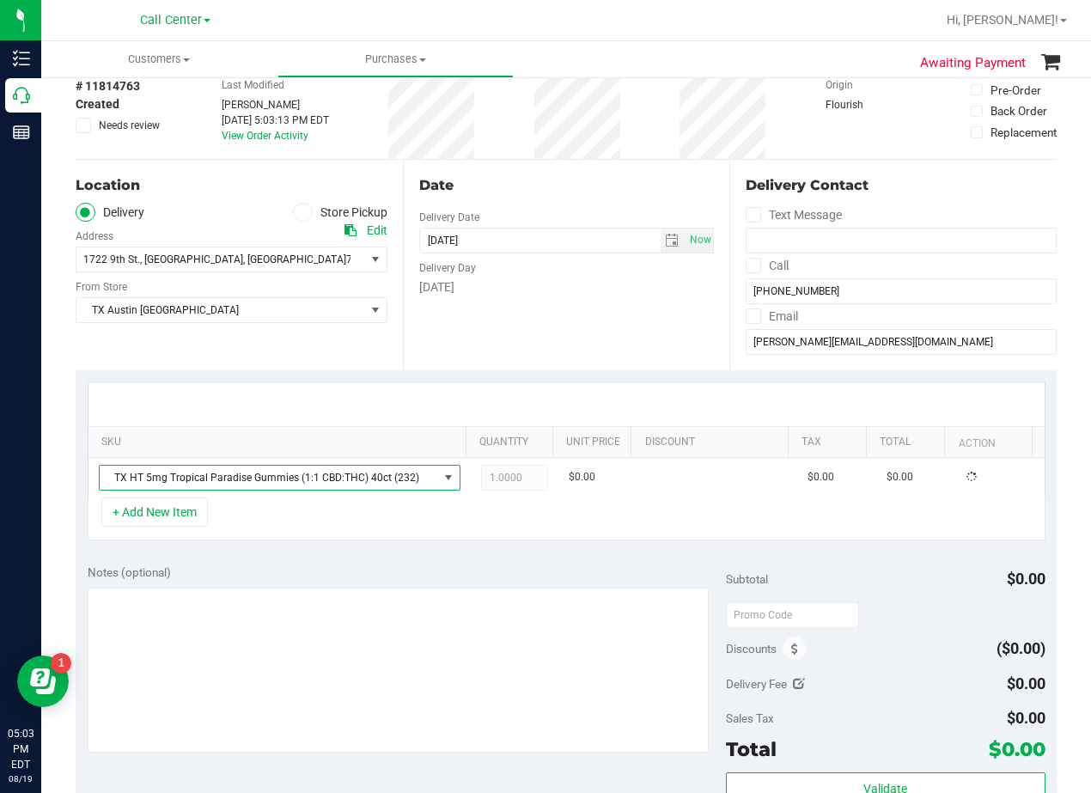
click at [380, 580] on div "Notes (optional)" at bounding box center [407, 572] width 638 height 17
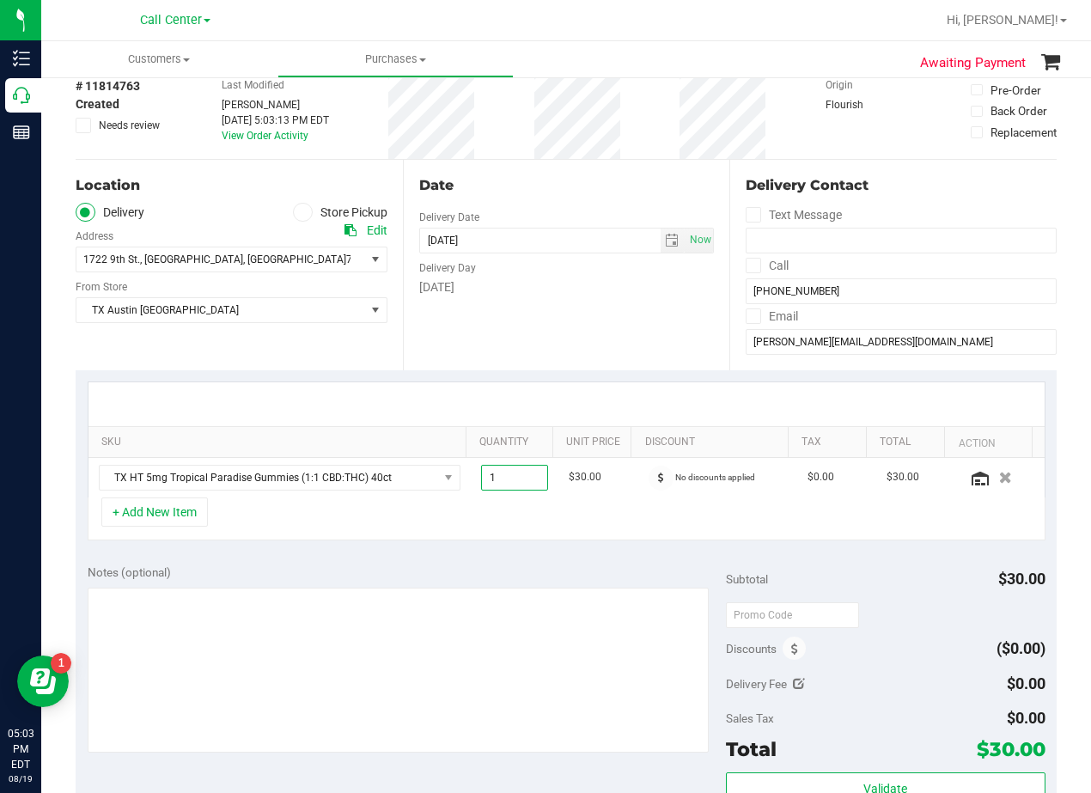
click at [510, 474] on span "1.00 1" at bounding box center [515, 478] width 68 height 26
click at [510, 474] on input "1" at bounding box center [515, 478] width 66 height 24
type input "3"
type input "3.00"
click at [504, 381] on div "SKU Quantity Unit Price Discount Tax Total Action TX HT 5mg Tropical Paradise G…" at bounding box center [566, 461] width 981 height 182
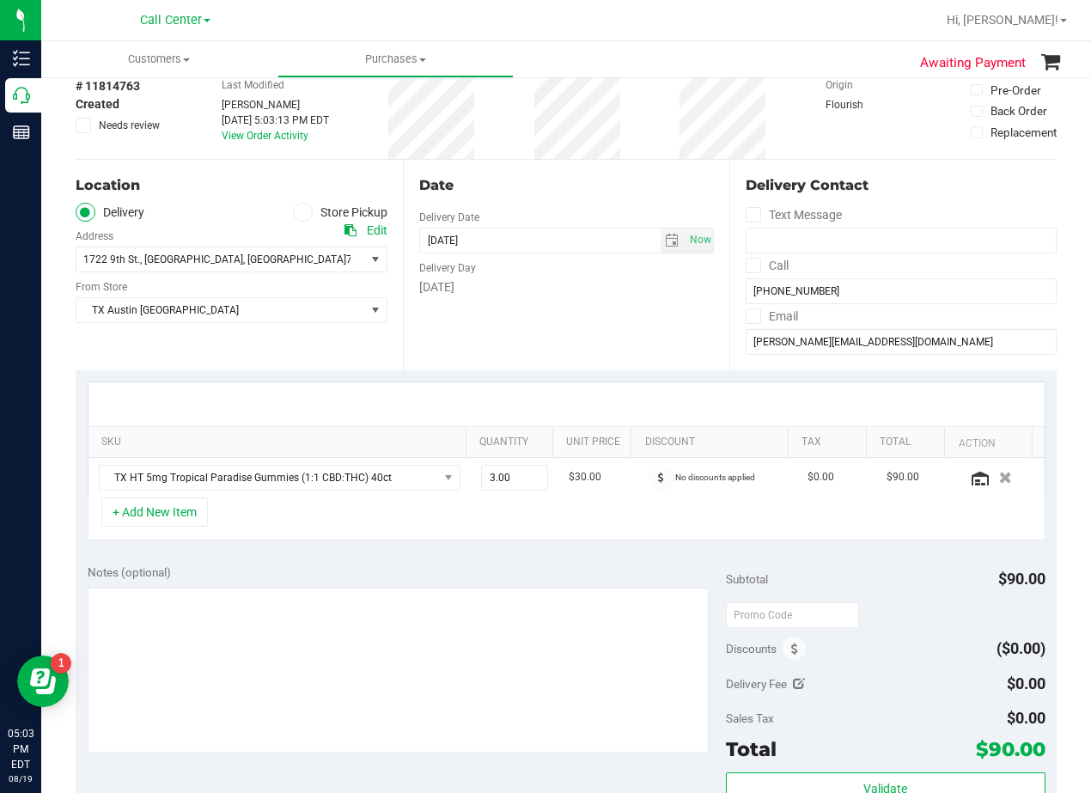
click at [605, 325] on div "Date Delivery Date 08/27/2025 Now 08/27/2025 08:00 AM Now Delivery Day Wednesday" at bounding box center [566, 265] width 327 height 211
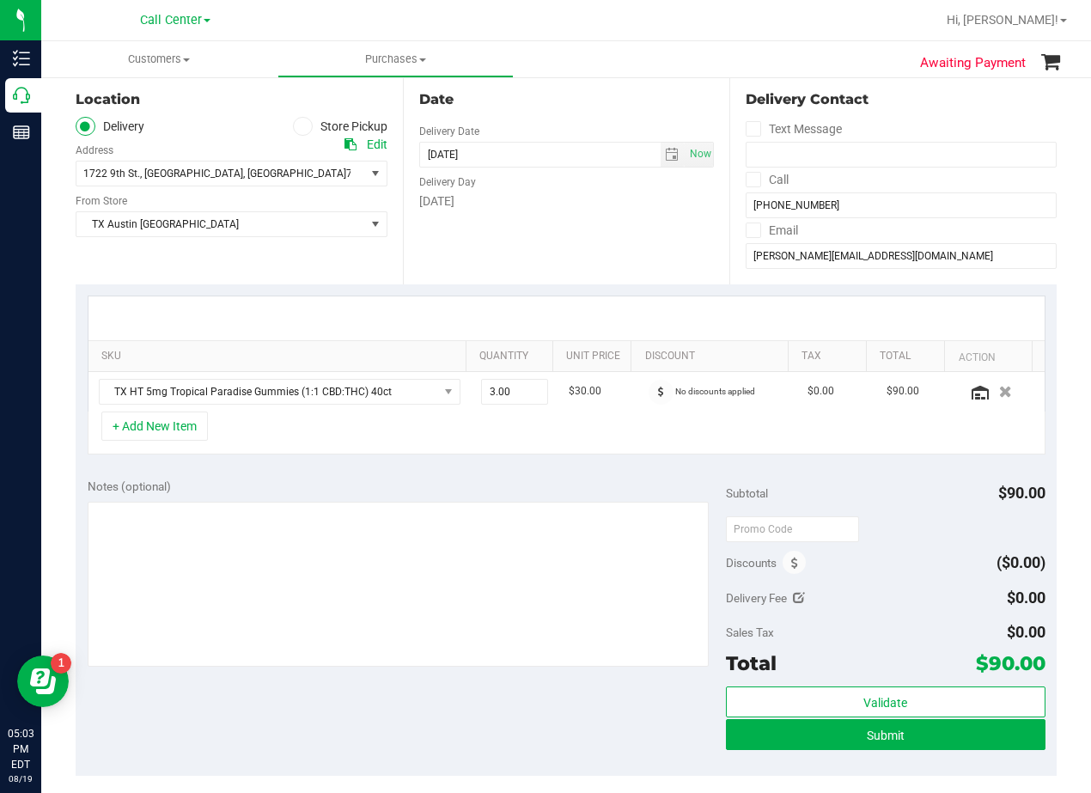
click at [602, 313] on div at bounding box center [566, 318] width 956 height 44
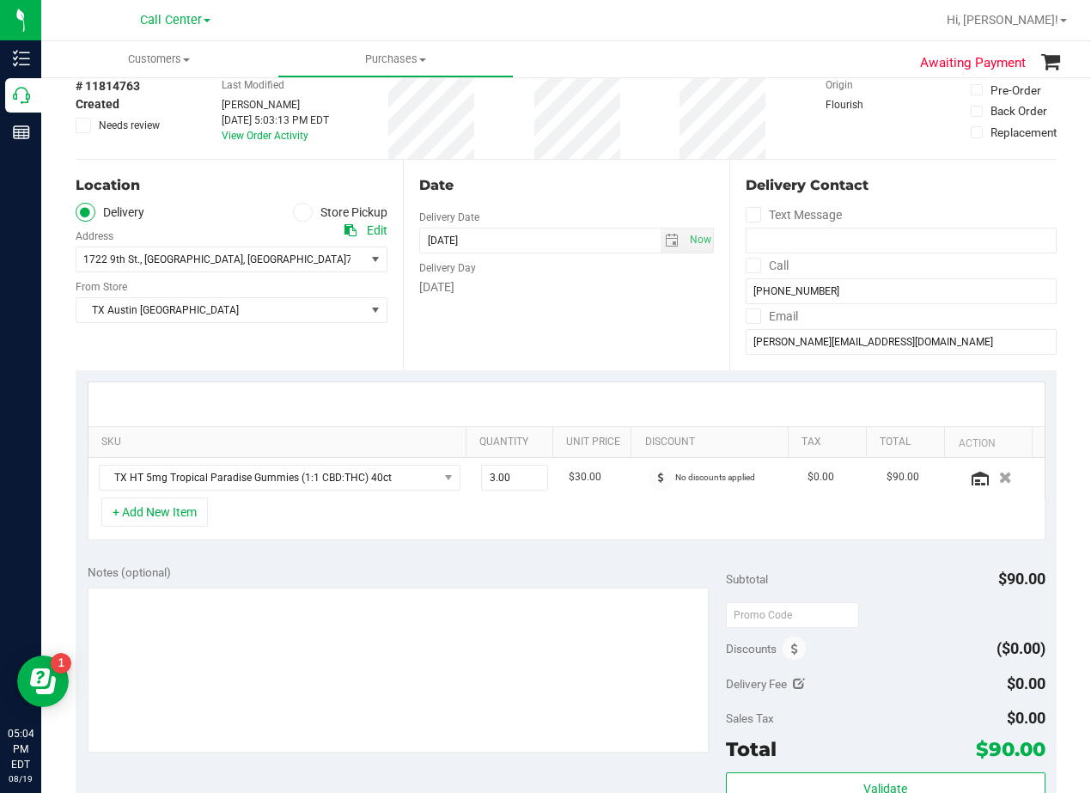
scroll to position [0, 0]
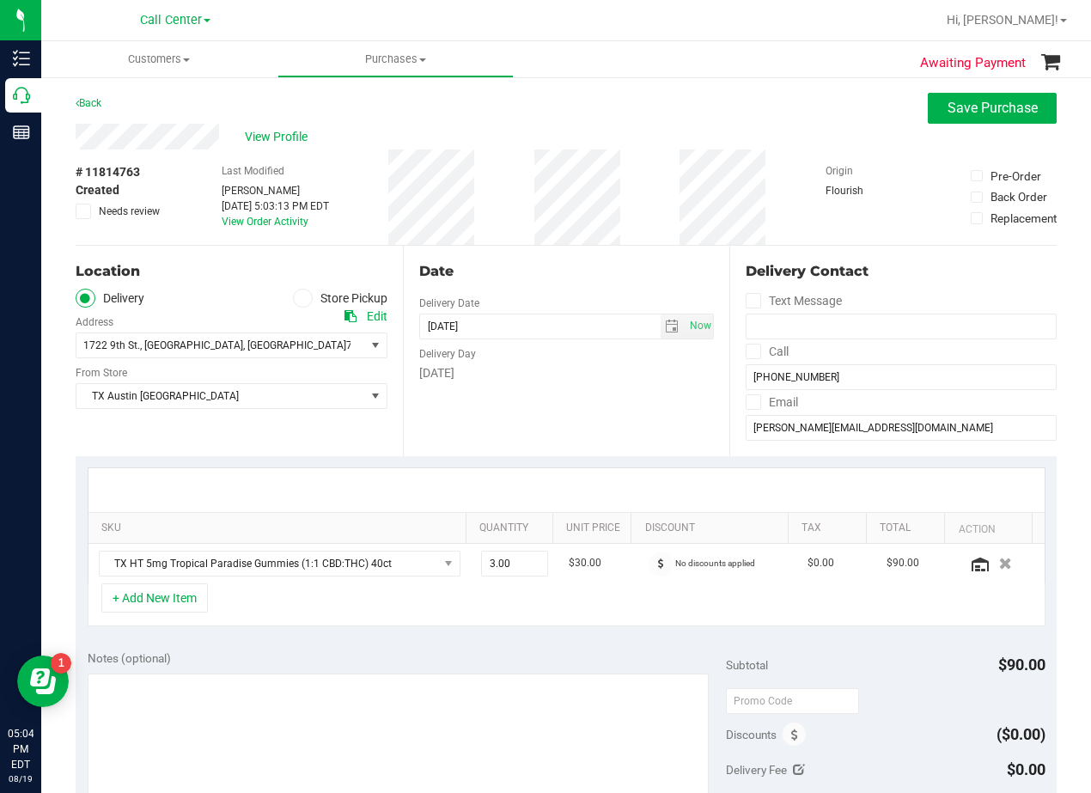
click at [523, 236] on div "# 11814763 Created Needs review Last Modified Alexander Lawson Aug 19, 2025 5:0…" at bounding box center [566, 197] width 981 height 95
click at [948, 107] on span "Save Purchase" at bounding box center [993, 108] width 90 height 16
click at [551, 118] on div "Back Save Purchase" at bounding box center [566, 108] width 981 height 31
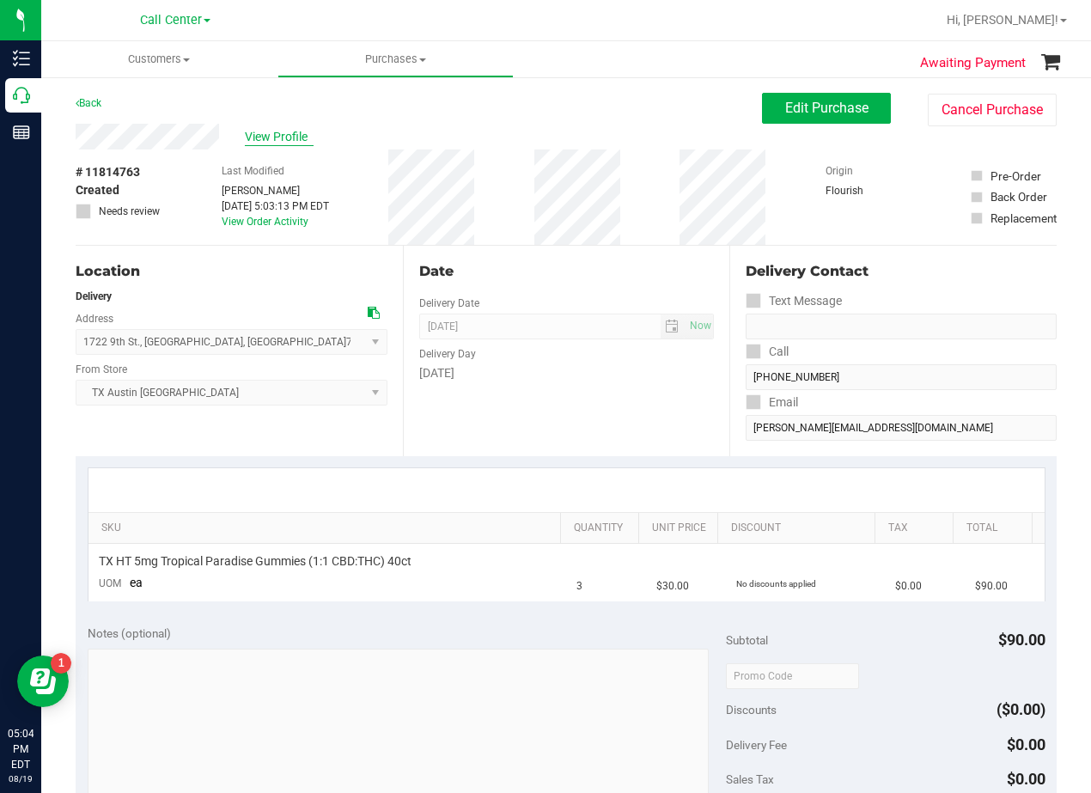
click at [280, 140] on span "View Profile" at bounding box center [279, 137] width 69 height 18
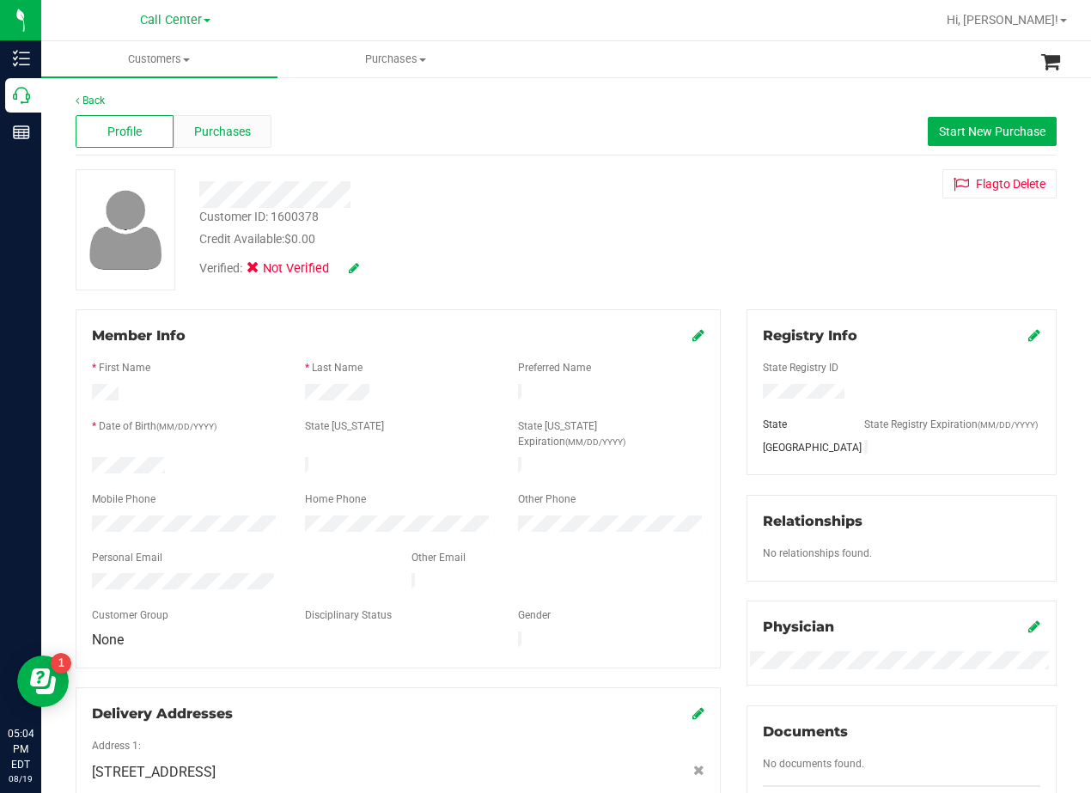
click at [228, 128] on span "Purchases" at bounding box center [222, 132] width 57 height 18
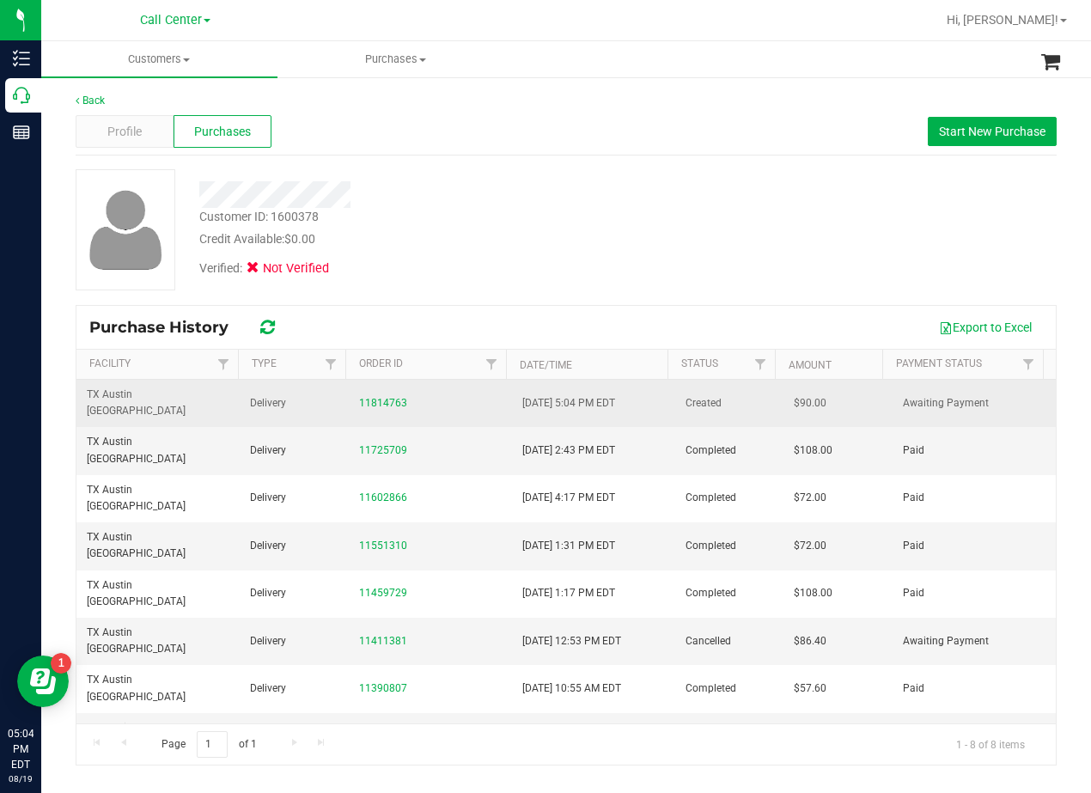
click at [383, 385] on td "11814763" at bounding box center [430, 403] width 163 height 47
click at [387, 397] on link "11814763" at bounding box center [383, 403] width 48 height 12
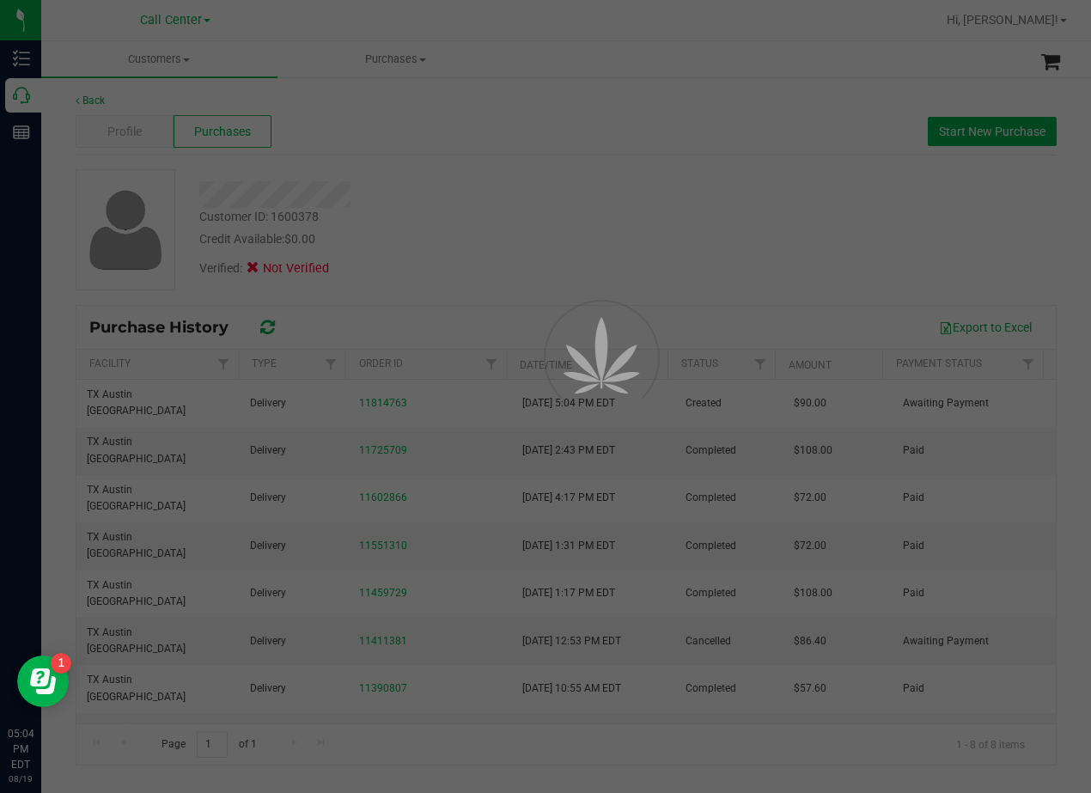
click at [484, 223] on div at bounding box center [545, 396] width 1091 height 793
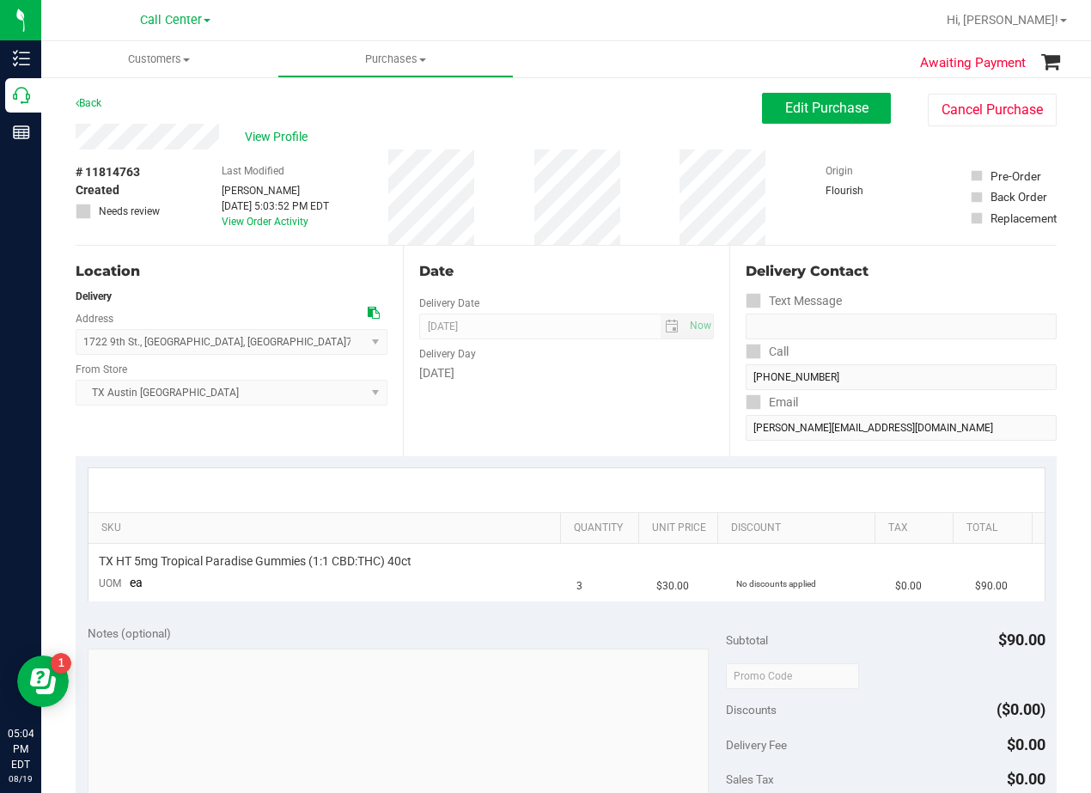
click at [580, 251] on div "Date Delivery Date 08/27/2025 Now 08/27/2025 08:00 AM Now Delivery Day Wednesday" at bounding box center [566, 351] width 327 height 211
click at [768, 113] on button "Edit Purchase" at bounding box center [826, 108] width 129 height 31
drag, startPoint x: 539, startPoint y: 125, endPoint x: 547, endPoint y: 145, distance: 22.3
click at [535, 128] on div "View Profile" at bounding box center [419, 137] width 687 height 26
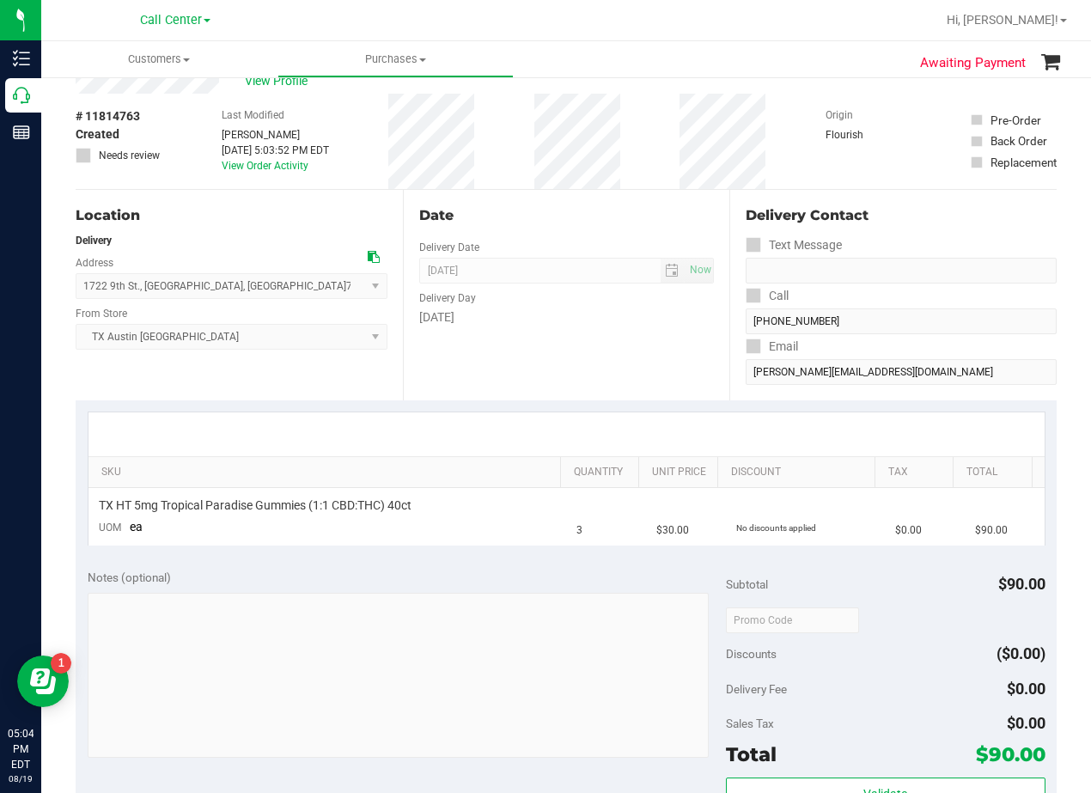
scroll to position [86, 0]
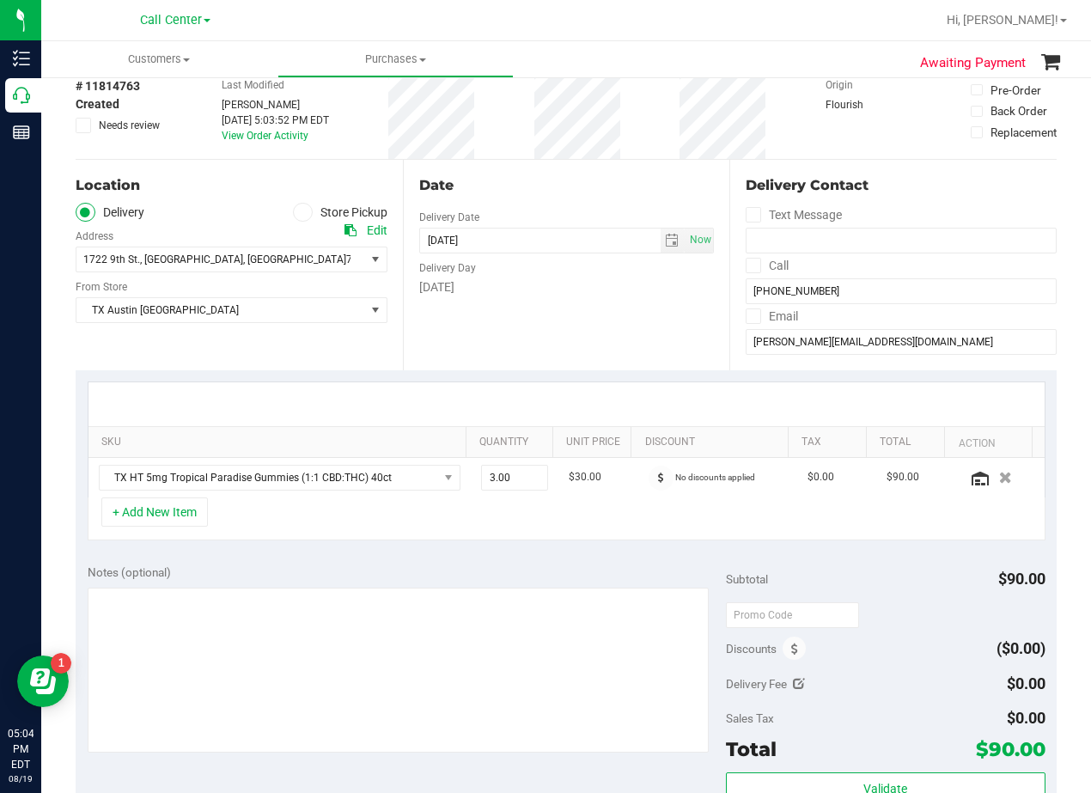
scroll to position [172, 0]
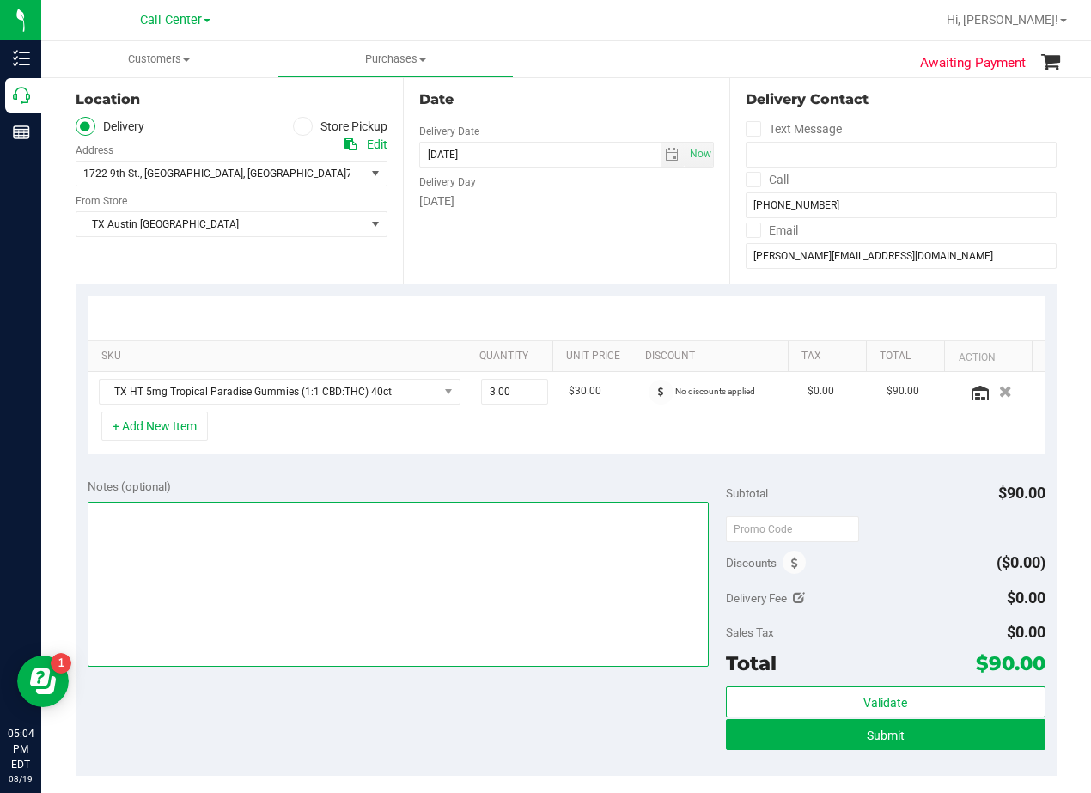
click at [382, 644] on textarea at bounding box center [398, 584] width 621 height 165
type textarea "pu 8/27 Wichita Falls. AL 8/19"
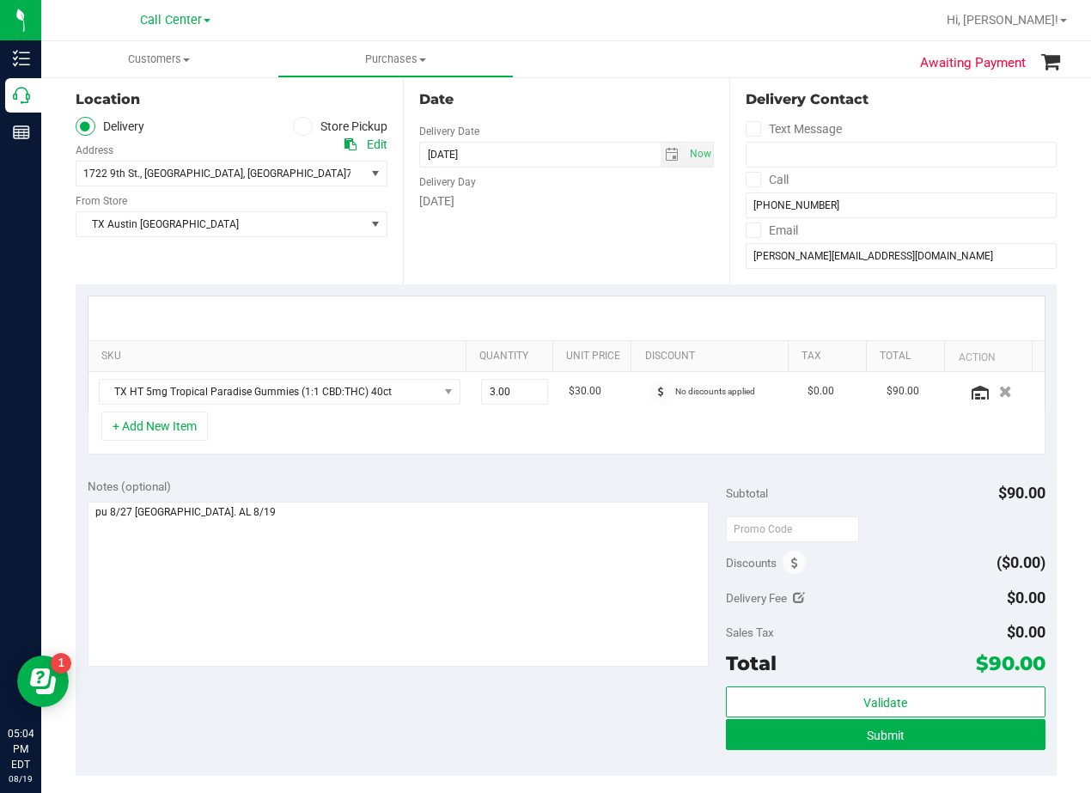
click at [541, 461] on div "SKU Quantity Unit Price Discount Tax Total Action TX HT 5mg Tropical Paradise G…" at bounding box center [566, 375] width 981 height 182
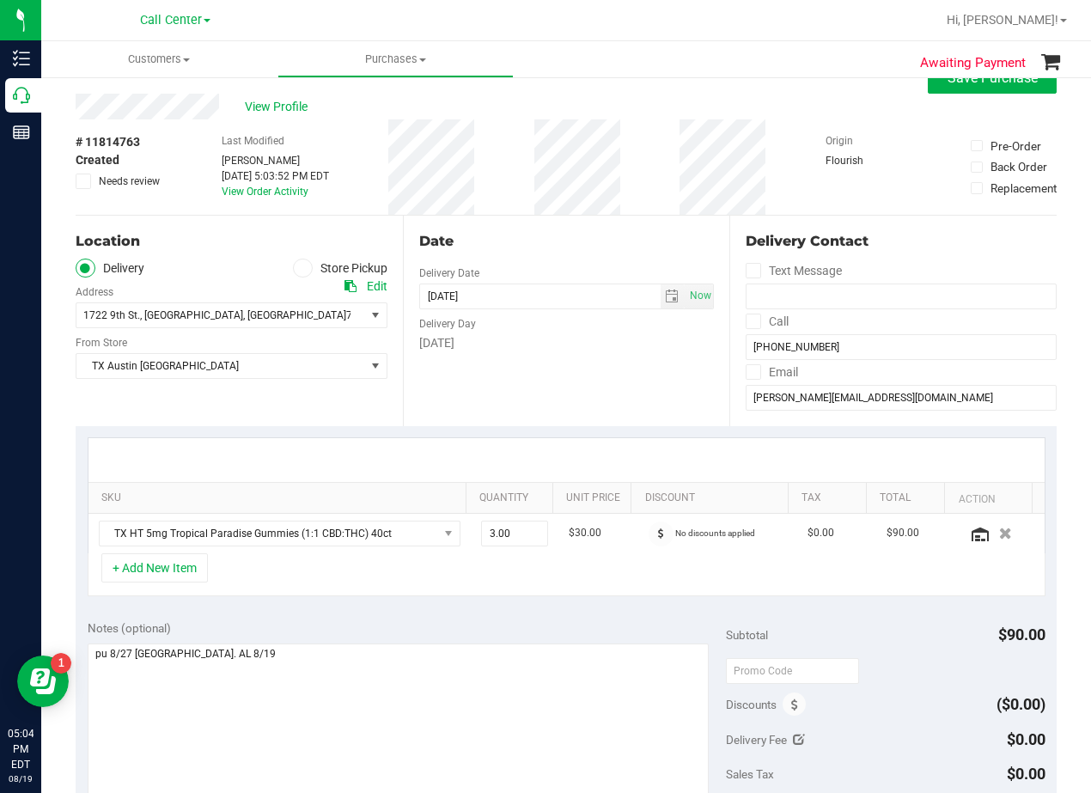
scroll to position [0, 0]
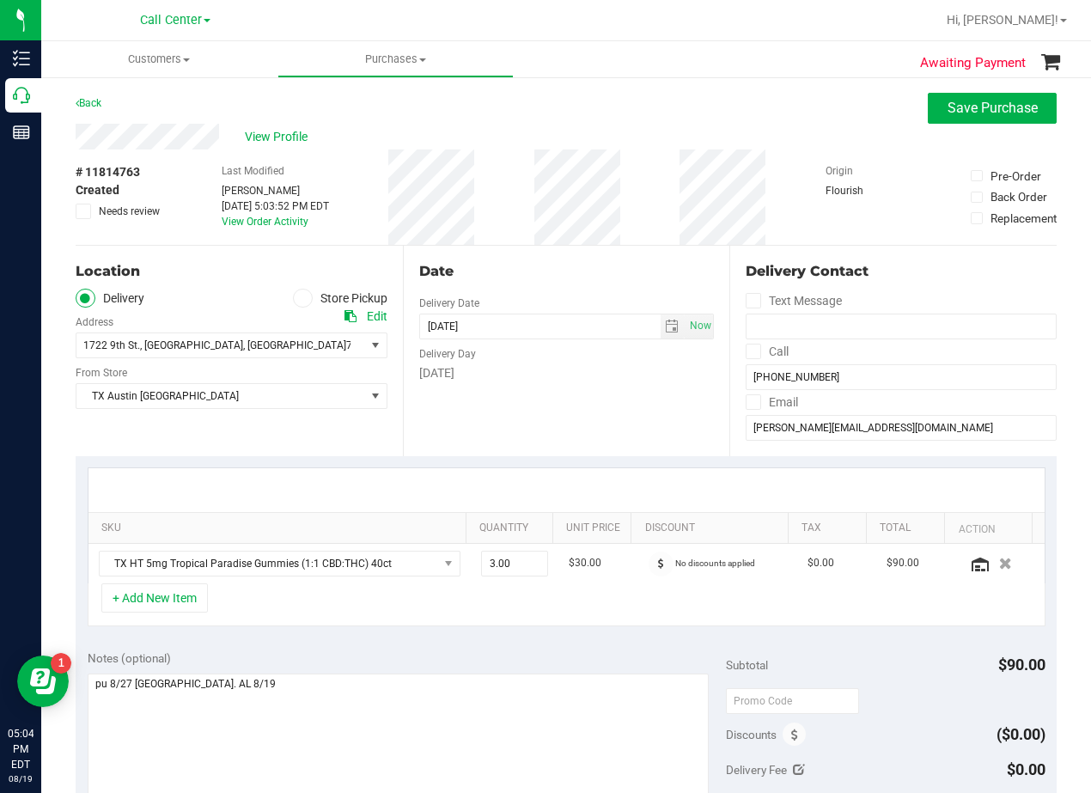
click at [573, 328] on div "Date Delivery Date 08/27/2025 Now 08/27/2025 08:00 AM Now Delivery Day Wednesday" at bounding box center [566, 351] width 327 height 211
click at [569, 290] on div "Date Delivery Date 08/27/2025 Now 08/27/2025 08:00 AM Now Delivery Day Wednesday" at bounding box center [566, 351] width 327 height 211
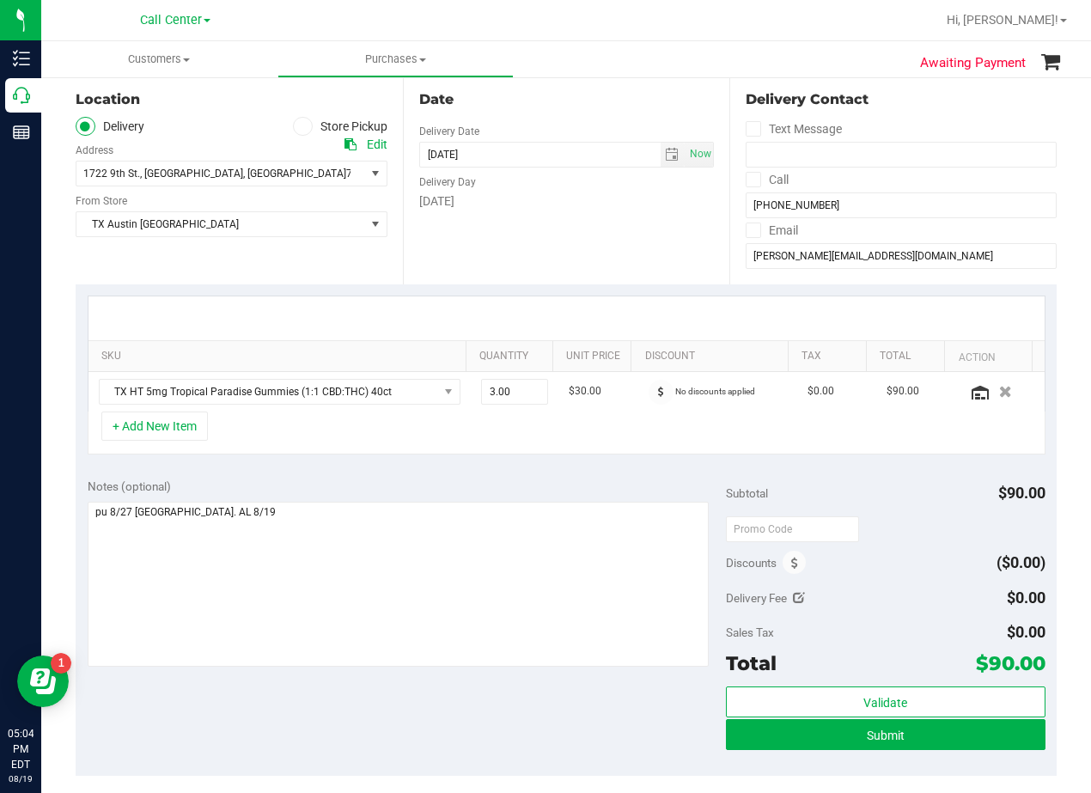
scroll to position [258, 0]
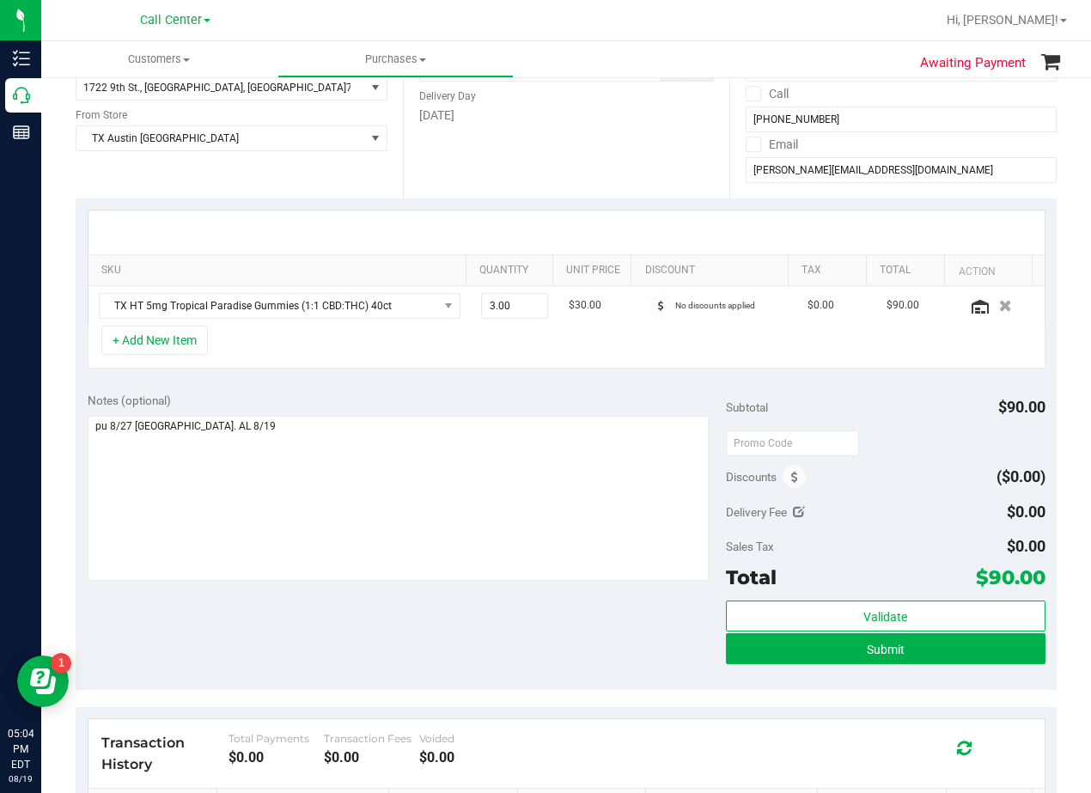
click at [818, 665] on div "Validate Submit" at bounding box center [886, 639] width 320 height 77
click at [818, 657] on button "Submit" at bounding box center [886, 648] width 320 height 31
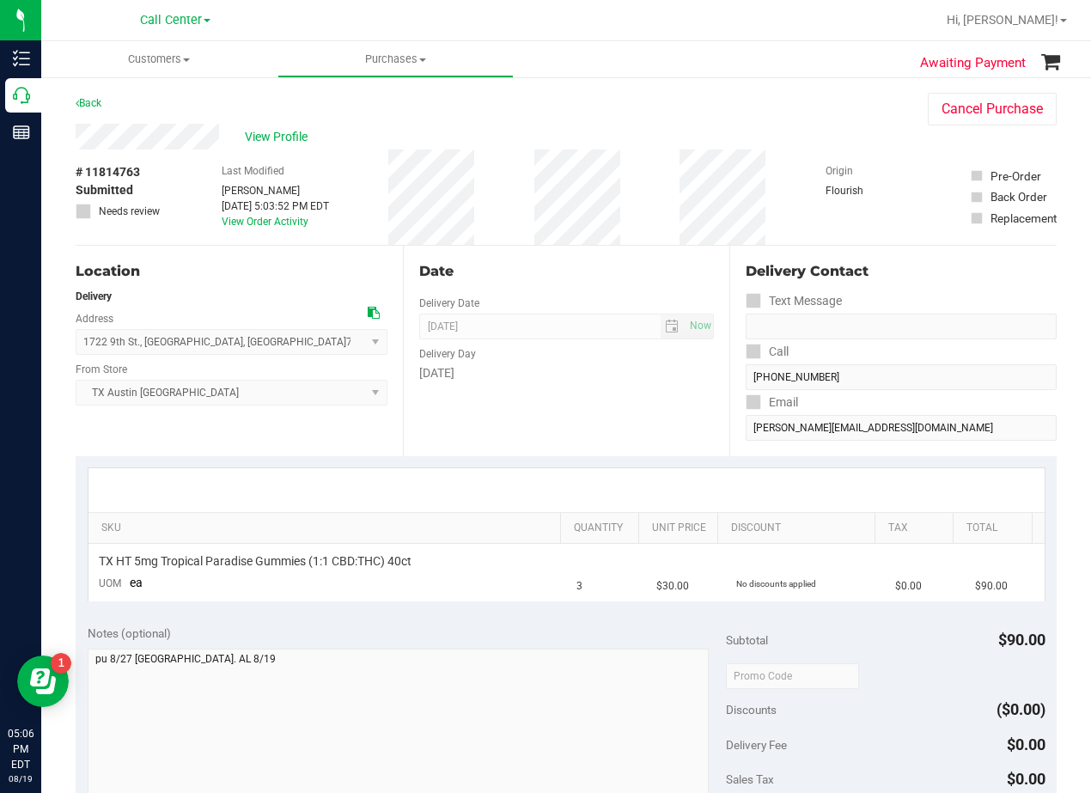
click at [667, 227] on div "# 11814763 Submitted Needs review Last Modified Alexander Lawson Aug 19, 2025 5…" at bounding box center [566, 197] width 981 height 95
click at [661, 228] on div "# 11814763 Submitted Needs review Last Modified Alexander Lawson Aug 19, 2025 5…" at bounding box center [566, 197] width 981 height 95
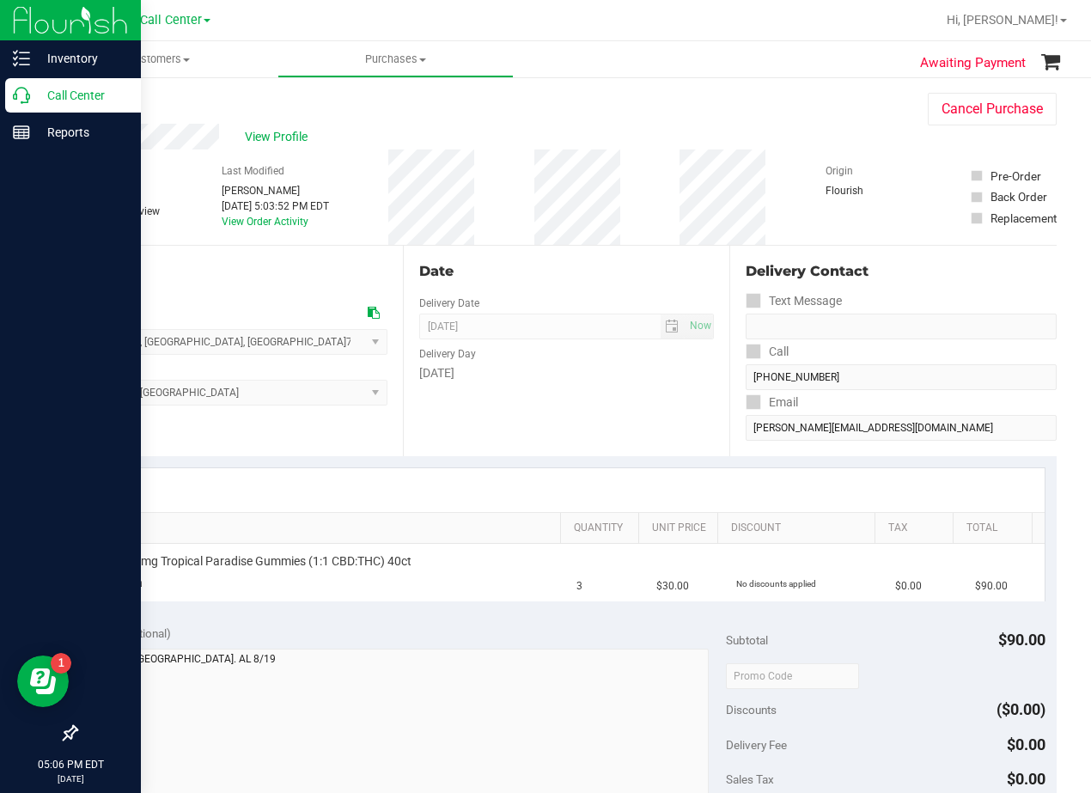
click at [24, 99] on icon at bounding box center [21, 95] width 17 height 17
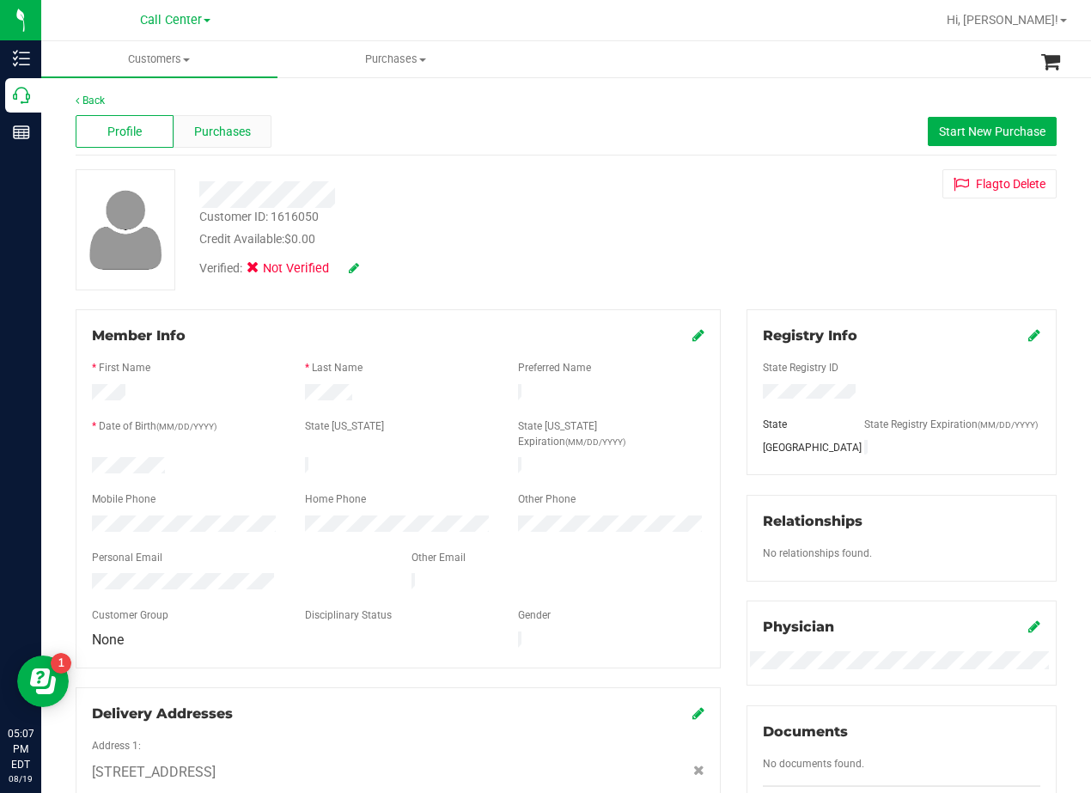
click at [212, 141] on div "Purchases" at bounding box center [223, 131] width 98 height 33
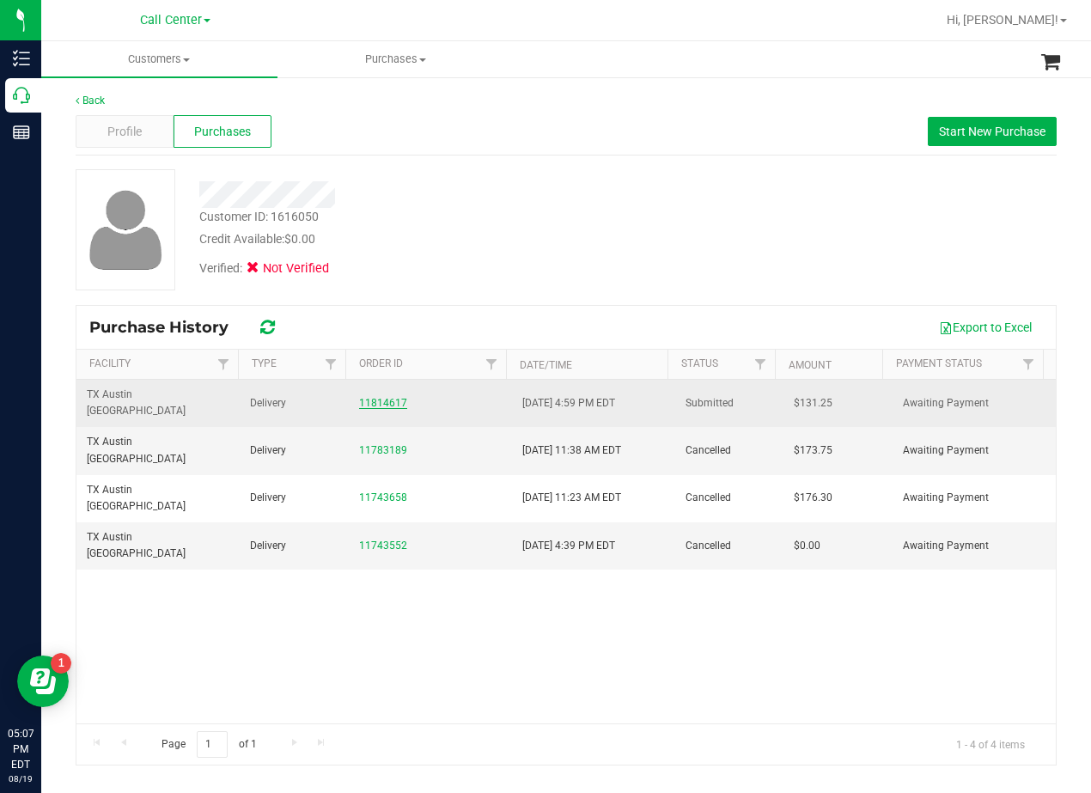
click at [381, 397] on link "11814617" at bounding box center [383, 403] width 48 height 12
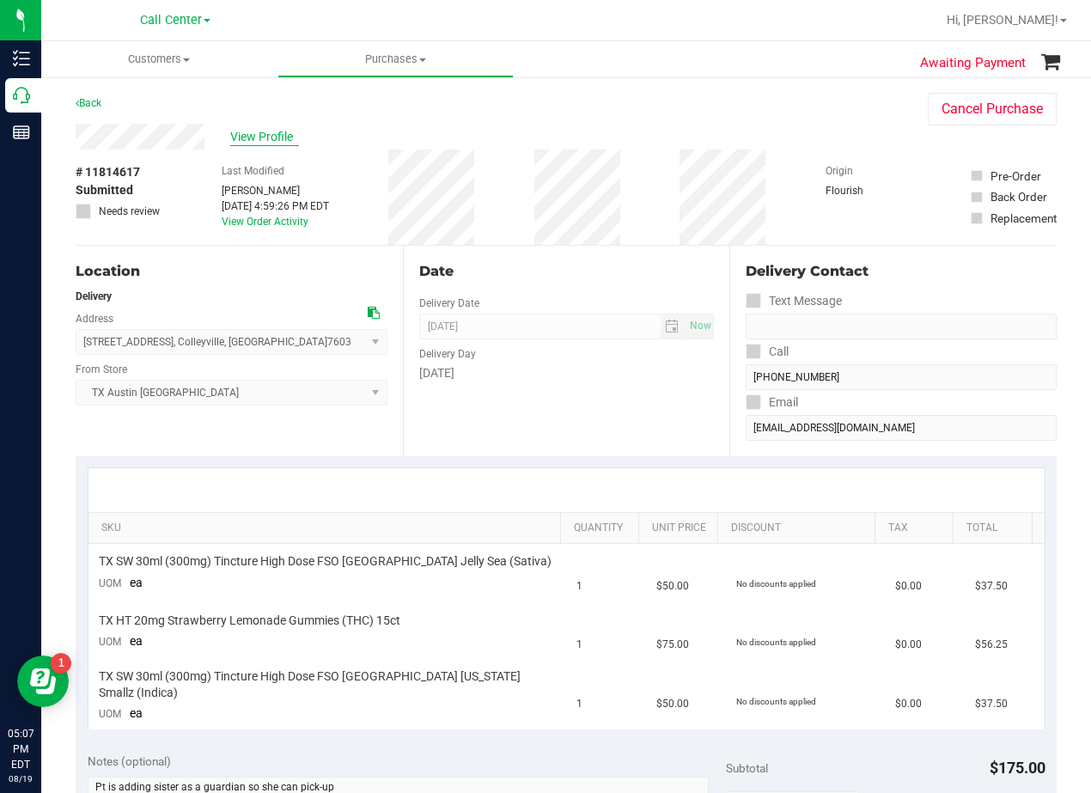
click at [265, 132] on span "View Profile" at bounding box center [264, 137] width 69 height 18
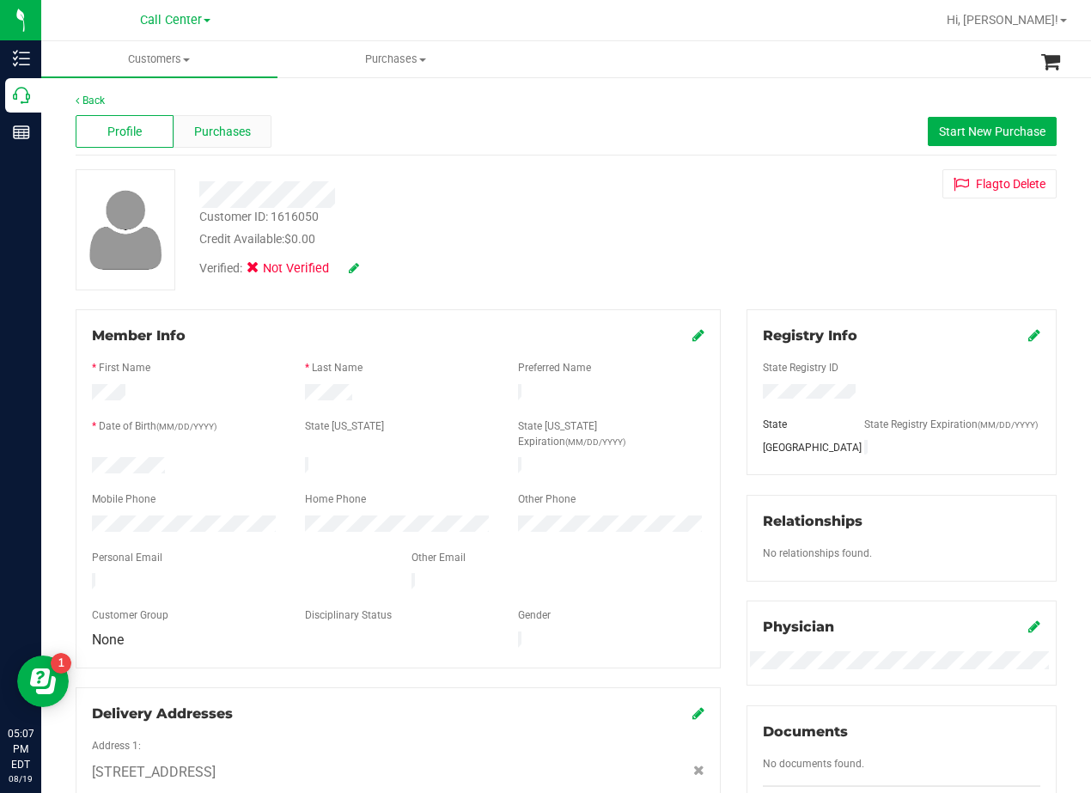
click at [217, 131] on span "Purchases" at bounding box center [222, 132] width 57 height 18
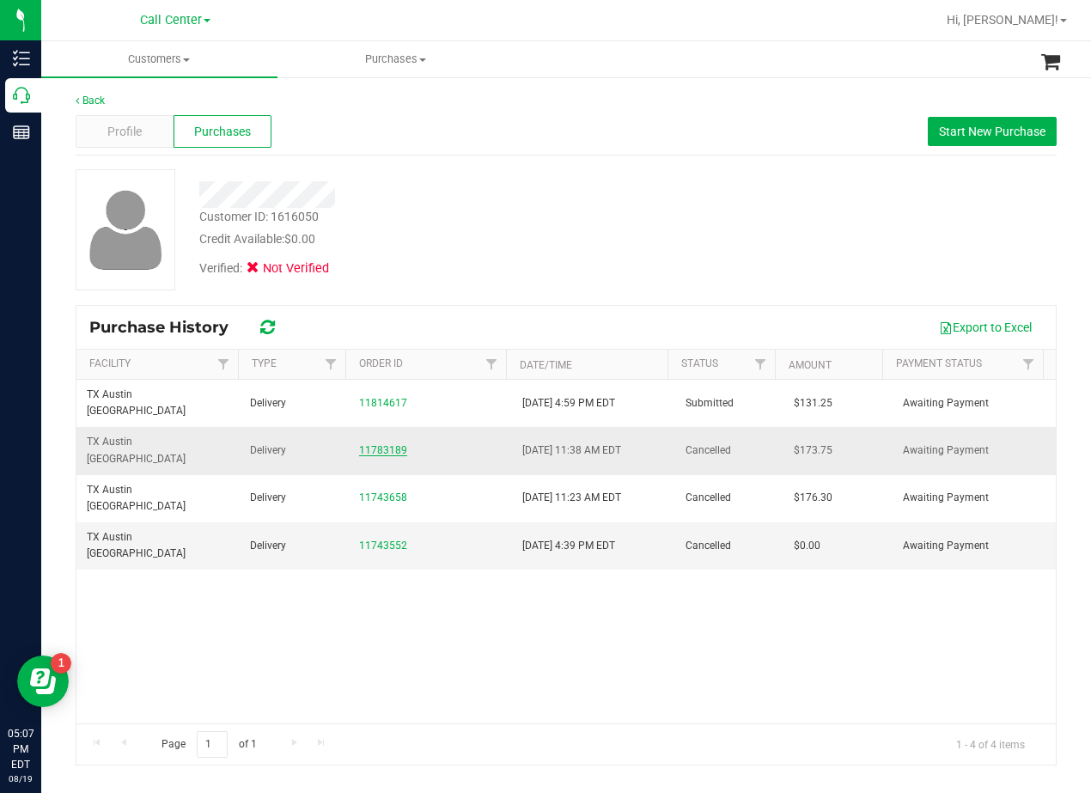
click at [369, 444] on link "11783189" at bounding box center [383, 450] width 48 height 12
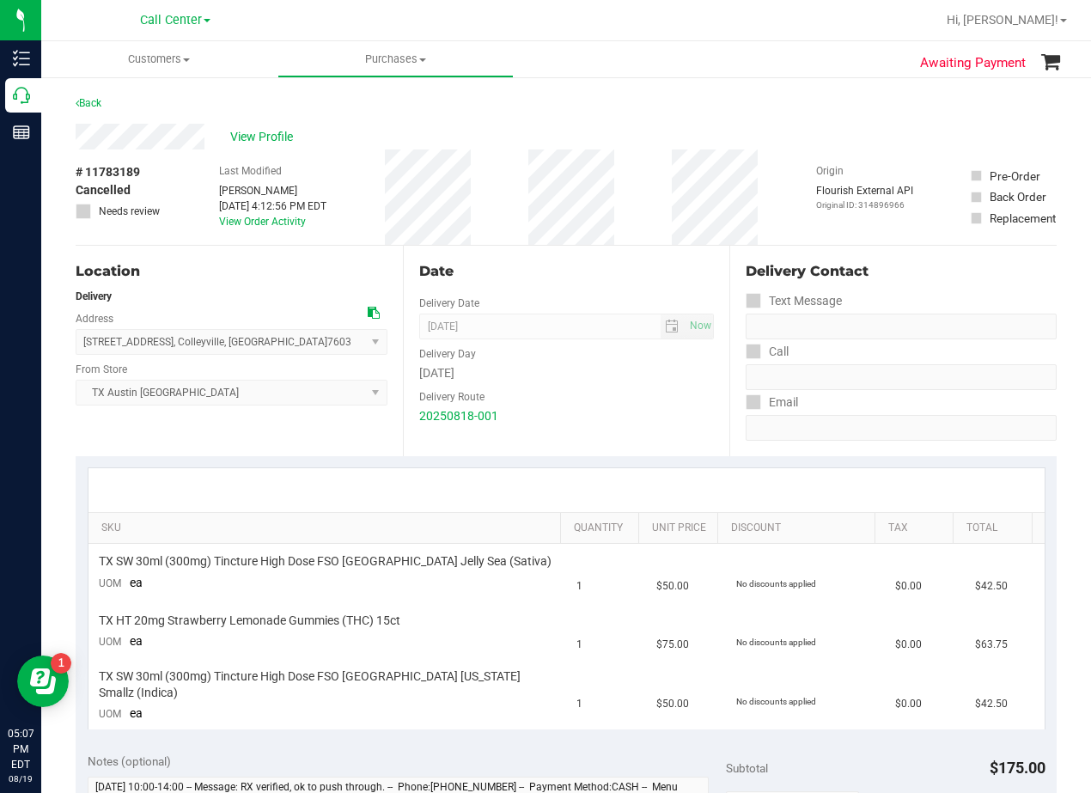
click at [552, 277] on div "Date" at bounding box center [567, 271] width 296 height 21
click at [545, 269] on div "Date" at bounding box center [567, 271] width 296 height 21
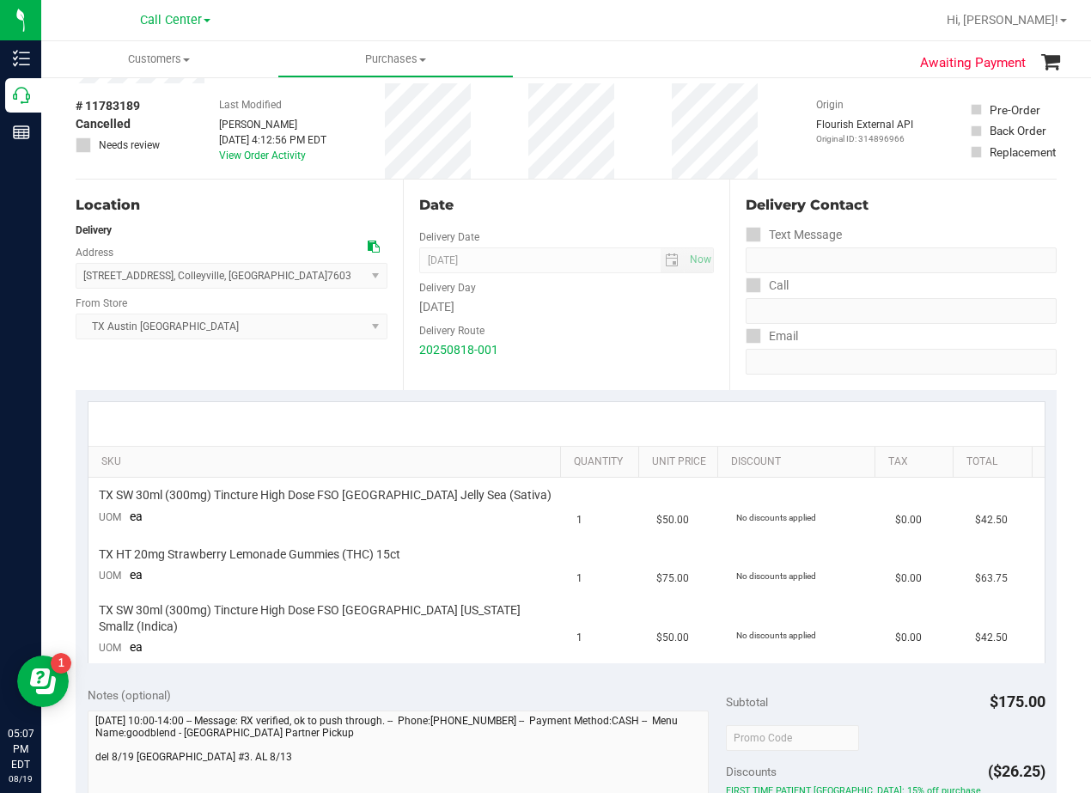
scroll to position [86, 0]
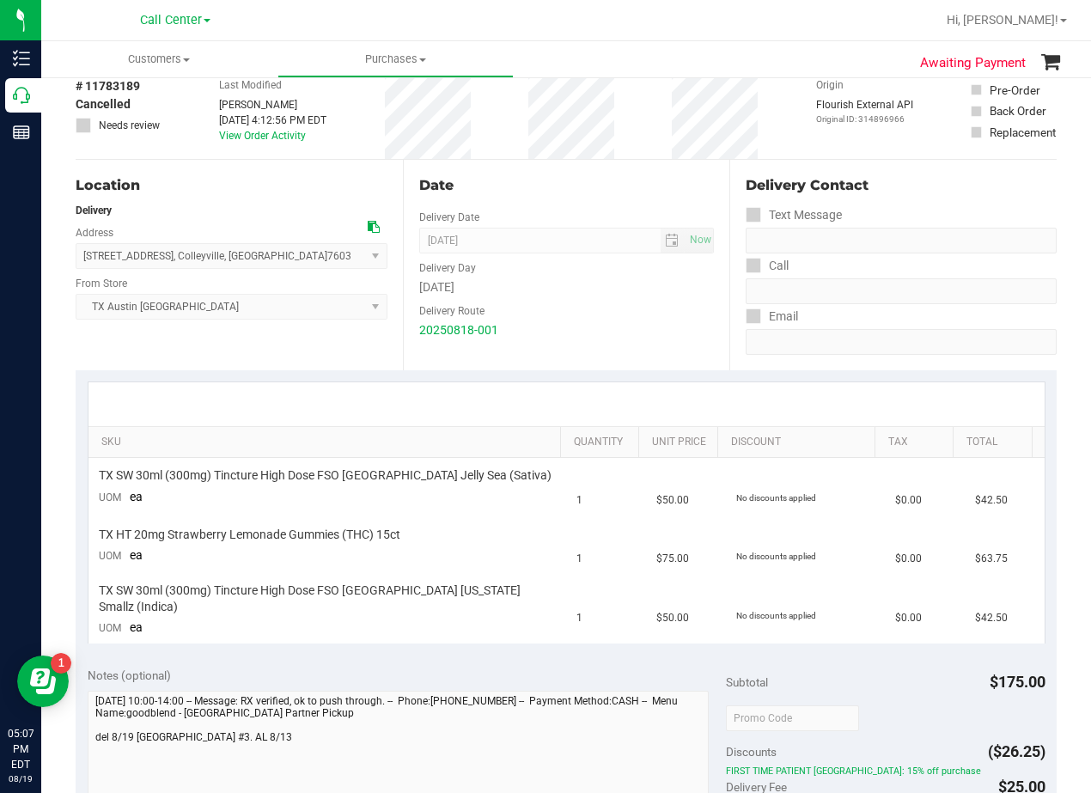
click at [530, 196] on div "Date Delivery Date 08/19/2025 Now 08/19/2025 08:00 AM Now Delivery Day Tuesday …" at bounding box center [566, 265] width 327 height 211
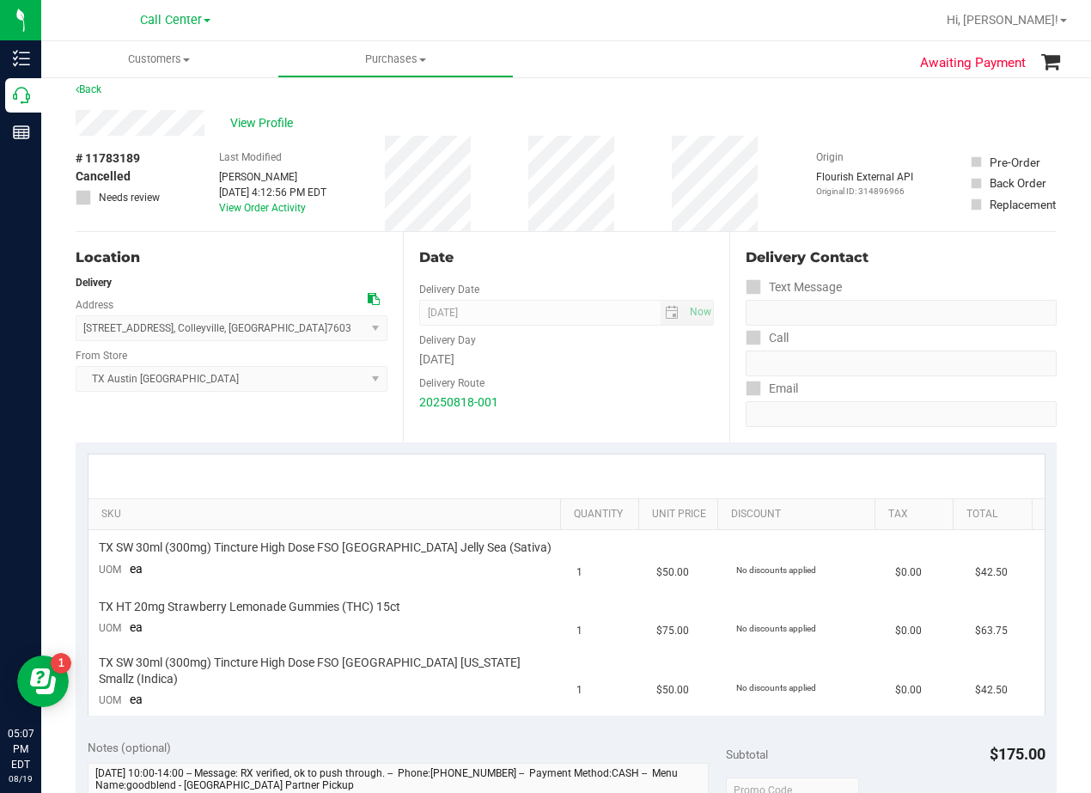
scroll to position [0, 0]
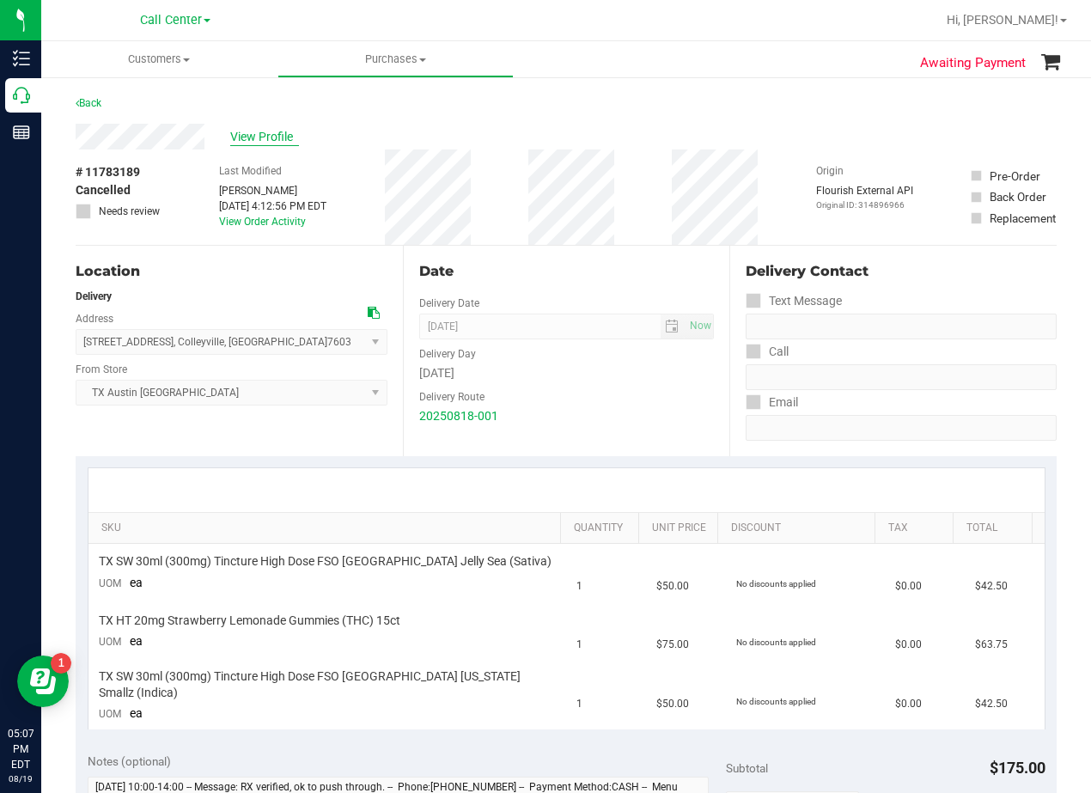
click at [272, 143] on span "View Profile" at bounding box center [264, 137] width 69 height 18
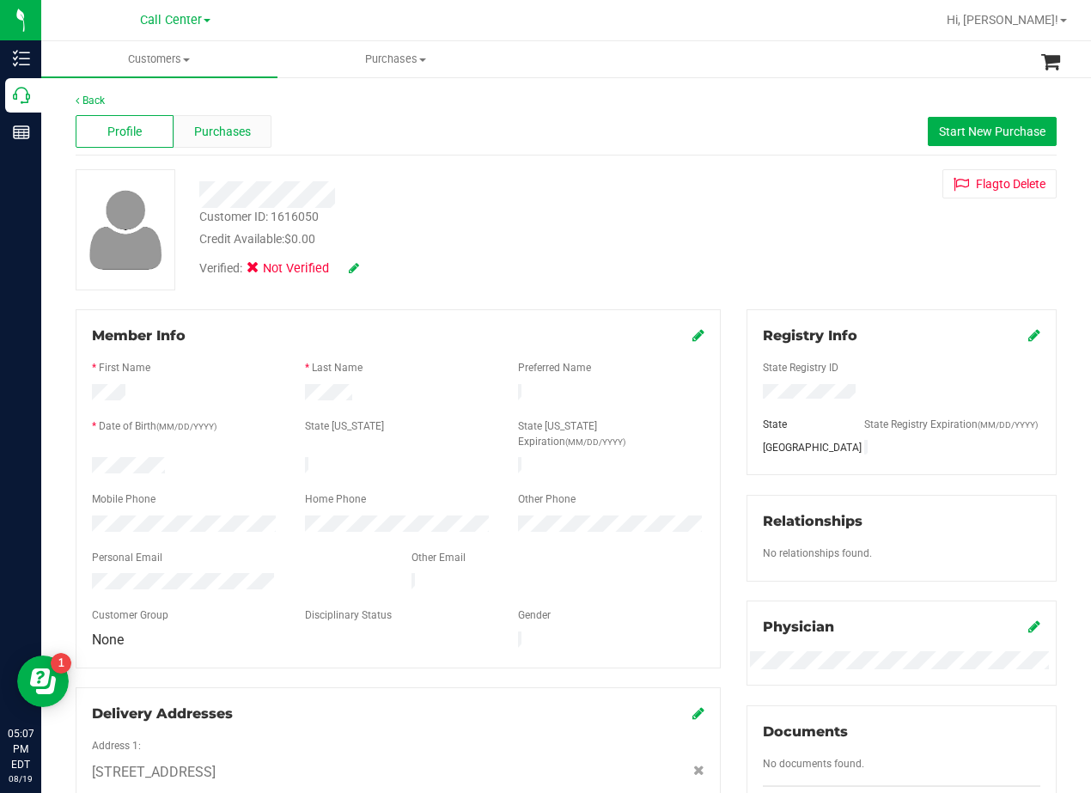
click at [236, 143] on div "Purchases" at bounding box center [223, 131] width 98 height 33
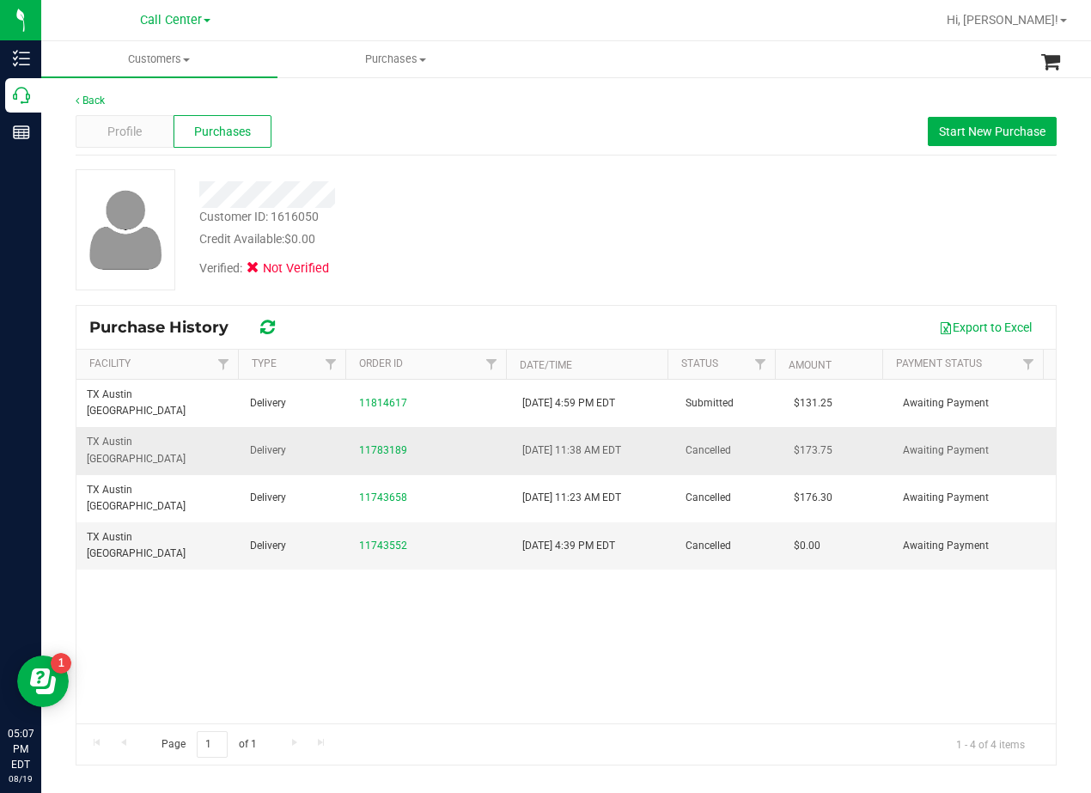
click at [381, 442] on div "11783189" at bounding box center [430, 450] width 143 height 16
click at [381, 444] on link "11783189" at bounding box center [383, 450] width 48 height 12
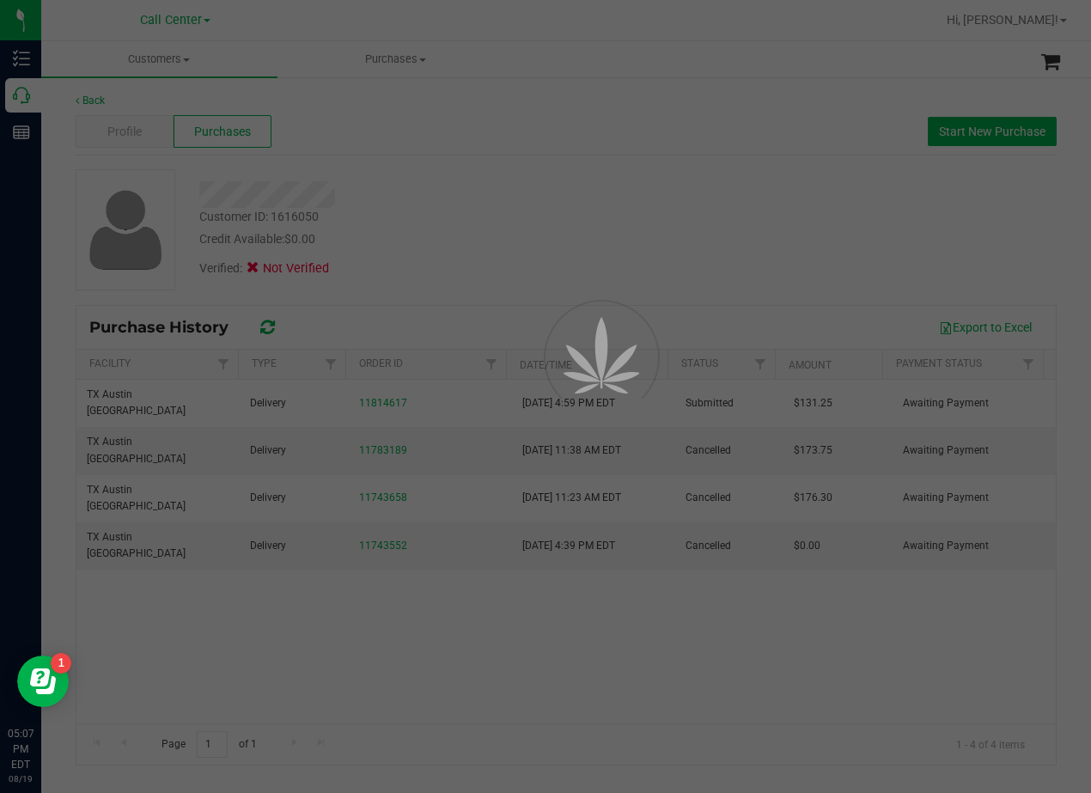
click at [480, 273] on div at bounding box center [545, 396] width 1091 height 793
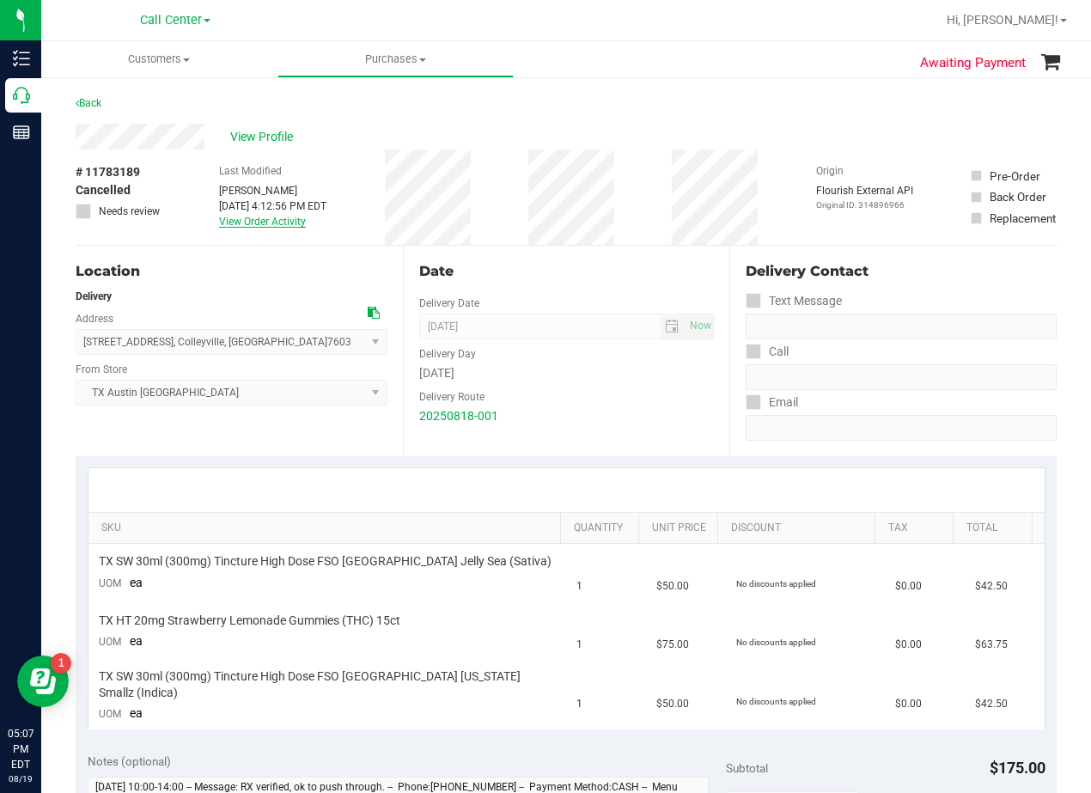
click at [279, 223] on link "View Order Activity" at bounding box center [262, 222] width 87 height 12
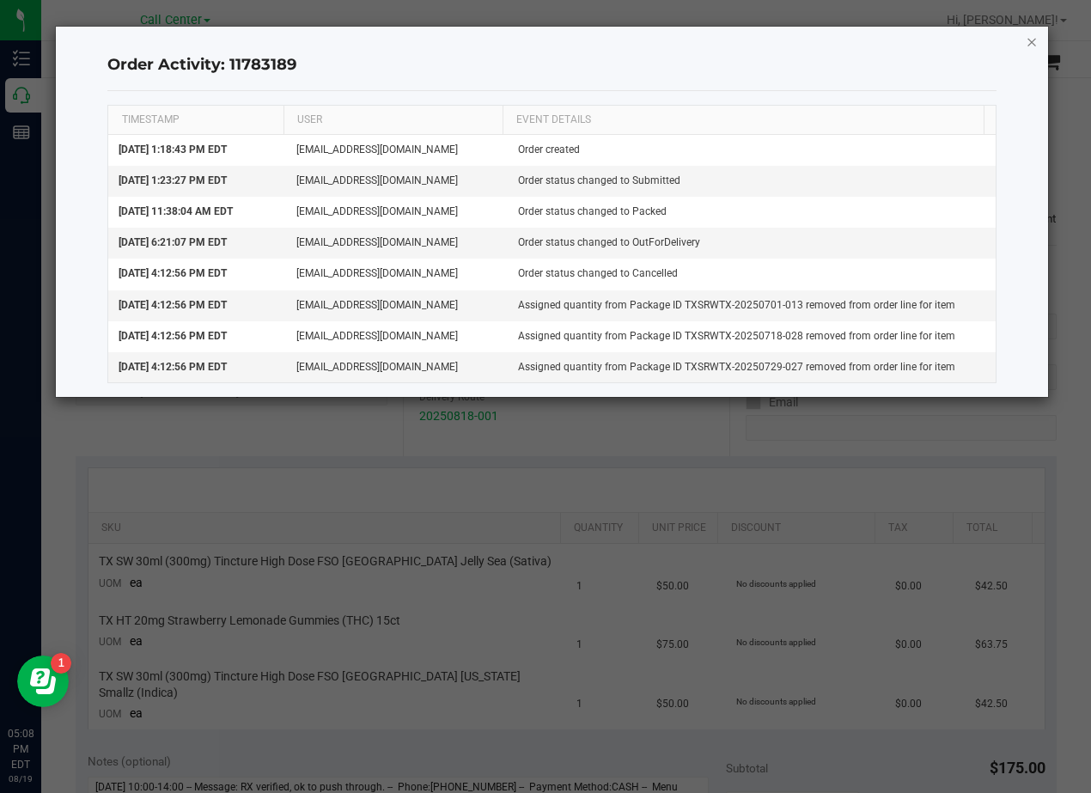
click at [1032, 46] on icon "button" at bounding box center [1032, 41] width 12 height 21
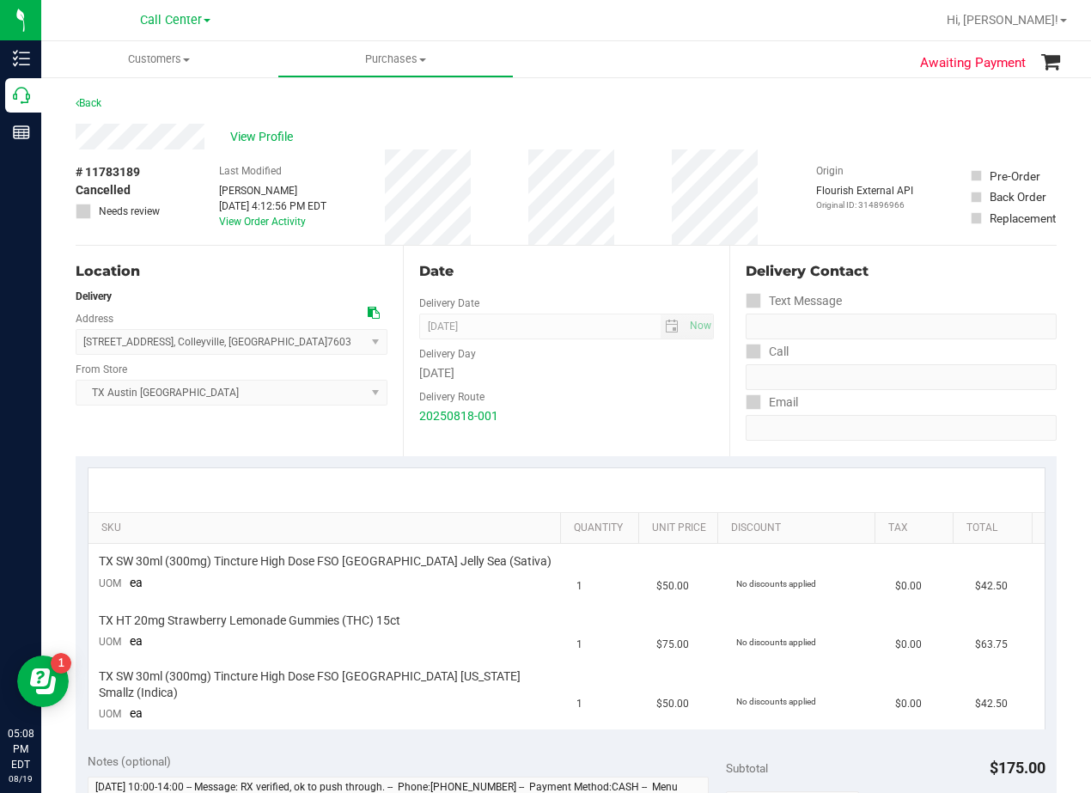
click at [541, 258] on div "Date Delivery Date 08/19/2025 Now 08/19/2025 08:00 AM Now Delivery Day Tuesday …" at bounding box center [566, 351] width 327 height 211
click at [269, 137] on span "View Profile" at bounding box center [264, 137] width 69 height 18
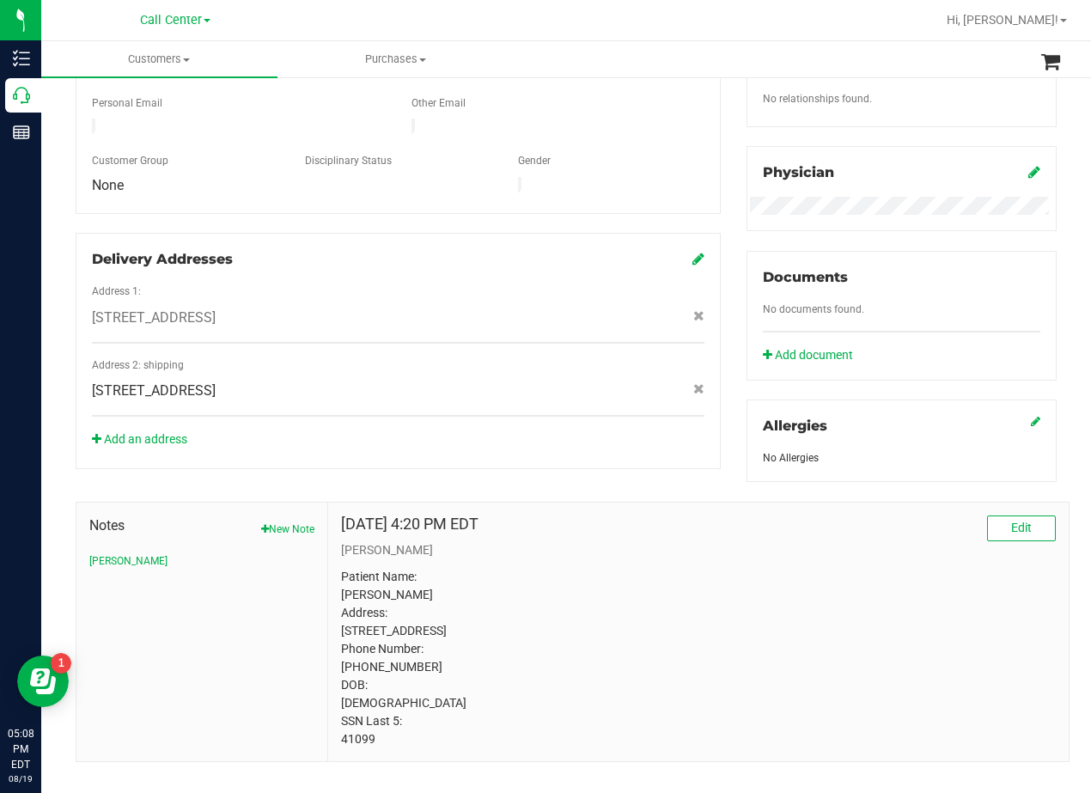
scroll to position [425, 0]
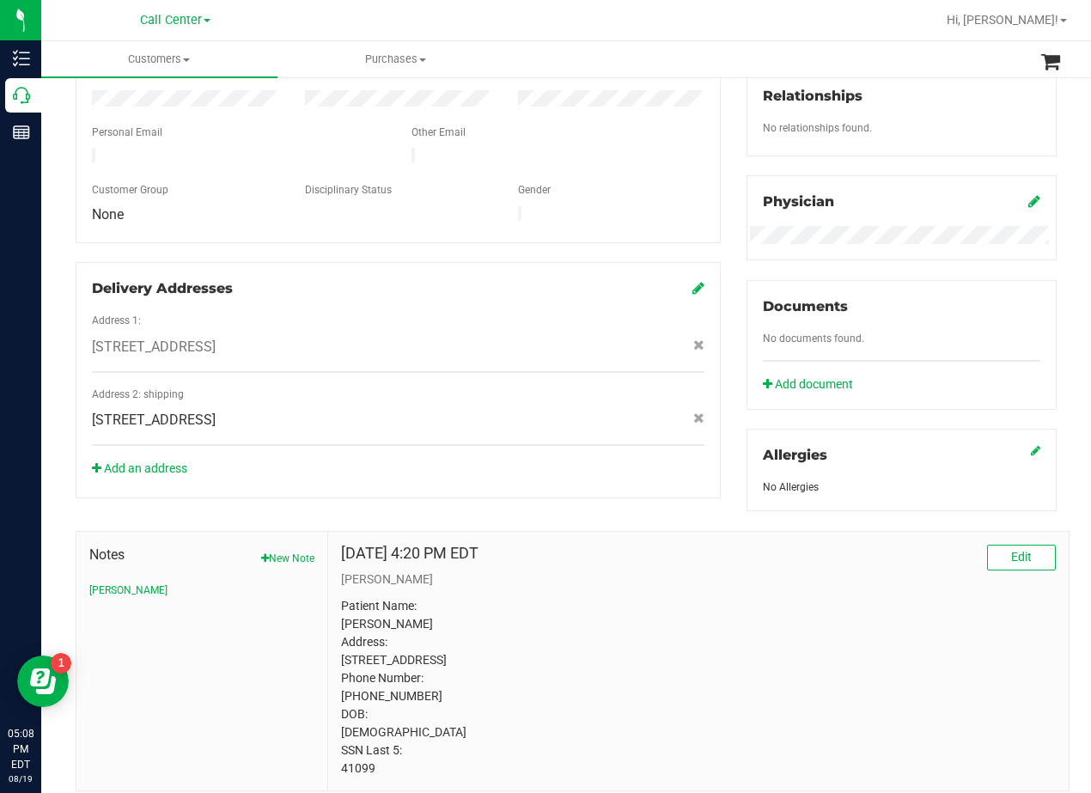
click at [693, 281] on icon at bounding box center [699, 288] width 12 height 14
click at [693, 278] on span at bounding box center [699, 288] width 12 height 21
click at [693, 281] on icon at bounding box center [699, 288] width 12 height 14
click at [723, 320] on div "Member Info * First Name * Last Name Preferred Name * Date of Birth (MM/DD/YYYY…" at bounding box center [398, 191] width 671 height 614
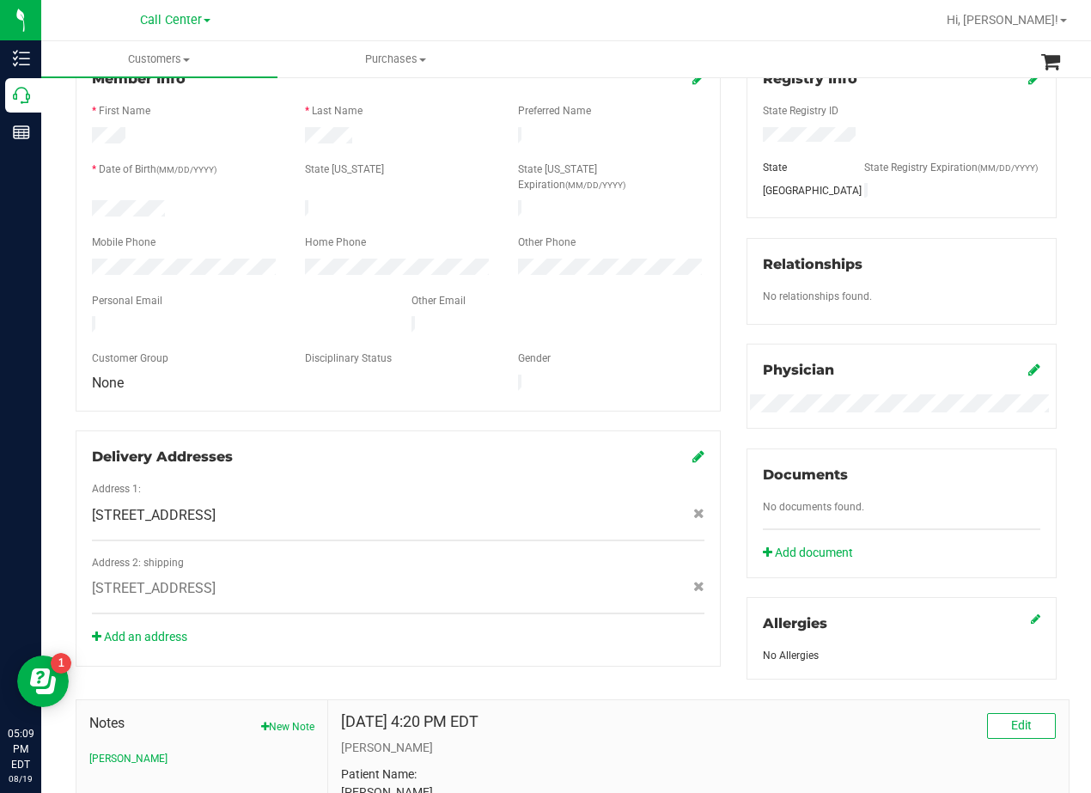
scroll to position [258, 0]
click at [720, 307] on div "Member Info * First Name * Last Name Preferred Name * Date of Birth (MM/DD/YYYY…" at bounding box center [398, 359] width 671 height 614
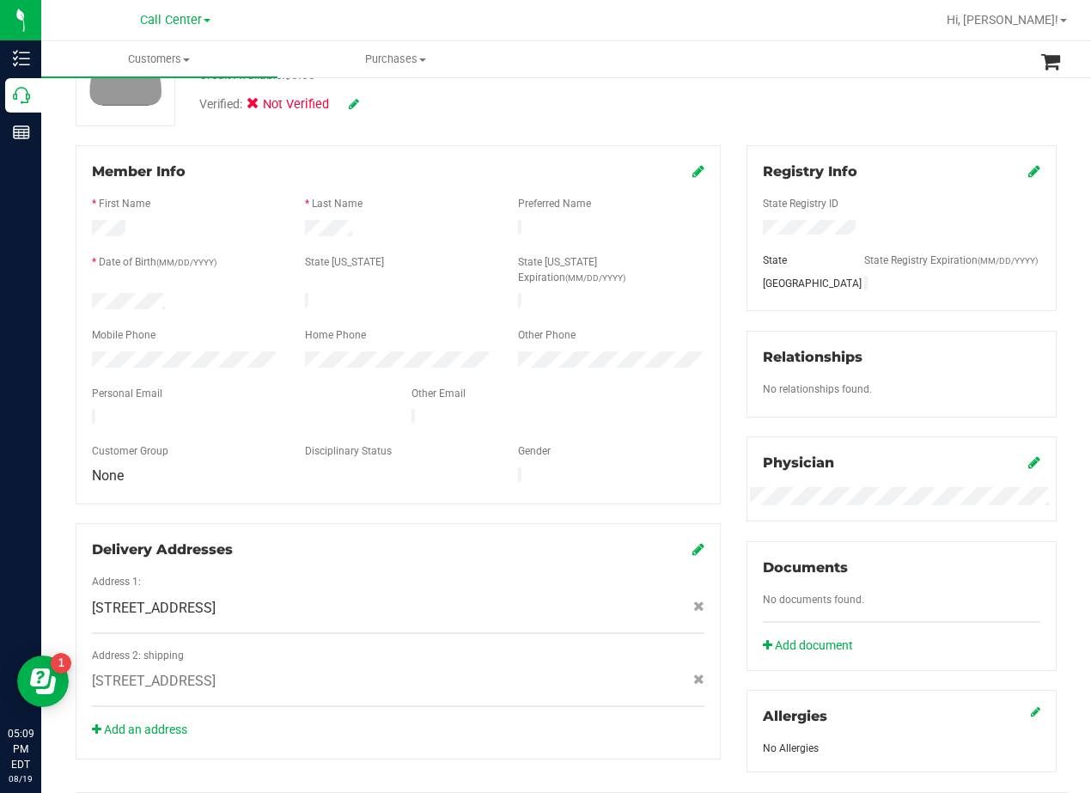
scroll to position [172, 0]
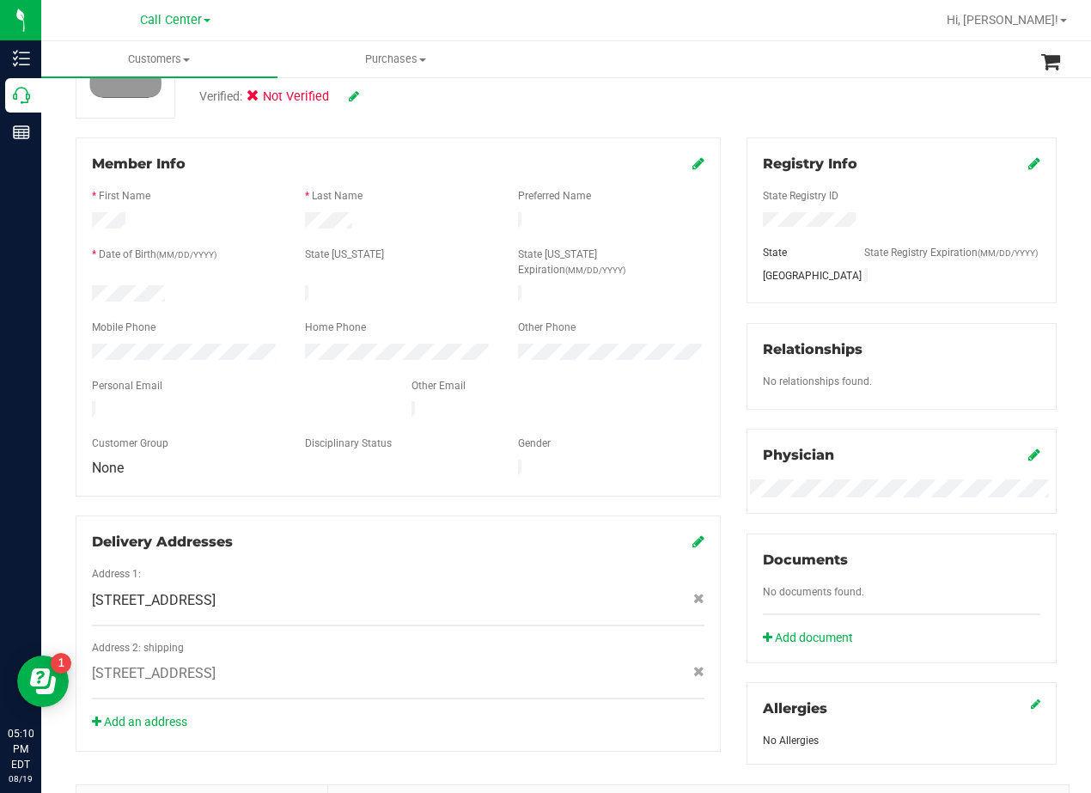
click at [723, 273] on div "Member Info * First Name * Last Name Preferred Name * Date of Birth (MM/DD/YYYY…" at bounding box center [398, 444] width 671 height 614
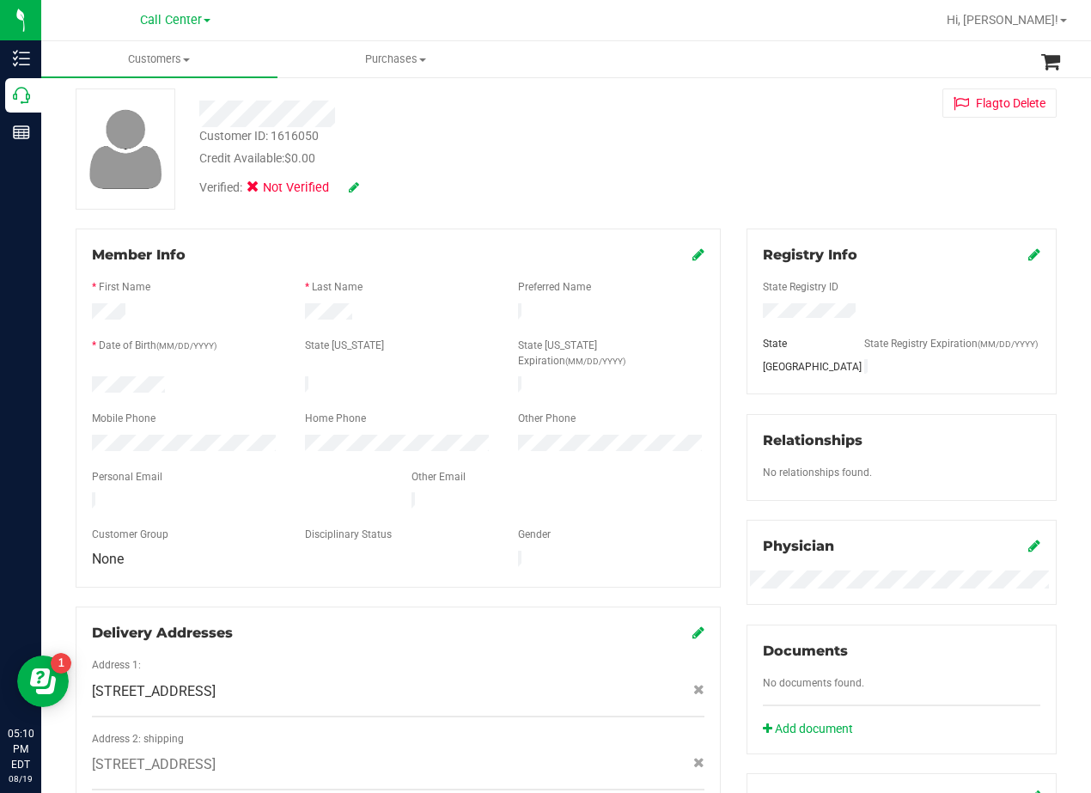
scroll to position [0, 0]
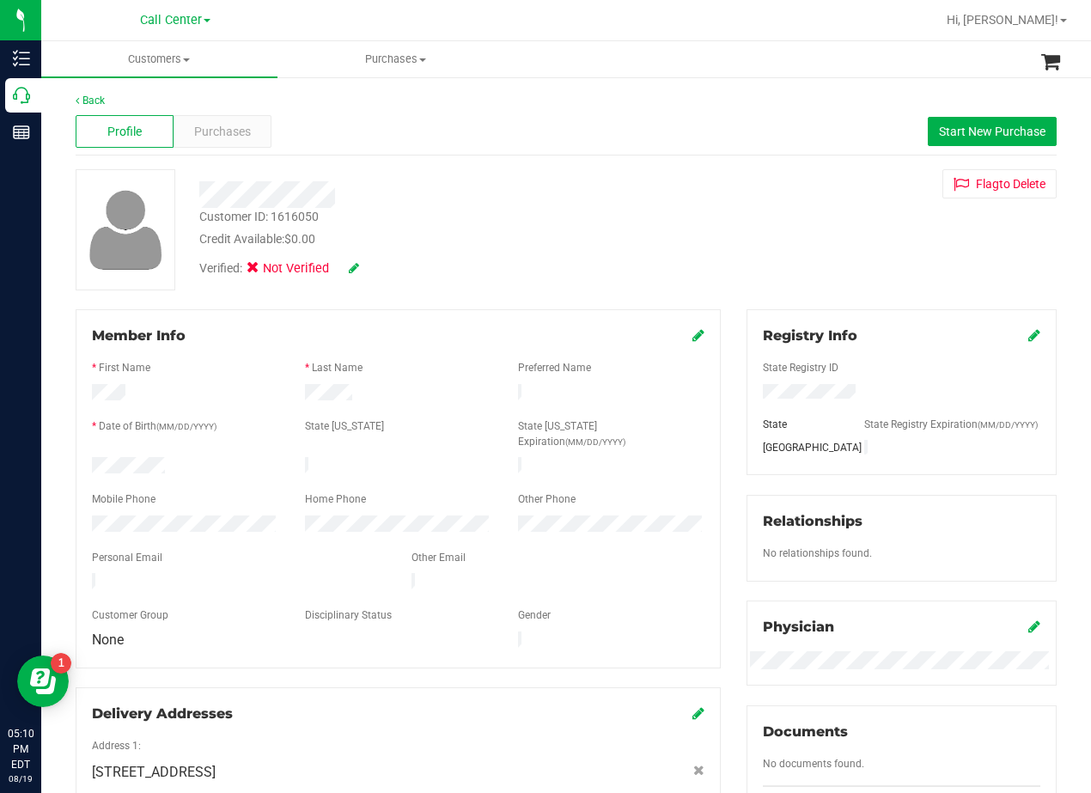
click at [587, 230] on div "Customer ID: 1616050 Credit Available: $0.00" at bounding box center [438, 228] width 504 height 40
click at [241, 131] on span "Purchases" at bounding box center [222, 132] width 57 height 18
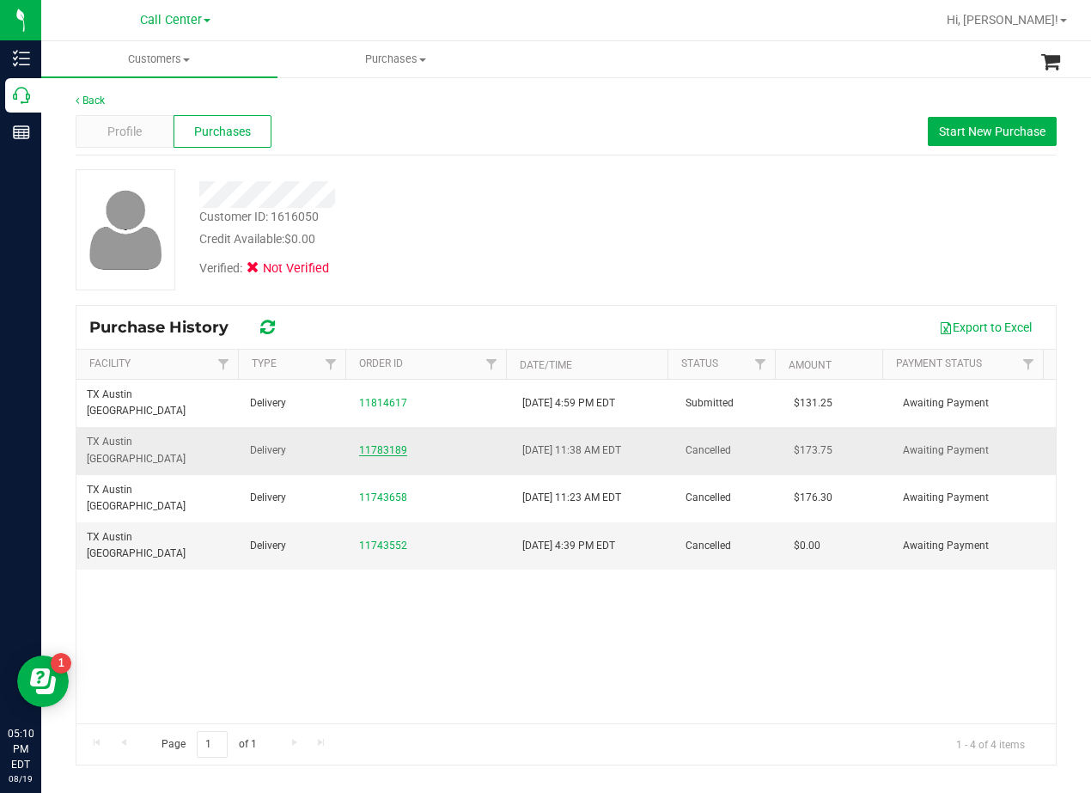
click at [381, 444] on link "11783189" at bounding box center [383, 450] width 48 height 12
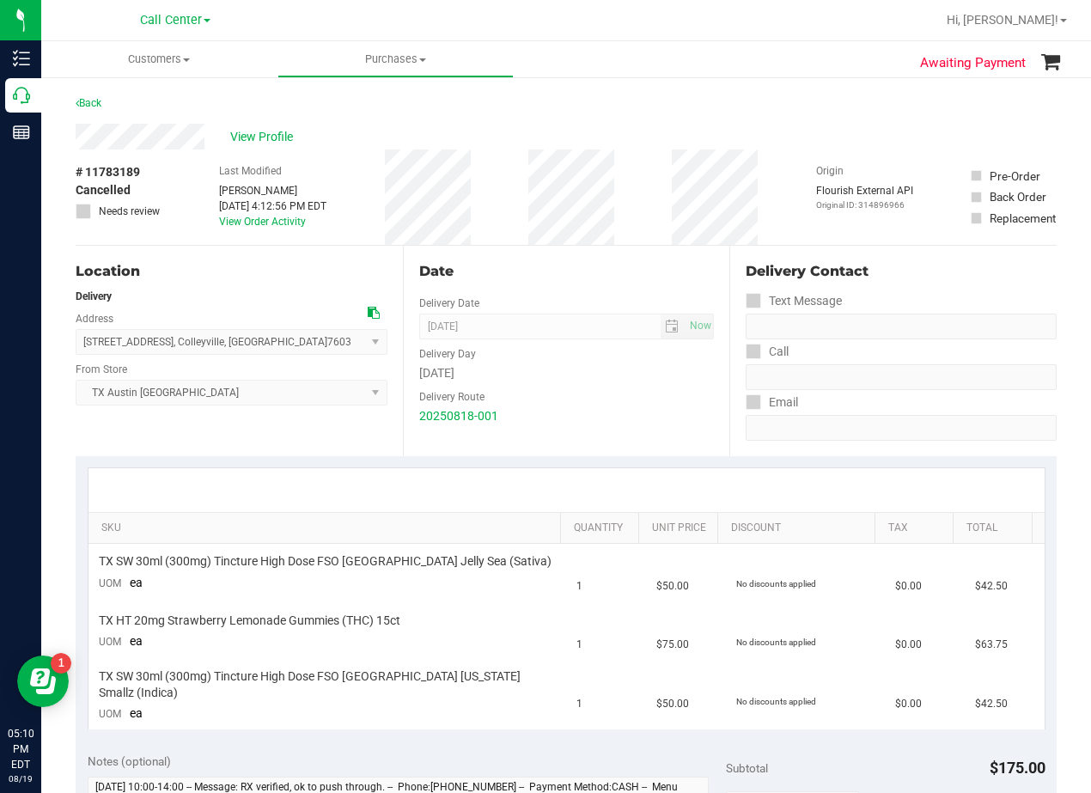
click at [564, 271] on div "Date" at bounding box center [567, 271] width 296 height 21
click at [569, 268] on div "Date" at bounding box center [567, 271] width 296 height 21
click at [558, 278] on div "Date" at bounding box center [567, 271] width 296 height 21
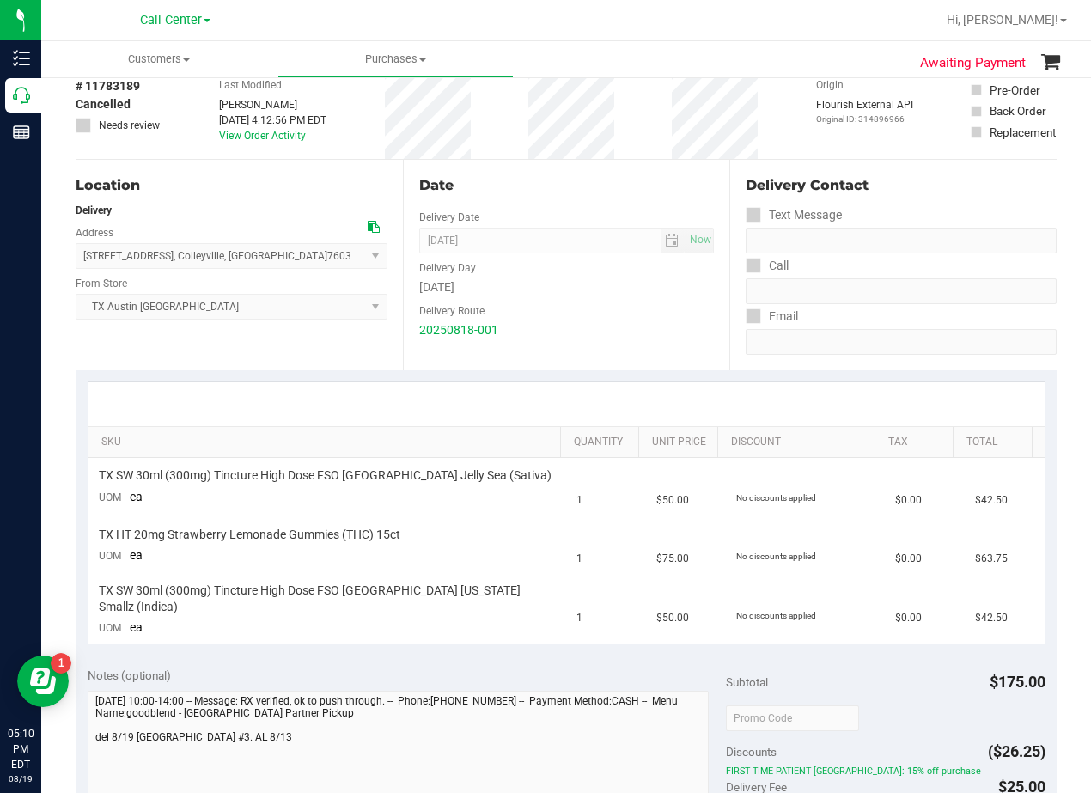
click at [553, 280] on div "[DATE]" at bounding box center [567, 287] width 296 height 18
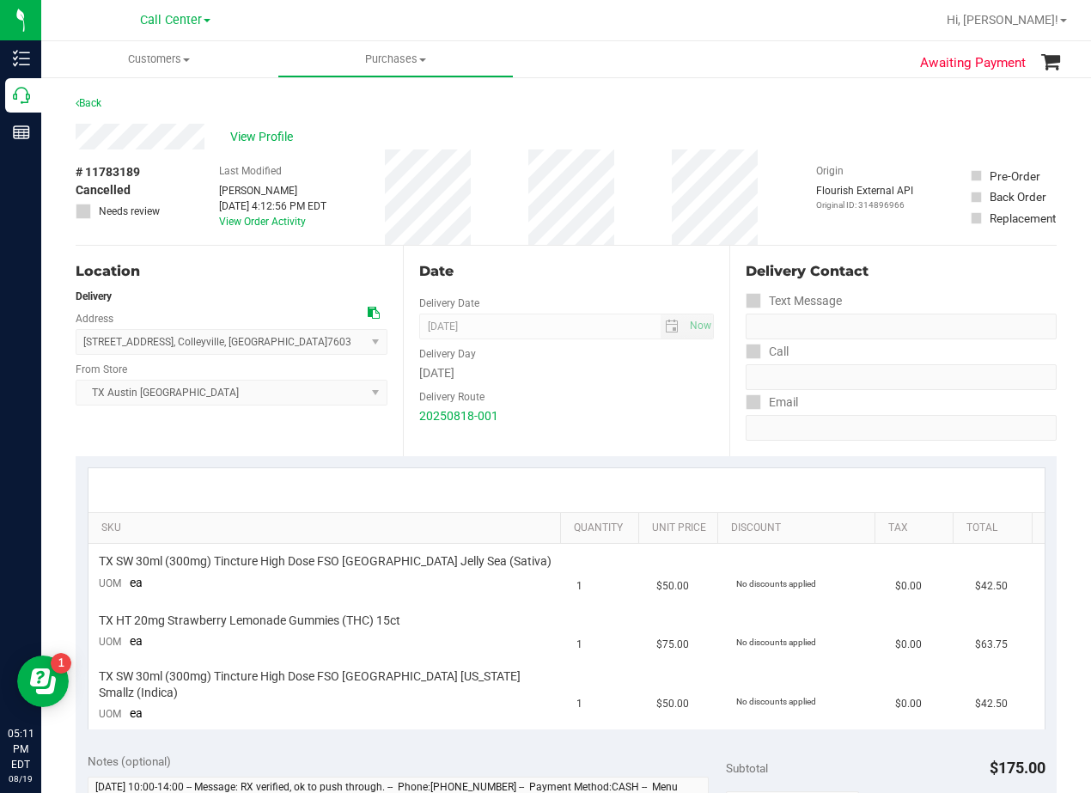
click at [577, 281] on div "Date" at bounding box center [567, 271] width 296 height 21
click at [567, 278] on div "Date" at bounding box center [567, 271] width 296 height 21
click at [275, 148] on div "View Profile" at bounding box center [566, 137] width 981 height 26
click at [272, 145] on span "View Profile" at bounding box center [264, 137] width 69 height 18
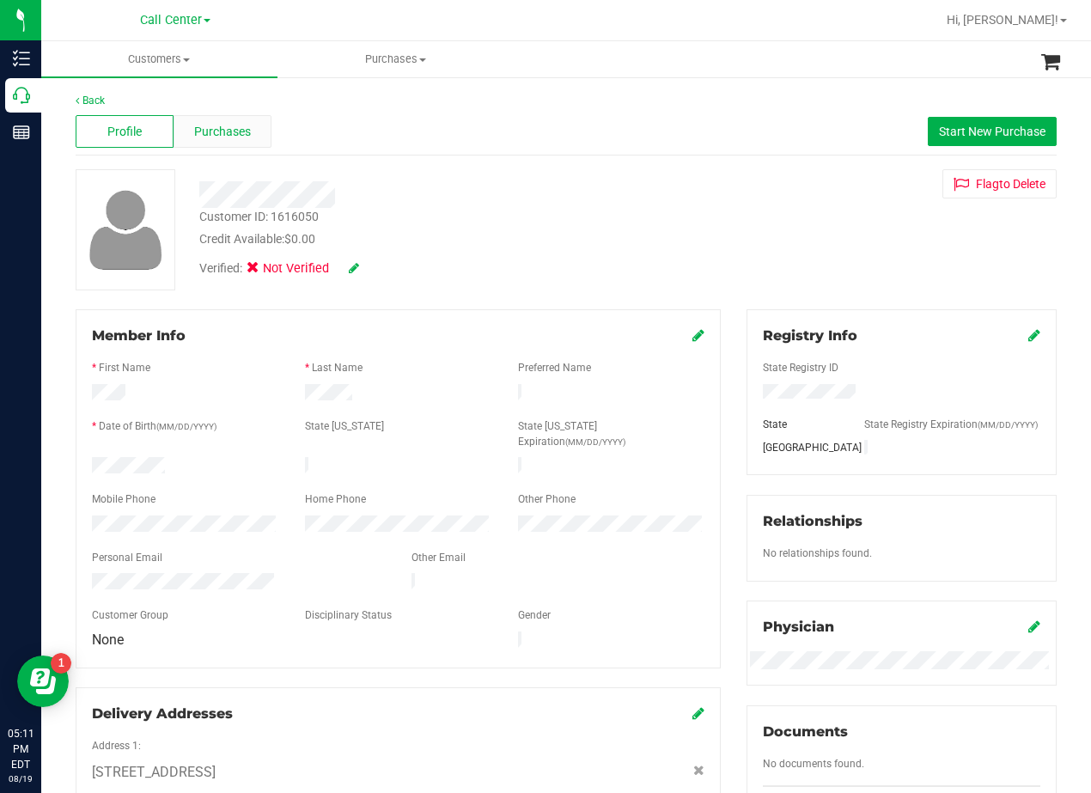
click at [222, 135] on span "Purchases" at bounding box center [222, 132] width 57 height 18
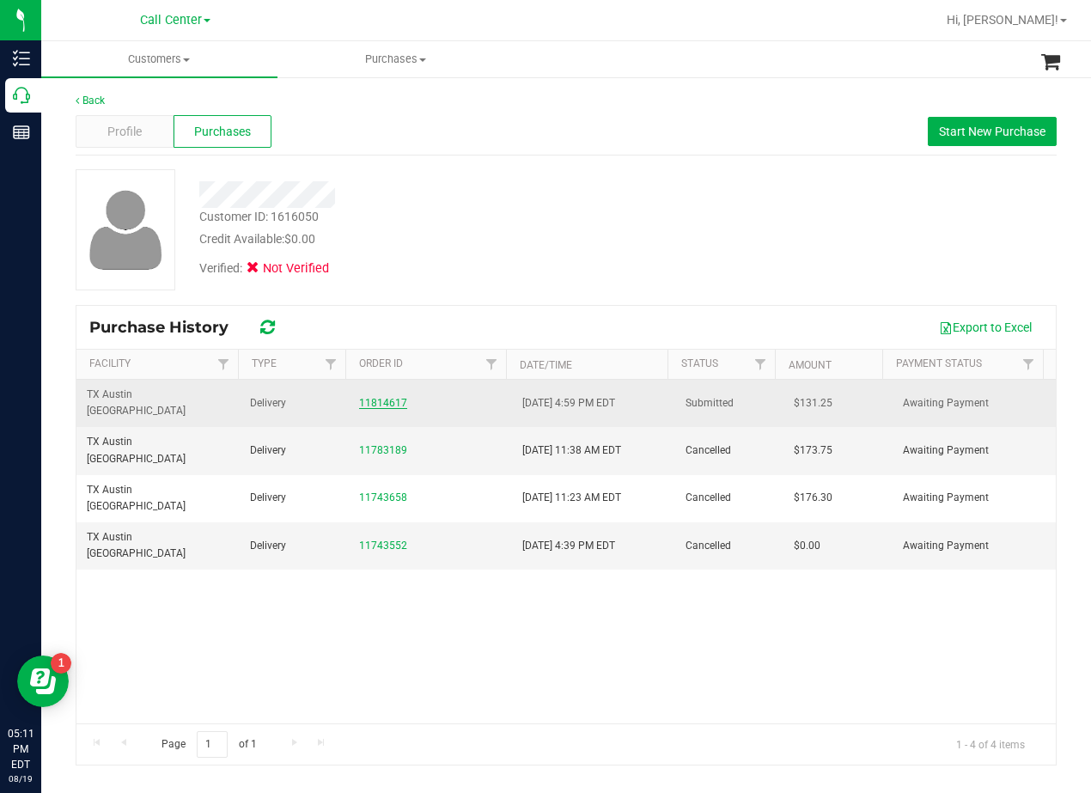
click at [387, 397] on link "11814617" at bounding box center [383, 403] width 48 height 12
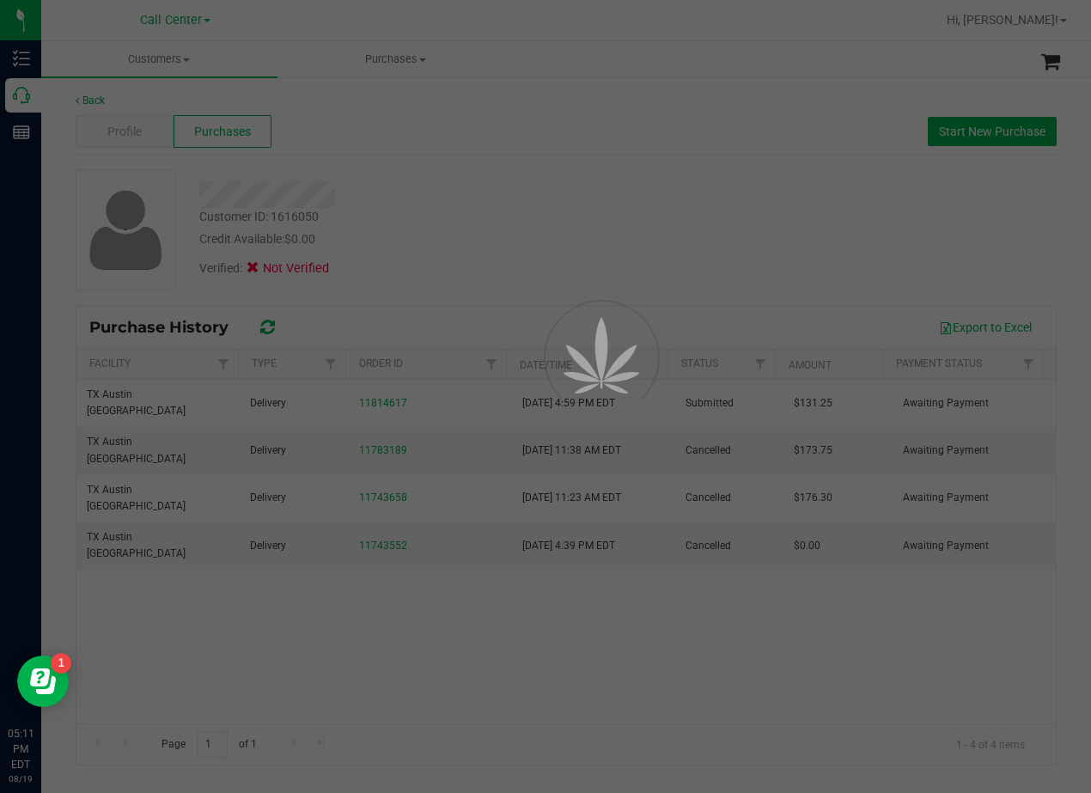
click at [480, 197] on div at bounding box center [545, 396] width 1091 height 793
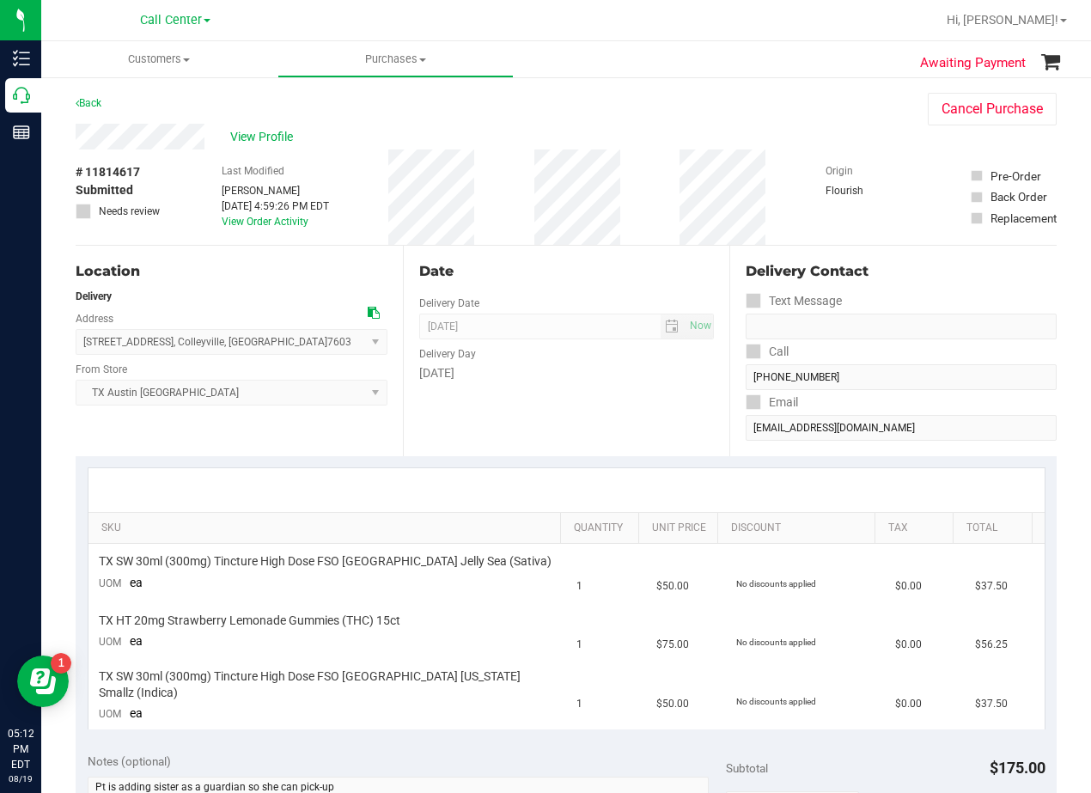
click at [554, 280] on div "Date" at bounding box center [567, 271] width 296 height 21
click at [283, 143] on span "View Profile" at bounding box center [264, 137] width 69 height 18
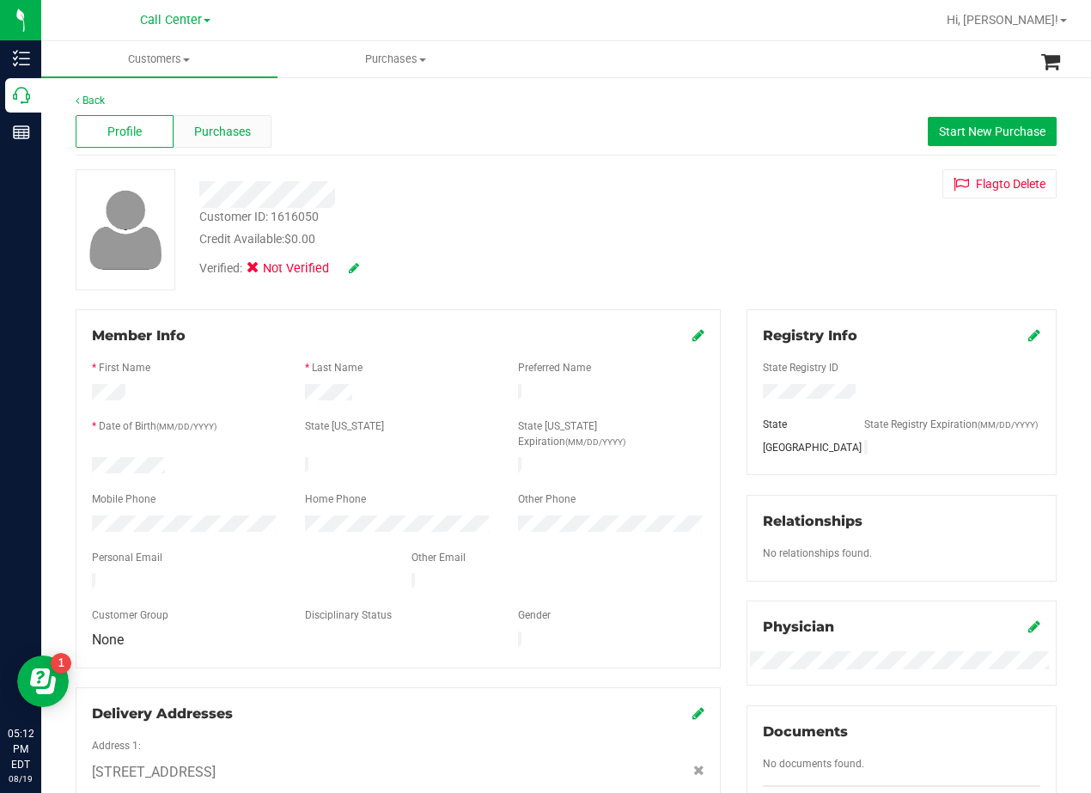
click at [208, 133] on span "Purchases" at bounding box center [222, 132] width 57 height 18
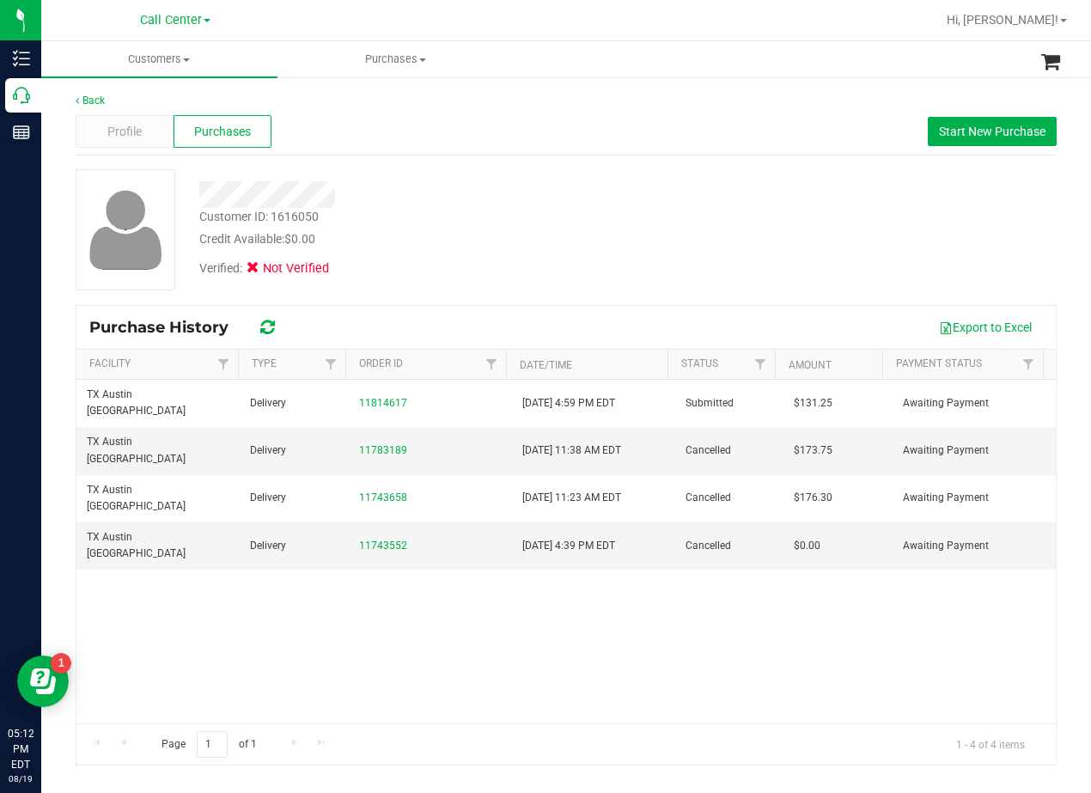
click at [516, 268] on div "Verified: Not Verified" at bounding box center [438, 267] width 504 height 38
click at [631, 258] on div "Verified: Not Verified" at bounding box center [438, 267] width 504 height 38
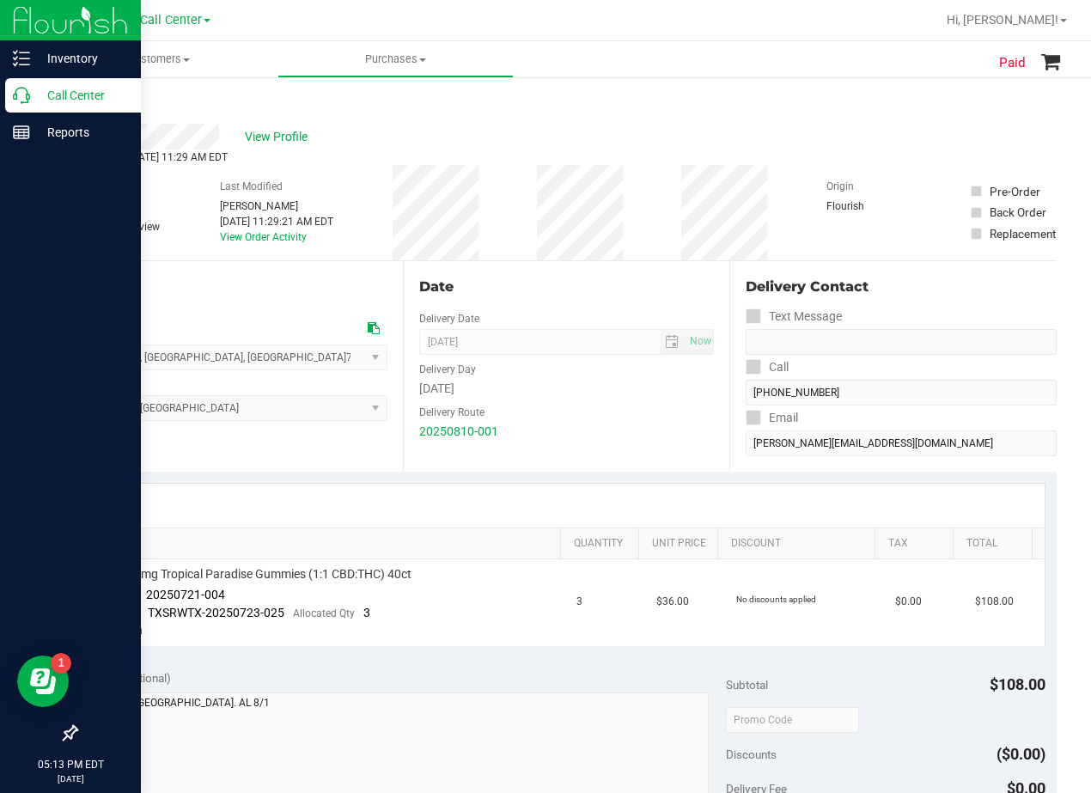
click at [30, 99] on p "Call Center" at bounding box center [81, 95] width 103 height 21
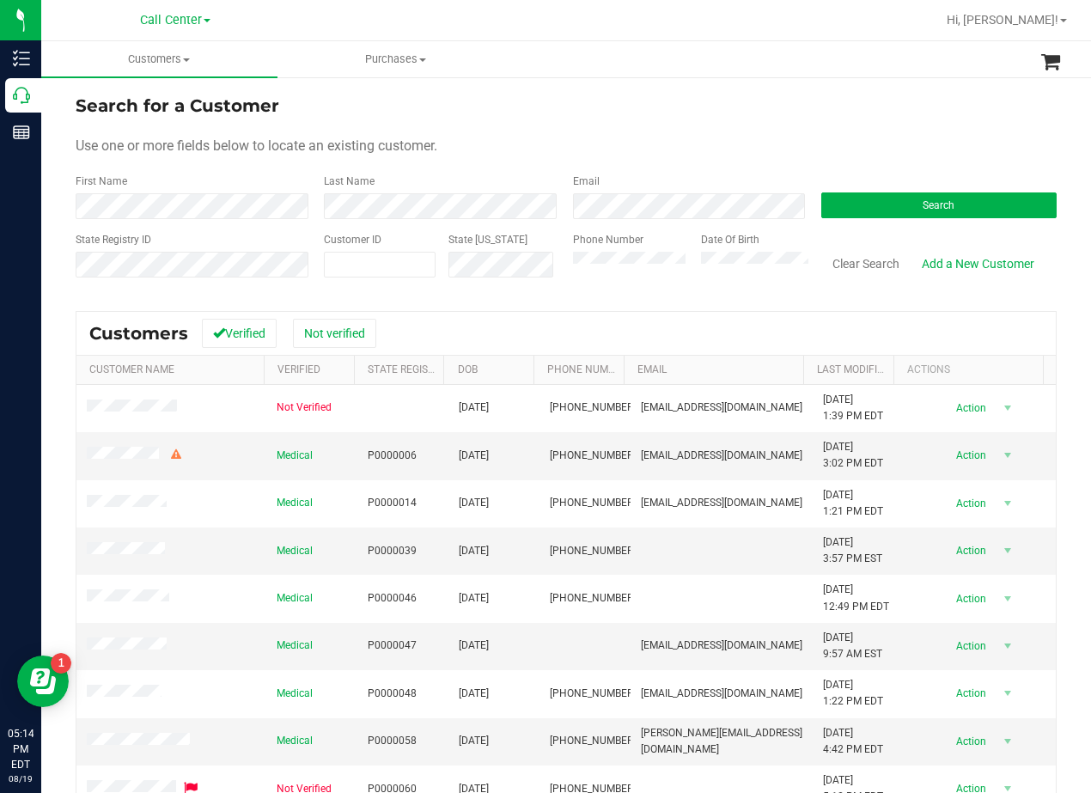
drag, startPoint x: 740, startPoint y: 70, endPoint x: 721, endPoint y: 73, distance: 19.2
click at [734, 70] on ul "Customers All customers Add a new customer All physicians Purchases All purchas…" at bounding box center [586, 59] width 1091 height 37
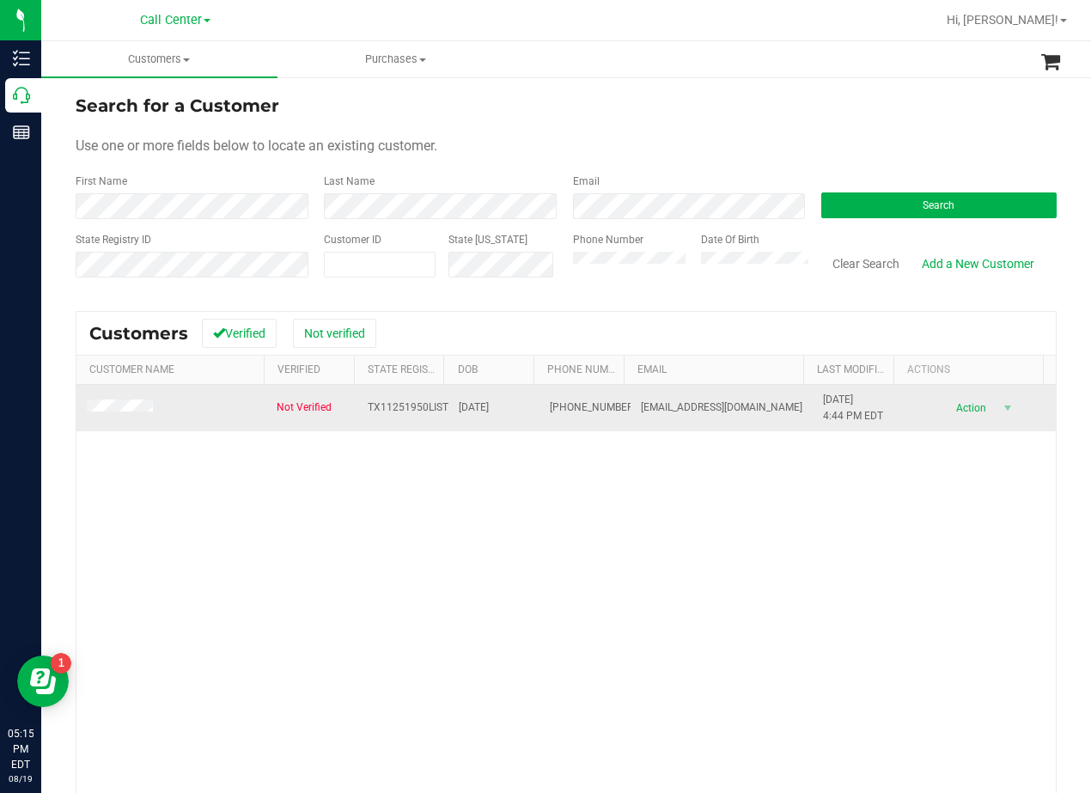
click at [129, 415] on span at bounding box center [122, 408] width 71 height 17
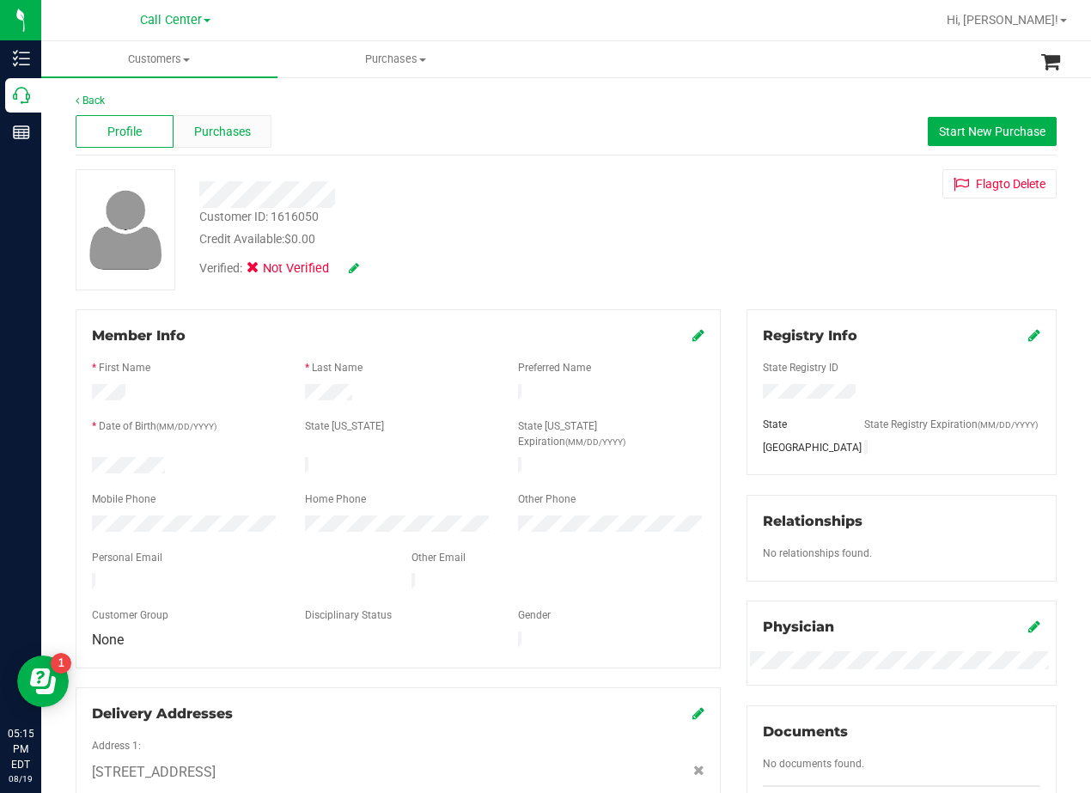
click at [231, 132] on span "Purchases" at bounding box center [222, 132] width 57 height 18
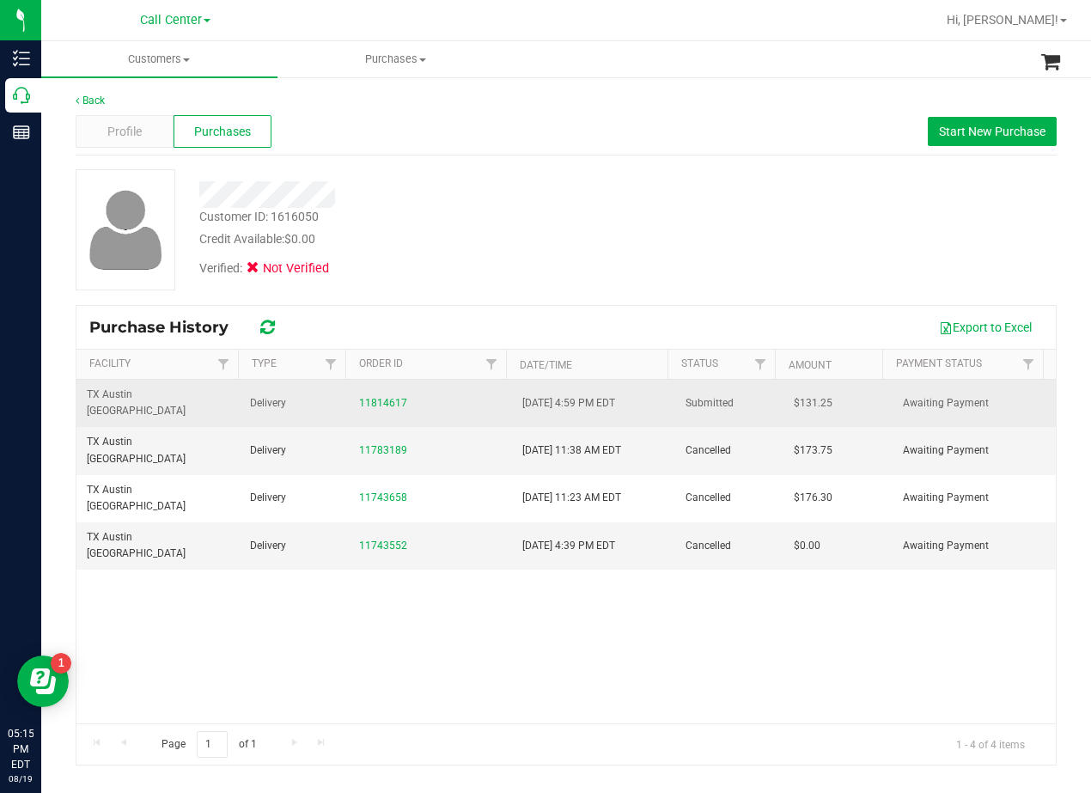
click at [386, 395] on div "11814617" at bounding box center [430, 403] width 143 height 16
click at [386, 397] on link "11814617" at bounding box center [383, 403] width 48 height 12
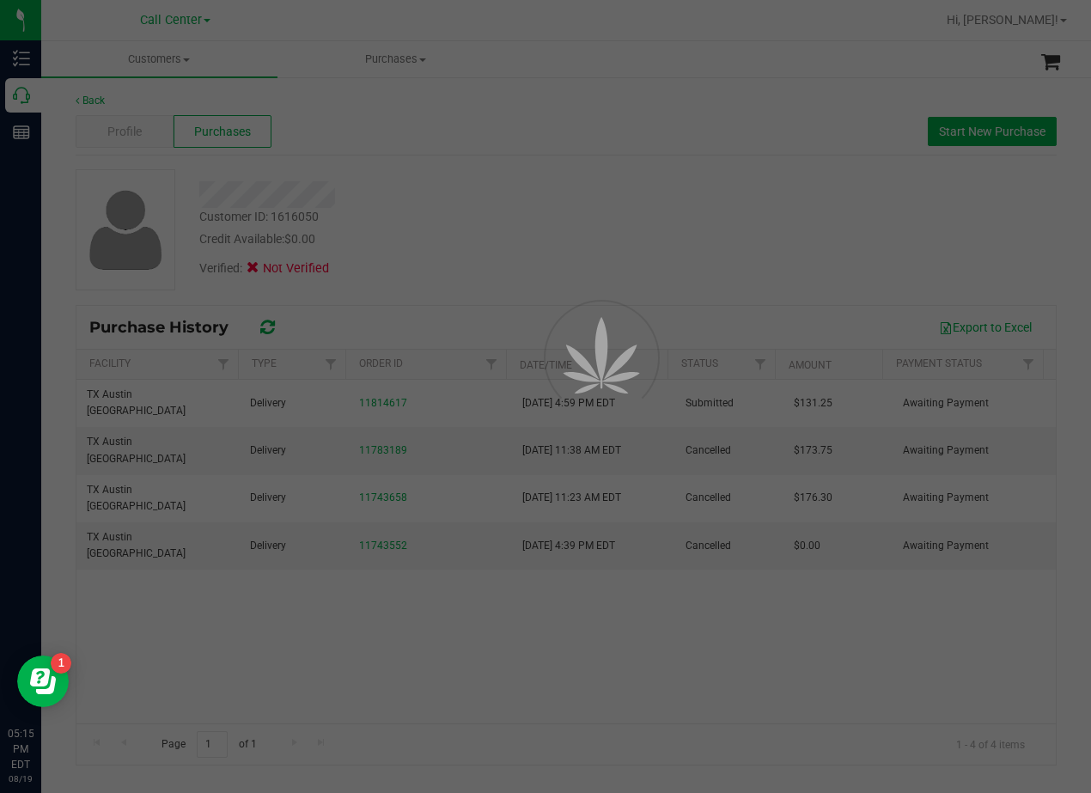
click at [411, 198] on div at bounding box center [545, 396] width 1091 height 793
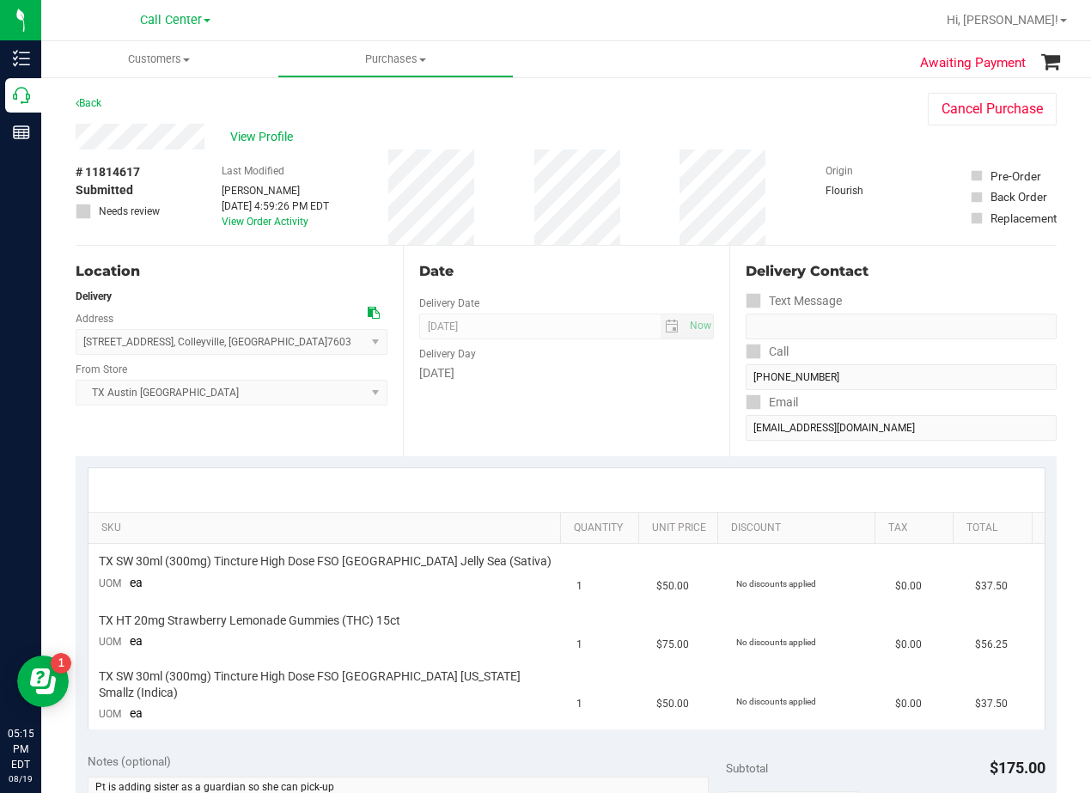
click at [568, 127] on div "View Profile" at bounding box center [485, 137] width 818 height 26
click at [568, 128] on div "View Profile" at bounding box center [485, 137] width 818 height 26
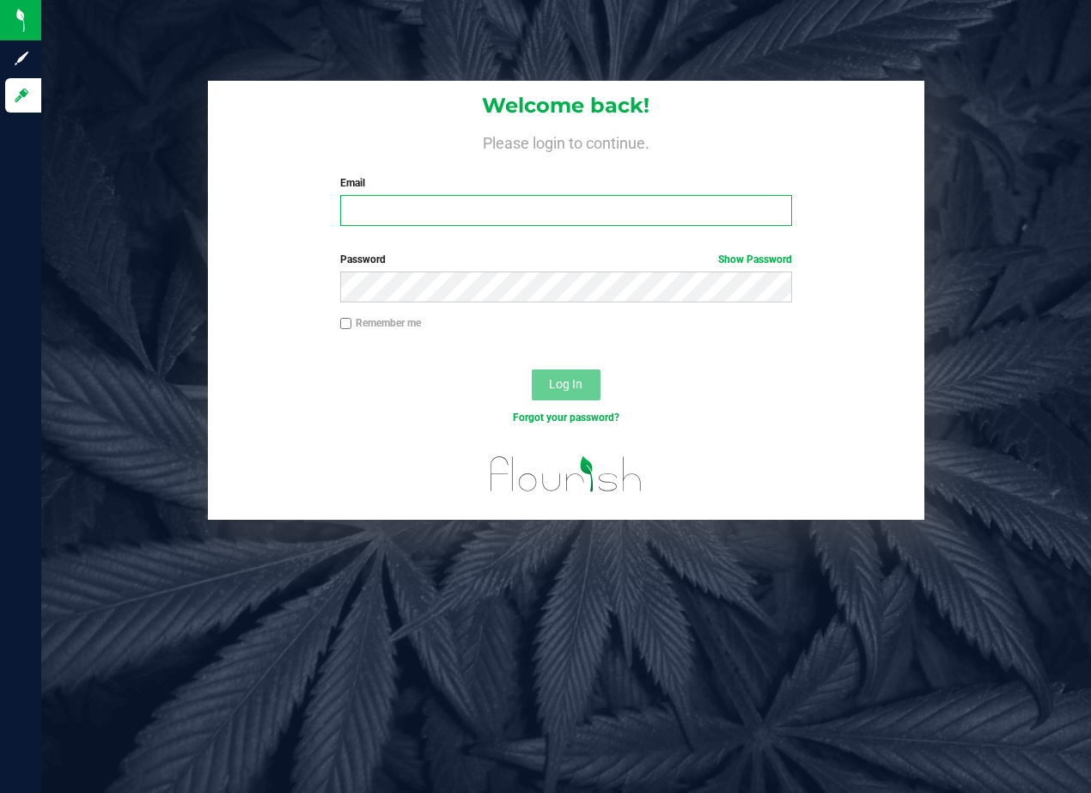
type input "[EMAIL_ADDRESS][DOMAIN_NAME]"
click at [559, 394] on button "Log In" at bounding box center [566, 384] width 69 height 31
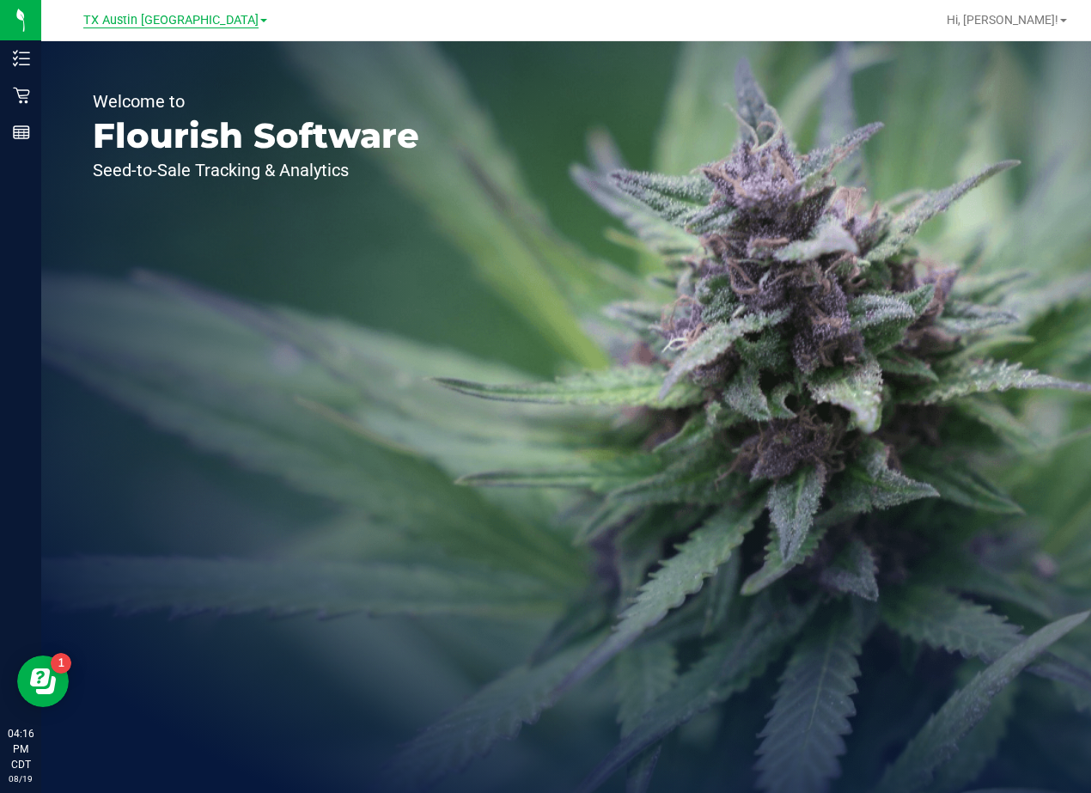
click at [167, 18] on span "TX Austin [GEOGRAPHIC_DATA]" at bounding box center [170, 20] width 175 height 15
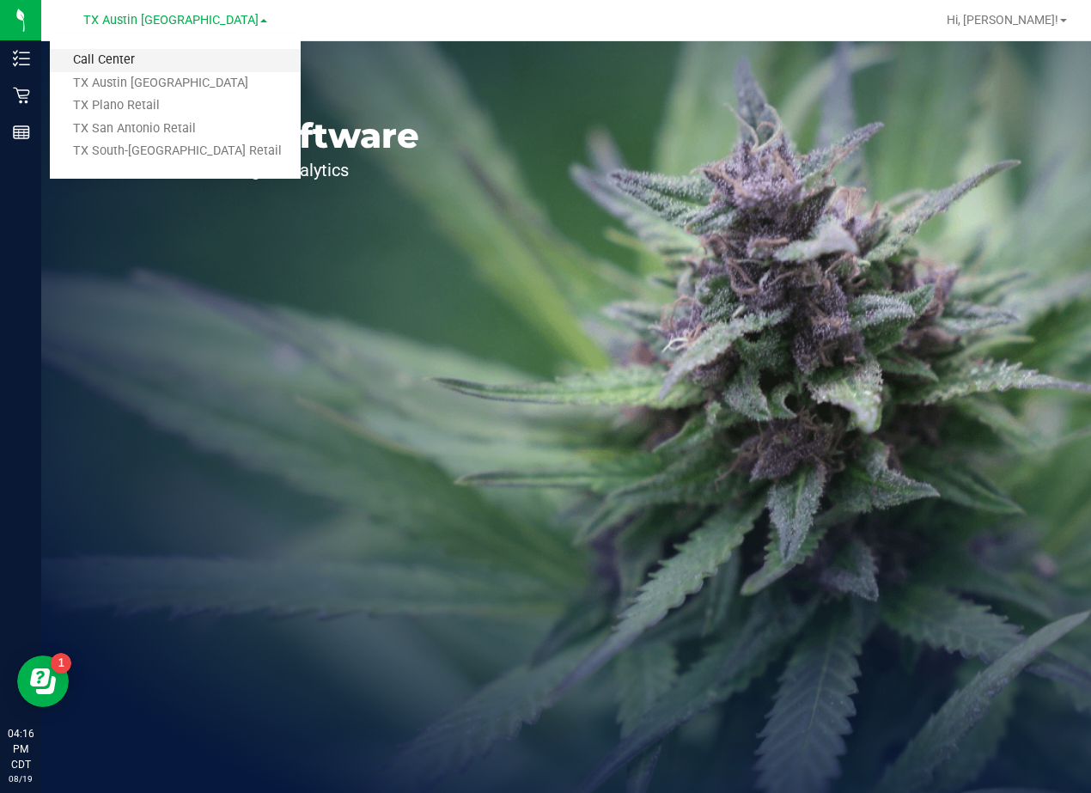
click at [145, 56] on link "Call Center" at bounding box center [175, 60] width 251 height 23
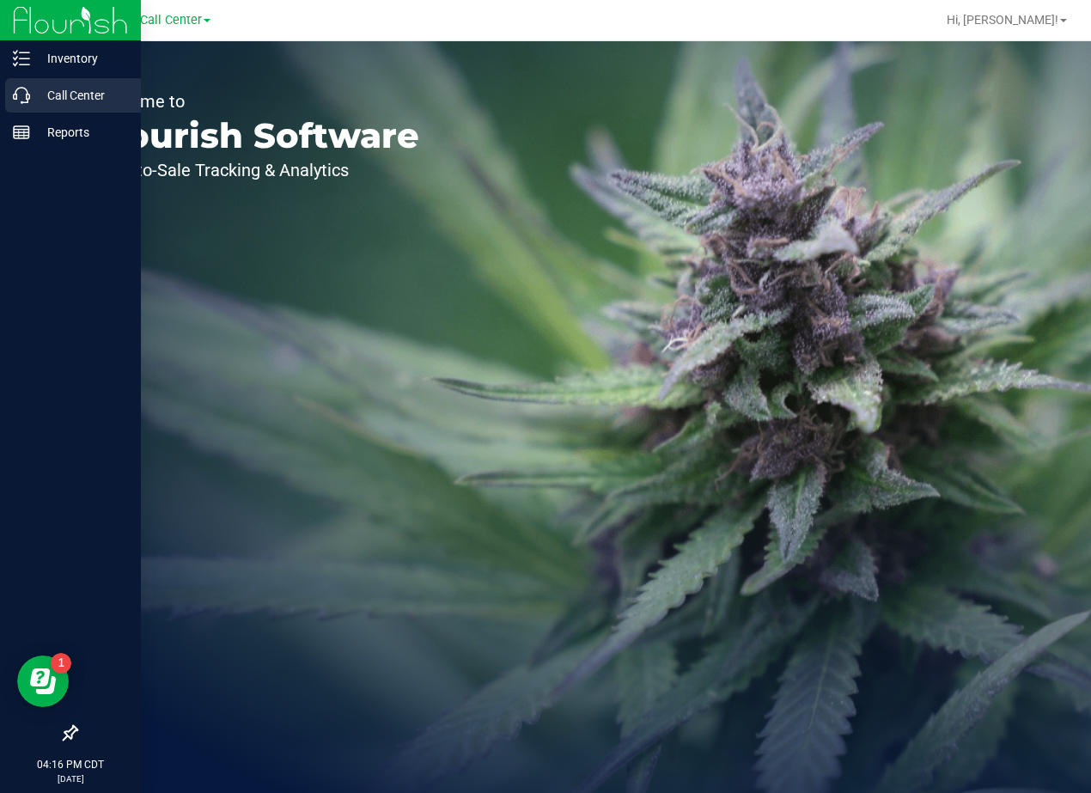
click at [12, 101] on div "Call Center" at bounding box center [73, 95] width 136 height 34
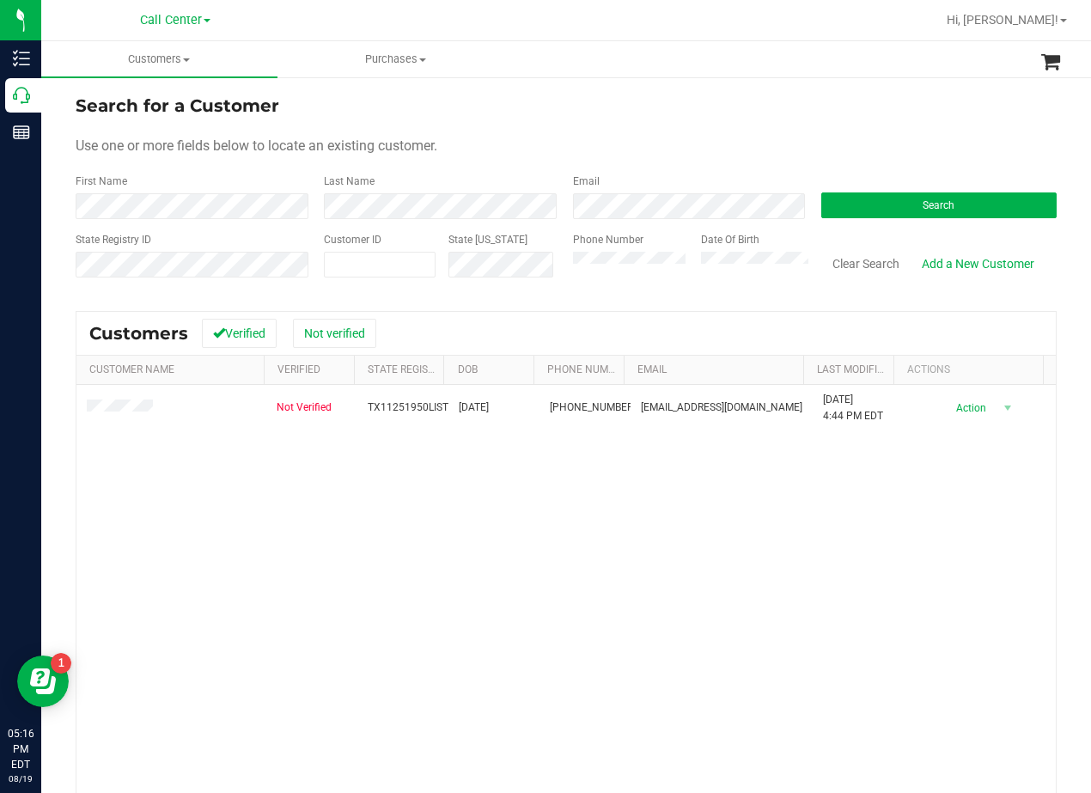
drag, startPoint x: 585, startPoint y: 84, endPoint x: 49, endPoint y: 499, distance: 678.0
click at [58, 491] on div "Search for a Customer Use one or more fields below to locate an existing custom…" at bounding box center [566, 510] width 1050 height 868
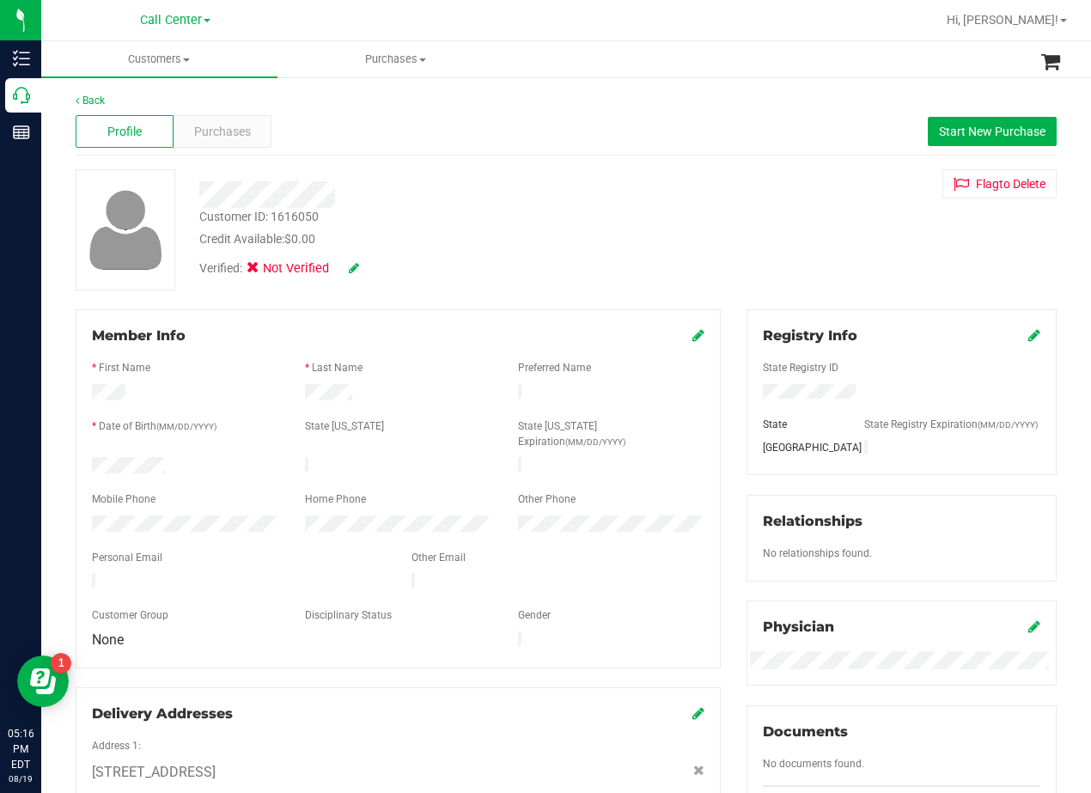
click at [469, 226] on div "Customer ID: 1616050 Credit Available: $0.00" at bounding box center [438, 228] width 504 height 40
click at [206, 121] on div "Purchases" at bounding box center [223, 131] width 98 height 33
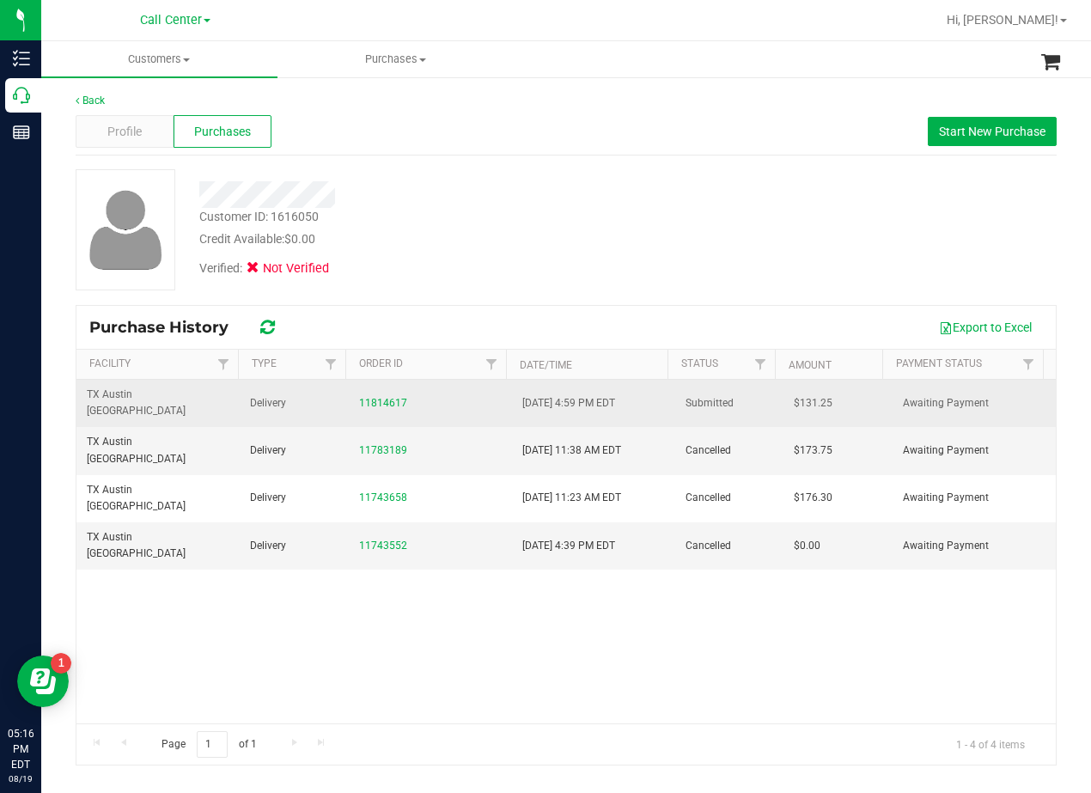
click at [382, 395] on div "11814617" at bounding box center [430, 403] width 143 height 16
click at [382, 397] on link "11814617" at bounding box center [383, 403] width 48 height 12
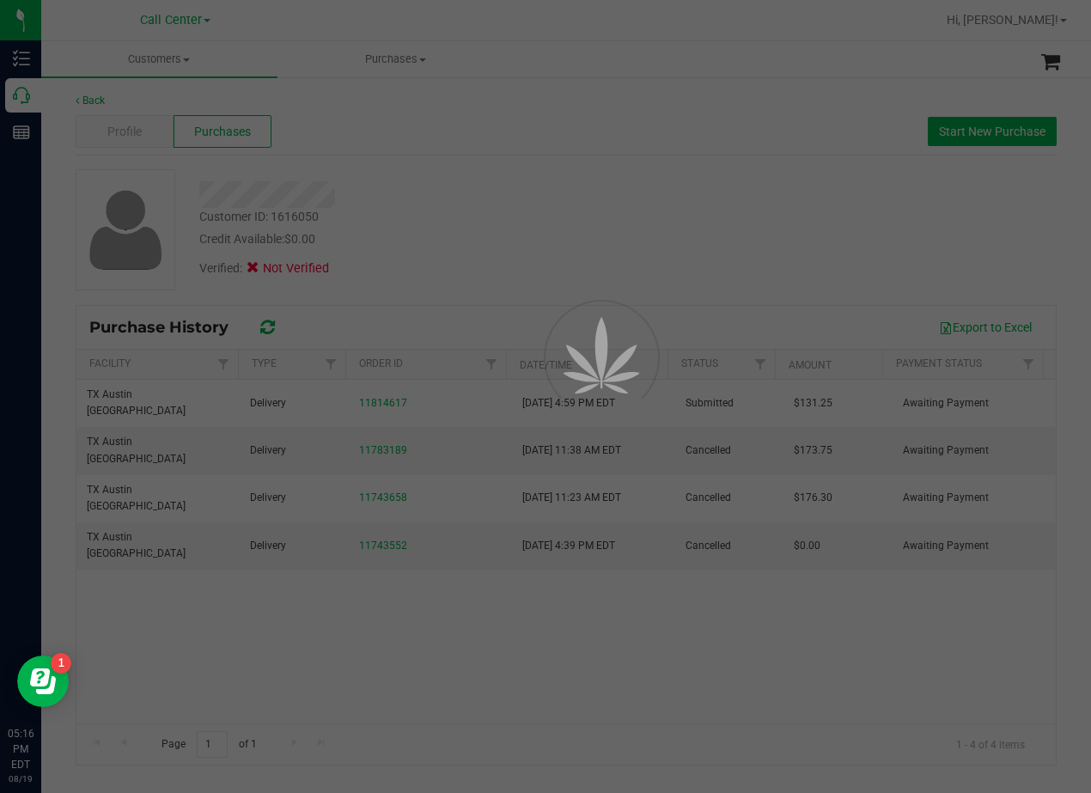
click at [406, 249] on div at bounding box center [545, 396] width 1091 height 793
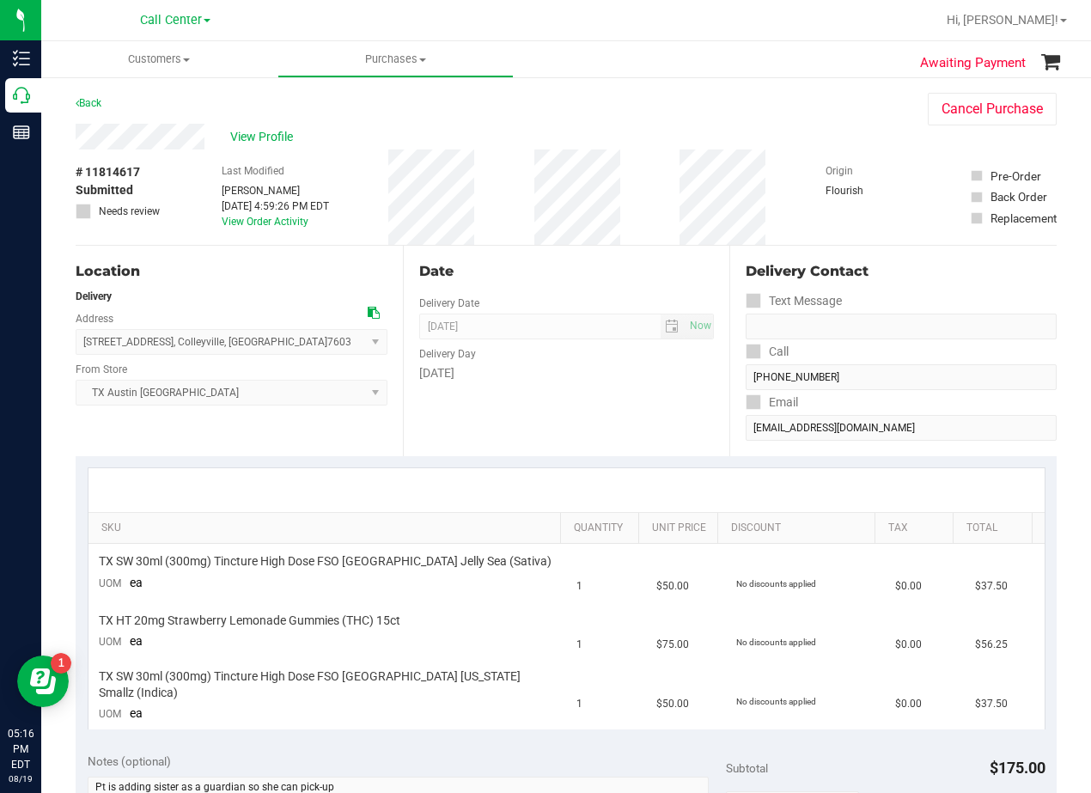
drag, startPoint x: 509, startPoint y: 240, endPoint x: 519, endPoint y: 243, distance: 10.9
click at [512, 240] on div "# 11814617 Submitted Needs review Last Modified Elizabeth Rodriguez Aug 19, 202…" at bounding box center [566, 197] width 981 height 95
click at [541, 265] on div "Date" at bounding box center [567, 271] width 296 height 21
click at [555, 280] on div "Date" at bounding box center [567, 271] width 296 height 21
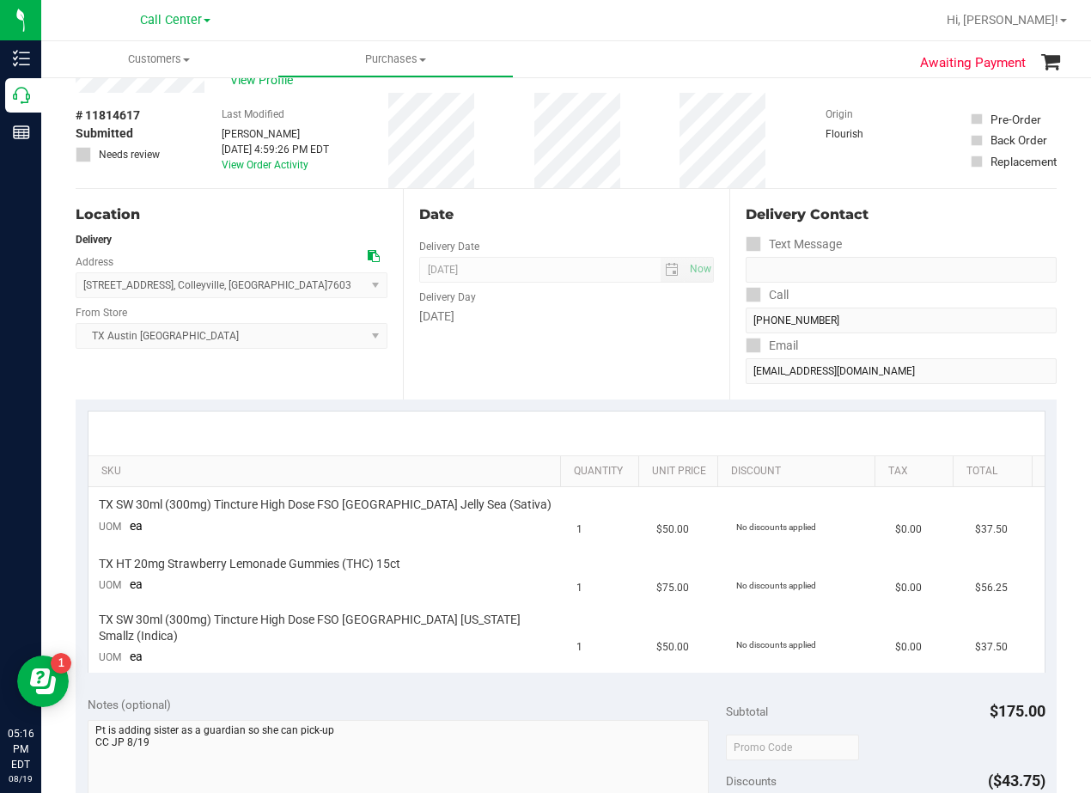
scroll to position [86, 0]
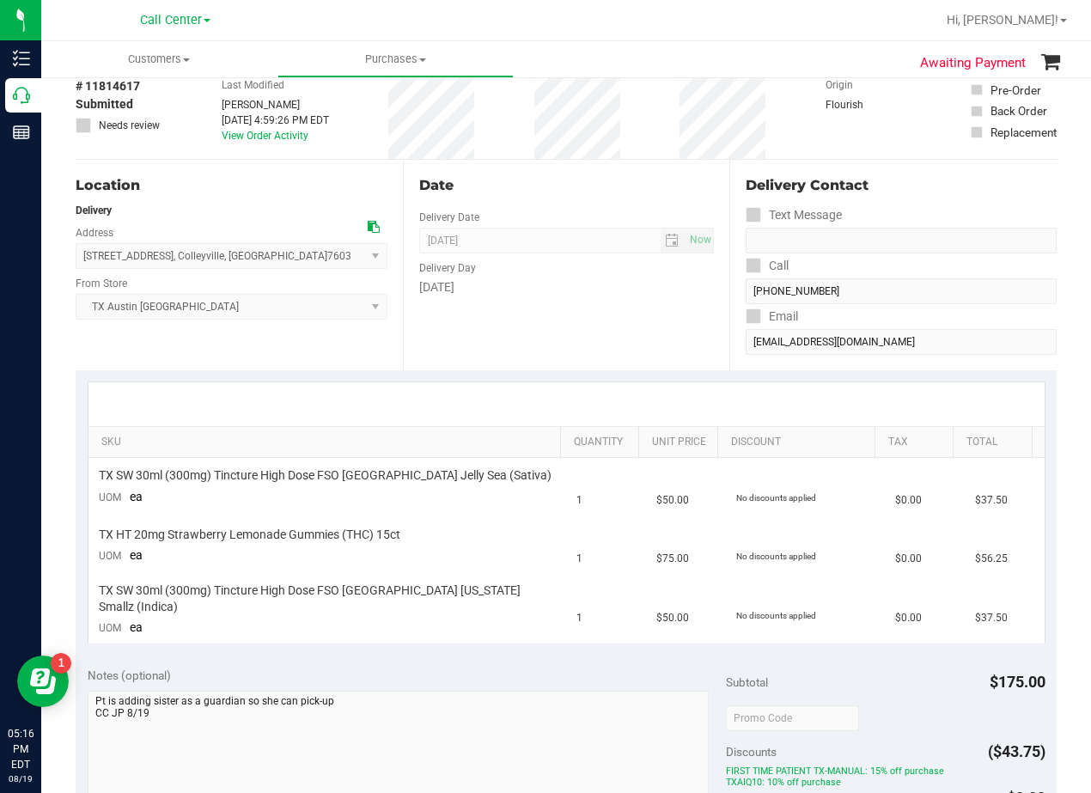
click at [571, 312] on div "Date Delivery Date 08/22/2025 Now 08/22/2025 08:00 AM Now Delivery Day Friday" at bounding box center [566, 265] width 327 height 211
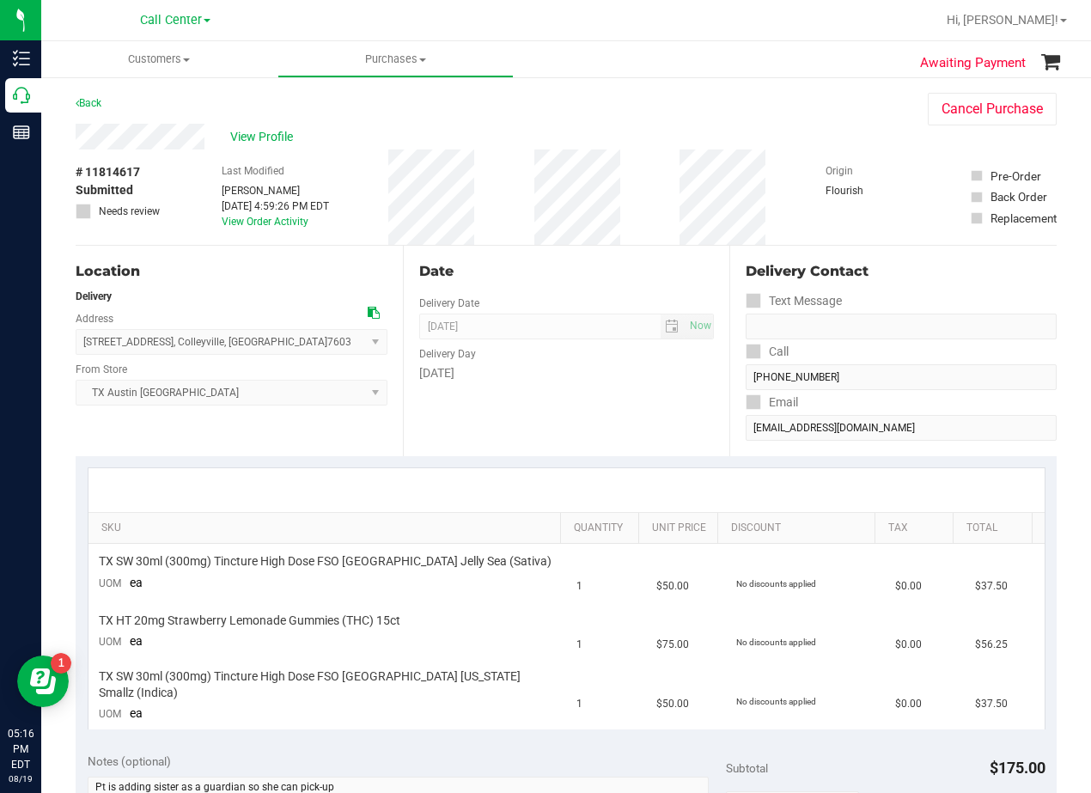
click at [550, 271] on div "Date" at bounding box center [567, 271] width 296 height 21
click at [554, 278] on div "Date" at bounding box center [567, 271] width 296 height 21
click at [620, 257] on div "Date Delivery Date 08/22/2025 Now 08/22/2025 08:00 AM Now Delivery Day Friday" at bounding box center [566, 351] width 327 height 211
click at [567, 275] on div "Date" at bounding box center [567, 271] width 296 height 21
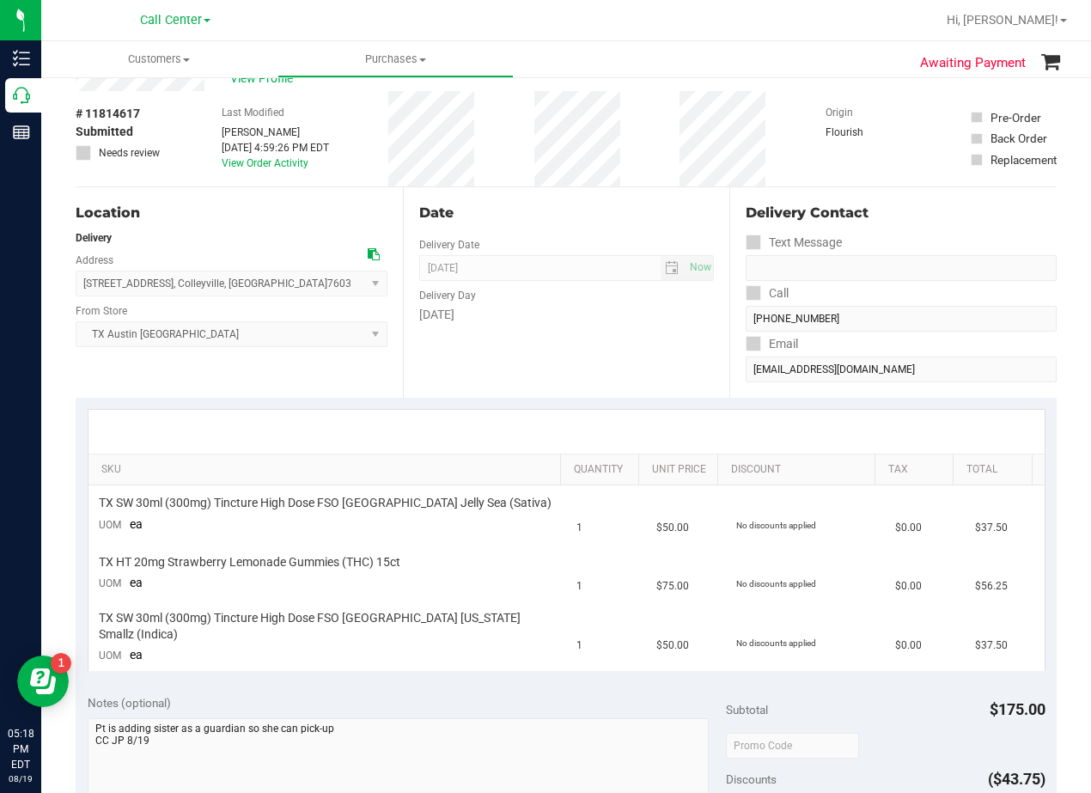
scroll to position [86, 0]
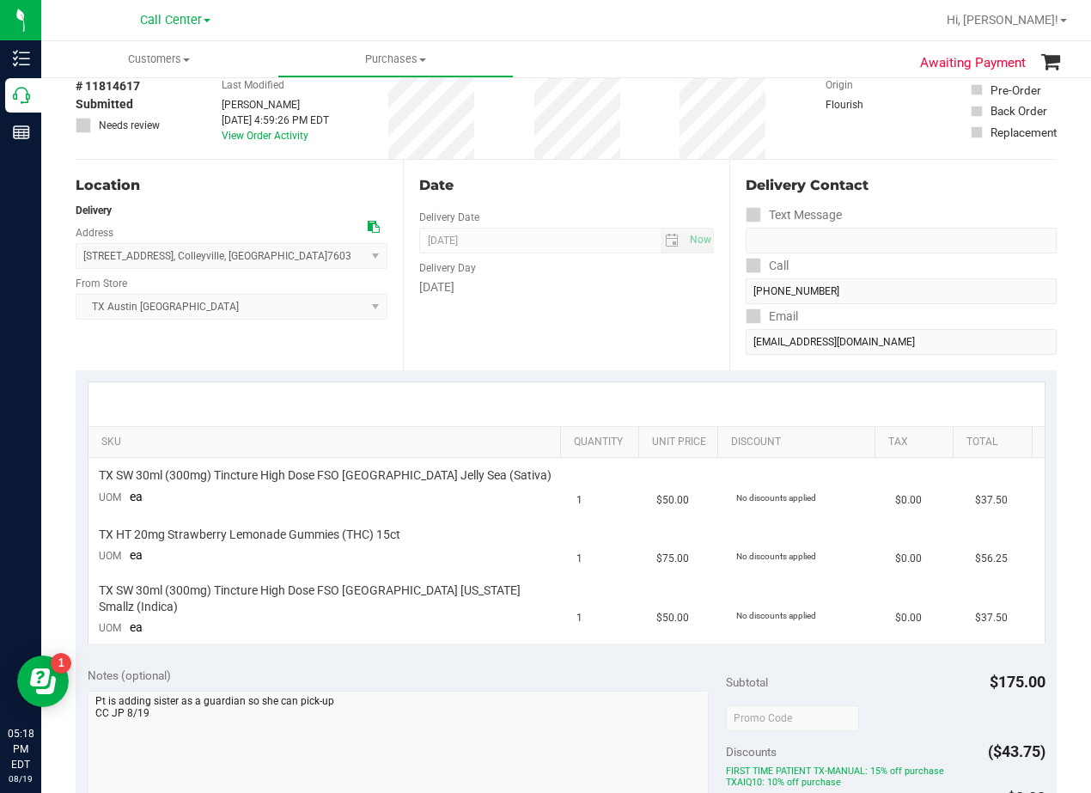
click at [567, 275] on div "Delivery Day" at bounding box center [567, 265] width 296 height 25
click at [558, 269] on div "Delivery Day" at bounding box center [567, 265] width 296 height 25
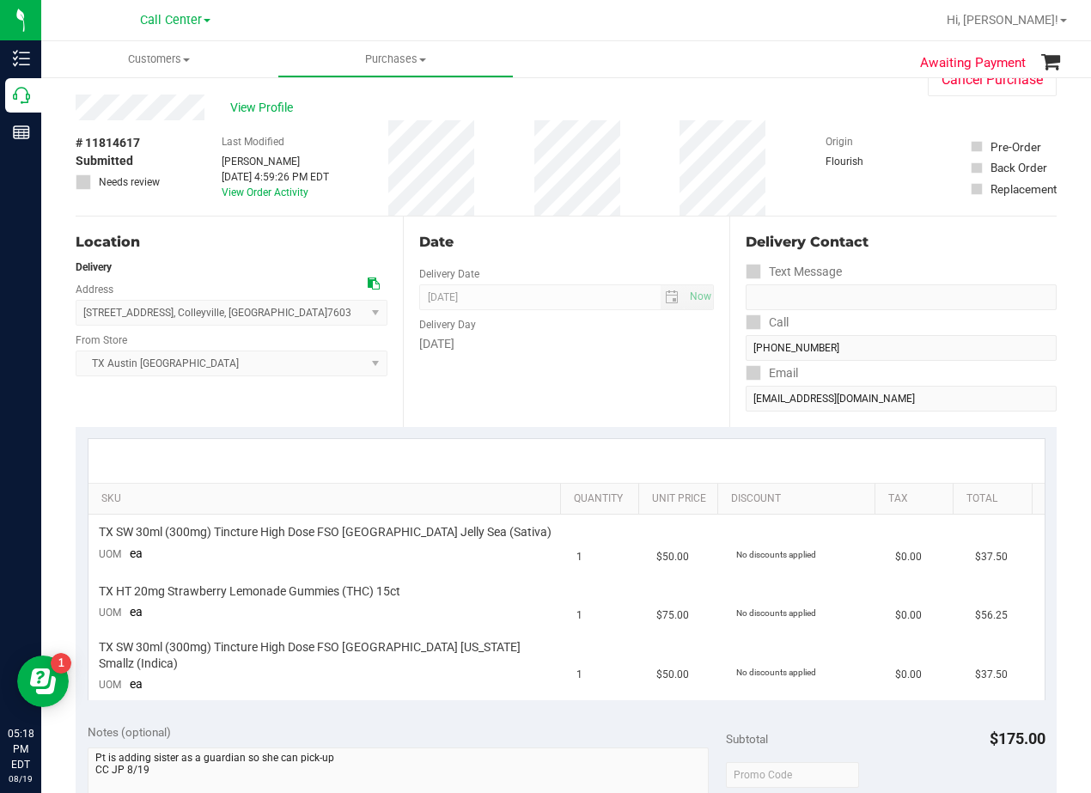
scroll to position [0, 0]
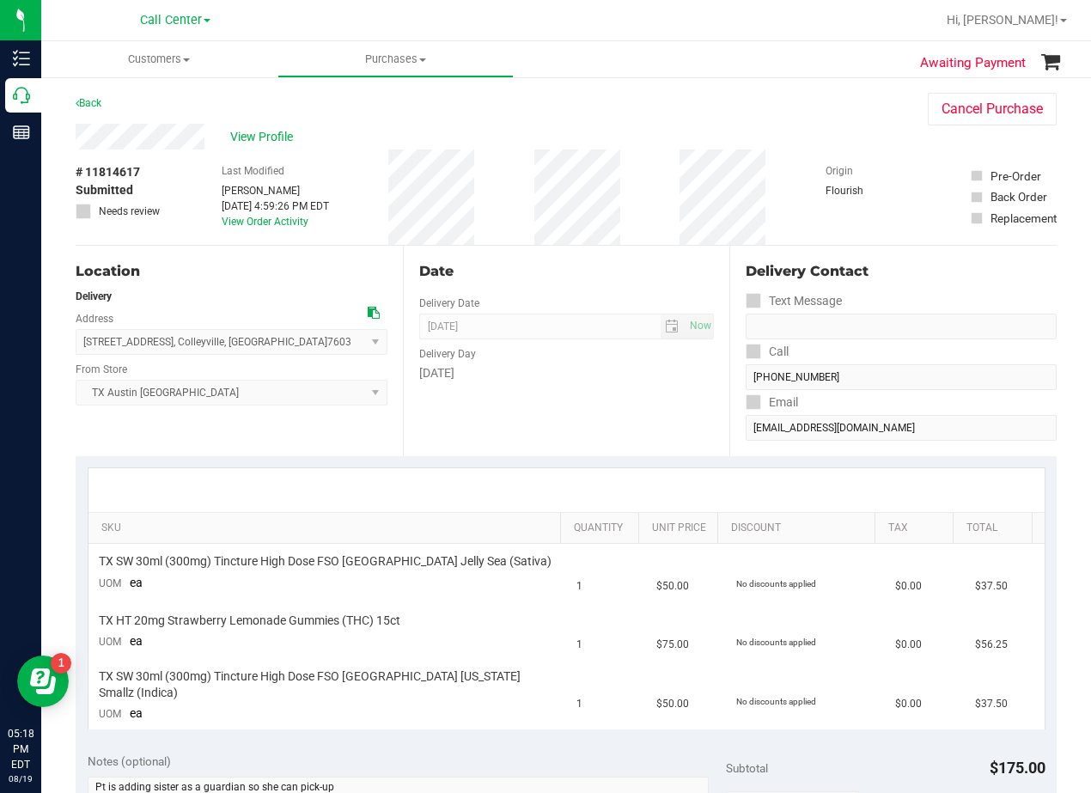
click at [534, 229] on div "# 11814617 Submitted Needs review Last Modified Elizabeth Rodriguez Aug 19, 202…" at bounding box center [566, 197] width 981 height 95
click at [579, 259] on div "Date Delivery Date 08/22/2025 Now 08/22/2025 08:00 AM Now Delivery Day Friday" at bounding box center [566, 351] width 327 height 211
click at [555, 274] on div "Date" at bounding box center [567, 271] width 296 height 21
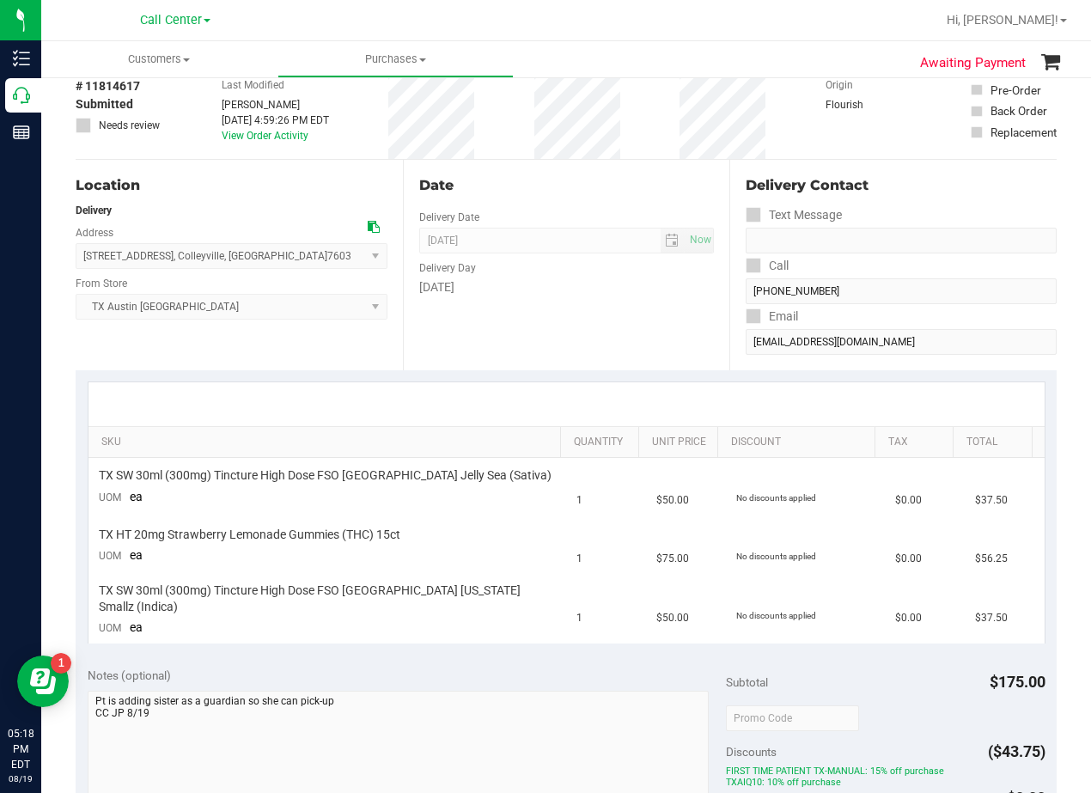
click at [555, 274] on div "Delivery Day" at bounding box center [567, 265] width 296 height 25
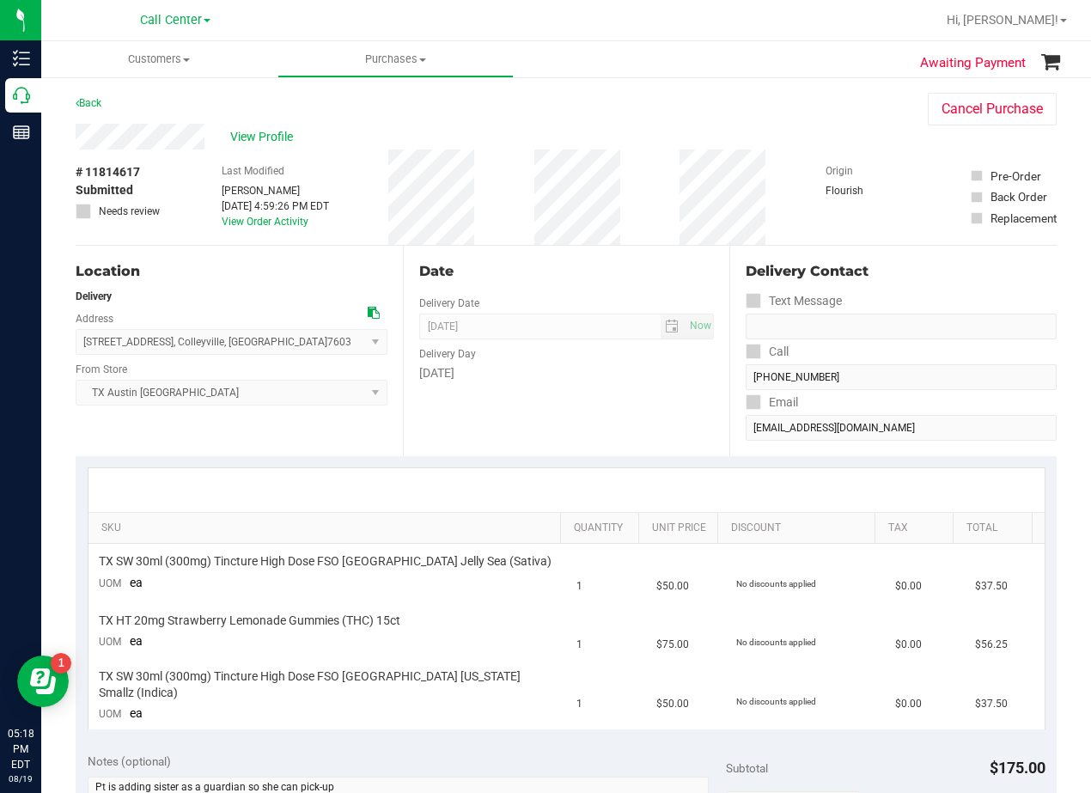
scroll to position [86, 0]
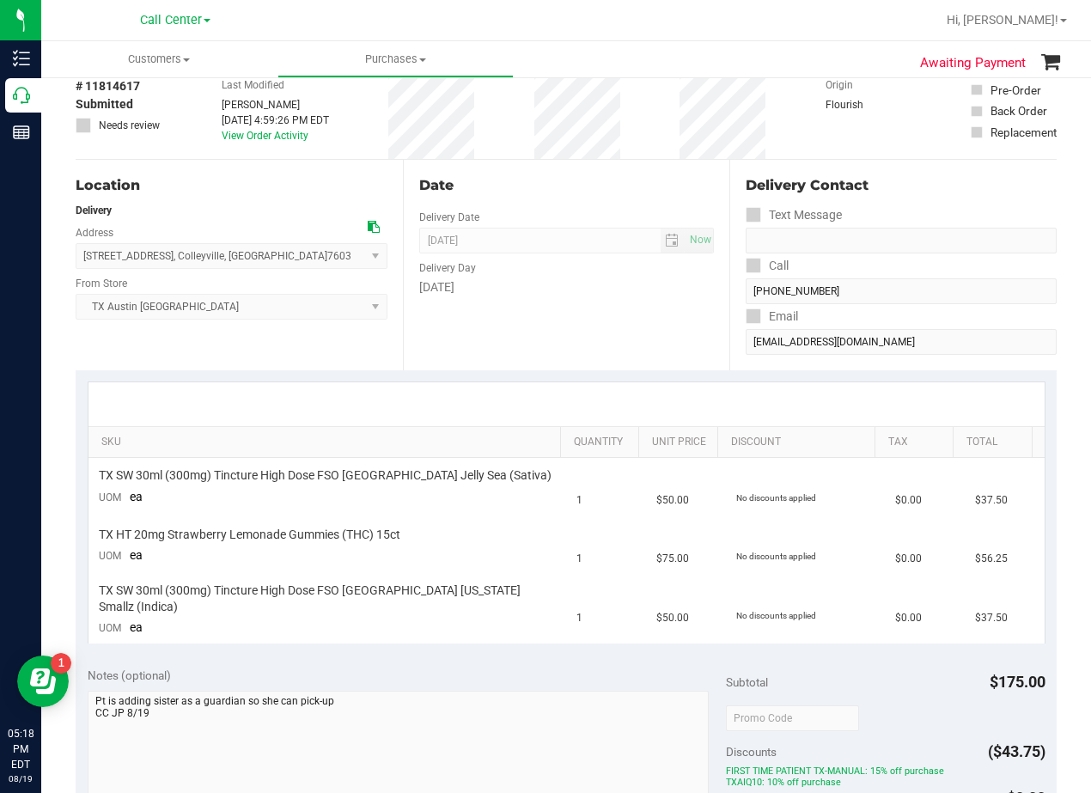
click at [555, 274] on div "Delivery Day" at bounding box center [567, 265] width 296 height 25
click at [553, 193] on div "Date" at bounding box center [567, 185] width 296 height 21
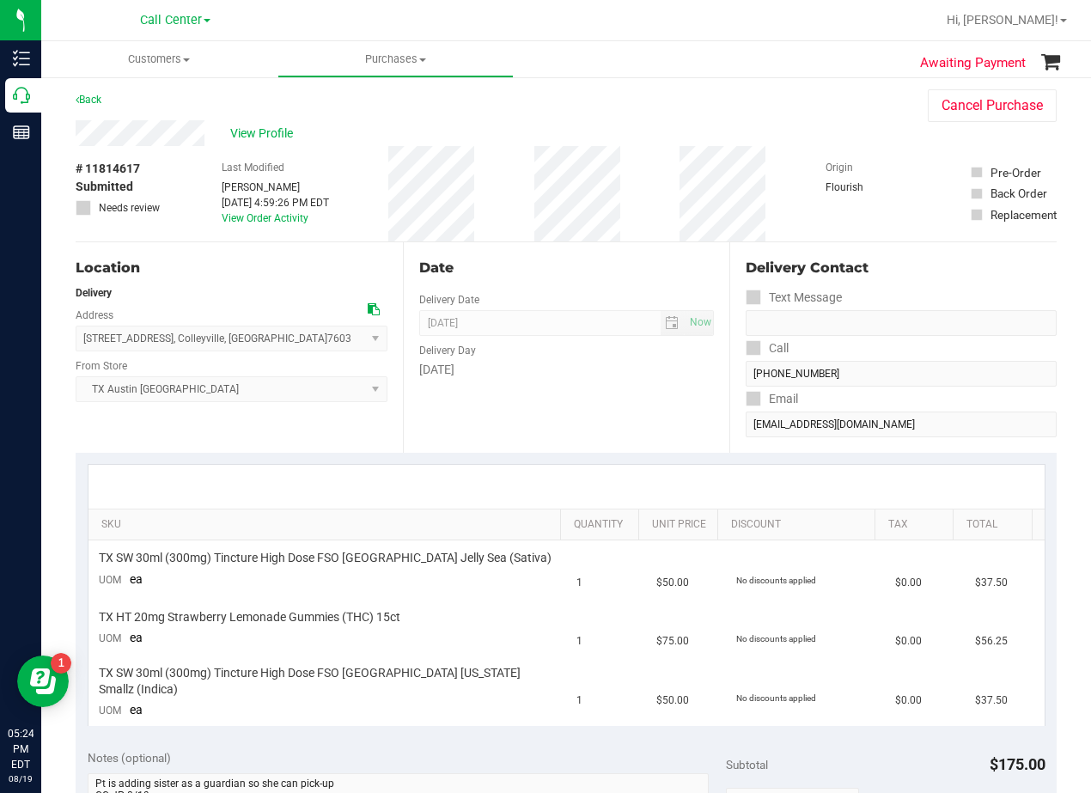
scroll to position [0, 0]
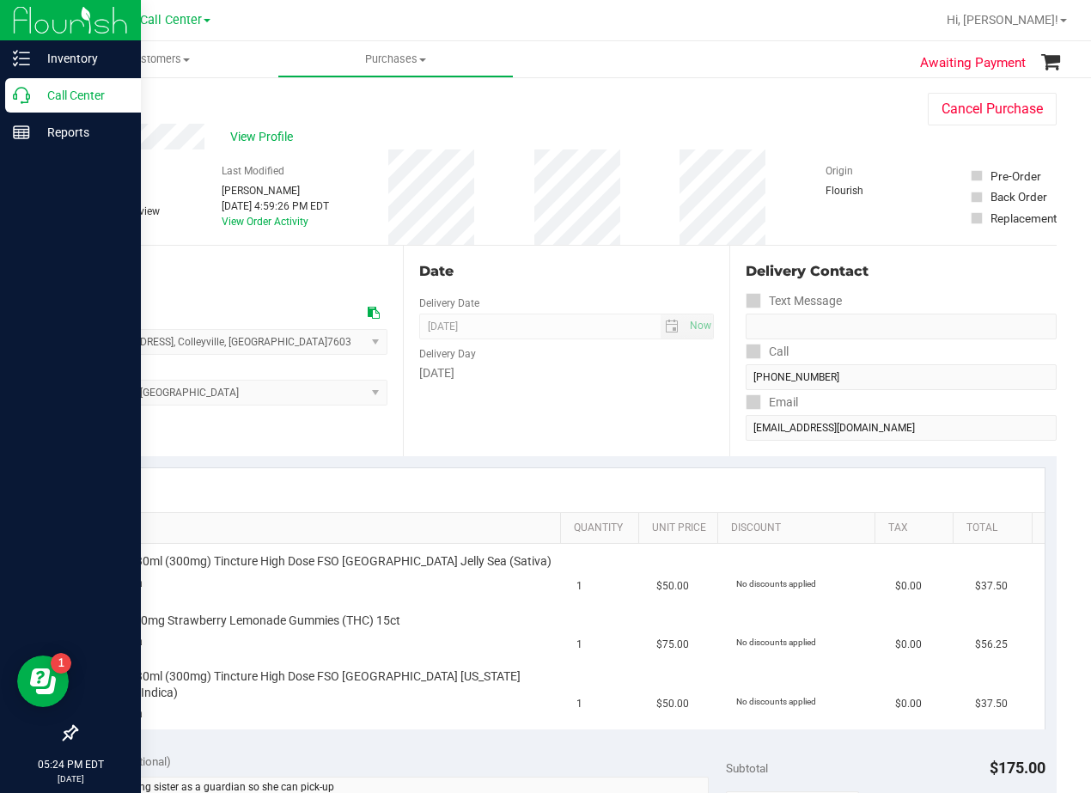
click at [27, 93] on icon at bounding box center [21, 95] width 17 height 17
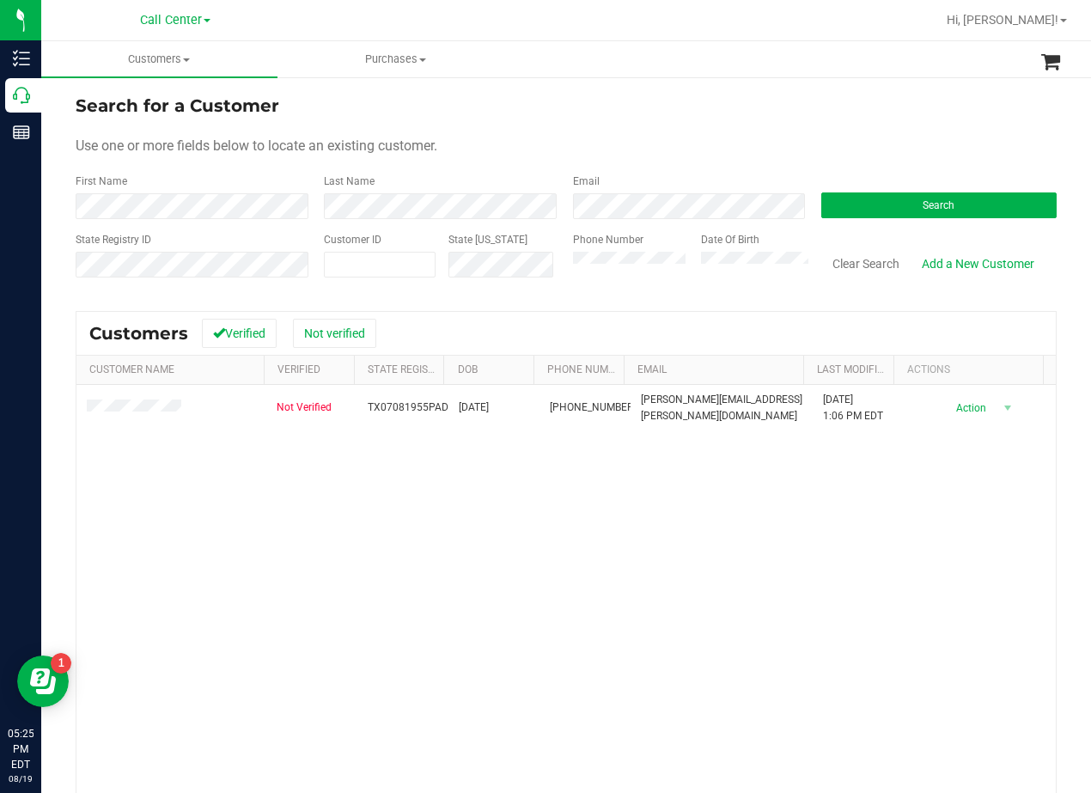
click at [718, 136] on div "Use one or more fields below to locate an existing customer." at bounding box center [566, 146] width 981 height 21
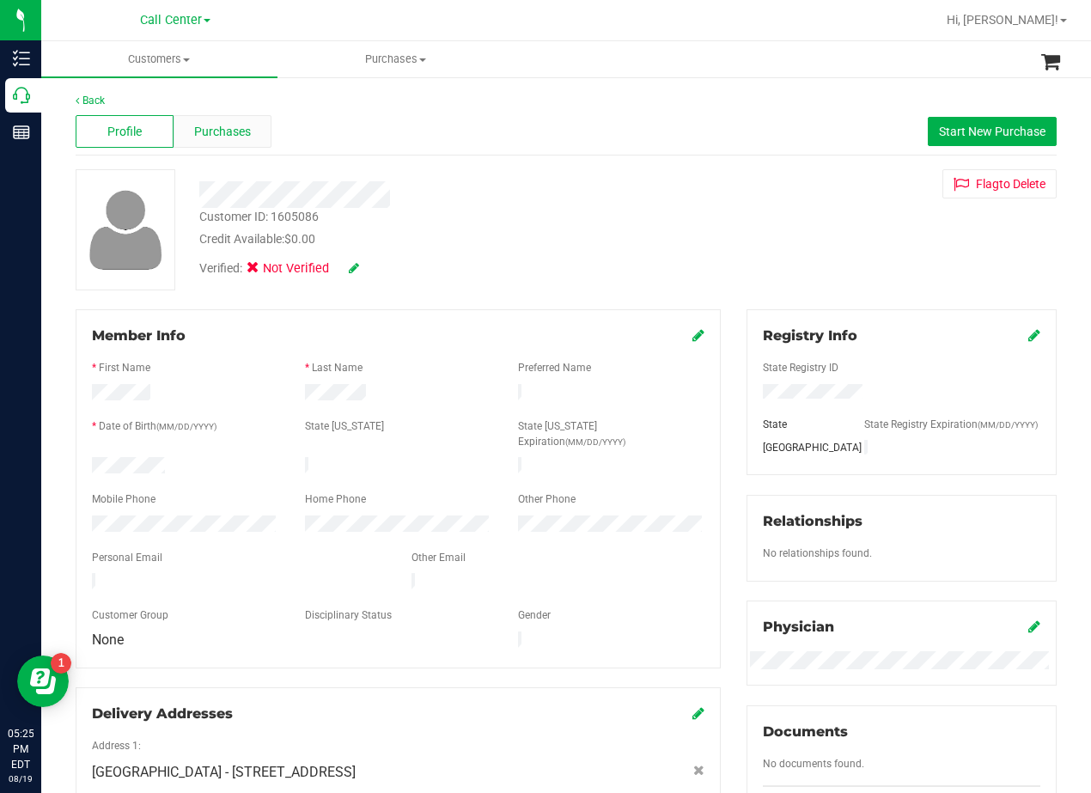
click at [207, 141] on div "Purchases" at bounding box center [223, 131] width 98 height 33
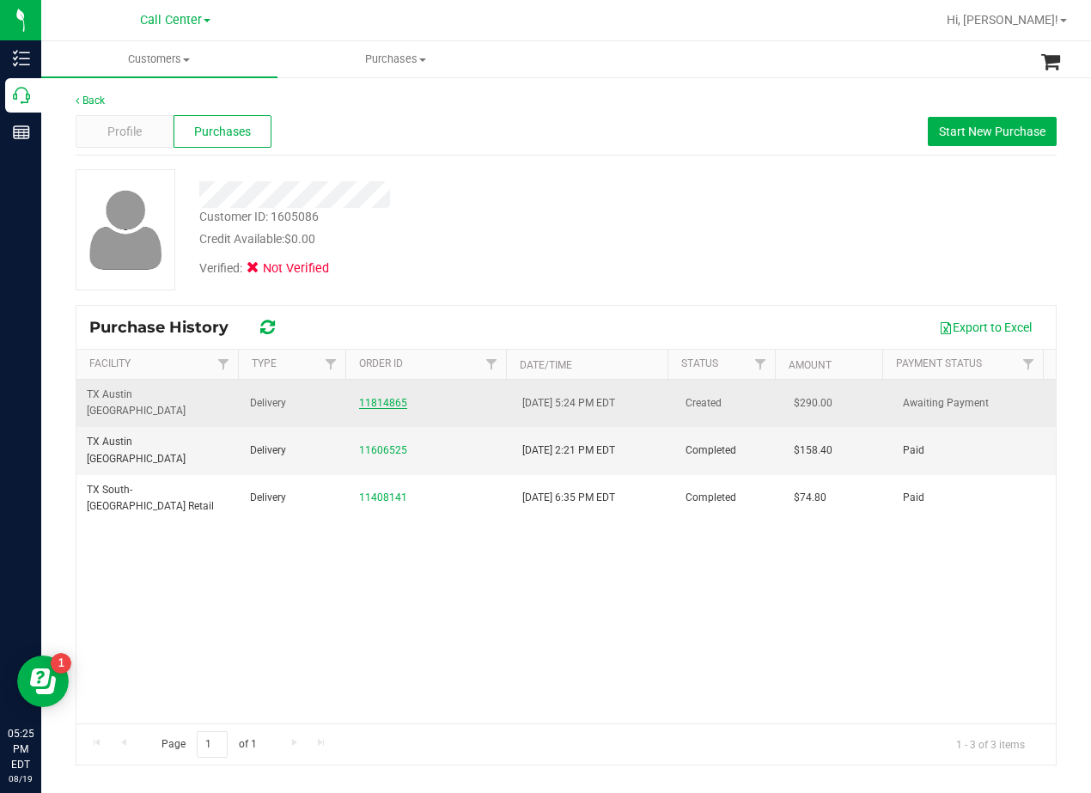
click at [374, 397] on link "11814865" at bounding box center [383, 403] width 48 height 12
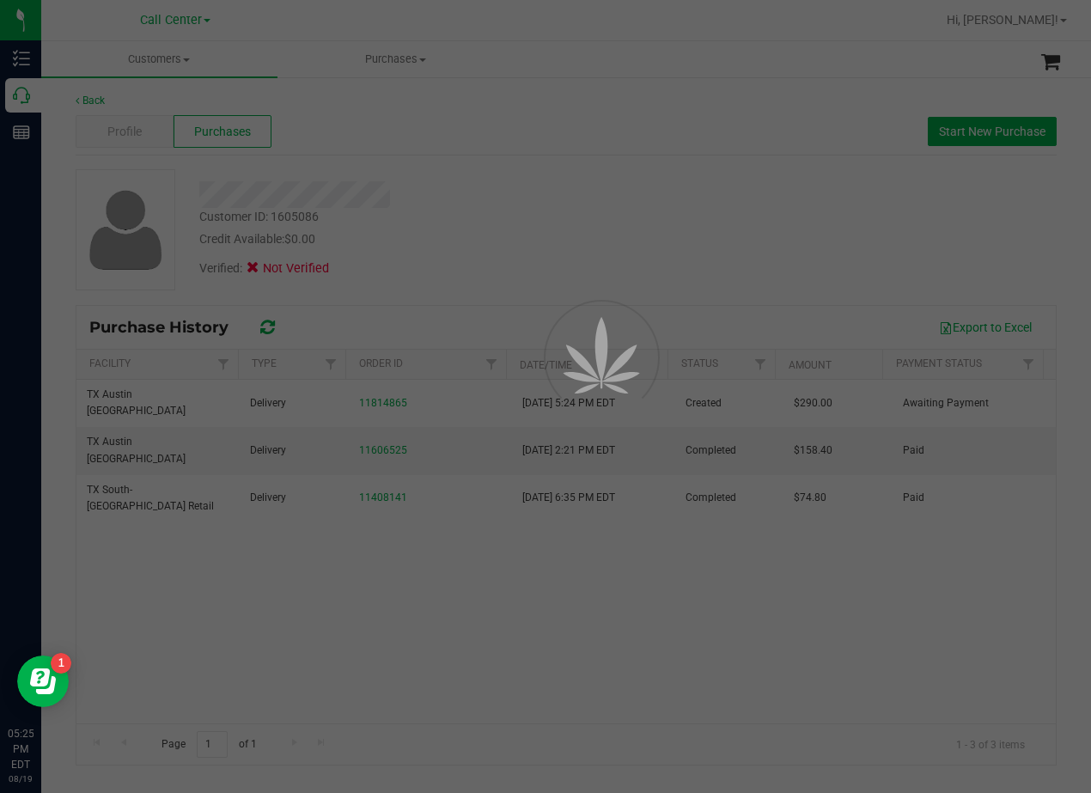
click at [429, 280] on div at bounding box center [545, 396] width 1091 height 793
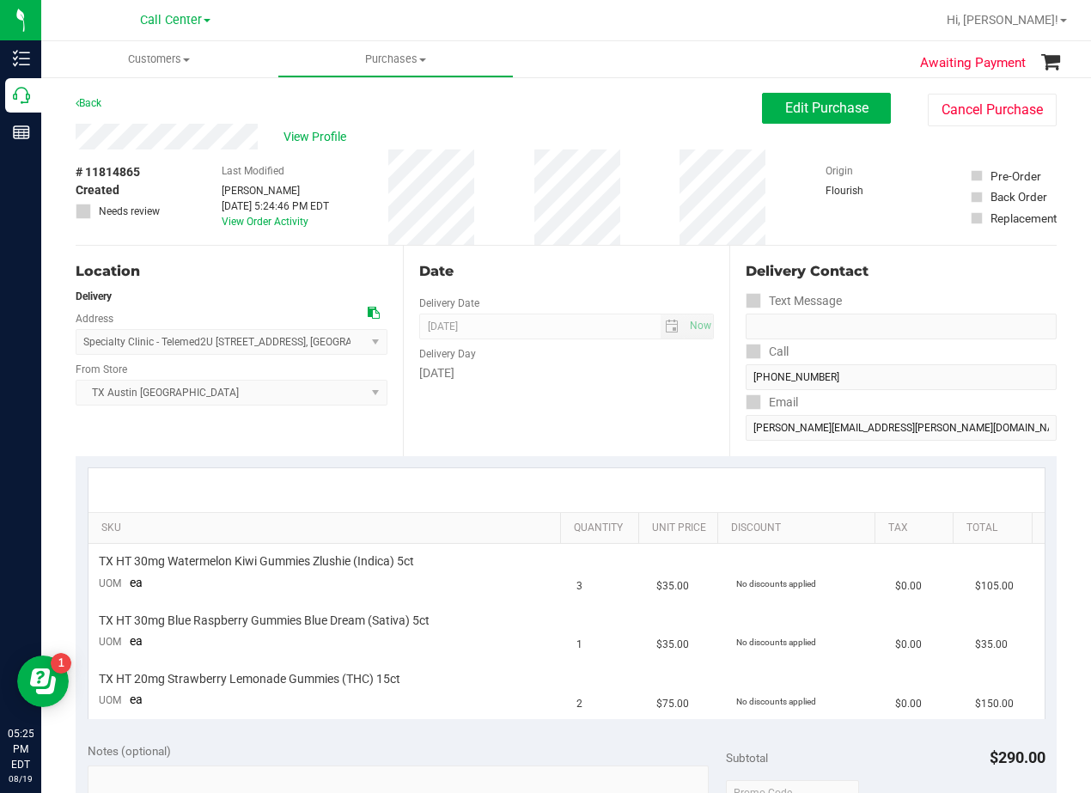
click at [616, 128] on div "View Profile" at bounding box center [419, 137] width 687 height 26
click at [801, 97] on button "Edit Purchase" at bounding box center [826, 108] width 129 height 31
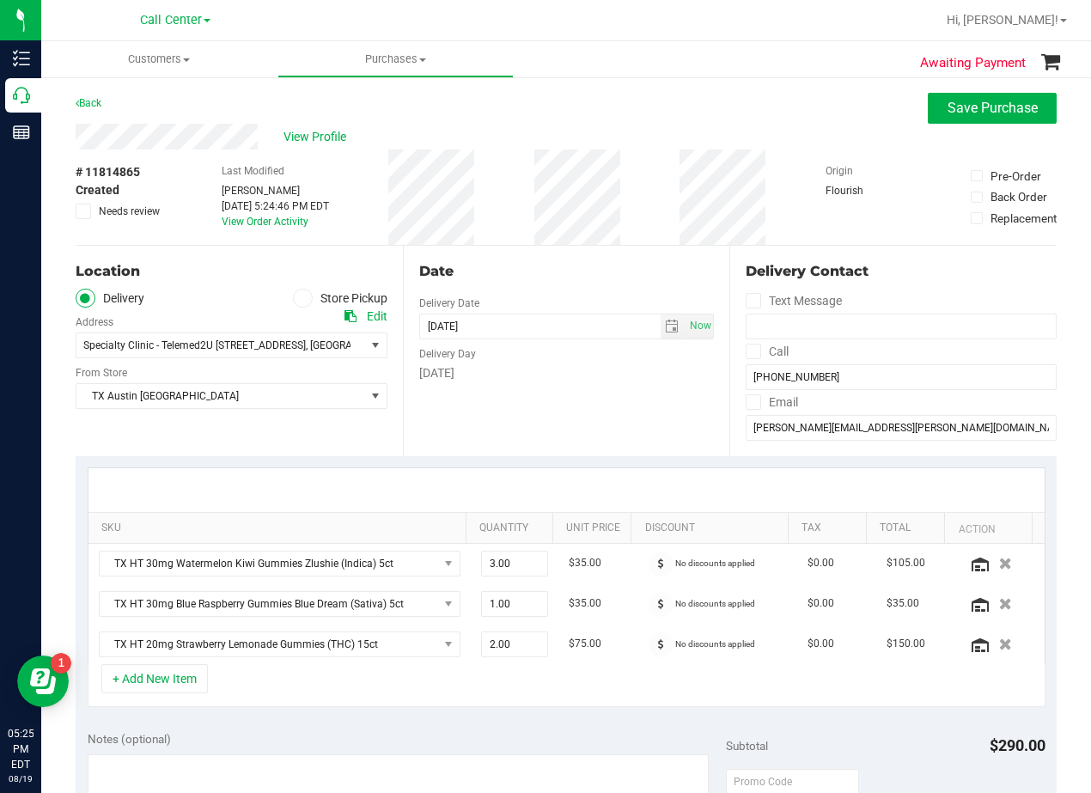
click at [636, 219] on div "# 11814865 Created Needs review Last Modified Gabriela Ramirez Aug 19, 2025 5:2…" at bounding box center [566, 197] width 981 height 95
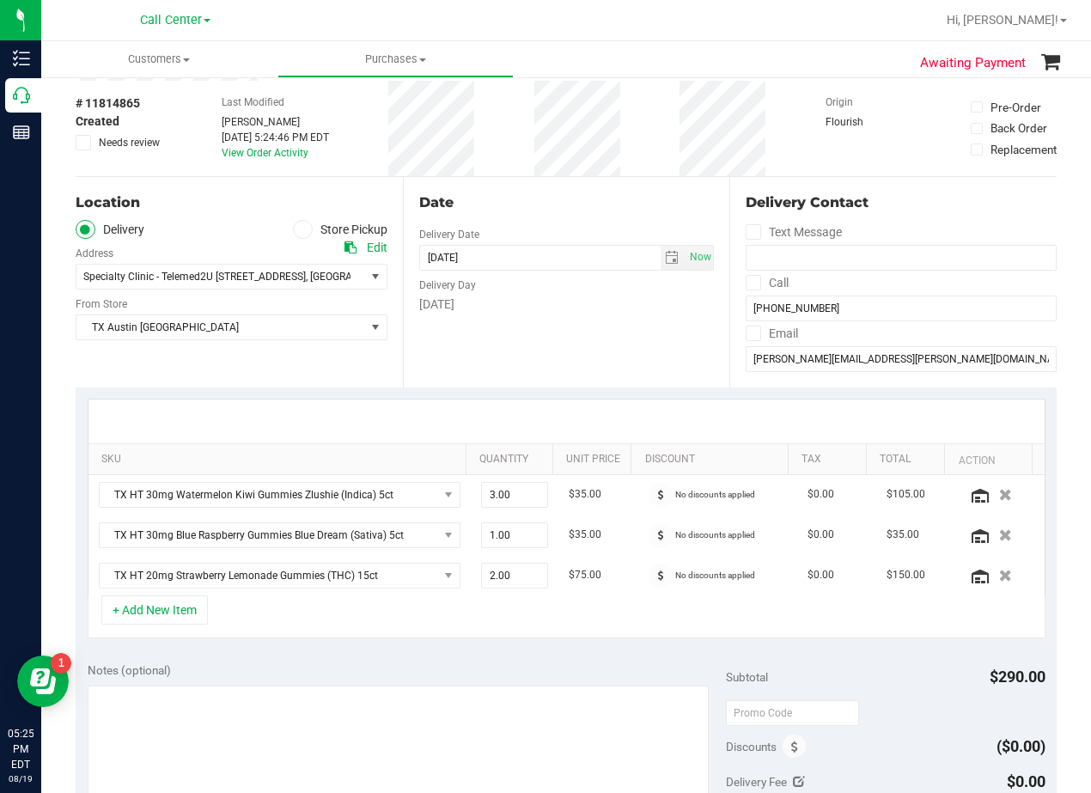
scroll to position [172, 0]
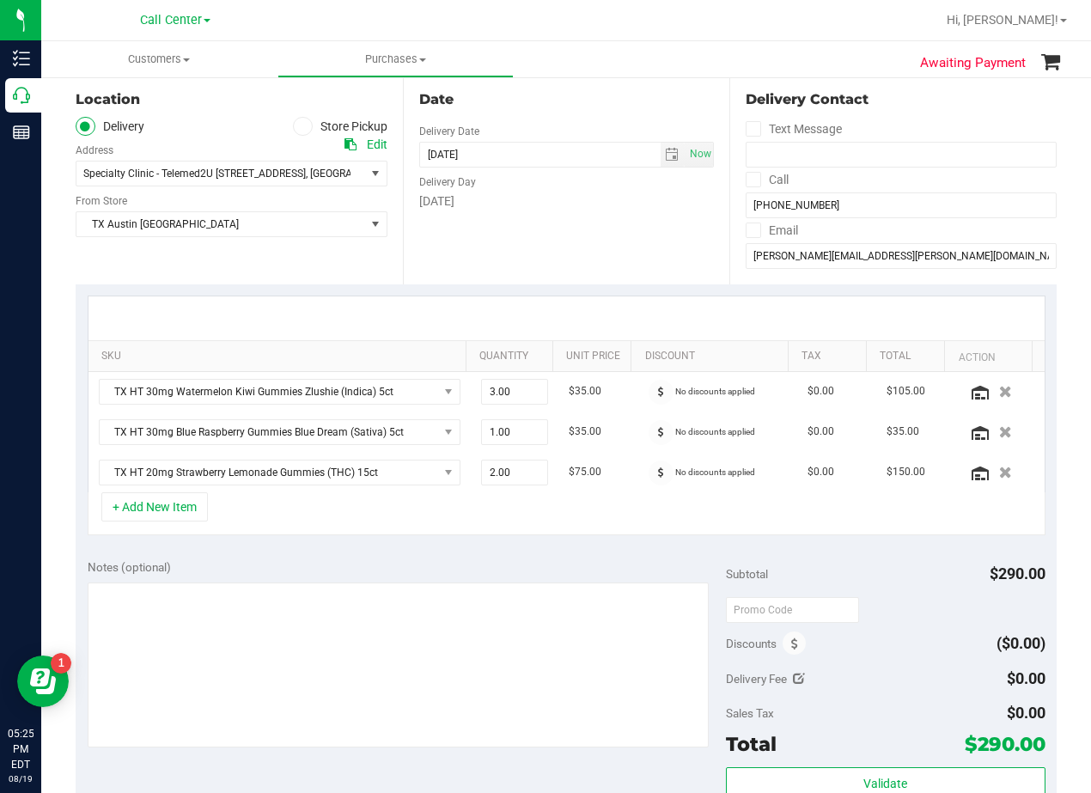
click at [616, 254] on div "Date Delivery Date 08/21/2025 Now 08/21/2025 08:00 AM Now Delivery Day Thursday" at bounding box center [566, 179] width 327 height 211
click at [326, 164] on span "Specialty Clinic - Telemed2U 2217 Park Bend Dr. #300 , Austin , TX 78758" at bounding box center [213, 174] width 274 height 24
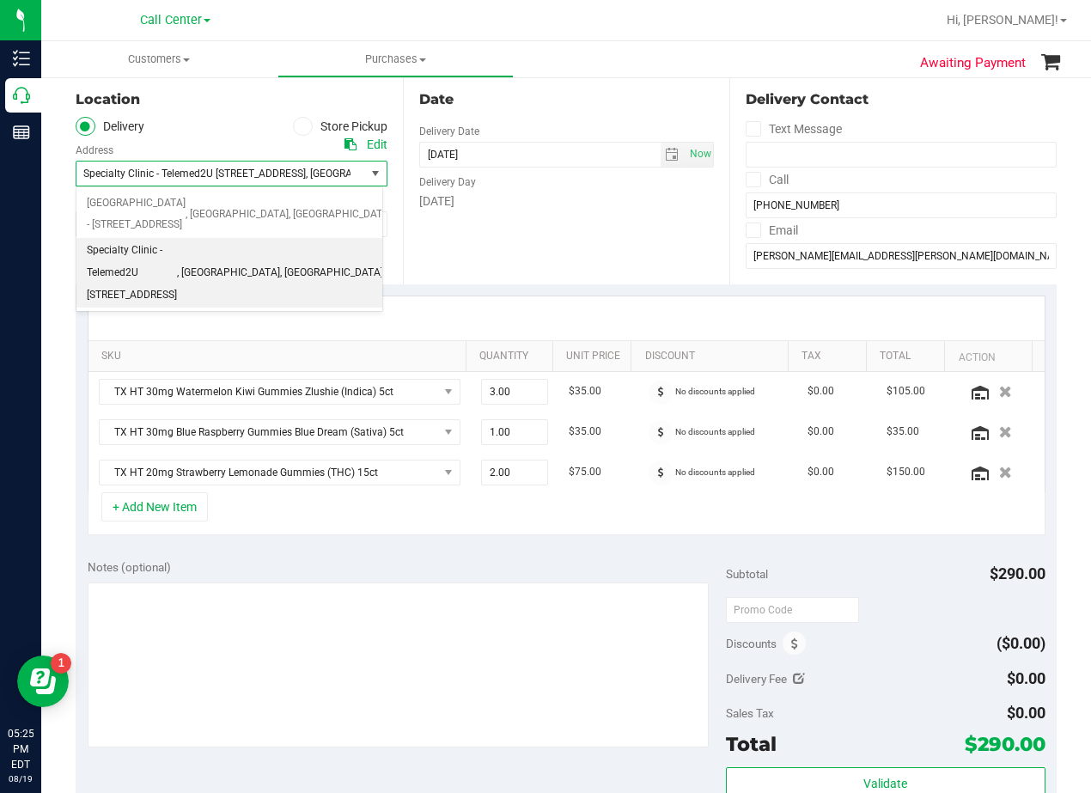
click at [536, 241] on div "Date Delivery Date 08/21/2025 Now 08/21/2025 08:00 AM Now Delivery Day Thursday" at bounding box center [566, 179] width 327 height 211
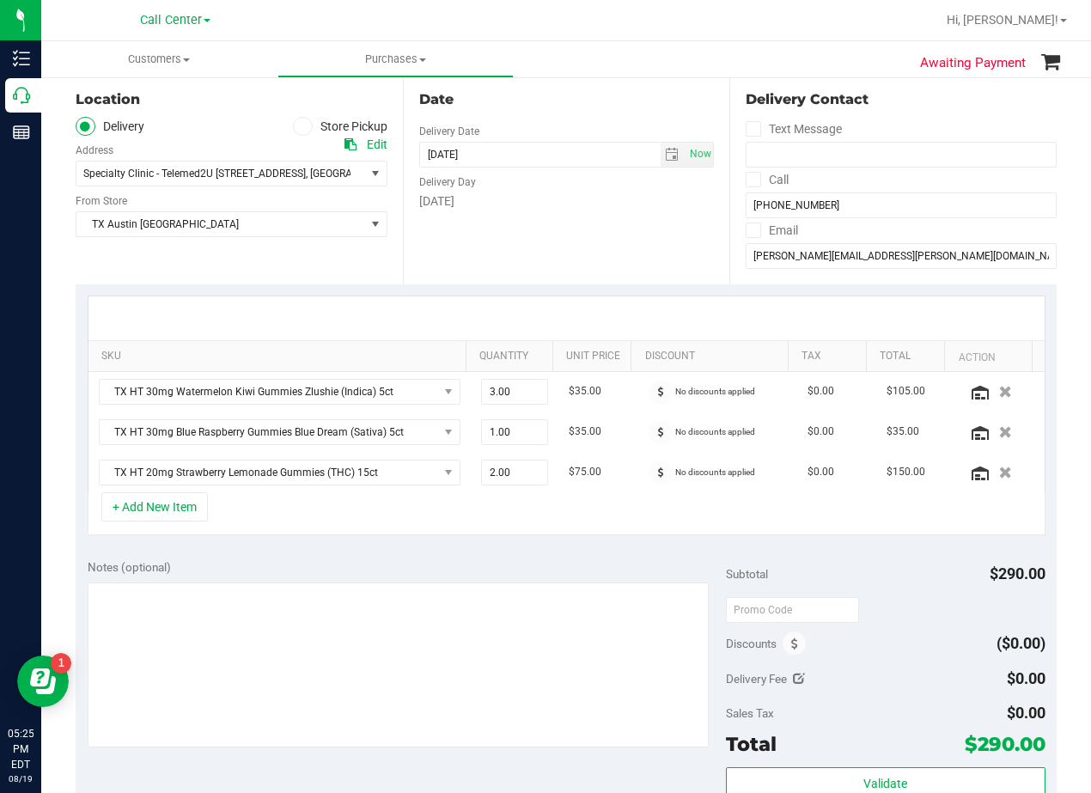
scroll to position [258, 0]
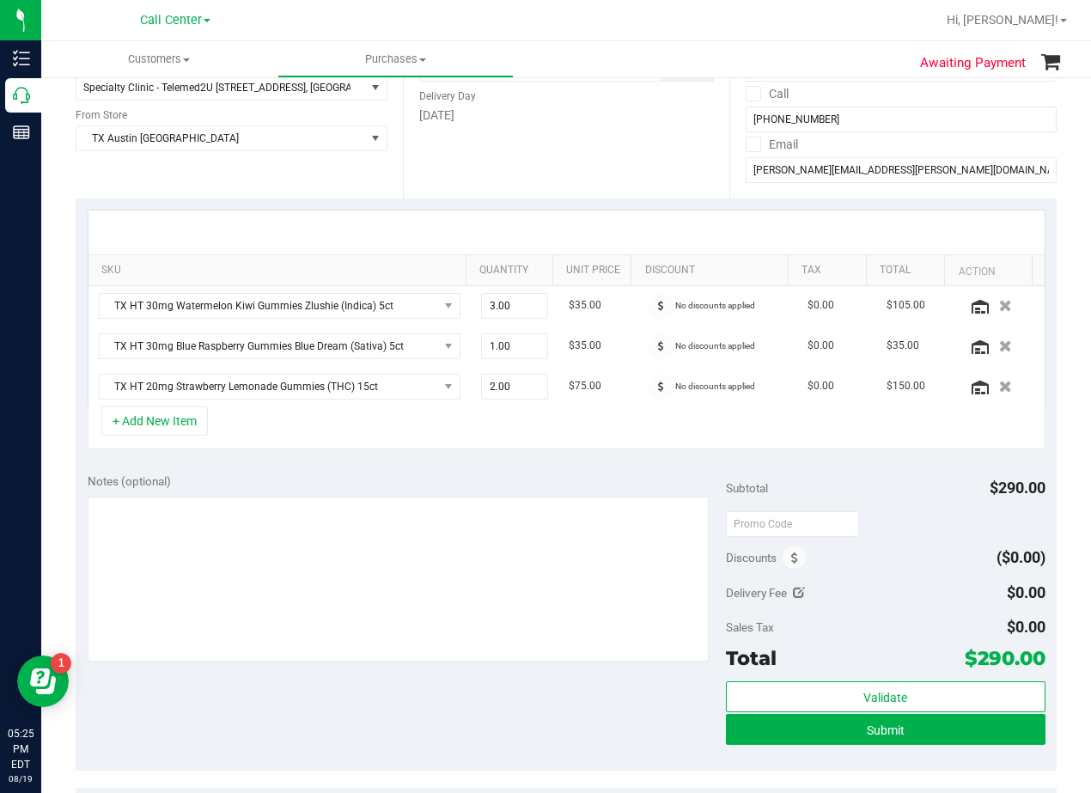
click at [577, 231] on div at bounding box center [566, 233] width 956 height 44
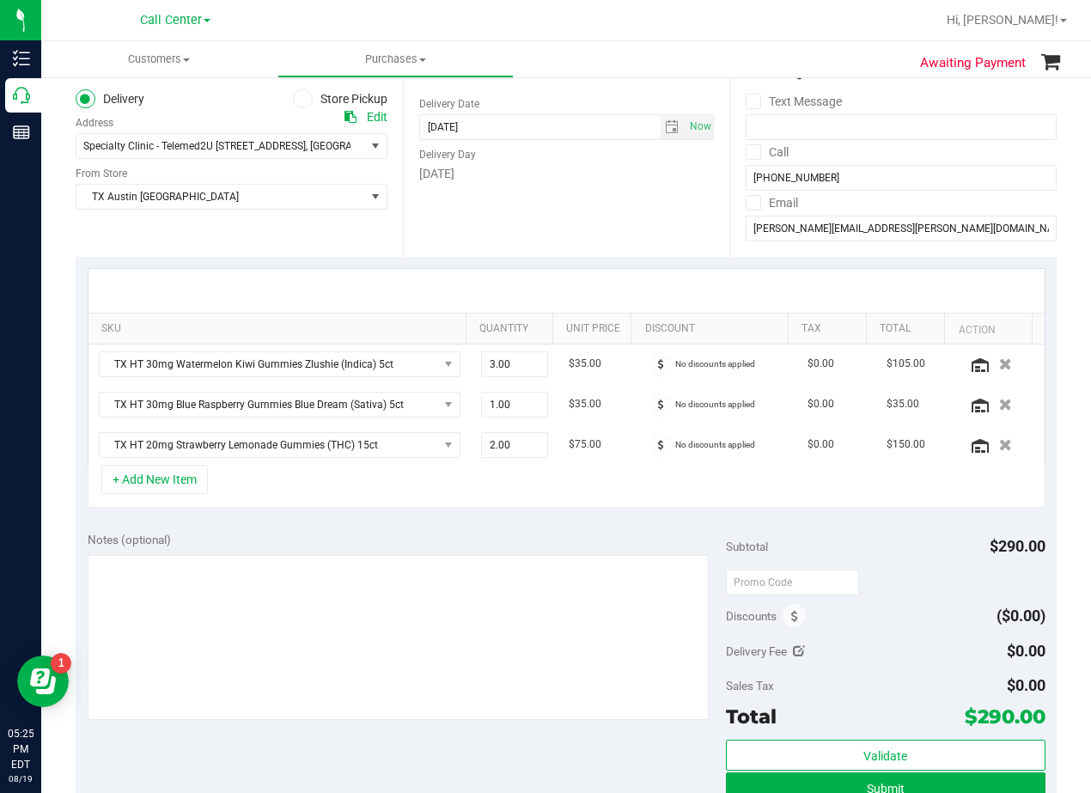
scroll to position [172, 0]
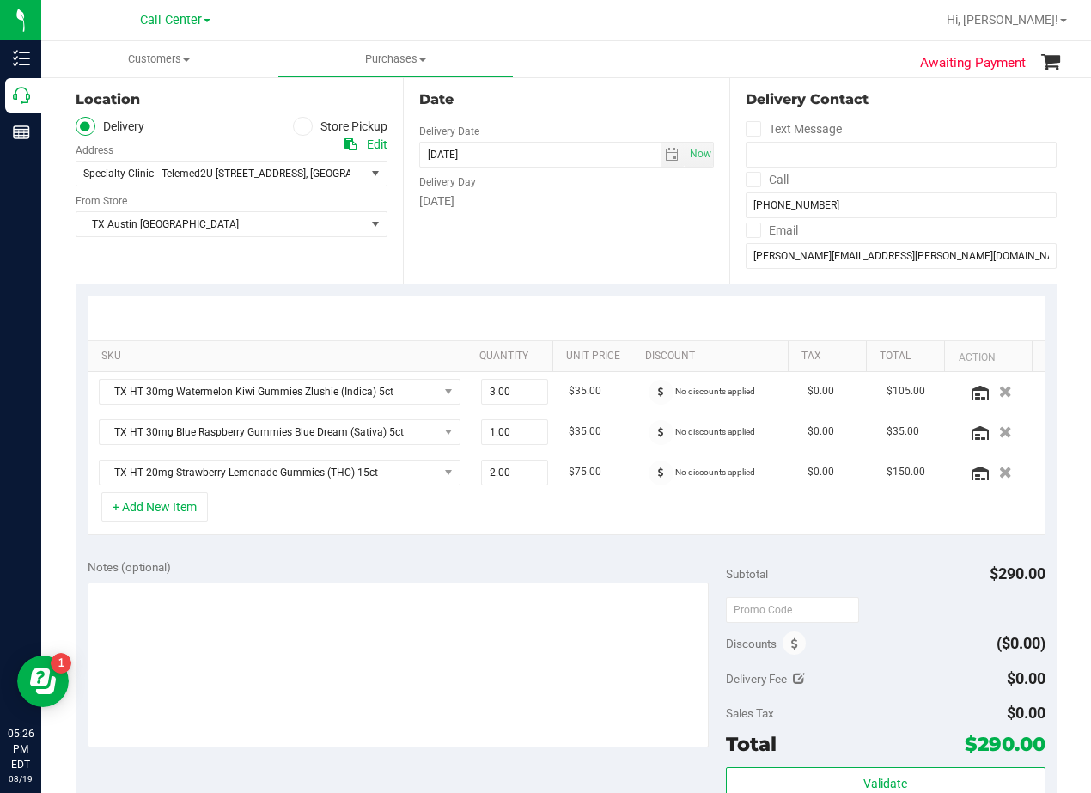
click at [618, 235] on div "Date Delivery Date 08/21/2025 Now 08/21/2025 08:00 AM Now Delivery Day Thursday" at bounding box center [566, 179] width 327 height 211
click at [572, 214] on div "Date Delivery Date 08/21/2025 Now 08/21/2025 08:00 AM Now Delivery Day Thursday" at bounding box center [566, 179] width 327 height 211
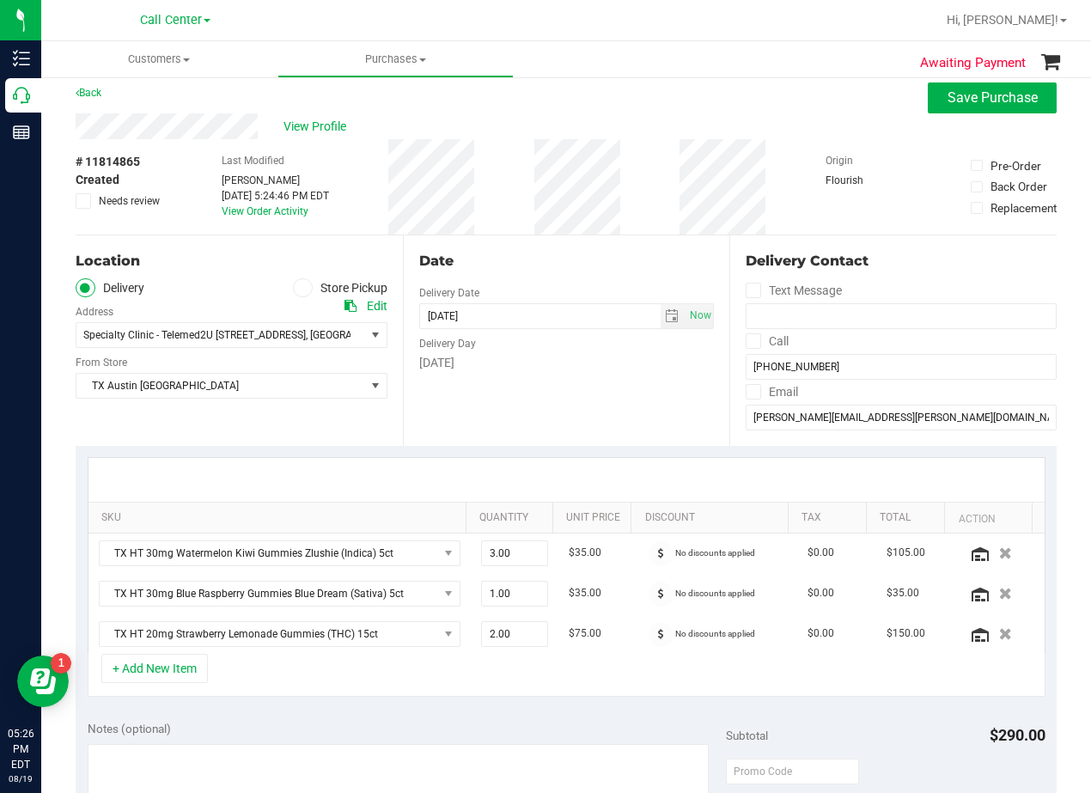
scroll to position [0, 0]
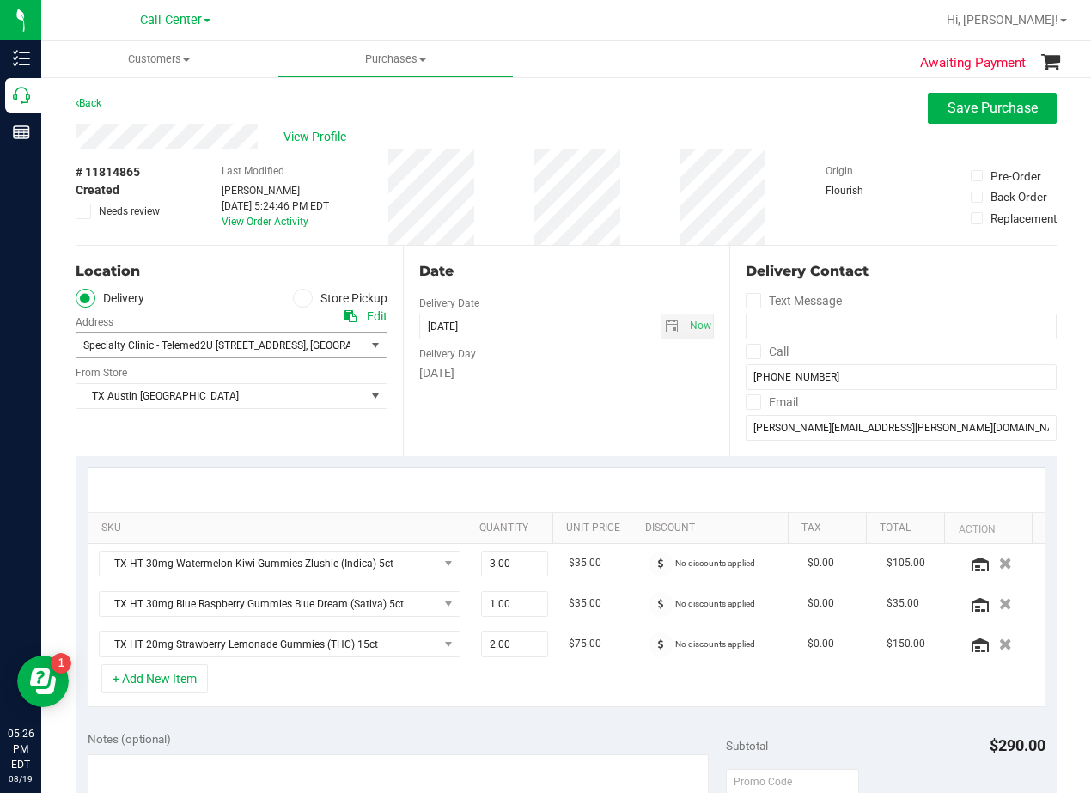
click at [304, 345] on span "Specialty Clinic - Telemed2U 2217 Park Bend Dr. #300" at bounding box center [194, 345] width 223 height 12
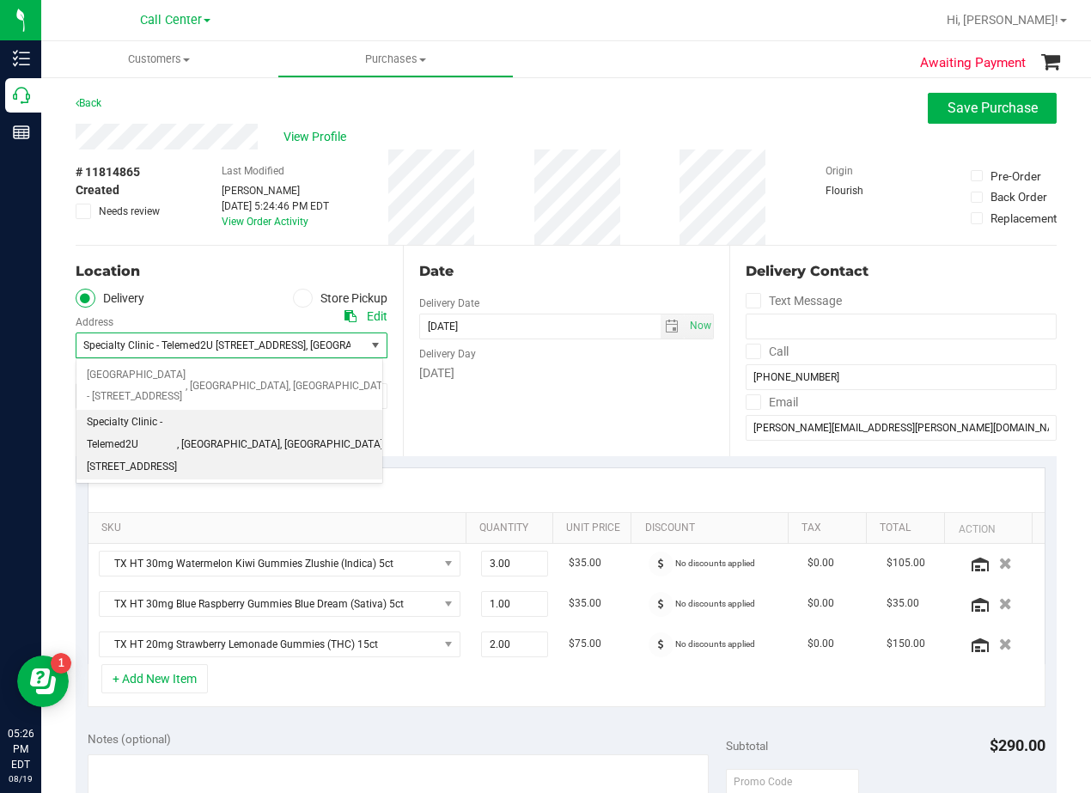
click at [304, 345] on span "Specialty Clinic - Telemed2U 2217 Park Bend Dr. #300" at bounding box center [194, 345] width 223 height 12
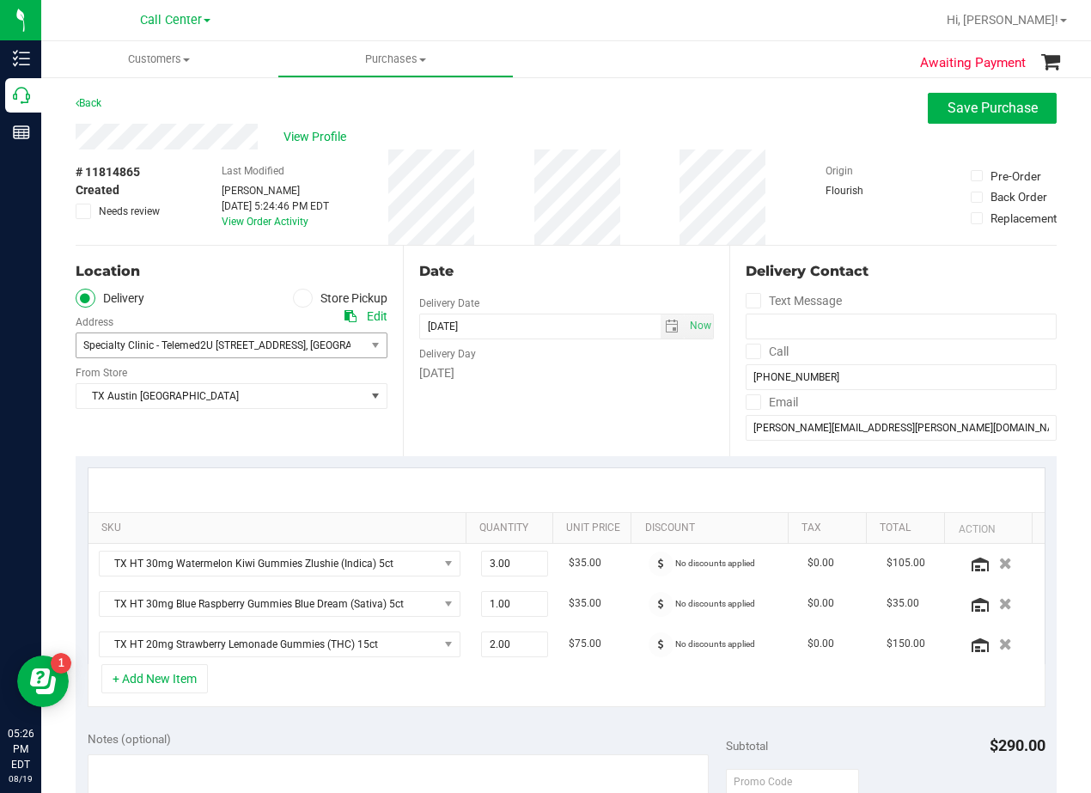
click at [524, 247] on div "Date Delivery Date 08/21/2025 Now 08/21/2025 08:00 AM Now Delivery Day Thursday" at bounding box center [566, 351] width 327 height 211
click at [935, 122] on button "Save Purchase" at bounding box center [992, 108] width 129 height 31
click at [791, 119] on div "Back Save Purchase" at bounding box center [566, 108] width 981 height 31
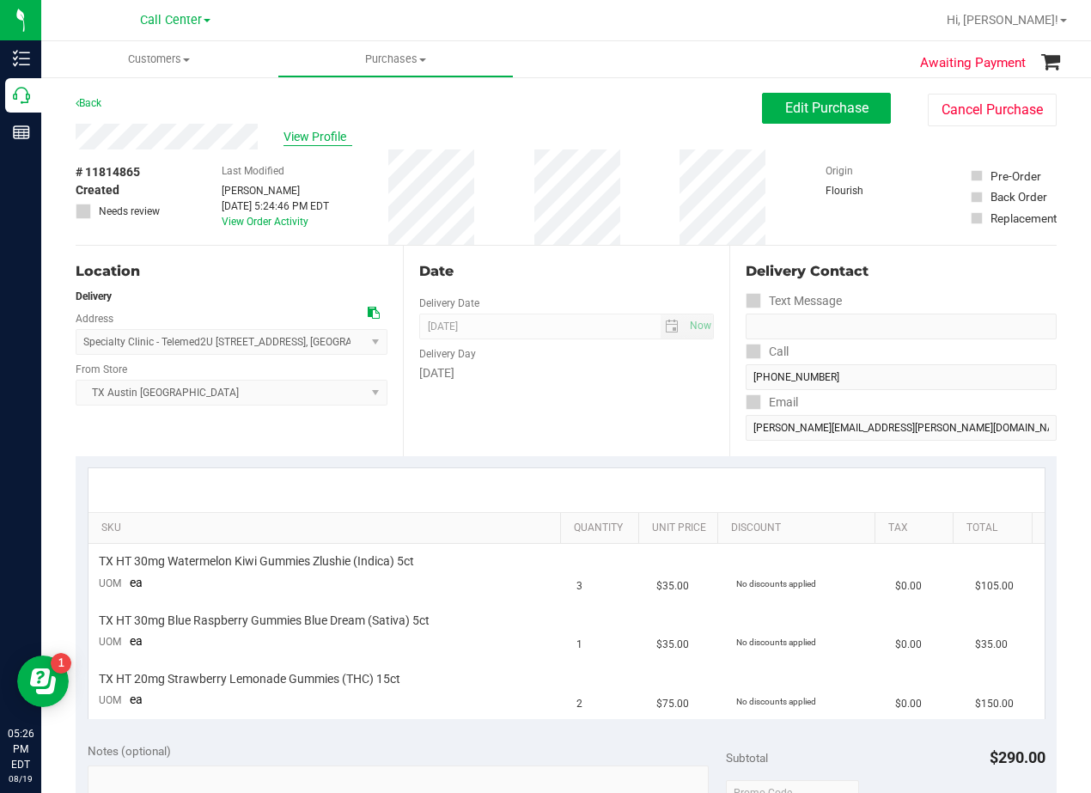
click at [333, 137] on span "View Profile" at bounding box center [318, 137] width 69 height 18
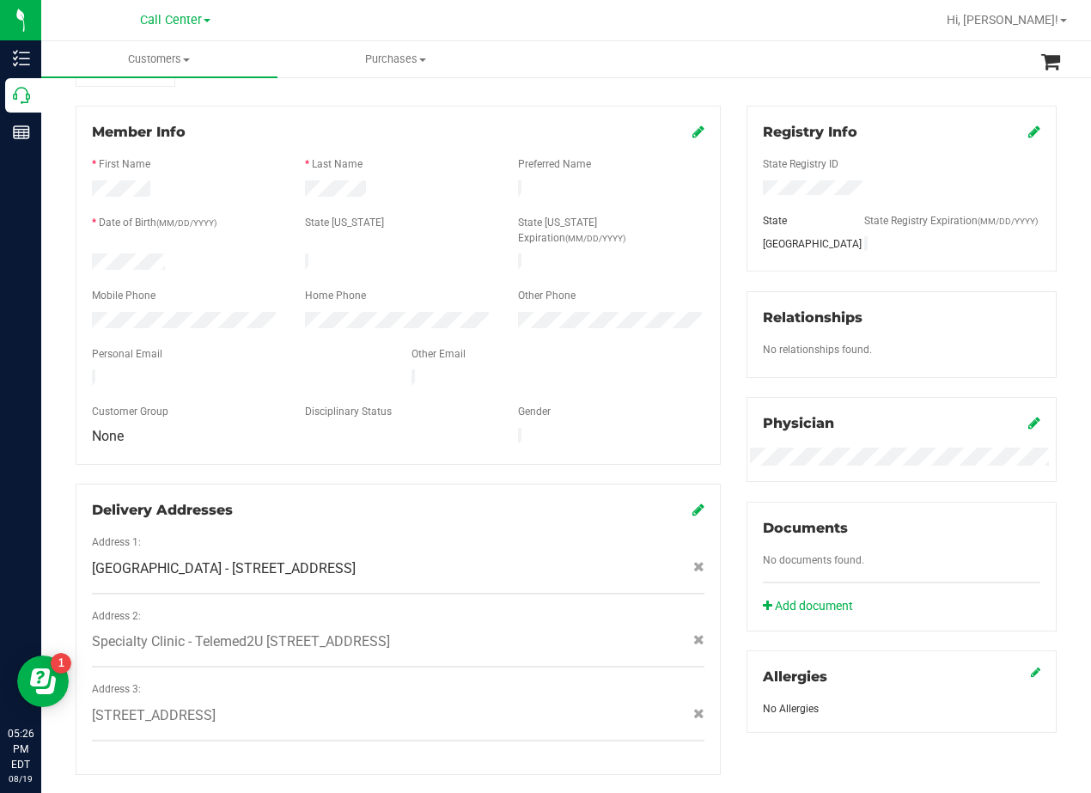
scroll to position [136, 0]
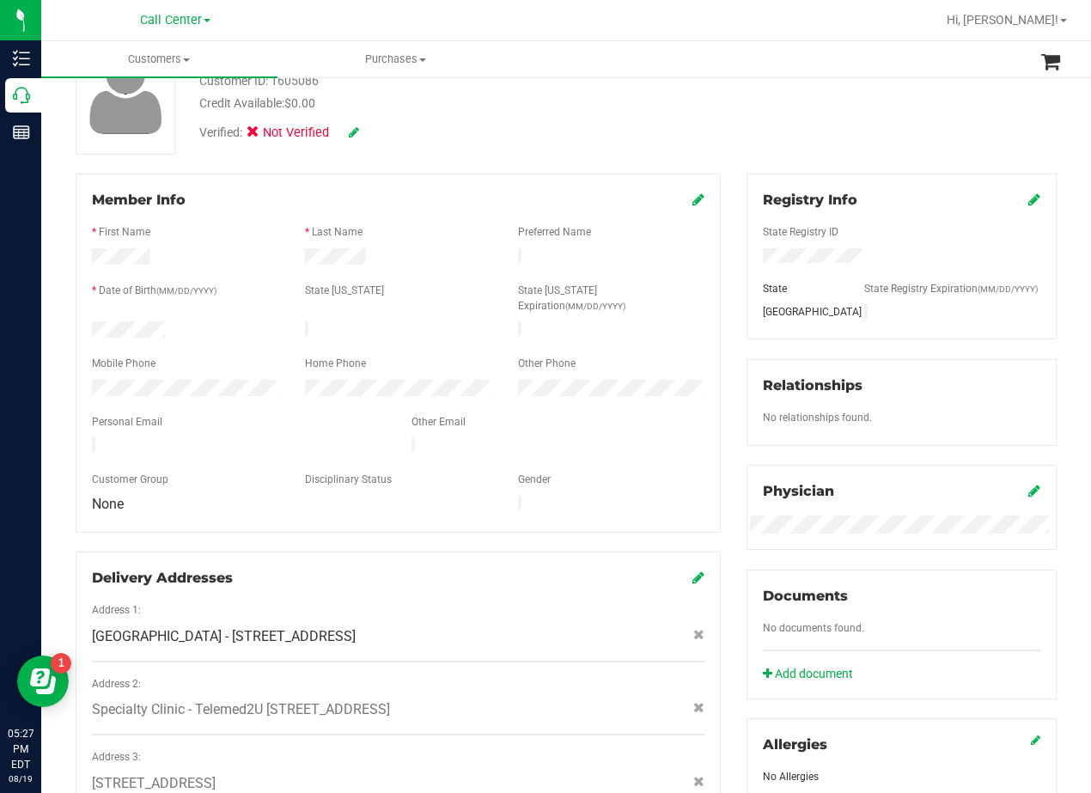
click at [432, 175] on div "Member Info * First Name * Last Name Preferred Name * Date of Birth (MM/DD/YYYY…" at bounding box center [398, 353] width 645 height 359
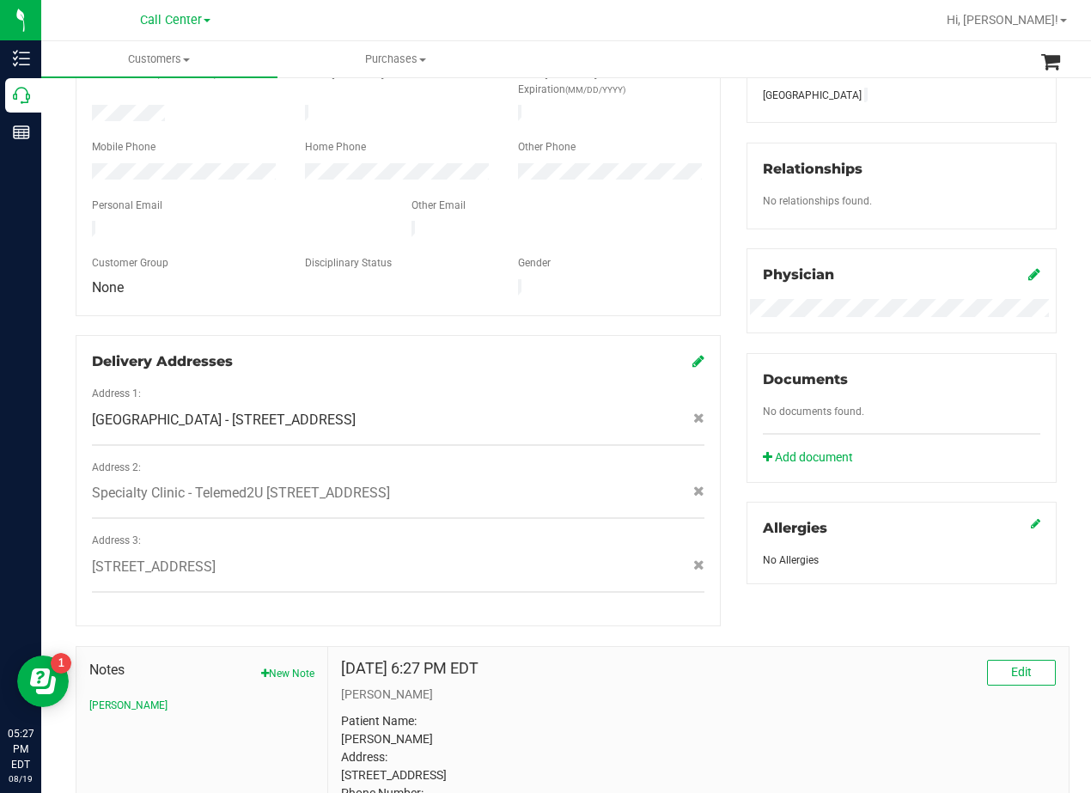
scroll to position [516, 0]
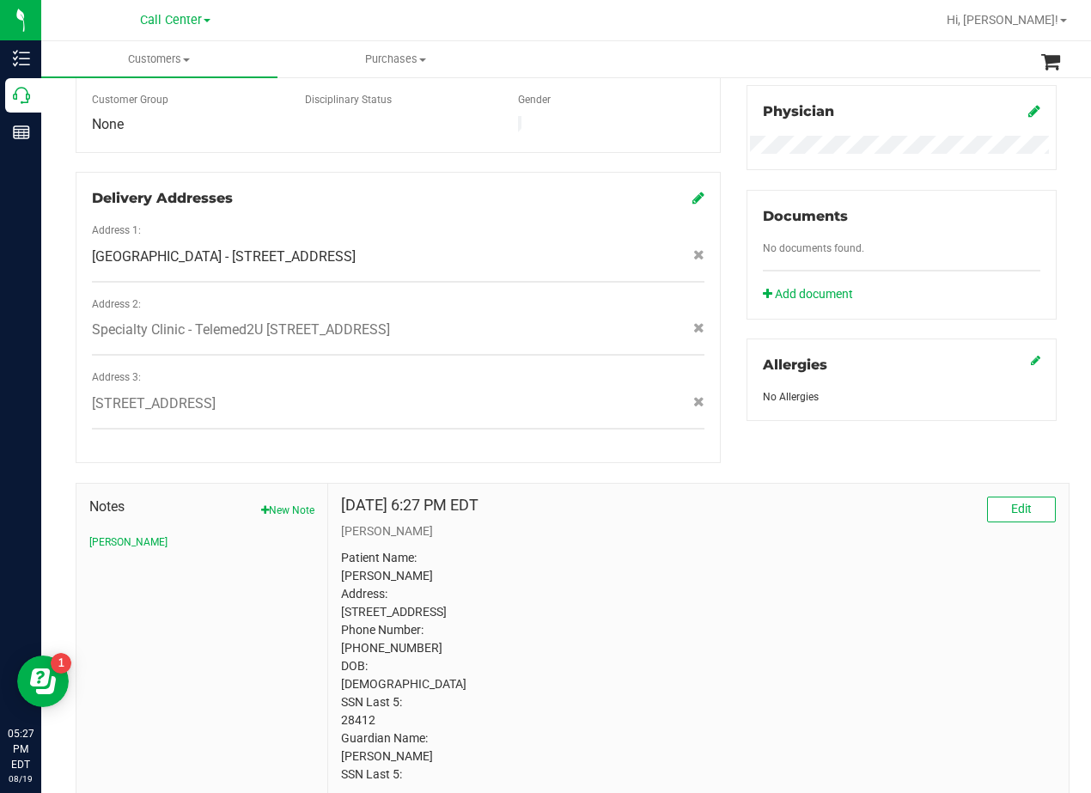
click at [720, 279] on div "Member Info * First Name * Last Name Preferred Name * Date of Birth (MM/DD/YYYY…" at bounding box center [398, 128] width 671 height 669
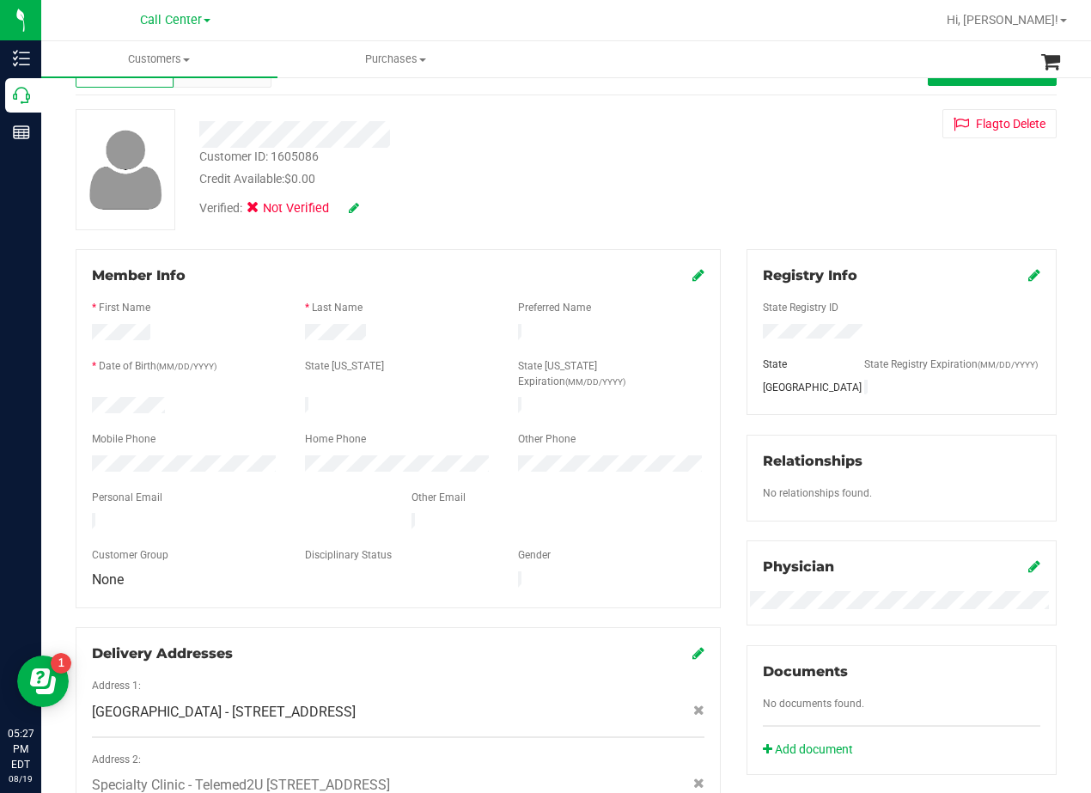
scroll to position [0, 0]
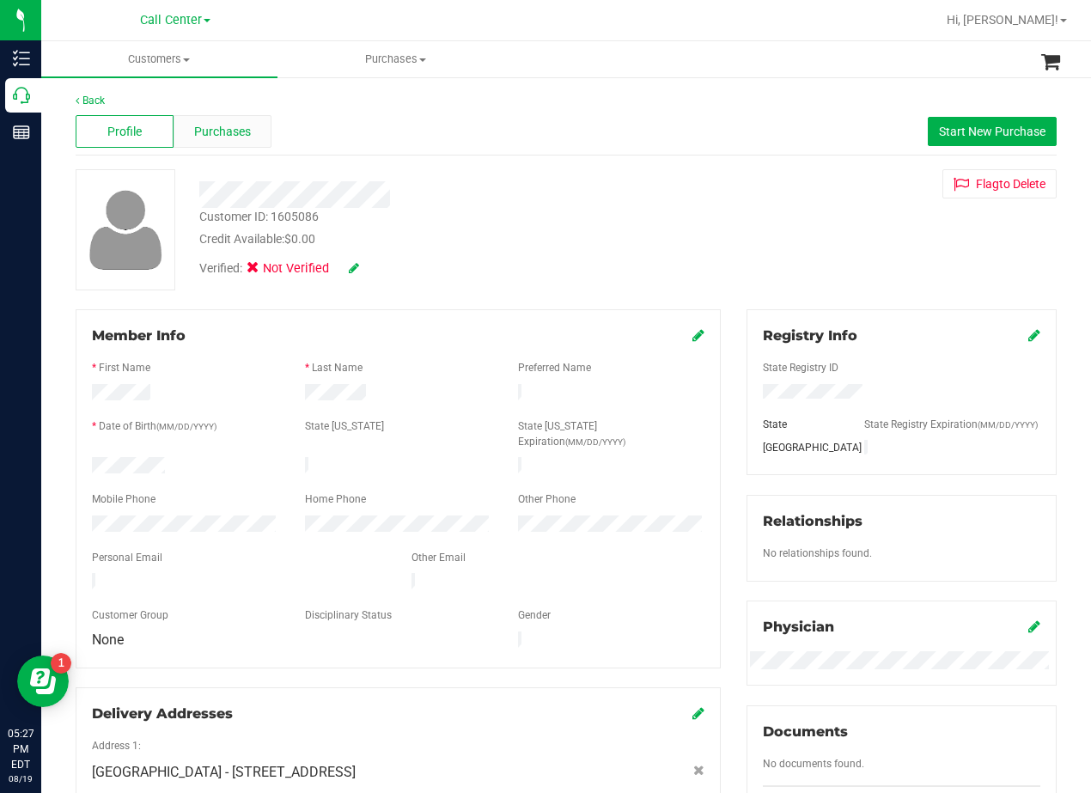
click at [242, 123] on span "Purchases" at bounding box center [222, 132] width 57 height 18
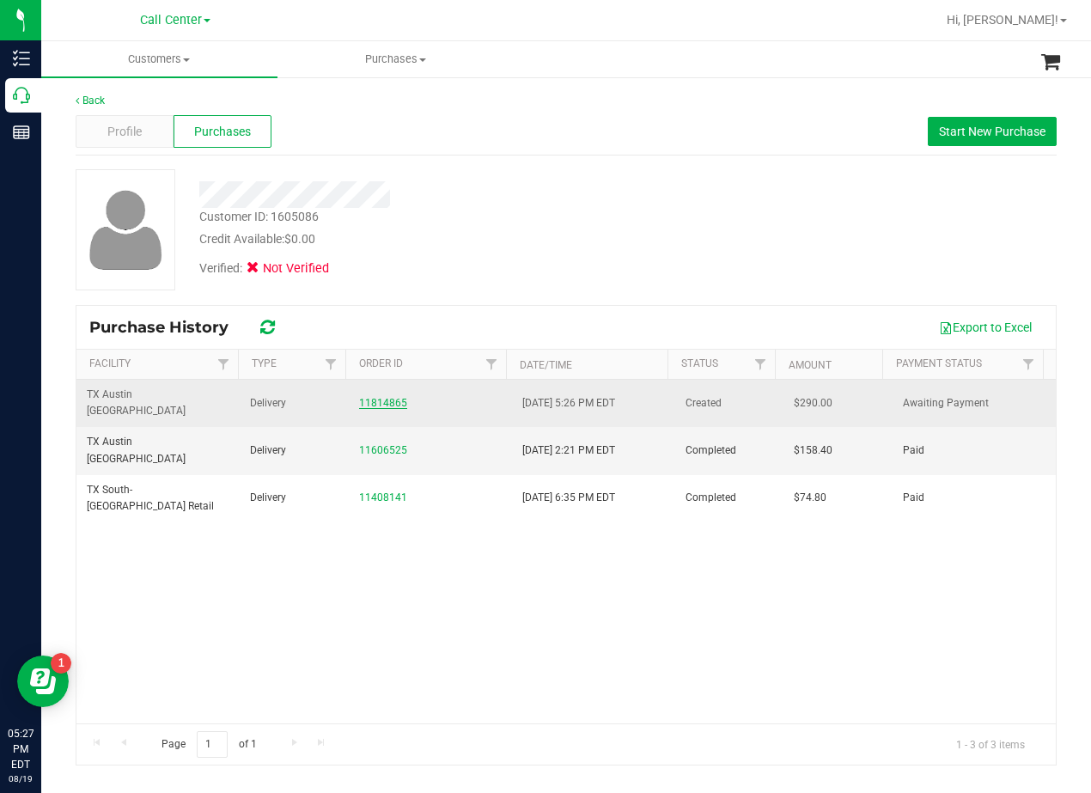
click at [387, 397] on link "11814865" at bounding box center [383, 403] width 48 height 12
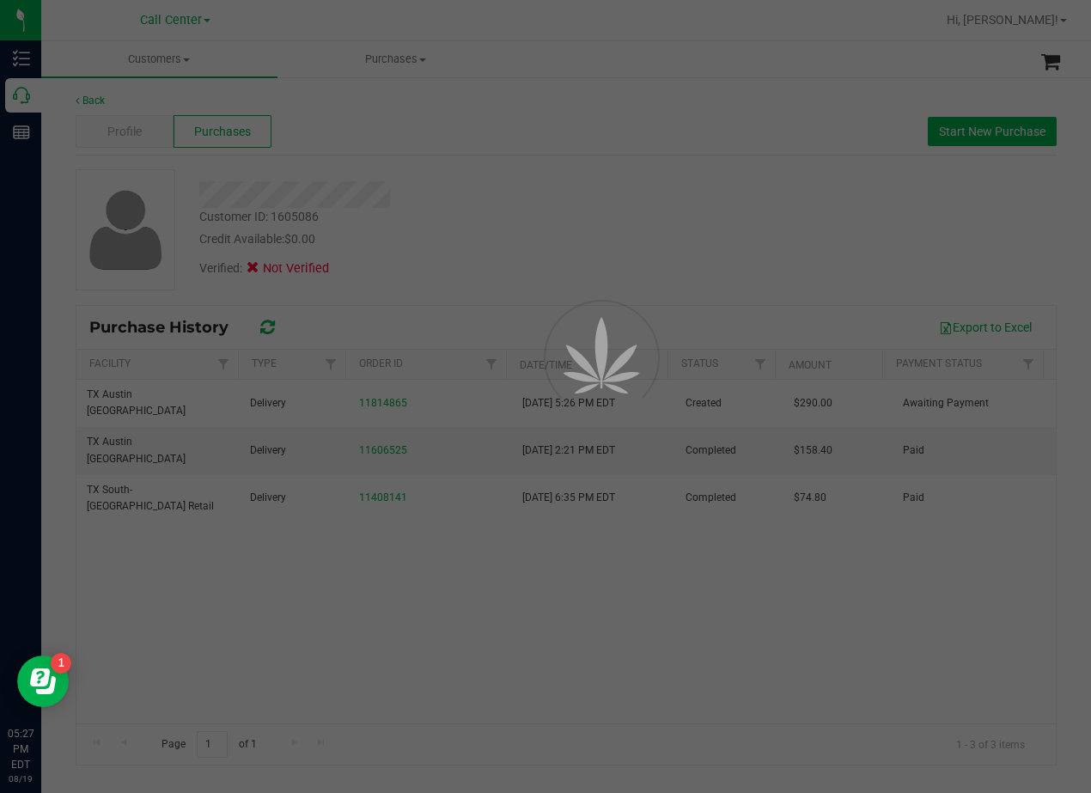
click at [507, 217] on div at bounding box center [545, 396] width 1091 height 793
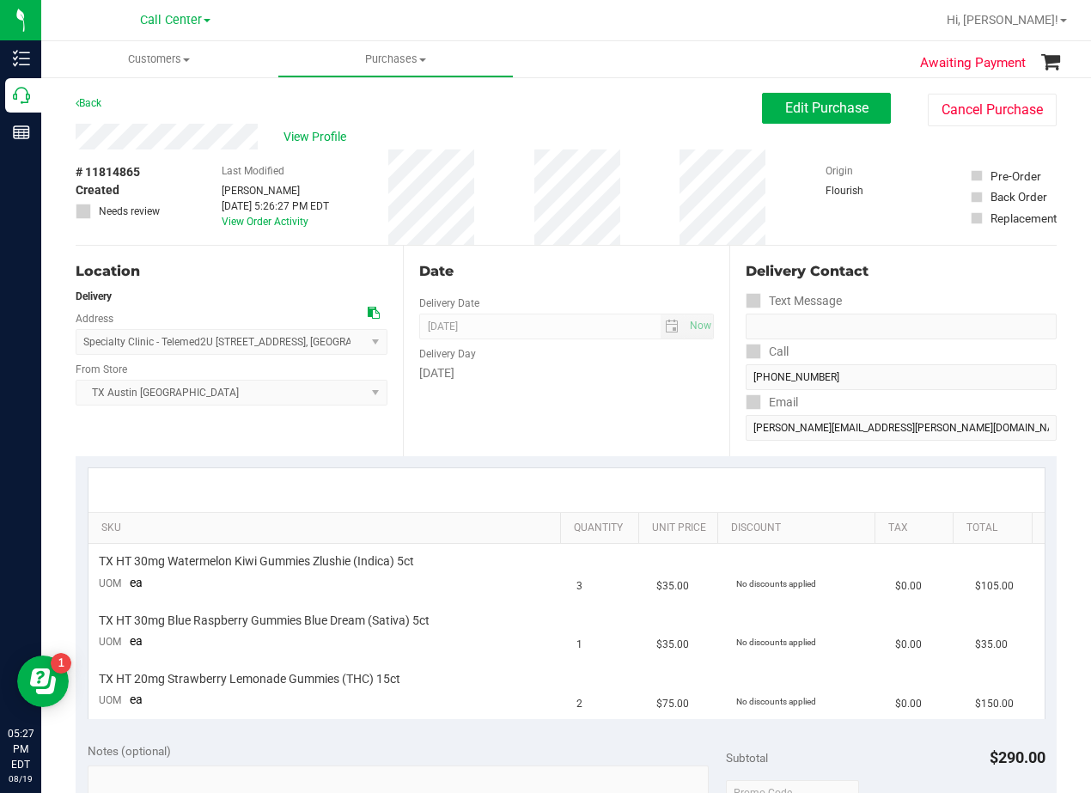
click at [564, 266] on div "Date" at bounding box center [567, 271] width 296 height 21
click at [565, 262] on div "Date" at bounding box center [567, 271] width 296 height 21
click at [788, 102] on span "Edit Purchase" at bounding box center [826, 108] width 83 height 16
click at [562, 112] on div "Back Edit Purchase Cancel Purchase" at bounding box center [566, 108] width 981 height 31
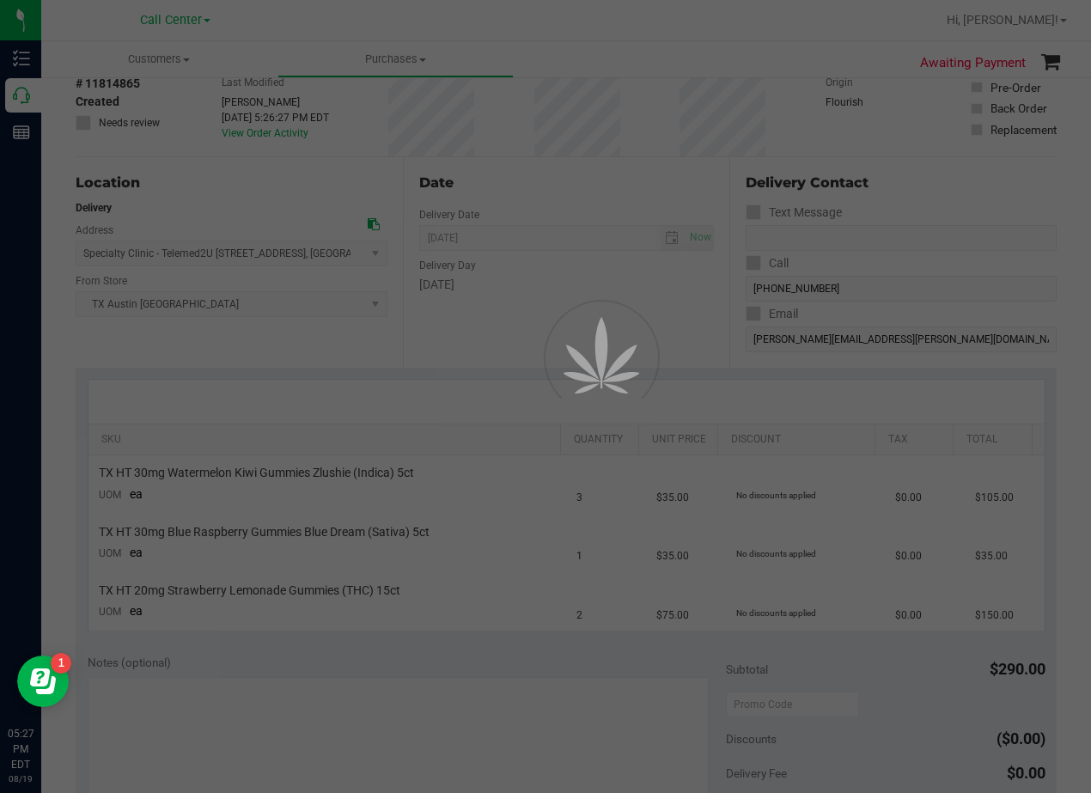
scroll to position [172, 0]
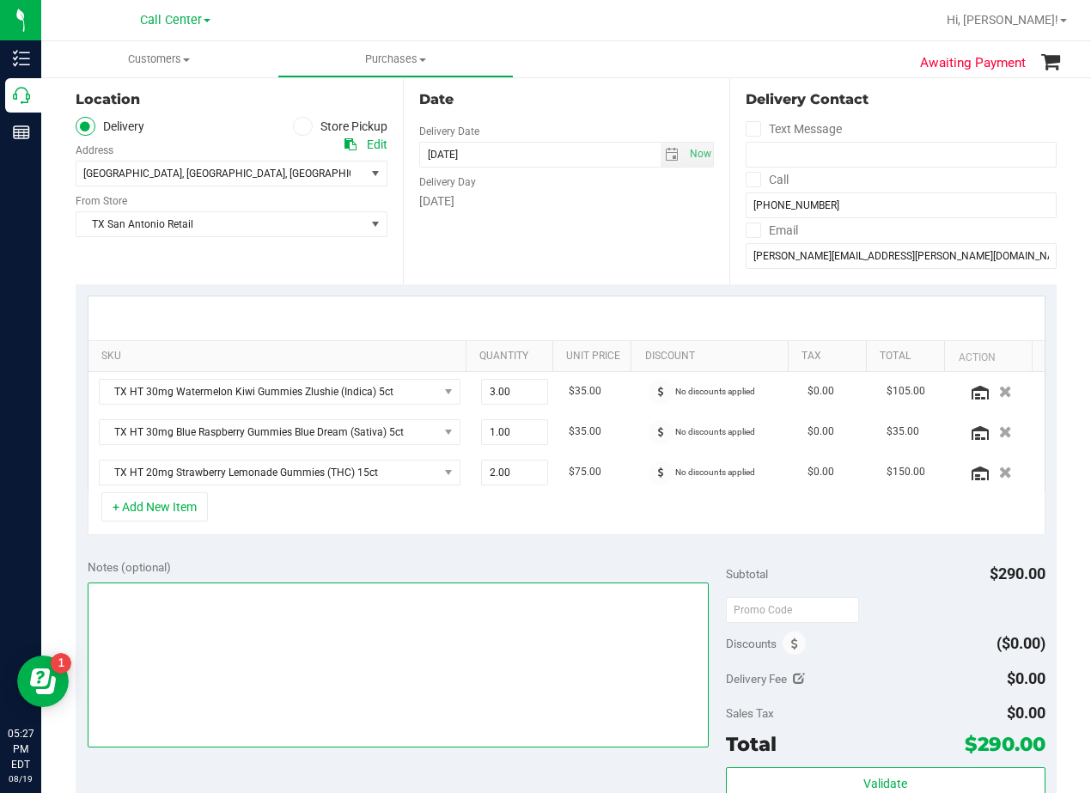
click at [446, 634] on textarea at bounding box center [398, 665] width 621 height 165
type textarea "pu 8/21 North Austin. AL 8/19"
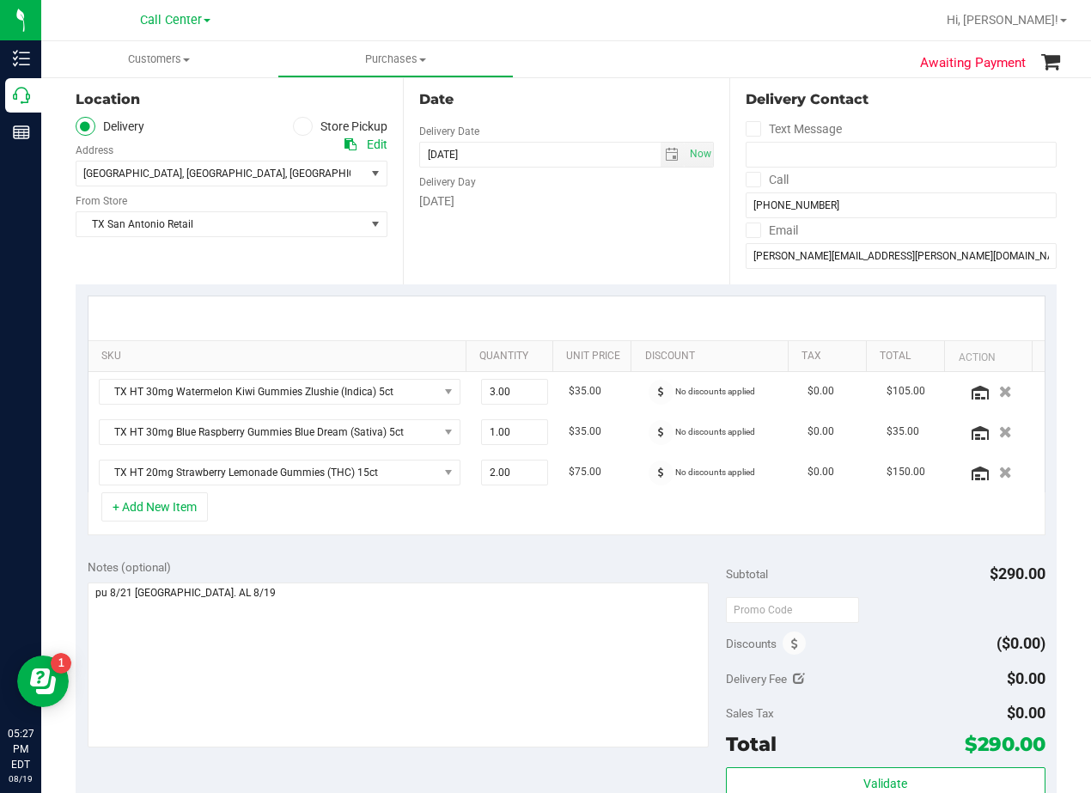
click at [559, 543] on div "SKU Quantity Unit Price Discount Tax Total Action TX HT 30mg Watermelon Kiwi Gu…" at bounding box center [566, 415] width 981 height 263
click at [591, 256] on div "Date Delivery Date 08/20/2025 Now 08/20/2025 08:00 AM Now Delivery Day Wednesday" at bounding box center [566, 179] width 327 height 211
click at [212, 175] on span ", Pflugerville" at bounding box center [233, 174] width 103 height 12
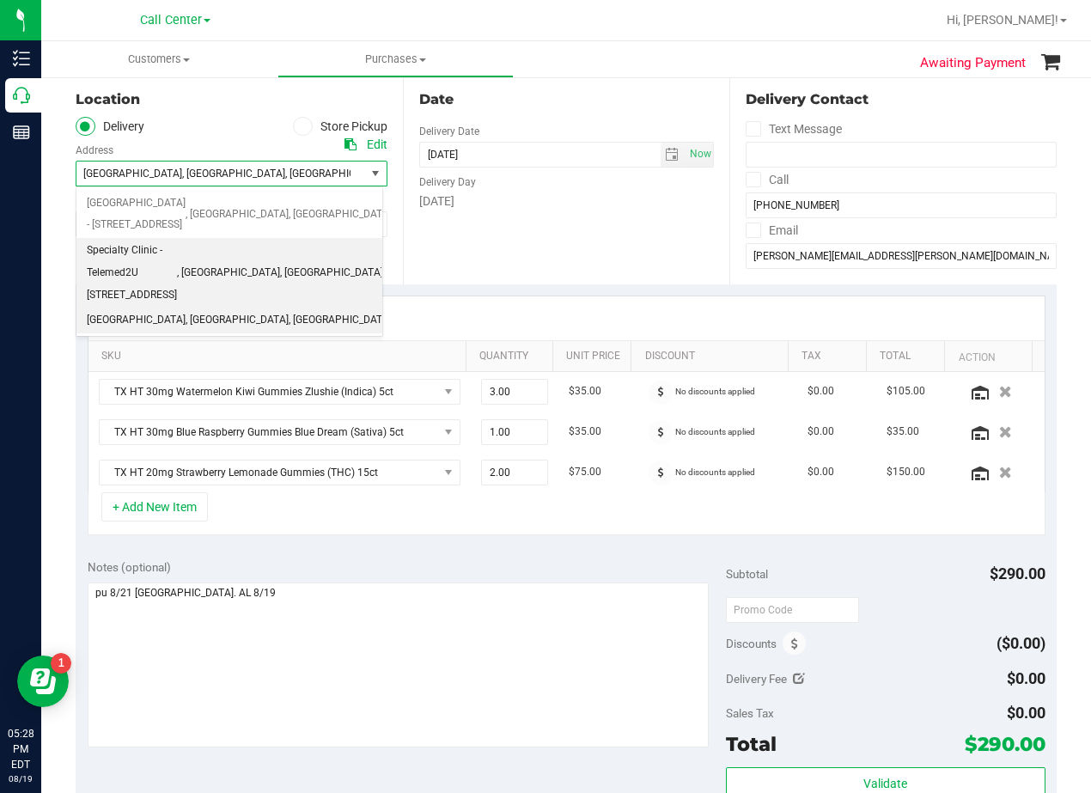
click at [177, 240] on span "Specialty Clinic - Telemed2U 2217 Park Bend Dr. #300" at bounding box center [132, 273] width 90 height 66
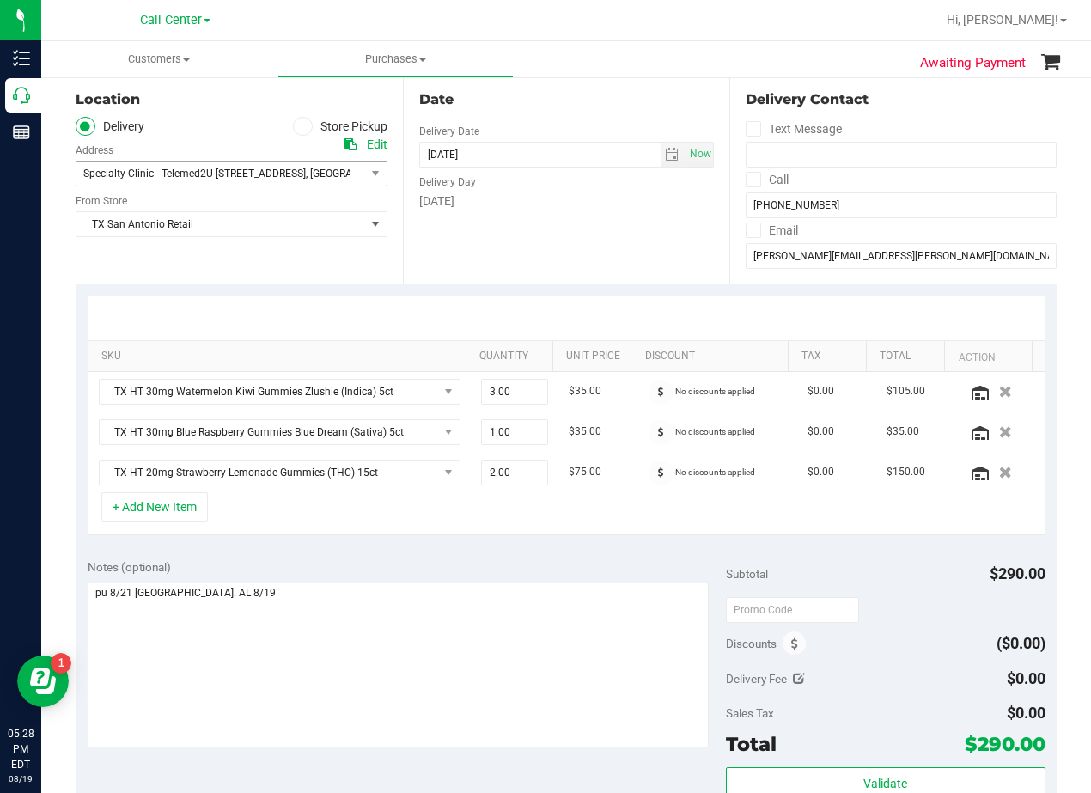
click at [532, 237] on div "Date Delivery Date 08/20/2025 Now 08/20/2025 08:00 AM Now Delivery Day Wednesday" at bounding box center [566, 179] width 327 height 211
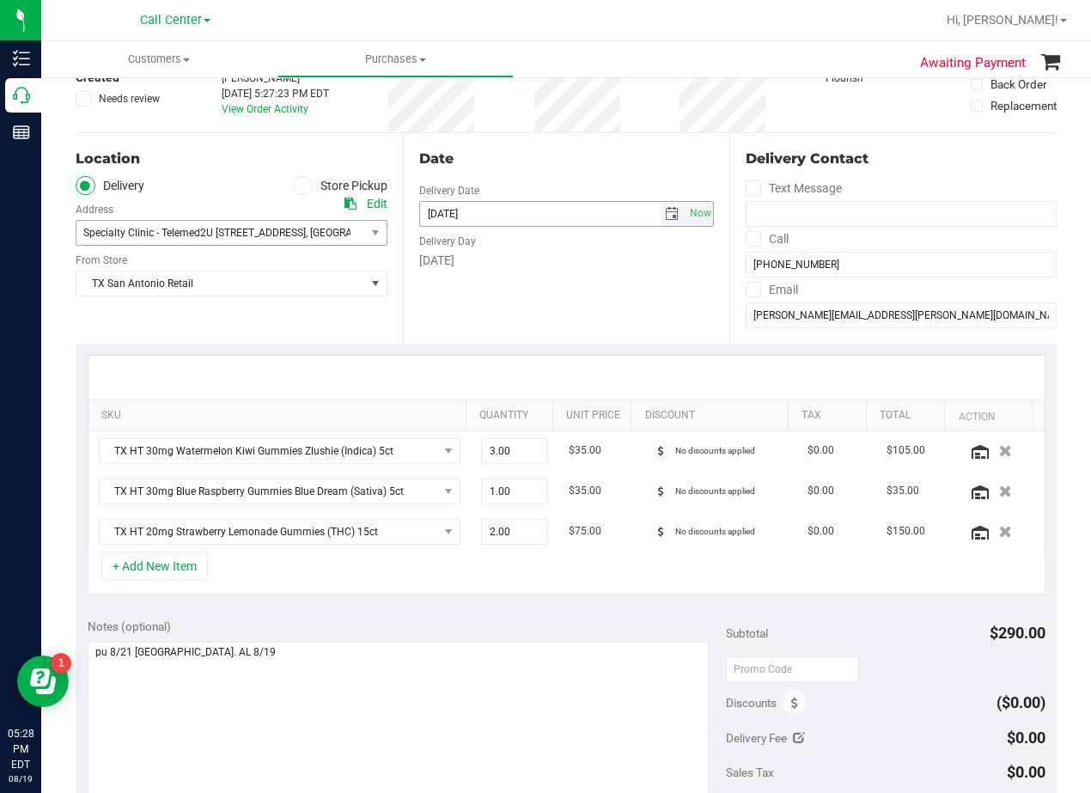
scroll to position [86, 0]
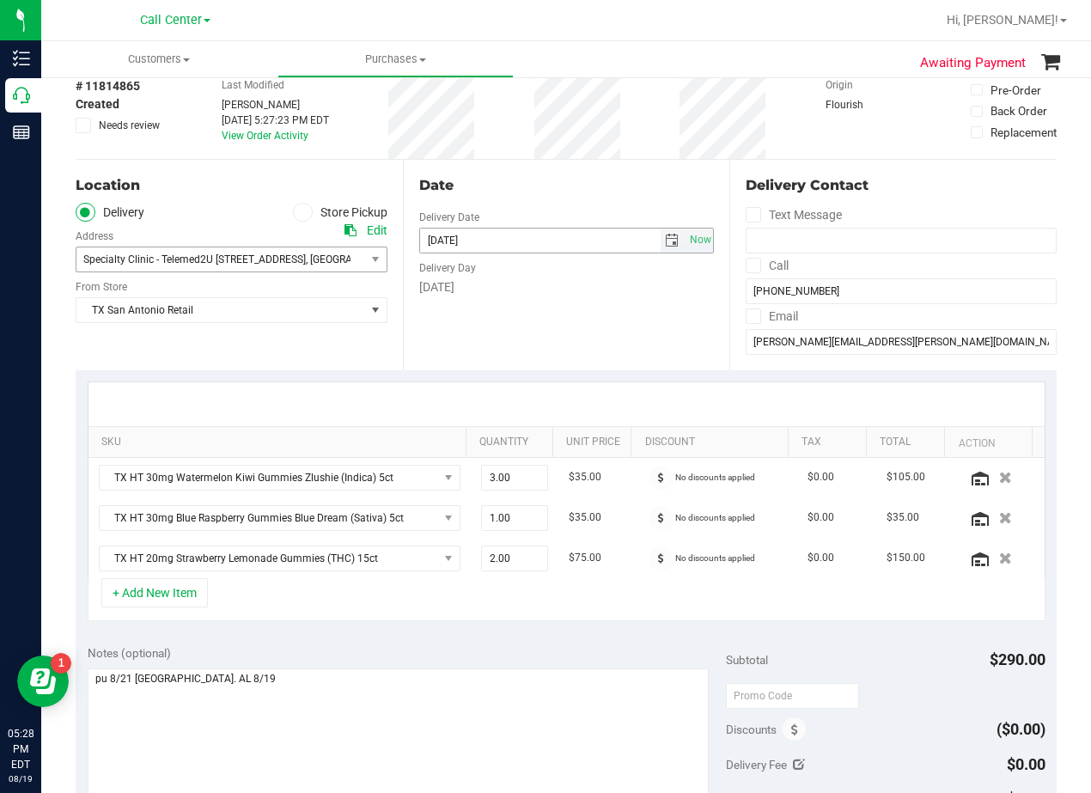
click at [665, 242] on span "select" at bounding box center [672, 241] width 14 height 14
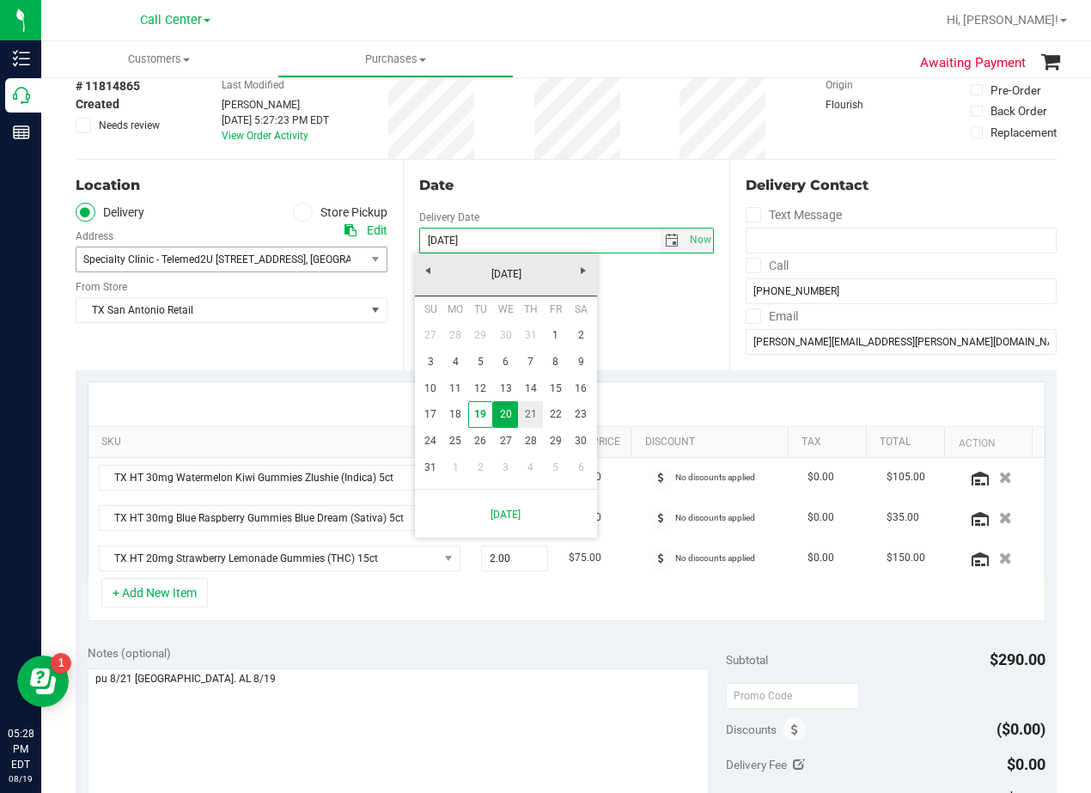
click at [527, 413] on link "21" at bounding box center [530, 414] width 25 height 27
type input "08/21/2025"
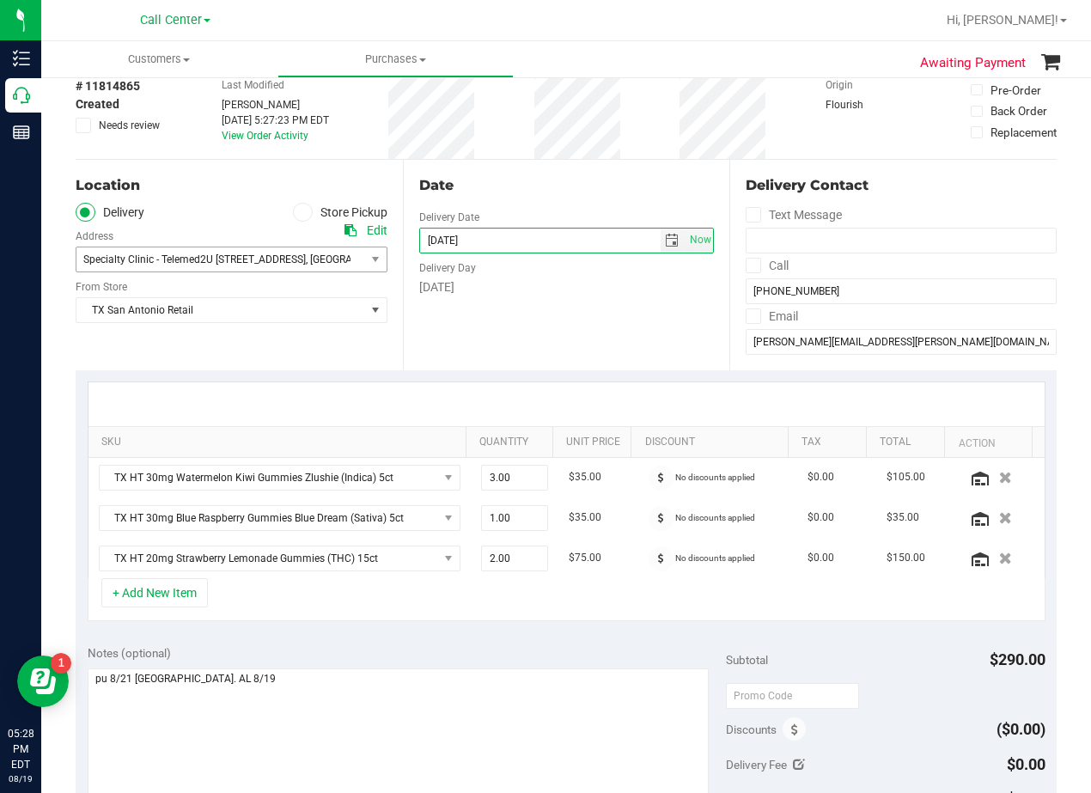
drag, startPoint x: 558, startPoint y: 328, endPoint x: 568, endPoint y: 225, distance: 103.6
click at [558, 328] on div "Date Delivery Date 08/21/2025 Now 08/21/2025 08:00 AM Now Delivery Day Thursday" at bounding box center [566, 265] width 327 height 211
click at [565, 179] on div "Date" at bounding box center [567, 185] width 296 height 21
click at [566, 189] on div "Date" at bounding box center [567, 185] width 296 height 21
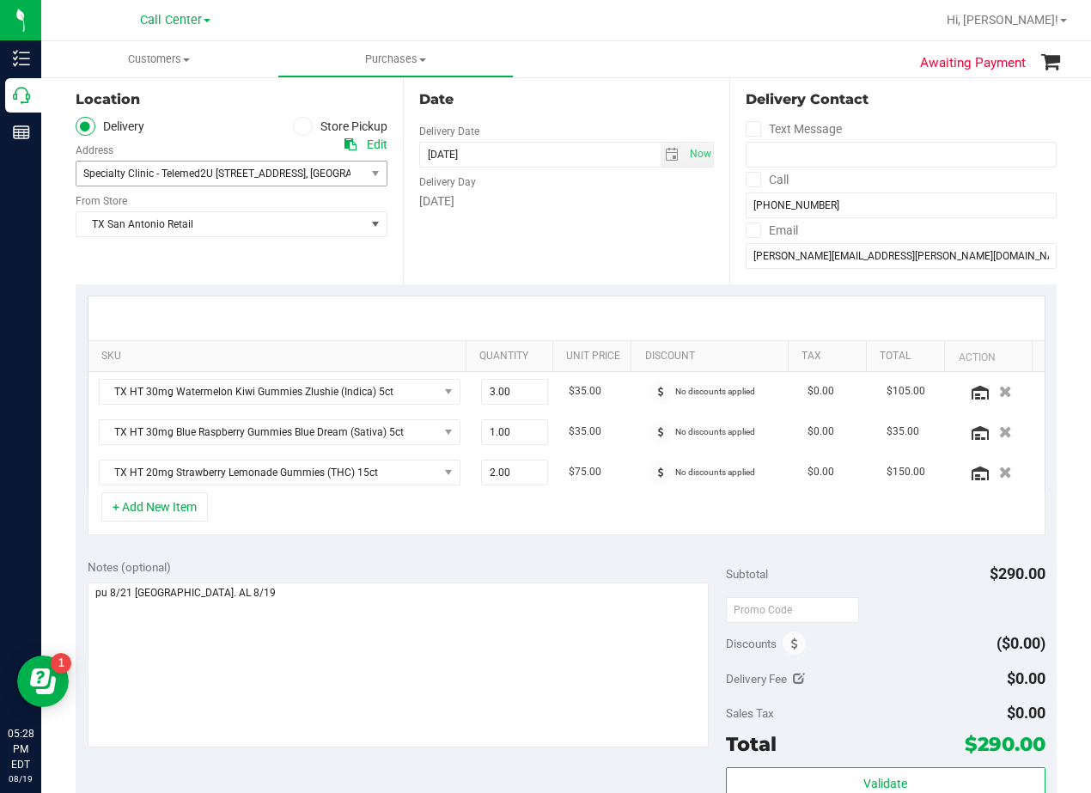
click at [575, 232] on div "Date Delivery Date 08/21/2025 Now 08/21/2025 08:00 AM Now Delivery Day Thursday" at bounding box center [566, 179] width 327 height 211
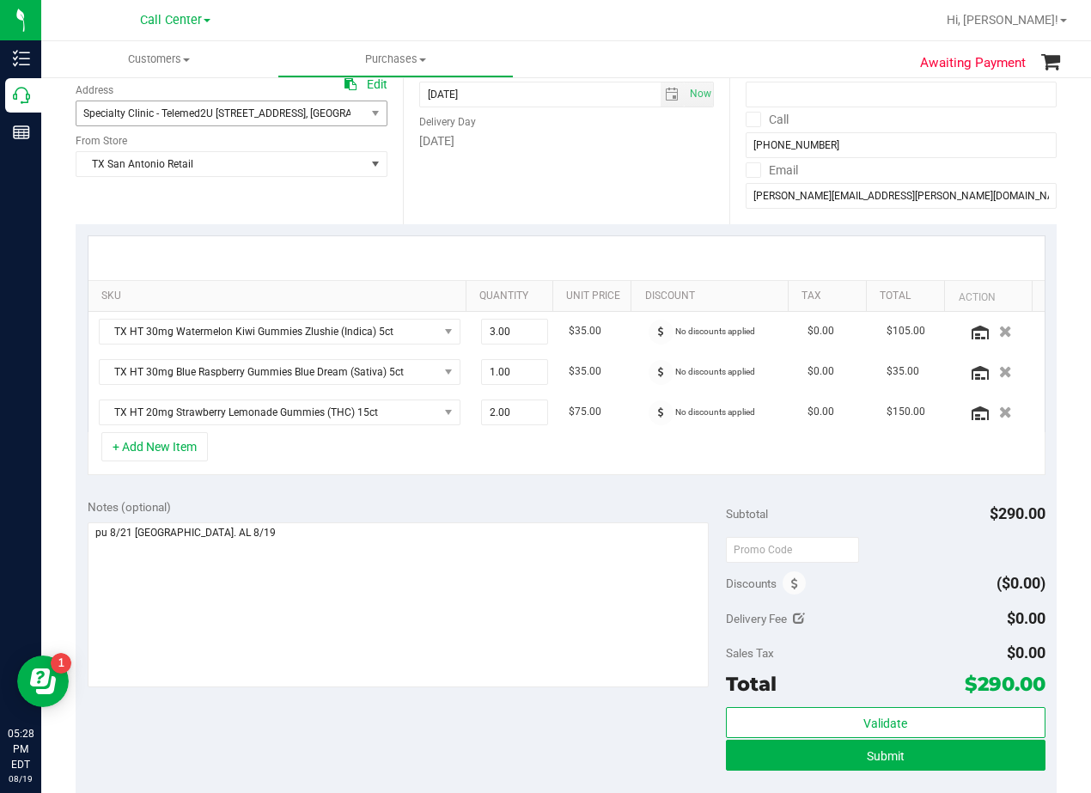
scroll to position [258, 0]
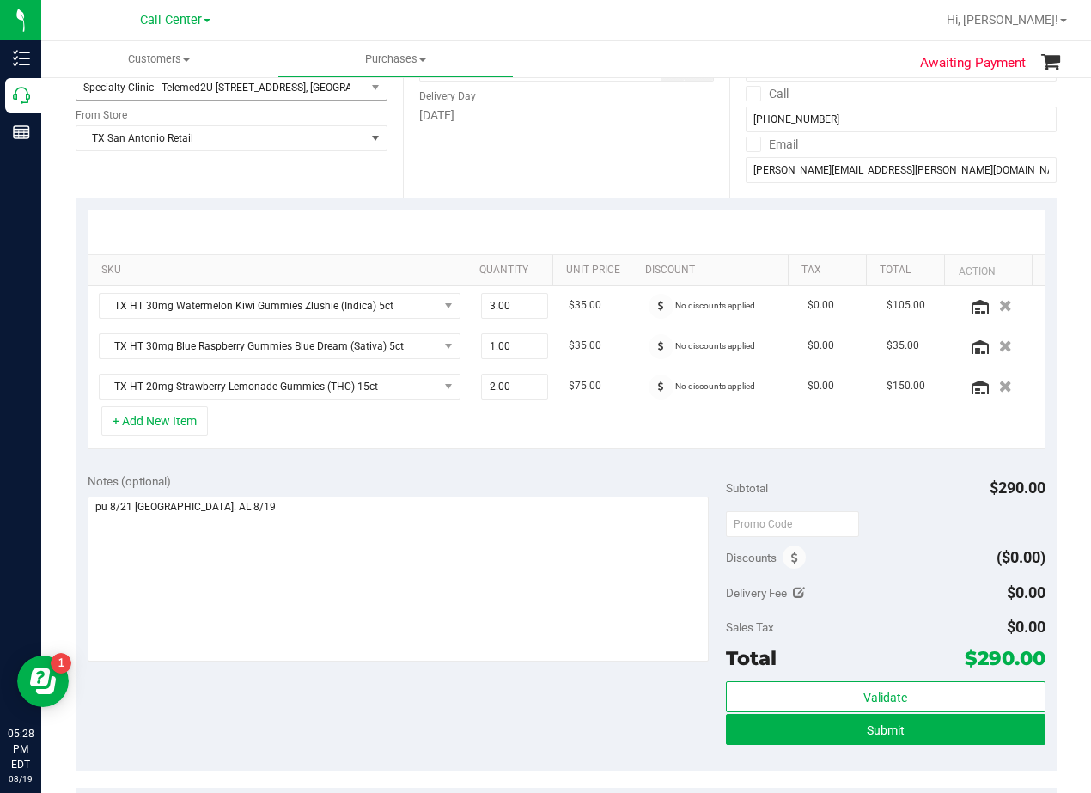
click at [608, 223] on div at bounding box center [566, 233] width 956 height 44
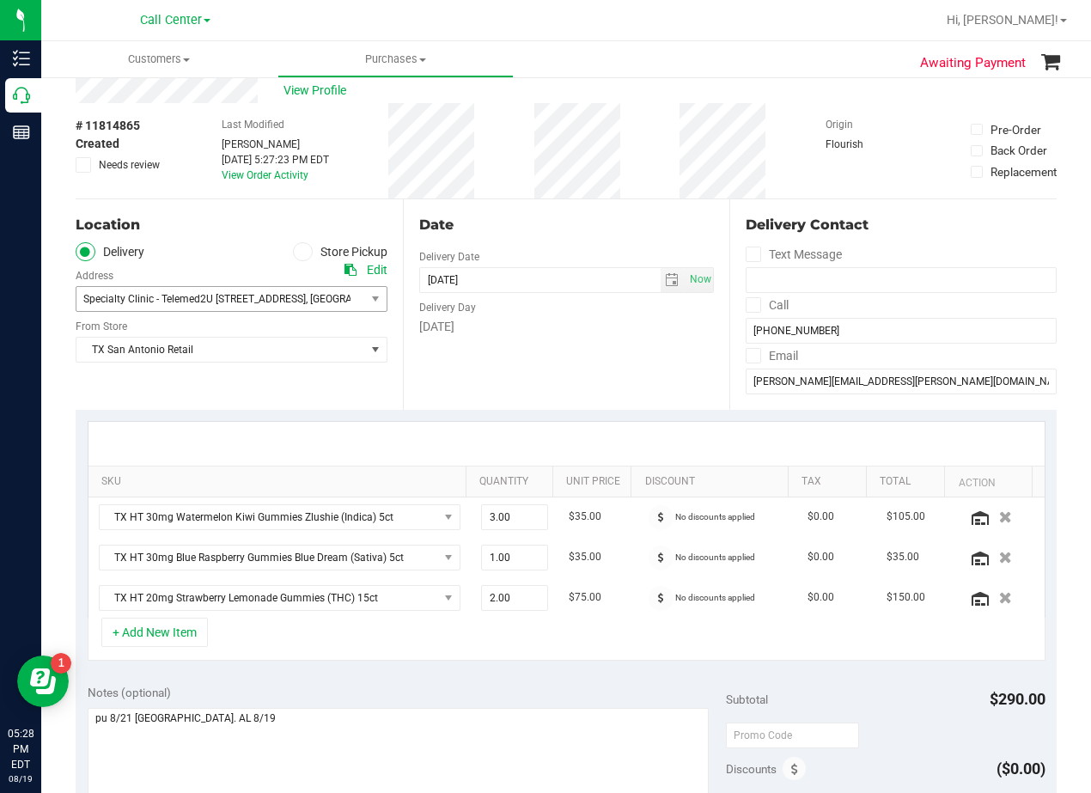
scroll to position [86, 0]
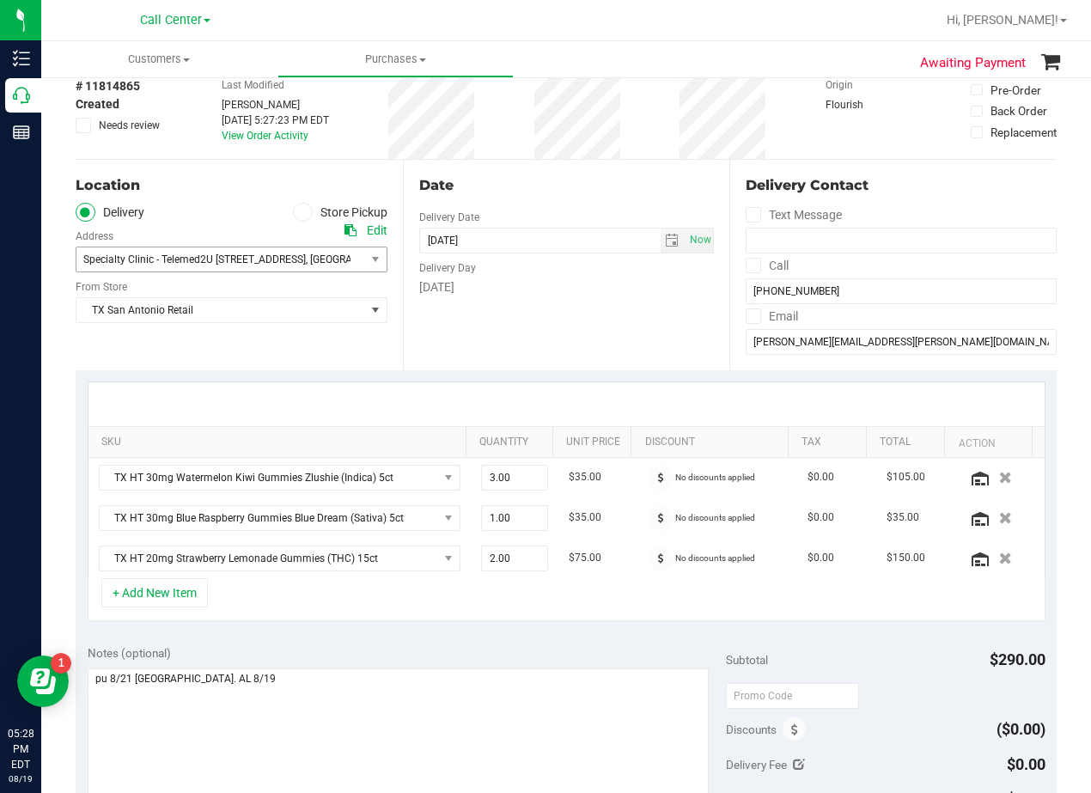
click at [577, 198] on div "Date Delivery Date 08/21/2025 Now 08/21/2025 08:00 AM Now Delivery Day Thursday" at bounding box center [566, 265] width 327 height 211
click at [578, 198] on div "Date Delivery Date 08/21/2025 Now 08/21/2025 08:00 AM Now Delivery Day Thursday" at bounding box center [566, 265] width 327 height 211
click at [314, 320] on span "TX San Antonio Retail" at bounding box center [220, 310] width 289 height 24
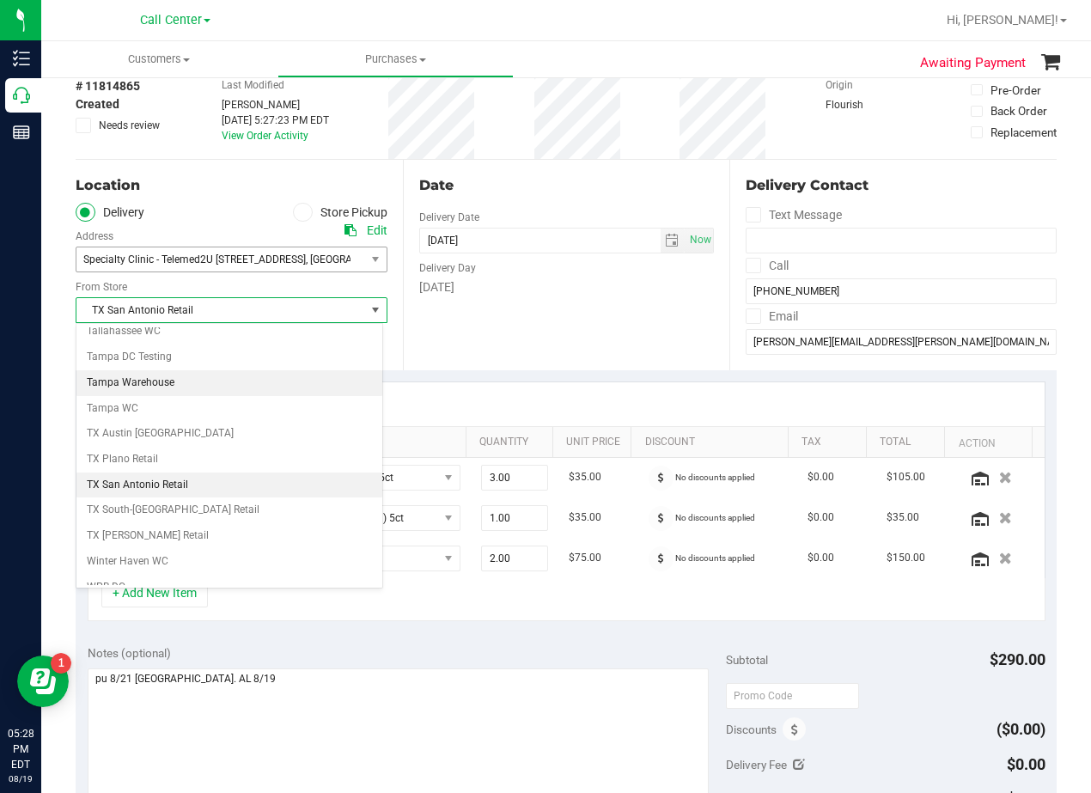
scroll to position [1248, 0]
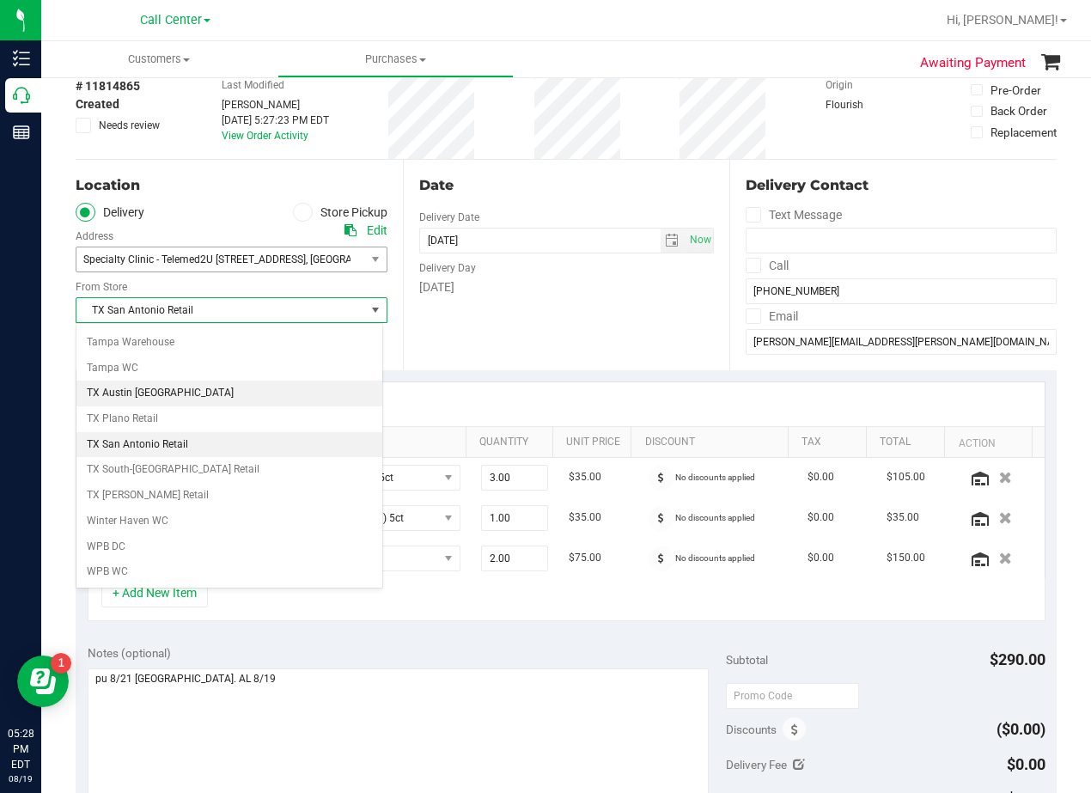
click at [240, 394] on li "TX Austin [GEOGRAPHIC_DATA]" at bounding box center [229, 394] width 306 height 26
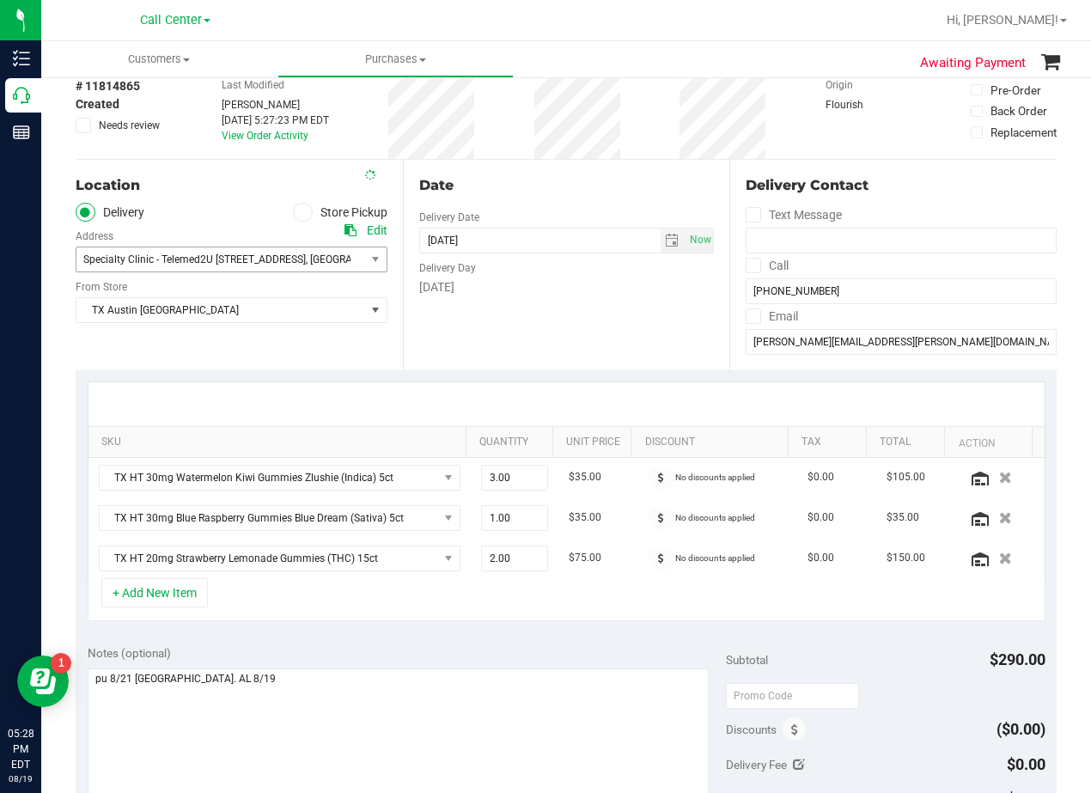
click at [604, 301] on div "Date Delivery Date 08/21/2025 Now 08/21/2025 08:00 AM Now Delivery Day Thursday" at bounding box center [566, 265] width 327 height 211
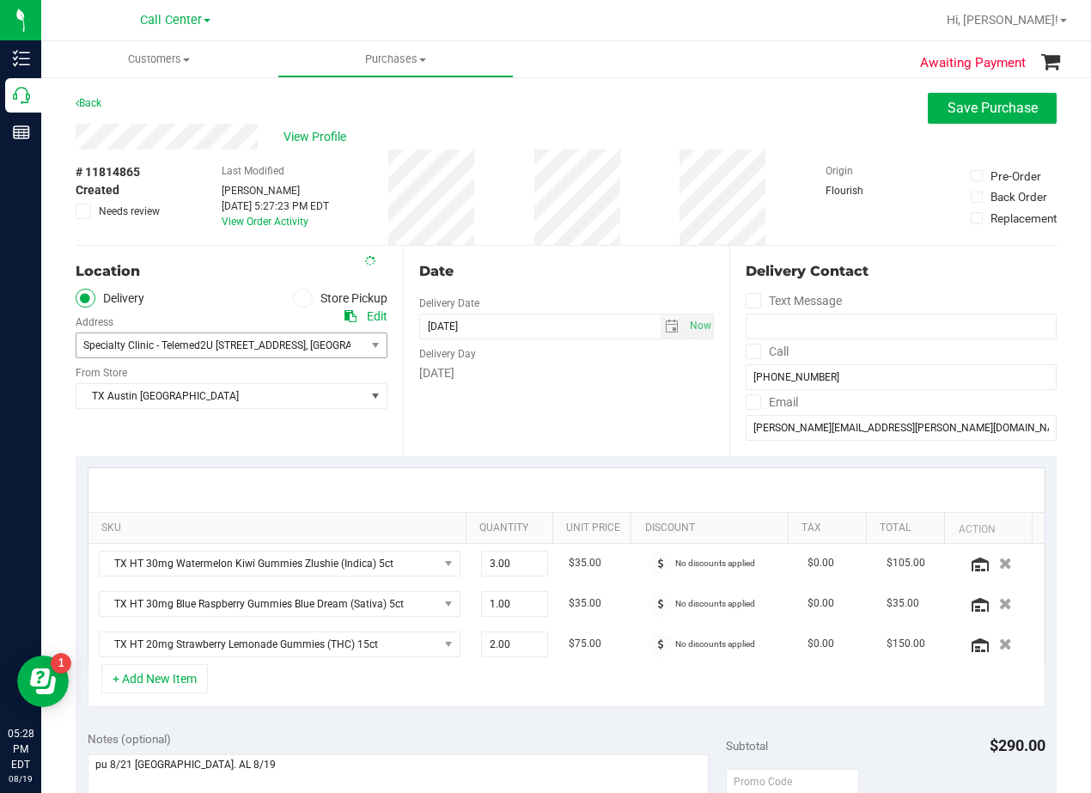
click at [583, 278] on div "Date" at bounding box center [567, 271] width 296 height 21
click at [560, 281] on div "Date" at bounding box center [567, 271] width 296 height 21
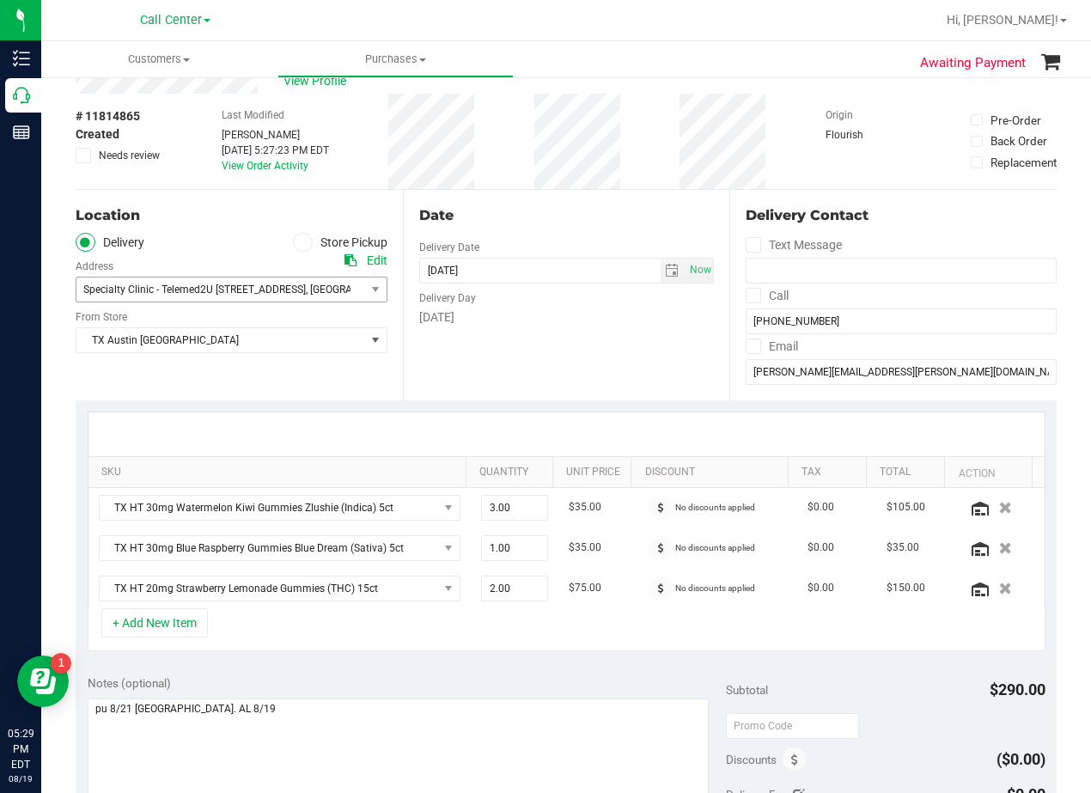
scroll to position [86, 0]
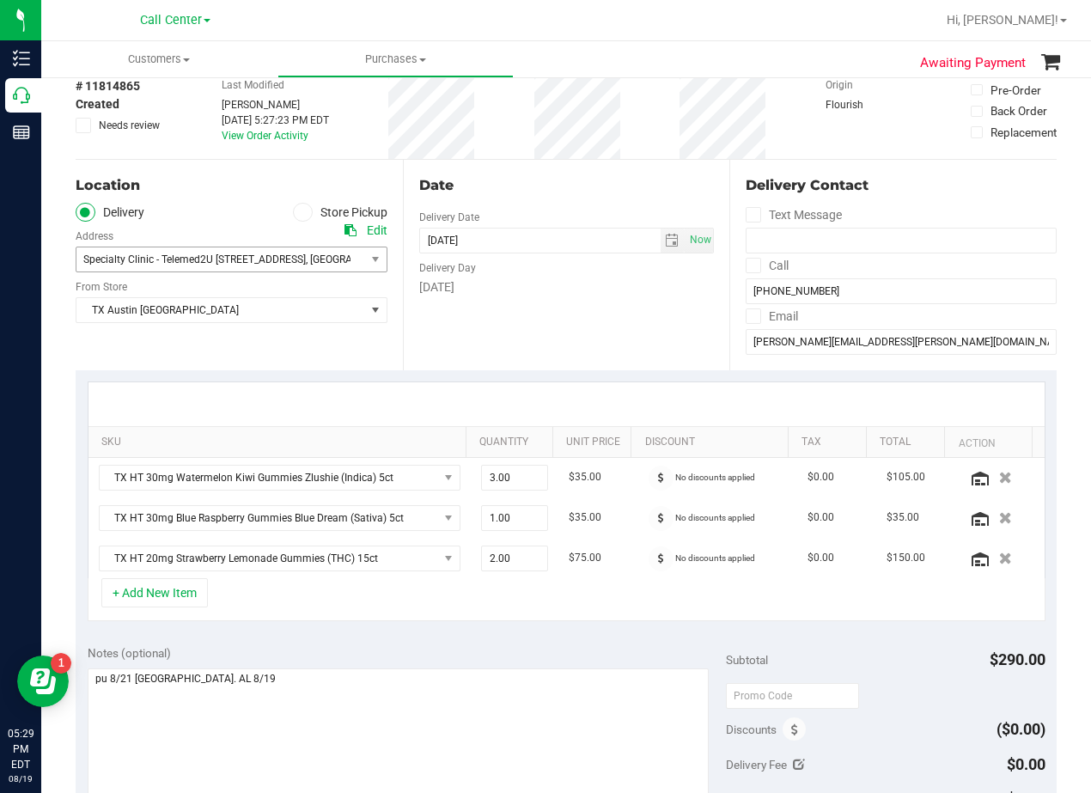
click at [607, 398] on div at bounding box center [566, 404] width 956 height 44
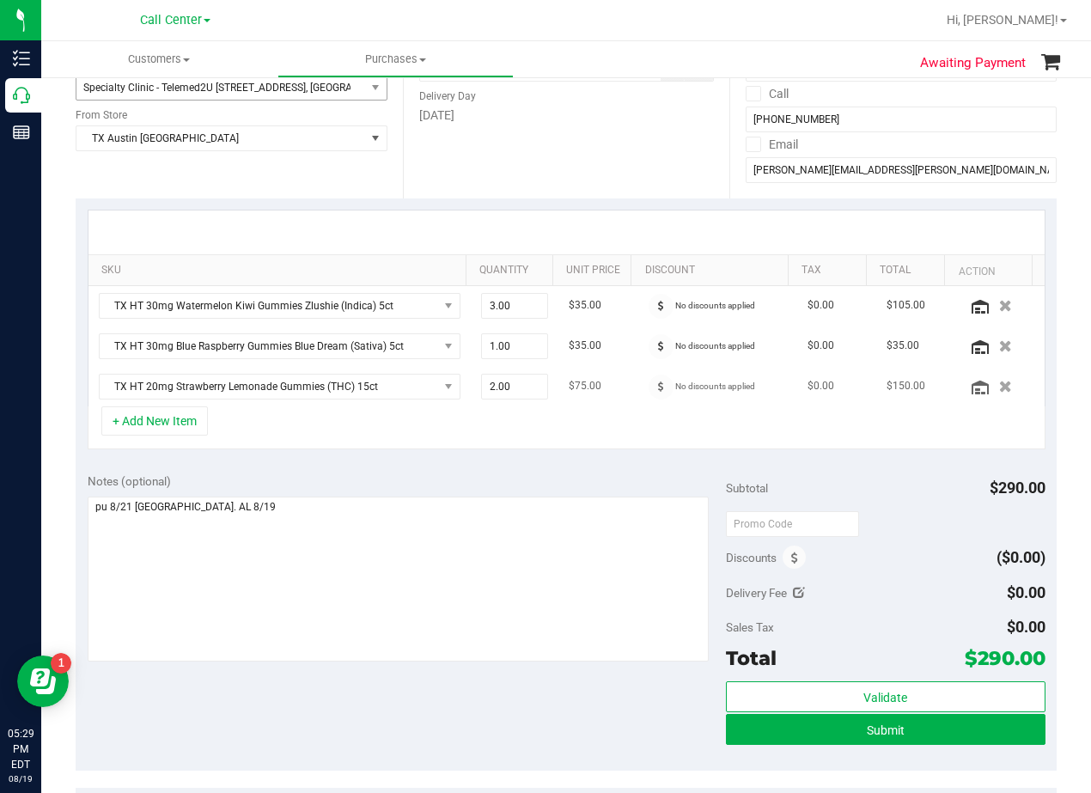
scroll to position [0, 0]
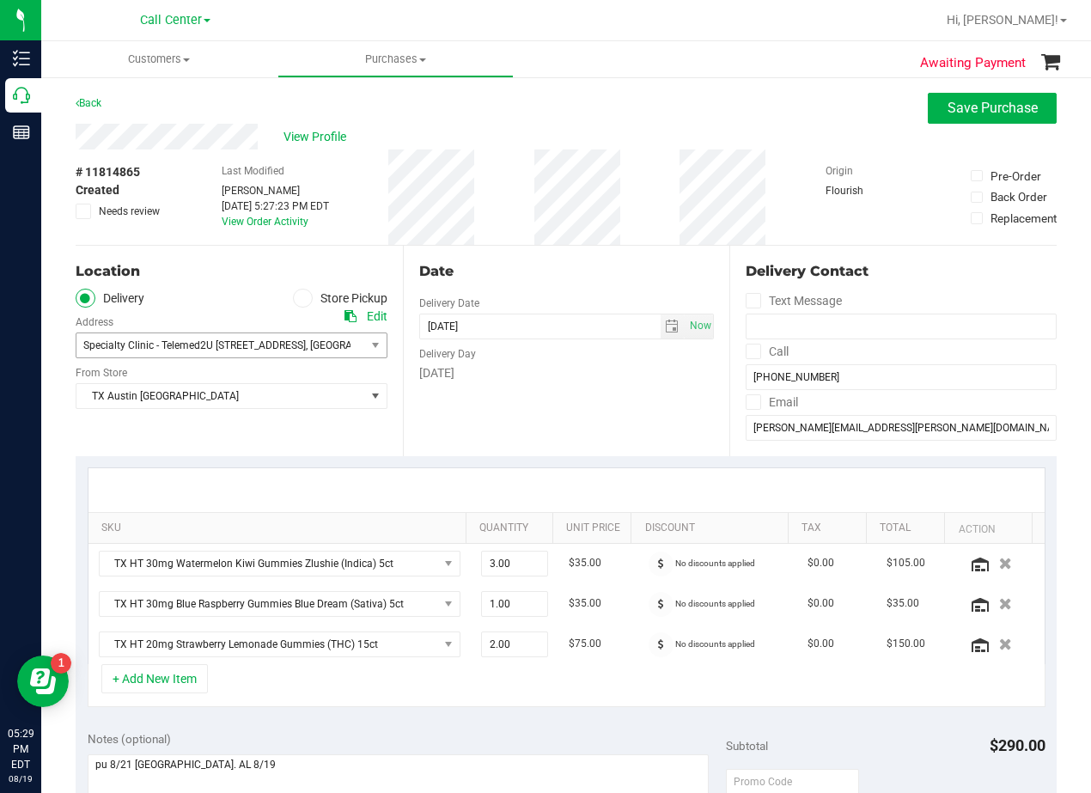
click at [552, 273] on div "Date" at bounding box center [567, 271] width 296 height 21
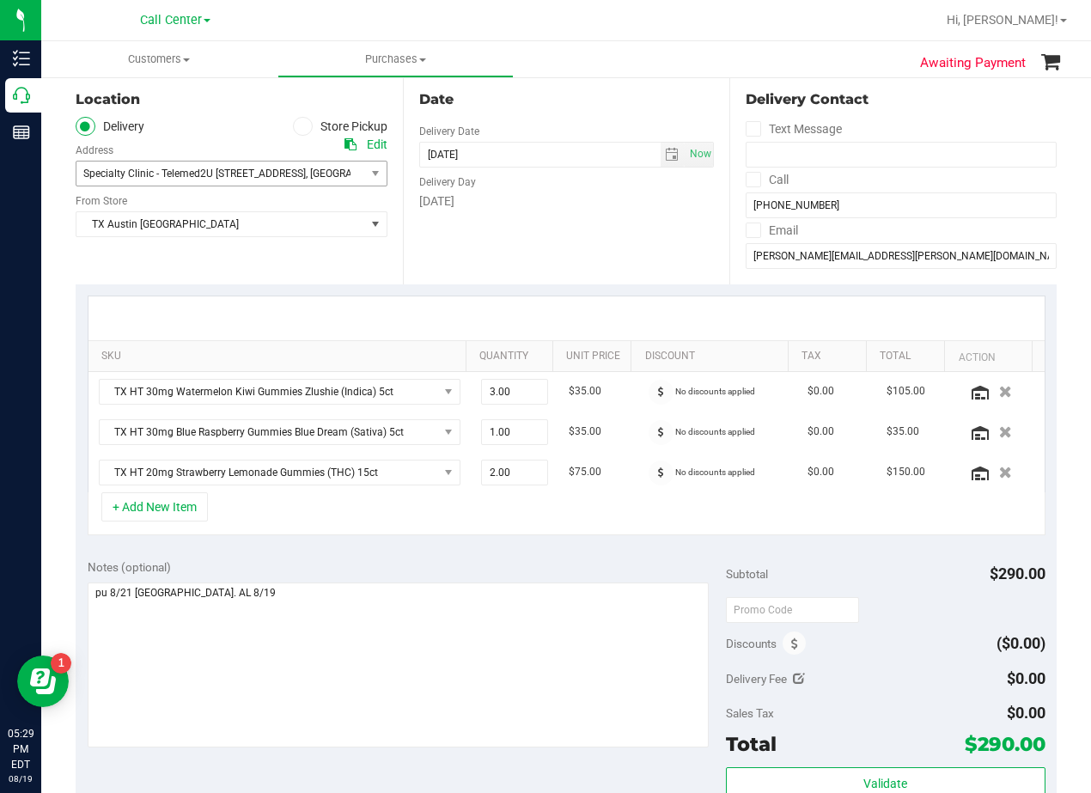
scroll to position [516, 0]
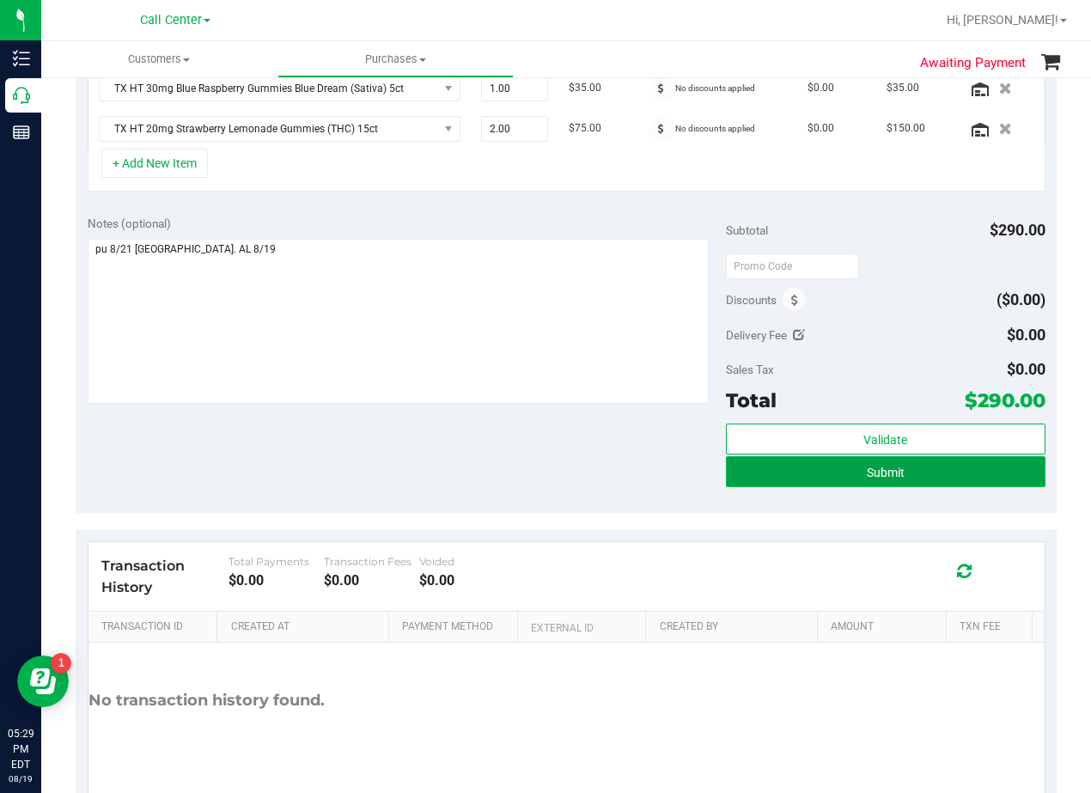
click at [753, 479] on button "Submit" at bounding box center [886, 471] width 320 height 31
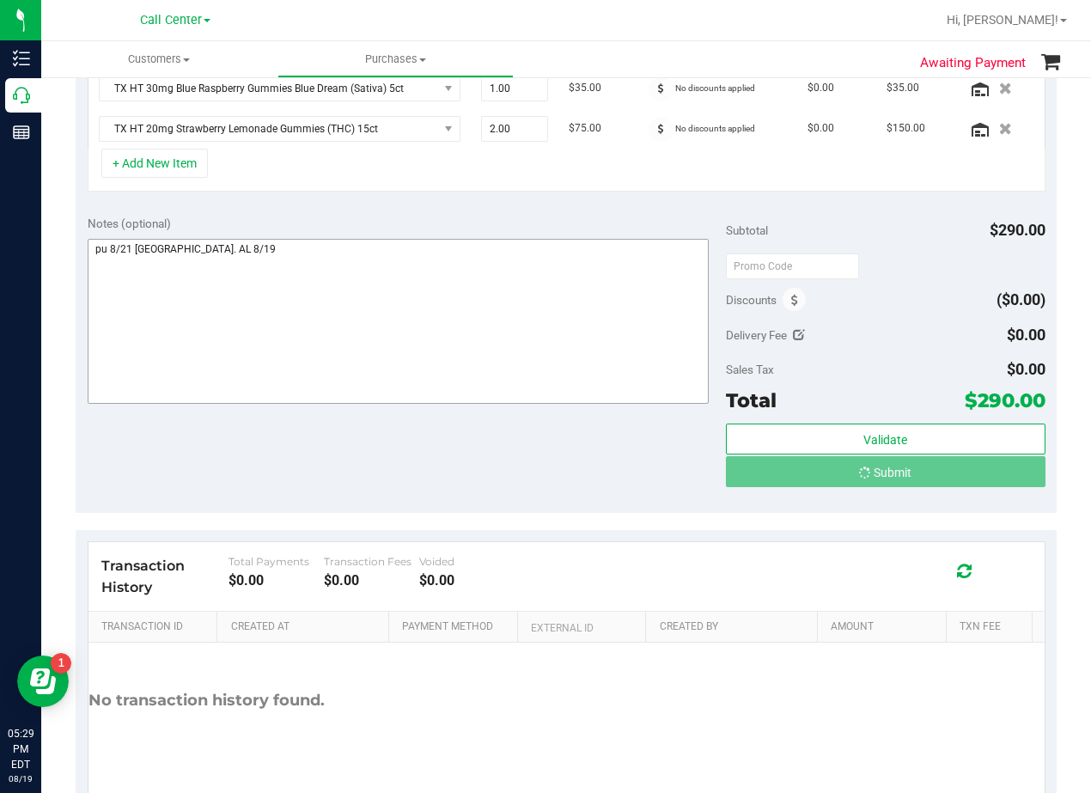
scroll to position [489, 0]
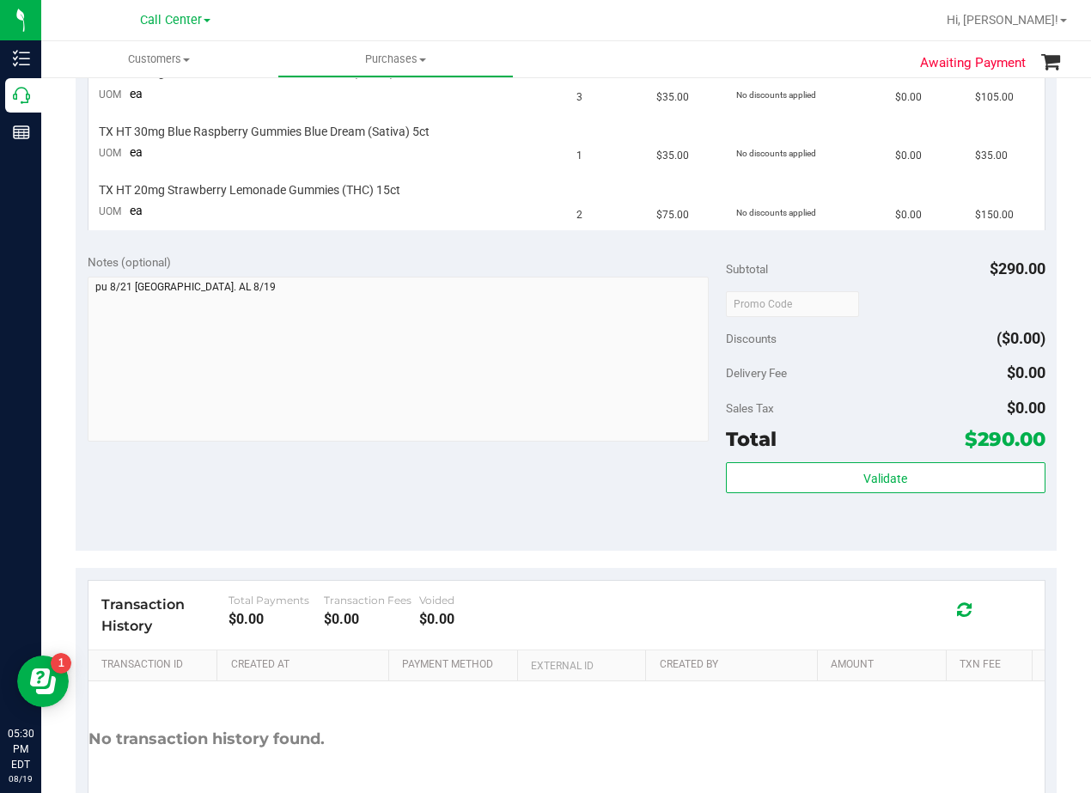
click at [581, 256] on div "Notes (optional)" at bounding box center [407, 261] width 638 height 17
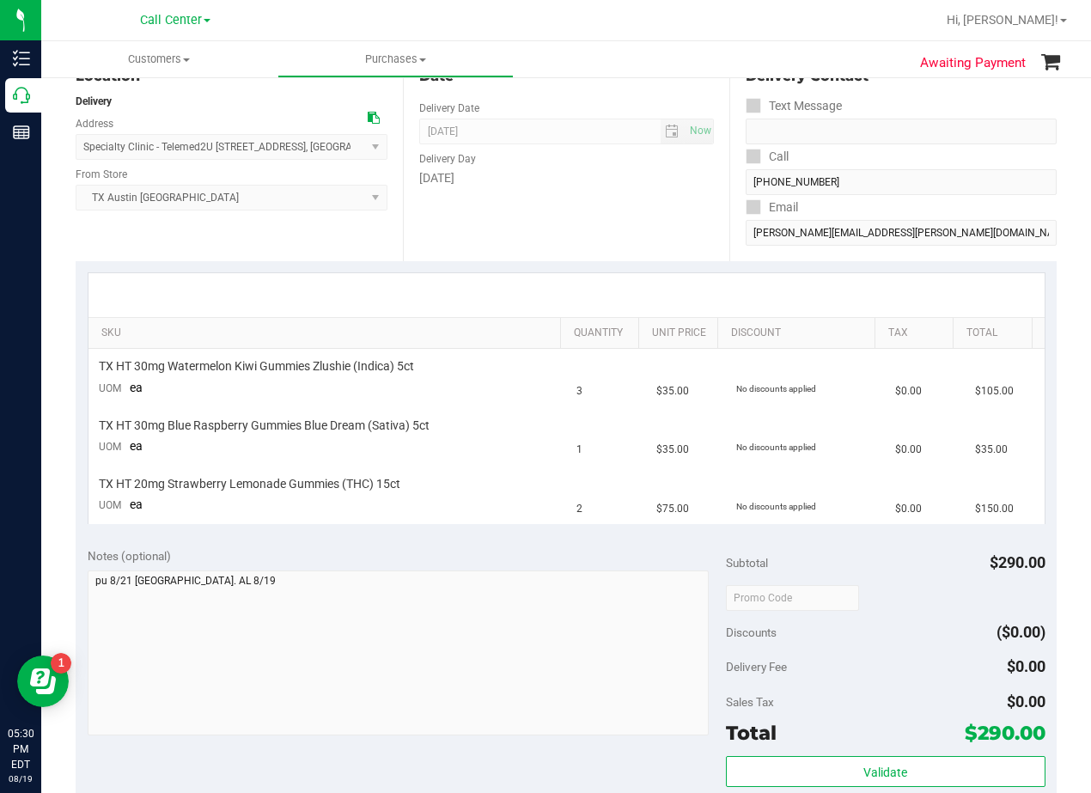
scroll to position [86, 0]
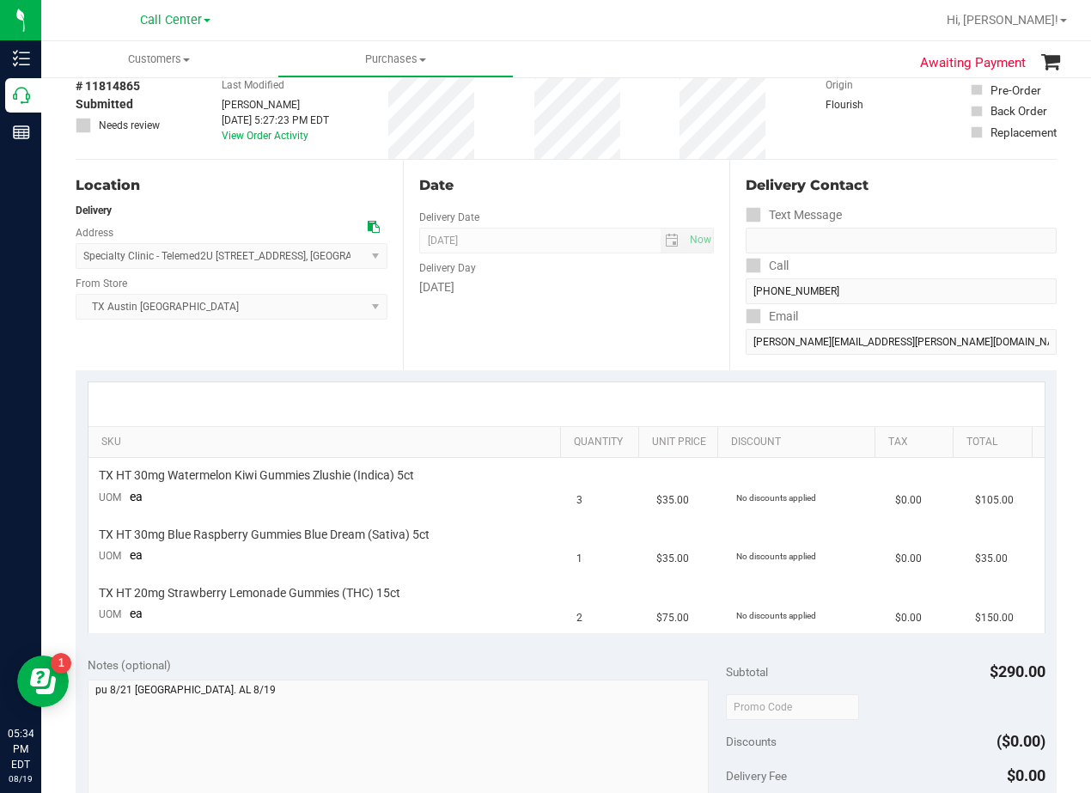
click at [577, 335] on div "Date Delivery Date 08/21/2025 Now 08/21/2025 08:00 AM Now Delivery Day Thursday" at bounding box center [566, 265] width 327 height 211
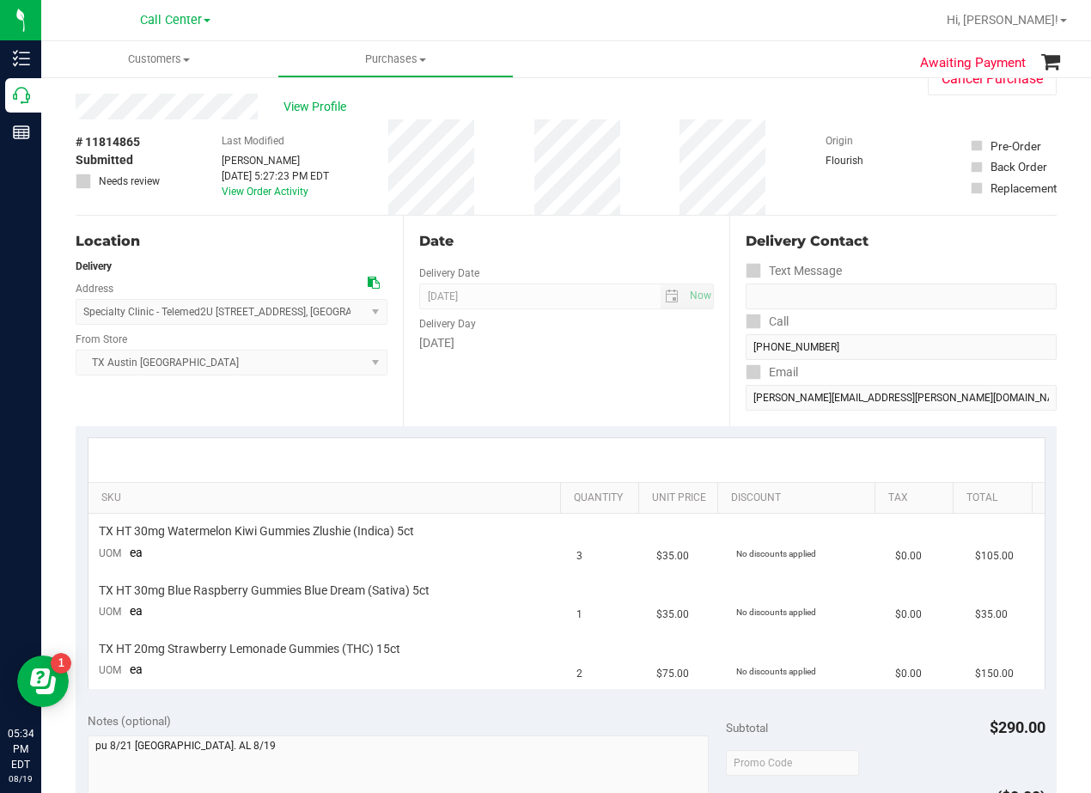
scroll to position [0, 0]
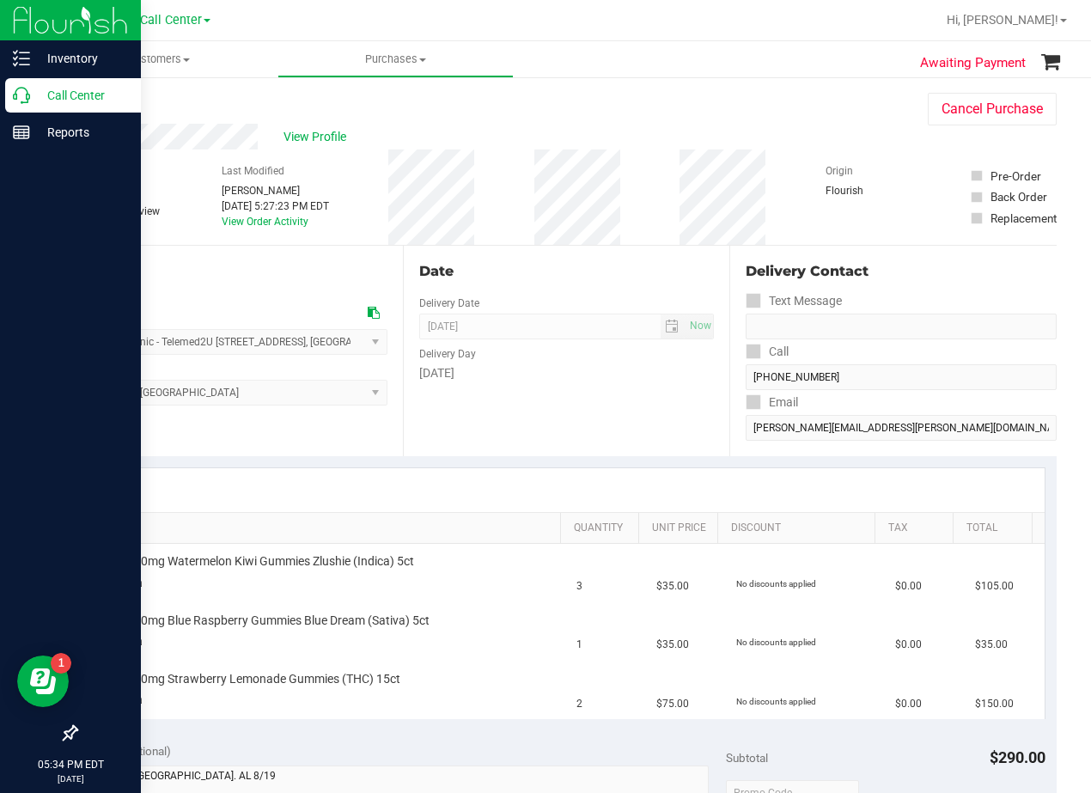
click at [40, 98] on p "Call Center" at bounding box center [81, 95] width 103 height 21
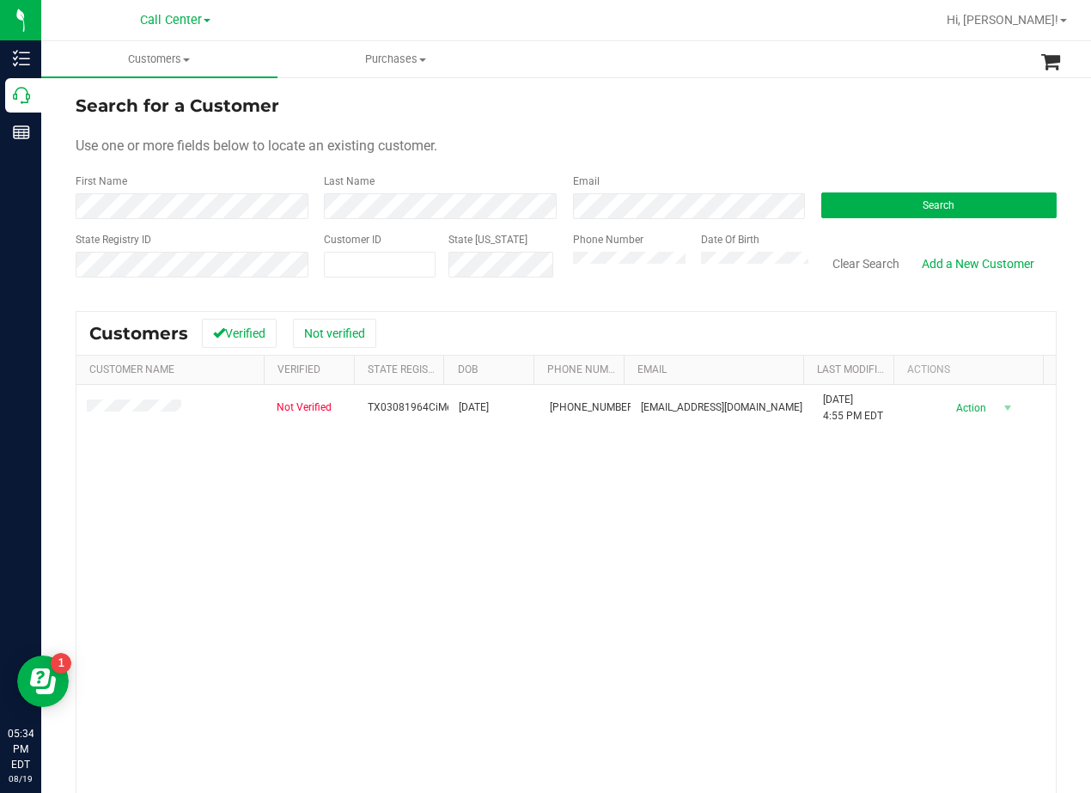
click at [760, 134] on form "Search for a Customer Use one or more fields below to locate an existing custom…" at bounding box center [566, 193] width 981 height 200
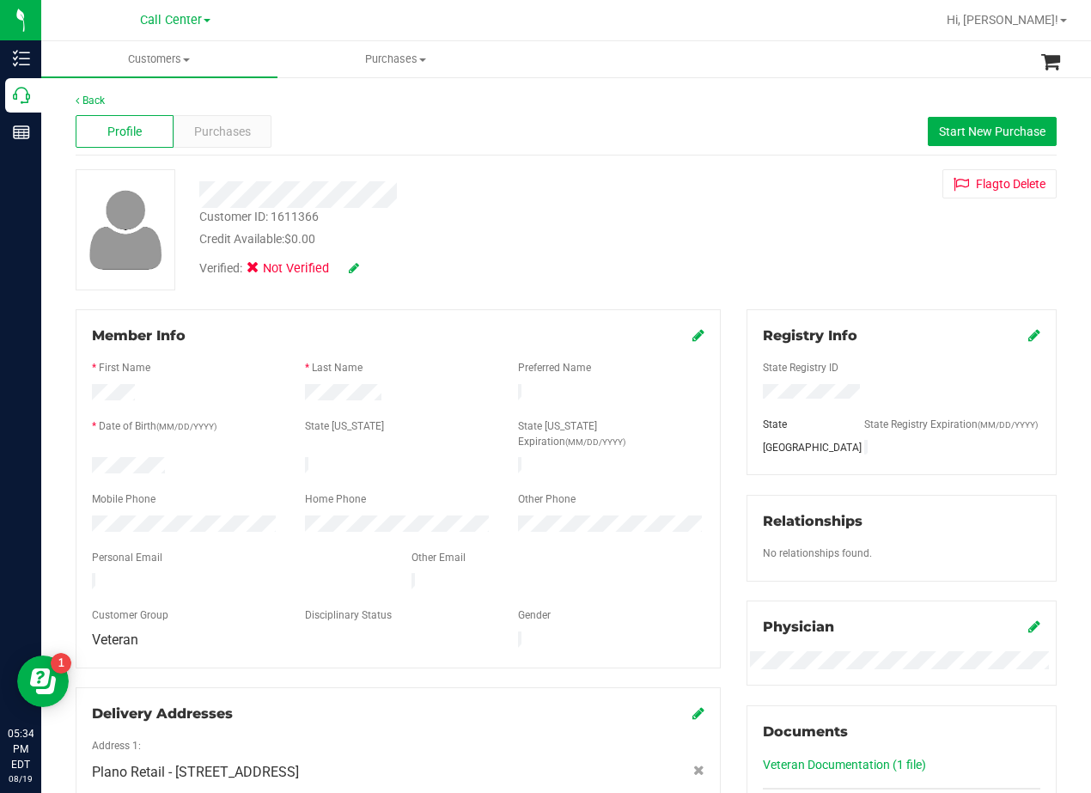
click at [651, 208] on div "Customer ID: 1611366 Credit Available: $0.00" at bounding box center [438, 228] width 504 height 40
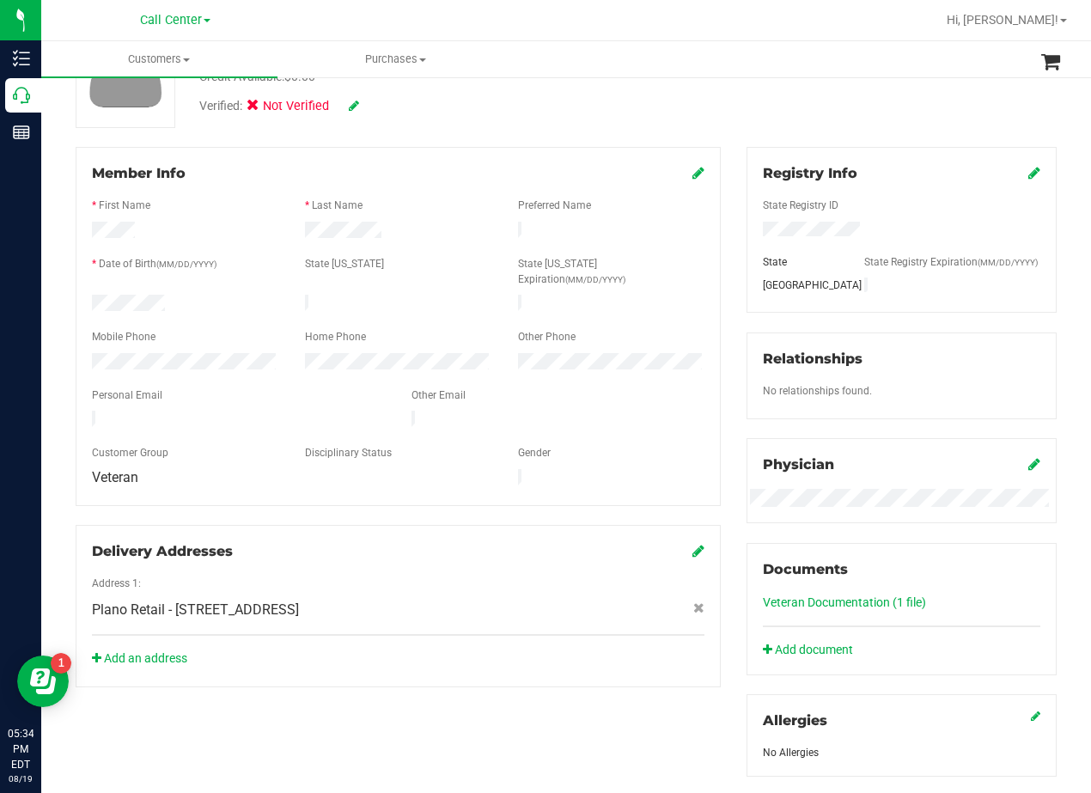
scroll to position [467, 0]
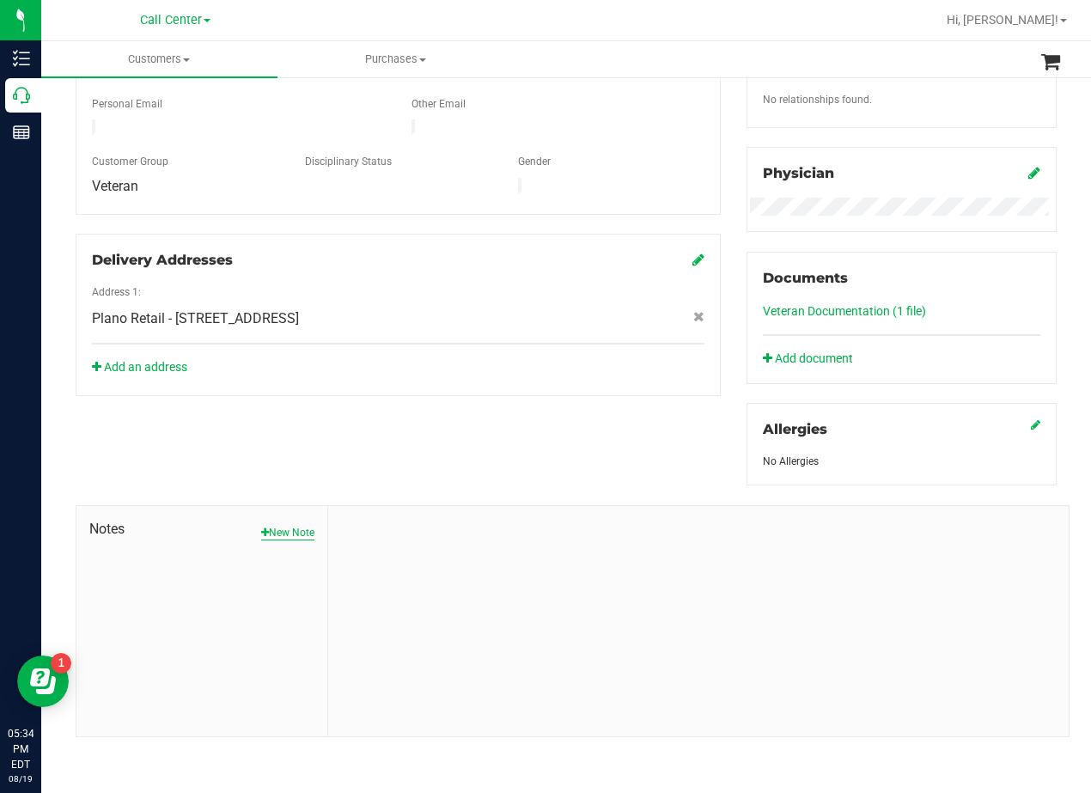
click at [302, 526] on button "New Note" at bounding box center [287, 532] width 53 height 15
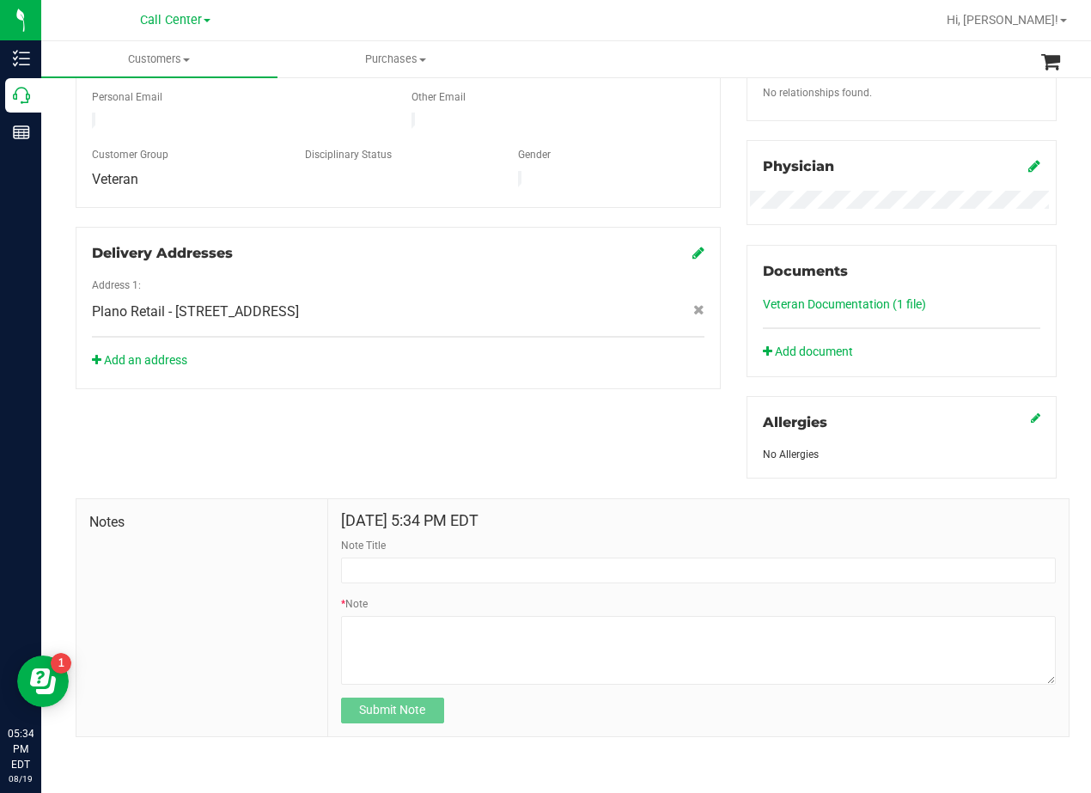
click at [480, 601] on form "Aug 19, 2025 5:34 PM EDT Note Title * Note Submit Note" at bounding box center [698, 617] width 715 height 211
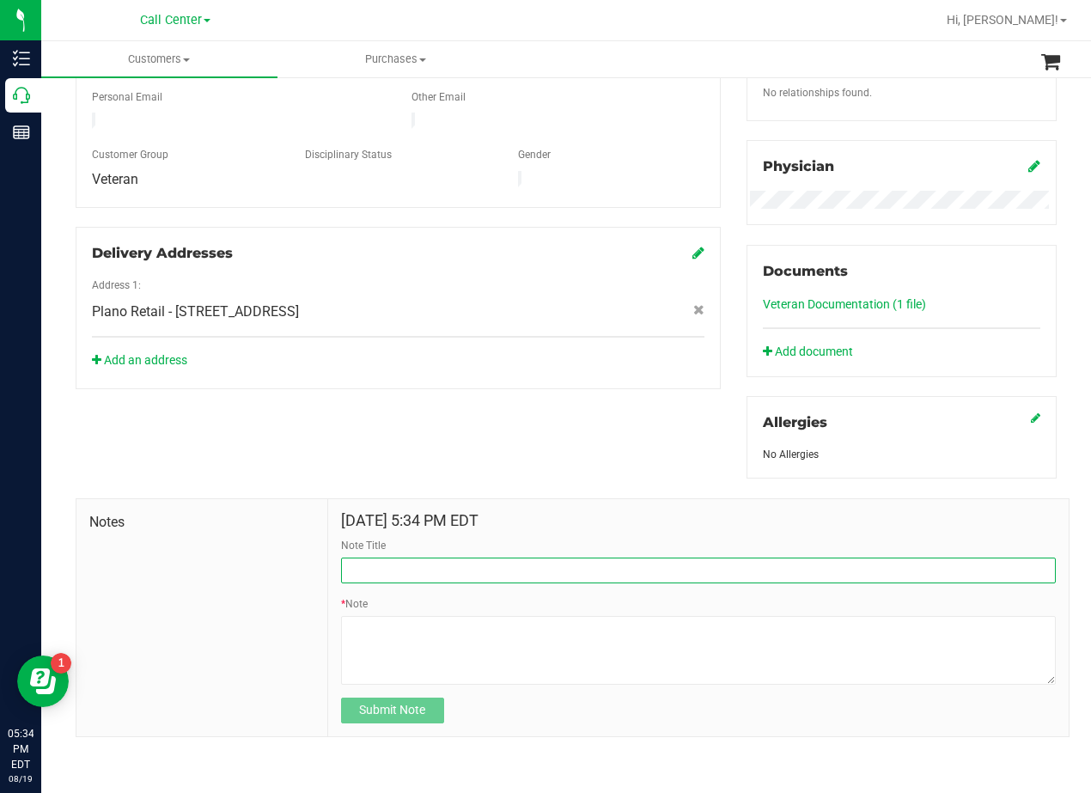
click at [478, 583] on input "Note Title" at bounding box center [698, 571] width 715 height 26
type input "CURT"
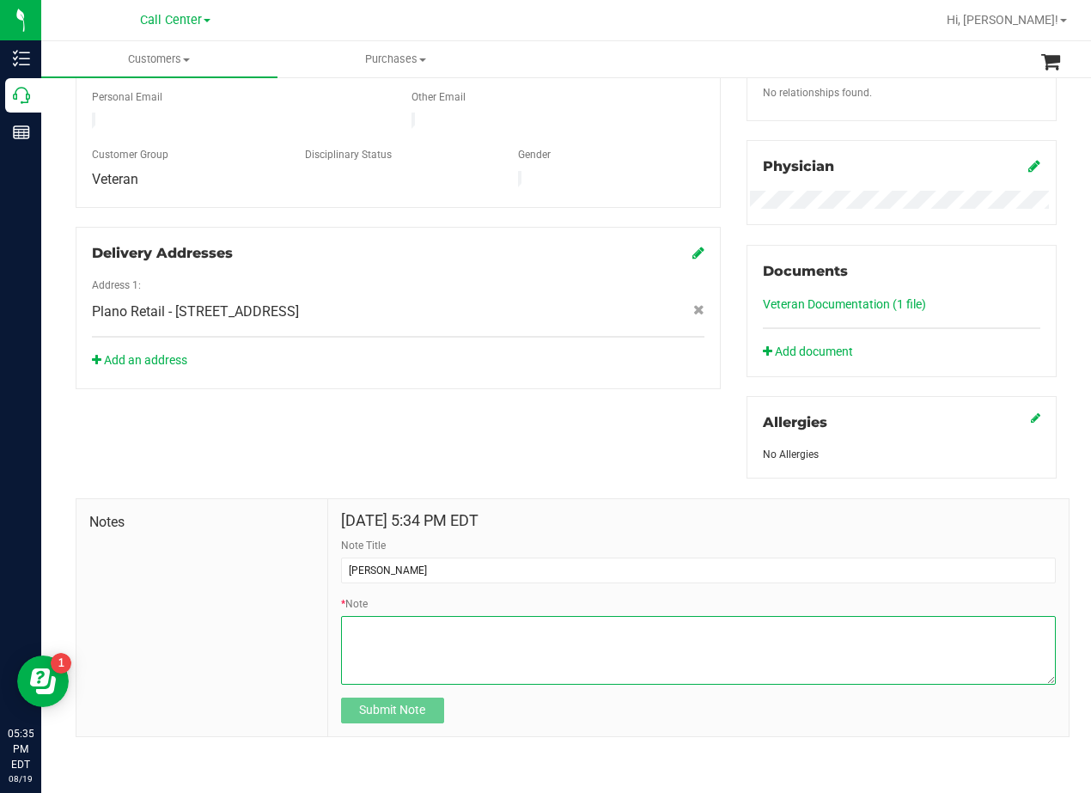
click at [685, 663] on textarea "* Note" at bounding box center [698, 650] width 715 height 69
paste textarea "Patient Name: Clinton Meriweather Address: 2509 erec dr Lewisville, TX, 75056 P…"
type textarea "Patient Name: Clinton Meriweather Address: 2509 erec dr Lewisville, TX, 75056 P…"
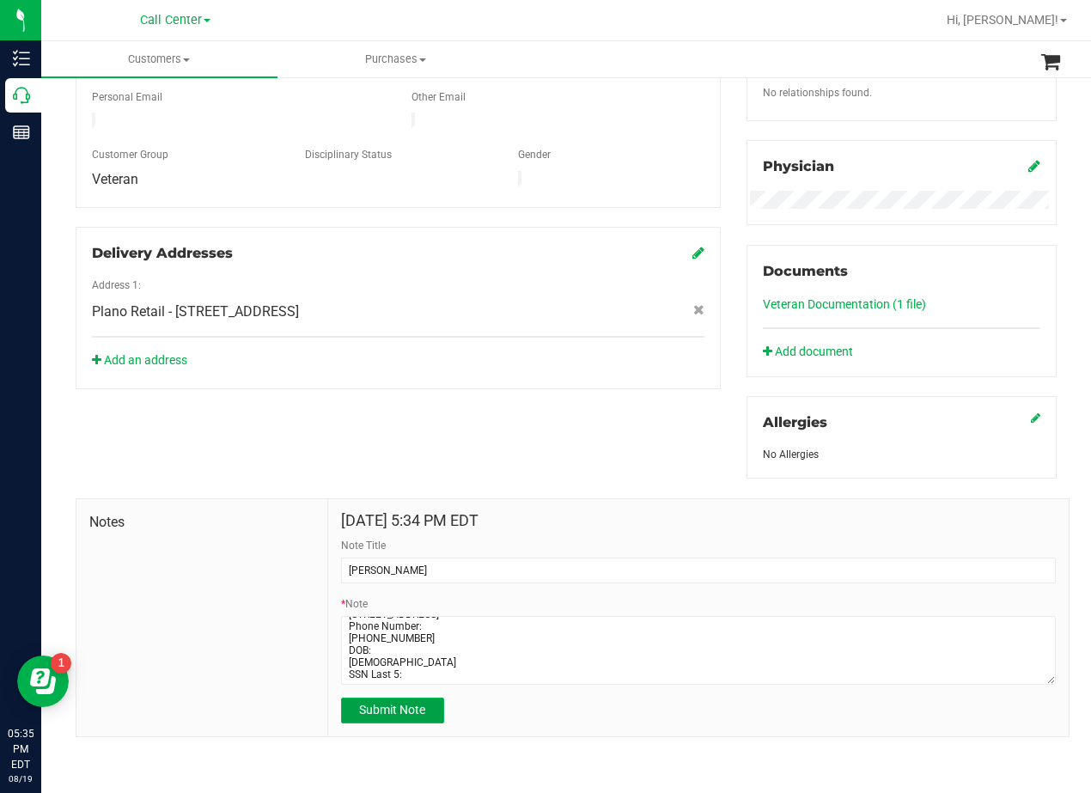
click at [406, 717] on span "Submit Note" at bounding box center [392, 710] width 66 height 14
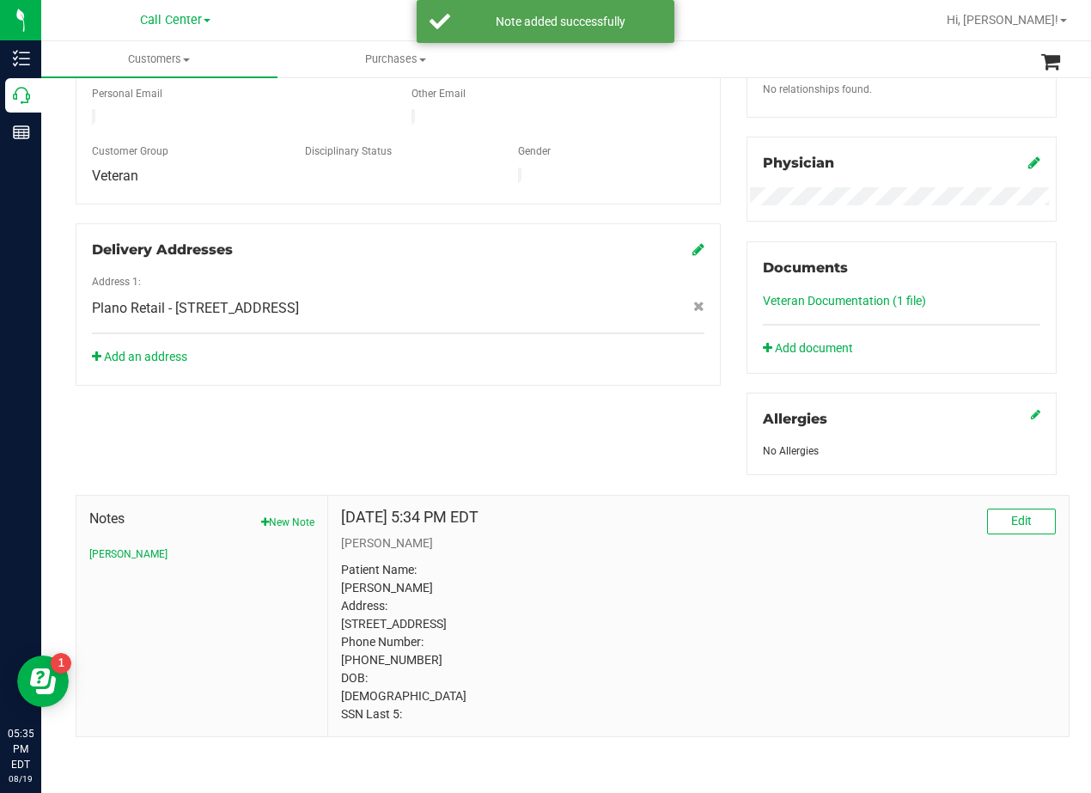
click at [583, 414] on div "Member Info * First Name * Last Name Preferred Name * Date of Birth (MM/DD/YYYY…" at bounding box center [566, 291] width 1007 height 892
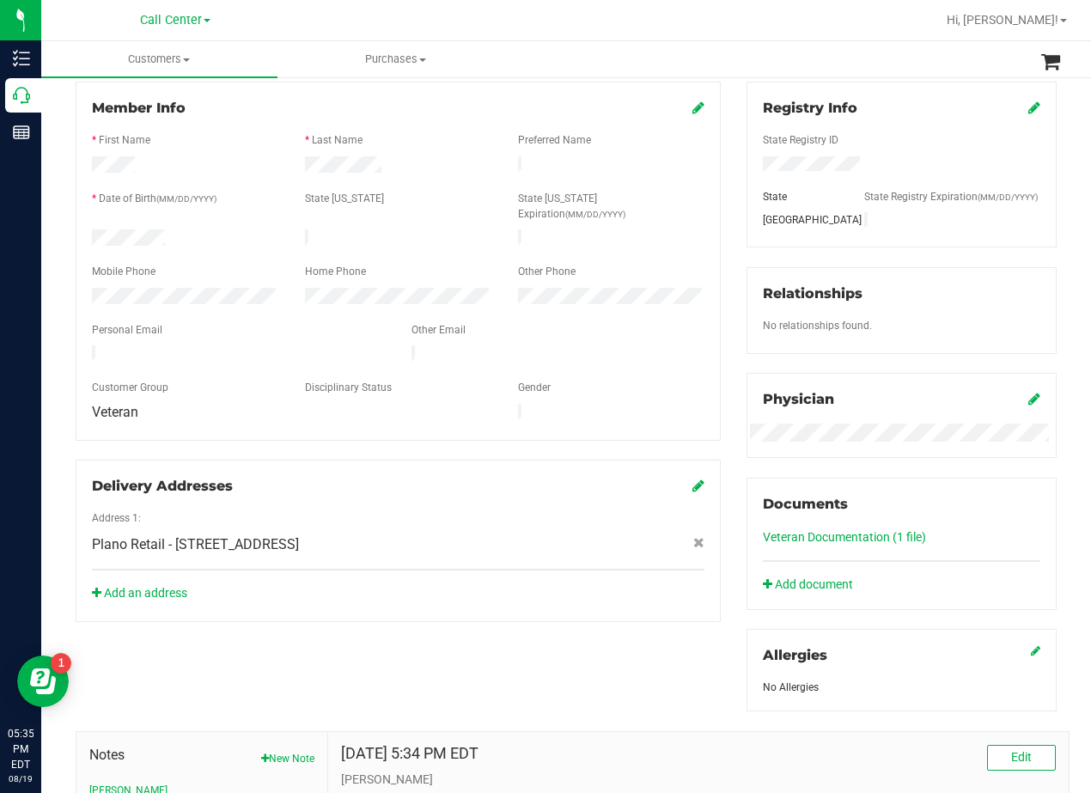
scroll to position [210, 0]
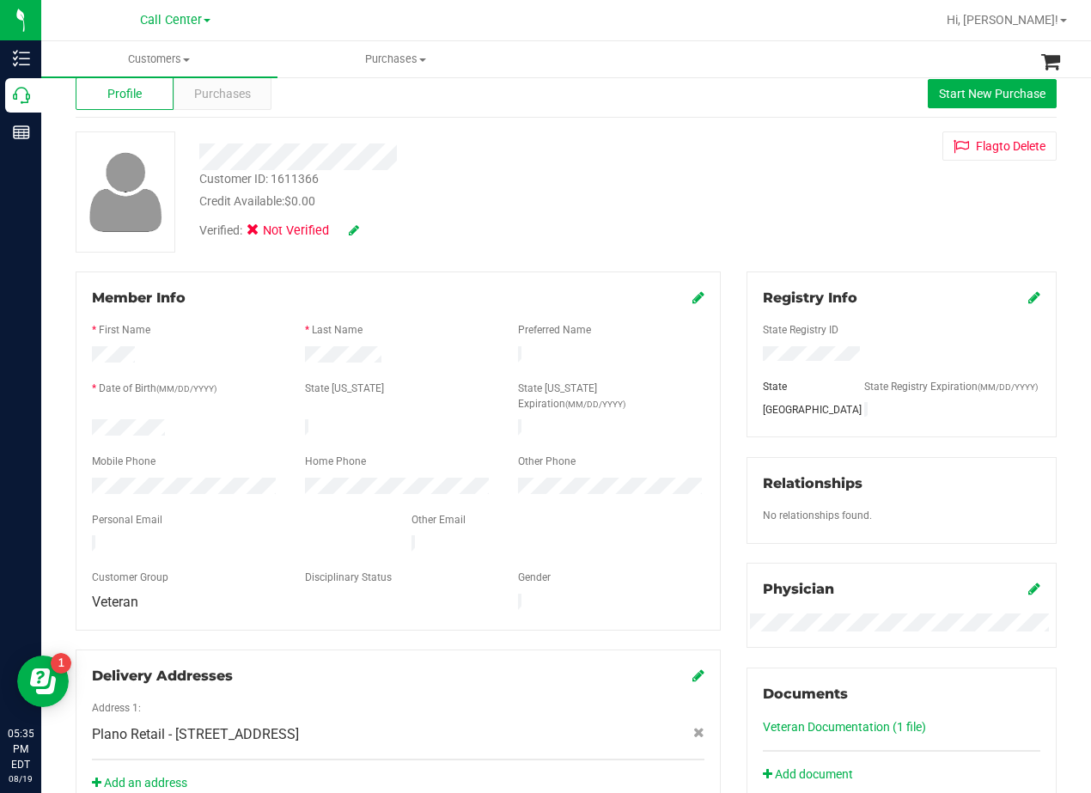
click at [720, 223] on div "Customer ID: 1611366 Credit Available: $0.00 Verified: Not Verified Flag to Del…" at bounding box center [566, 191] width 1007 height 121
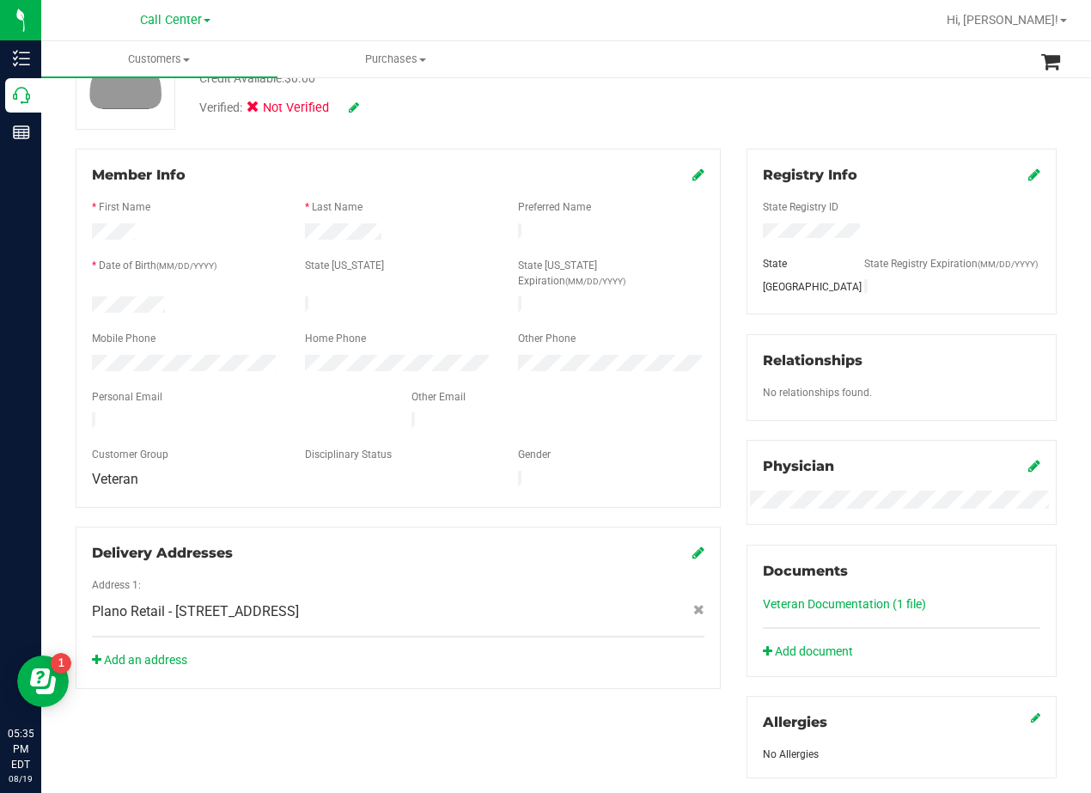
scroll to position [0, 0]
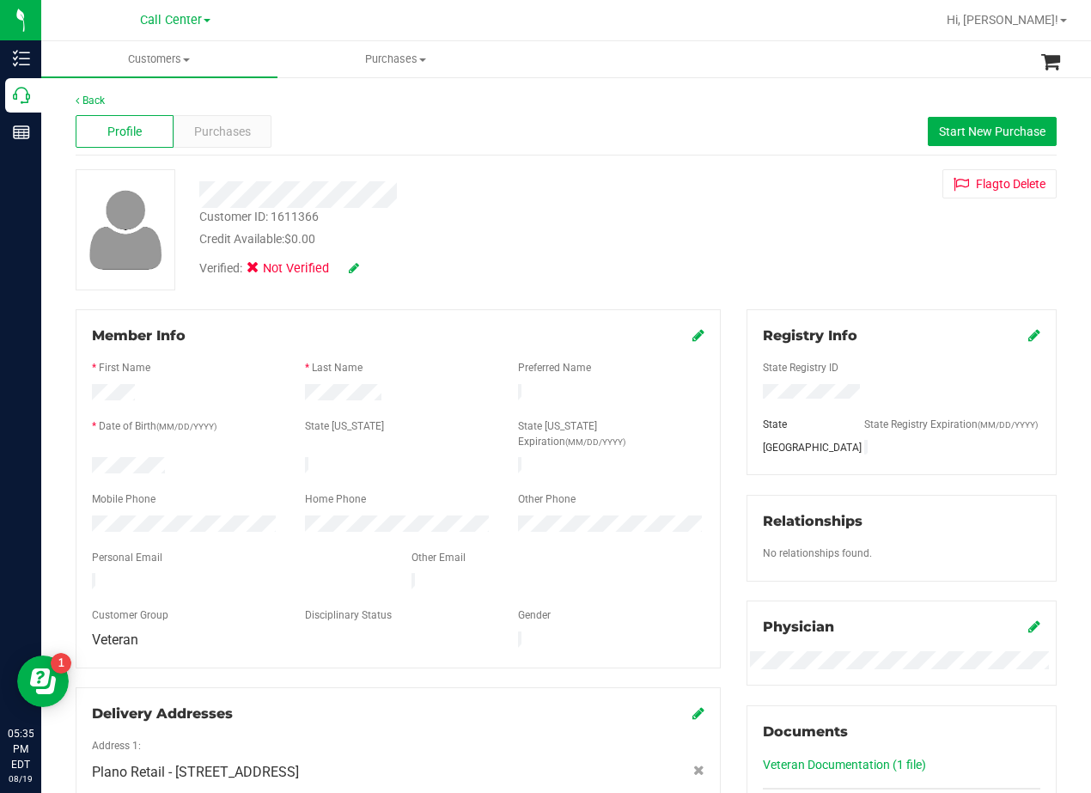
click at [690, 235] on div "Customer ID: 1611366 Credit Available: $0.00 Verified: Not Verified Flag to Del…" at bounding box center [566, 229] width 1007 height 121
click at [939, 127] on span "Start New Purchase" at bounding box center [992, 132] width 107 height 14
click at [709, 146] on div "Customers All customers Add a new customer All physicians Purchases All purchas…" at bounding box center [566, 417] width 1050 height 752
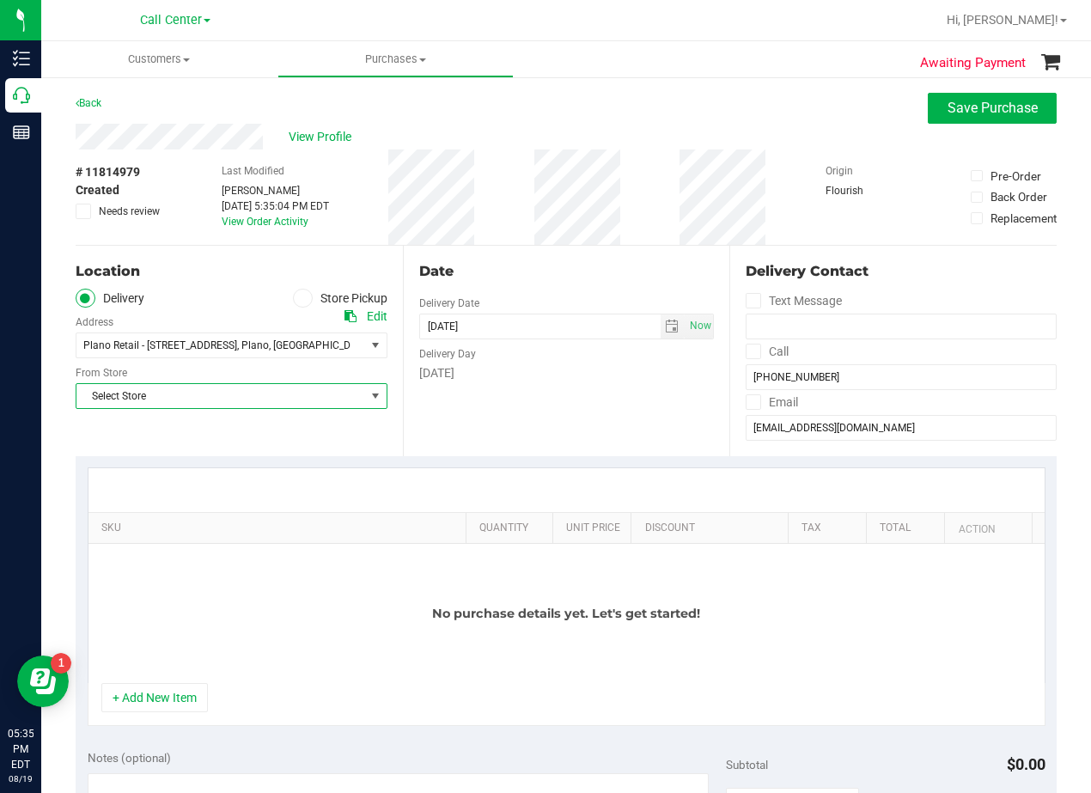
click at [318, 383] on span "Select Store" at bounding box center [232, 396] width 312 height 26
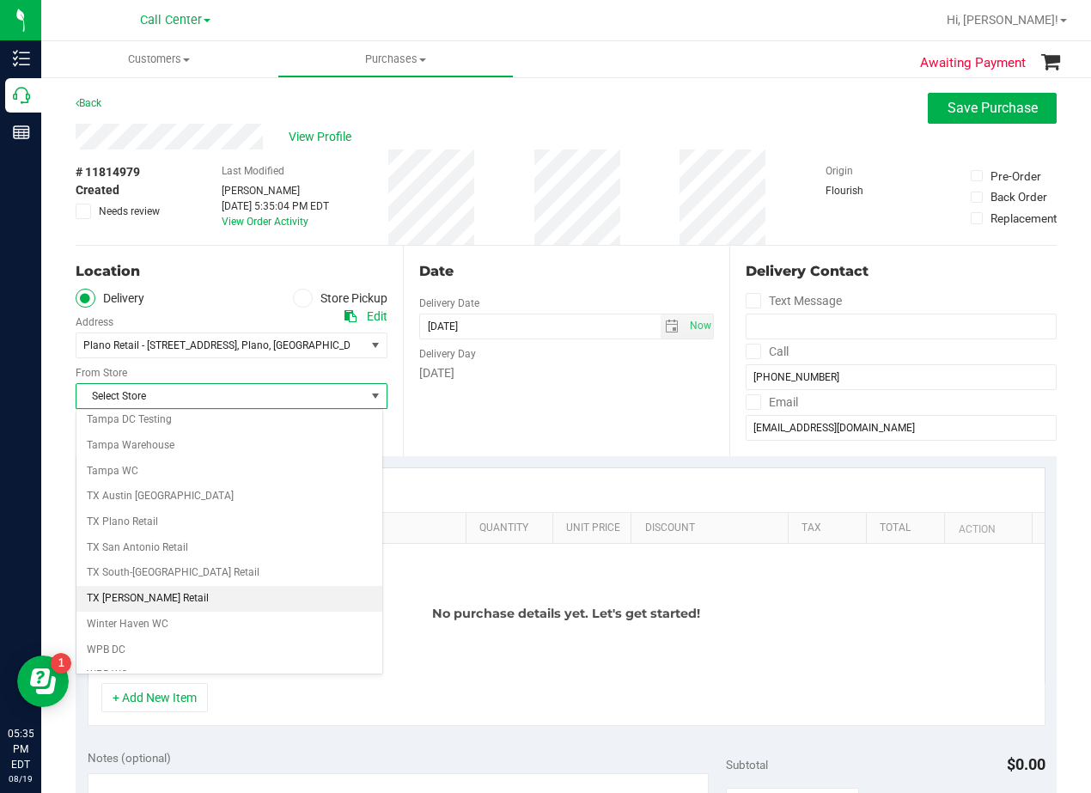
scroll to position [1248, 0]
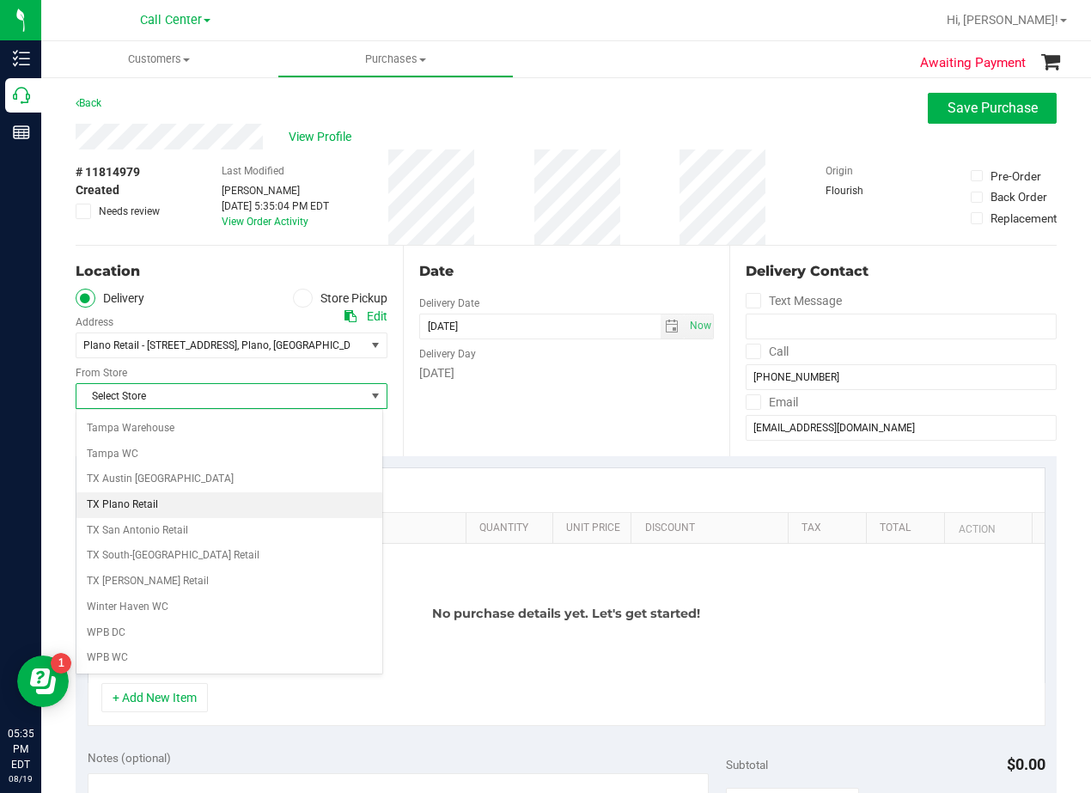
click at [191, 496] on li "TX Plano Retail" at bounding box center [229, 505] width 306 height 26
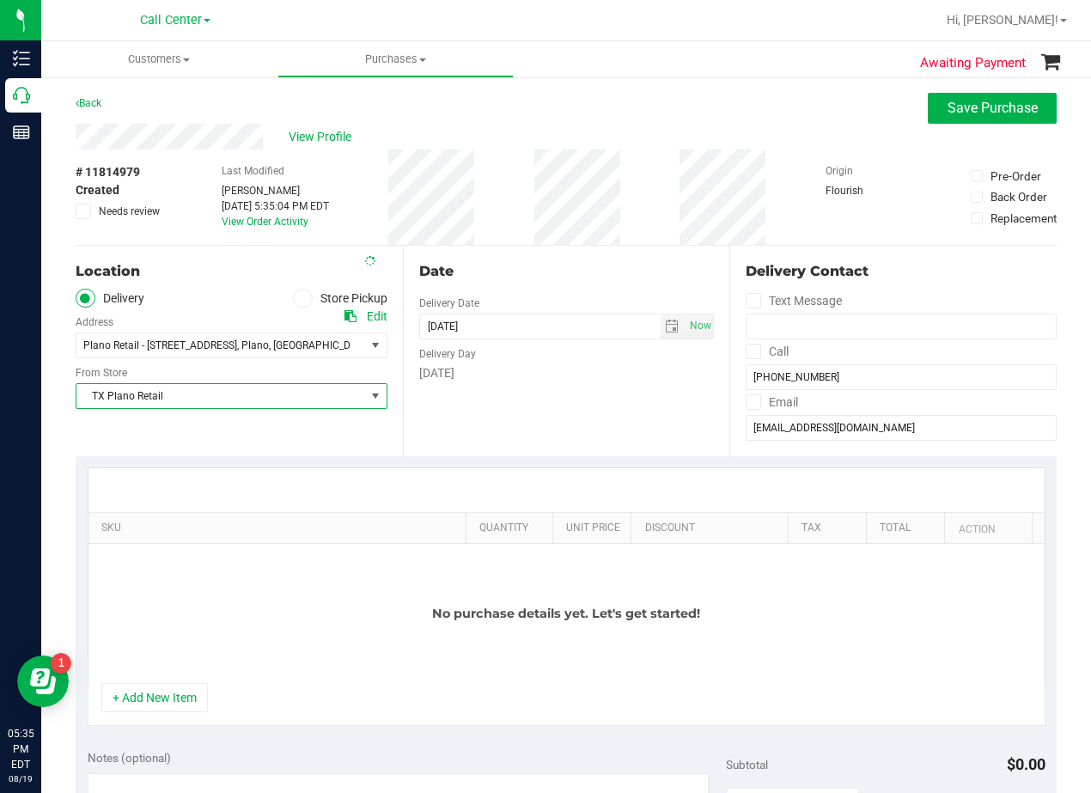
click at [477, 397] on div "Date Delivery Date 08/19/2025 Now 08/19/2025 05:35 PM Now Delivery Day Tuesday" at bounding box center [566, 351] width 327 height 211
click at [665, 302] on div "Date Delivery Date 08/19/2025 Now 08/19/2025 05:35 PM Now Delivery Day Tuesday" at bounding box center [566, 351] width 327 height 211
click at [667, 337] on span "select" at bounding box center [673, 326] width 25 height 24
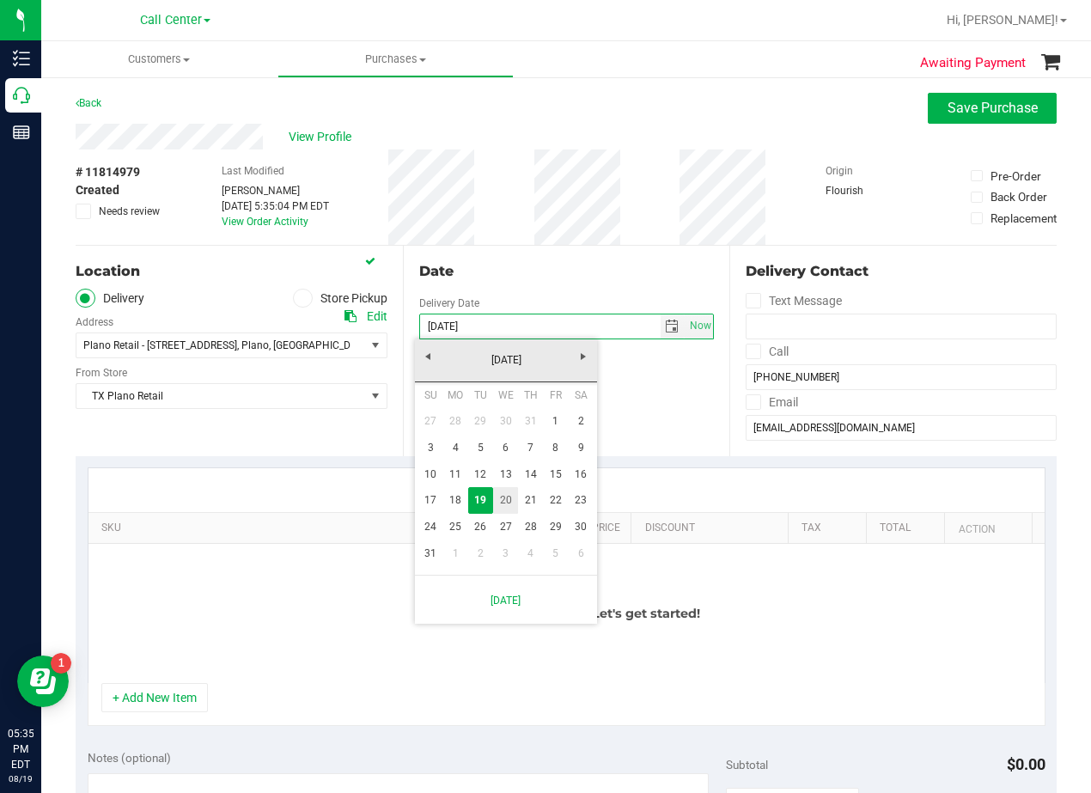
click at [507, 500] on link "20" at bounding box center [505, 500] width 25 height 27
type input "08/20/2025"
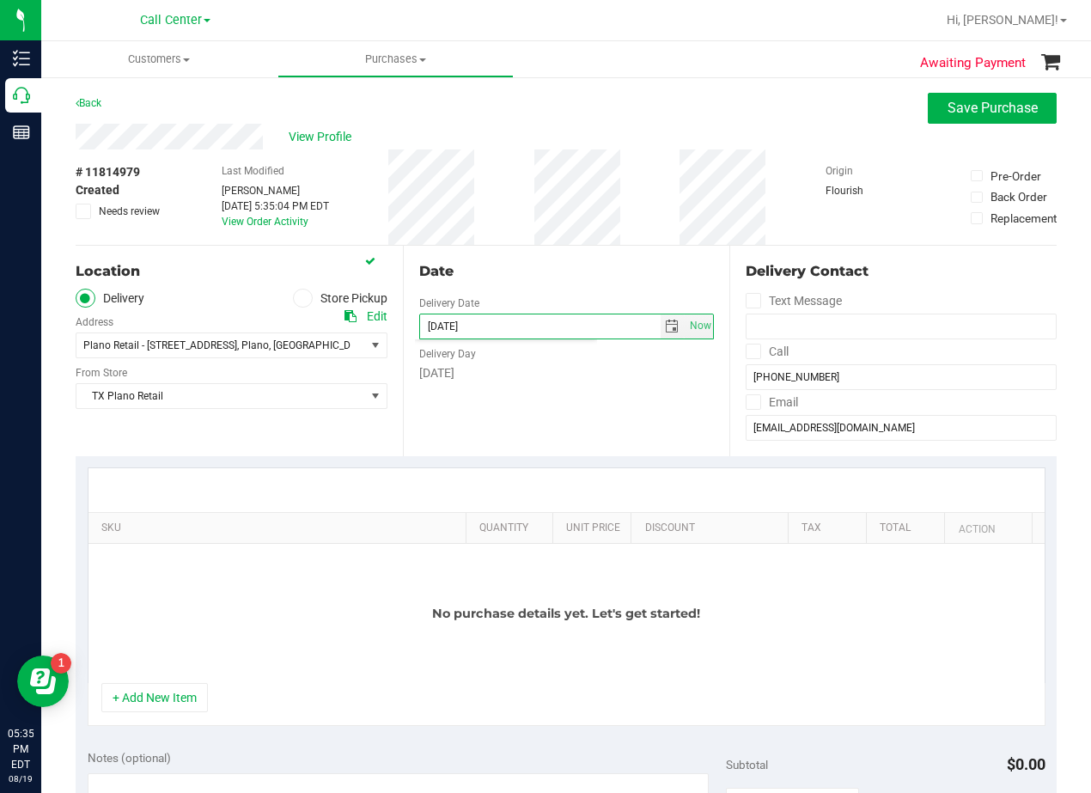
click at [551, 386] on div "Date Delivery Date 08/20/2025 Now 08/20/2025 05:35 PM Now Delivery Day Wednesday" at bounding box center [566, 351] width 327 height 211
click at [580, 289] on div "Date Delivery Date 08/20/2025 Now 08/20/2025 05:35 PM Now Delivery Day Wednesday" at bounding box center [566, 351] width 327 height 211
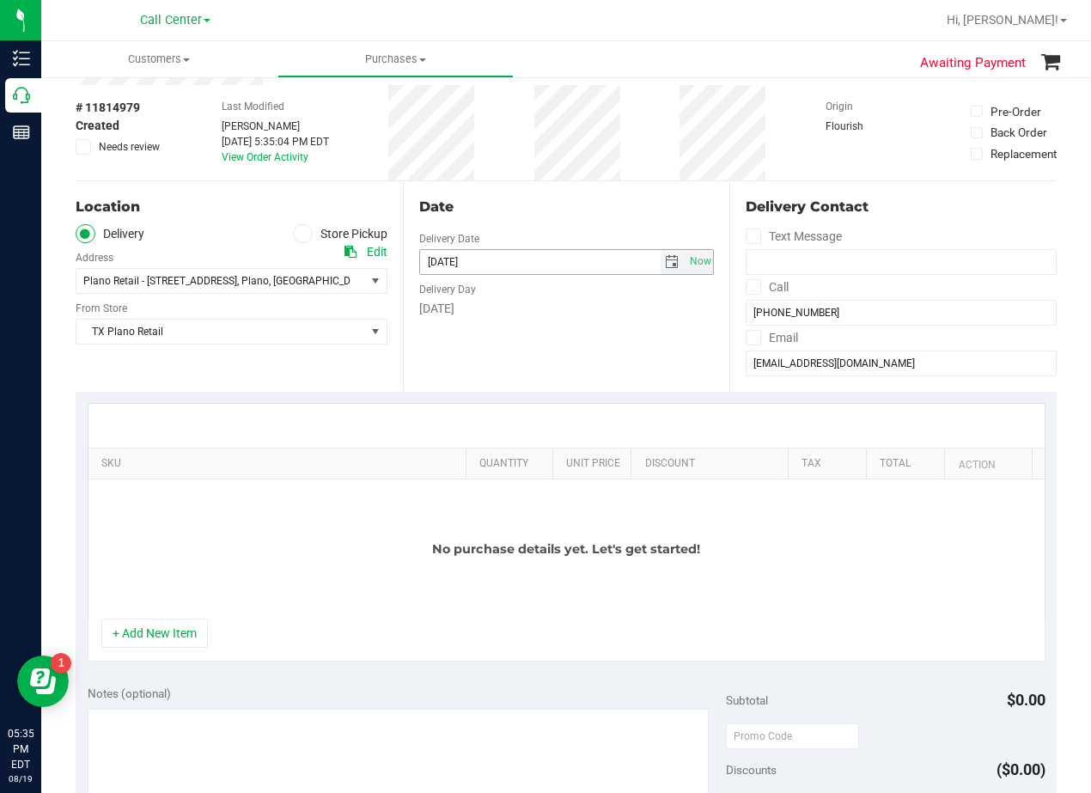
scroll to position [172, 0]
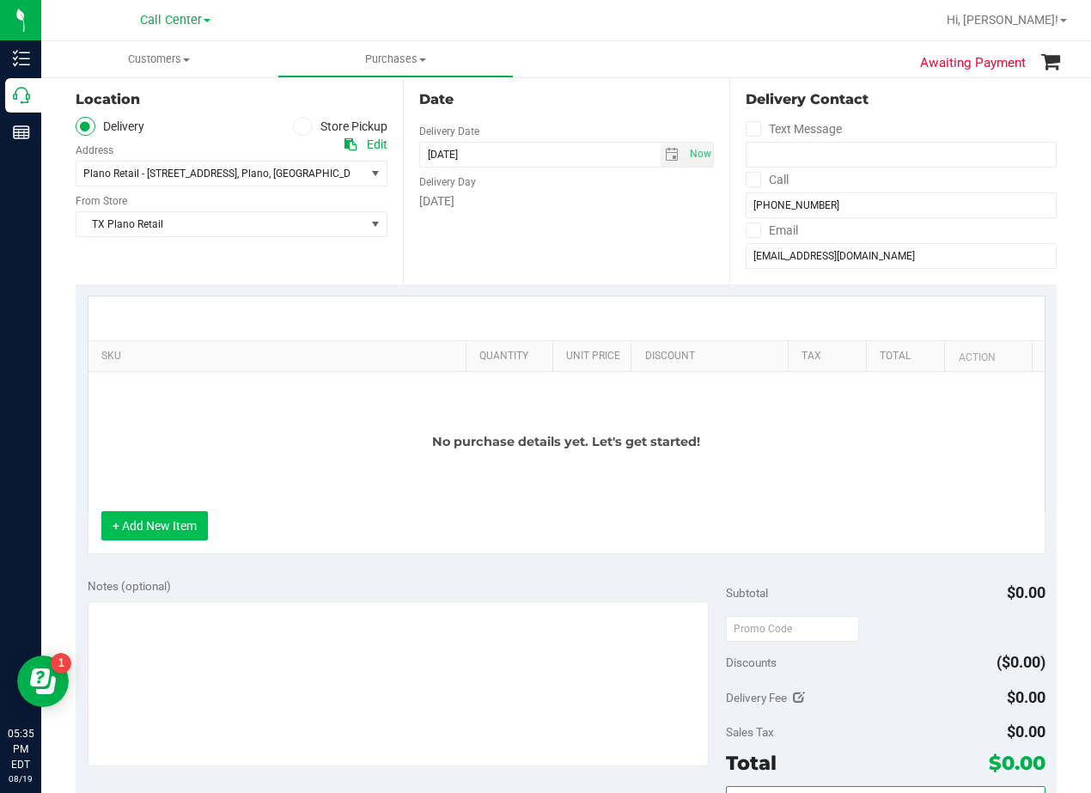
click at [174, 523] on button "+ Add New Item" at bounding box center [154, 525] width 107 height 29
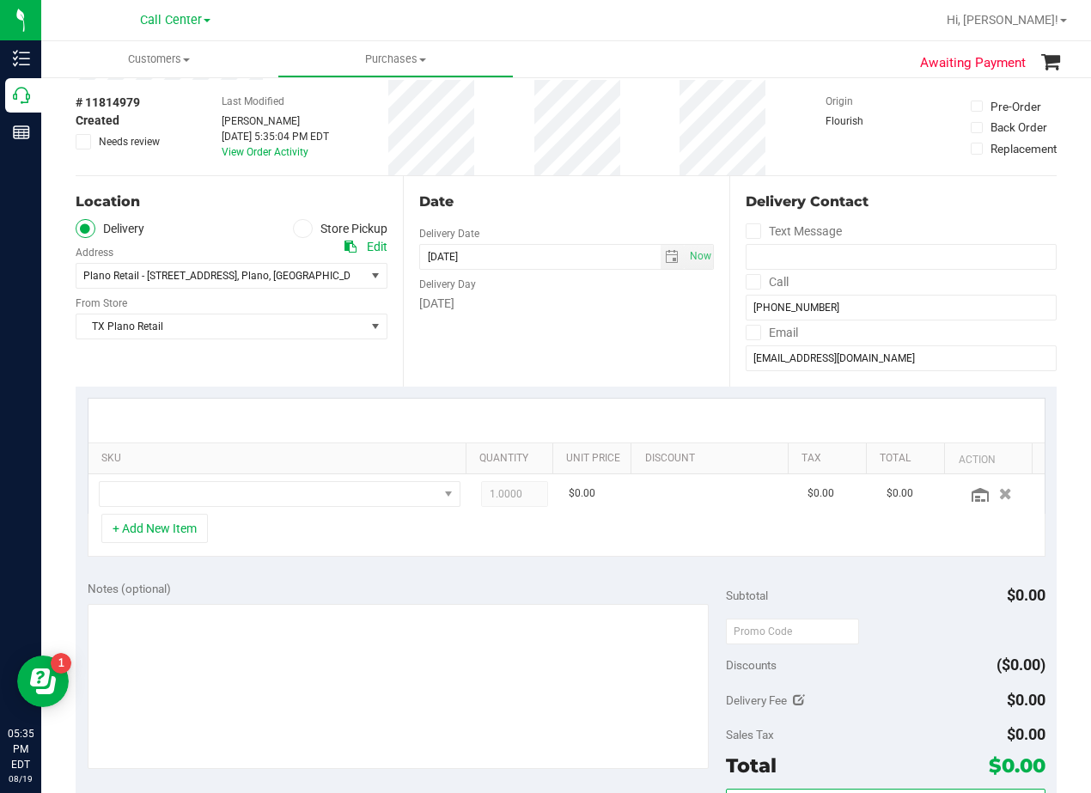
scroll to position [0, 0]
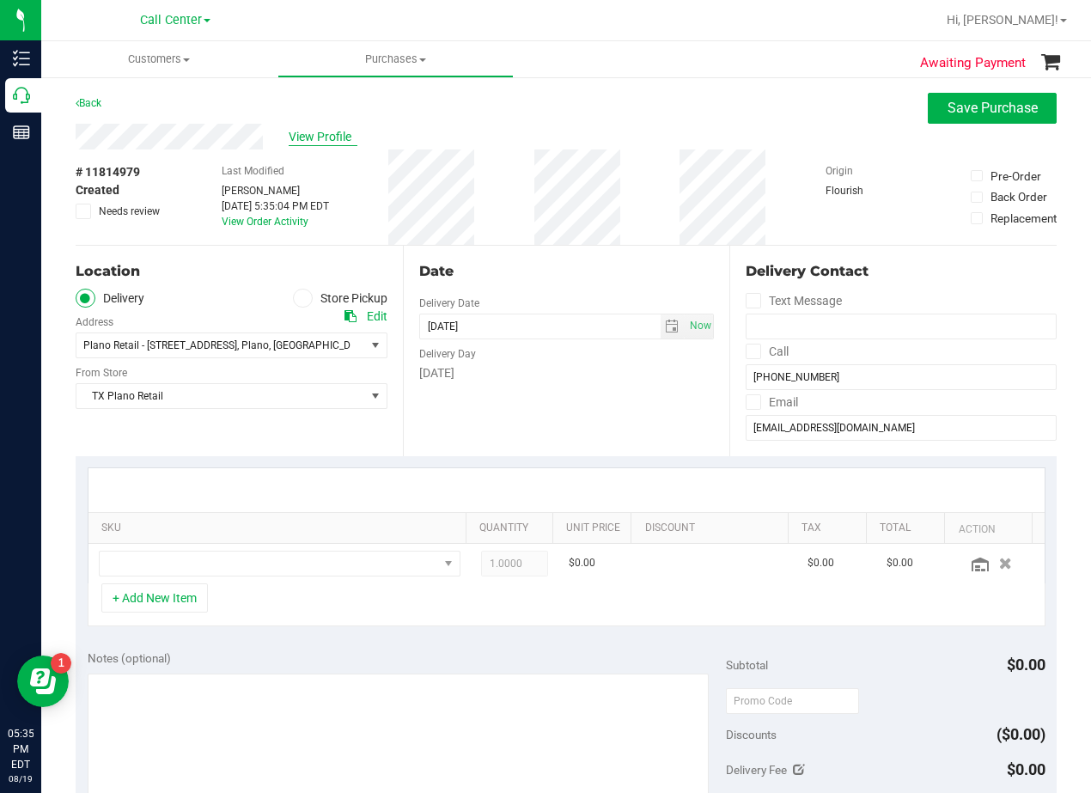
click at [324, 133] on span "View Profile" at bounding box center [323, 137] width 69 height 18
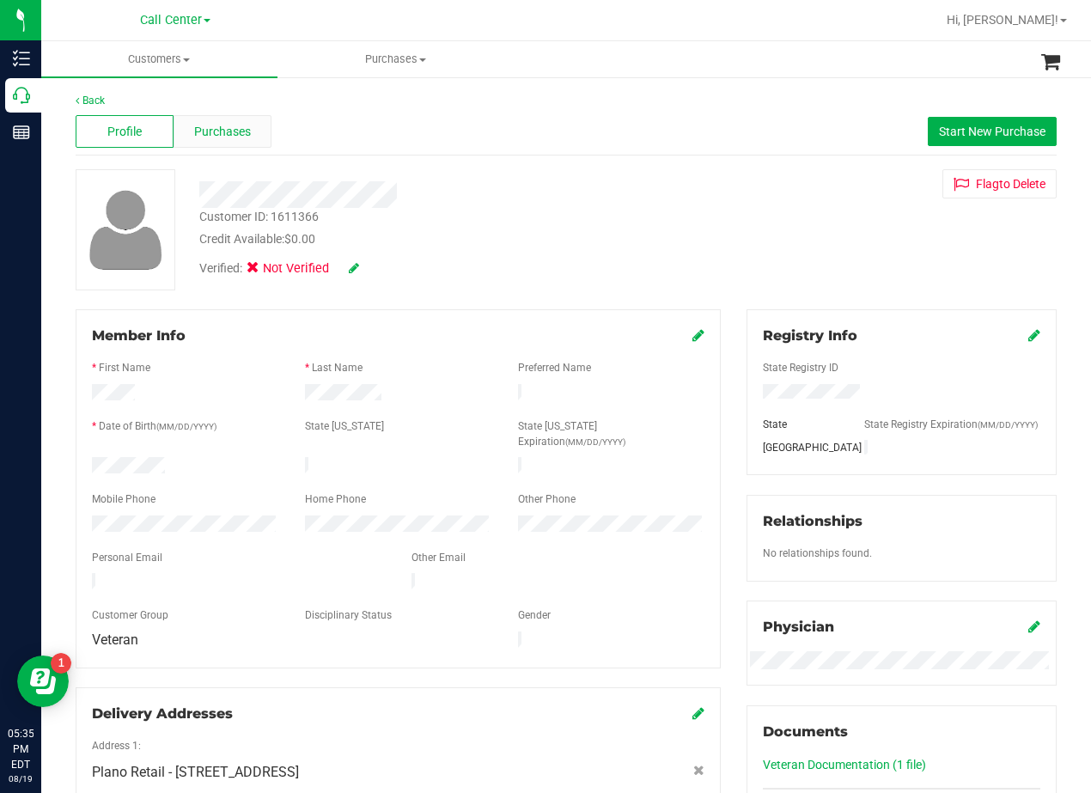
click at [218, 143] on div "Purchases" at bounding box center [223, 131] width 98 height 33
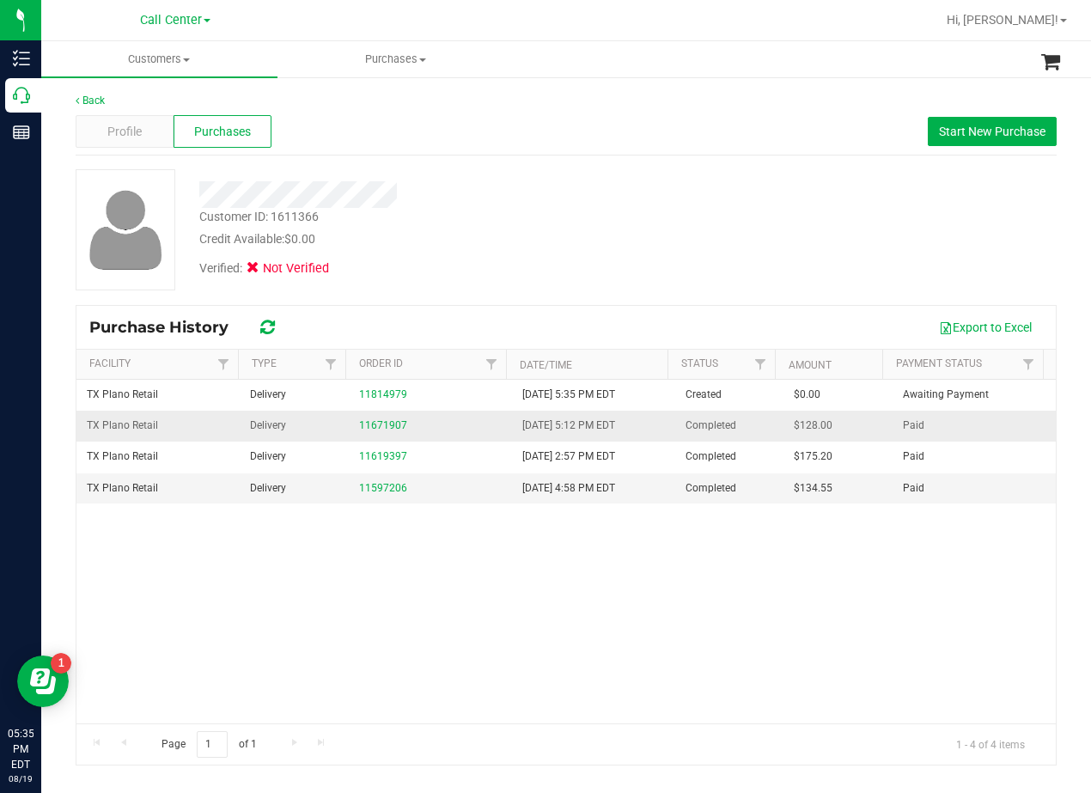
drag, startPoint x: 380, startPoint y: 423, endPoint x: 412, endPoint y: 431, distance: 33.8
click at [412, 431] on div "11671907" at bounding box center [430, 426] width 143 height 16
drag, startPoint x: 383, startPoint y: 414, endPoint x: 377, endPoint y: 422, distance: 9.8
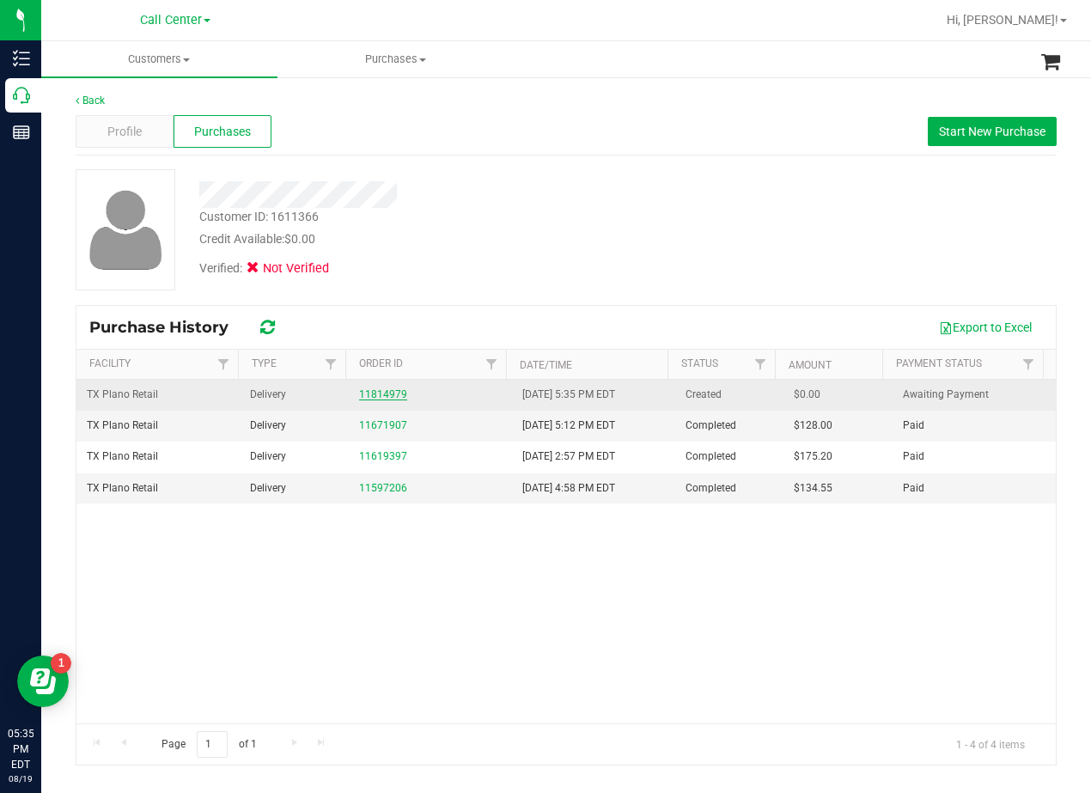
click at [383, 394] on link "11814979" at bounding box center [383, 394] width 48 height 12
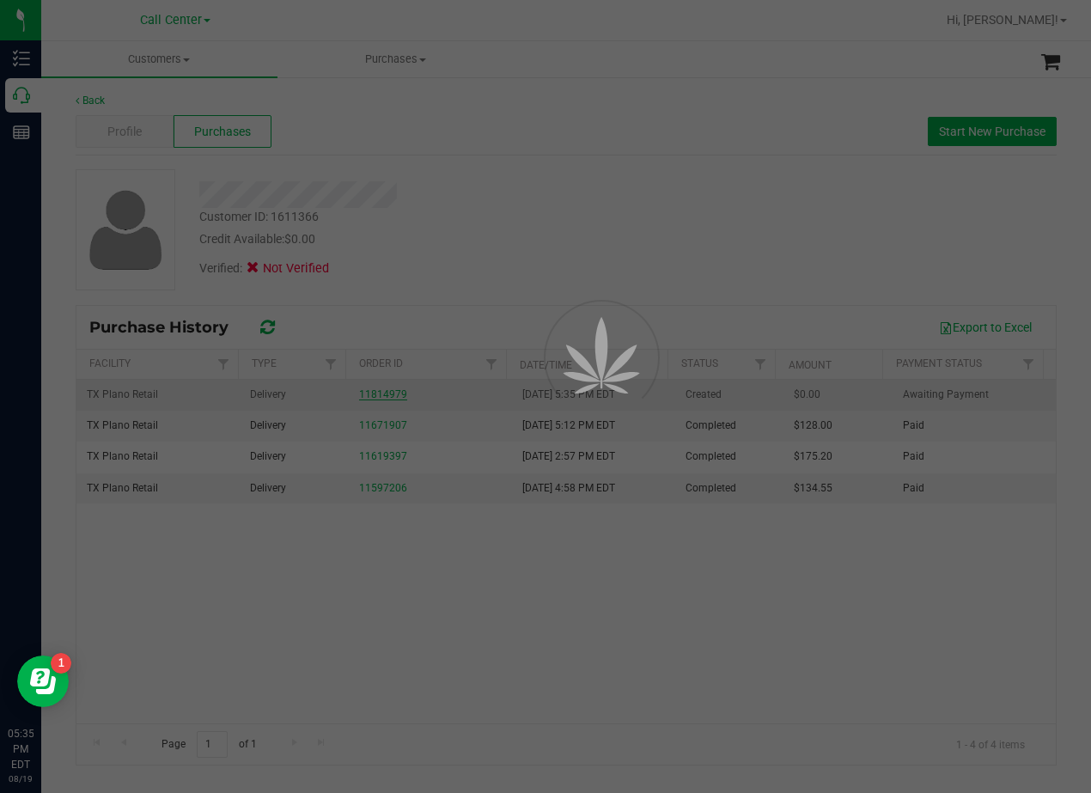
click at [466, 235] on div at bounding box center [545, 396] width 1091 height 793
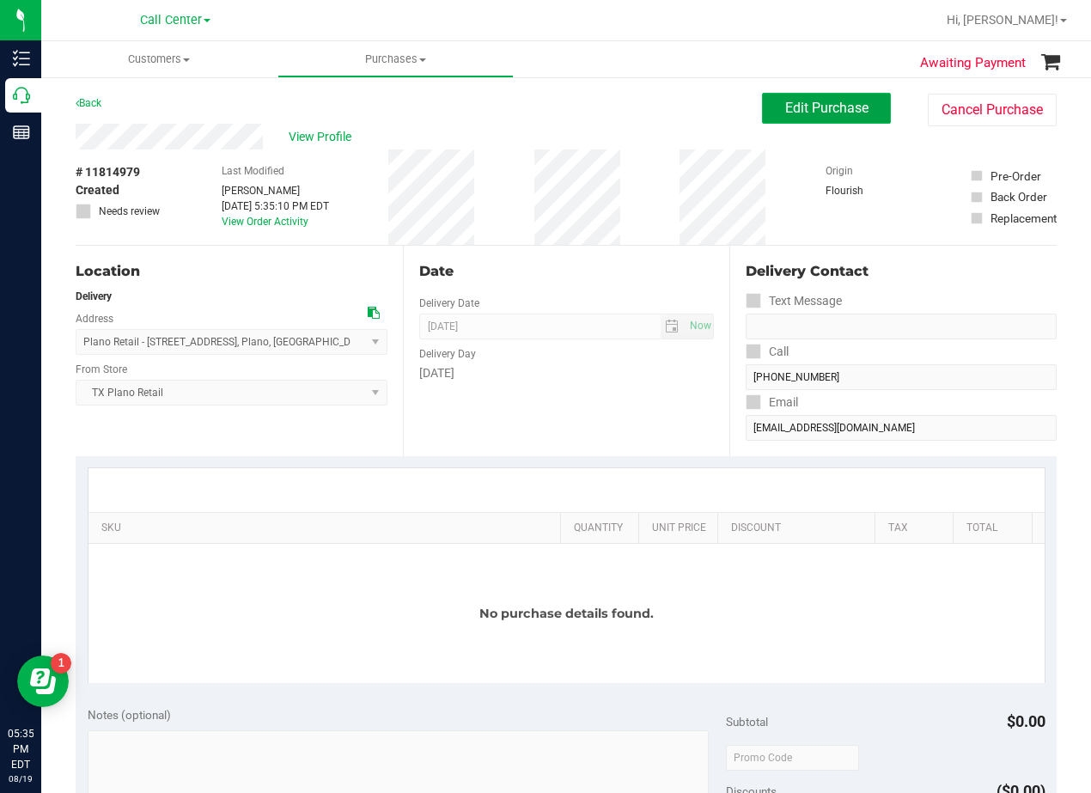
click at [820, 112] on span "Edit Purchase" at bounding box center [826, 108] width 83 height 16
click at [482, 101] on div "Back Edit Purchase Cancel Purchase" at bounding box center [566, 108] width 981 height 31
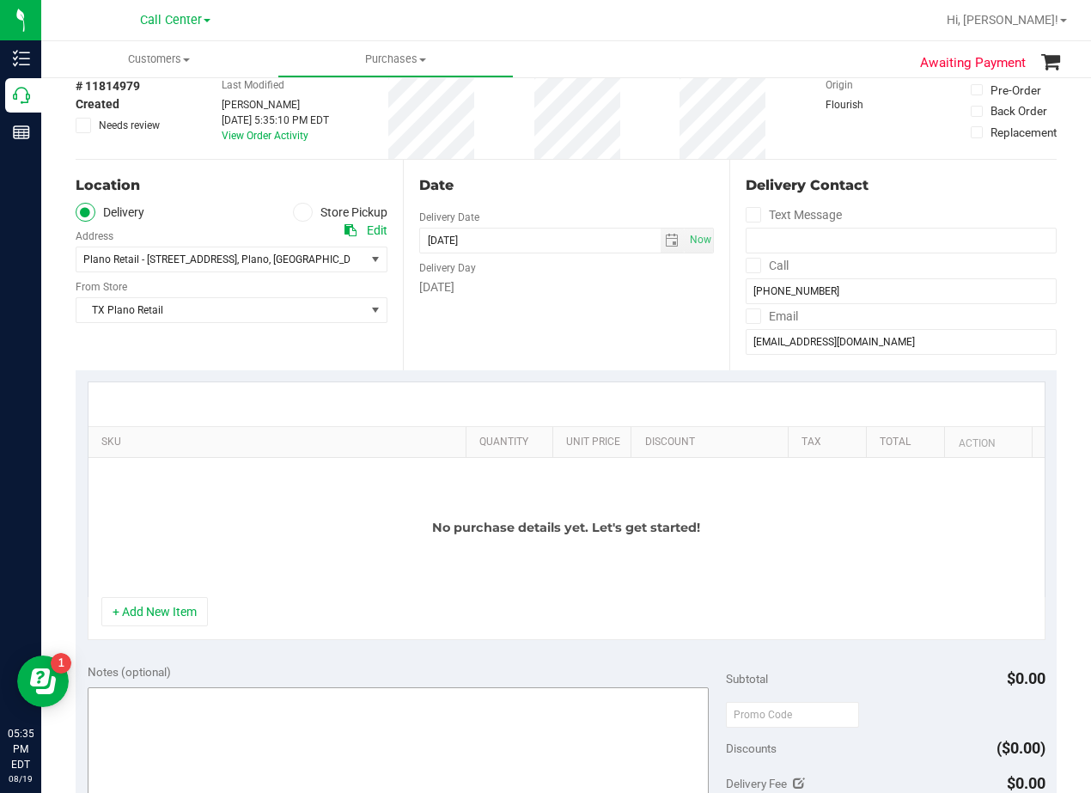
click at [187, 607] on button "+ Add New Item" at bounding box center [154, 611] width 107 height 29
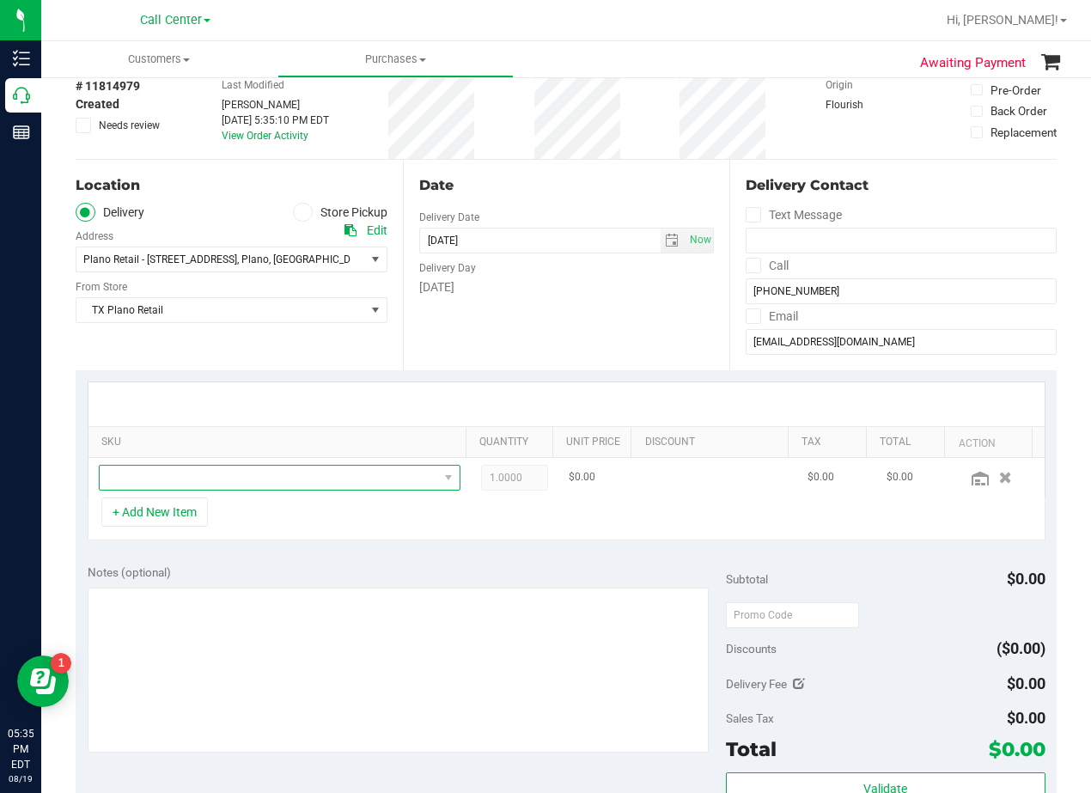
click at [178, 477] on span "NO DATA FOUND" at bounding box center [269, 478] width 339 height 24
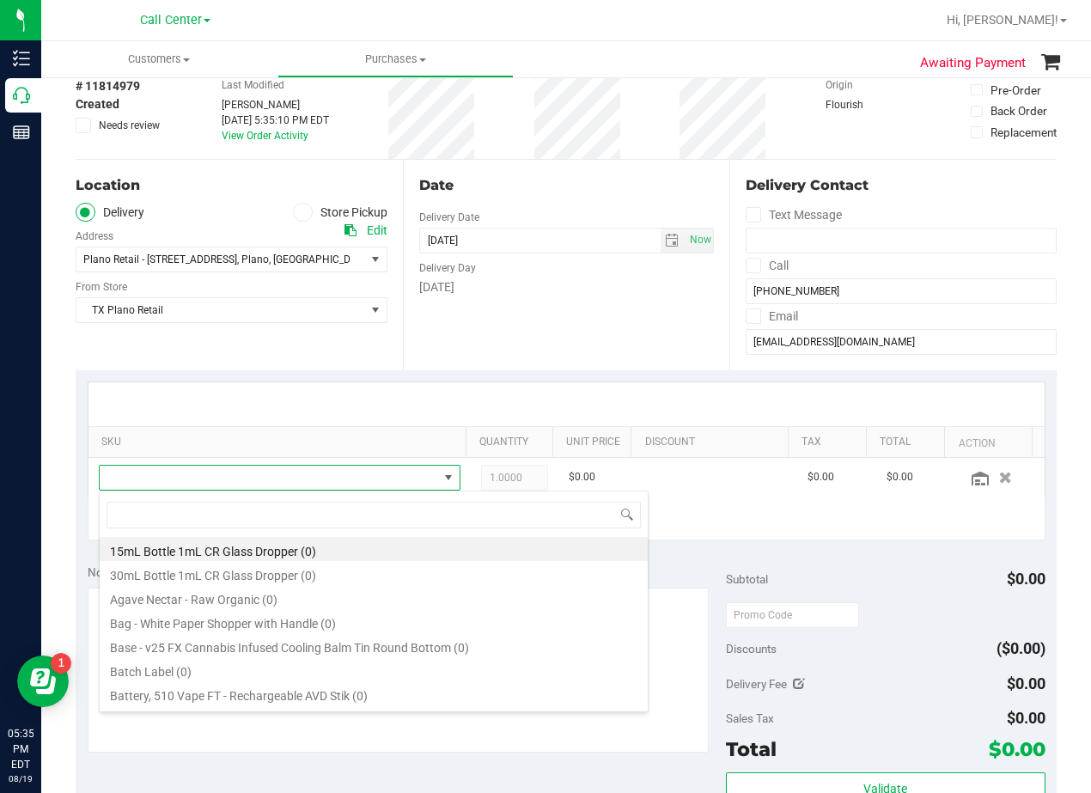
scroll to position [26, 339]
type input "dark choc"
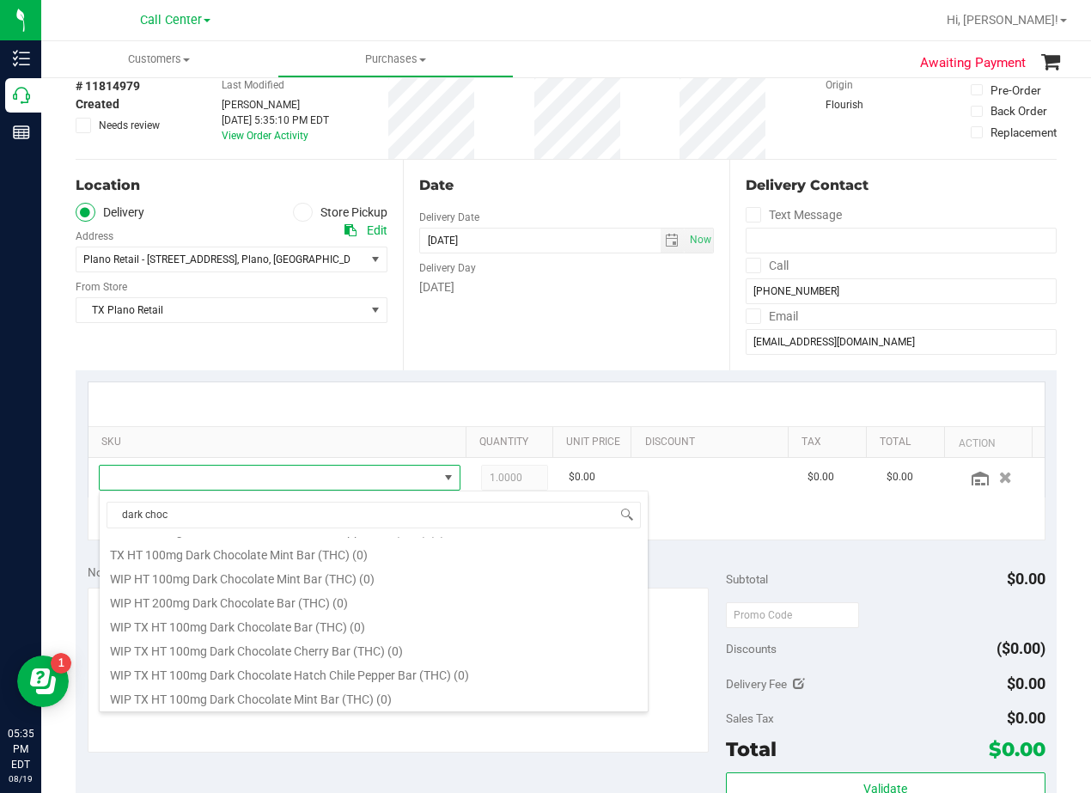
scroll to position [825, 0]
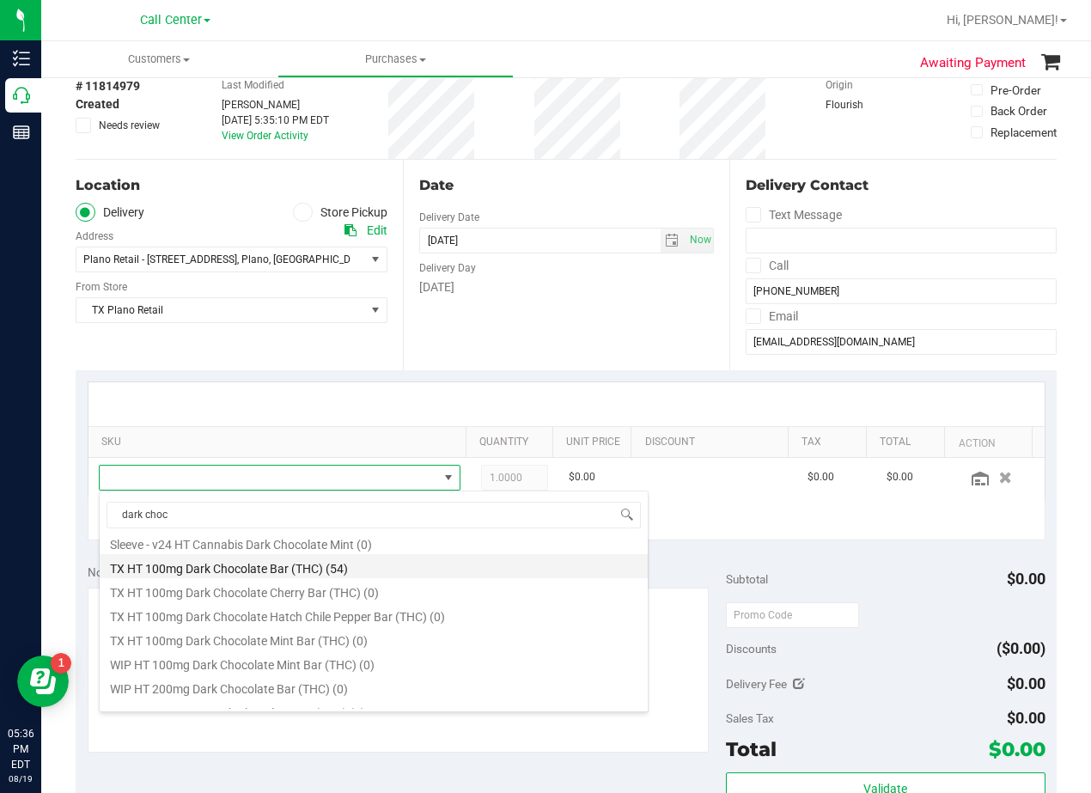
click at [470, 570] on li "TX HT 100mg Dark Chocolate Bar (THC) (54)" at bounding box center [374, 566] width 548 height 24
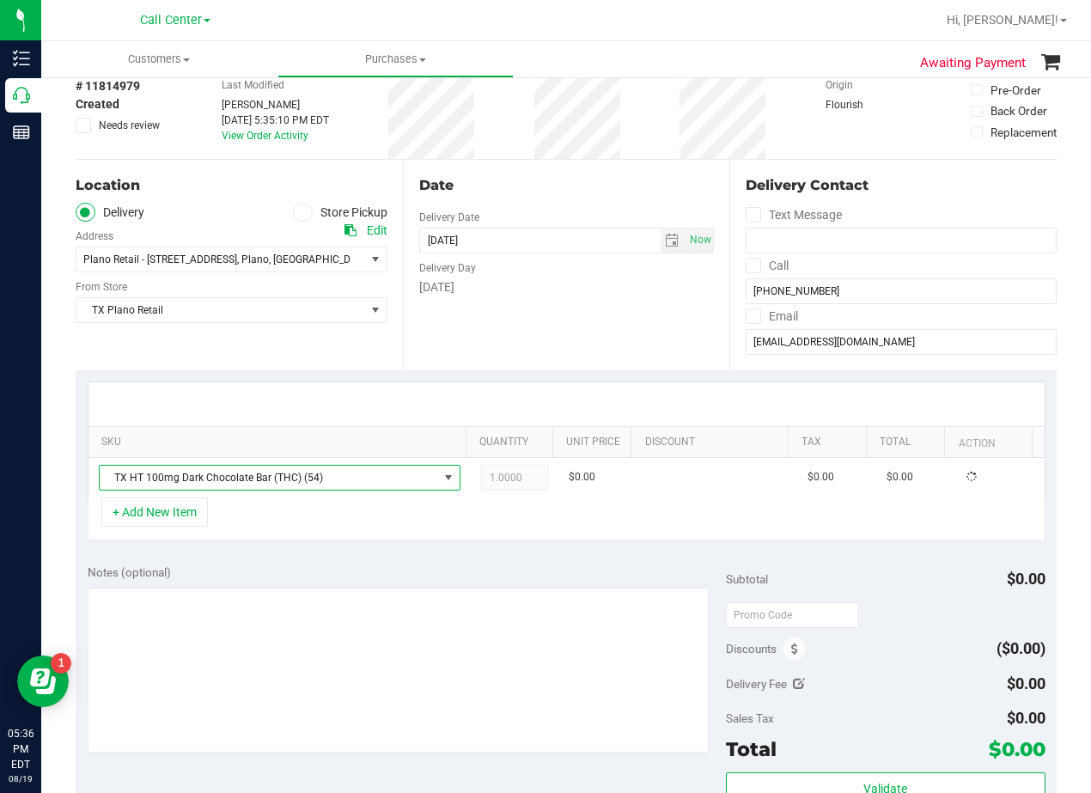
click at [466, 550] on div "SKU Quantity Unit Price Discount Tax Total Action TX HT 100mg Dark Chocolate Ba…" at bounding box center [566, 461] width 981 height 182
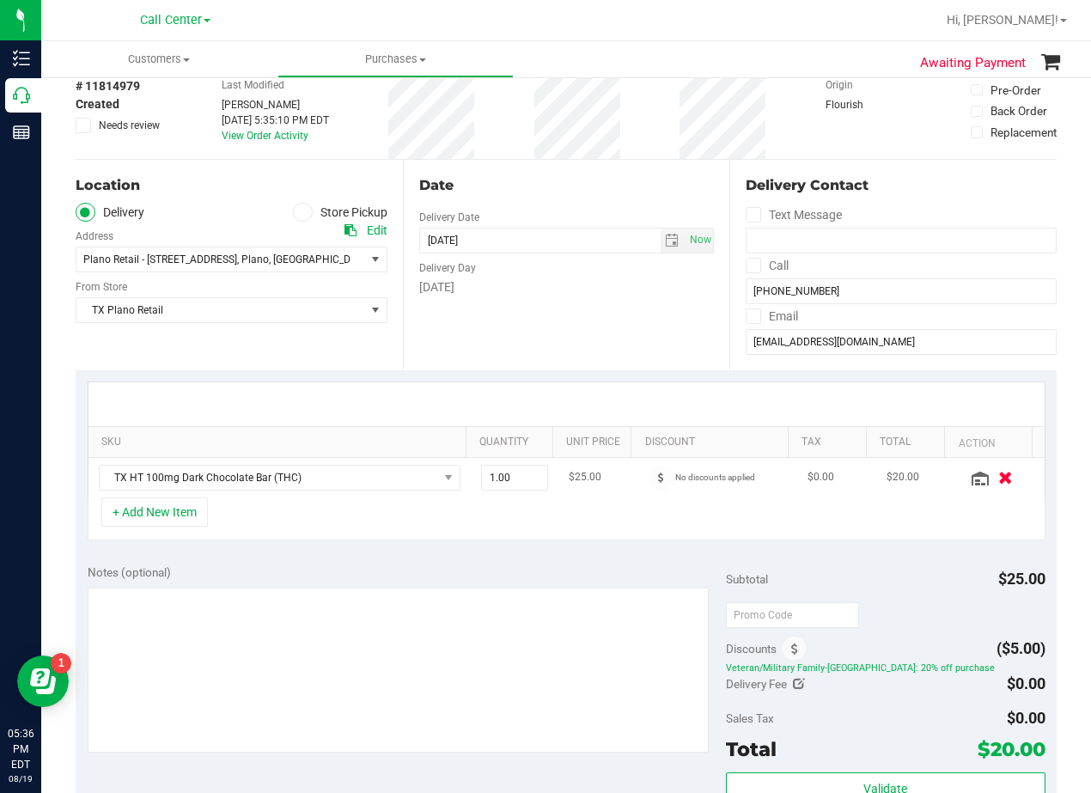
click at [998, 474] on icon "button" at bounding box center [1005, 477] width 15 height 13
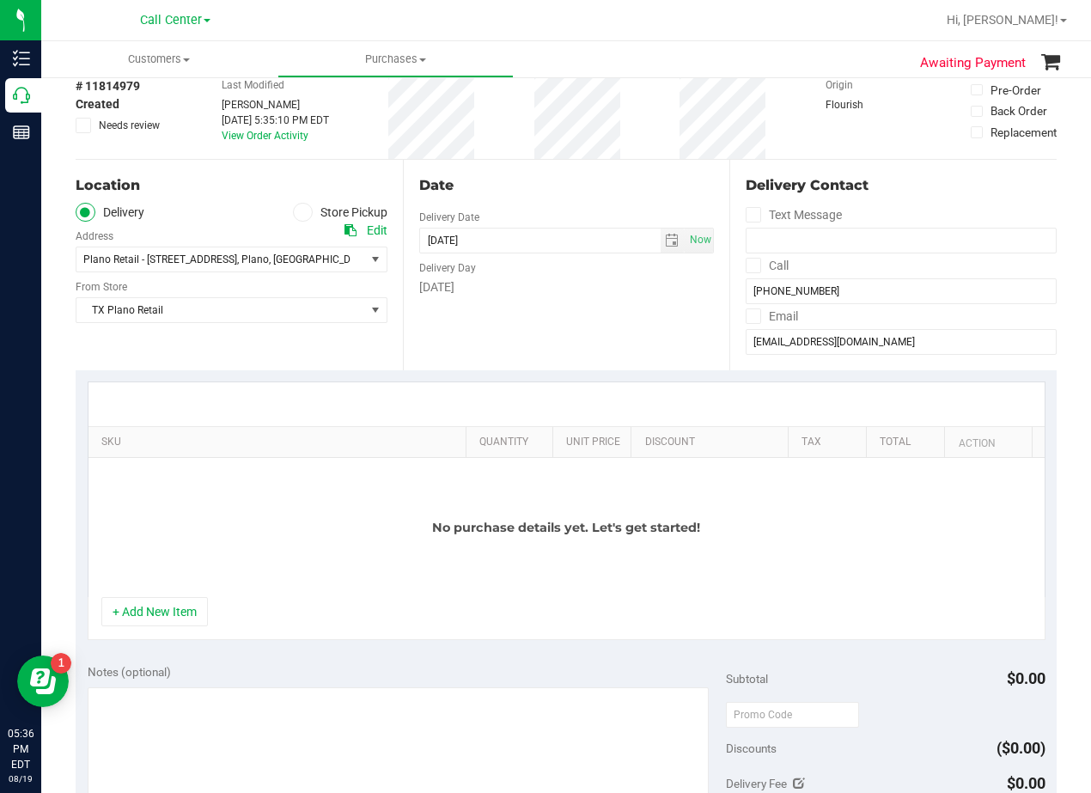
click at [644, 402] on div at bounding box center [566, 404] width 956 height 44
click at [174, 618] on button "+ Add New Item" at bounding box center [154, 611] width 107 height 29
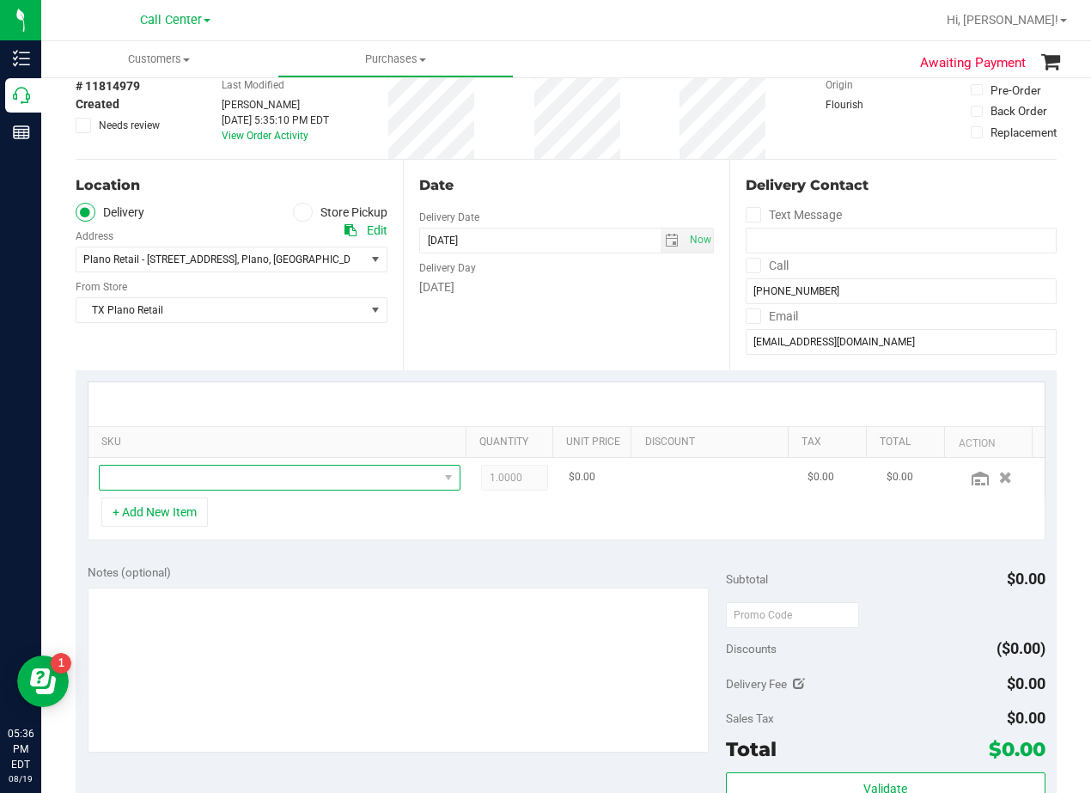
click at [248, 475] on span "NO DATA FOUND" at bounding box center [269, 478] width 339 height 24
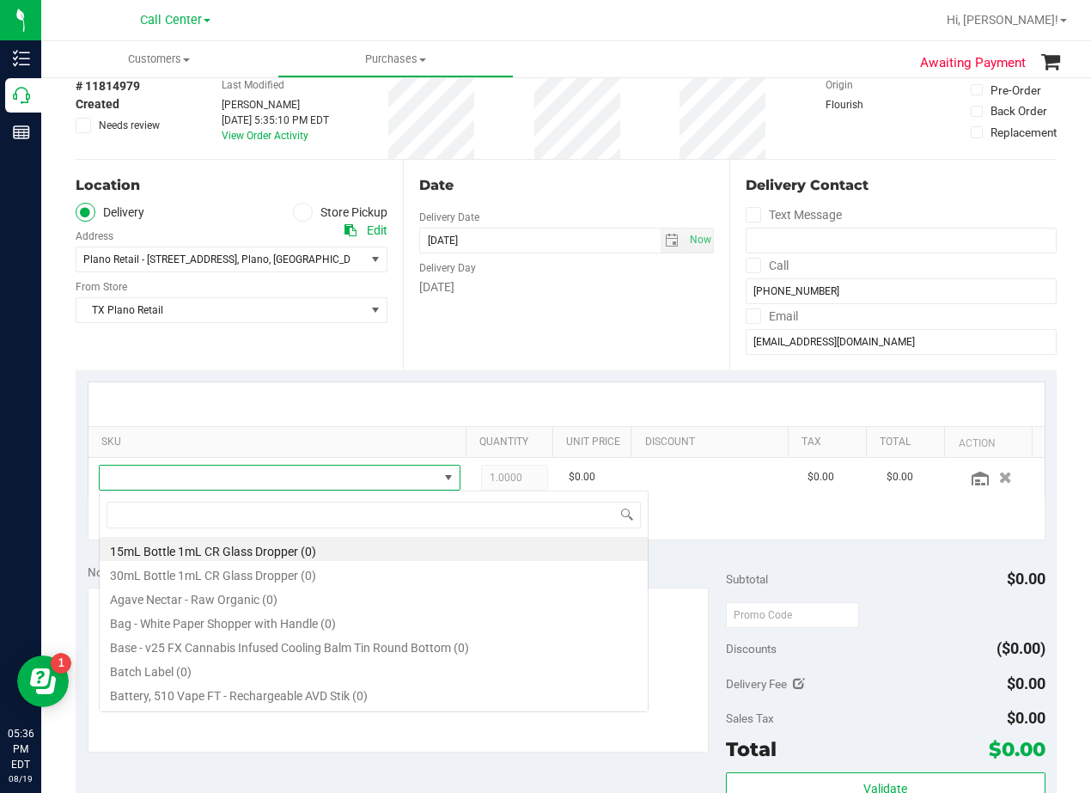
scroll to position [26, 339]
type input "fx"
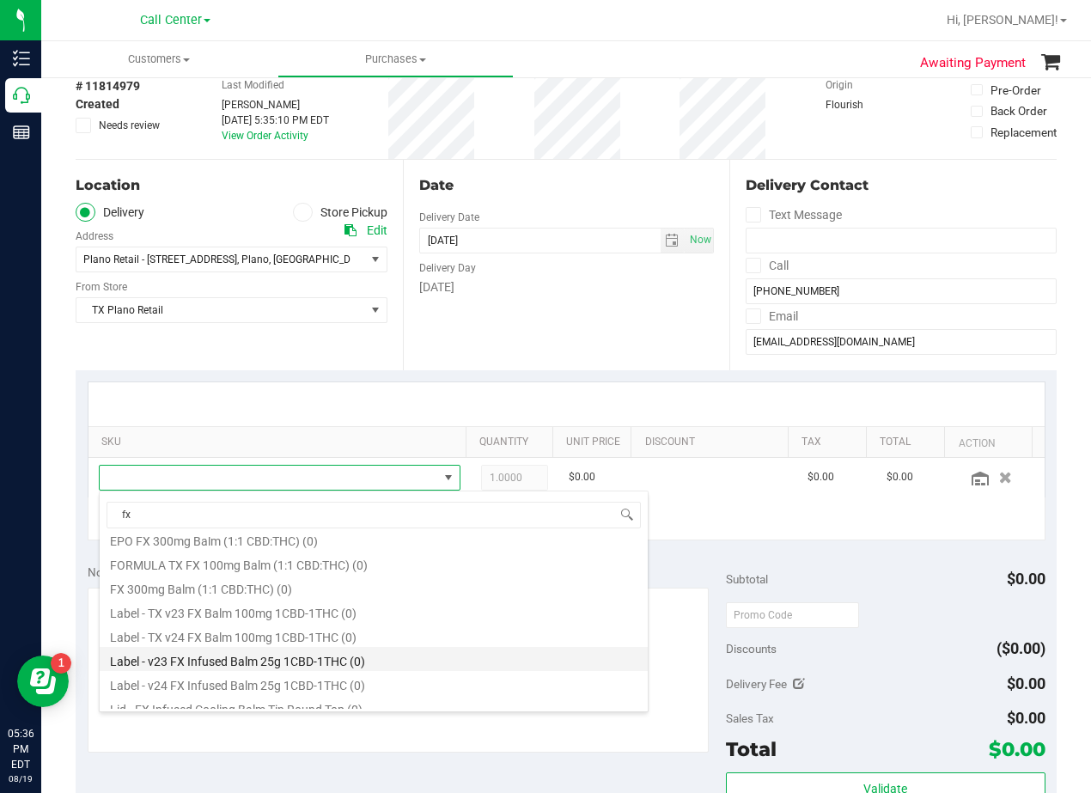
scroll to position [117, 0]
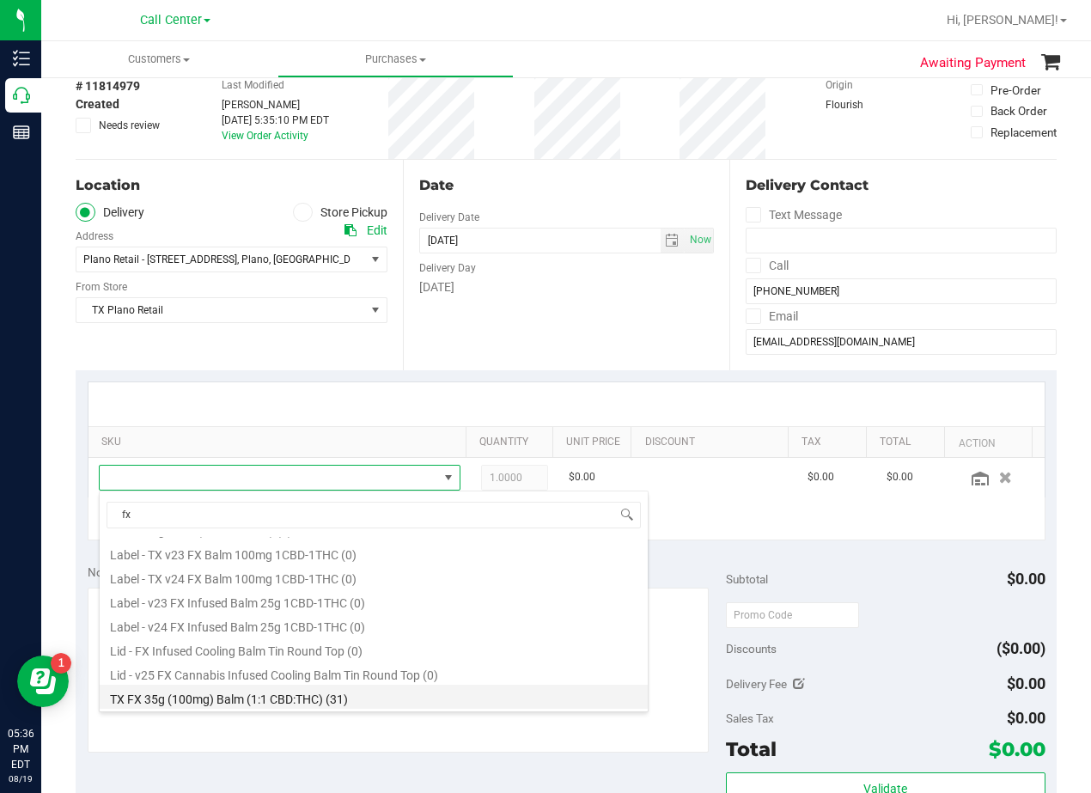
click at [429, 691] on li "TX FX 35g (100mg) Balm (1:1 CBD:THC) (31)" at bounding box center [374, 697] width 548 height 24
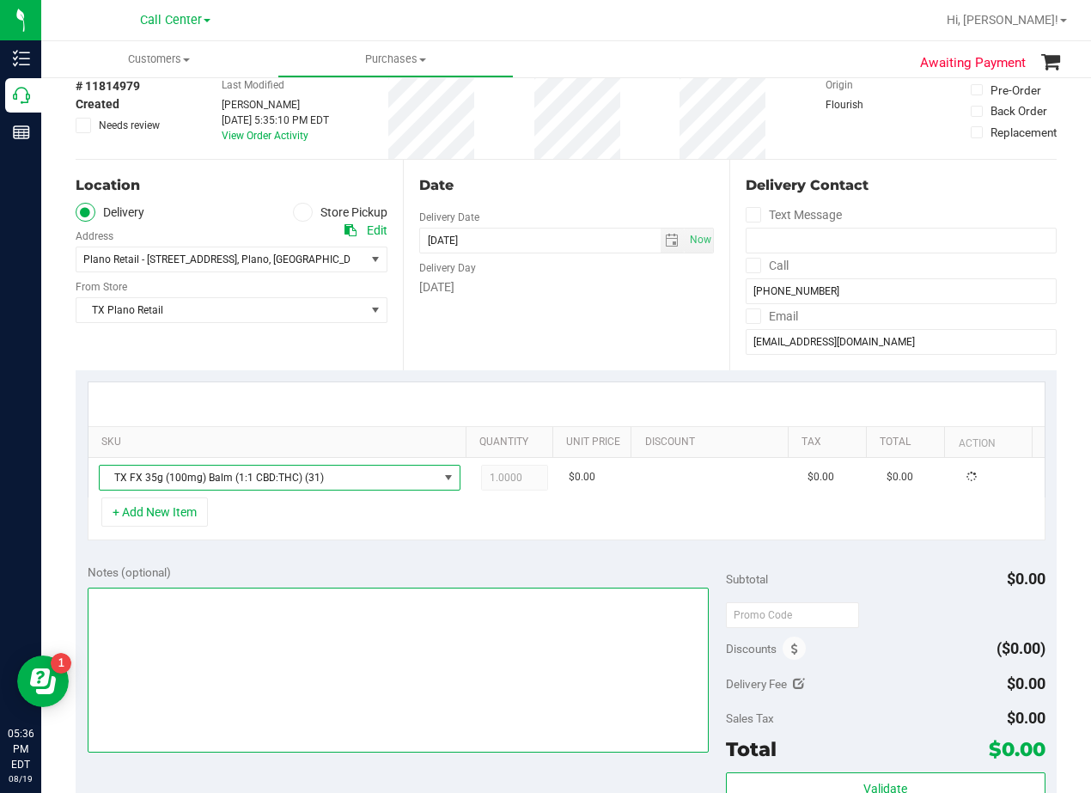
click at [430, 588] on textarea at bounding box center [398, 670] width 621 height 165
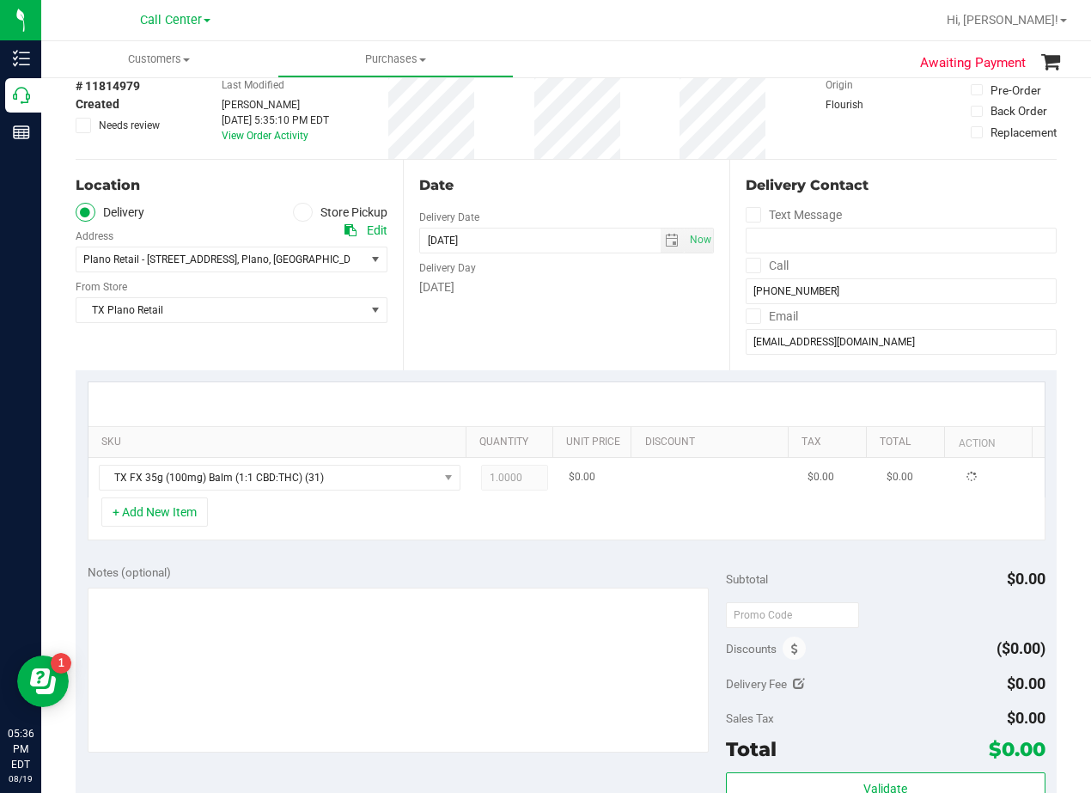
click at [515, 479] on span "1.0000 1" at bounding box center [515, 478] width 68 height 26
click at [514, 478] on span "1.00 1" at bounding box center [515, 478] width 68 height 26
click at [514, 478] on input "1" at bounding box center [515, 478] width 66 height 24
type input "5"
type input "5.00"
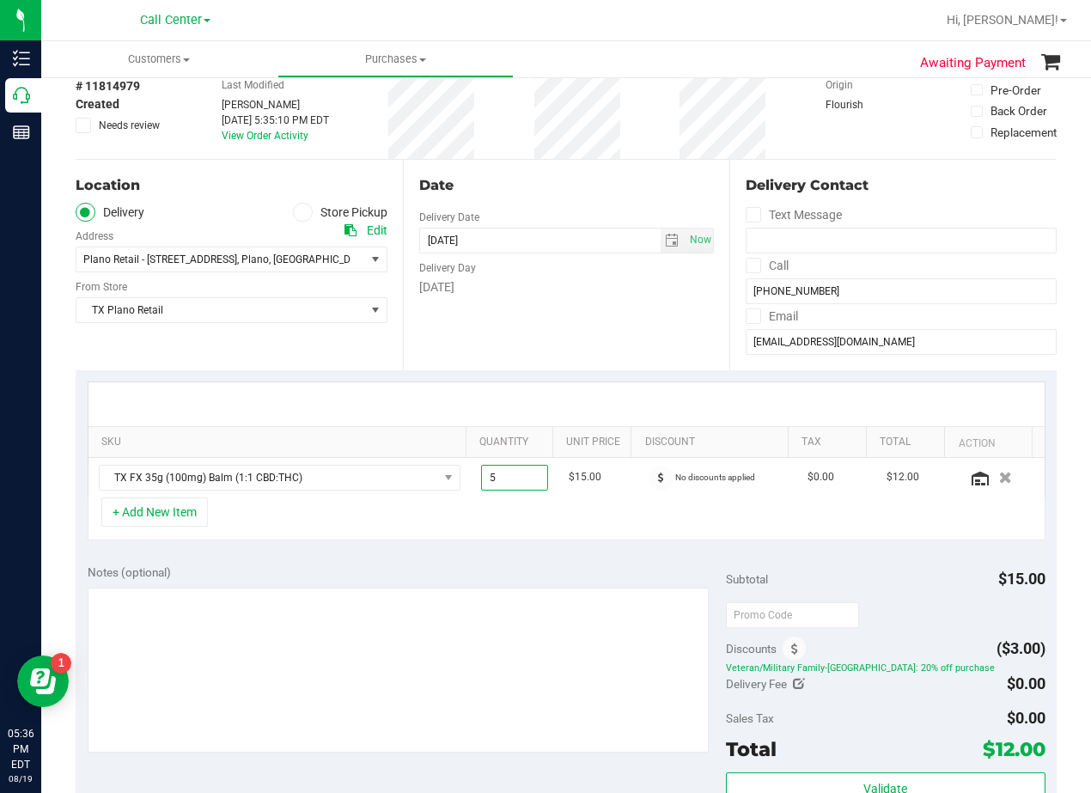
click at [558, 343] on div "Date Delivery Date 08/19/2025 Now 08/19/2025 08:00 AM Now Delivery Day Tuesday" at bounding box center [566, 265] width 327 height 211
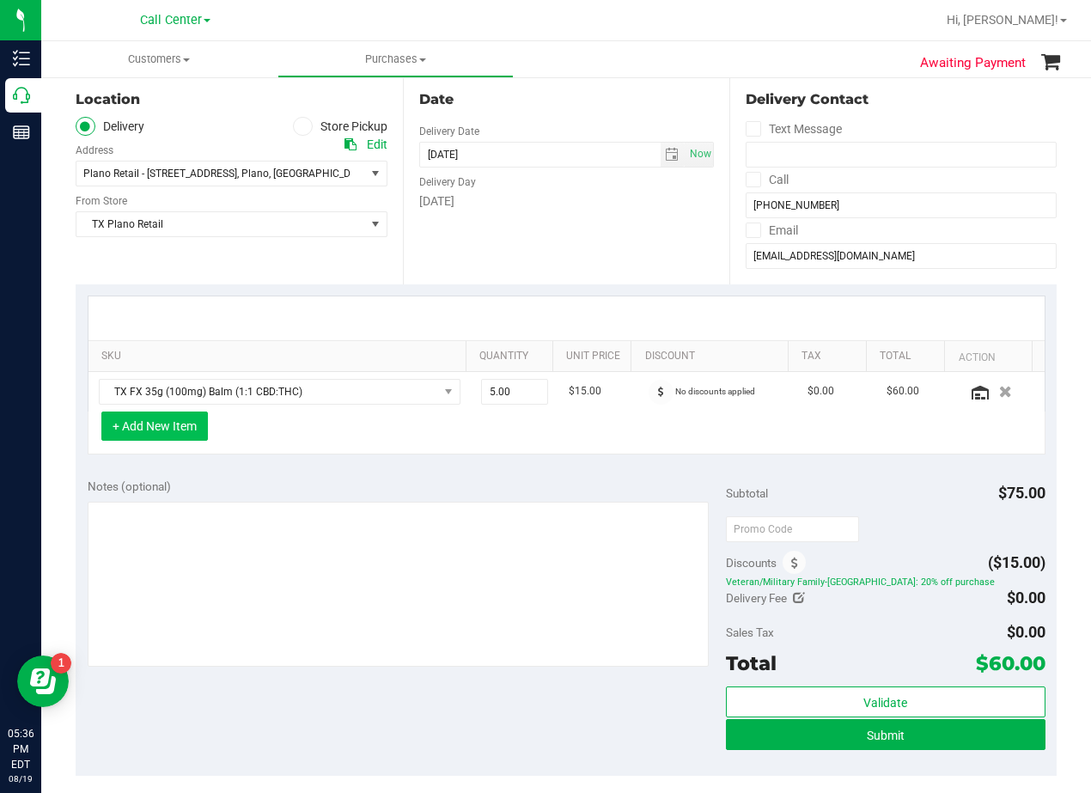
click at [197, 427] on button "+ Add New Item" at bounding box center [154, 426] width 107 height 29
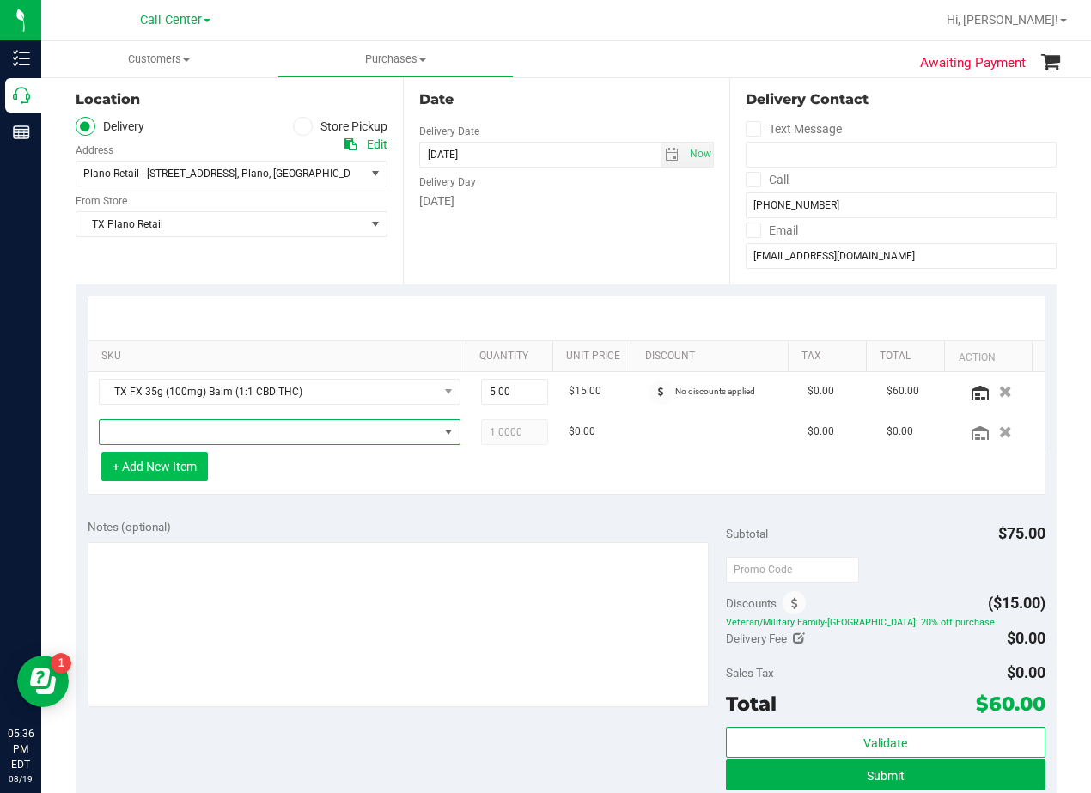
click at [205, 430] on span "NO DATA FOUND" at bounding box center [269, 432] width 339 height 24
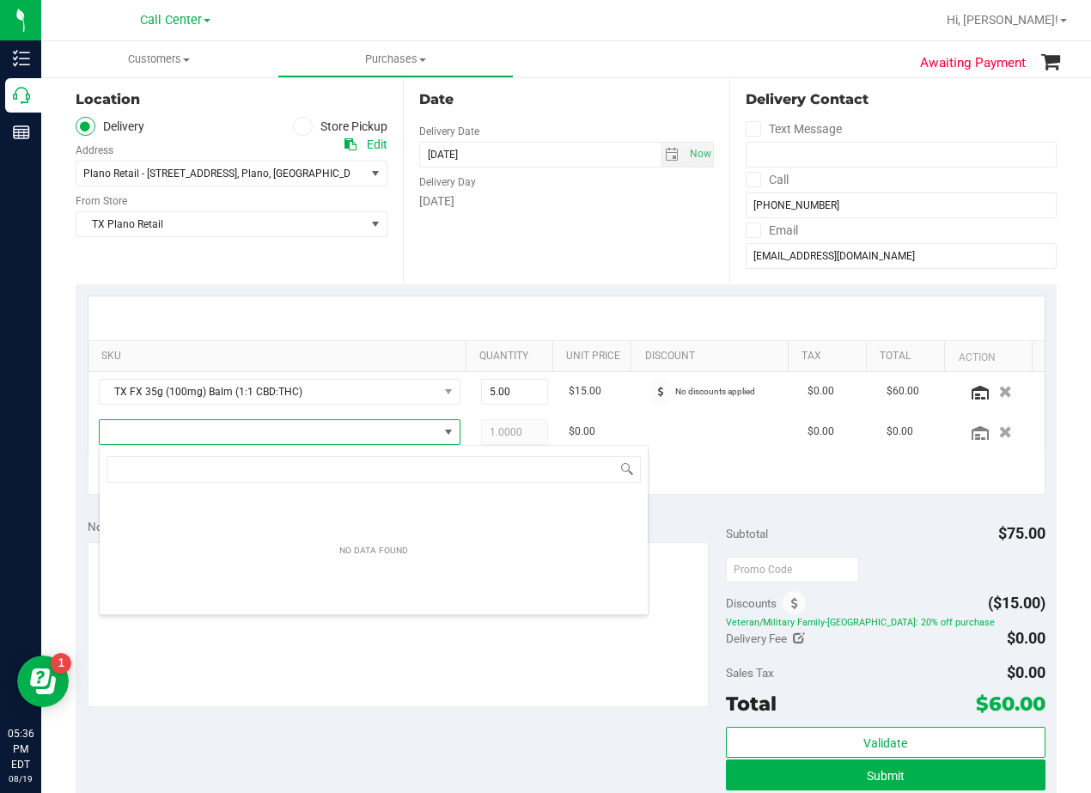
scroll to position [26, 351]
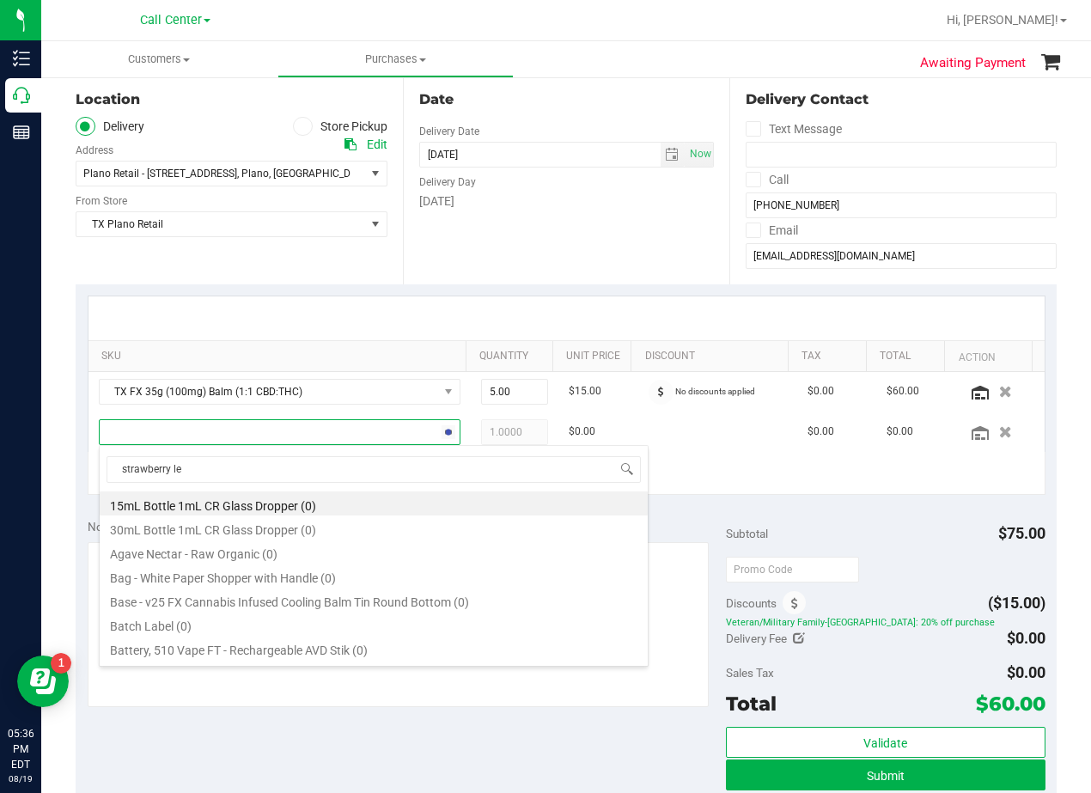
type input "strawberry lem"
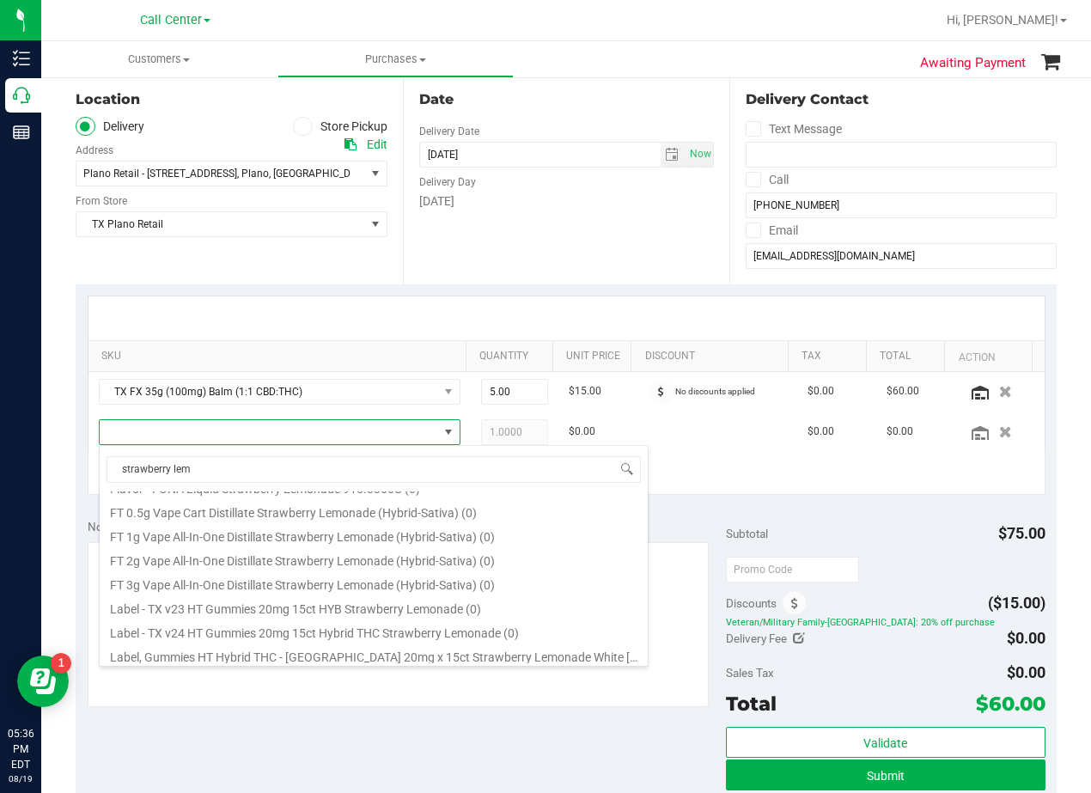
scroll to position [141, 0]
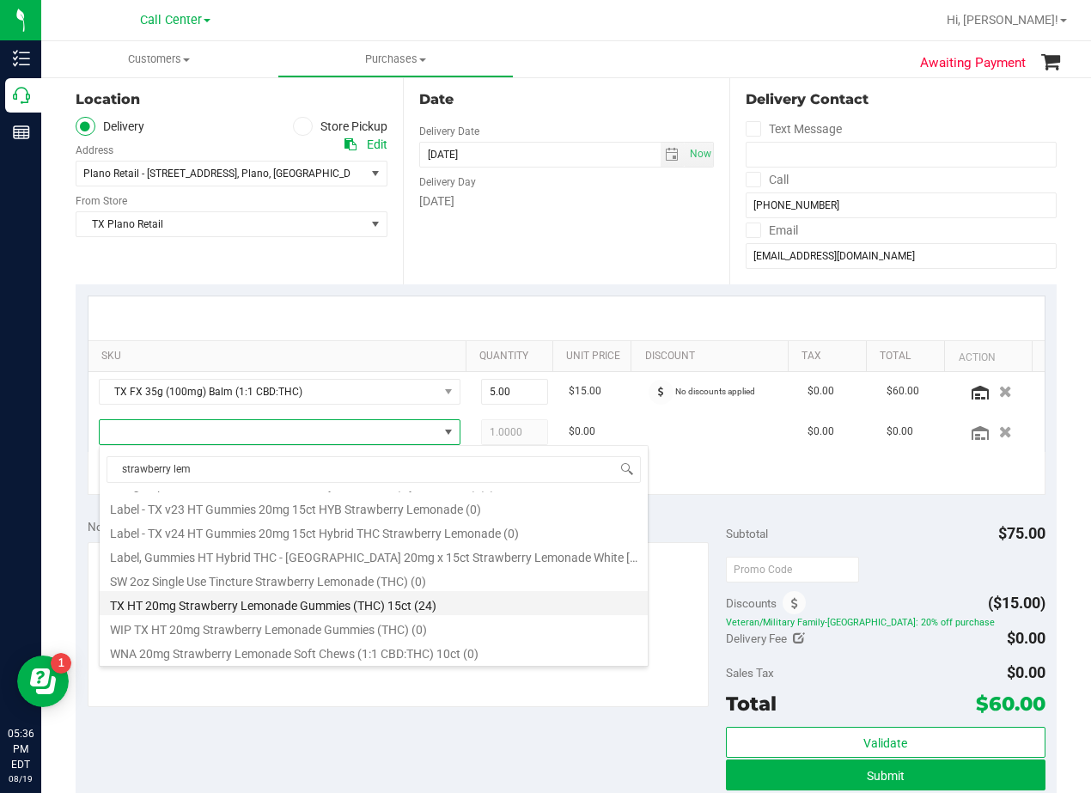
click at [324, 604] on li "TX HT 20mg Strawberry Lemonade Gummies (THC) 15ct (24)" at bounding box center [374, 603] width 548 height 24
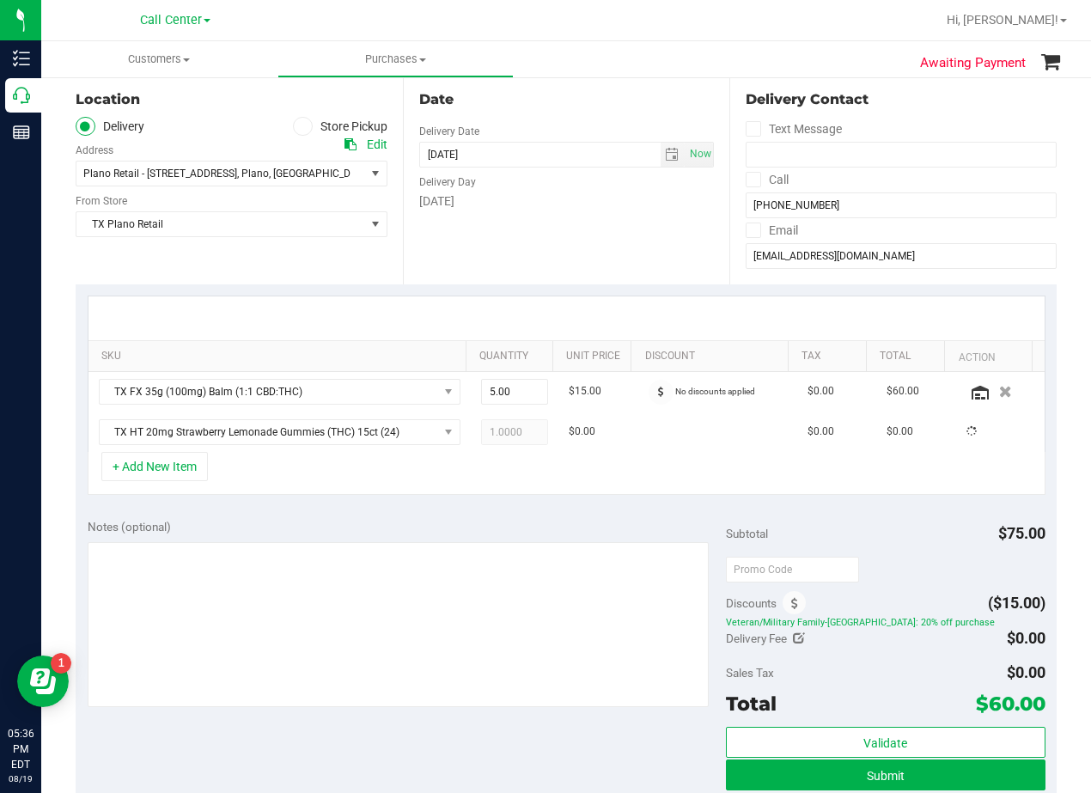
click at [339, 521] on div "Notes (optional)" at bounding box center [407, 526] width 638 height 17
click at [504, 440] on span "1.00 1" at bounding box center [515, 432] width 68 height 26
click at [504, 440] on input "1" at bounding box center [515, 432] width 66 height 24
type input "2"
type input "2.00"
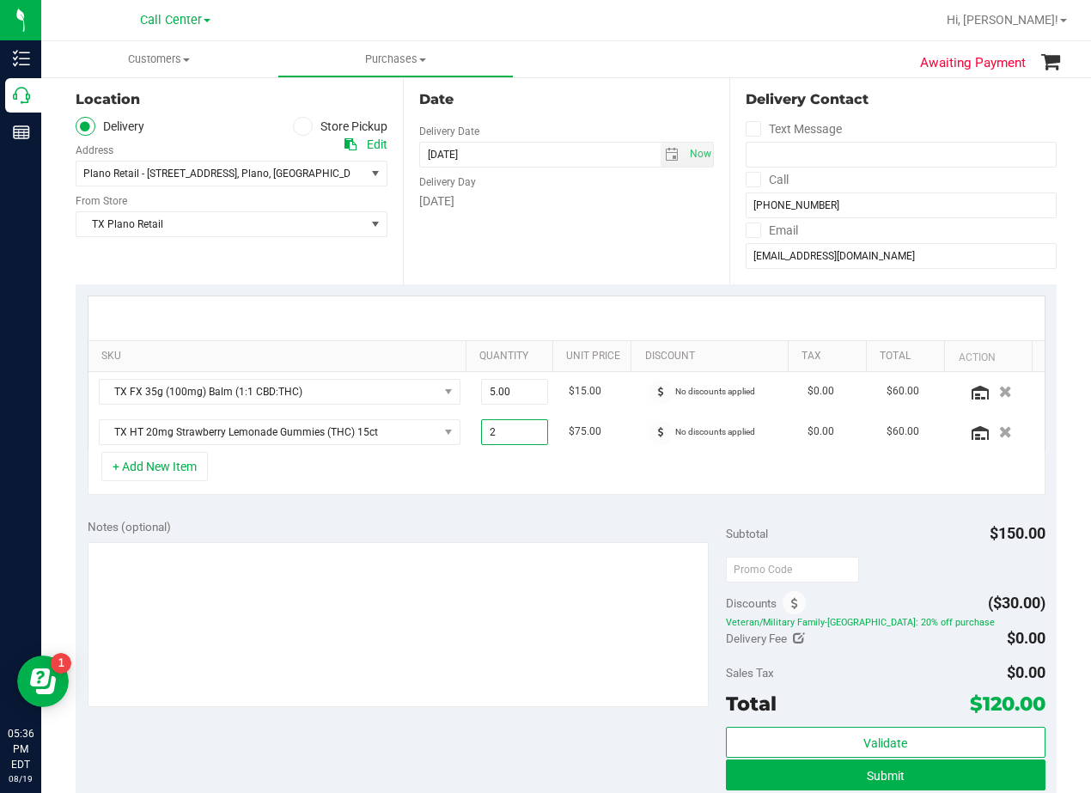
click at [589, 271] on div "Date Delivery Date 08/19/2025 Now 08/19/2025 08:00 AM Now Delivery Day Tuesday" at bounding box center [566, 179] width 327 height 211
click at [673, 243] on div "Date Delivery Date 08/19/2025 Now 08/19/2025 08:00 AM Now Delivery Day Tuesday" at bounding box center [566, 179] width 327 height 211
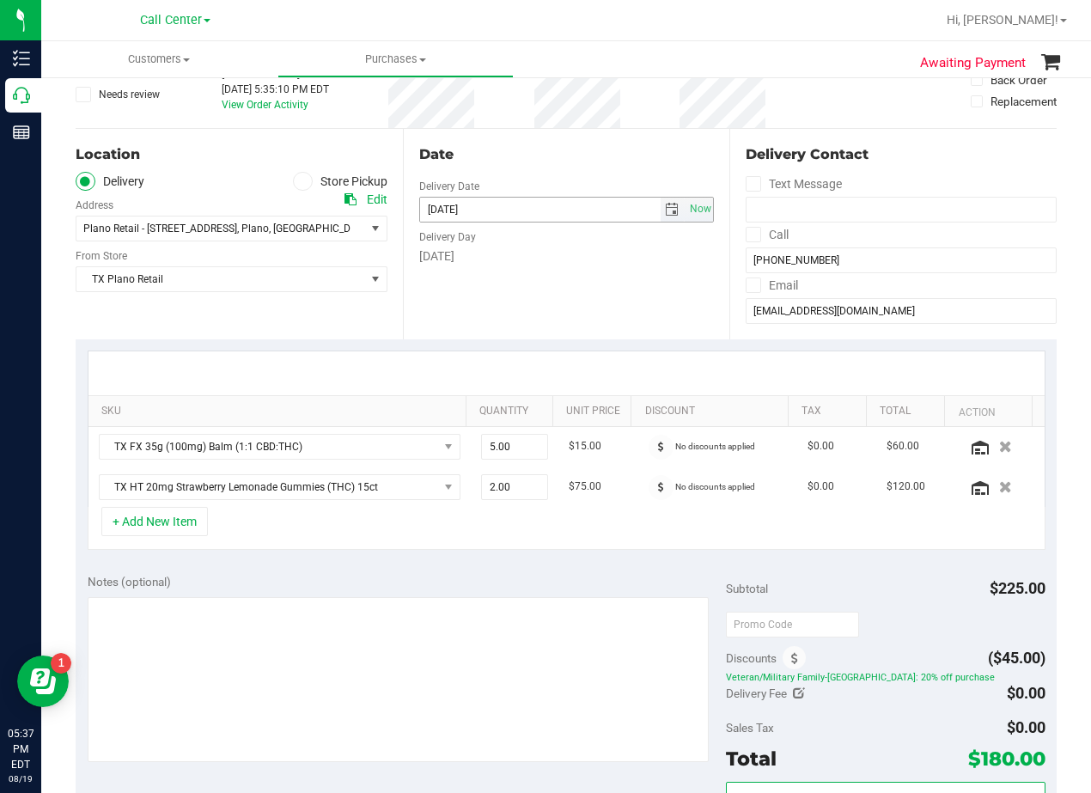
scroll to position [86, 0]
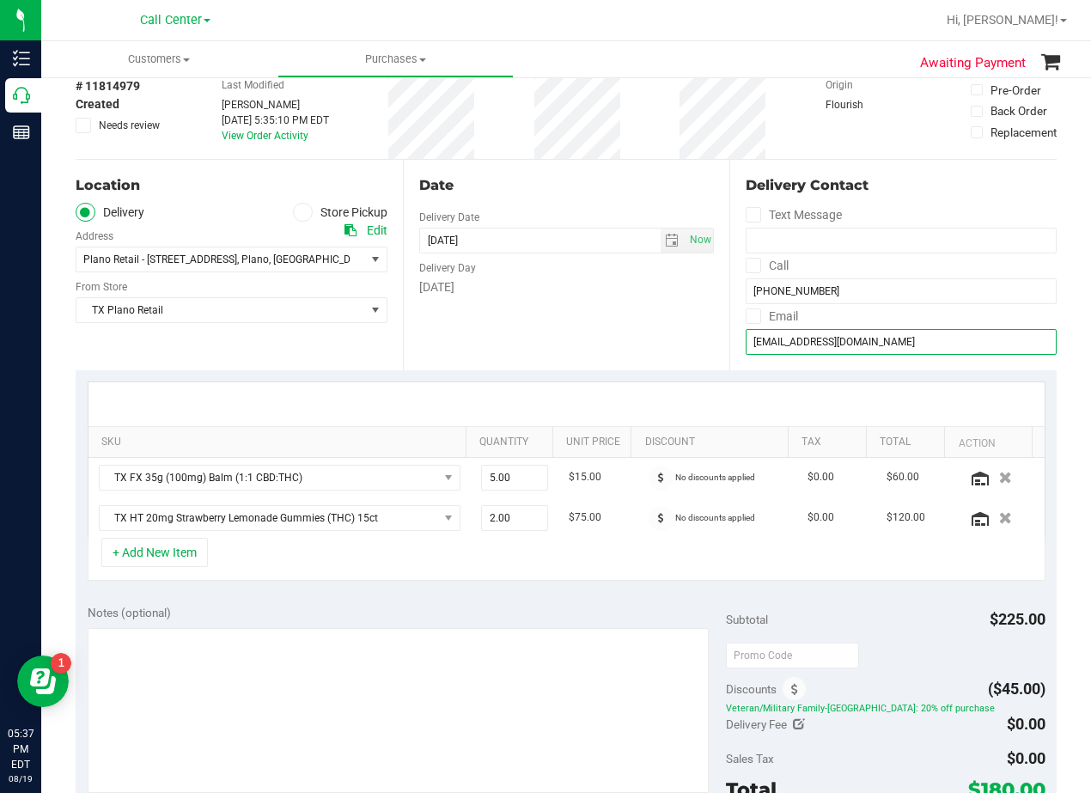
click at [848, 340] on input "meri0826@aol.com" at bounding box center [901, 342] width 311 height 26
drag, startPoint x: 649, startPoint y: 163, endPoint x: 641, endPoint y: 169, distance: 9.8
click at [649, 163] on div "Date Delivery Date 08/19/2025 Now 08/19/2025 08:00 AM Now Delivery Day Tuesday" at bounding box center [566, 265] width 327 height 211
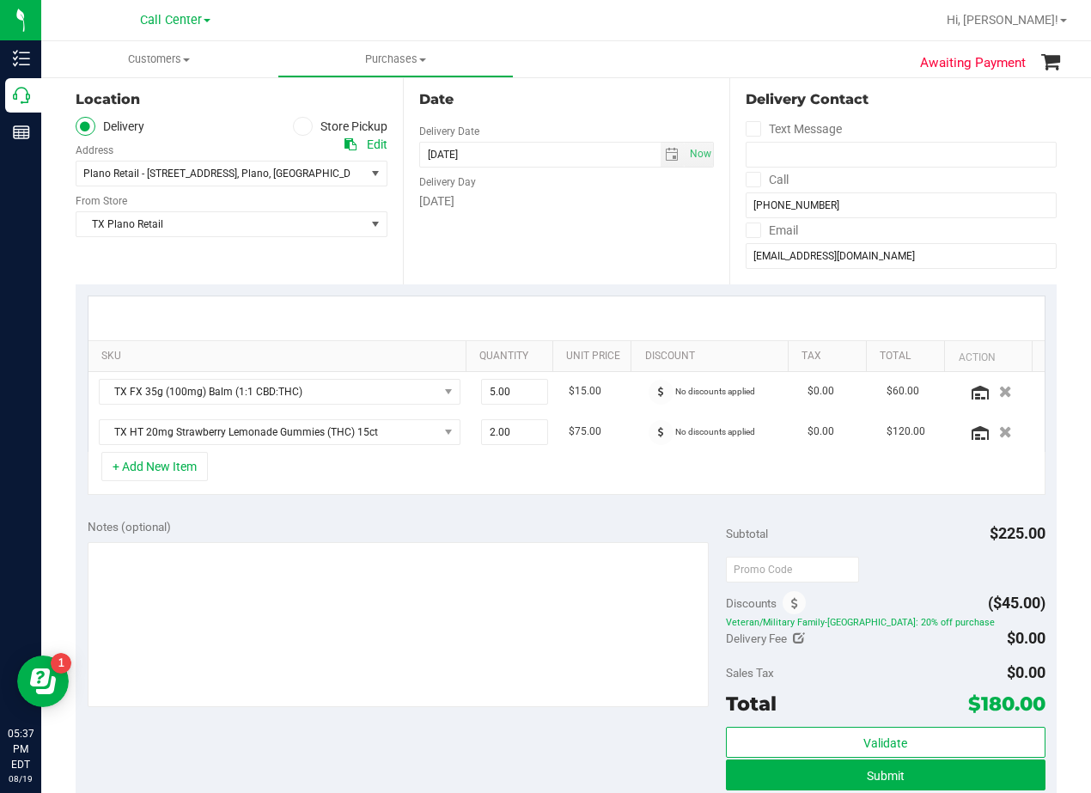
click at [630, 214] on div "Date Delivery Date 08/19/2025 Now 08/19/2025 08:00 AM Now Delivery Day Tuesday" at bounding box center [566, 179] width 327 height 211
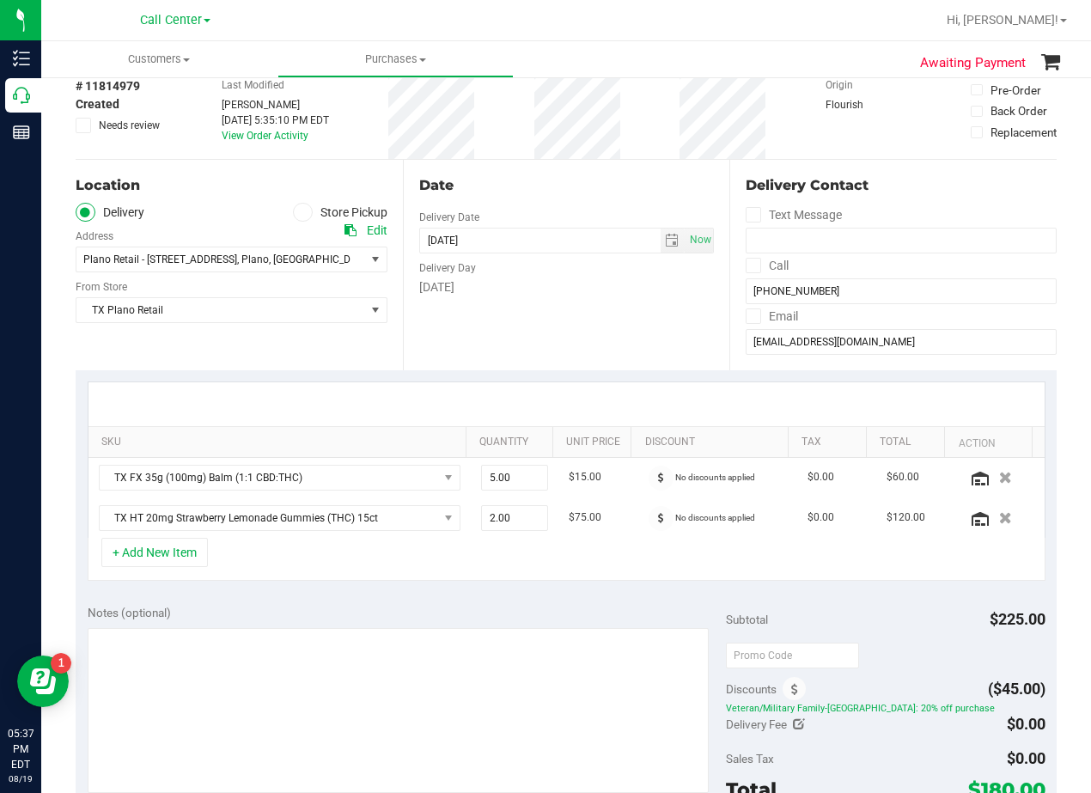
click at [583, 173] on div "Date Delivery Date 08/19/2025 Now 08/19/2025 08:00 AM Now Delivery Day Tuesday" at bounding box center [566, 265] width 327 height 211
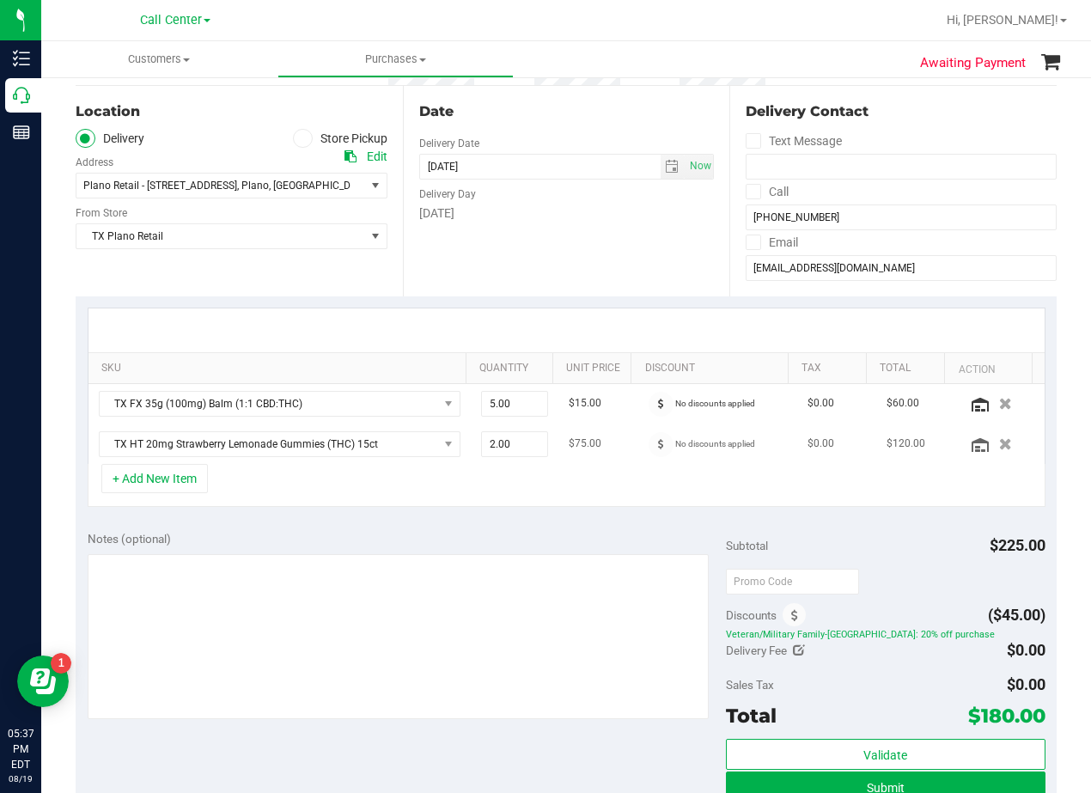
scroll to position [258, 0]
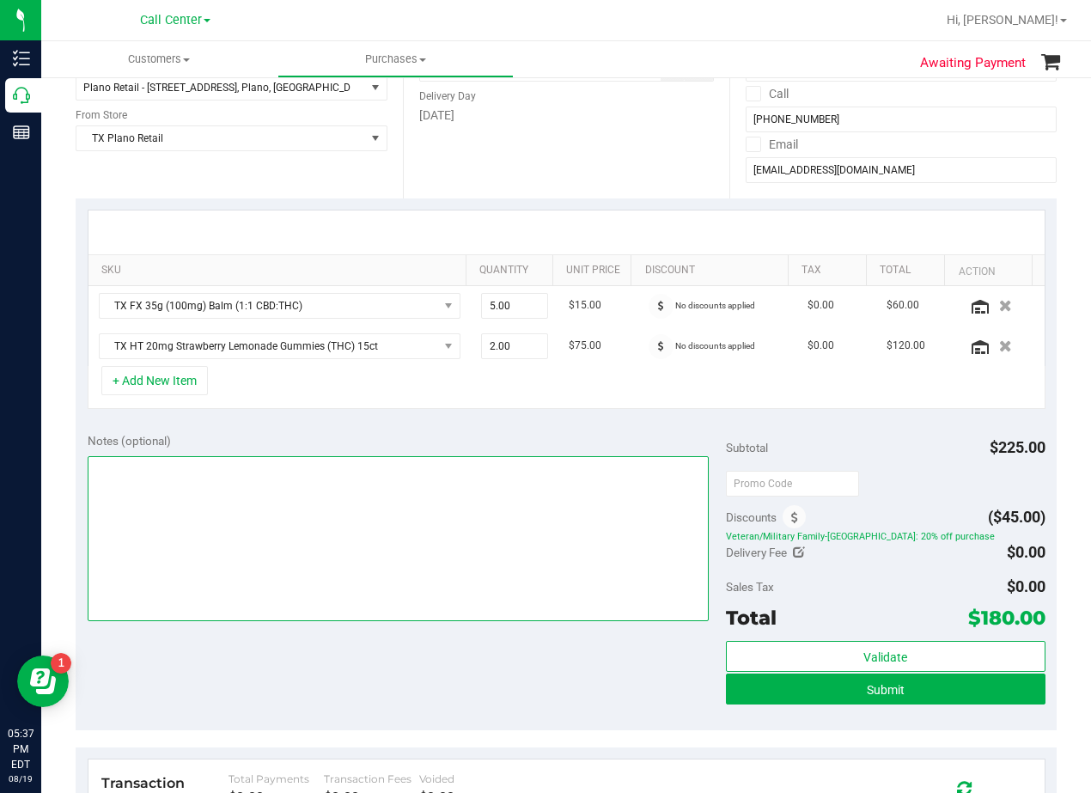
click at [505, 491] on textarea at bounding box center [398, 538] width 621 height 165
type textarea "pu 8/20 Plano. AL 8/19"
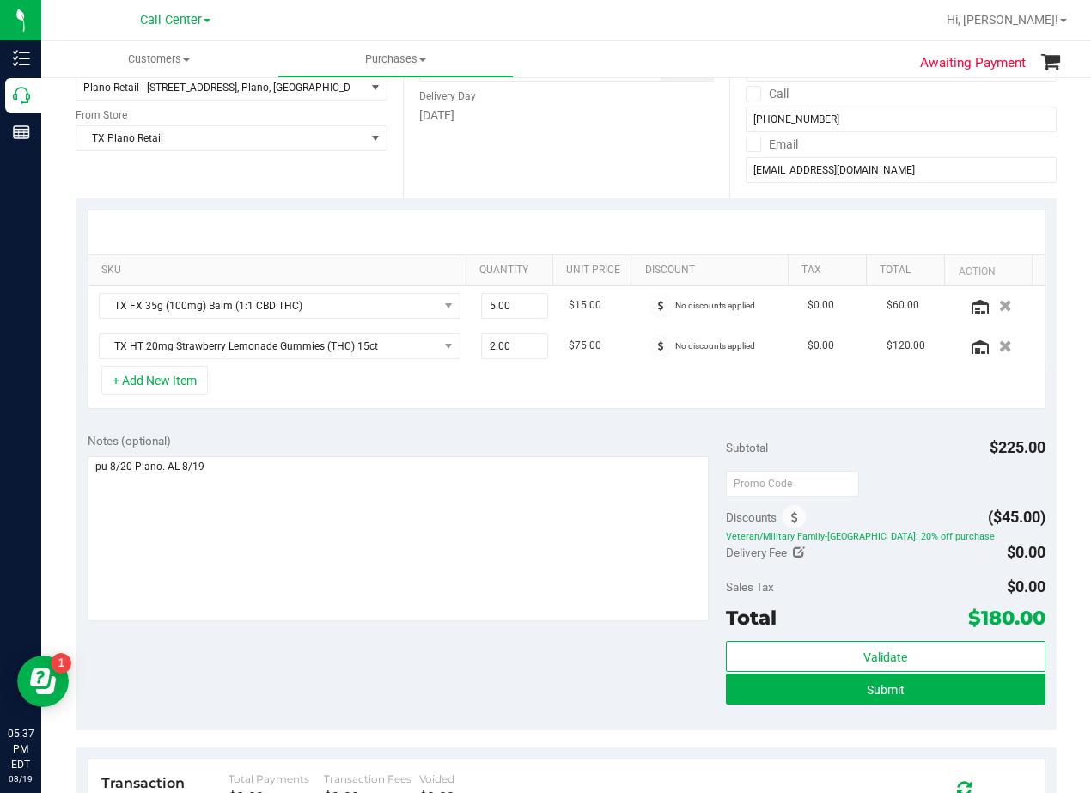
click at [555, 423] on div "Notes (optional) Subtotal $225.00 Discounts ($45.00) Veteran/Military Family-TX…" at bounding box center [566, 575] width 981 height 309
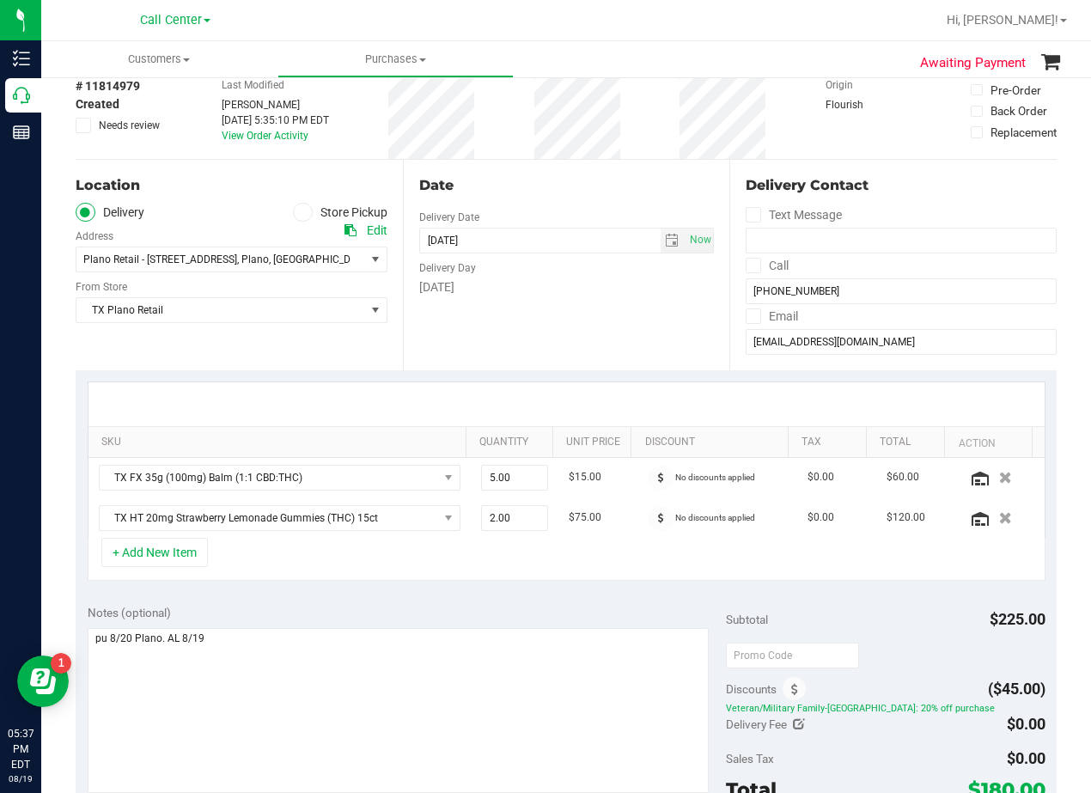
click at [598, 335] on div "Date Delivery Date 08/19/2025 Now 08/19/2025 08:00 AM Now Delivery Day Tuesday" at bounding box center [566, 265] width 327 height 211
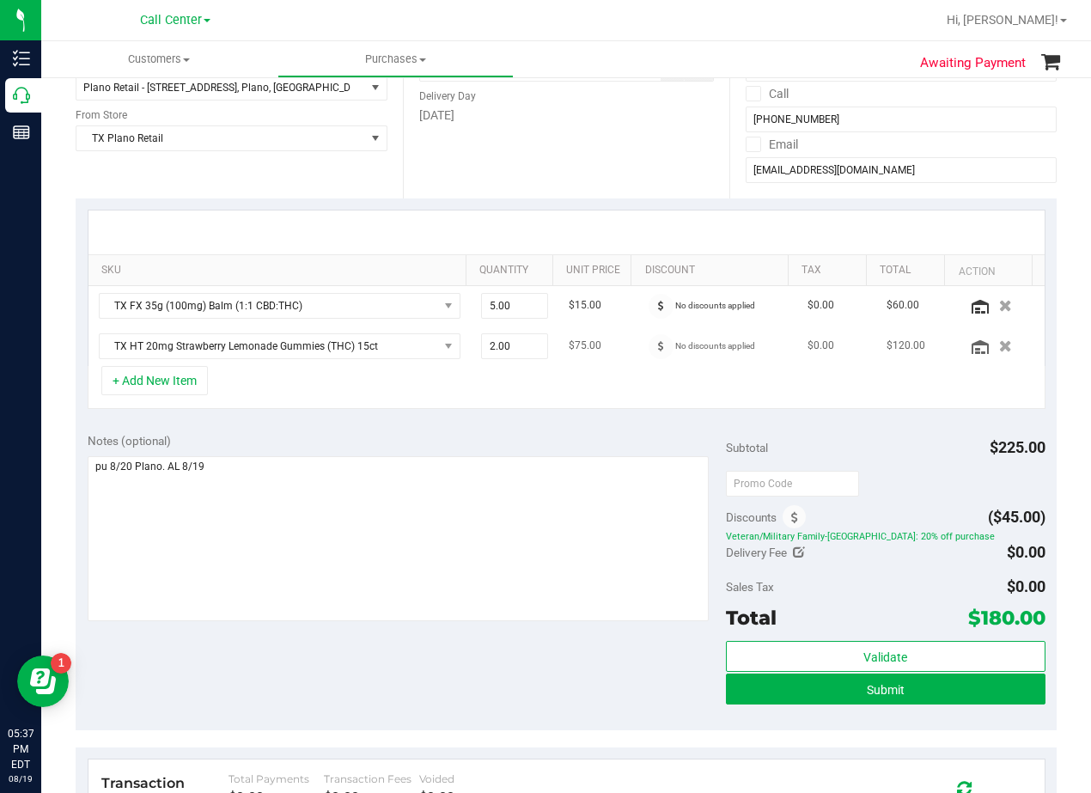
click at [609, 337] on td "$75.00" at bounding box center [597, 347] width 79 height 40
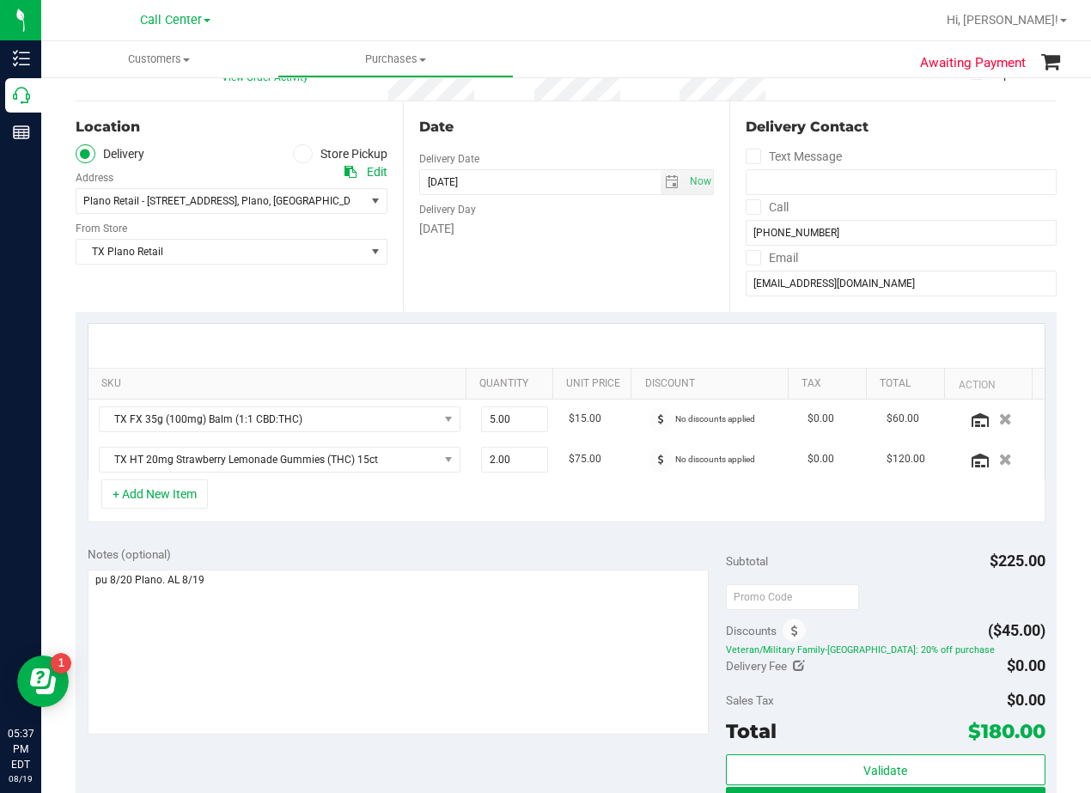
scroll to position [172, 0]
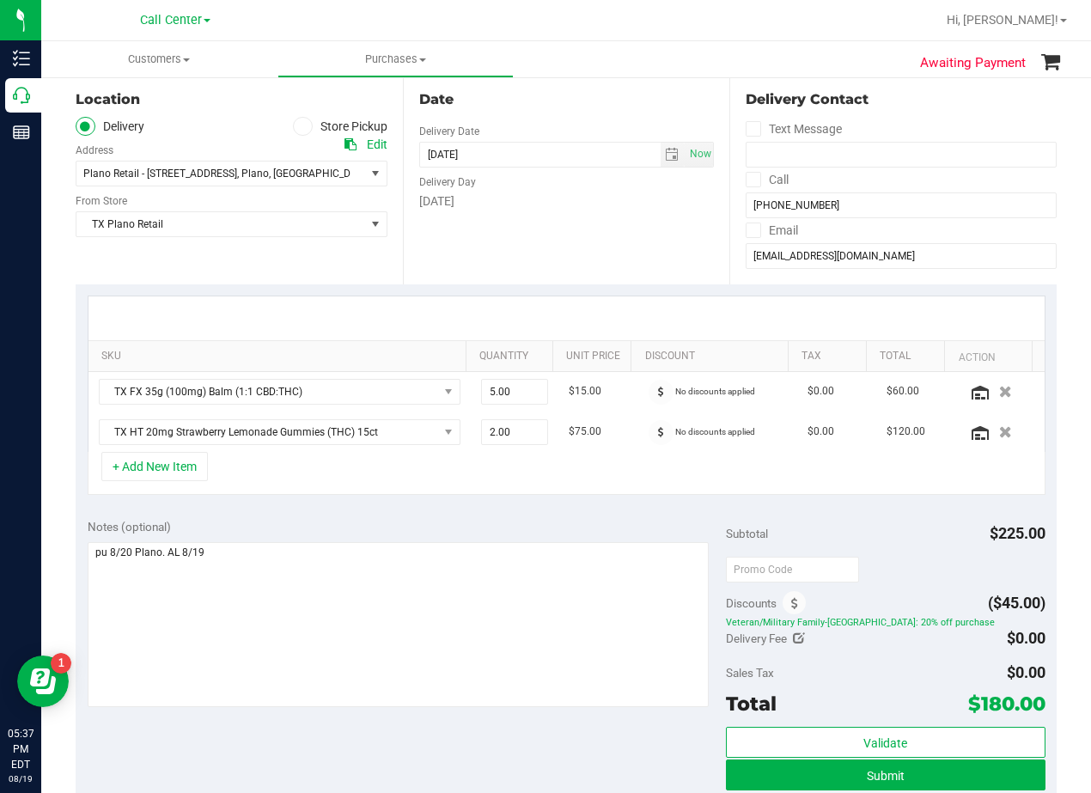
click at [619, 314] on div at bounding box center [566, 318] width 956 height 44
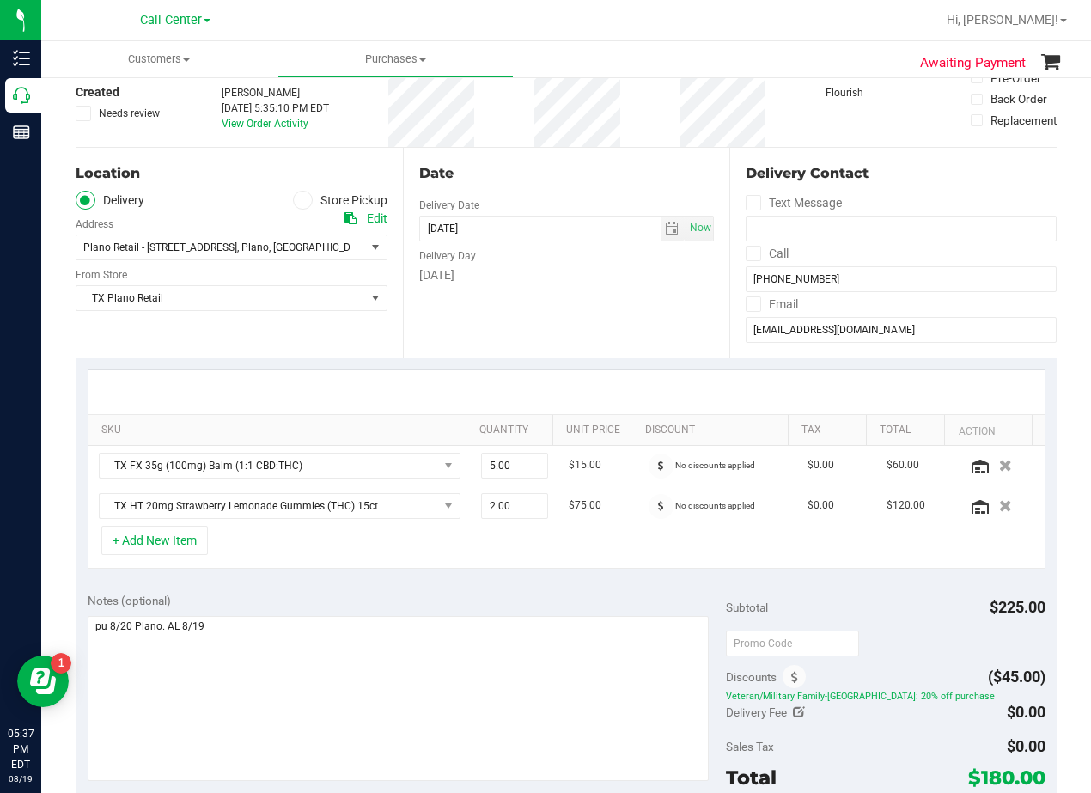
scroll to position [0, 0]
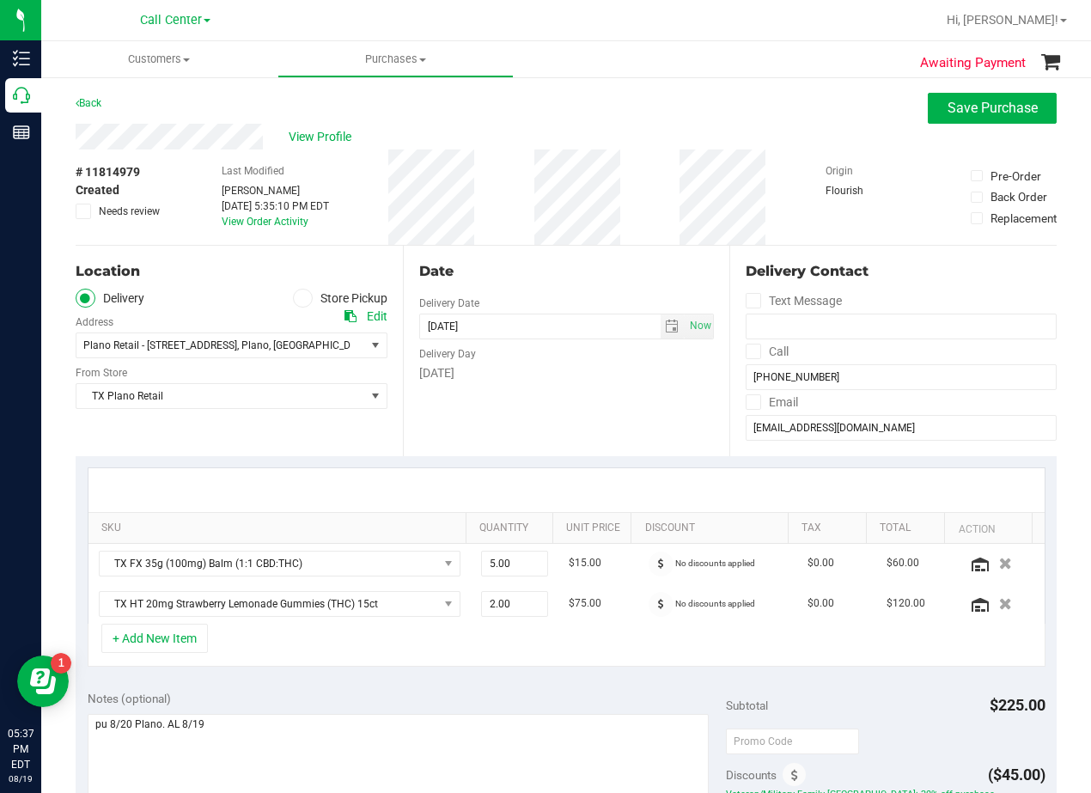
click at [589, 284] on div "Date Delivery Date 08/19/2025 Now 08/19/2025 08:00 AM Now Delivery Day Tuesday" at bounding box center [566, 351] width 327 height 211
click at [665, 326] on span "select" at bounding box center [672, 327] width 14 height 14
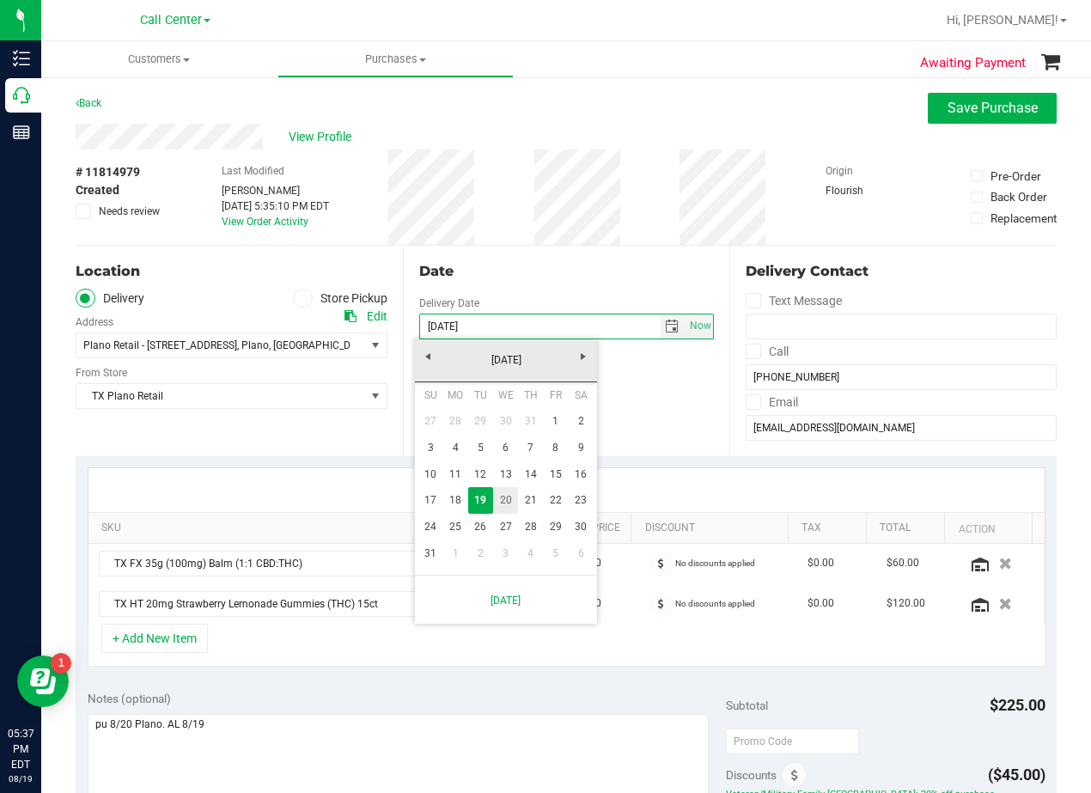
click at [510, 499] on link "20" at bounding box center [505, 500] width 25 height 27
type input "08/20/2025"
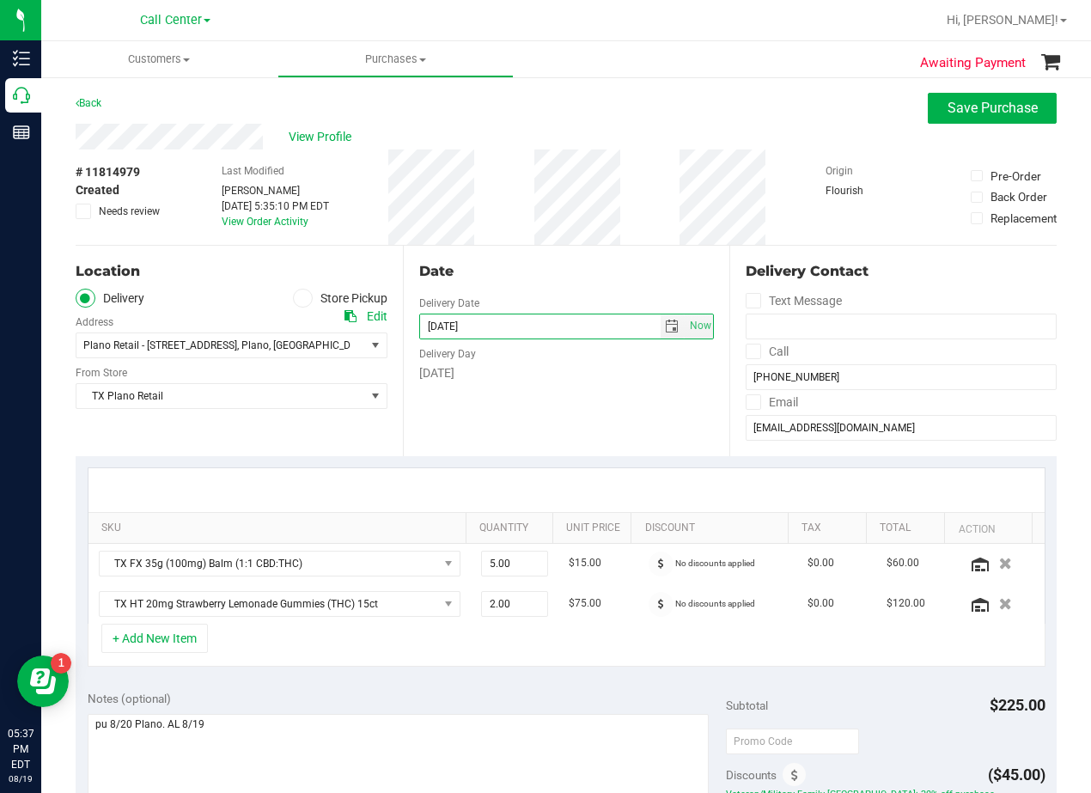
click at [554, 402] on div "Date Delivery Date 08/20/2025 Now 08/20/2025 08:00 AM Now Delivery Day Wednesday" at bounding box center [566, 351] width 327 height 211
click at [562, 253] on div "Date Delivery Date 08/20/2025 Now 08/20/2025 08:00 AM Now Delivery Day Wednesday" at bounding box center [566, 351] width 327 height 211
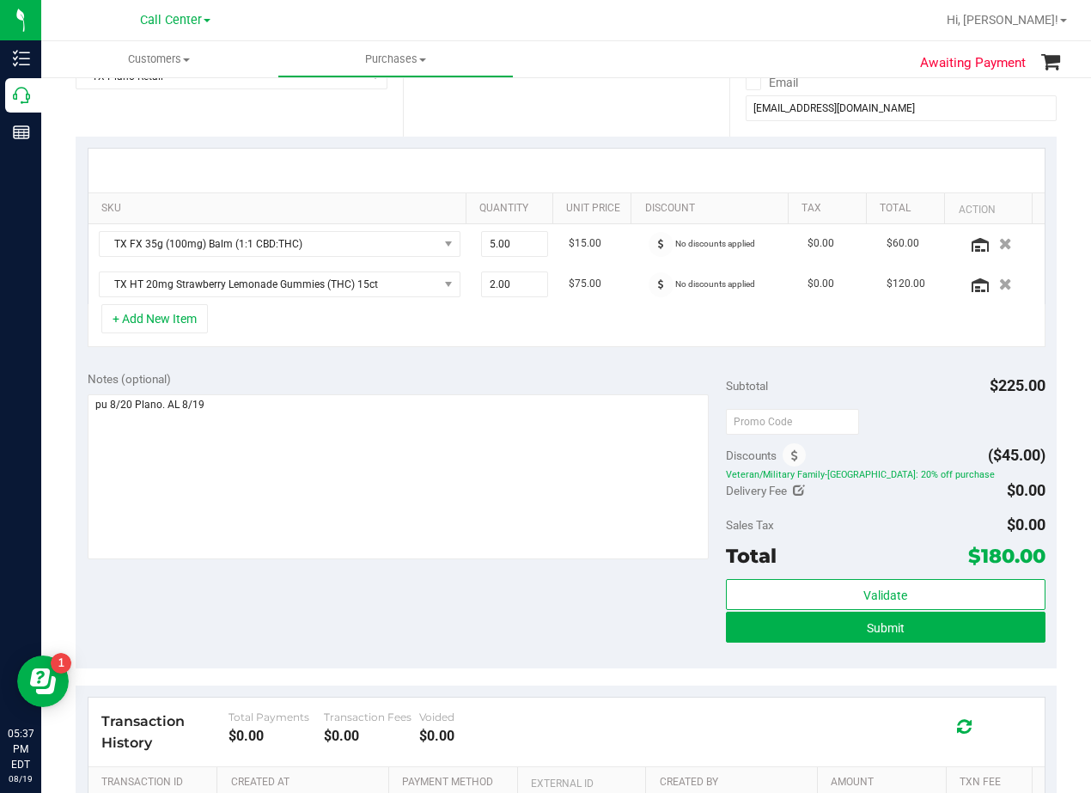
scroll to position [344, 0]
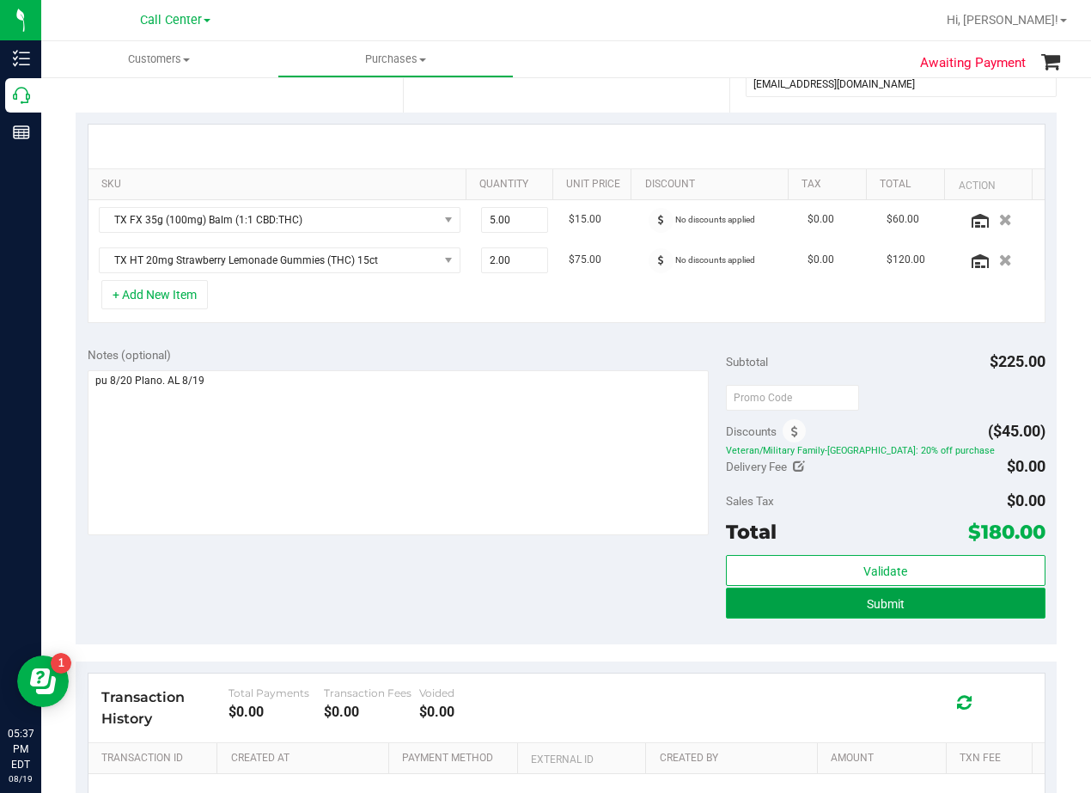
click at [739, 595] on button "Submit" at bounding box center [886, 603] width 320 height 31
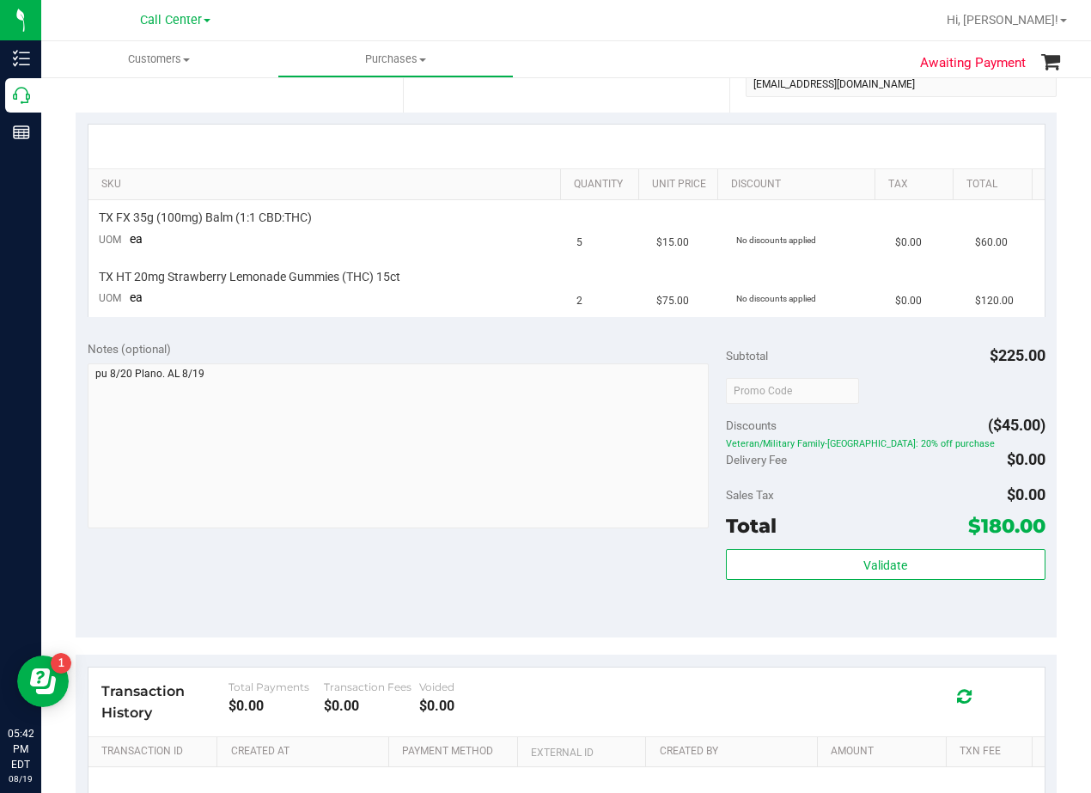
click at [690, 108] on div "Date Delivery Date 08/20/2025 Now 08/20/2025 08:00 AM Now Delivery Day Wednesday" at bounding box center [566, 7] width 327 height 211
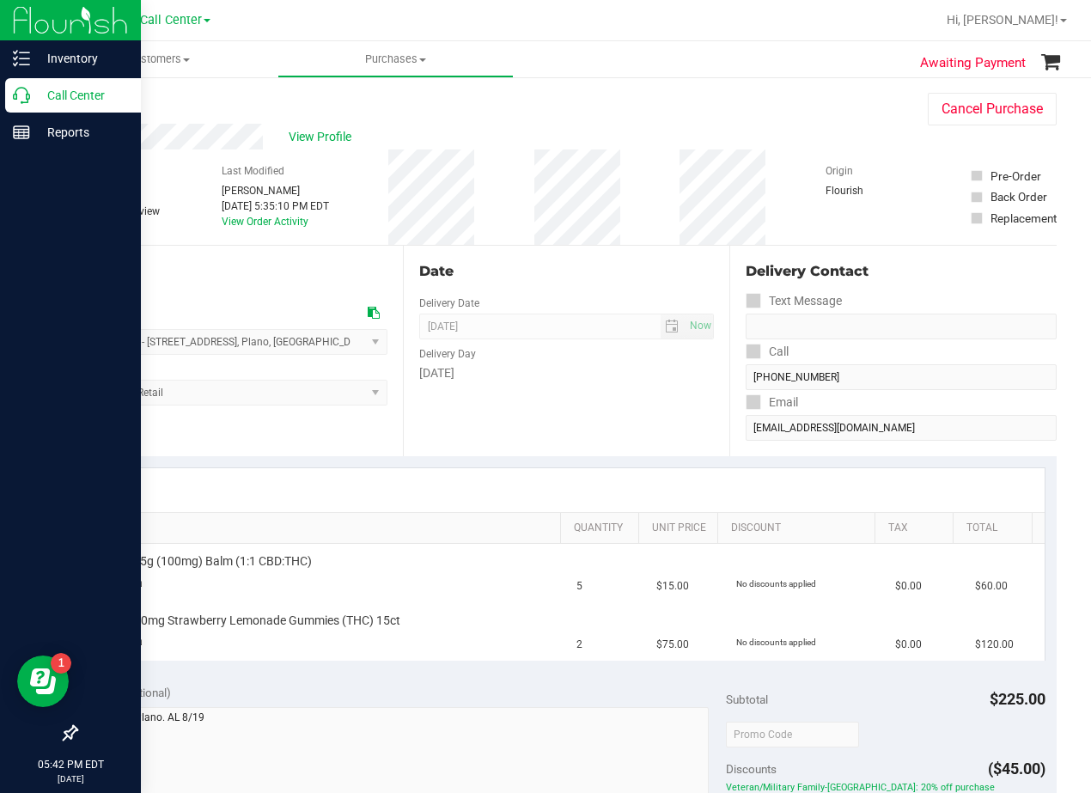
click at [26, 98] on icon at bounding box center [21, 95] width 17 height 17
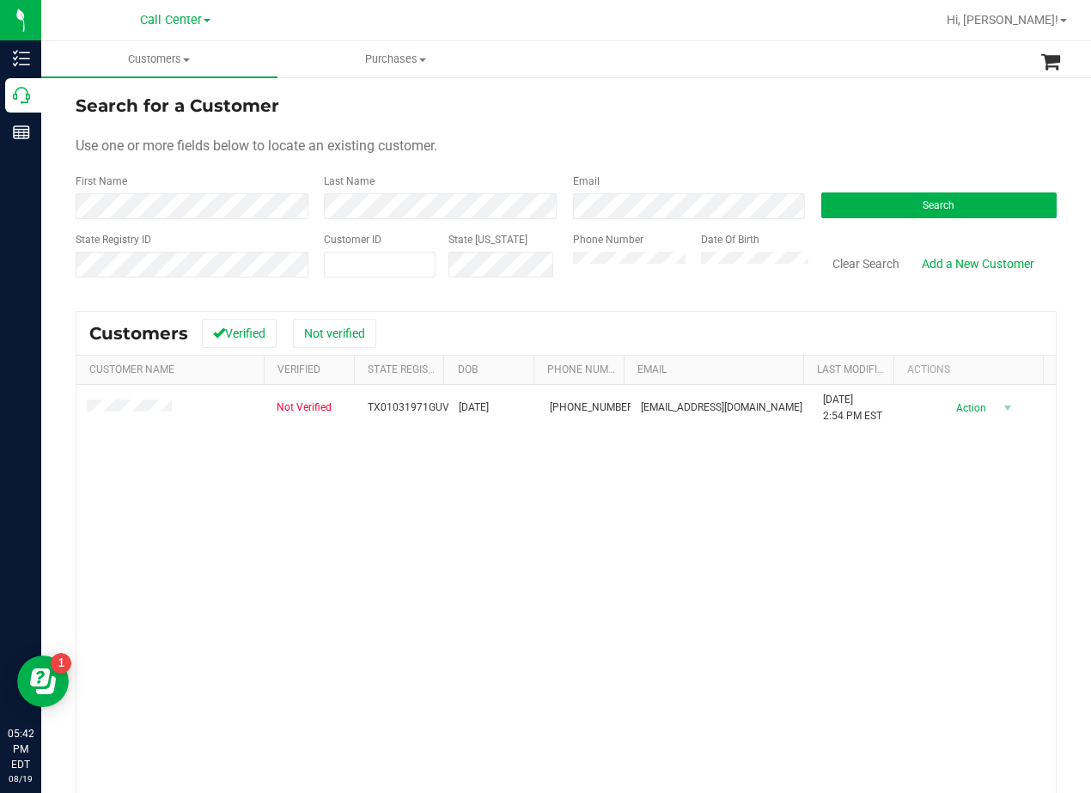
click at [608, 129] on form "Search for a Customer Use one or more fields below to locate an existing custom…" at bounding box center [566, 193] width 981 height 200
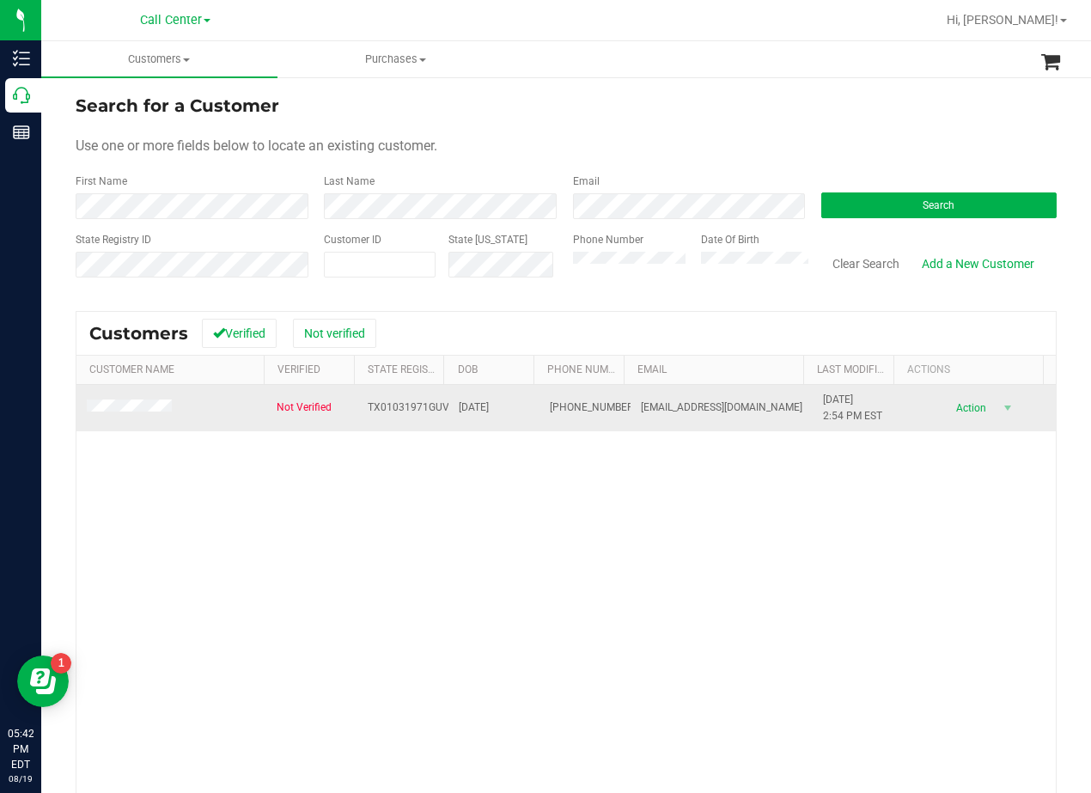
click at [153, 401] on span at bounding box center [132, 408] width 90 height 17
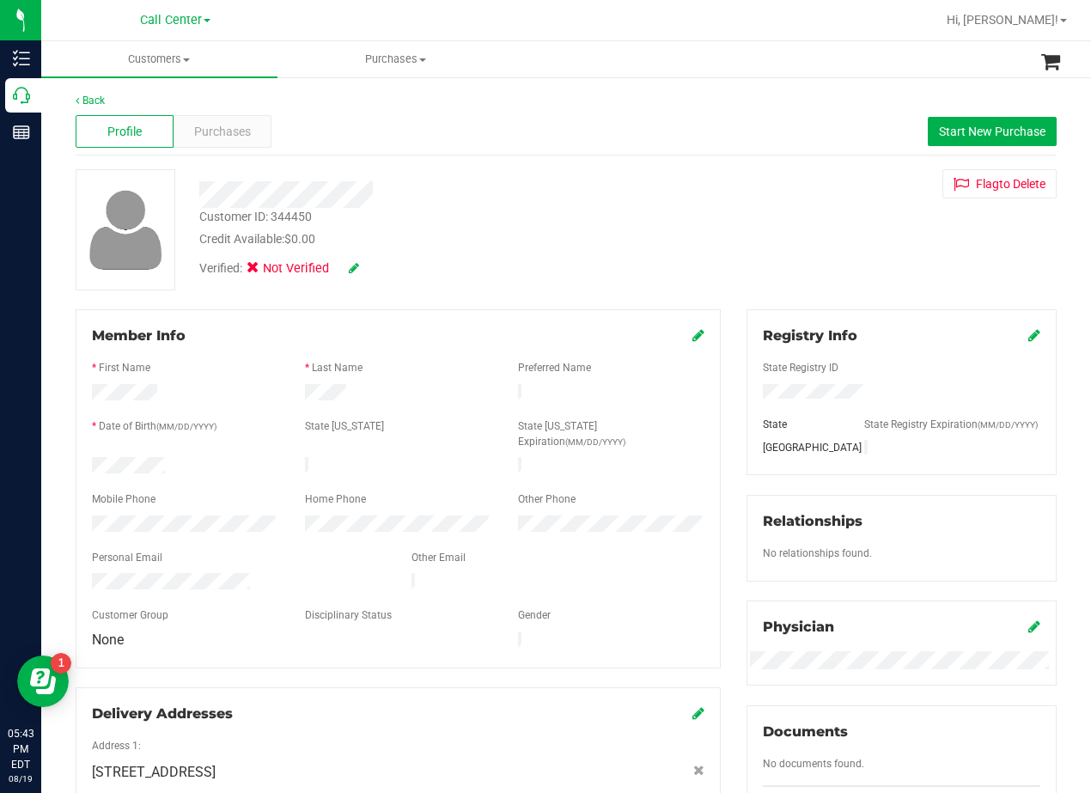
click at [693, 259] on div "Customer ID: 344450 Credit Available: $0.00 Verified: Not Verified Flag to Dele…" at bounding box center [566, 229] width 1007 height 121
click at [609, 186] on div at bounding box center [438, 194] width 504 height 27
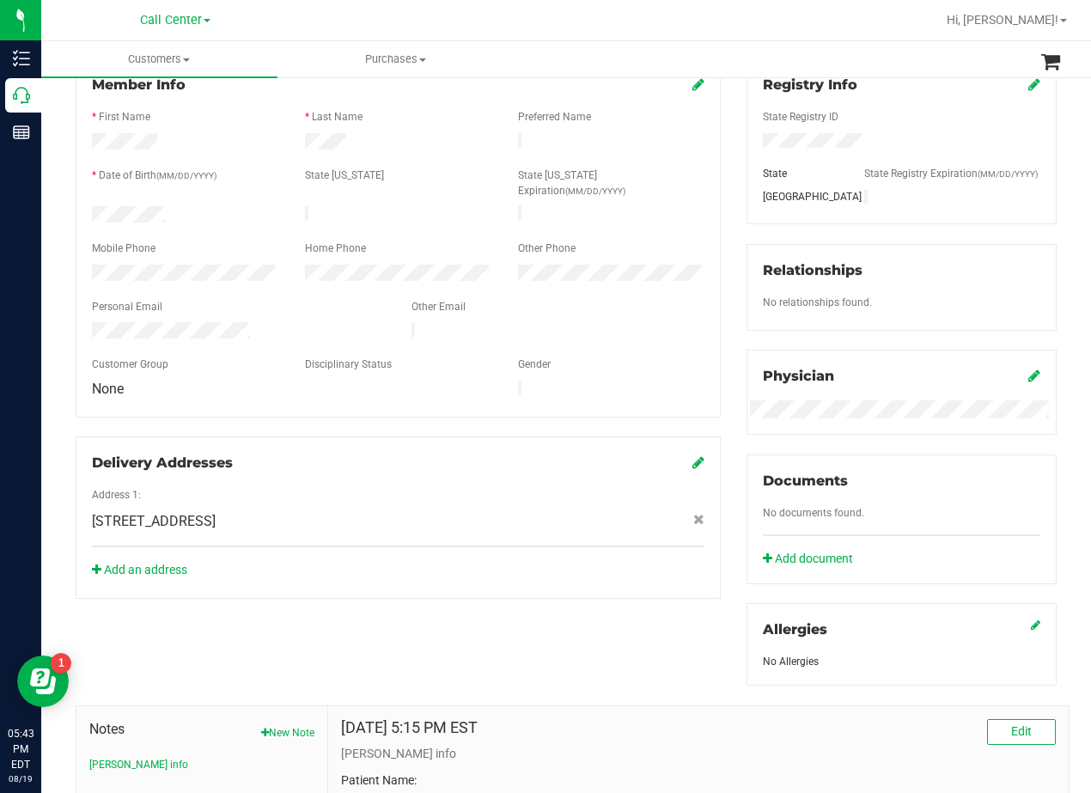
scroll to position [511, 0]
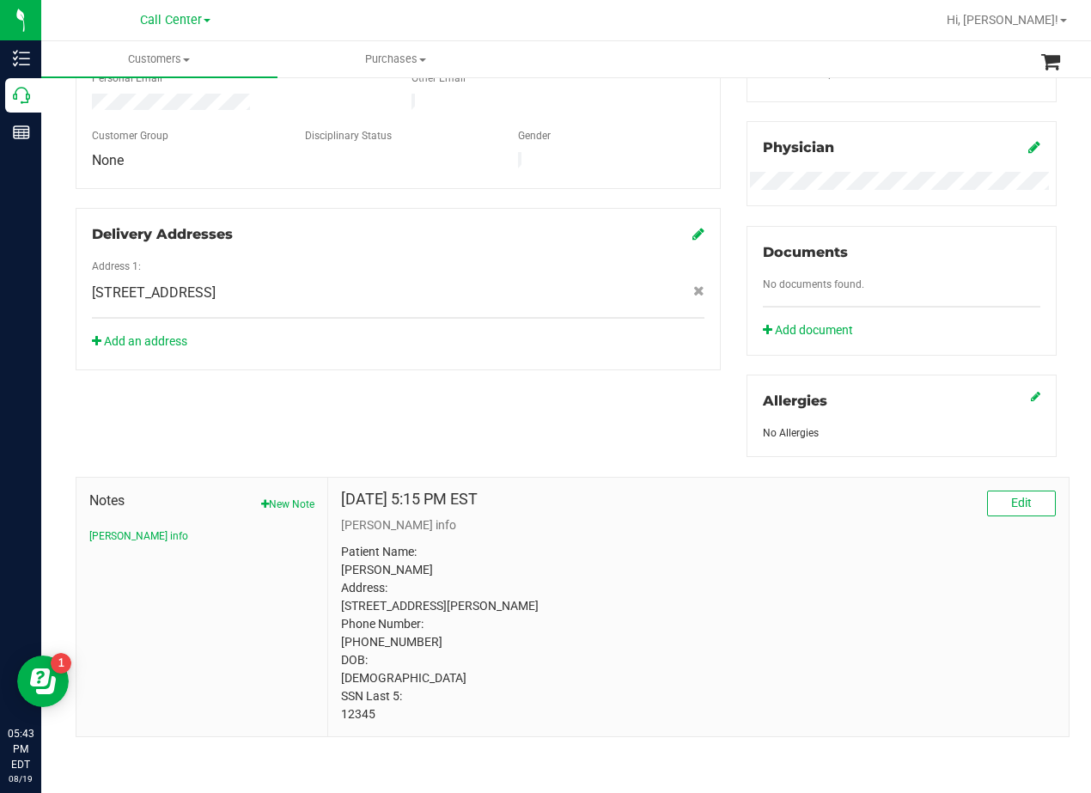
drag, startPoint x: 836, startPoint y: 572, endPoint x: 784, endPoint y: 567, distance: 51.8
click at [834, 572] on p "Patient Name: Guadalupe Valdez Address: 13917 GREINERT DRIVE PFLUGERVILLE , TX,…" at bounding box center [698, 633] width 715 height 180
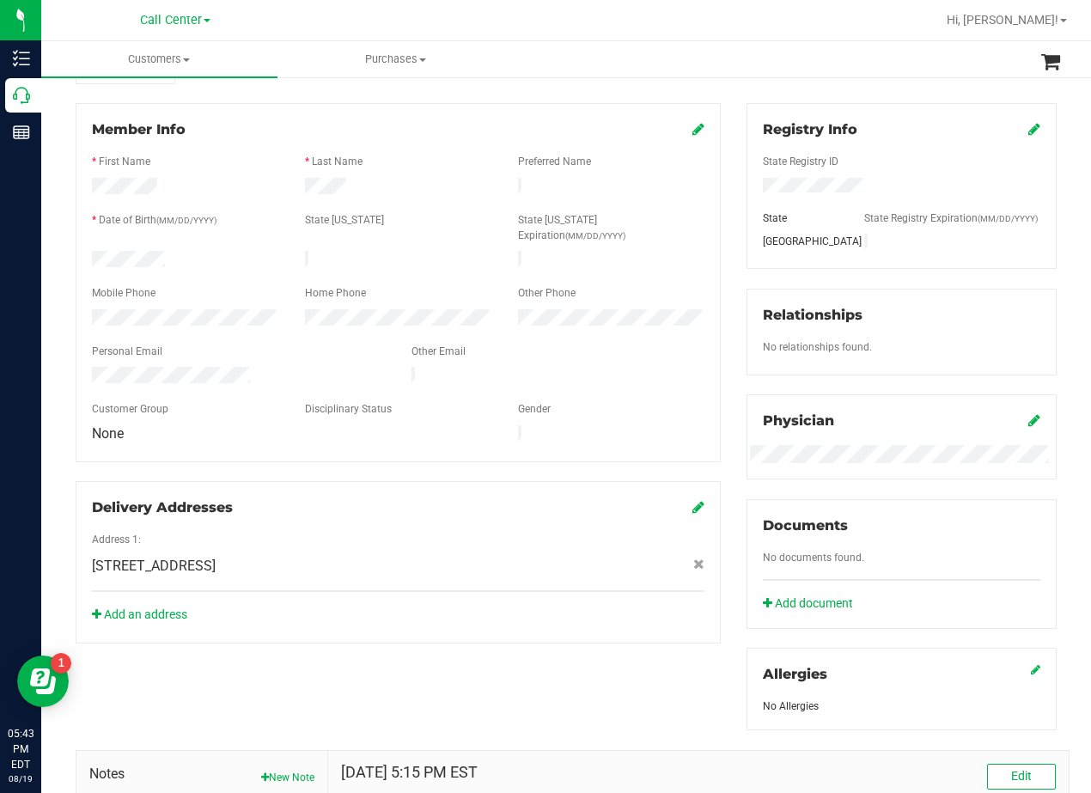
scroll to position [0, 0]
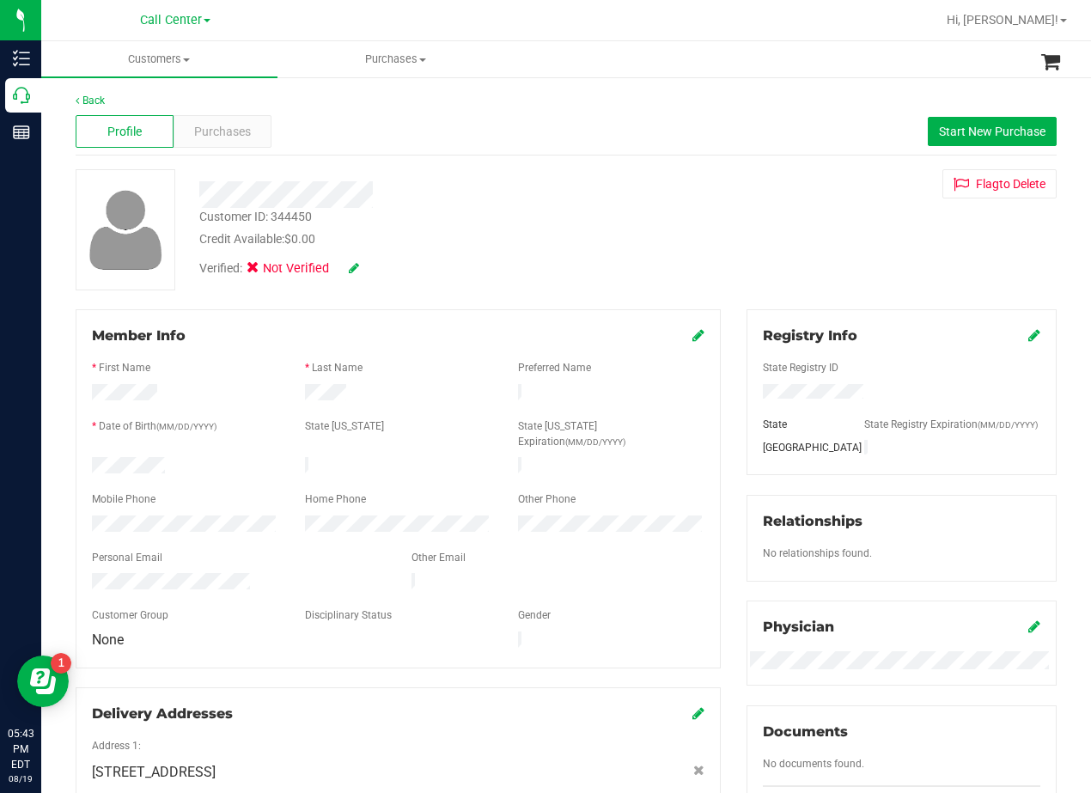
click at [634, 225] on div "Customer ID: 344450 Credit Available: $0.00" at bounding box center [438, 228] width 504 height 40
click at [936, 143] on button "Start New Purchase" at bounding box center [992, 131] width 129 height 29
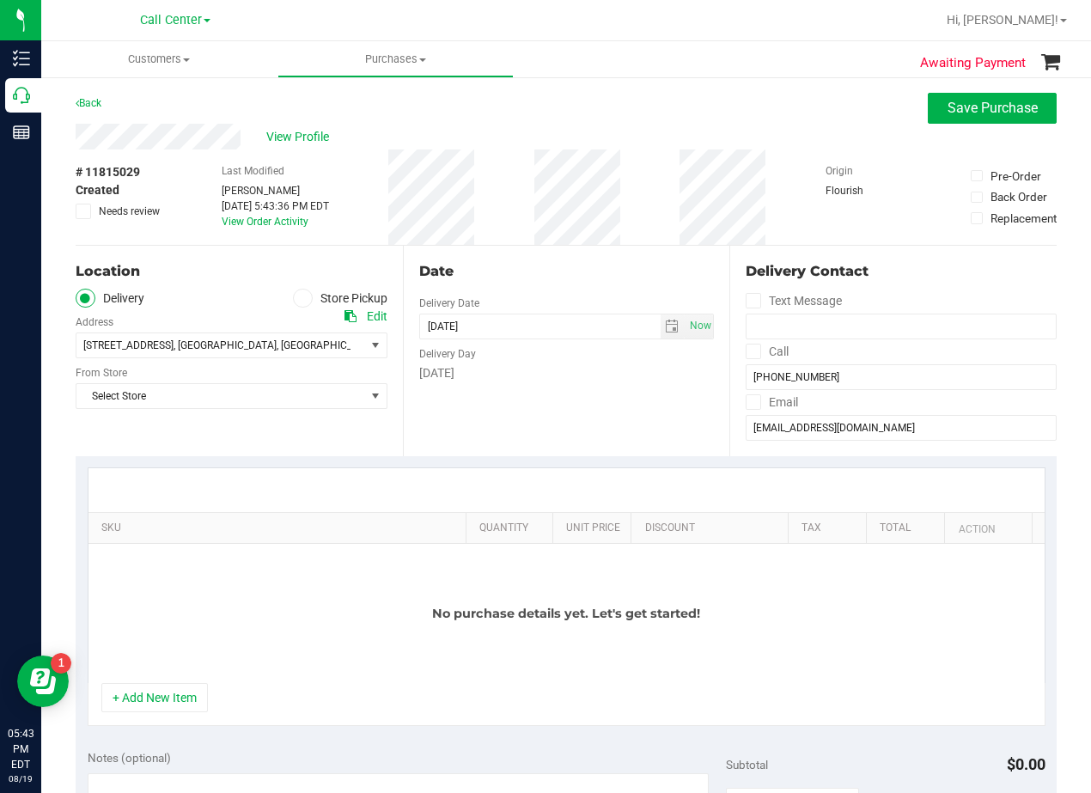
click at [314, 415] on div "Location Delivery Store Pickup Address Edit 2217 Park Bend Dr #300 , Austin , T…" at bounding box center [239, 351] width 327 height 211
click at [314, 406] on span "Select Store" at bounding box center [220, 396] width 289 height 24
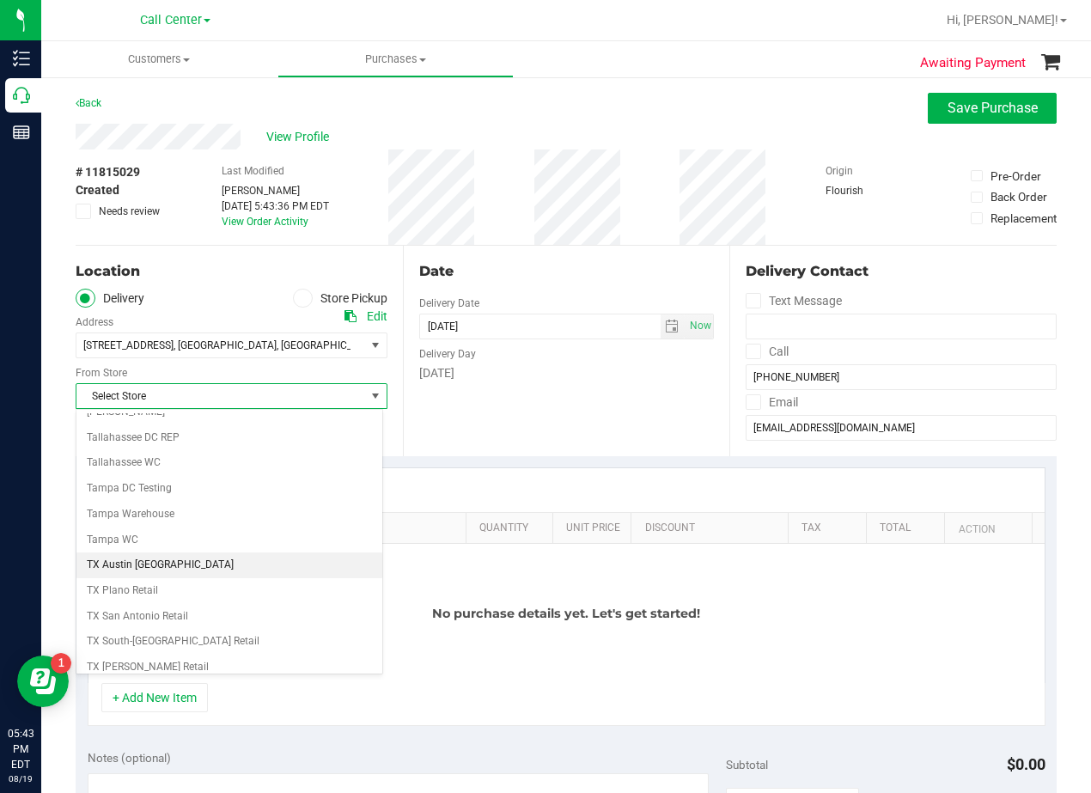
scroll to position [1248, 0]
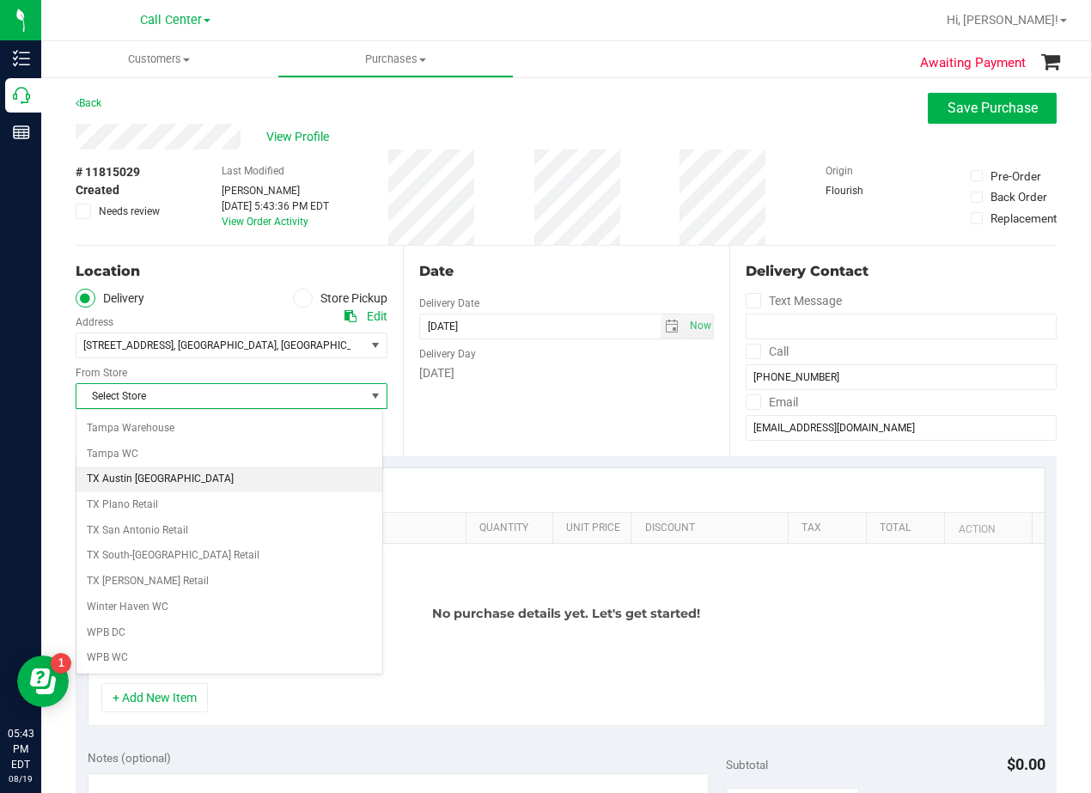
click at [302, 485] on li "TX Austin [GEOGRAPHIC_DATA]" at bounding box center [229, 480] width 306 height 26
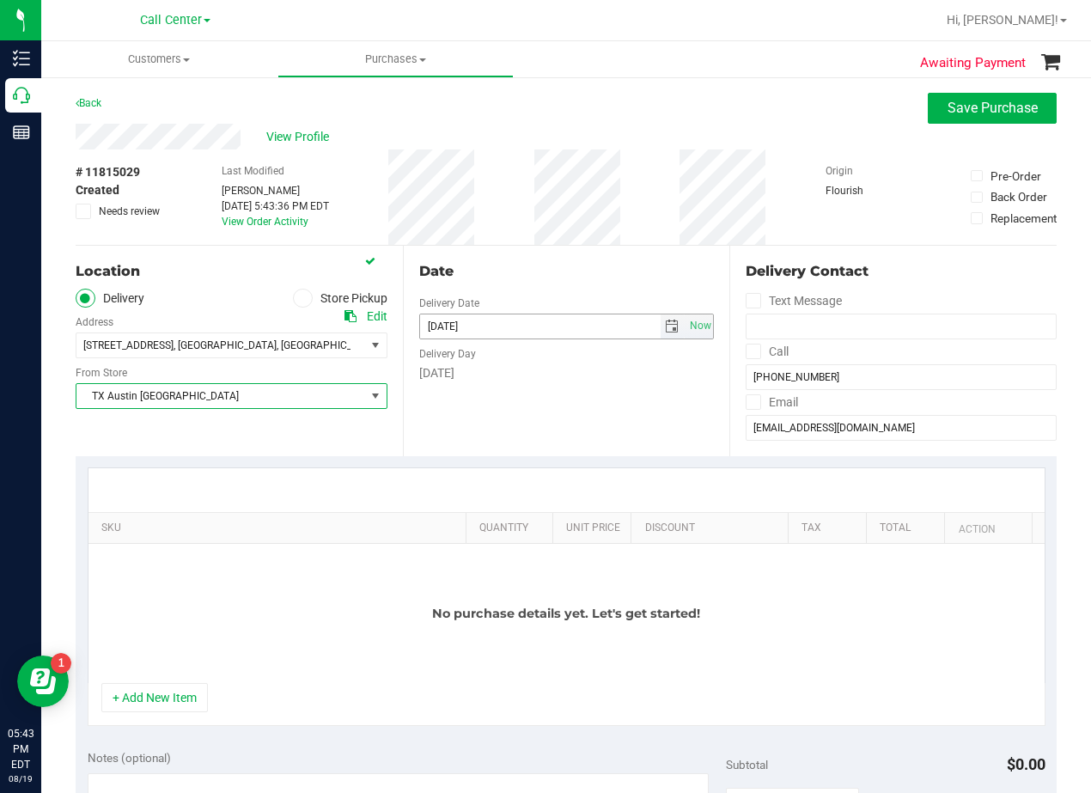
drag, startPoint x: 662, startPoint y: 320, endPoint x: 646, endPoint y: 375, distance: 56.5
click at [665, 320] on span "select" at bounding box center [672, 327] width 14 height 14
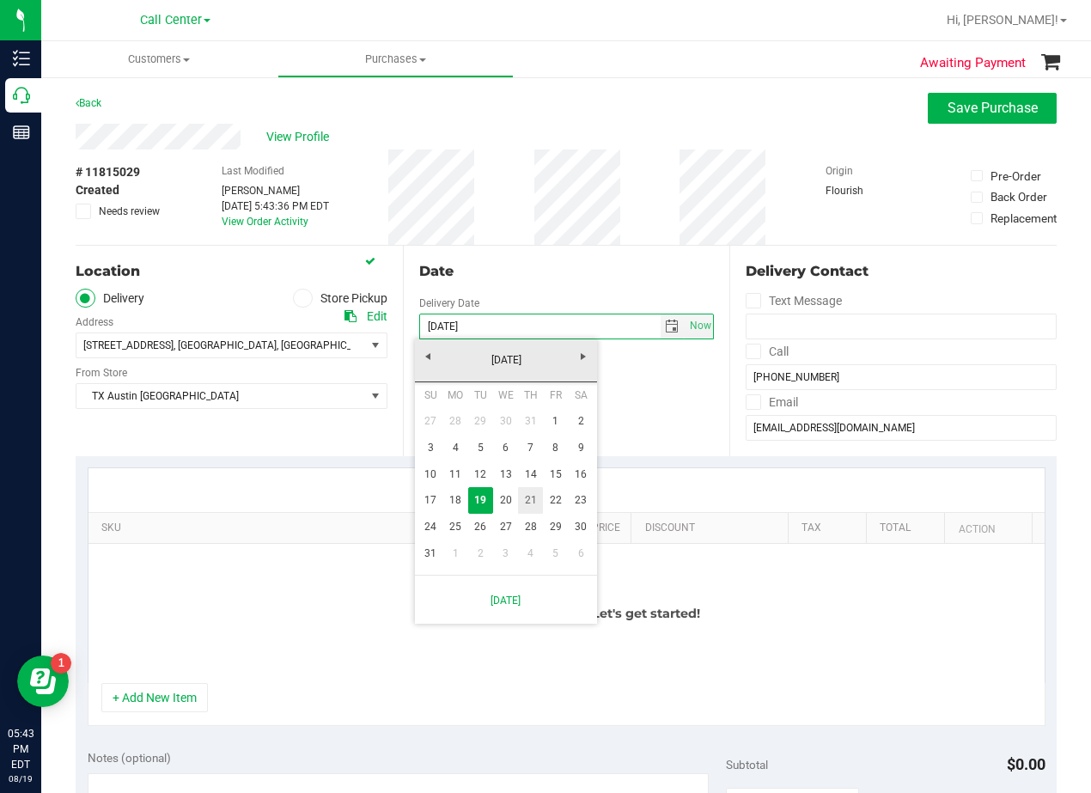
click at [534, 503] on link "21" at bounding box center [530, 500] width 25 height 27
type input "08/21/2025"
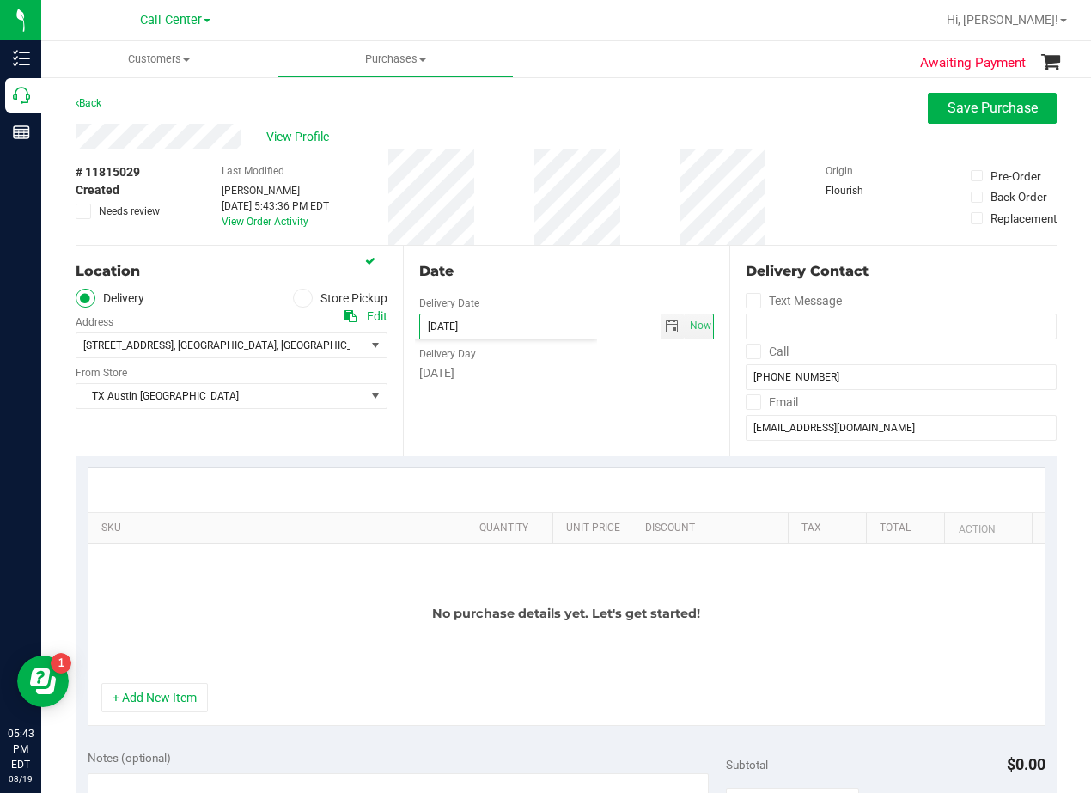
click at [565, 414] on div "Date Delivery Date 08/21/2025 Now 08/21/2025 05:43 PM Now Delivery Day Thursday" at bounding box center [566, 351] width 327 height 211
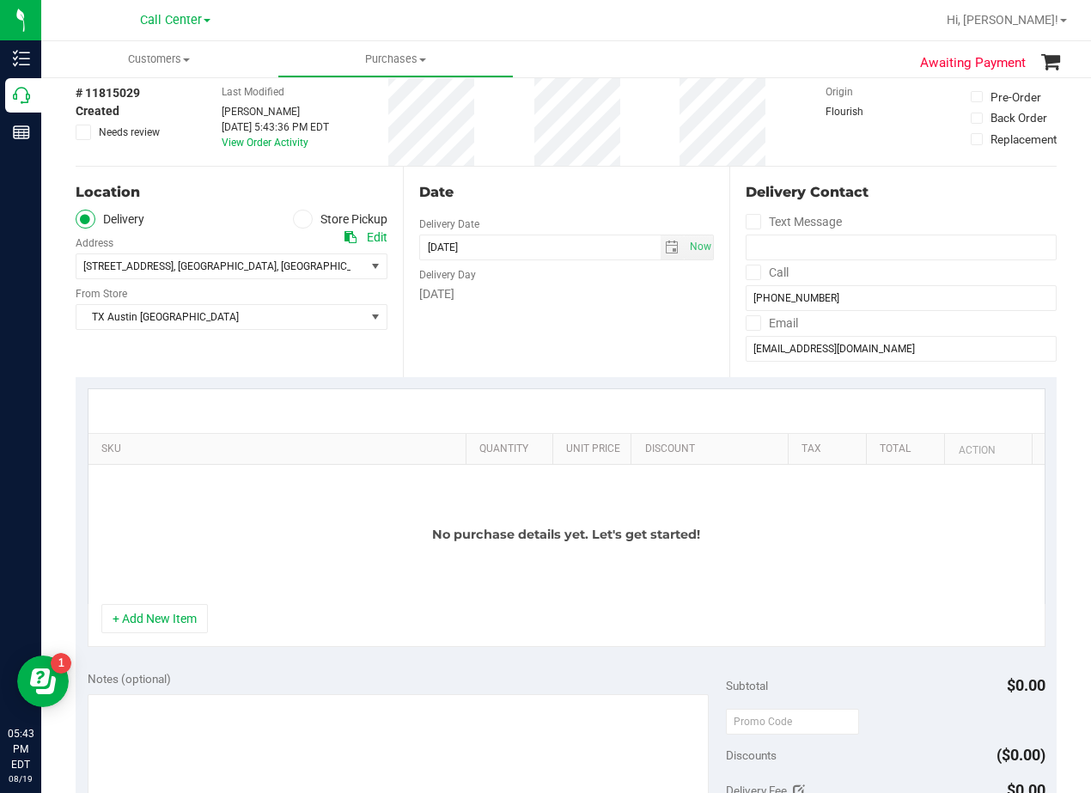
scroll to position [172, 0]
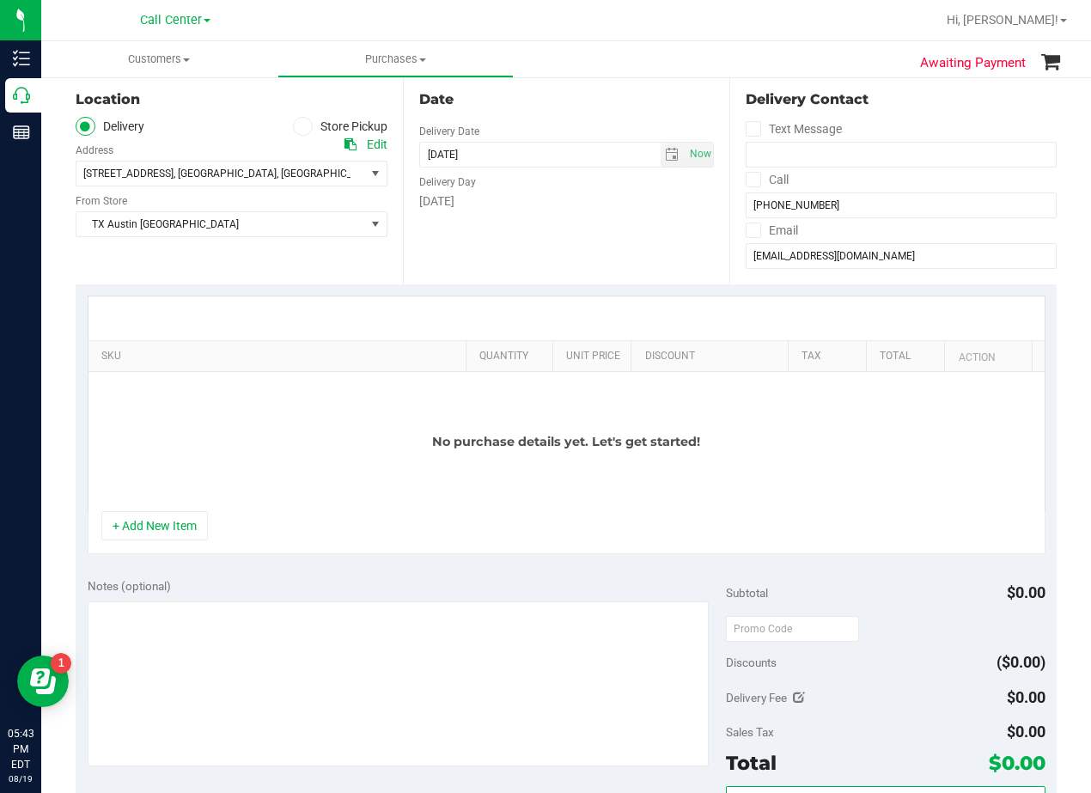
click at [557, 215] on div "Date Delivery Date 08/21/2025 Now 08/21/2025 05:43 PM Now Delivery Day Thursday" at bounding box center [566, 179] width 327 height 211
click at [154, 519] on button "+ Add New Item" at bounding box center [154, 525] width 107 height 29
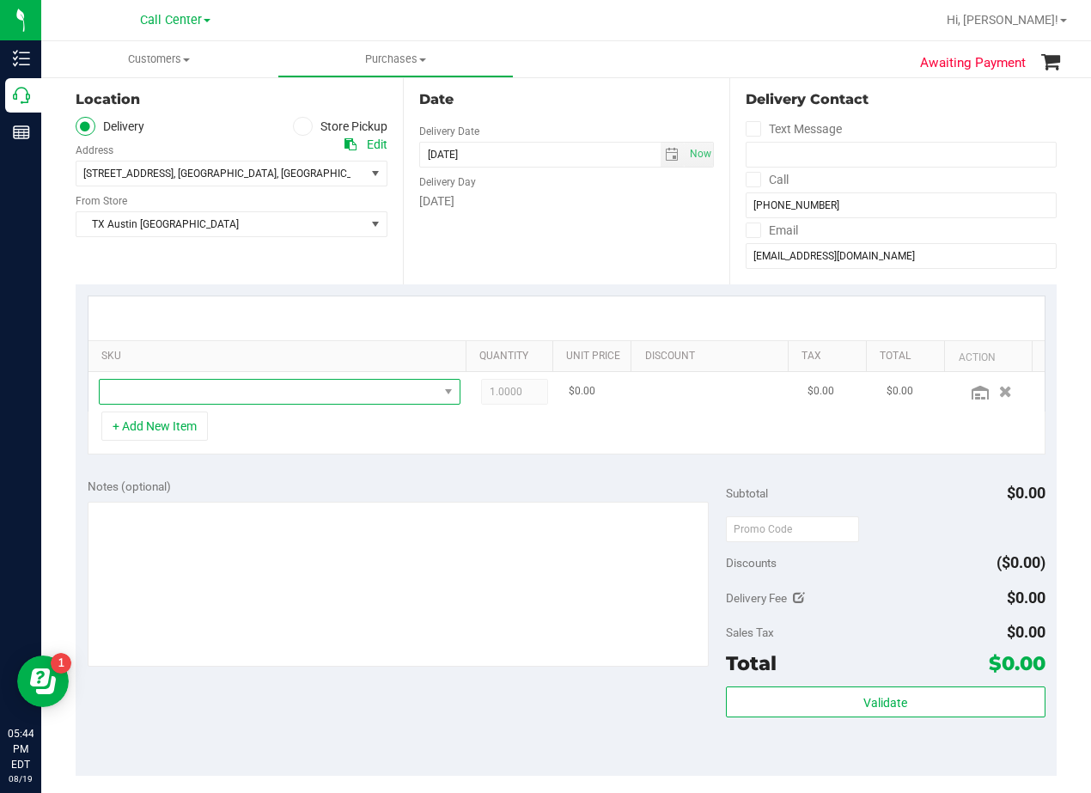
click at [198, 387] on span "NO DATA FOUND" at bounding box center [269, 392] width 339 height 24
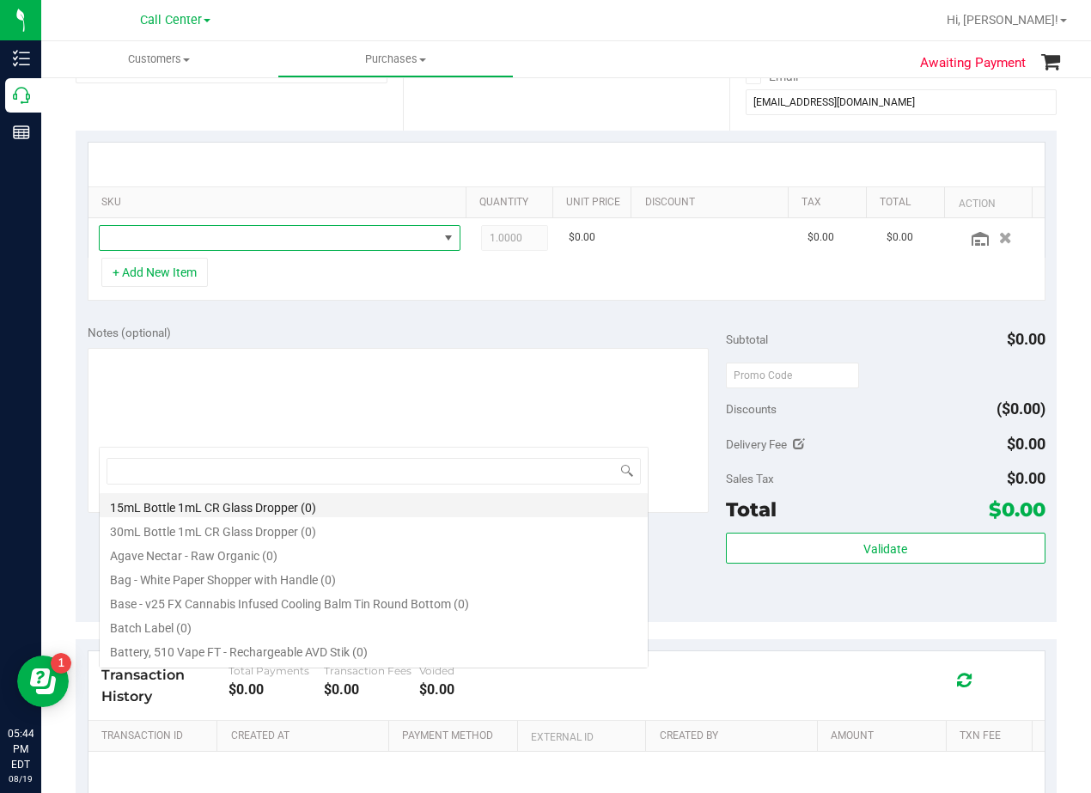
scroll to position [344, 0]
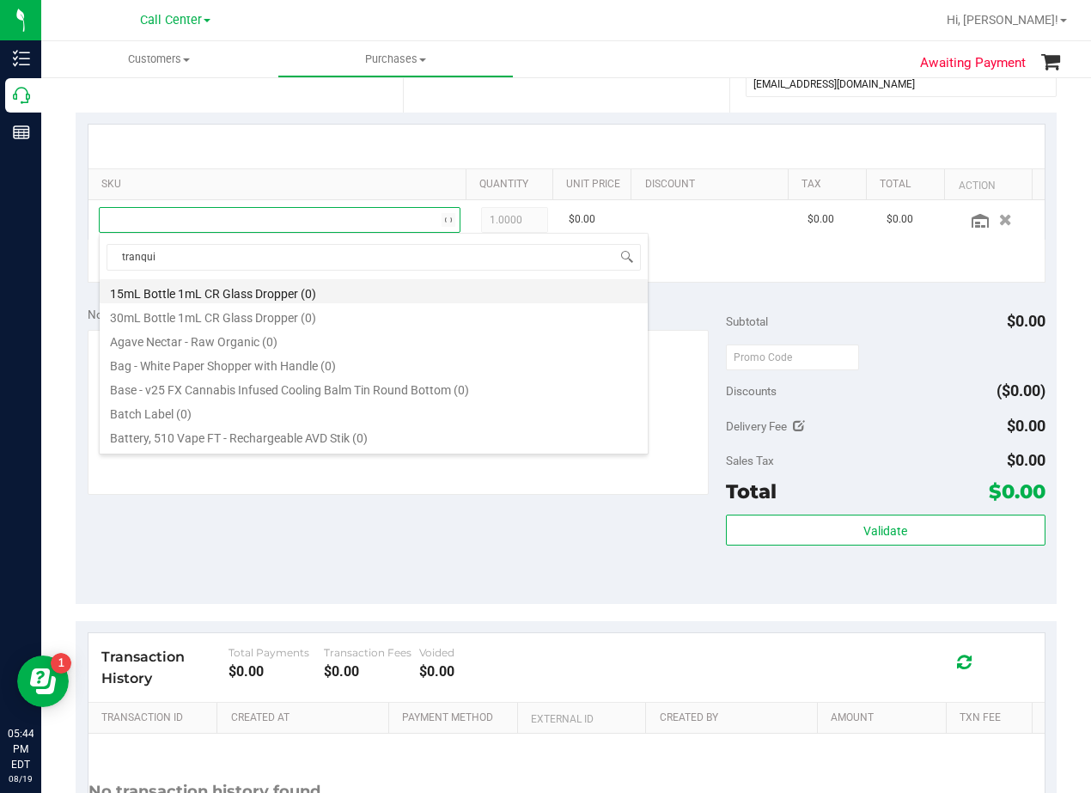
type input "tranquil"
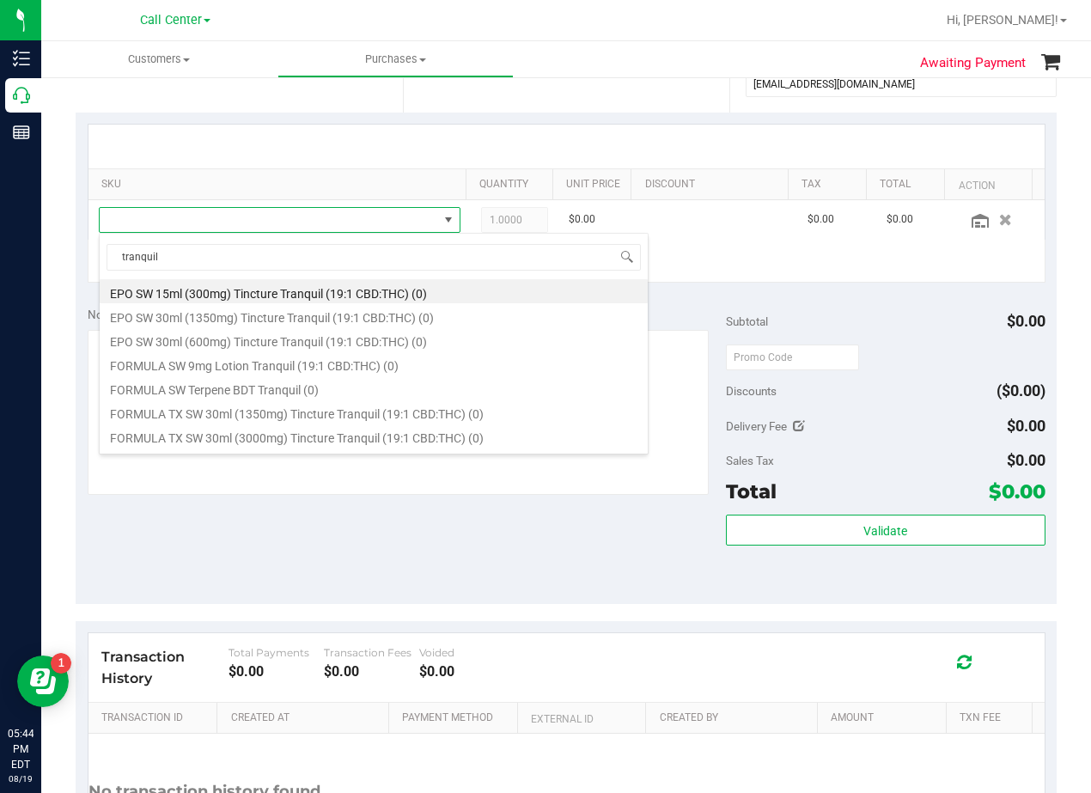
scroll to position [406, 0]
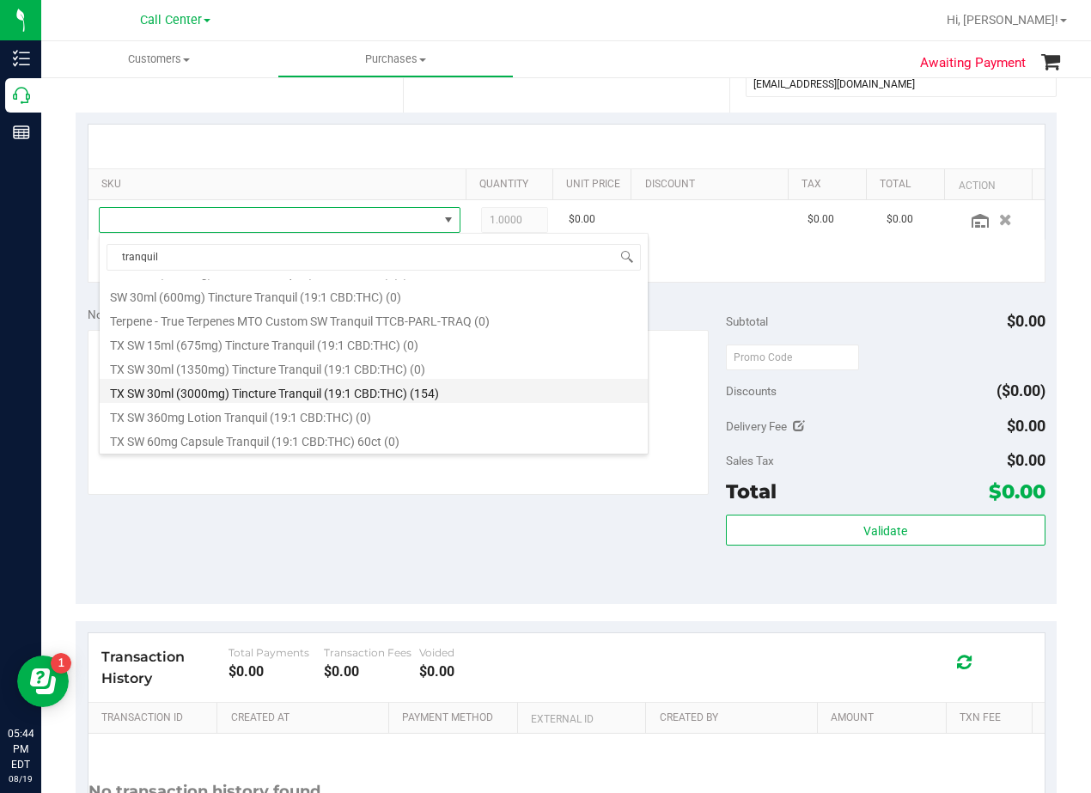
click at [420, 395] on li "TX SW 30ml (3000mg) Tincture Tranquil (19:1 CBD:THC) (154)" at bounding box center [374, 391] width 548 height 24
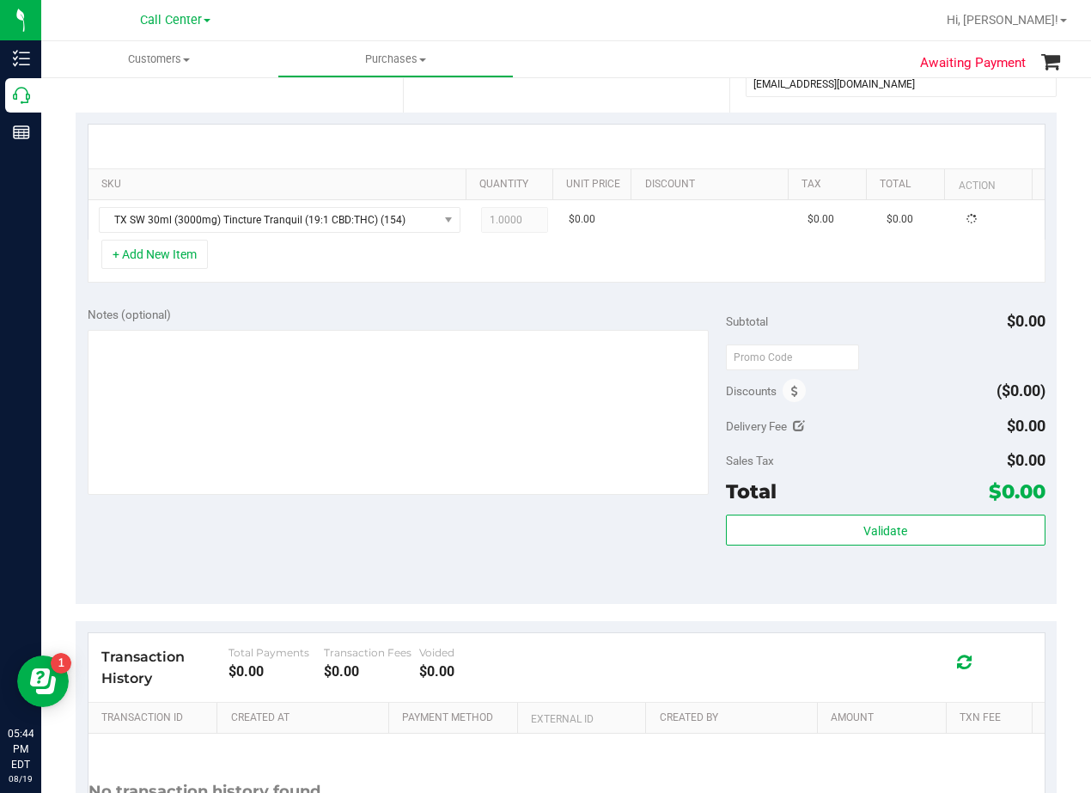
click at [401, 314] on div "Notes (optional)" at bounding box center [407, 314] width 638 height 17
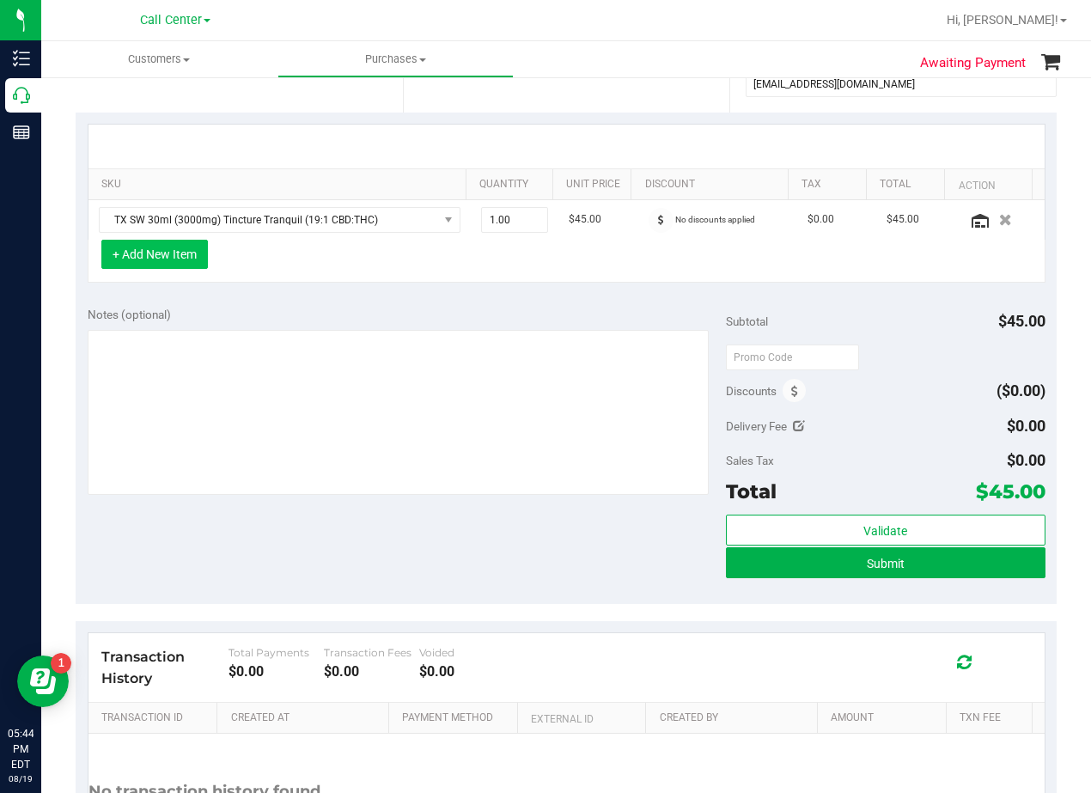
click at [179, 255] on button "+ Add New Item" at bounding box center [154, 254] width 107 height 29
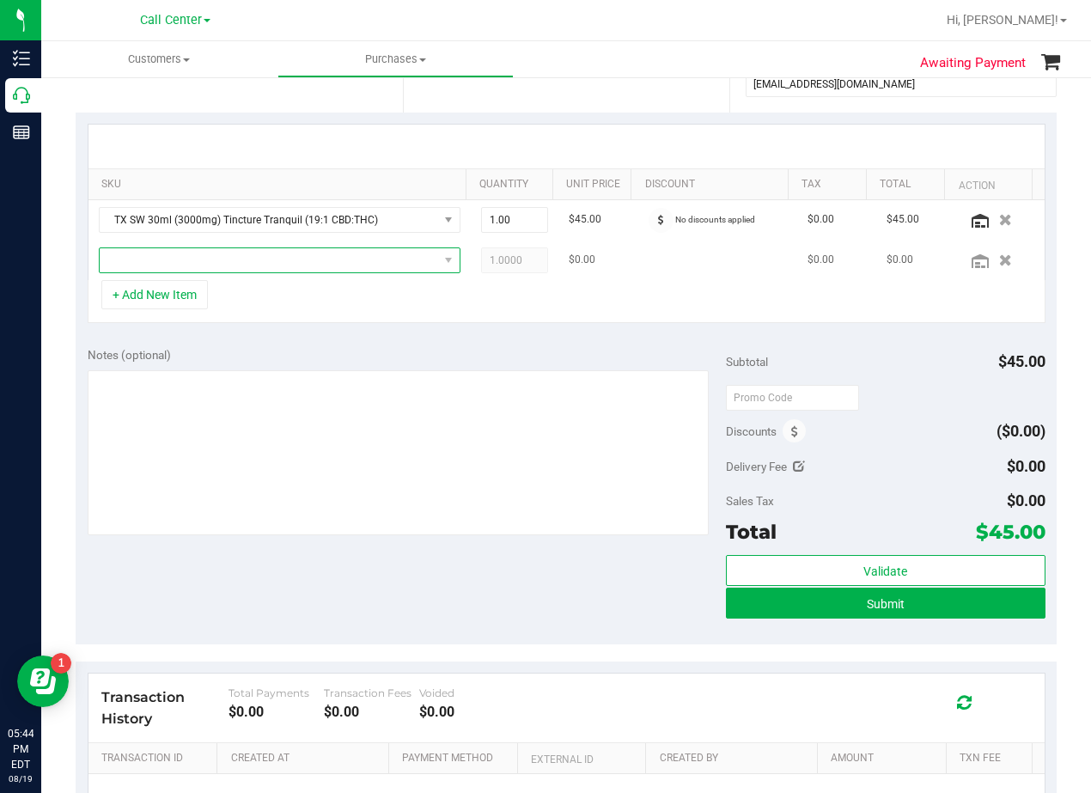
click at [197, 270] on span "NO DATA FOUND" at bounding box center [269, 260] width 339 height 24
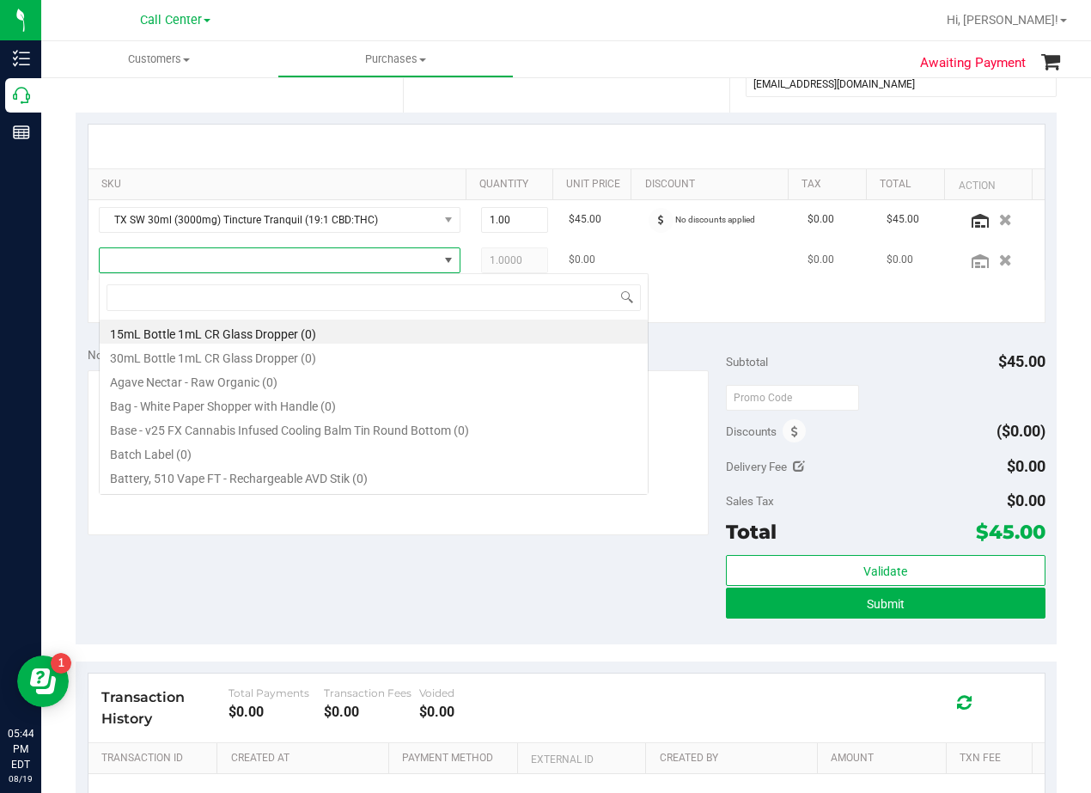
scroll to position [26, 351]
type input "high dose"
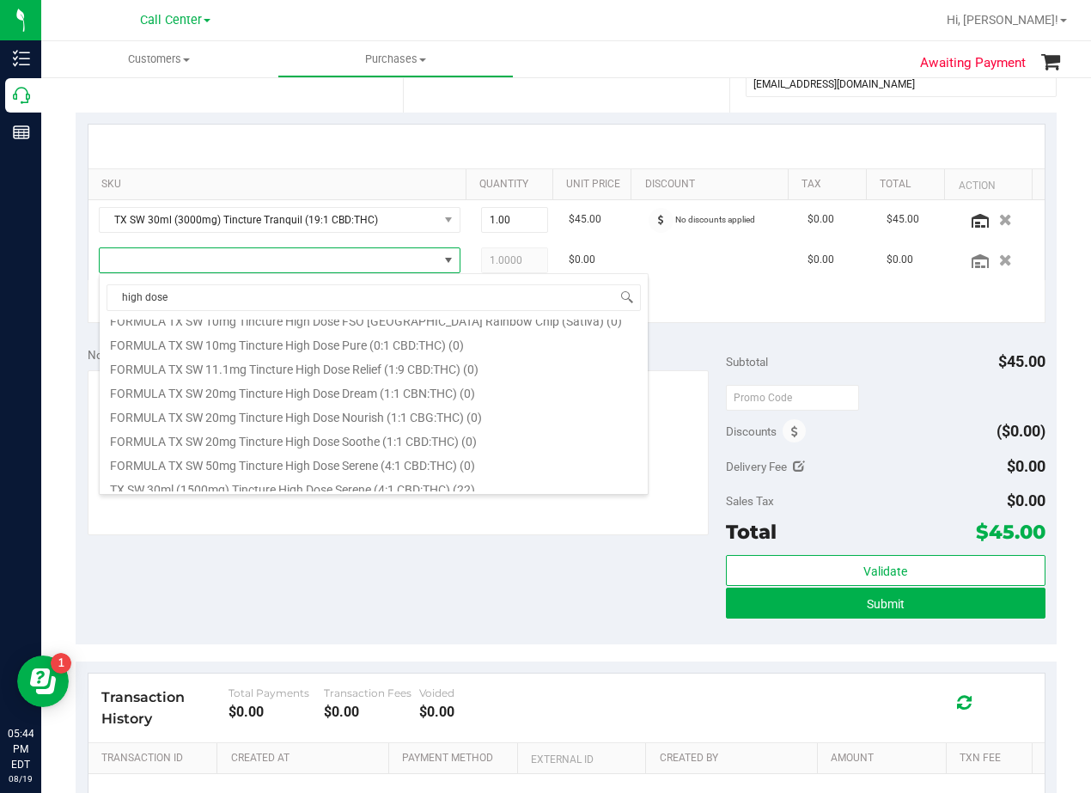
scroll to position [357, 0]
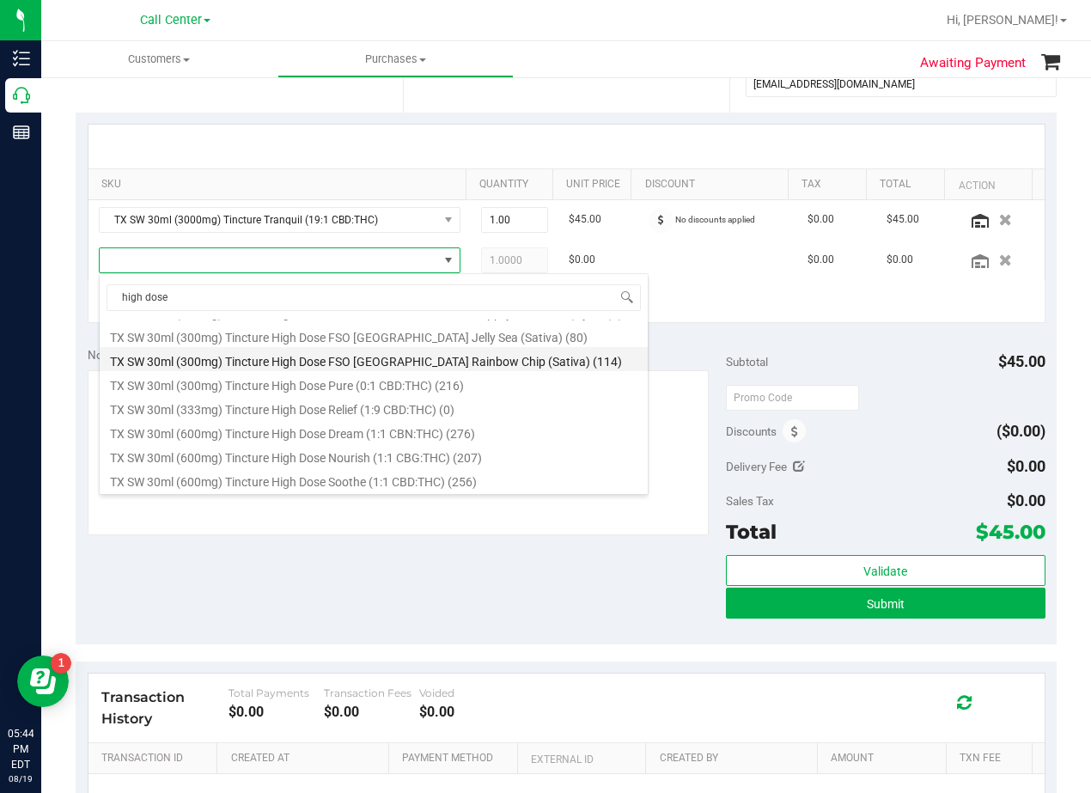
click at [457, 361] on li "TX SW 30ml (300mg) Tincture High Dose FSO TX Rainbow Chip (Sativa) (114)" at bounding box center [374, 359] width 548 height 24
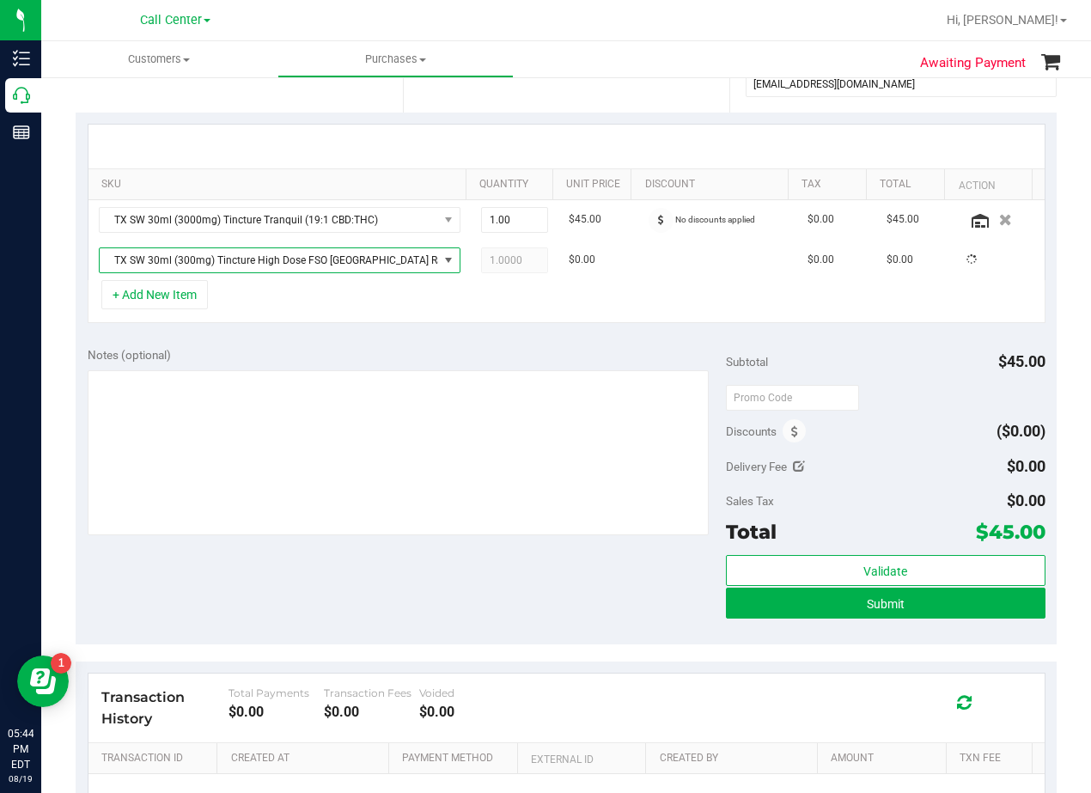
click at [418, 342] on div "Notes (optional) Subtotal $45.00 Discounts ($0.00) Delivery Fee $0.00 Sales Tax…" at bounding box center [566, 489] width 981 height 309
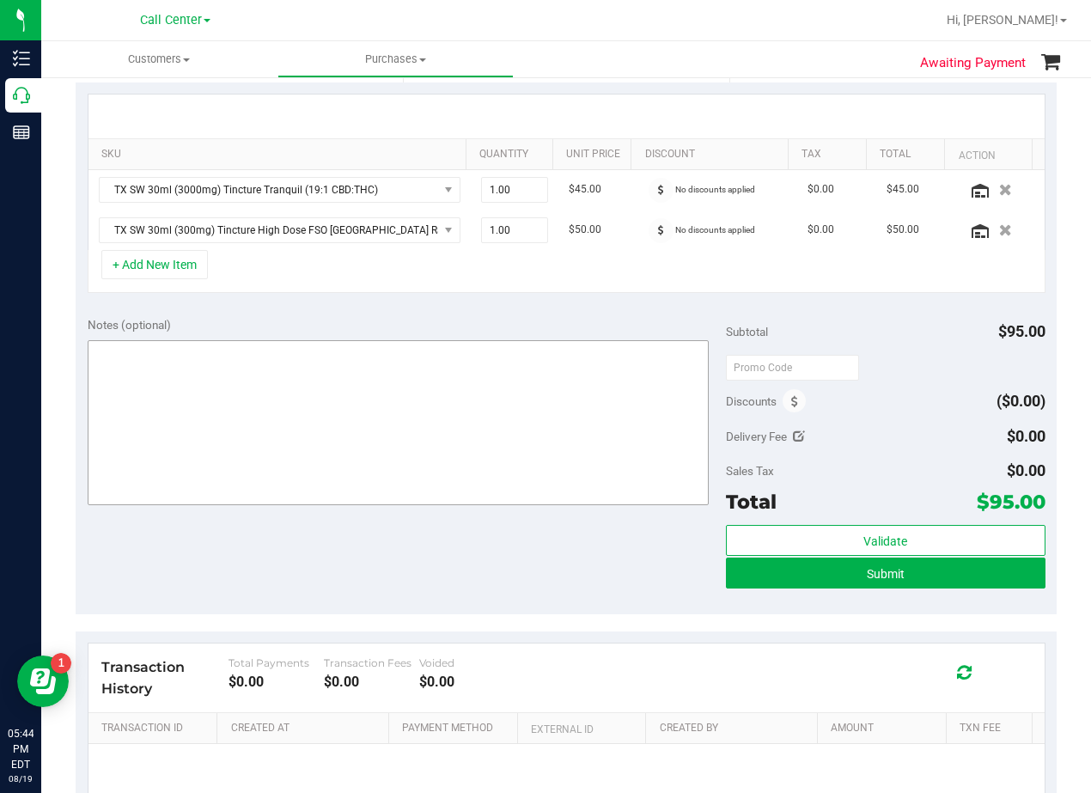
scroll to position [344, 0]
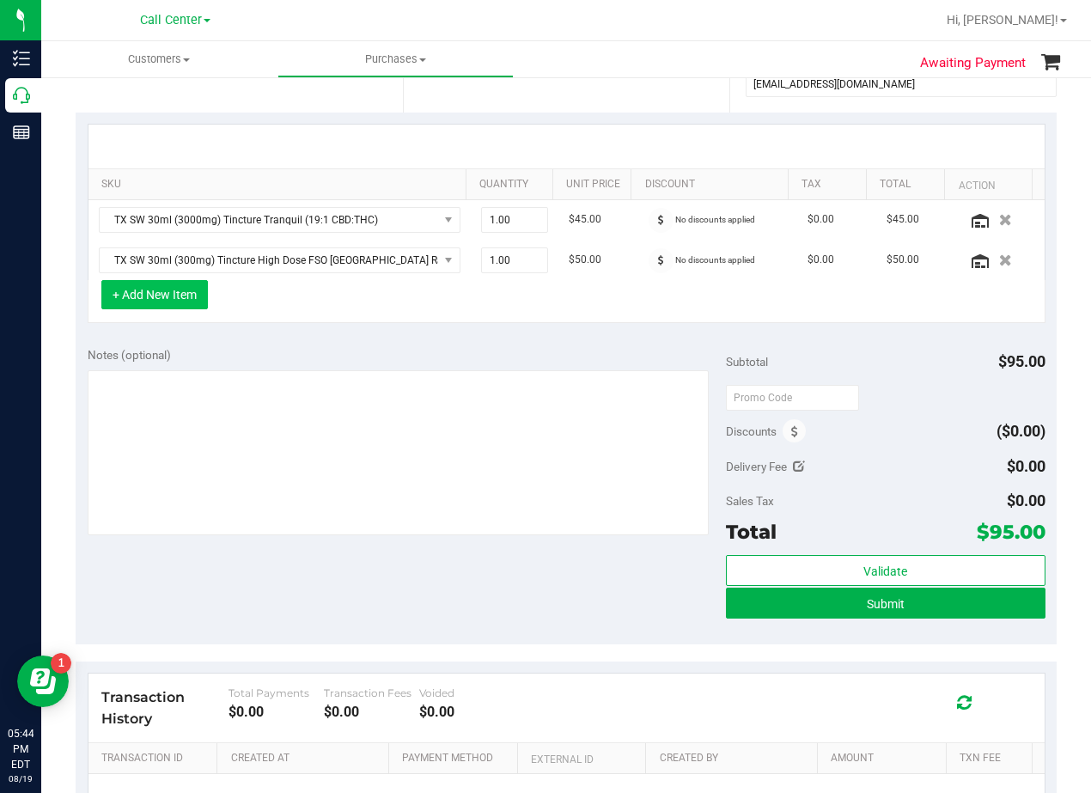
click at [165, 307] on button "+ Add New Item" at bounding box center [154, 294] width 107 height 29
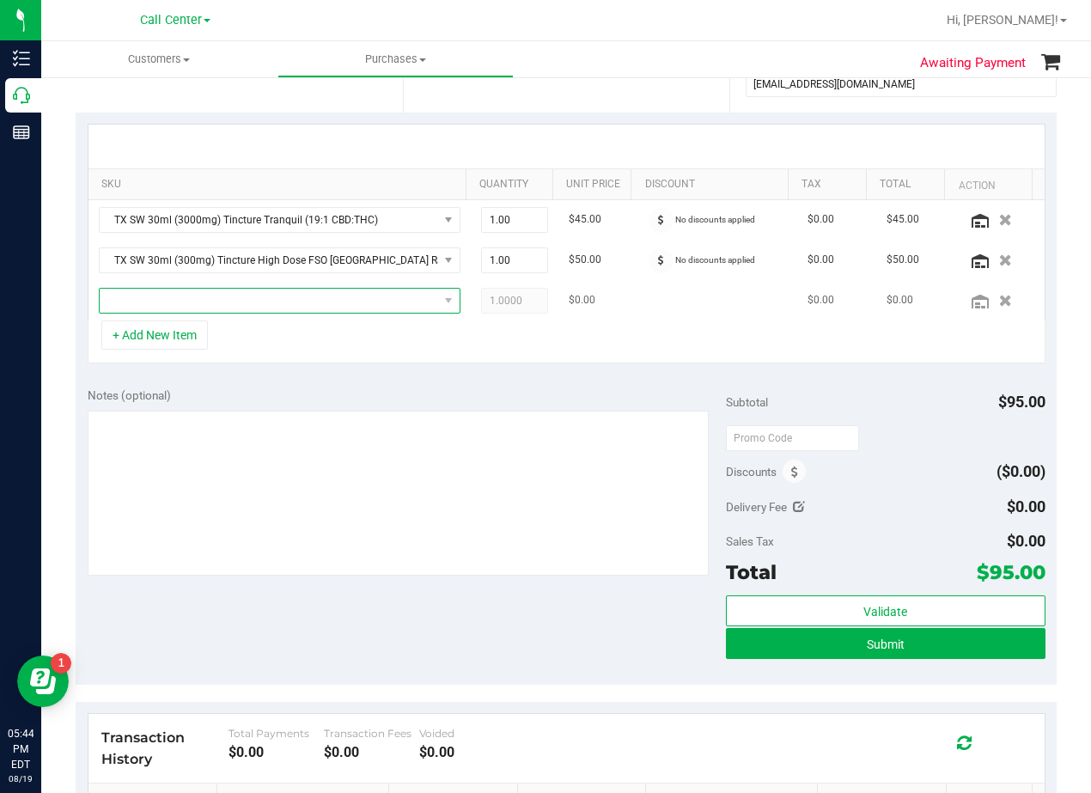
click at [166, 304] on span "NO DATA FOUND" at bounding box center [269, 301] width 339 height 24
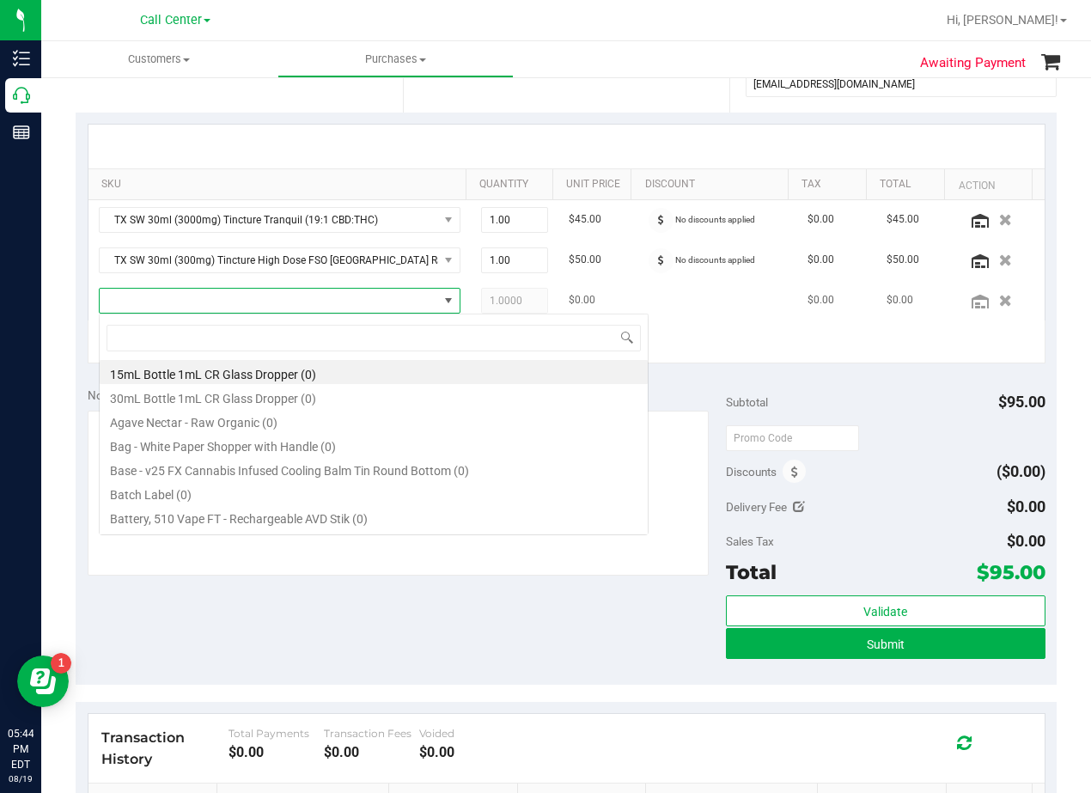
scroll to position [26, 351]
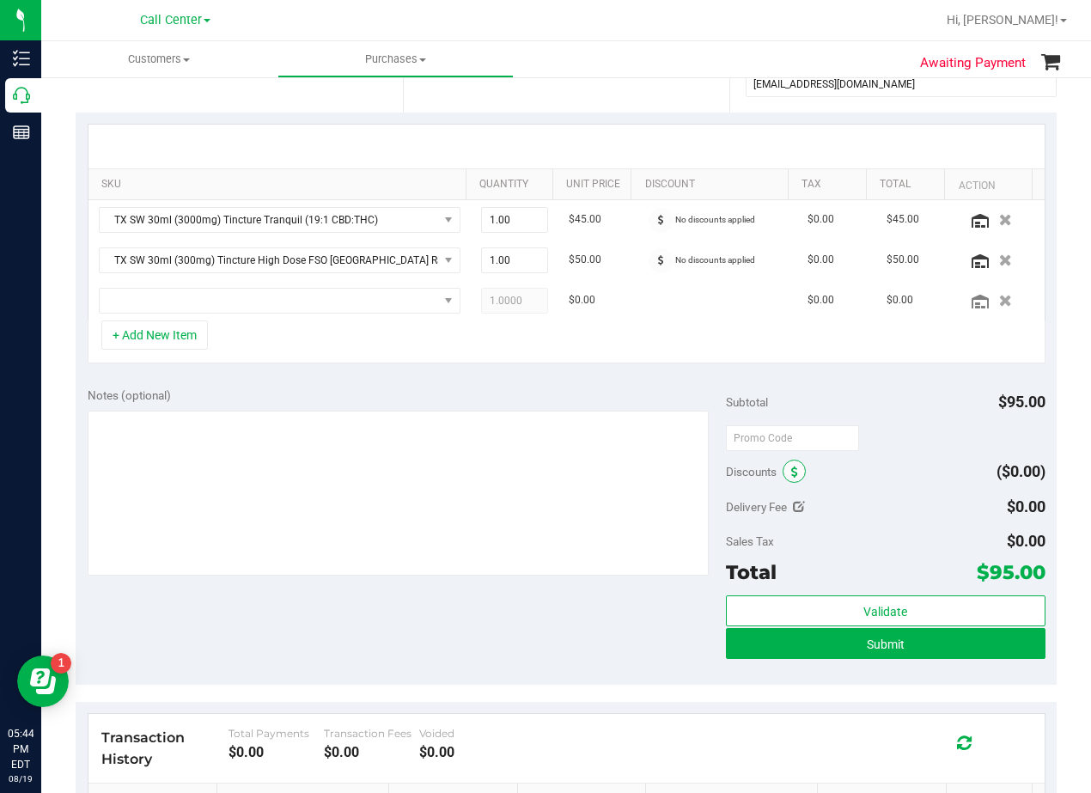
click at [791, 477] on icon at bounding box center [794, 473] width 7 height 12
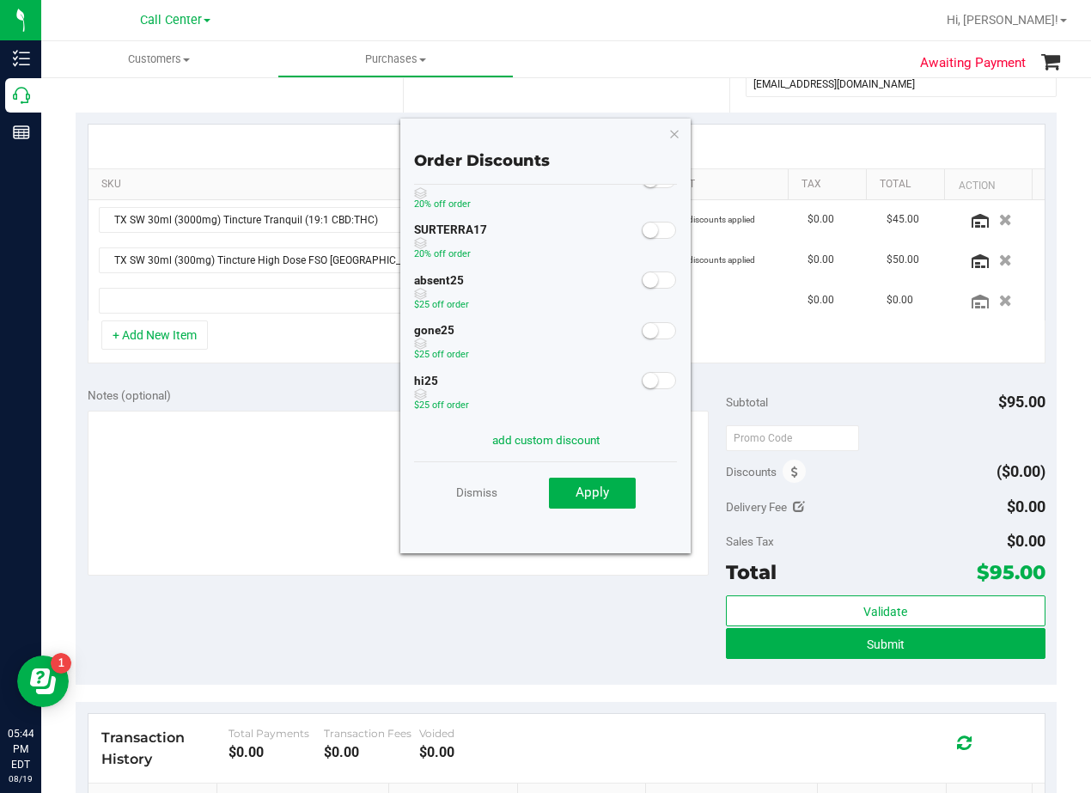
scroll to position [146, 0]
click at [643, 269] on small at bounding box center [650, 265] width 15 height 15
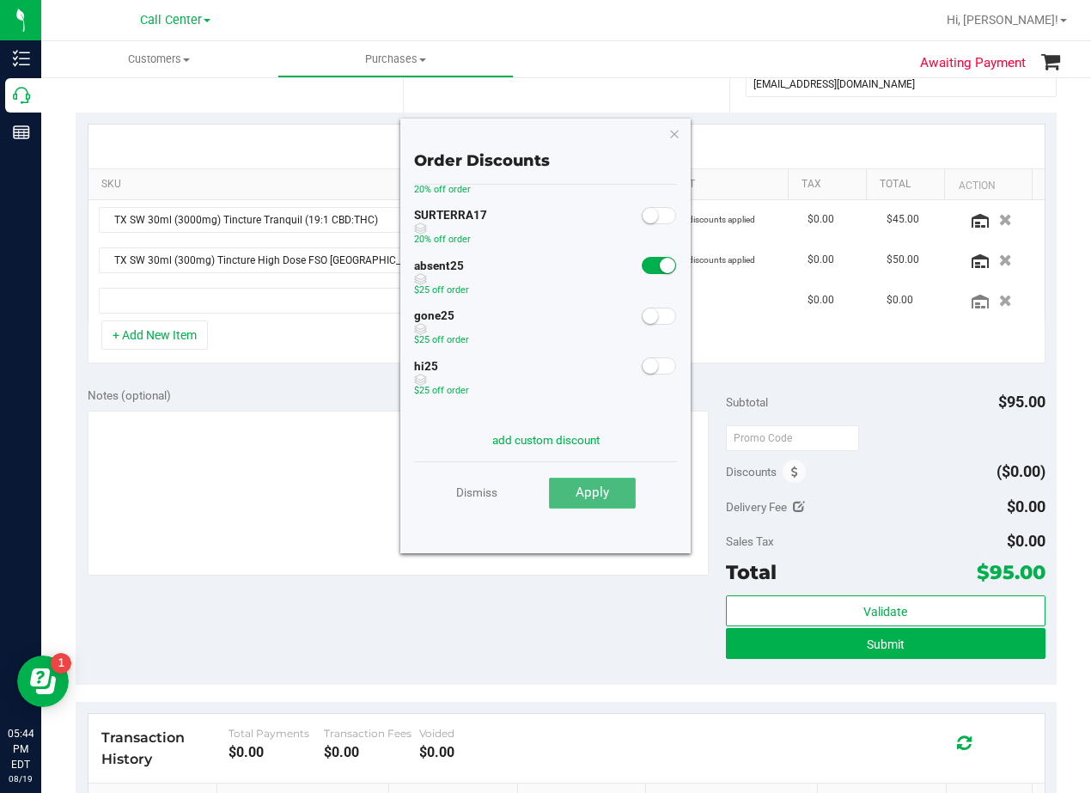
click at [586, 494] on span "Apply" at bounding box center [593, 492] width 34 height 15
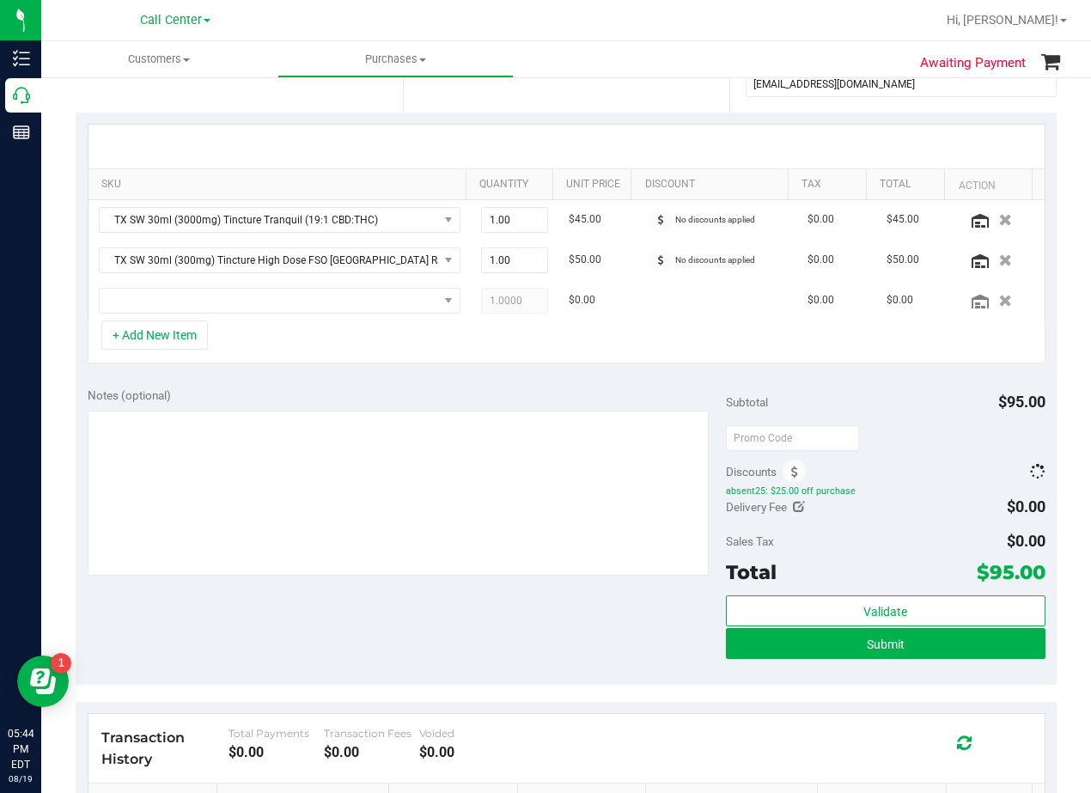
click at [642, 394] on div "Notes (optional)" at bounding box center [407, 395] width 638 height 17
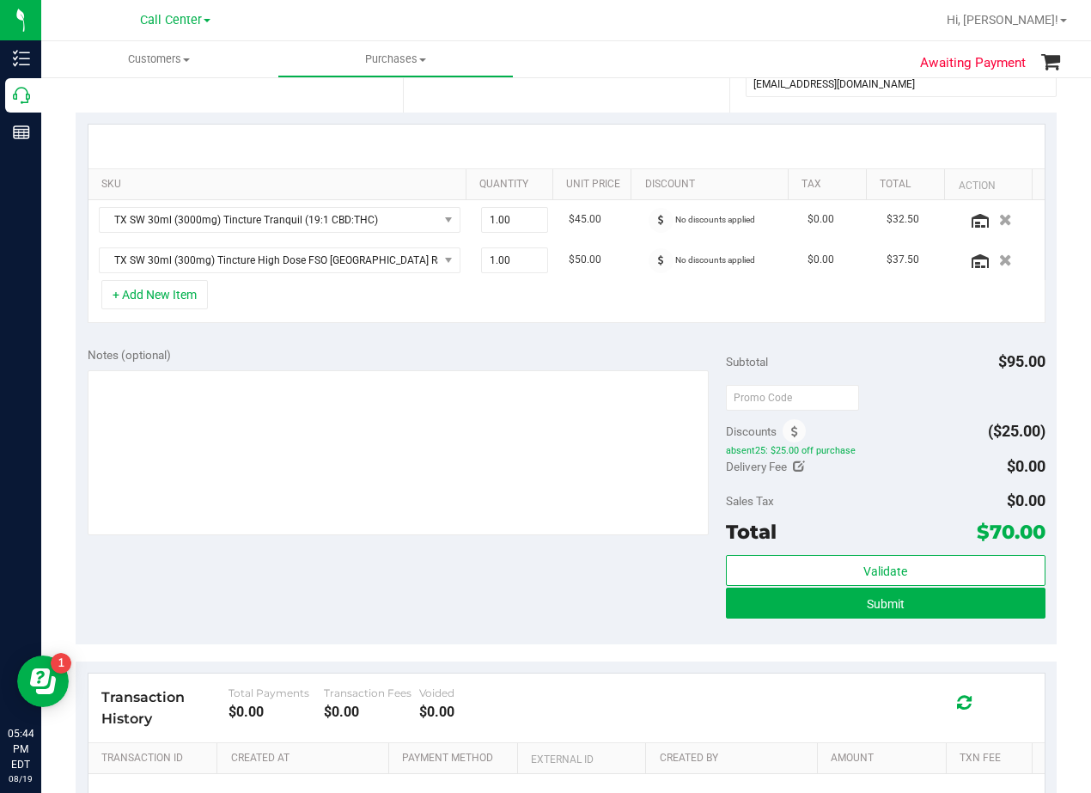
click at [579, 343] on div "Notes (optional) Subtotal $95.00 Discounts ($25.00) absent25: $25.00 off purcha…" at bounding box center [566, 489] width 981 height 309
click at [595, 347] on div "Notes (optional)" at bounding box center [407, 354] width 638 height 17
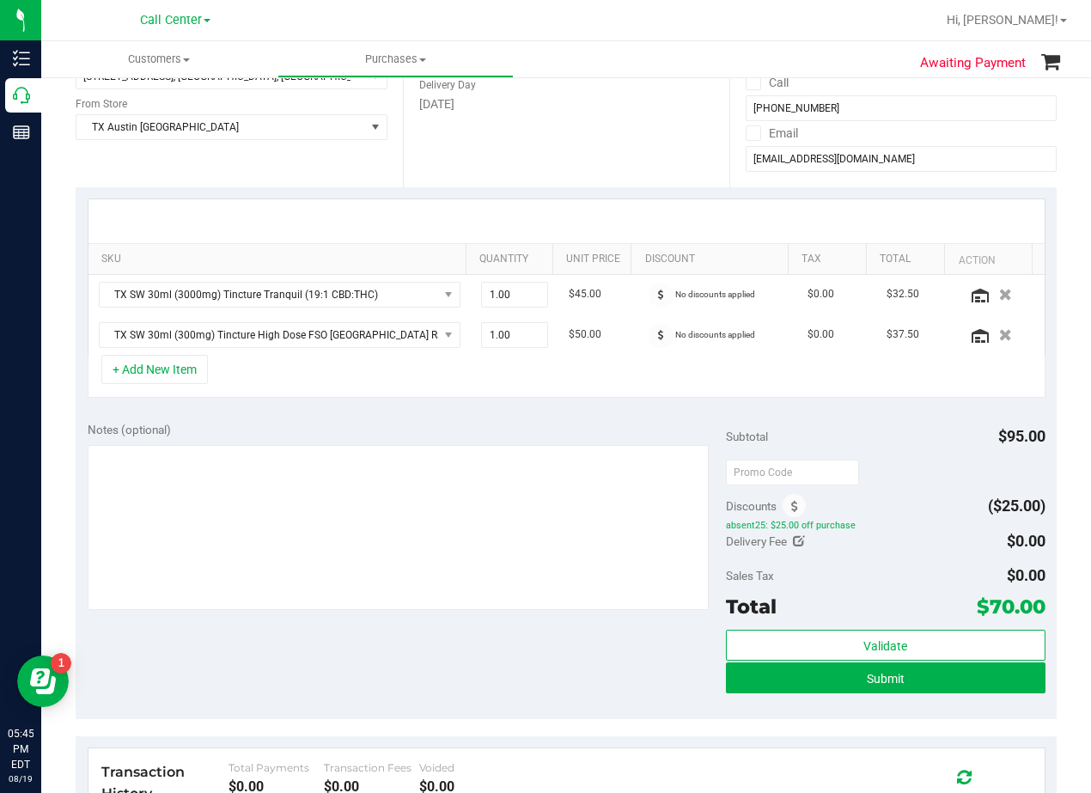
scroll to position [172, 0]
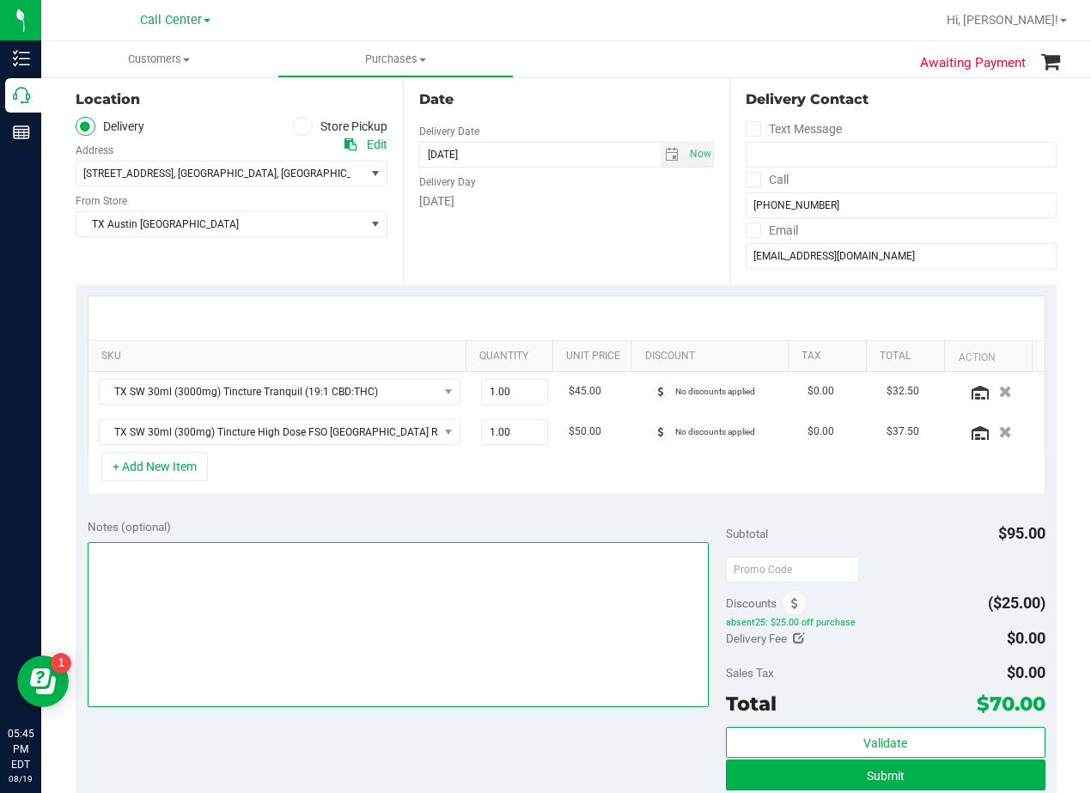
drag, startPoint x: 542, startPoint y: 556, endPoint x: 544, endPoint y: 573, distance: 17.3
click at [542, 563] on textarea at bounding box center [398, 624] width 621 height 165
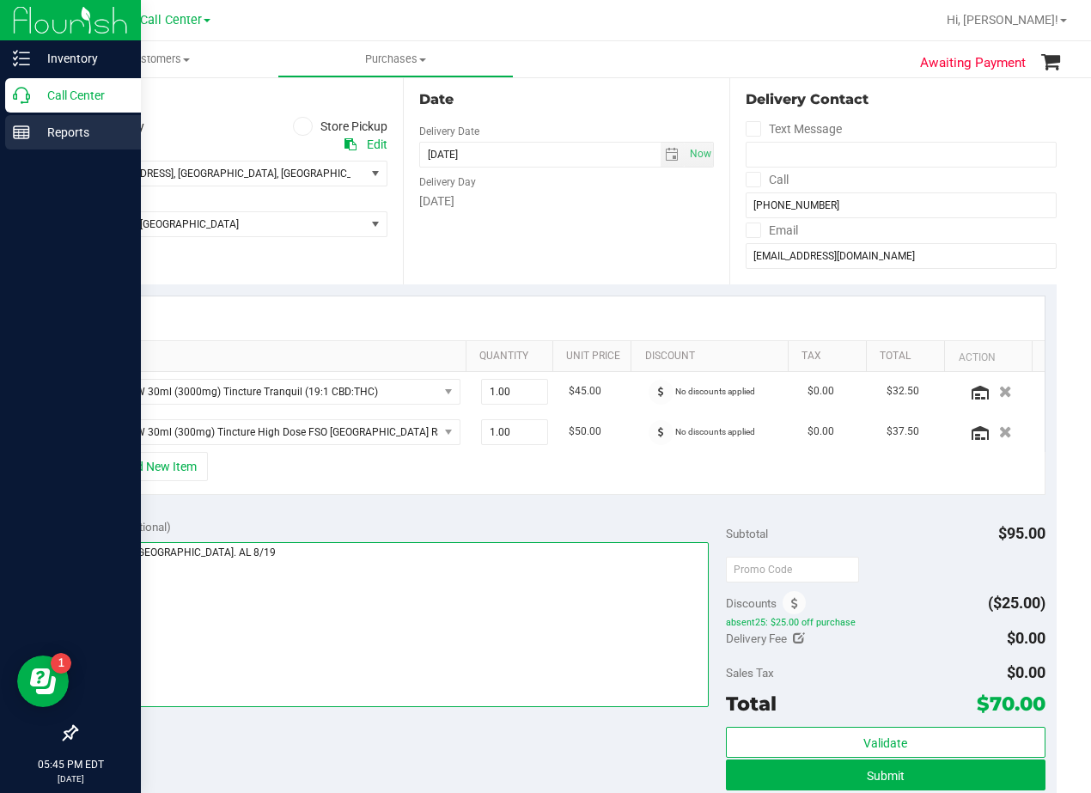
type textarea "pu 8/21 North Austin. AL 8/19"
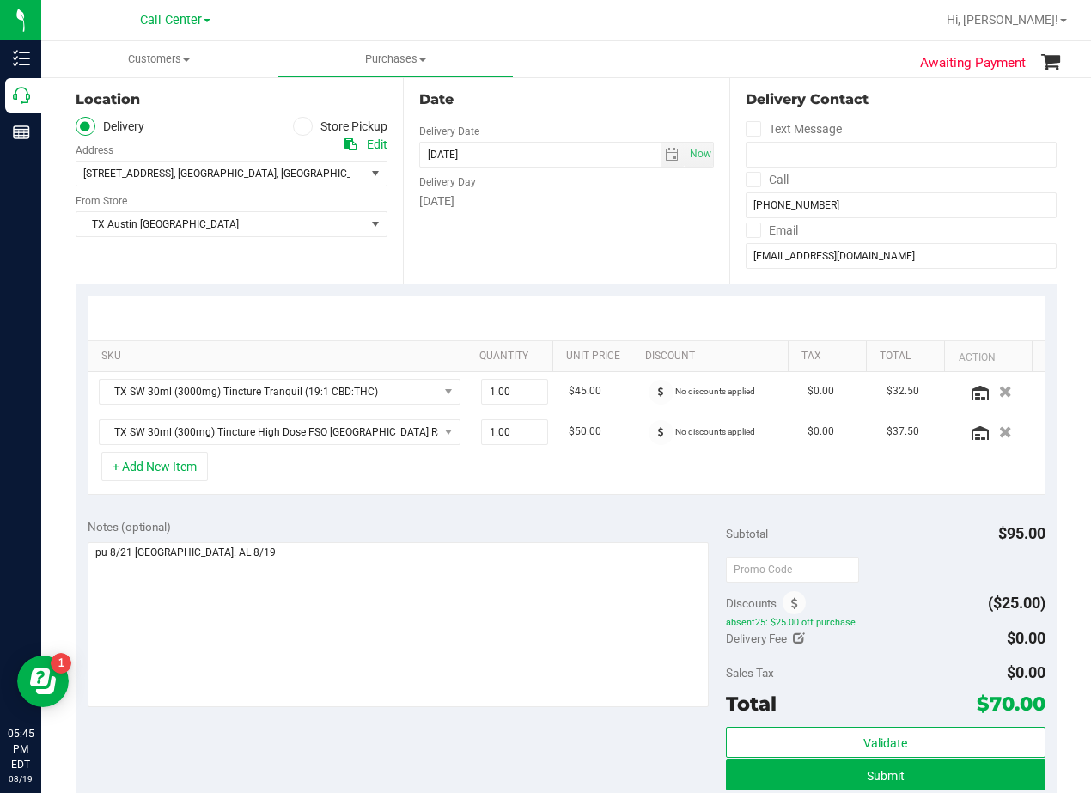
click at [613, 260] on div "Date Delivery Date 08/21/2025 Now 08/21/2025 08:00 AM Now Delivery Day Thursday" at bounding box center [566, 179] width 327 height 211
click at [674, 213] on div "Date Delivery Date 08/21/2025 Now 08/21/2025 08:00 AM Now Delivery Day Thursday" at bounding box center [566, 179] width 327 height 211
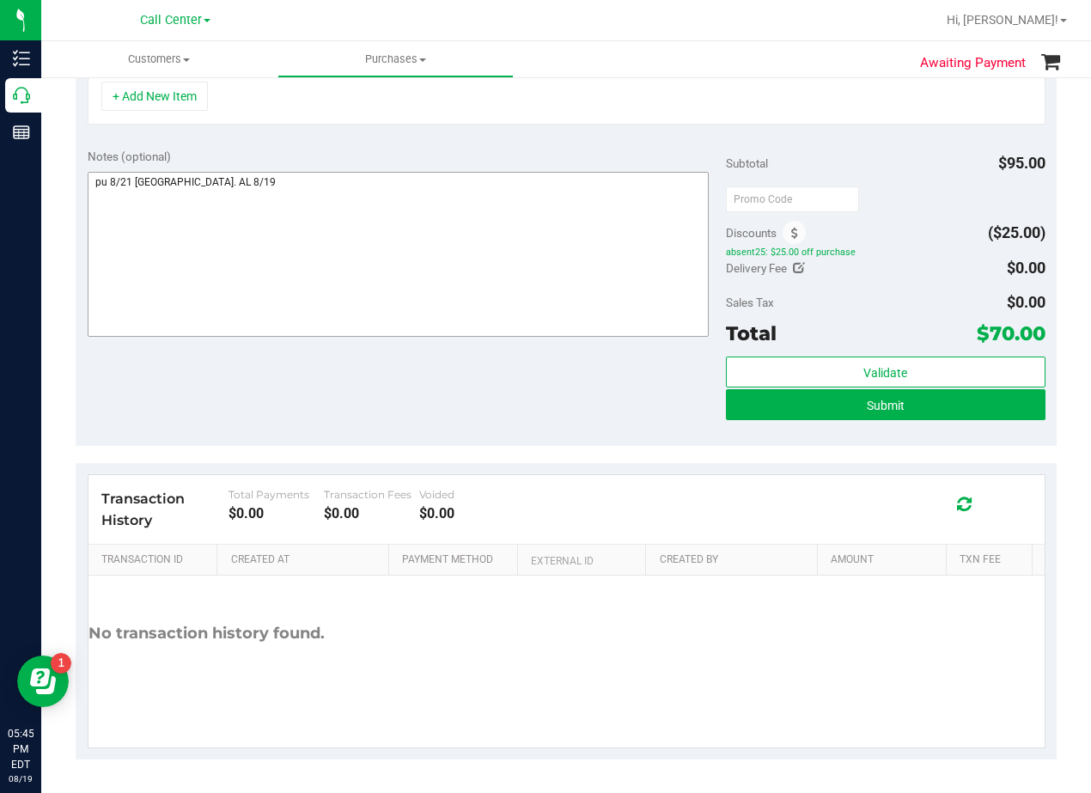
scroll to position [543, 0]
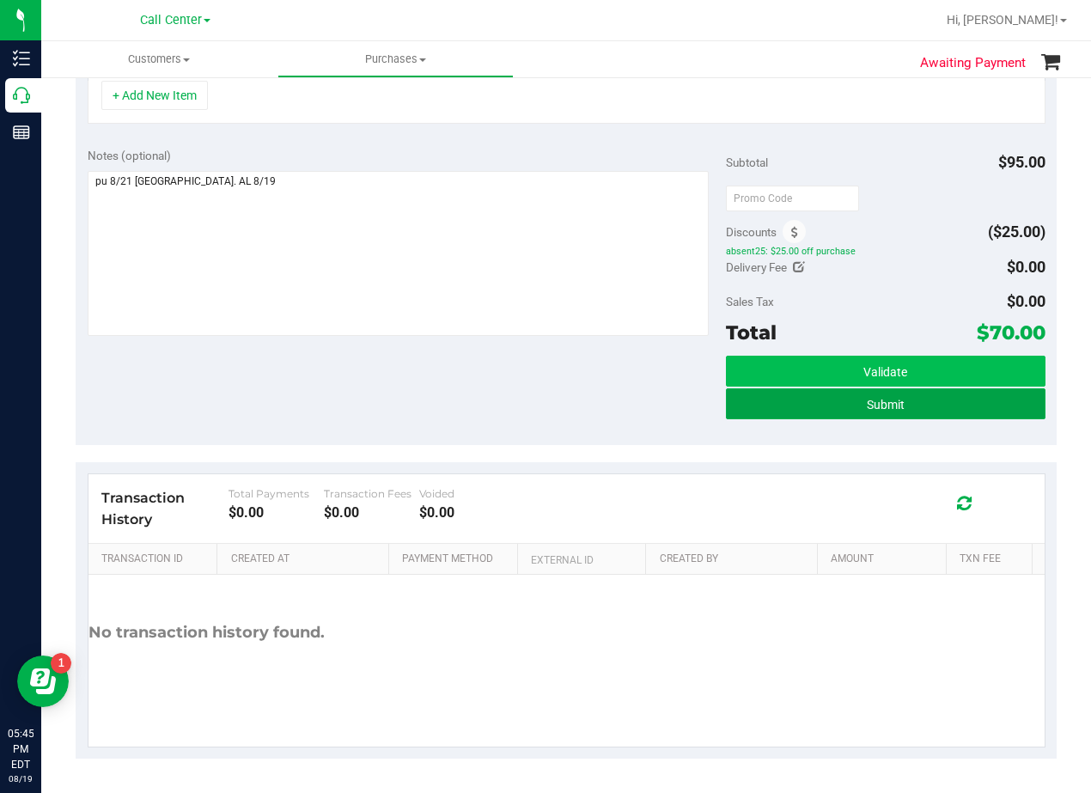
click at [728, 411] on button "Submit" at bounding box center [886, 403] width 320 height 31
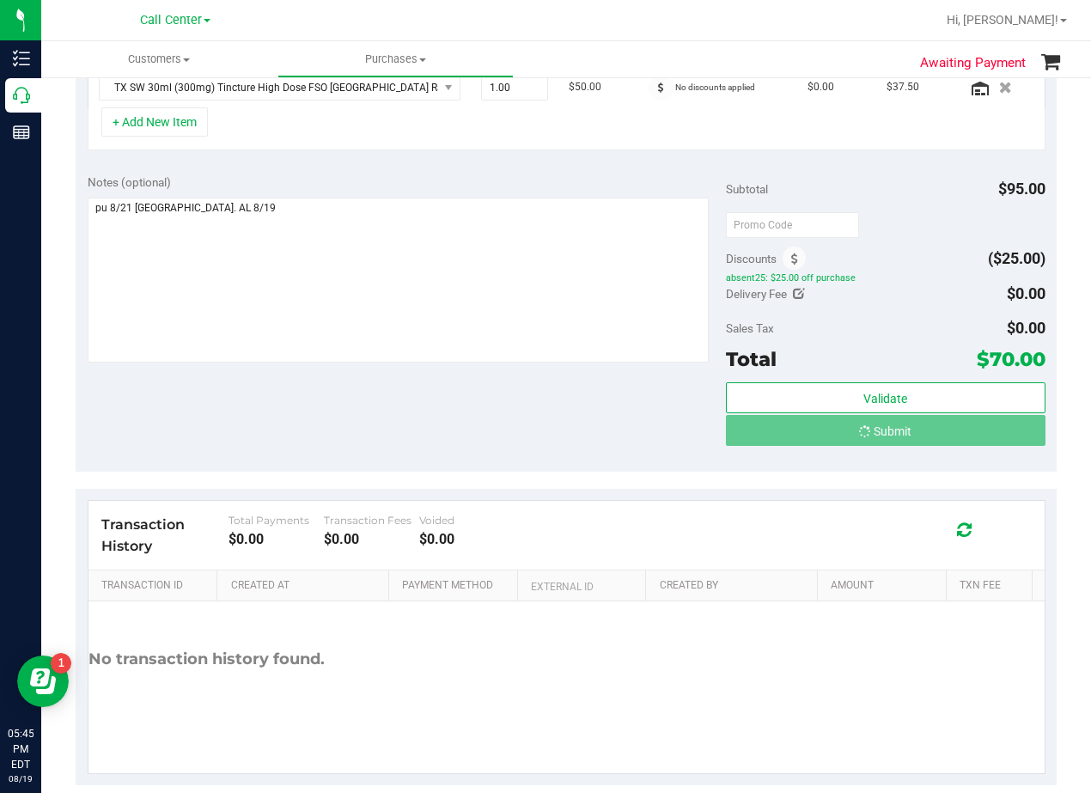
scroll to position [490, 0]
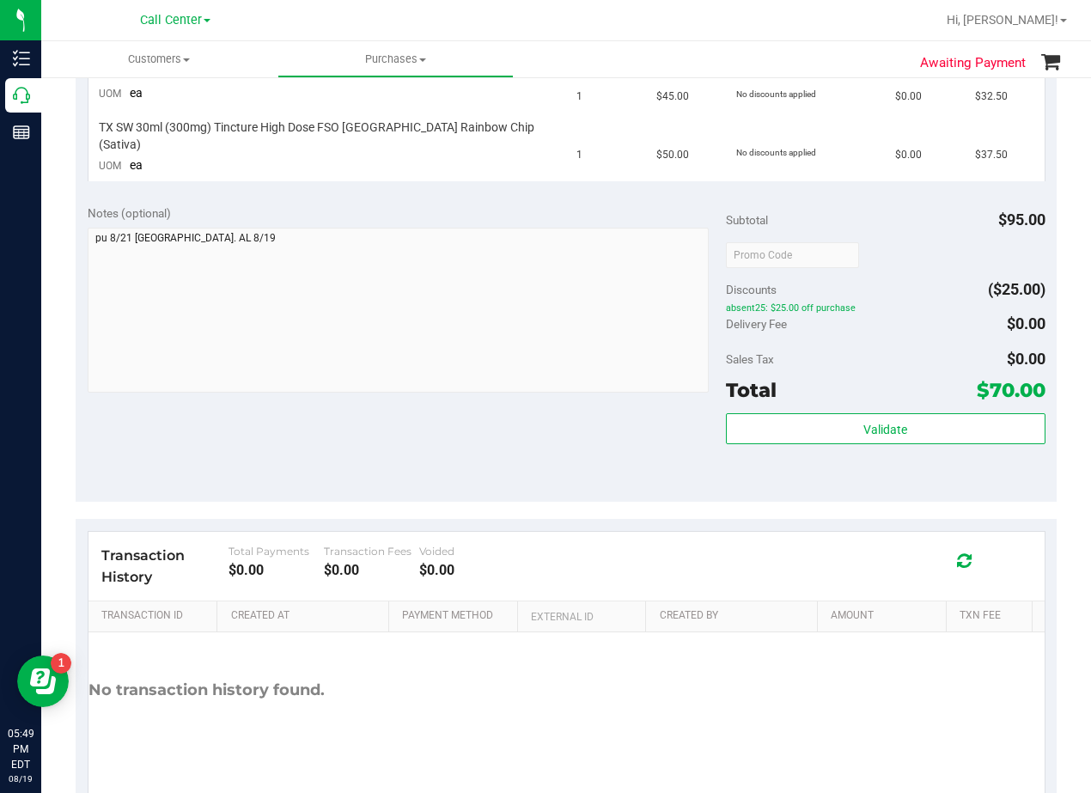
click at [603, 488] on div "Notes (optional) Subtotal $95.00 Discounts ($25.00) absent25: $25.00 off purcha…" at bounding box center [566, 346] width 981 height 309
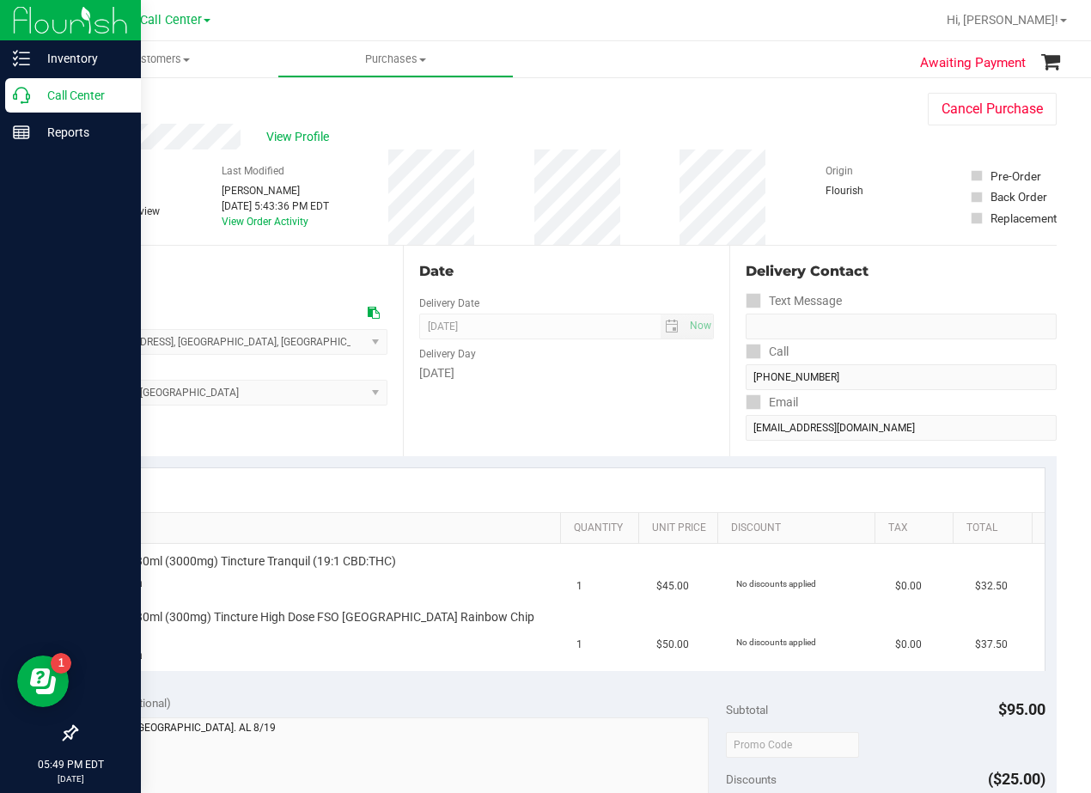
click at [28, 101] on icon at bounding box center [21, 95] width 17 height 17
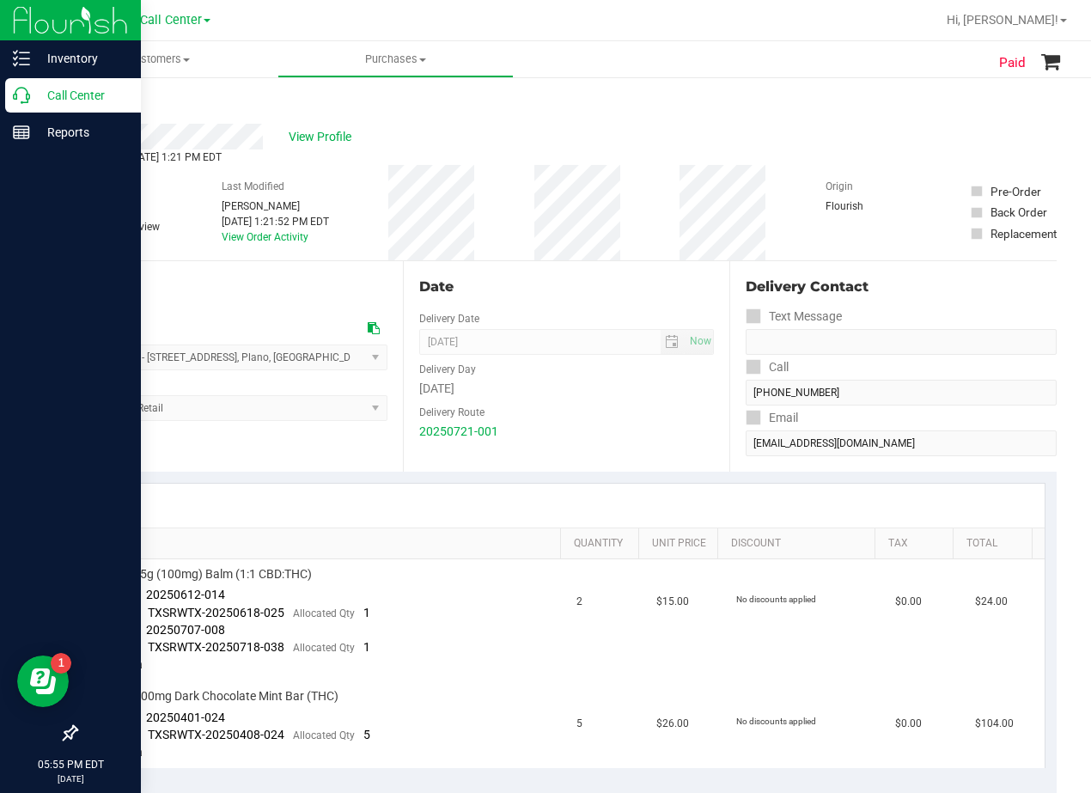
click at [39, 101] on p "Call Center" at bounding box center [81, 95] width 103 height 21
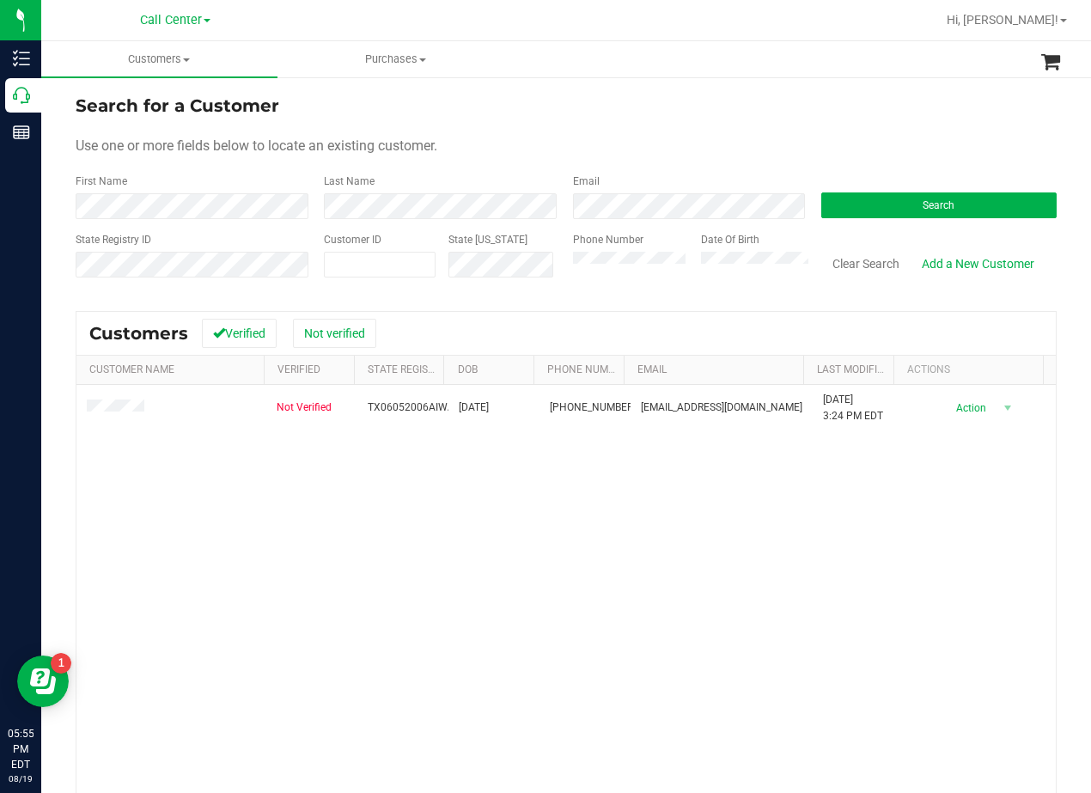
click at [621, 193] on div "Email" at bounding box center [684, 197] width 248 height 46
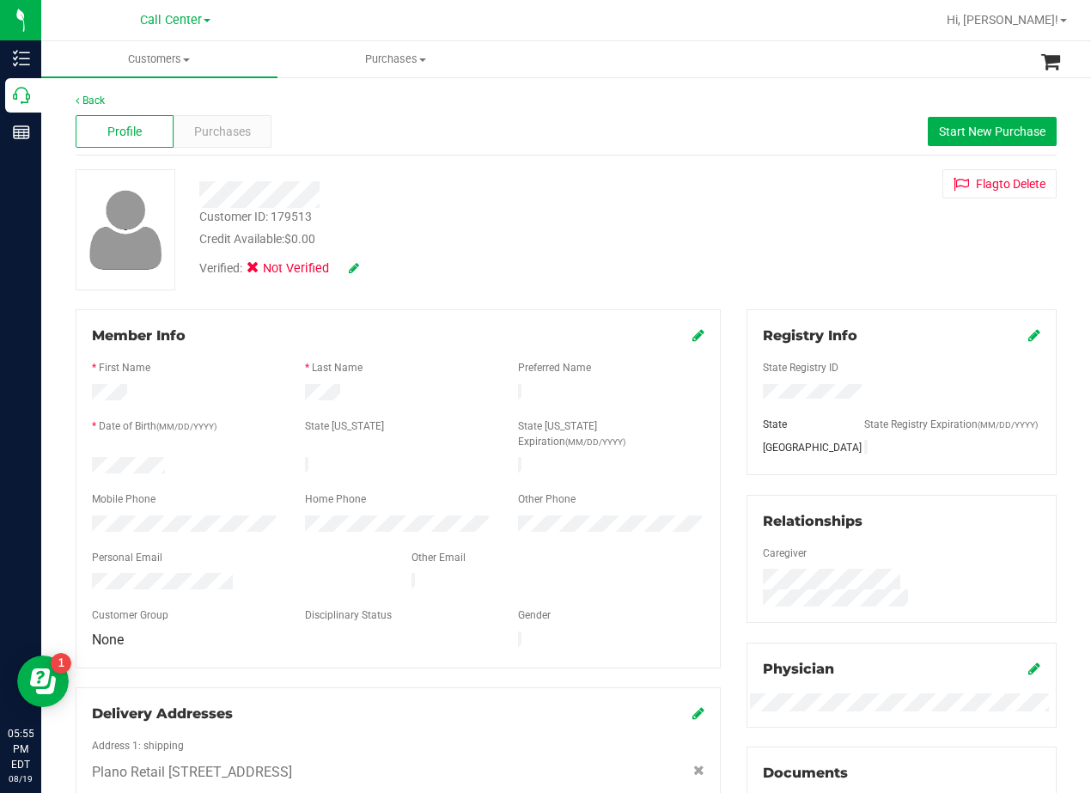
click at [759, 169] on div "Back Profile Purchases Start New Purchase Customer ID: 179513 Credit Available:…" at bounding box center [566, 661] width 981 height 1137
click at [220, 140] on span "Purchases" at bounding box center [222, 132] width 57 height 18
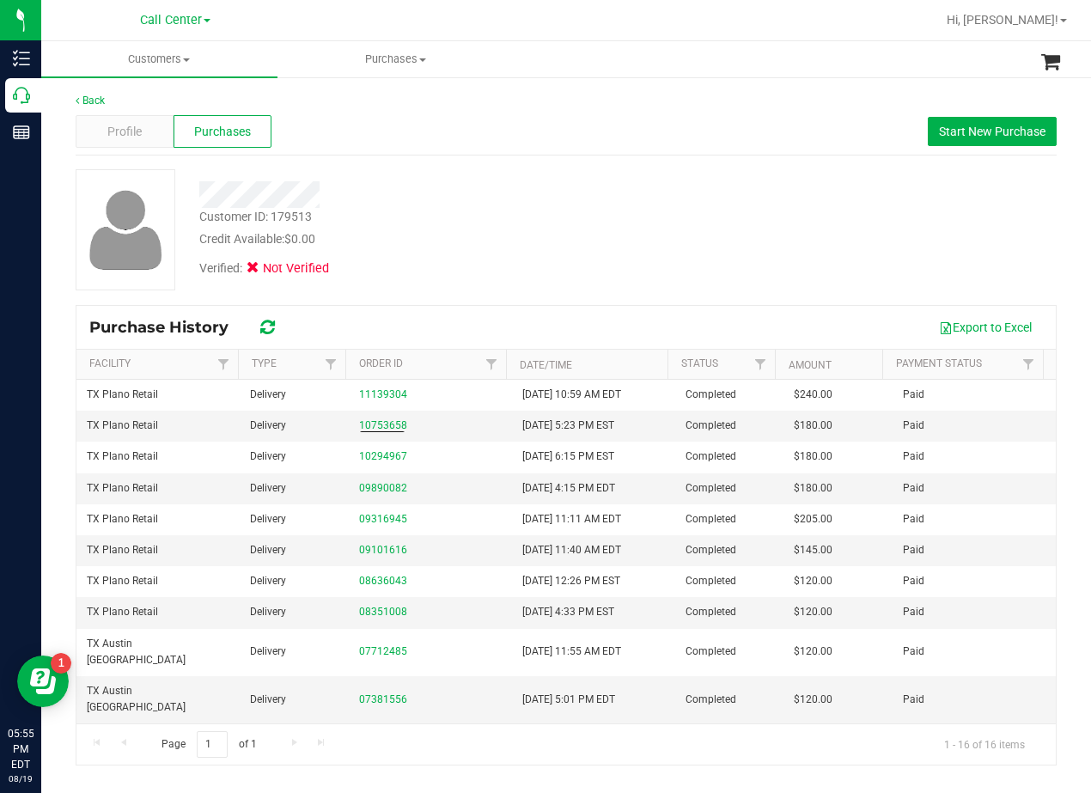
click at [421, 249] on div "Verified: Not Verified" at bounding box center [438, 267] width 504 height 38
click at [145, 129] on div "Profile" at bounding box center [125, 131] width 98 height 33
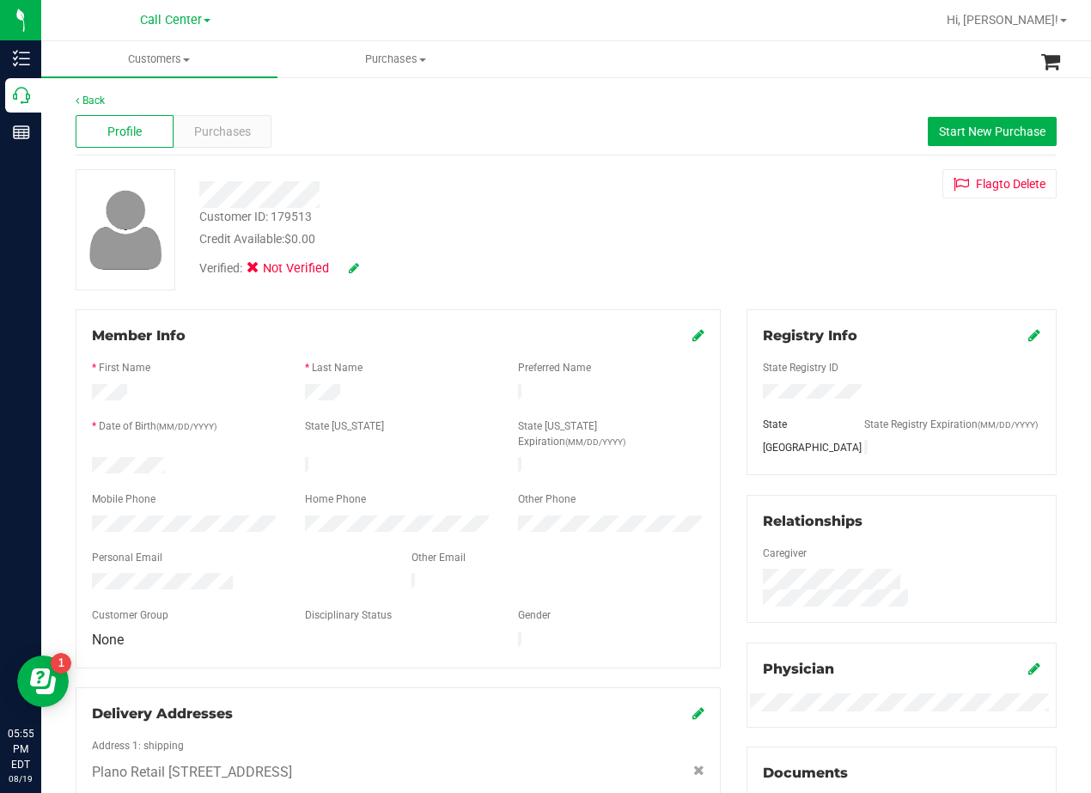
click at [709, 250] on div "Customer ID: 179513 Credit Available: $0.00 Verified: Not Verified Flag to [GEO…" at bounding box center [566, 229] width 1007 height 121
drag, startPoint x: 638, startPoint y: 241, endPoint x: 596, endPoint y: 217, distance: 48.5
click at [635, 237] on div "Credit Available: $0.00" at bounding box center [438, 239] width 478 height 18
click at [939, 122] on button "Start New Purchase" at bounding box center [992, 131] width 129 height 29
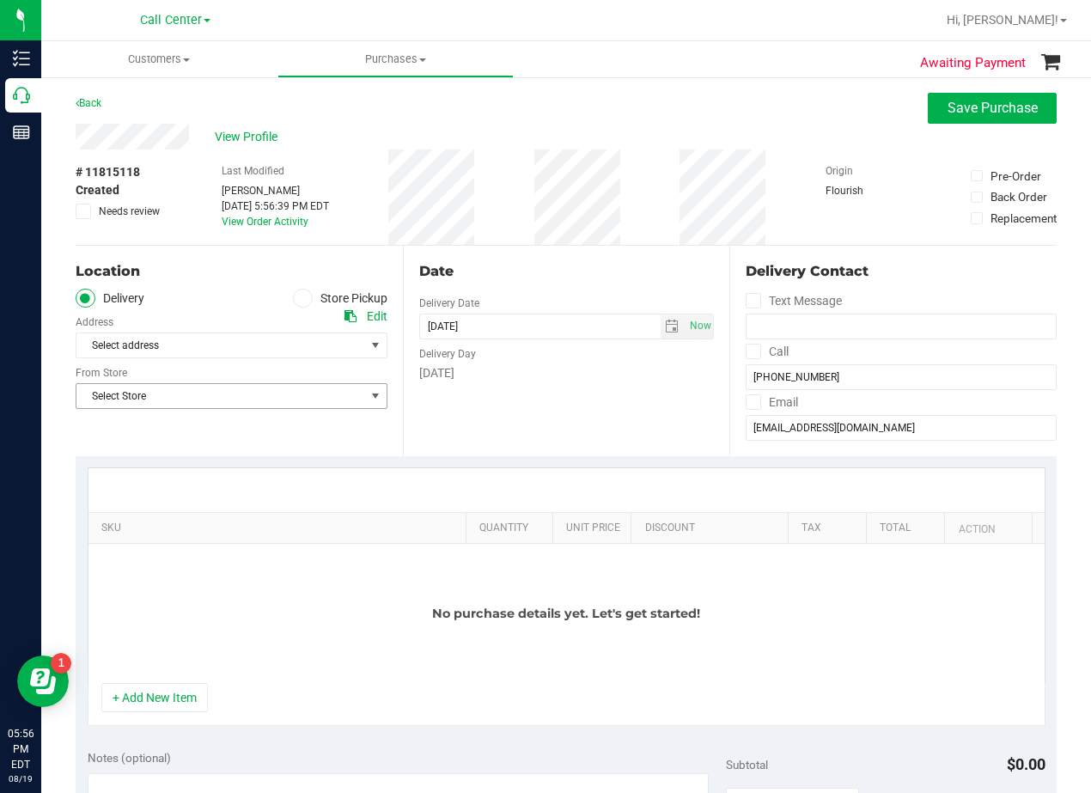
drag, startPoint x: 287, startPoint y: 394, endPoint x: 287, endPoint y: 418, distance: 24.9
click at [287, 396] on span "Select Store" at bounding box center [220, 396] width 289 height 24
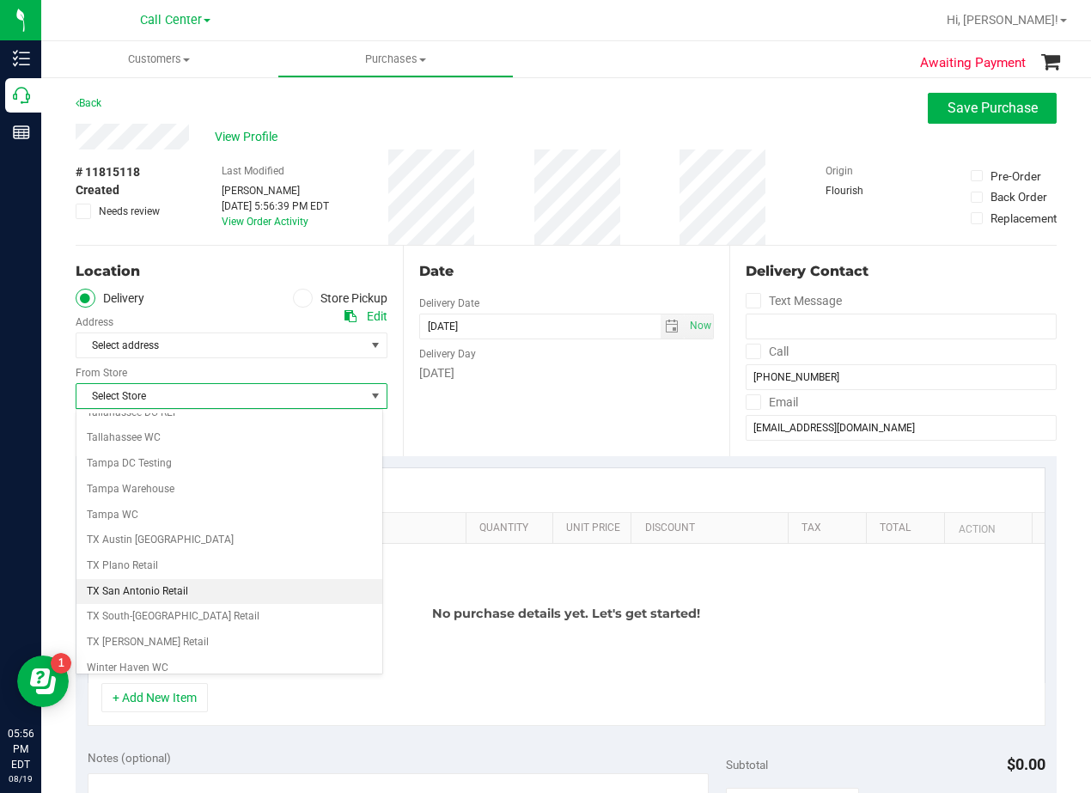
scroll to position [1248, 0]
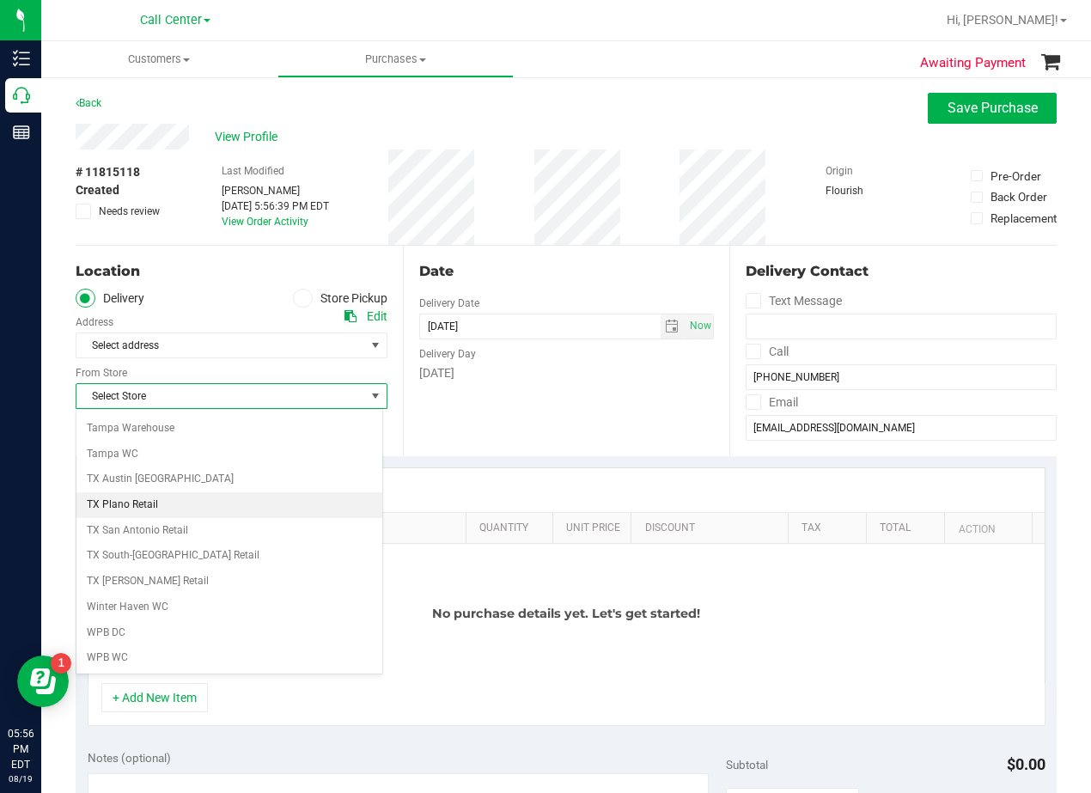
click at [186, 497] on li "TX Plano Retail" at bounding box center [229, 505] width 306 height 26
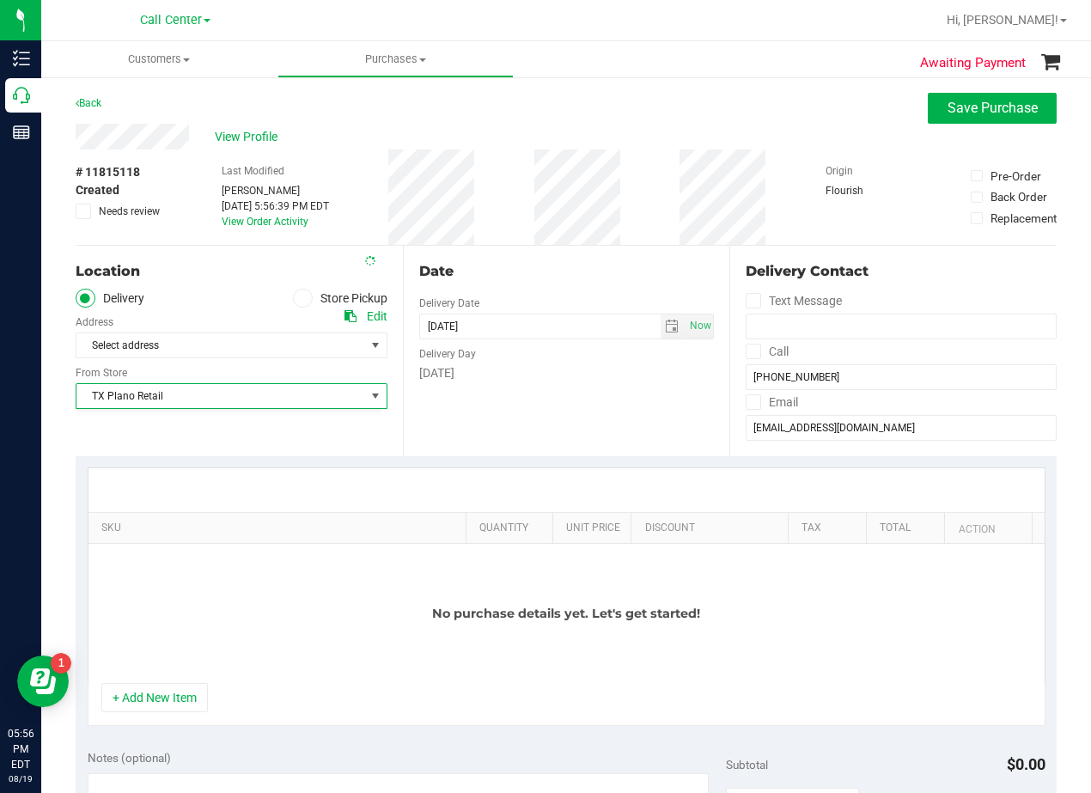
click at [427, 391] on div "Date Delivery Date [DATE] Now [DATE] 05:56 PM Now Delivery Day [DATE]" at bounding box center [566, 351] width 327 height 211
click at [305, 353] on span "Select address" at bounding box center [213, 345] width 274 height 24
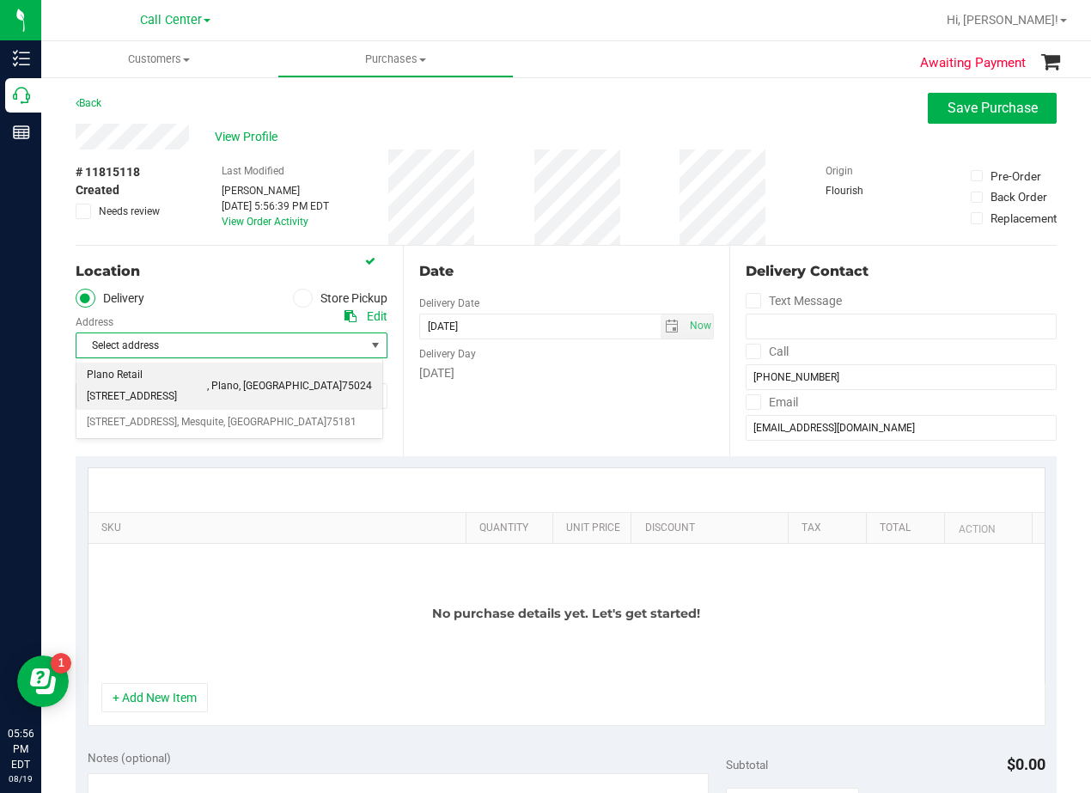
click at [207, 379] on span "Plano Retail [STREET_ADDRESS]" at bounding box center [147, 386] width 120 height 44
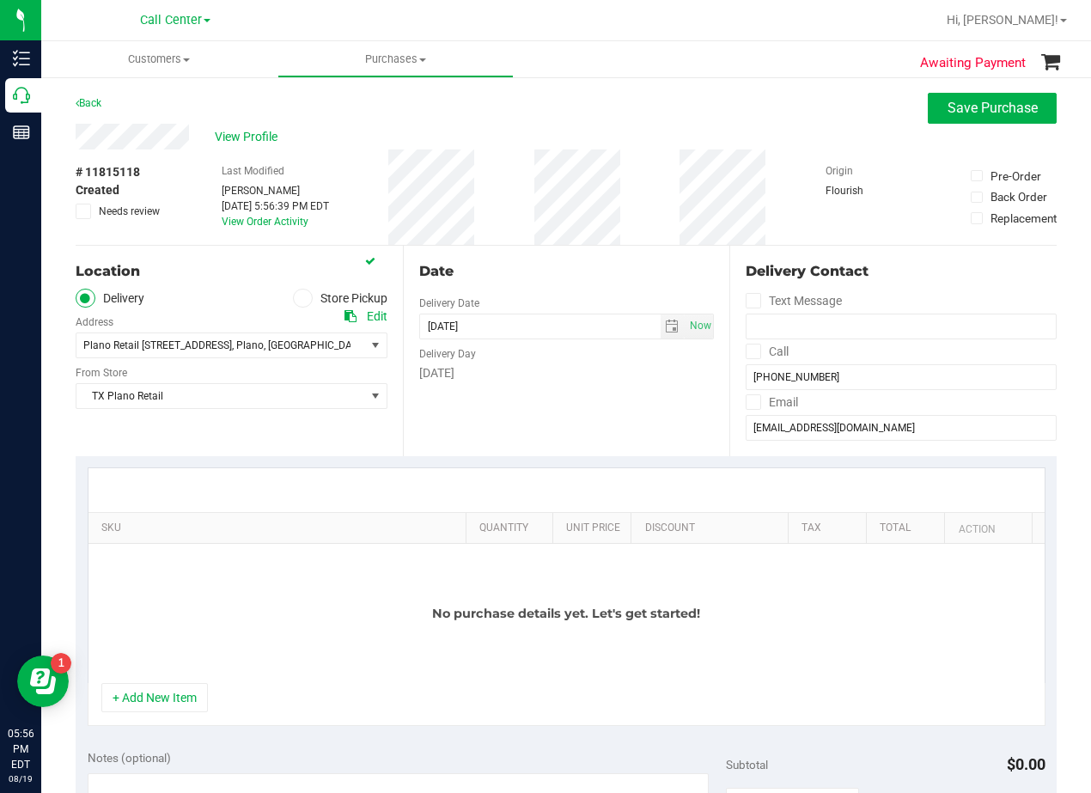
drag, startPoint x: 623, startPoint y: 425, endPoint x: 629, endPoint y: 404, distance: 22.3
click at [623, 426] on div "Date Delivery Date [DATE] Now [DATE] 05:56 PM Now Delivery Day [DATE]" at bounding box center [566, 351] width 327 height 211
click at [667, 320] on span "select" at bounding box center [672, 327] width 14 height 14
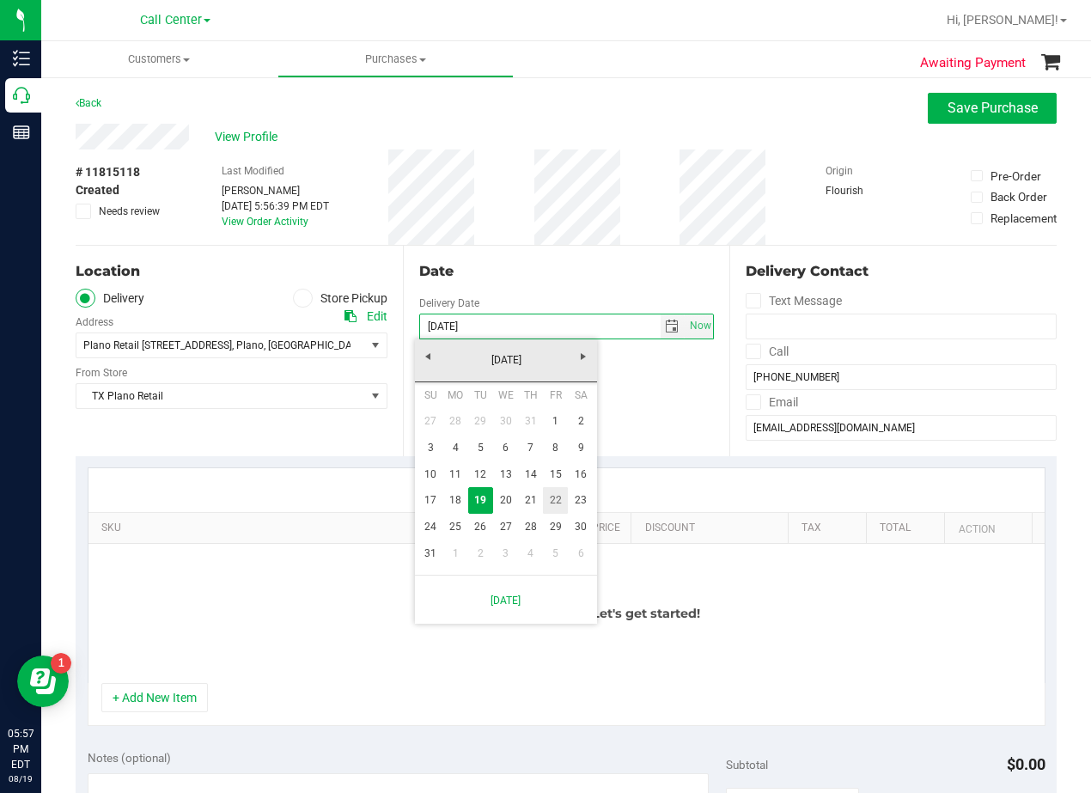
click at [552, 502] on link "22" at bounding box center [555, 500] width 25 height 27
type input "[DATE]"
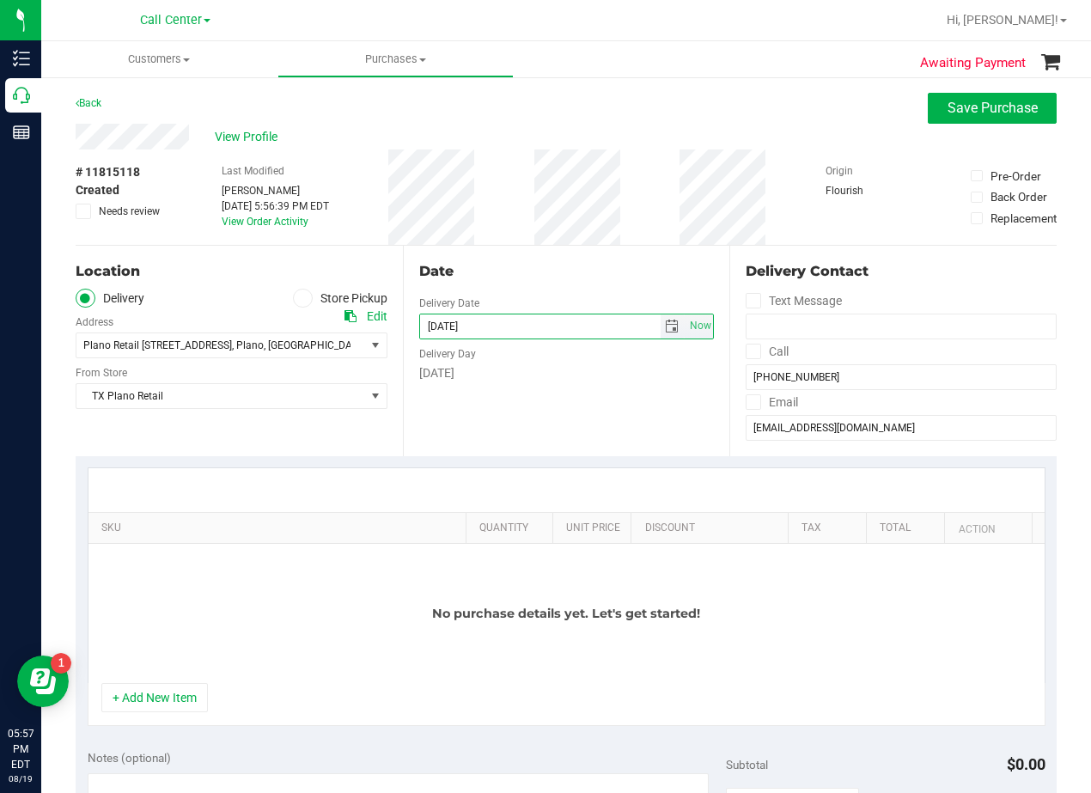
drag, startPoint x: 552, startPoint y: 445, endPoint x: 543, endPoint y: 323, distance: 122.4
click at [553, 443] on div "Date Delivery Date [DATE] Now [DATE] 05:56 PM Now Delivery Day [DATE]" at bounding box center [566, 351] width 327 height 211
click at [541, 296] on div "Date Delivery Date [DATE] Now [DATE] 05:56 PM Now Delivery Day [DATE]" at bounding box center [566, 351] width 327 height 211
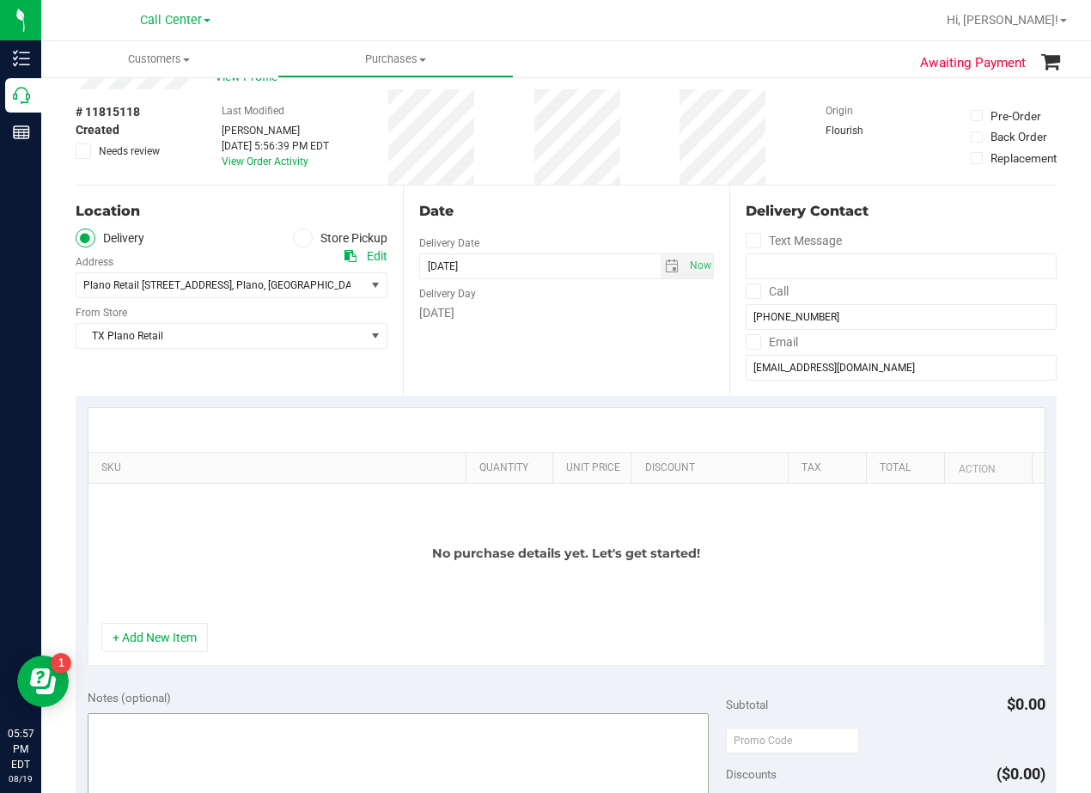
scroll to position [172, 0]
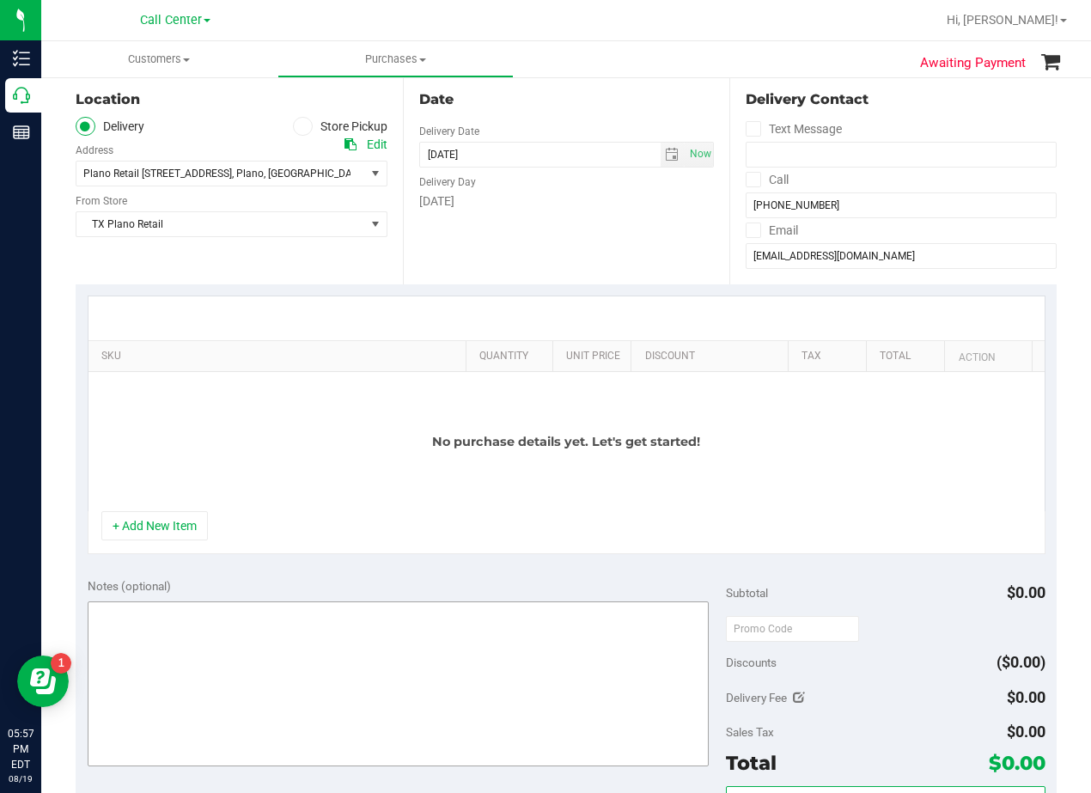
drag, startPoint x: 177, startPoint y: 523, endPoint x: 181, endPoint y: 510, distance: 13.6
click at [177, 522] on button "+ Add New Item" at bounding box center [154, 525] width 107 height 29
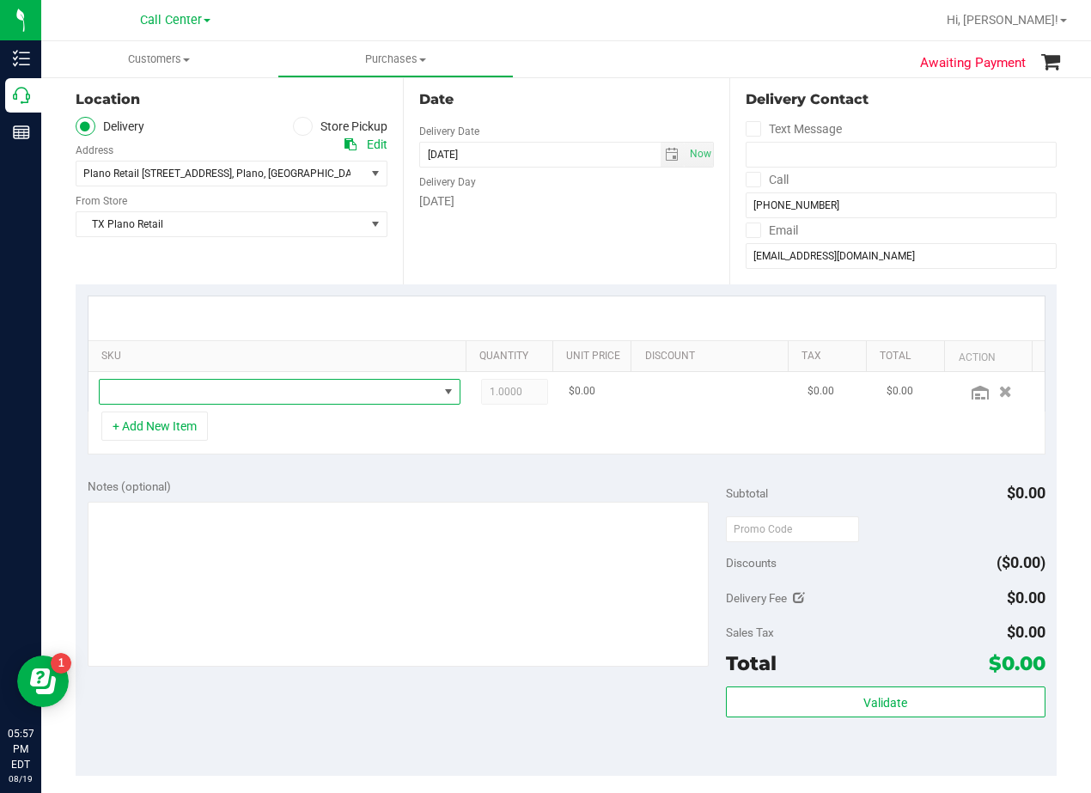
click at [217, 394] on span "NO DATA FOUND" at bounding box center [269, 392] width 339 height 24
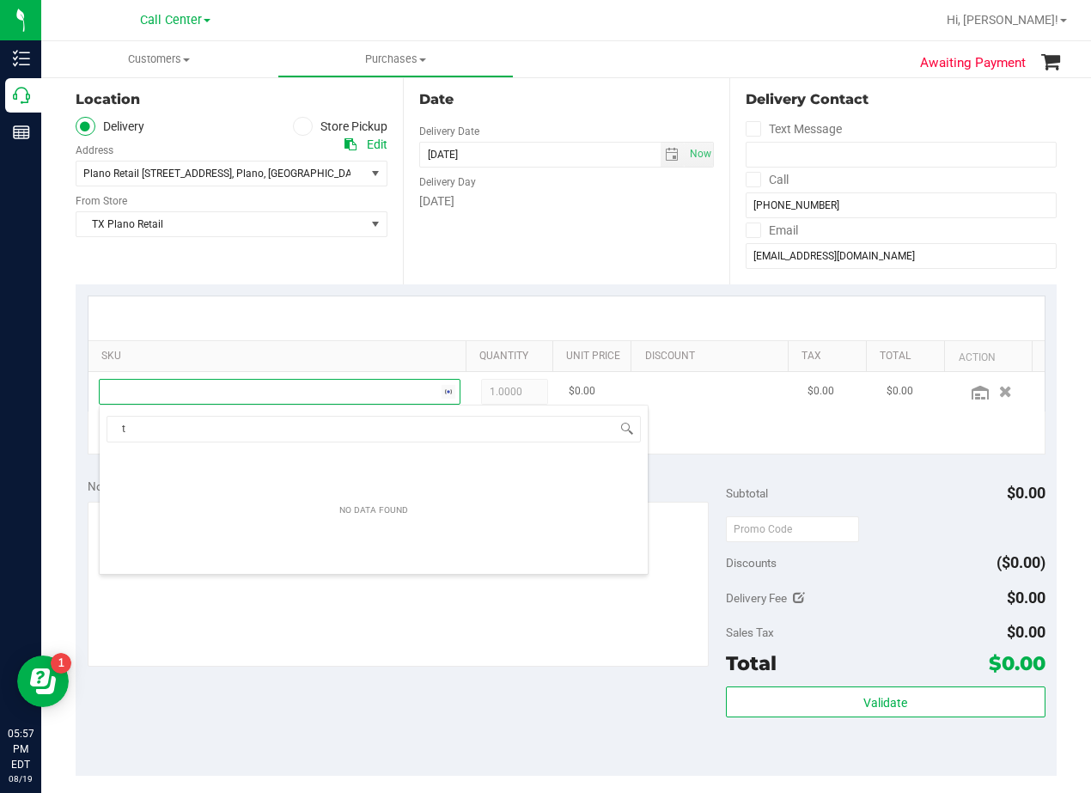
scroll to position [26, 351]
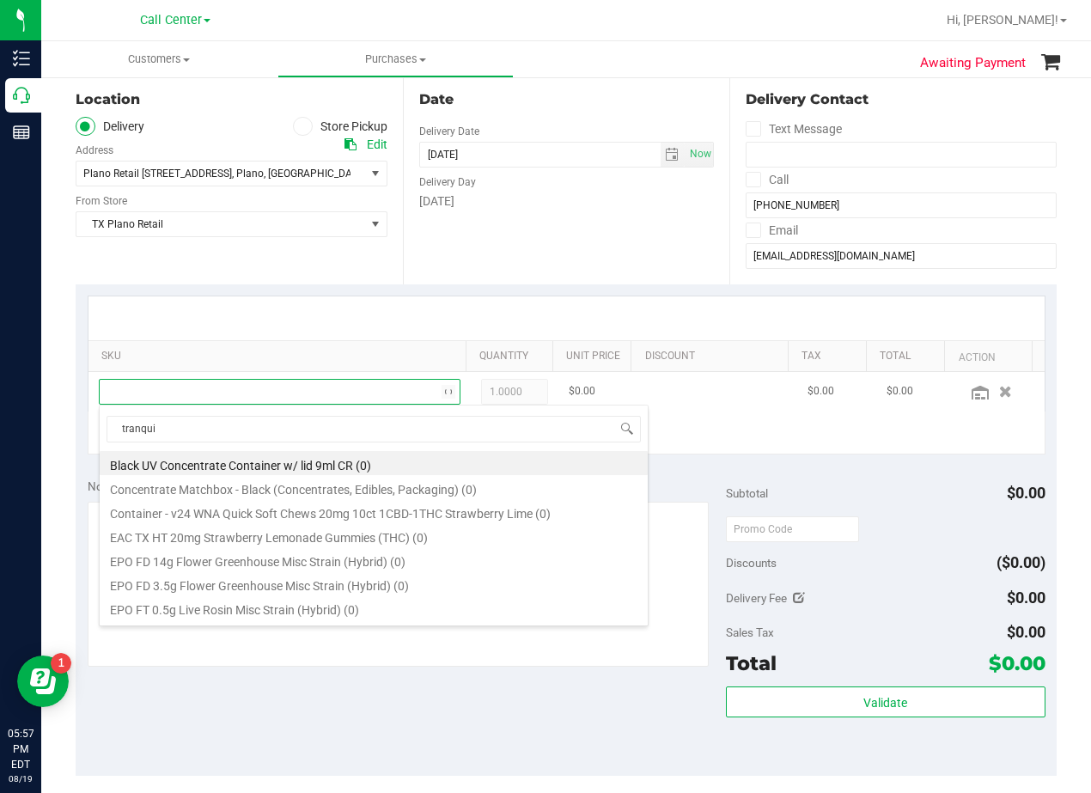
type input "tranquil"
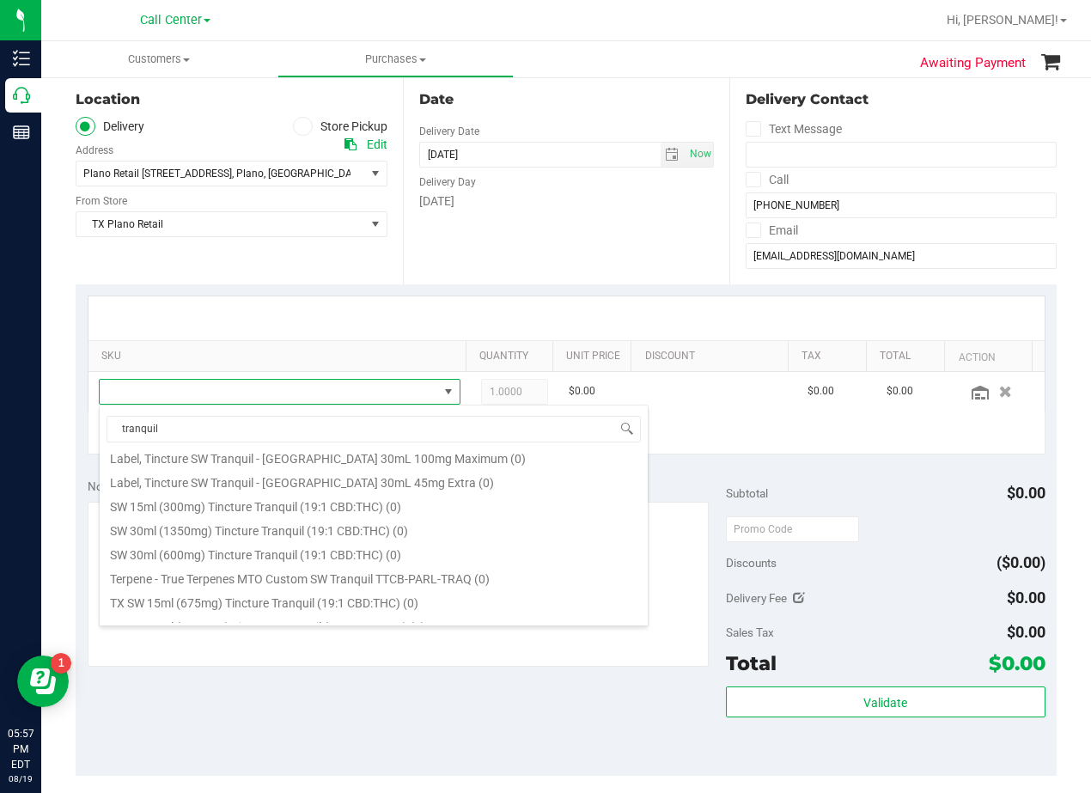
scroll to position [406, 0]
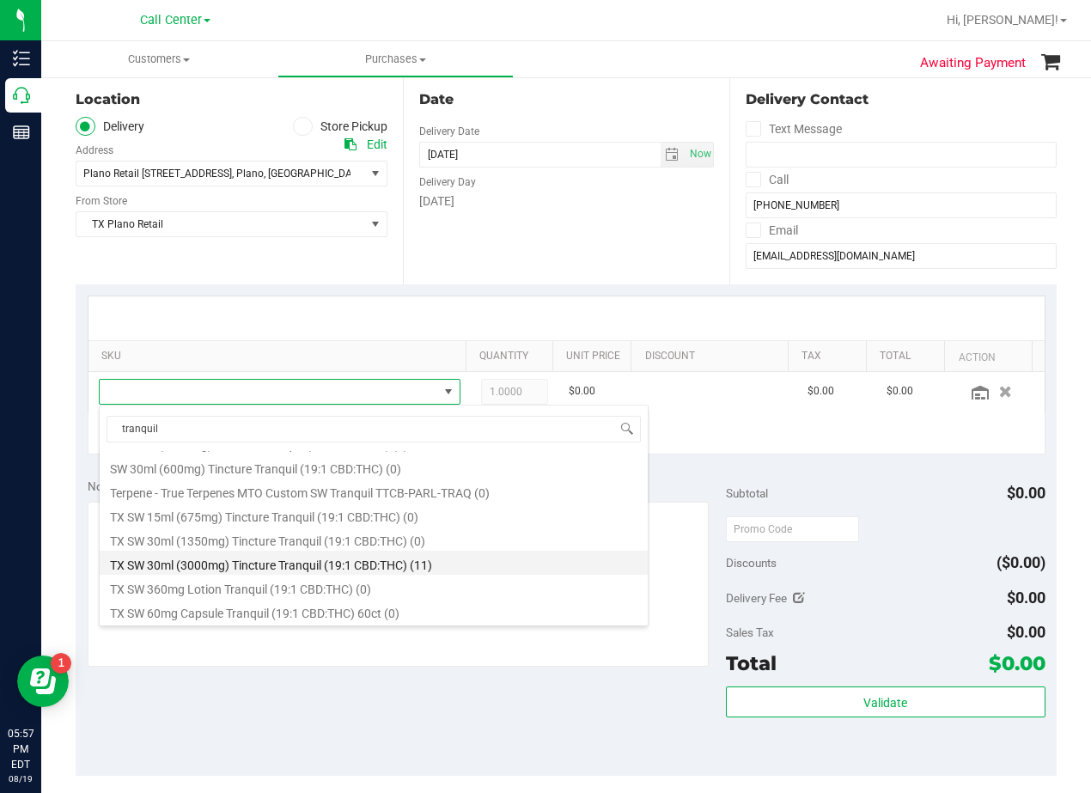
click at [418, 562] on li "TX SW 30ml (3000mg) Tincture Tranquil (19:1 CBD:THC) (11)" at bounding box center [374, 563] width 548 height 24
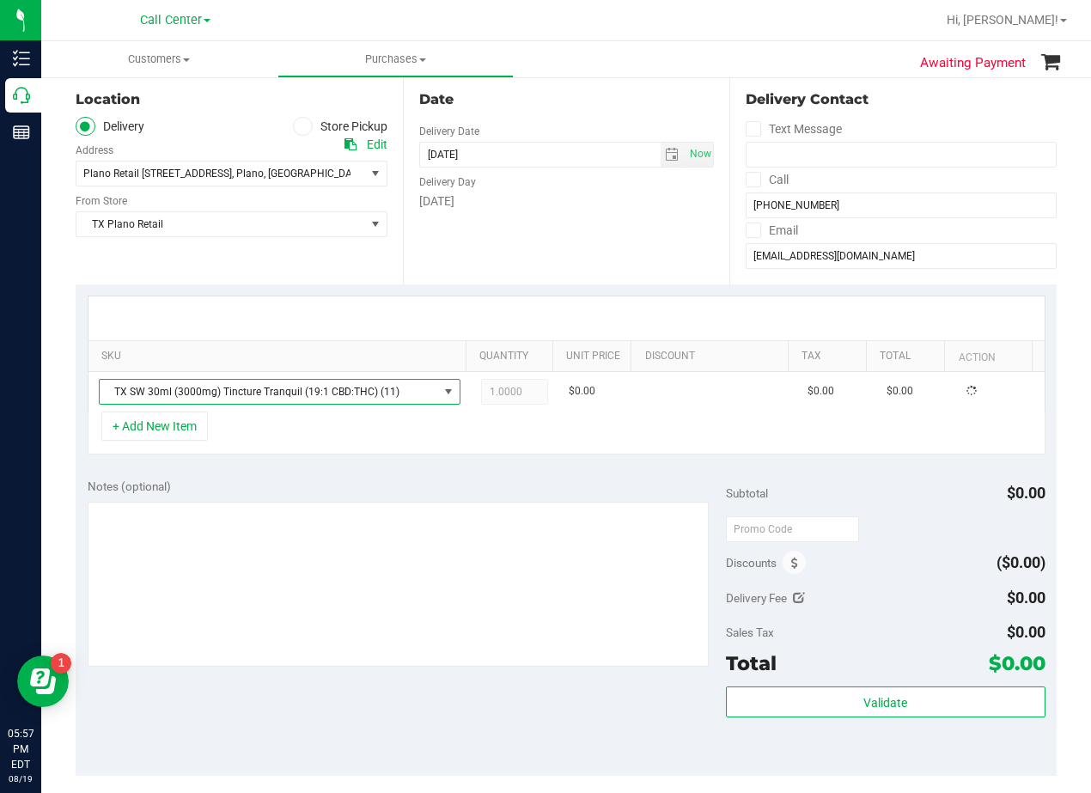
click at [405, 482] on div "Notes (optional)" at bounding box center [407, 486] width 638 height 17
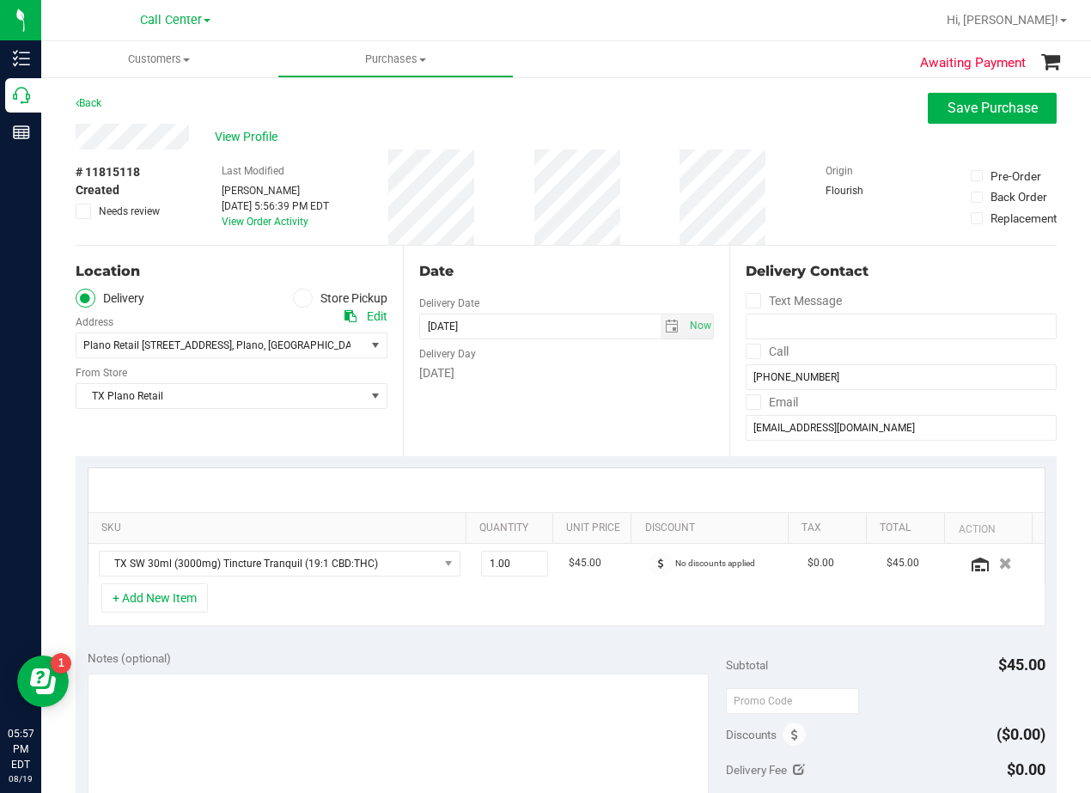
scroll to position [86, 0]
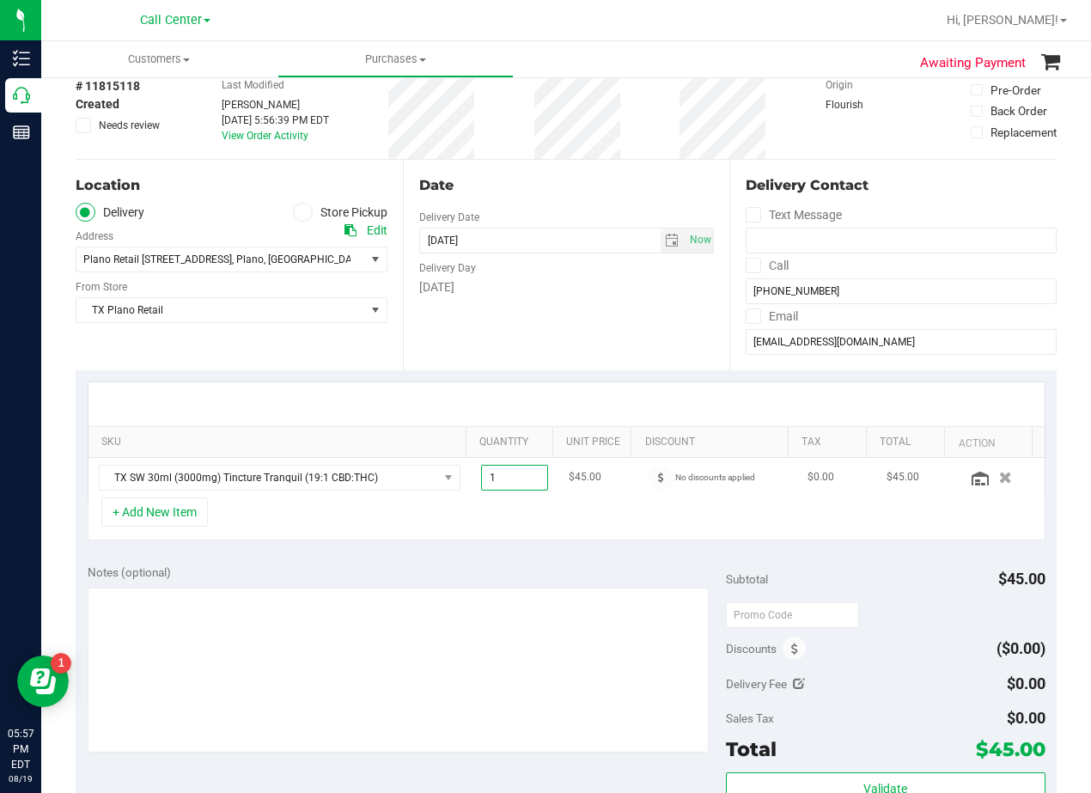
click at [503, 488] on span "1.00 1" at bounding box center [515, 478] width 68 height 26
click at [503, 488] on input "1" at bounding box center [515, 478] width 66 height 24
click at [504, 473] on span "1.00 1" at bounding box center [515, 478] width 68 height 26
click at [504, 473] on input "1" at bounding box center [515, 478] width 66 height 24
type input "4"
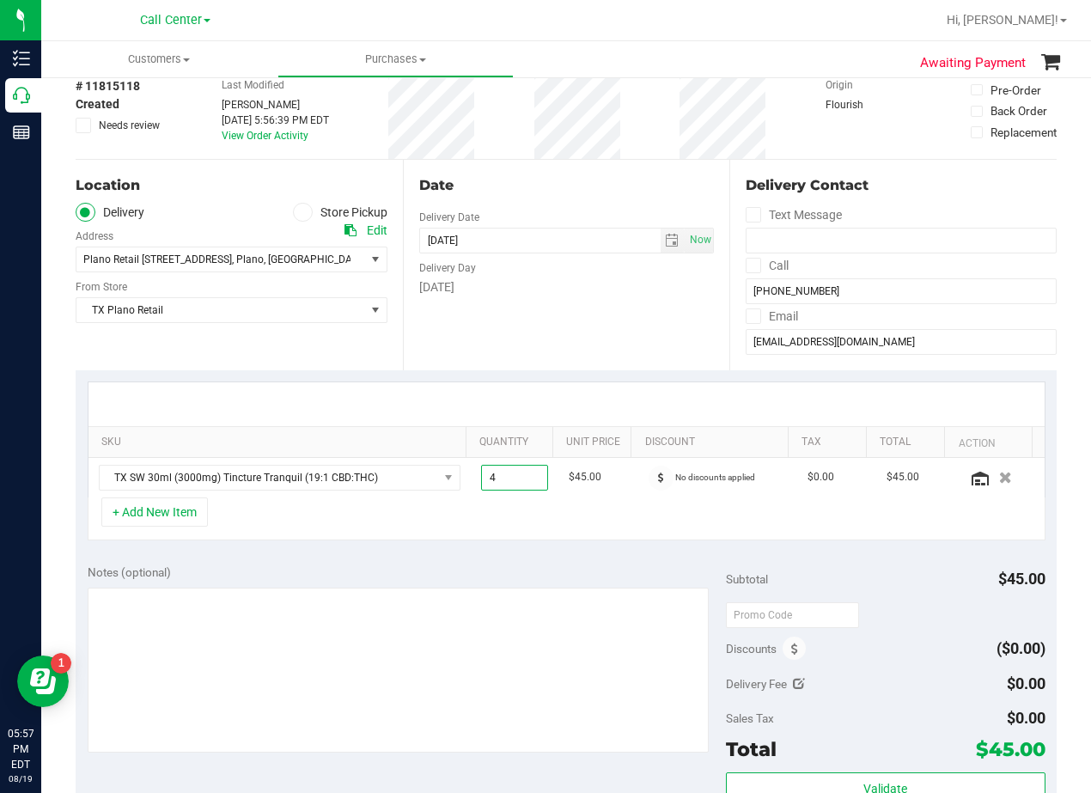
type input "4.00"
click at [549, 312] on div "Date Delivery Date [DATE] Now [DATE] 08:00 AM Now Delivery Day [DATE]" at bounding box center [566, 265] width 327 height 211
click at [662, 340] on div "Date Delivery Date [DATE] Now [DATE] 08:00 AM Now Delivery Day [DATE]" at bounding box center [566, 265] width 327 height 211
click at [627, 345] on div "Date Delivery Date [DATE] Now [DATE] 08:00 AM Now Delivery Day [DATE]" at bounding box center [566, 265] width 327 height 211
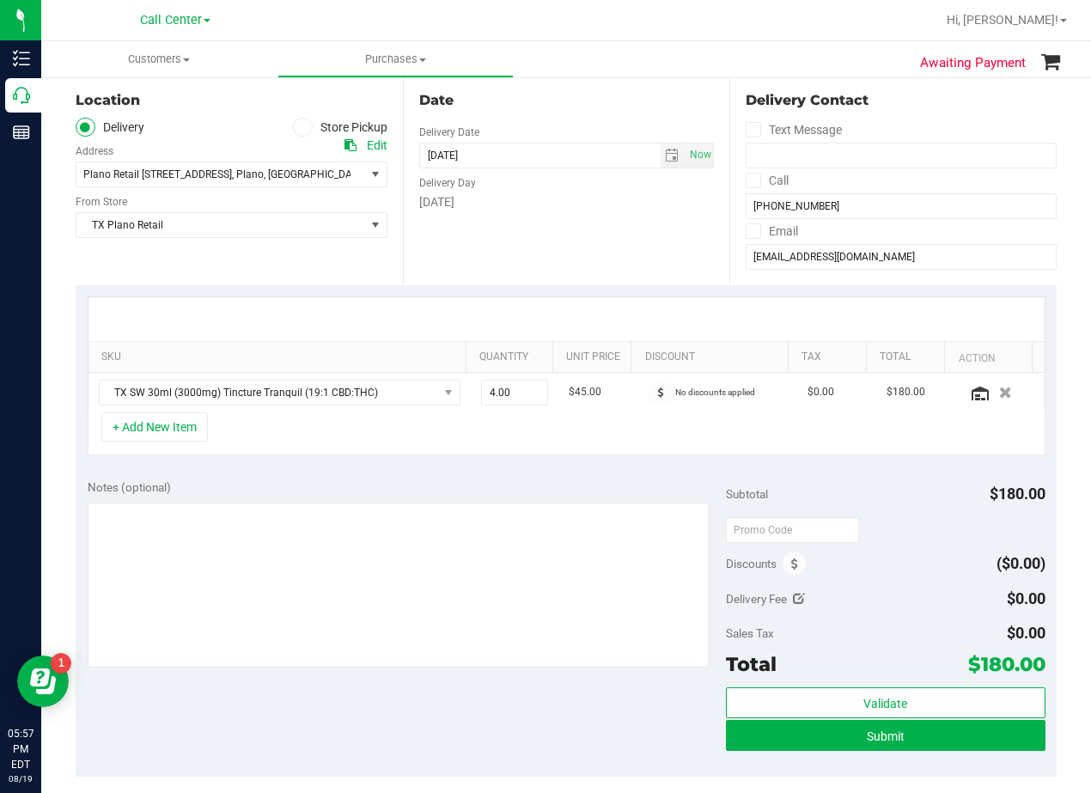
scroll to position [172, 0]
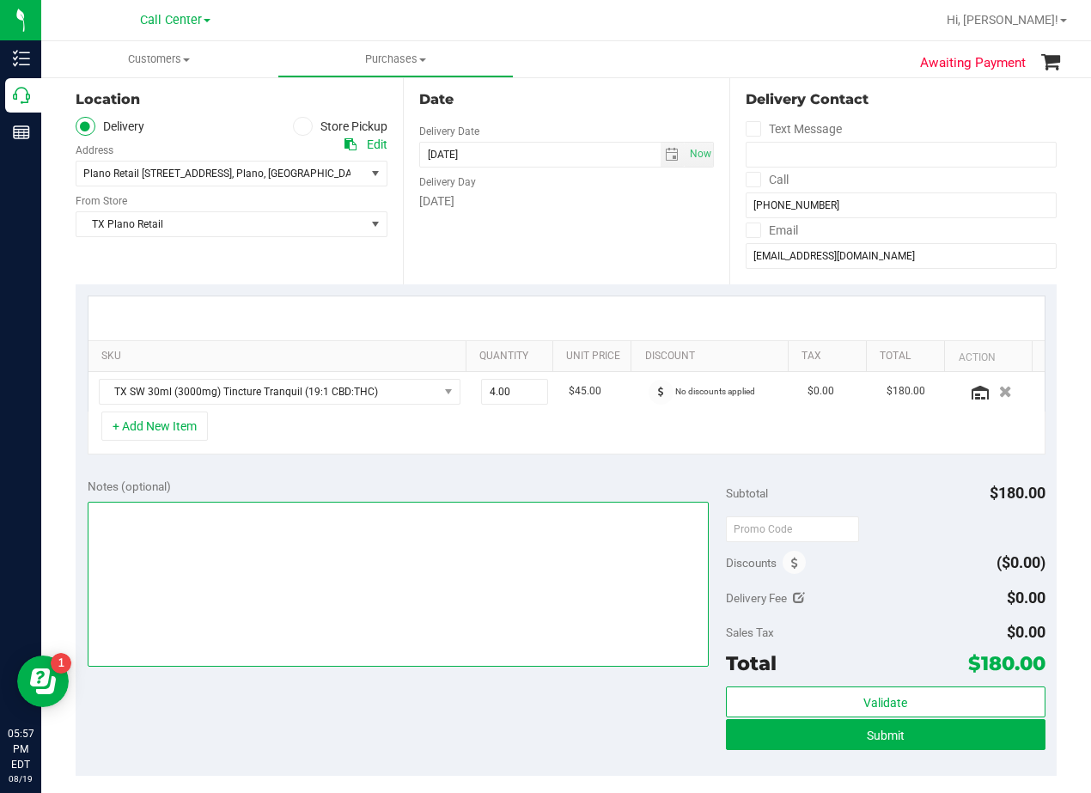
click at [603, 552] on textarea at bounding box center [398, 584] width 621 height 165
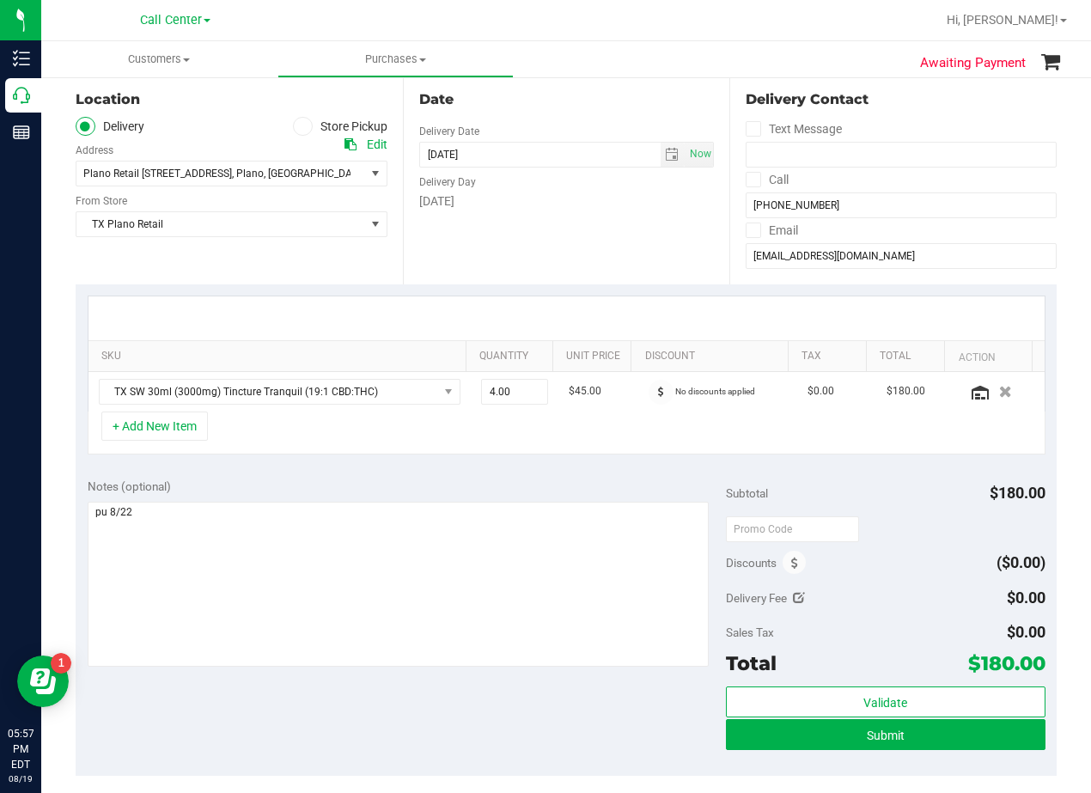
click at [535, 232] on div "Date Delivery Date [DATE] Now [DATE] 08:00 AM Now Delivery Day [DATE]" at bounding box center [566, 179] width 327 height 211
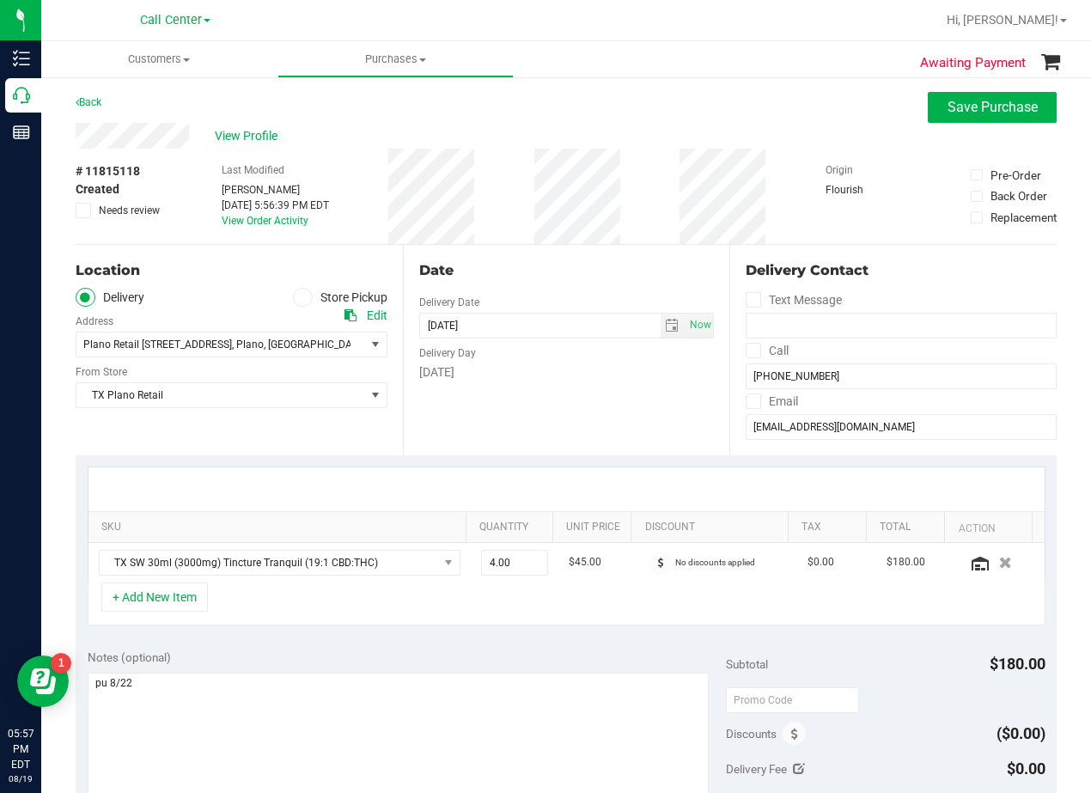
scroll to position [0, 0]
click at [628, 394] on div "Date Delivery Date [DATE] Now [DATE] 08:00 AM Now Delivery Day [DATE]" at bounding box center [566, 351] width 327 height 211
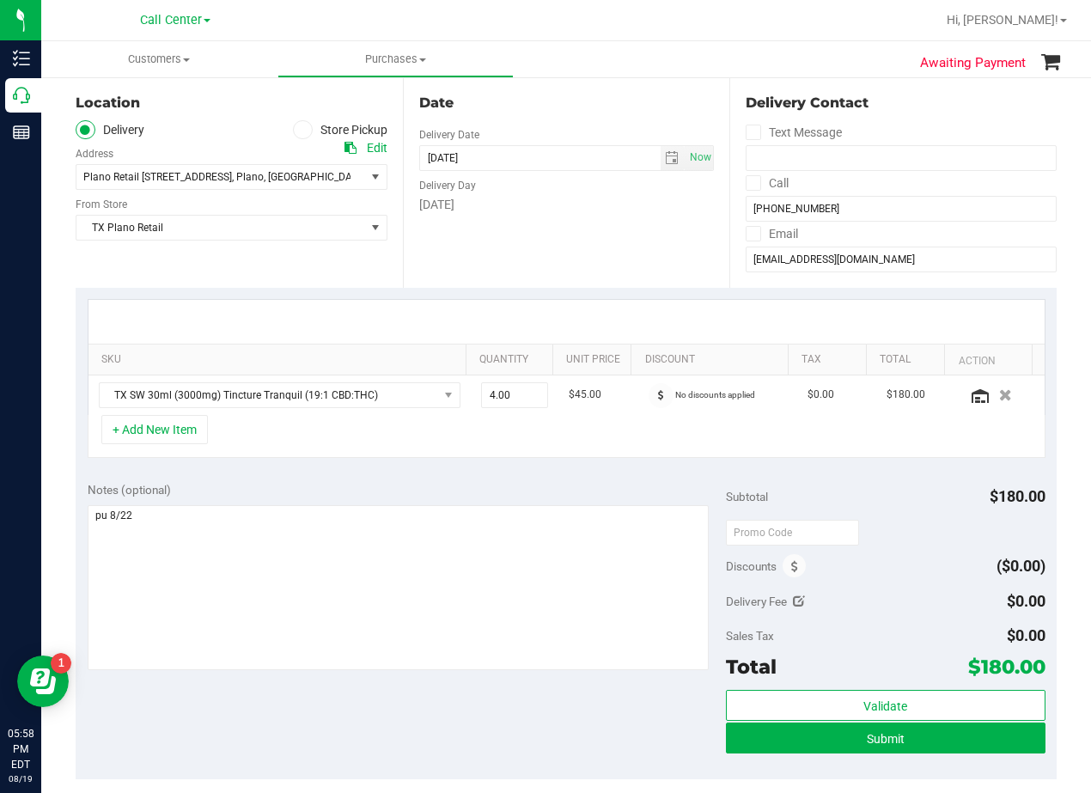
scroll to position [172, 0]
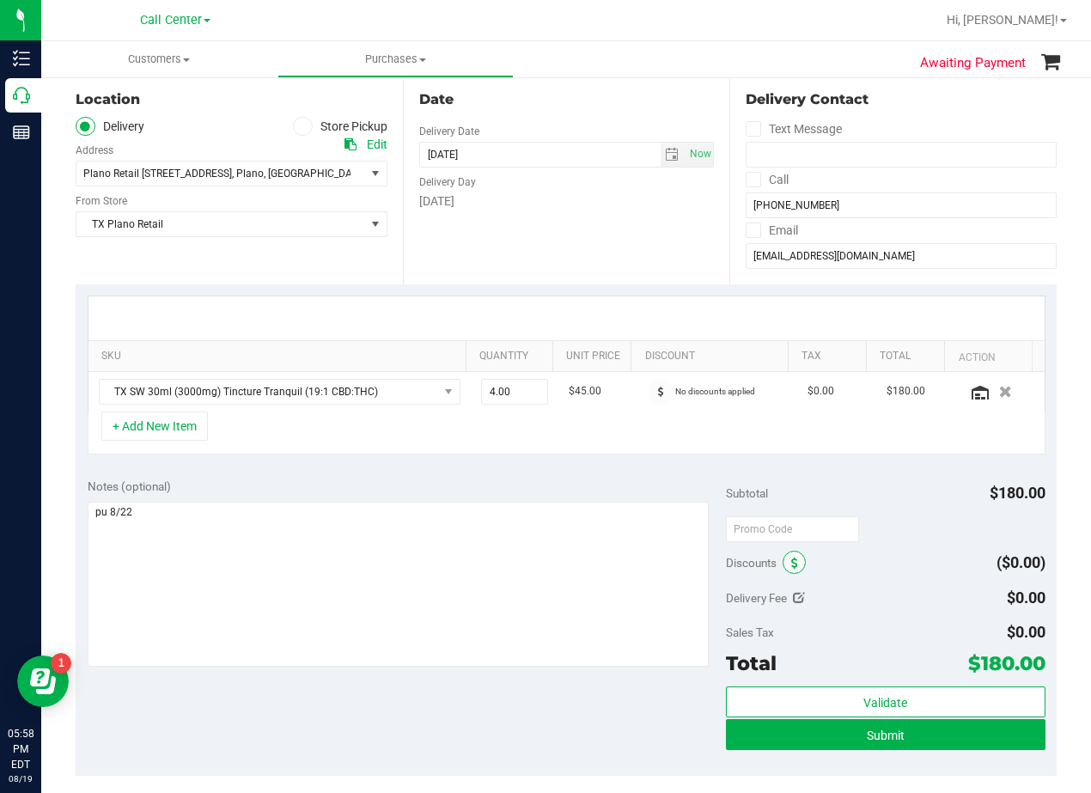
click at [783, 566] on span at bounding box center [794, 562] width 23 height 23
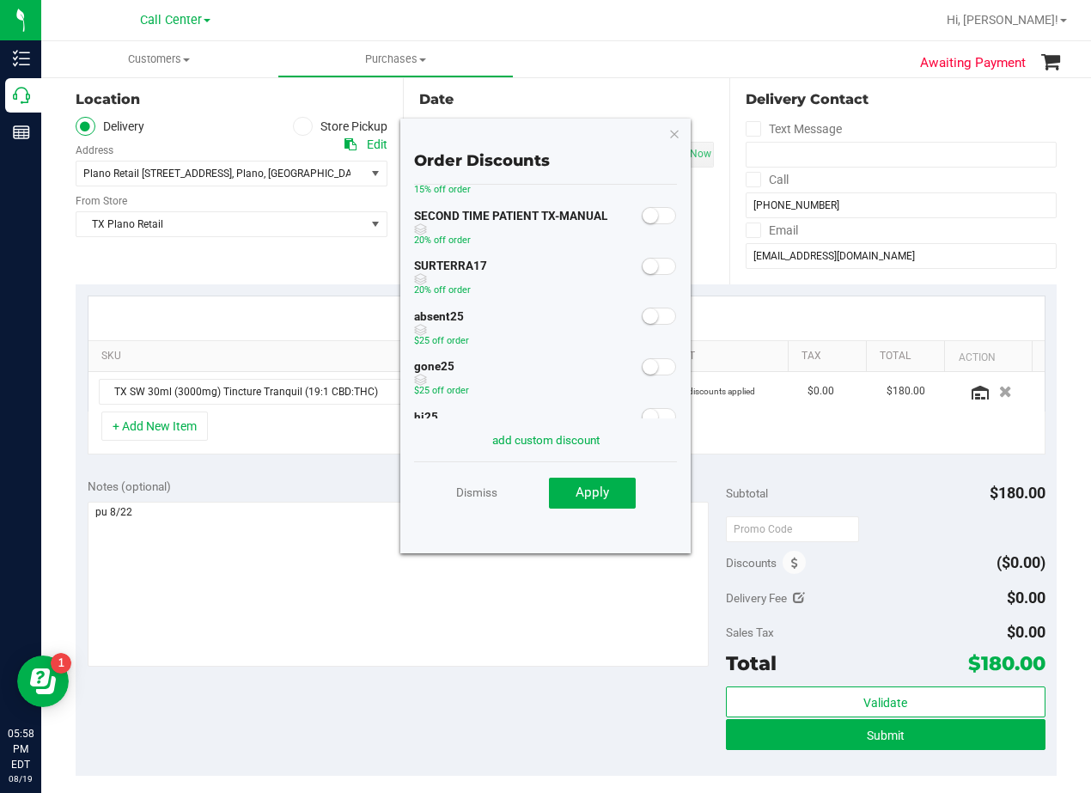
scroll to position [196, 0]
click at [643, 219] on small at bounding box center [650, 215] width 15 height 15
click at [610, 491] on button "Apply" at bounding box center [592, 493] width 87 height 31
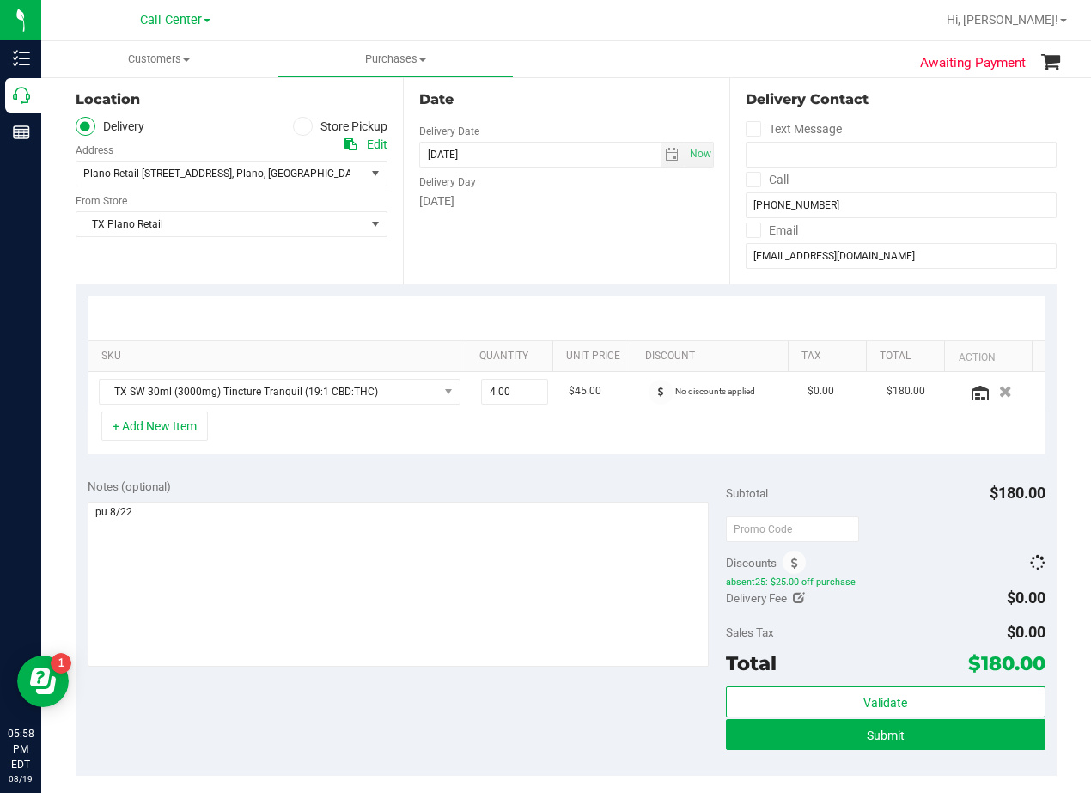
click at [603, 477] on div "Notes (optional) Subtotal $180.00 Discounts absent25: $25.00 off purchase Deliv…" at bounding box center [566, 621] width 981 height 309
click at [632, 277] on div "Date Delivery Date [DATE] Now [DATE] 08:00 AM Now Delivery Day [DATE]" at bounding box center [566, 179] width 327 height 211
click at [808, 255] on input "[EMAIL_ADDRESS][DOMAIN_NAME]" at bounding box center [901, 256] width 311 height 26
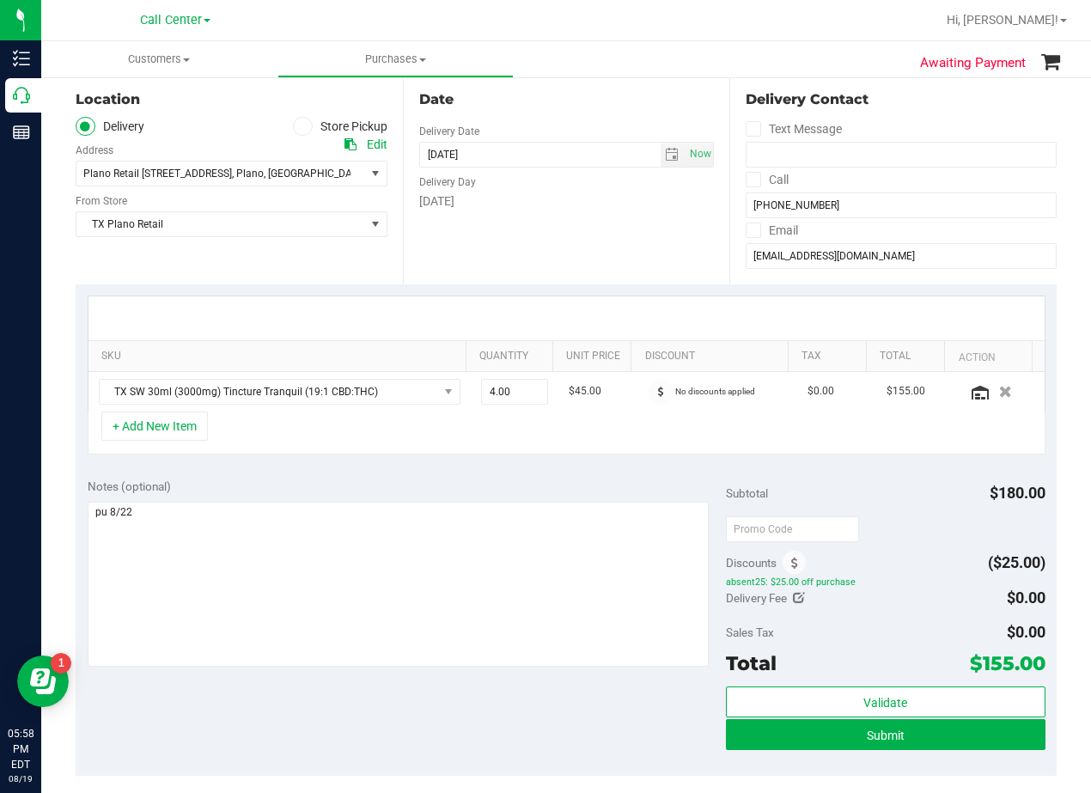
click at [588, 199] on div "[DATE]" at bounding box center [567, 201] width 296 height 18
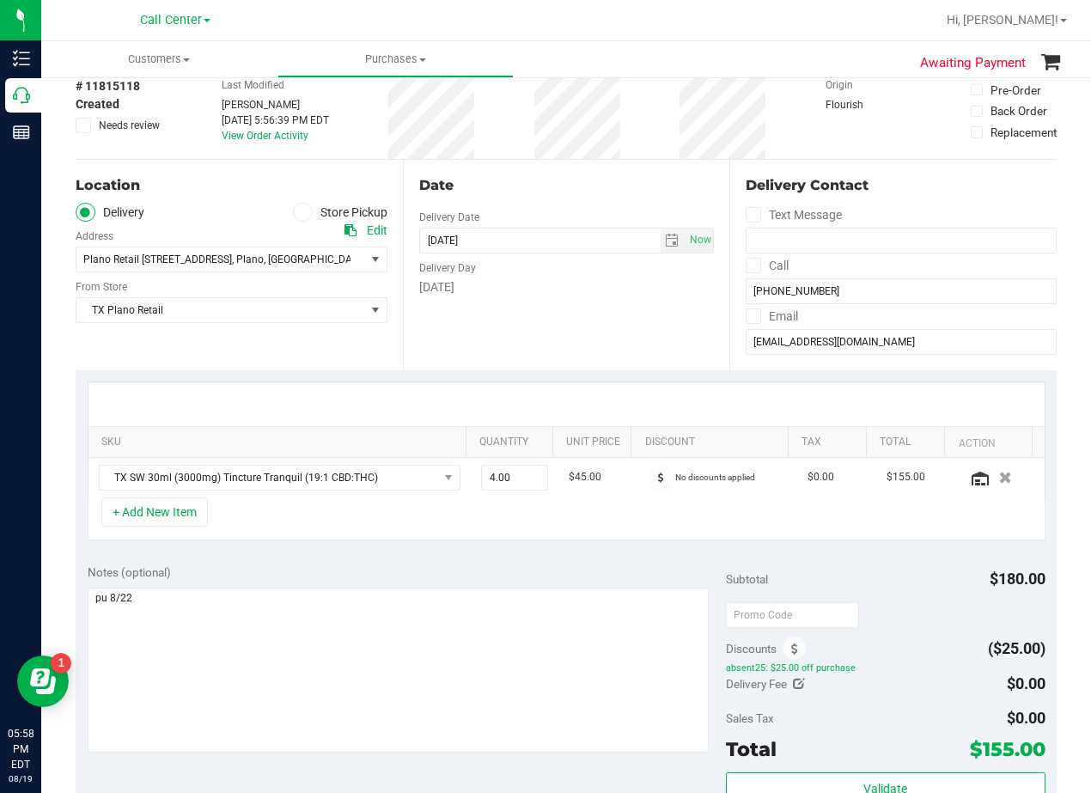
click at [569, 177] on div "Date" at bounding box center [567, 185] width 296 height 21
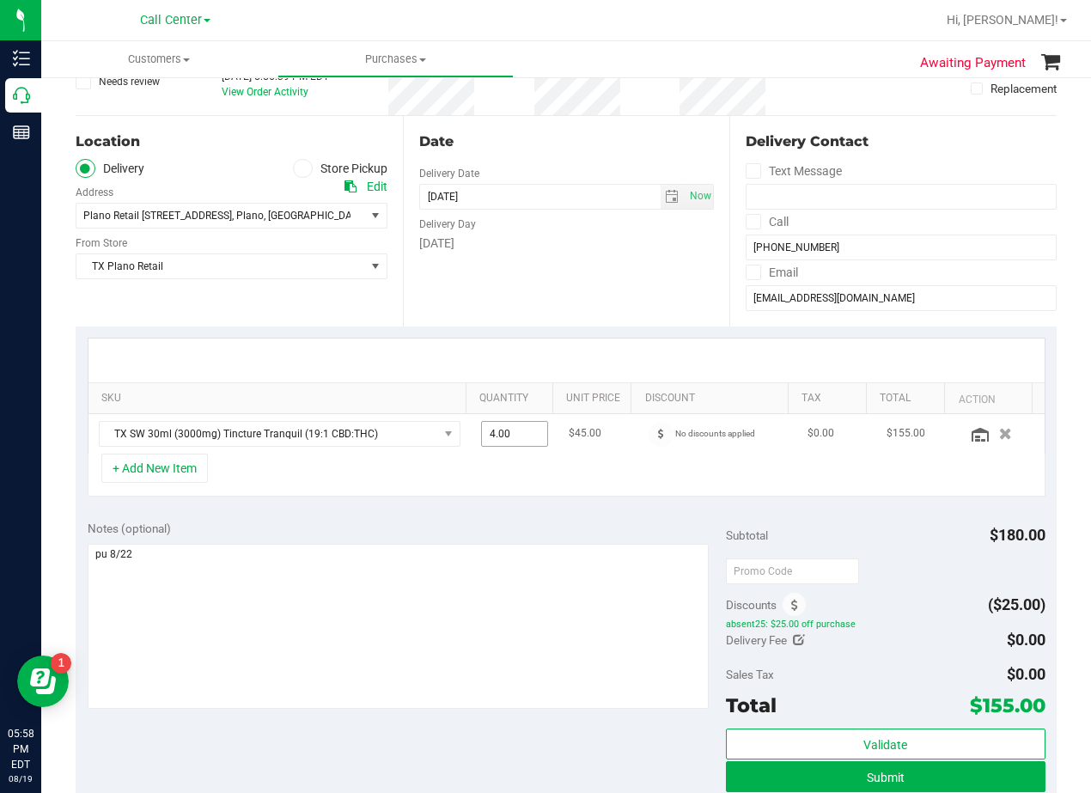
scroll to position [172, 0]
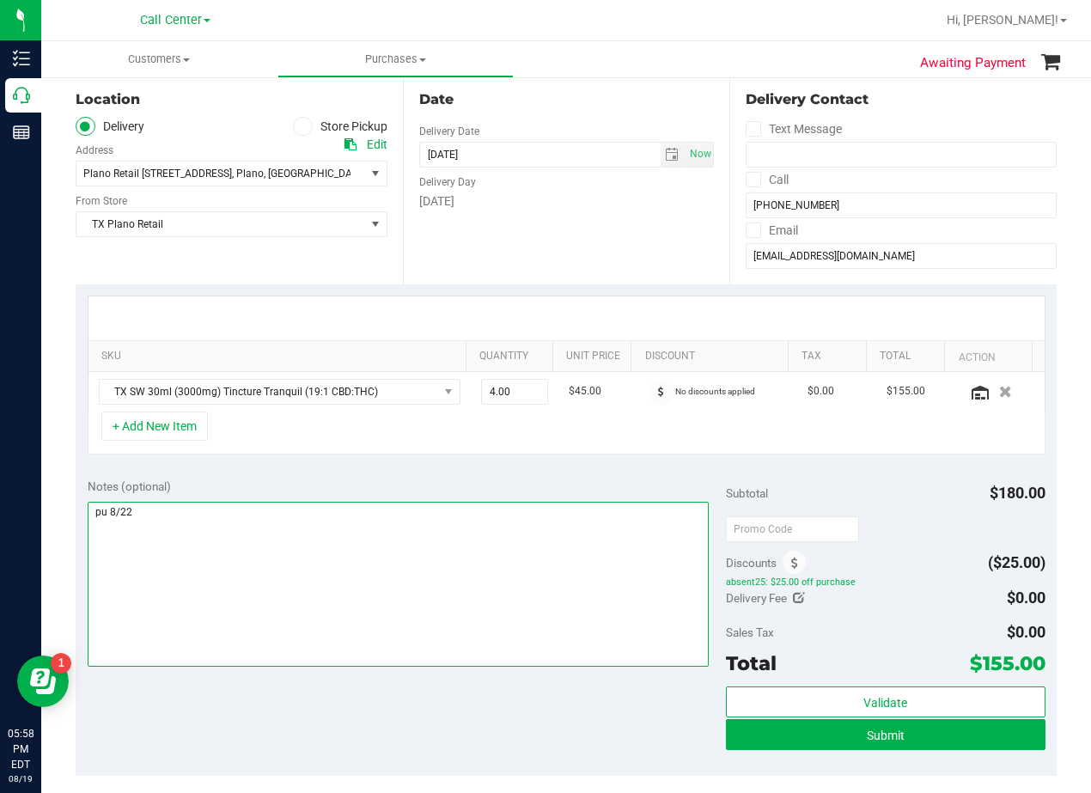
click at [443, 519] on textarea at bounding box center [398, 584] width 621 height 165
click at [604, 519] on textarea at bounding box center [398, 584] width 621 height 165
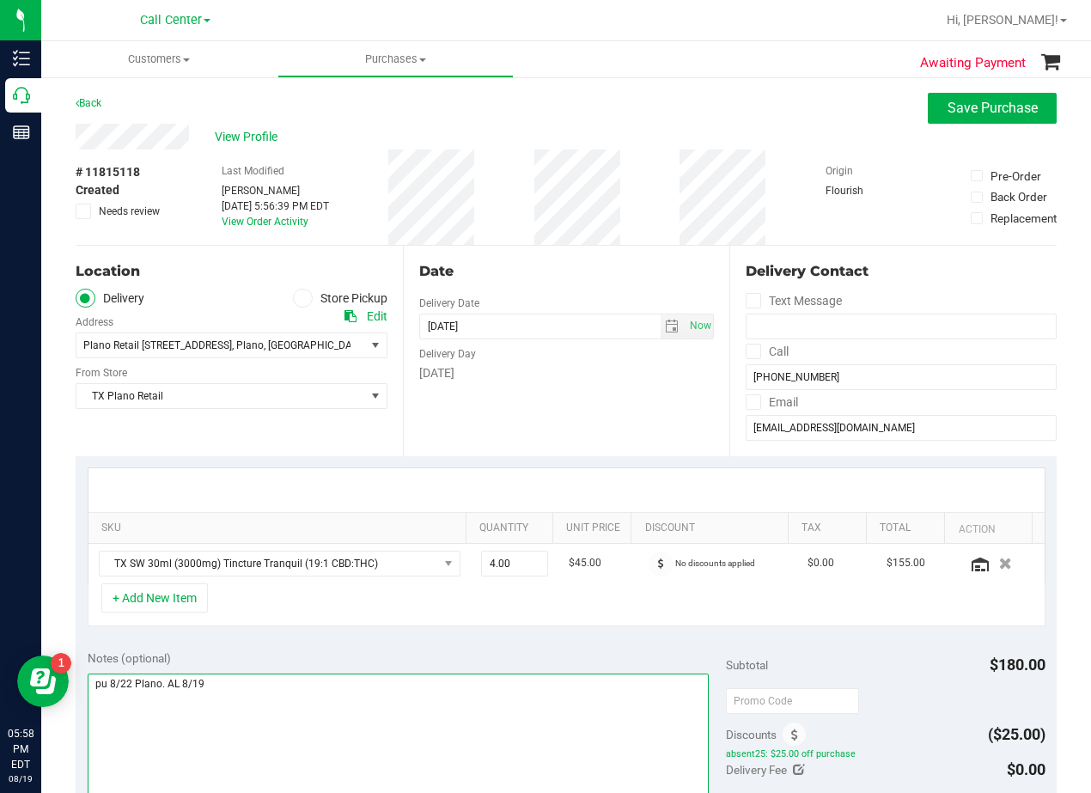
type textarea "pu 8/22 Plano. AL 8/19"
click at [571, 420] on div "Date Delivery Date [DATE] Now [DATE] 08:00 AM Now Delivery Day [DATE]" at bounding box center [566, 351] width 327 height 211
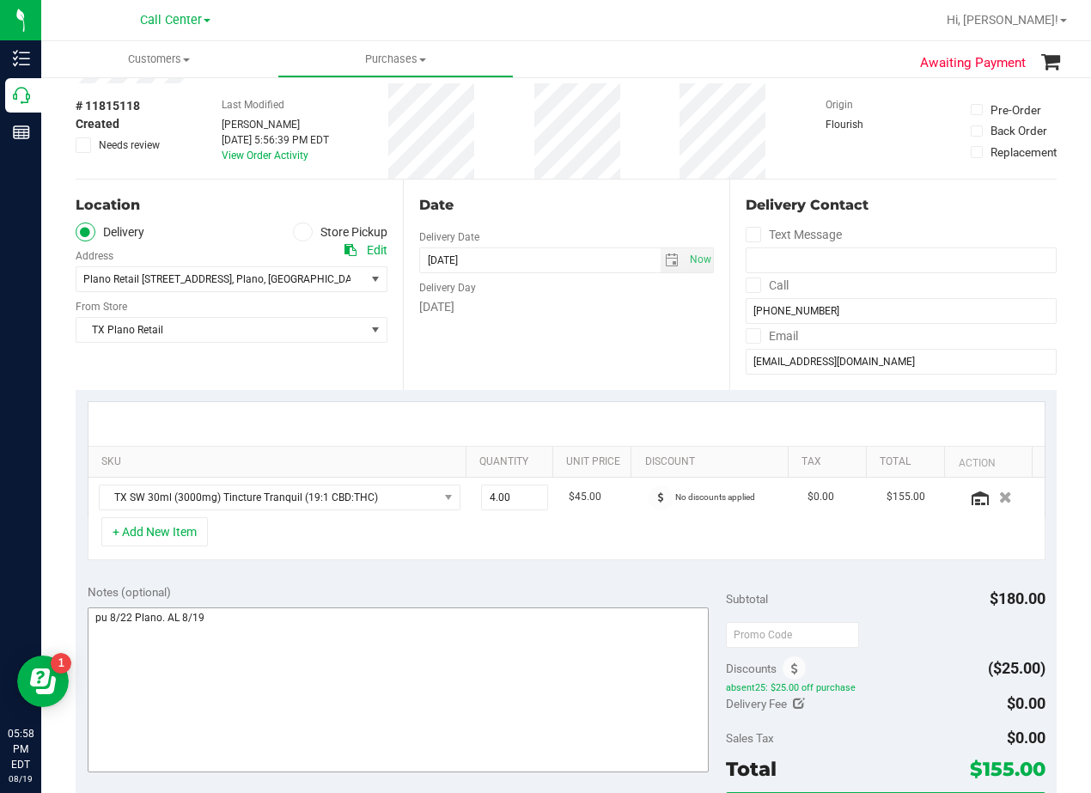
scroll to position [172, 0]
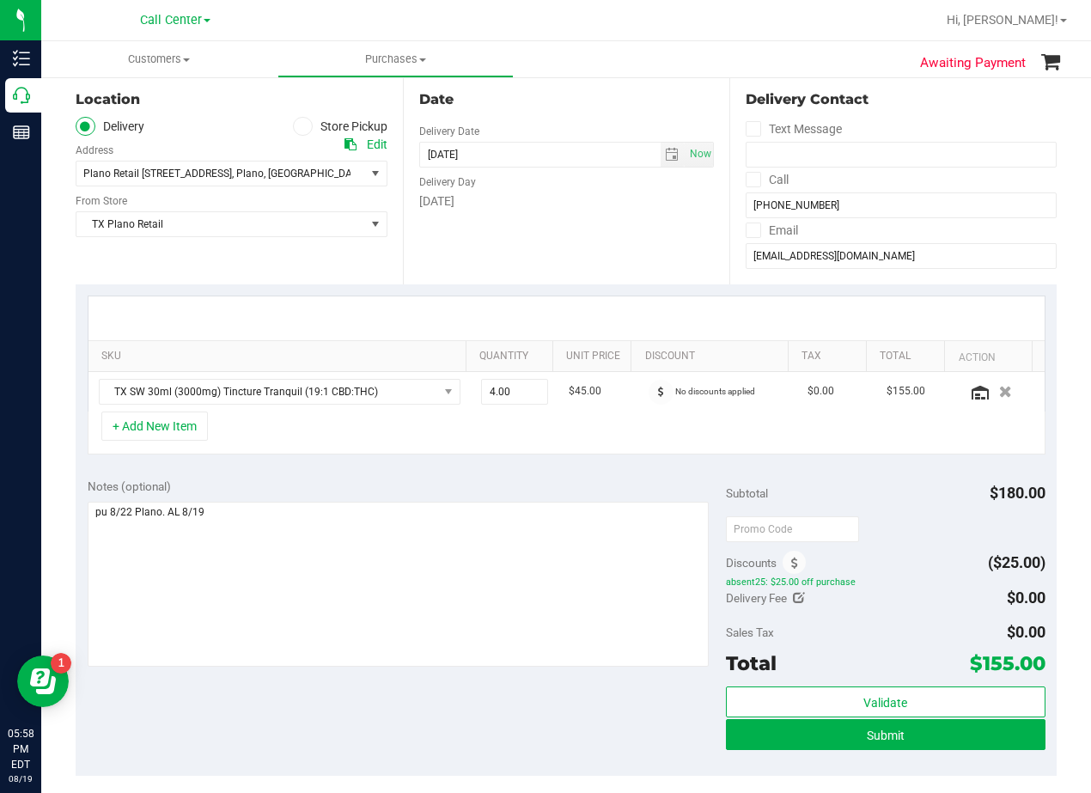
click at [759, 750] on div "Submit" at bounding box center [886, 735] width 320 height 33
click at [760, 745] on button "Submit" at bounding box center [886, 734] width 320 height 31
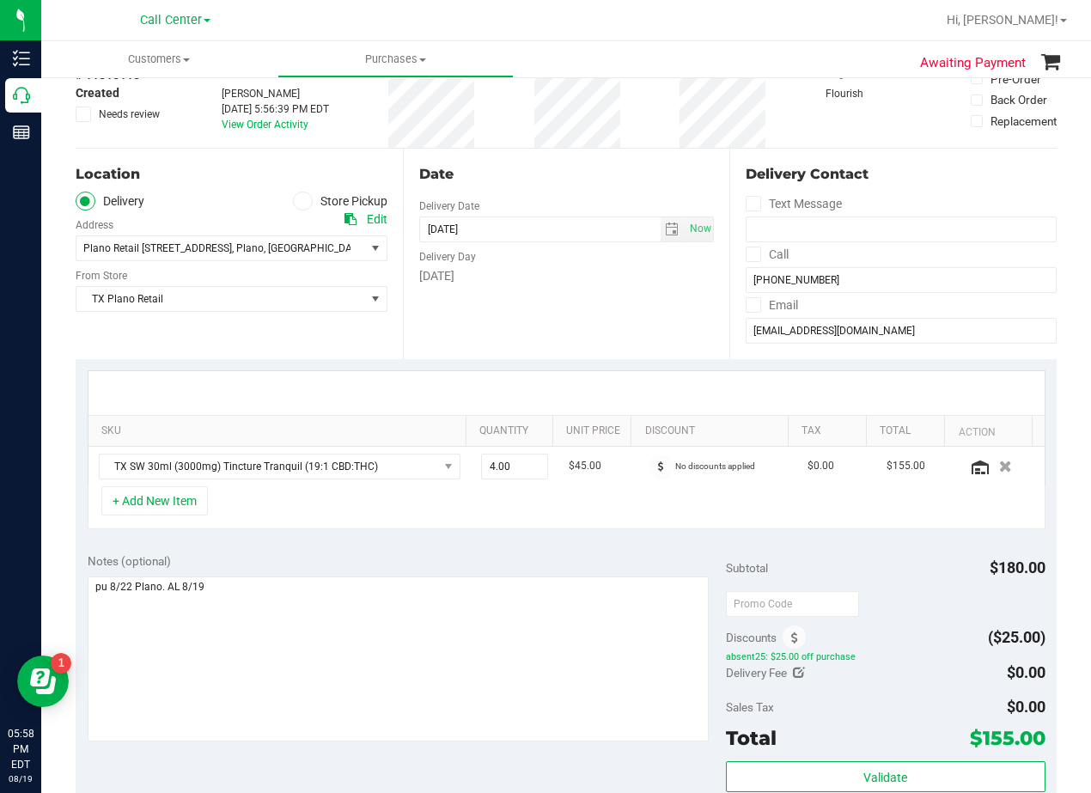
scroll to position [0, 0]
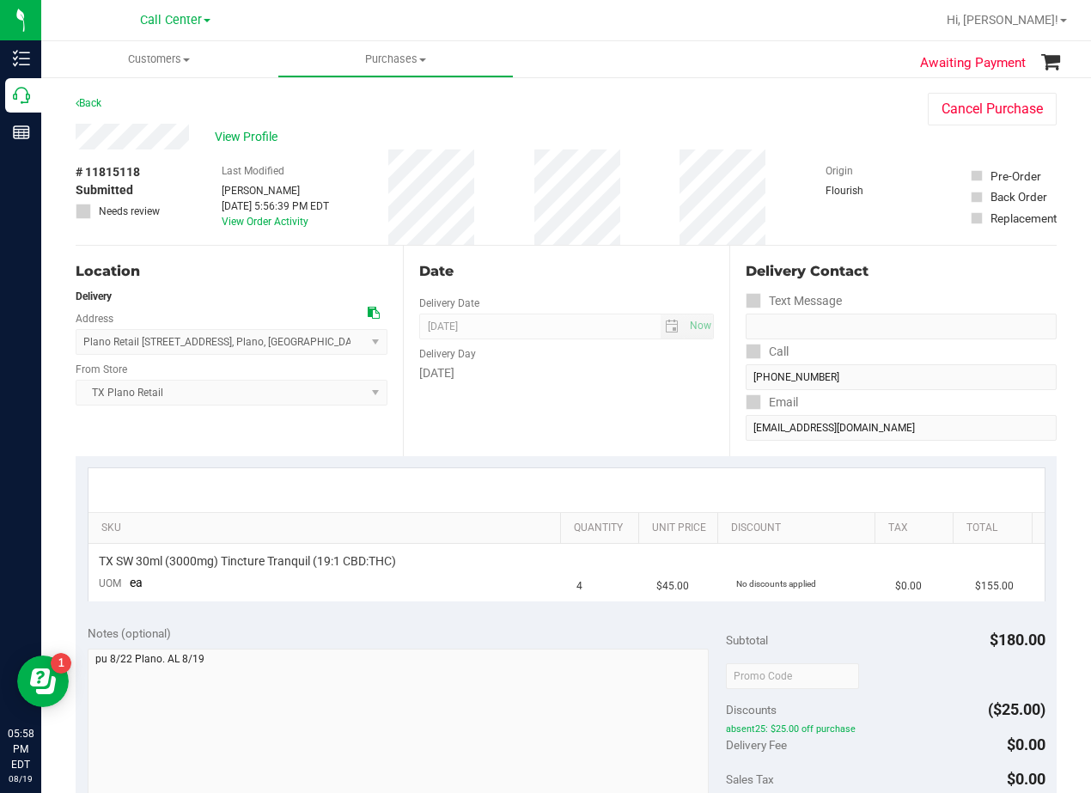
click at [644, 191] on div "# 11815118 Submitted Needs review Last Modified [PERSON_NAME] [DATE] 5:56:39 PM…" at bounding box center [566, 197] width 981 height 95
click at [253, 131] on span "View Profile" at bounding box center [249, 137] width 69 height 18
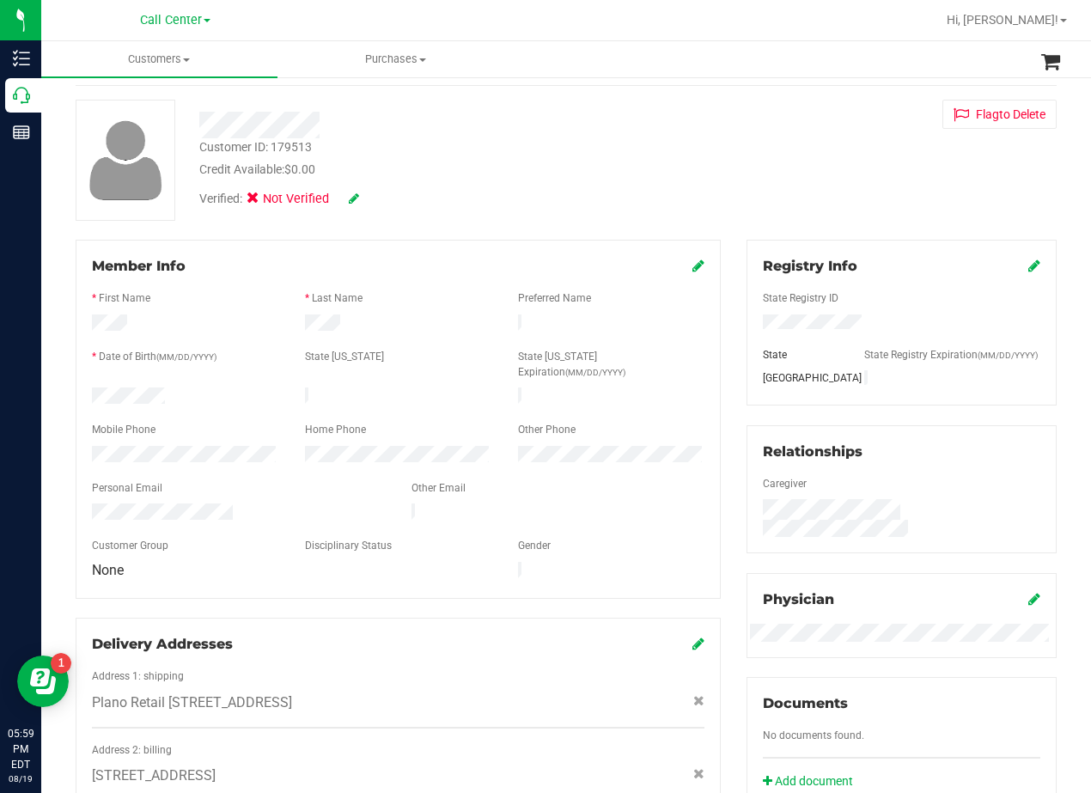
scroll to position [506, 0]
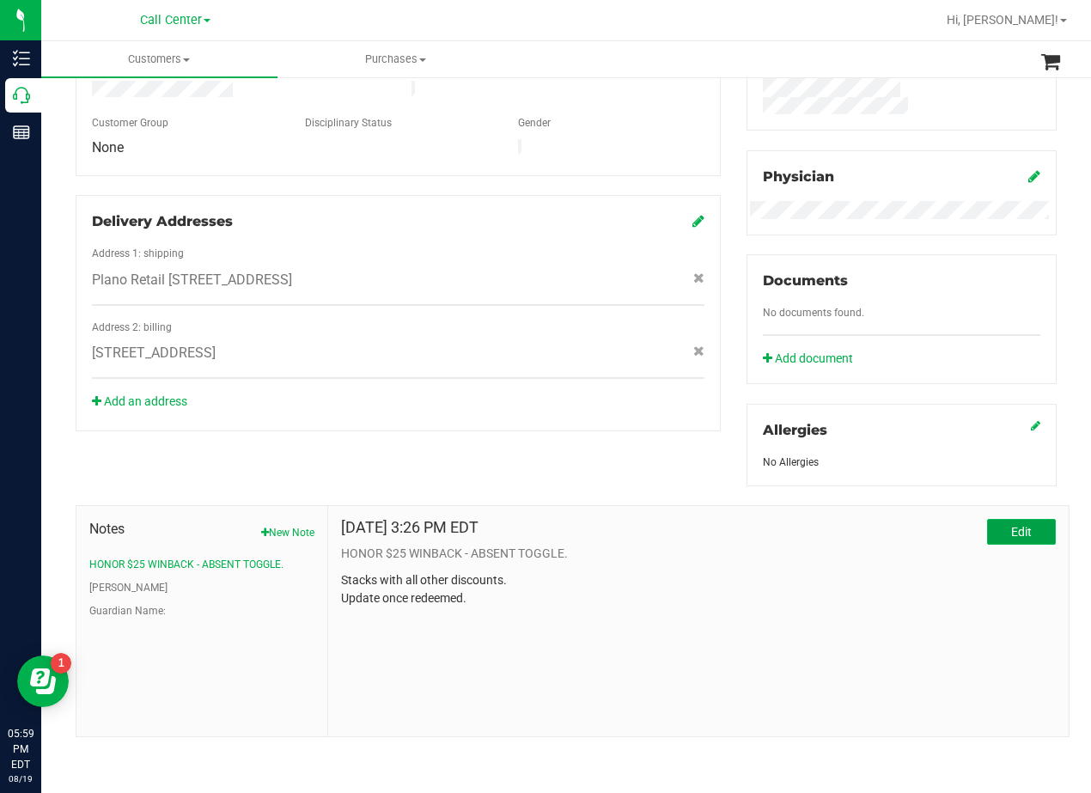
click at [1018, 525] on span "Edit" at bounding box center [1021, 532] width 21 height 14
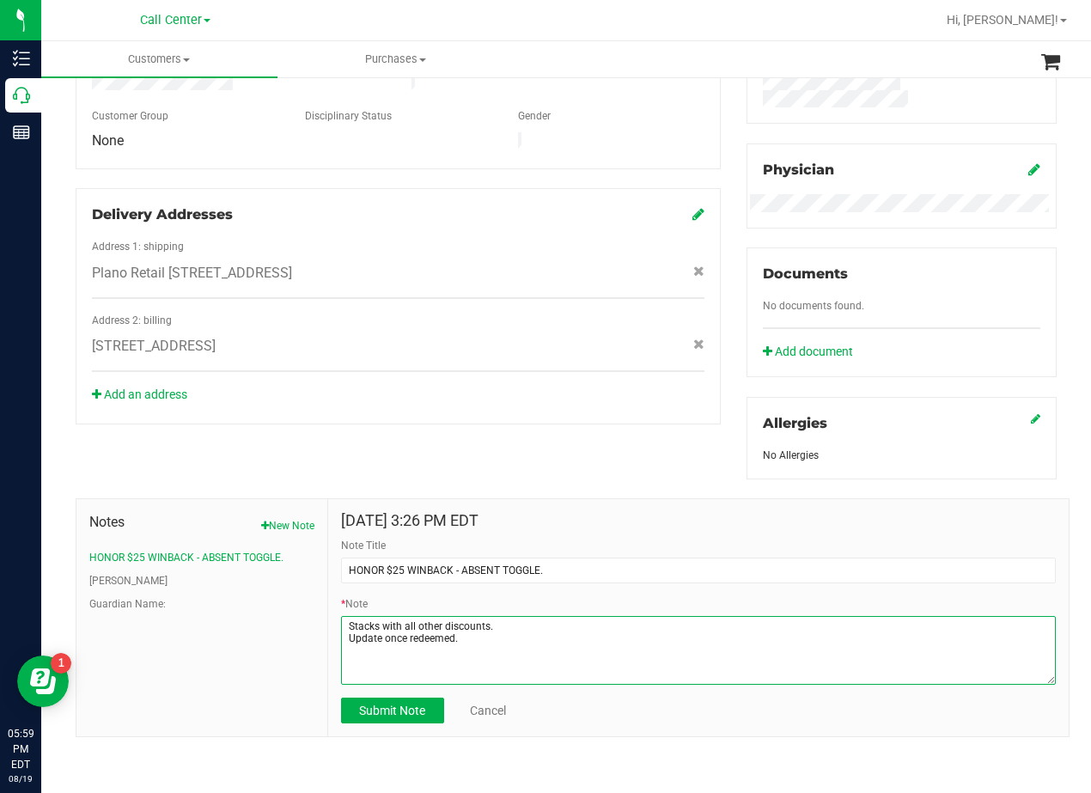
click at [565, 651] on textarea "* Note" at bounding box center [698, 650] width 715 height 69
type textarea "Stacks with all other discounts. Update once redeemed. Discount redeemed 8/19 AL"
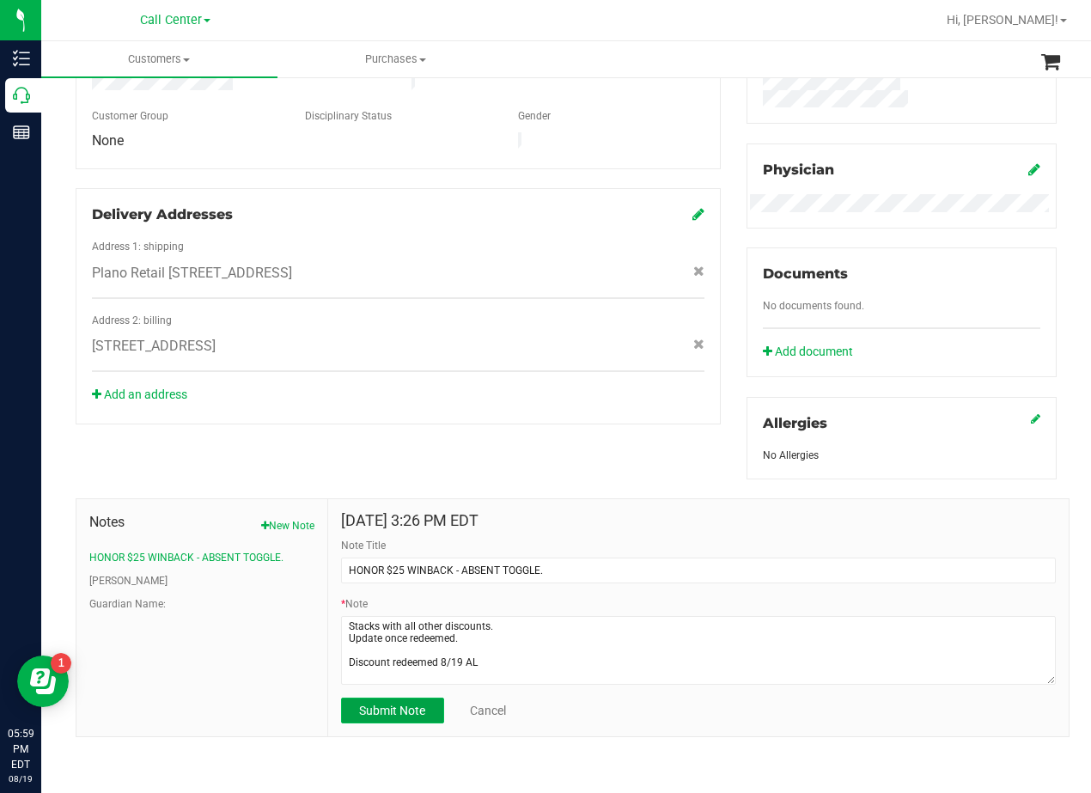
click at [411, 717] on span "Submit Note" at bounding box center [392, 711] width 66 height 14
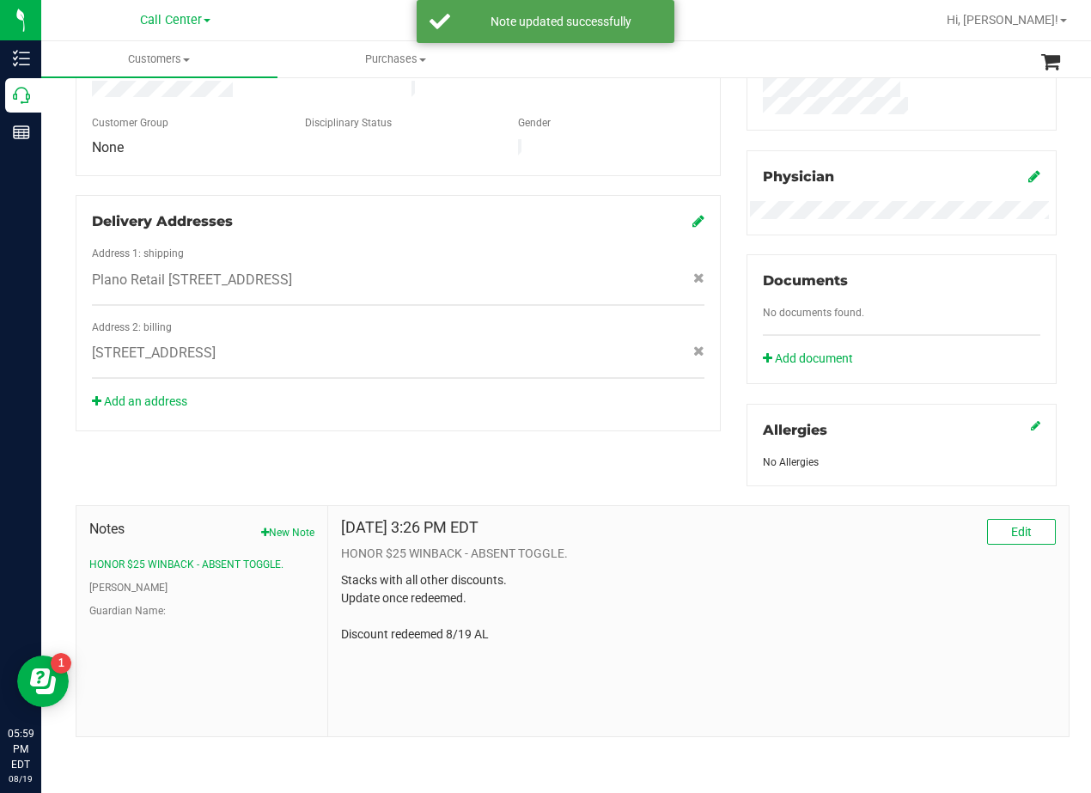
click at [473, 396] on div "Member Info * First Name * Last Name Preferred Name * Date of Birth (MM/DD/YYYY…" at bounding box center [566, 277] width 1007 height 920
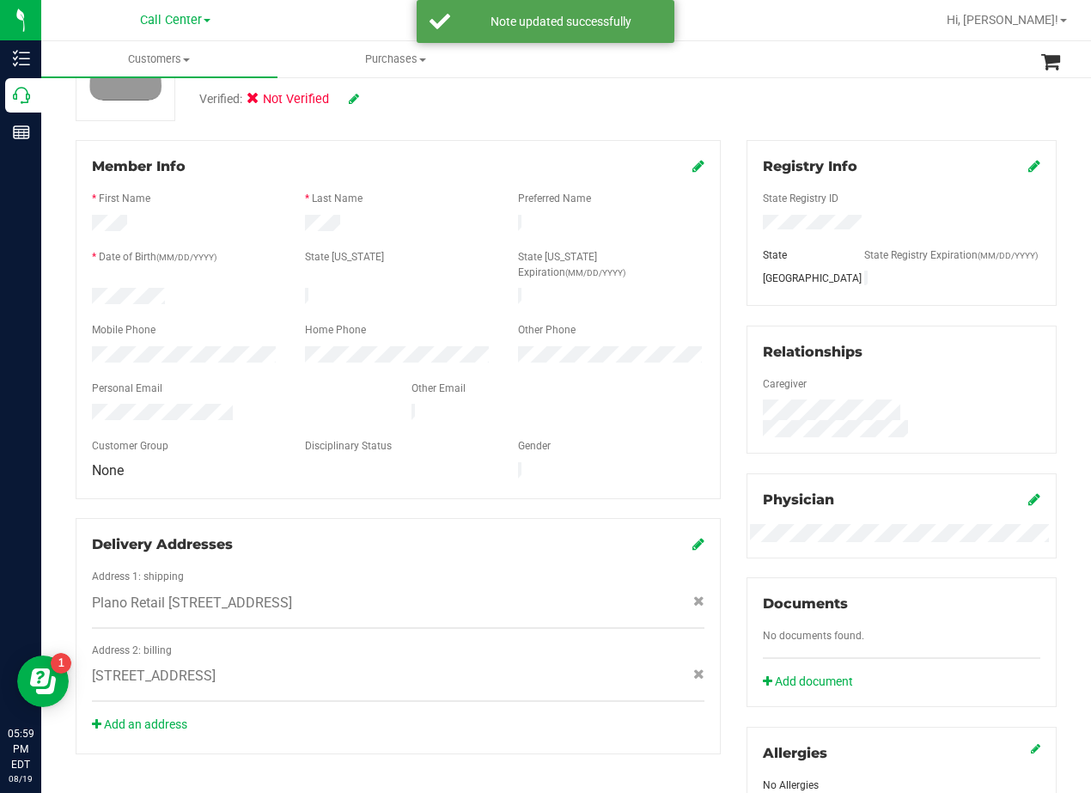
scroll to position [0, 0]
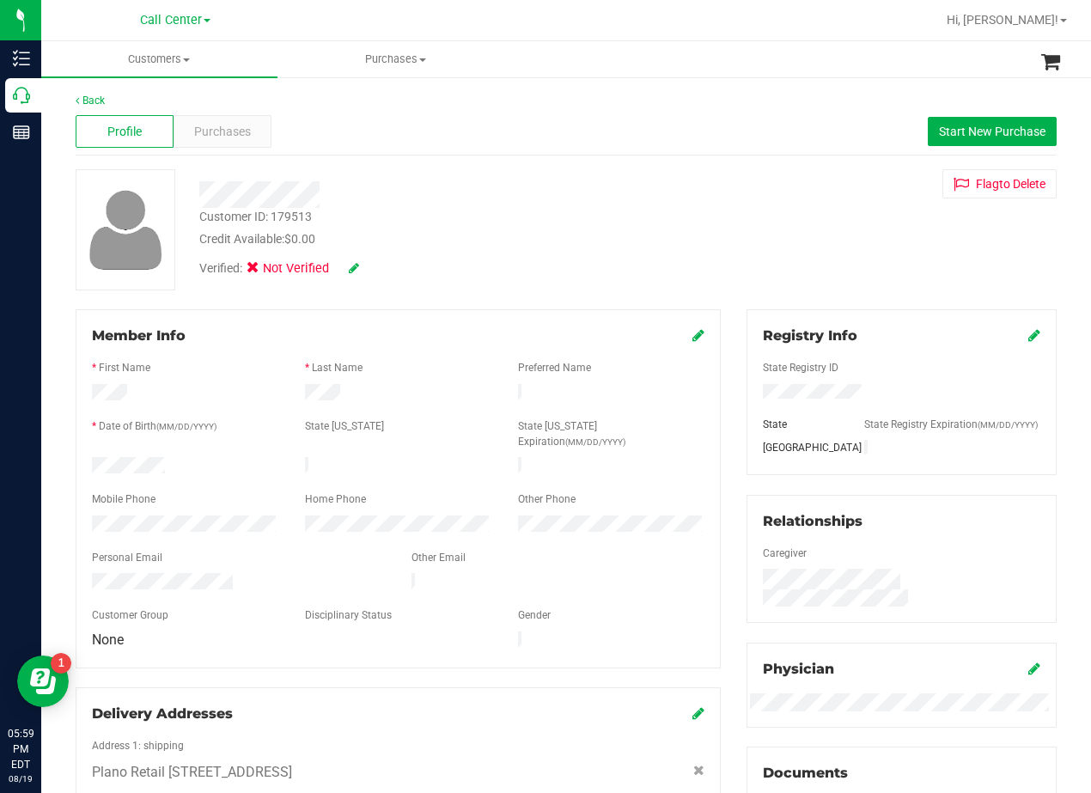
click at [611, 262] on div "Verified: Not Verified" at bounding box center [438, 267] width 504 height 38
click at [223, 149] on div "Profile Purchases Start New Purchase" at bounding box center [566, 131] width 981 height 47
click at [220, 140] on span "Purchases" at bounding box center [222, 132] width 57 height 18
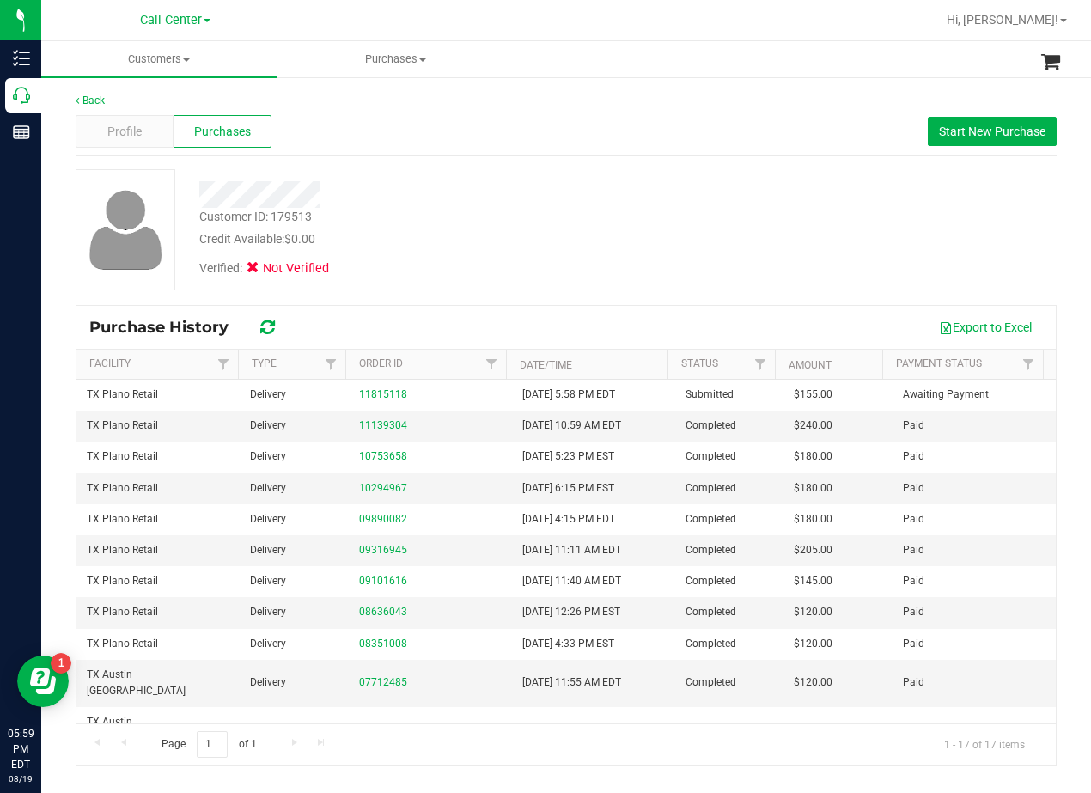
click at [748, 260] on div "Customer ID: 179513 Credit Available: $0.00 Verified: Not Verified" at bounding box center [566, 229] width 1007 height 121
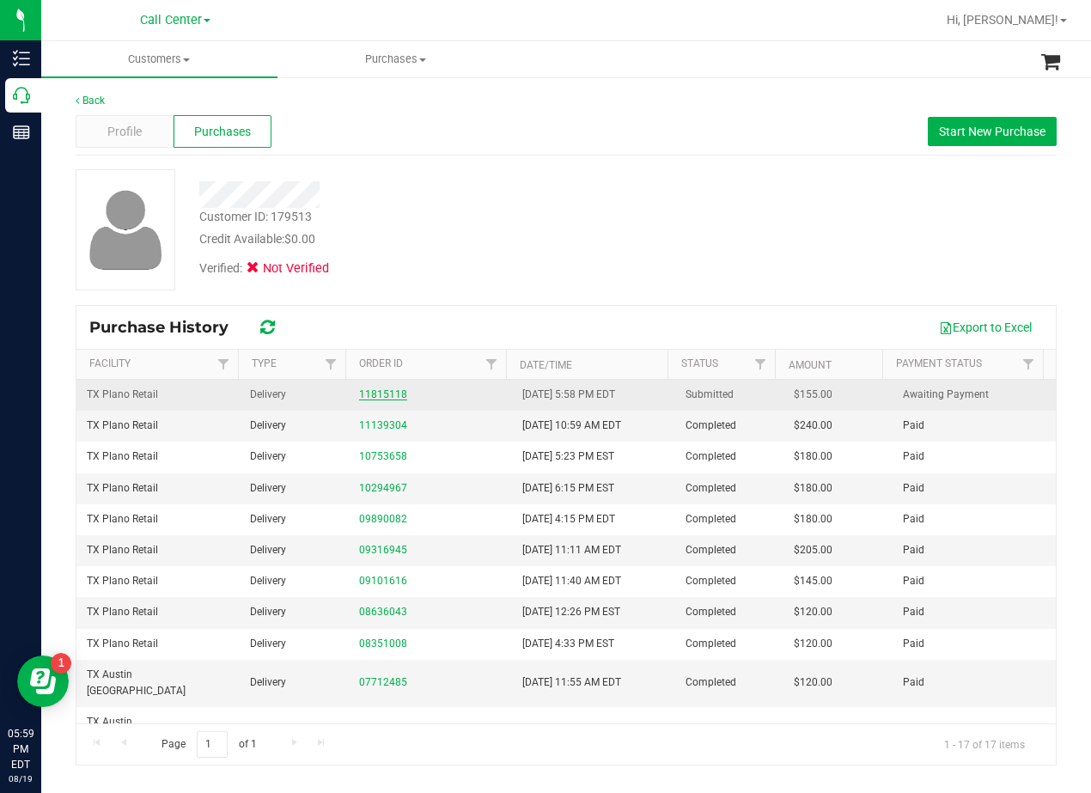
click at [392, 392] on link "11815118" at bounding box center [383, 394] width 48 height 12
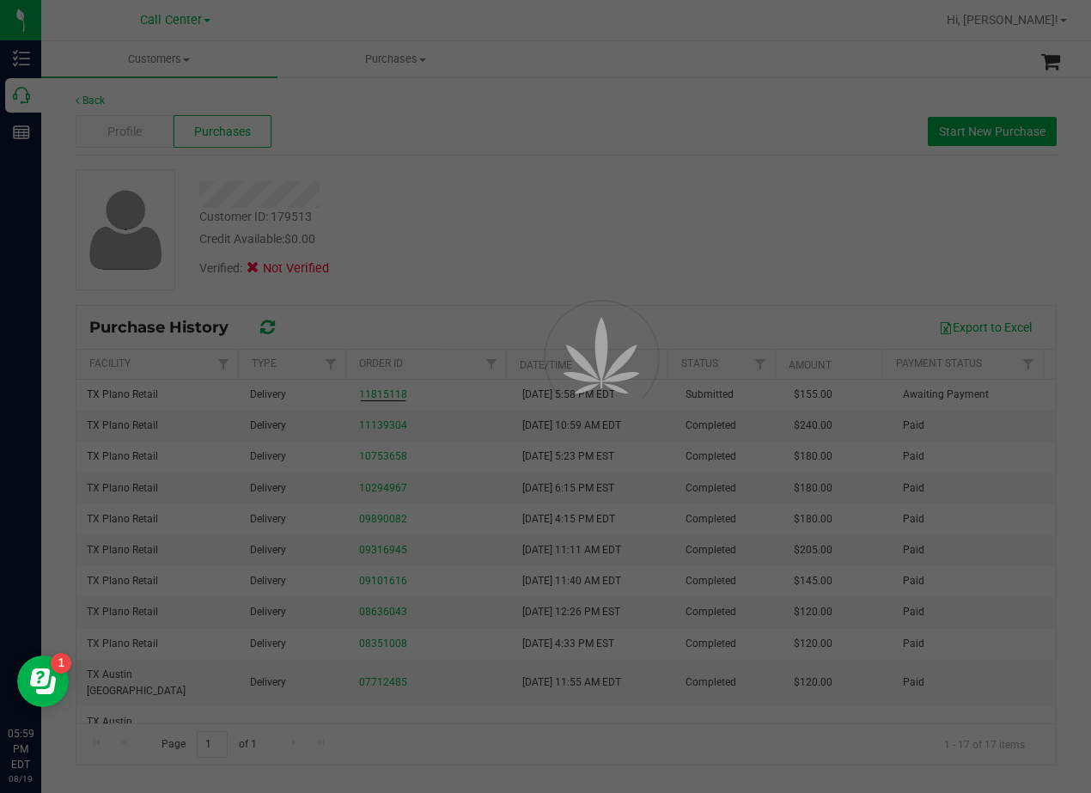
click at [507, 216] on div at bounding box center [545, 396] width 1091 height 793
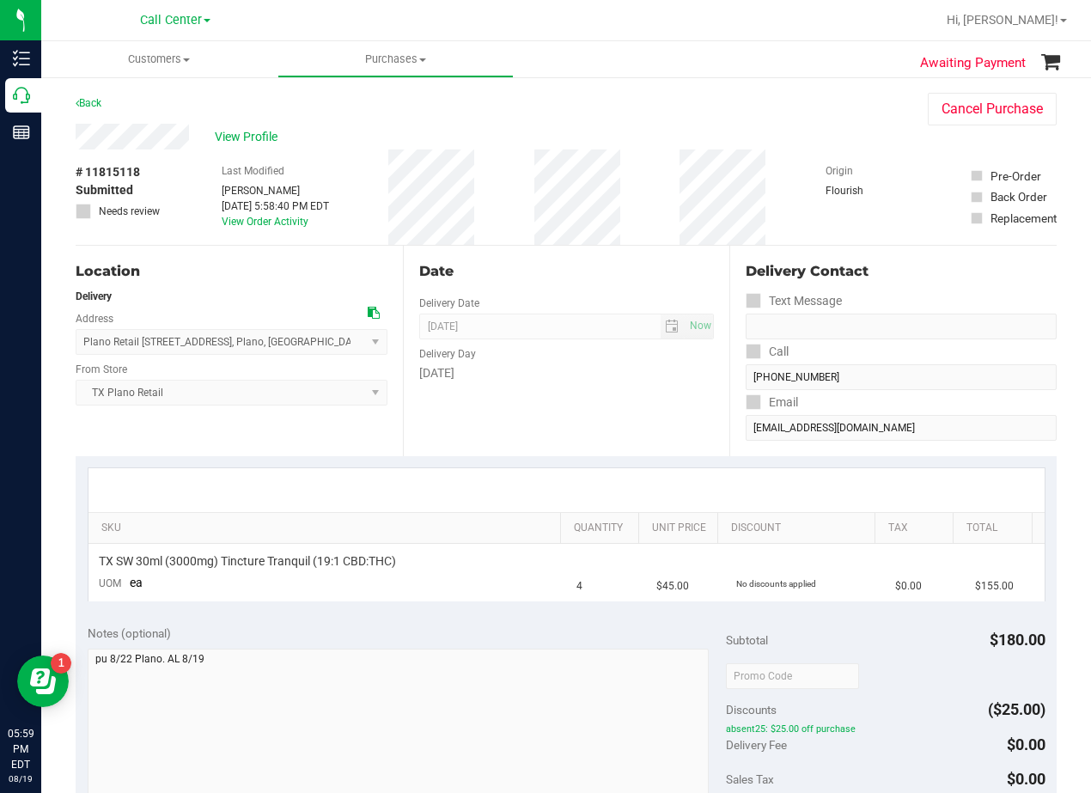
scroll to position [172, 0]
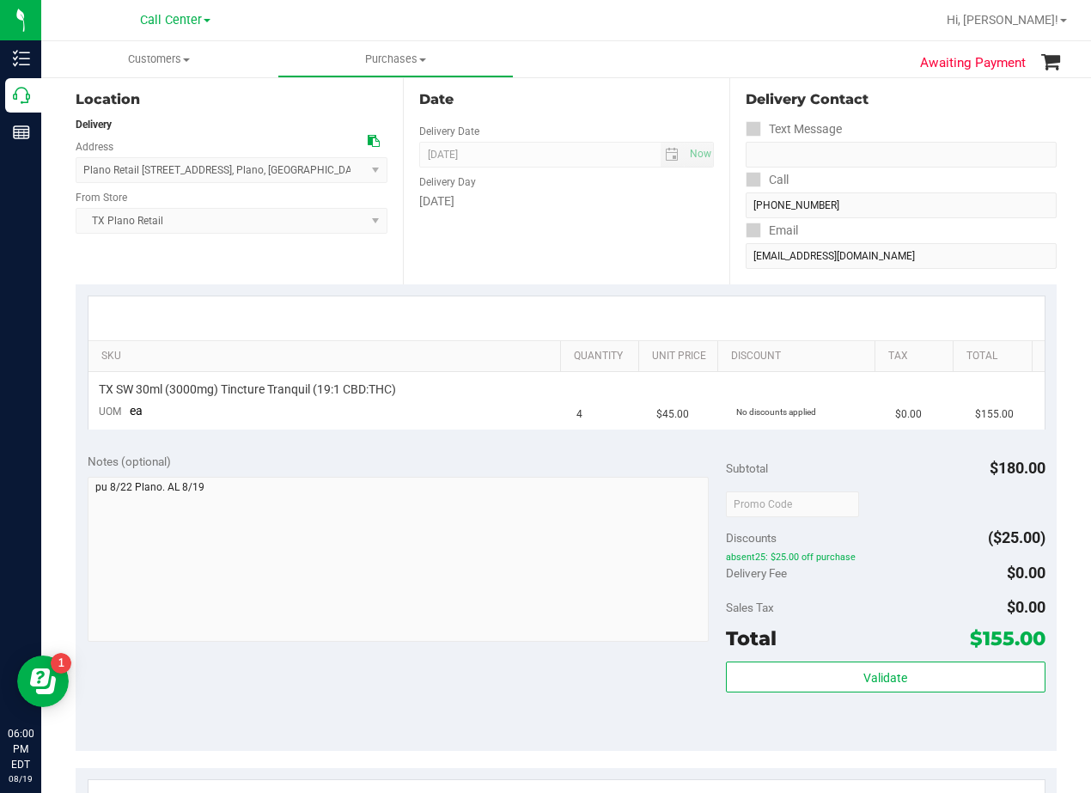
drag, startPoint x: 718, startPoint y: 233, endPoint x: 576, endPoint y: 52, distance: 230.0
click at [718, 233] on div "Date Delivery Date [DATE] Now [DATE] 08:00 AM Now Delivery Day [DATE]" at bounding box center [566, 179] width 327 height 211
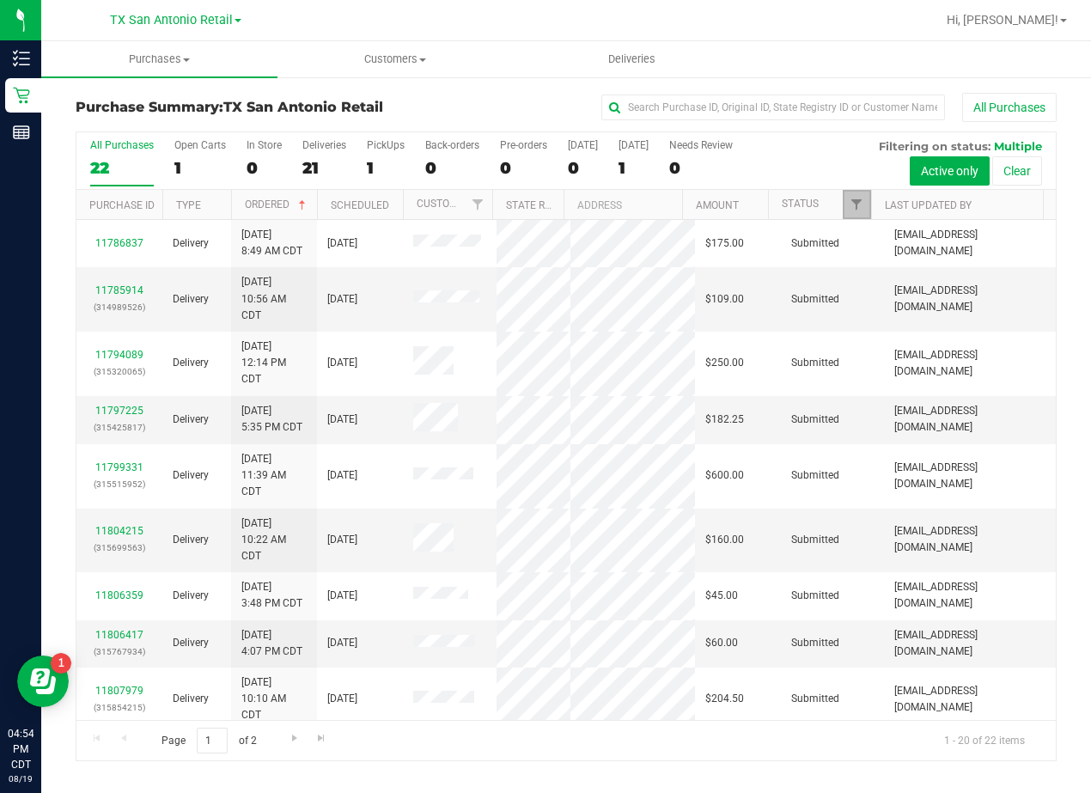
click at [860, 196] on link "Filter" at bounding box center [857, 204] width 28 height 29
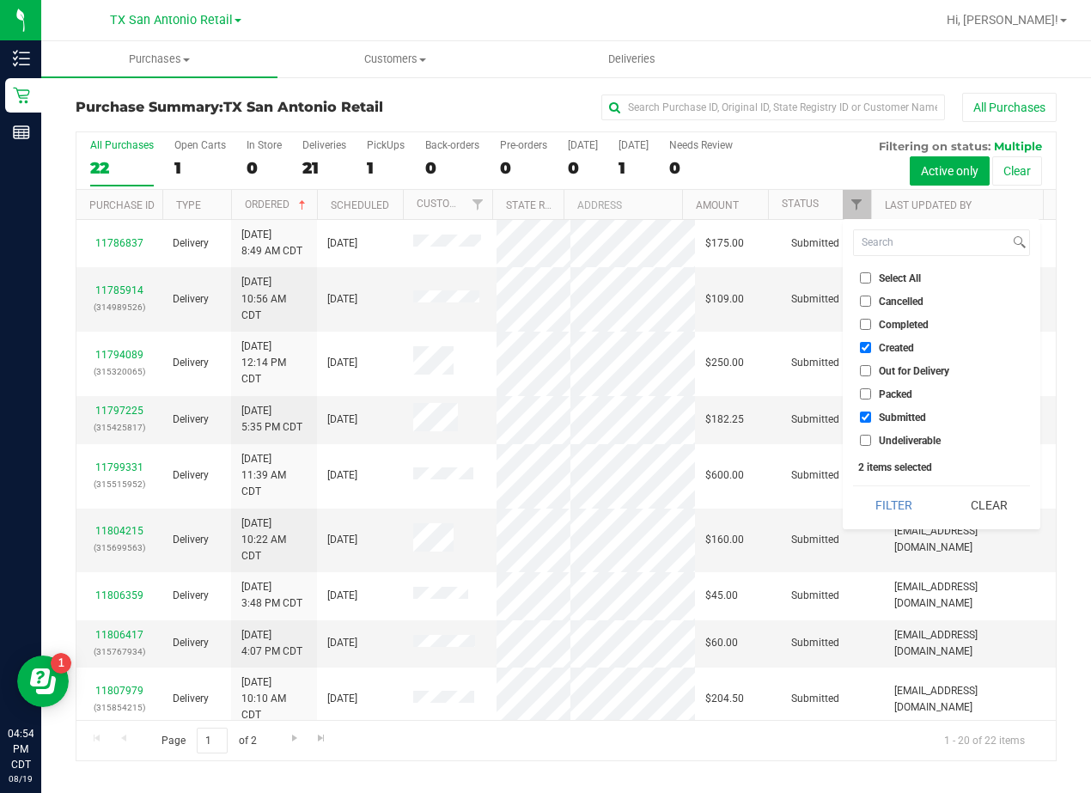
click at [882, 418] on span "Submitted" at bounding box center [902, 417] width 47 height 10
click at [871, 418] on input "Submitted" at bounding box center [865, 417] width 11 height 11
checkbox input "false"
click at [882, 497] on button "Filter" at bounding box center [894, 505] width 82 height 38
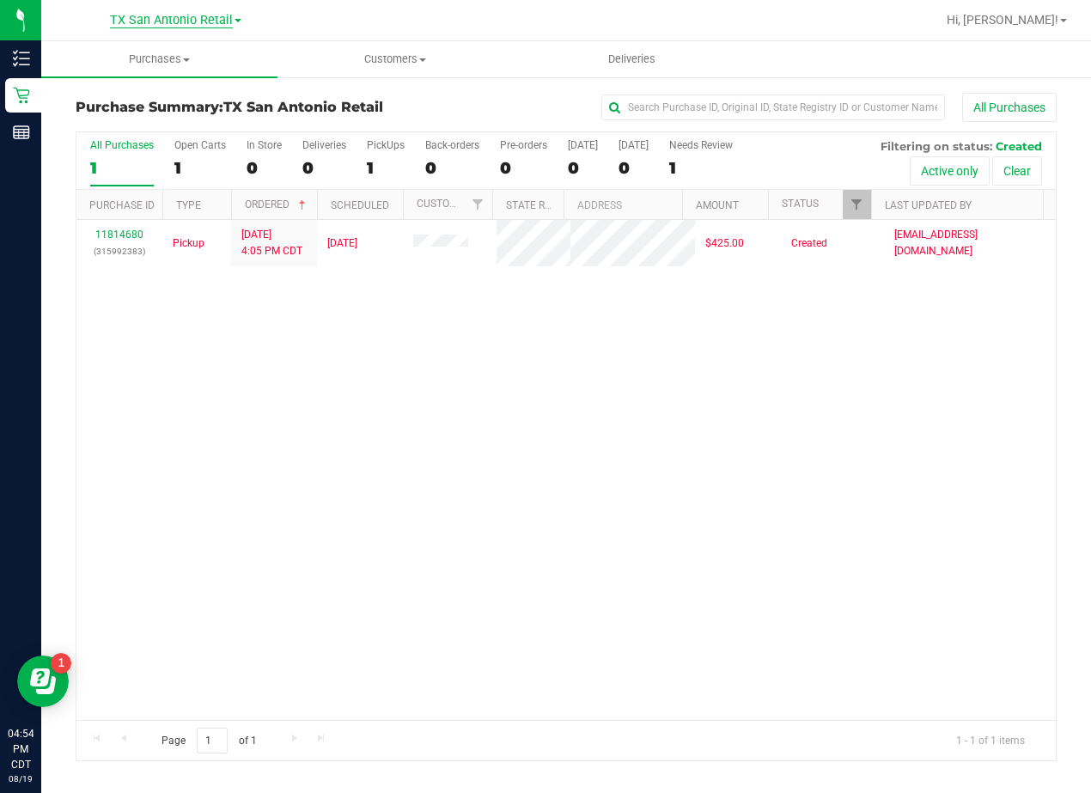
click at [173, 21] on span "TX San Antonio Retail" at bounding box center [171, 20] width 123 height 15
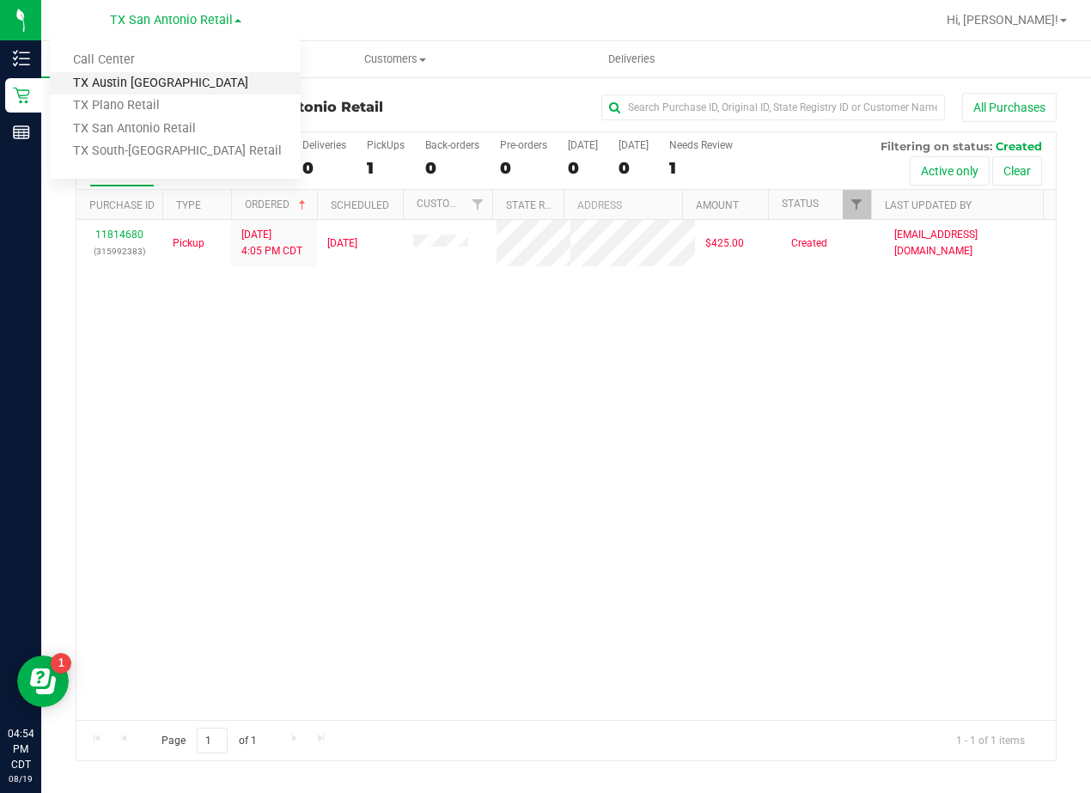
click at [152, 83] on link "TX Austin [GEOGRAPHIC_DATA]" at bounding box center [175, 83] width 251 height 23
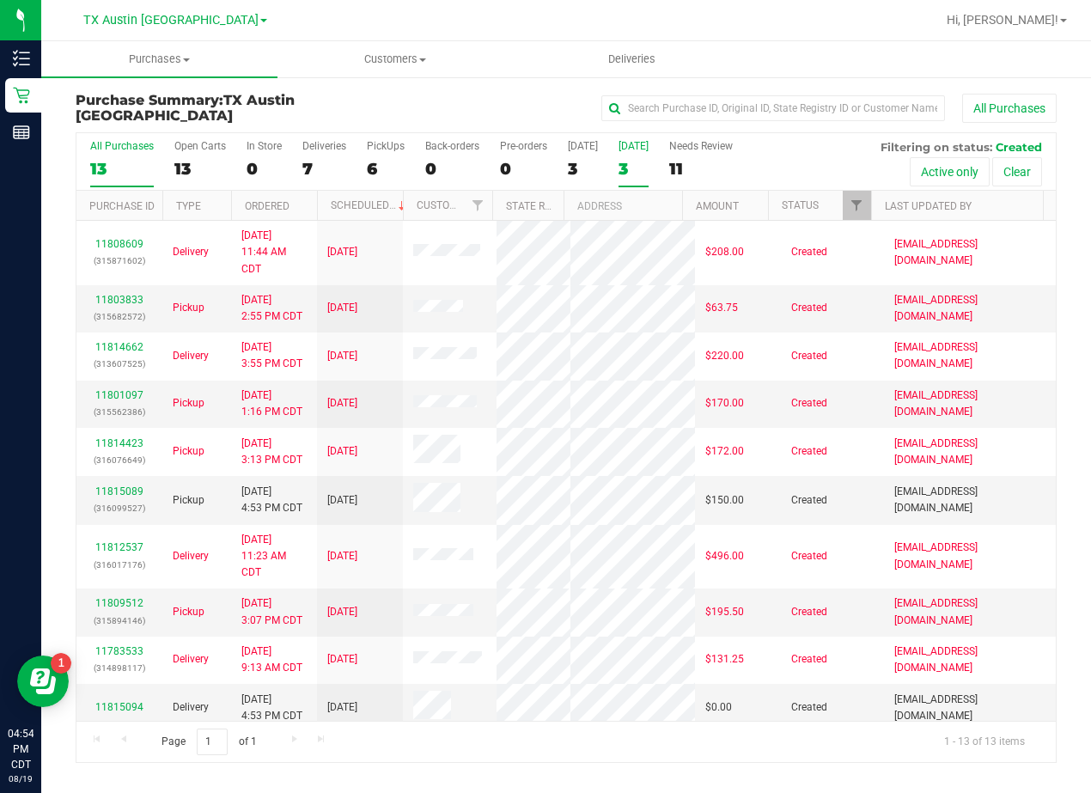
click at [626, 159] on div "3" at bounding box center [634, 169] width 30 height 20
click at [0, 0] on input "[DATE] 3" at bounding box center [0, 0] width 0 height 0
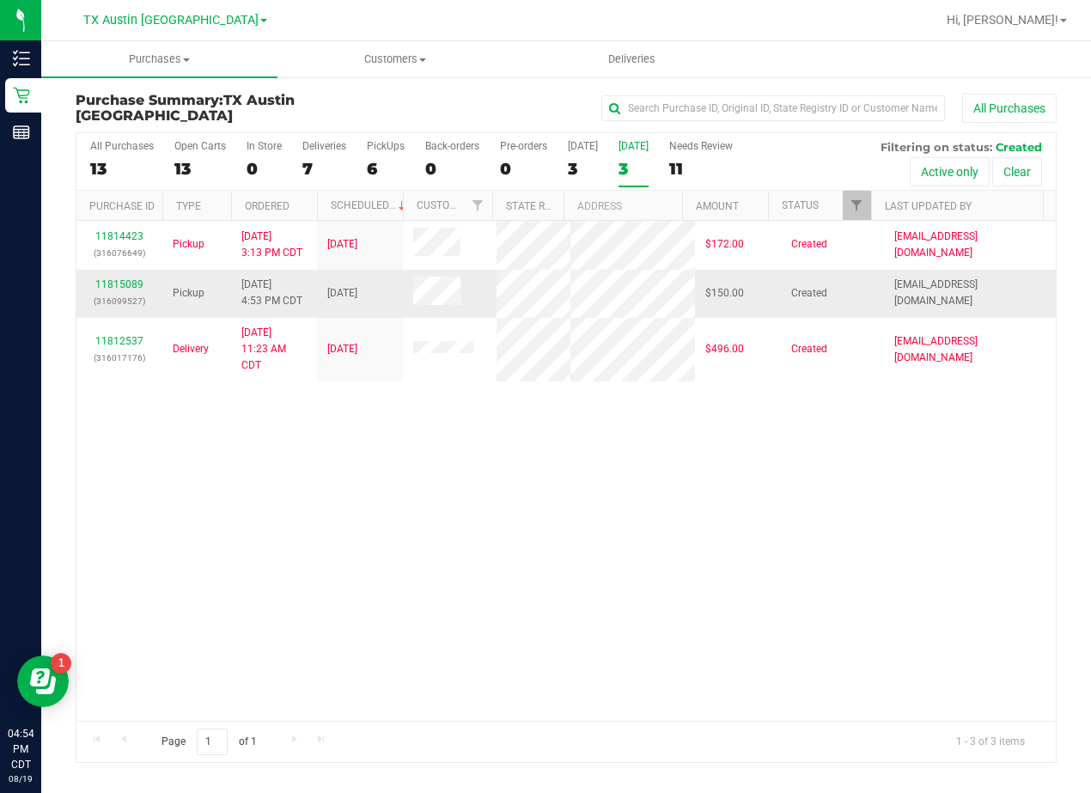
click at [97, 289] on td "11815089 (316099527)" at bounding box center [119, 294] width 86 height 48
click at [113, 290] on link "11815089" at bounding box center [119, 284] width 48 height 12
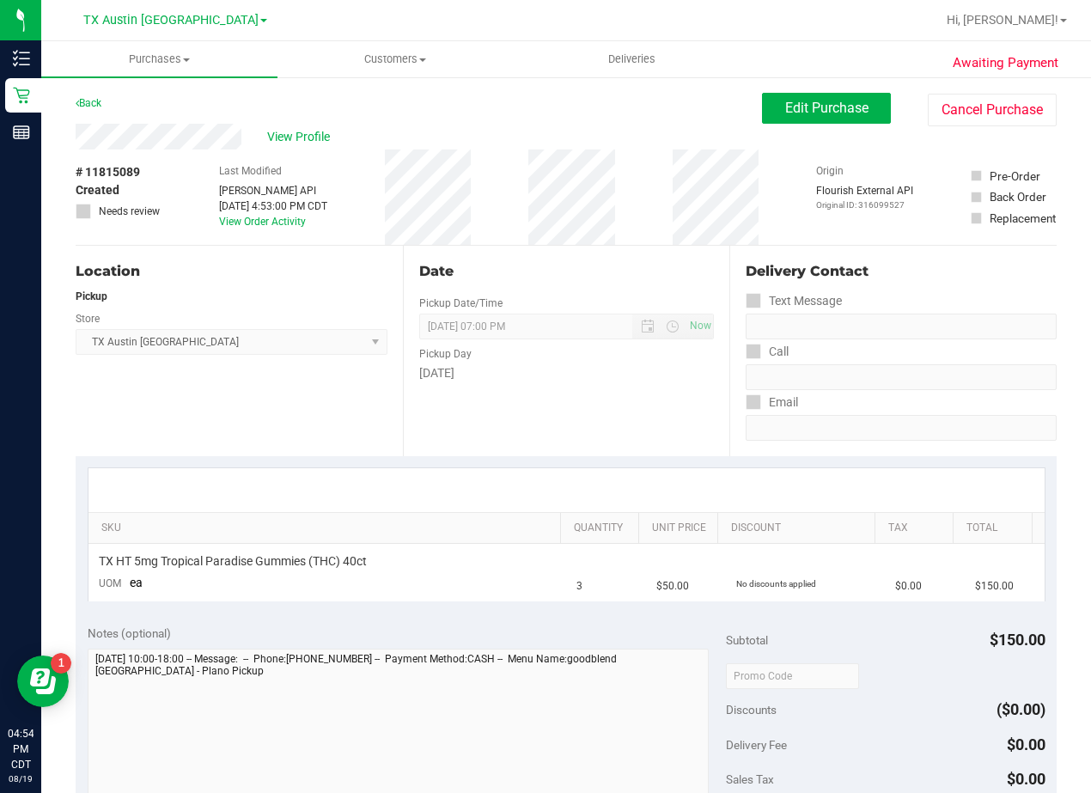
click at [623, 112] on div "Back Edit Purchase Cancel Purchase" at bounding box center [566, 108] width 981 height 31
click at [639, 136] on div "View Profile" at bounding box center [419, 137] width 687 height 26
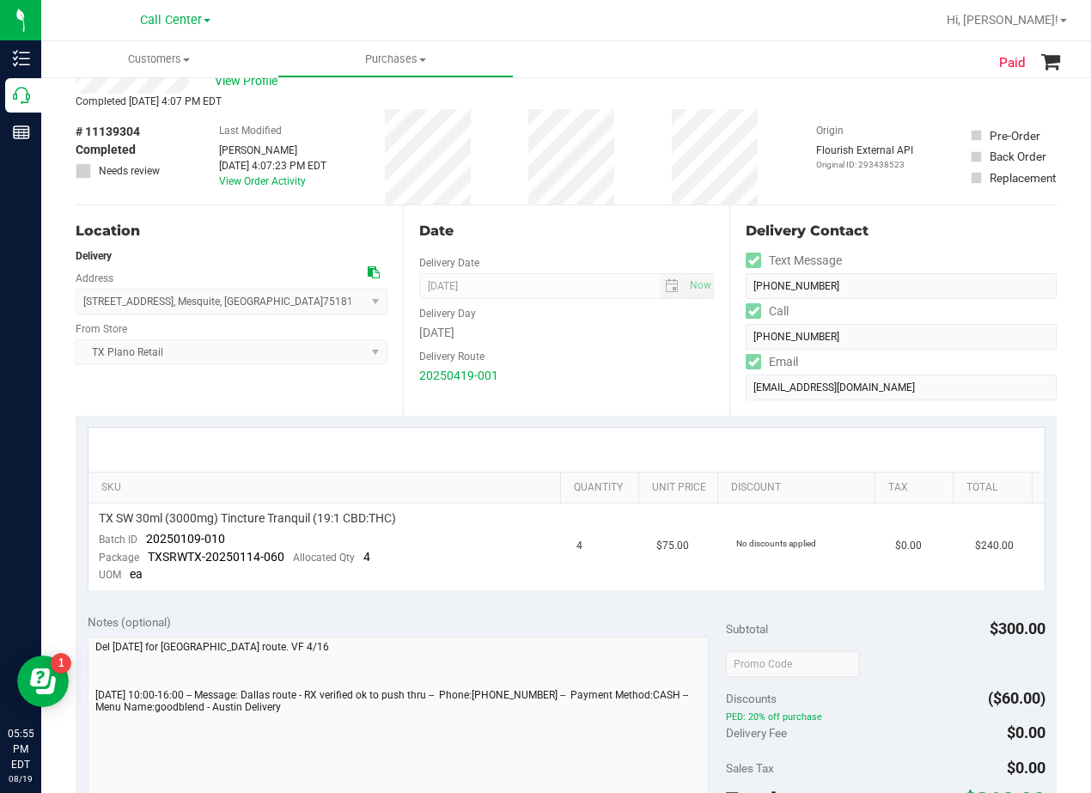
scroll to position [86, 0]
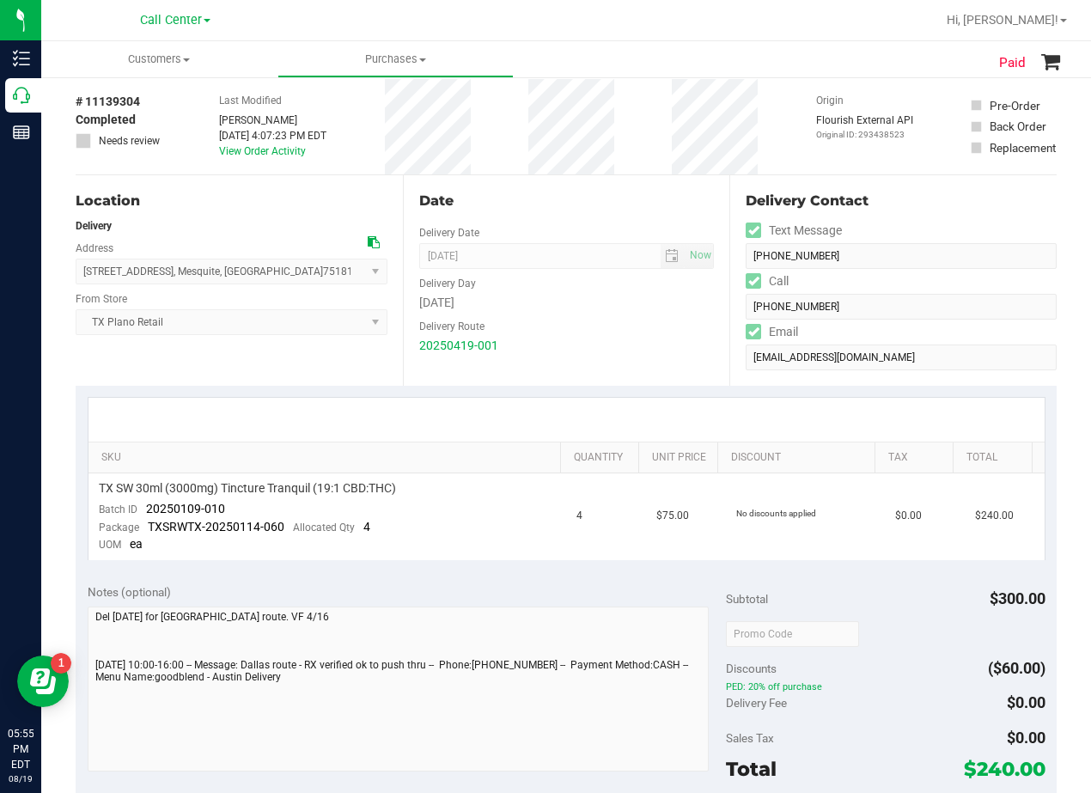
click at [372, 251] on div at bounding box center [374, 243] width 12 height 18
click at [372, 247] on icon at bounding box center [374, 242] width 12 height 12
click at [585, 180] on div "Date Delivery Date [DATE] Now [DATE] 08:00 AM Now Delivery Day [DATE] Delivery …" at bounding box center [566, 280] width 327 height 211
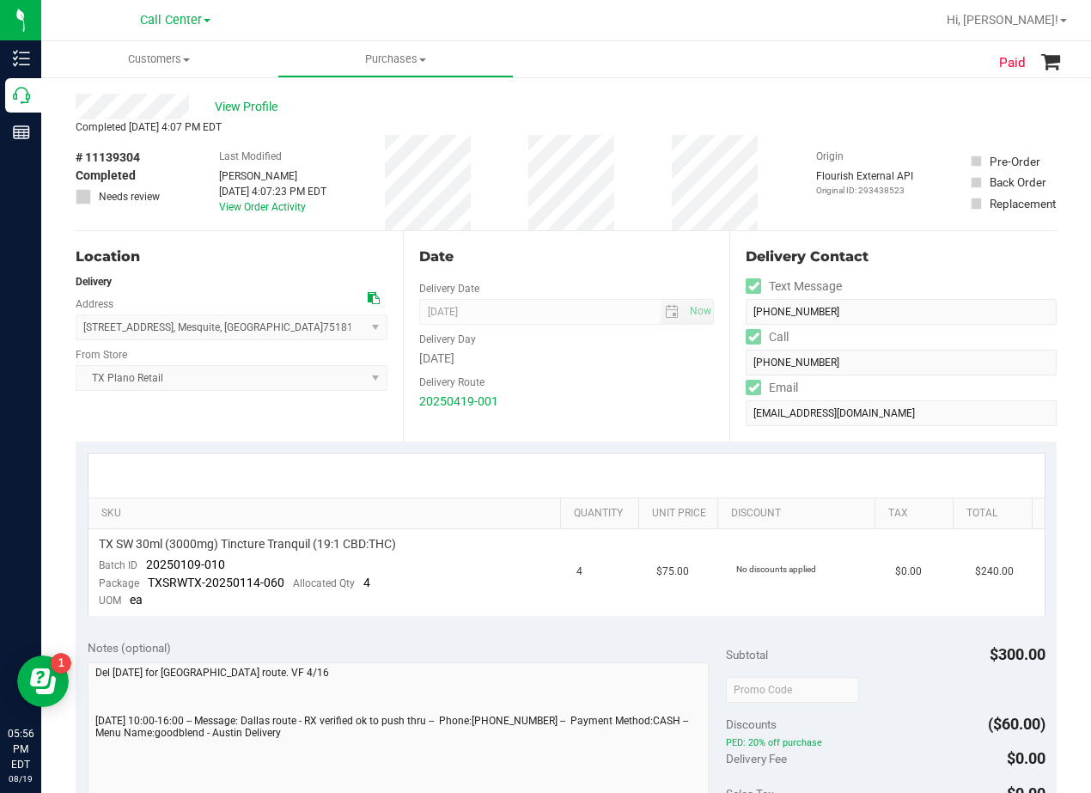
scroll to position [0, 0]
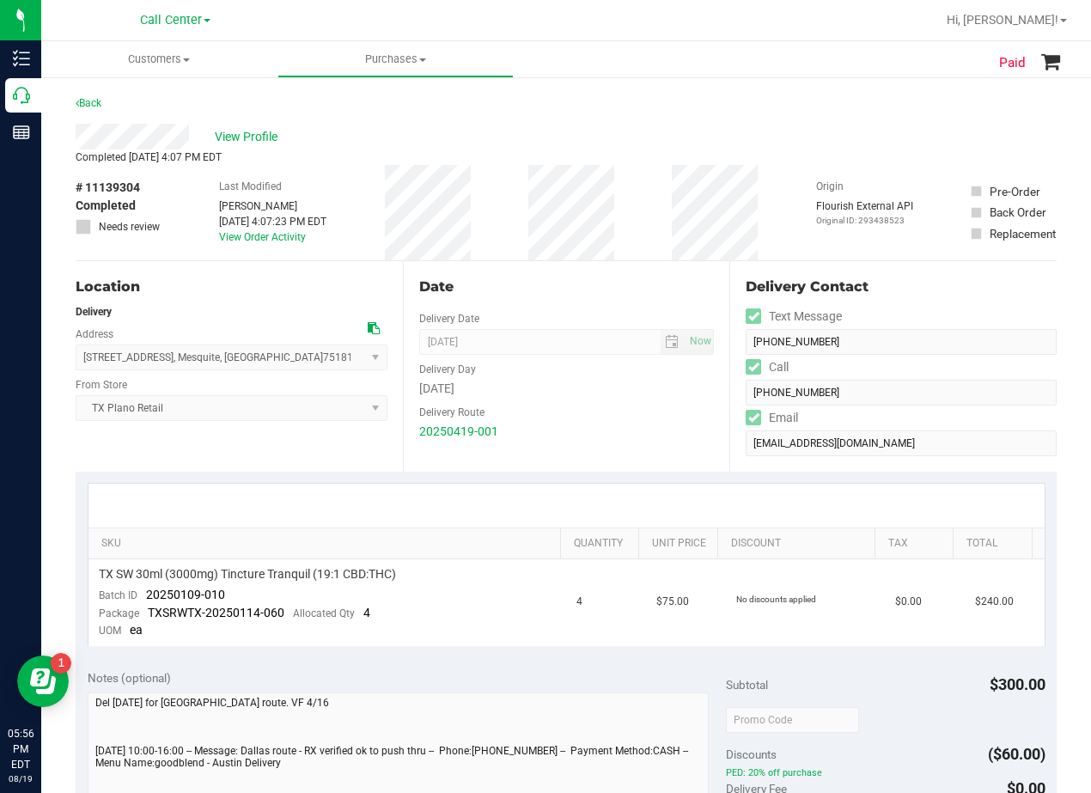
click at [575, 137] on div "View Profile" at bounding box center [566, 137] width 981 height 26
click at [268, 146] on div "View Profile" at bounding box center [566, 137] width 981 height 26
click at [260, 140] on span "View Profile" at bounding box center [249, 137] width 69 height 18
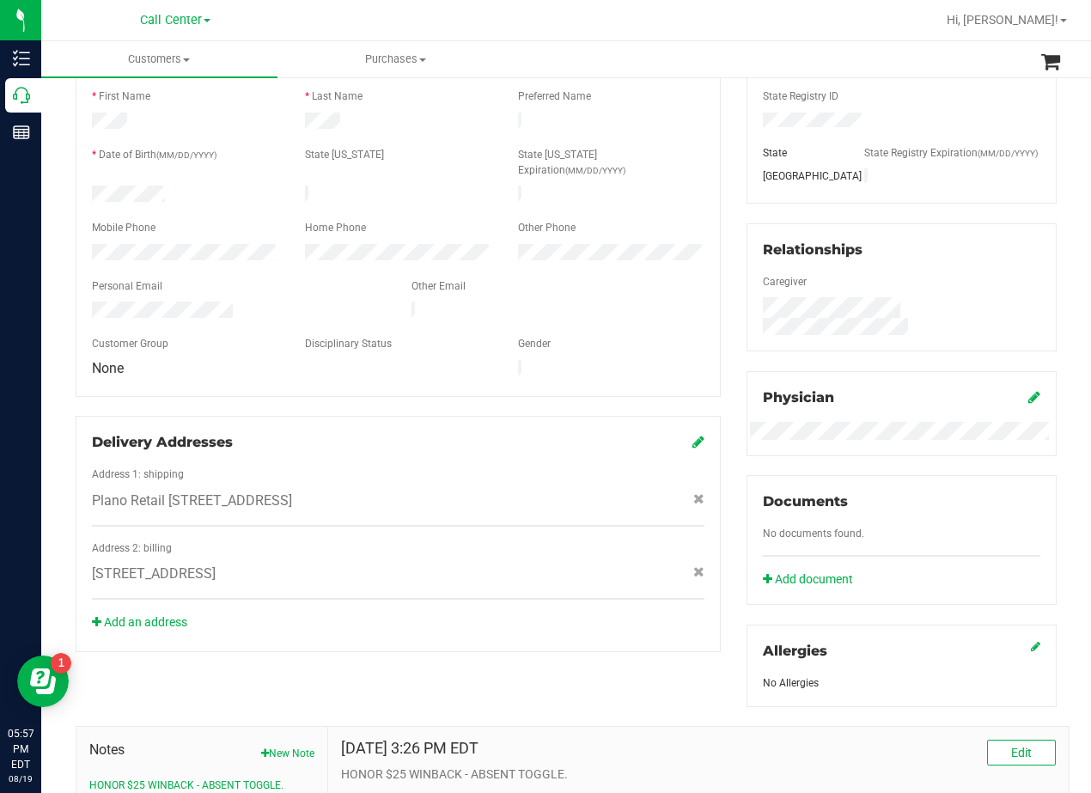
scroll to position [506, 0]
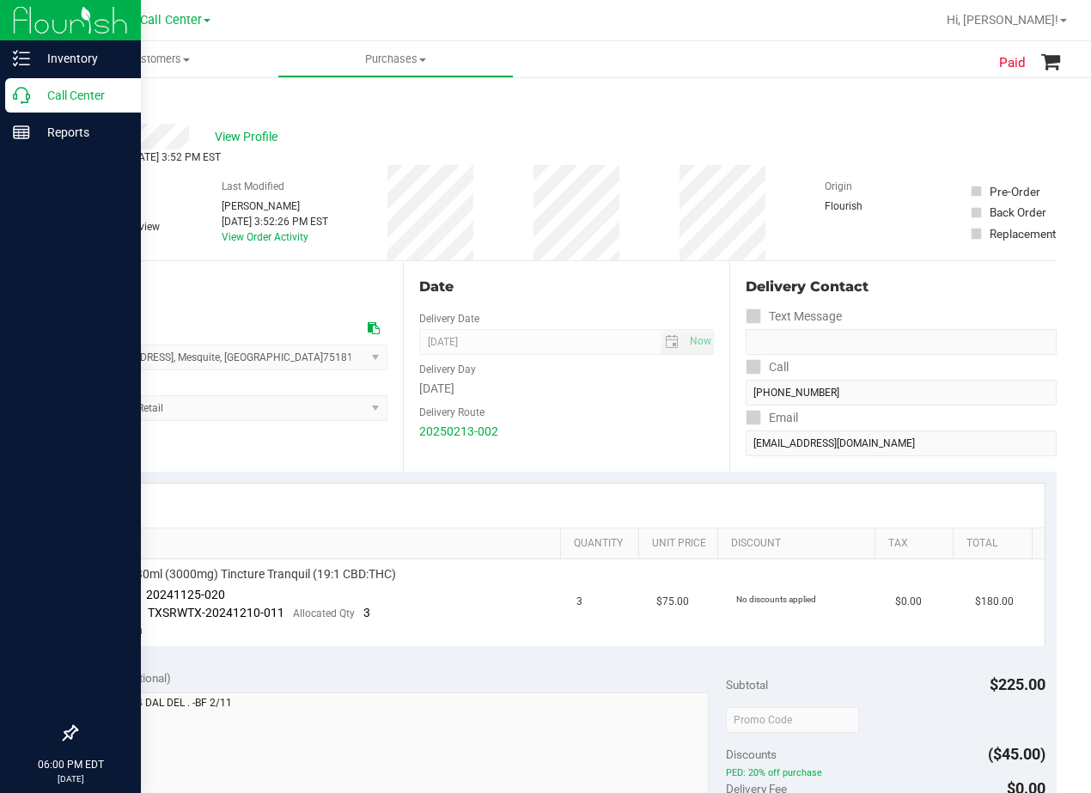
click at [28, 101] on icon at bounding box center [21, 95] width 17 height 17
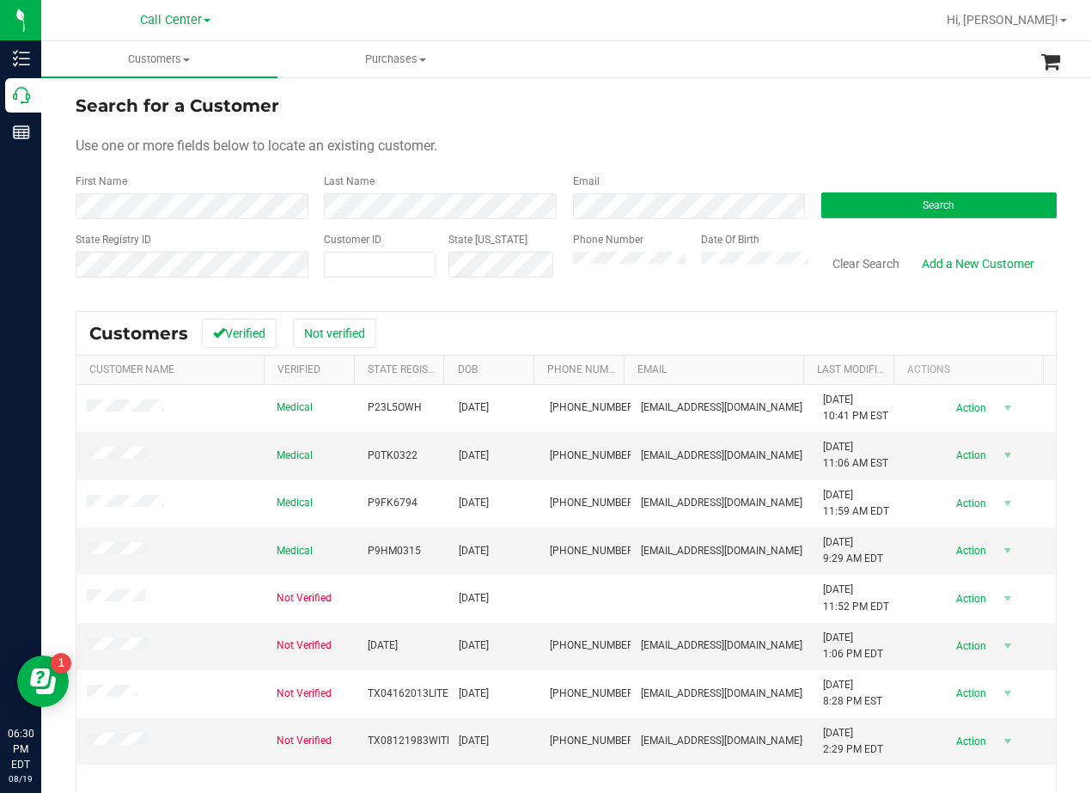
click at [627, 96] on div "Search for a Customer" at bounding box center [566, 106] width 981 height 26
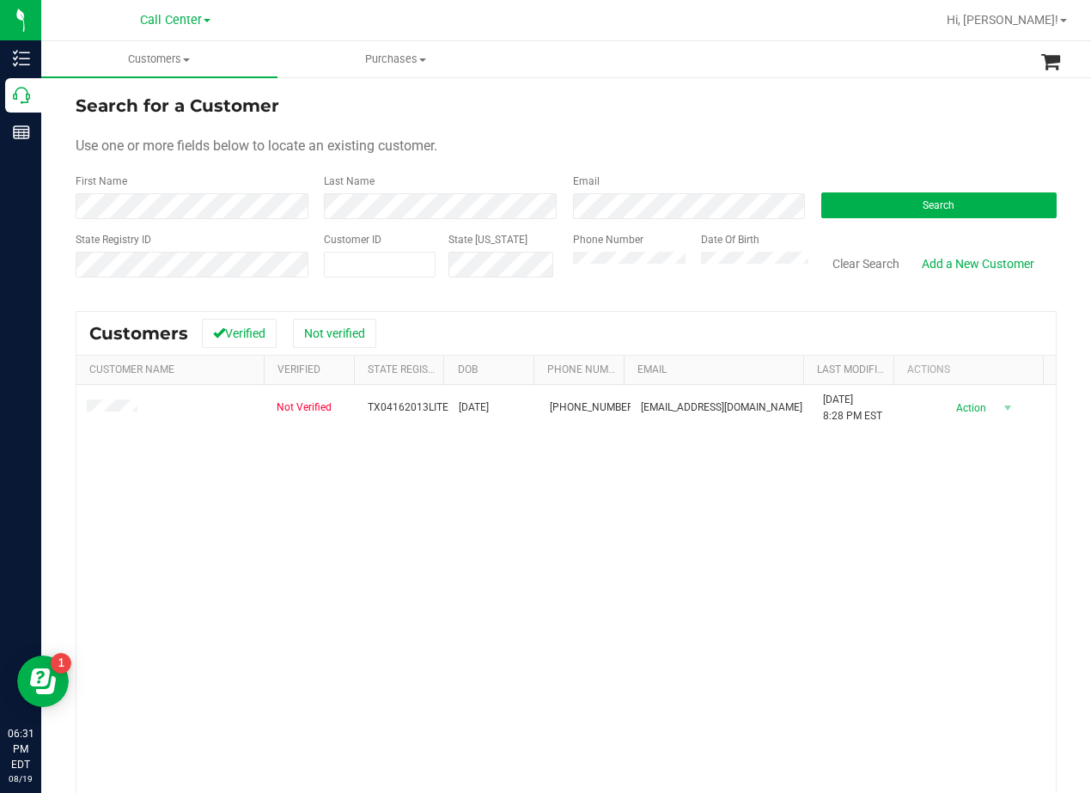
click at [583, 107] on div "Search for a Customer" at bounding box center [566, 106] width 981 height 26
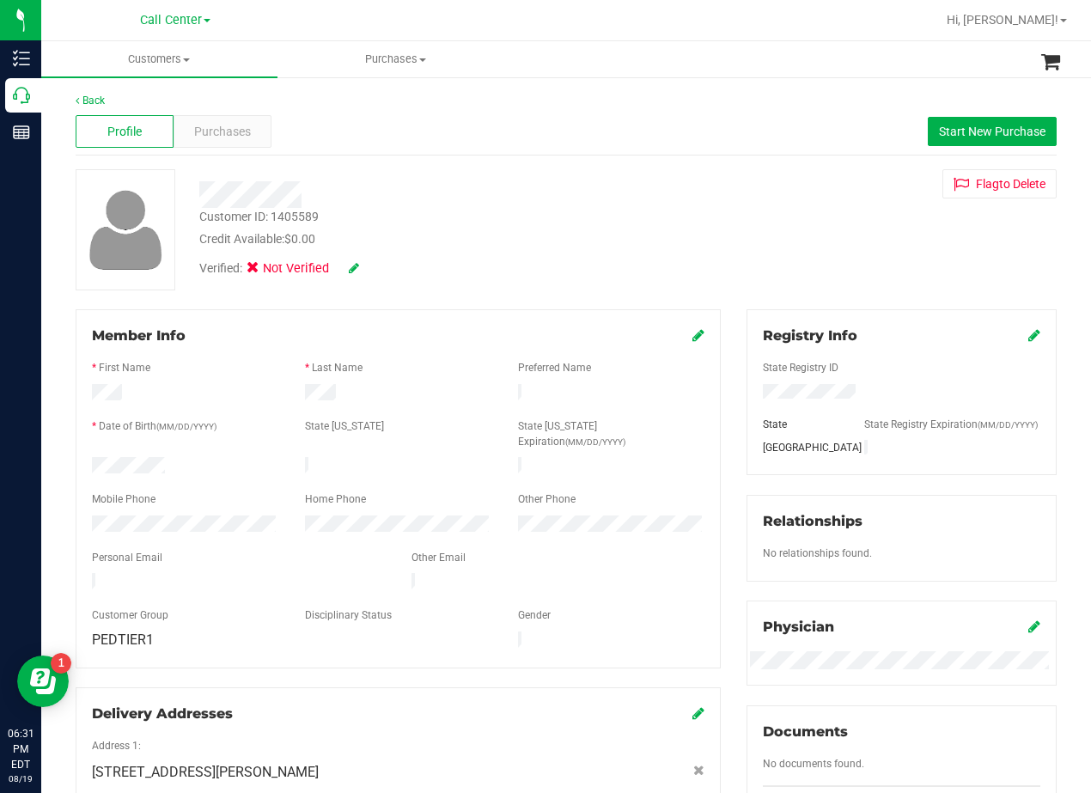
click at [628, 234] on div "Credit Available: $0.00" at bounding box center [438, 239] width 478 height 18
click at [230, 137] on span "Purchases" at bounding box center [222, 132] width 57 height 18
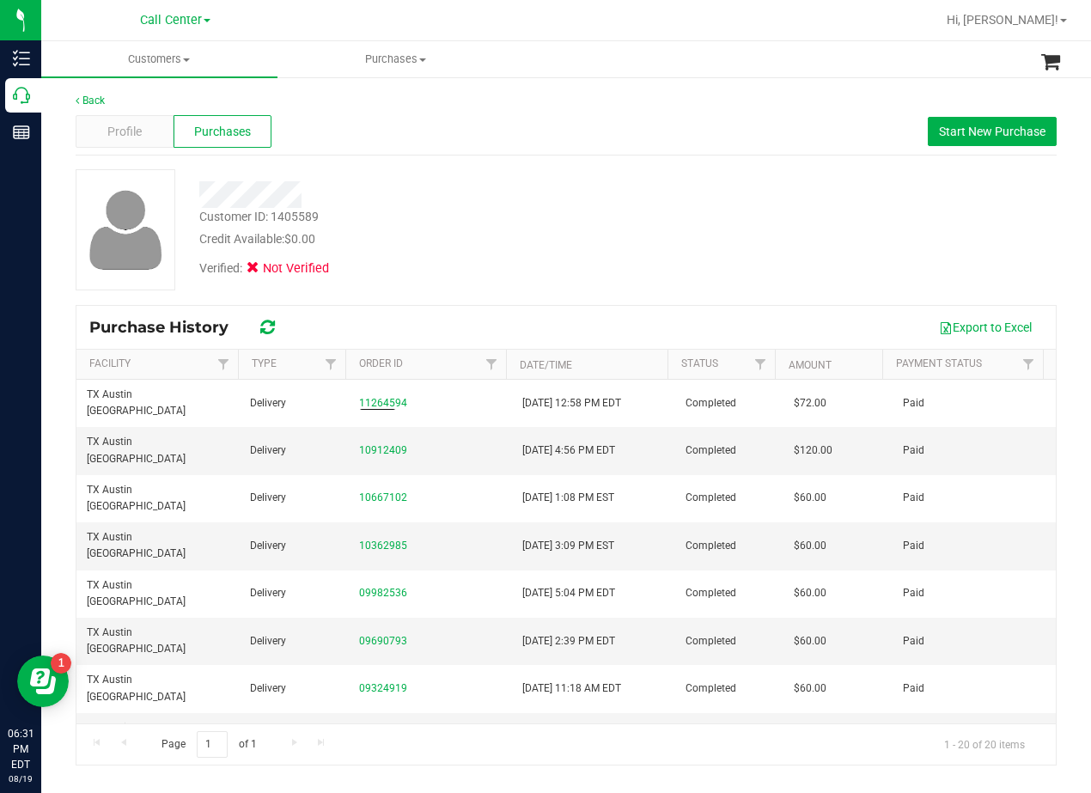
click at [484, 246] on div "Credit Available: $0.00" at bounding box center [438, 239] width 478 height 18
click at [562, 217] on div "Customer ID: 1405589 Credit Available: $0.00" at bounding box center [438, 228] width 504 height 40
click at [943, 140] on button "Start New Purchase" at bounding box center [992, 131] width 129 height 29
click at [648, 146] on div "Profile Purchases Start New Purchase" at bounding box center [566, 131] width 981 height 47
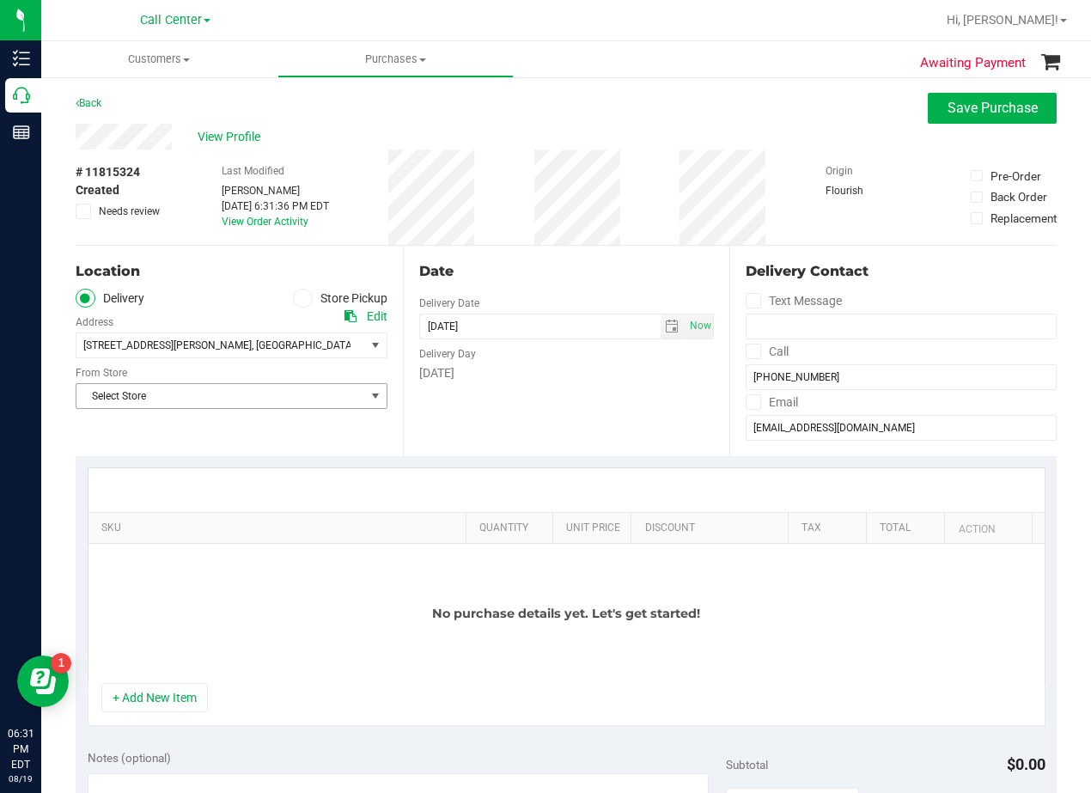
click at [321, 402] on span "Select Store" at bounding box center [220, 396] width 289 height 24
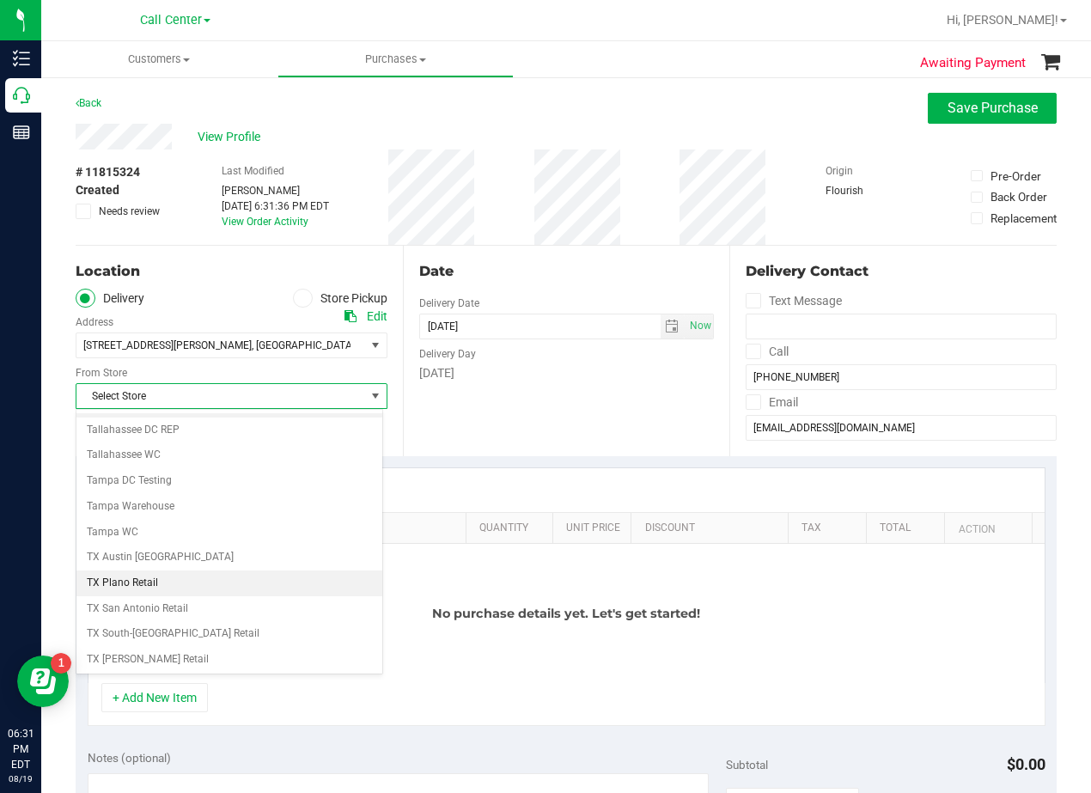
scroll to position [1248, 0]
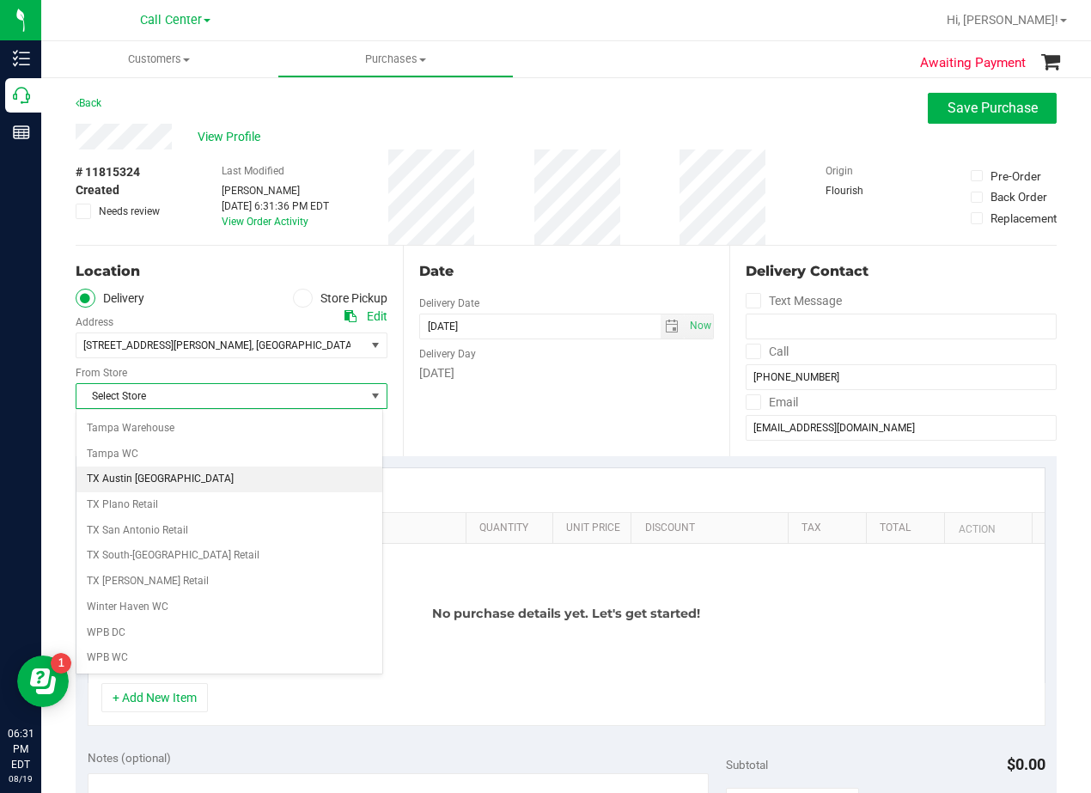
click at [150, 482] on li "TX Austin [GEOGRAPHIC_DATA]" at bounding box center [229, 480] width 306 height 26
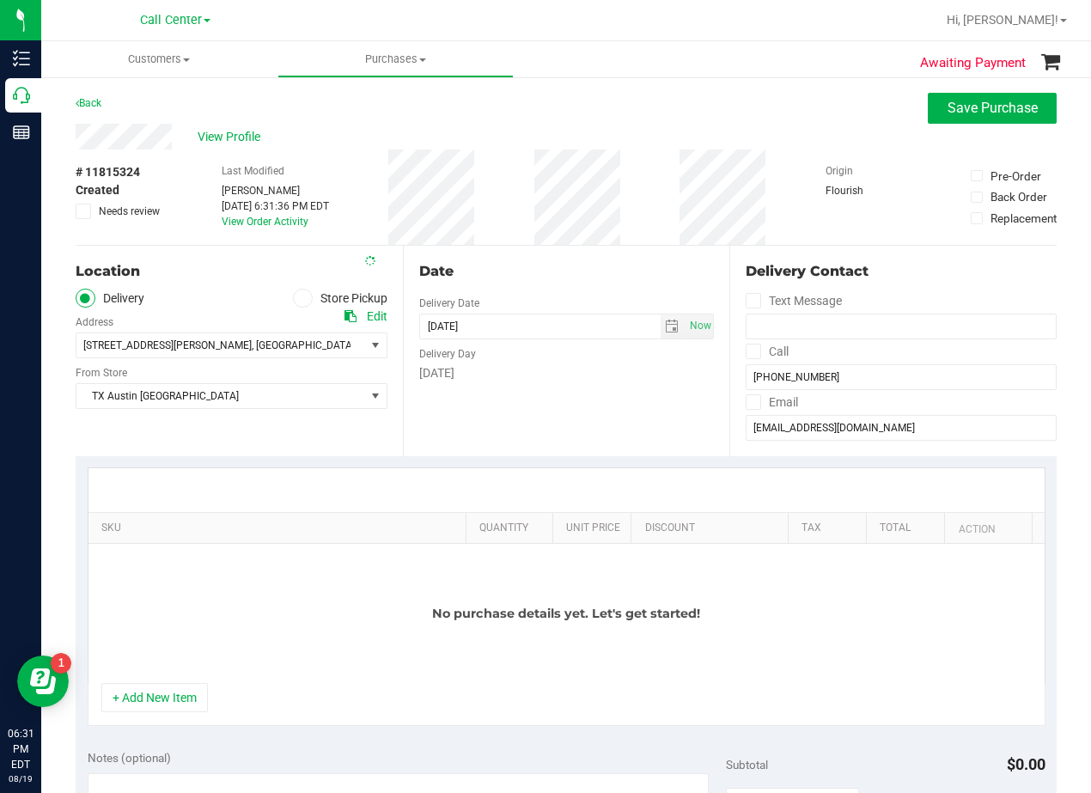
click at [395, 384] on div "Location Delivery Store Pickup Address Edit 9432 Katy Fwy , Houston , TX 77055 …" at bounding box center [239, 351] width 327 height 211
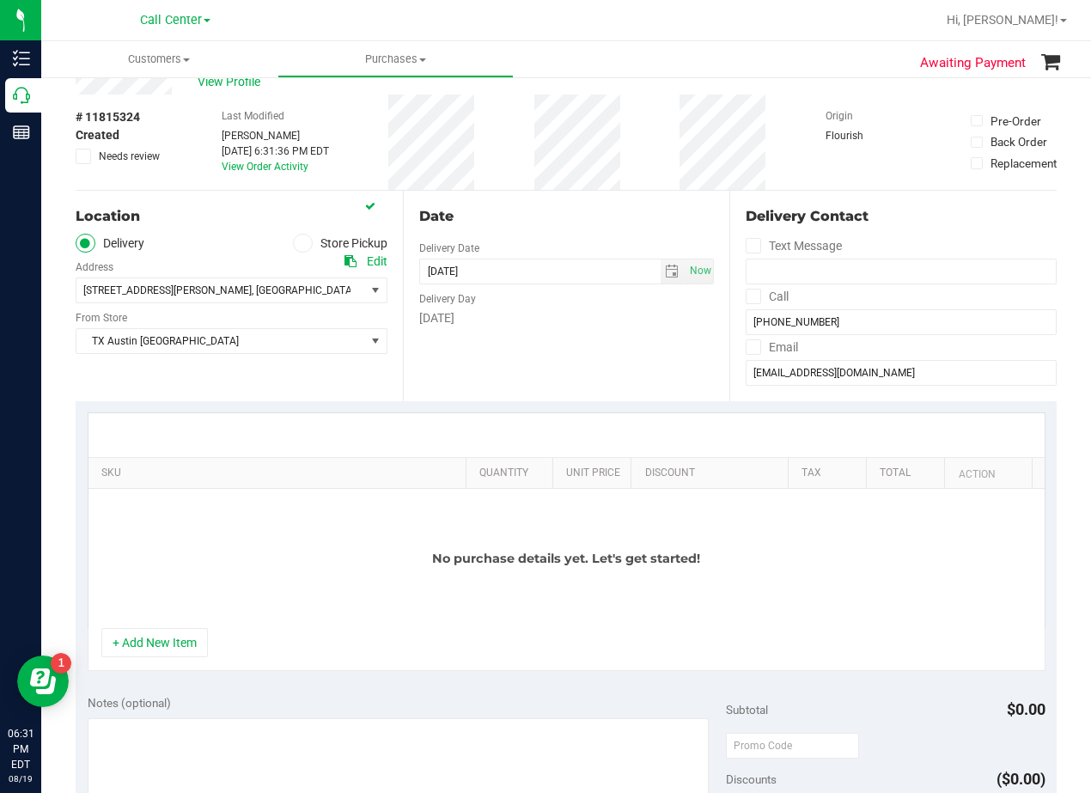
scroll to position [86, 0]
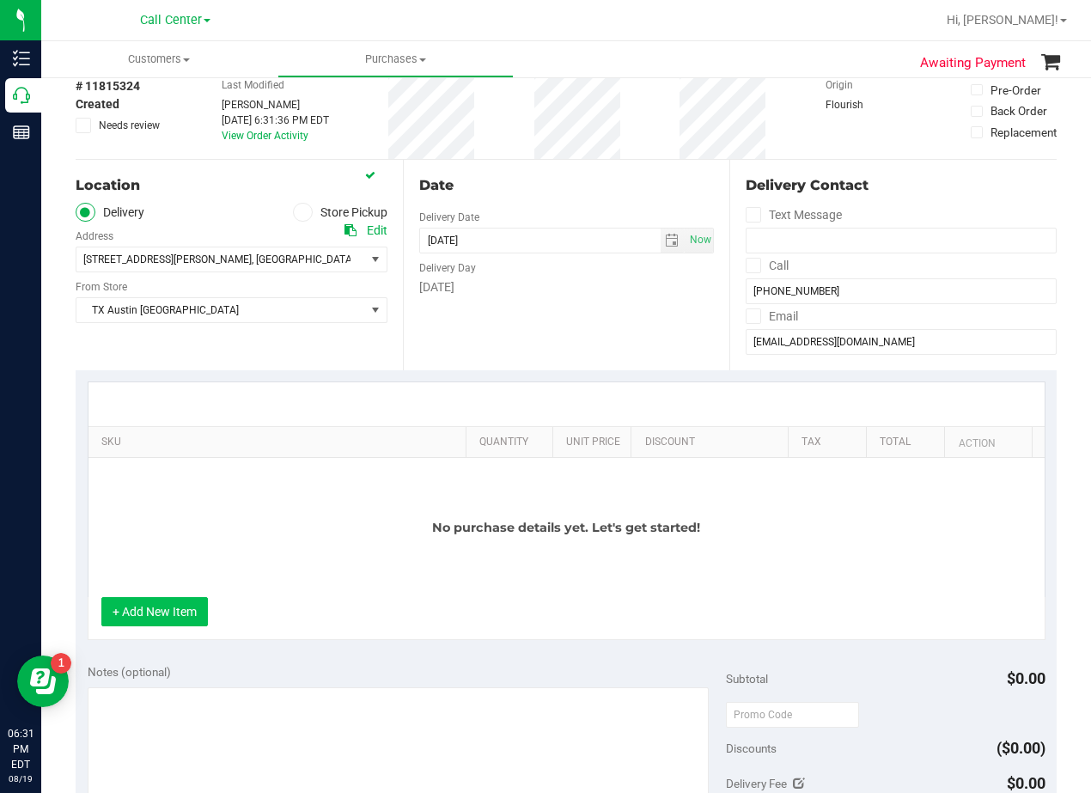
click at [166, 626] on button "+ Add New Item" at bounding box center [154, 611] width 107 height 29
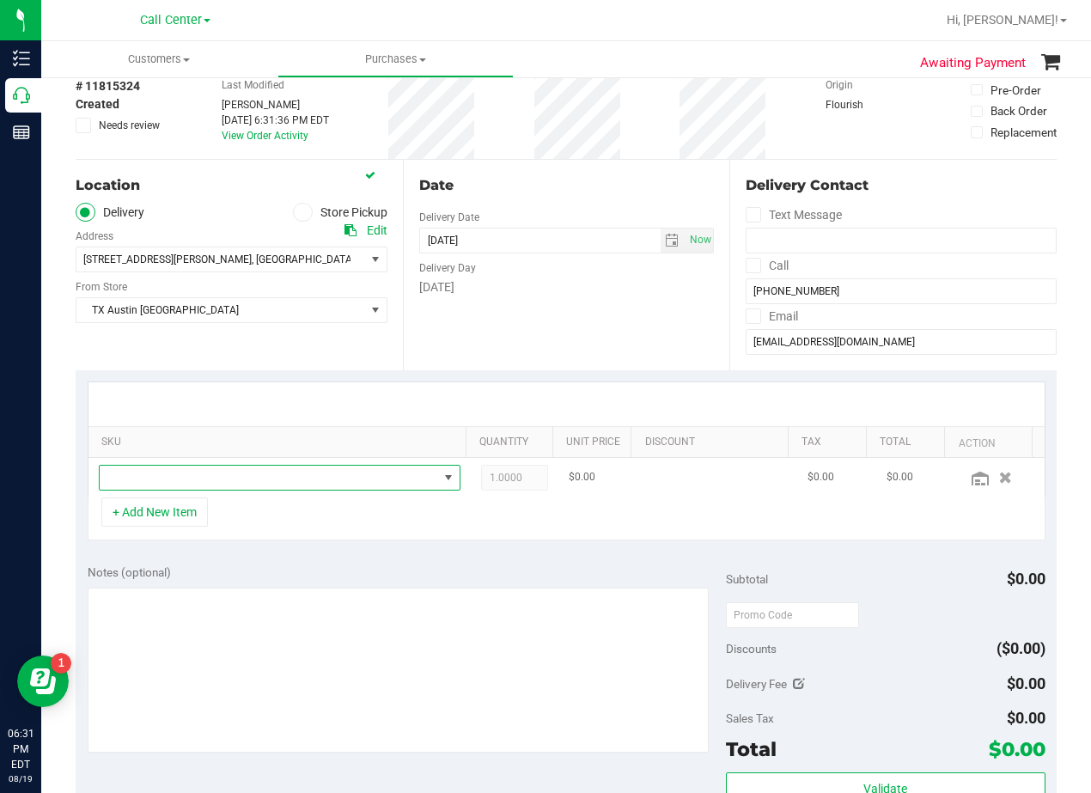
click at [182, 478] on span "NO DATA FOUND" at bounding box center [269, 478] width 339 height 24
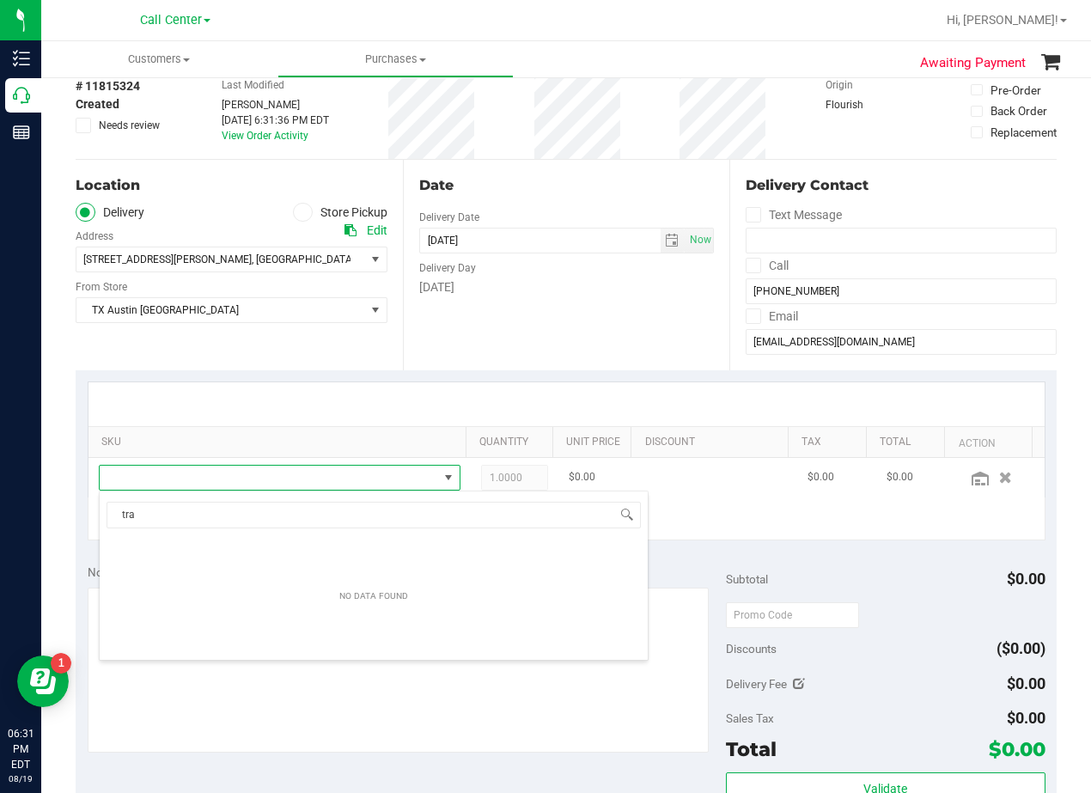
scroll to position [26, 339]
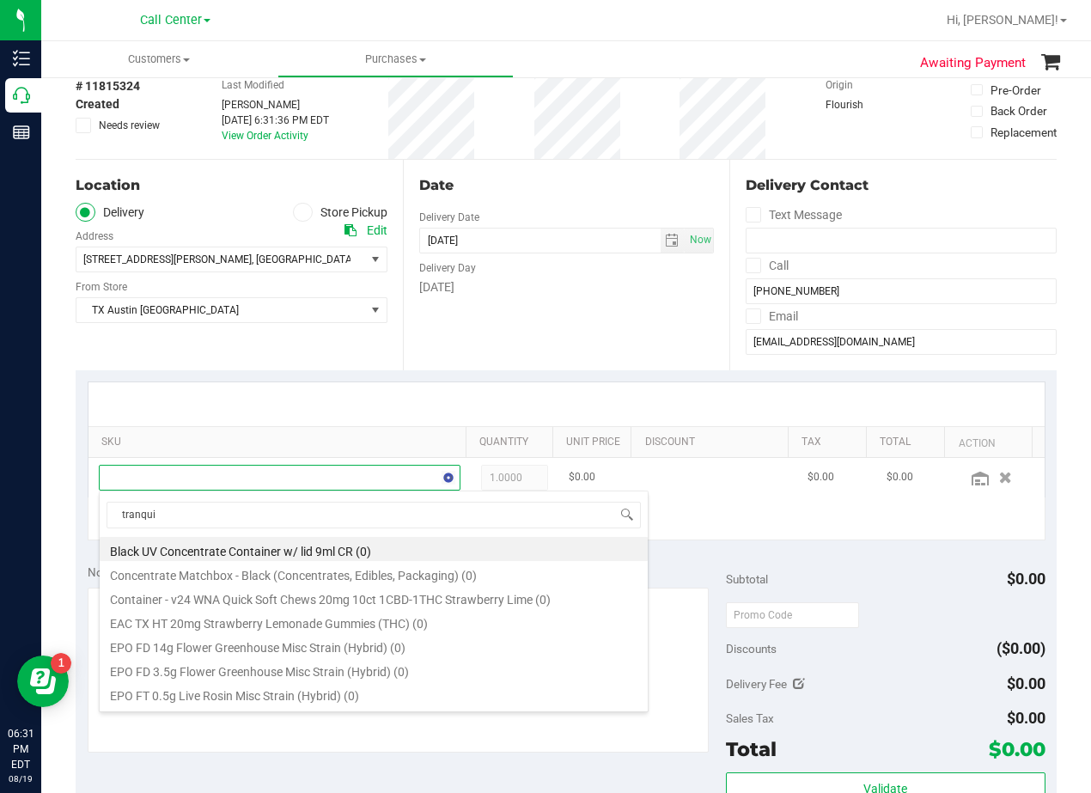
type input "tranquil"
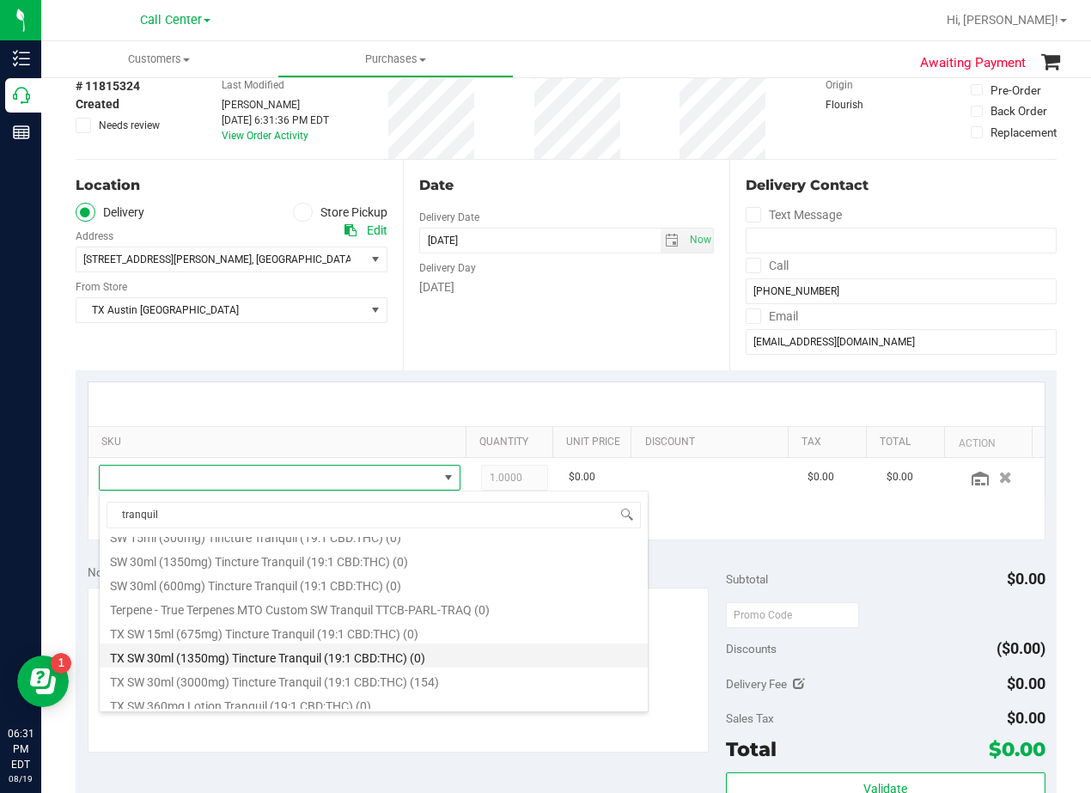
scroll to position [406, 0]
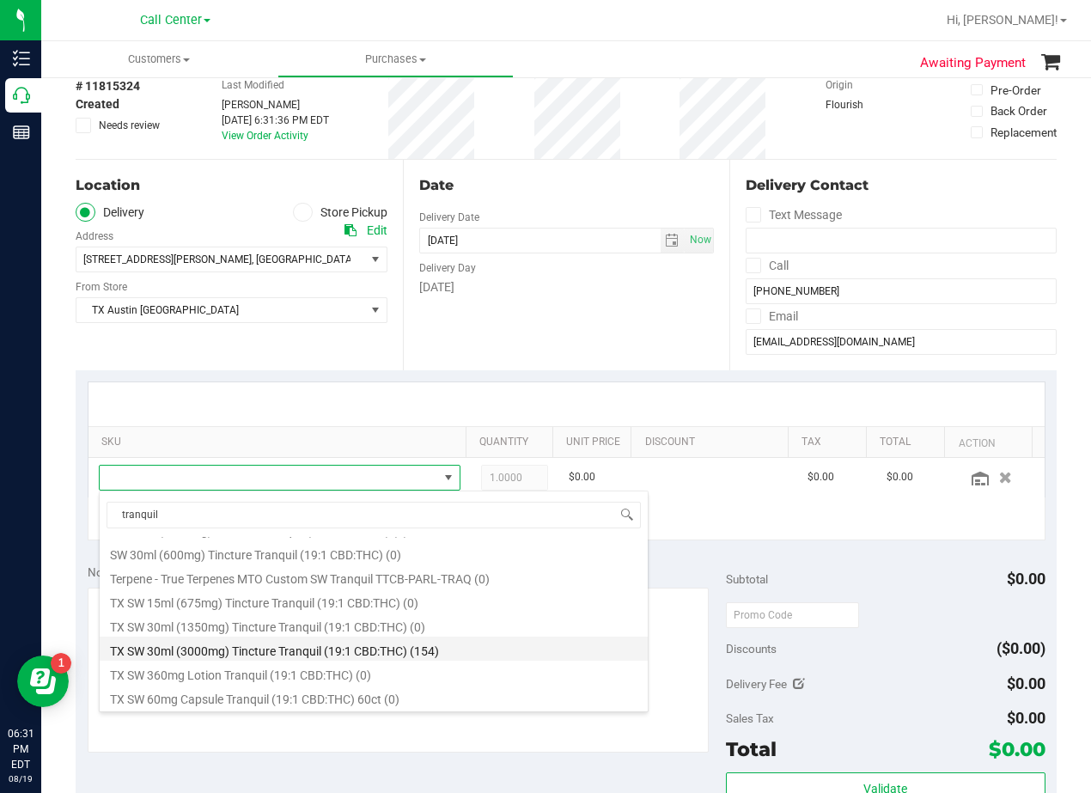
click at [442, 640] on li "TX SW 30ml (3000mg) Tincture Tranquil (19:1 CBD:THC) (154)" at bounding box center [374, 649] width 548 height 24
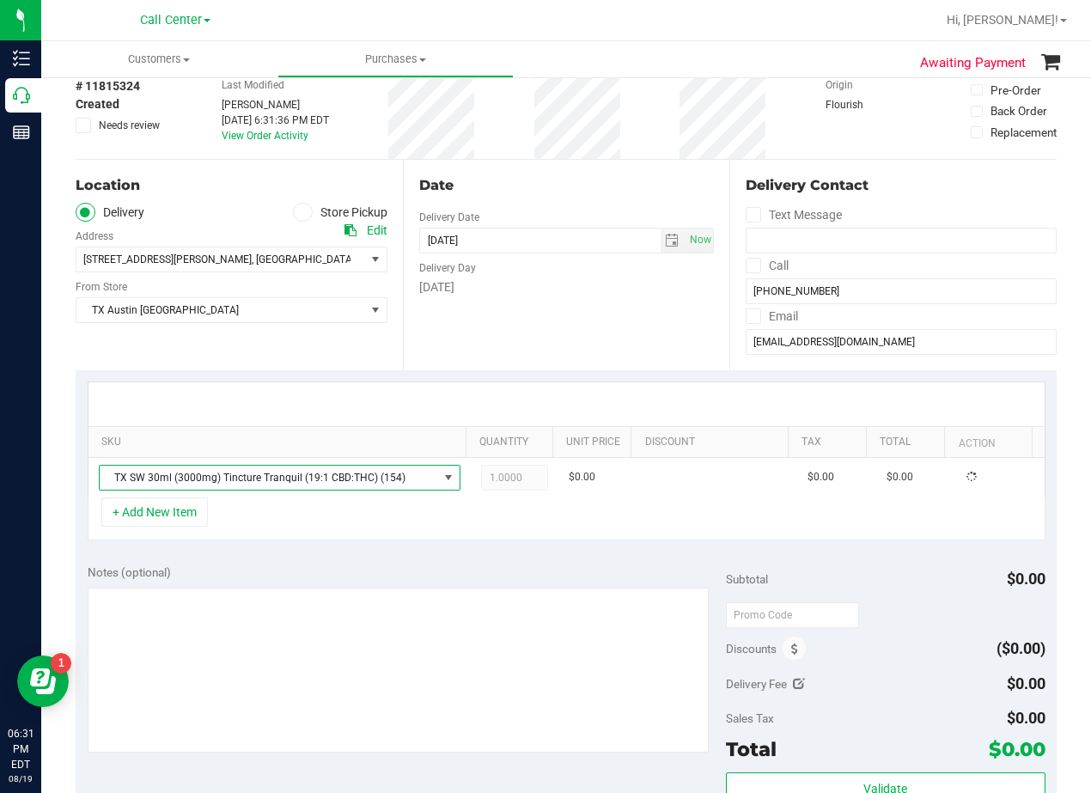
click at [442, 572] on div "Notes (optional)" at bounding box center [407, 572] width 638 height 17
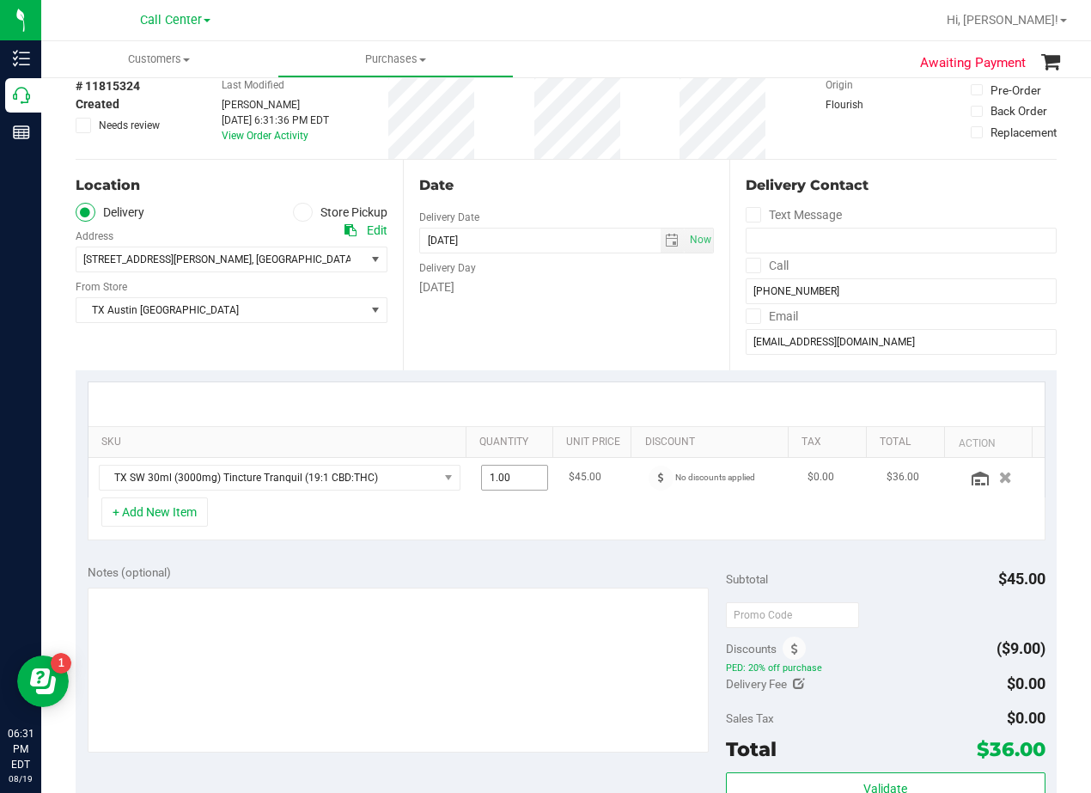
click at [511, 484] on span "1.00 1" at bounding box center [515, 478] width 68 height 26
click at [511, 484] on input "1" at bounding box center [515, 478] width 66 height 24
type input "2"
type input "2.00"
click at [501, 389] on div at bounding box center [566, 404] width 956 height 44
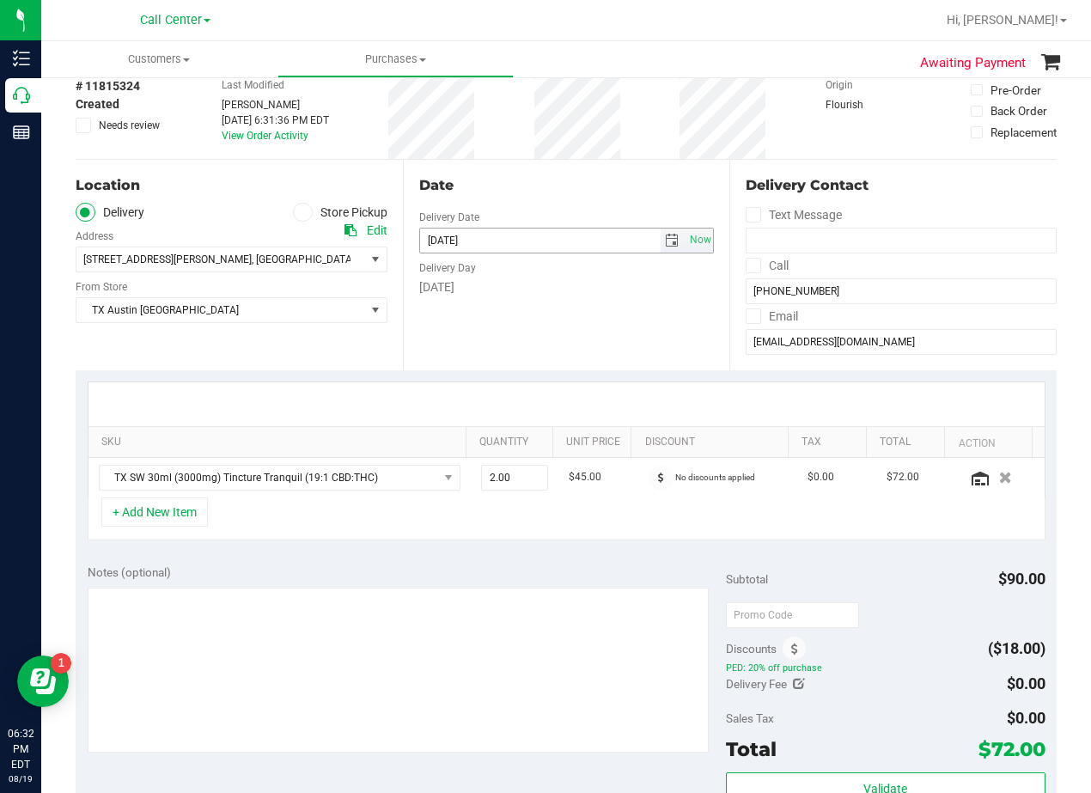
click at [665, 243] on span "select" at bounding box center [672, 241] width 14 height 14
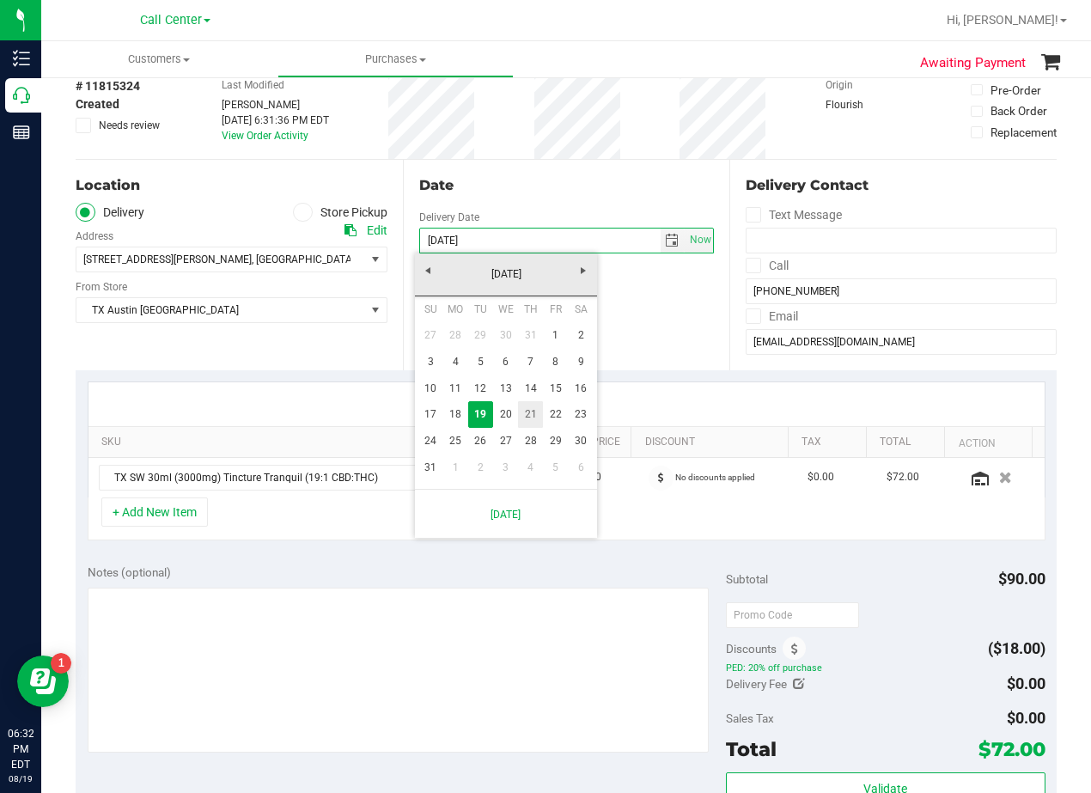
click at [534, 418] on link "21" at bounding box center [530, 414] width 25 height 27
type input "08/21/2025"
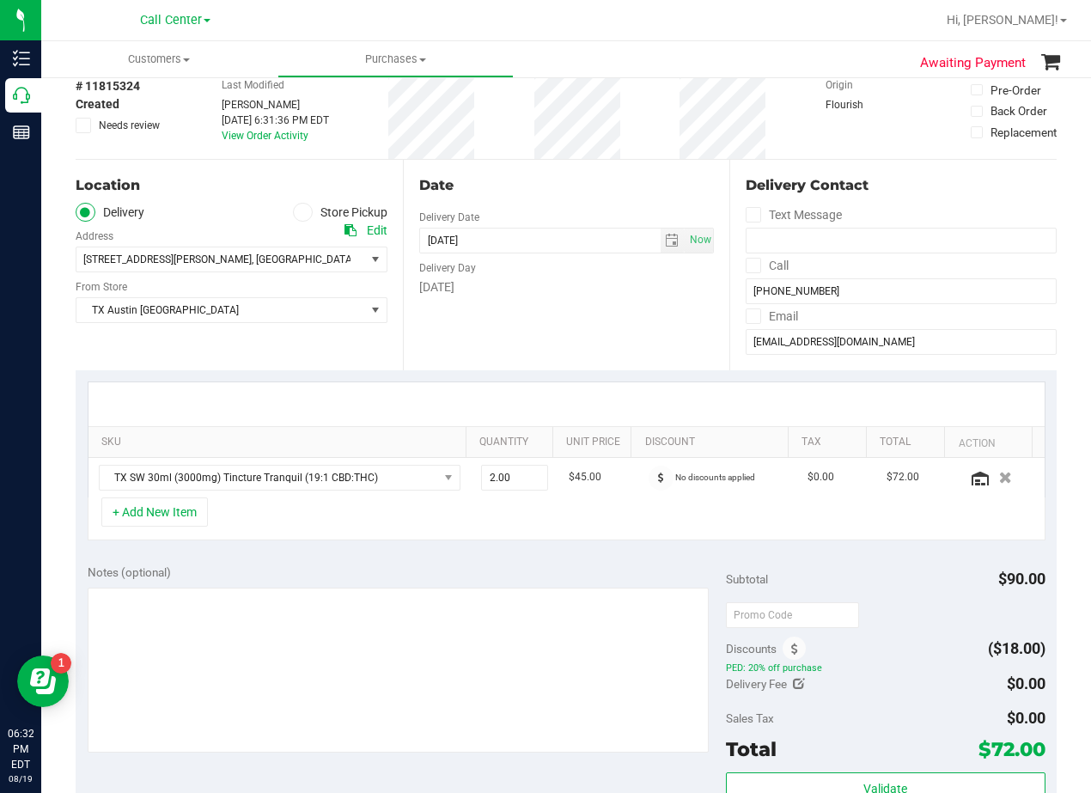
click at [538, 311] on div "Date Delivery Date 08/21/2025 Now 08/21/2025 08:00 AM Now Delivery Day Thursday" at bounding box center [566, 265] width 327 height 211
click at [552, 193] on div "Date" at bounding box center [567, 185] width 296 height 21
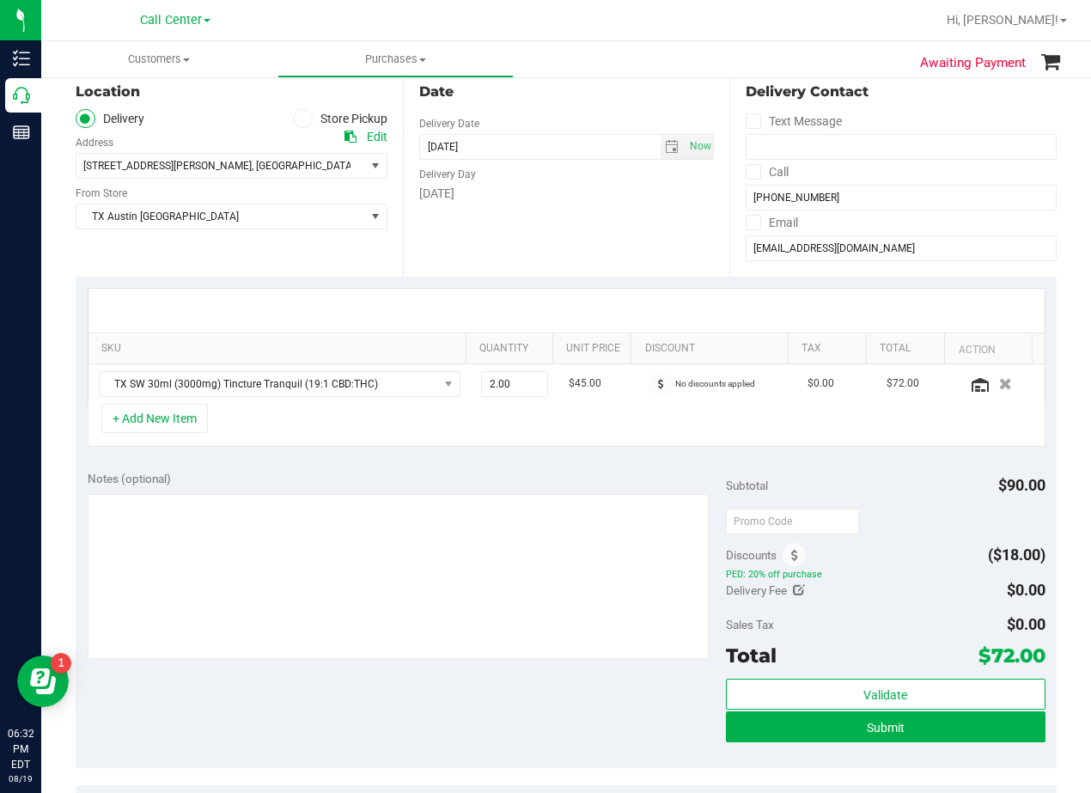
scroll to position [258, 0]
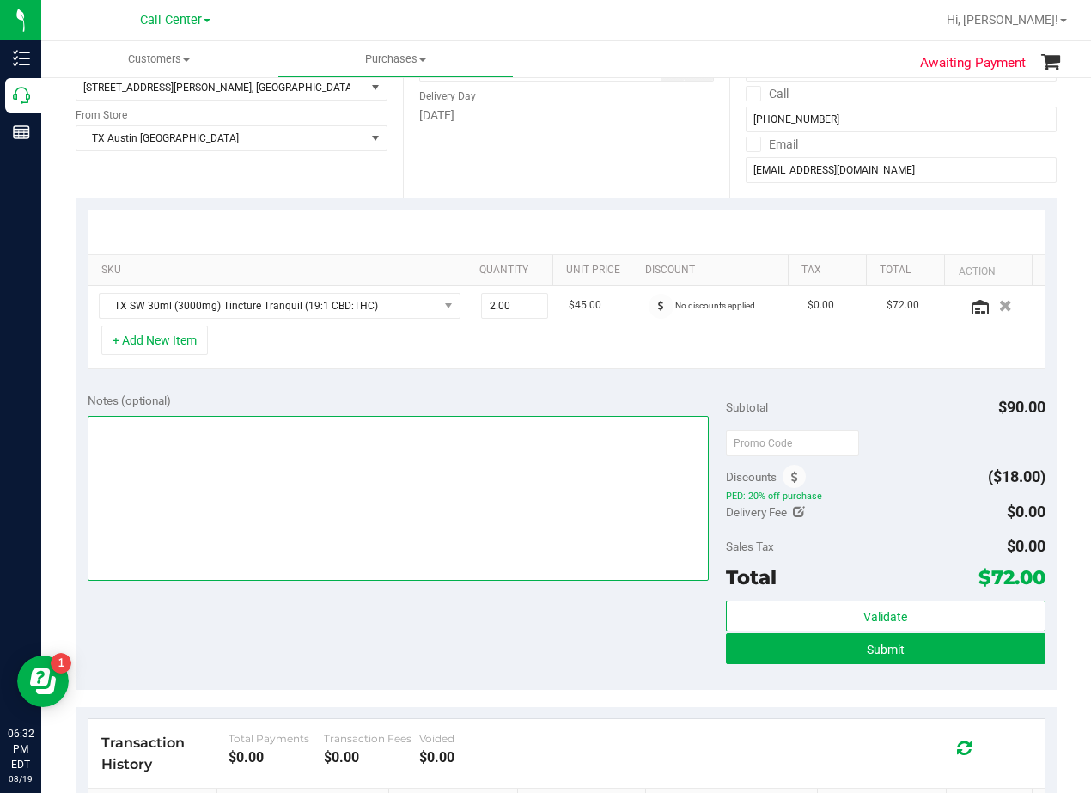
click at [553, 457] on textarea at bounding box center [398, 498] width 621 height 165
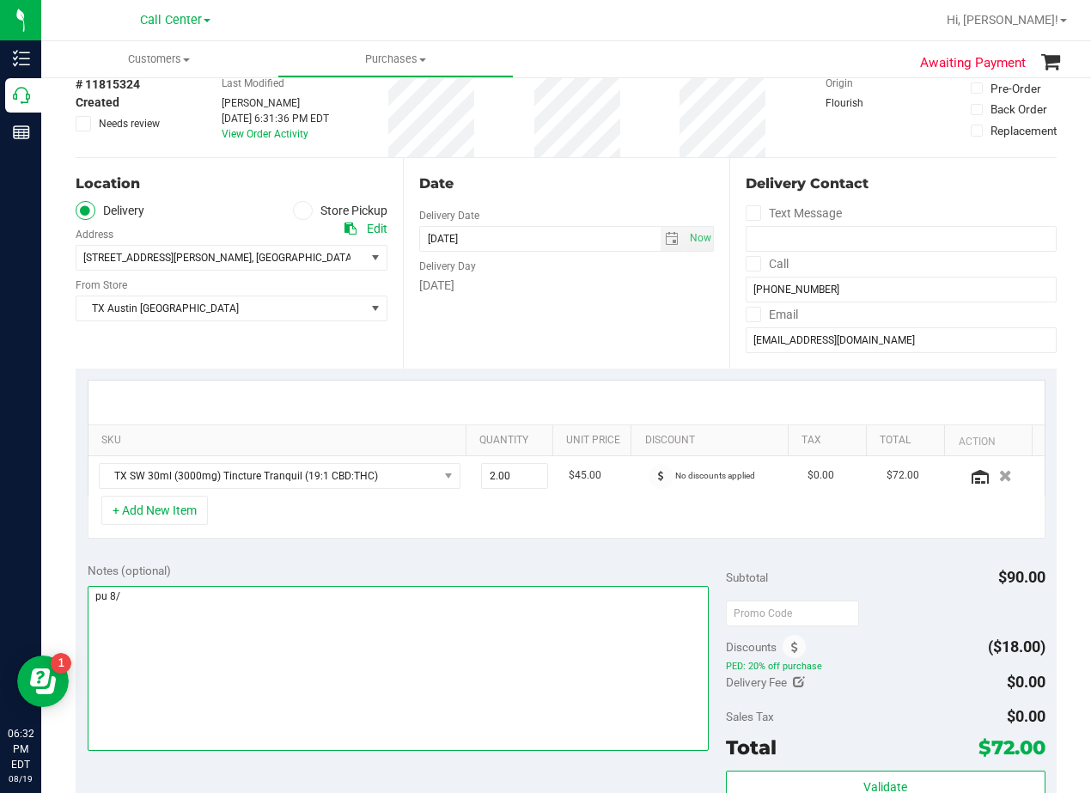
scroll to position [86, 0]
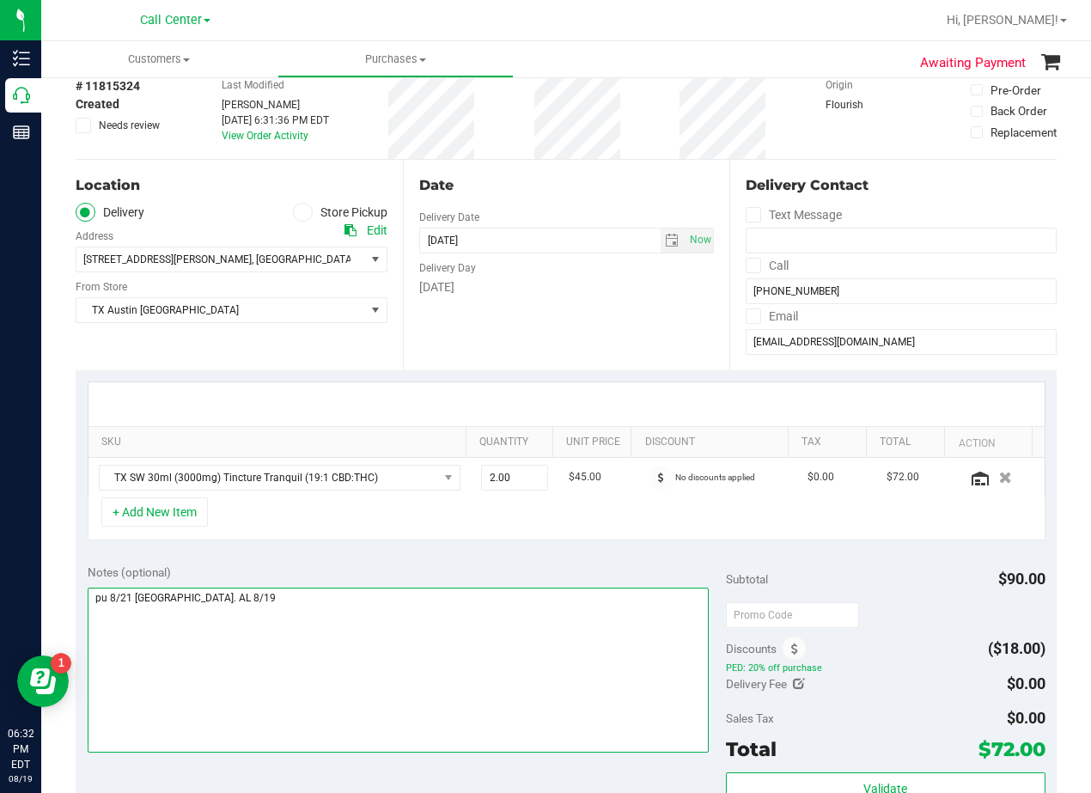
type textarea "pu 8/21 Houston. AL 8/19"
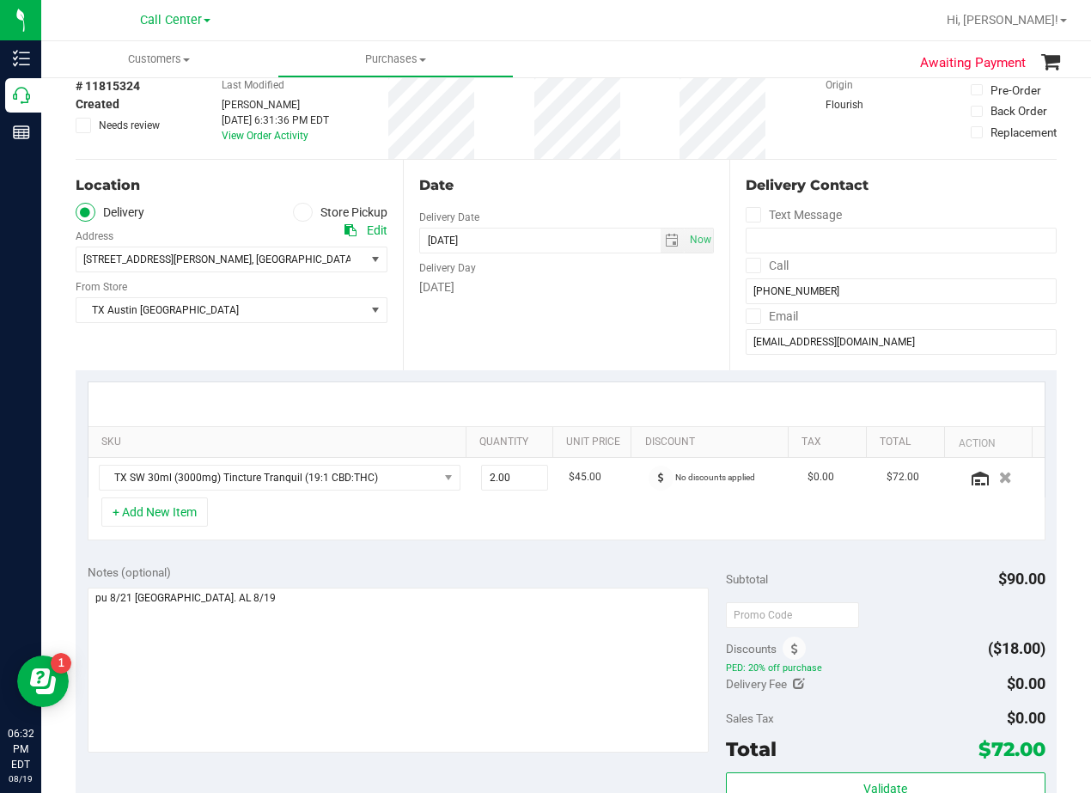
click at [595, 351] on div "Date Delivery Date 08/21/2025 Now 08/21/2025 08:00 AM Now Delivery Day Thursday" at bounding box center [566, 265] width 327 height 211
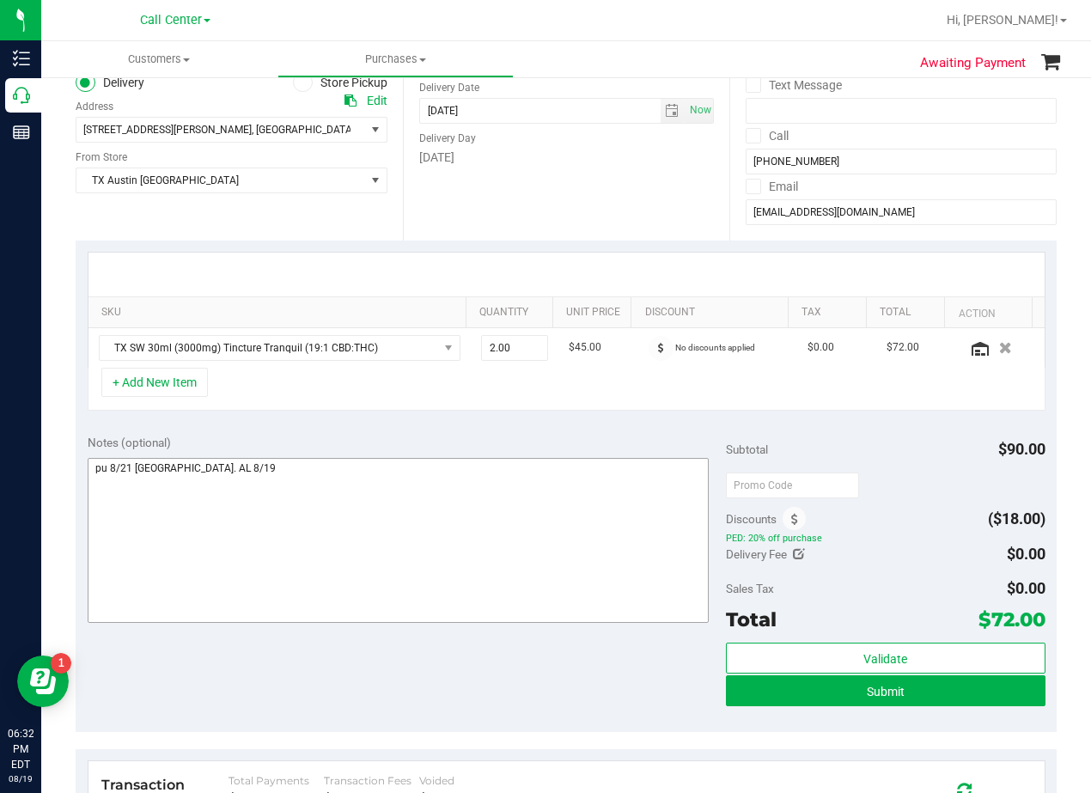
scroll to position [258, 0]
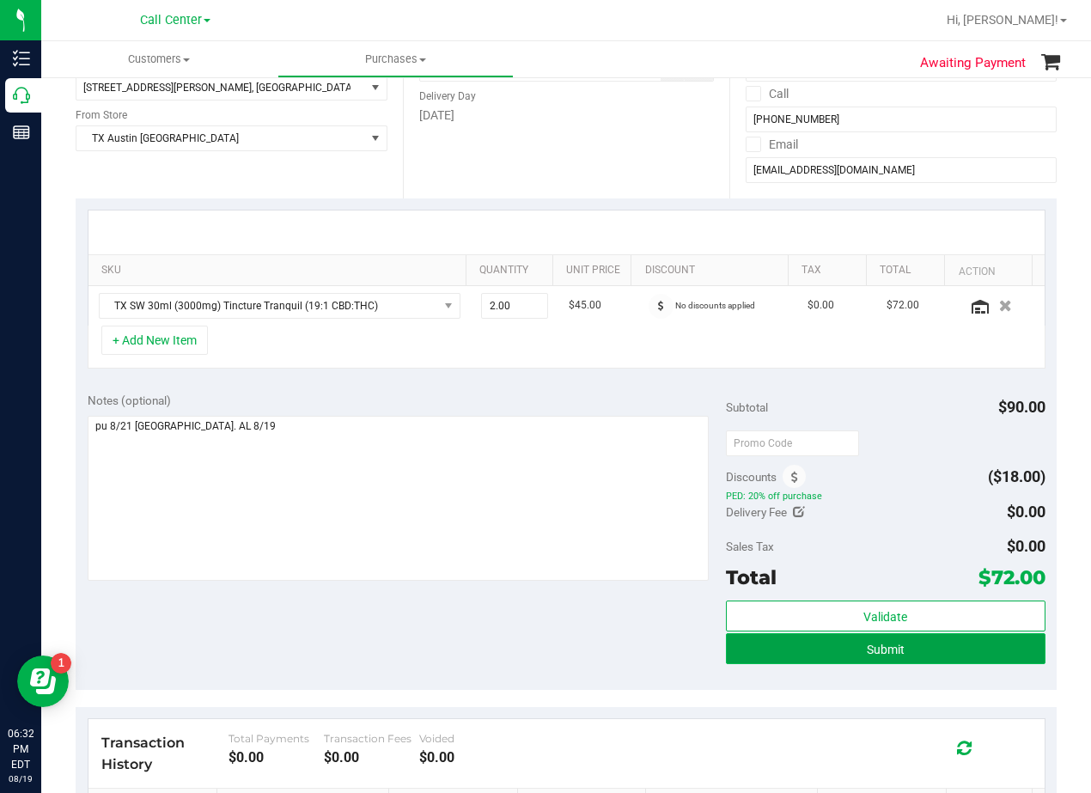
click at [735, 659] on button "Submit" at bounding box center [886, 648] width 320 height 31
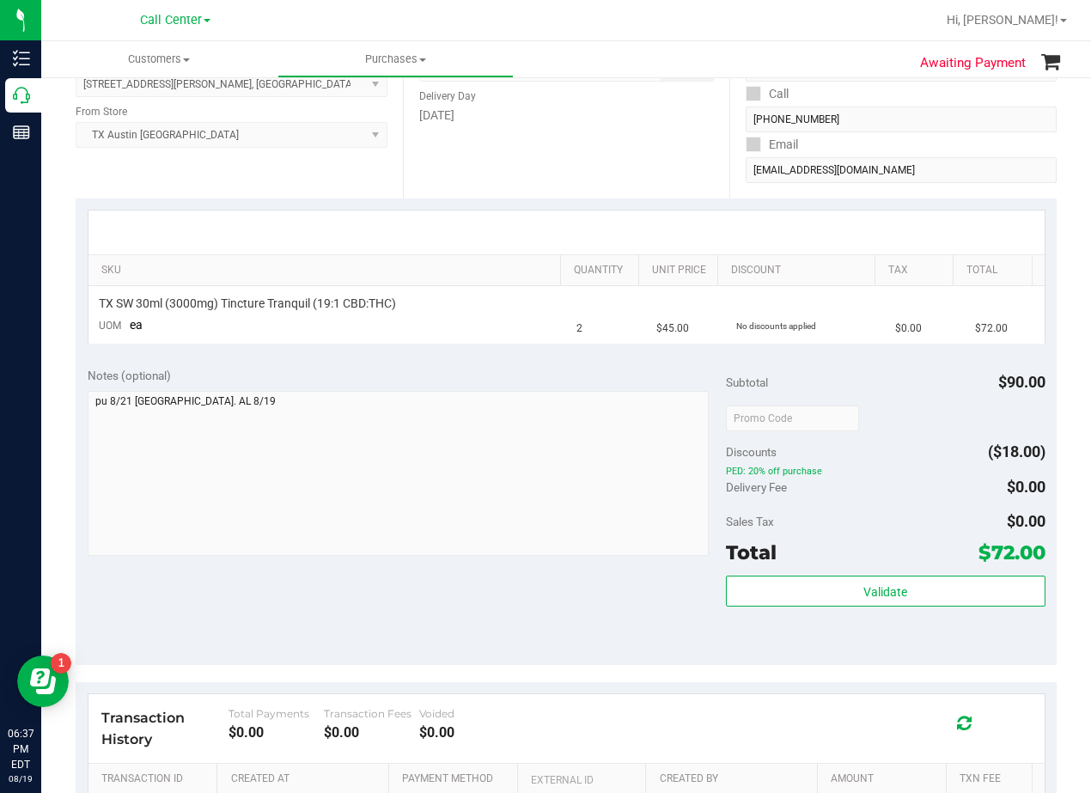
click at [646, 154] on div "Date Delivery Date [DATE] Now [DATE] 08:00 AM Now Delivery Day [DATE]" at bounding box center [566, 93] width 327 height 211
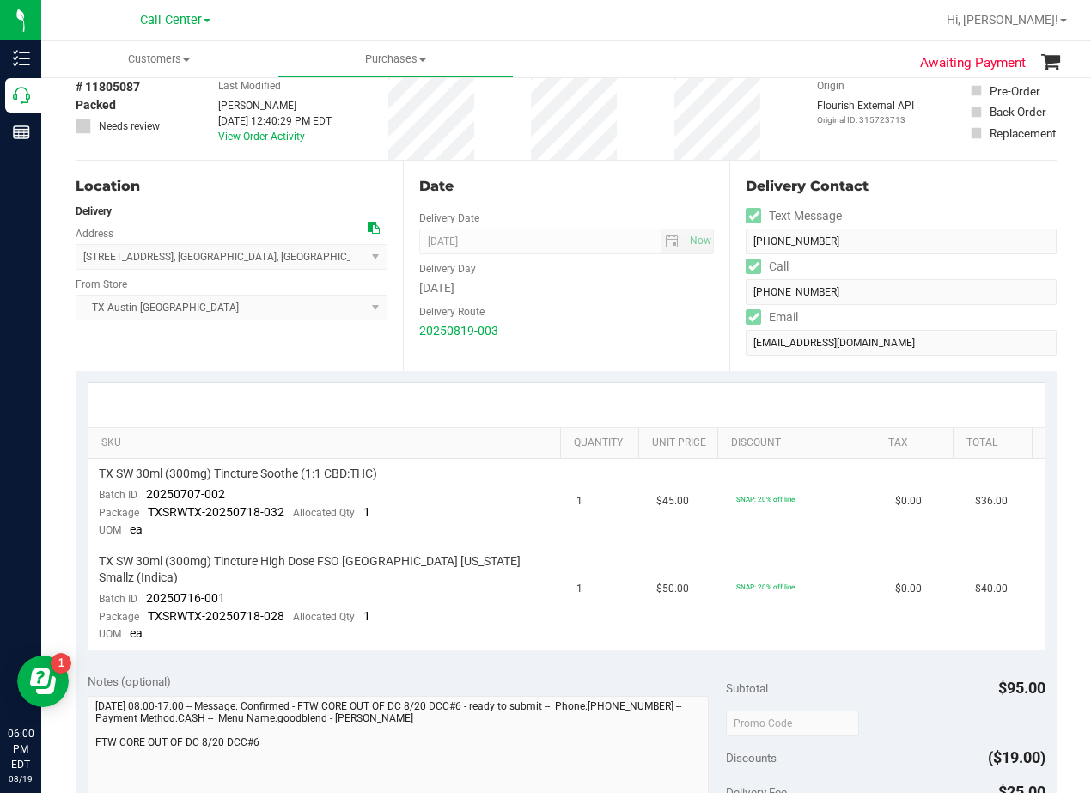
scroll to position [86, 0]
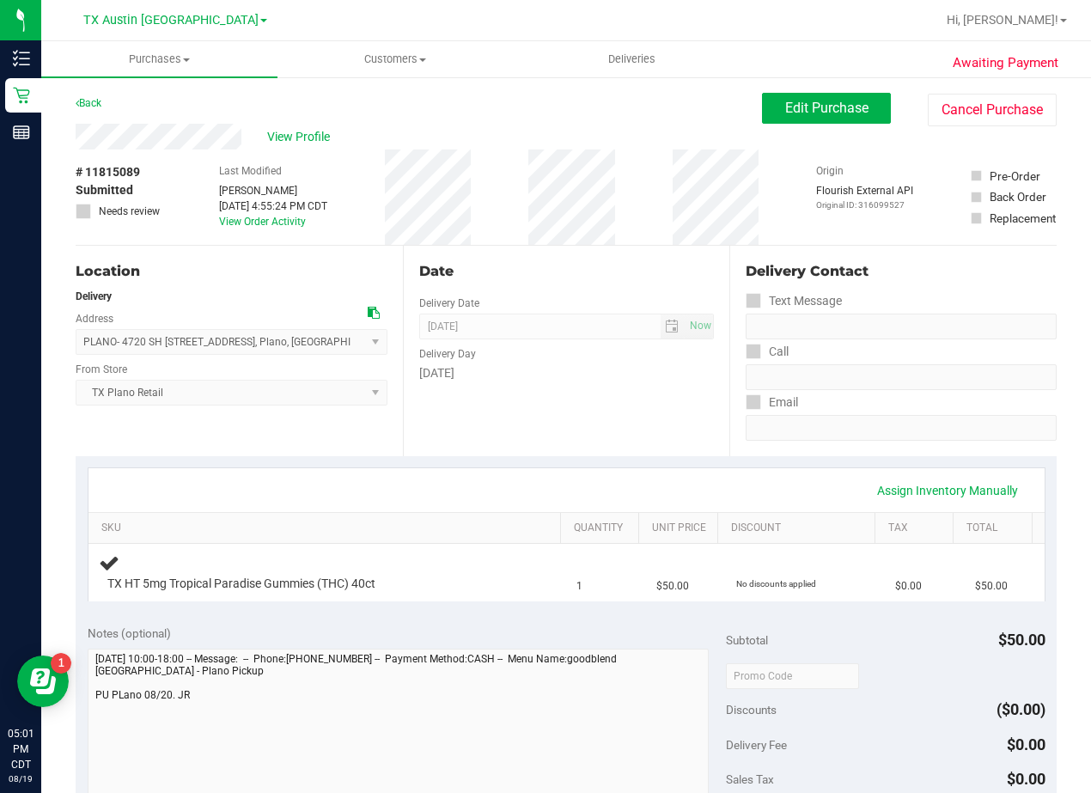
drag, startPoint x: 619, startPoint y: 400, endPoint x: 810, endPoint y: 449, distance: 196.9
click at [621, 400] on div "Date Delivery Date [DATE] Now [DATE] 08:00 AM Now Delivery Day [DATE]" at bounding box center [566, 351] width 327 height 211
click at [638, 328] on span "[DATE] Now" at bounding box center [567, 327] width 296 height 26
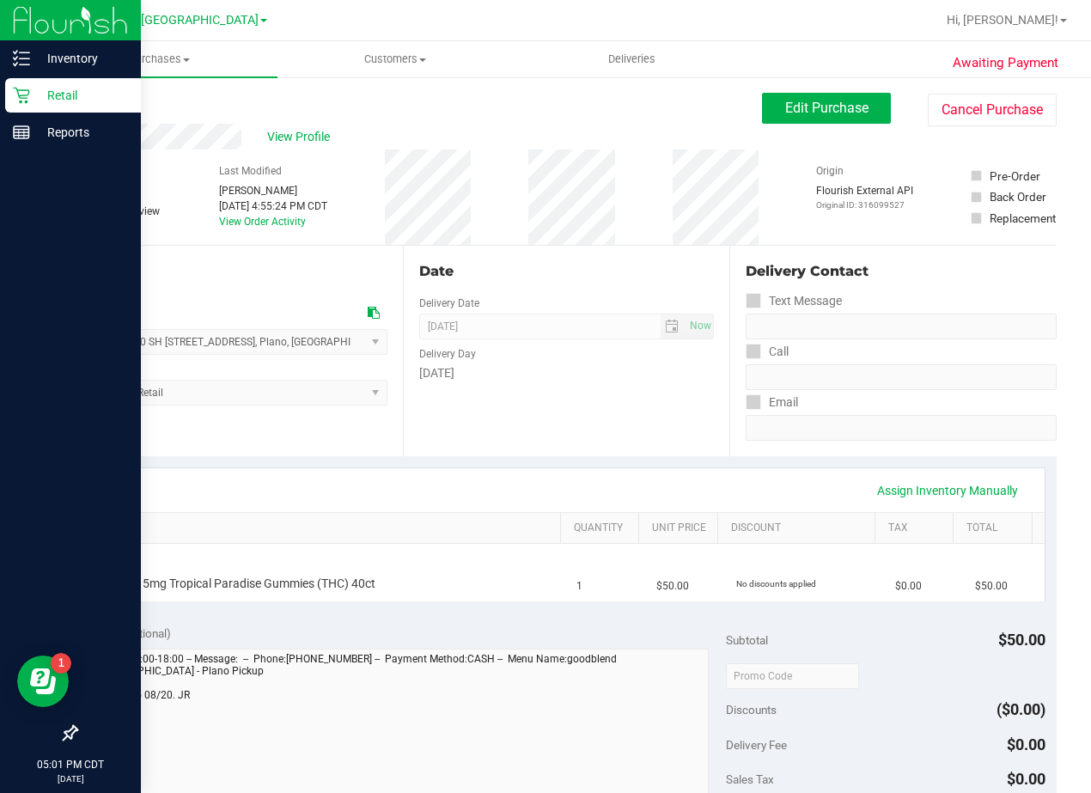
click at [36, 100] on p "Retail" at bounding box center [81, 95] width 103 height 21
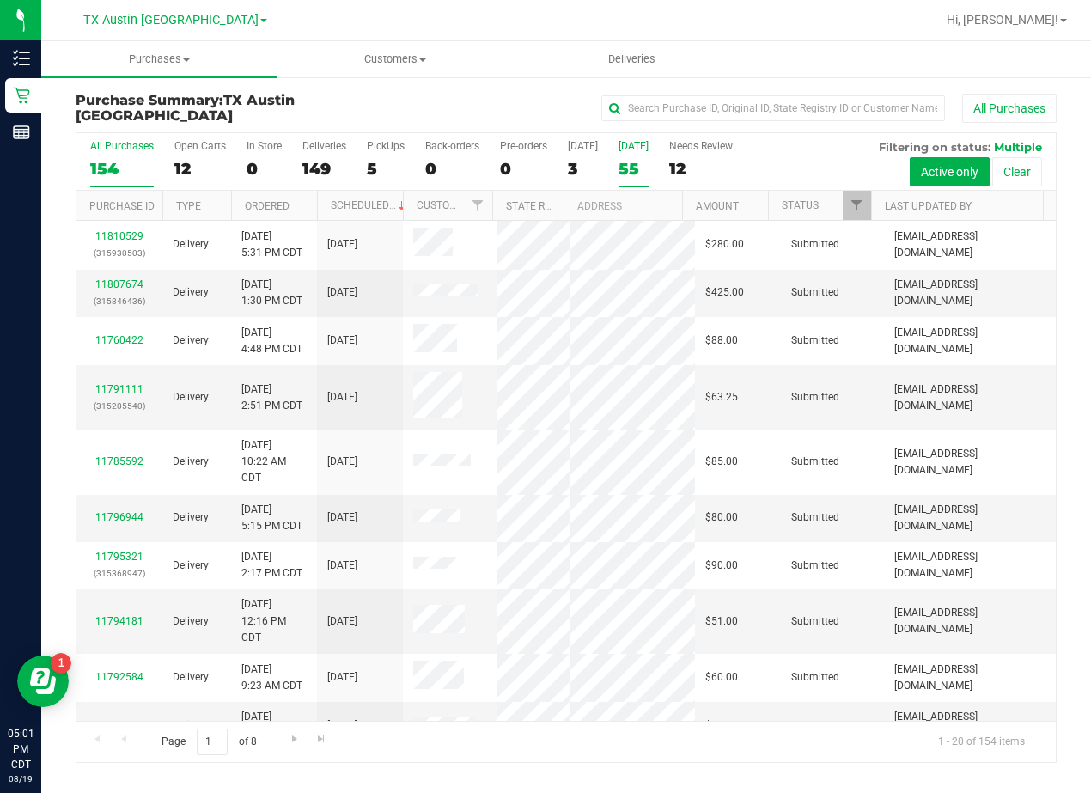
click at [634, 161] on div "55" at bounding box center [634, 169] width 30 height 20
click at [0, 0] on input "[DATE] 55" at bounding box center [0, 0] width 0 height 0
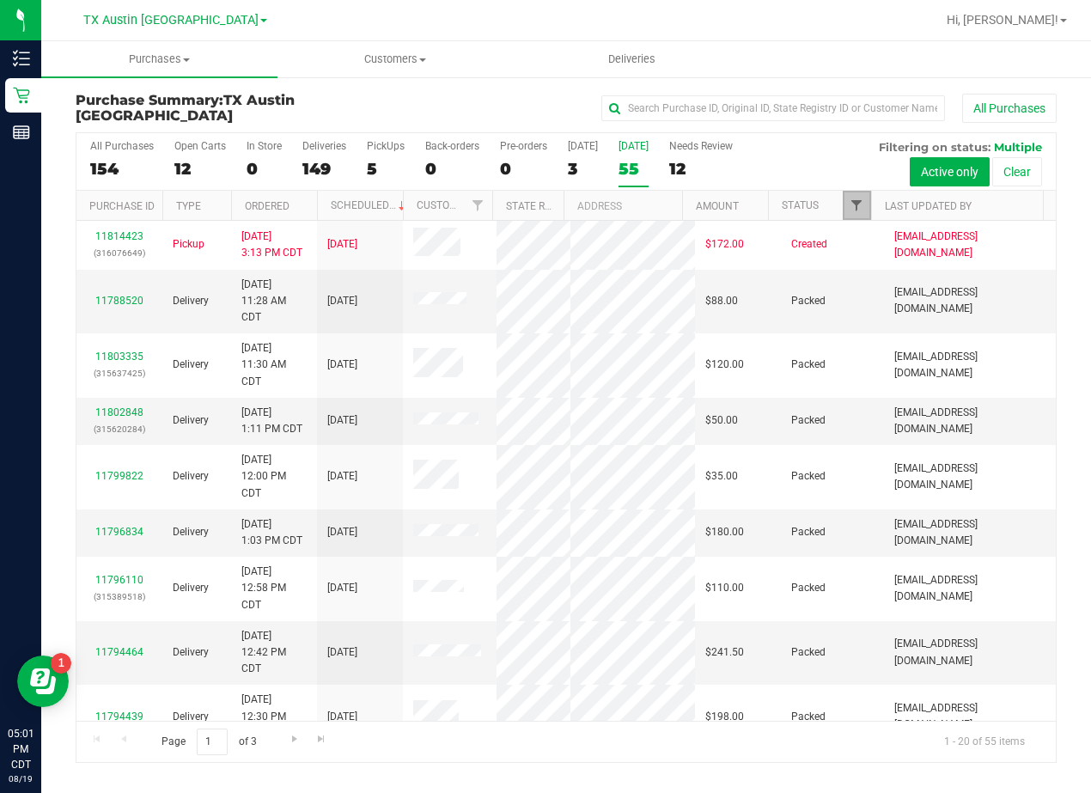
click at [860, 205] on span "Filter" at bounding box center [857, 205] width 14 height 14
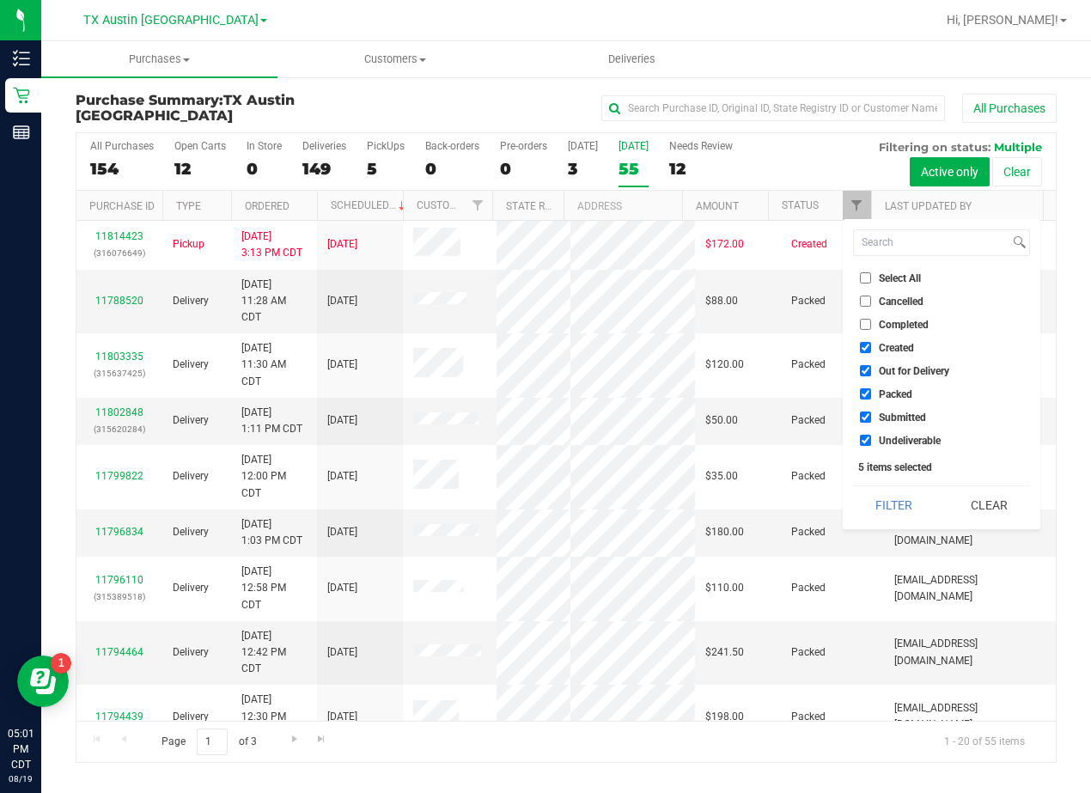
click at [888, 366] on span "Out for Delivery" at bounding box center [914, 371] width 70 height 10
click at [871, 365] on input "Out for Delivery" at bounding box center [865, 370] width 11 height 11
checkbox input "false"
click at [889, 395] on span "Packed" at bounding box center [896, 394] width 34 height 10
click at [871, 395] on input "Packed" at bounding box center [865, 393] width 11 height 11
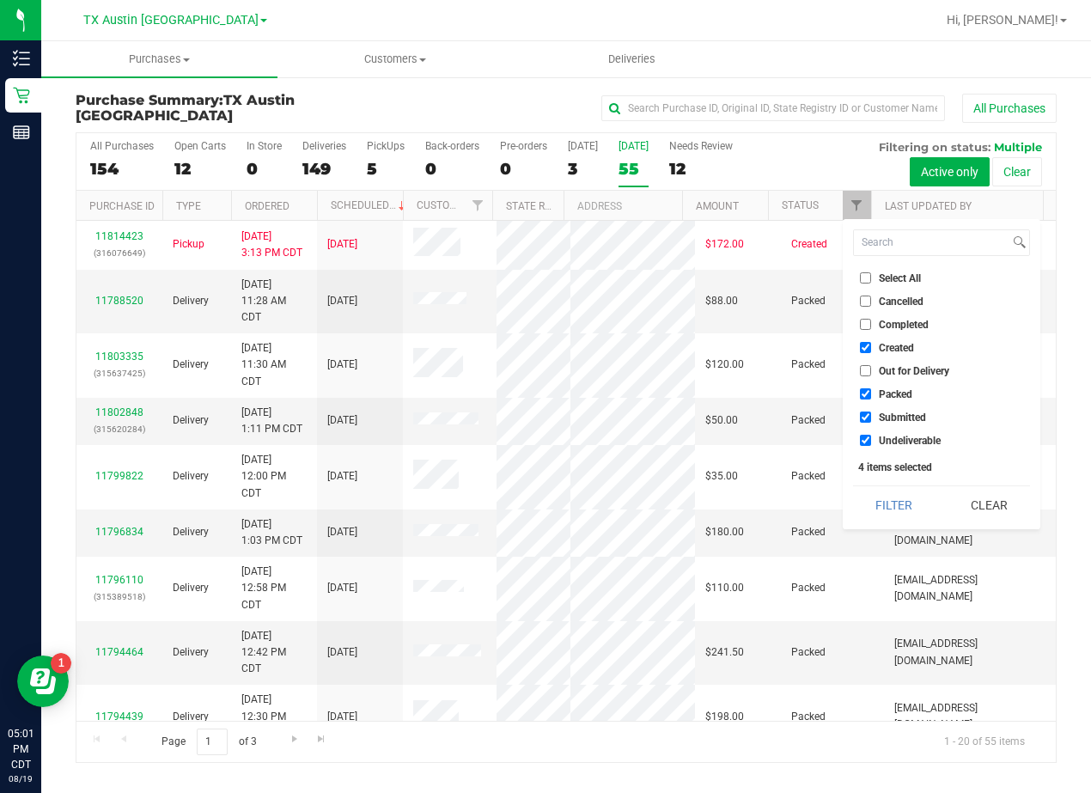
checkbox input "false"
click at [893, 412] on span "Submitted" at bounding box center [902, 417] width 47 height 10
click at [871, 412] on input "Submitted" at bounding box center [865, 417] width 11 height 11
checkbox input "false"
click at [894, 437] on span "Undeliverable" at bounding box center [910, 441] width 62 height 10
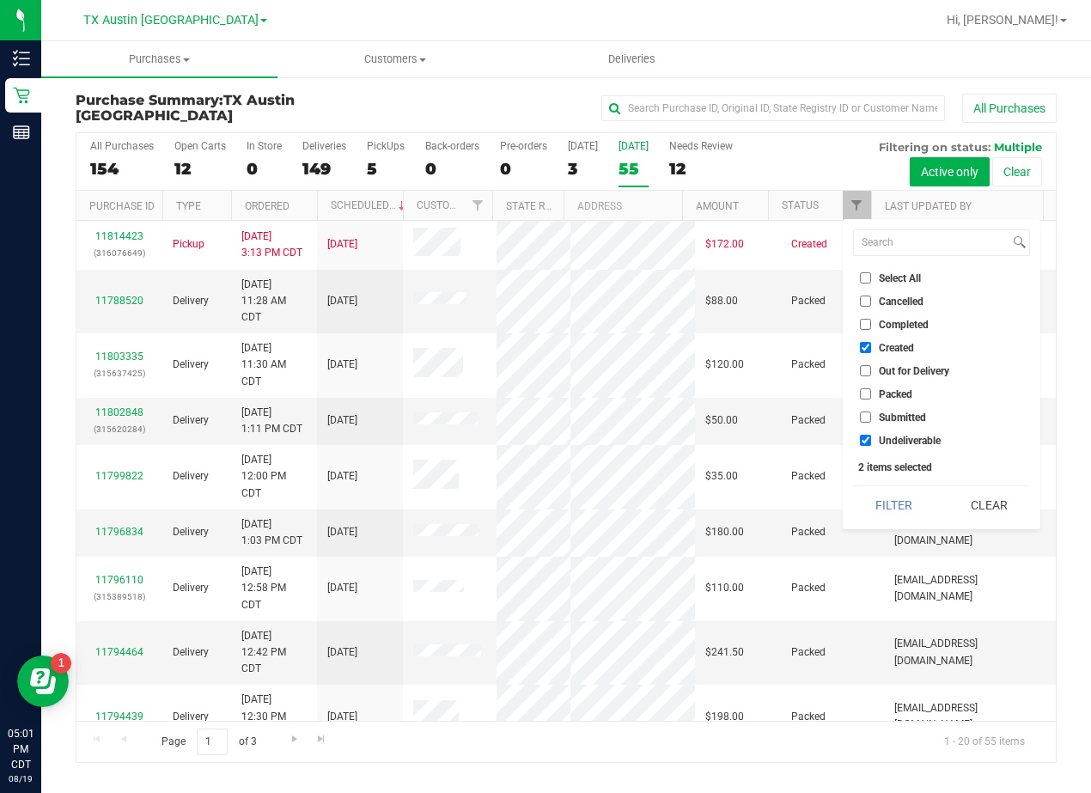
click at [871, 437] on input "Undeliverable" at bounding box center [865, 440] width 11 height 11
checkbox input "false"
click at [888, 485] on div "Select All Cancelled Completed Created Out for Delivery Packed Submitted Undeli…" at bounding box center [942, 374] width 198 height 310
click at [888, 496] on button "Filter" at bounding box center [894, 505] width 82 height 38
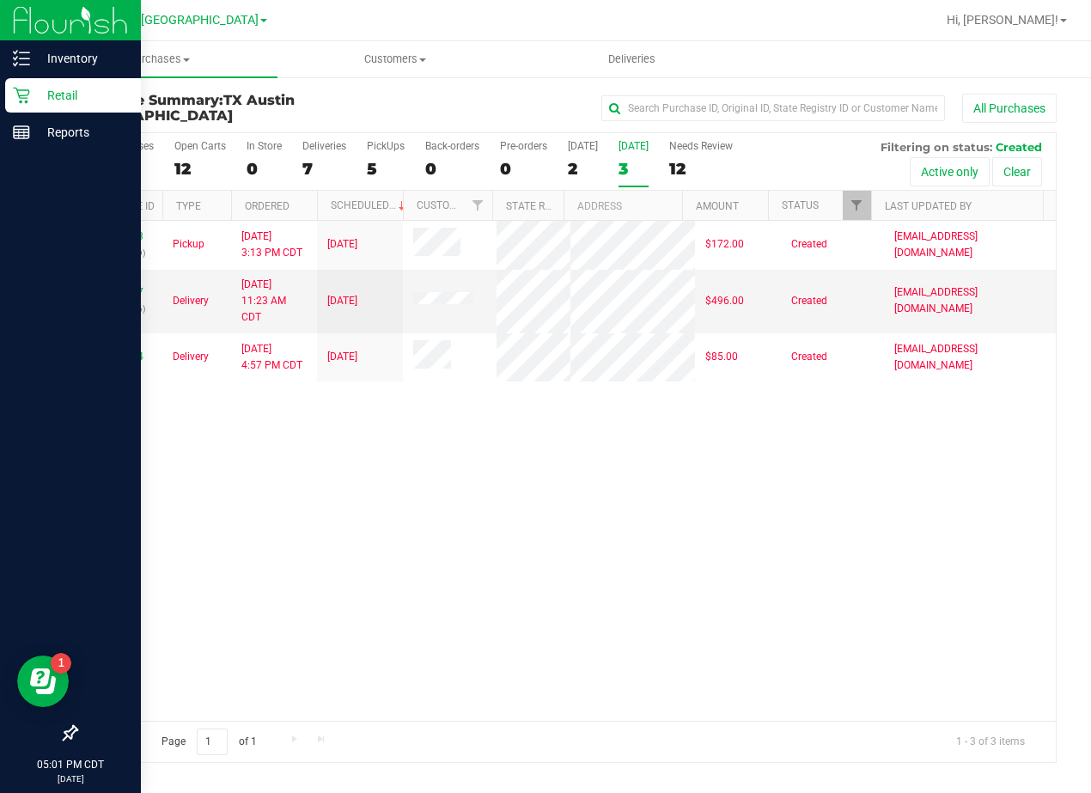
click at [36, 95] on p "Retail" at bounding box center [81, 95] width 103 height 21
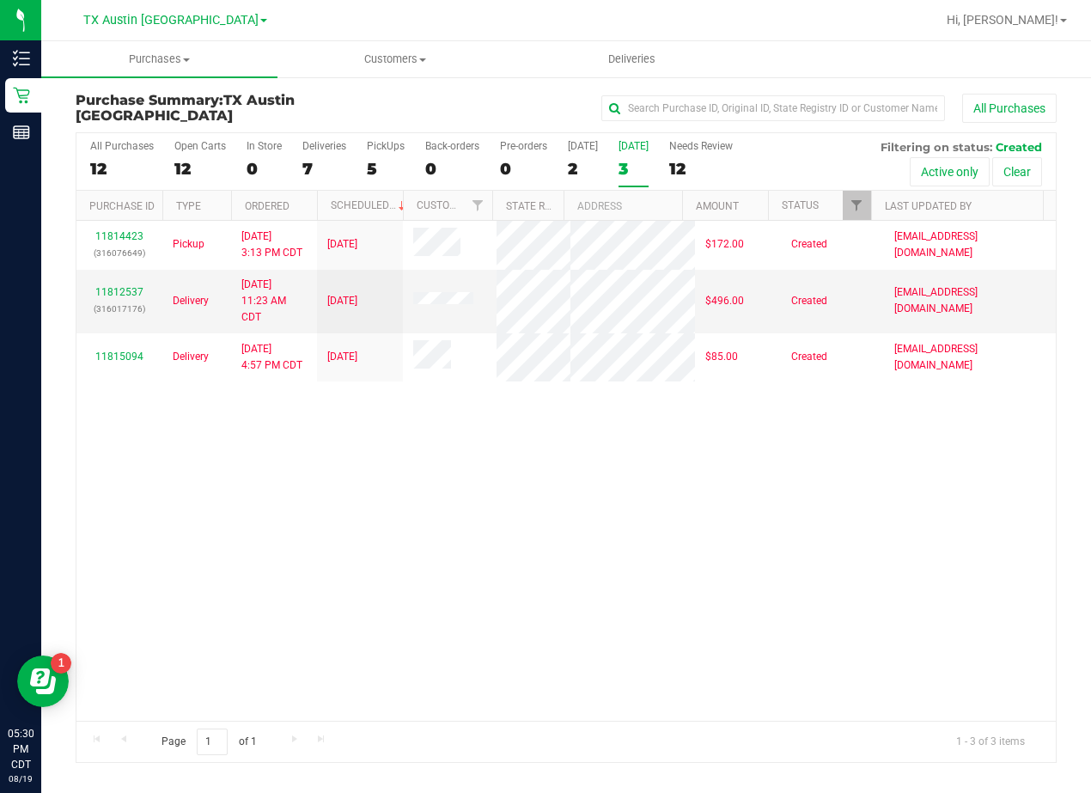
click at [650, 638] on div "11814423 (316076649) Pickup [DATE] 3:13 PM CDT 8/20/2025 $172.00 Created [EMAIL…" at bounding box center [566, 470] width 980 height 499
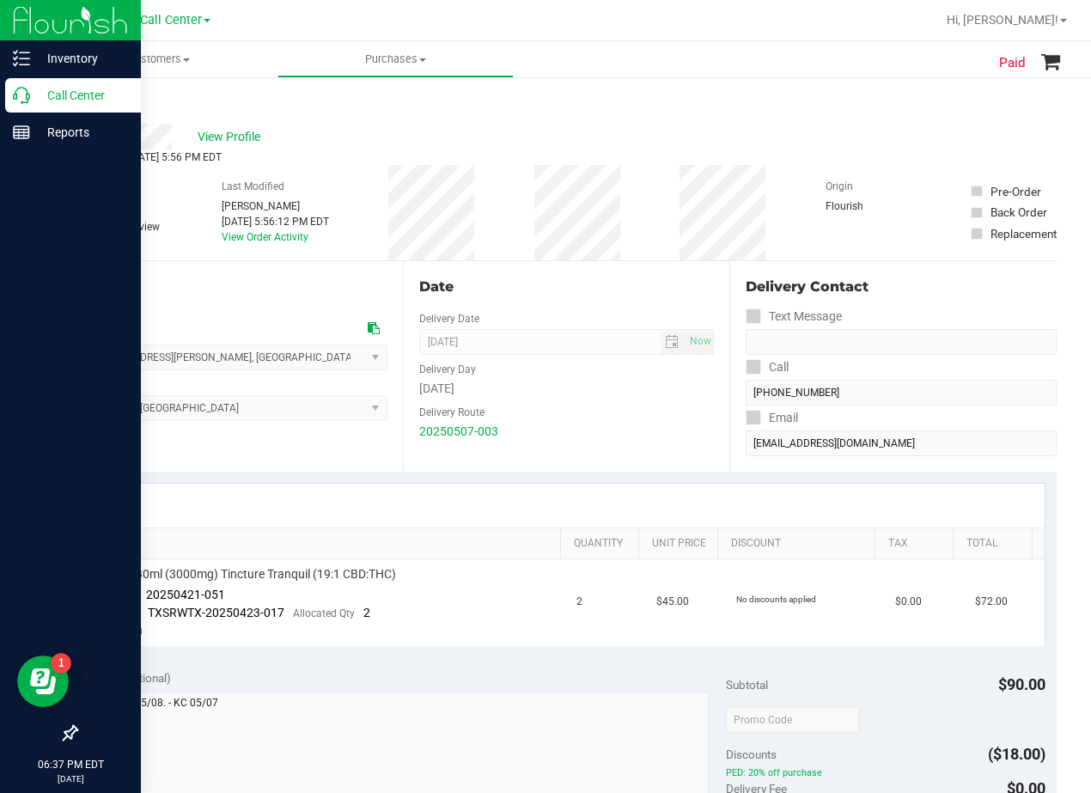
click at [38, 95] on p "Call Center" at bounding box center [81, 95] width 103 height 21
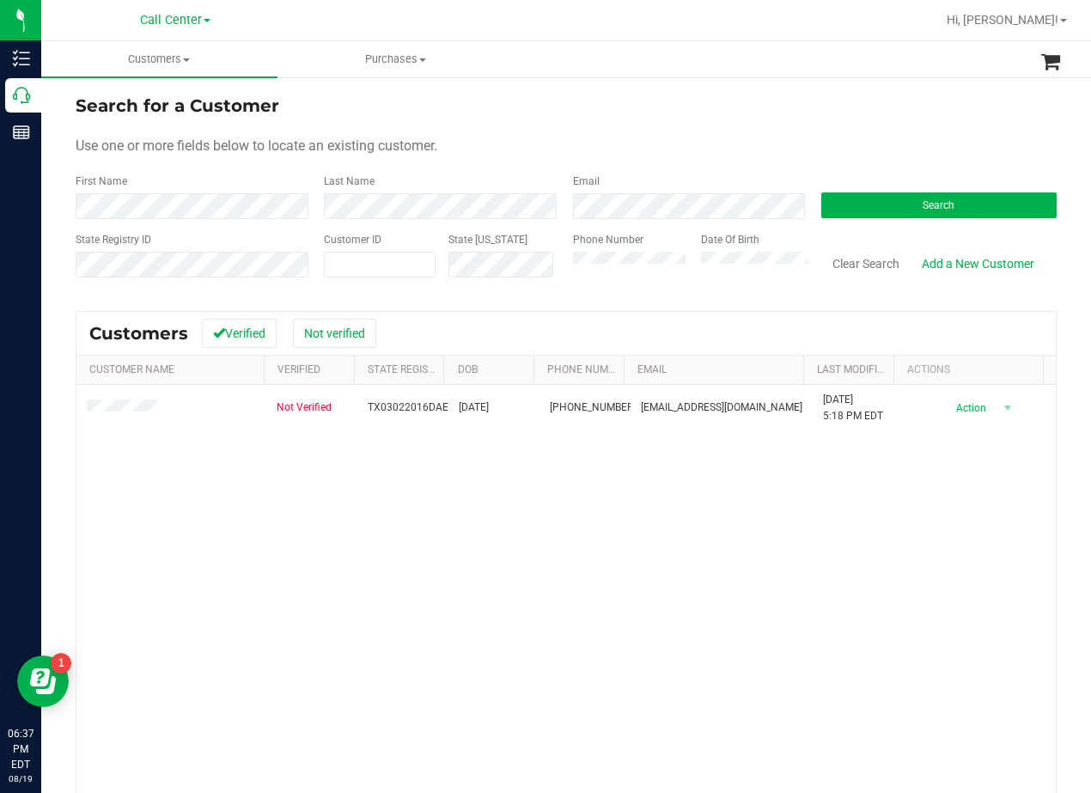
click at [548, 102] on div "Search for a Customer" at bounding box center [566, 106] width 981 height 26
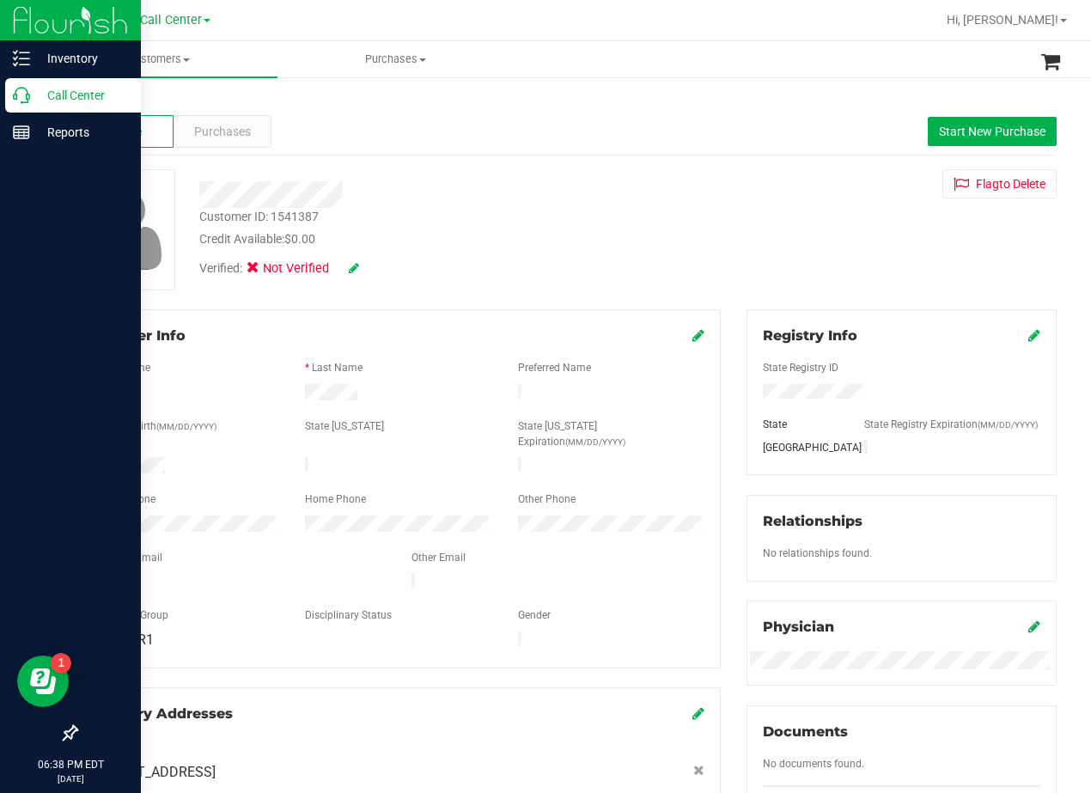
click at [33, 102] on p "Call Center" at bounding box center [81, 95] width 103 height 21
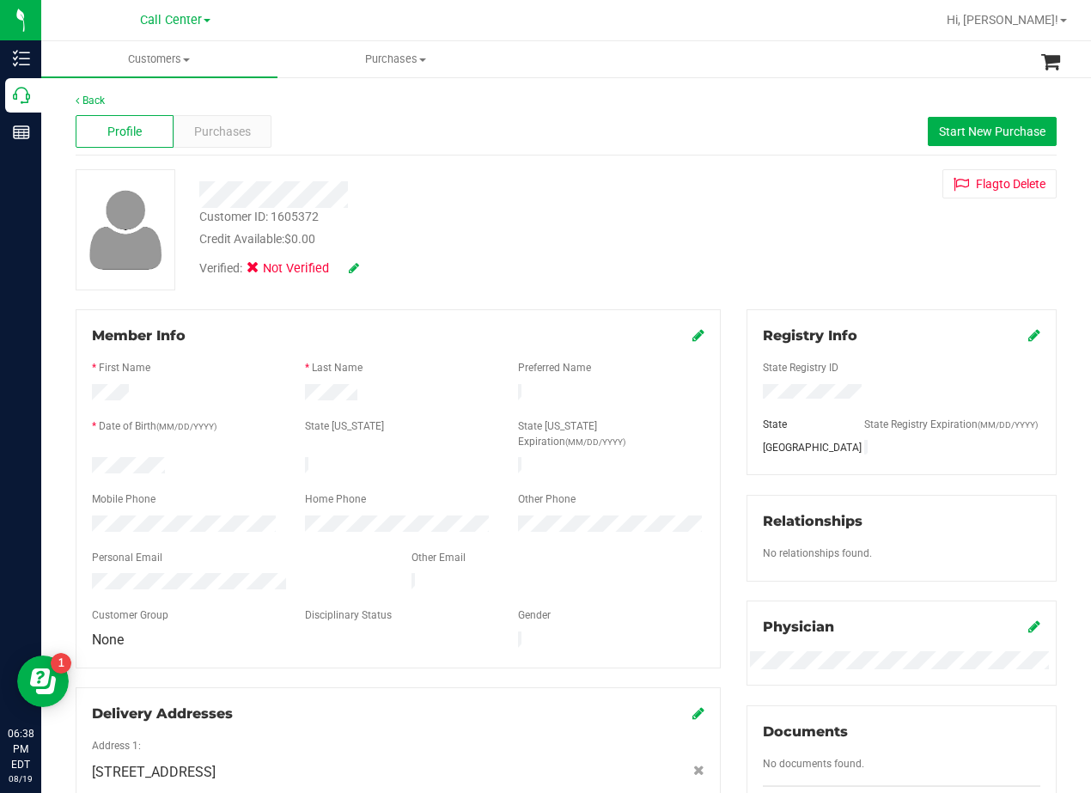
click at [631, 194] on div at bounding box center [438, 194] width 504 height 27
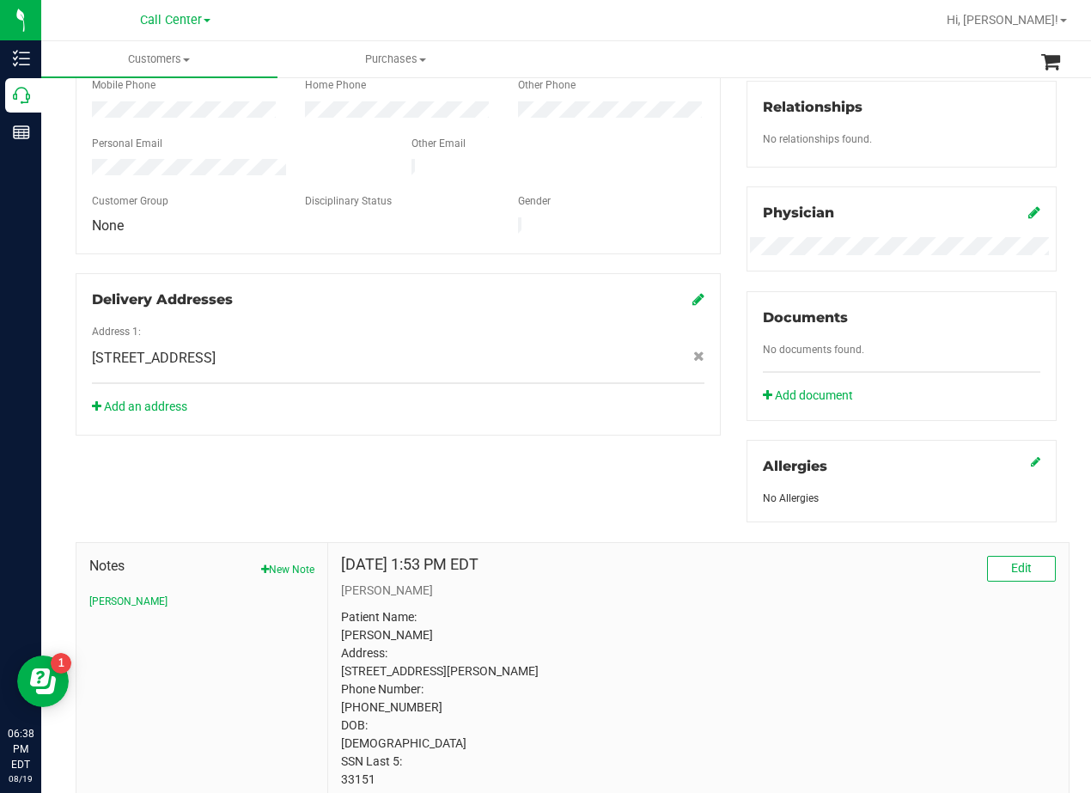
scroll to position [511, 0]
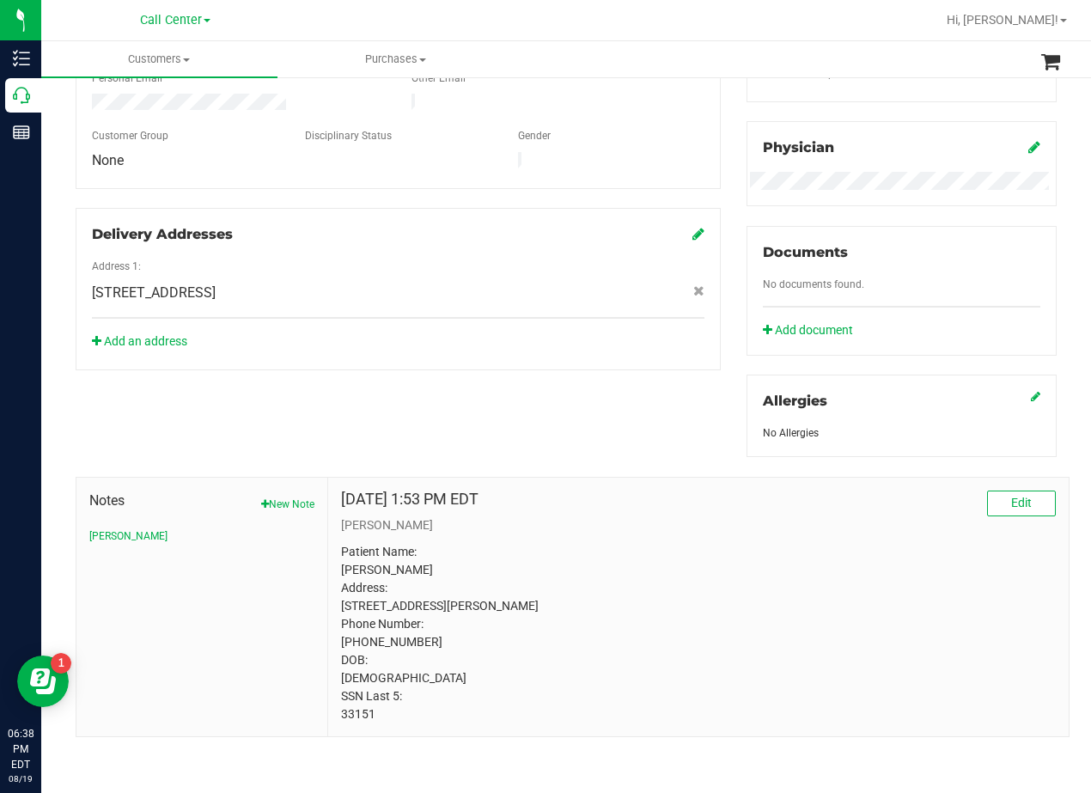
click at [368, 717] on p "Patient Name: Taylor Edwards Address: 1488 Heather Brook Ln Frisco, TX, 75033 P…" at bounding box center [698, 633] width 715 height 180
copy p "33151"
click at [597, 543] on p "Patient Name: Taylor Edwards Address: 1488 Heather Brook Ln Frisco, TX, 75033 P…" at bounding box center [698, 633] width 715 height 180
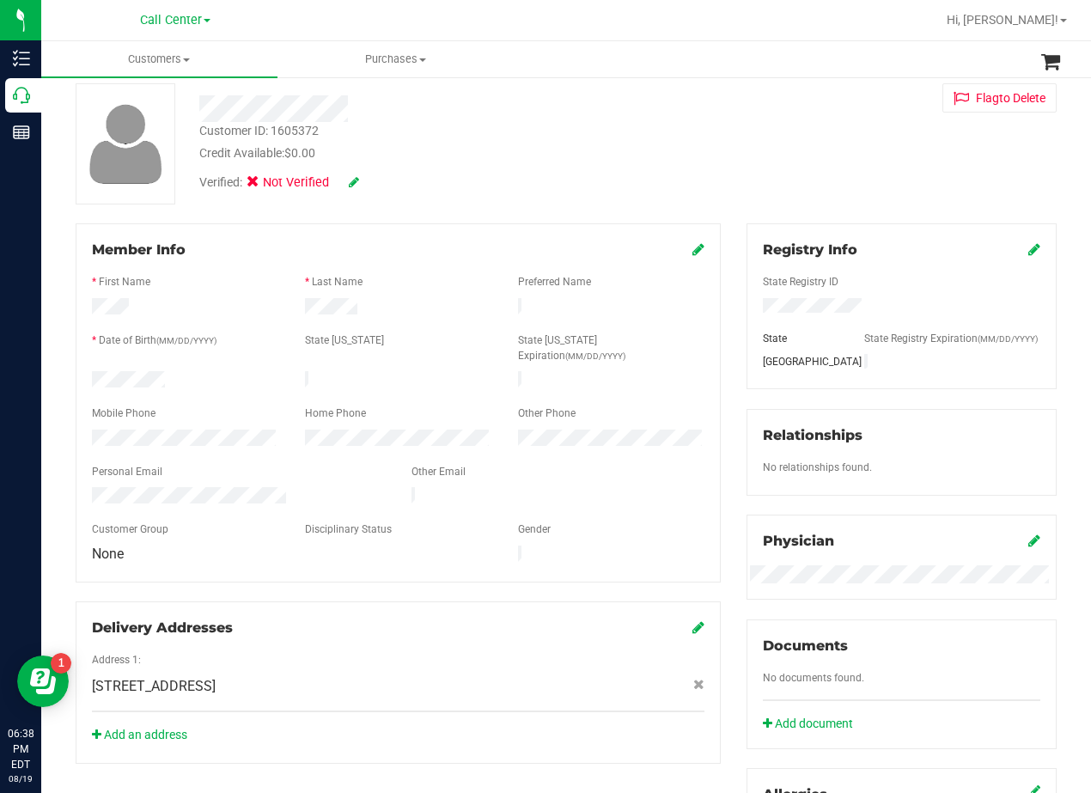
scroll to position [0, 0]
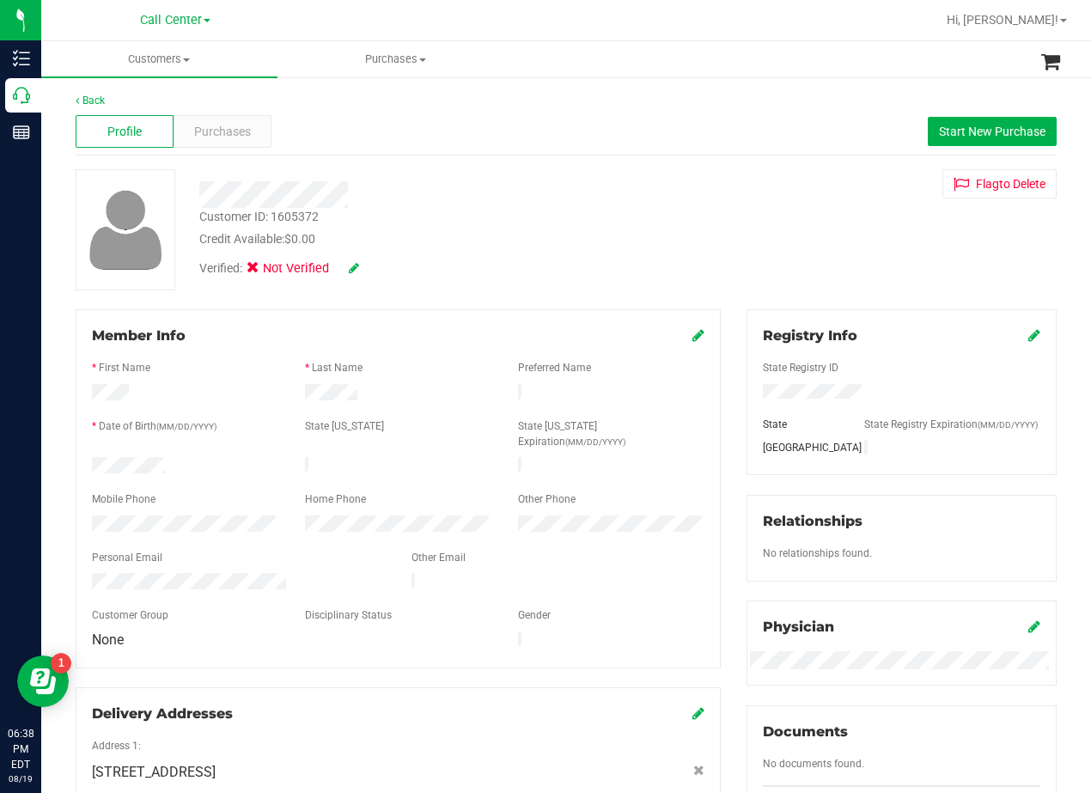
click at [559, 270] on div "Verified: Not Verified" at bounding box center [438, 267] width 504 height 38
click at [928, 134] on button "Start New Purchase" at bounding box center [992, 131] width 129 height 29
click at [638, 227] on div "Customer ID: 1605372 Credit Available: $0.00" at bounding box center [438, 228] width 504 height 40
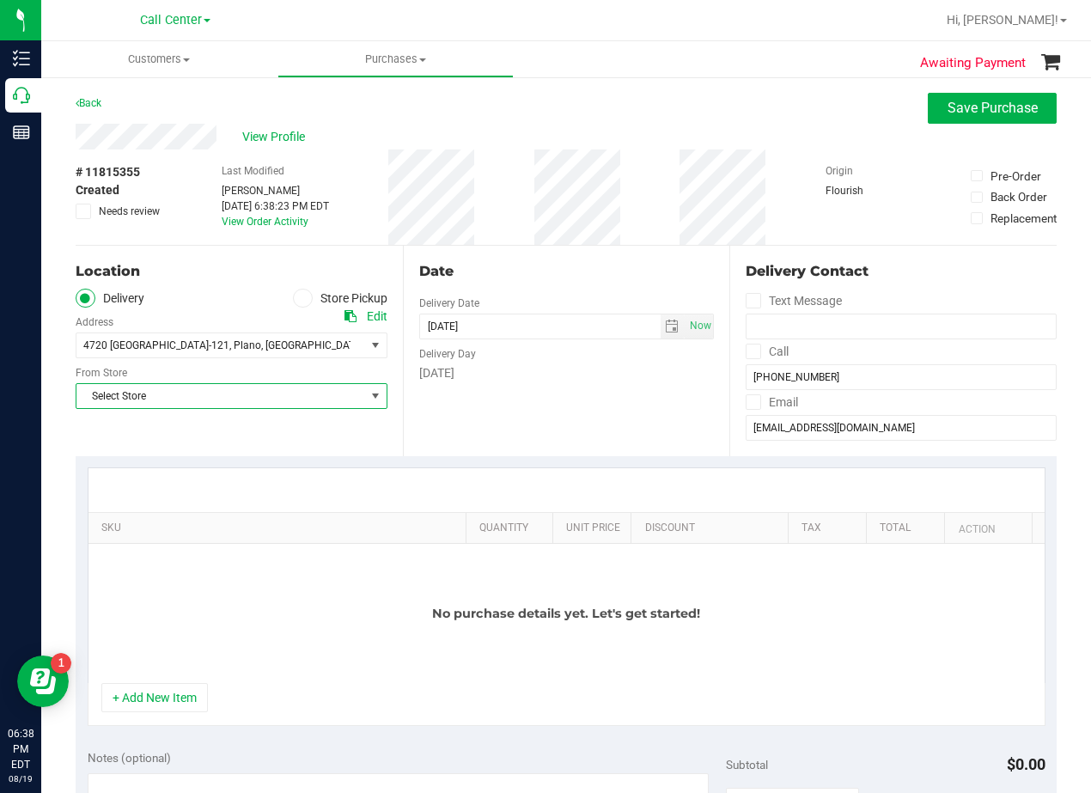
click at [319, 388] on span "Select Store" at bounding box center [220, 396] width 289 height 24
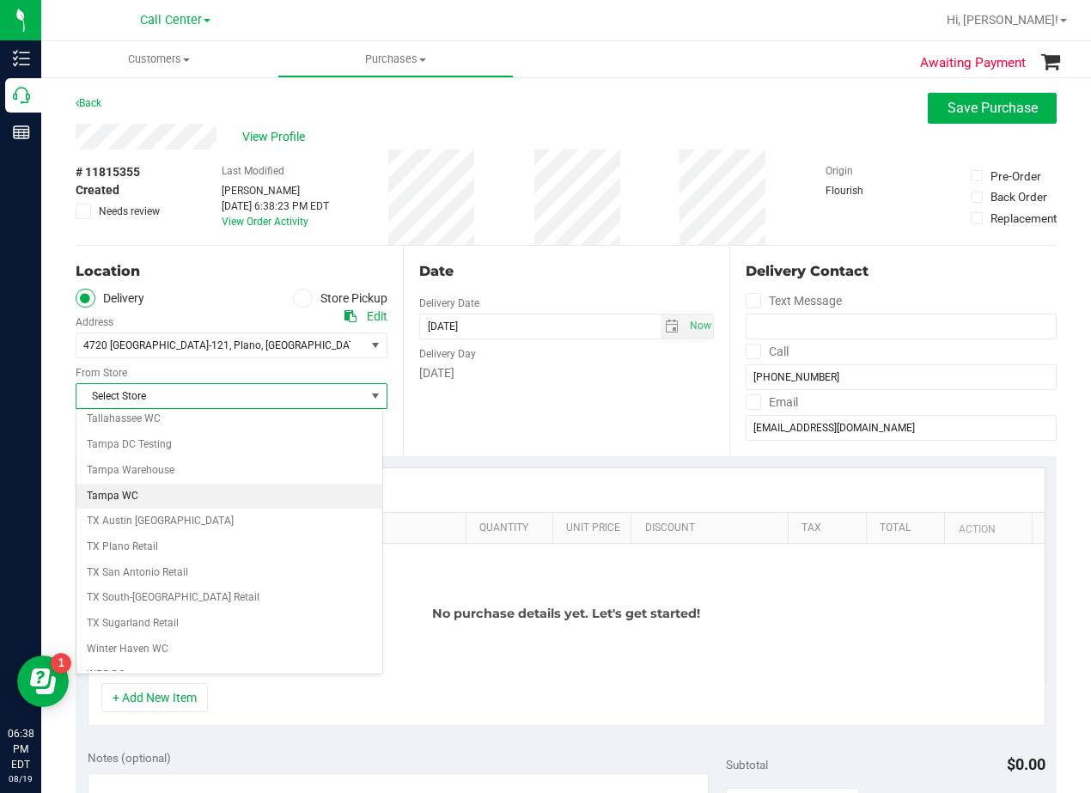
scroll to position [1248, 0]
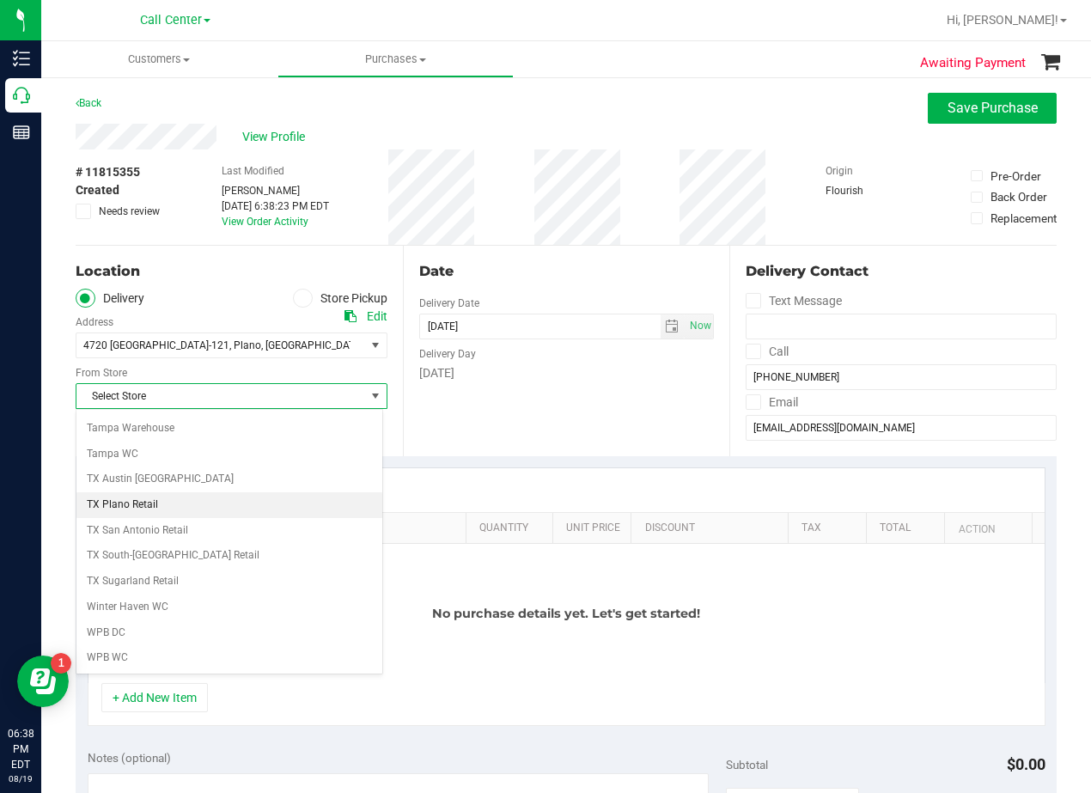
click at [249, 493] on li "TX Plano Retail" at bounding box center [229, 505] width 306 height 26
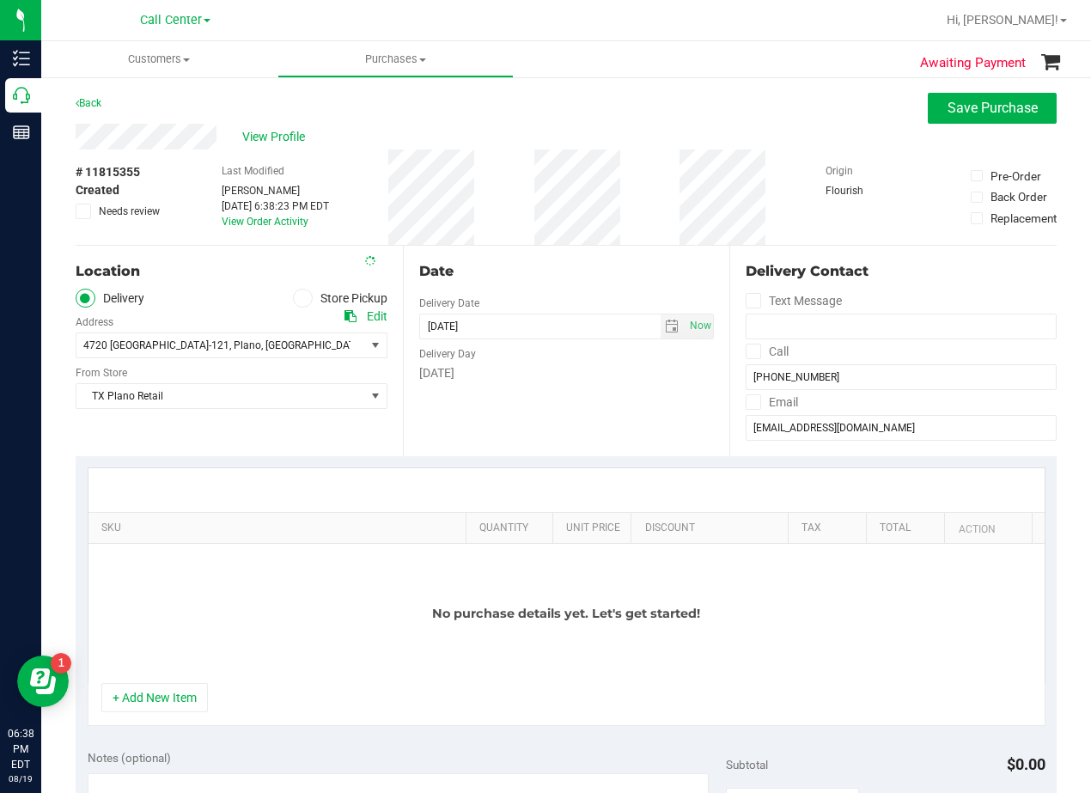
click at [480, 395] on div "Date Delivery Date 08/19/2025 Now 08/19/2025 06:38 PM Now Delivery Day Tuesday" at bounding box center [566, 351] width 327 height 211
click at [558, 273] on div "Date" at bounding box center [567, 271] width 296 height 21
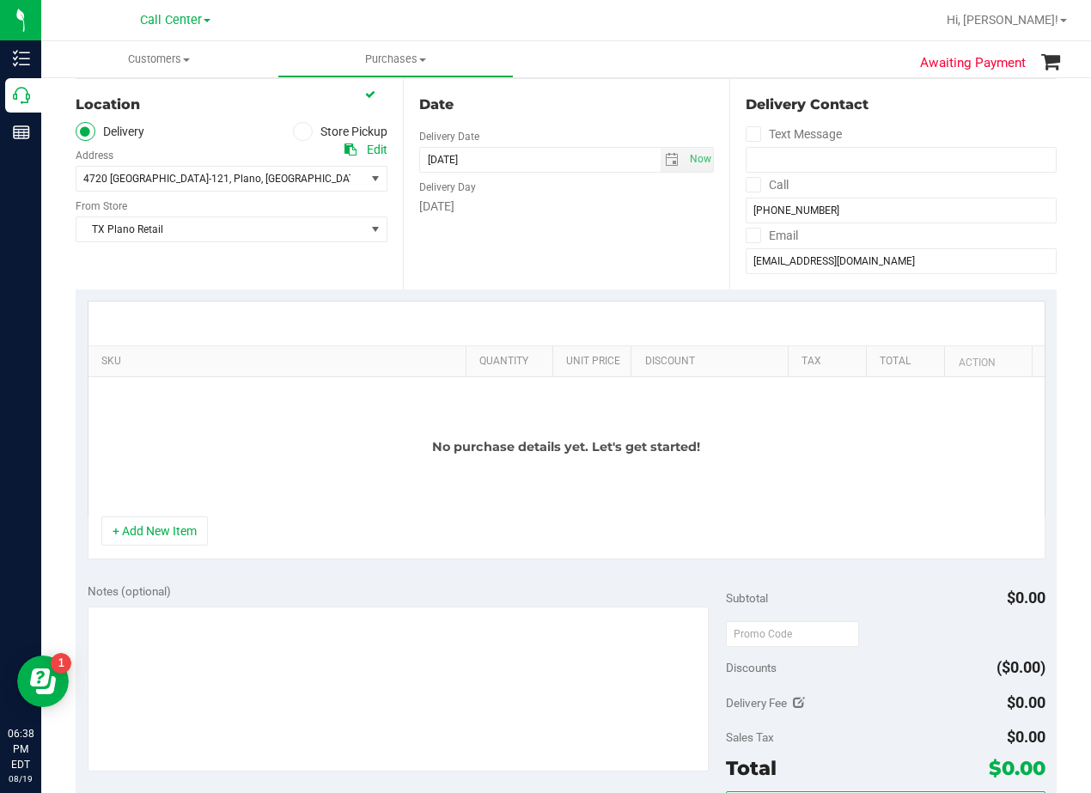
scroll to position [172, 0]
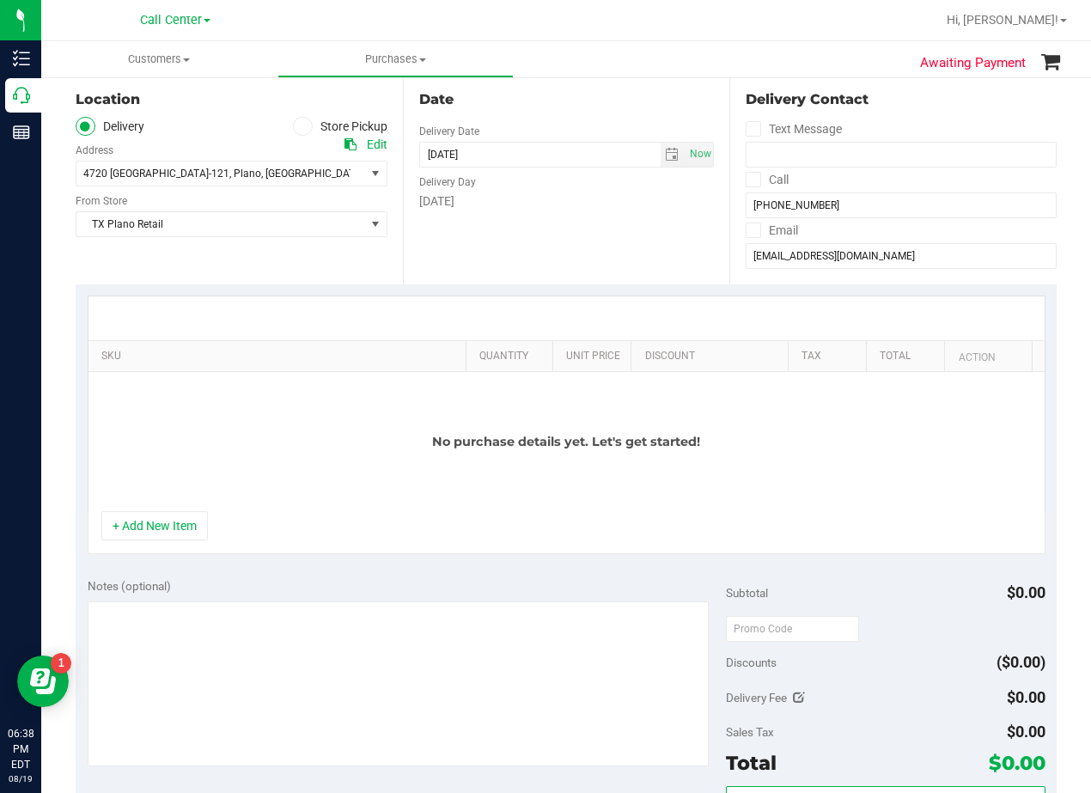
click at [626, 515] on div "+ Add New Item" at bounding box center [567, 532] width 958 height 43
click at [180, 523] on button "+ Add New Item" at bounding box center [154, 525] width 107 height 29
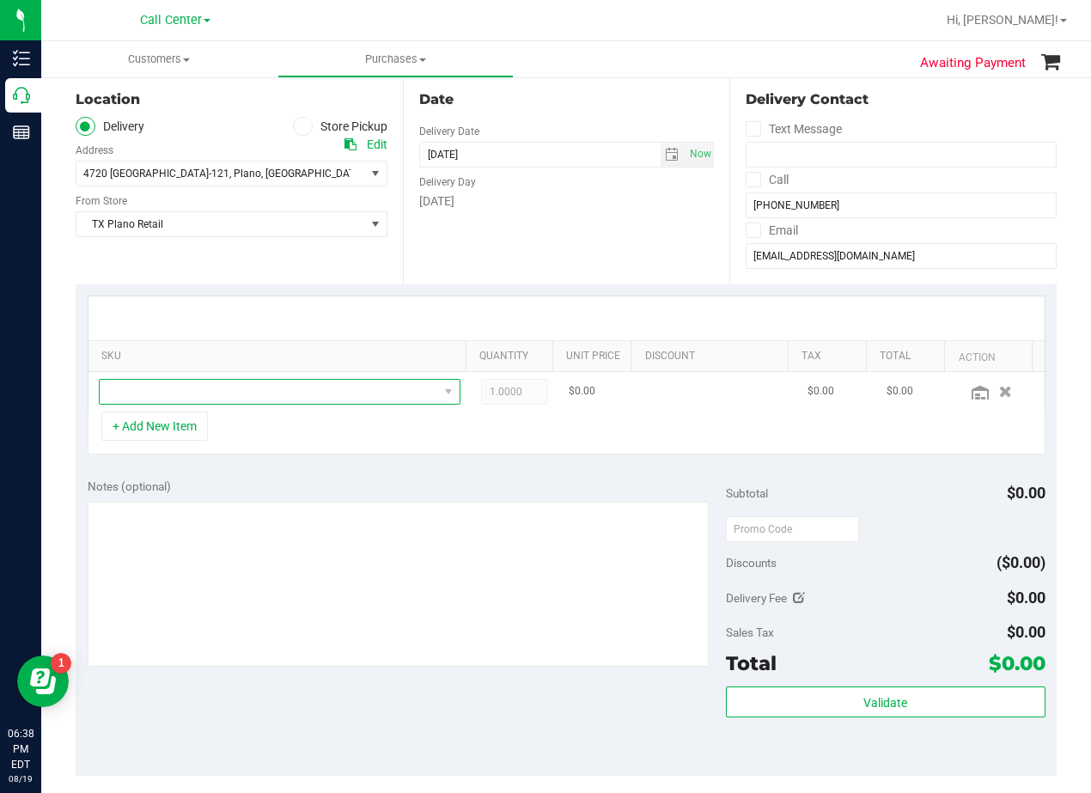
click at [238, 391] on span "NO DATA FOUND" at bounding box center [269, 392] width 339 height 24
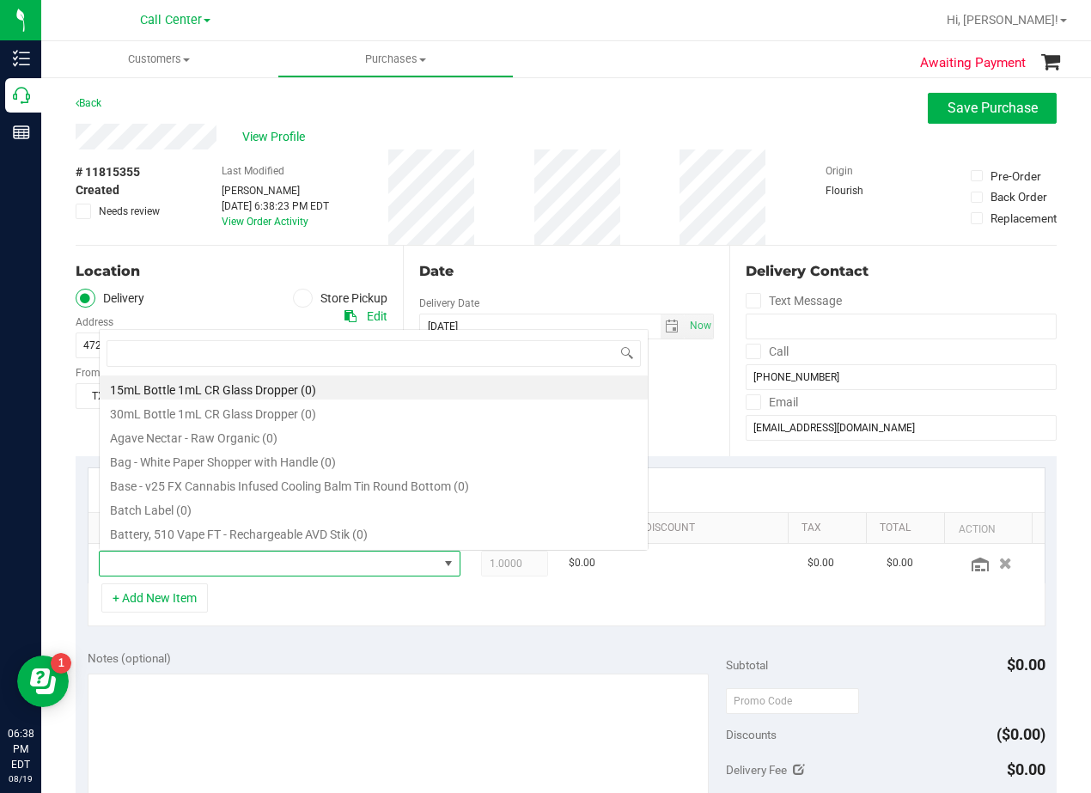
scroll to position [26, 339]
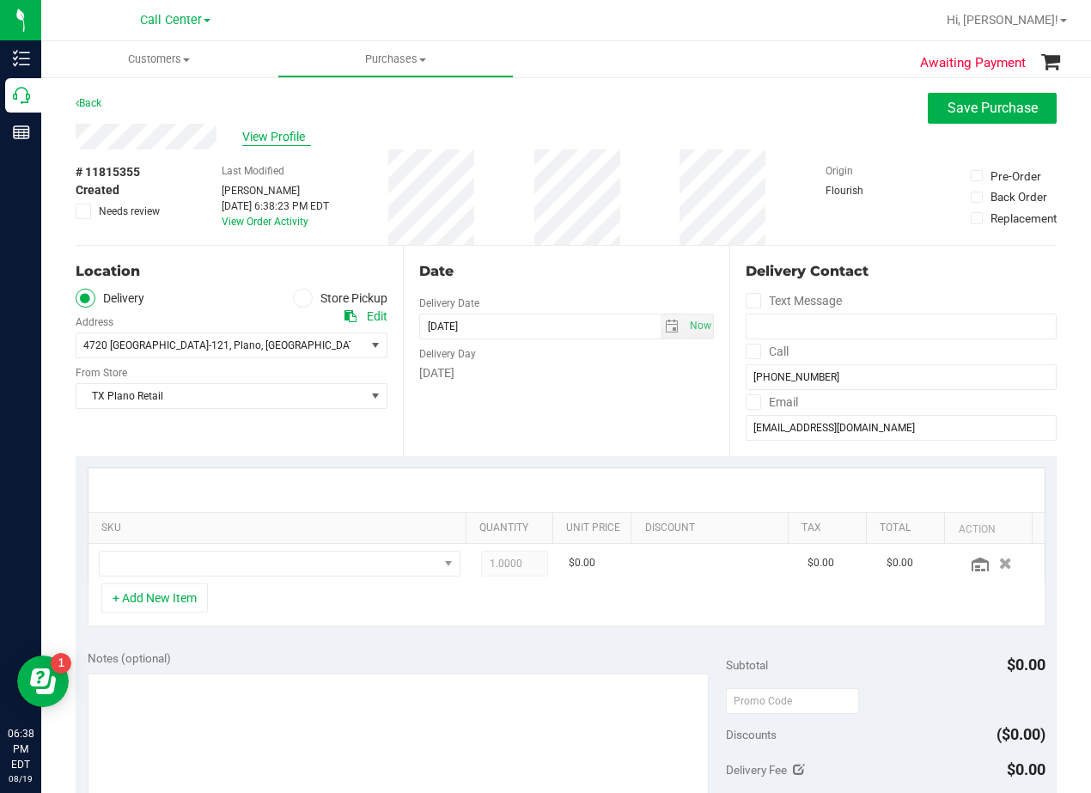
click at [278, 141] on span "View Profile" at bounding box center [276, 137] width 69 height 18
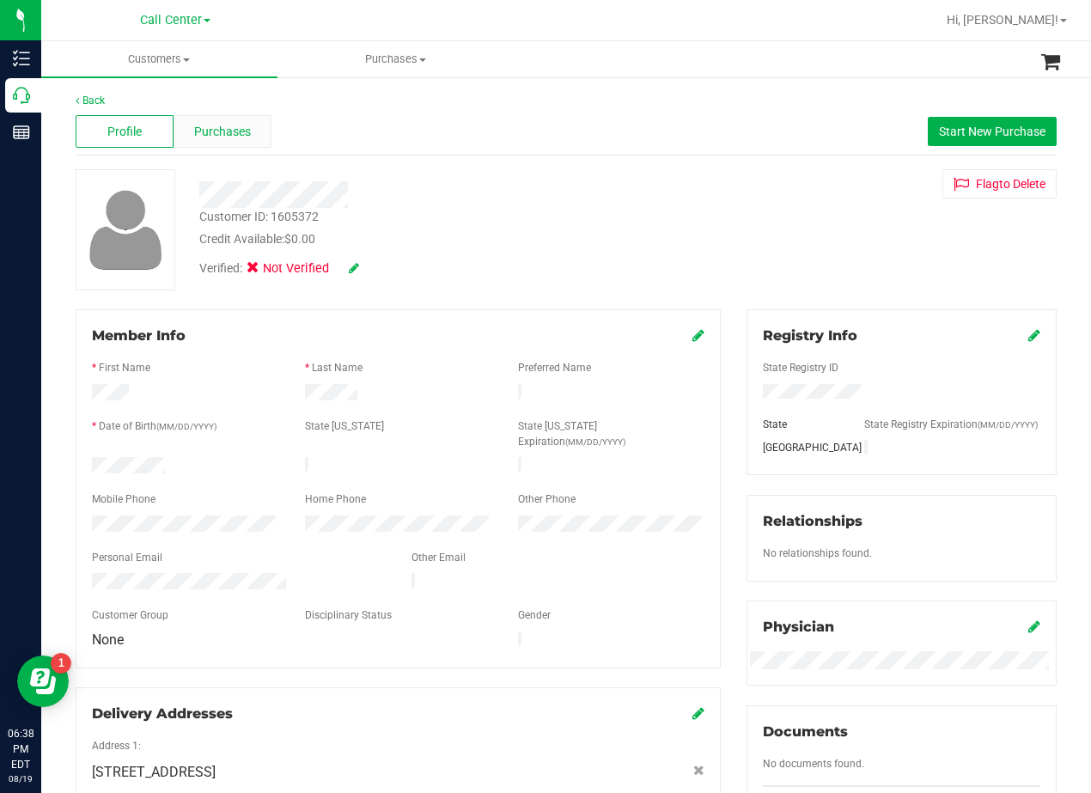
click at [195, 126] on span "Purchases" at bounding box center [222, 132] width 57 height 18
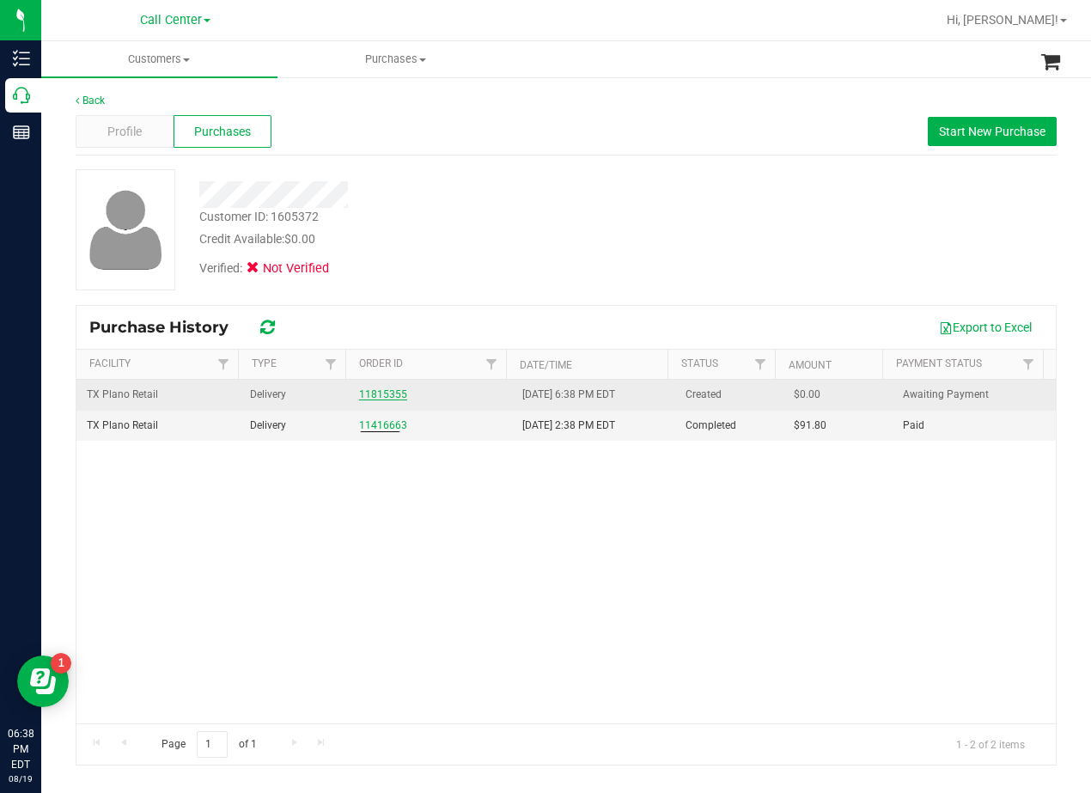
click at [379, 399] on link "11815355" at bounding box center [383, 394] width 48 height 12
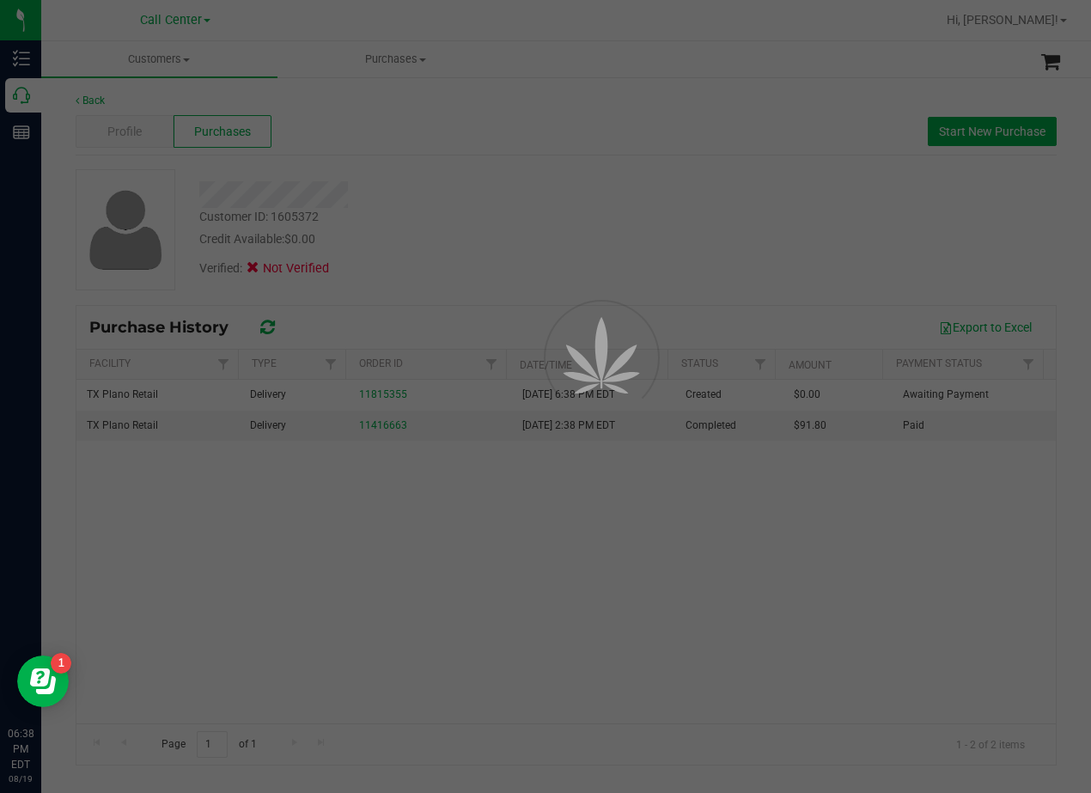
click at [500, 129] on div at bounding box center [545, 396] width 1091 height 793
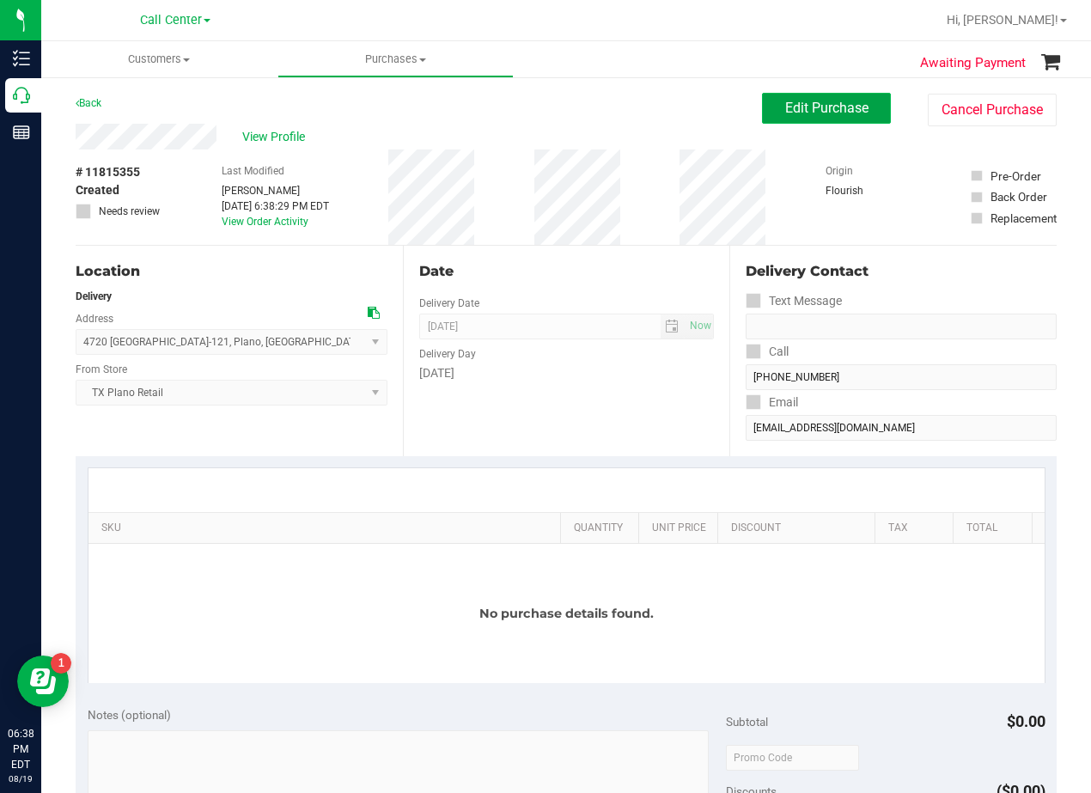
click at [762, 118] on button "Edit Purchase" at bounding box center [826, 108] width 129 height 31
click at [493, 138] on div "View Profile" at bounding box center [419, 137] width 687 height 26
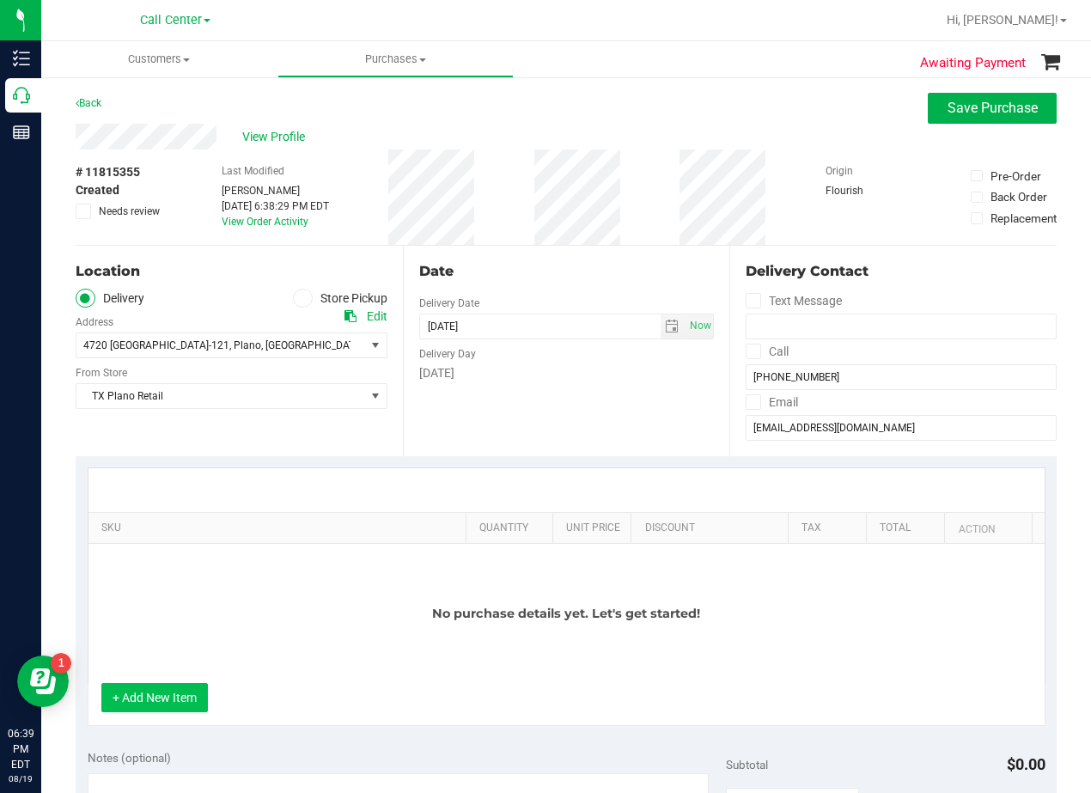
click at [196, 693] on button "+ Add New Item" at bounding box center [154, 697] width 107 height 29
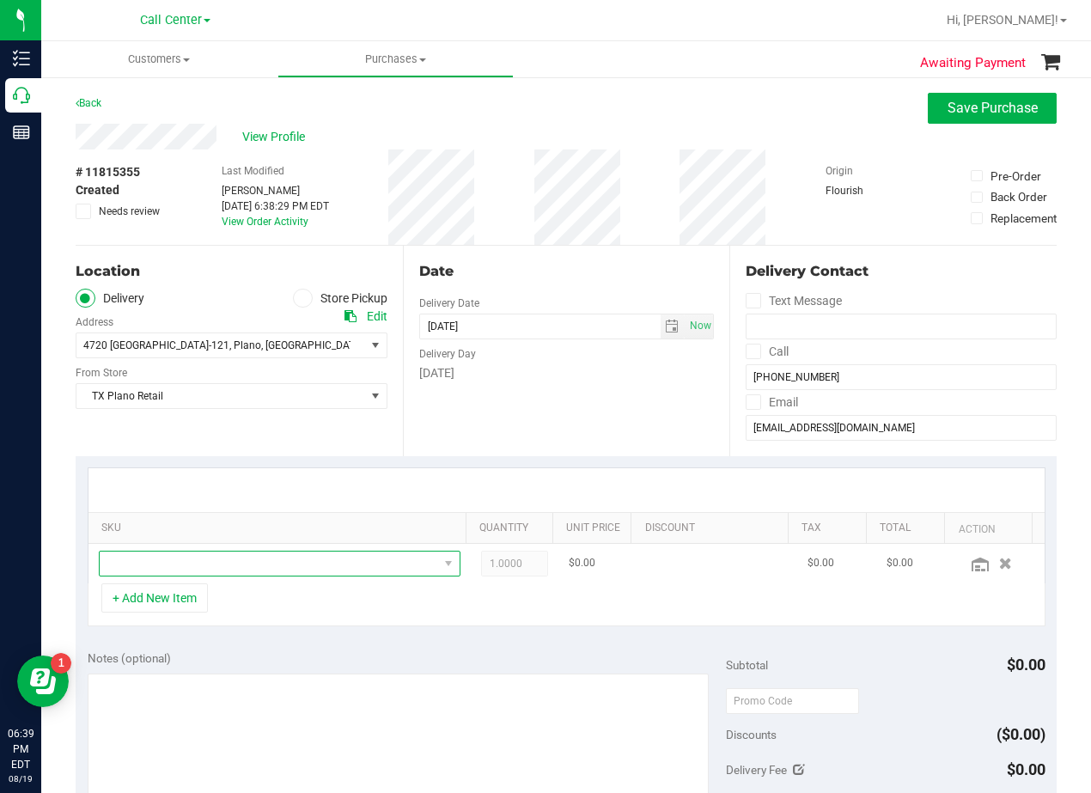
click at [204, 567] on span "NO DATA FOUND" at bounding box center [269, 564] width 339 height 24
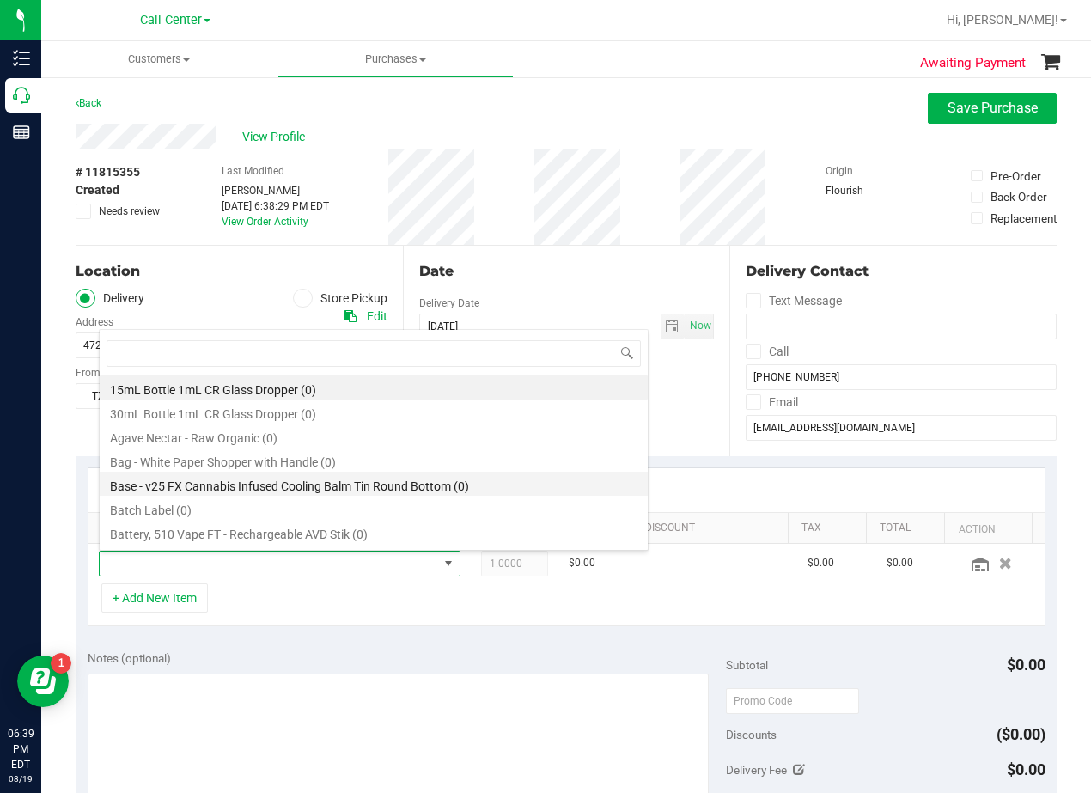
scroll to position [26, 339]
type input "tropical par"
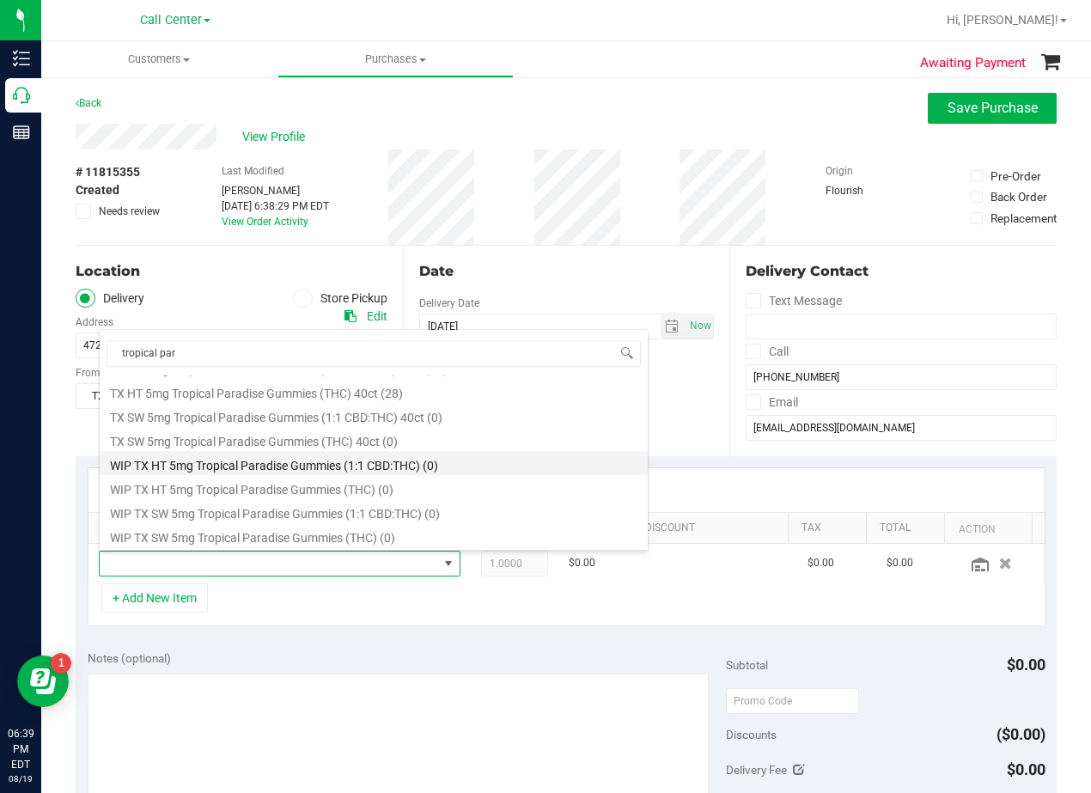
scroll to position [223, 0]
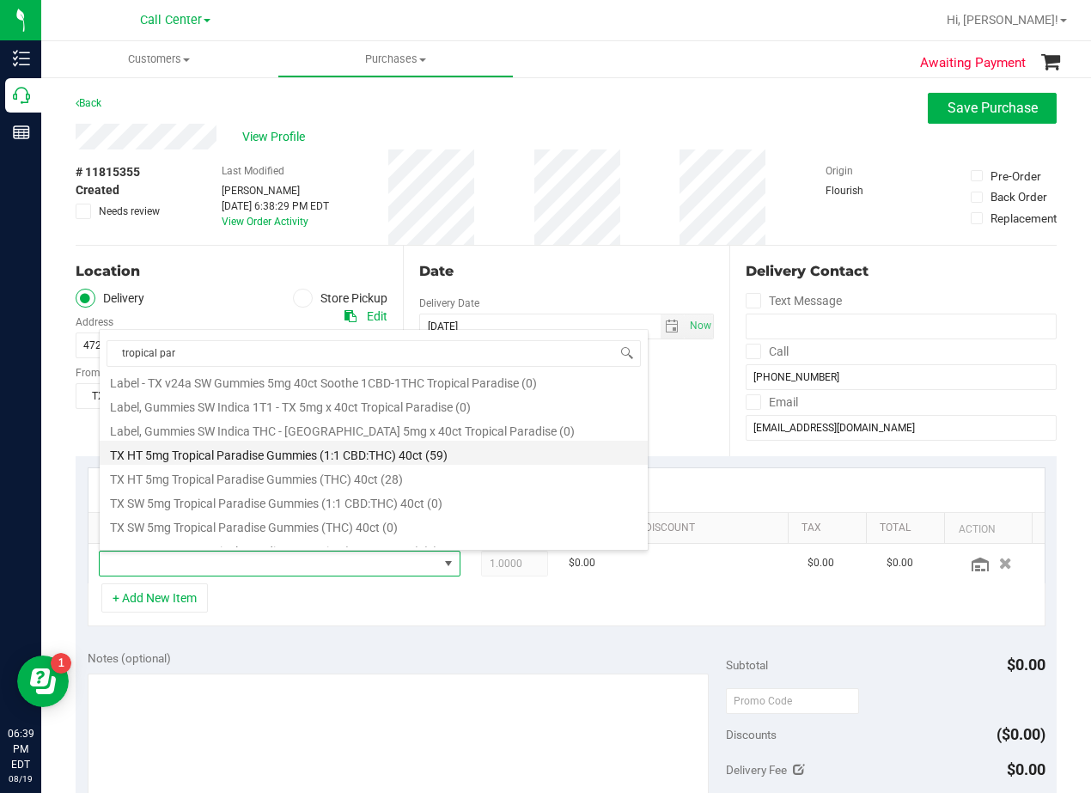
click at [355, 460] on li "TX HT 5mg Tropical Paradise Gummies (1:1 CBD:THC) 40ct (59)" at bounding box center [374, 453] width 548 height 24
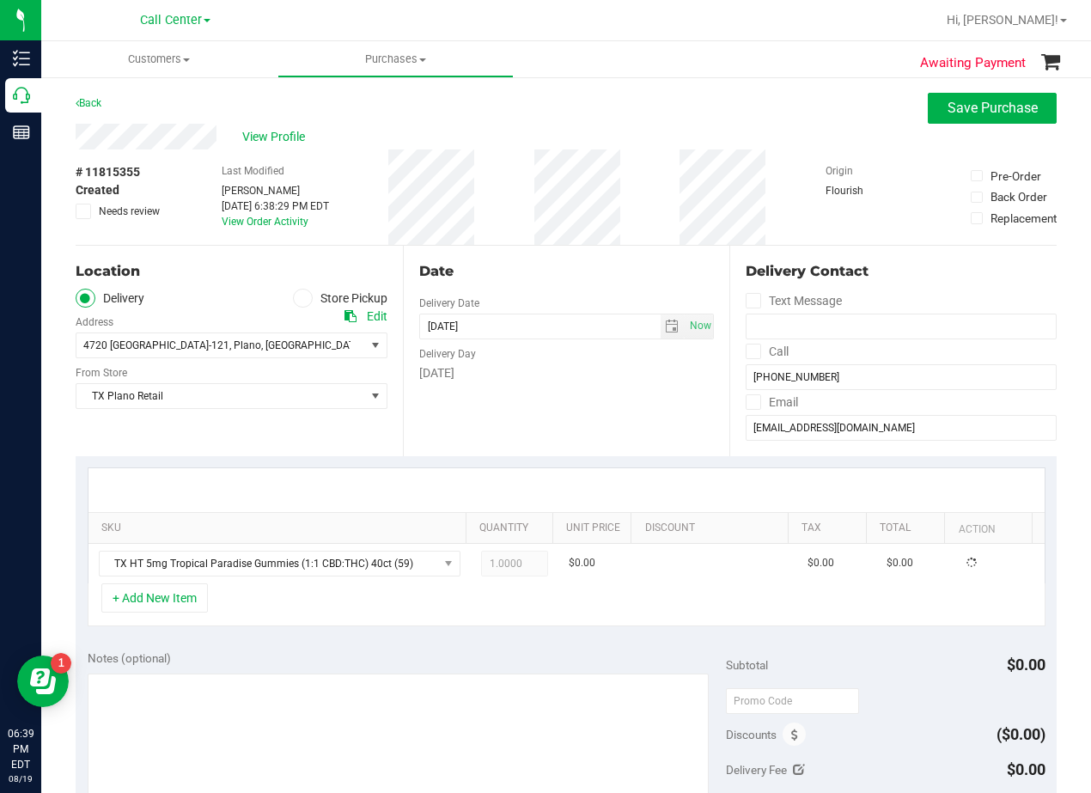
click at [458, 432] on div "Date Delivery Date 08/19/2025 Now 08/19/2025 08:00 AM Now Delivery Day Tuesday" at bounding box center [566, 351] width 327 height 211
click at [552, 440] on div "Date Delivery Date 08/19/2025 Now 08/19/2025 08:00 AM Now Delivery Day Tuesday" at bounding box center [566, 351] width 327 height 211
click at [519, 563] on span "1.00 1" at bounding box center [515, 564] width 68 height 26
click at [519, 563] on input "1" at bounding box center [515, 564] width 66 height 24
type input "4"
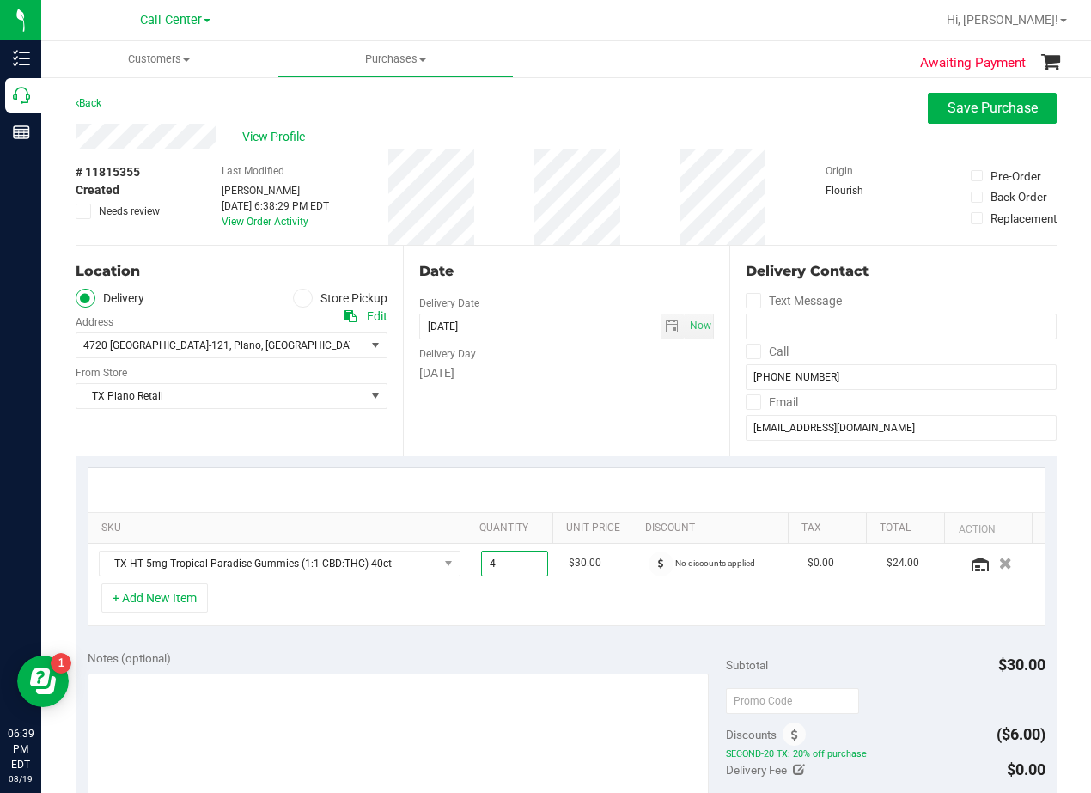
type input "4.00"
click at [510, 481] on div at bounding box center [566, 490] width 956 height 44
click at [543, 394] on div "Date Delivery Date 08/19/2025 Now 08/19/2025 08:00 AM Now Delivery Day Tuesday" at bounding box center [566, 351] width 327 height 211
click at [539, 275] on div "Date" at bounding box center [567, 271] width 296 height 21
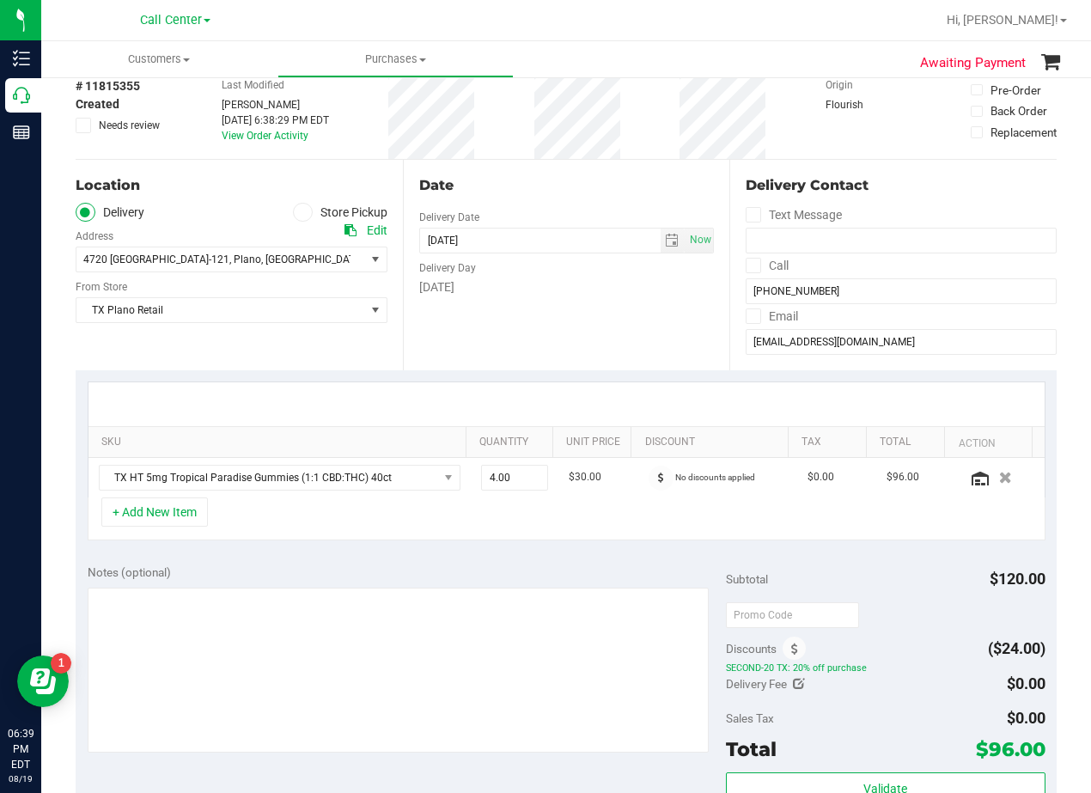
scroll to position [0, 0]
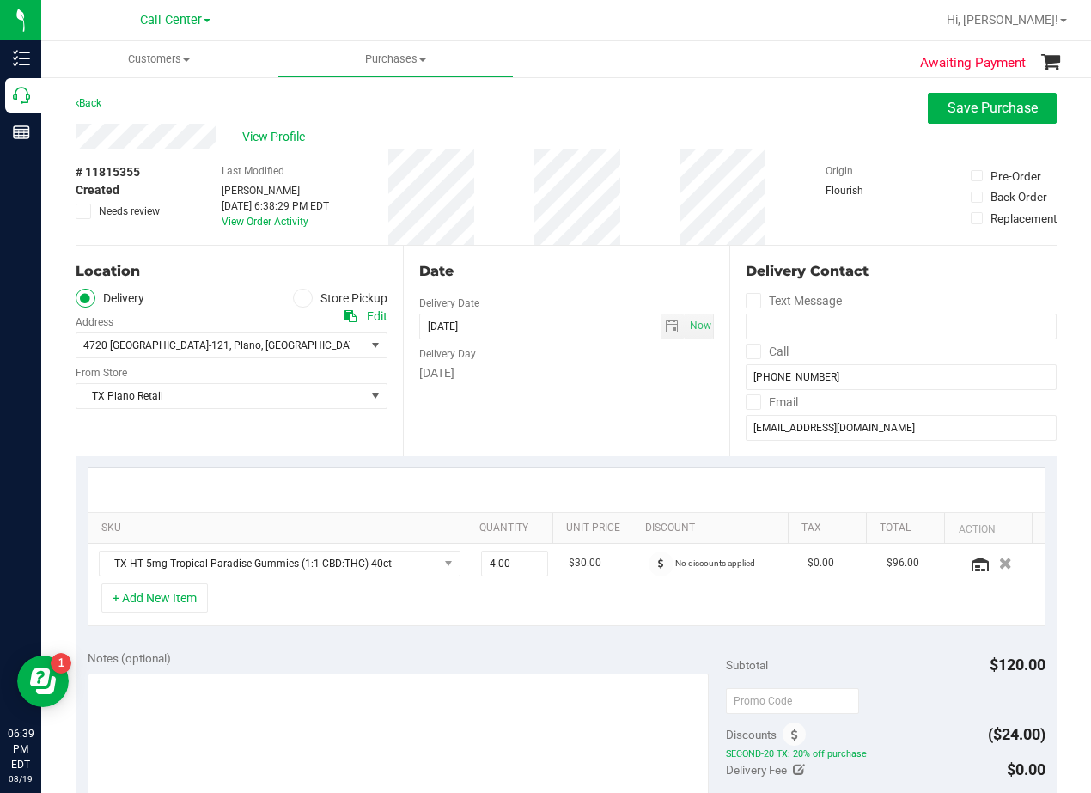
click at [562, 272] on div "Date" at bounding box center [567, 271] width 296 height 21
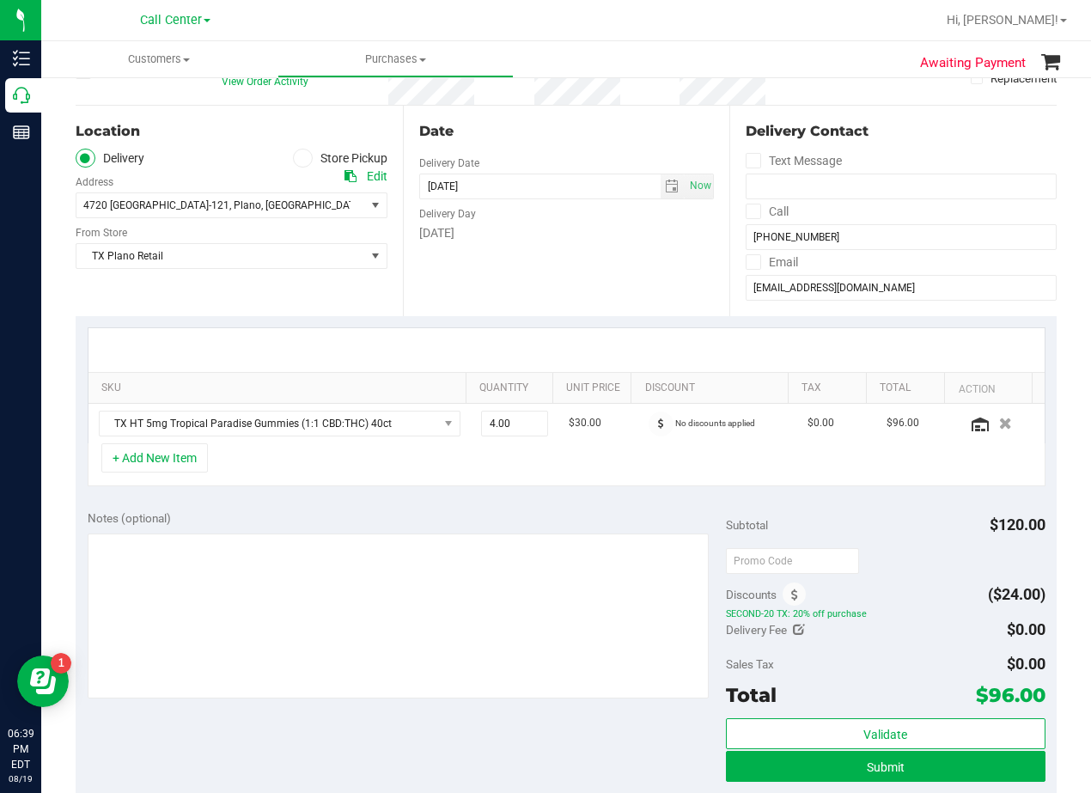
scroll to position [172, 0]
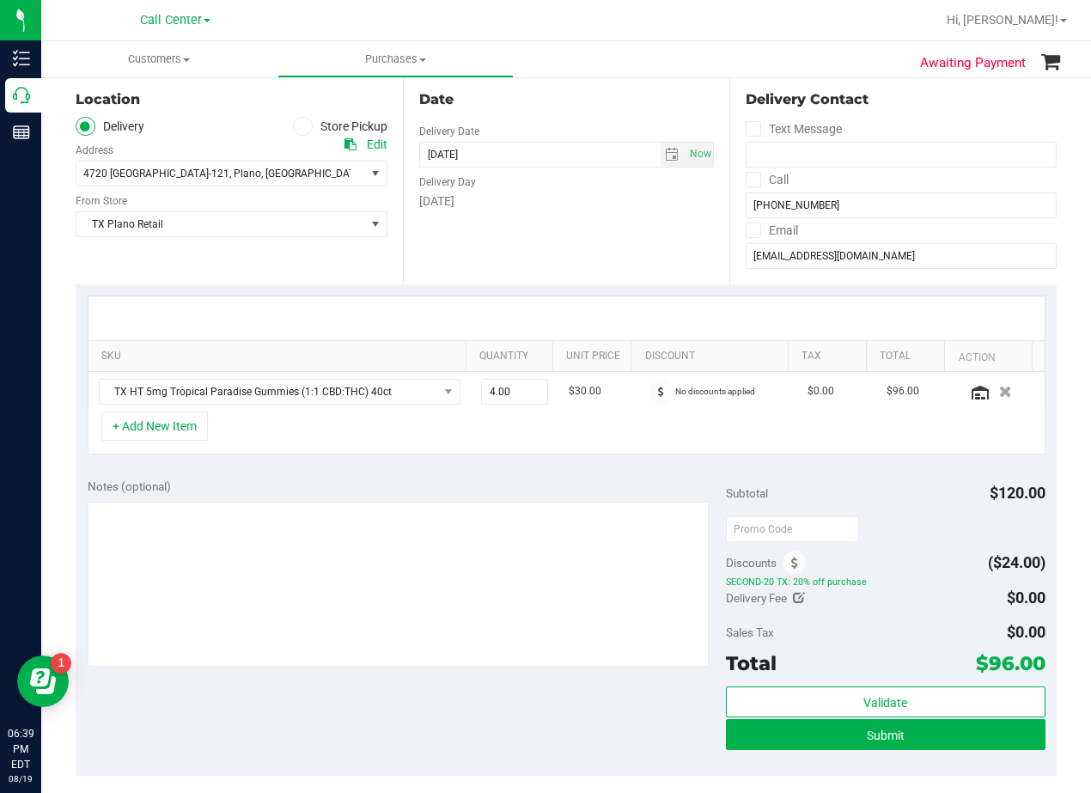
click at [555, 272] on div "Date Delivery Date 08/19/2025 Now 08/19/2025 08:00 AM Now Delivery Day Tuesday" at bounding box center [566, 179] width 327 height 211
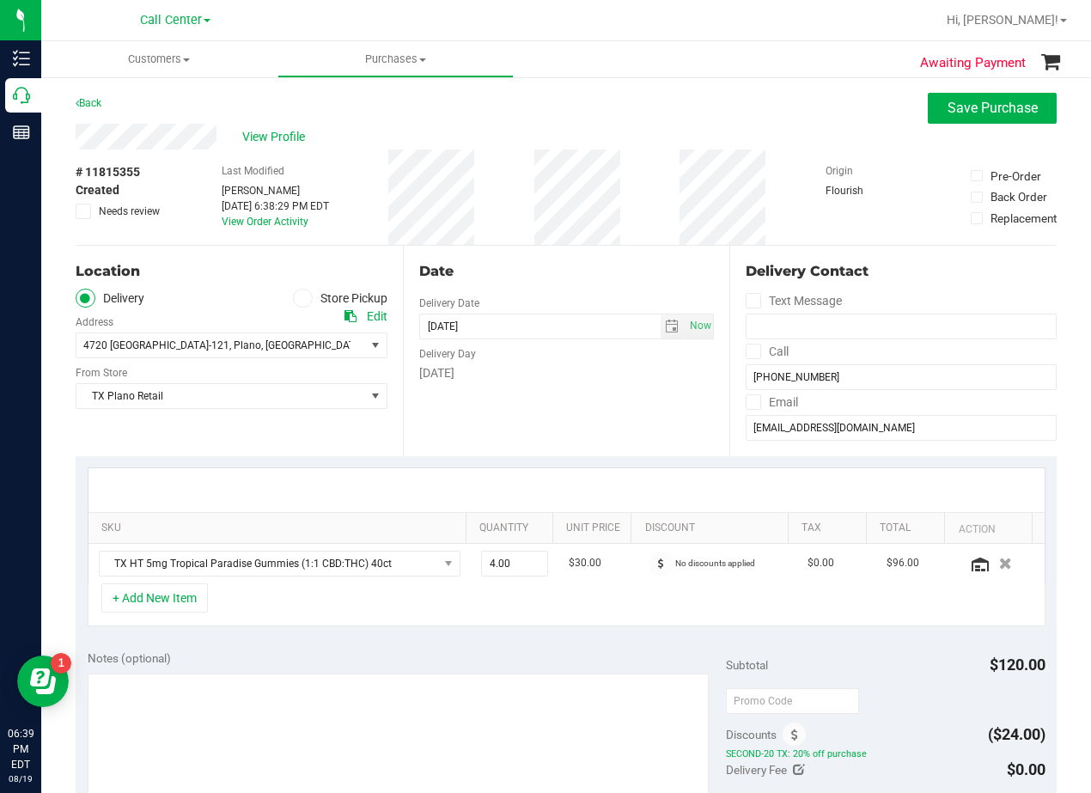
click at [537, 272] on div "Date" at bounding box center [567, 271] width 296 height 21
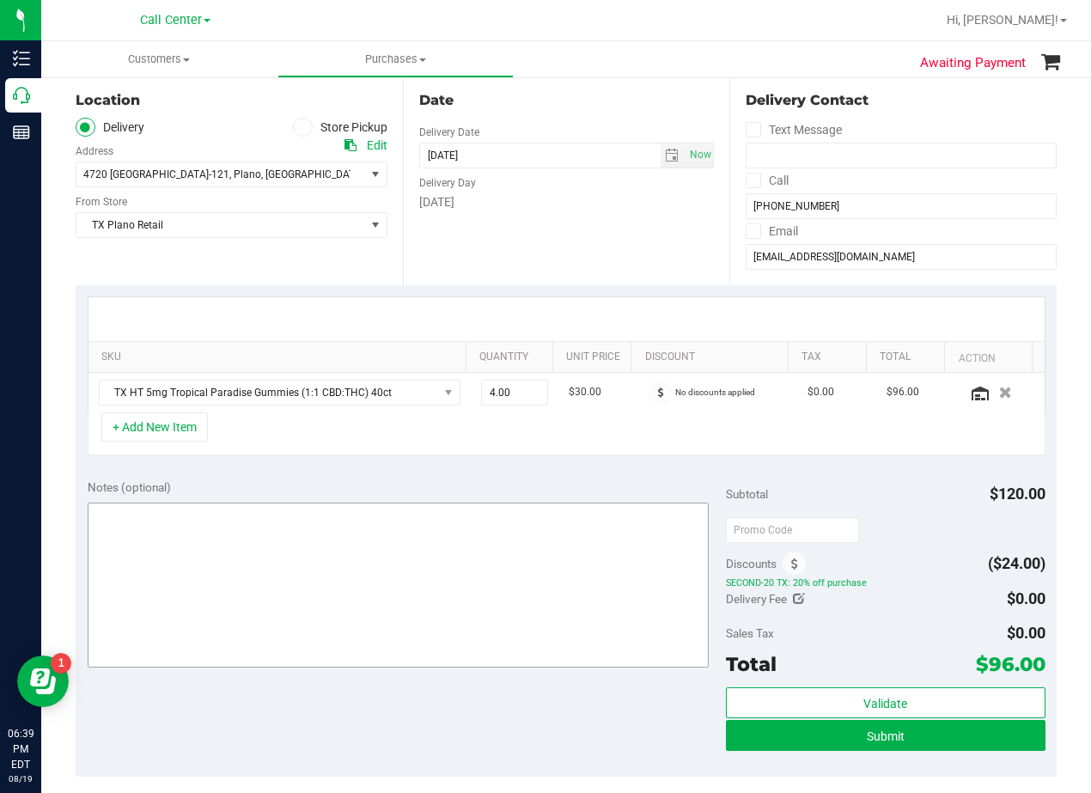
scroll to position [172, 0]
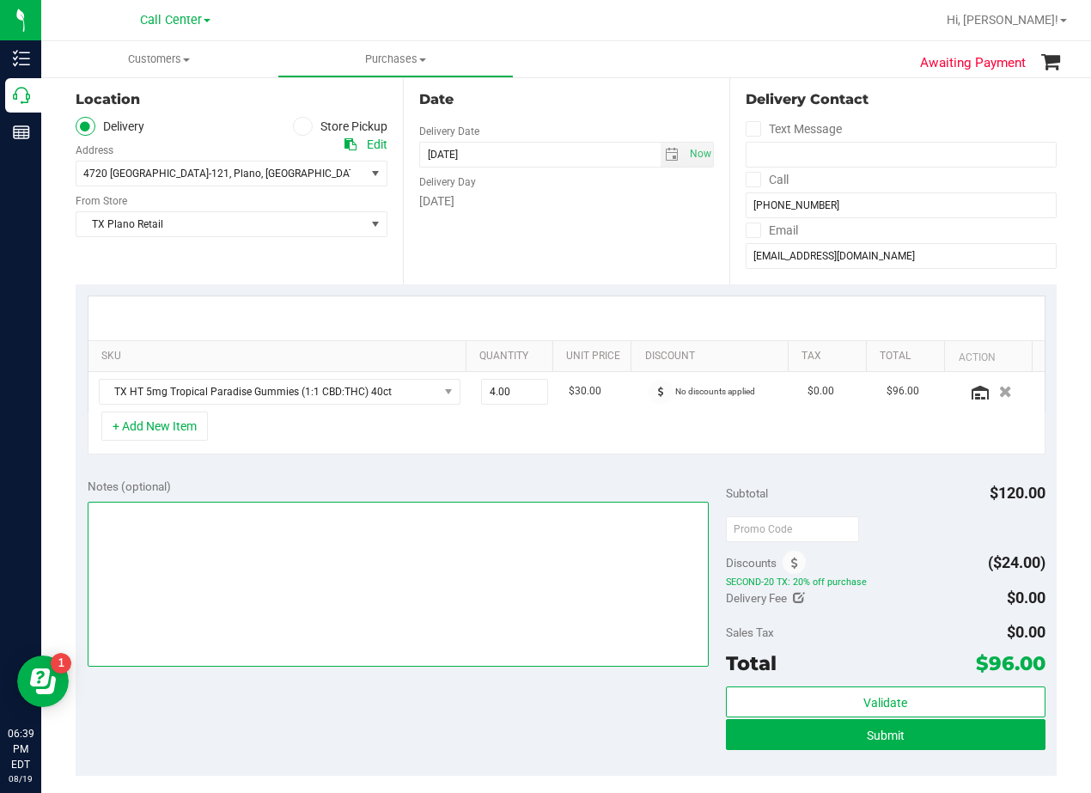
click at [441, 560] on textarea at bounding box center [398, 584] width 621 height 165
type textarea "pu 8/20 Plano"
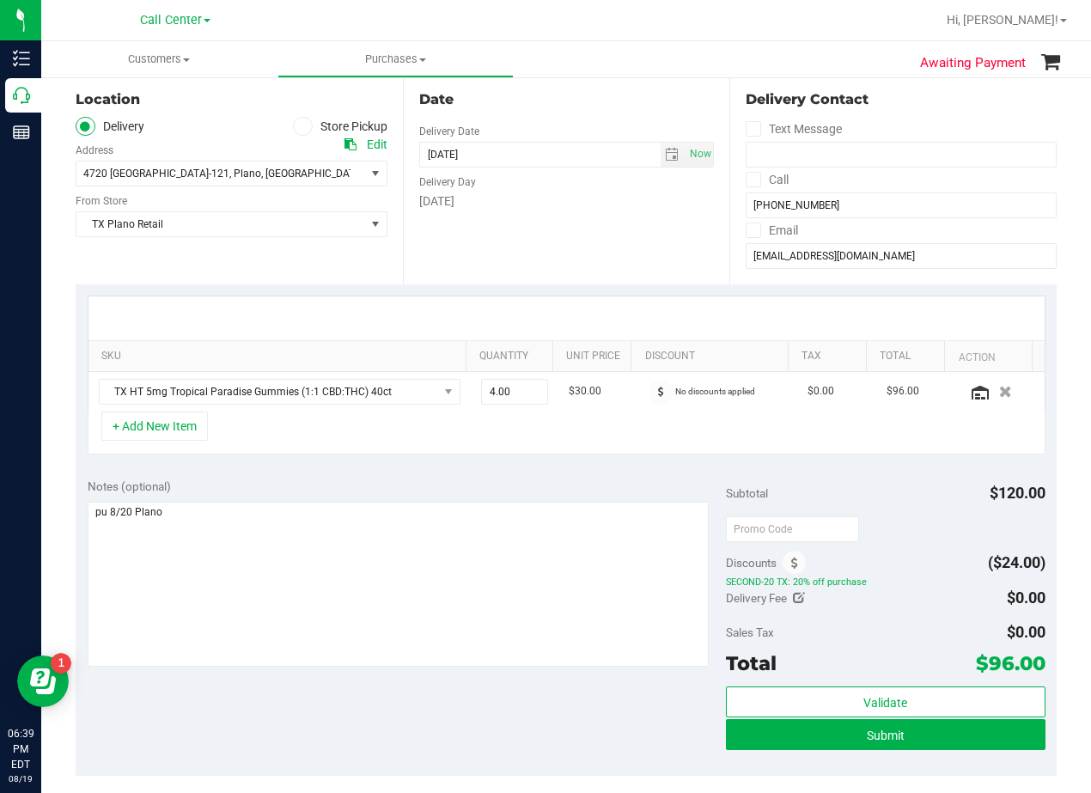
click at [549, 241] on div "Date Delivery Date 08/19/2025 Now 08/19/2025 08:00 AM Now Delivery Day Tuesday" at bounding box center [566, 179] width 327 height 211
click at [564, 229] on div "Date Delivery Date 08/19/2025 Now 08/19/2025 08:00 AM Now Delivery Day Tuesday" at bounding box center [566, 179] width 327 height 211
click at [650, 155] on input "[DATE]" at bounding box center [540, 155] width 241 height 24
click at [665, 150] on span "select" at bounding box center [672, 155] width 14 height 14
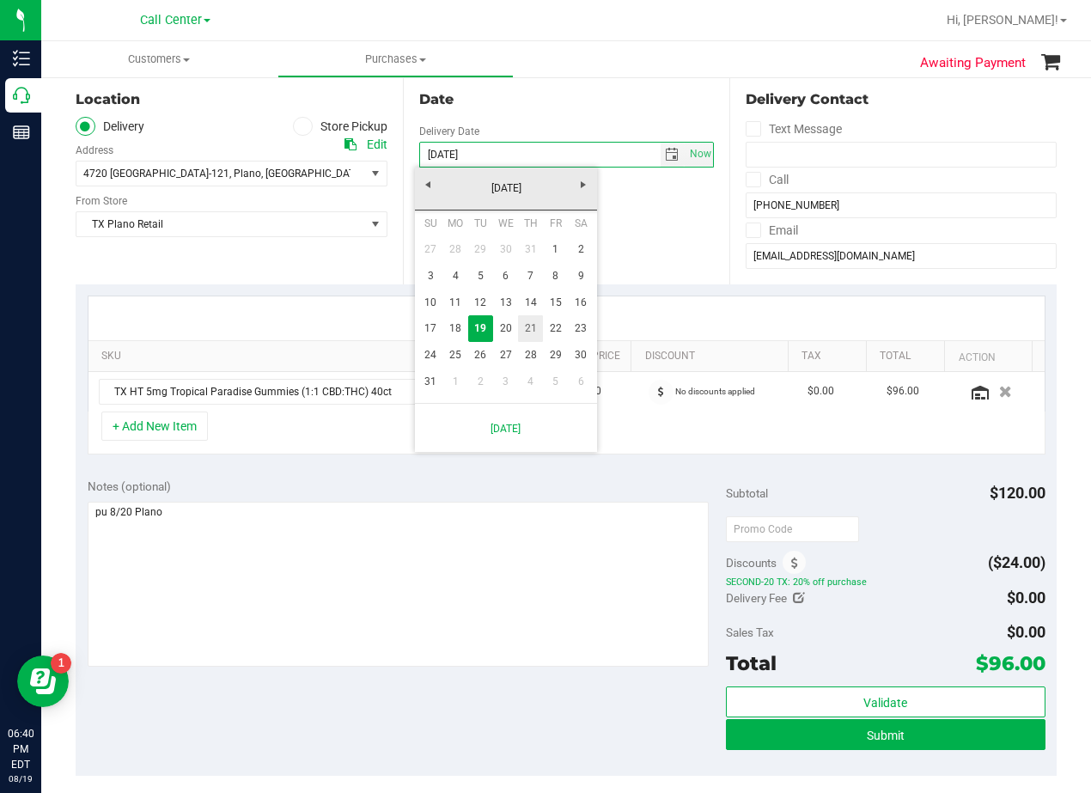
click at [537, 323] on link "21" at bounding box center [530, 328] width 25 height 27
type input "08/21/2025"
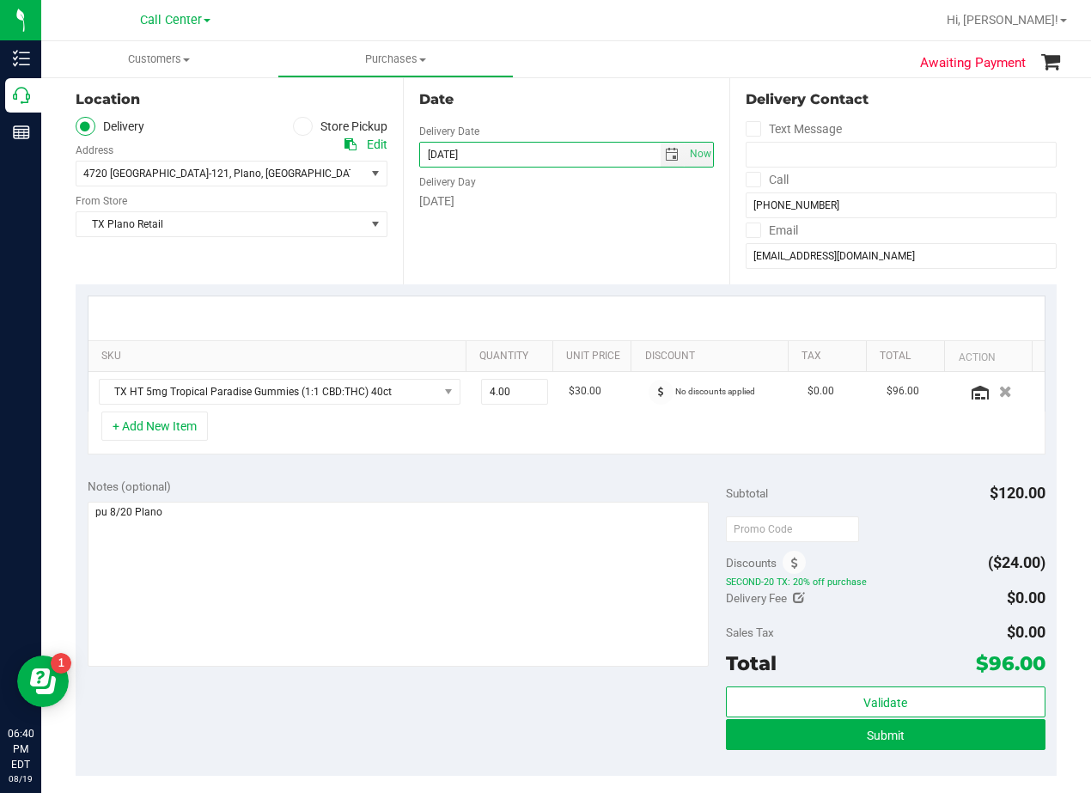
click at [568, 259] on div "Date Delivery Date 08/21/2025 Now 08/21/2025 08:00 AM Now Delivery Day Thursday" at bounding box center [566, 179] width 327 height 211
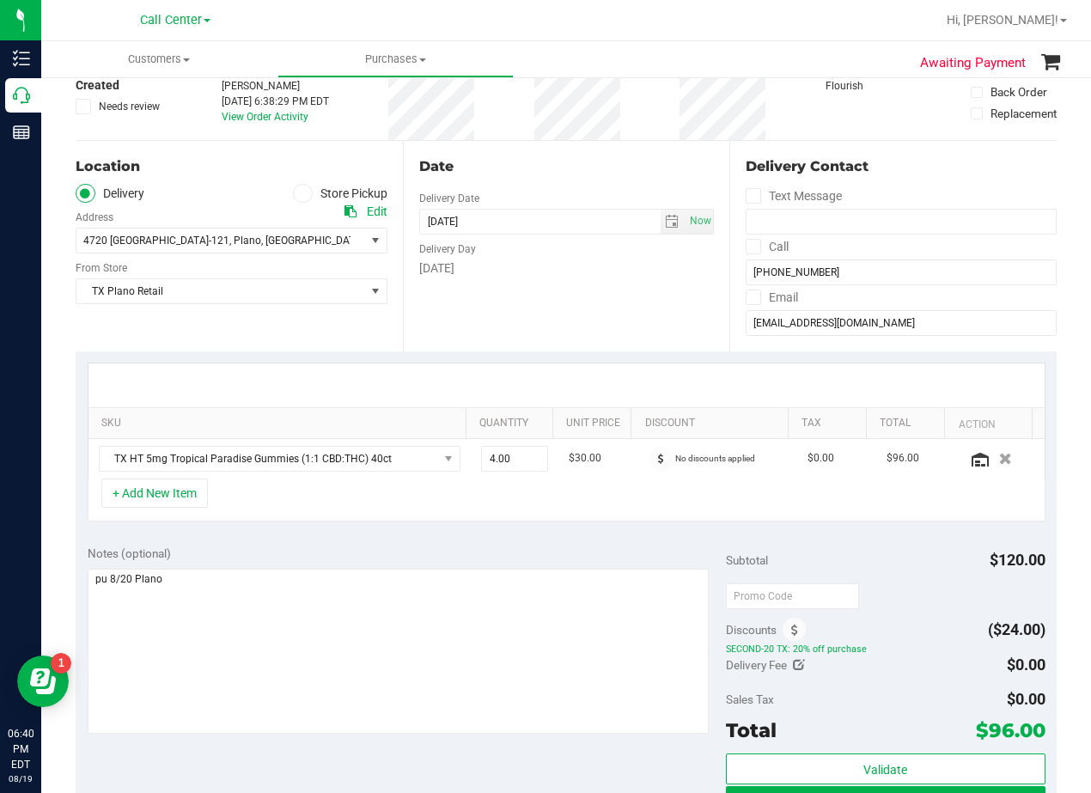
scroll to position [0, 0]
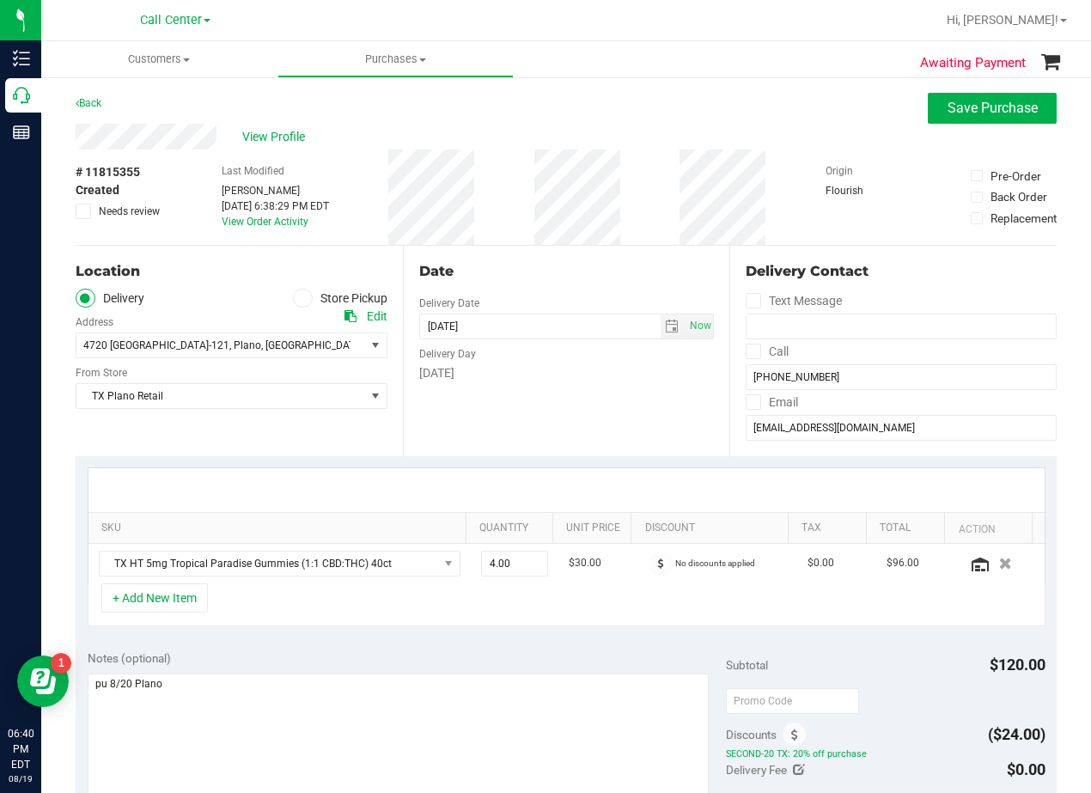
click at [562, 272] on div "Date" at bounding box center [567, 271] width 296 height 21
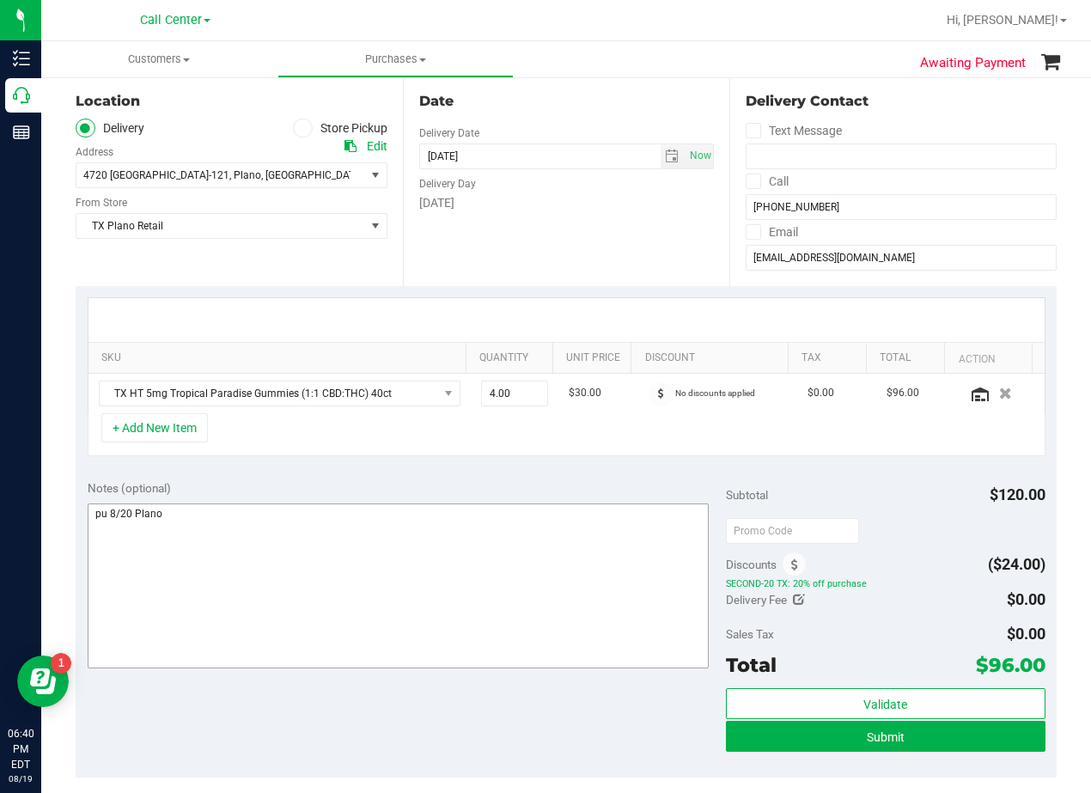
scroll to position [172, 0]
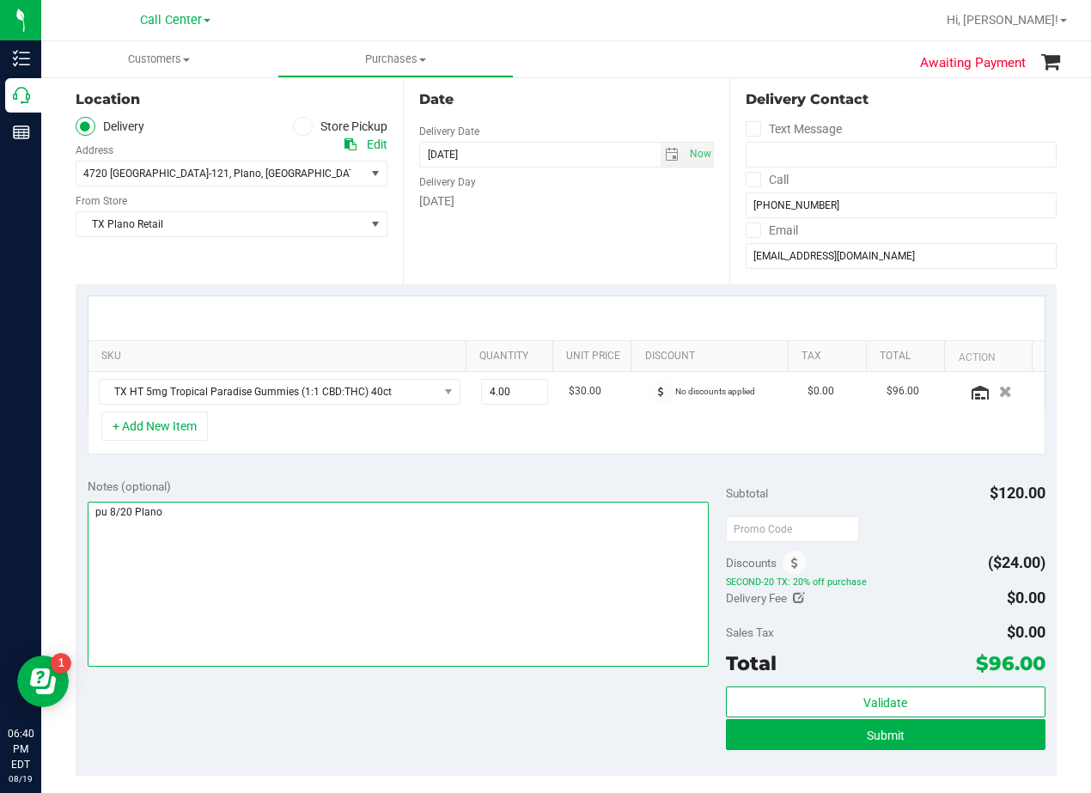
click at [127, 512] on textarea at bounding box center [398, 584] width 621 height 165
click at [191, 516] on textarea at bounding box center [398, 584] width 621 height 165
type textarea "pu 8/21 Plano. AL 8/19"
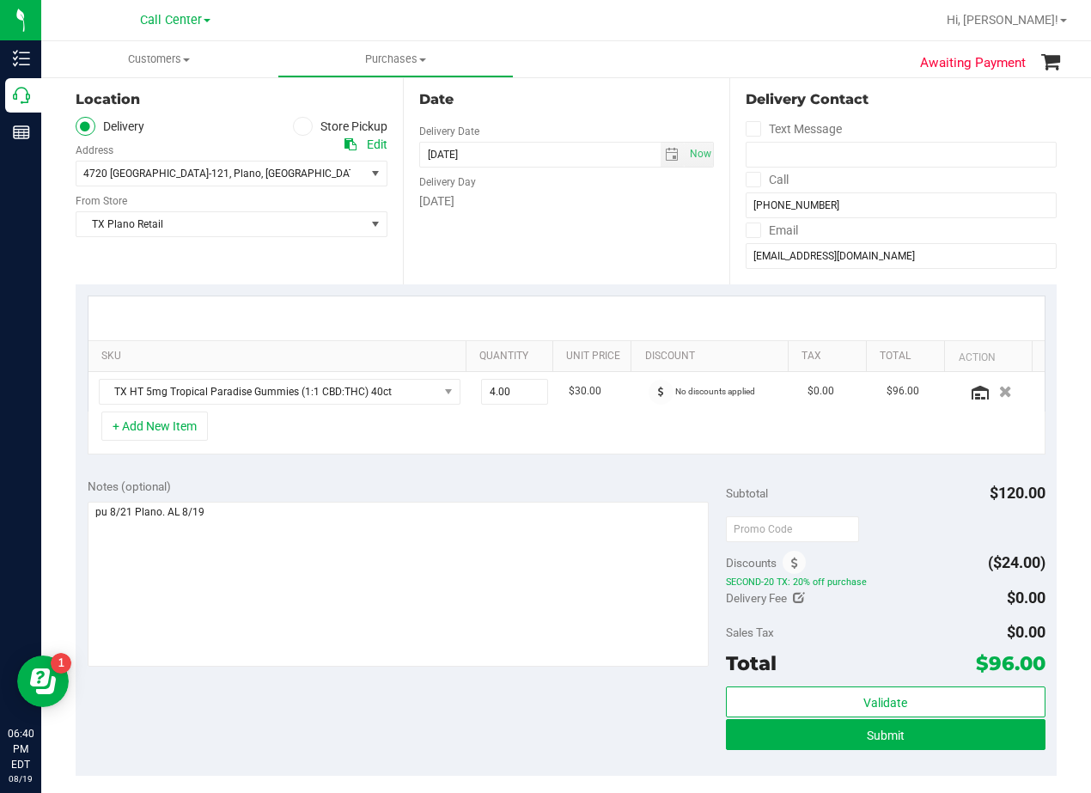
drag, startPoint x: 577, startPoint y: 259, endPoint x: 546, endPoint y: 266, distance: 32.7
click at [577, 259] on div "Date Delivery Date 08/21/2025 Now 08/21/2025 08:00 AM Now Delivery Day Thursday" at bounding box center [566, 179] width 327 height 211
click at [565, 292] on div "SKU Quantity Unit Price Discount Tax Total Action TX HT 5mg Tropical Paradise G…" at bounding box center [566, 375] width 981 height 182
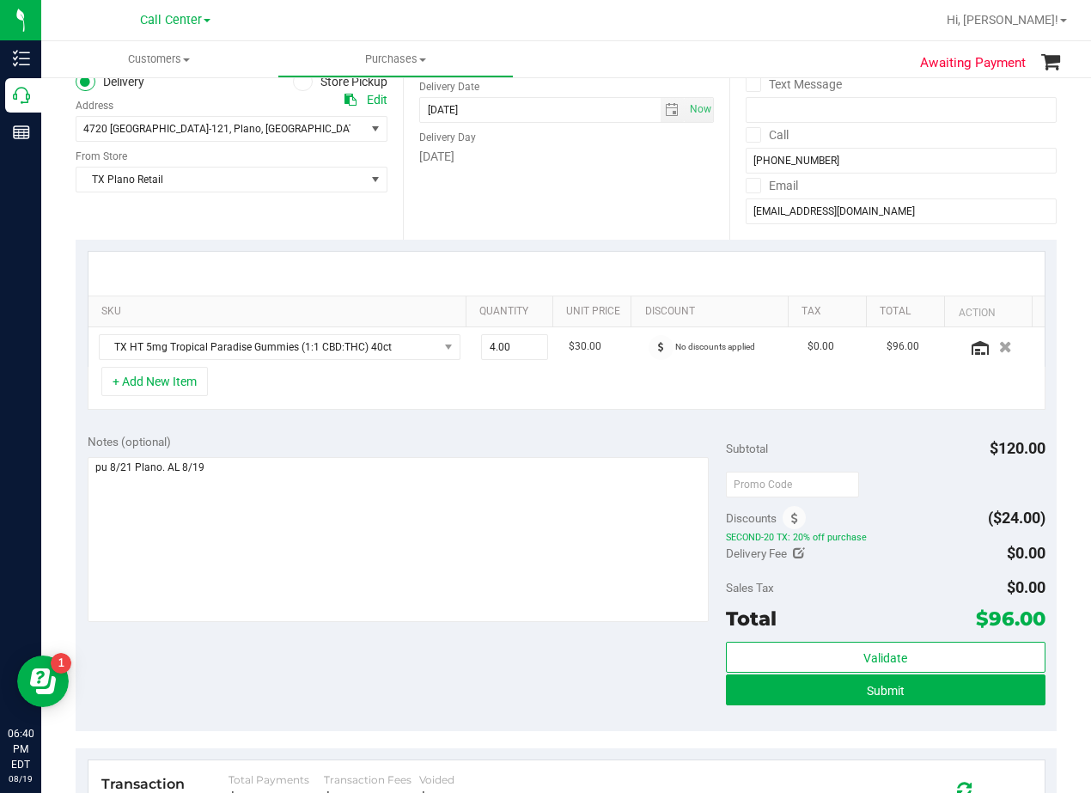
scroll to position [258, 0]
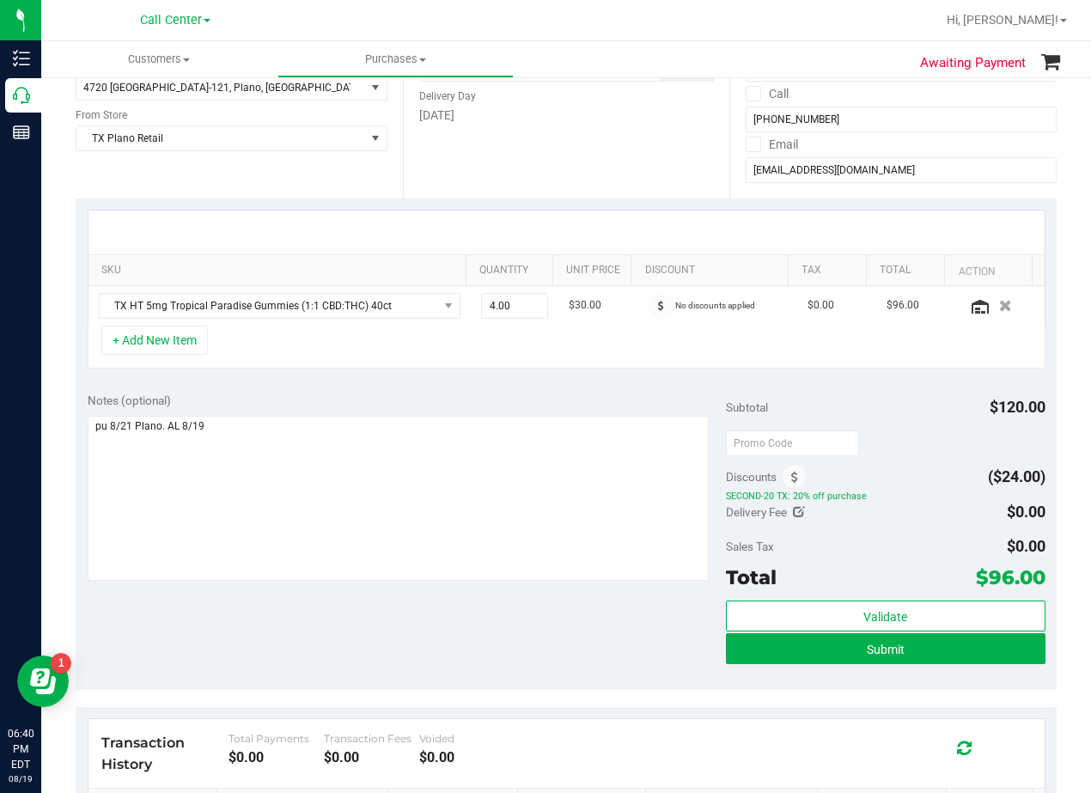
click at [561, 375] on div "SKU Quantity Unit Price Discount Tax Total Action TX HT 5mg Tropical Paradise G…" at bounding box center [566, 289] width 981 height 182
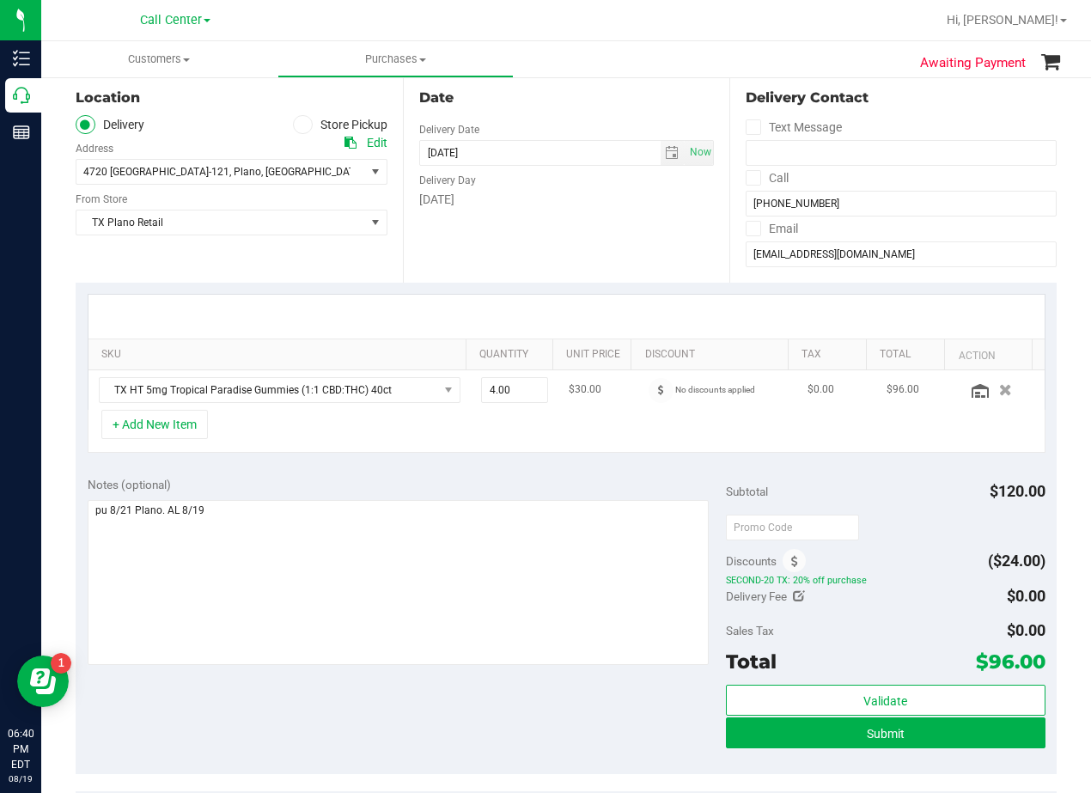
scroll to position [172, 0]
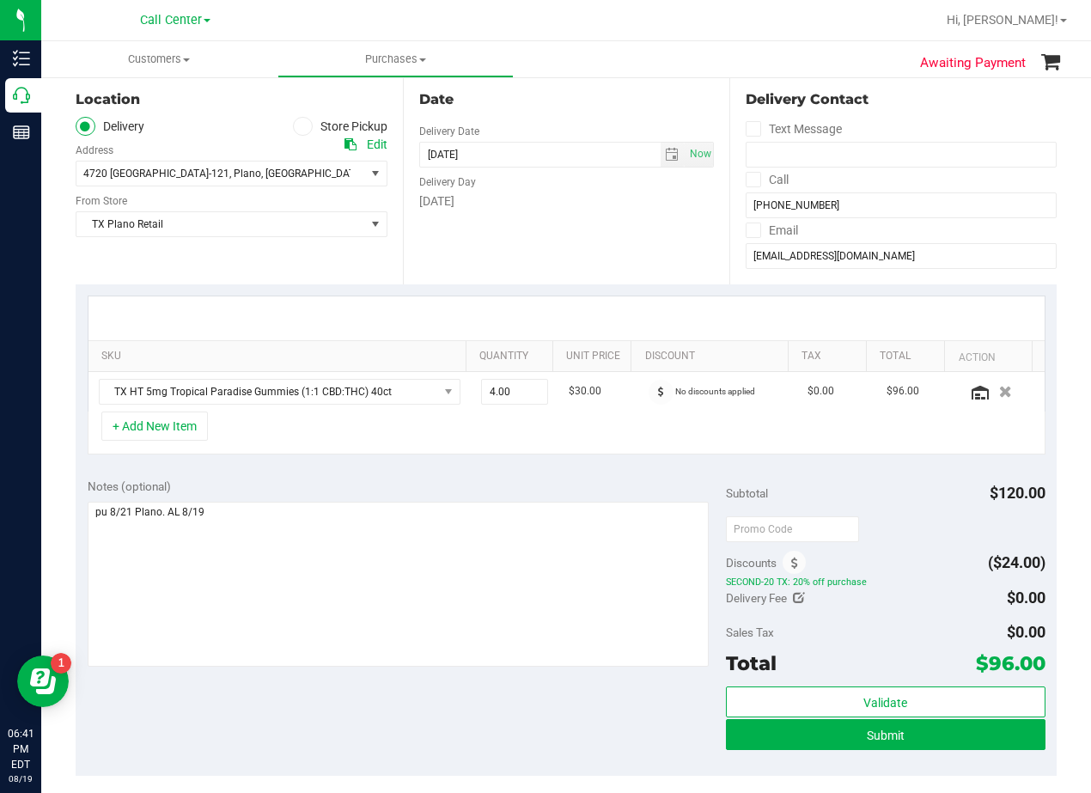
click at [584, 220] on div "Date Delivery Date 08/21/2025 Now 08/21/2025 08:00 AM Now Delivery Day Thursday" at bounding box center [566, 179] width 327 height 211
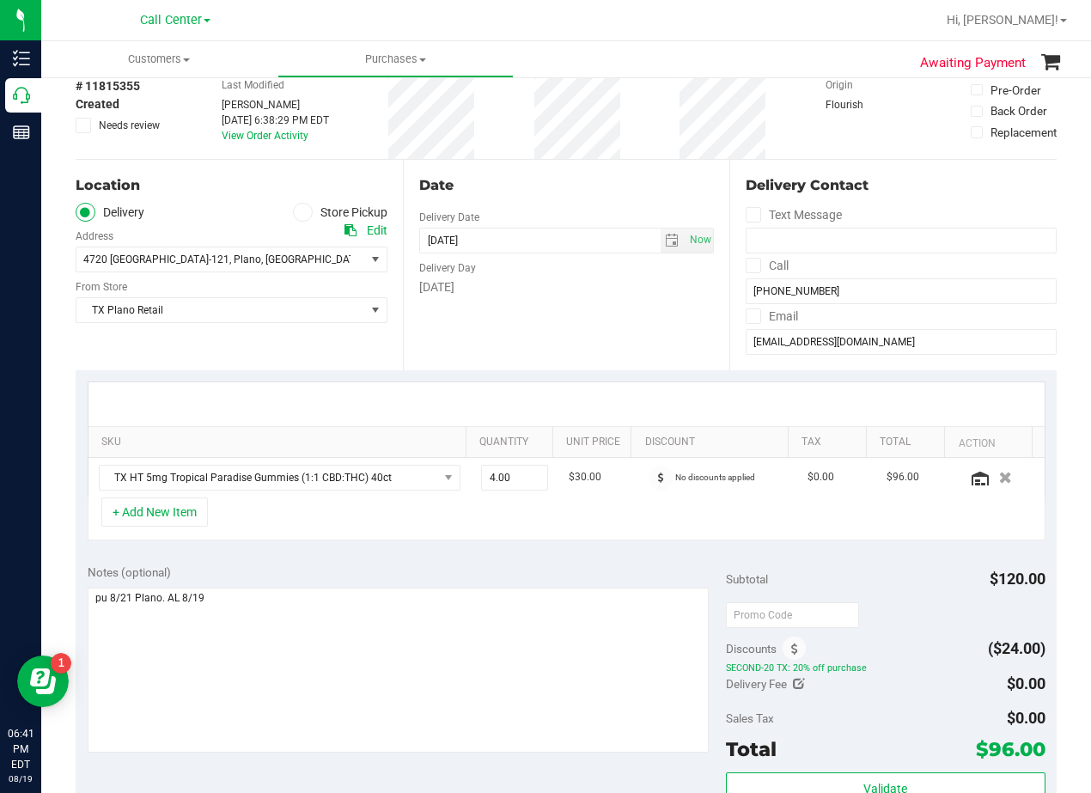
click at [556, 197] on div "Date Delivery Date 08/21/2025 Now 08/21/2025 08:00 AM Now Delivery Day Thursday" at bounding box center [566, 265] width 327 height 211
click at [619, 329] on div "Date Delivery Date 08/21/2025 Now 08/21/2025 08:00 AM Now Delivery Day Thursday" at bounding box center [566, 265] width 327 height 211
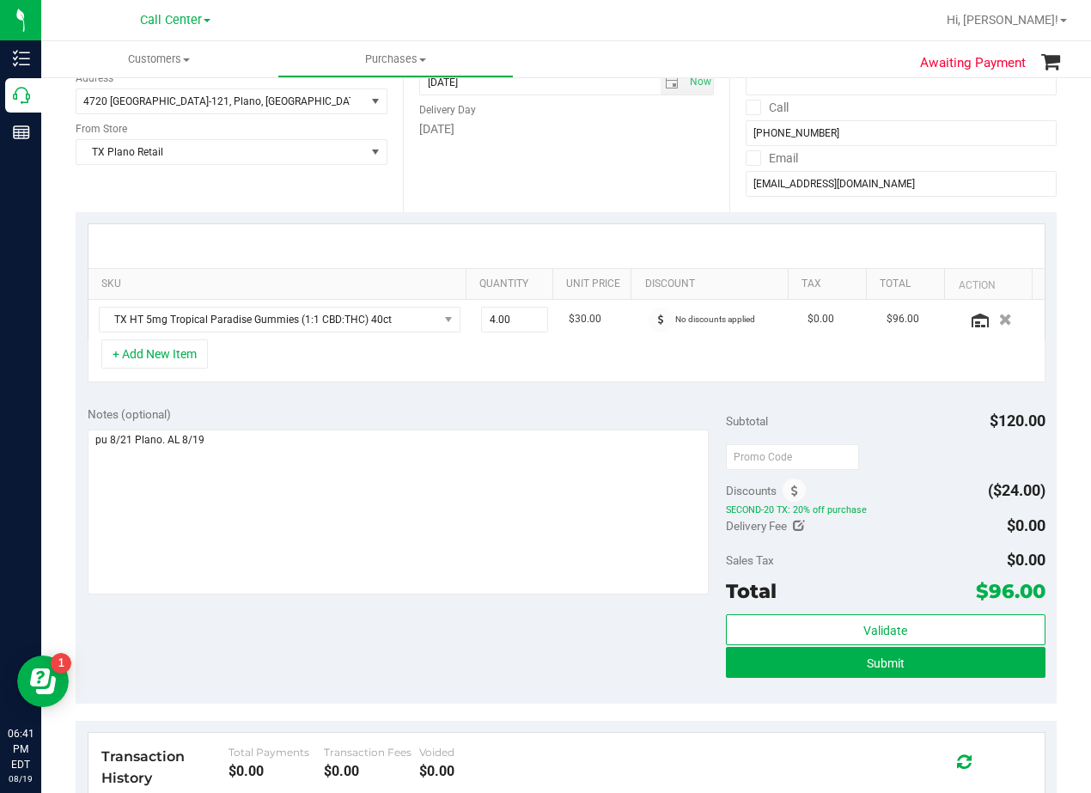
scroll to position [258, 0]
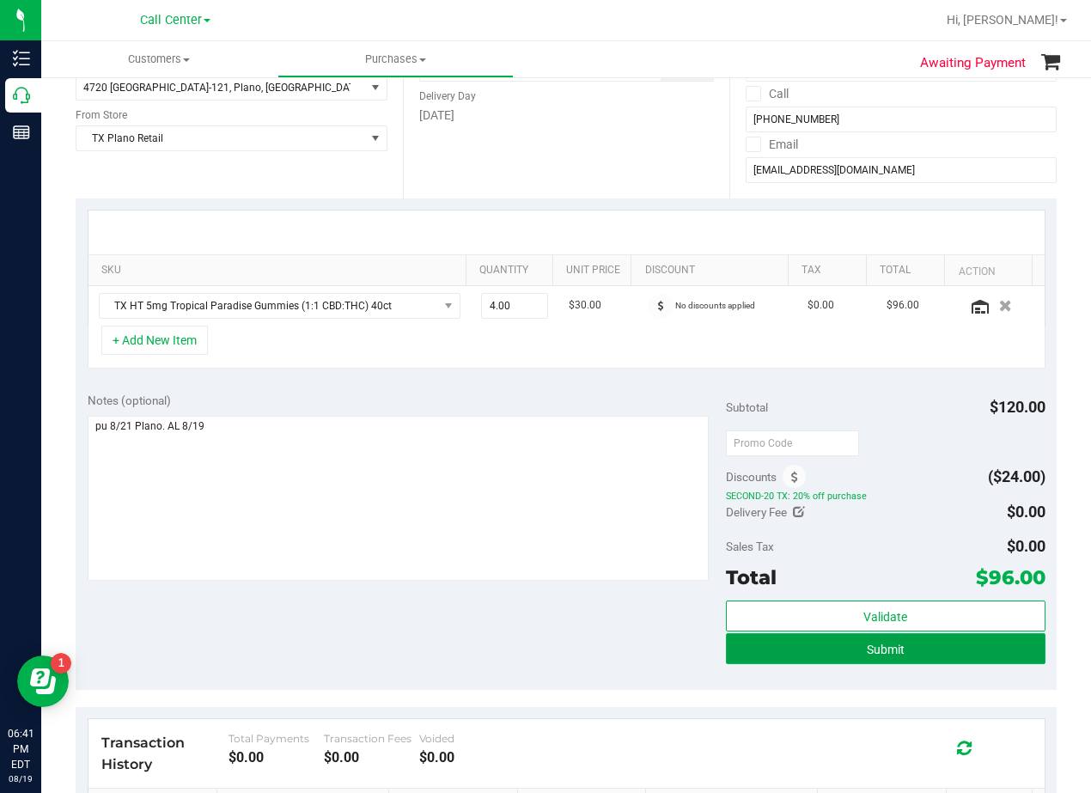
click at [726, 656] on button "Submit" at bounding box center [886, 648] width 320 height 31
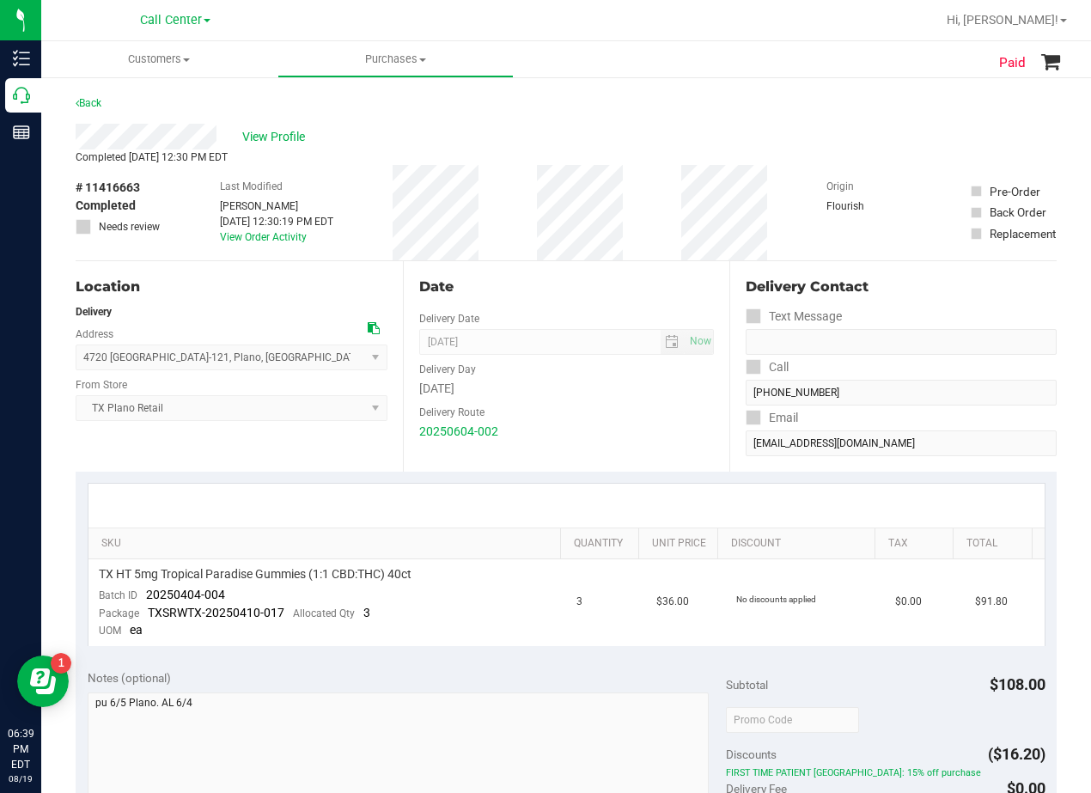
scroll to position [86, 0]
